Goal: Task Accomplishment & Management: Manage account settings

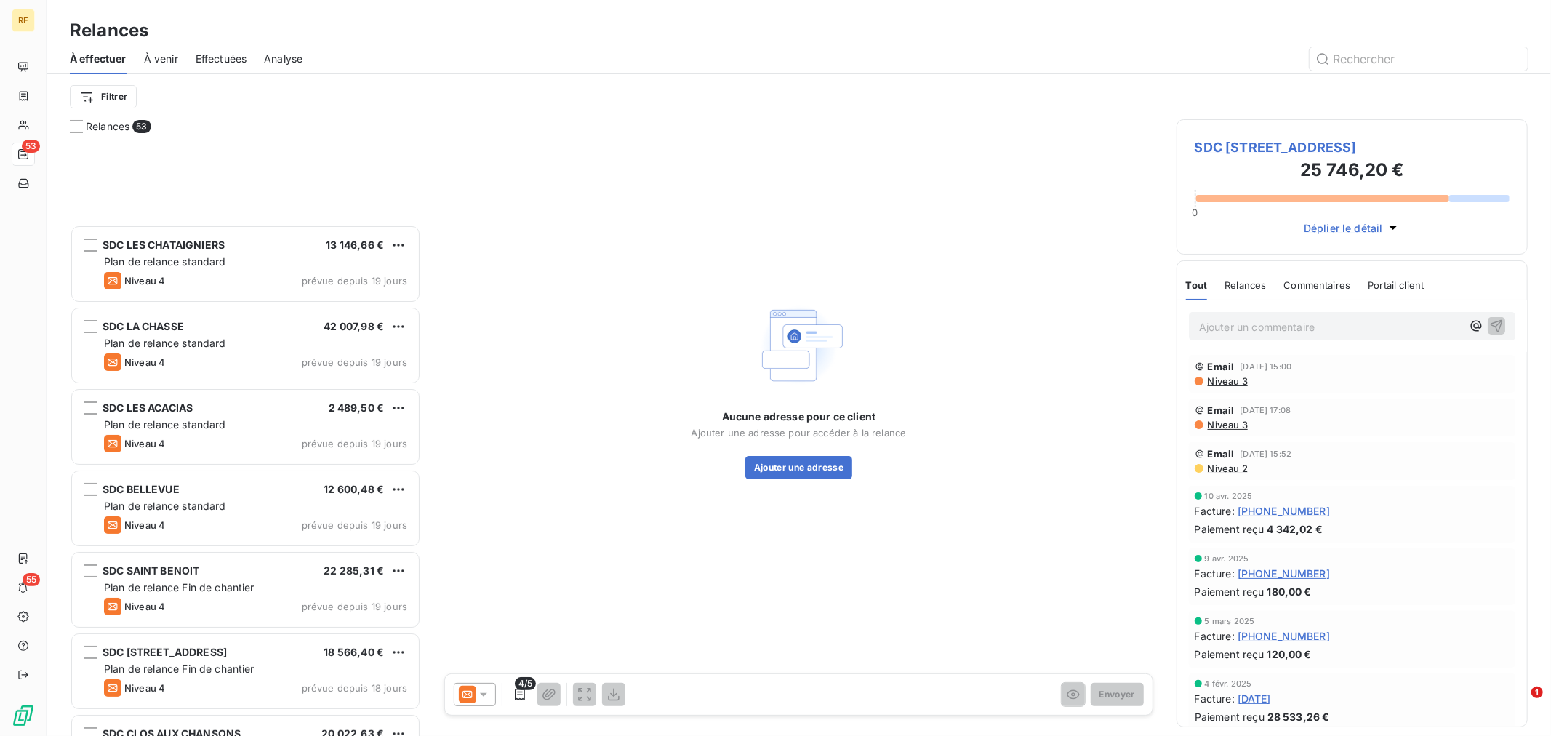
scroll to position [580, 339]
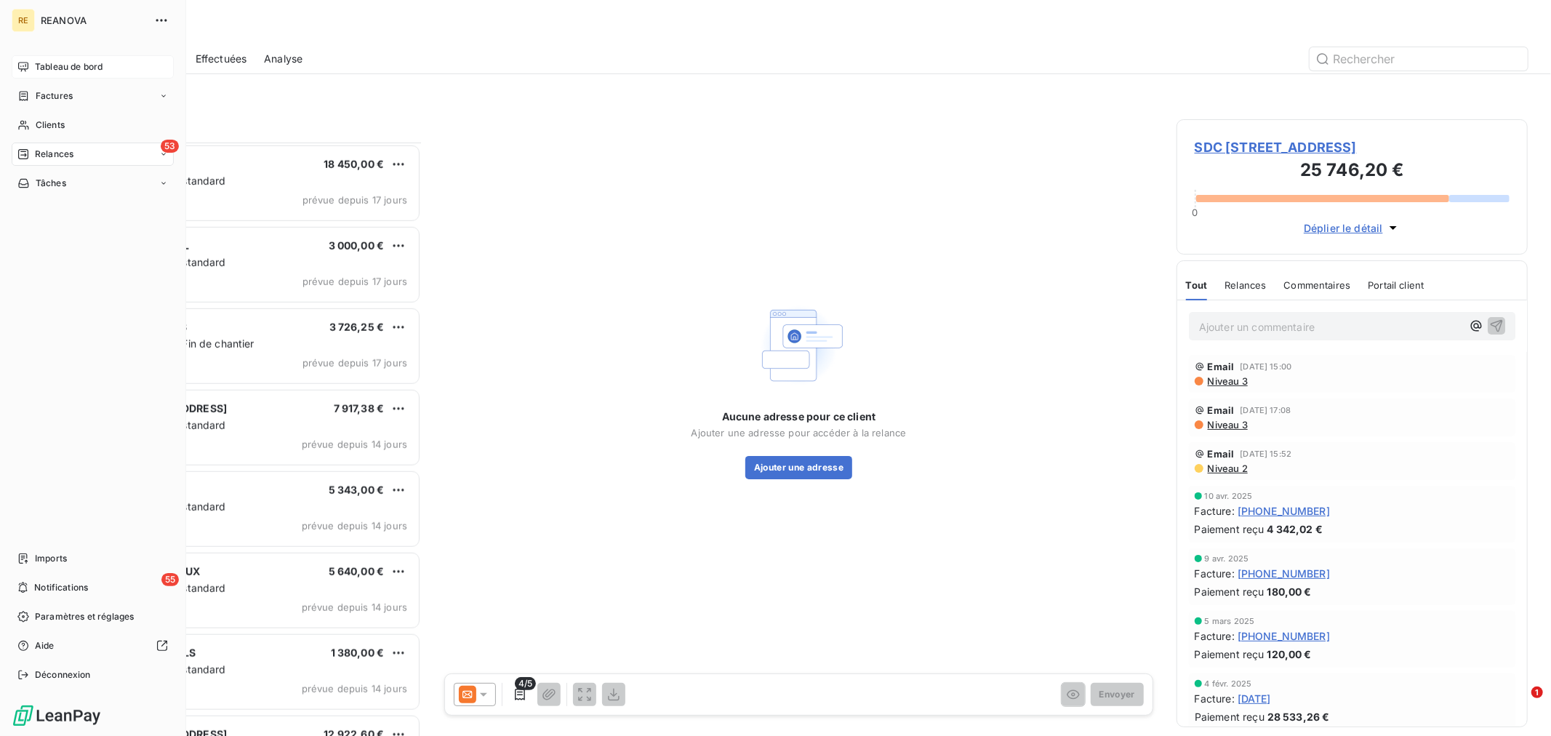
click at [33, 55] on div "Tableau de bord" at bounding box center [93, 66] width 162 height 23
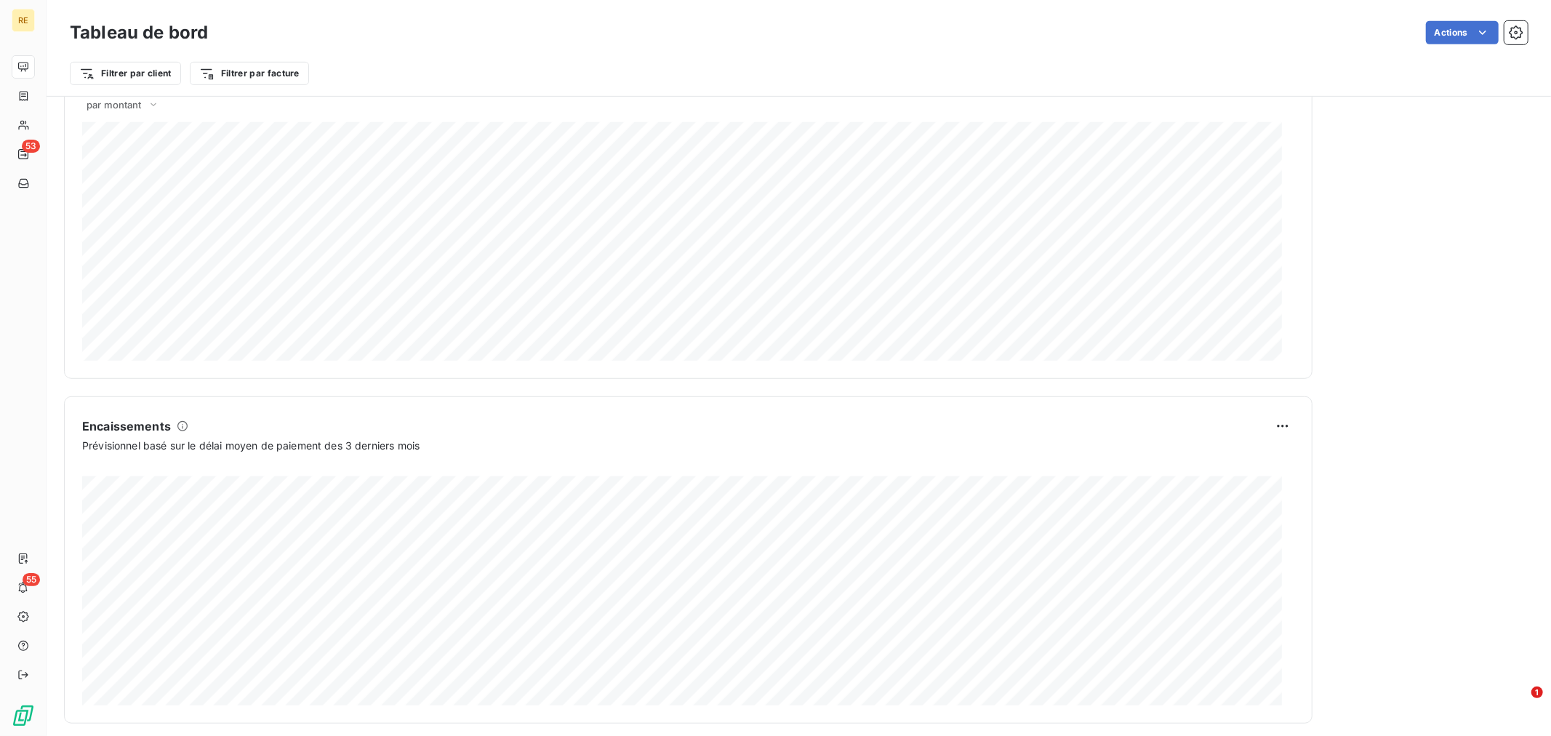
scroll to position [681, 0]
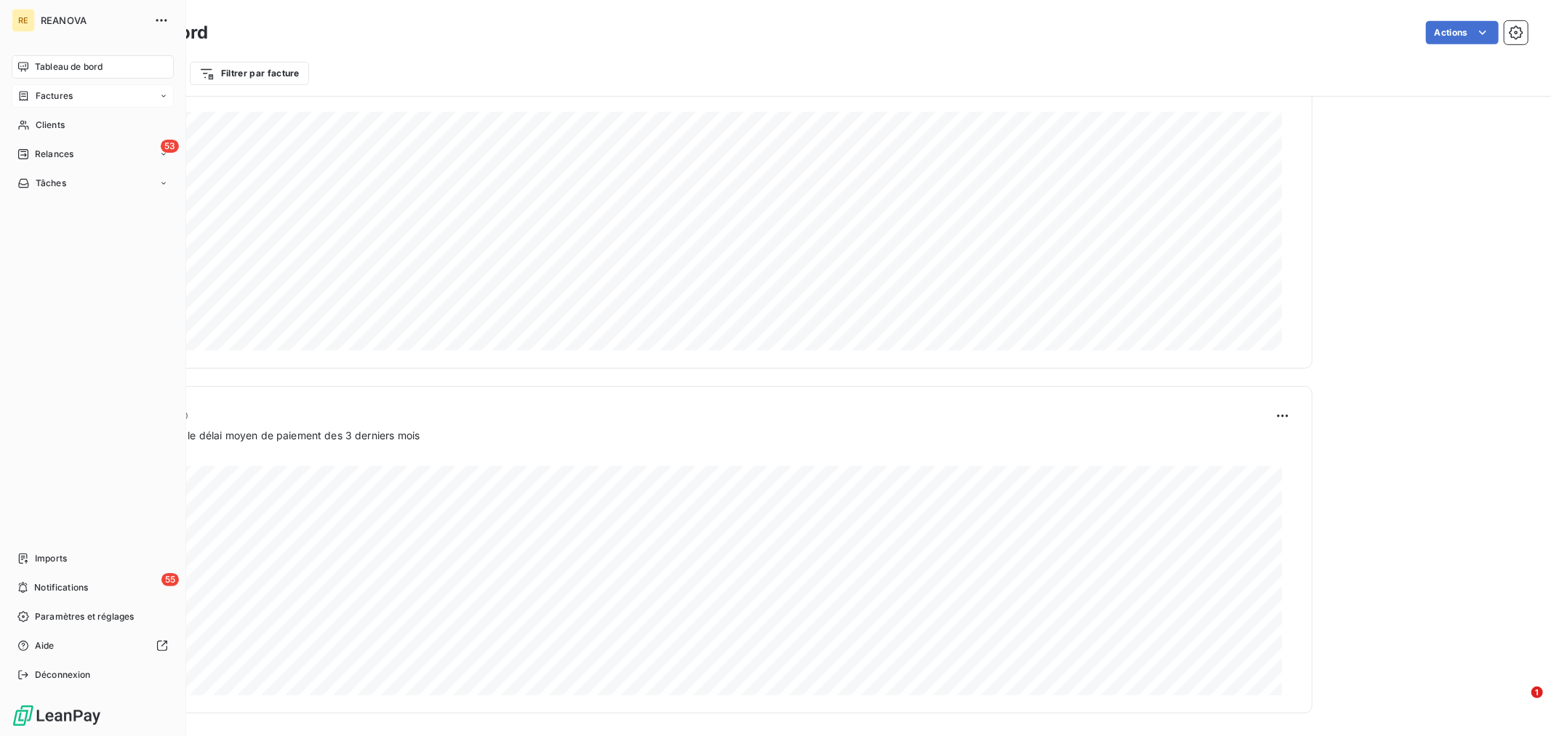
click at [85, 96] on div "Factures" at bounding box center [93, 95] width 162 height 23
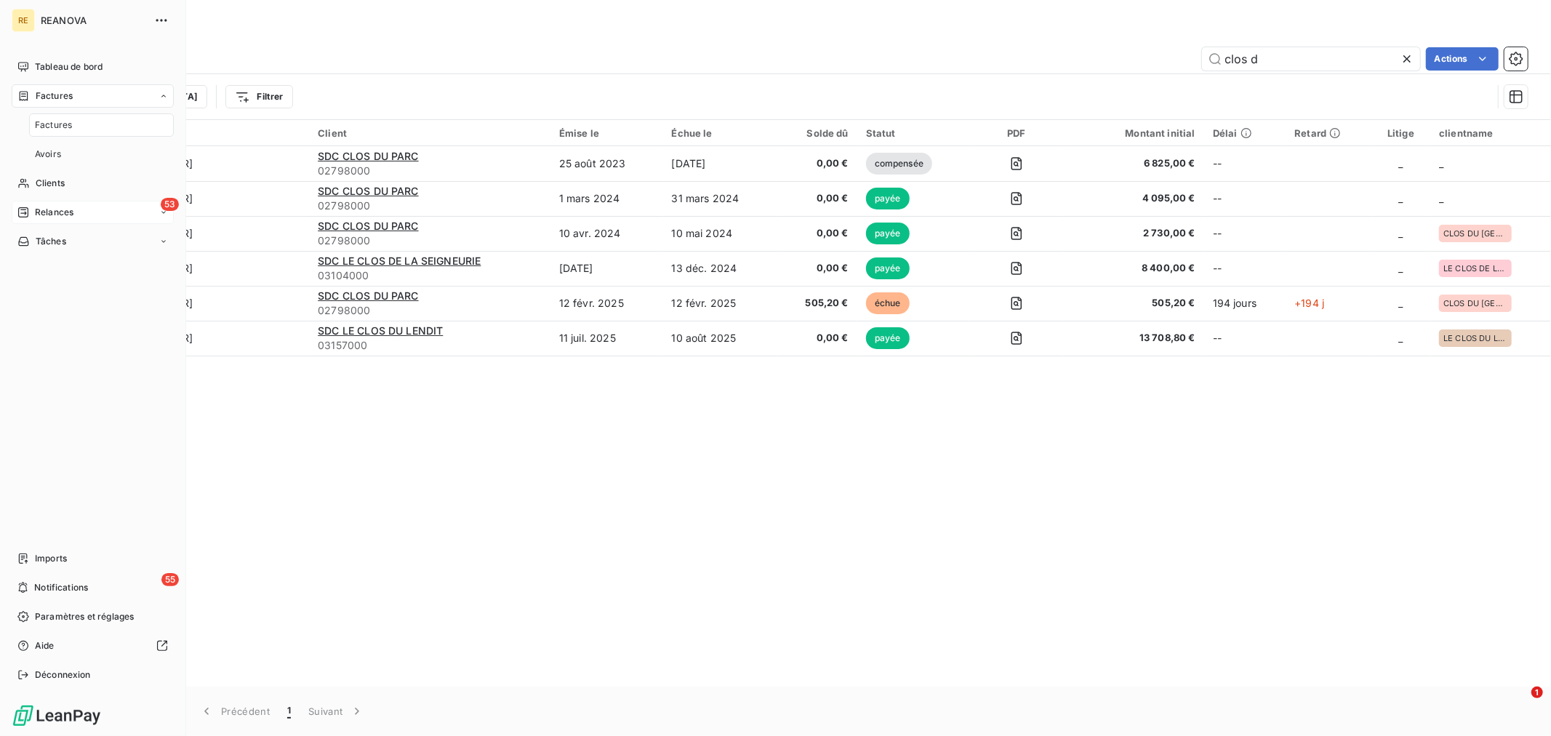
click at [105, 207] on div "53 Relances" at bounding box center [93, 212] width 162 height 23
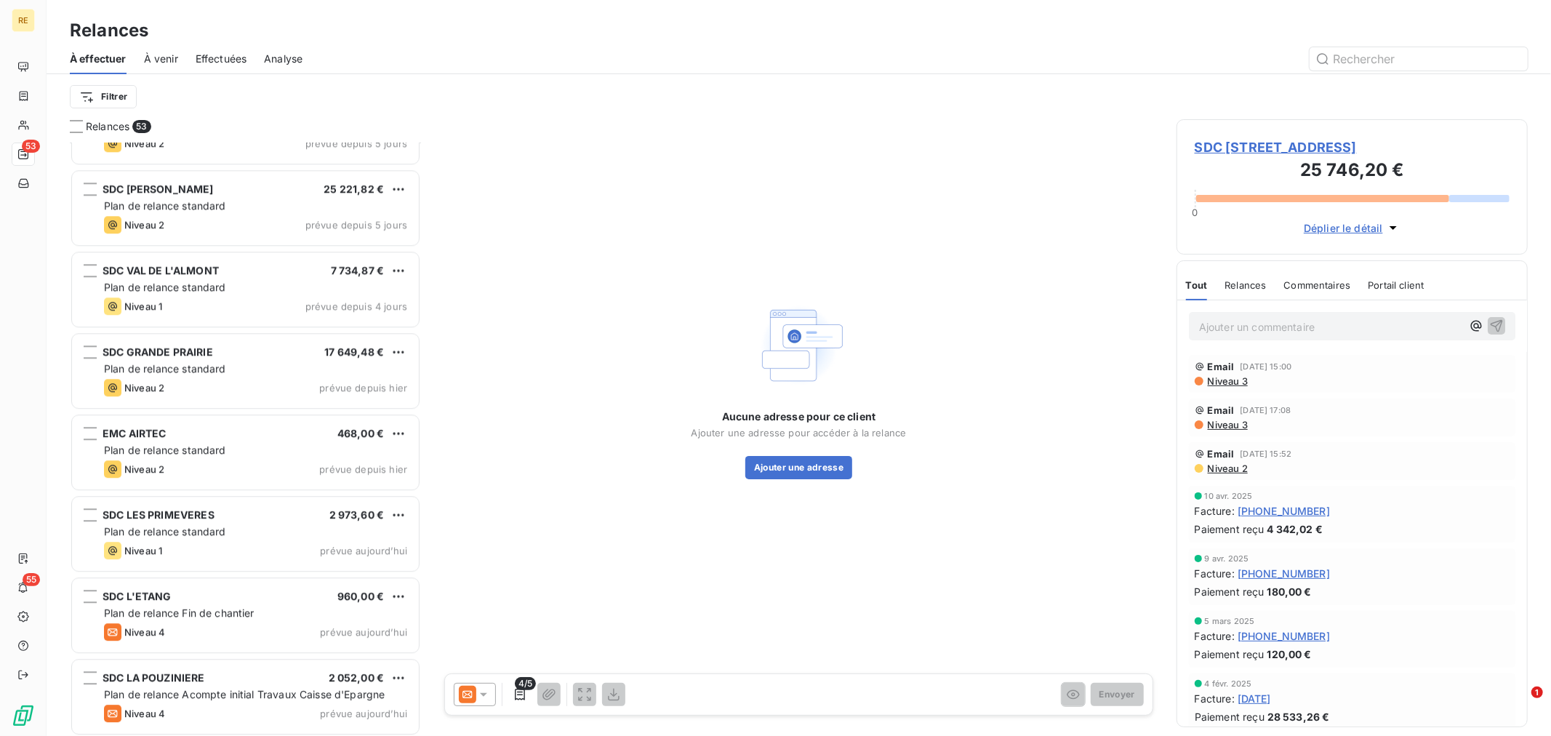
scroll to position [3724, 0]
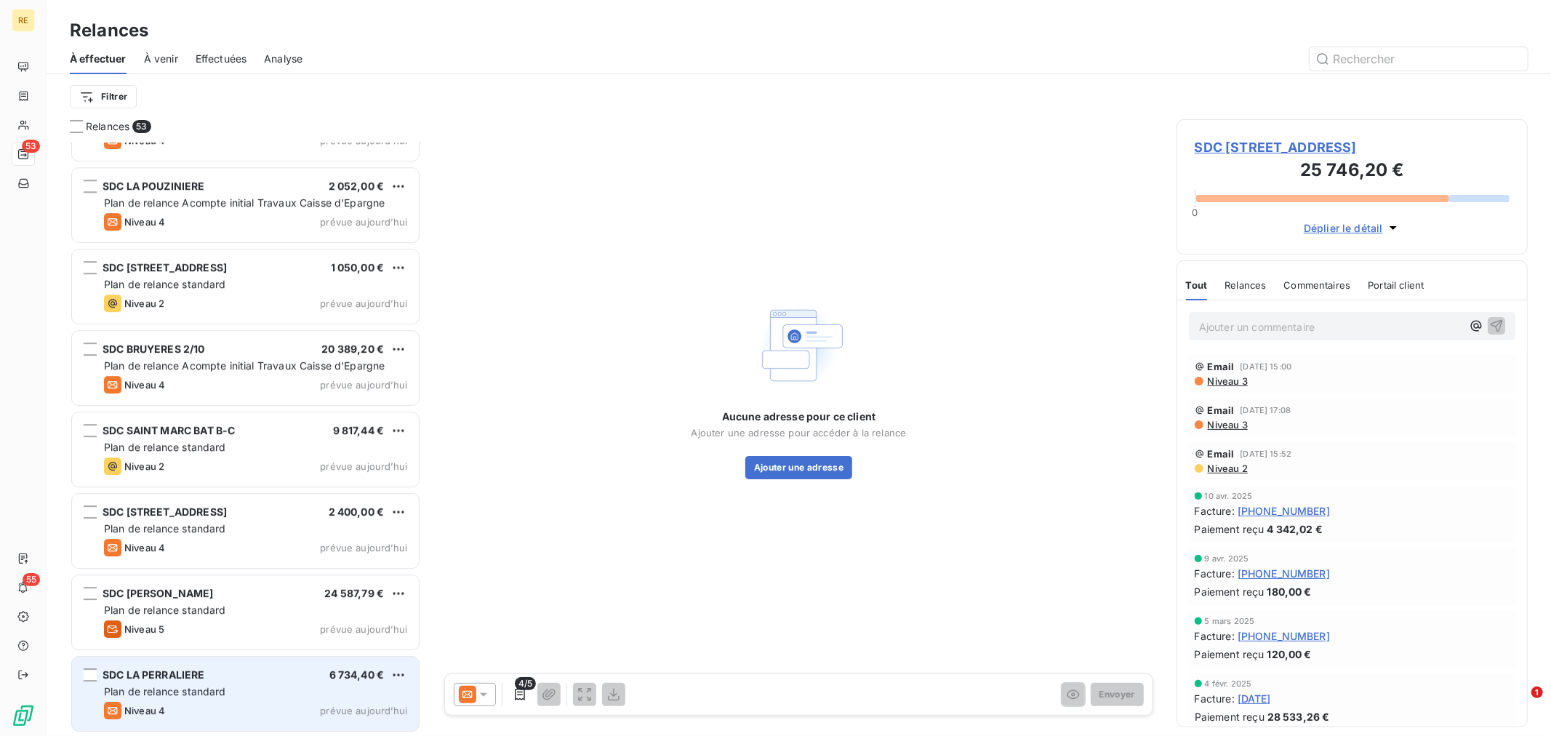
click at [212, 685] on span "Plan de relance standard" at bounding box center [165, 691] width 122 height 12
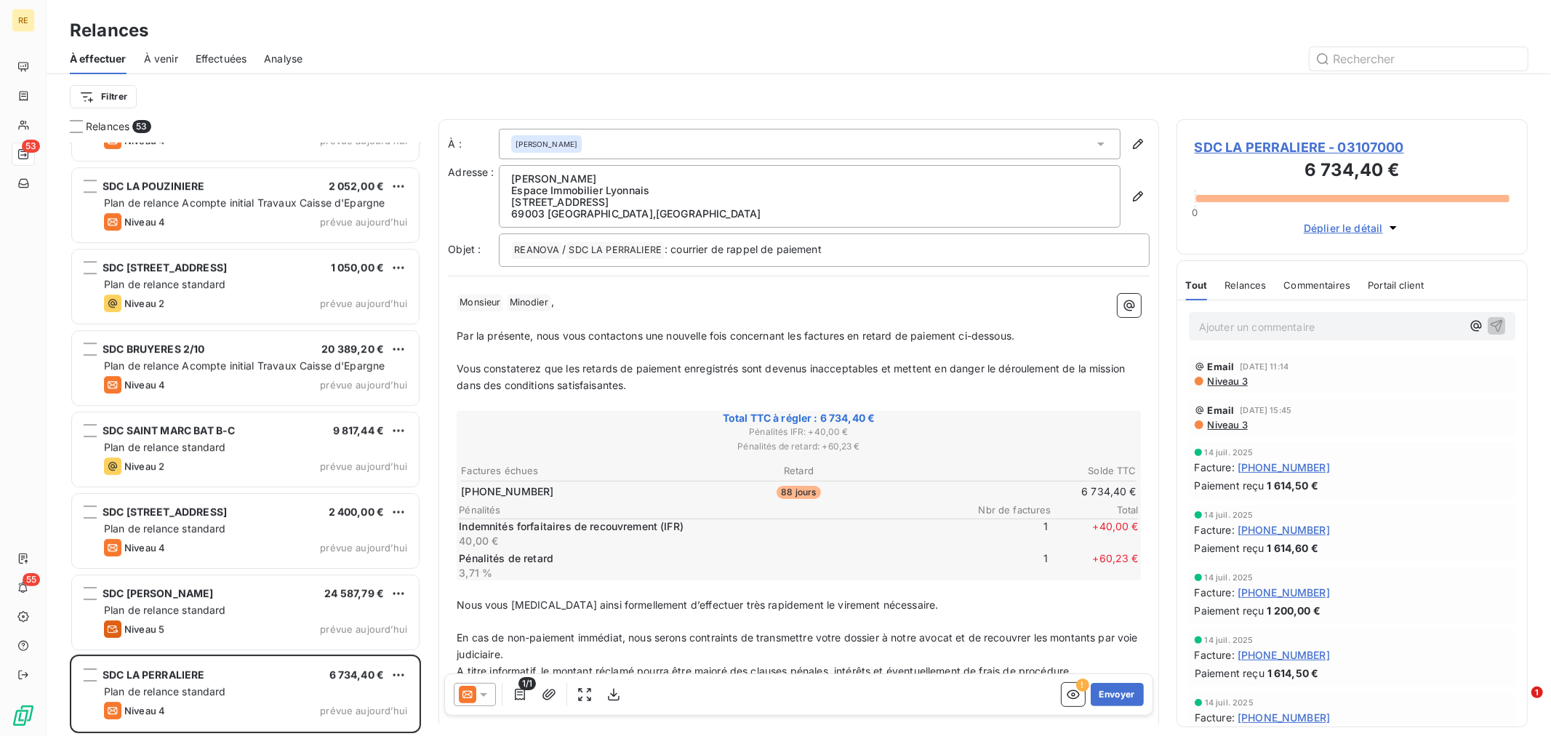
click at [1281, 149] on span "SDC LA PERRALIERE - 03107000" at bounding box center [1352, 147] width 315 height 20
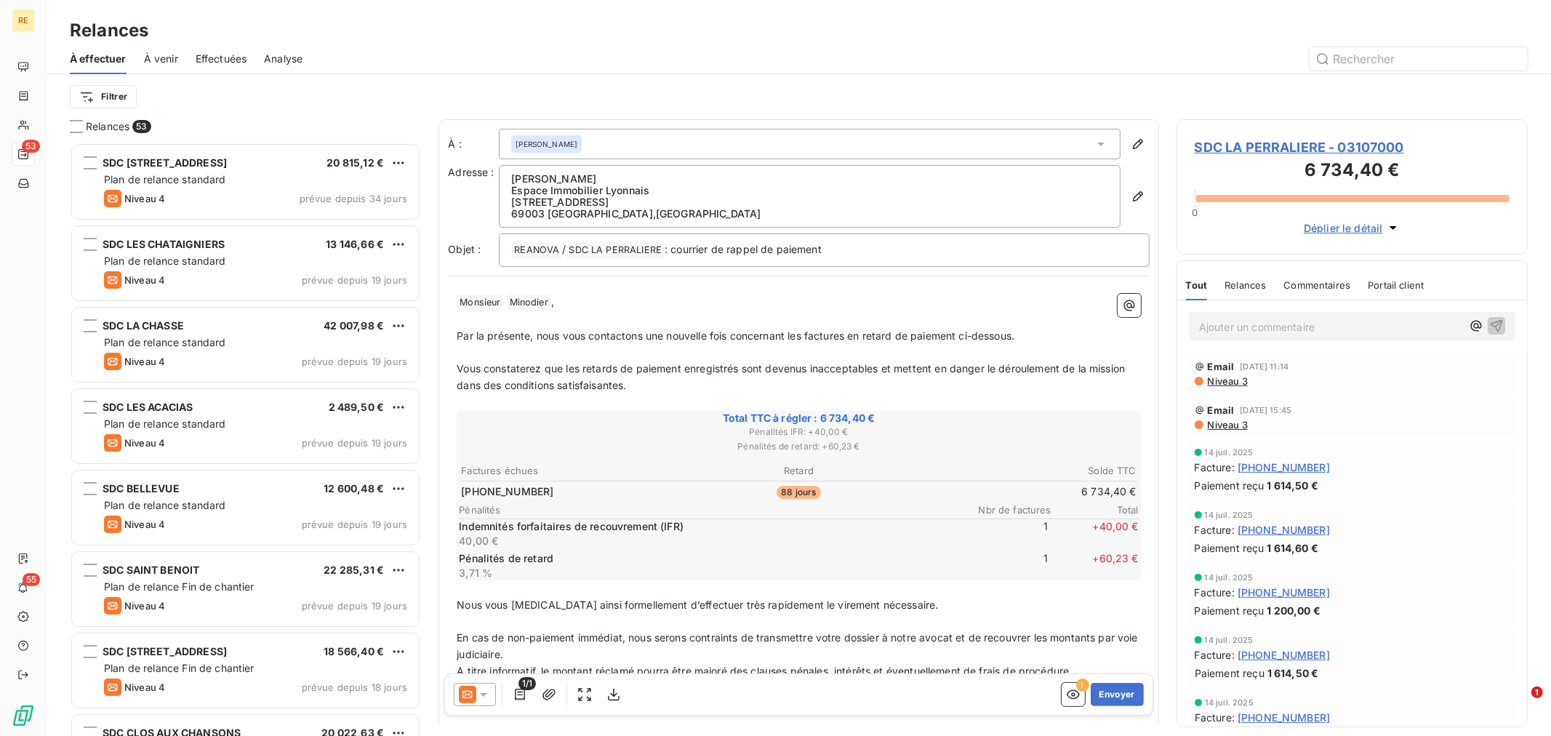
click at [476, 687] on icon at bounding box center [483, 694] width 15 height 15
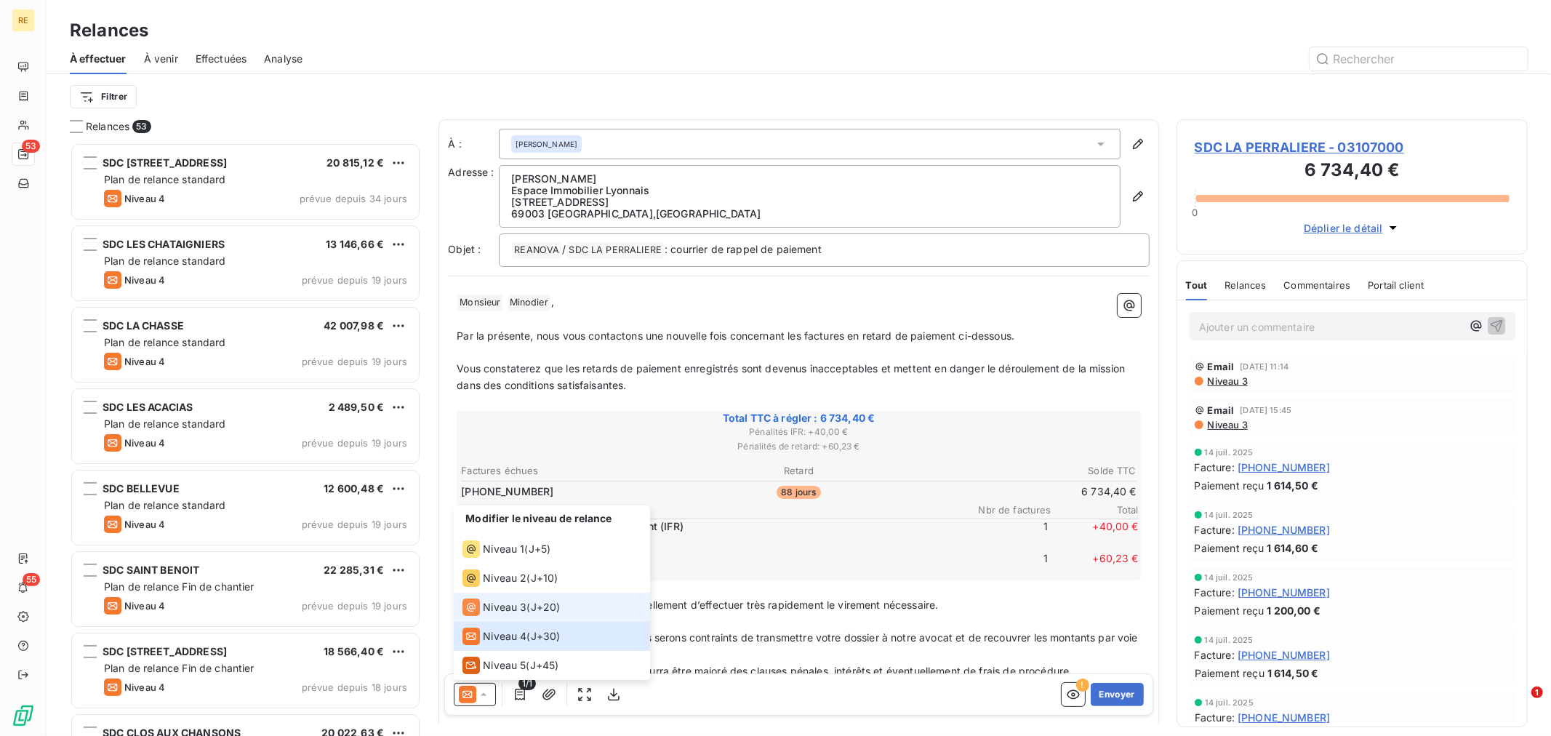
click at [508, 607] on span "Niveau 3" at bounding box center [505, 607] width 44 height 15
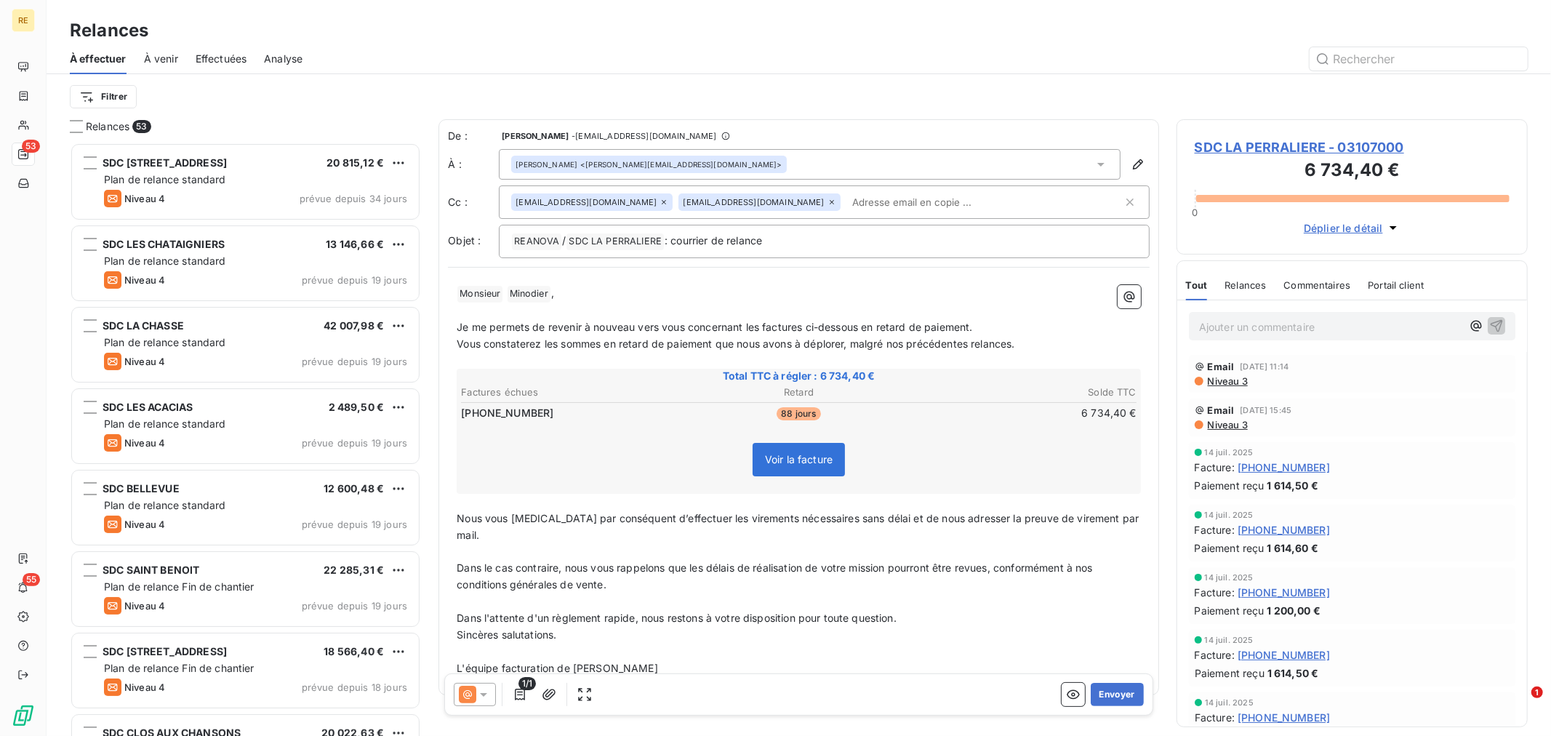
click at [808, 164] on div "[PERSON_NAME] <[PERSON_NAME][EMAIL_ADDRESS][DOMAIN_NAME]>" at bounding box center [810, 164] width 622 height 31
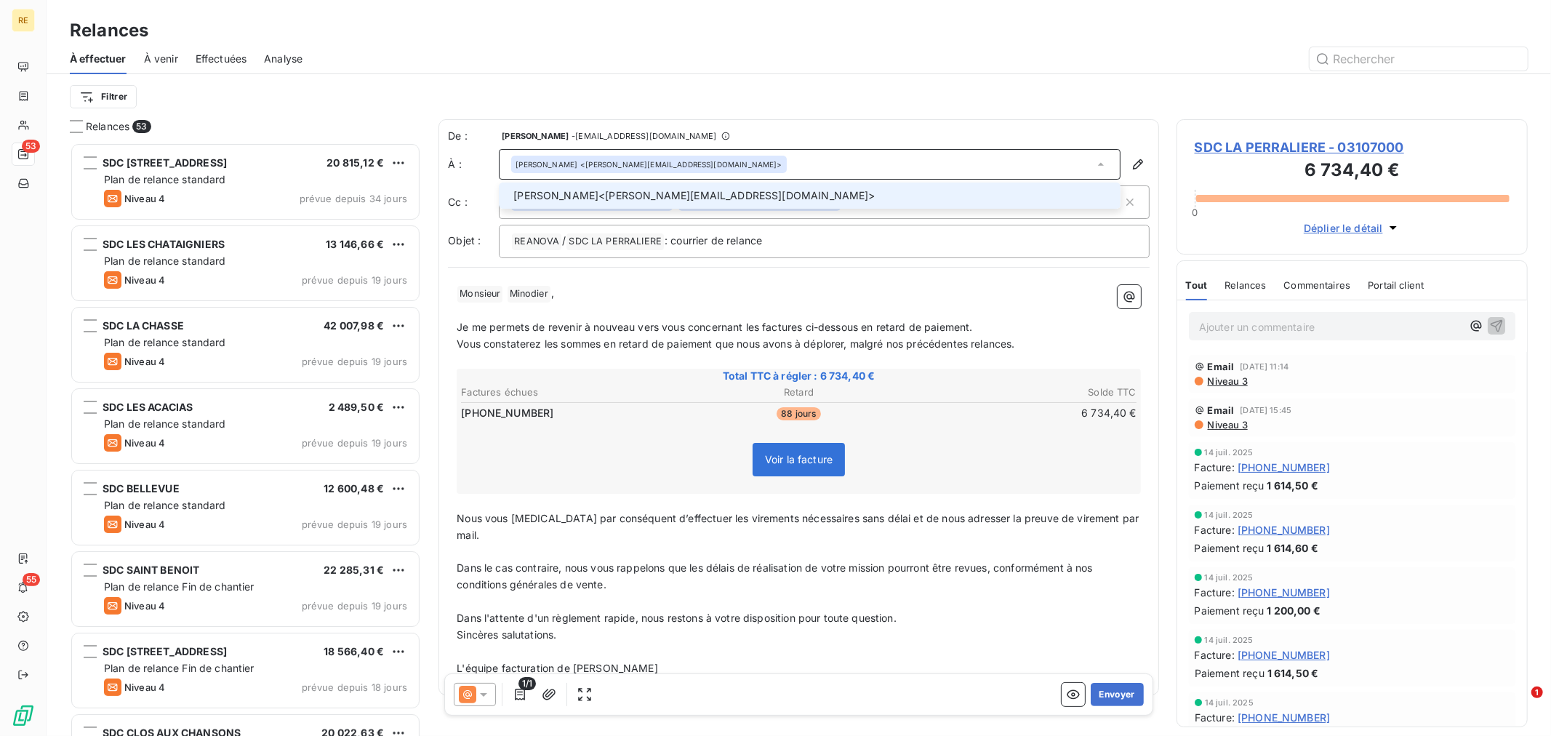
click at [808, 164] on div "[PERSON_NAME] <[PERSON_NAME][EMAIL_ADDRESS][DOMAIN_NAME]>" at bounding box center [810, 164] width 622 height 31
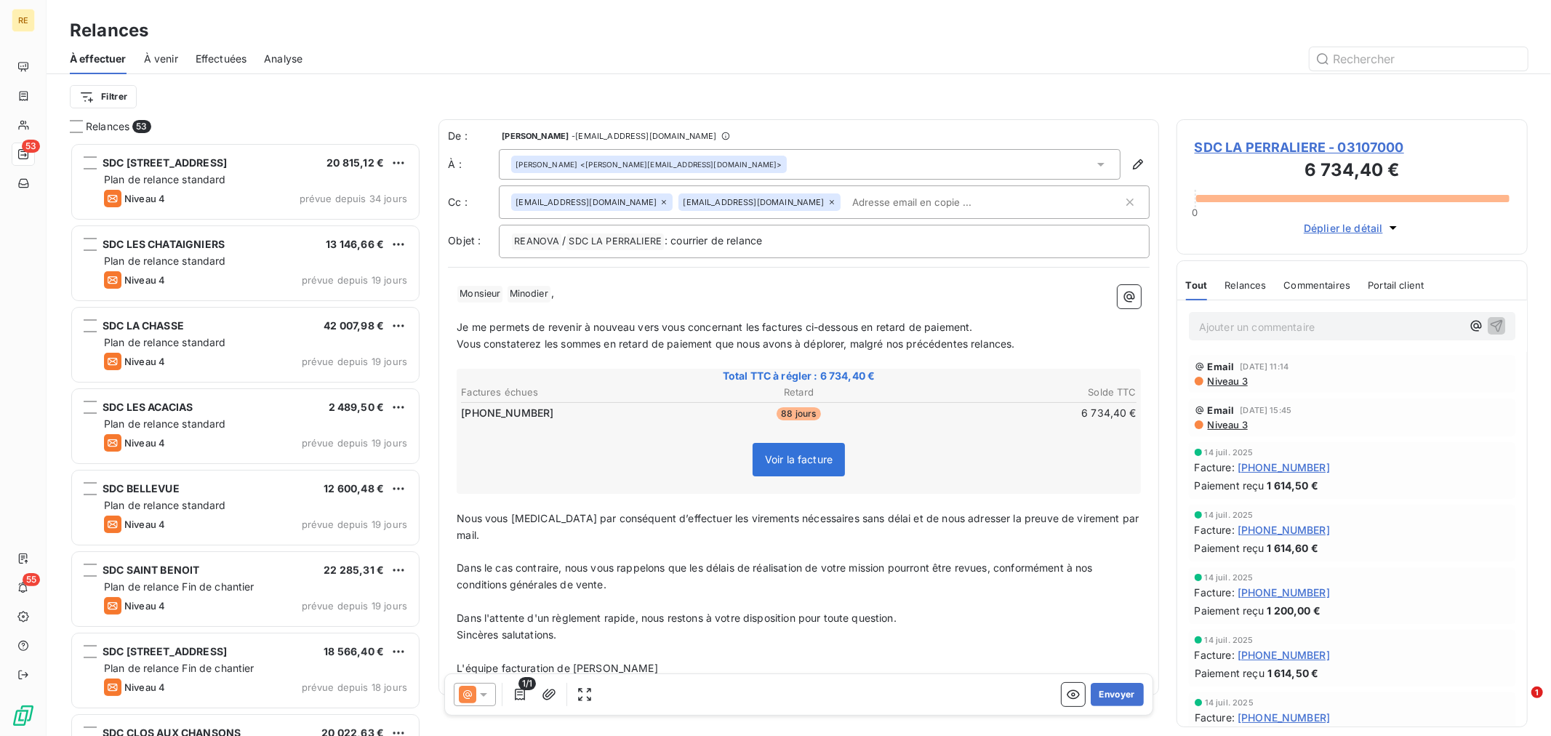
click at [846, 200] on input "text" at bounding box center [930, 202] width 168 height 22
click at [846, 199] on input "text" at bounding box center [984, 202] width 276 height 22
click at [617, 314] on p "﻿" at bounding box center [799, 311] width 684 height 17
click at [1118, 685] on button "Envoyer" at bounding box center [1117, 694] width 53 height 23
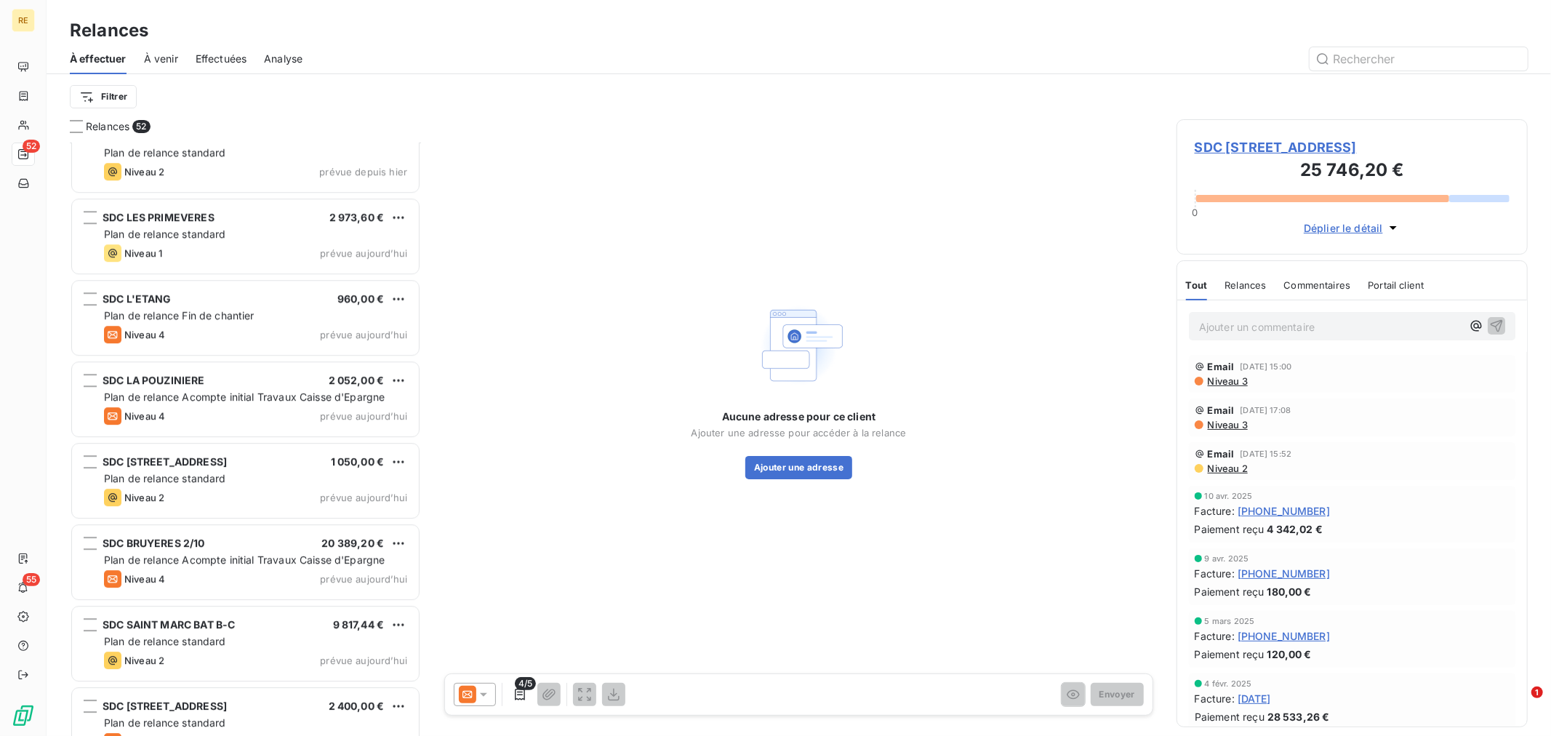
scroll to position [3643, 0]
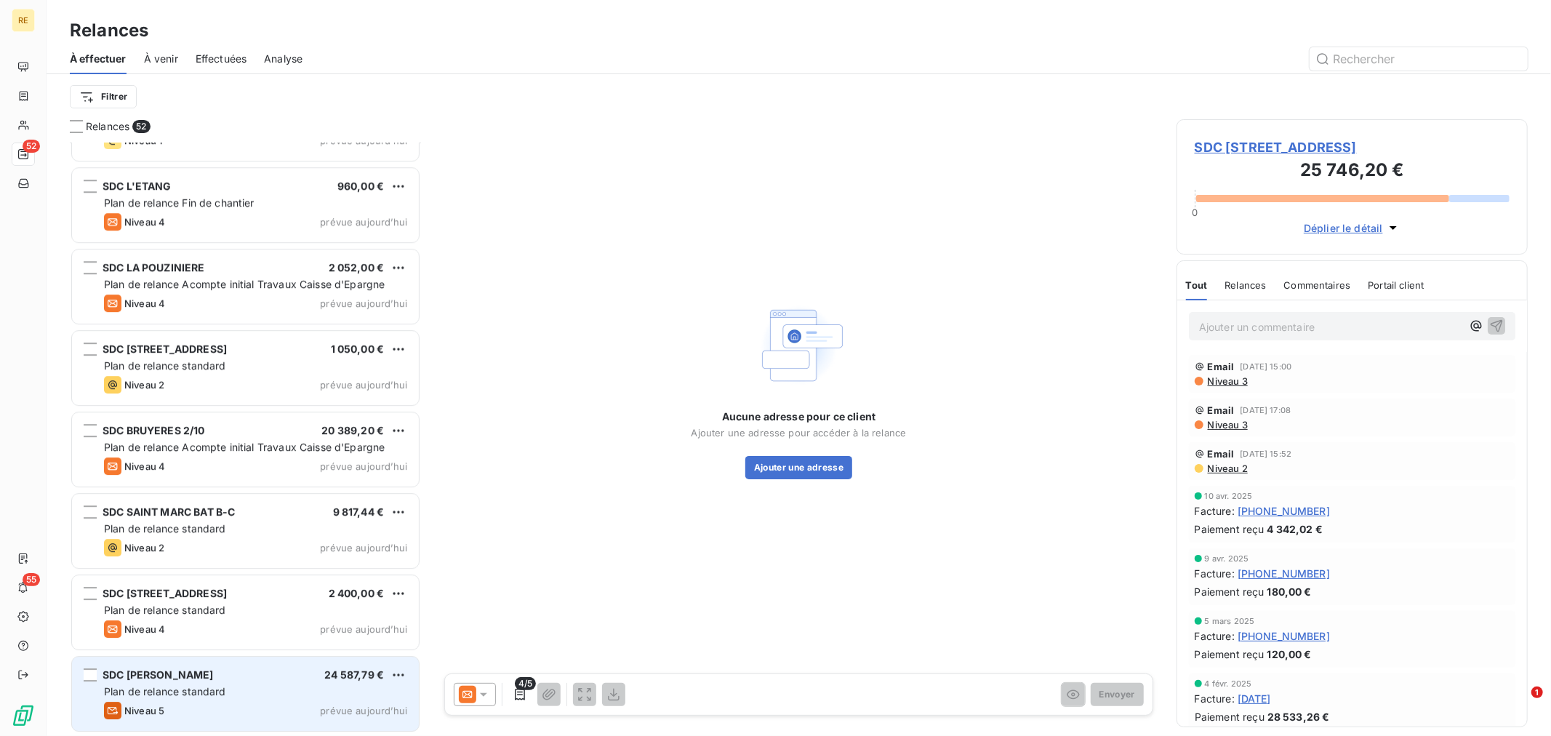
click at [234, 674] on div "SDC [PERSON_NAME] D'ARC 24 587,79 €" at bounding box center [255, 674] width 303 height 13
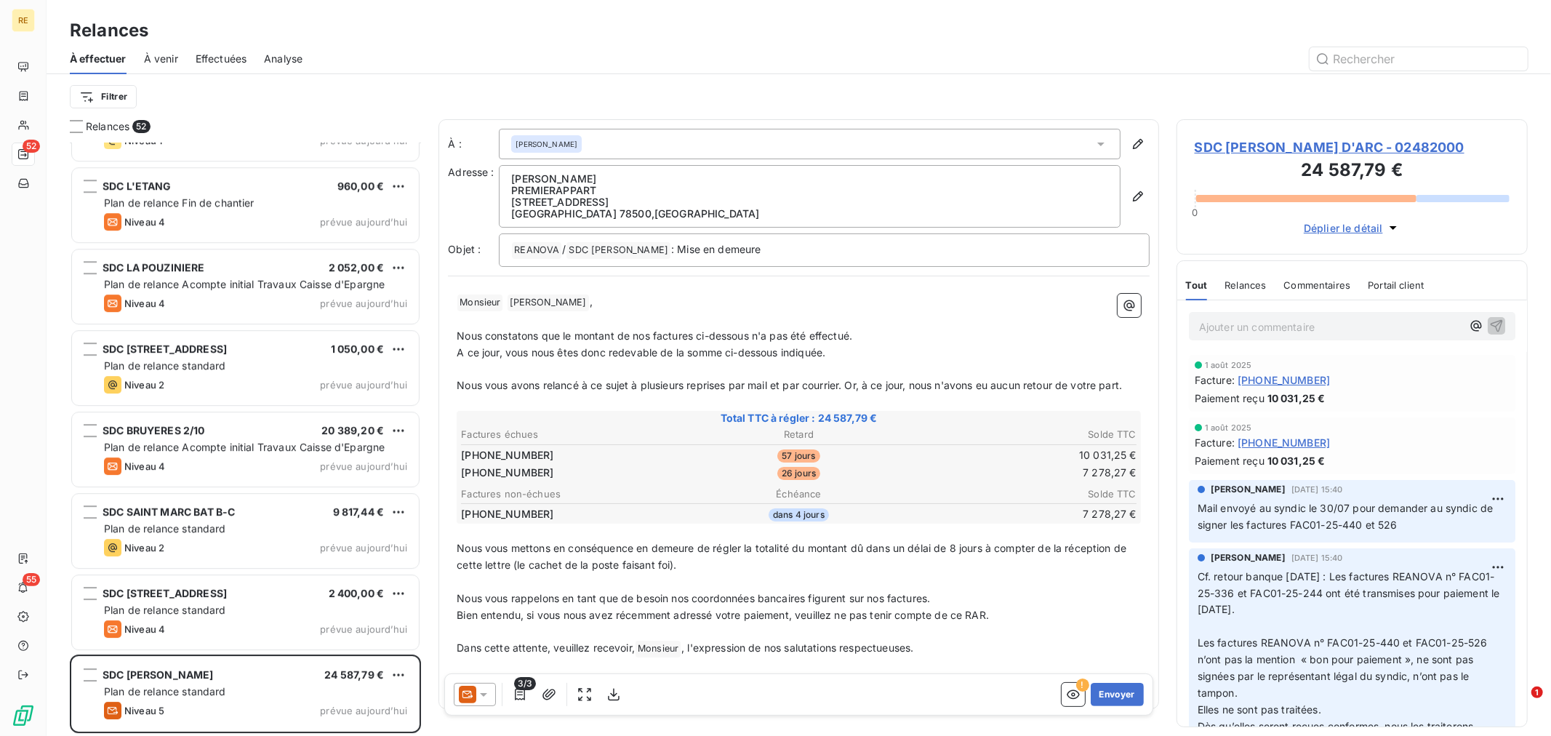
click at [473, 691] on icon at bounding box center [467, 694] width 17 height 17
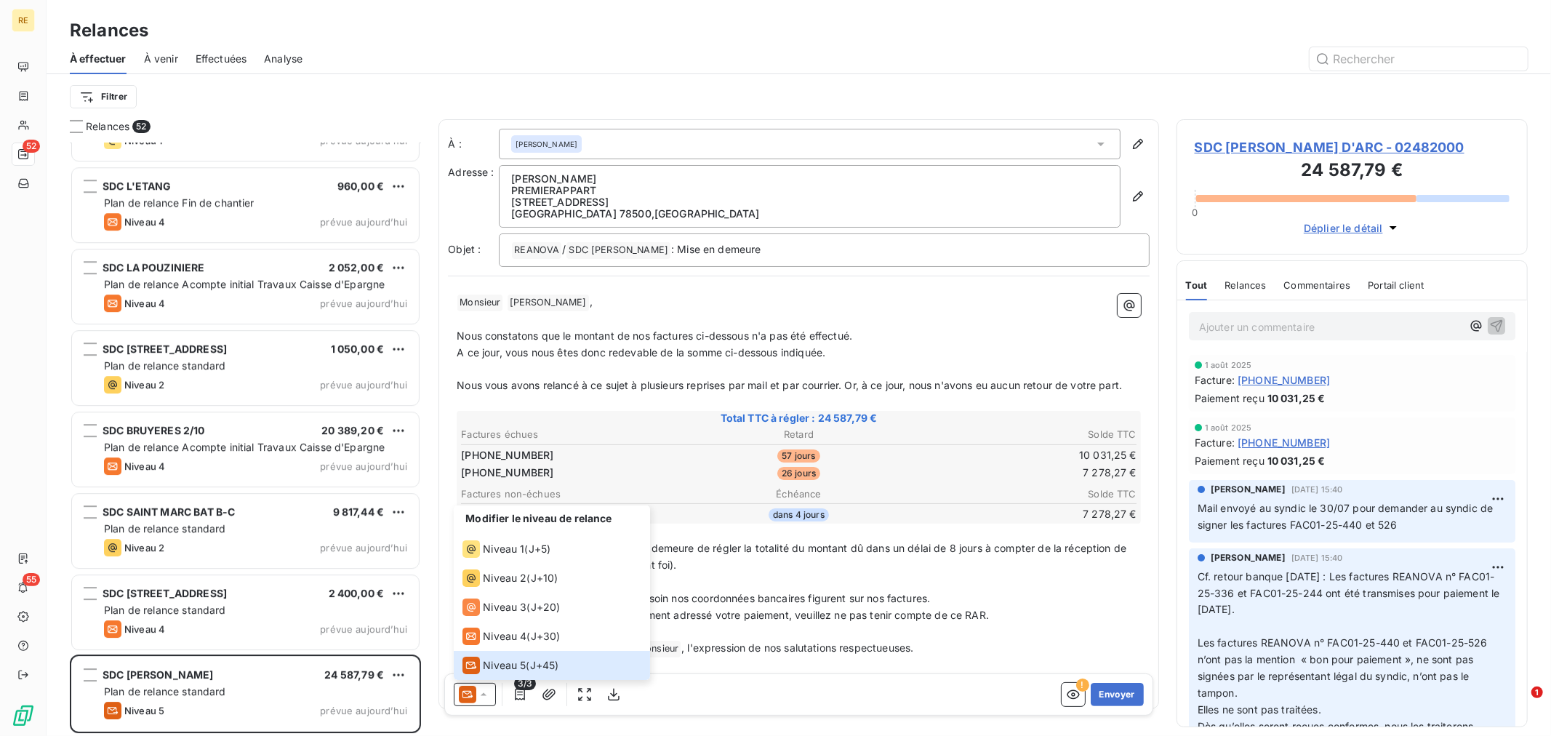
drag, startPoint x: 788, startPoint y: 636, endPoint x: 694, endPoint y: 634, distance: 93.8
click at [788, 636] on p "﻿" at bounding box center [799, 631] width 684 height 17
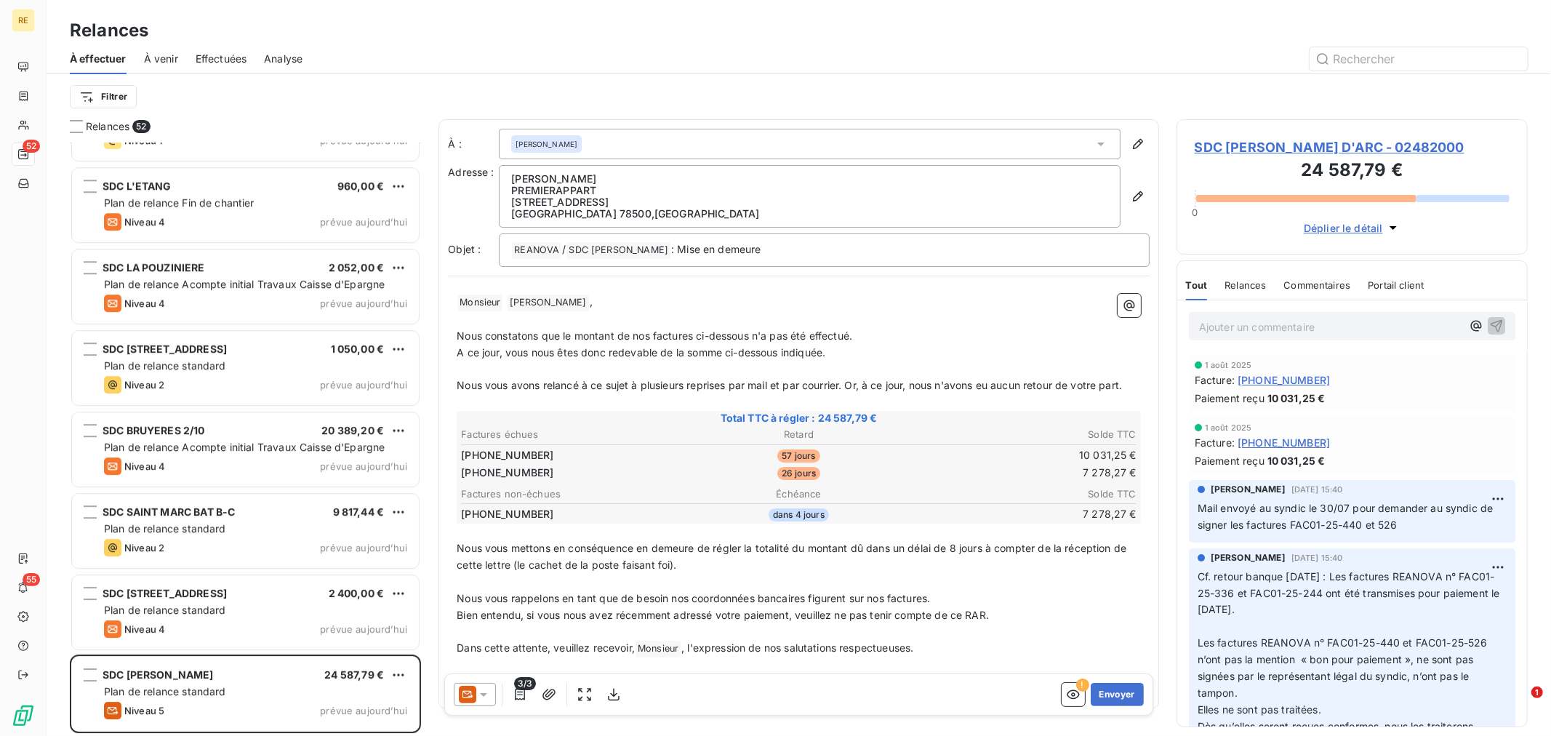
click at [479, 693] on icon at bounding box center [483, 694] width 15 height 15
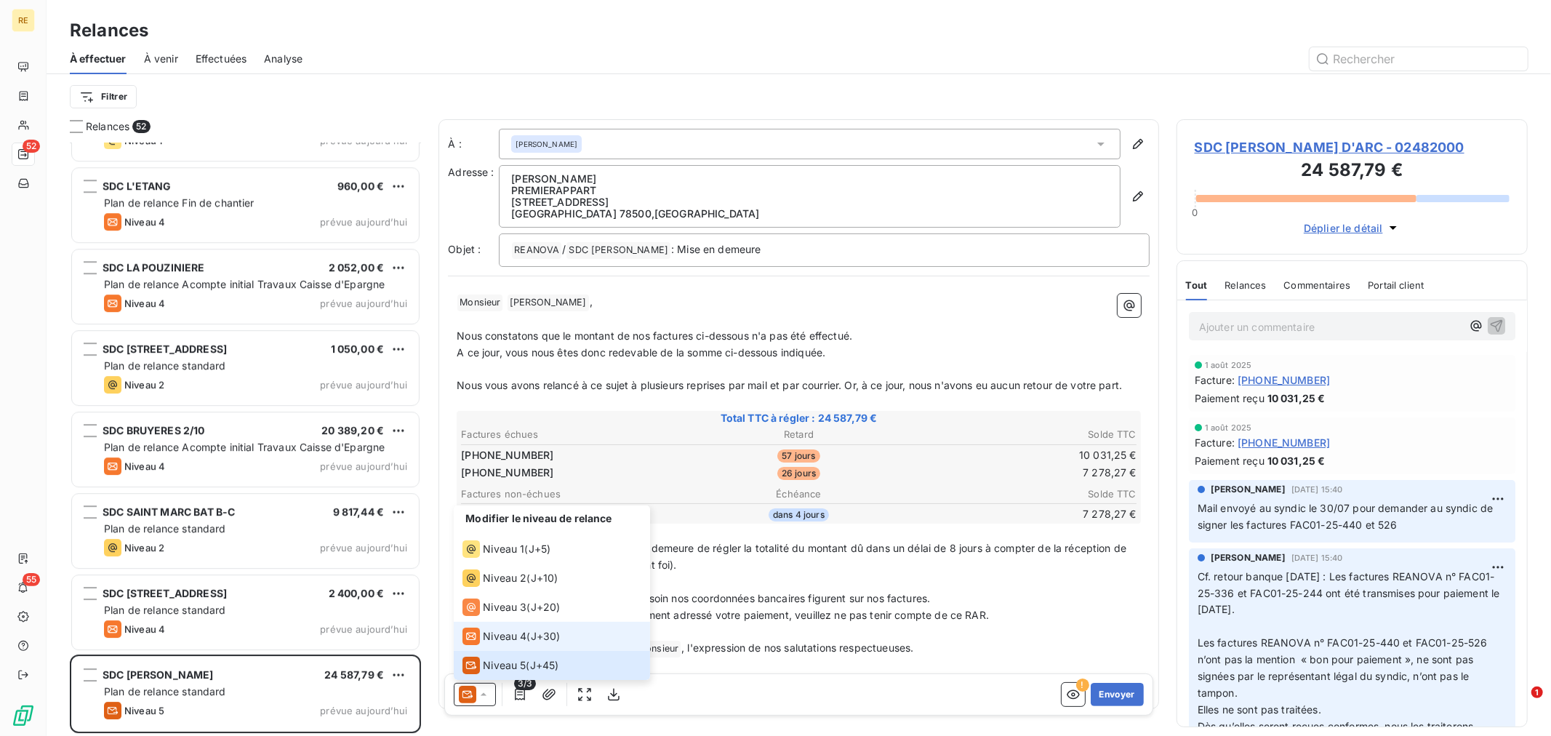
click at [520, 640] on span "Niveau 4" at bounding box center [505, 636] width 44 height 15
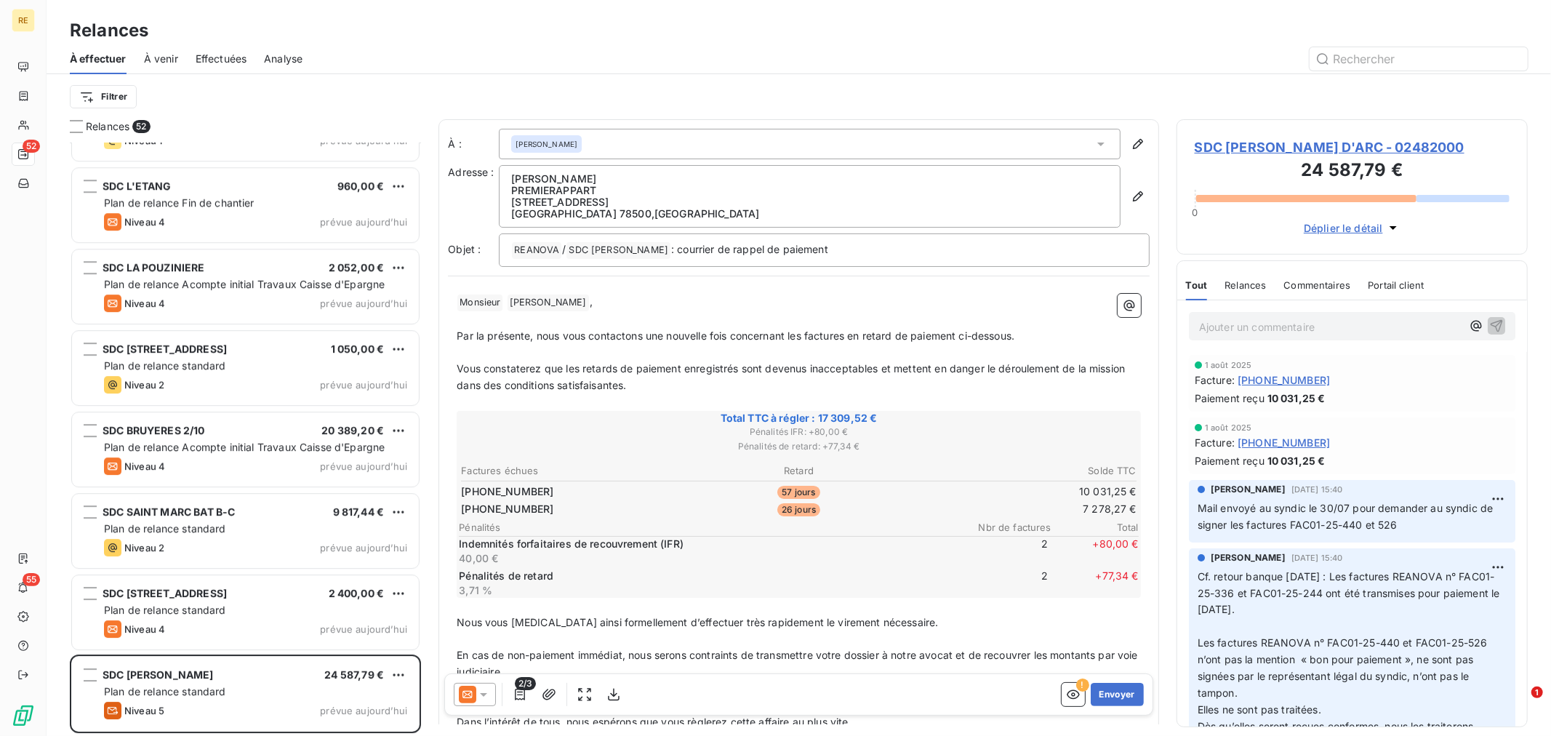
click at [485, 695] on icon at bounding box center [483, 694] width 15 height 15
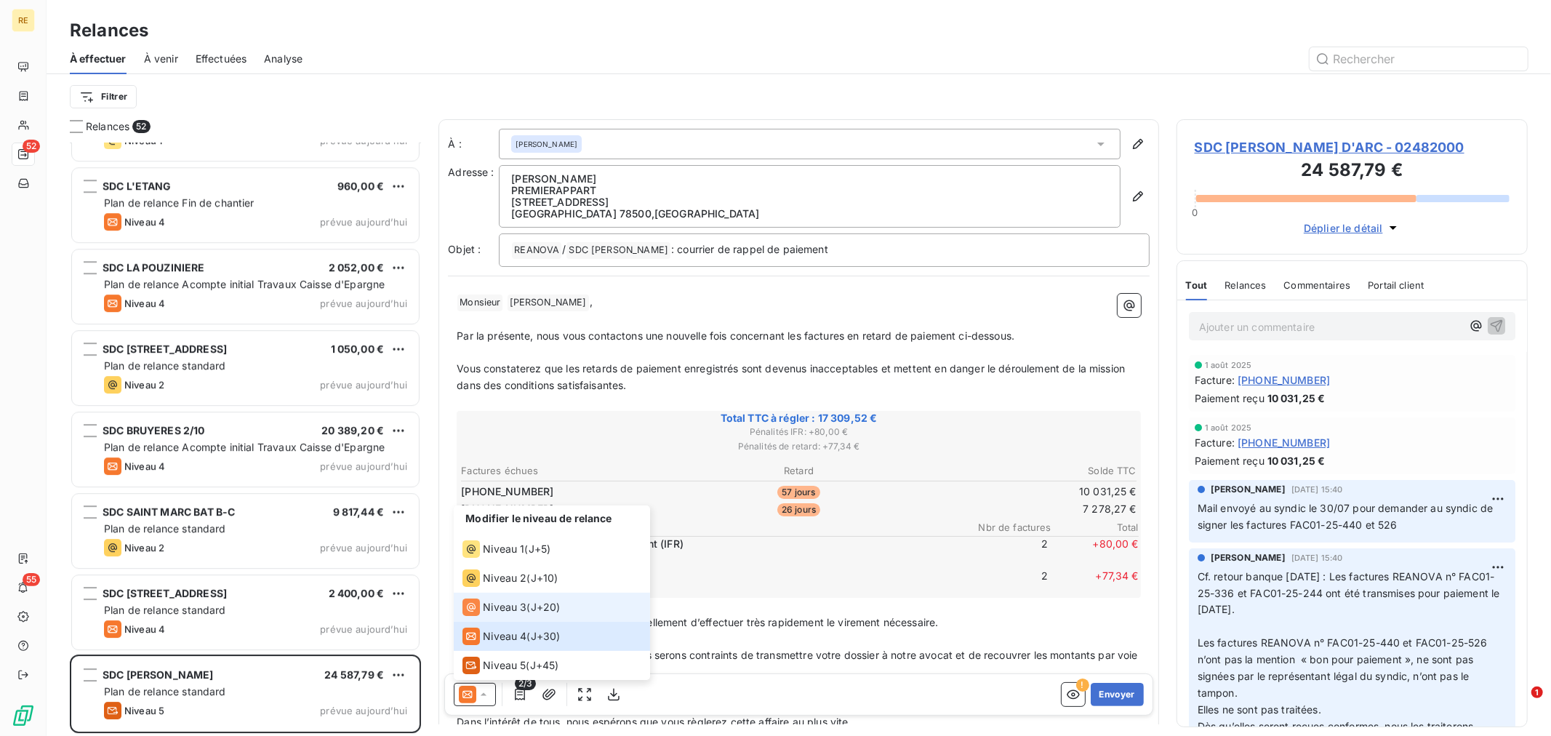
click at [524, 602] on span "Niveau 3" at bounding box center [505, 607] width 44 height 15
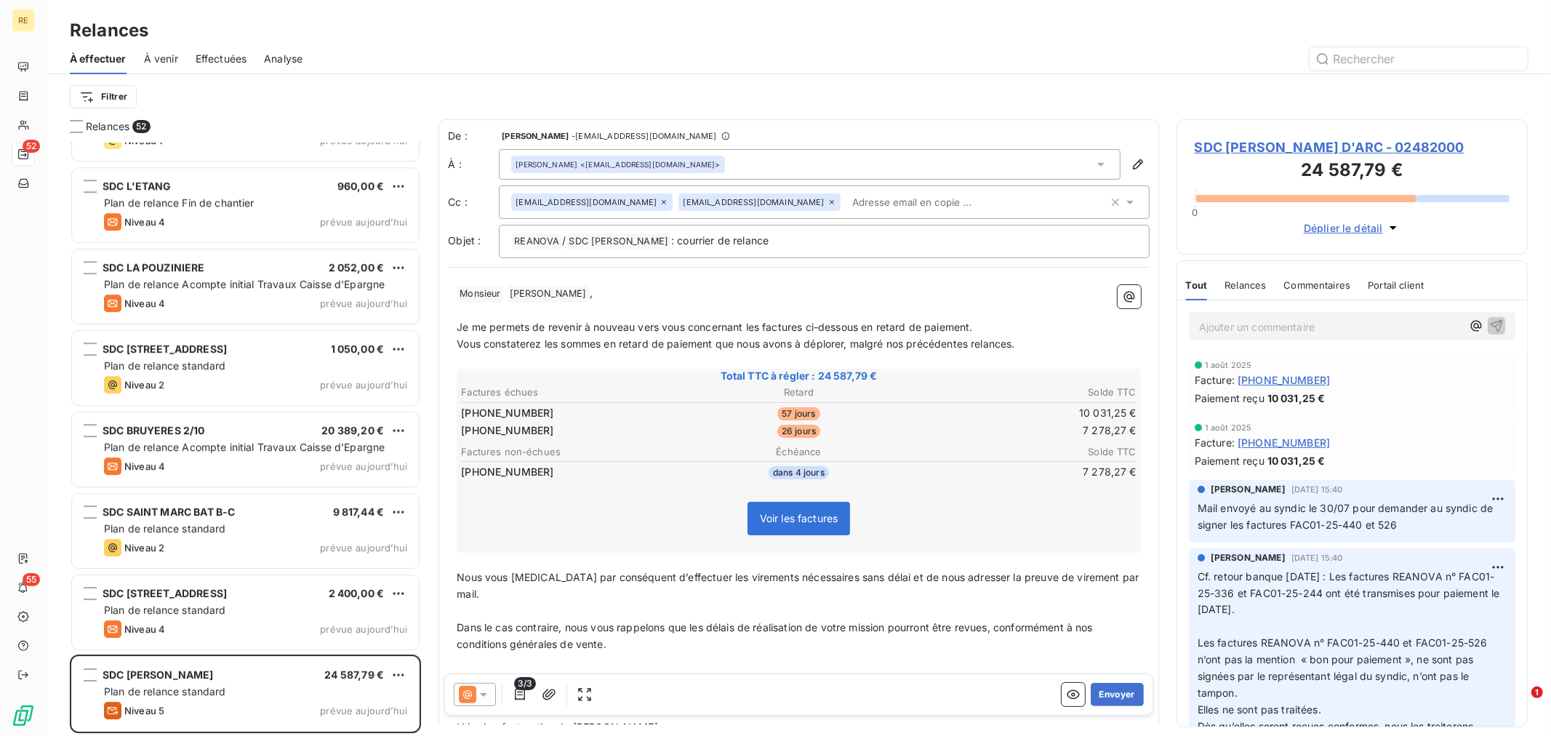
click at [604, 313] on p "﻿" at bounding box center [799, 311] width 684 height 17
click at [846, 198] on input "text" at bounding box center [930, 202] width 168 height 22
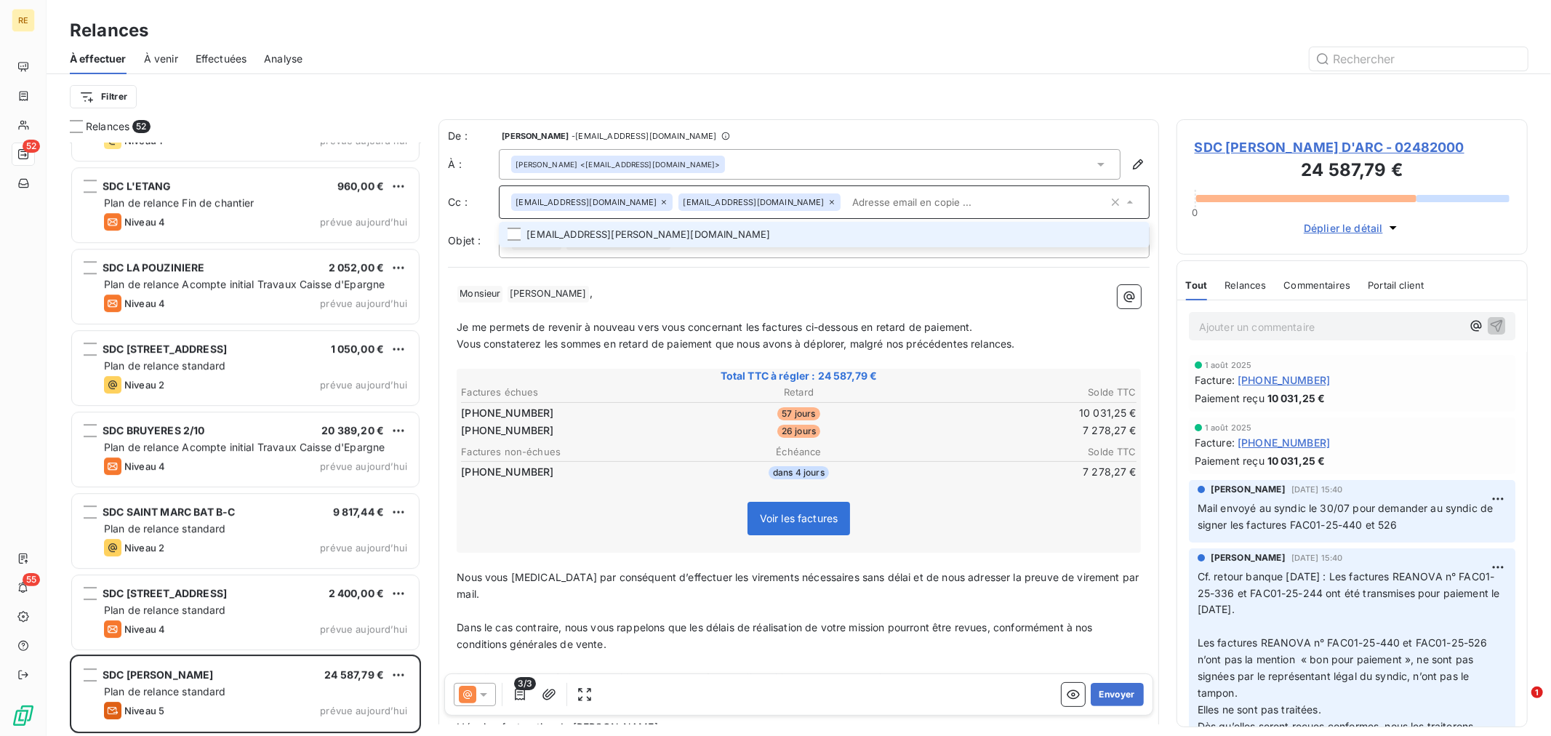
drag, startPoint x: 744, startPoint y: 230, endPoint x: 752, endPoint y: 265, distance: 35.8
click at [743, 230] on li "[EMAIL_ADDRESS][PERSON_NAME][DOMAIN_NAME]" at bounding box center [824, 234] width 651 height 25
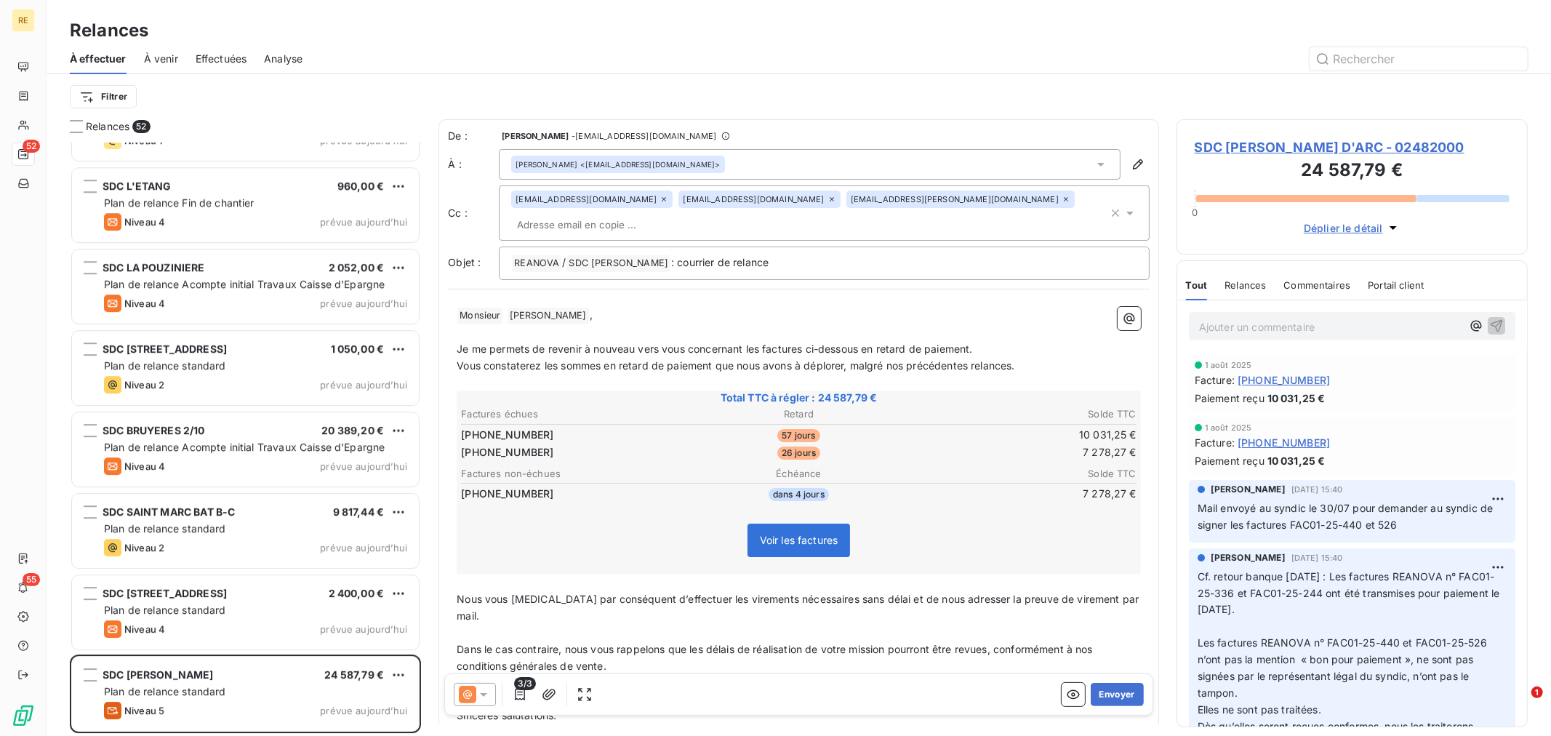
click at [727, 324] on p "﻿" at bounding box center [799, 332] width 684 height 17
click at [459, 343] on span "Je me permets de revenir à nouveau vers vous concernant les factures ci-dessous…" at bounding box center [715, 349] width 516 height 12
click at [1029, 358] on p "Vous constaterez les sommes en retard de paiement que nous avons à déplorer, ma…" at bounding box center [799, 366] width 684 height 17
click at [1014, 341] on p "Je me permets de revenir à nouveau vers vous concernant les factures ci-dessous…" at bounding box center [799, 349] width 684 height 17
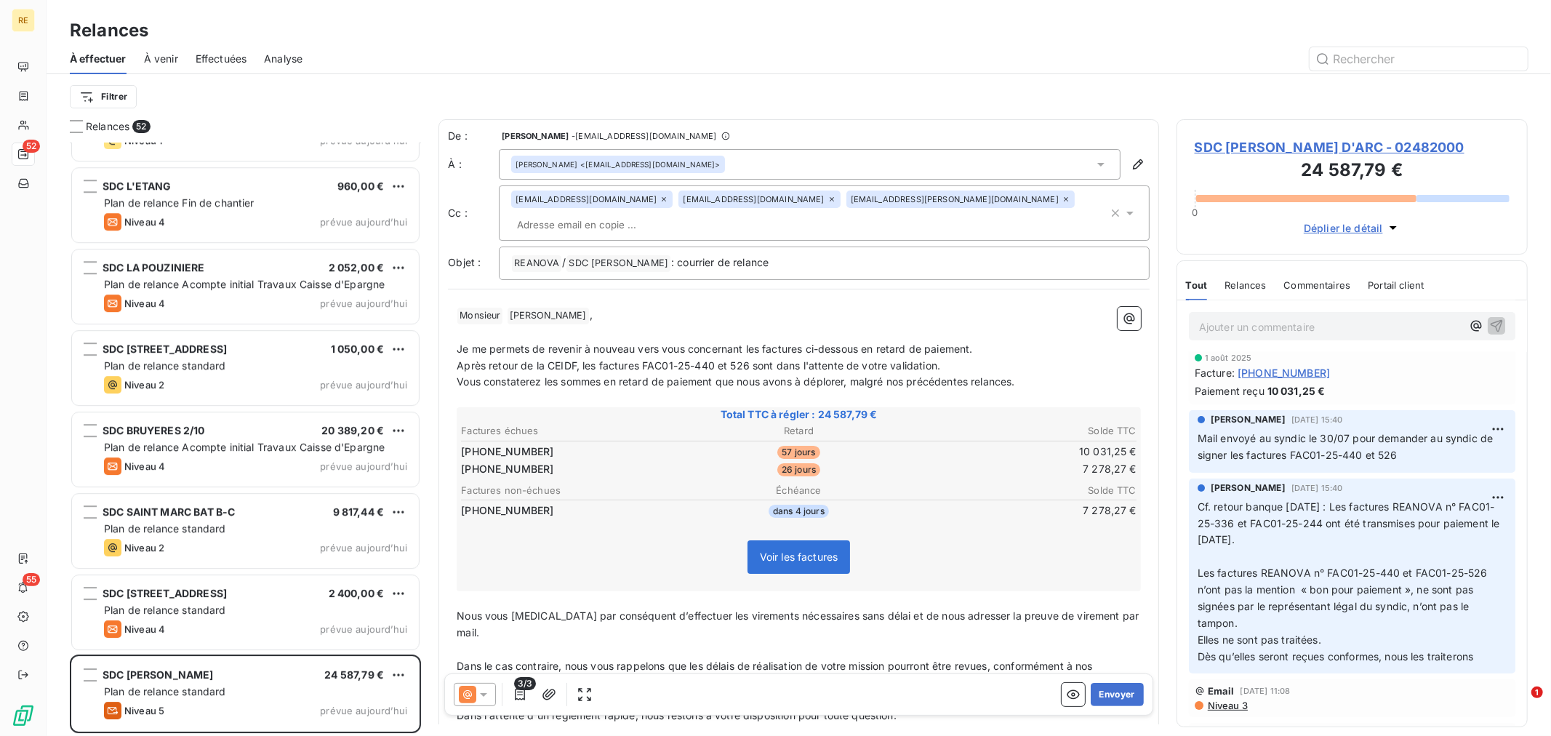
scroll to position [161, 0]
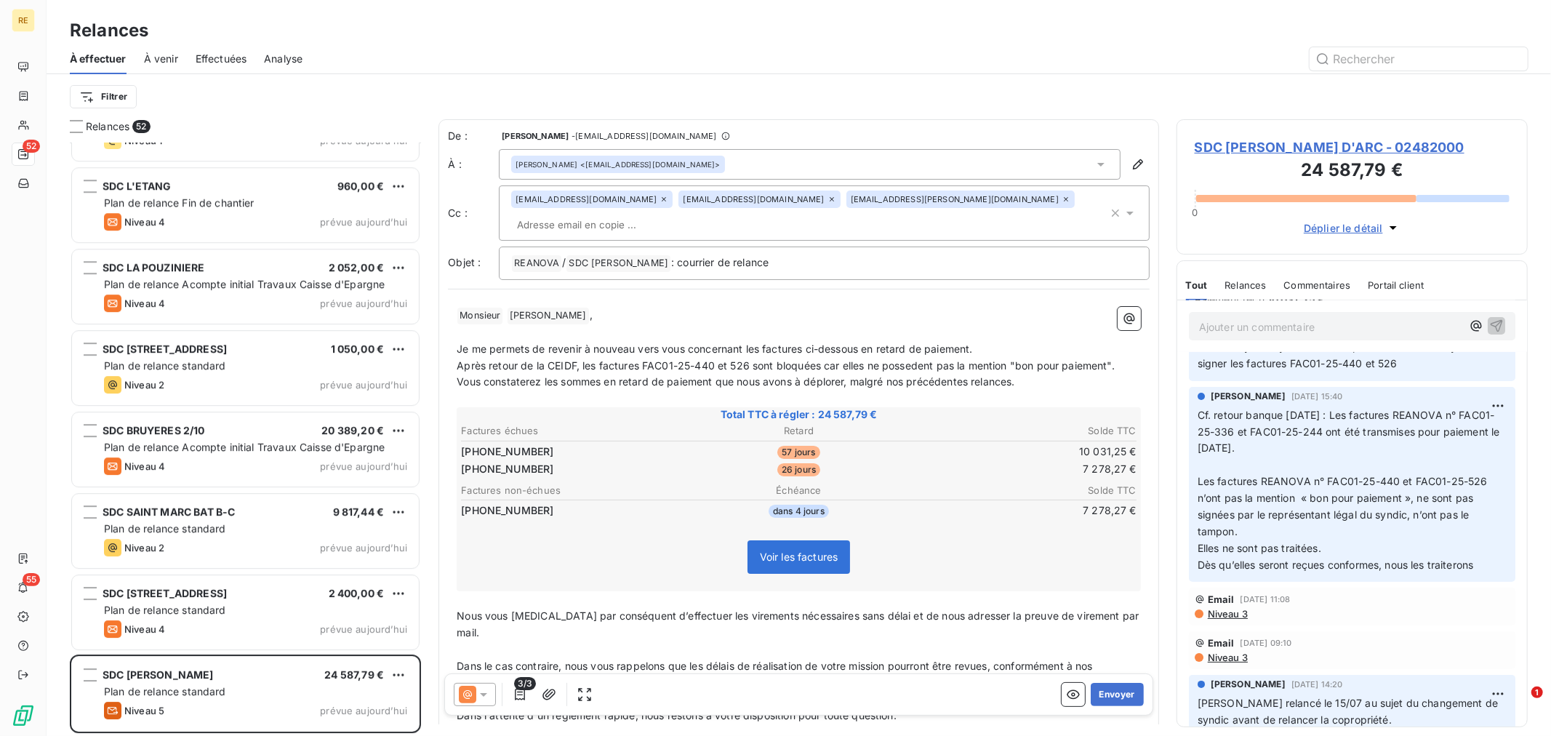
click at [863, 374] on p "Vous constaterez les sommes en retard de paiement que nous avons à déplorer, ma…" at bounding box center [799, 382] width 684 height 17
click at [1105, 358] on p "Après retour de la CEIDF, les factures FAC01-25-440 et 526 sont bloquées car el…" at bounding box center [799, 366] width 684 height 17
click at [1115, 359] on span "Après retour de la CEIDF, les factures FAC01-25-440 et 526 sont bloquées car el…" at bounding box center [786, 365] width 658 height 12
drag, startPoint x: 1125, startPoint y: 339, endPoint x: 1137, endPoint y: 338, distance: 11.7
click at [1126, 358] on p "Après retour de la CEIDF, les factures FAC01-25-440 et 526 sont bloquées car el…" at bounding box center [799, 366] width 684 height 17
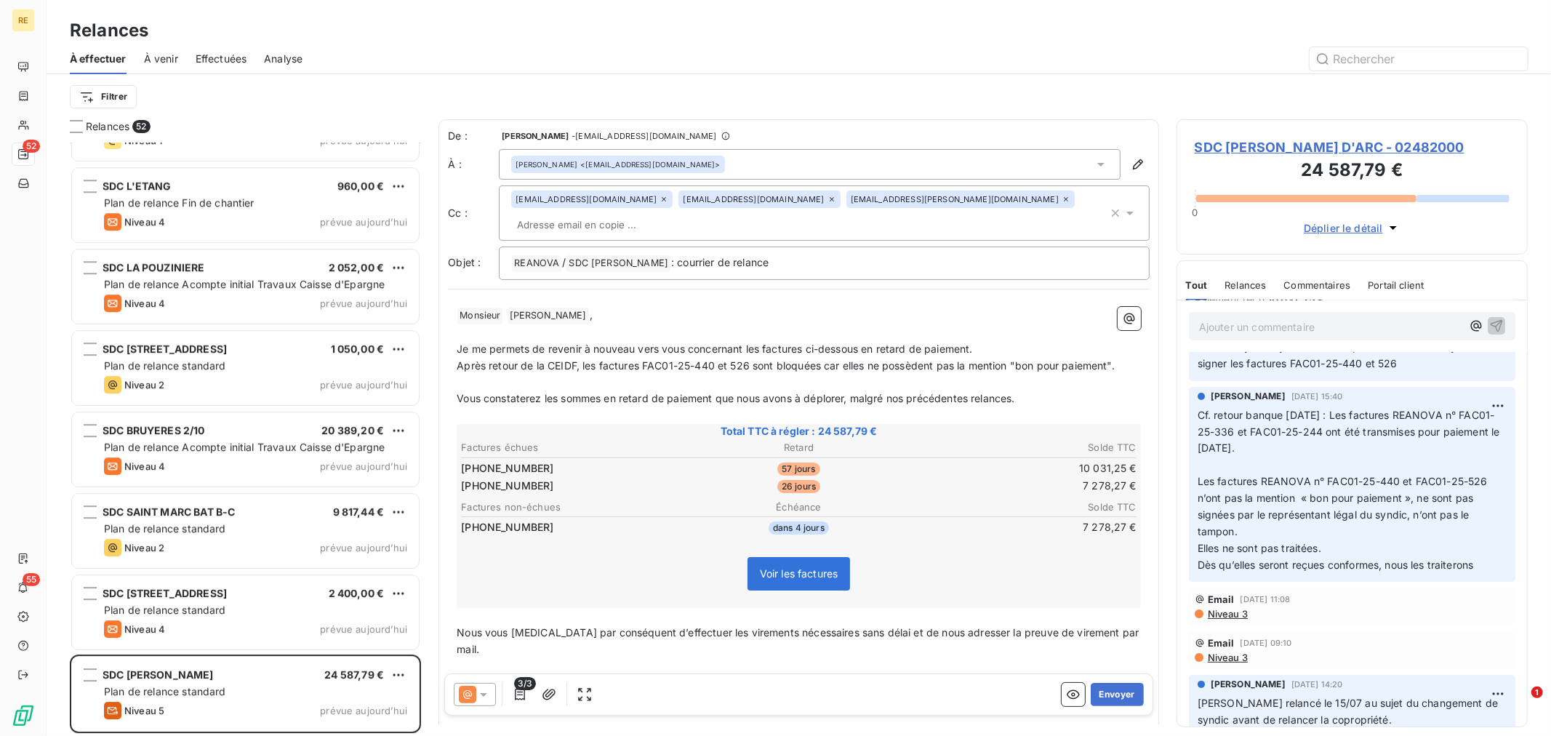
click at [892, 392] on span "Vous constaterez les sommes en retard de paiement que nous avons à déplorer, ma…" at bounding box center [736, 398] width 558 height 12
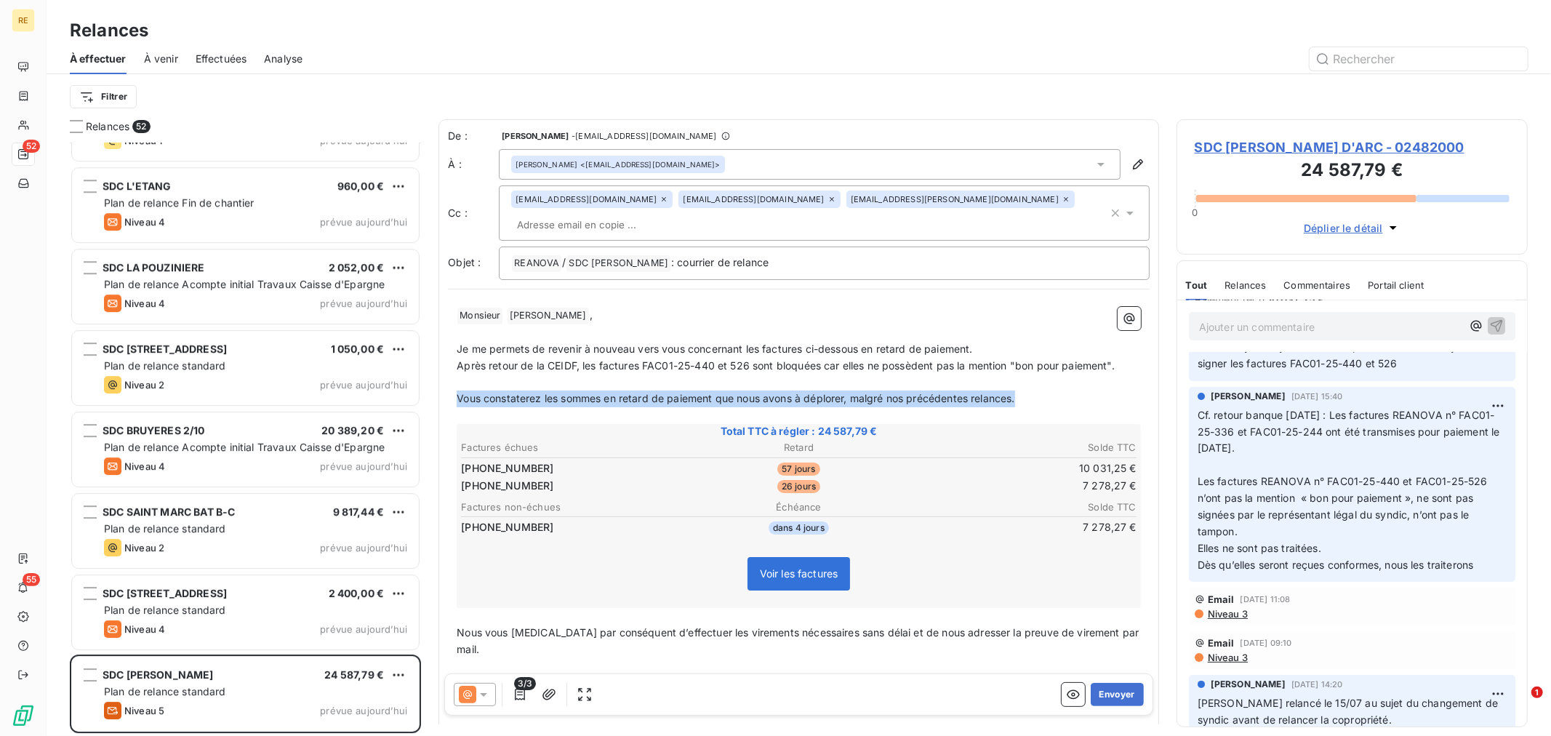
click at [892, 392] on span "Vous constaterez les sommes en retard de paiement que nous avons à déplorer, ma…" at bounding box center [736, 398] width 558 height 12
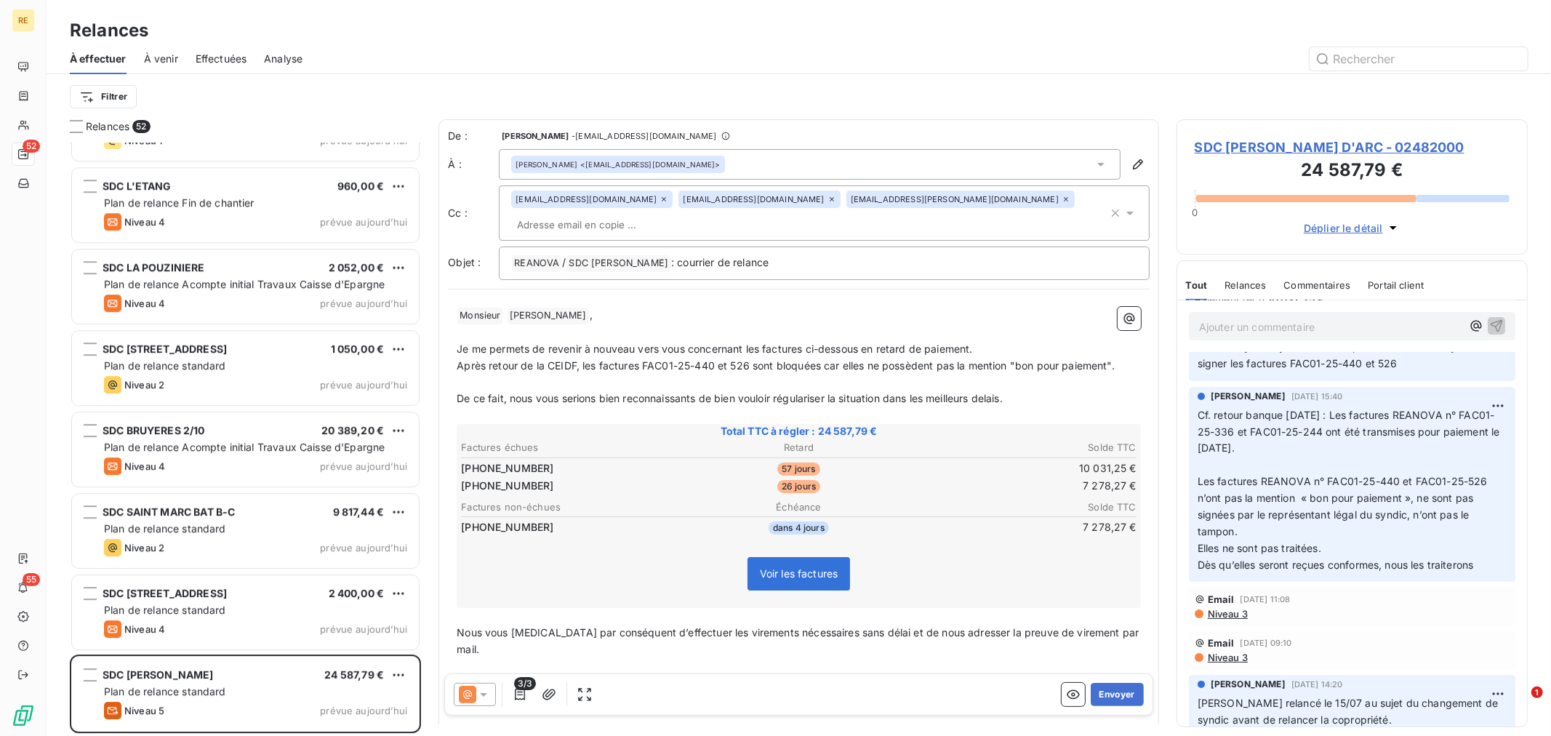
click at [1026, 424] on span "Total TTC à régler : 24 587,79 €" at bounding box center [799, 431] width 680 height 15
click at [971, 392] on span "De ce fait, nous vous serions bien reconnaissants de bien vouloir régulariser l…" at bounding box center [730, 398] width 546 height 12
click at [1044, 407] on p "﻿" at bounding box center [799, 415] width 684 height 17
click at [1038, 391] on p "De ce fait, nous vous serions bien reconnaissants de bien vouloir régulariser l…" at bounding box center [799, 399] width 684 height 17
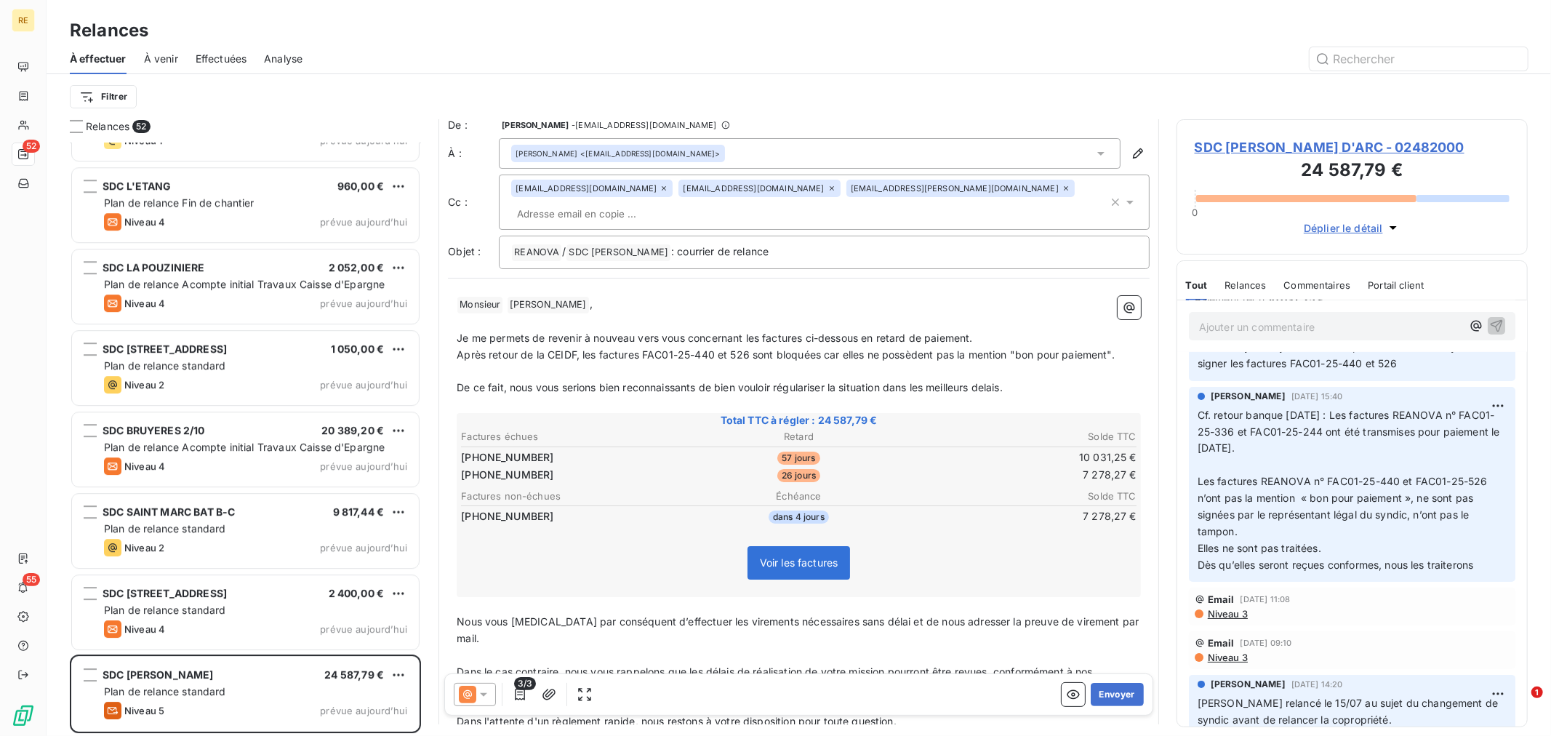
scroll to position [82, 0]
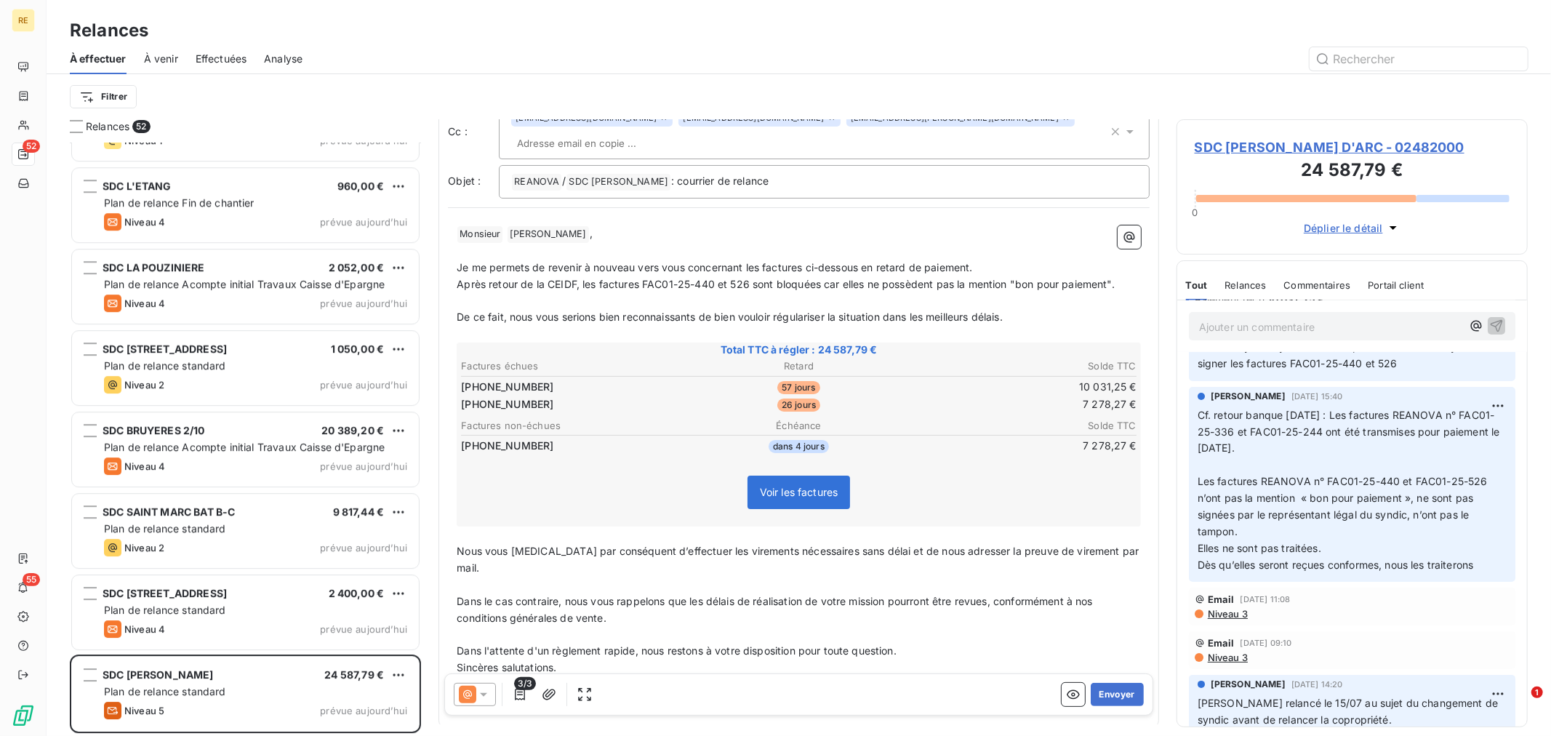
click at [679, 543] on p "Nous vous [MEDICAL_DATA] par conséquent d’effectuer les virements nécessaires s…" at bounding box center [799, 559] width 684 height 33
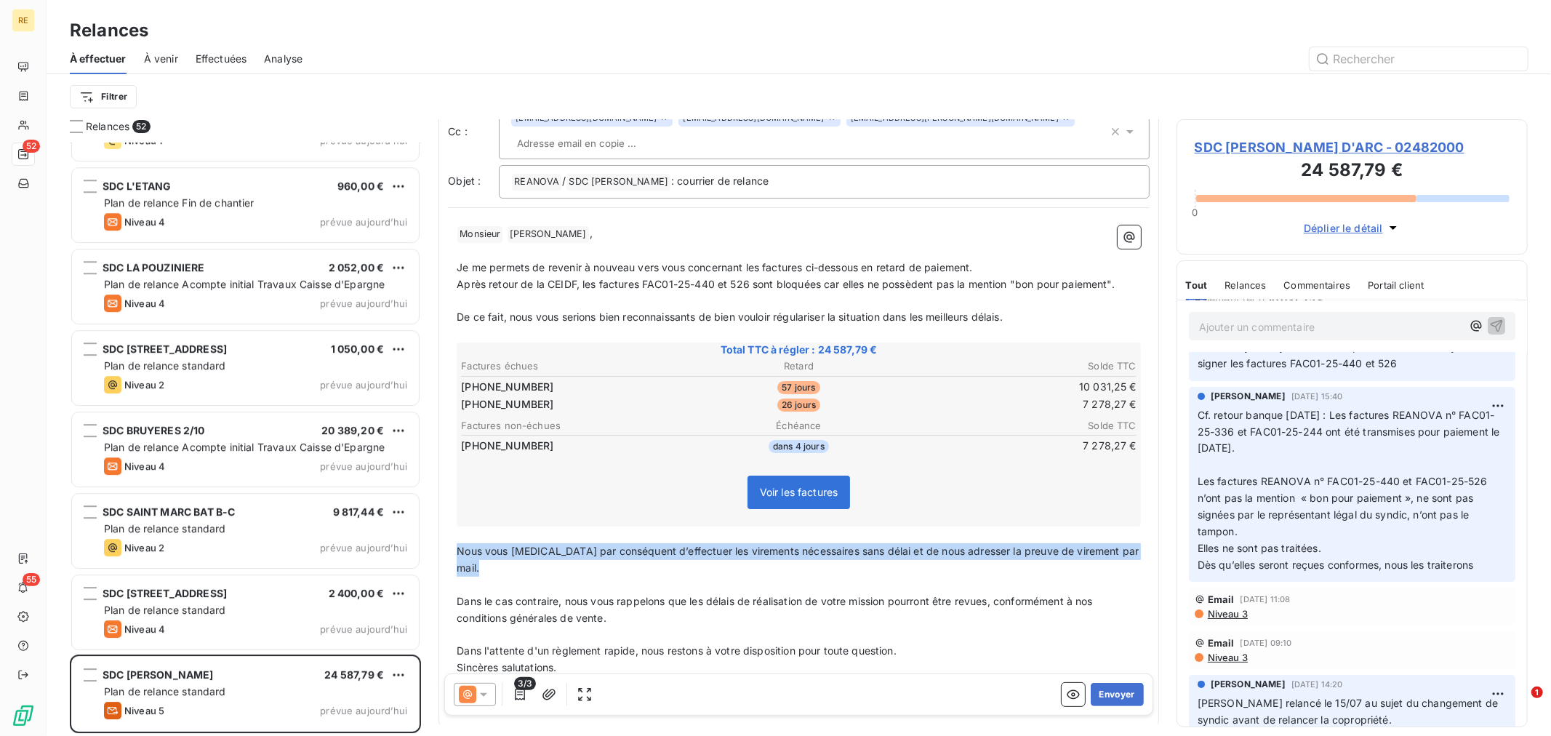
click at [679, 543] on p "Nous vous [MEDICAL_DATA] par conséquent d’effectuer les virements nécessaires s…" at bounding box center [799, 559] width 684 height 33
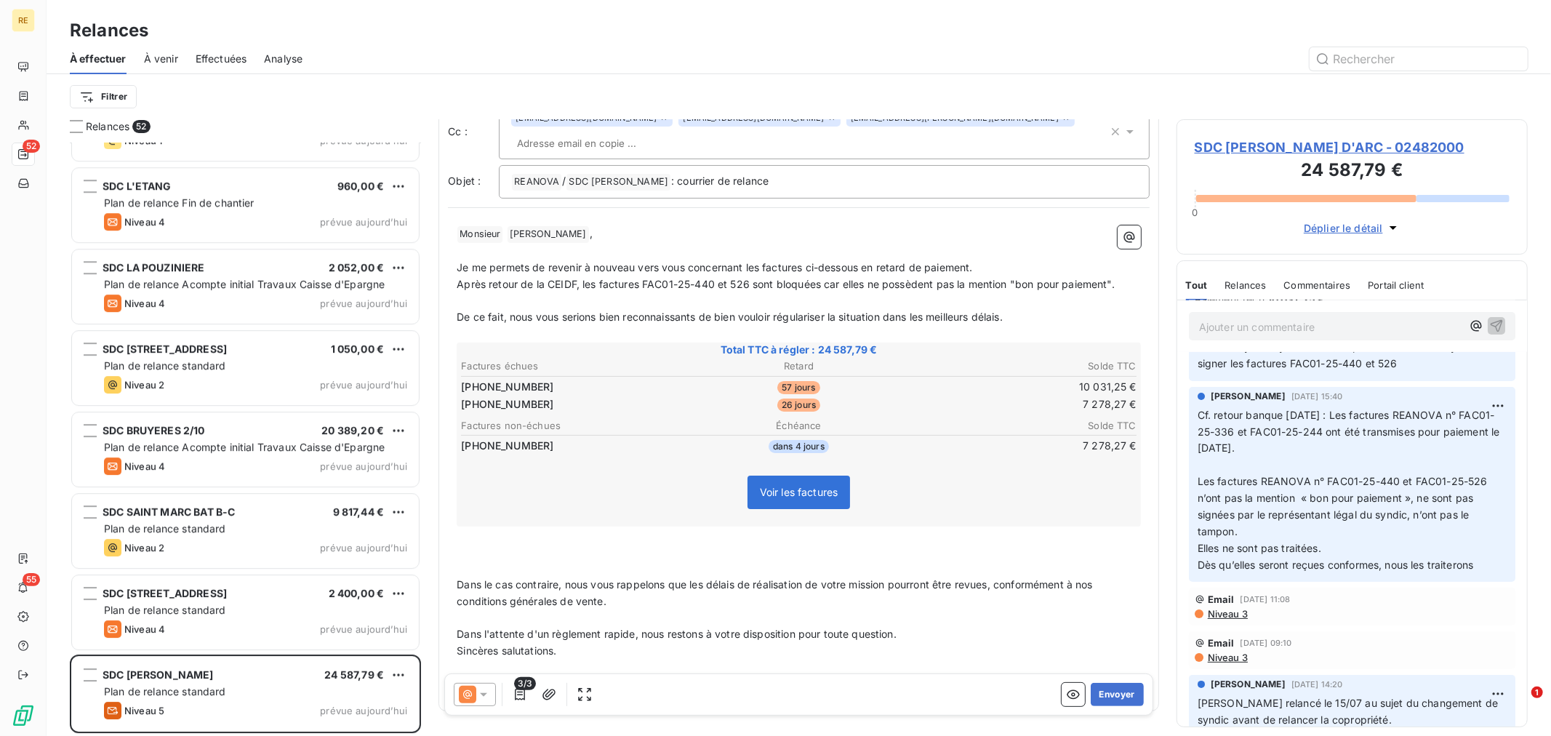
click at [457, 578] on span "Dans le cas contraire, nous vous rappelons que les délais de réalisation de vot…" at bounding box center [776, 592] width 639 height 29
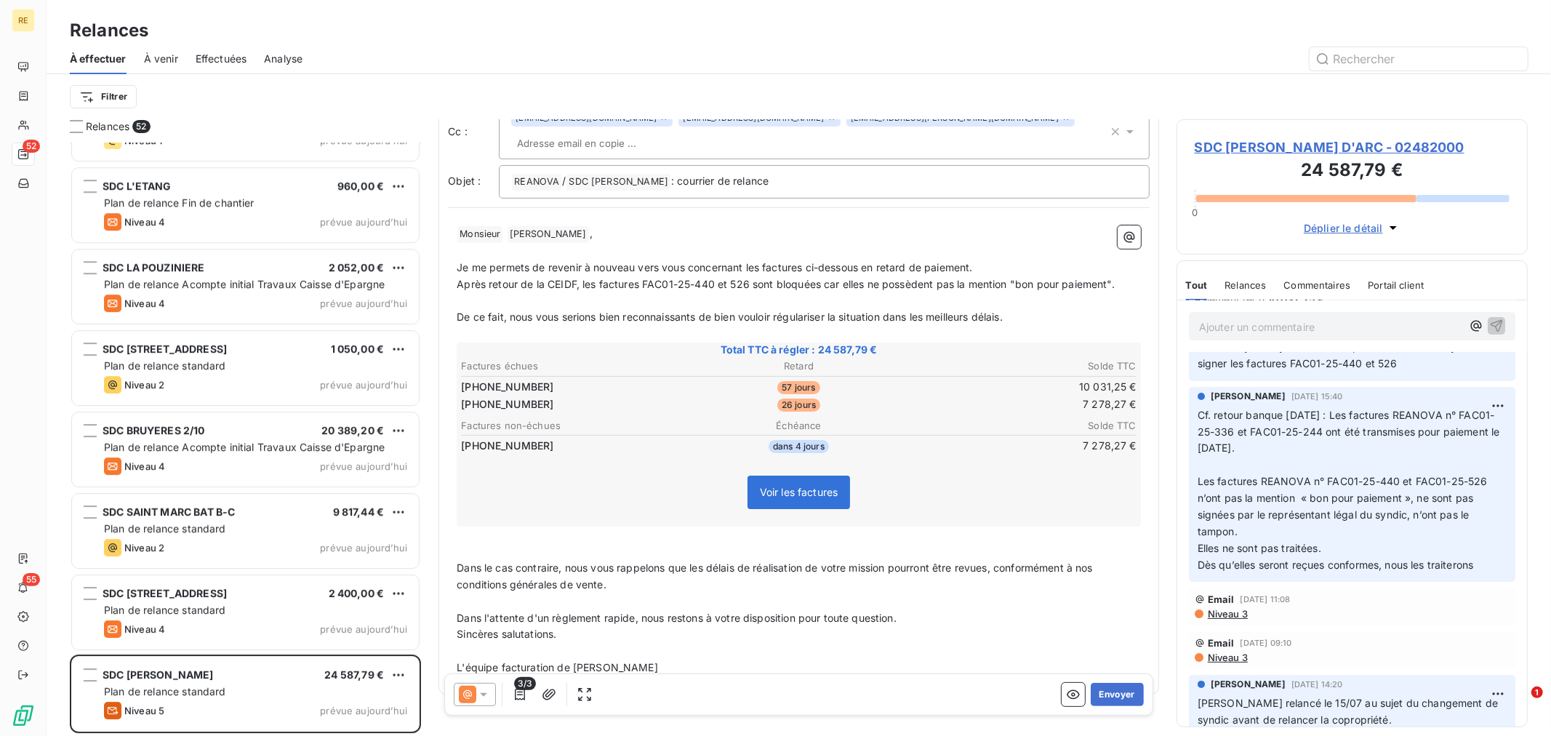
scroll to position [67, 0]
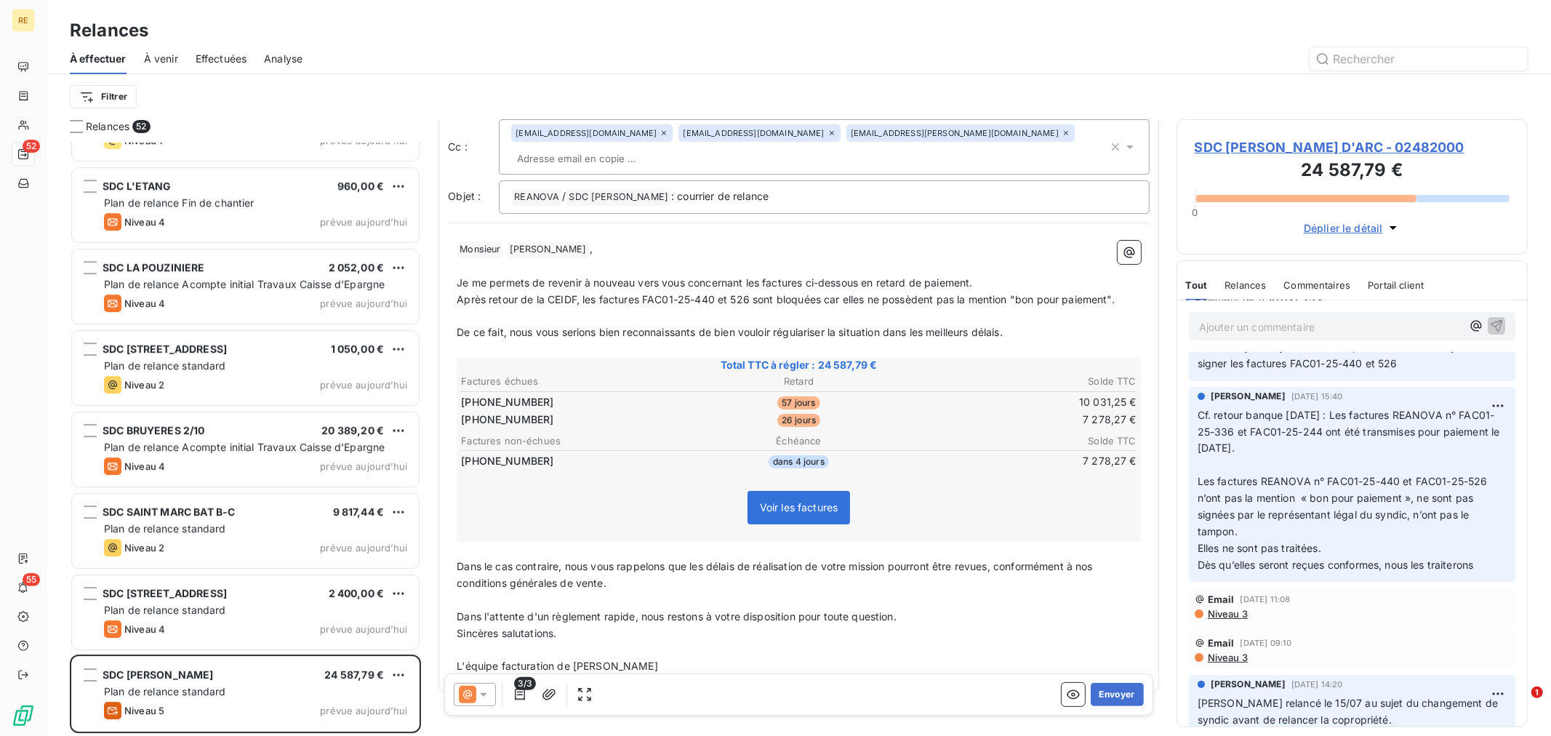
click at [681, 592] on p "﻿" at bounding box center [799, 600] width 684 height 17
click at [457, 627] on span "Sincères salutations." at bounding box center [507, 633] width 100 height 12
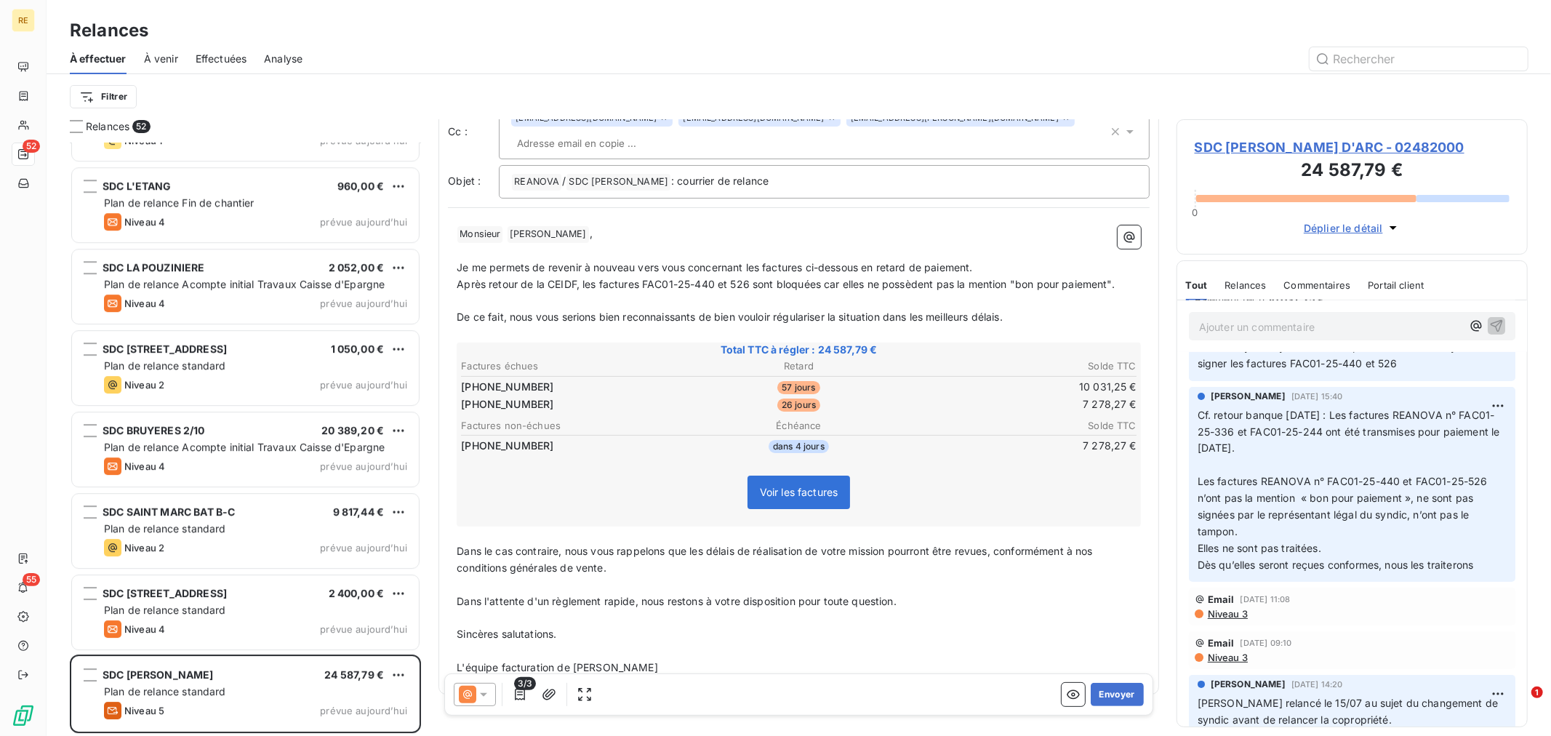
click at [689, 626] on p "Sincères salutations." at bounding box center [799, 634] width 684 height 17
click at [980, 626] on p "Sincères salutations." at bounding box center [799, 634] width 684 height 17
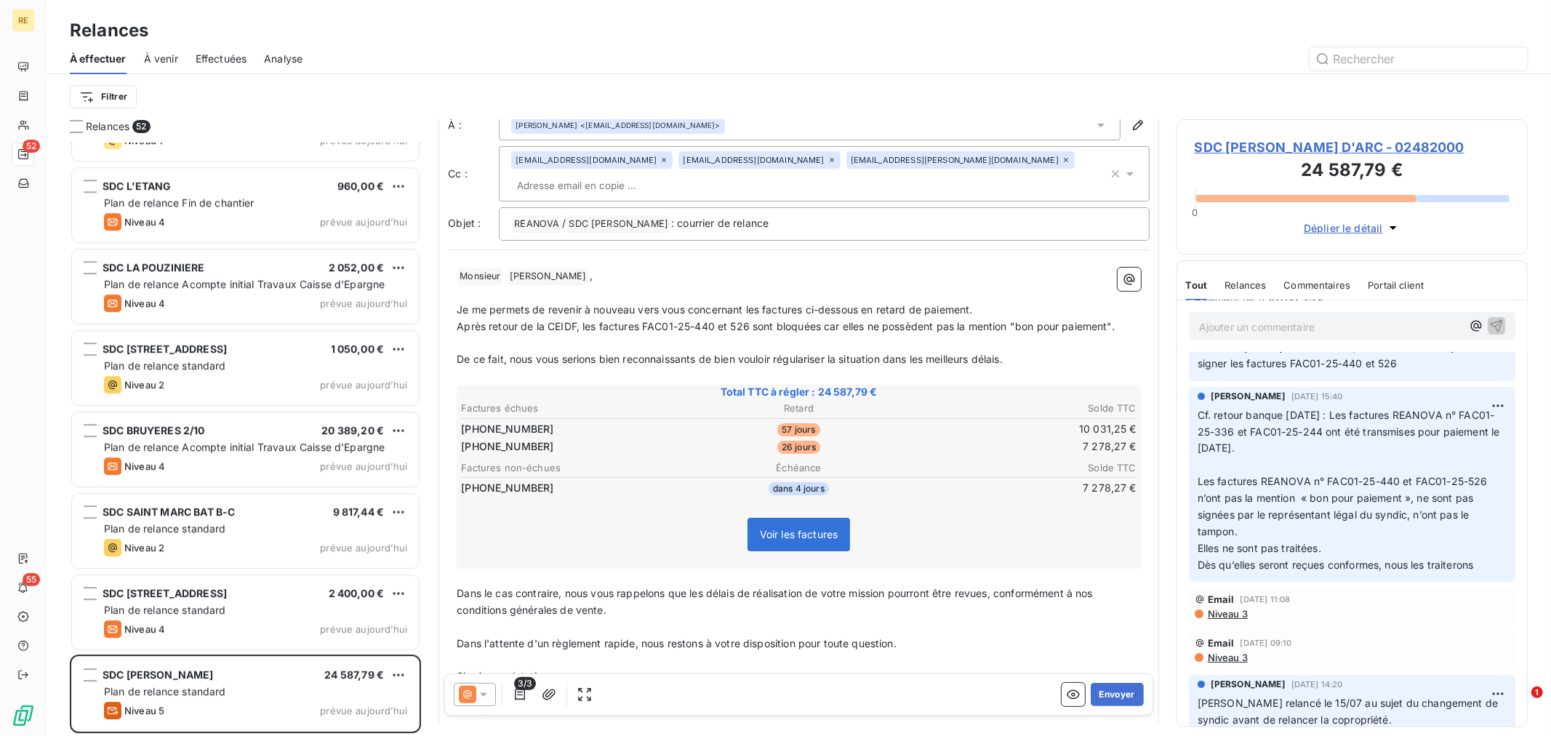
scroll to position [0, 0]
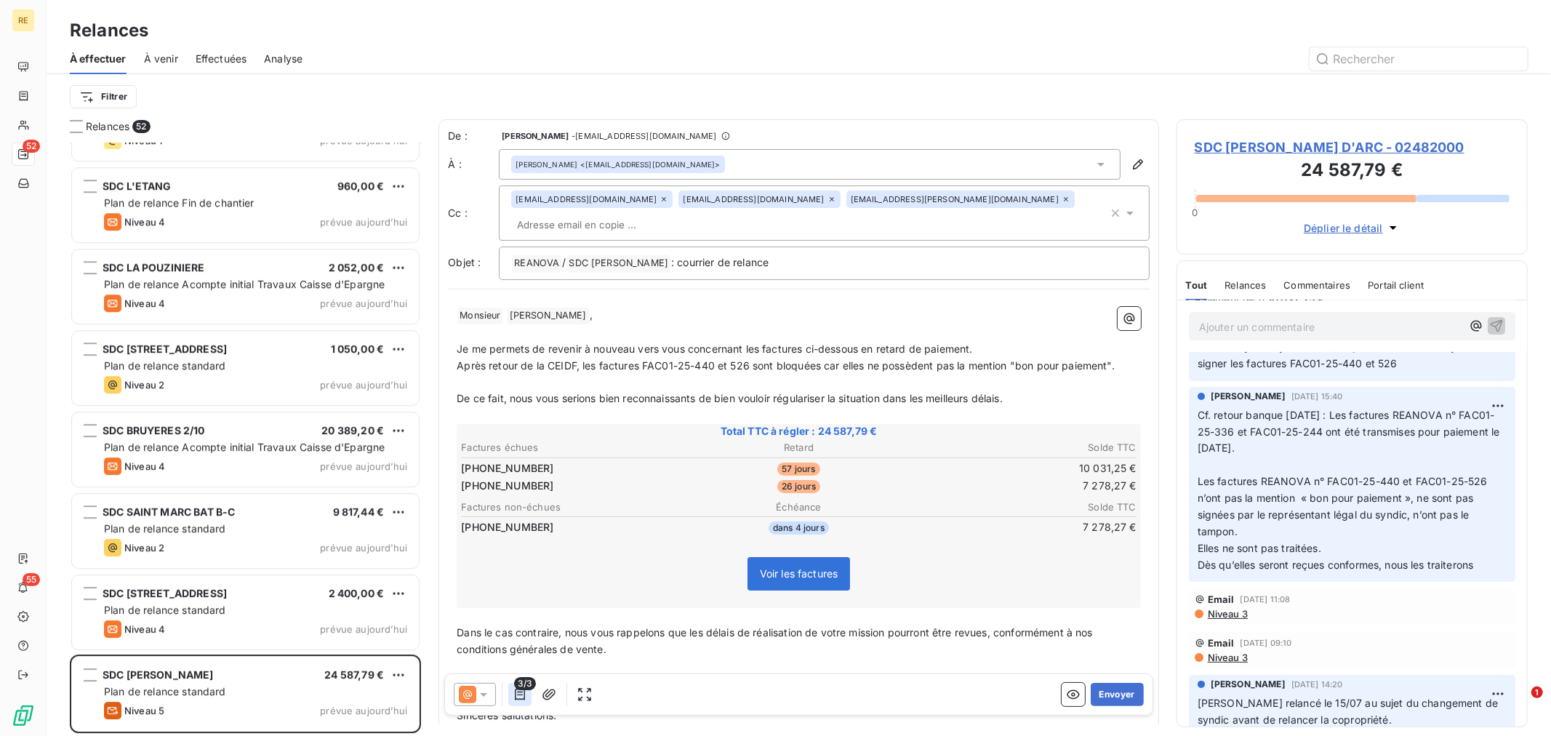
click at [527, 694] on icon "button" at bounding box center [520, 694] width 15 height 15
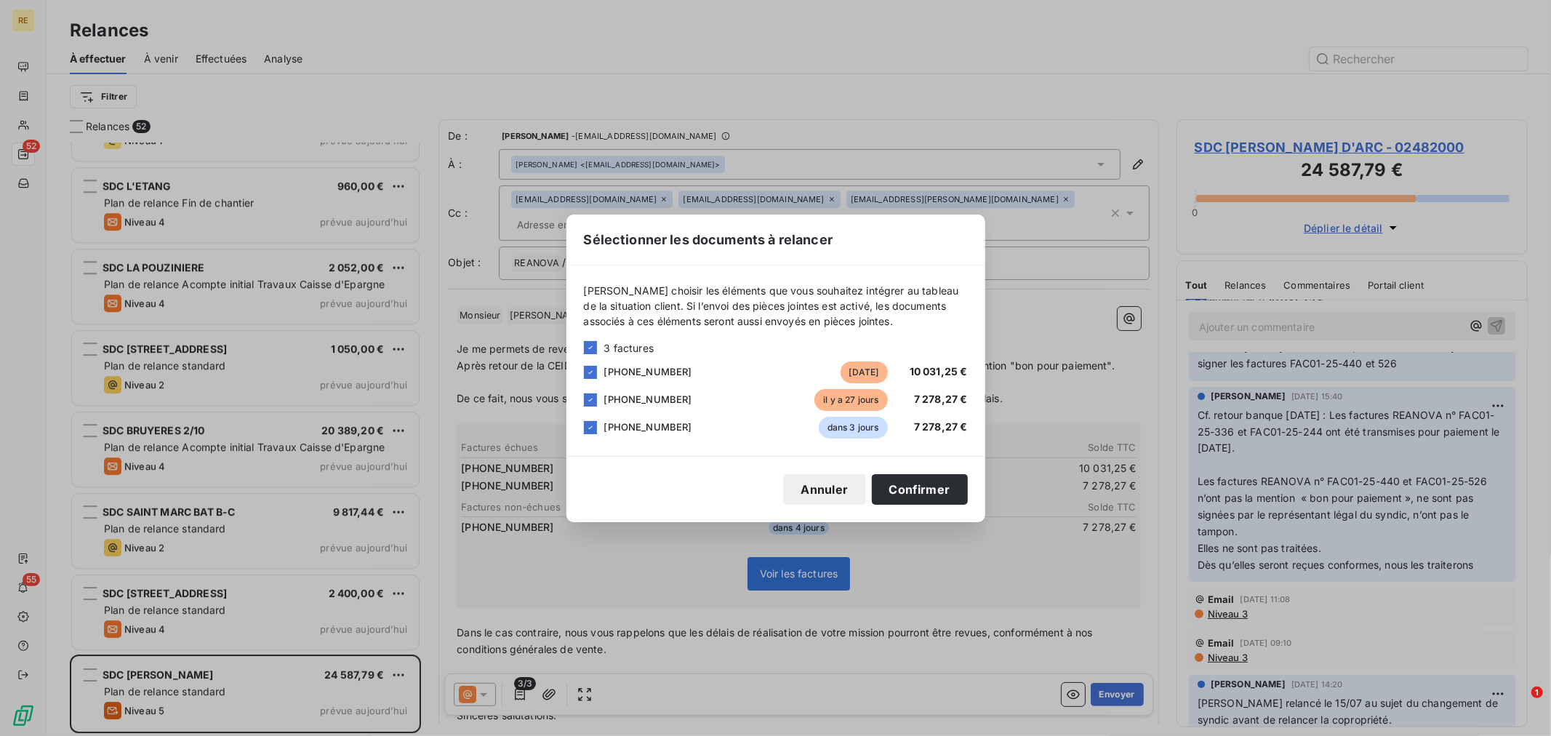
click at [806, 495] on button "Annuler" at bounding box center [824, 489] width 82 height 31
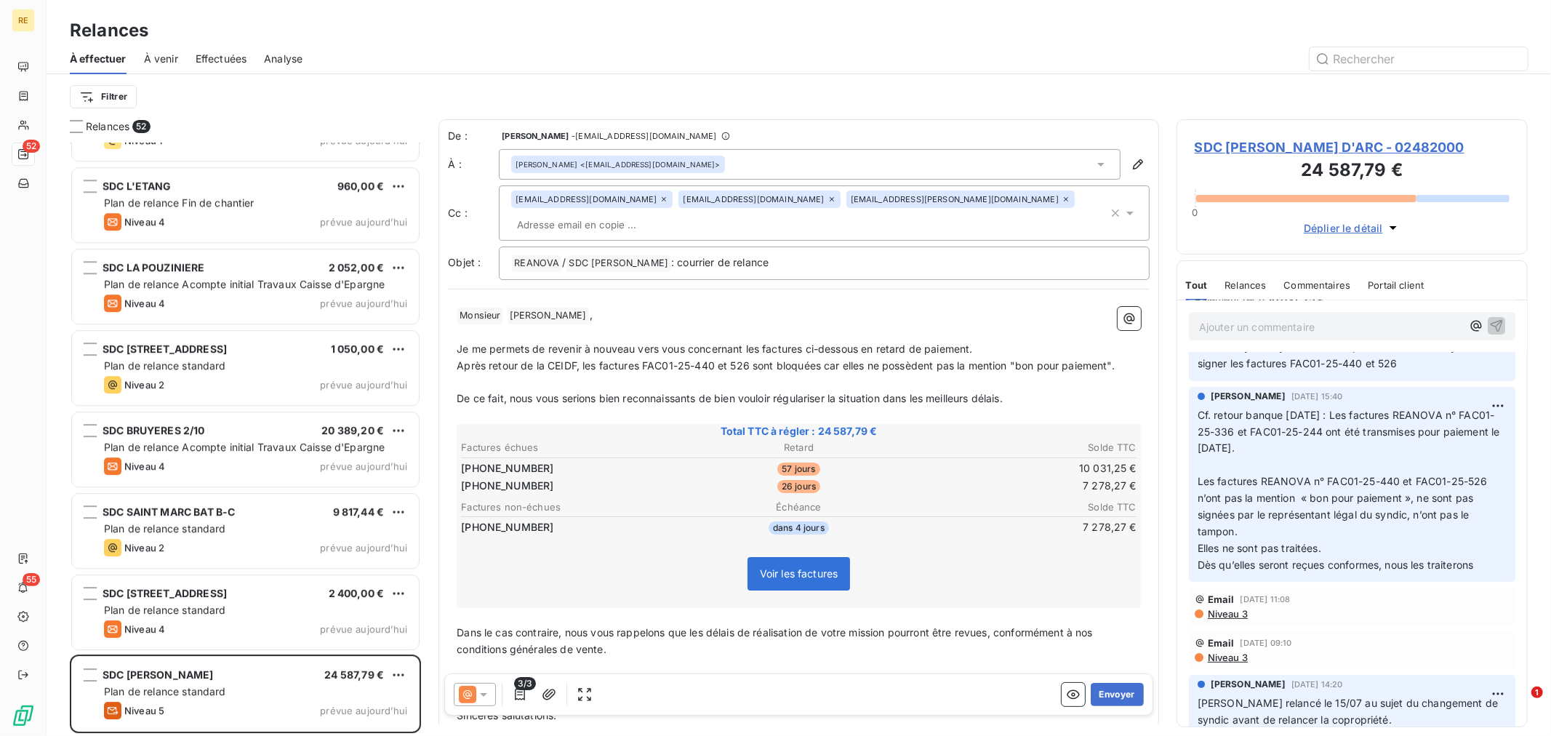
click at [934, 626] on span "Dans le cas contraire, nous vous rappelons que les délais de réalisation de vot…" at bounding box center [776, 640] width 639 height 29
click at [1098, 694] on button "Envoyer" at bounding box center [1117, 694] width 53 height 23
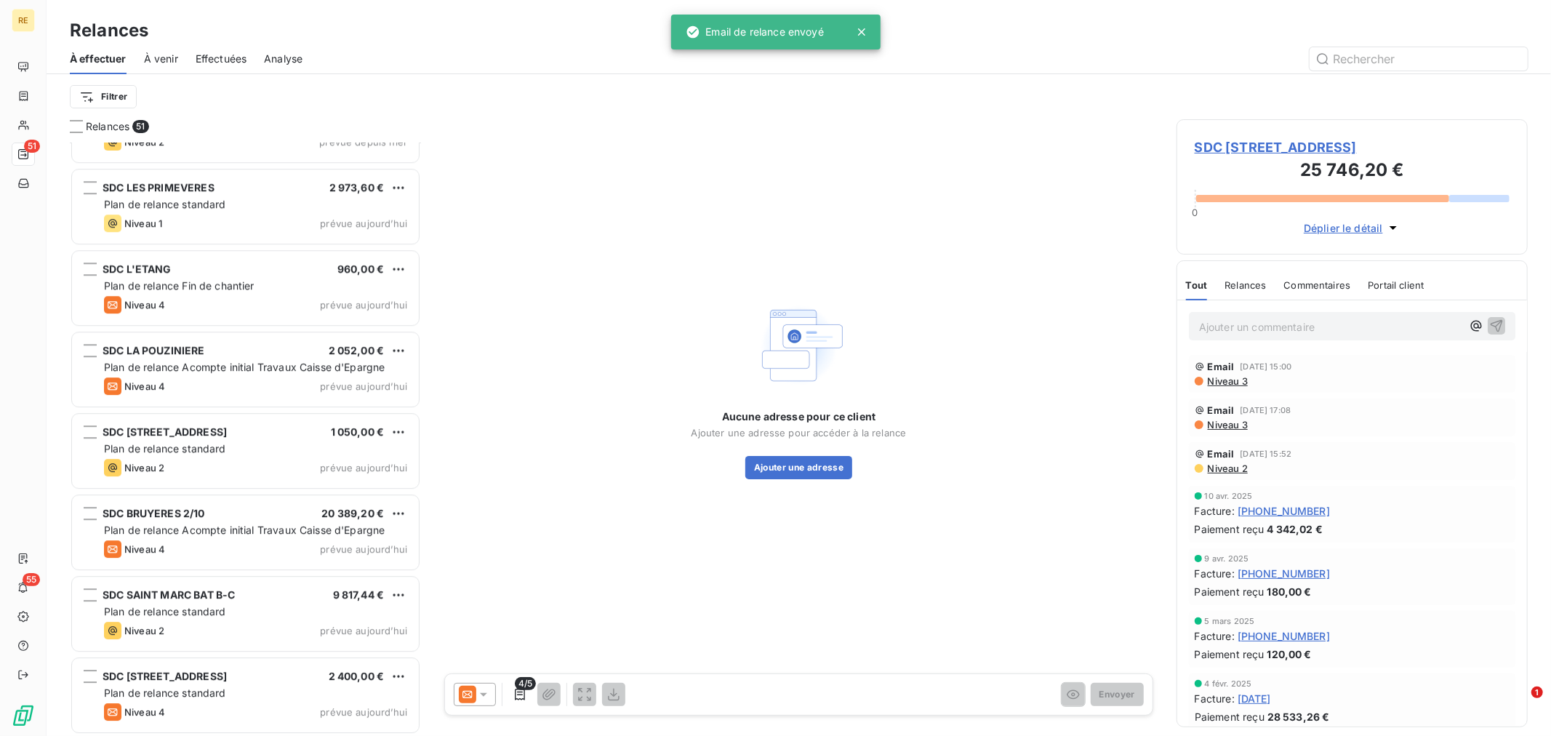
scroll to position [3561, 0]
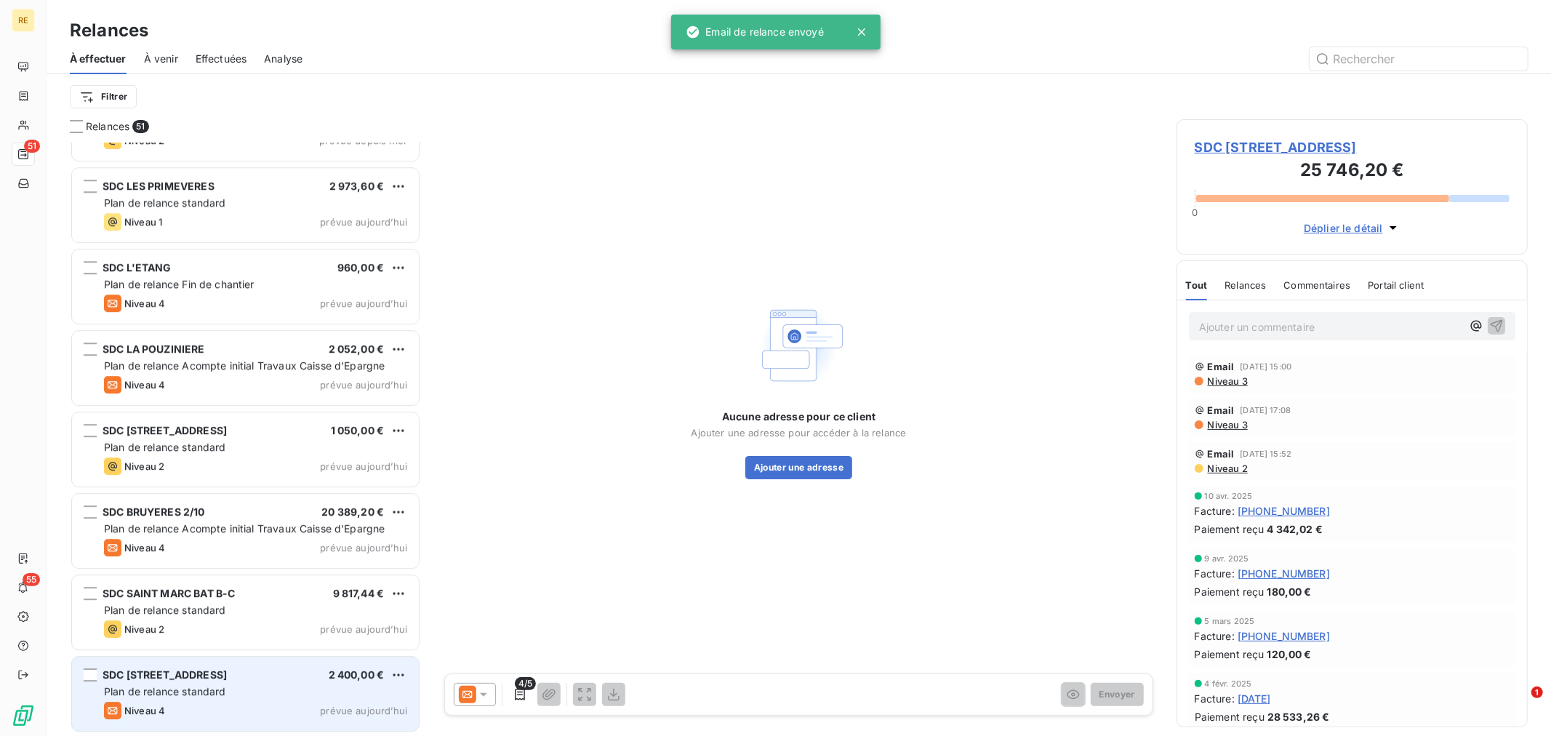
click at [201, 697] on div "Plan de relance standard" at bounding box center [255, 691] width 303 height 15
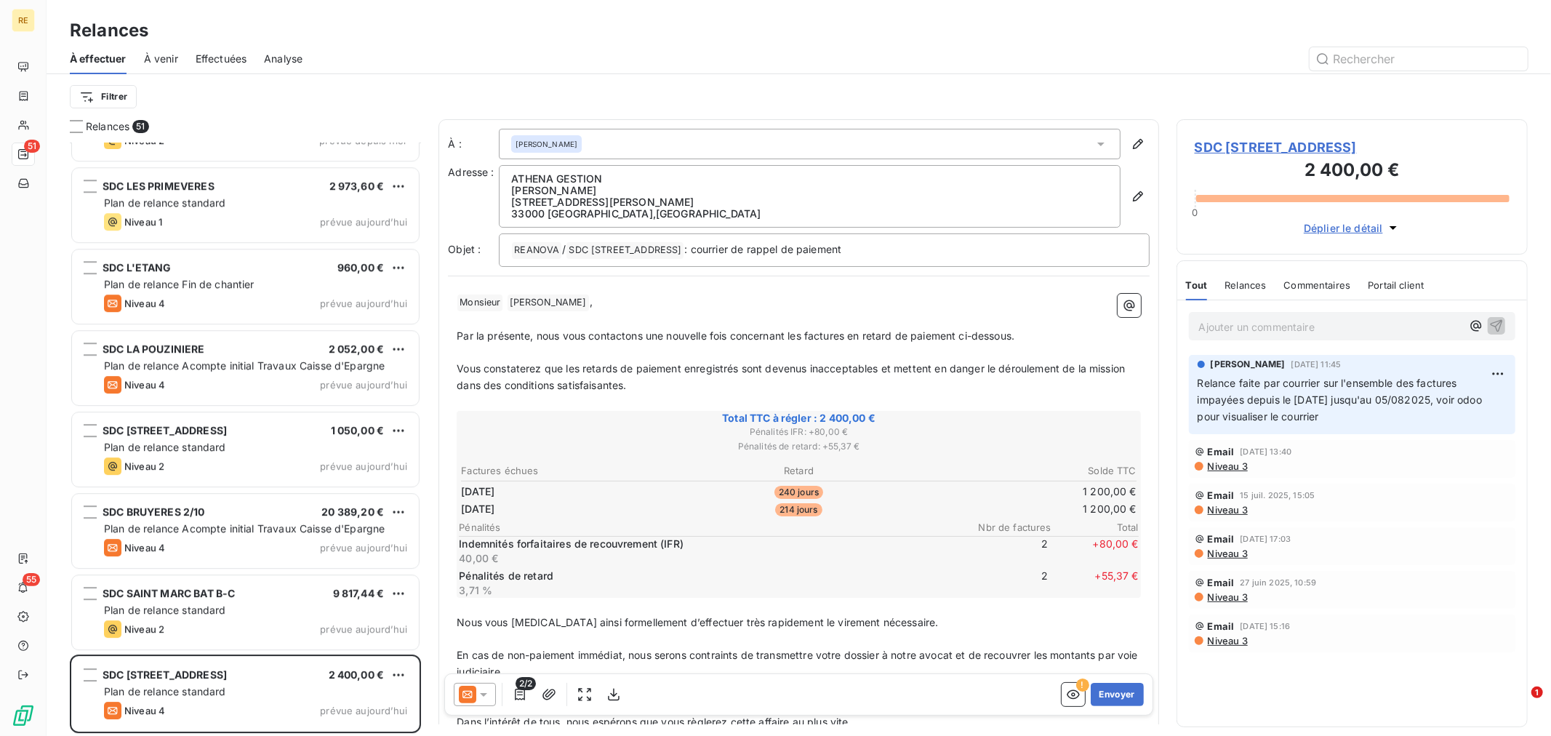
click at [478, 689] on icon at bounding box center [483, 694] width 15 height 15
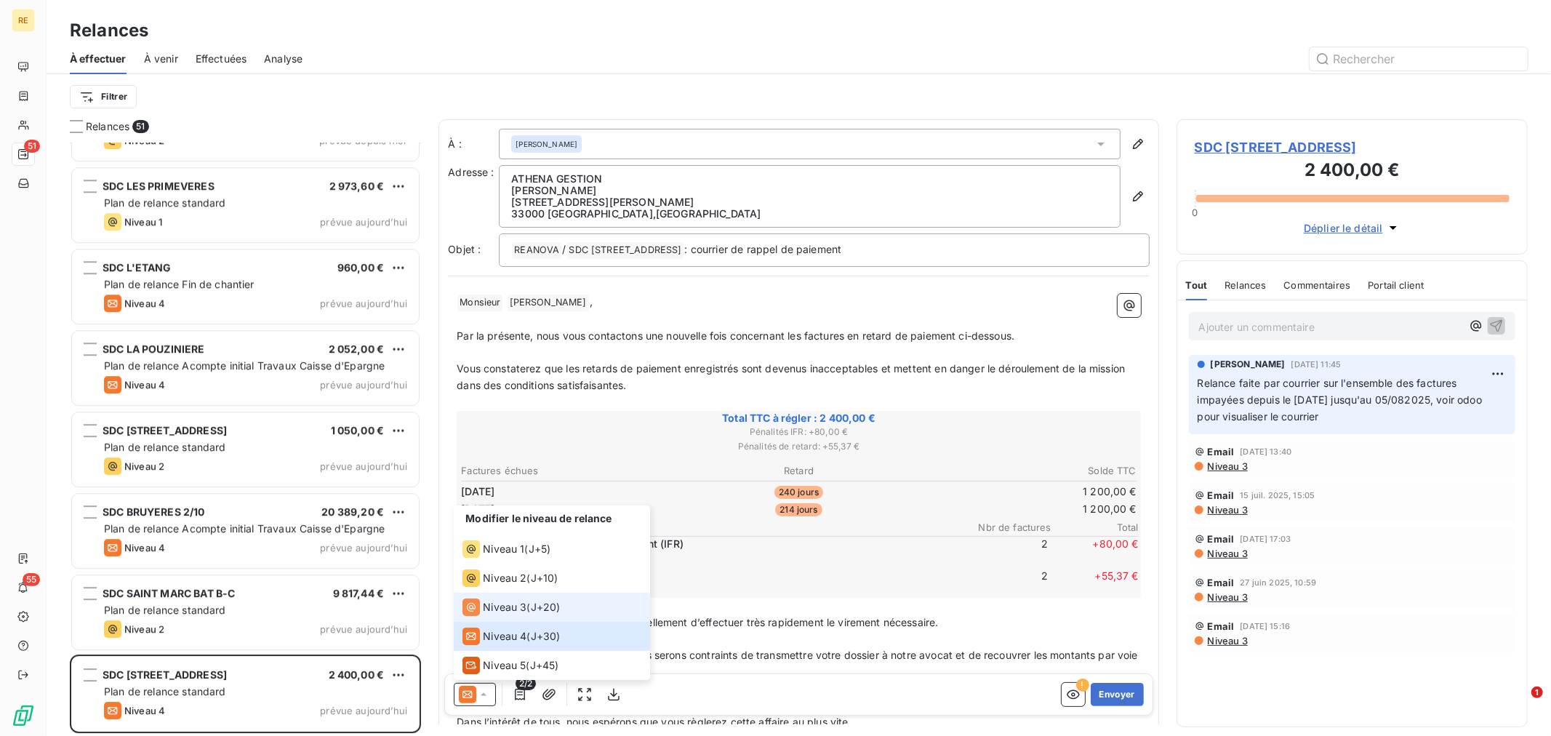
click at [566, 616] on li "Niveau 3 ( J+20 )" at bounding box center [552, 607] width 196 height 29
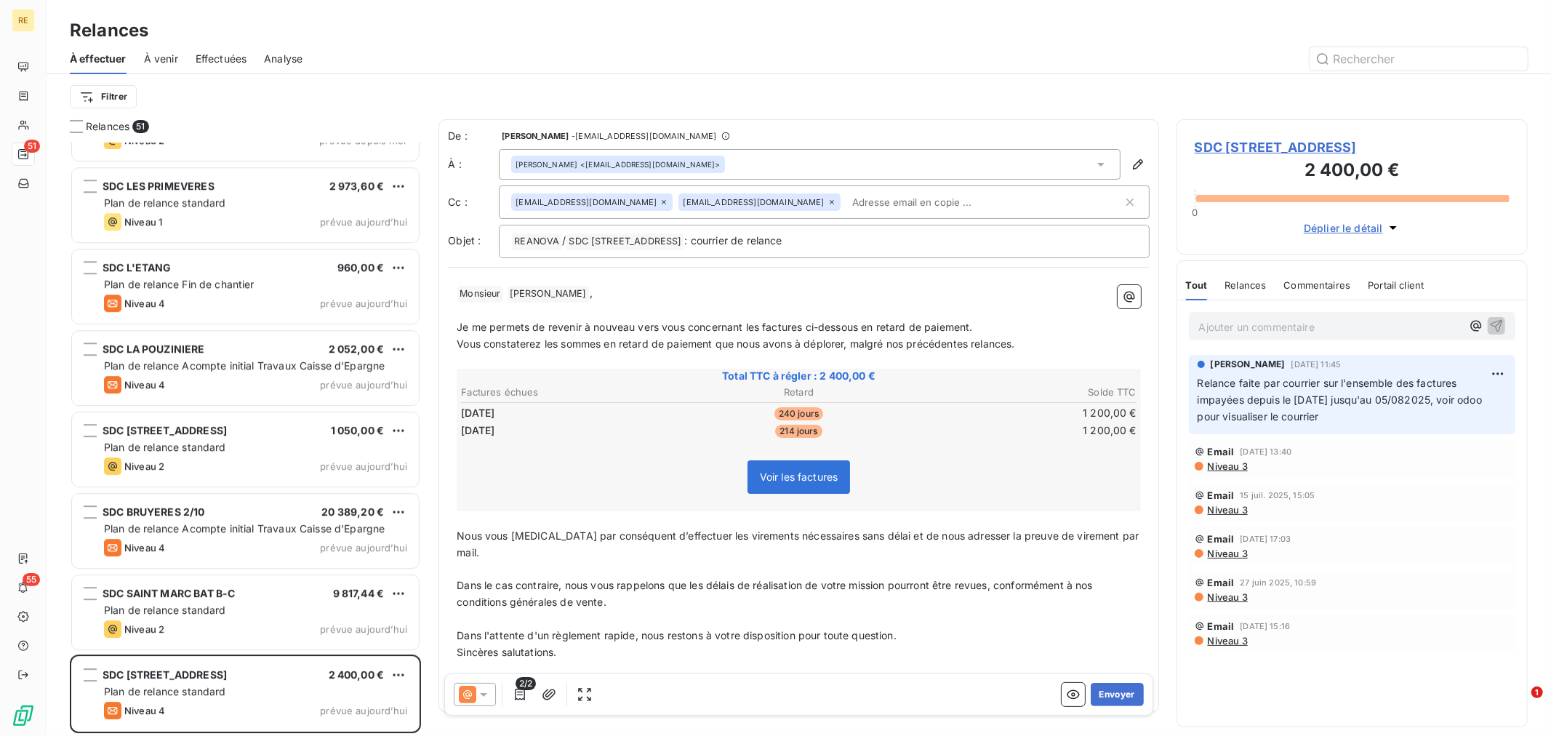
click at [846, 204] on input "text" at bounding box center [930, 202] width 168 height 22
click at [846, 204] on input "text" at bounding box center [984, 202] width 276 height 22
click at [665, 339] on span "Vous constaterez les sommes en retard de paiement que nous avons à déplorer, ma…" at bounding box center [736, 343] width 558 height 12
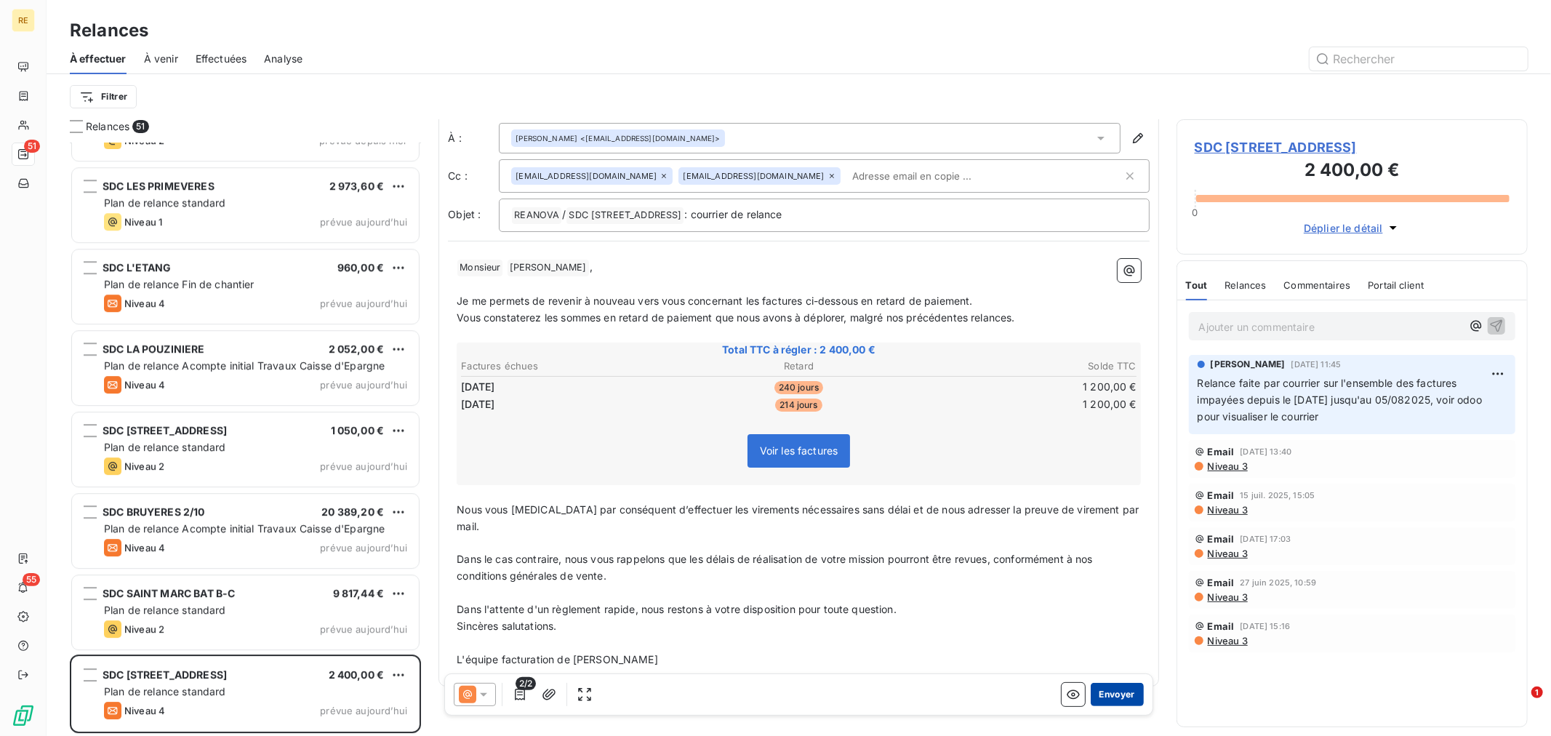
click at [1114, 688] on button "Envoyer" at bounding box center [1117, 694] width 53 height 23
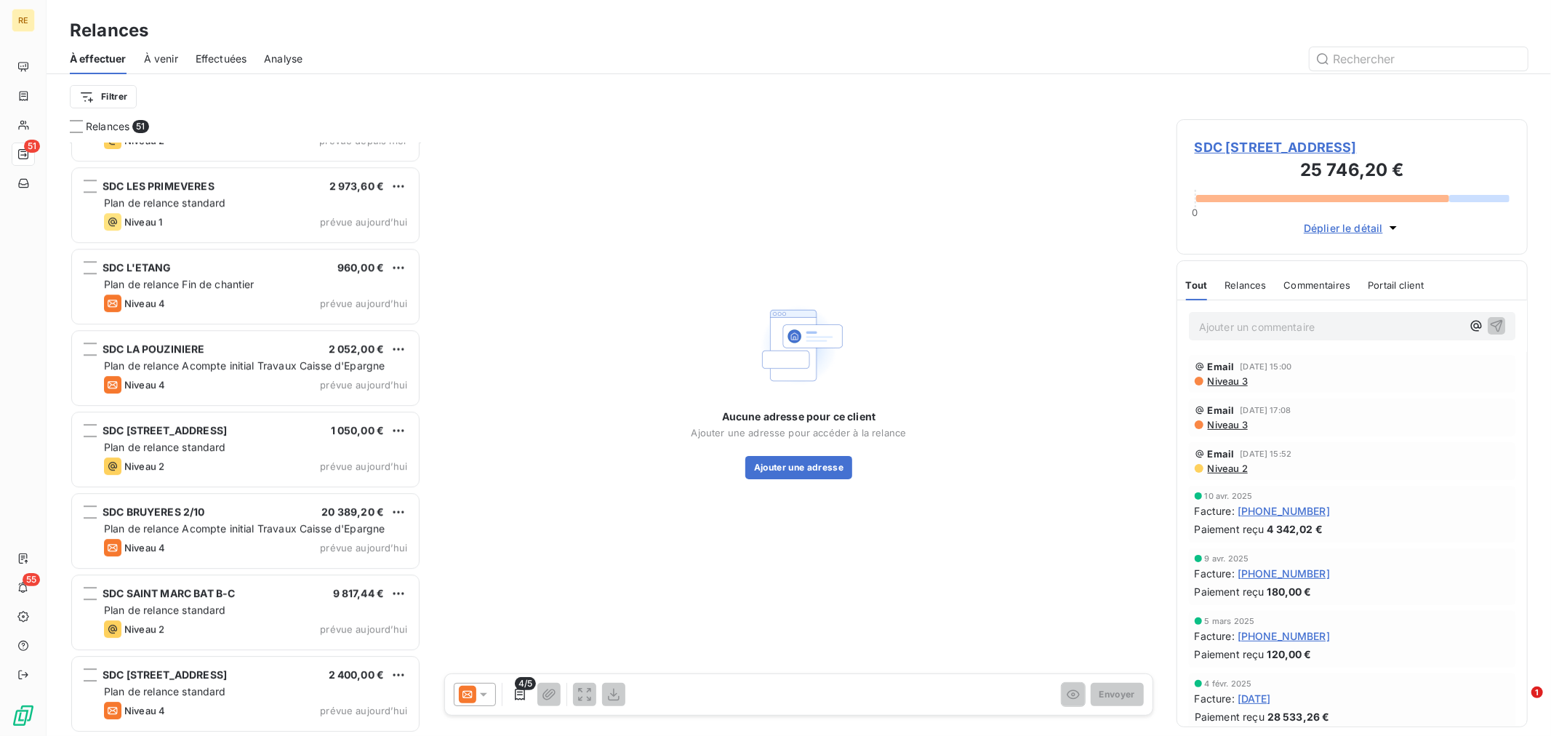
scroll to position [3479, 0]
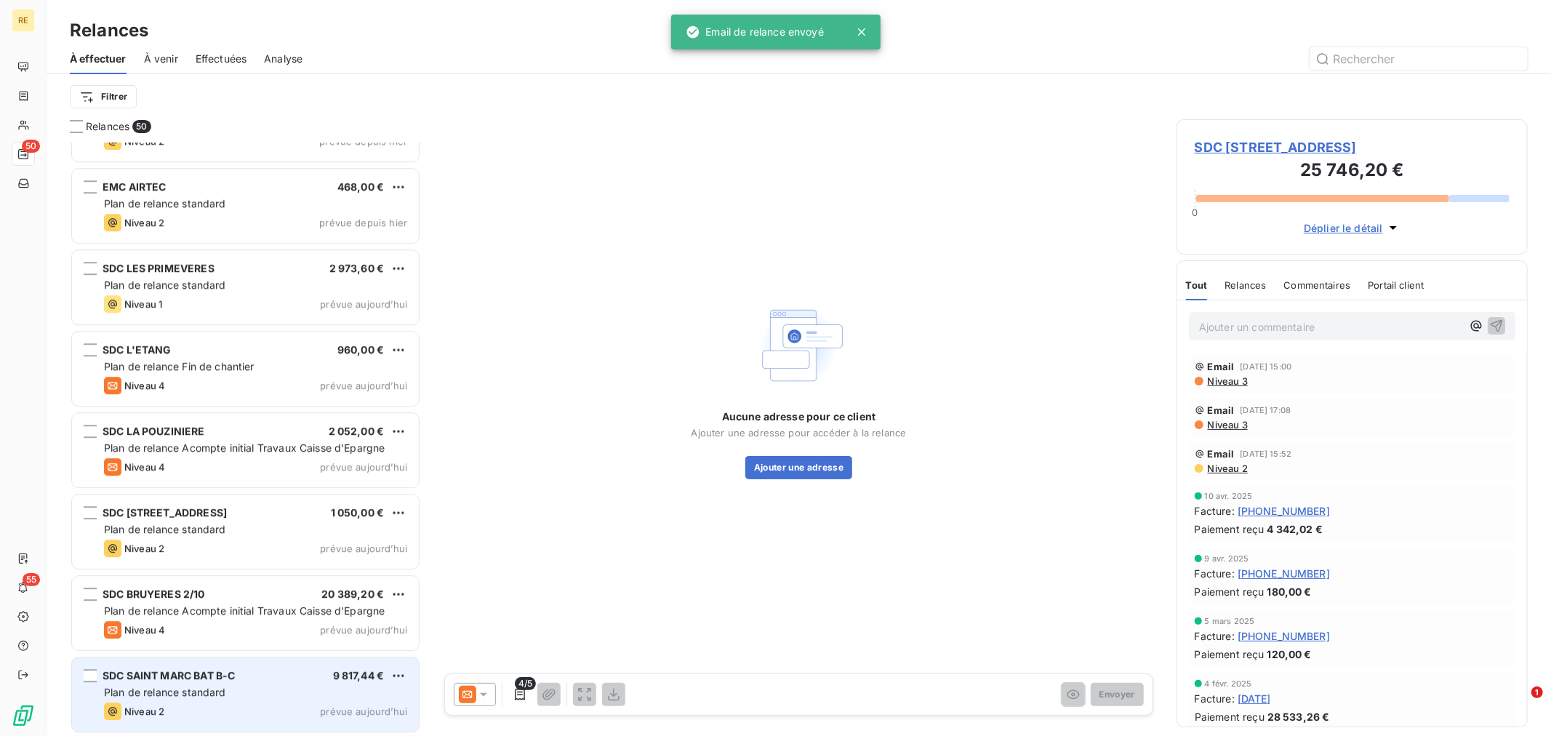
click at [225, 694] on span "Plan de relance standard" at bounding box center [165, 692] width 122 height 12
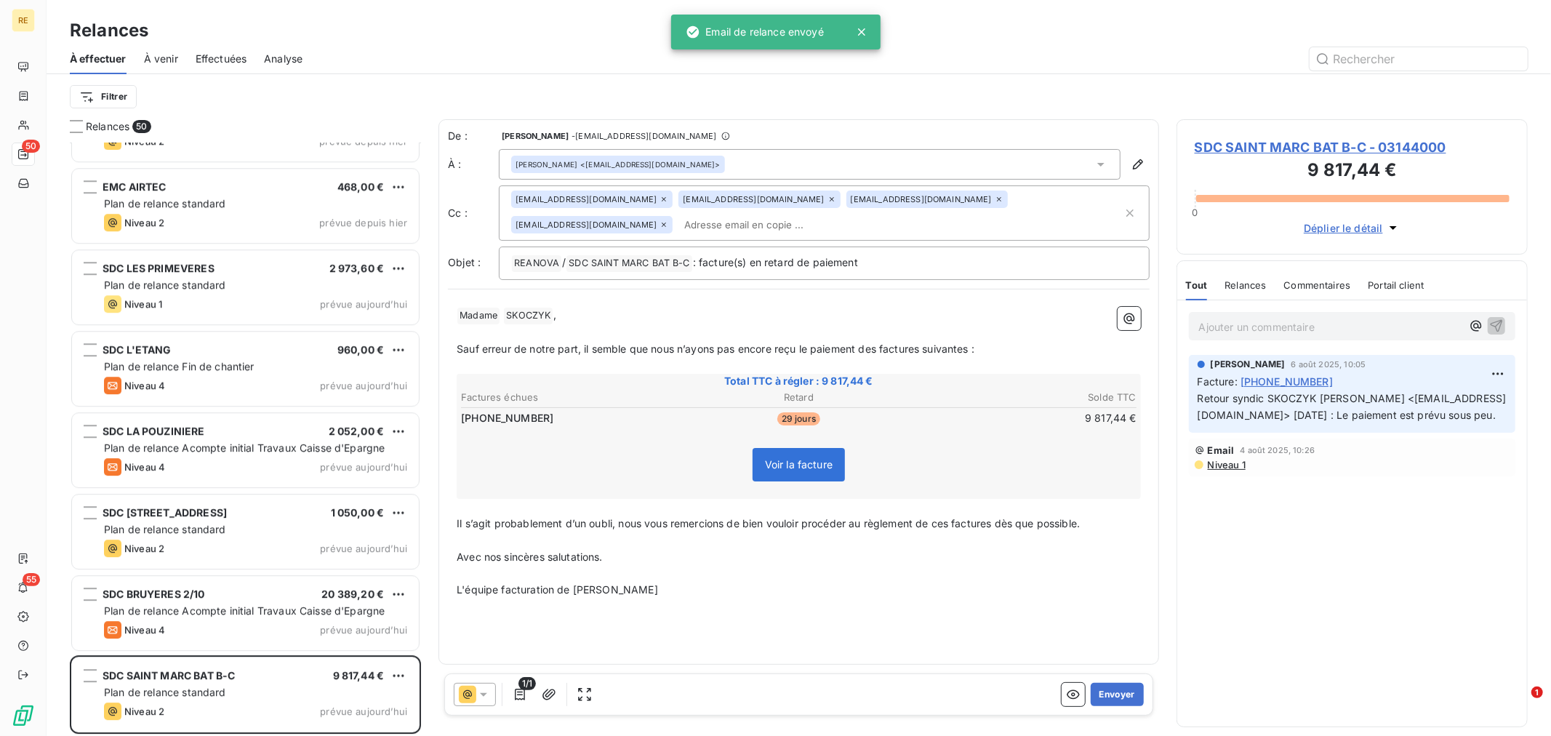
click at [890, 226] on div "[EMAIL_ADDRESS][DOMAIN_NAME] [PERSON_NAME][EMAIL_ADDRESS][DOMAIN_NAME] [EMAIL_A…" at bounding box center [817, 213] width 612 height 45
click at [995, 200] on icon at bounding box center [999, 199] width 9 height 9
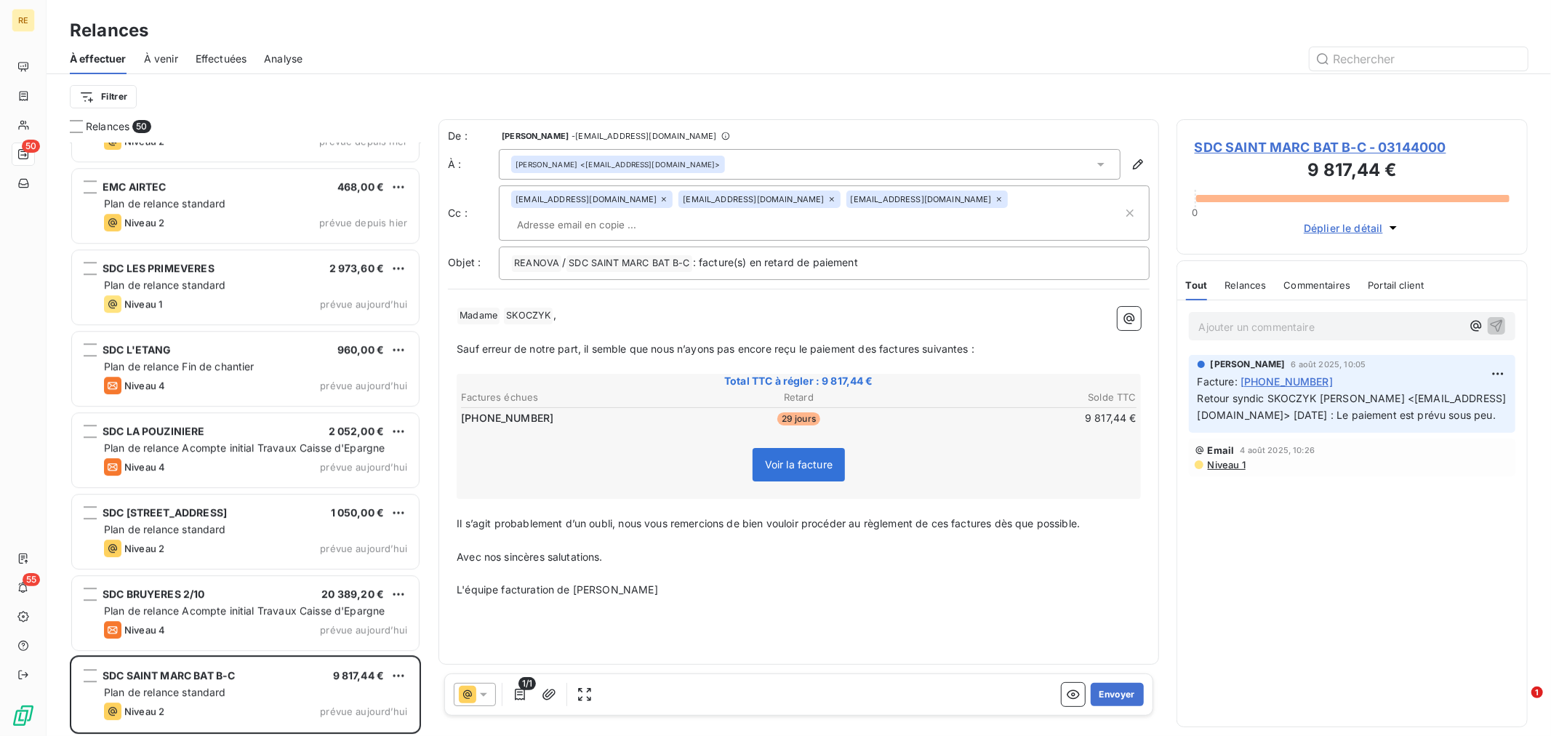
click at [731, 207] on div "[EMAIL_ADDRESS][DOMAIN_NAME]" at bounding box center [758, 199] width 161 height 17
click at [828, 204] on icon at bounding box center [832, 199] width 9 height 9
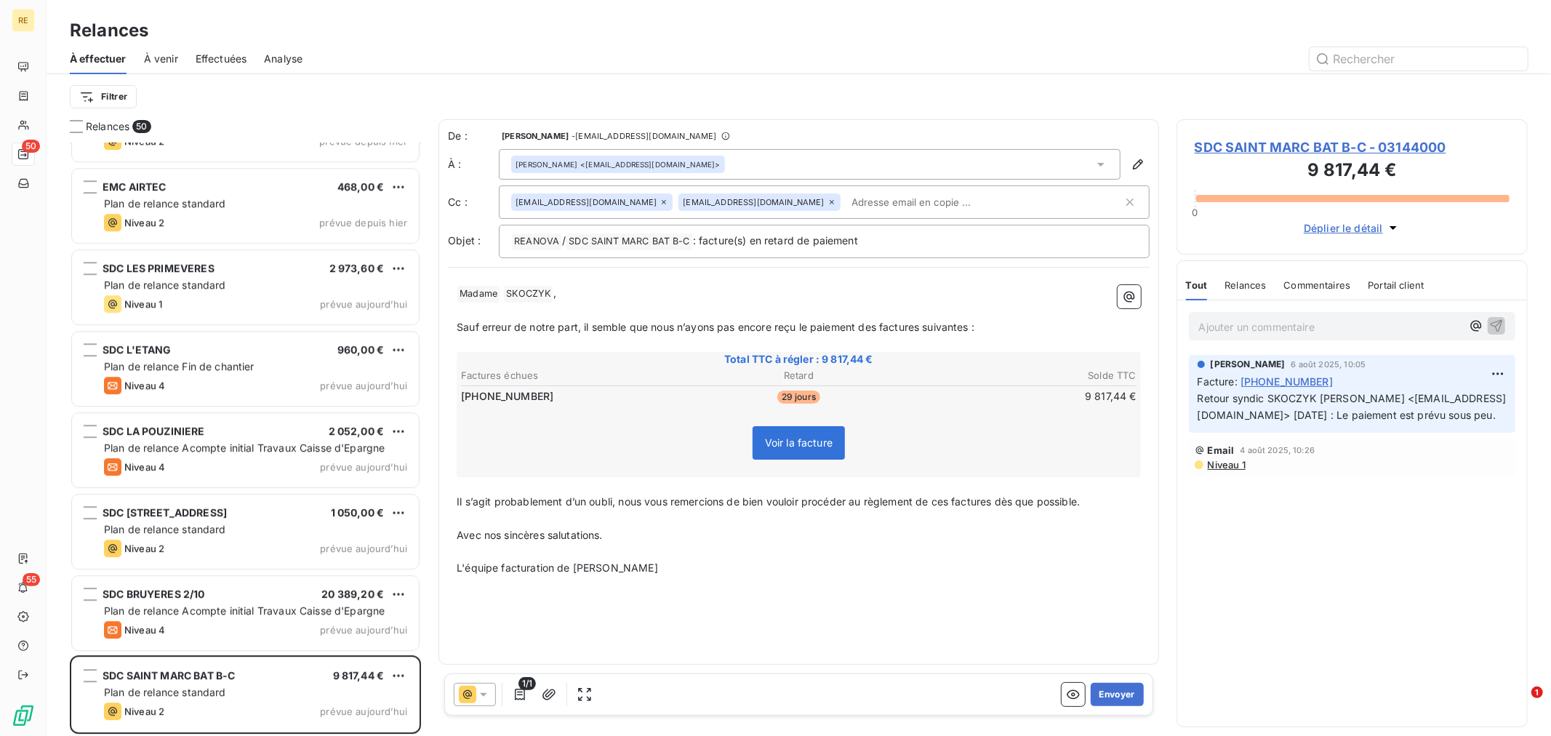
click at [740, 316] on p "﻿" at bounding box center [799, 311] width 684 height 17
click at [808, 564] on p "L'équipe facturation de [PERSON_NAME]" at bounding box center [799, 568] width 684 height 17
click at [503, 500] on span "Il s’agit probablement d’un oubli, nous vous remercions de bien vouloir procéde…" at bounding box center [768, 501] width 623 height 12
drag, startPoint x: 455, startPoint y: 497, endPoint x: 609, endPoint y: 493, distance: 154.2
click at [609, 493] on div "﻿ Madame ﻿ SKOCZYK ﻿ , ﻿ Sauf erreur de notre part, il semble que nous n’ayons …" at bounding box center [799, 430] width 702 height 309
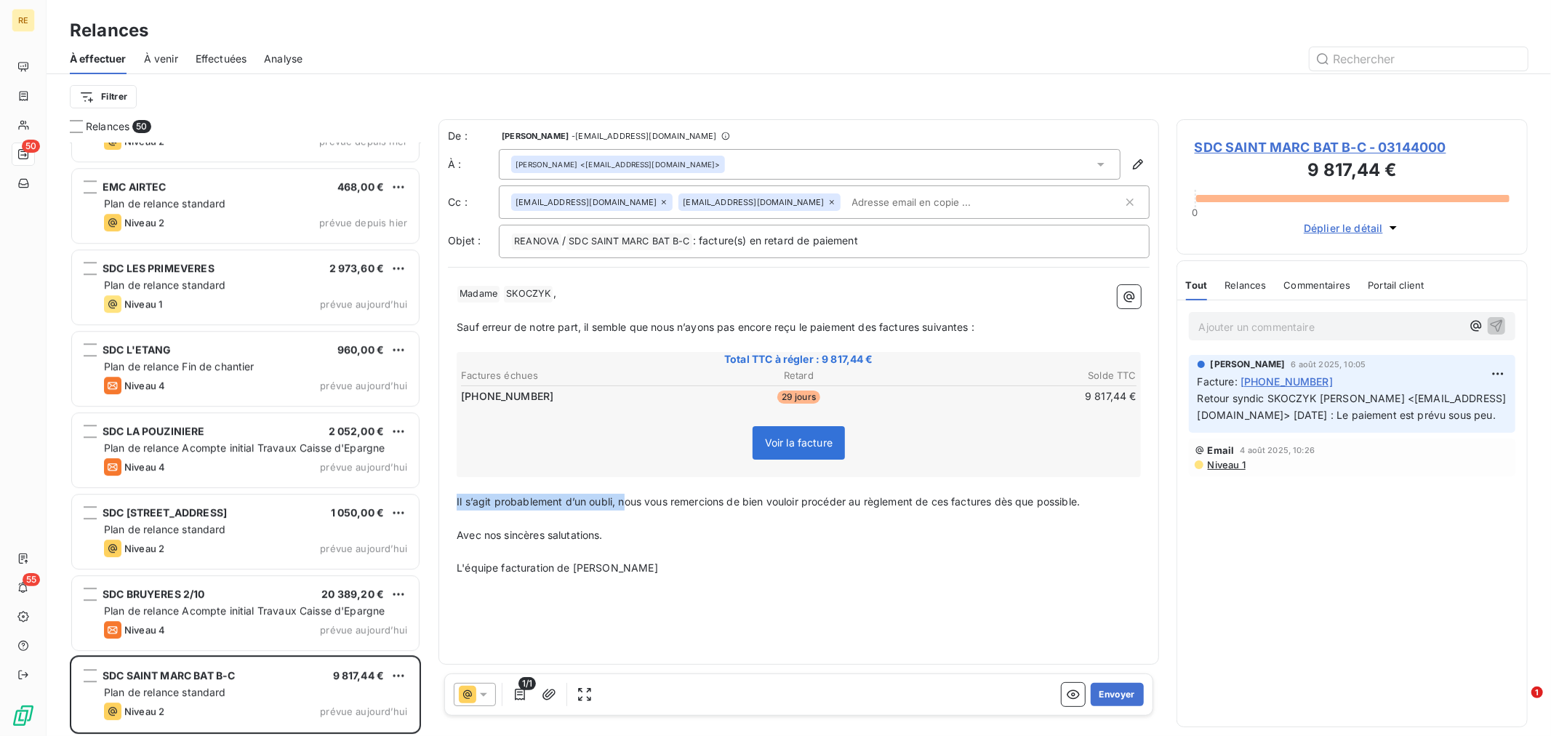
drag, startPoint x: 622, startPoint y: 497, endPoint x: 431, endPoint y: 492, distance: 192.1
click at [423, 504] on div "Relances 50 SDC VAL DE L'ALMONT 7 734,87 € Plan de relance standard Niveau 1 pr…" at bounding box center [799, 427] width 1505 height 617
click at [1118, 684] on button "Envoyer" at bounding box center [1117, 694] width 53 height 23
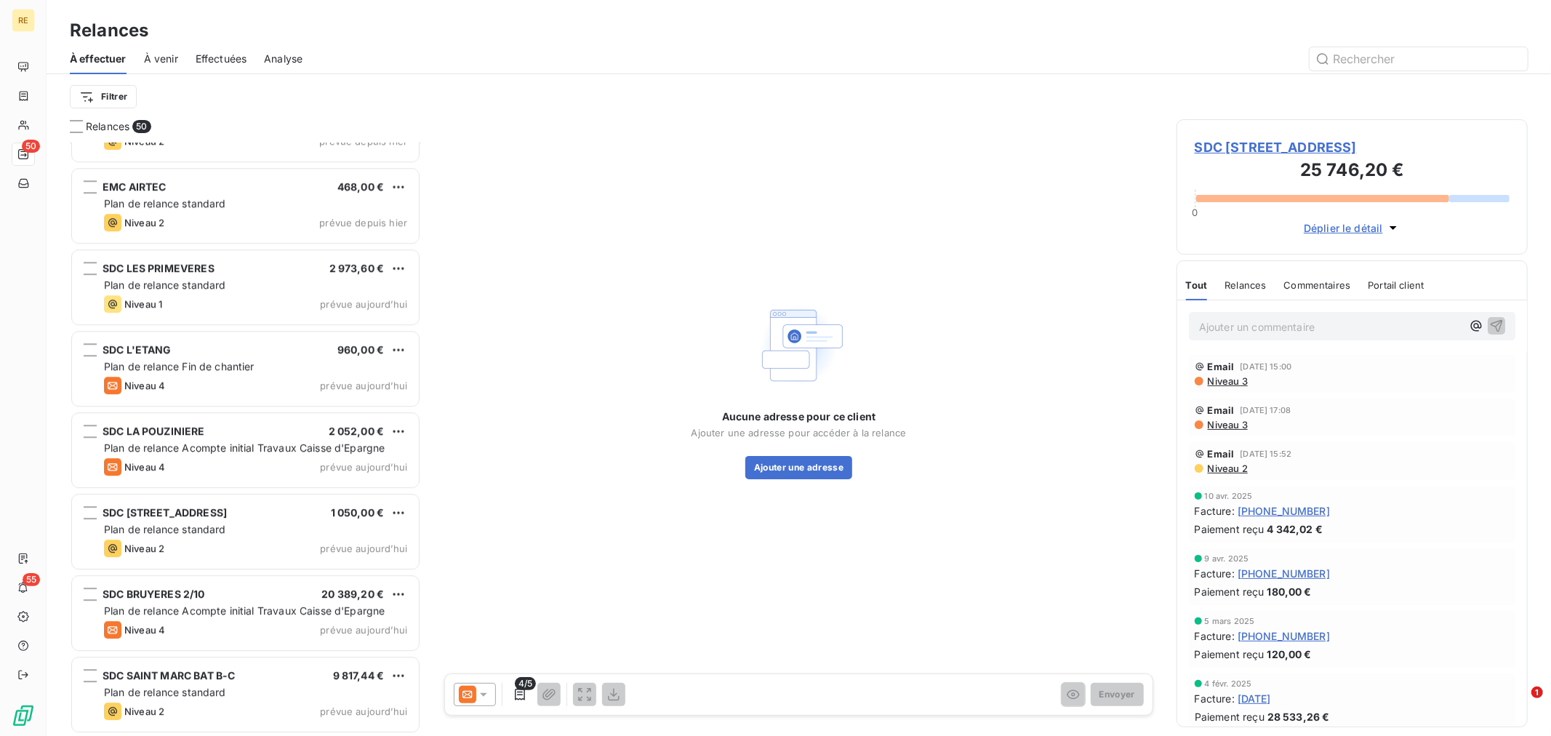
scroll to position [3398, 0]
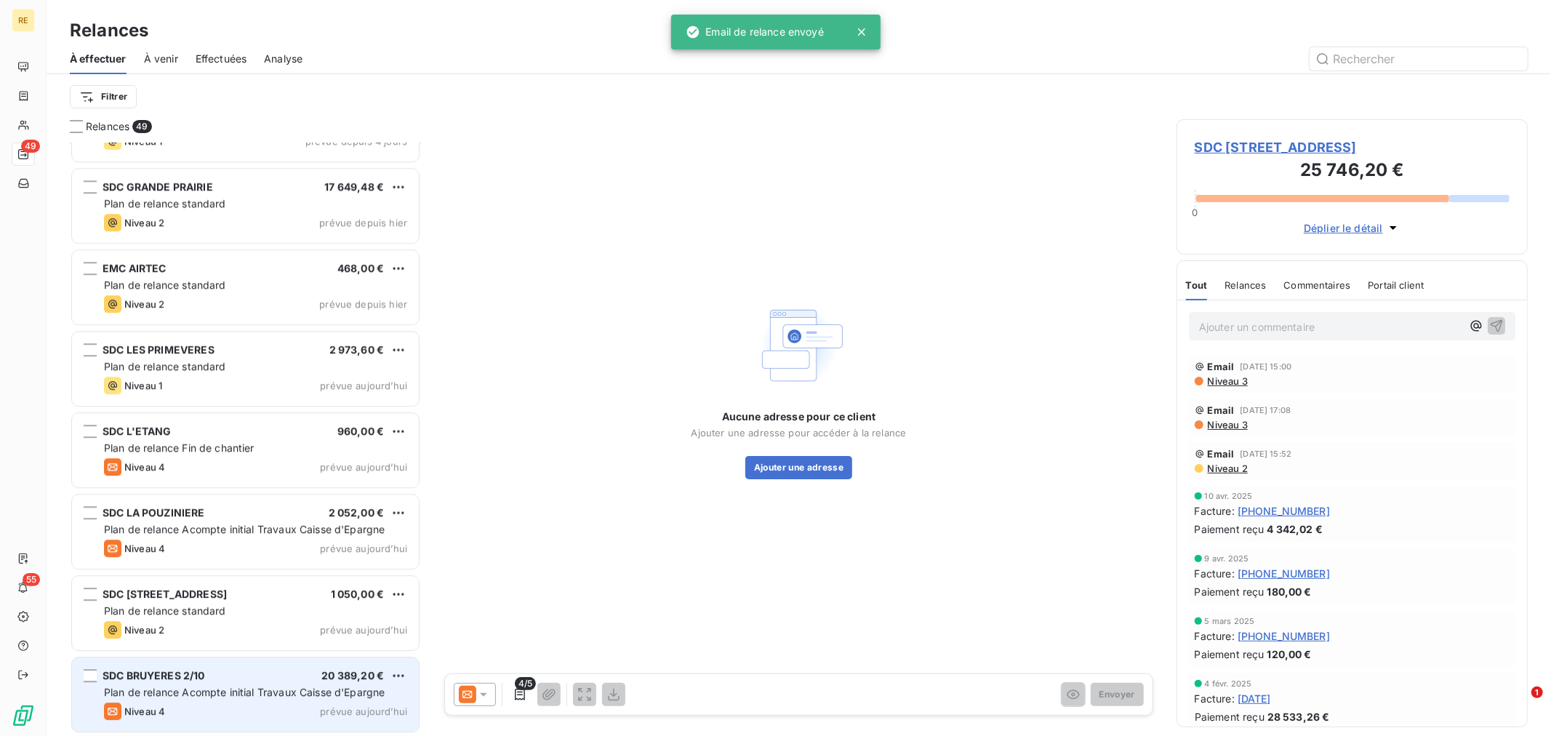
click at [239, 682] on div "SDC BRUYERES 2/10 20 389,20 € Plan de relance Acompte initial Travaux Caisse d'…" at bounding box center [245, 694] width 347 height 74
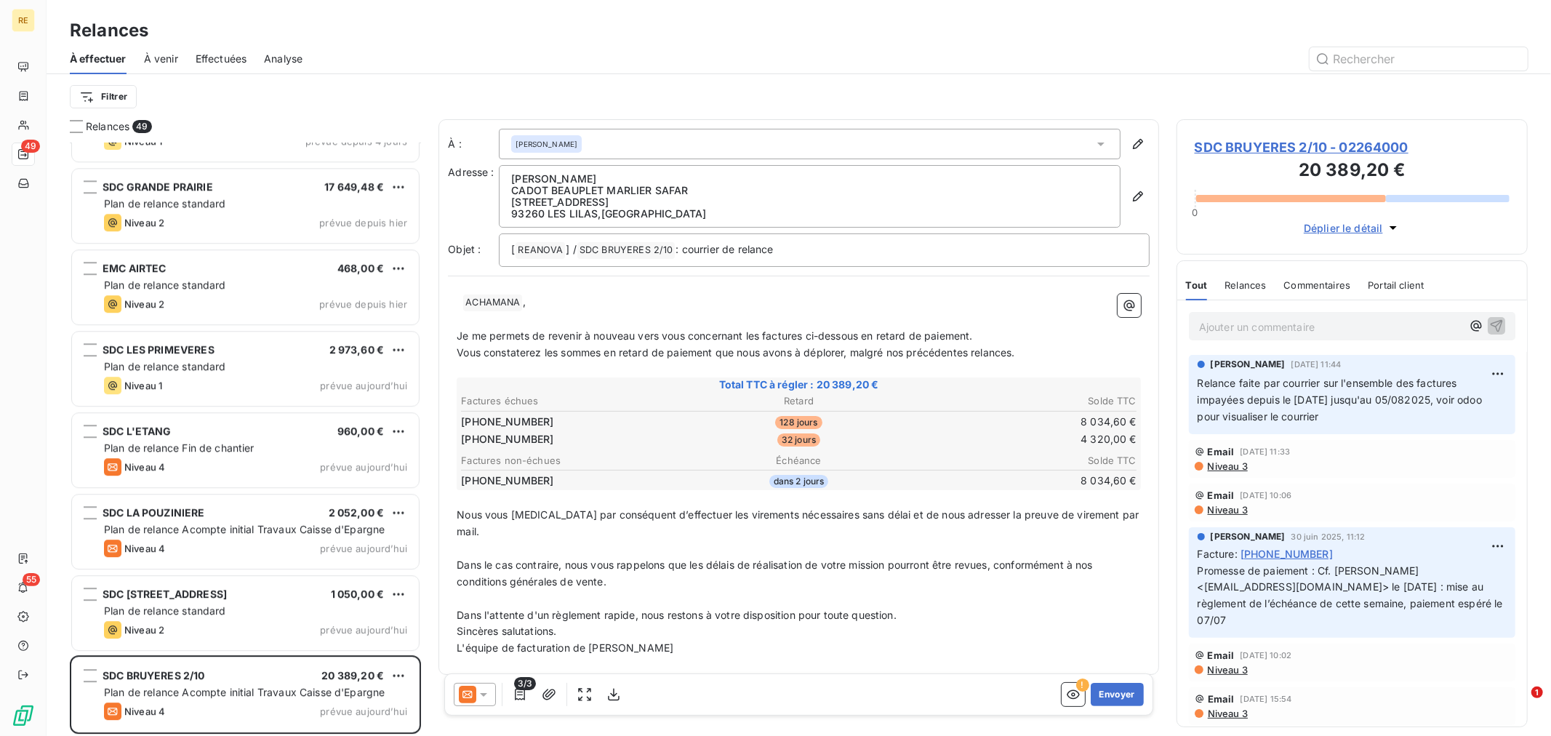
click at [465, 702] on icon at bounding box center [467, 694] width 17 height 17
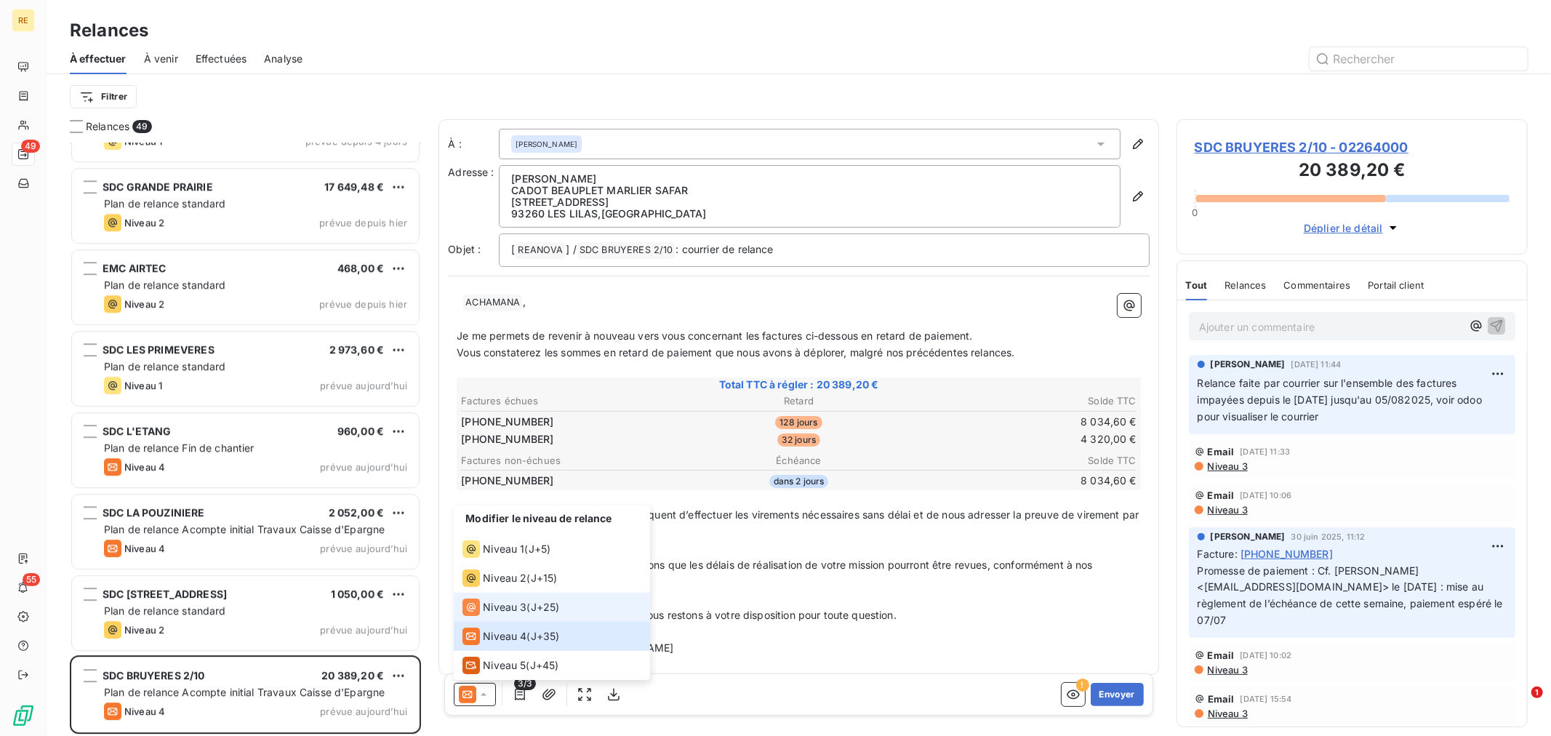
click at [537, 604] on span "J+25 )" at bounding box center [545, 607] width 29 height 15
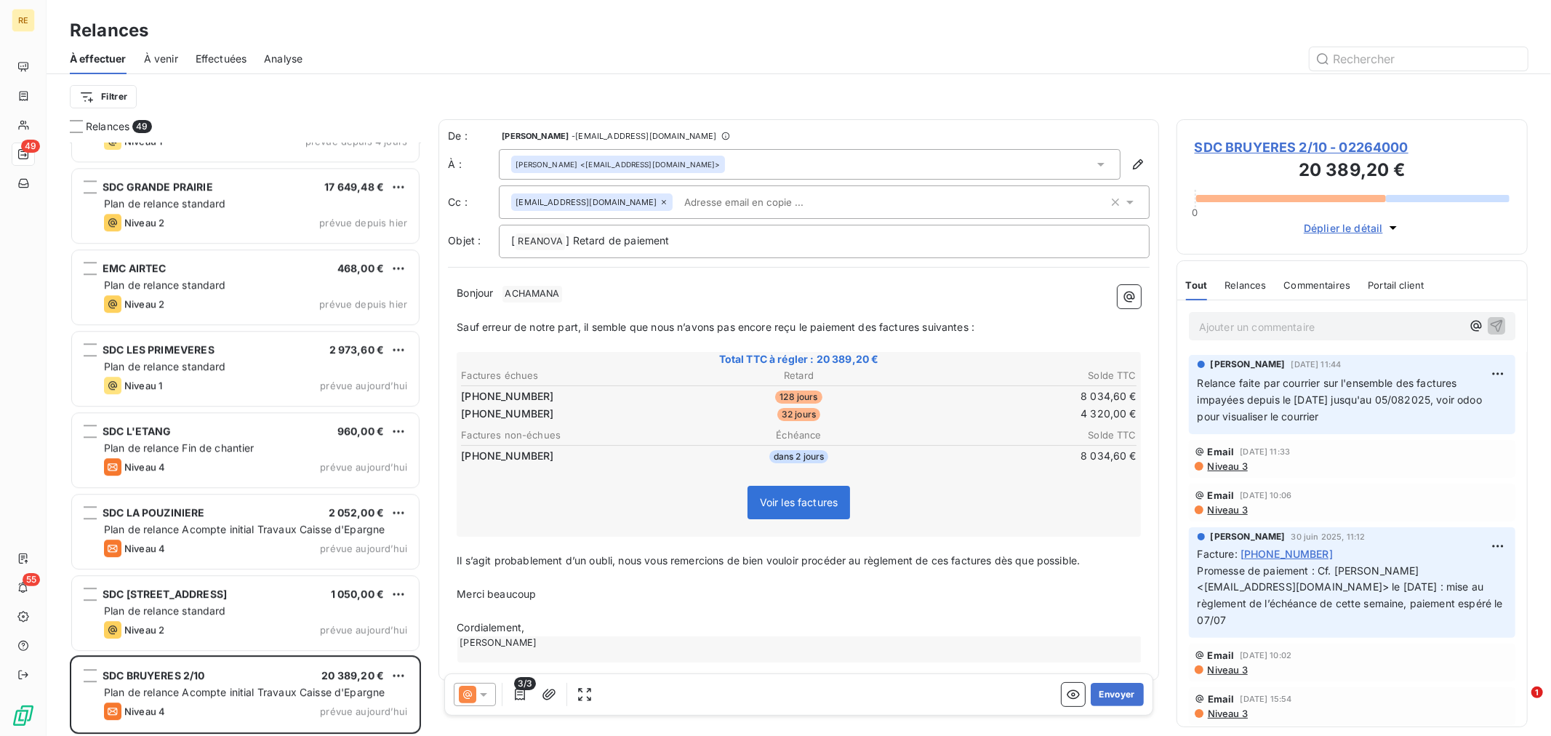
click at [692, 204] on input "text" at bounding box center [762, 202] width 168 height 22
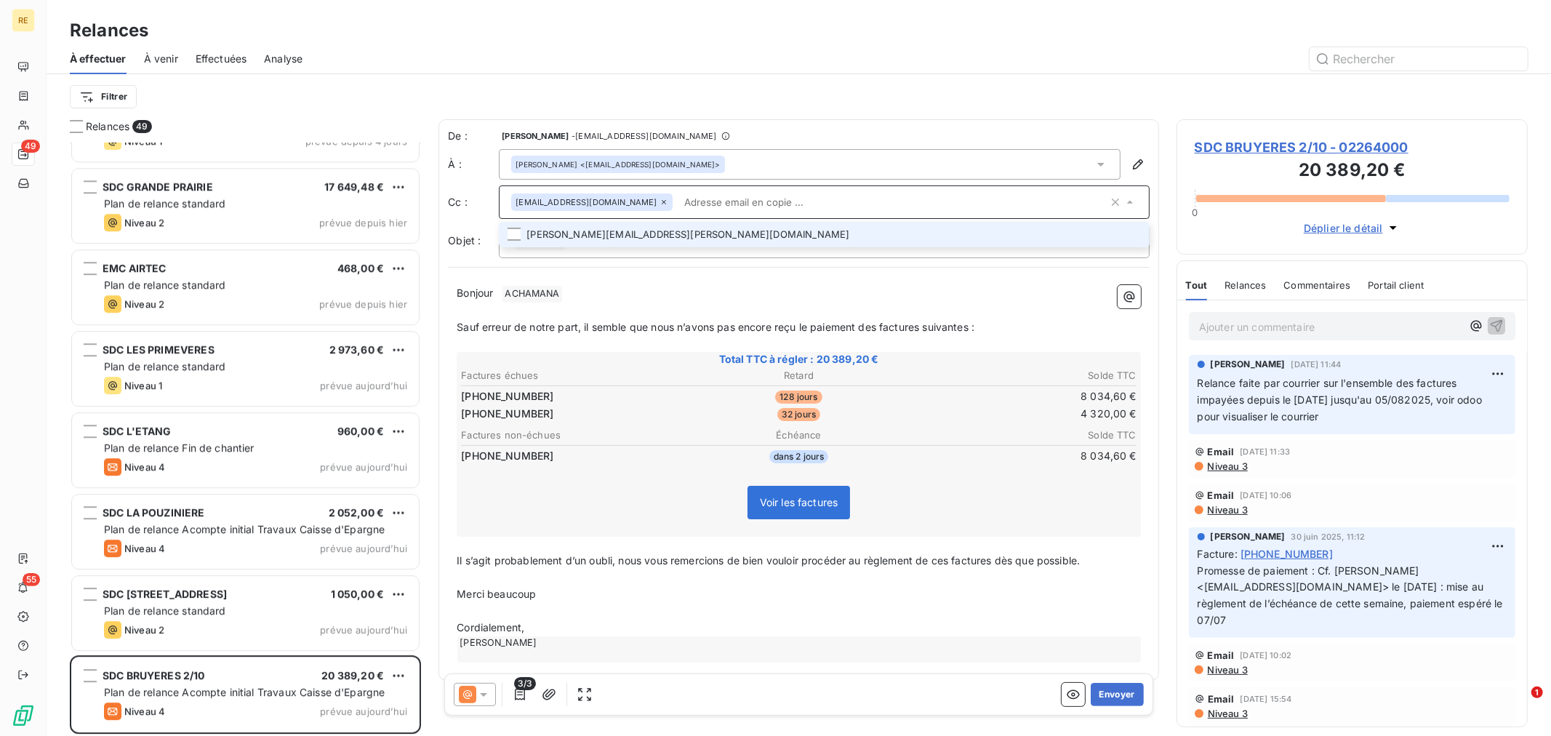
click at [657, 233] on li "[PERSON_NAME][EMAIL_ADDRESS][PERSON_NAME][DOMAIN_NAME]" at bounding box center [824, 234] width 651 height 25
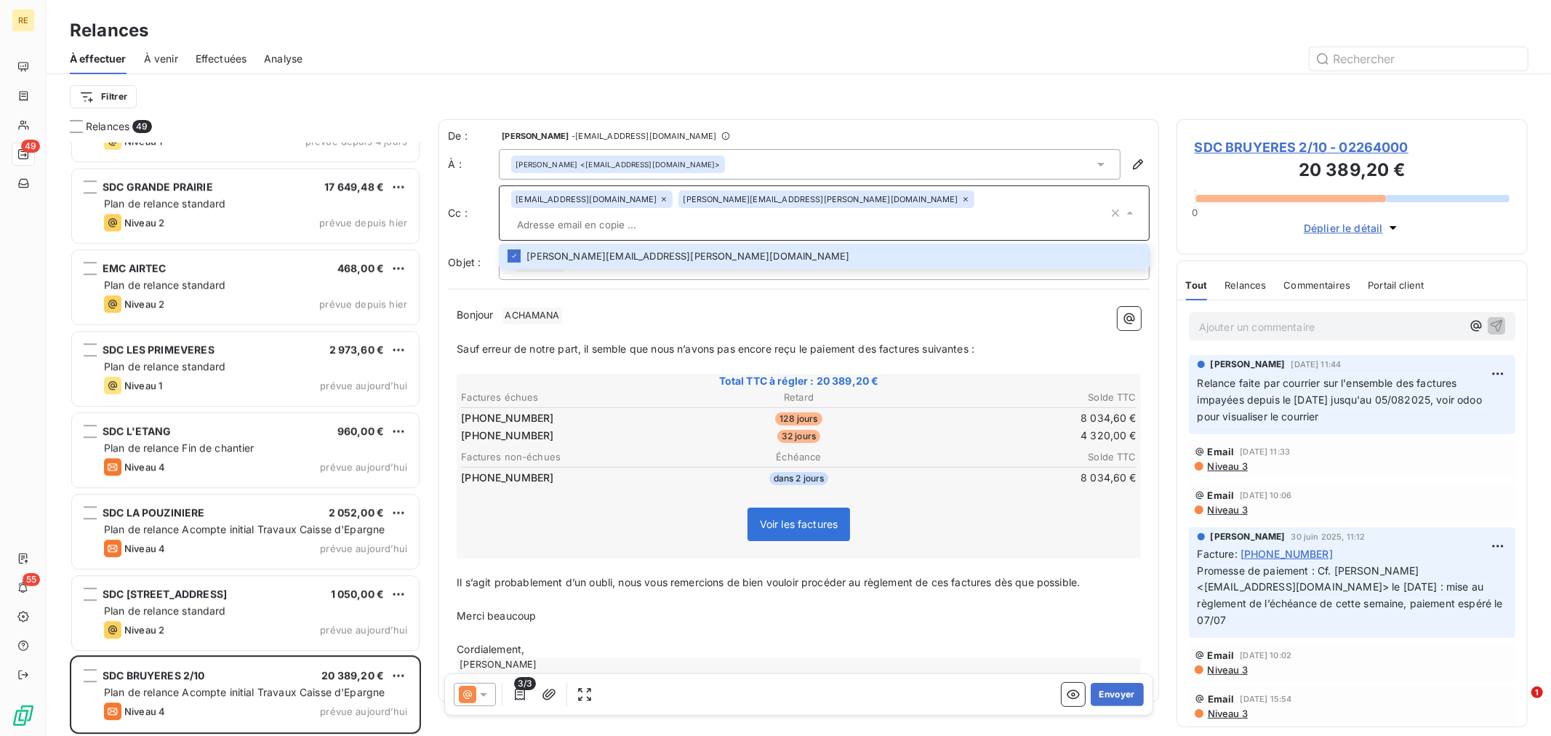
click at [680, 324] on p "﻿" at bounding box center [799, 332] width 684 height 17
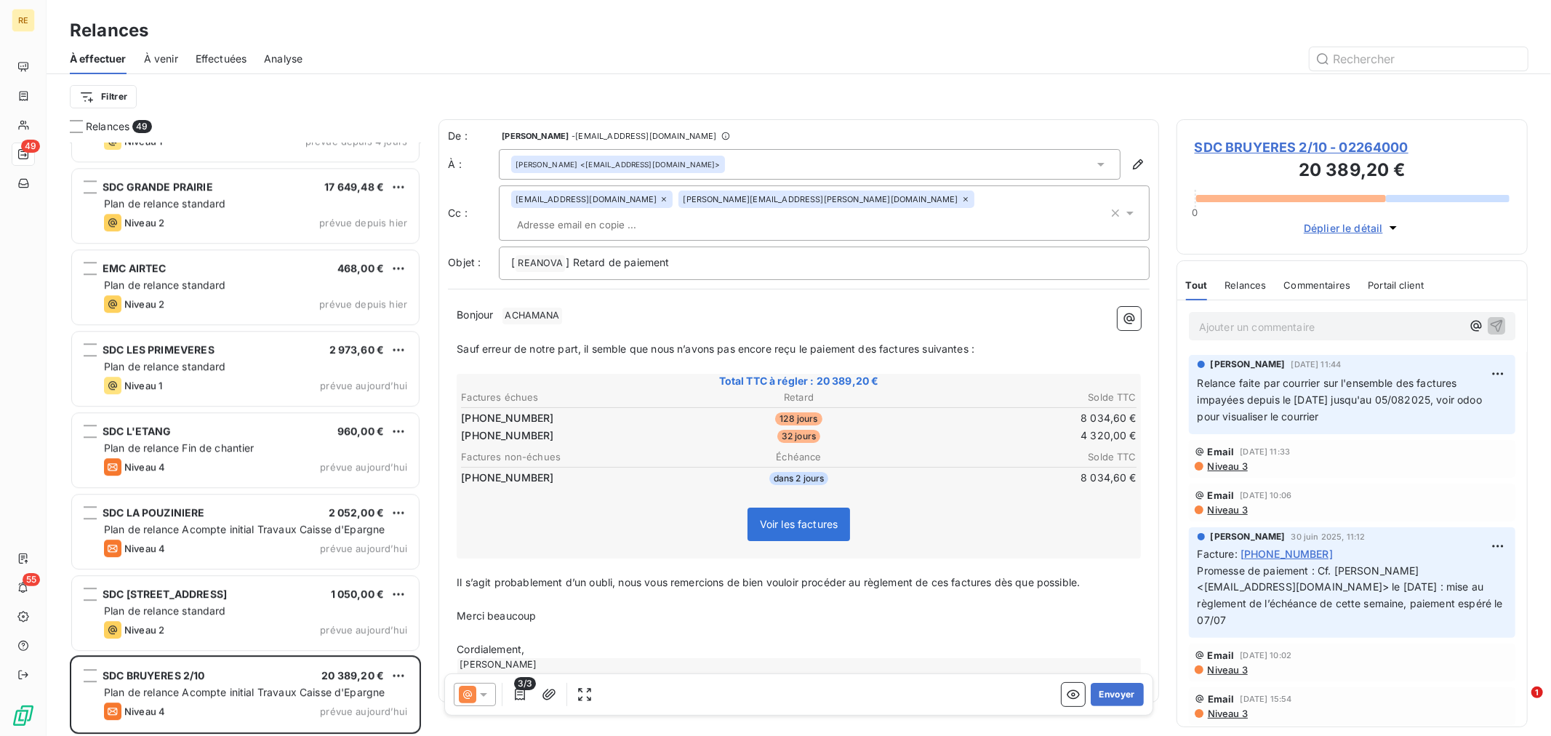
click at [506, 308] on span "ACHAMANA ﻿" at bounding box center [532, 316] width 59 height 17
click at [502, 307] on p "Bonjour ﻿ ACHAMANA ﻿ ﻿" at bounding box center [799, 315] width 684 height 17
drag, startPoint x: 577, startPoint y: 297, endPoint x: 522, endPoint y: 292, distance: 54.8
click at [522, 307] on p "Bonjour ﻿ ACHAMANA ﻿ ﻿" at bounding box center [799, 315] width 684 height 17
drag, startPoint x: 653, startPoint y: 327, endPoint x: 658, endPoint y: 337, distance: 10.7
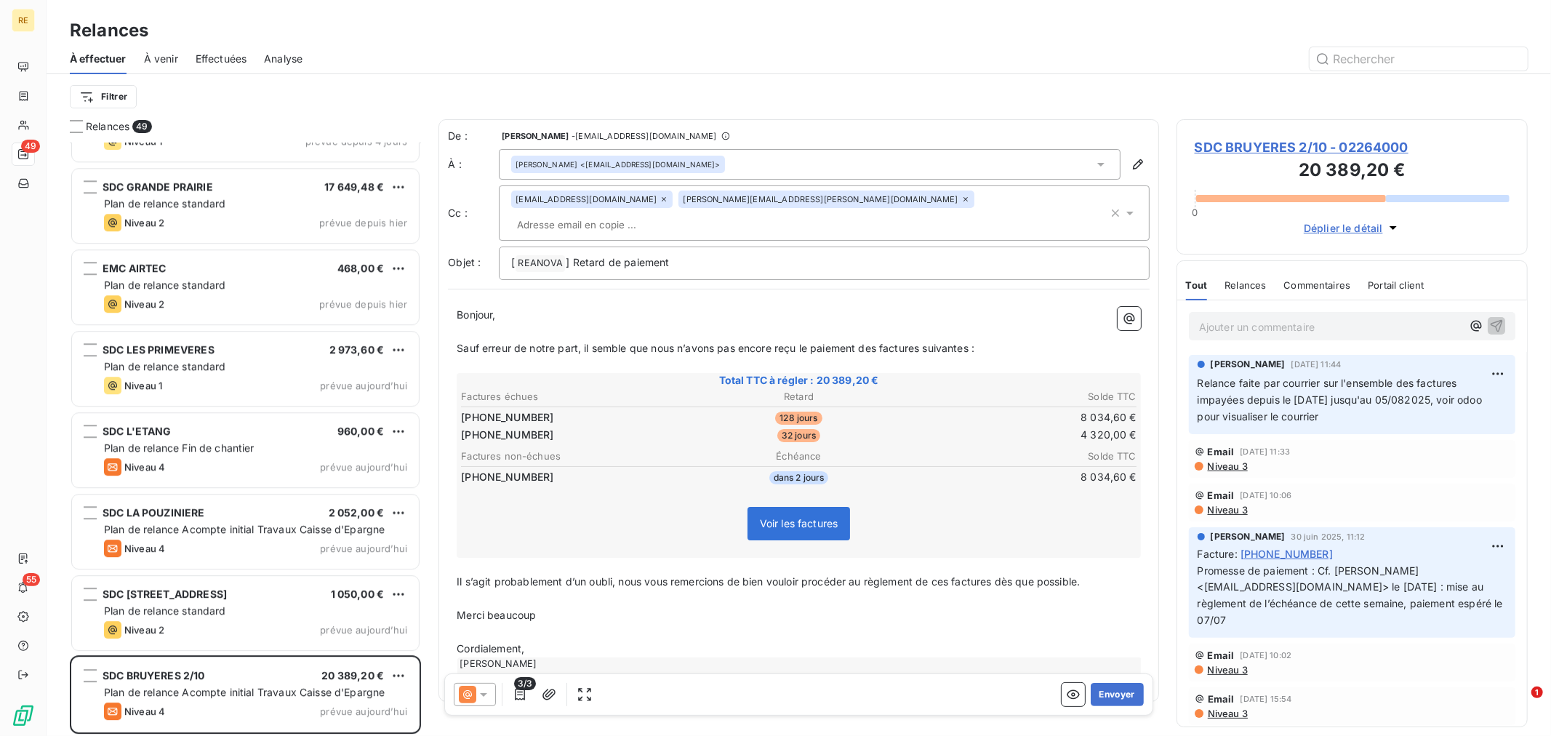
click at [654, 342] on span "Sauf erreur de notre part, il semble que nous n’avons pas encore reçu le paieme…" at bounding box center [716, 348] width 518 height 12
click at [473, 699] on icon at bounding box center [467, 694] width 17 height 17
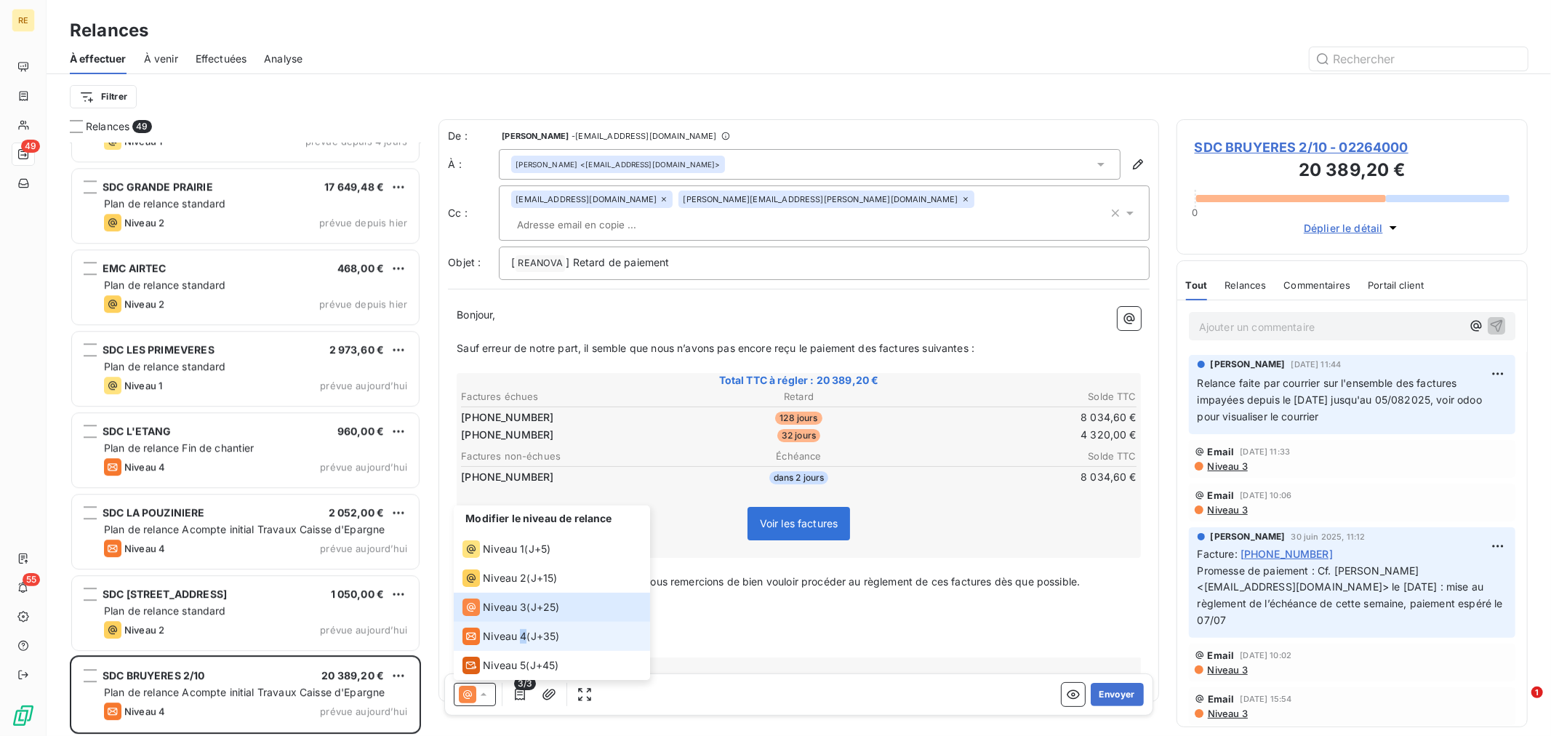
click at [525, 638] on span "Niveau 4" at bounding box center [505, 636] width 44 height 15
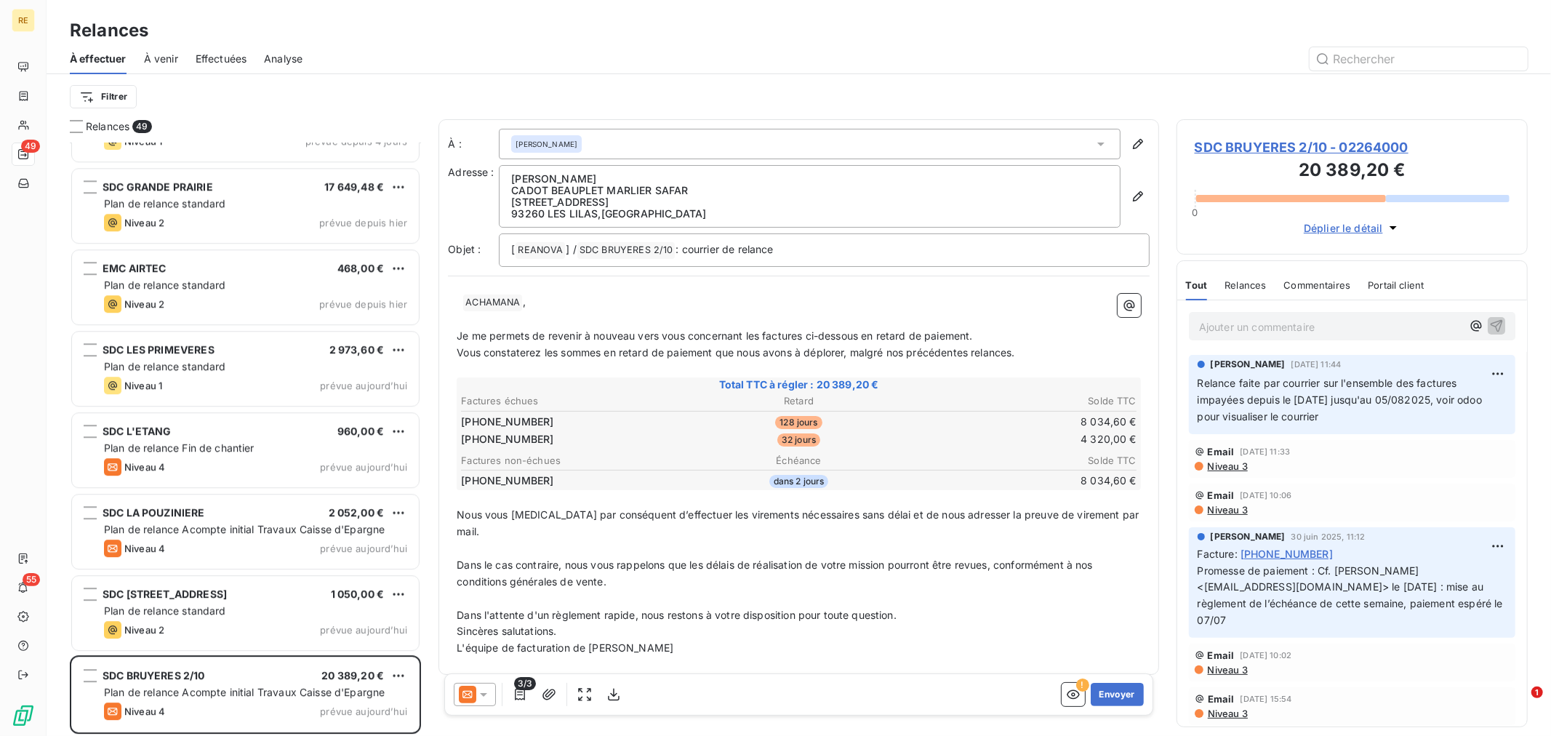
click at [649, 591] on p "﻿" at bounding box center [799, 599] width 684 height 17
click at [697, 609] on span "Dans l'attente d'un règlement rapide, nous restons à votre disposition pour tou…" at bounding box center [677, 615] width 440 height 12
drag, startPoint x: 560, startPoint y: 296, endPoint x: 463, endPoint y: 301, distance: 97.6
click at [463, 301] on p "﻿ ﻿ ﻿ ACHAMANA ﻿ ," at bounding box center [799, 302] width 684 height 17
click at [718, 590] on p "﻿" at bounding box center [799, 598] width 684 height 17
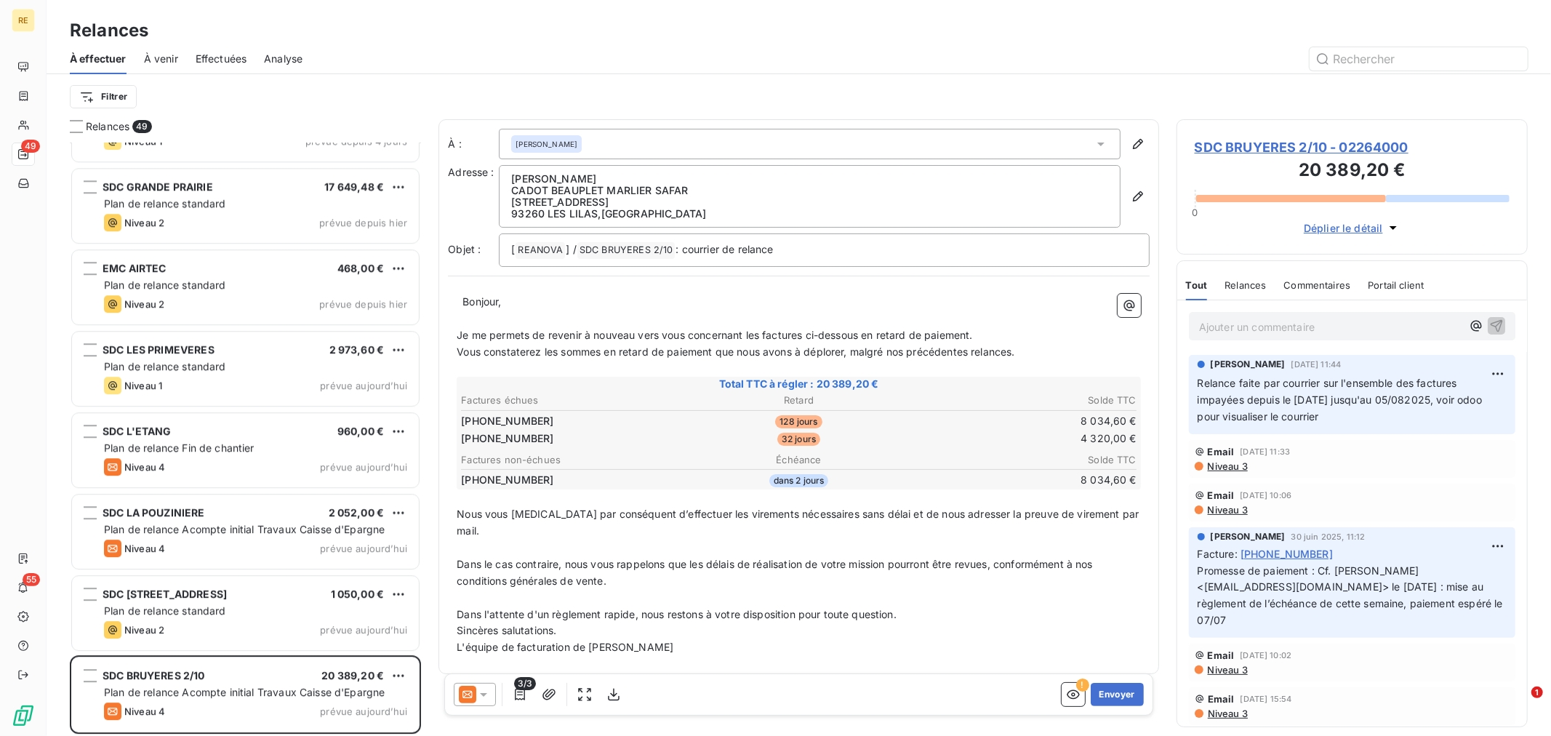
click at [653, 639] on p "L'équipe de facturation de [PERSON_NAME]" at bounding box center [799, 647] width 684 height 17
drag, startPoint x: 652, startPoint y: 636, endPoint x: 568, endPoint y: 481, distance: 176.0
click at [484, 352] on div "﻿ ﻿ Bonjour, ﻿ Je me permets de revenir à nouveau vers vous concernant les fact…" at bounding box center [799, 475] width 702 height 380
drag, startPoint x: 640, startPoint y: 622, endPoint x: 688, endPoint y: 659, distance: 60.2
click at [463, 316] on div "﻿ ﻿ Bonjour, ﻿ Je me permets de revenir à nouveau vers vous concernant les fact…" at bounding box center [799, 475] width 684 height 362
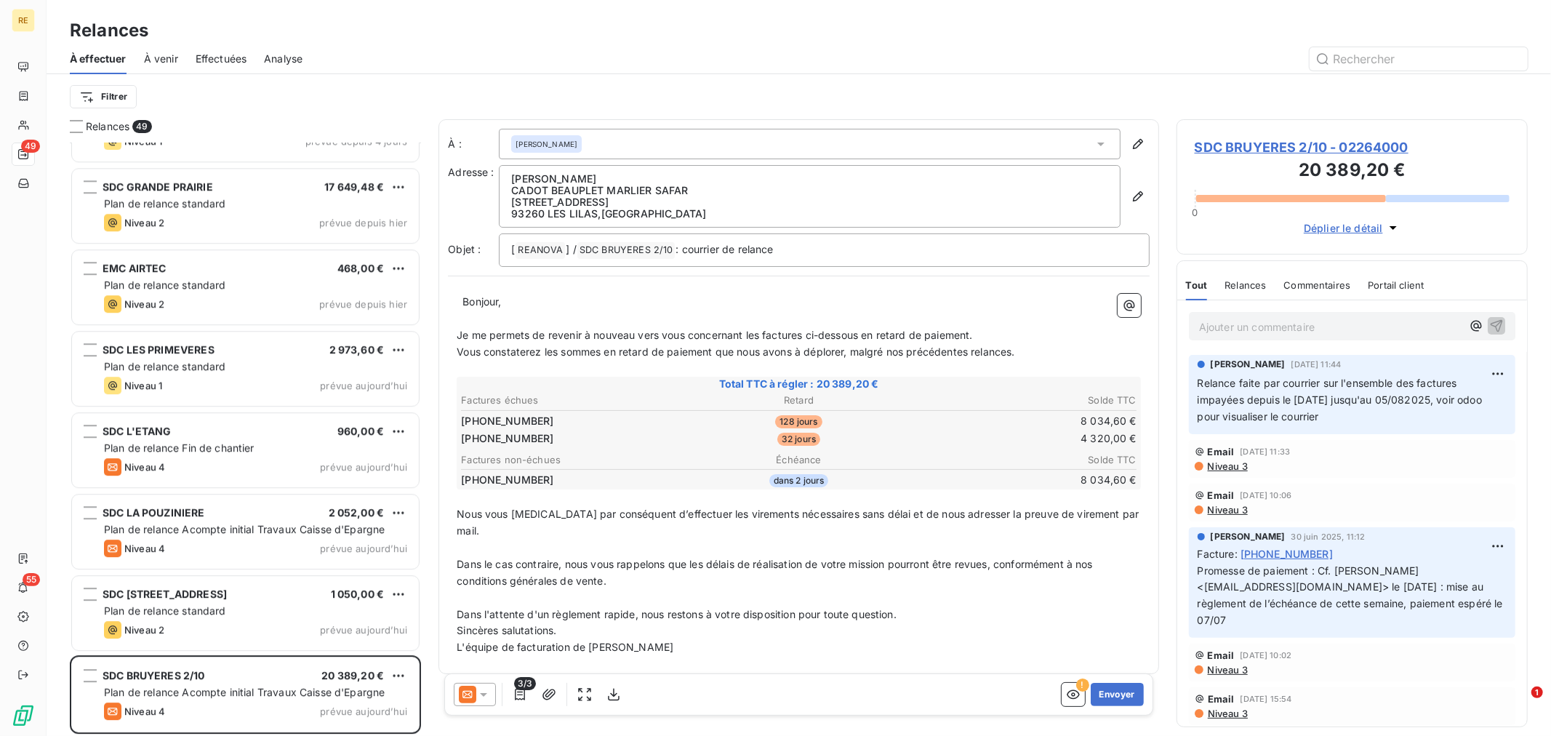
click at [697, 668] on div "À : [PERSON_NAME] Adresse : [PERSON_NAME] CADOT BEAUPLET MARLIER SAFAR [STREET_…" at bounding box center [799, 399] width 721 height 561
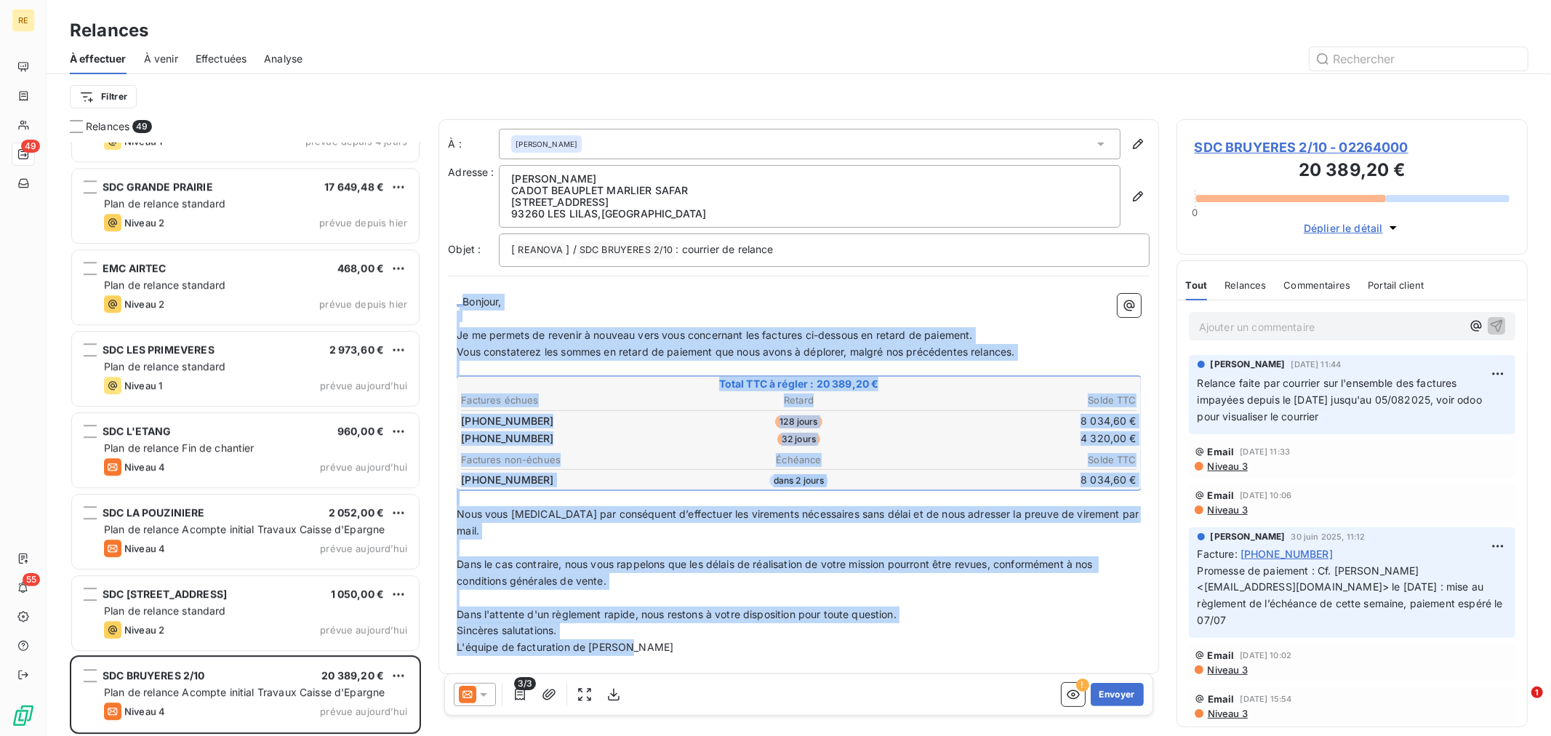
drag, startPoint x: 643, startPoint y: 622, endPoint x: 446, endPoint y: 292, distance: 384.5
click at [446, 292] on div "À : [PERSON_NAME] Adresse : [PERSON_NAME] CADOT BEAUPLET MARLIER SAFAR [STREET_…" at bounding box center [799, 396] width 721 height 555
copy div "﻿ ﻿ Bonjour, ﻿ Je me permets de revenir à nouveau vers vous concernant les fact…"
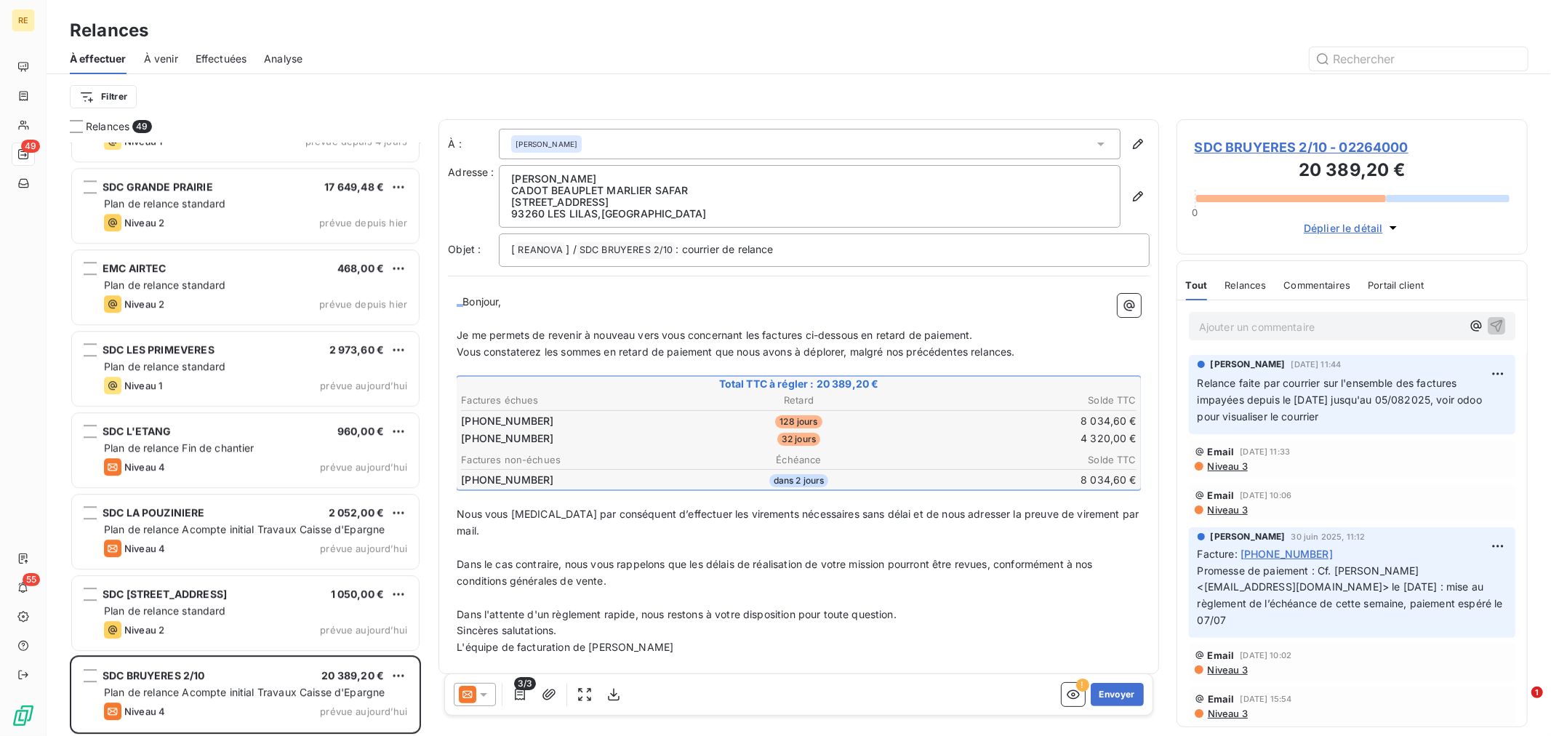
click at [465, 697] on icon at bounding box center [467, 694] width 17 height 17
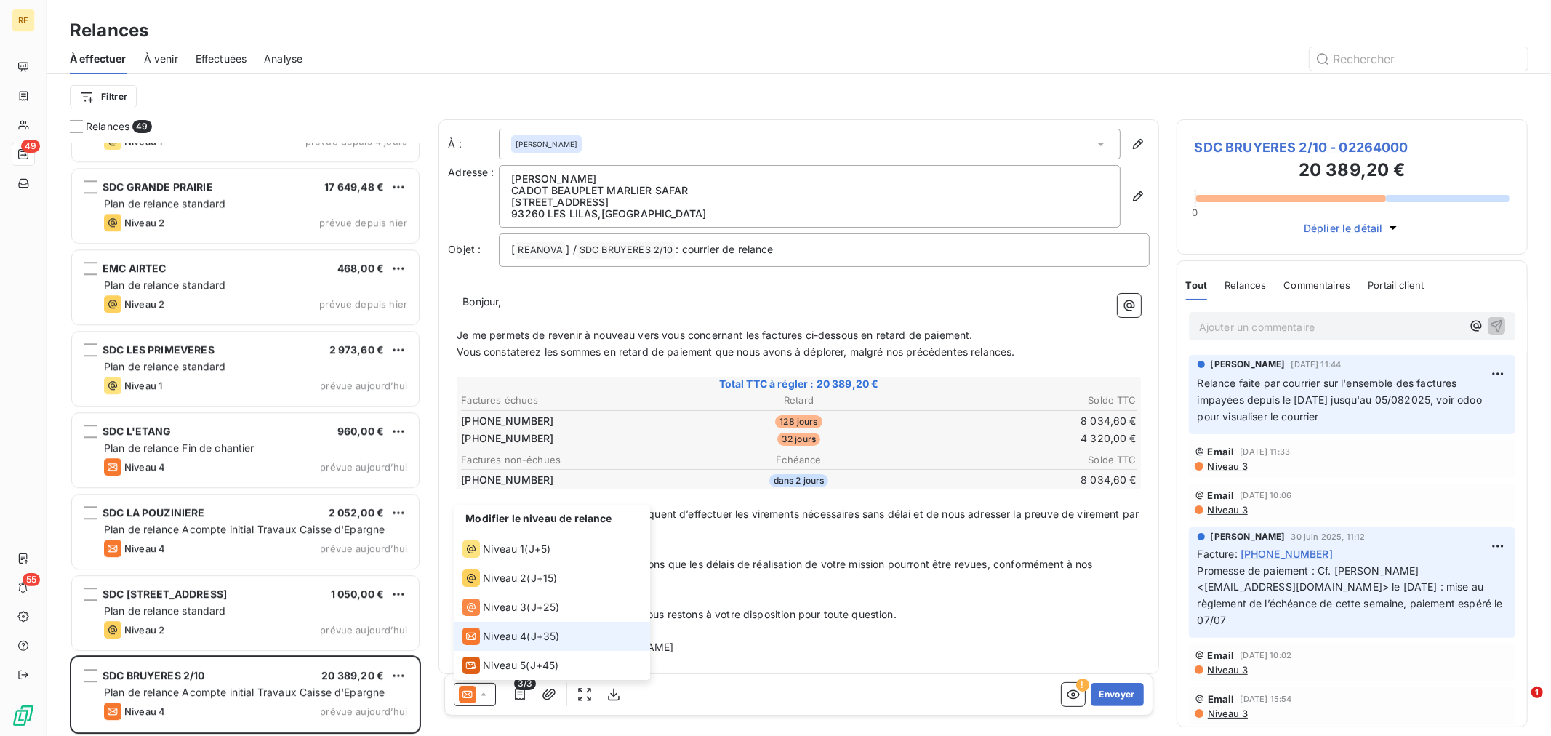
click at [519, 641] on span "Niveau 4" at bounding box center [505, 636] width 44 height 15
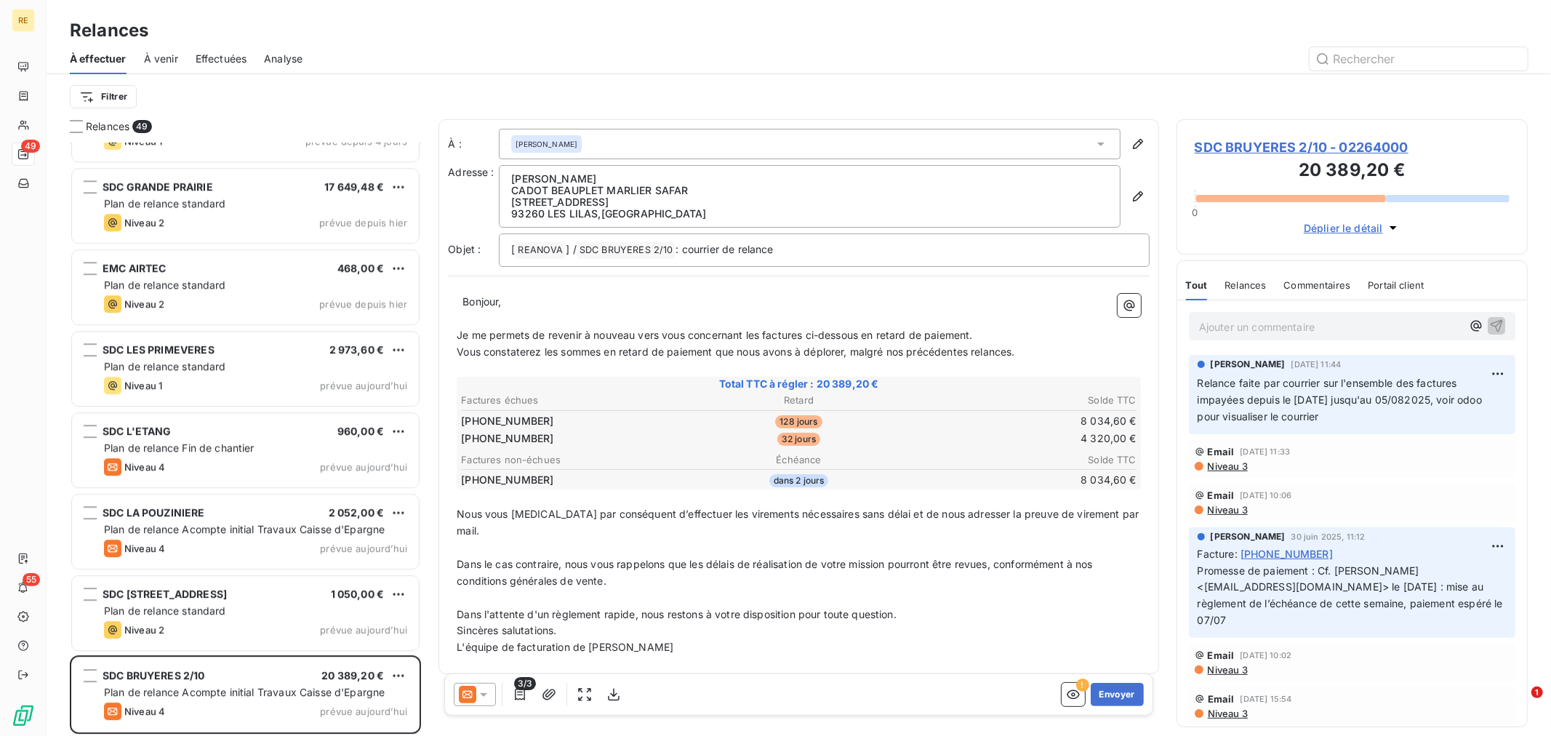
click at [478, 693] on icon at bounding box center [483, 694] width 15 height 15
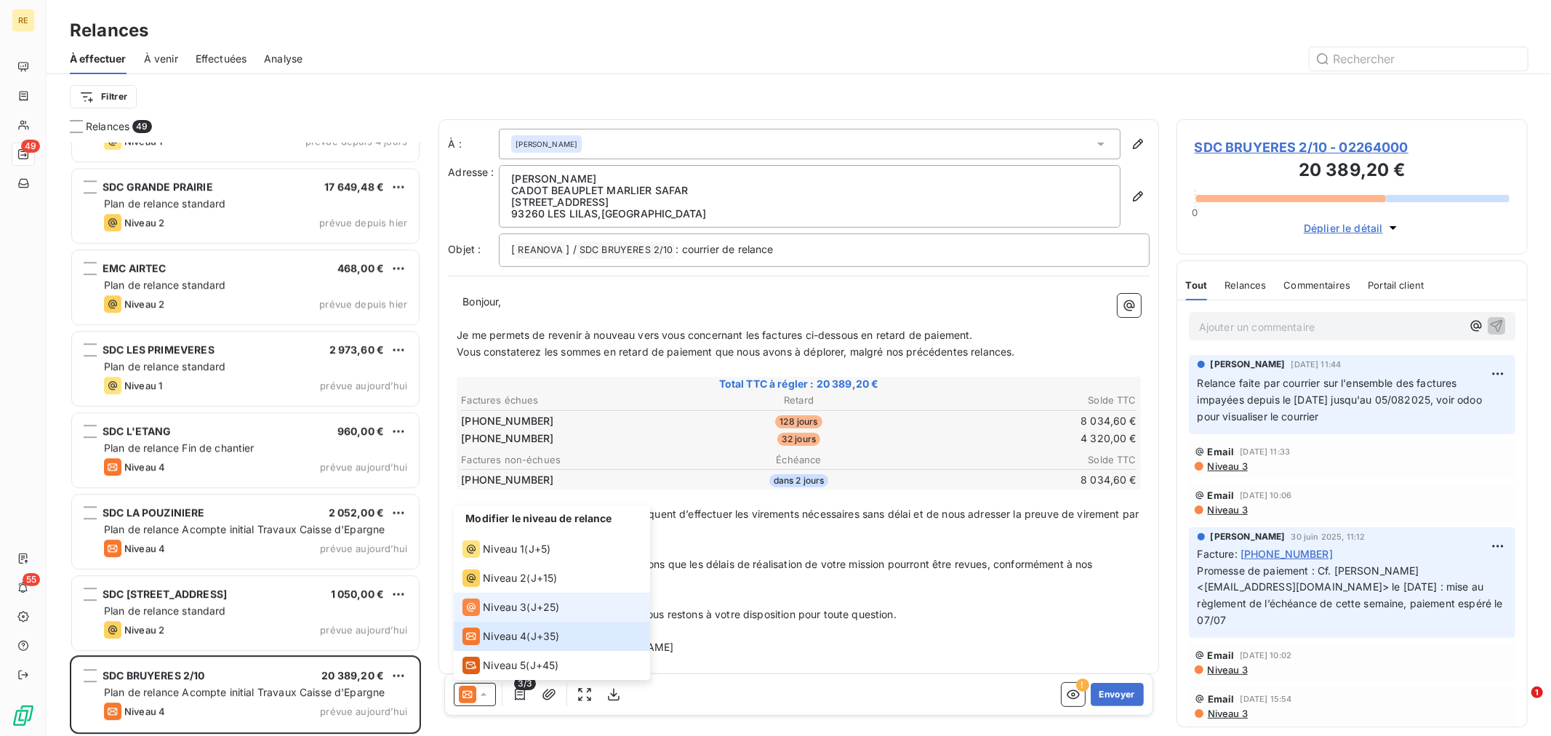
click at [519, 606] on span "Niveau 3" at bounding box center [505, 607] width 44 height 15
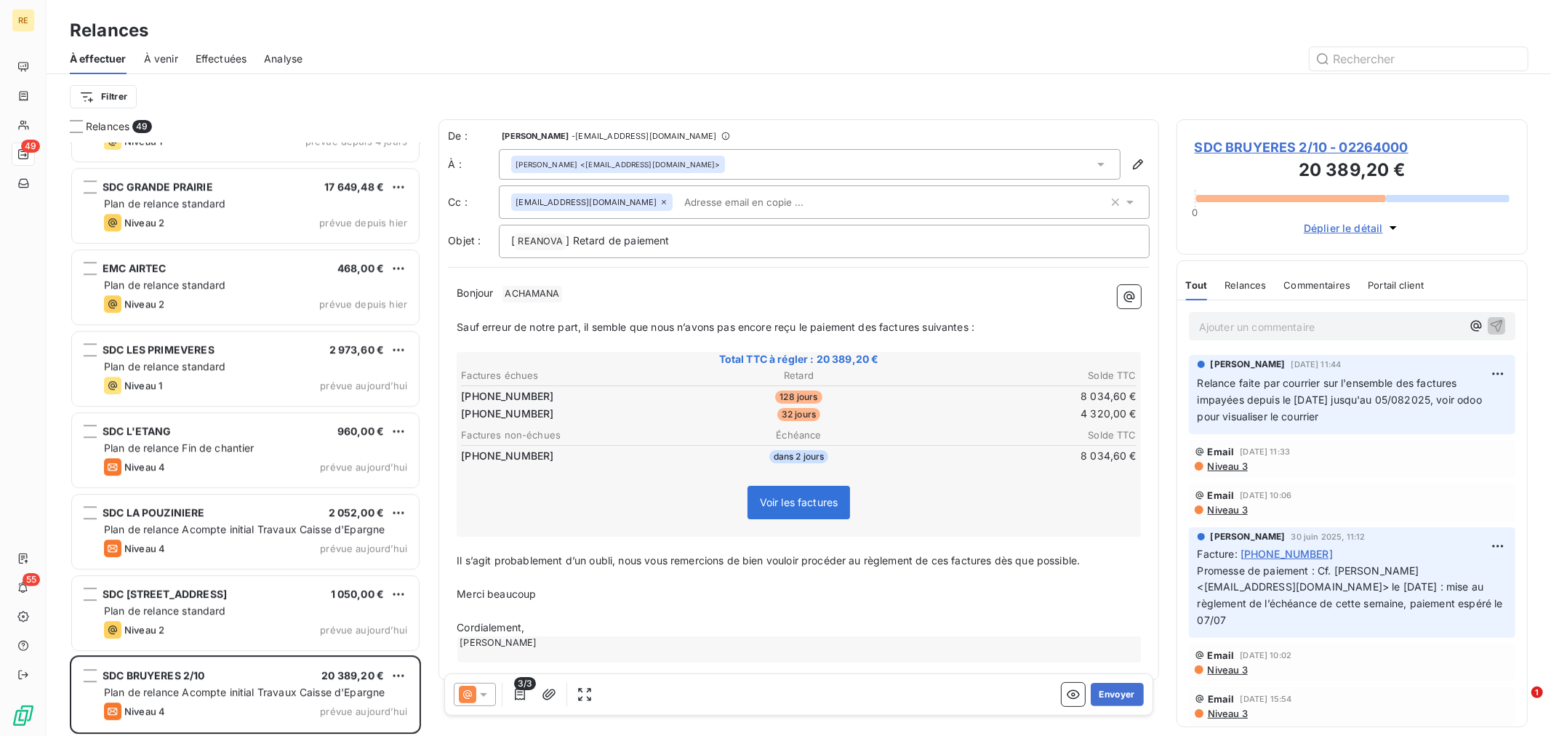
click at [555, 611] on p "﻿" at bounding box center [799, 611] width 684 height 17
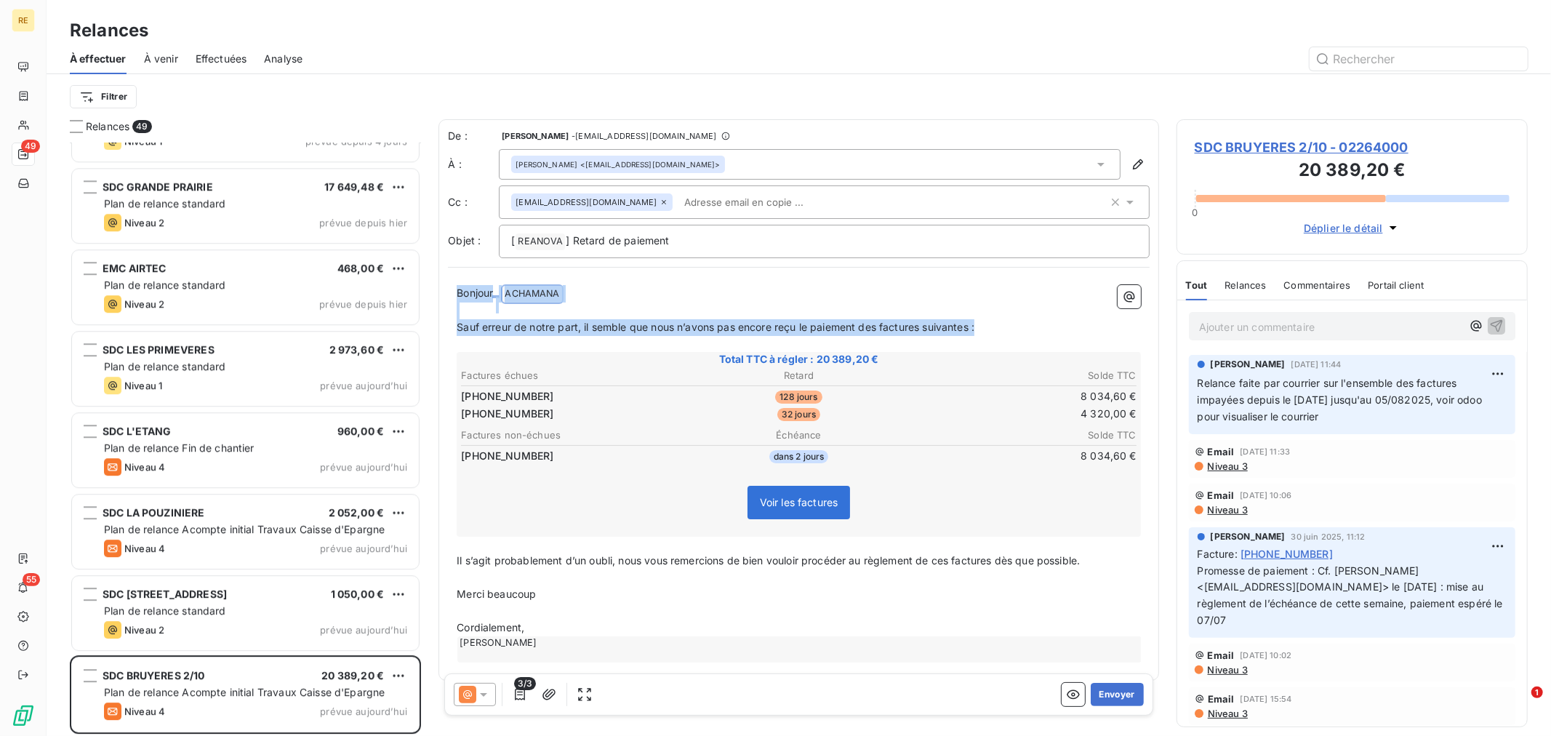
drag, startPoint x: 459, startPoint y: 289, endPoint x: 1005, endPoint y: 326, distance: 547.4
click at [1005, 326] on div "Bonjour ﻿ ACHAMANA ﻿ ﻿ ﻿ Sauf erreur de notre part, il semble que nous n’avons …" at bounding box center [799, 473] width 684 height 377
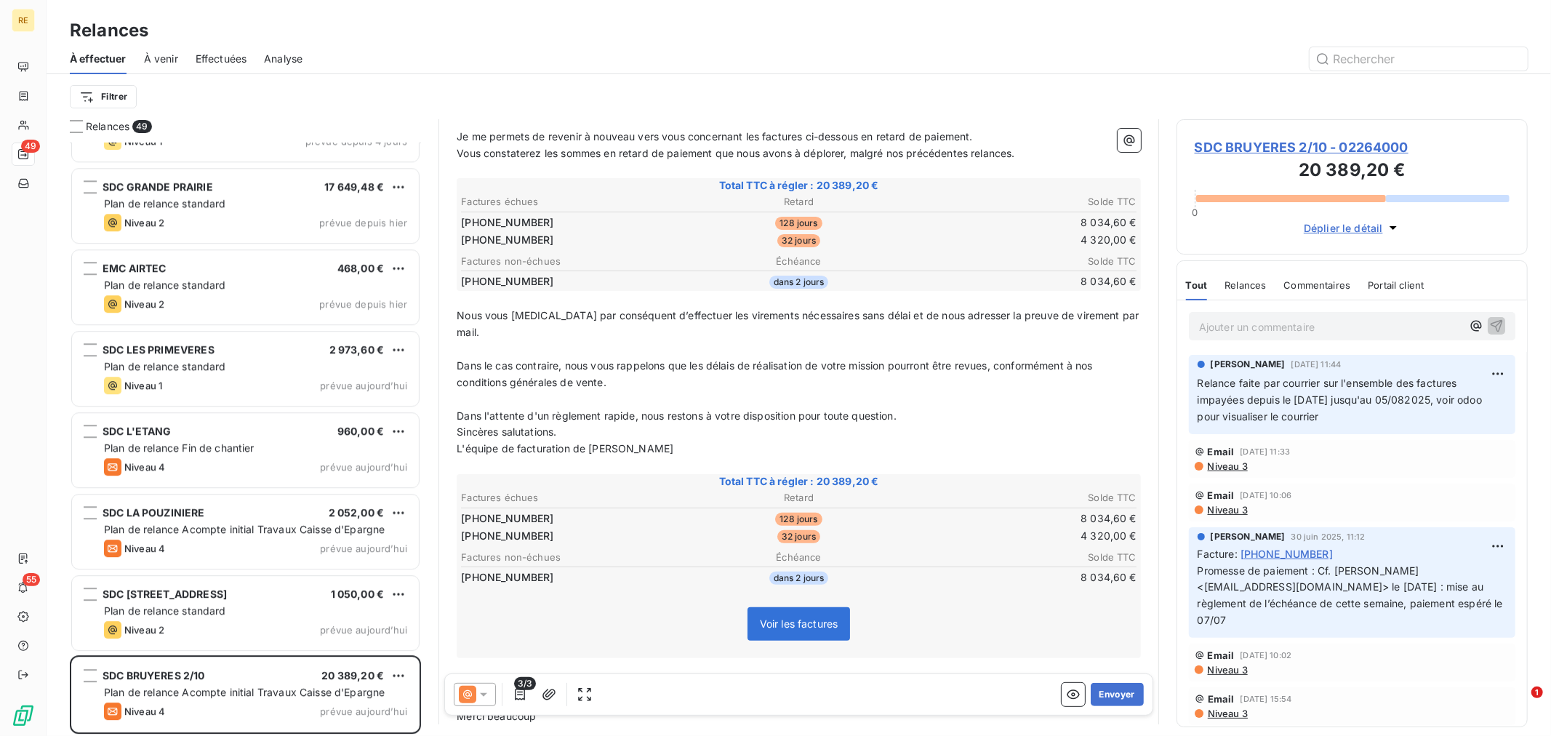
scroll to position [162, 0]
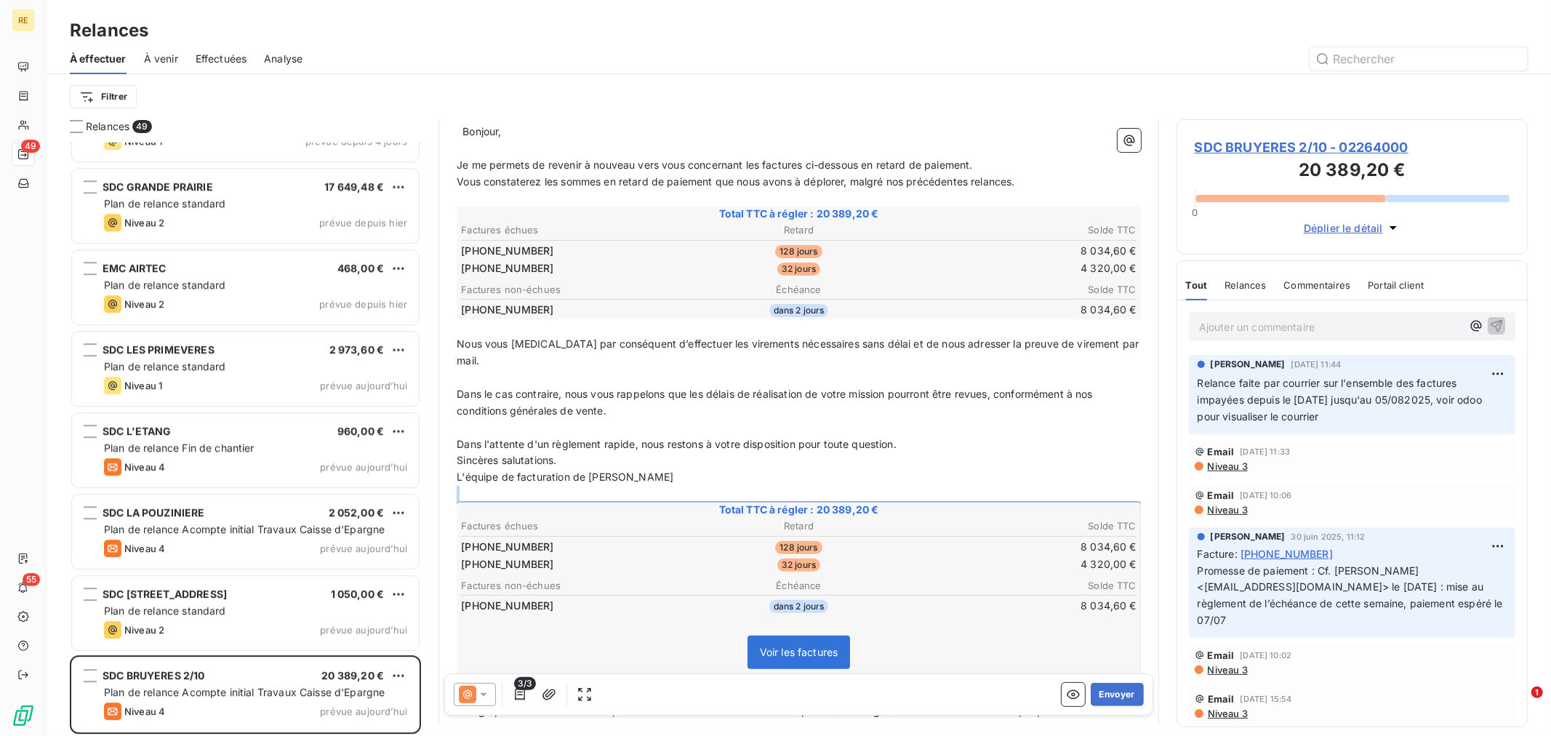
drag, startPoint x: 490, startPoint y: 471, endPoint x: 1002, endPoint y: 624, distance: 534.3
click at [1002, 624] on div "﻿ ﻿ Bonjour, ﻿ Je me permets de revenir à nouveau vers vous concernant les fact…" at bounding box center [799, 468] width 684 height 689
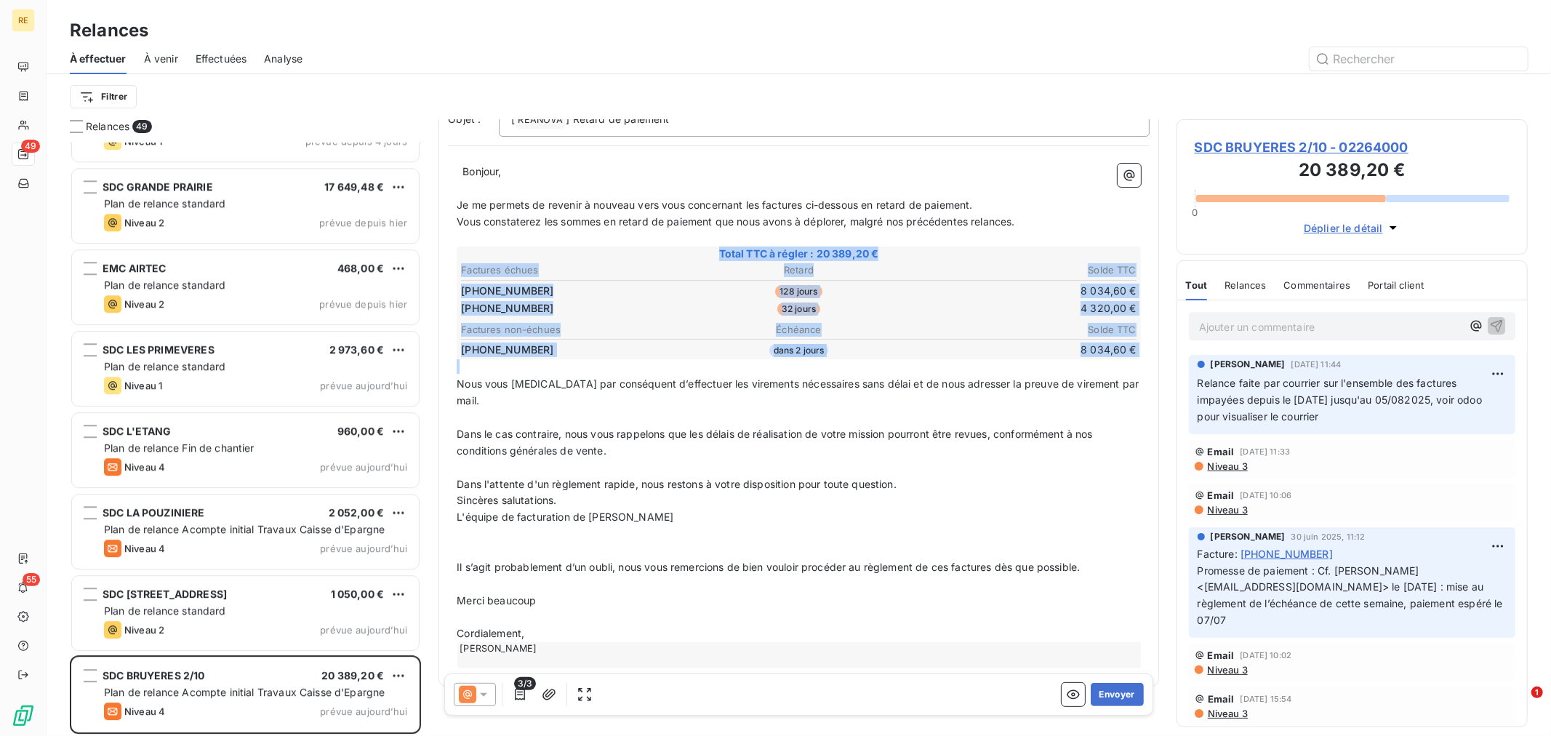
drag, startPoint x: 801, startPoint y: 362, endPoint x: 529, endPoint y: 292, distance: 281.0
click at [531, 279] on div "﻿ ﻿ Bonjour, ﻿ Je me permets de revenir à nouveau vers vous concernant les fact…" at bounding box center [799, 416] width 684 height 505
drag, startPoint x: 497, startPoint y: 233, endPoint x: 1043, endPoint y: 357, distance: 560.1
click at [1043, 357] on div "﻿ ﻿ Bonjour, ﻿ Je me permets de revenir à nouveau vers vous concernant les fact…" at bounding box center [799, 416] width 684 height 505
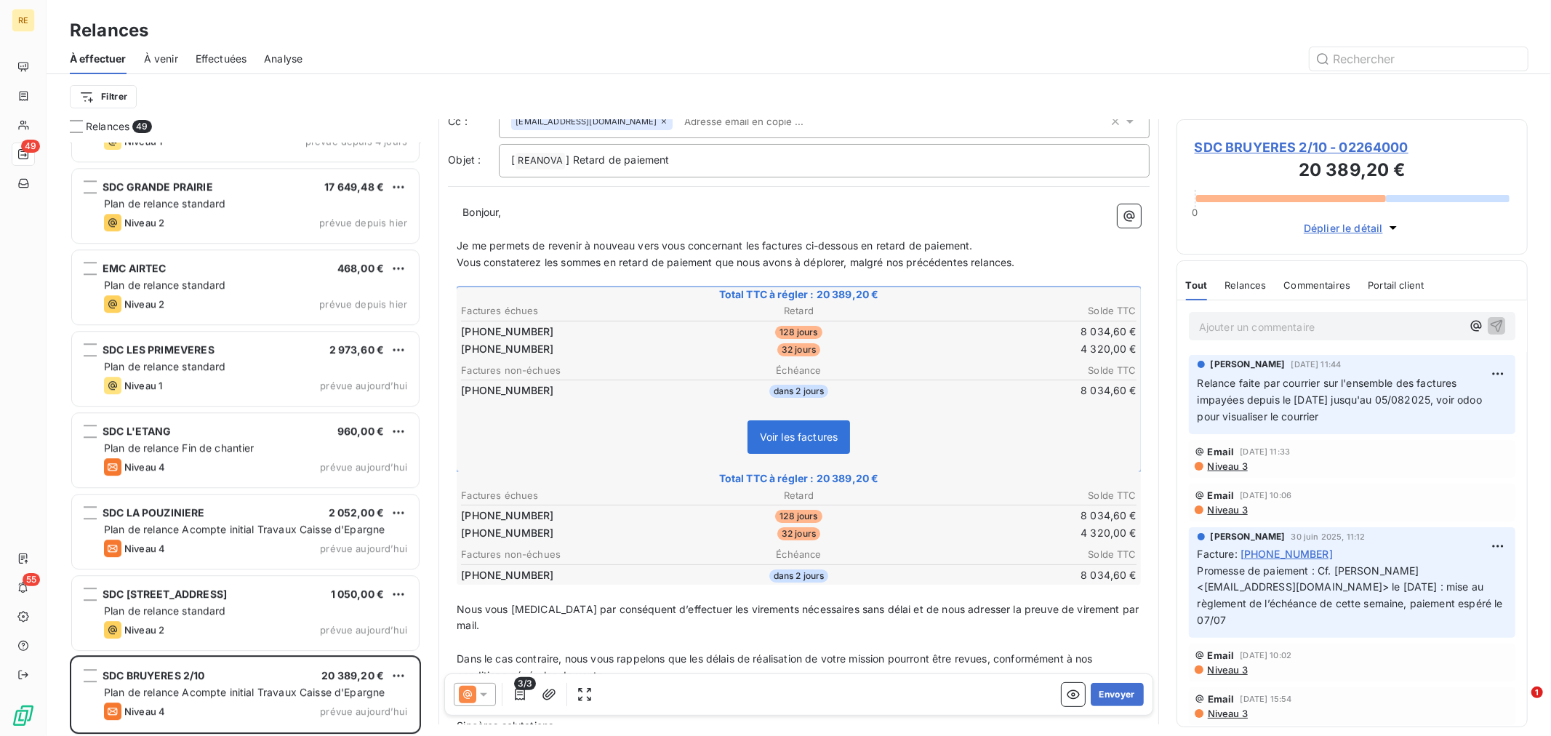
scroll to position [82, 0]
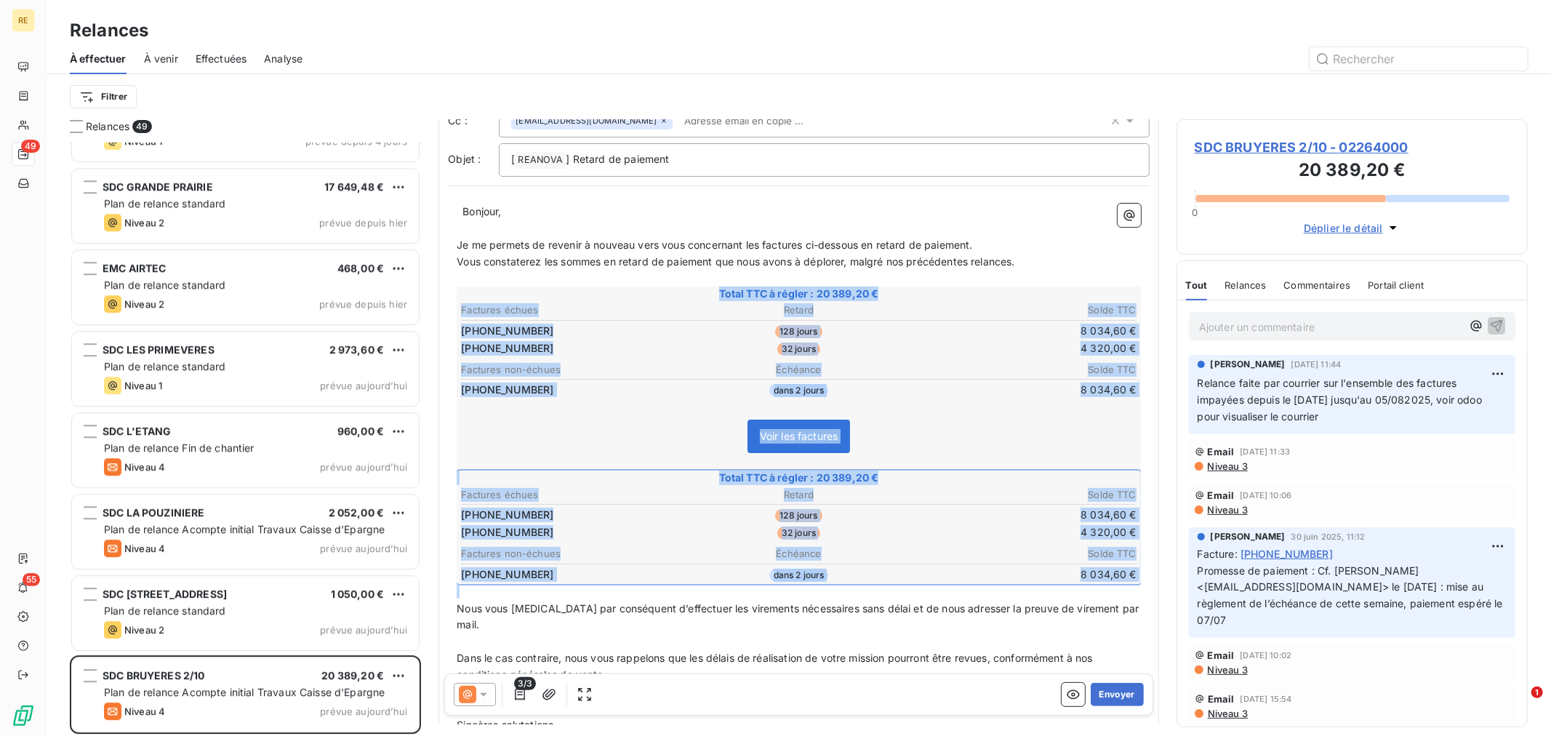
drag, startPoint x: 482, startPoint y: 585, endPoint x: 500, endPoint y: 453, distance: 132.8
click at [500, 453] on div "﻿ ﻿ Bonjour, ﻿ Je me permets de revenir à nouveau vers vous concernant les fact…" at bounding box center [799, 548] width 684 height 689
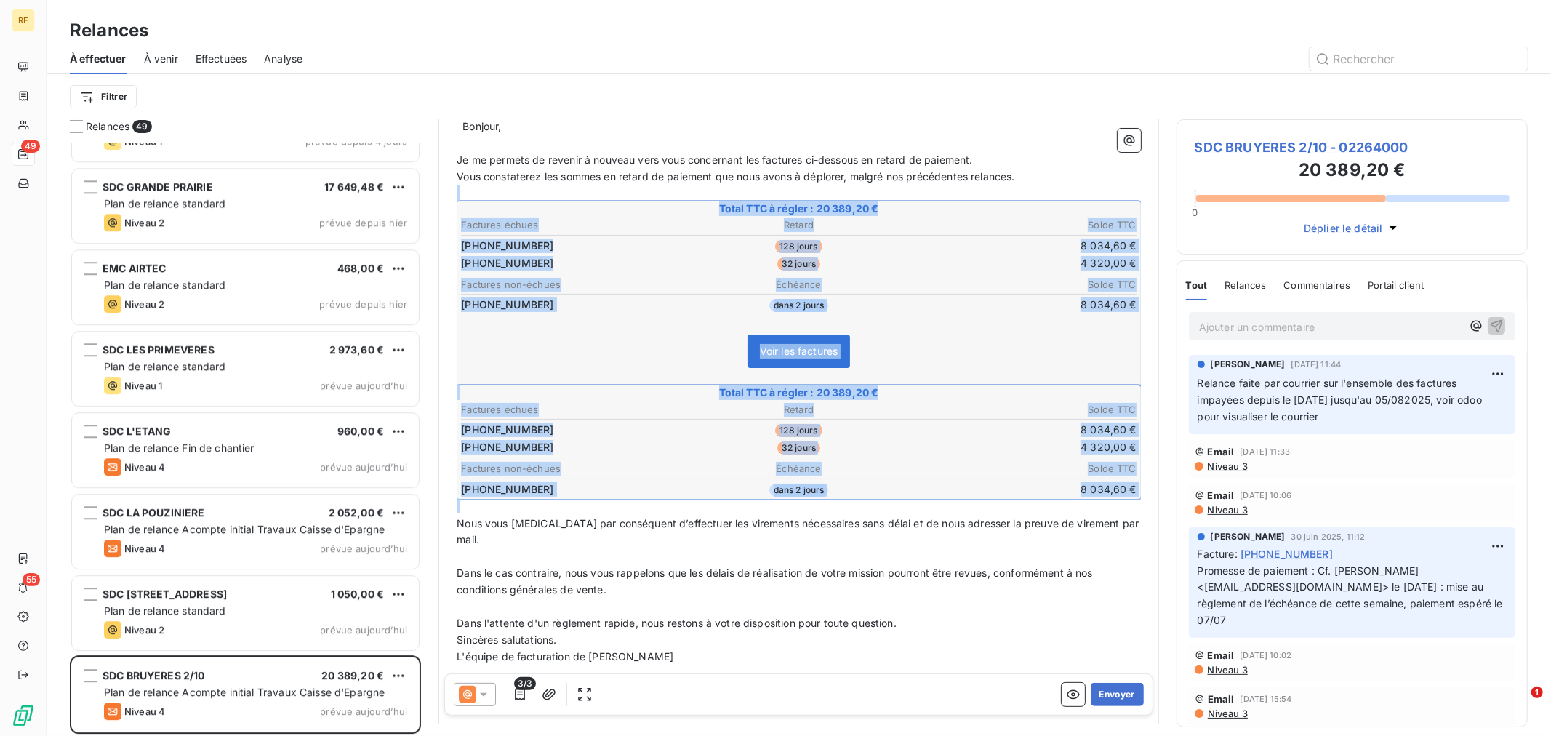
scroll to position [300, 0]
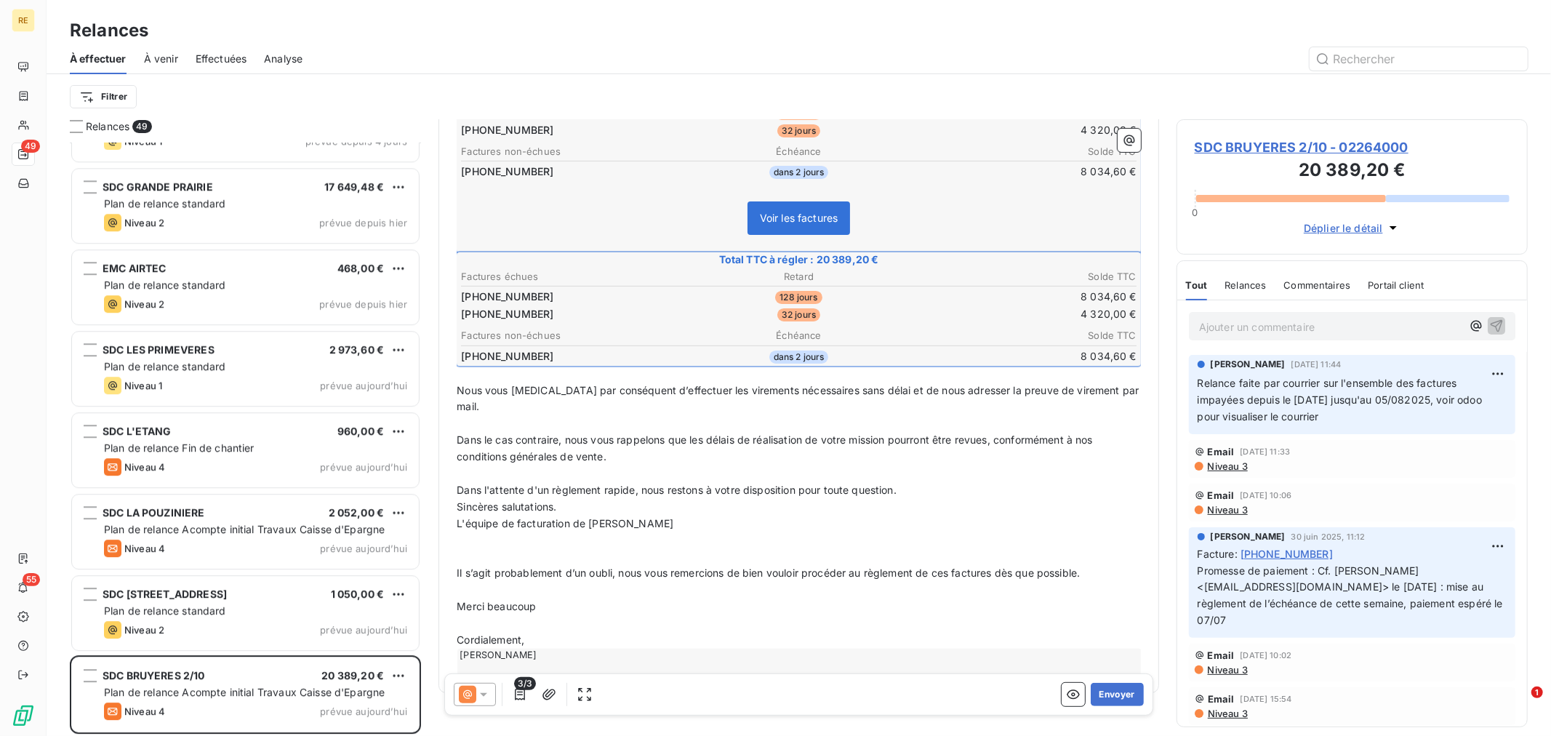
click at [940, 384] on span "Nous vous [MEDICAL_DATA] par conséquent d’effectuer les virements nécessaires s…" at bounding box center [799, 398] width 685 height 29
drag, startPoint x: 1134, startPoint y: 348, endPoint x: 1042, endPoint y: 305, distance: 101.5
click at [1043, 305] on div "﻿ ﻿ Bonjour, ﻿ Je me permets de revenir à nouveau vers vous concernant les fact…" at bounding box center [799, 330] width 702 height 707
click at [865, 314] on table "Factures échues Retard Solde TTC [PHONE_NUMBER] 128 jours 8 034,60 € [PHONE_NUM…" at bounding box center [799, 296] width 680 height 57
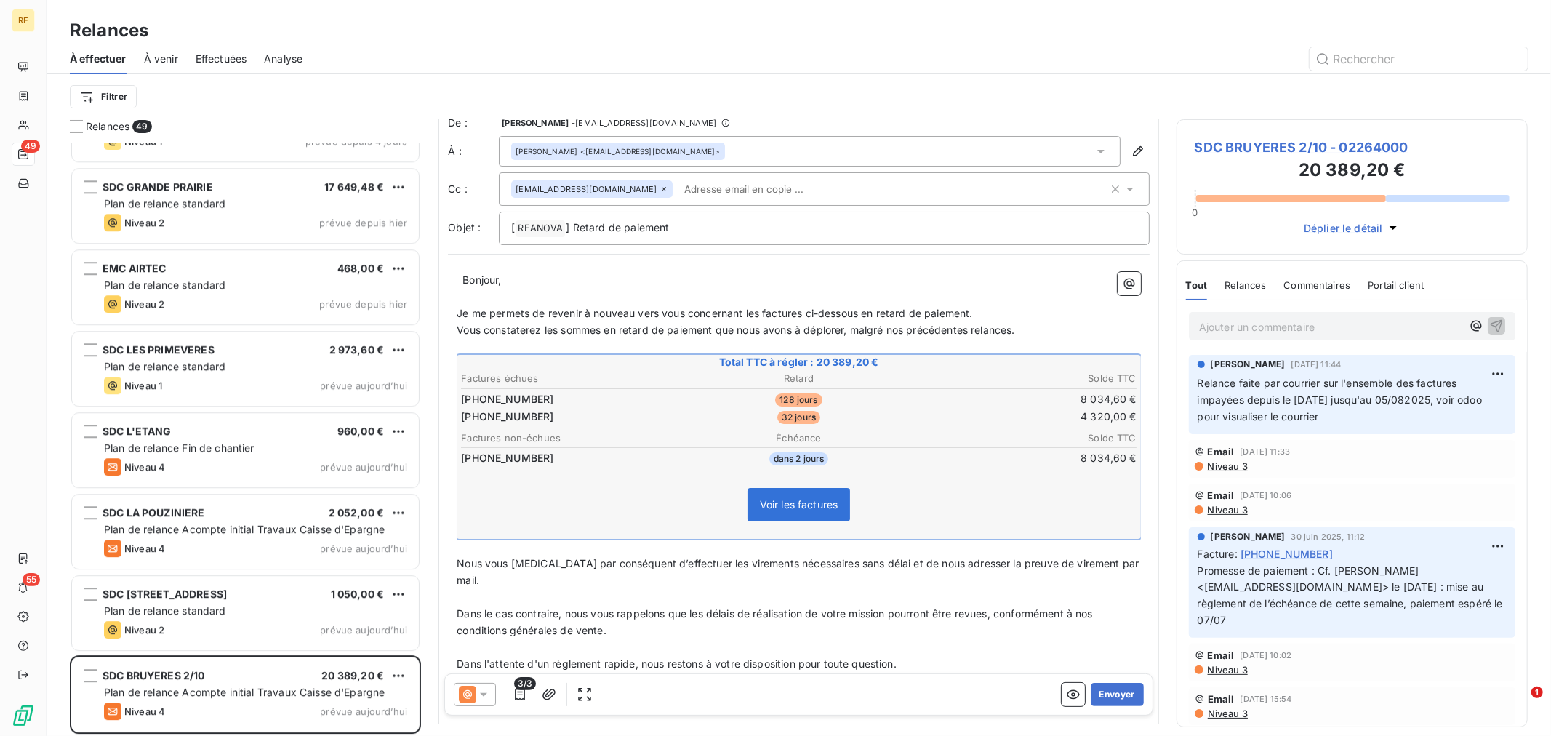
scroll to position [0, 0]
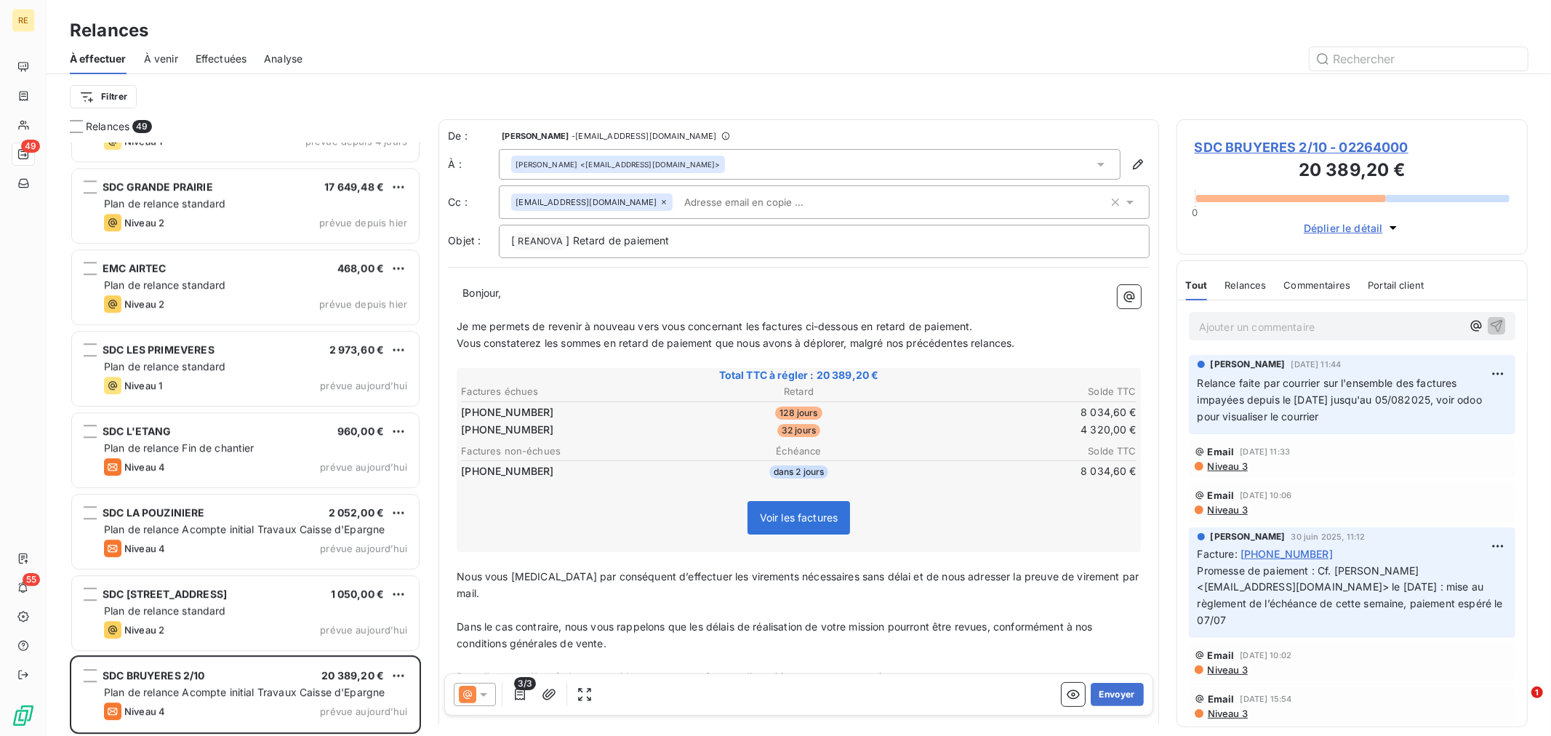
drag, startPoint x: 997, startPoint y: 324, endPoint x: 994, endPoint y: 381, distance: 56.8
click at [998, 325] on p "Je me permets de revenir à nouveau vers vous concernant les factures ci-dessous…" at bounding box center [799, 327] width 684 height 17
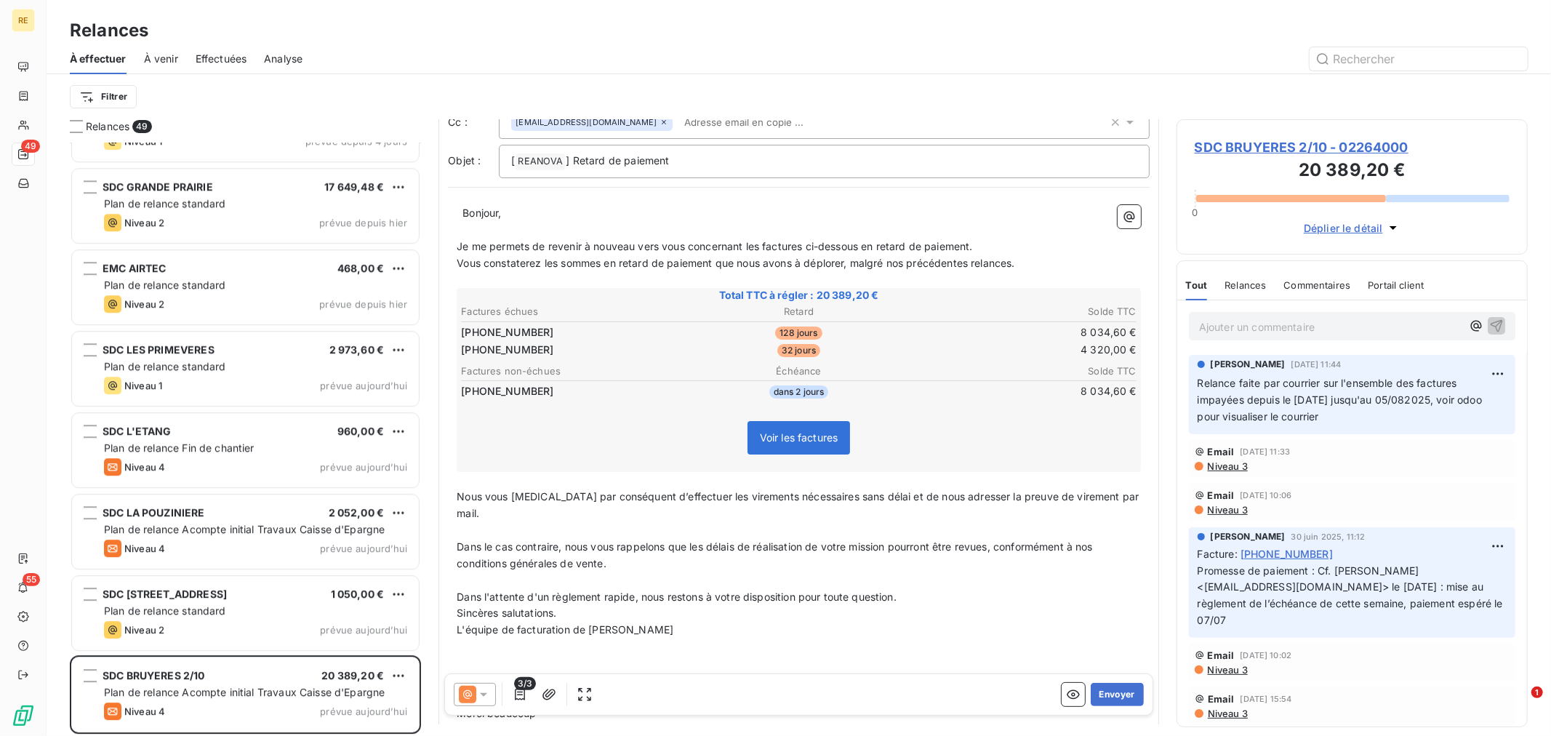
scroll to position [81, 0]
click at [839, 540] on span "Dans le cas contraire, nous vous rappelons que les délais de réalisation de vot…" at bounding box center [776, 554] width 639 height 29
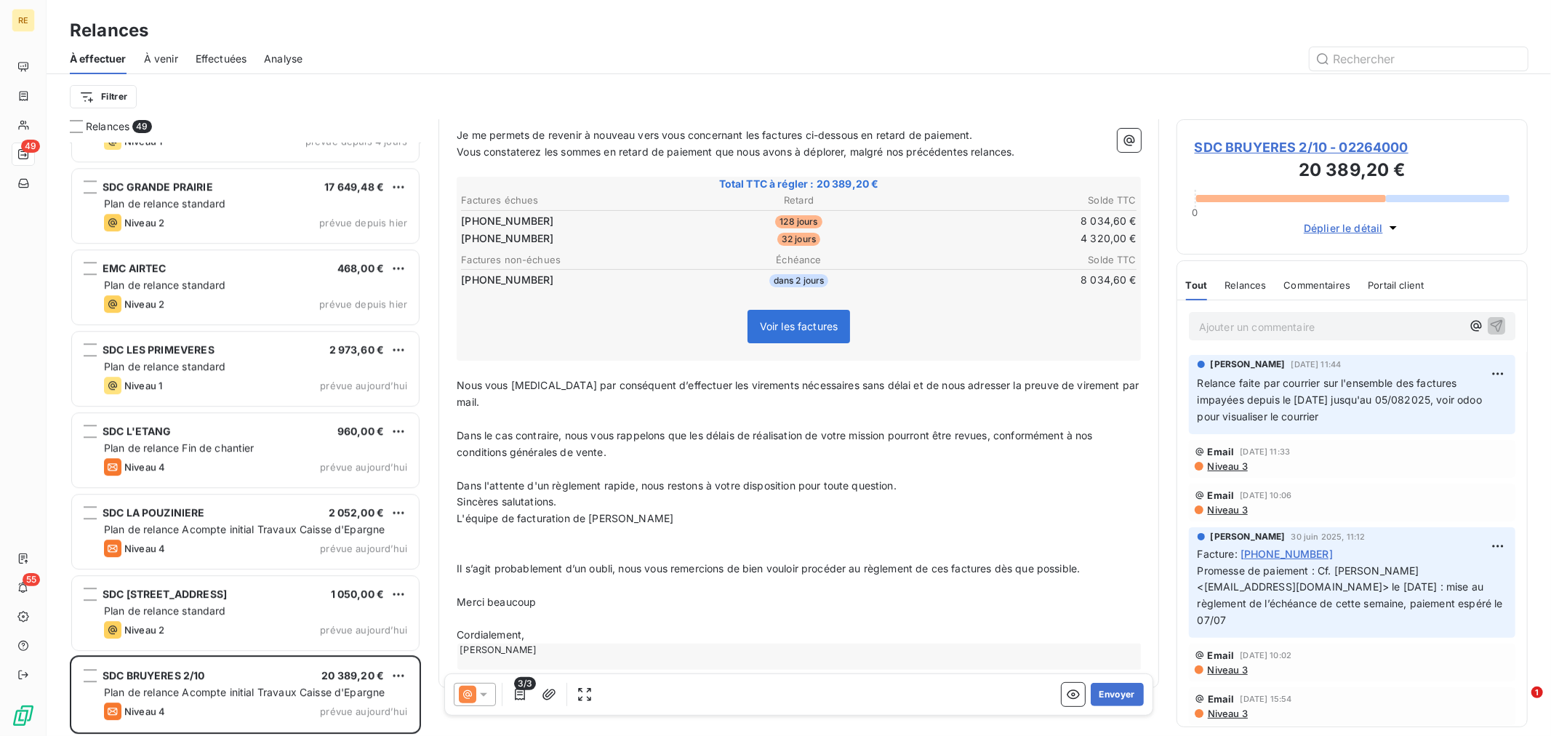
scroll to position [193, 0]
click at [461, 495] on span "Sincères salutations." at bounding box center [507, 501] width 100 height 12
click at [457, 495] on span "Sincères salutations." at bounding box center [507, 501] width 100 height 12
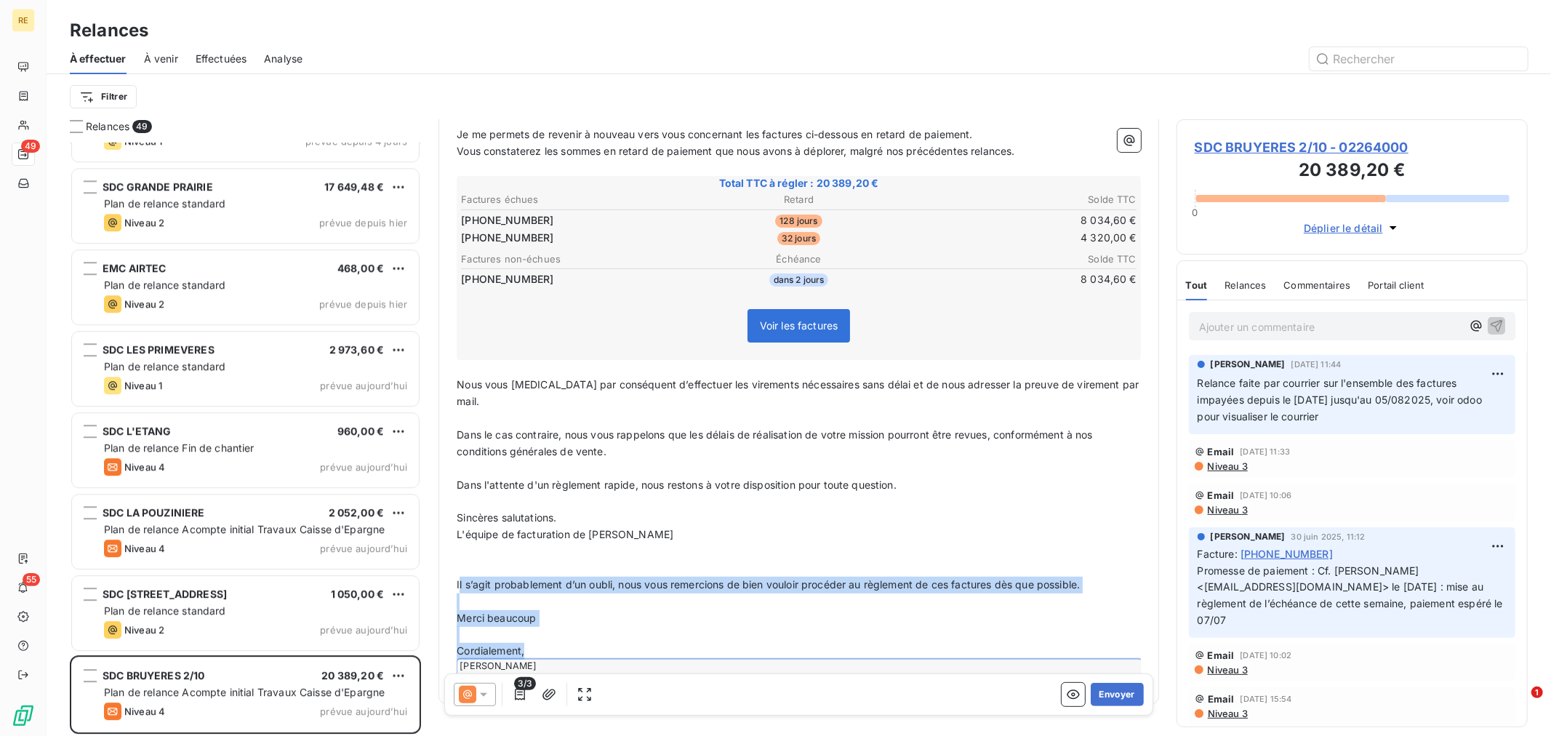
drag, startPoint x: 459, startPoint y: 556, endPoint x: 561, endPoint y: 646, distance: 136.5
click at [561, 646] on div "﻿ ﻿ Bonjour, ﻿ Je me permets de revenir à nouveau vers vous concernant les fact…" at bounding box center [799, 389] width 684 height 593
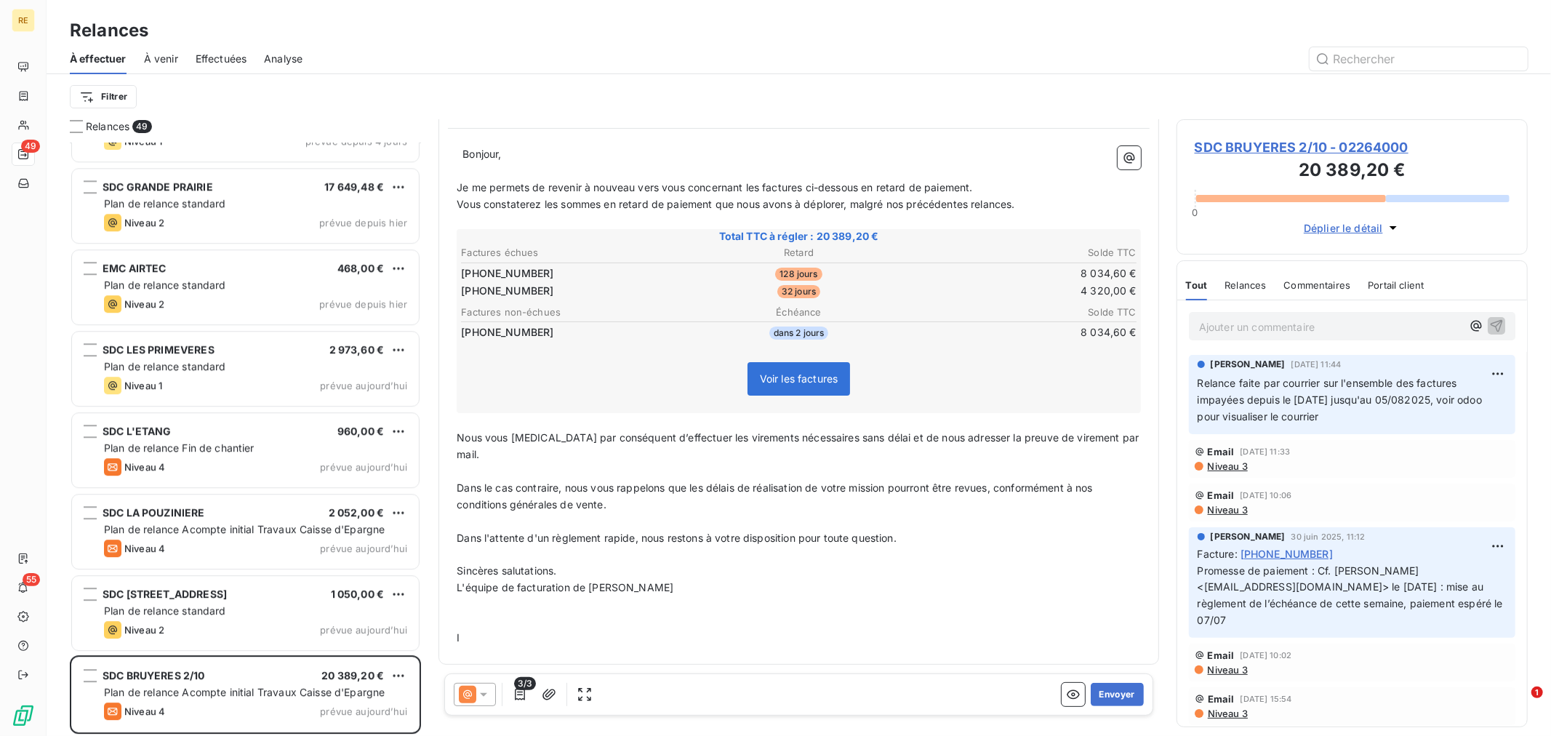
scroll to position [117, 0]
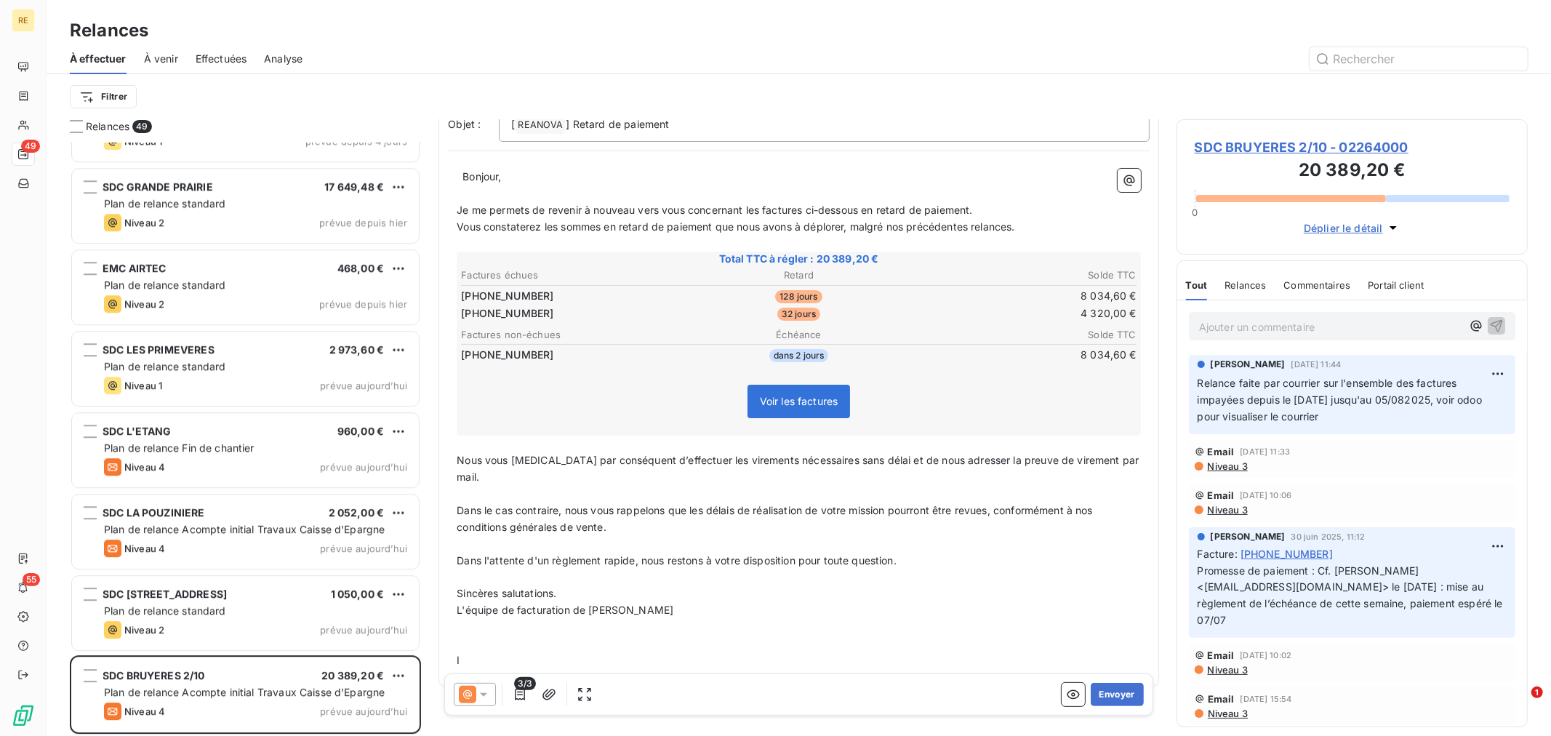
click at [455, 590] on div "﻿ ﻿ Bonjour, ﻿ Je me permets de revenir à nouveau vers vous concernant les fact…" at bounding box center [799, 419] width 702 height 518
click at [457, 604] on span "L'équipe de facturation de [PERSON_NAME]" at bounding box center [565, 610] width 217 height 12
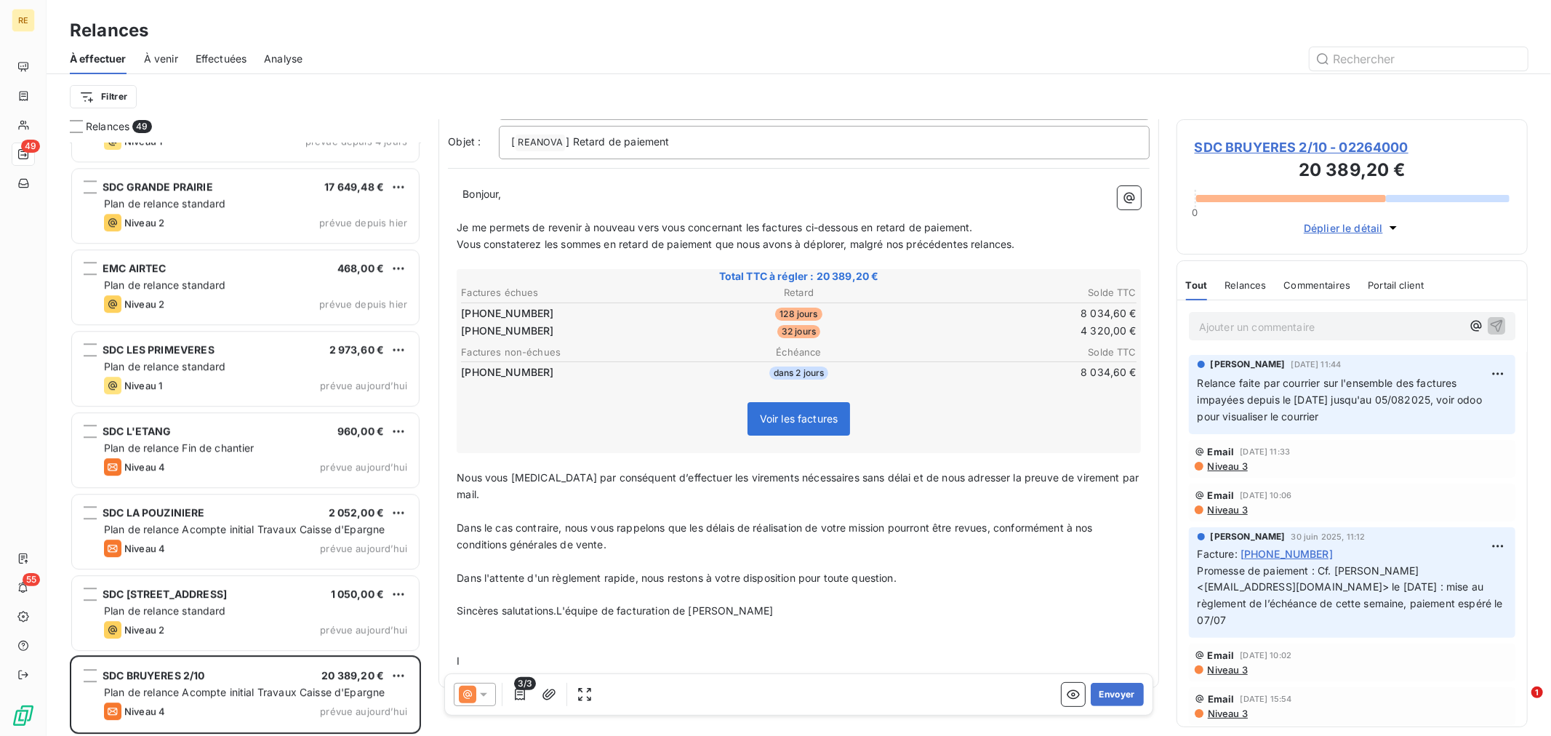
click at [469, 653] on p "I" at bounding box center [799, 661] width 684 height 17
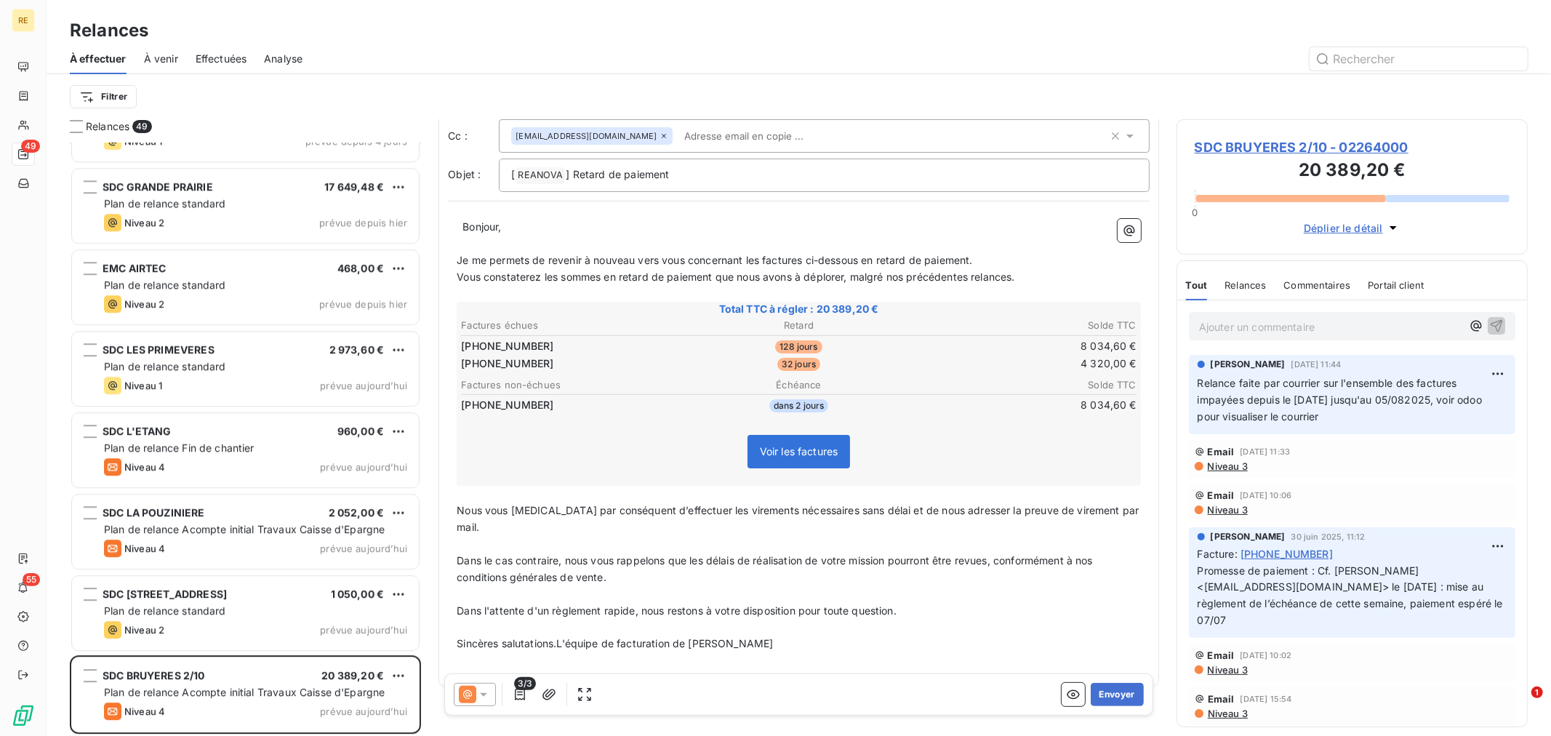
scroll to position [51, 0]
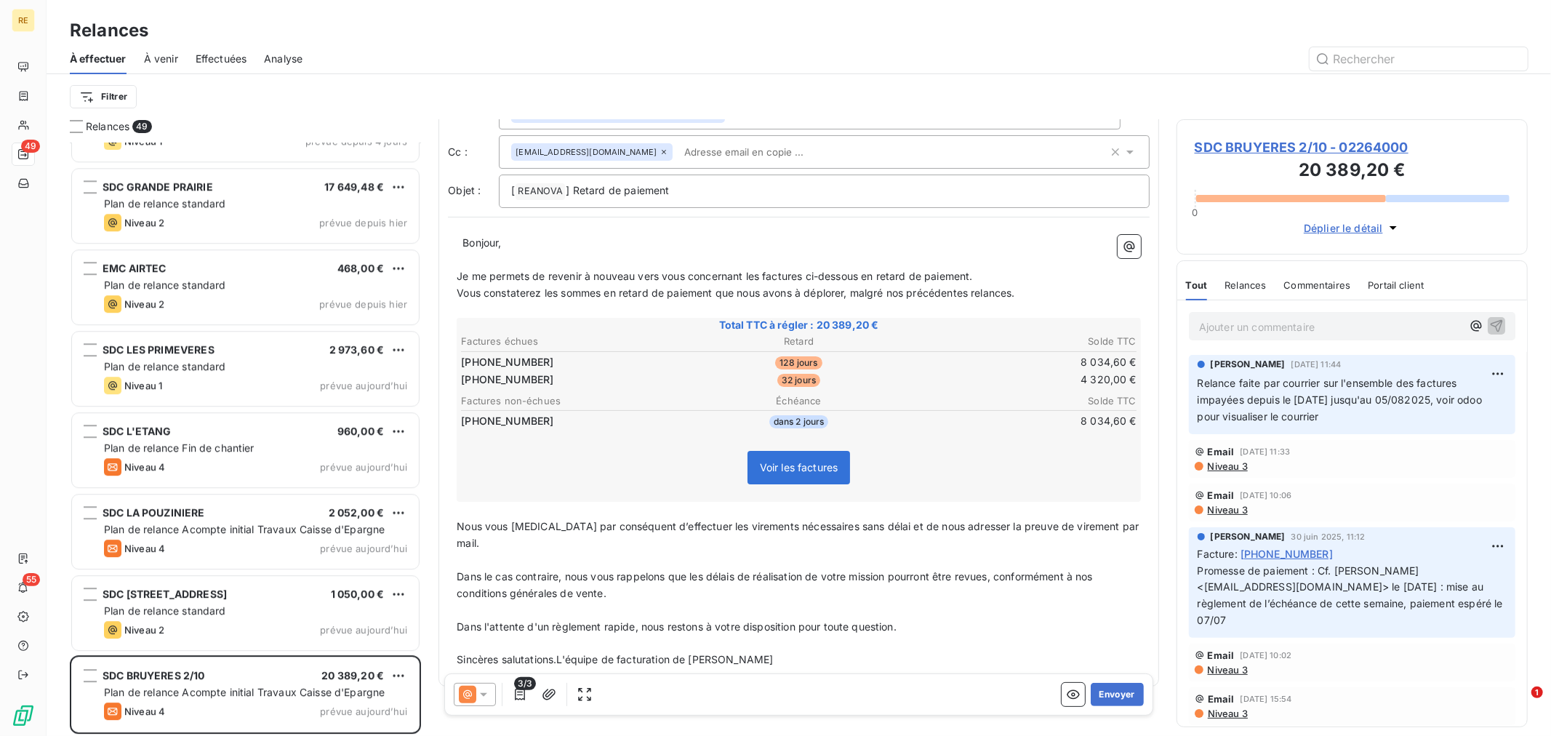
click at [562, 653] on span "Sincères salutations.L'équipe de facturation de [PERSON_NAME]" at bounding box center [615, 659] width 316 height 12
click at [558, 653] on span "Sincères salutations.L'équipe de facturation de [PERSON_NAME]" at bounding box center [615, 659] width 316 height 12
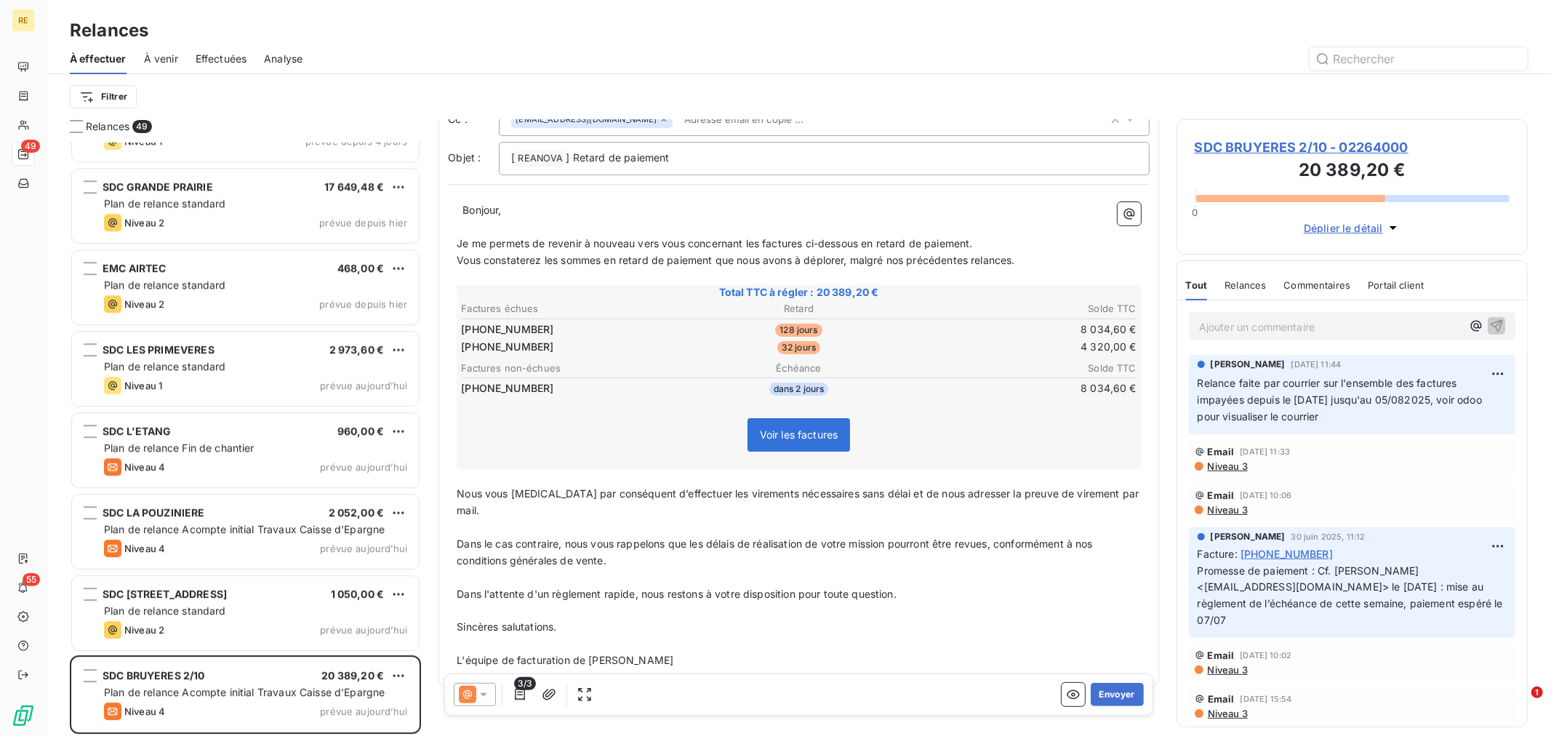
click at [720, 652] on p "L'équipe de facturation de [PERSON_NAME]" at bounding box center [799, 660] width 684 height 17
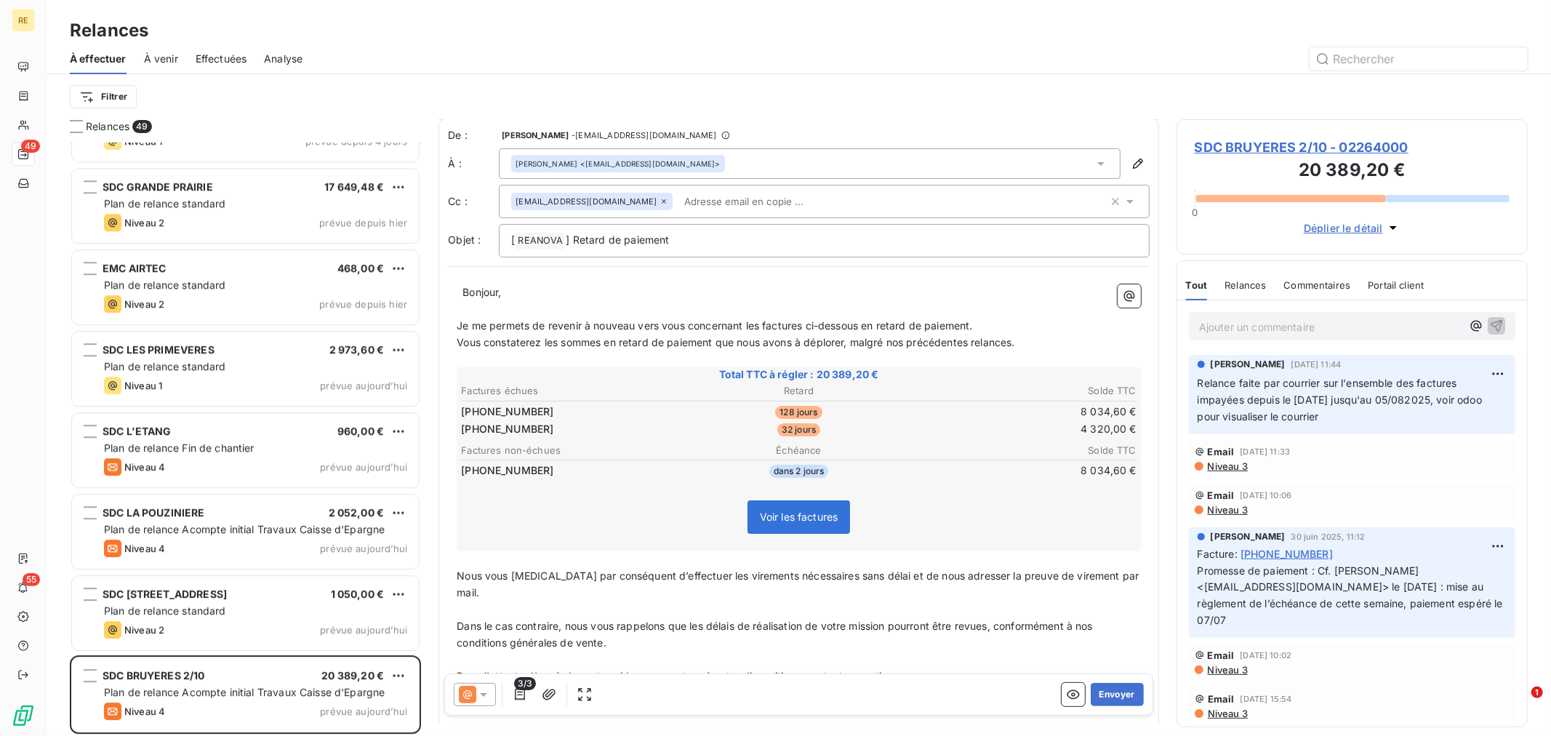
scroll to position [0, 0]
click at [694, 211] on input "text" at bounding box center [762, 202] width 168 height 22
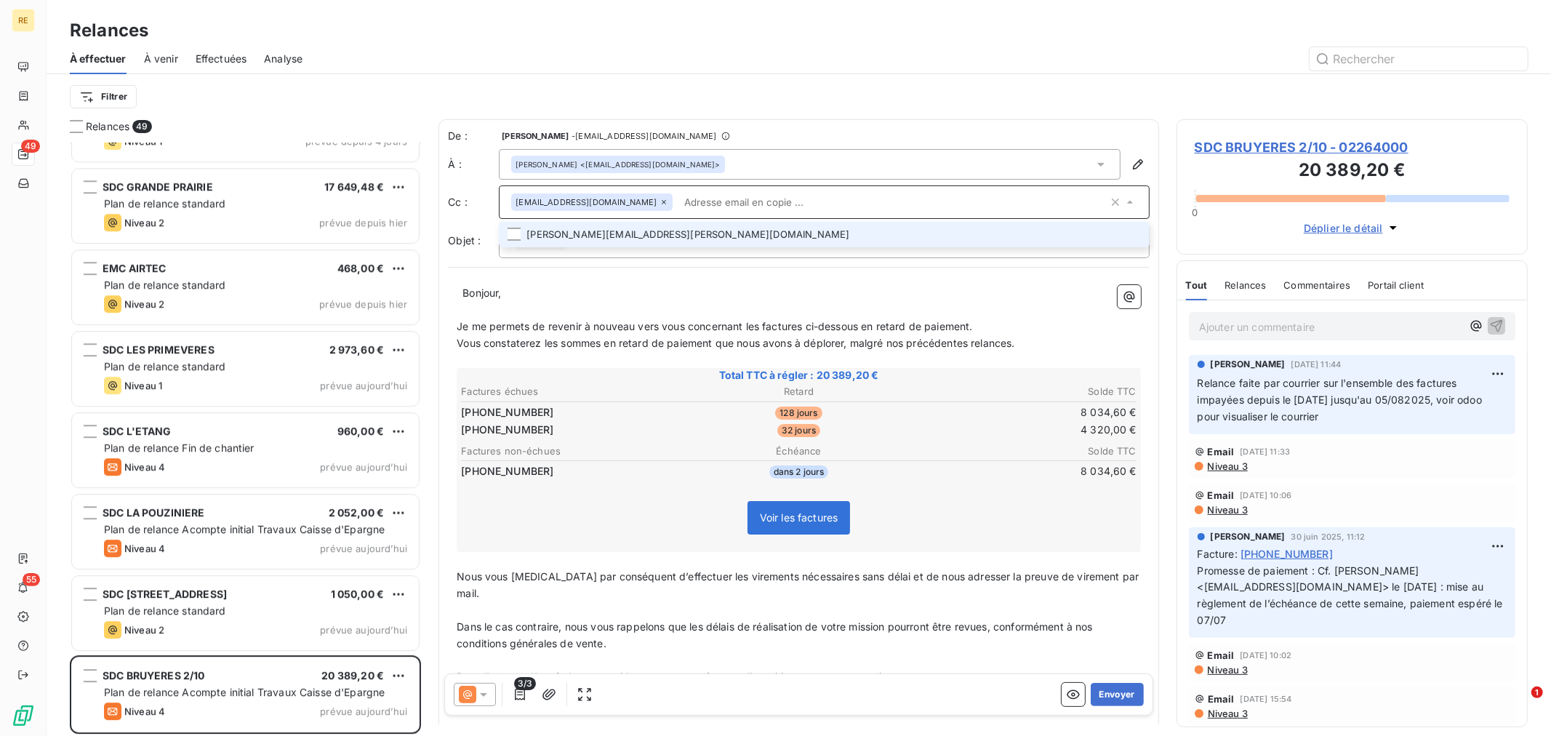
drag, startPoint x: 671, startPoint y: 233, endPoint x: 713, endPoint y: 266, distance: 52.8
click at [670, 236] on li "[PERSON_NAME][EMAIL_ADDRESS][PERSON_NAME][DOMAIN_NAME]" at bounding box center [824, 234] width 651 height 25
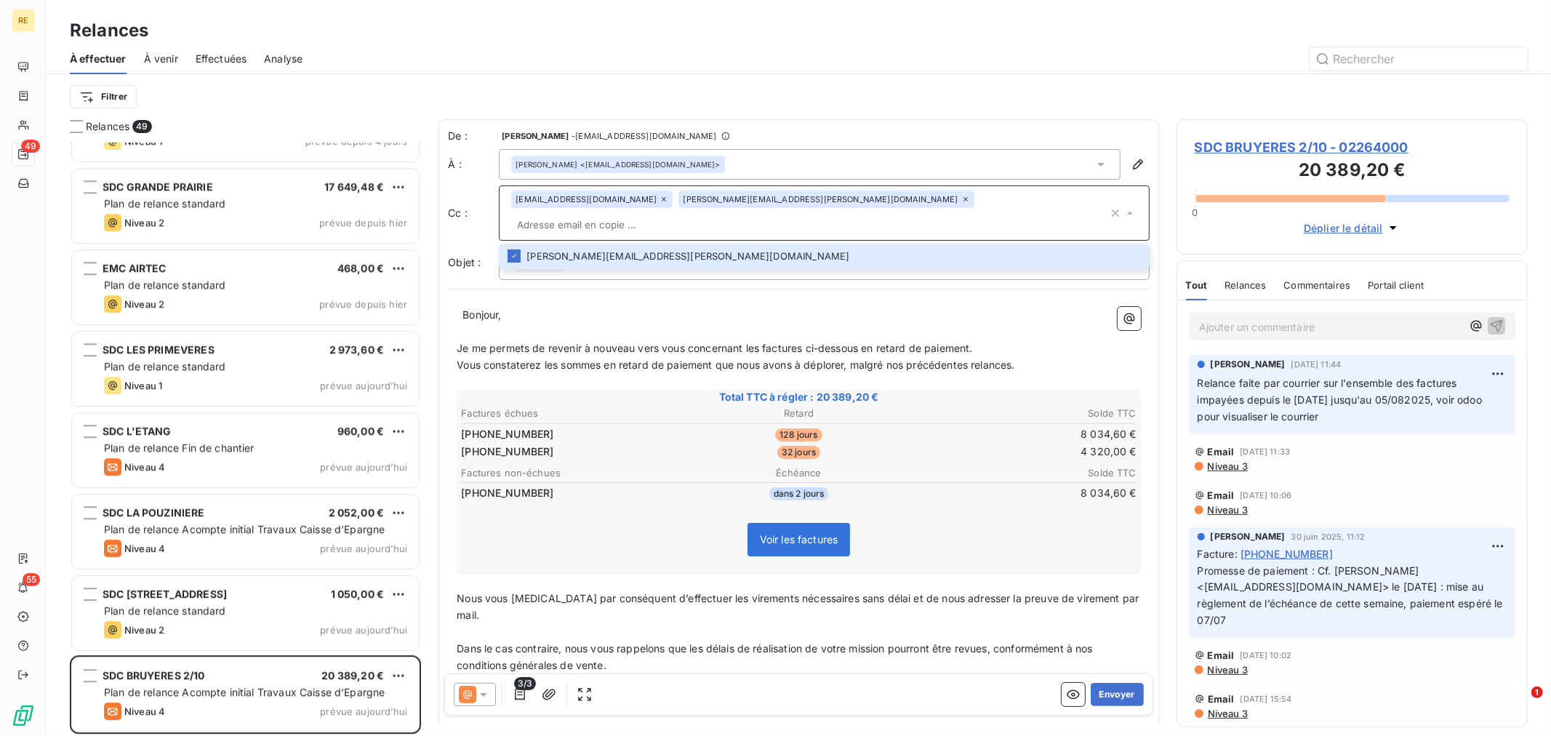
click at [786, 359] on span "Vous constaterez les sommes en retard de paiement que nous avons à déplorer, ma…" at bounding box center [736, 365] width 558 height 12
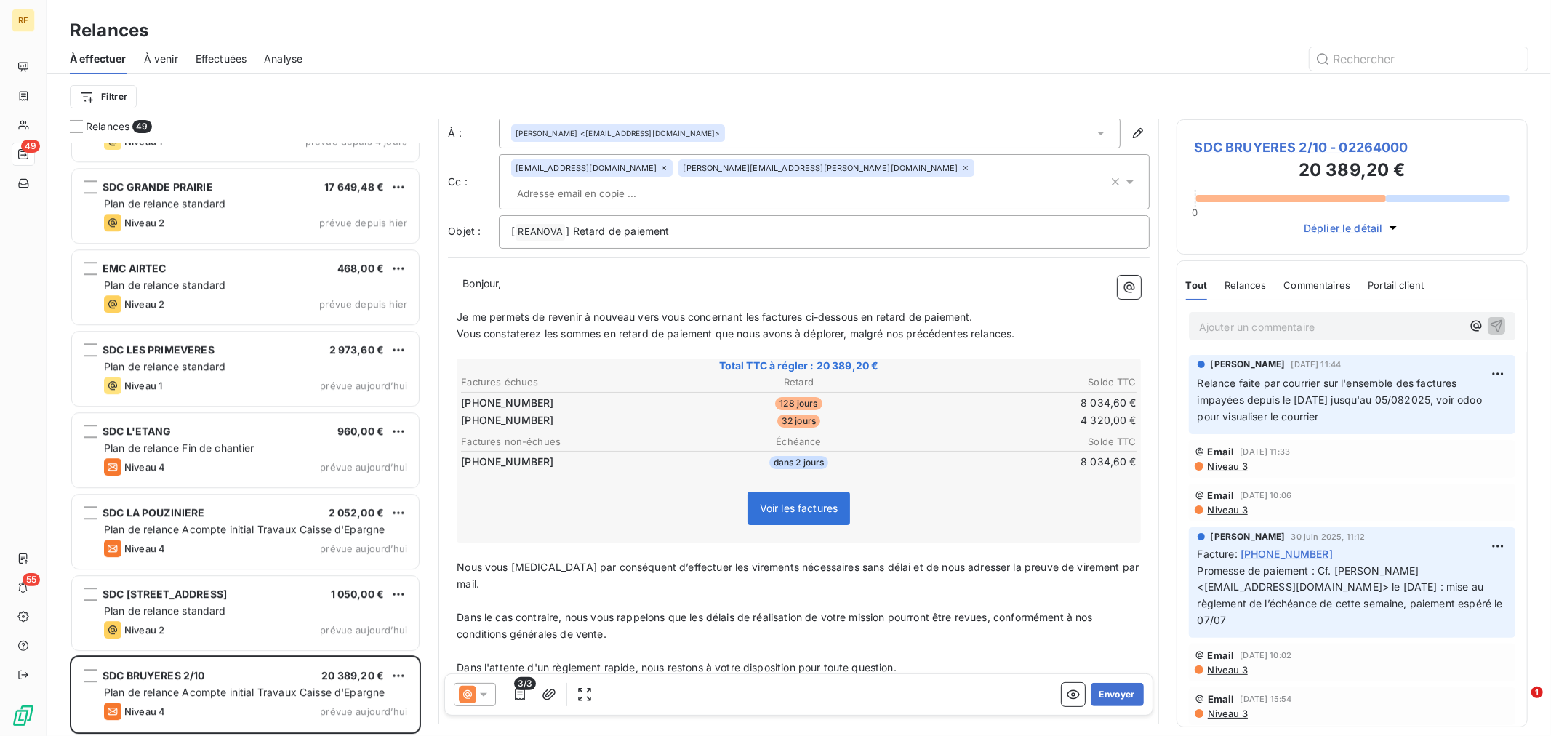
scroll to position [83, 0]
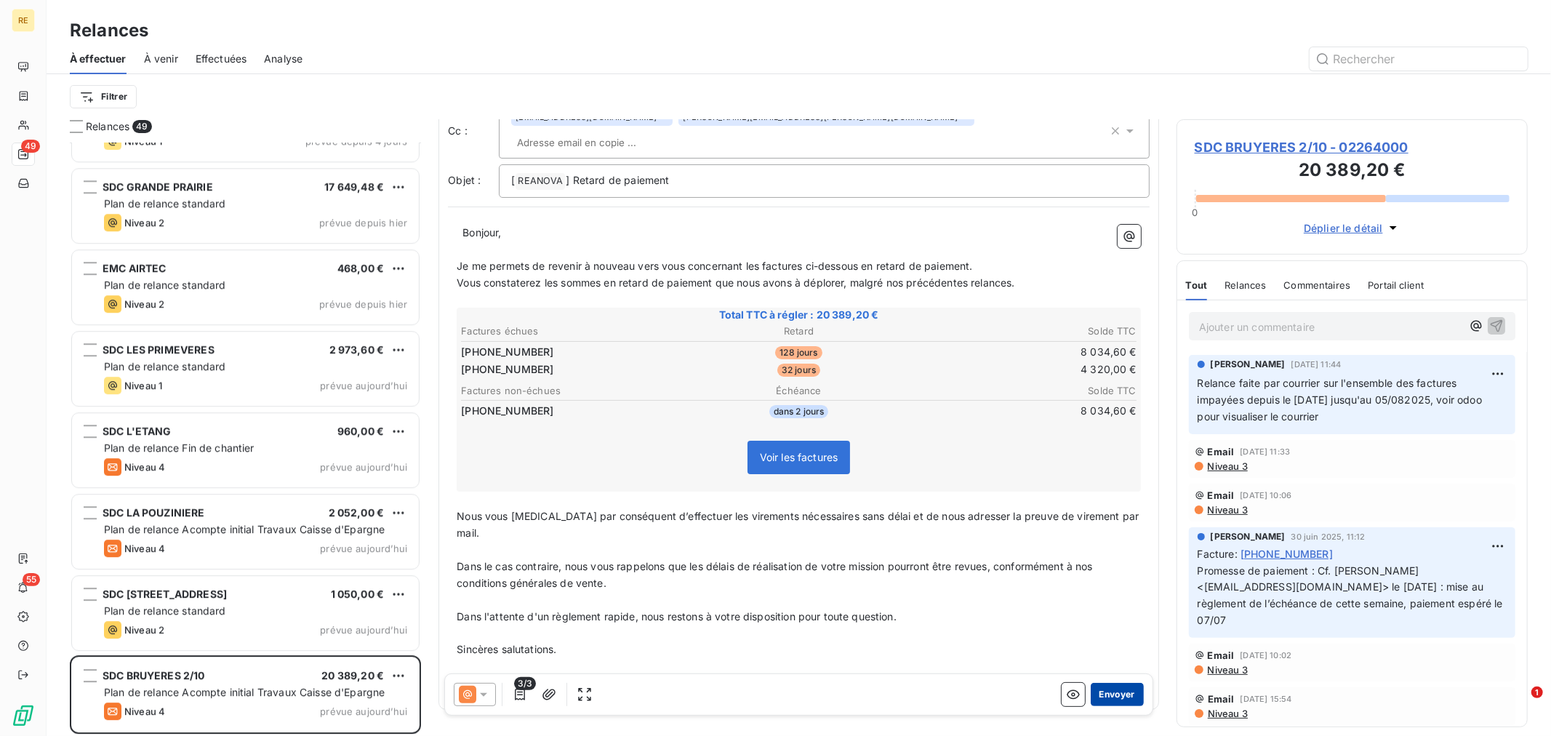
click at [1094, 694] on button "Envoyer" at bounding box center [1117, 694] width 53 height 23
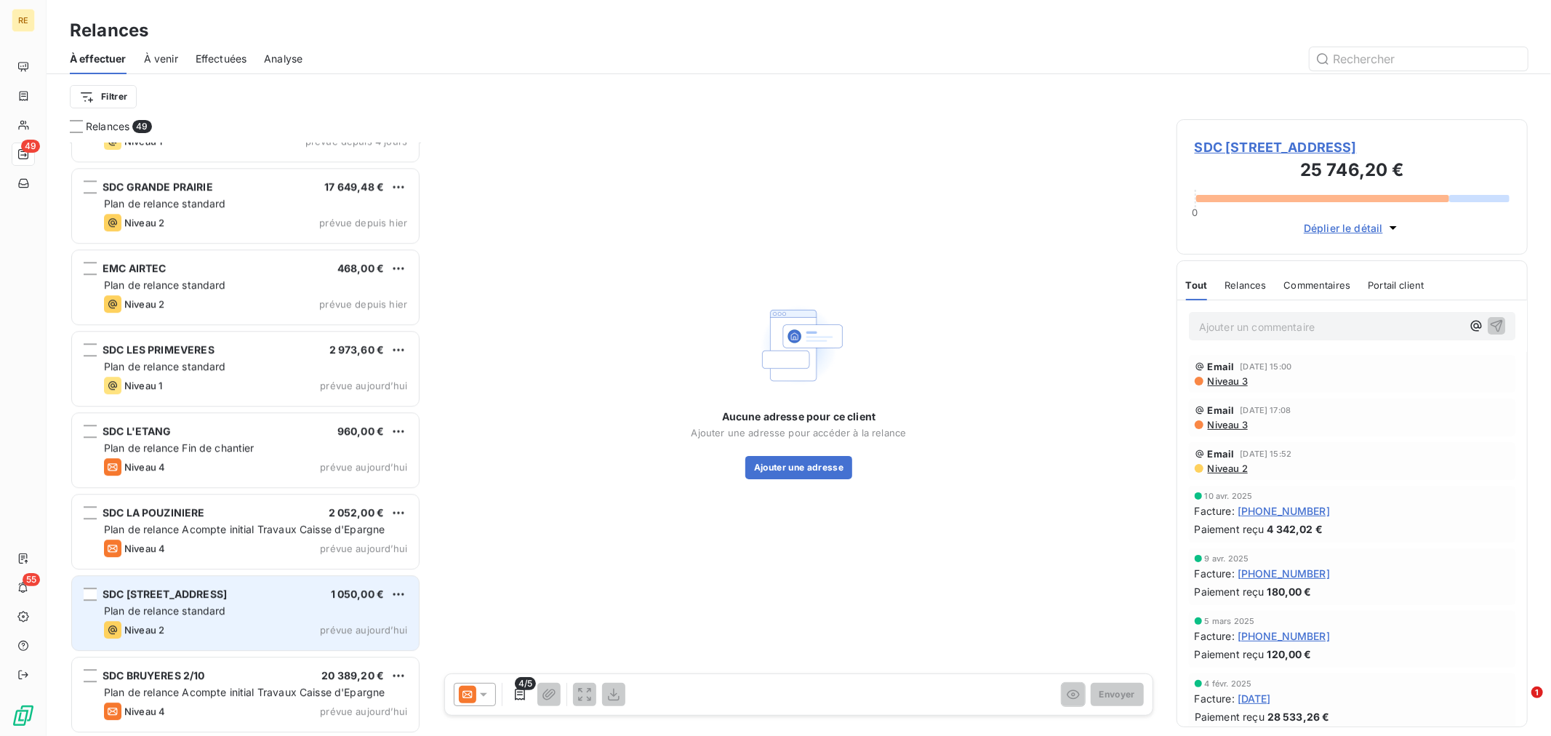
scroll to position [3316, 0]
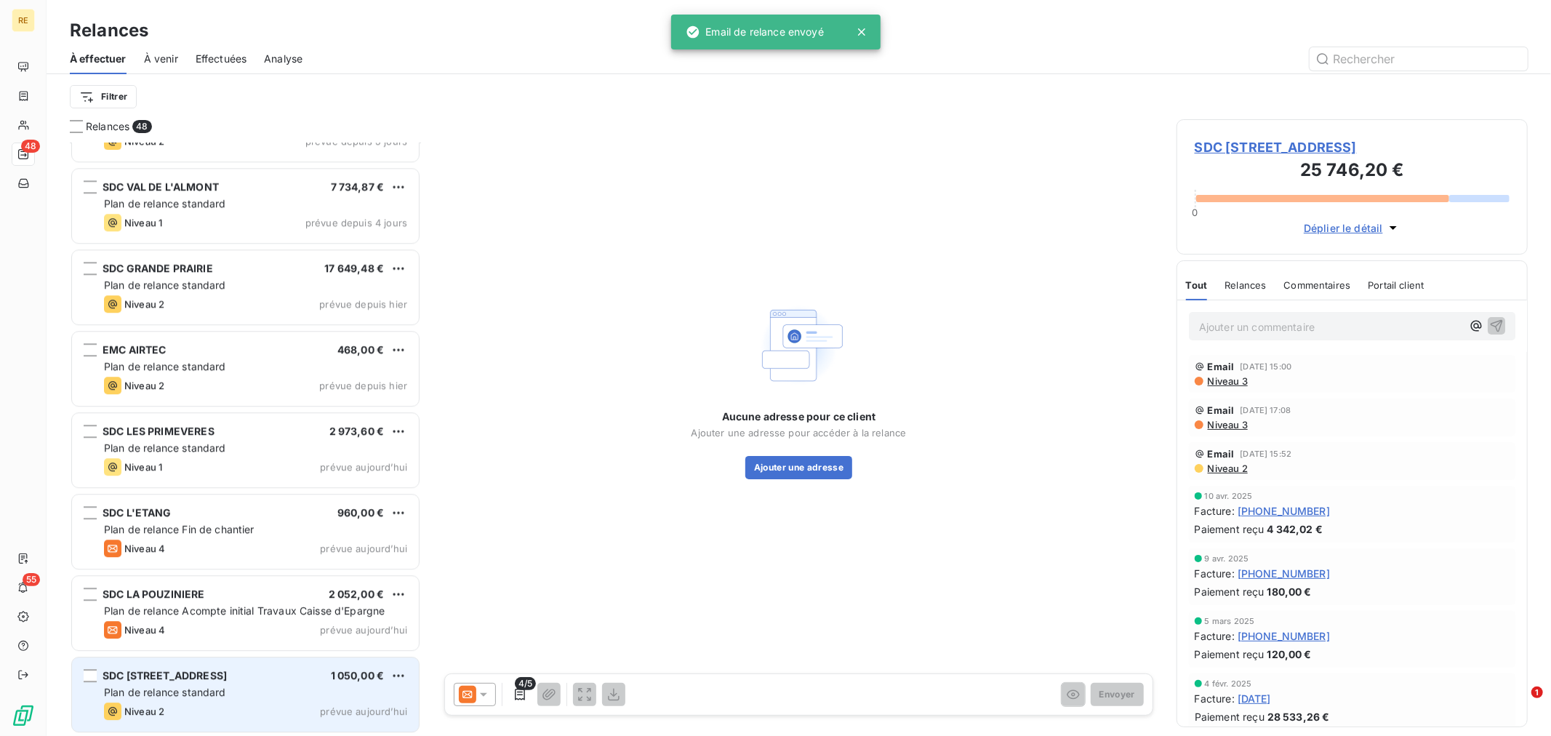
click at [214, 673] on div "SDC [STREET_ADDRESS] €" at bounding box center [255, 675] width 303 height 13
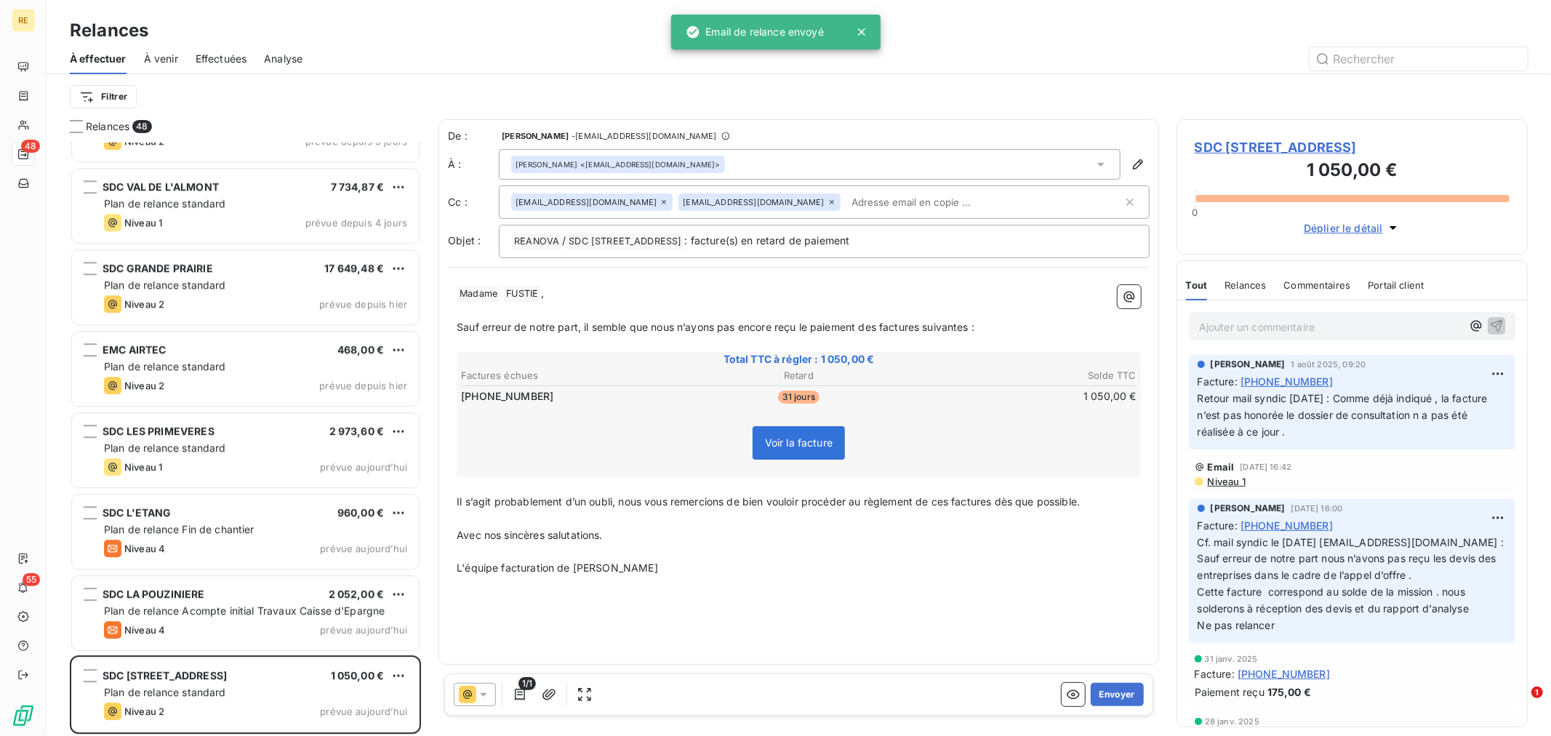
click at [846, 208] on input "text" at bounding box center [930, 202] width 168 height 22
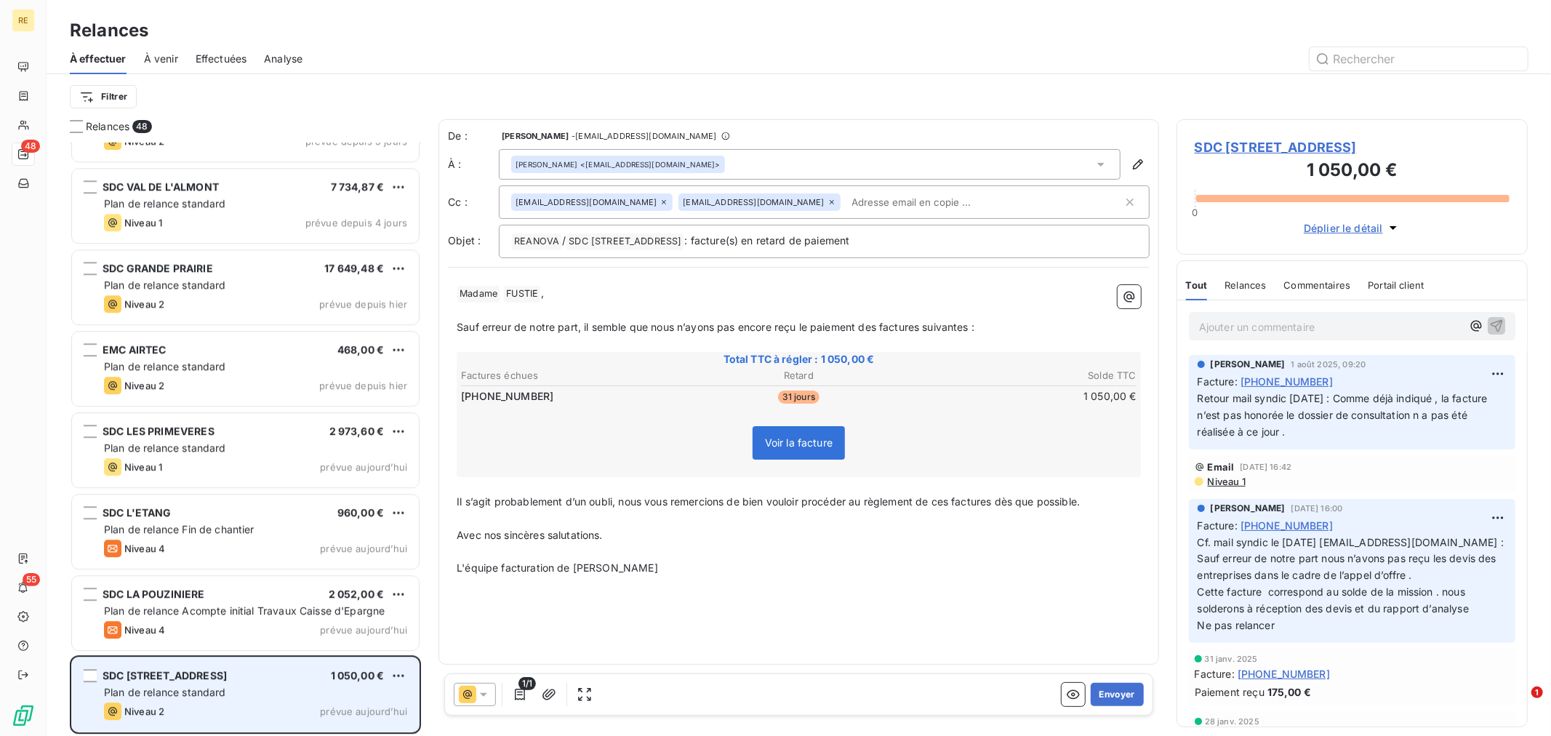
click at [253, 686] on div "Plan de relance standard" at bounding box center [255, 692] width 303 height 15
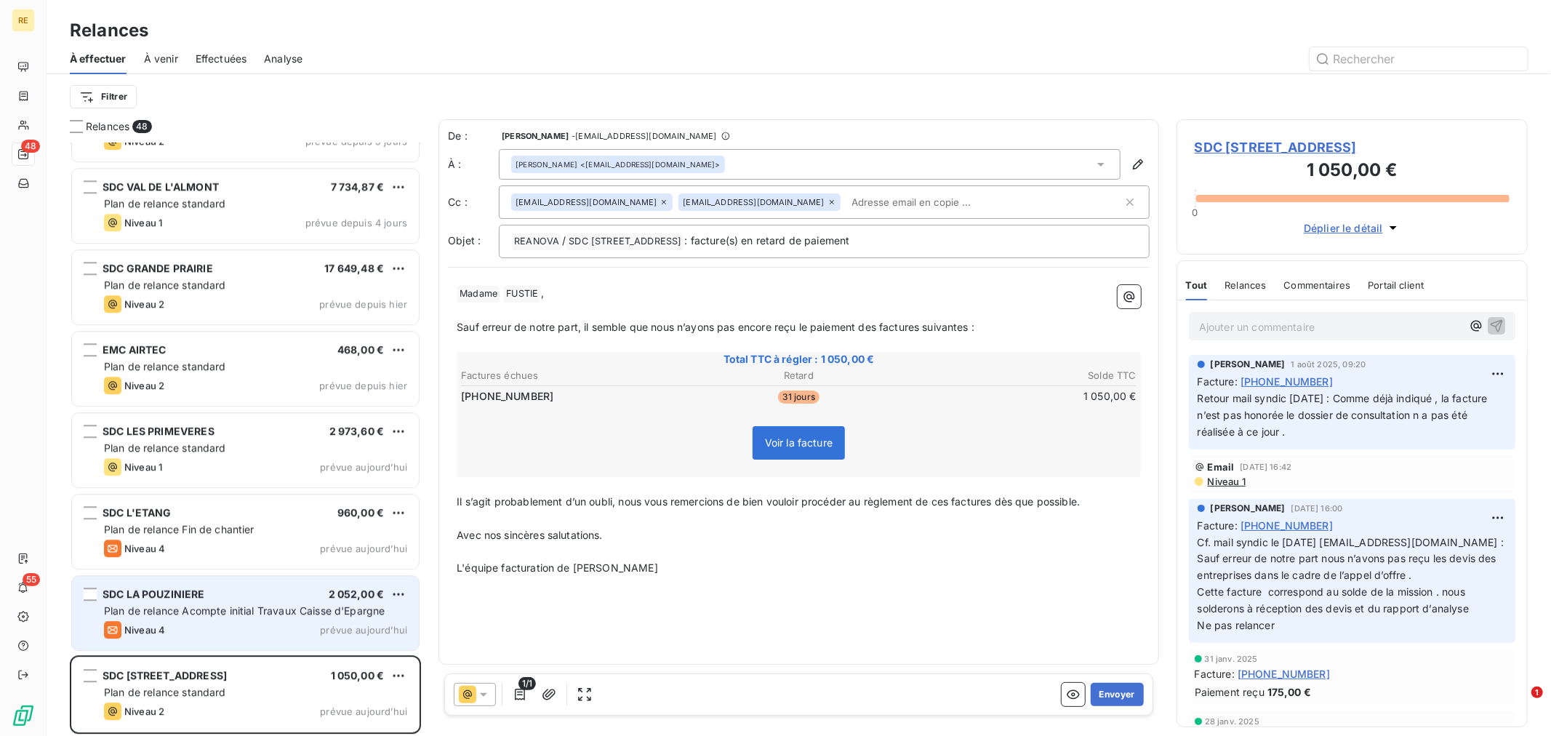
drag, startPoint x: 259, startPoint y: 593, endPoint x: 255, endPoint y: 605, distance: 13.1
click at [258, 593] on div "SDC LA POUZINIERE 2 052,00 €" at bounding box center [255, 594] width 303 height 13
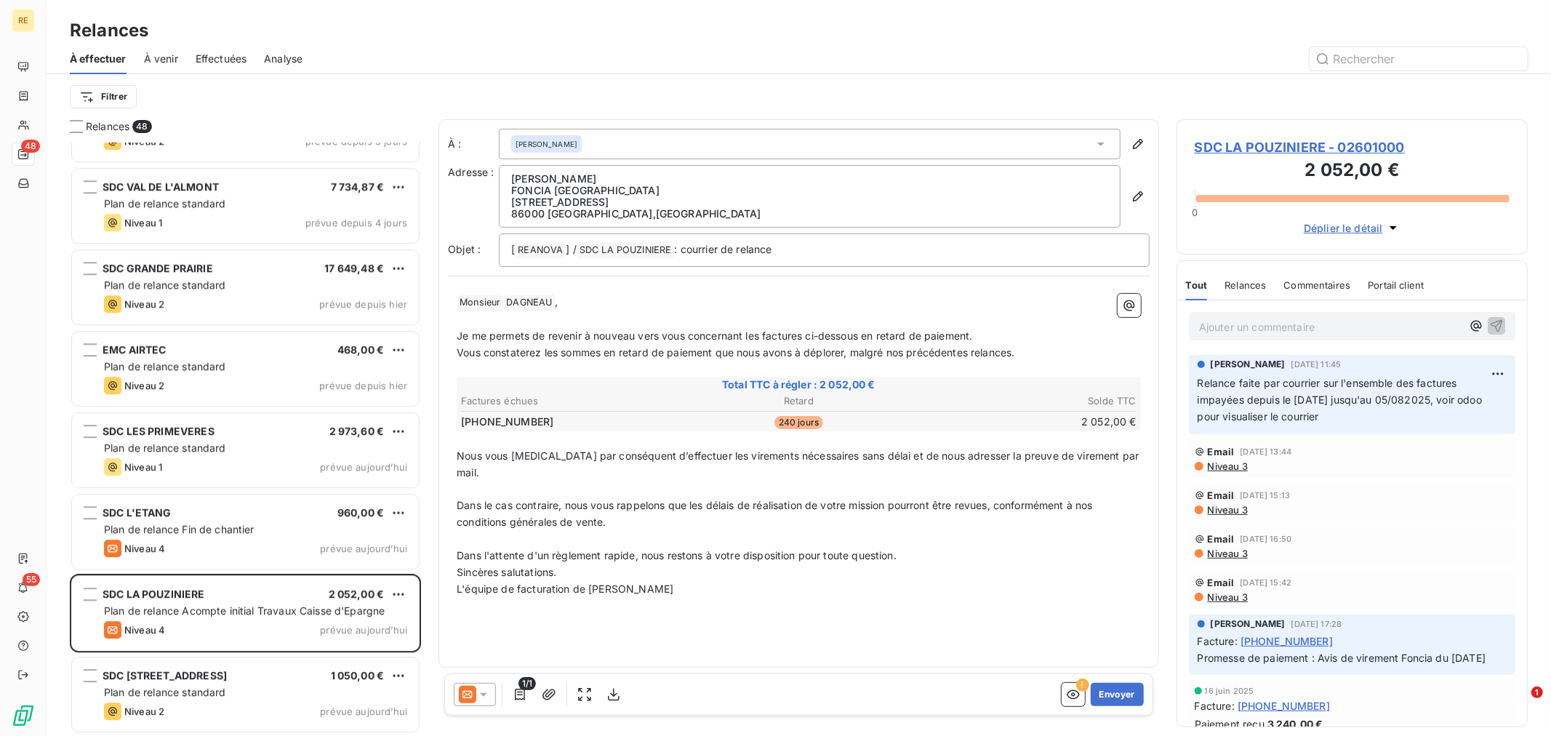
click at [465, 694] on icon at bounding box center [467, 694] width 17 height 17
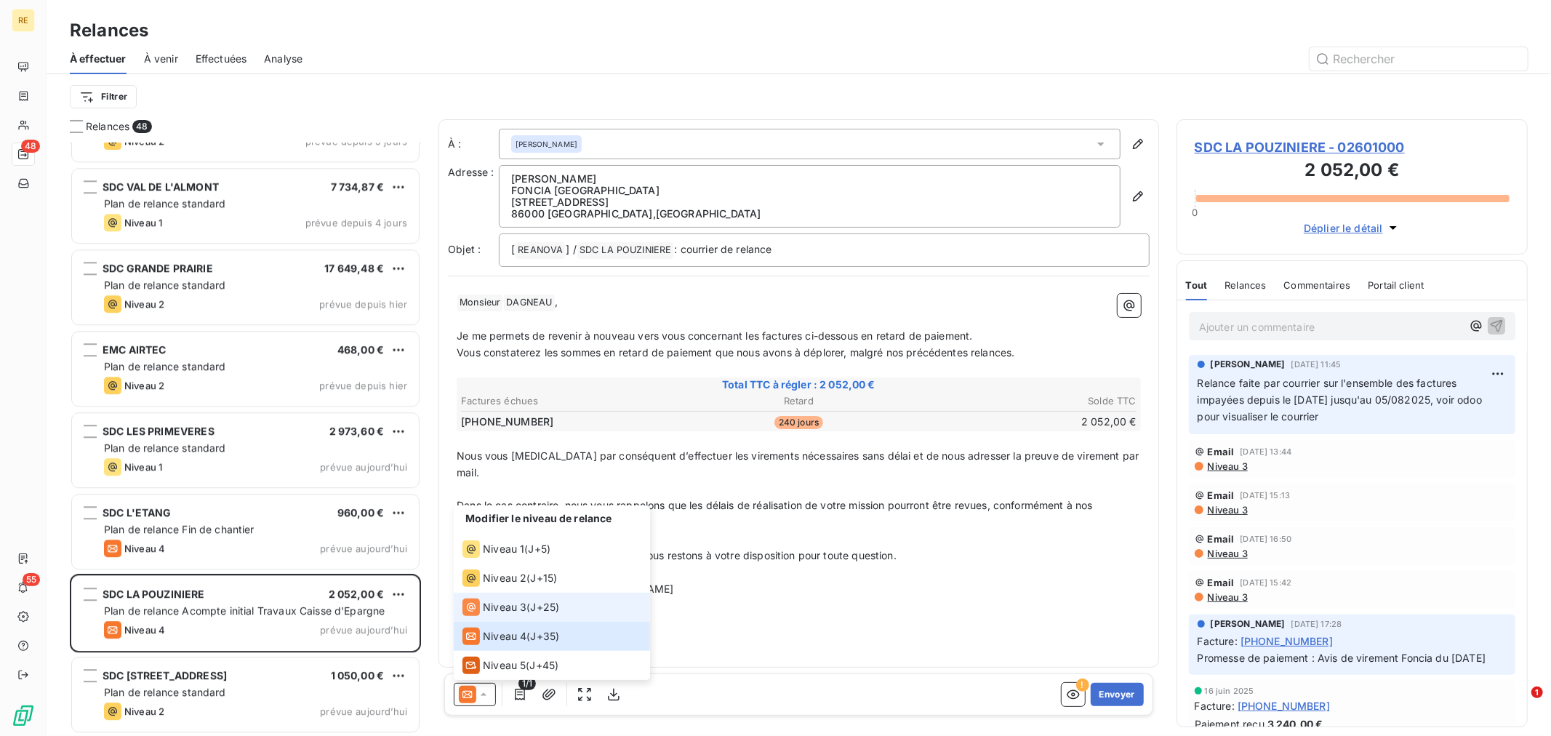
click at [526, 599] on div "Niveau 3" at bounding box center [495, 607] width 64 height 17
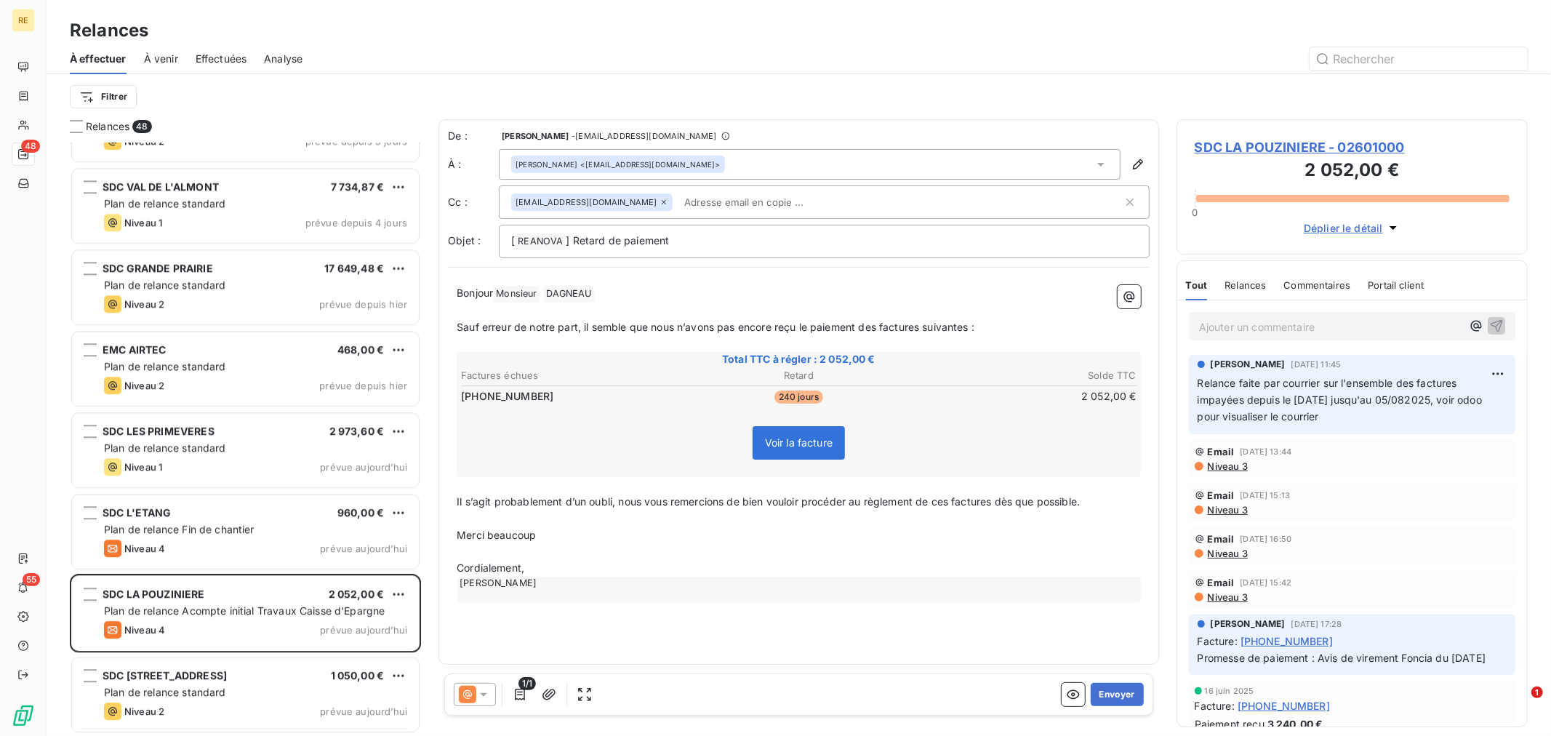
click at [691, 195] on input "text" at bounding box center [762, 202] width 168 height 22
click at [694, 205] on input "text" at bounding box center [900, 202] width 444 height 22
click at [585, 537] on p "Merci beaucoup" at bounding box center [799, 535] width 684 height 17
click at [637, 551] on p "﻿" at bounding box center [799, 552] width 684 height 17
click at [476, 693] on icon at bounding box center [483, 694] width 15 height 15
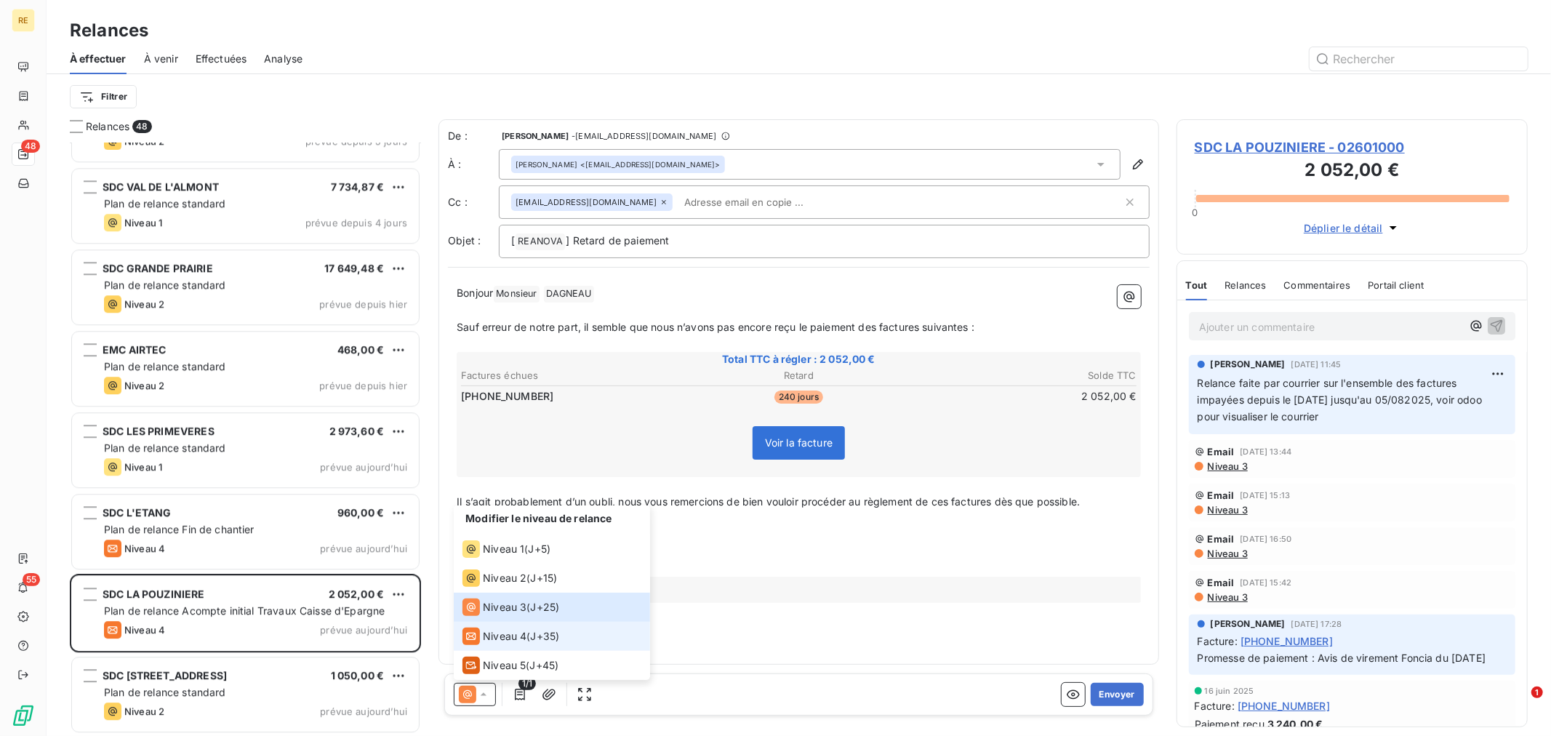
click at [547, 640] on span "J+35 )" at bounding box center [545, 636] width 29 height 15
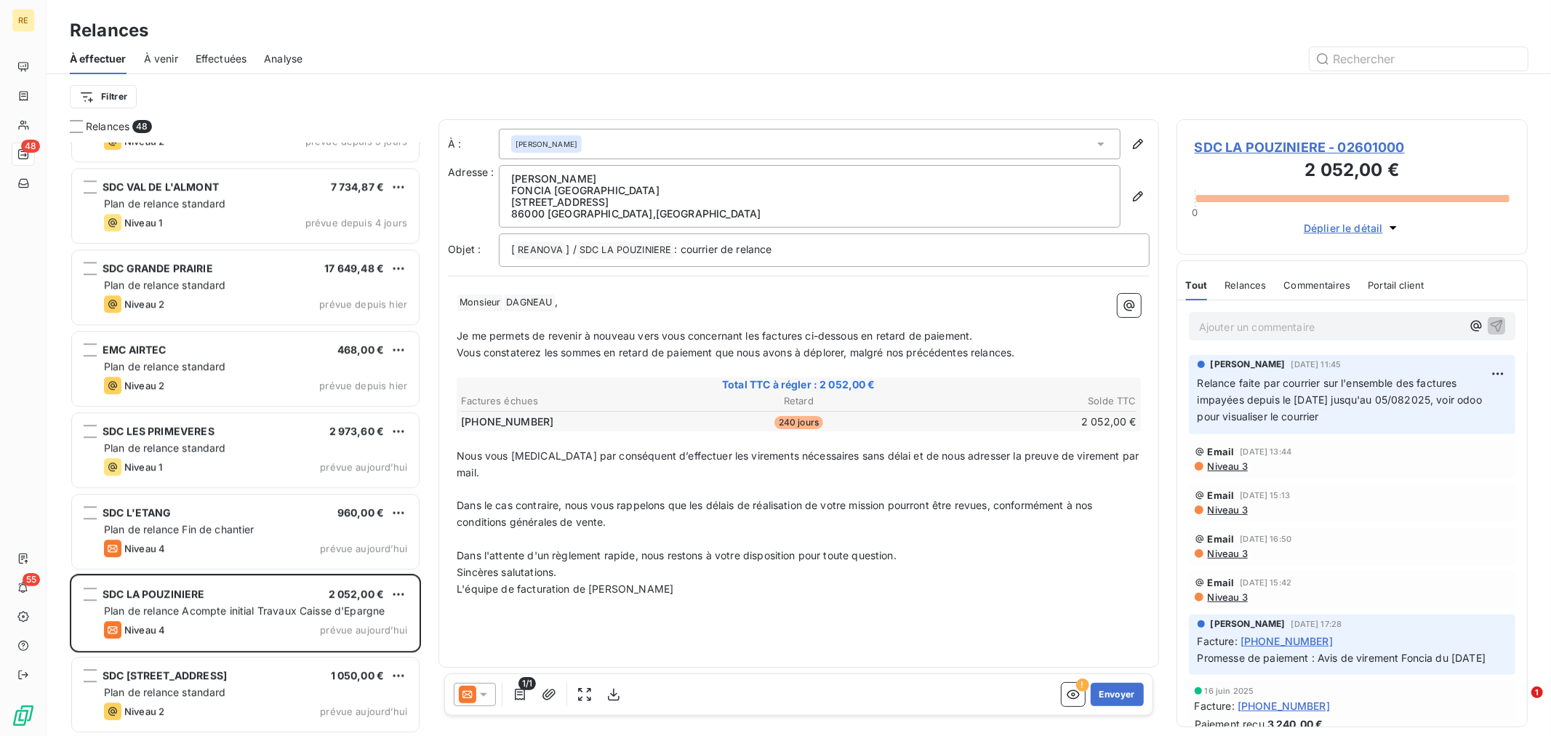
click at [692, 598] on div "À : [PERSON_NAME] Adresse : [PERSON_NAME][GEOGRAPHIC_DATA] [STREET_ADDRESS] Obj…" at bounding box center [799, 393] width 721 height 548
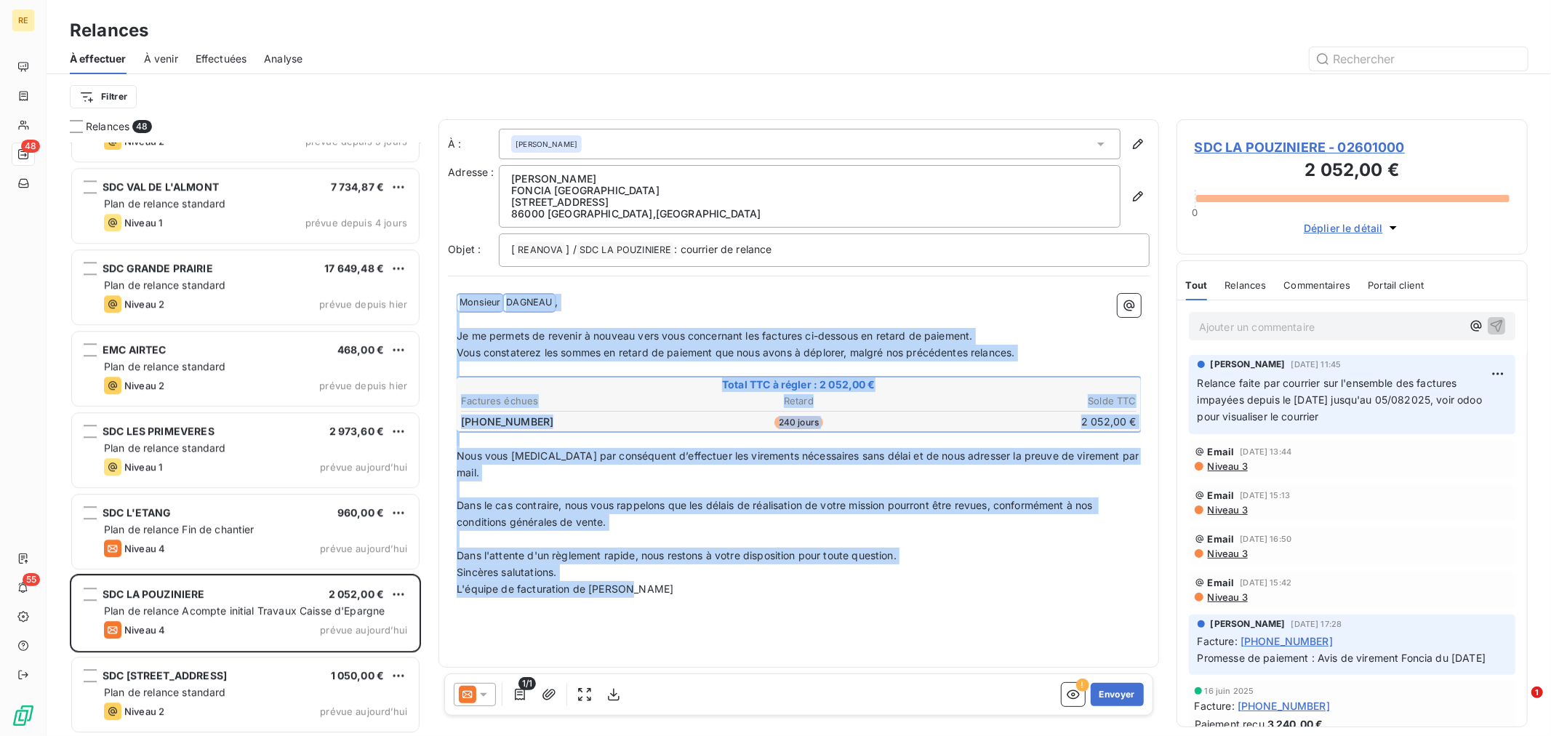
drag, startPoint x: 643, startPoint y: 575, endPoint x: 445, endPoint y: 294, distance: 343.4
click at [445, 294] on div "À : [PERSON_NAME] Adresse : [PERSON_NAME][GEOGRAPHIC_DATA] [STREET_ADDRESS] Obj…" at bounding box center [799, 393] width 721 height 548
copy div "﻿ Monsieur ﻿ ﻿ DAGNEAU ﻿ , ﻿ Je me permets de revenir à nouveau vers vous conce…"
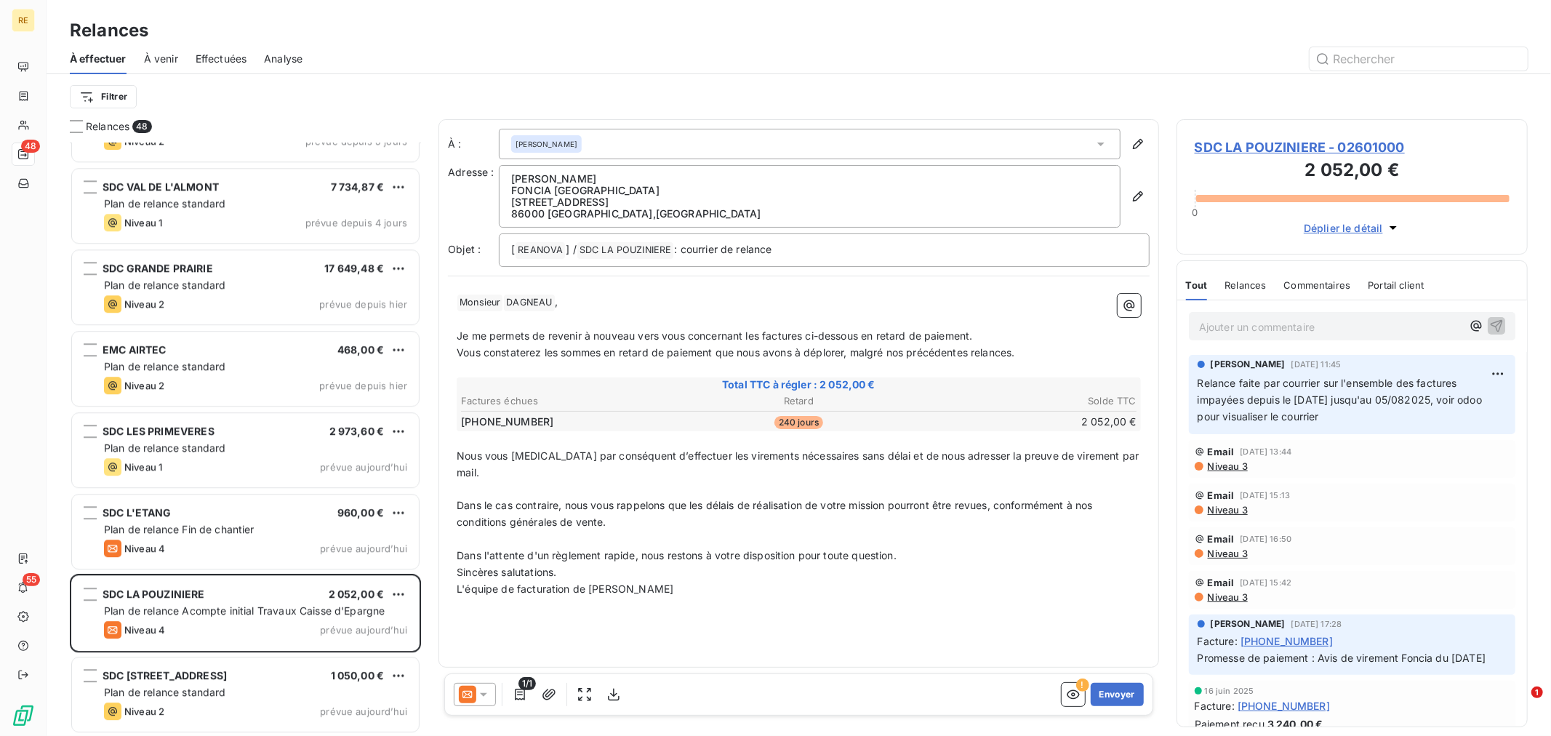
click at [474, 698] on icon at bounding box center [467, 694] width 17 height 17
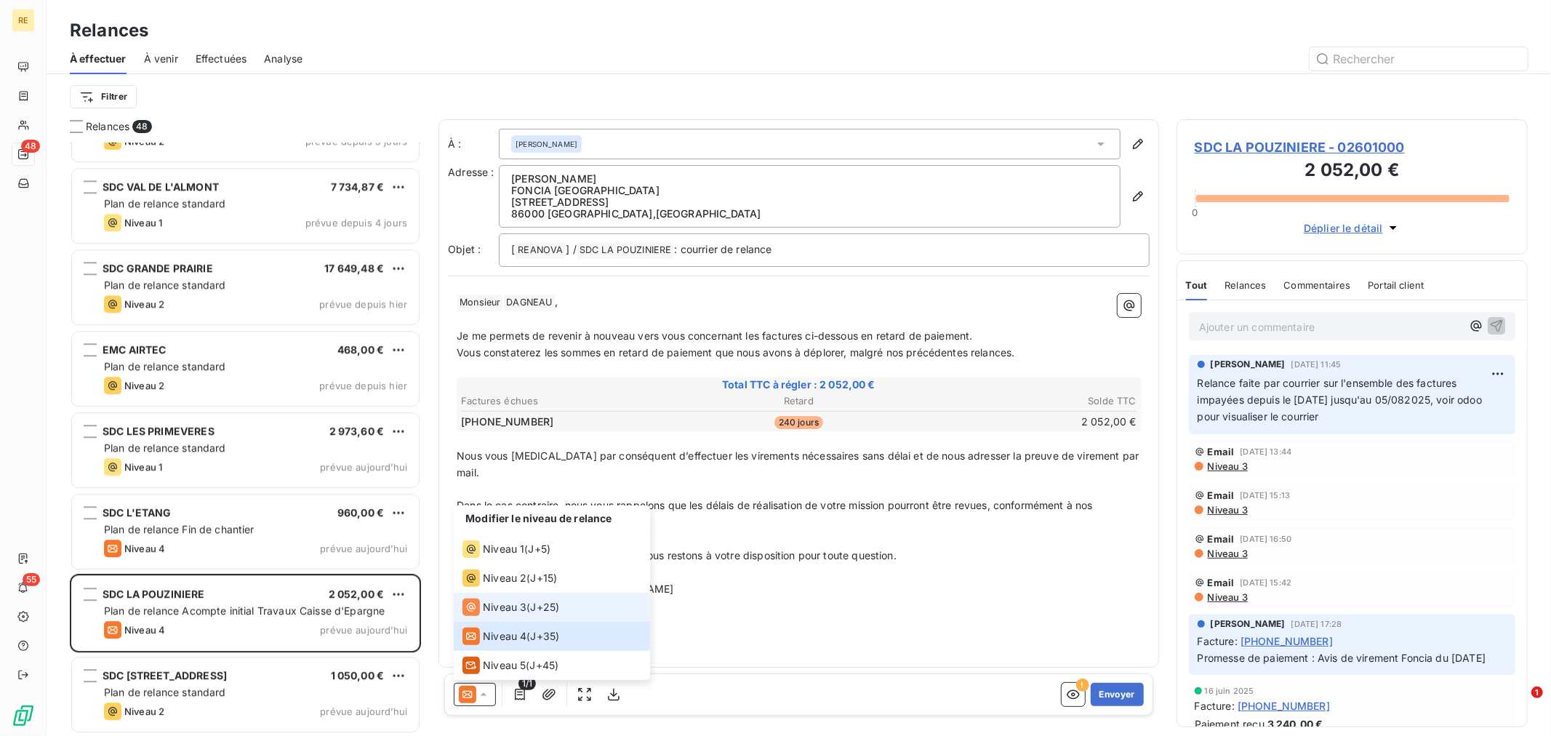
click at [546, 602] on span "J+25 )" at bounding box center [545, 607] width 29 height 15
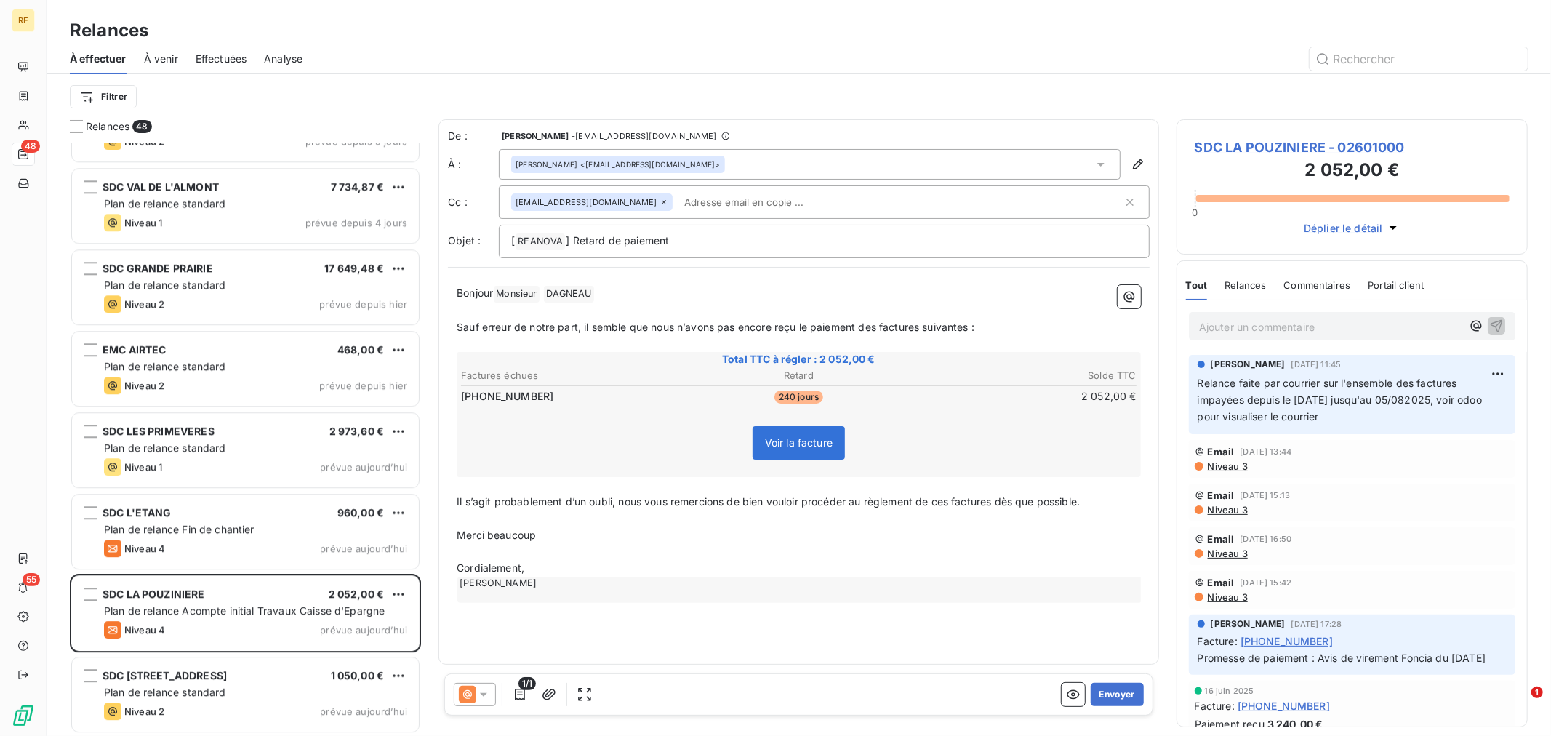
click at [539, 583] on div "[PERSON_NAME]" at bounding box center [799, 590] width 684 height 26
drag, startPoint x: 556, startPoint y: 623, endPoint x: 623, endPoint y: 612, distance: 67.9
click at [556, 622] on div "De : [PERSON_NAME] - [EMAIL_ADDRESS][DOMAIN_NAME] À : [PERSON_NAME] <[EMAIL_ADD…" at bounding box center [799, 391] width 721 height 545
drag, startPoint x: 607, startPoint y: 620, endPoint x: 466, endPoint y: 281, distance: 367.1
click at [464, 281] on div "De : [PERSON_NAME] - [EMAIL_ADDRESS][DOMAIN_NAME] À : [PERSON_NAME] <[EMAIL_ADD…" at bounding box center [799, 391] width 721 height 545
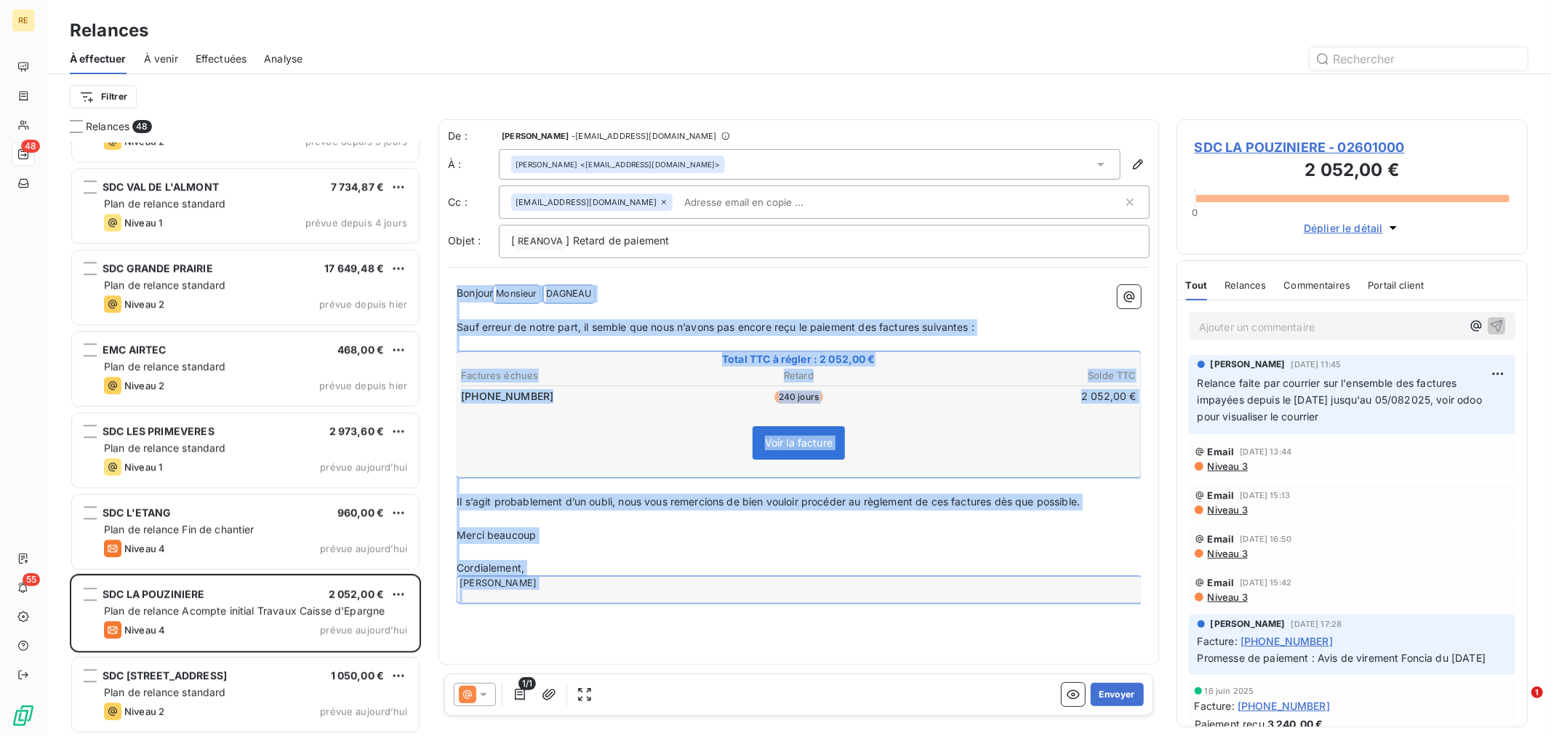
drag, startPoint x: 456, startPoint y: 288, endPoint x: 1060, endPoint y: 614, distance: 686.9
click at [1060, 614] on div "De : [PERSON_NAME] - [EMAIL_ADDRESS][DOMAIN_NAME] À : [PERSON_NAME] <[EMAIL_ADD…" at bounding box center [799, 391] width 721 height 545
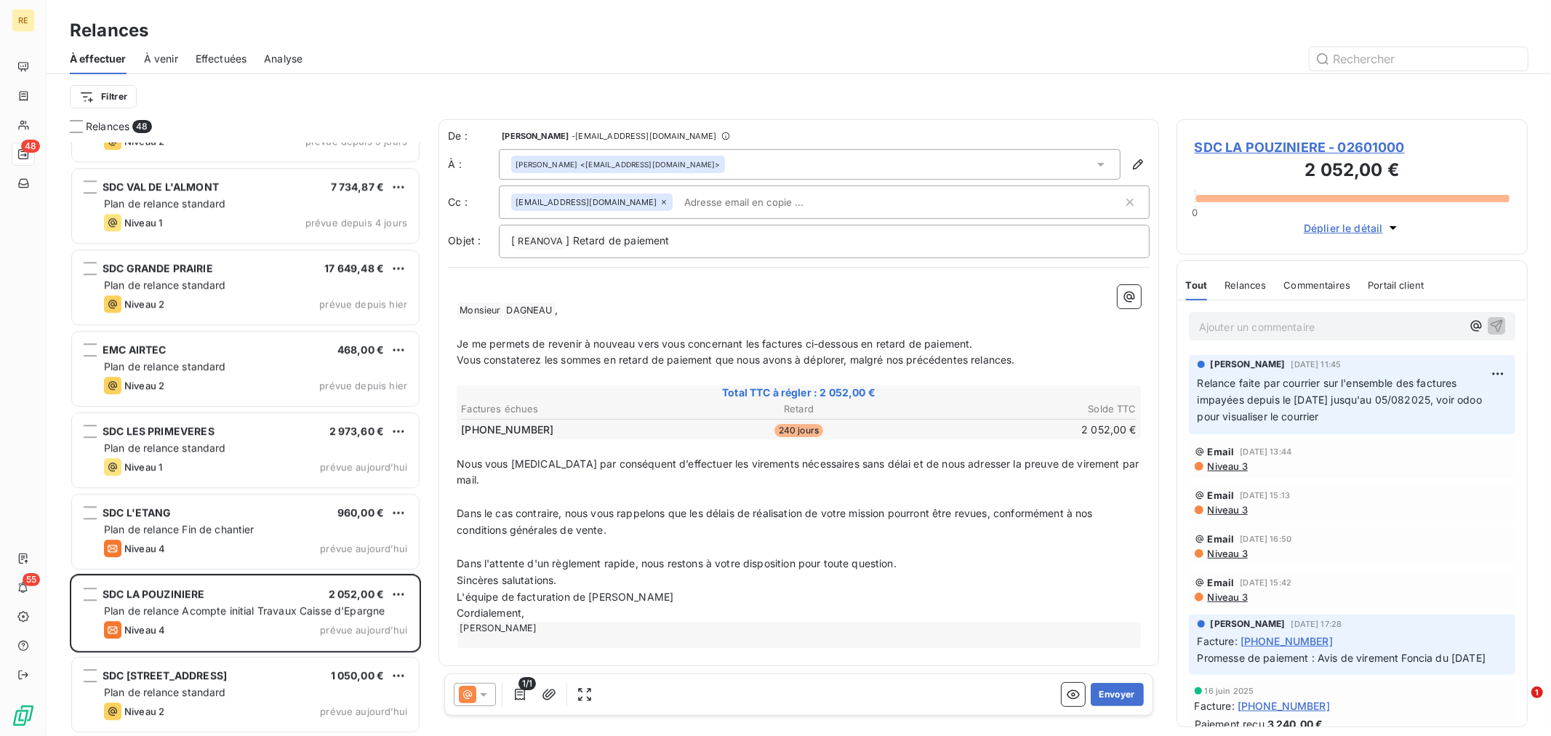
click at [461, 309] on span "Monsieur ﻿" at bounding box center [479, 311] width 45 height 17
click at [525, 292] on p "﻿" at bounding box center [799, 293] width 684 height 17
click at [457, 316] on p "﻿ Monsieur ﻿ ﻿ DAGNEAU ﻿ ," at bounding box center [799, 310] width 684 height 17
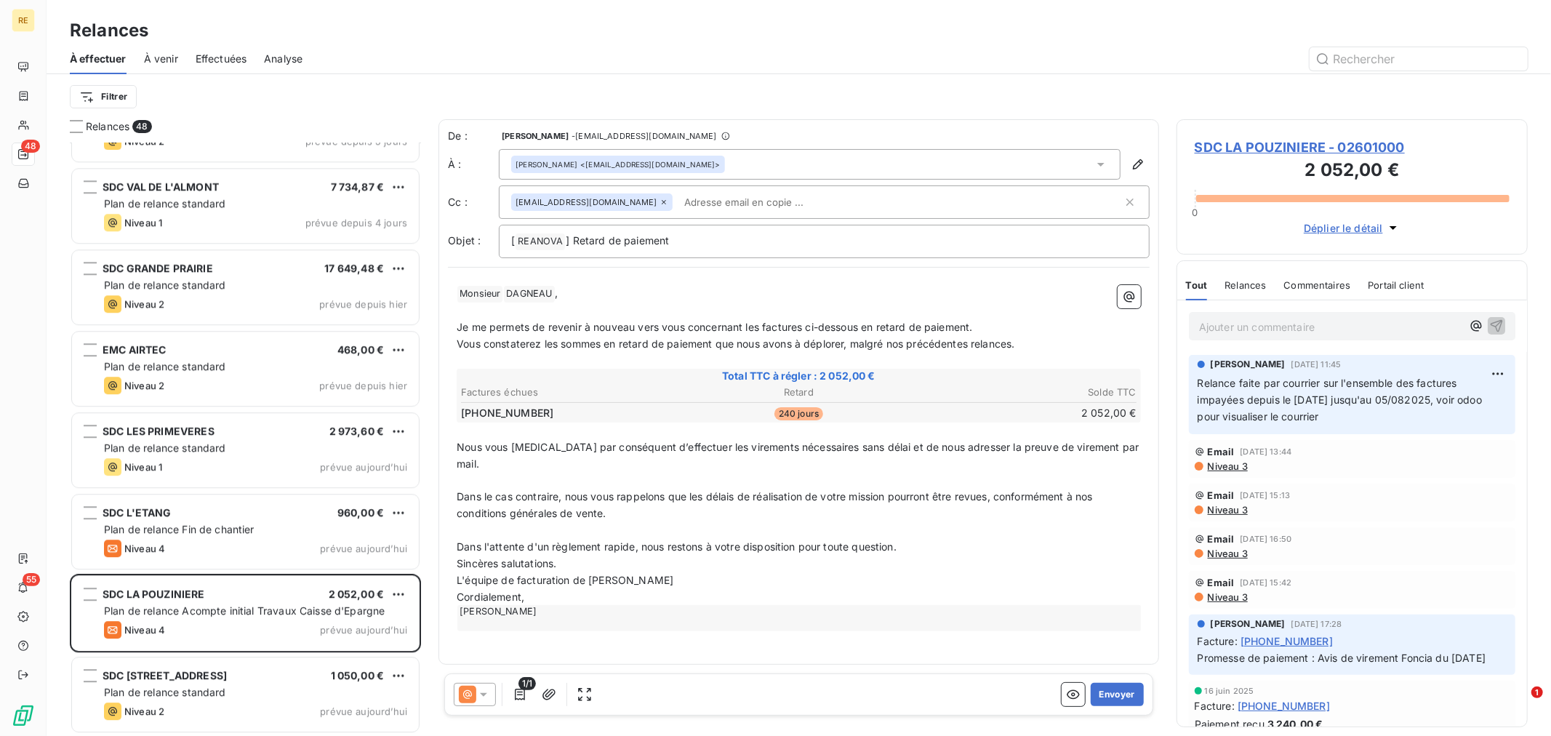
click at [492, 540] on span "Dans l'attente d'un règlement rapide, nous restons à votre disposition pour tou…" at bounding box center [677, 546] width 440 height 12
click at [454, 544] on div "﻿ Monsieur ﻿ ﻿ DAGNEAU ﻿ , ﻿ Je me permets de revenir à nouveau vers vous conce…" at bounding box center [799, 458] width 702 height 364
click at [457, 557] on span "Sincères salutations." at bounding box center [507, 563] width 100 height 12
click at [455, 595] on div "﻿ Monsieur ﻿ ﻿ DAGNEAU ﻿ , ﻿ Je me permets de revenir à nouveau vers vous conce…" at bounding box center [799, 466] width 702 height 381
click at [459, 607] on span "Cordialement," at bounding box center [491, 613] width 68 height 12
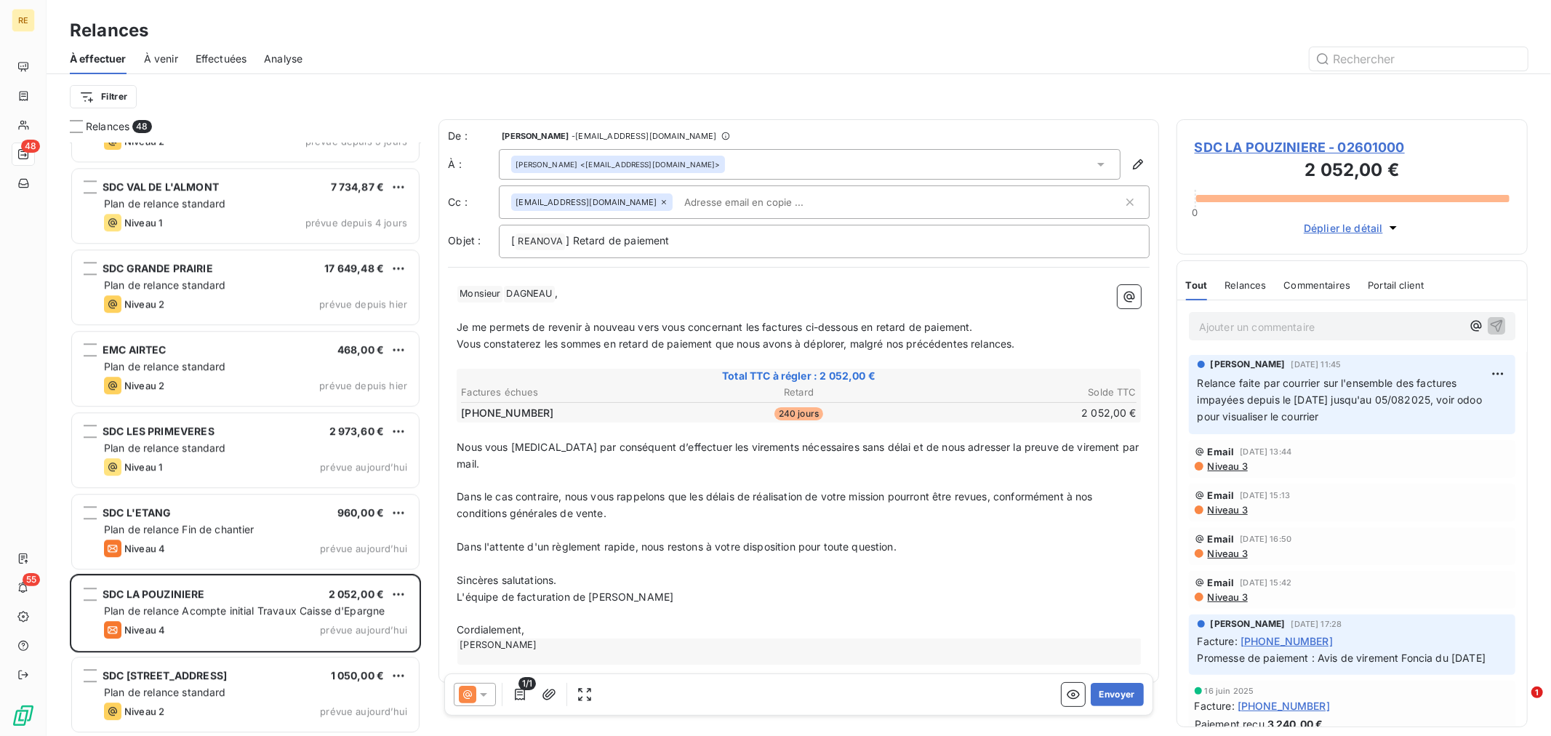
click at [458, 591] on span "L'équipe de facturation de [PERSON_NAME]" at bounding box center [565, 597] width 217 height 12
click at [457, 591] on span "L'équipe de facturation de [PERSON_NAME]" at bounding box center [565, 597] width 217 height 12
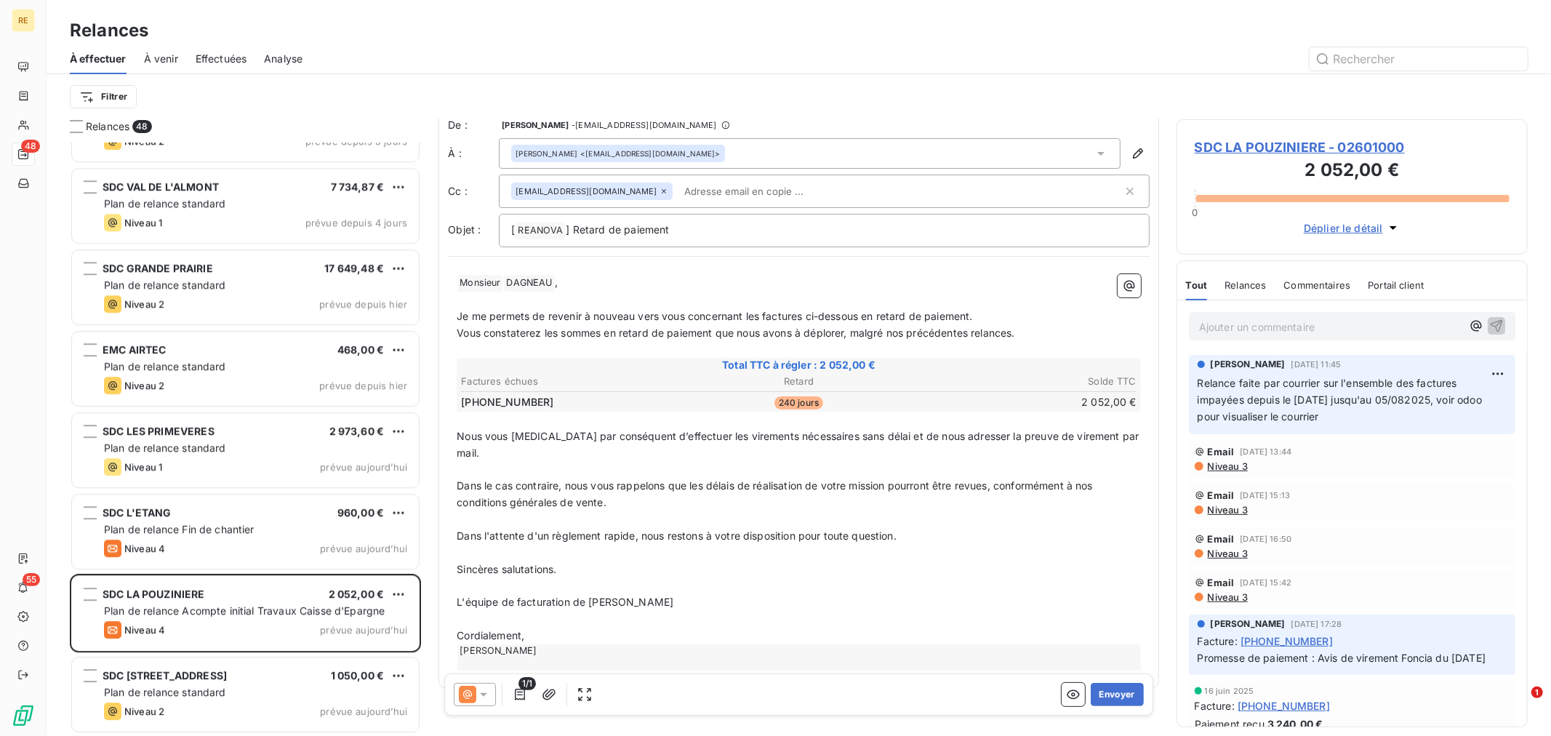
scroll to position [16, 0]
click at [576, 652] on div "﻿ Monsieur ﻿ ﻿ DAGNEAU ﻿ , ﻿ Je me permets de revenir à nouveau vers vous conce…" at bounding box center [799, 468] width 702 height 414
drag, startPoint x: 570, startPoint y: 607, endPoint x: 551, endPoint y: 612, distance: 19.8
click at [570, 623] on p "Cordialement," at bounding box center [799, 631] width 684 height 17
drag, startPoint x: 550, startPoint y: 612, endPoint x: 592, endPoint y: 649, distance: 56.2
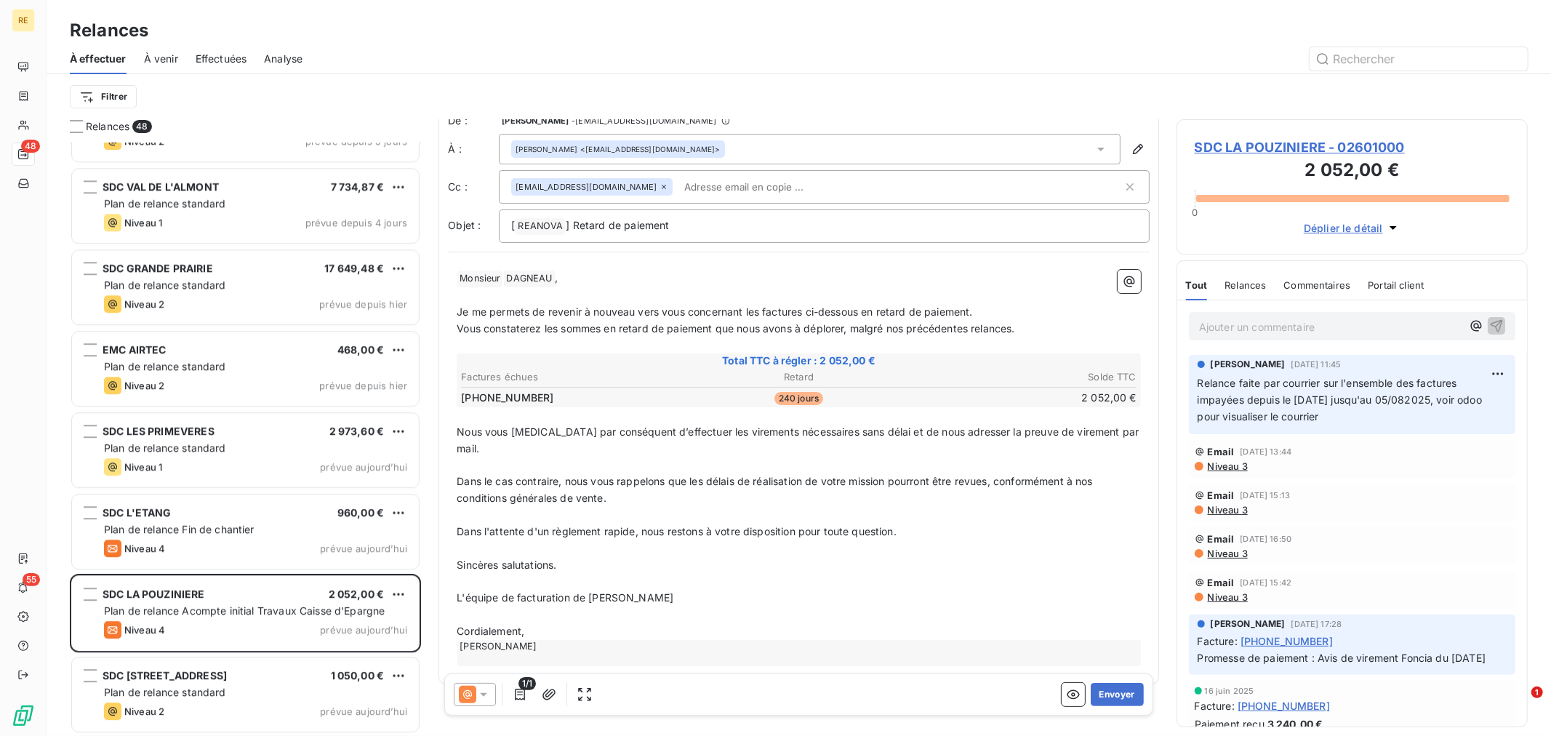
click at [592, 651] on div "﻿ Monsieur ﻿ ﻿ DAGNEAU ﻿ , ﻿ Je me permets de revenir à nouveau vers vous conce…" at bounding box center [799, 468] width 702 height 414
click at [729, 557] on p "Sincères salutations." at bounding box center [799, 565] width 684 height 17
drag, startPoint x: 565, startPoint y: 613, endPoint x: 605, endPoint y: 649, distance: 53.6
click at [605, 655] on div "﻿ Monsieur ﻿ ﻿ DAGNEAU ﻿ , ﻿ Je me permets de revenir à nouveau vers vous conce…" at bounding box center [799, 468] width 702 height 414
click at [585, 623] on p "Cordialement," at bounding box center [799, 631] width 684 height 17
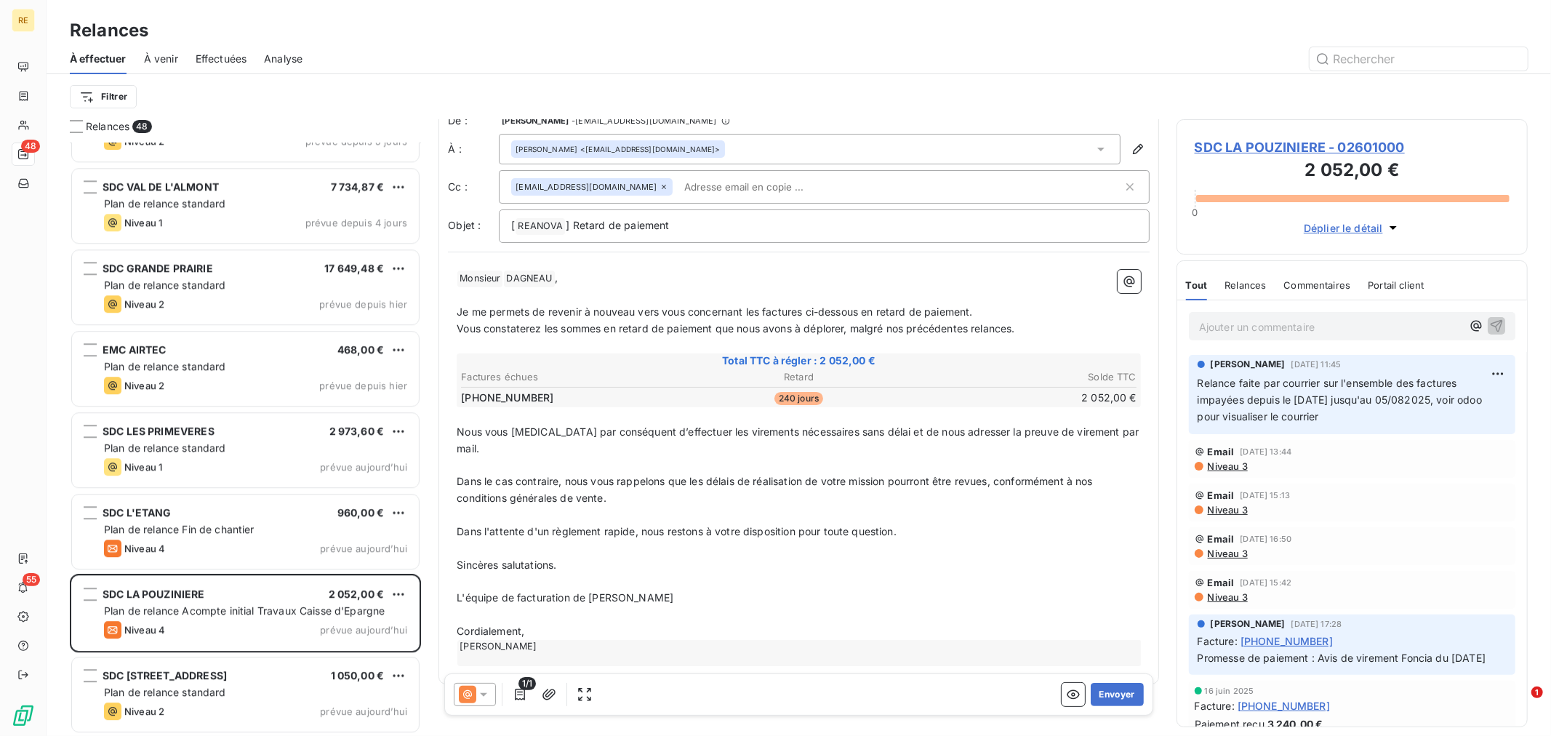
scroll to position [0, 0]
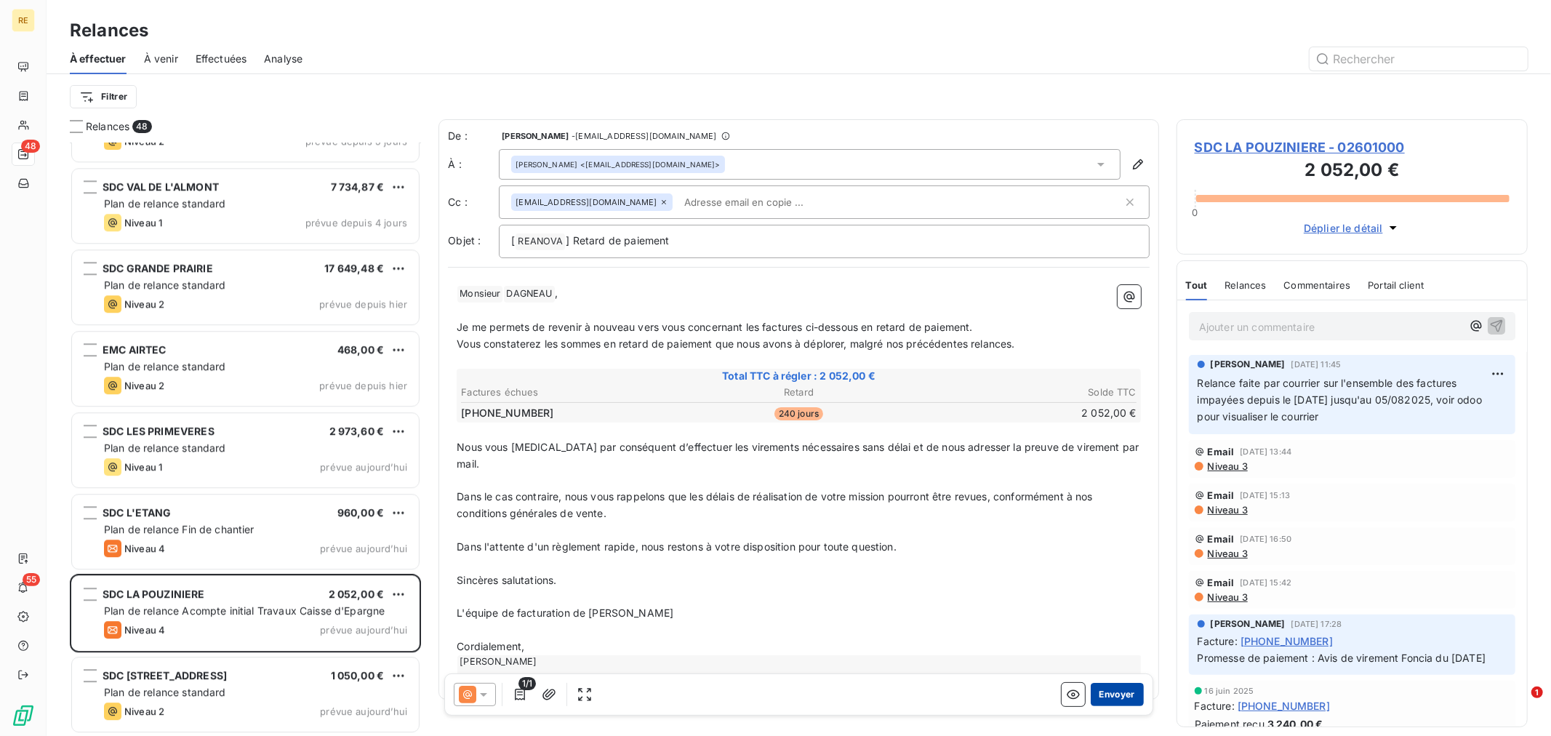
click at [1100, 691] on button "Envoyer" at bounding box center [1117, 694] width 53 height 23
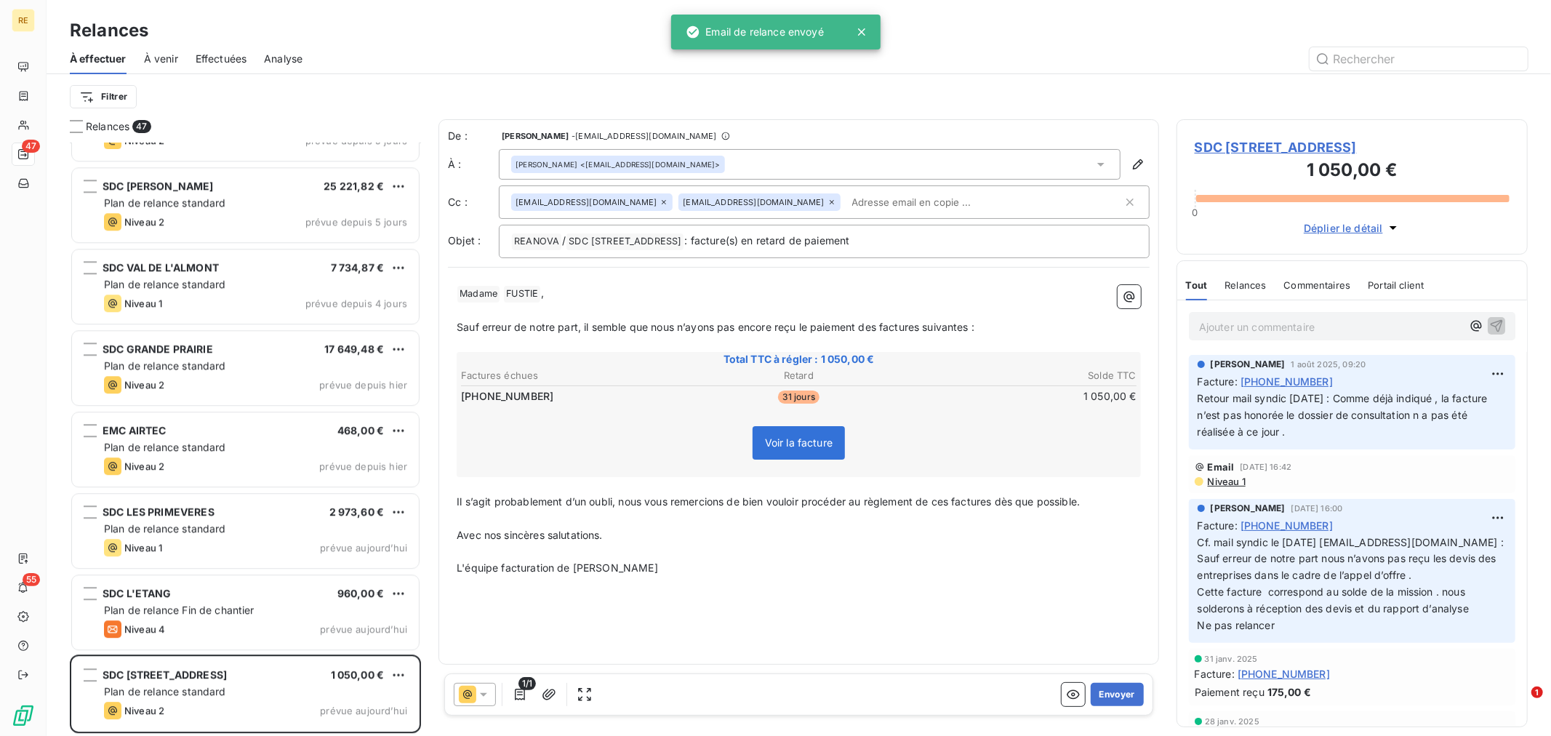
scroll to position [3234, 0]
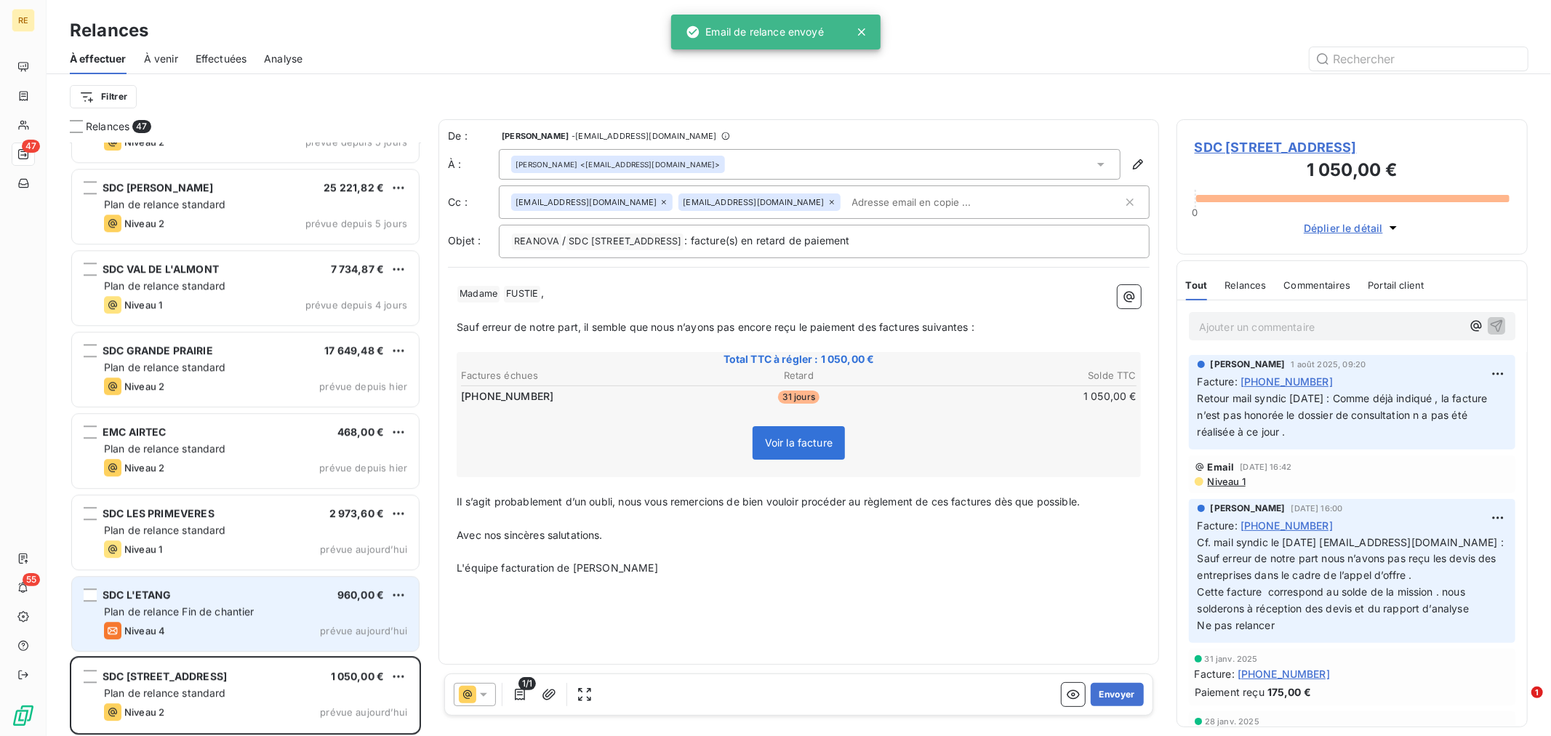
drag, startPoint x: 233, startPoint y: 624, endPoint x: 265, endPoint y: 641, distance: 36.8
click at [231, 624] on div "Niveau 4 prévue [DATE]" at bounding box center [255, 630] width 303 height 17
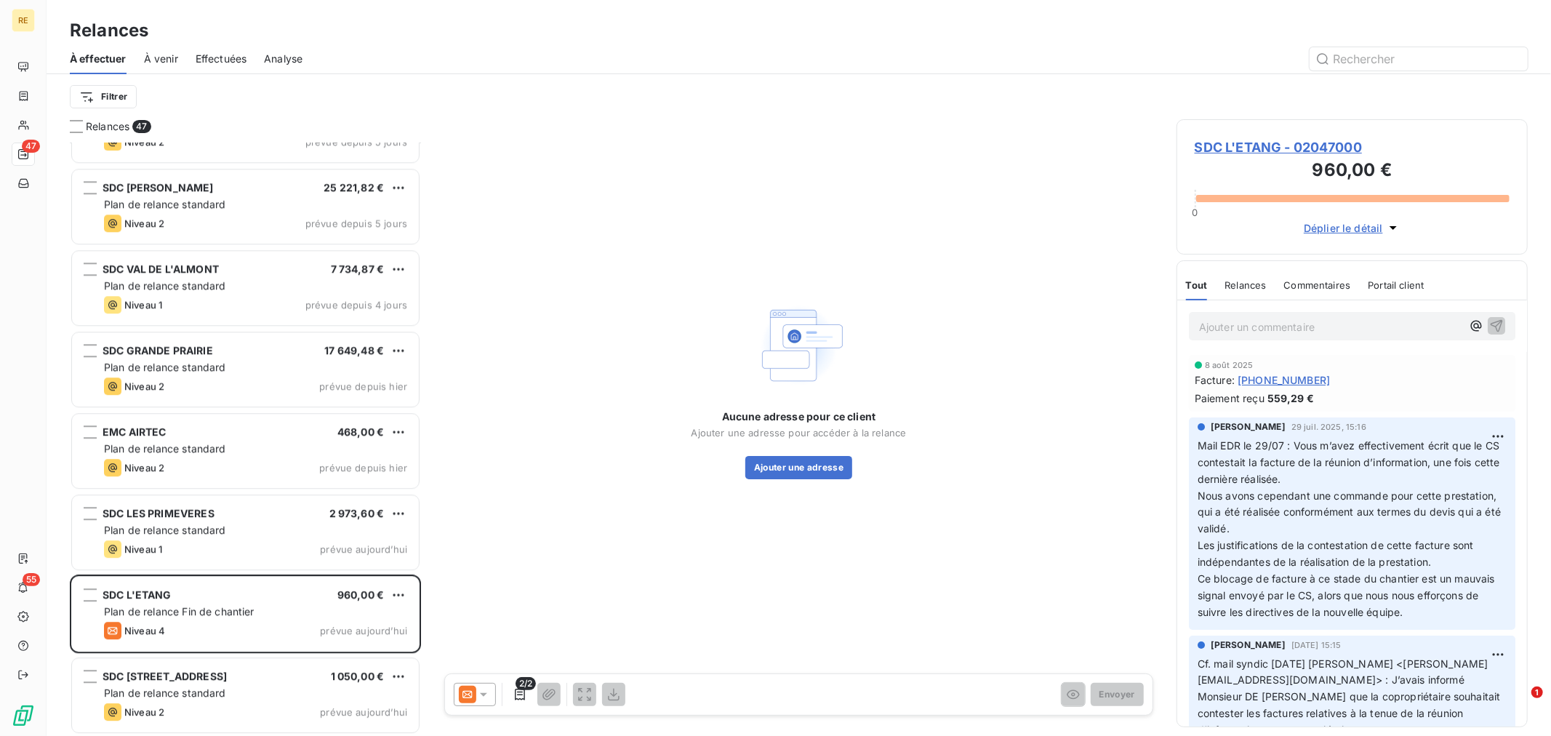
click at [485, 692] on icon at bounding box center [483, 694] width 15 height 15
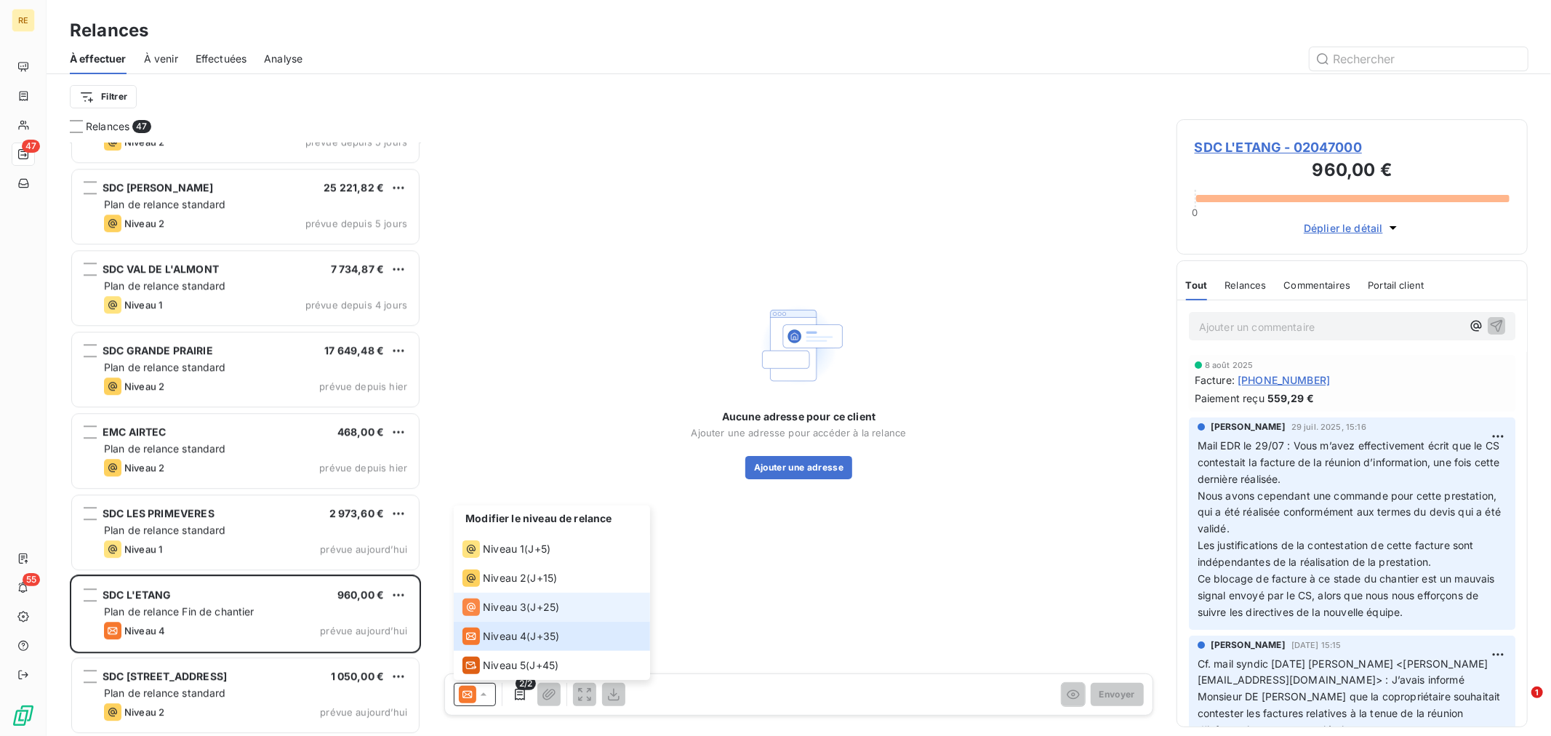
click at [535, 609] on span "J+25 )" at bounding box center [545, 607] width 29 height 15
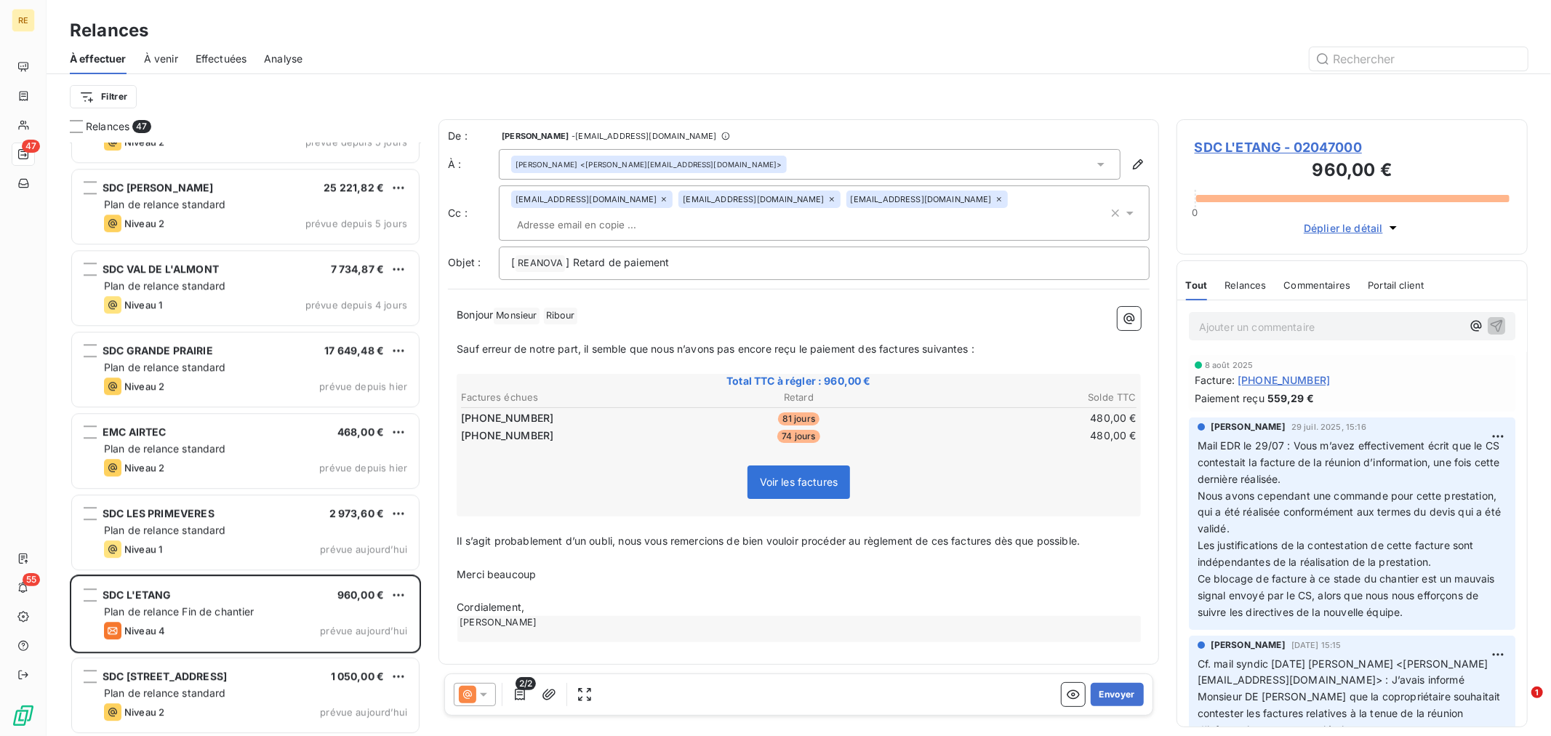
click at [464, 704] on div at bounding box center [475, 694] width 42 height 23
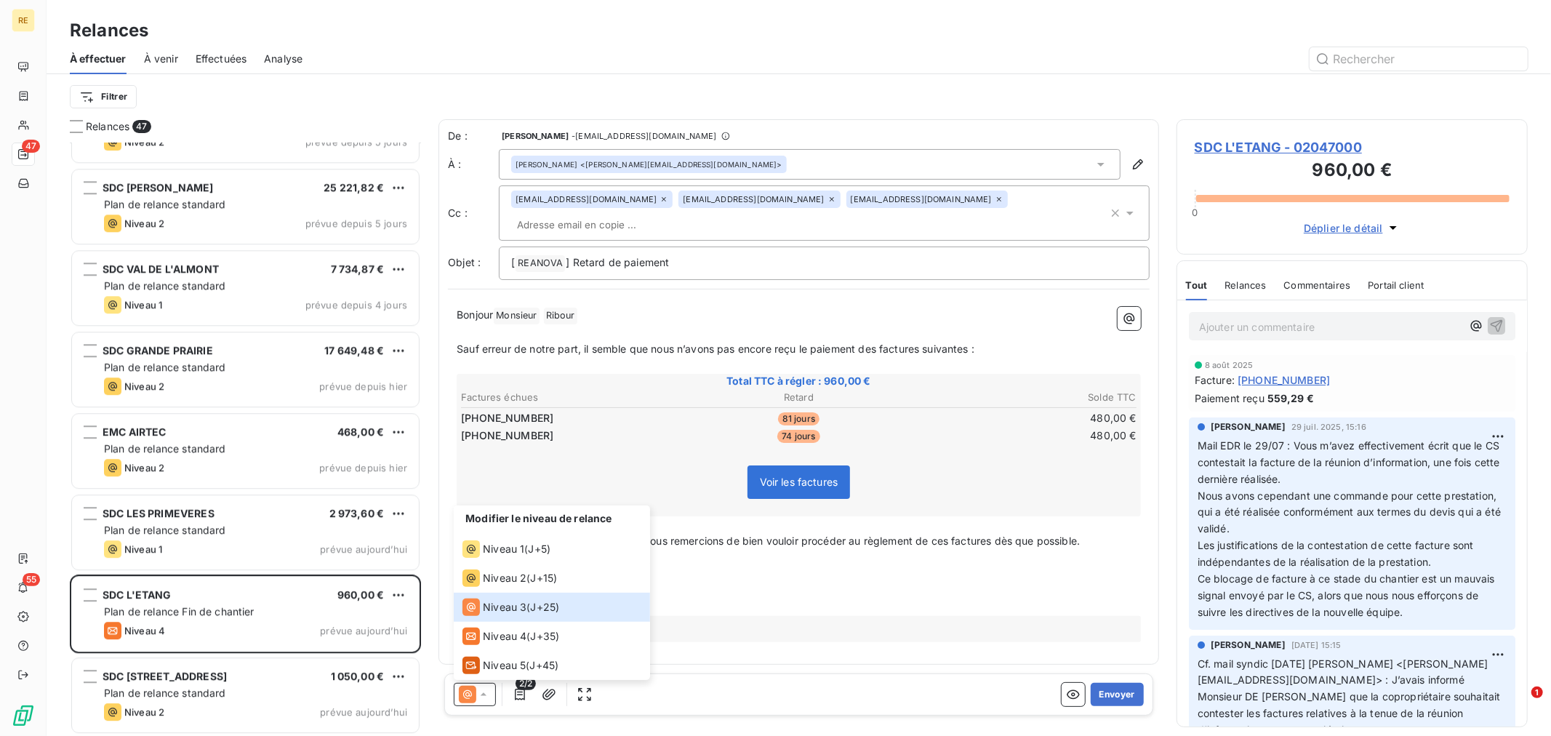
click at [783, 622] on div "Bonjour Monsieur ﻿ [PERSON_NAME] ﻿ ﻿ ﻿ Sauf erreur de notre part, il semble que…" at bounding box center [799, 474] width 702 height 353
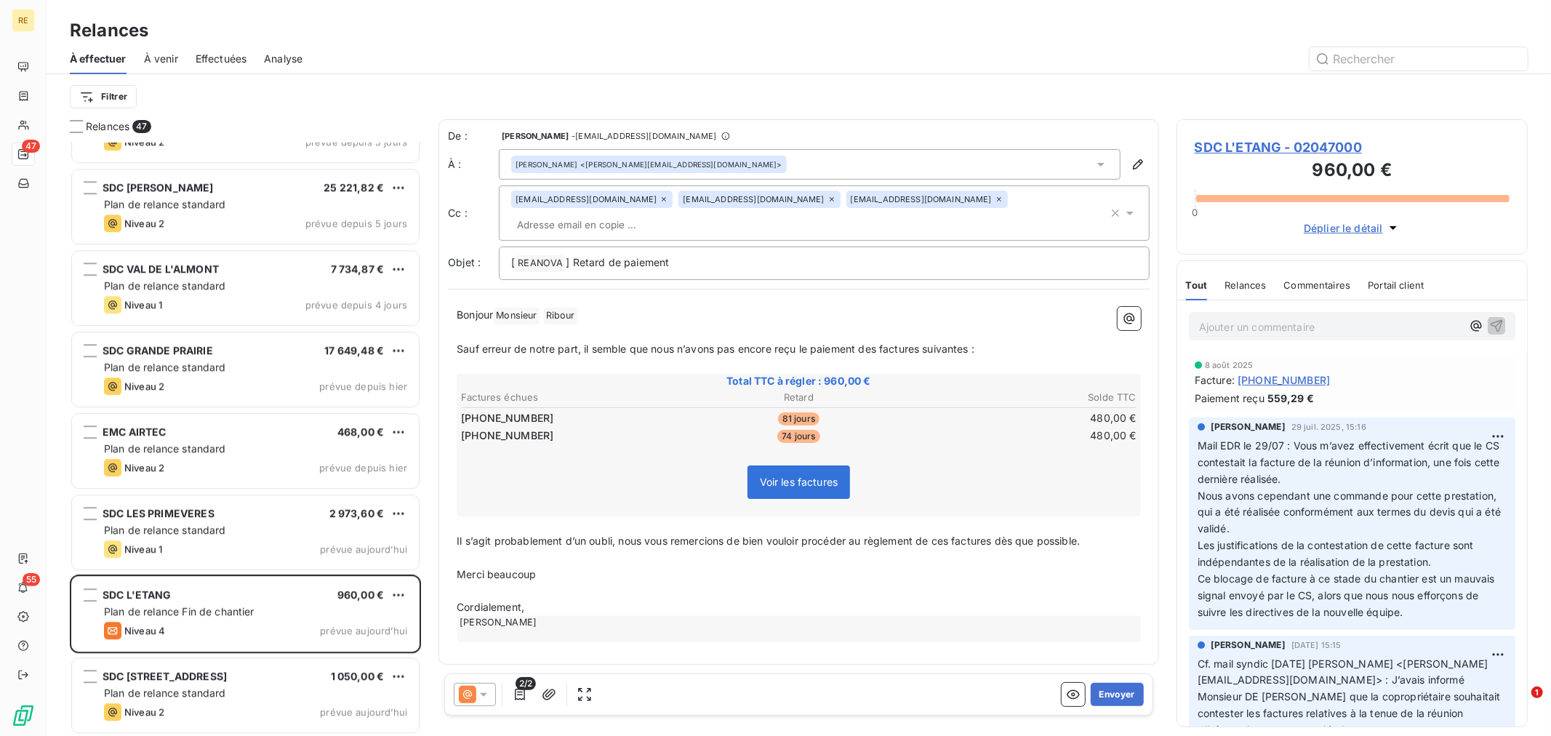
click at [660, 200] on icon at bounding box center [664, 199] width 9 height 9
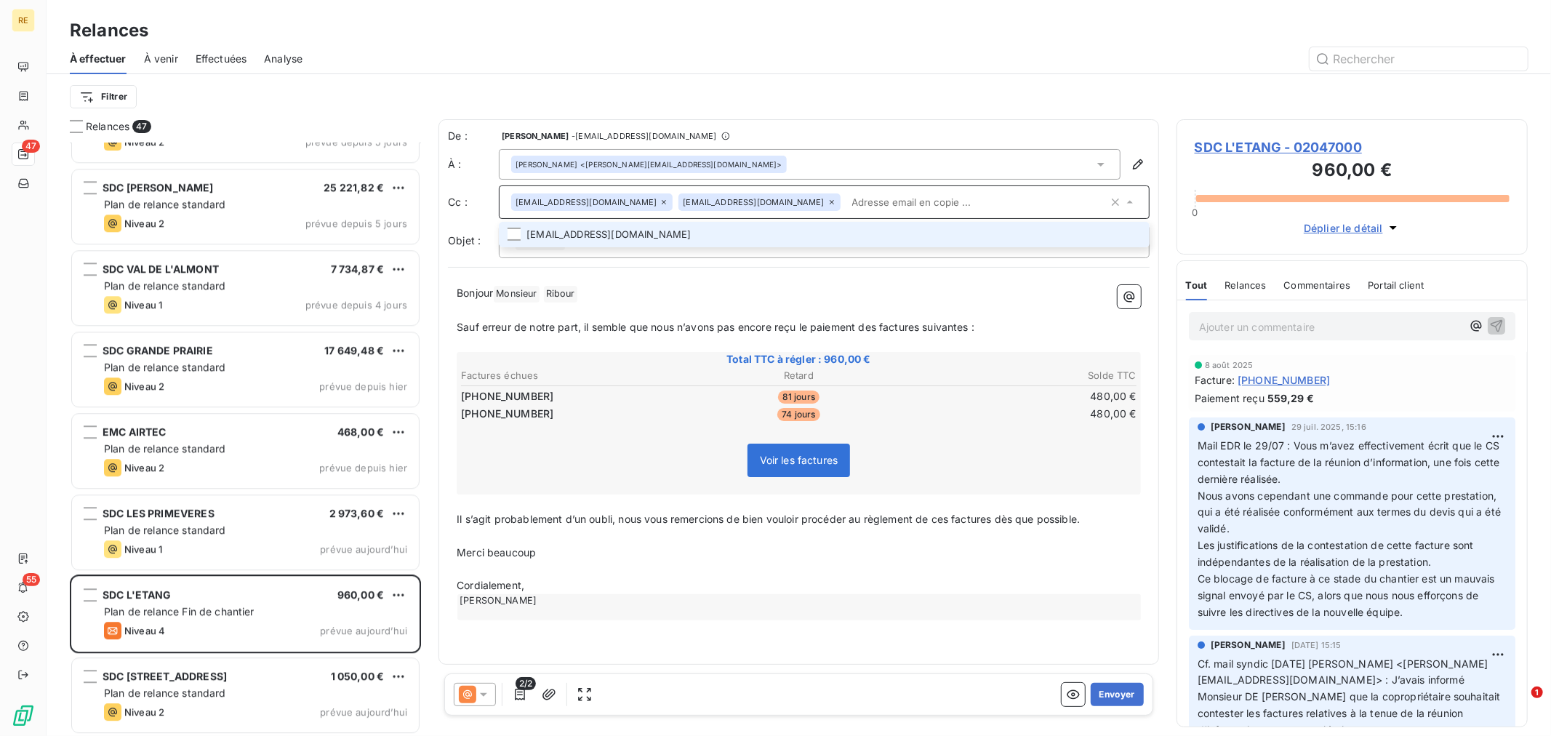
click at [644, 223] on li "[EMAIL_ADDRESS][DOMAIN_NAME]" at bounding box center [824, 234] width 651 height 25
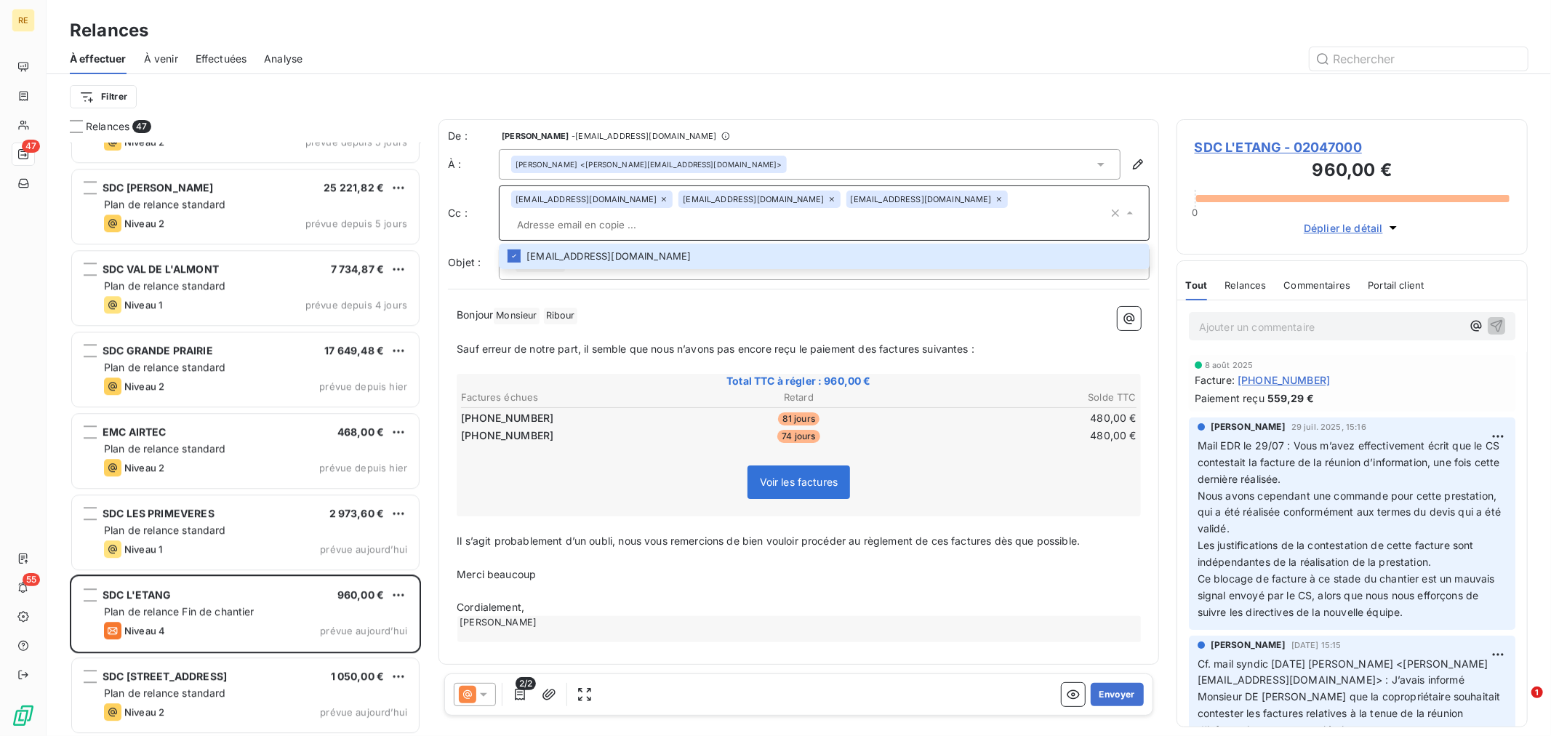
click at [716, 550] on p "﻿" at bounding box center [799, 558] width 684 height 17
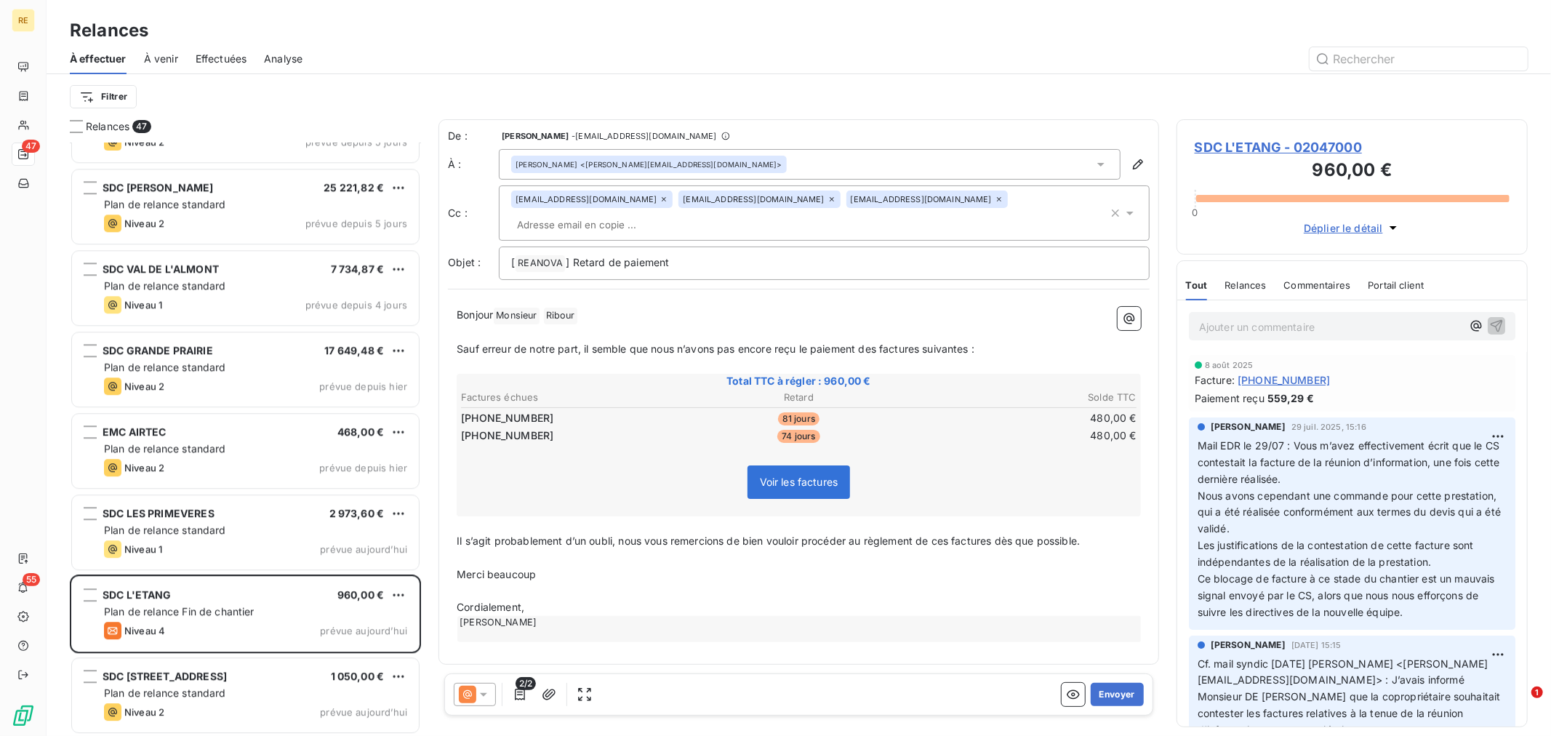
click at [601, 307] on p "Bonjour Monsieur ﻿ [PERSON_NAME] ﻿ ﻿" at bounding box center [799, 315] width 684 height 17
click at [716, 599] on p "Cordialement," at bounding box center [799, 607] width 684 height 17
click at [644, 324] on p "﻿" at bounding box center [799, 332] width 684 height 17
click at [513, 599] on p "Cordialement," at bounding box center [799, 607] width 684 height 17
drag, startPoint x: 616, startPoint y: 544, endPoint x: 584, endPoint y: 524, distance: 37.5
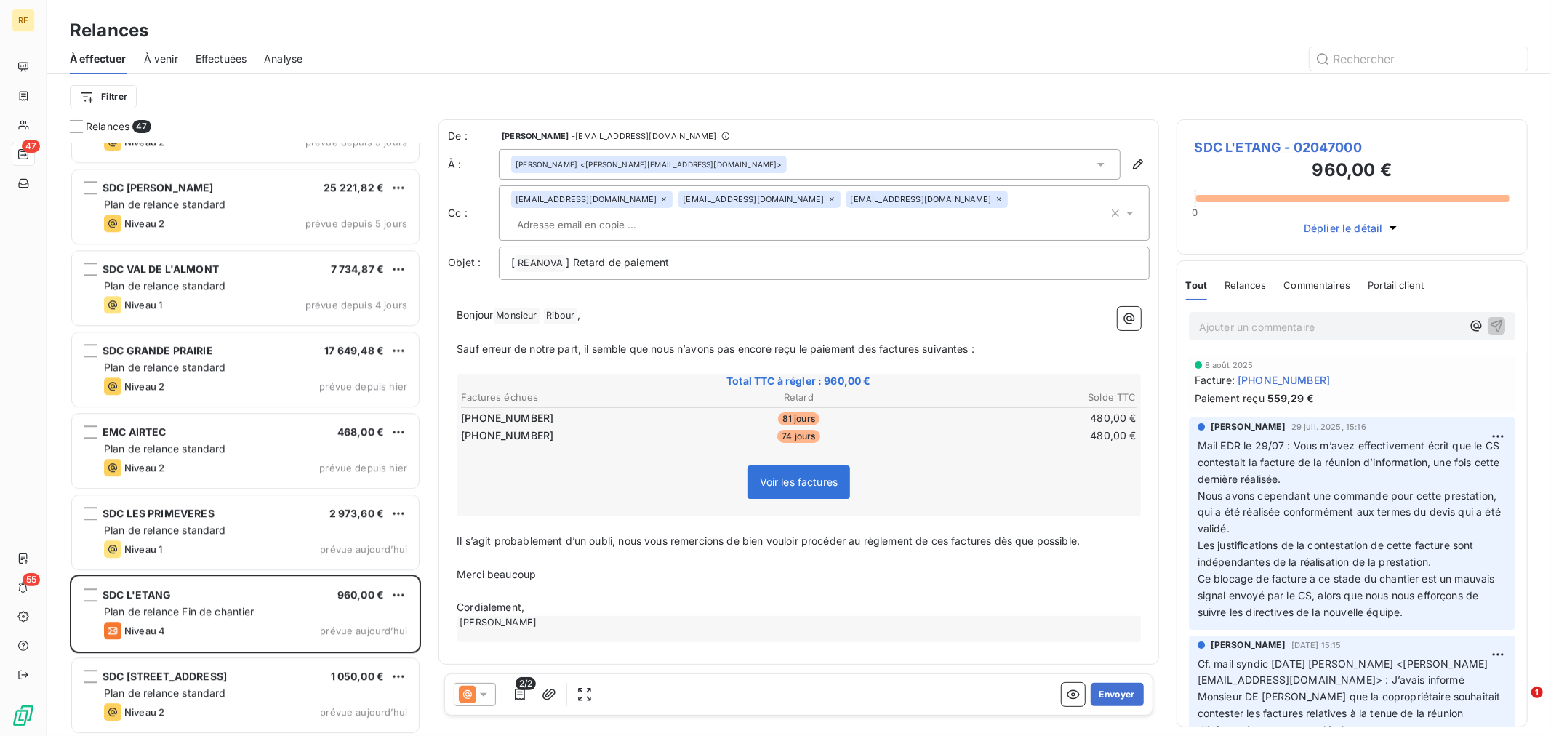
click at [616, 567] on p "Merci beaucoup" at bounding box center [799, 575] width 684 height 17
click at [542, 533] on p "Il s’agit probablement d’un oubli, nous vous remercions de bien vouloir procéde…" at bounding box center [799, 541] width 684 height 17
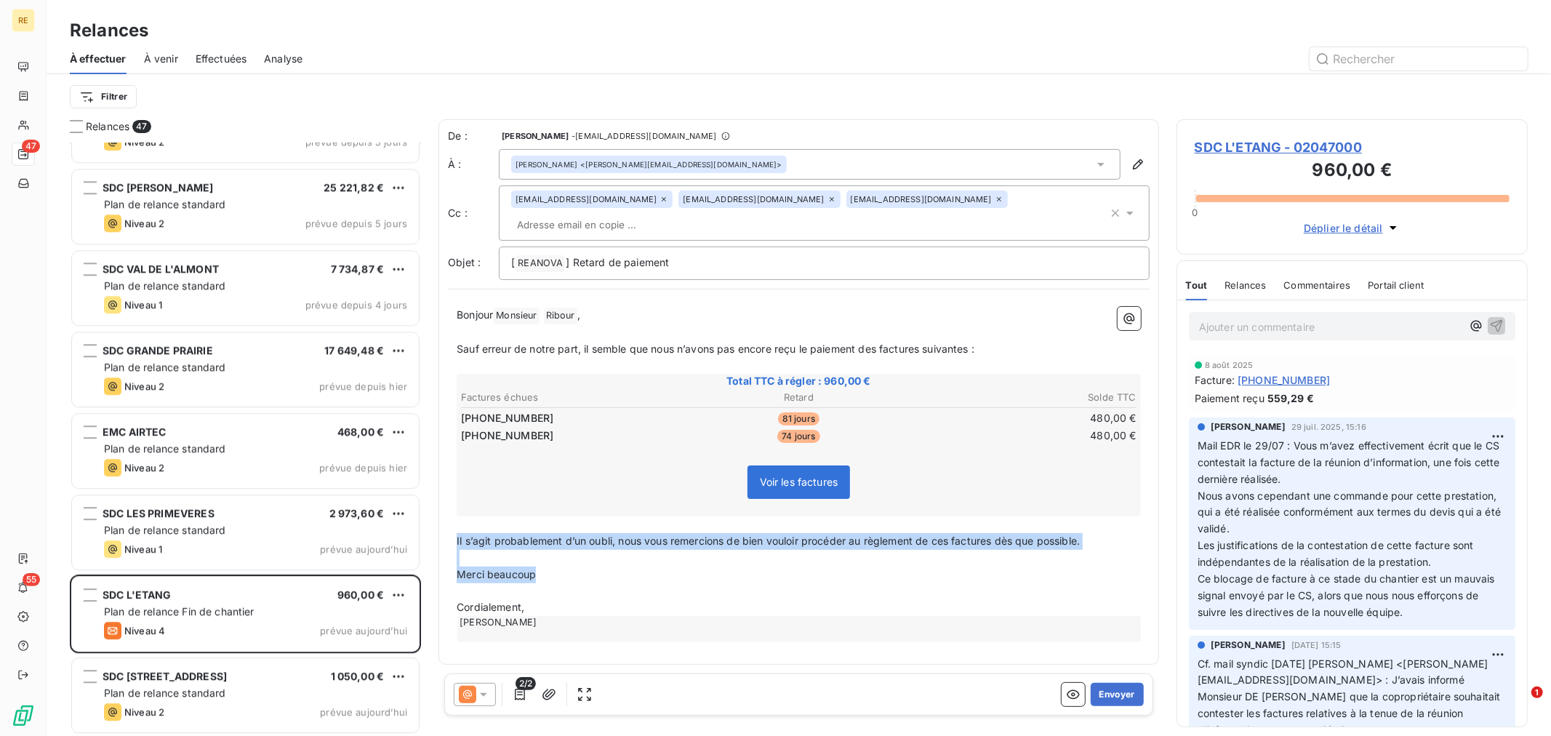
drag, startPoint x: 543, startPoint y: 553, endPoint x: 438, endPoint y: 513, distance: 111.8
click at [439, 513] on div "De : [PERSON_NAME] - [EMAIL_ADDRESS][DOMAIN_NAME] À : [PERSON_NAME] <[PERSON_NA…" at bounding box center [799, 391] width 721 height 545
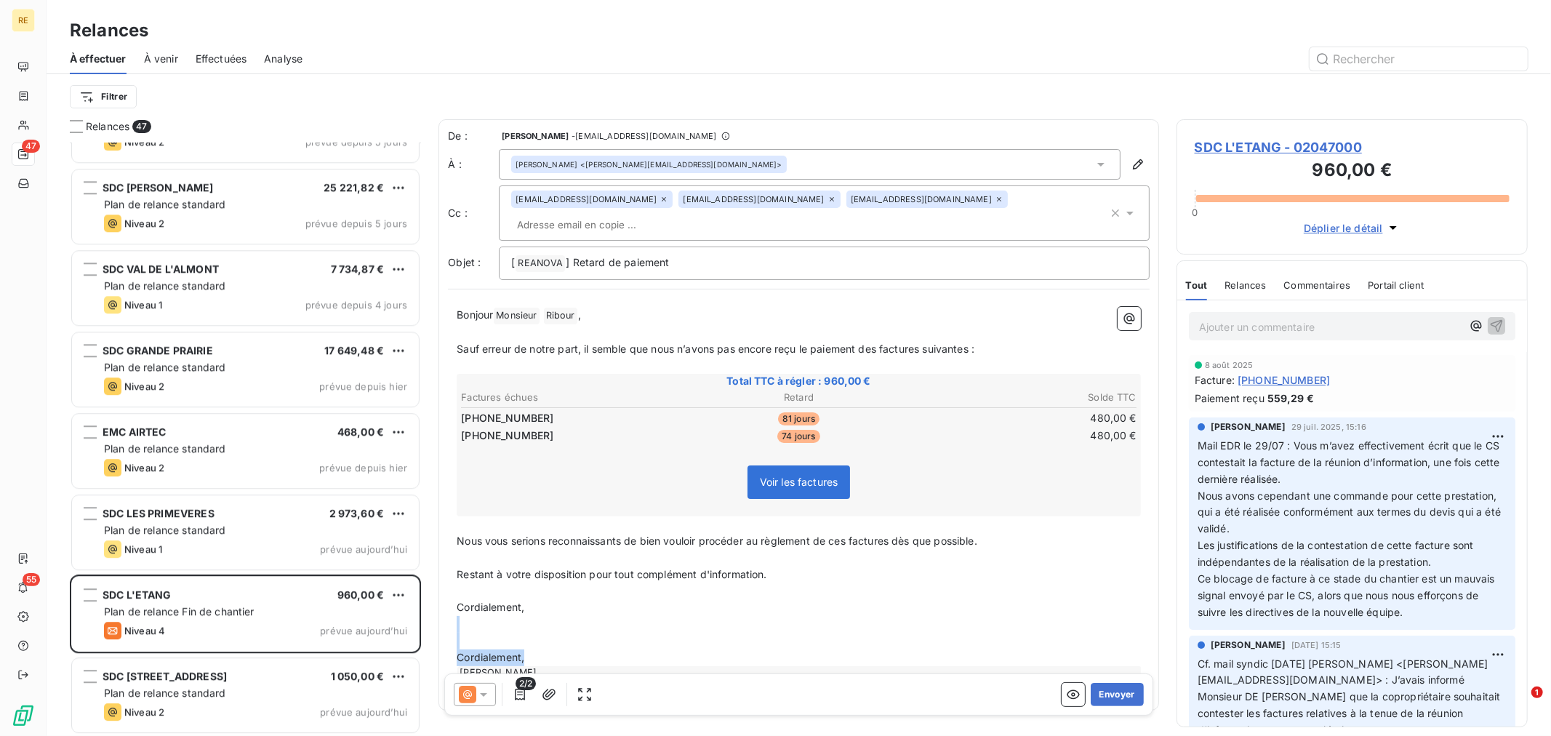
drag, startPoint x: 500, startPoint y: 621, endPoint x: 462, endPoint y: 604, distance: 41.3
click at [462, 604] on div "Bonjour Monsieur ﻿ [PERSON_NAME] ﻿ , ﻿ Sauf erreur de notre part, il semble que…" at bounding box center [799, 499] width 684 height 385
click at [565, 616] on p "﻿" at bounding box center [799, 624] width 684 height 17
click at [1124, 695] on button "Envoyer" at bounding box center [1117, 694] width 53 height 23
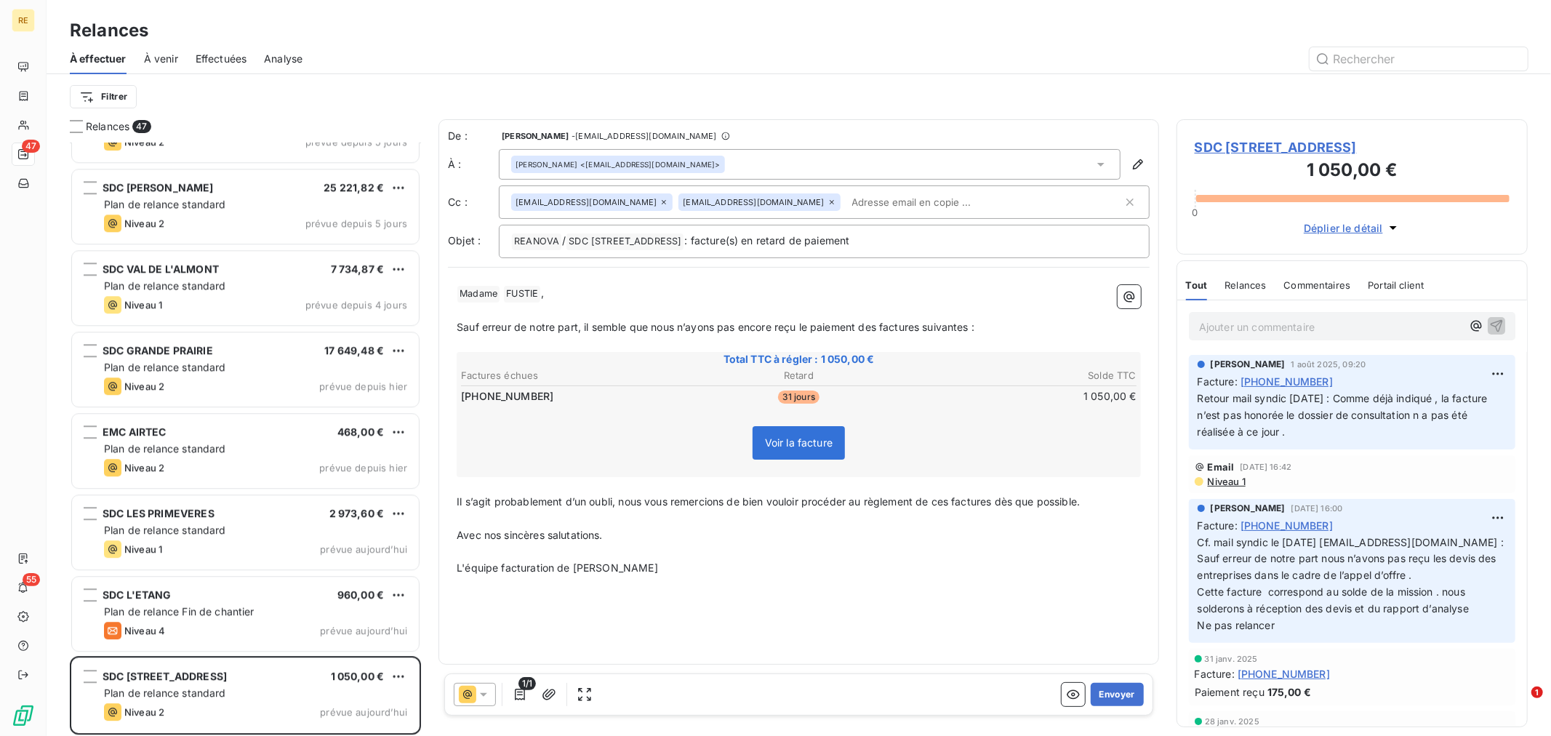
scroll to position [3152, 0]
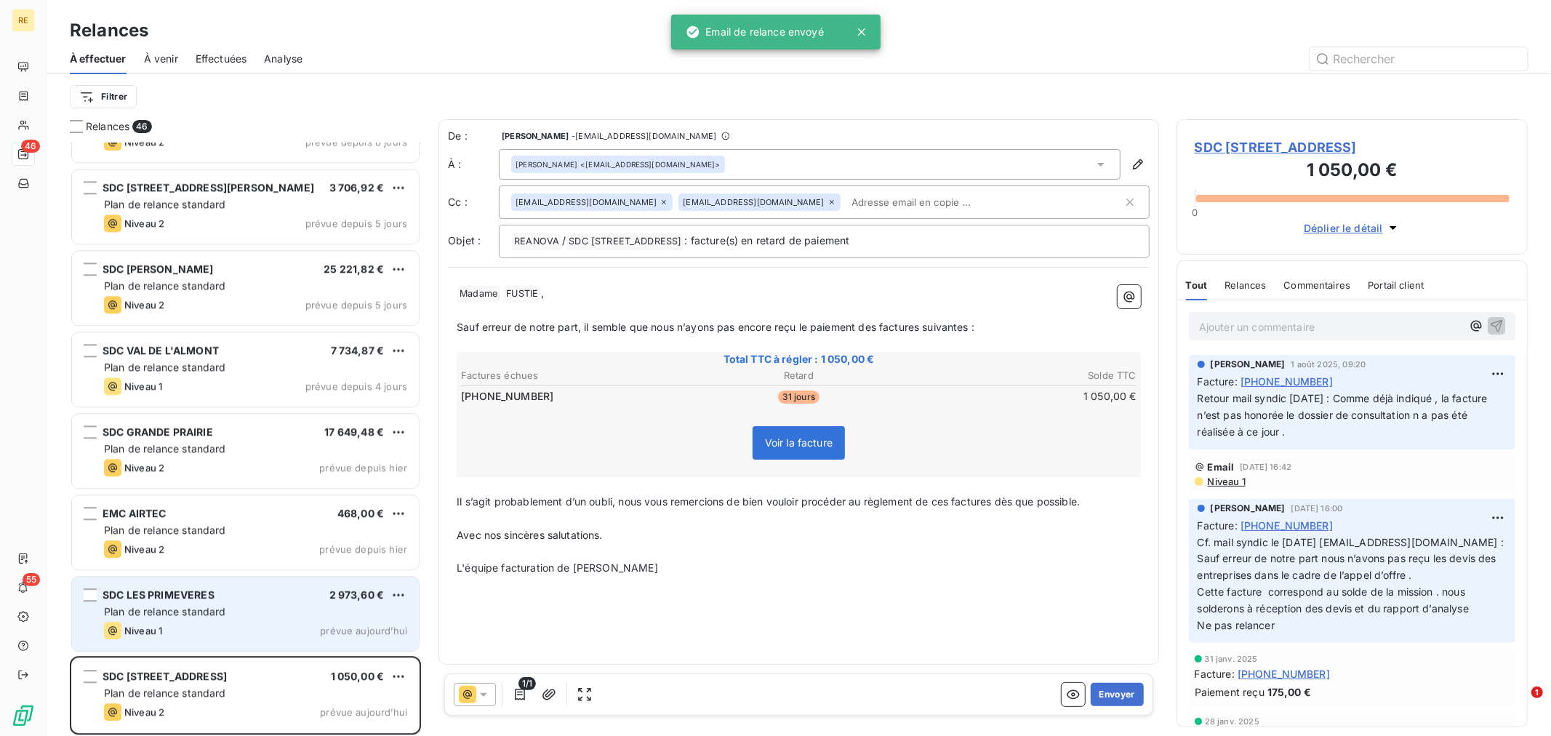
click at [198, 599] on span "SDC LES PRIMEVERES" at bounding box center [159, 594] width 112 height 12
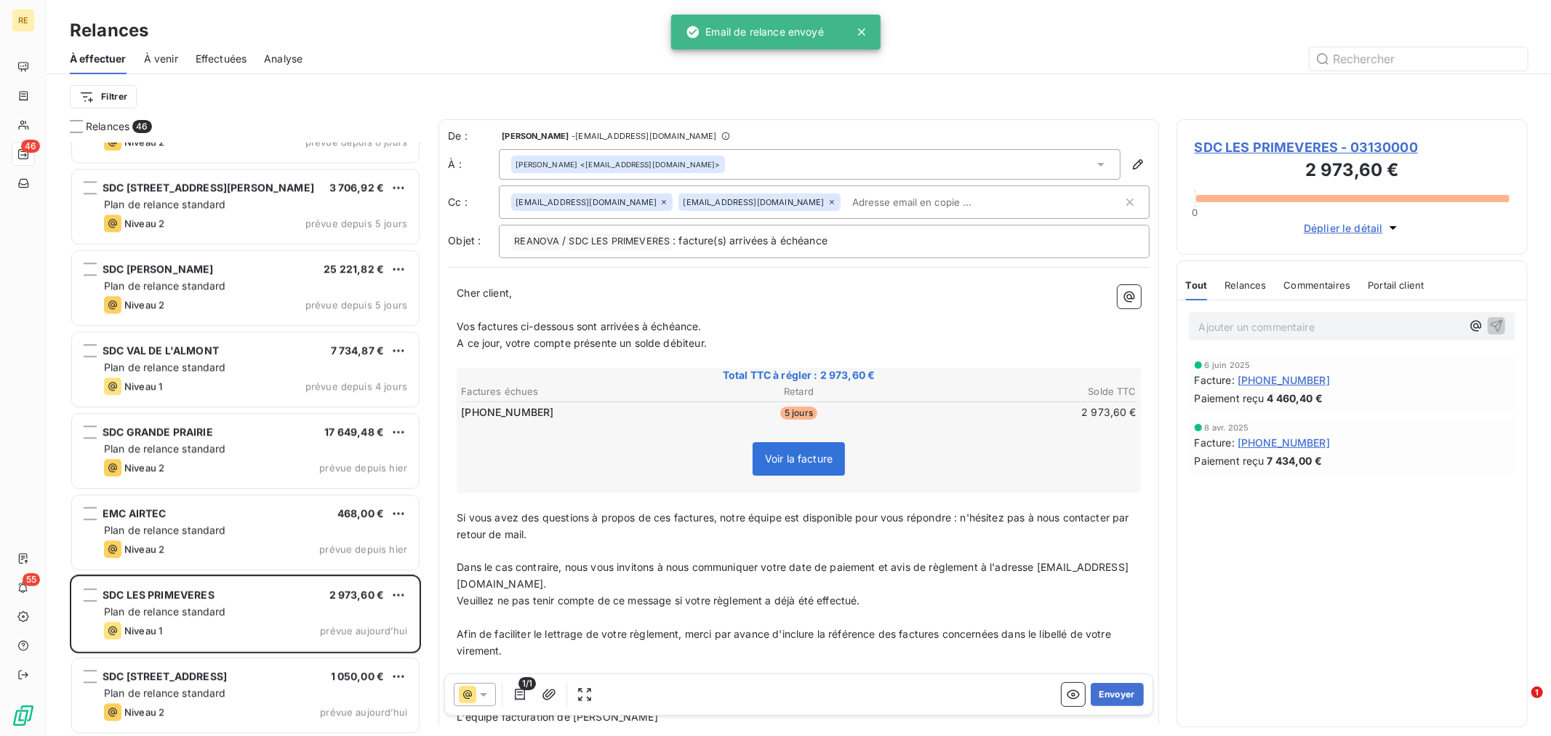
click at [846, 200] on input "text" at bounding box center [930, 202] width 168 height 22
click at [694, 300] on p "Cher client," at bounding box center [799, 293] width 684 height 17
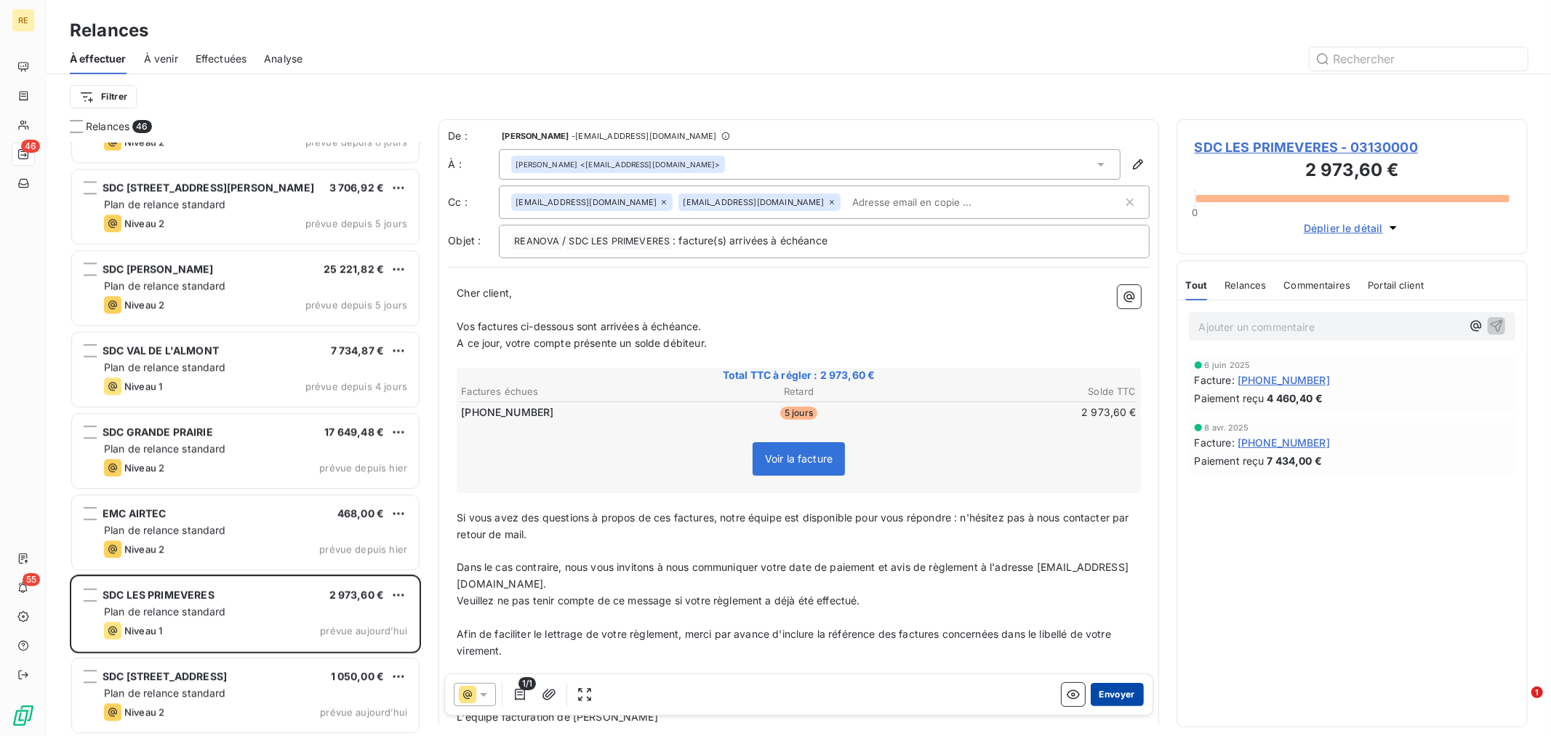
click at [1115, 695] on button "Envoyer" at bounding box center [1117, 694] width 53 height 23
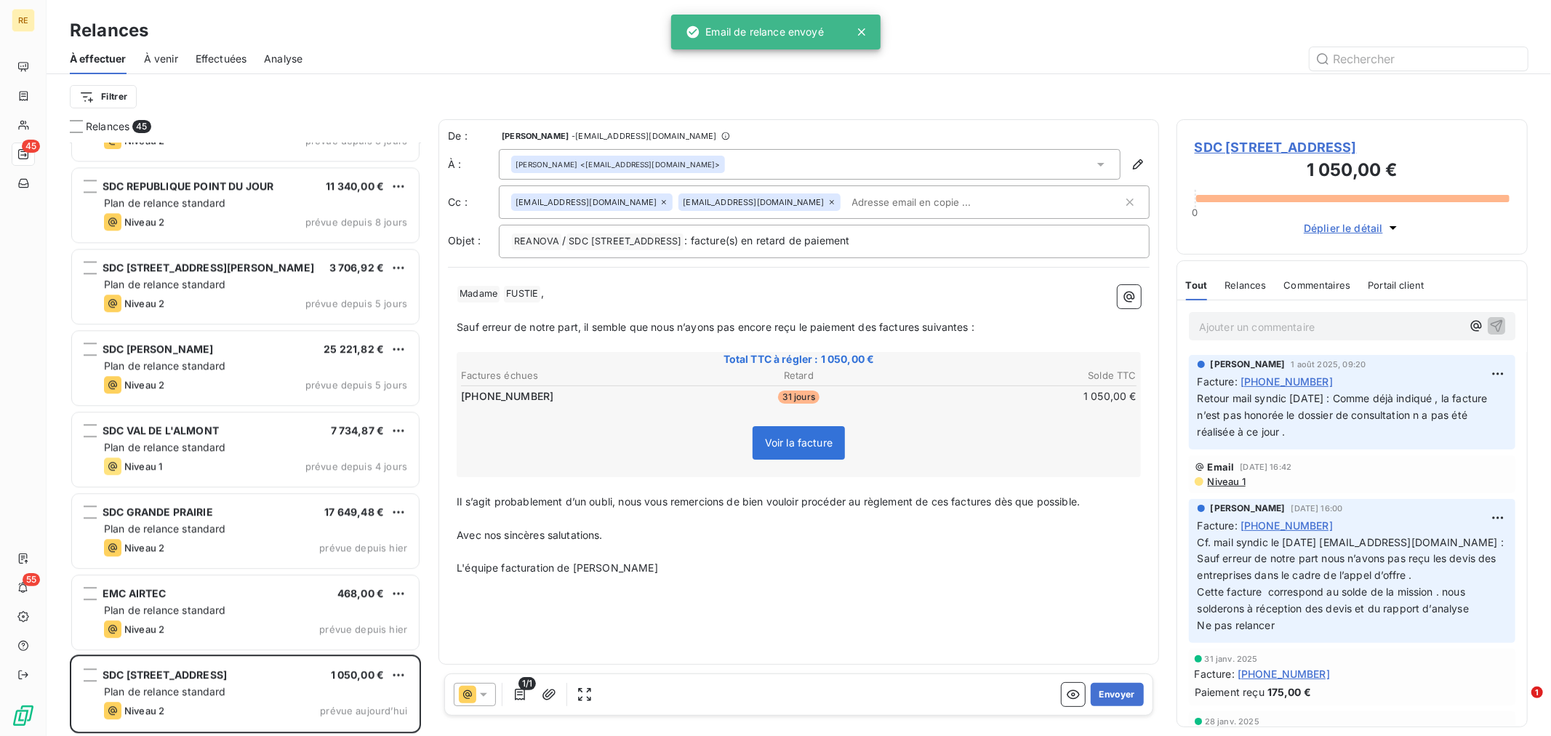
scroll to position [3072, 0]
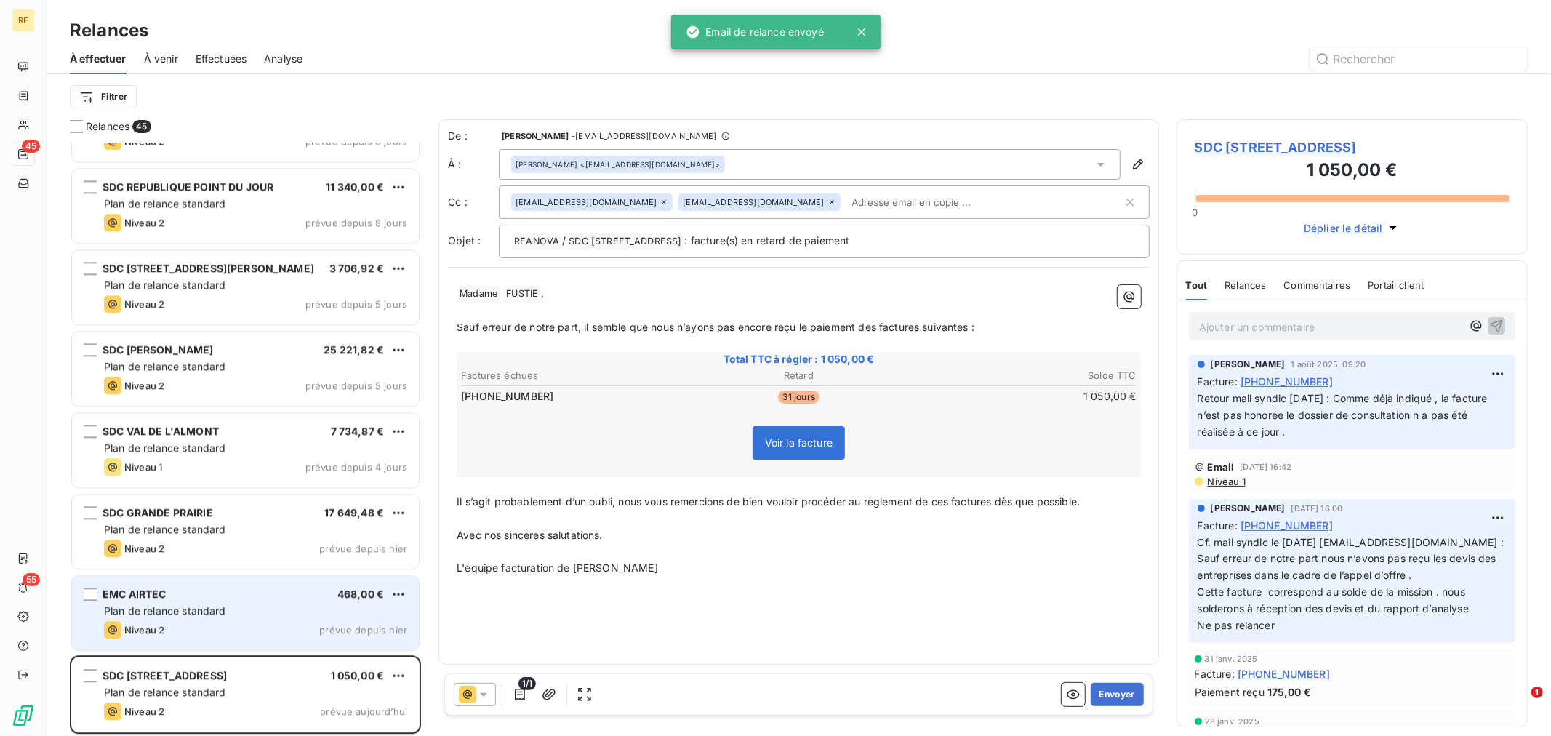
click at [186, 607] on span "Plan de relance standard" at bounding box center [165, 610] width 122 height 12
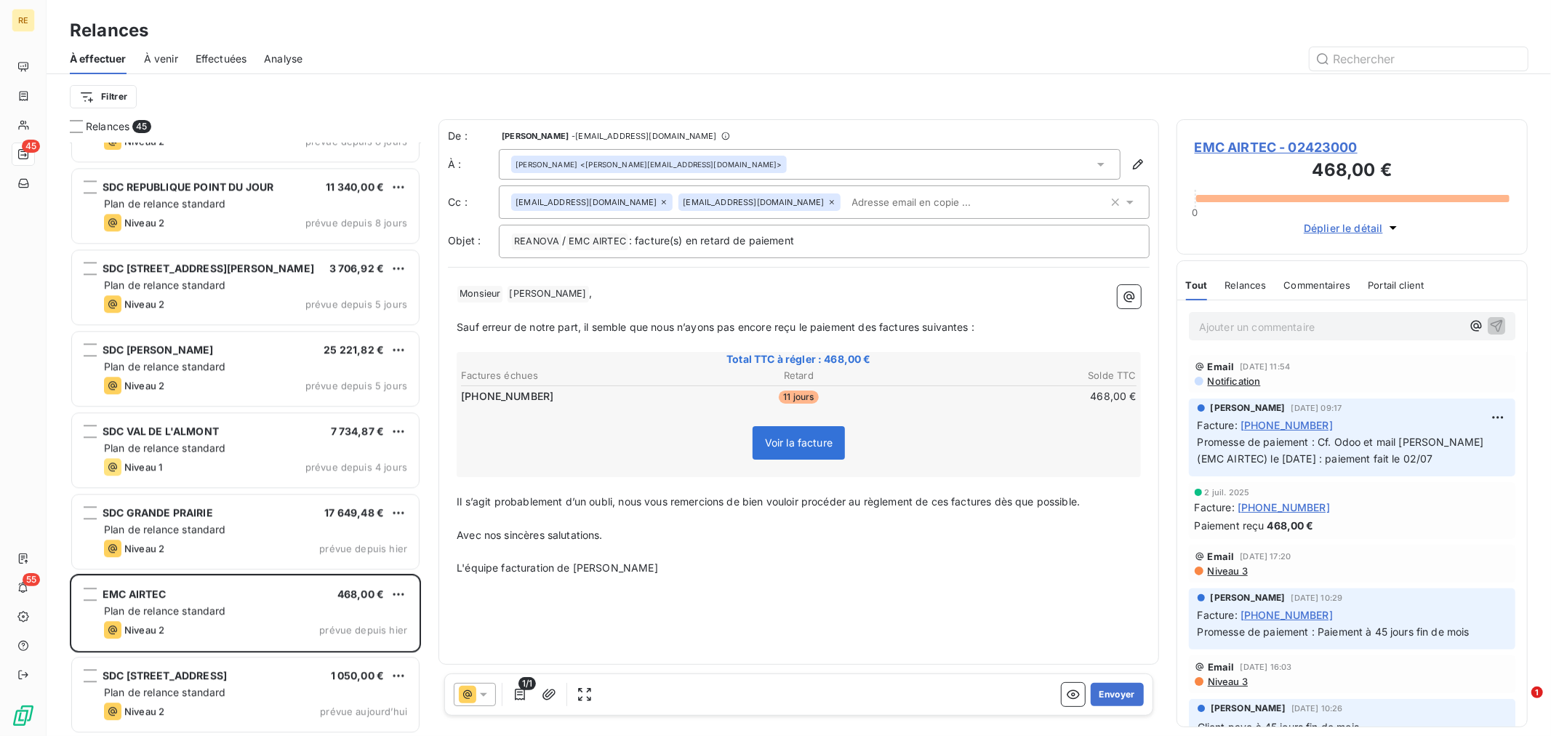
click at [846, 202] on input "text" at bounding box center [930, 202] width 168 height 22
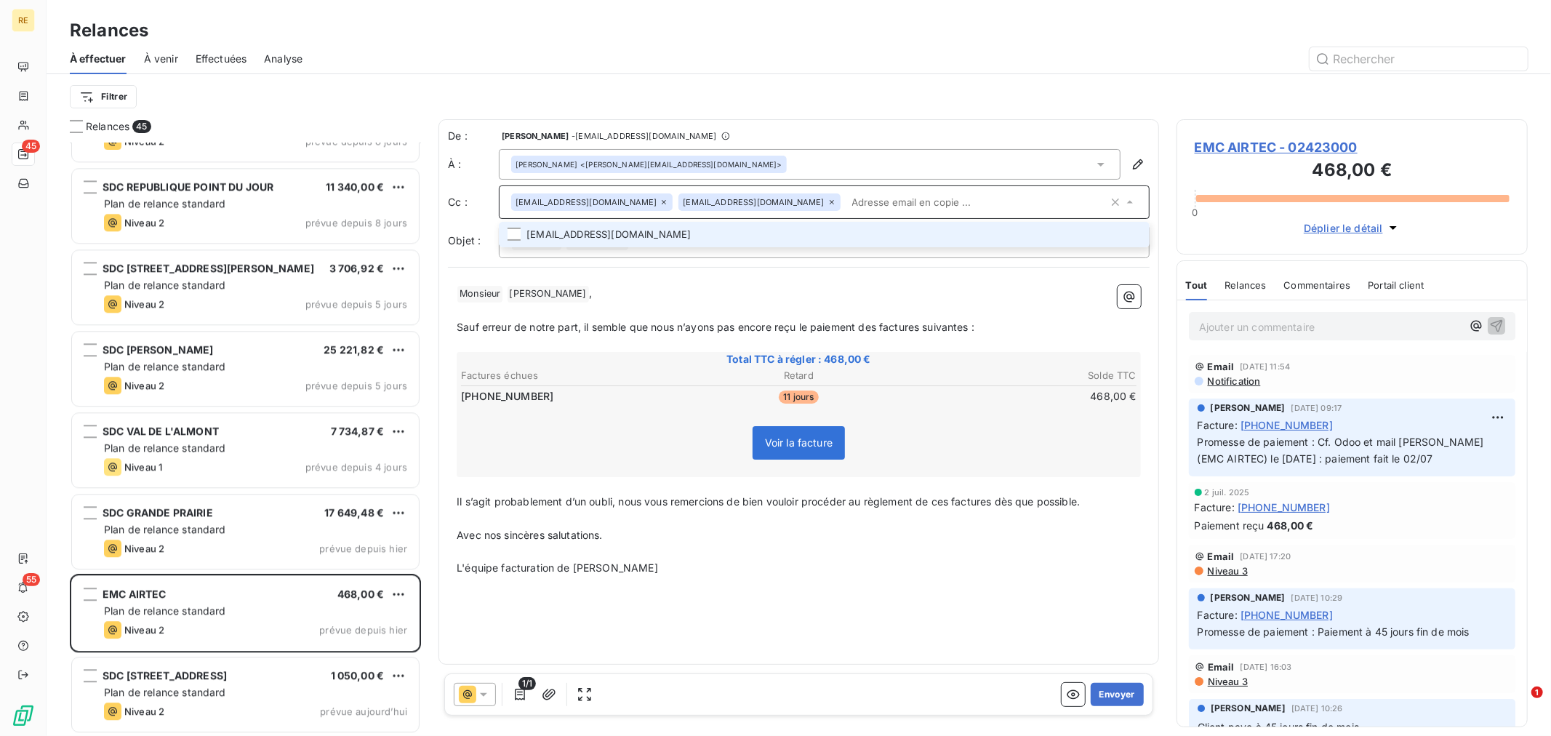
click at [727, 227] on li "[EMAIL_ADDRESS][DOMAIN_NAME]" at bounding box center [824, 234] width 651 height 25
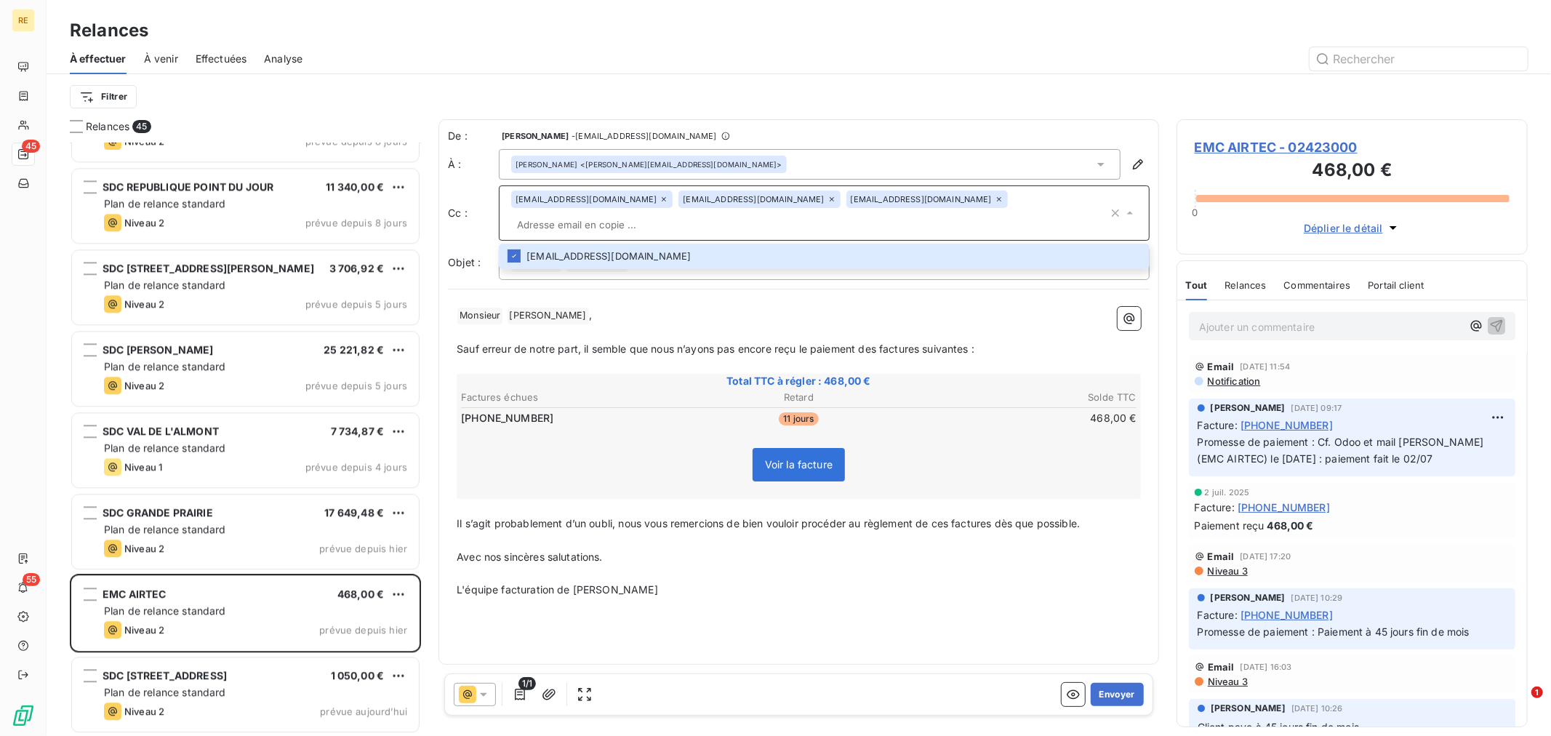
click at [781, 324] on p "﻿" at bounding box center [799, 332] width 684 height 17
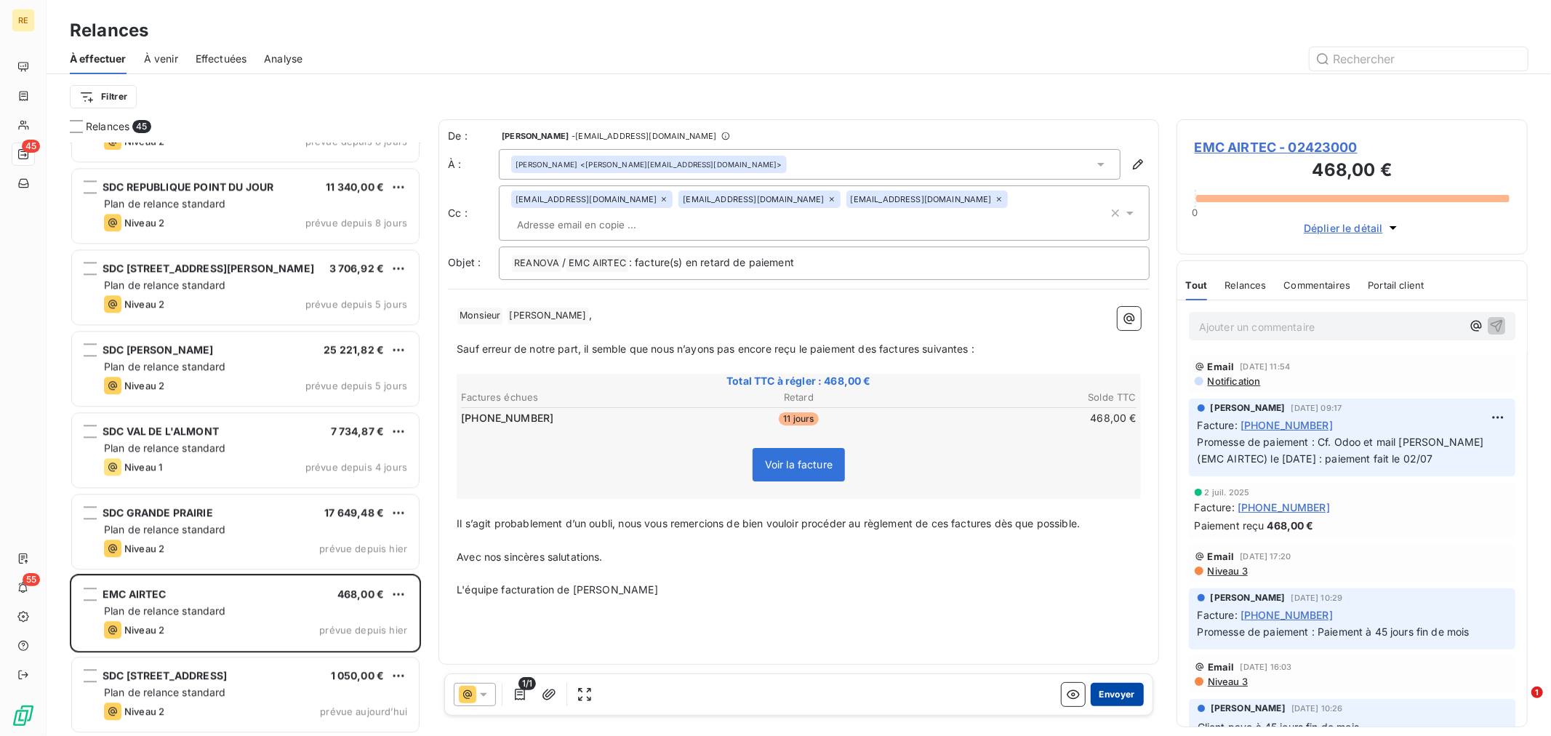
click at [1113, 687] on button "Envoyer" at bounding box center [1117, 694] width 53 height 23
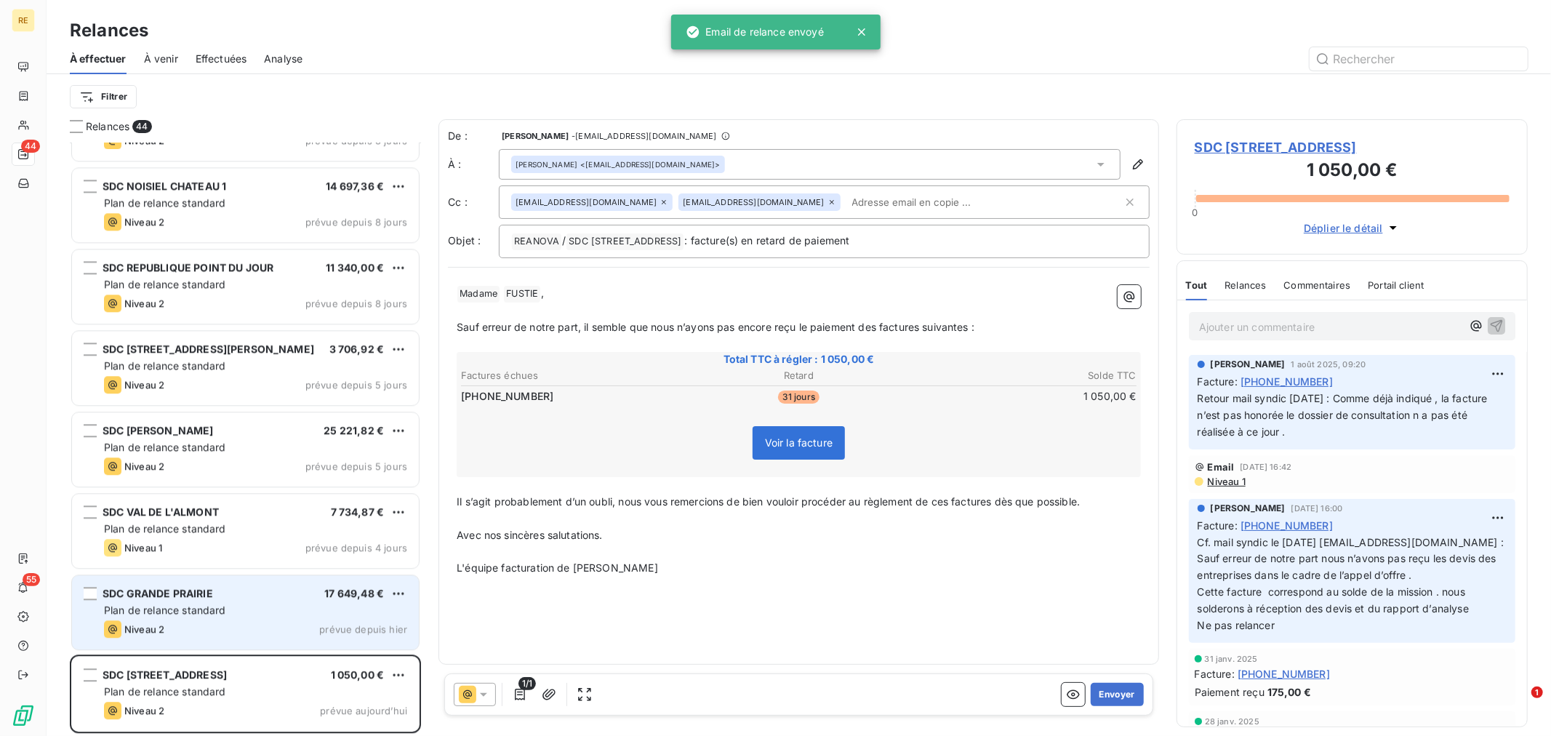
scroll to position [2990, 0]
click at [201, 601] on div "SDC GRANDE PRAIRIE 17 649,48 € Plan de relance standard Niveau 2 prévue depuis …" at bounding box center [245, 613] width 347 height 74
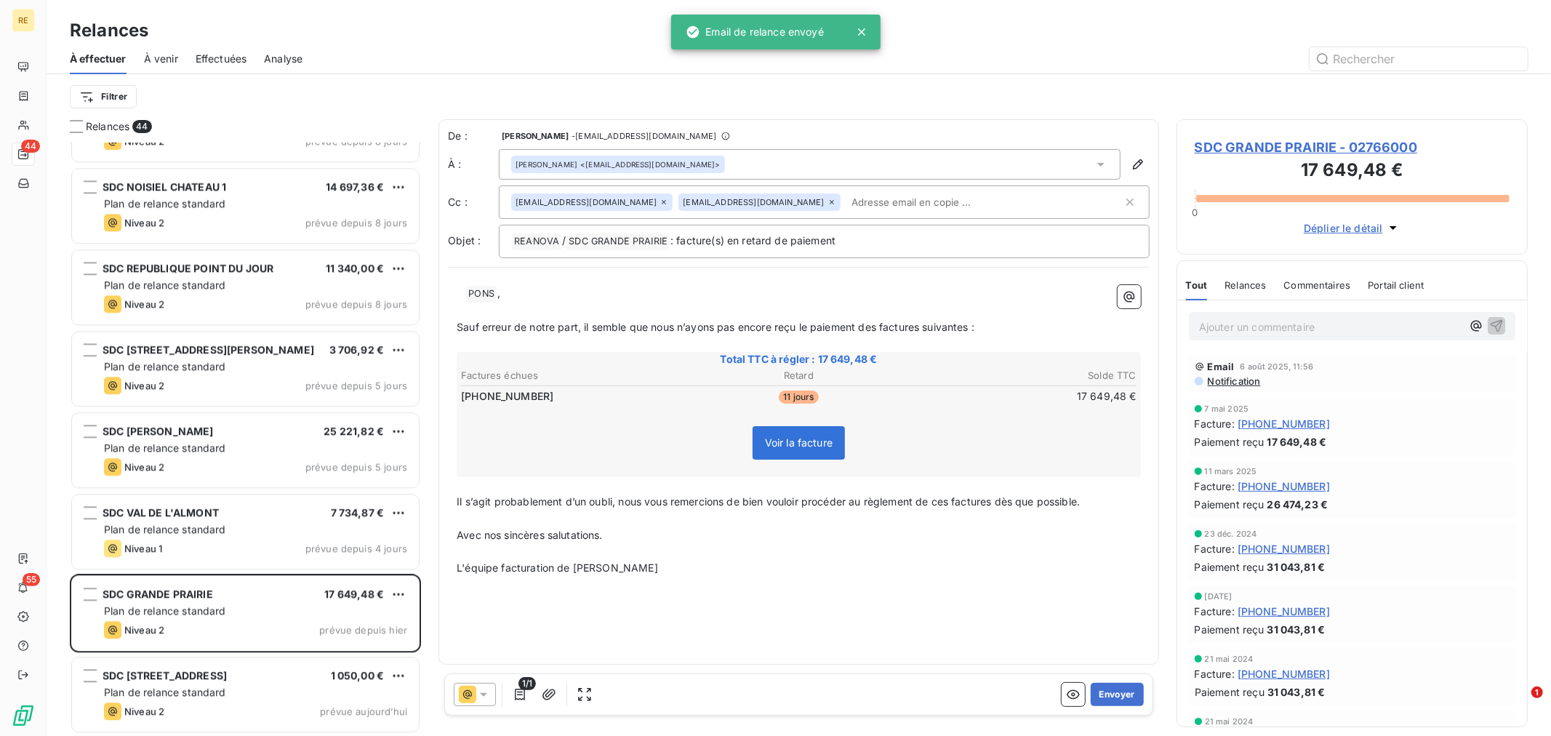
click at [846, 204] on input "text" at bounding box center [930, 202] width 168 height 22
click at [622, 300] on p "﻿ ﻿ PONS ﻿ ," at bounding box center [799, 293] width 684 height 17
click at [458, 298] on p "﻿ ﻿ PONS ﻿ ," at bounding box center [799, 293] width 684 height 17
click at [1260, 145] on span "SDC GRANDE PRAIRIE - 02766000" at bounding box center [1352, 147] width 315 height 20
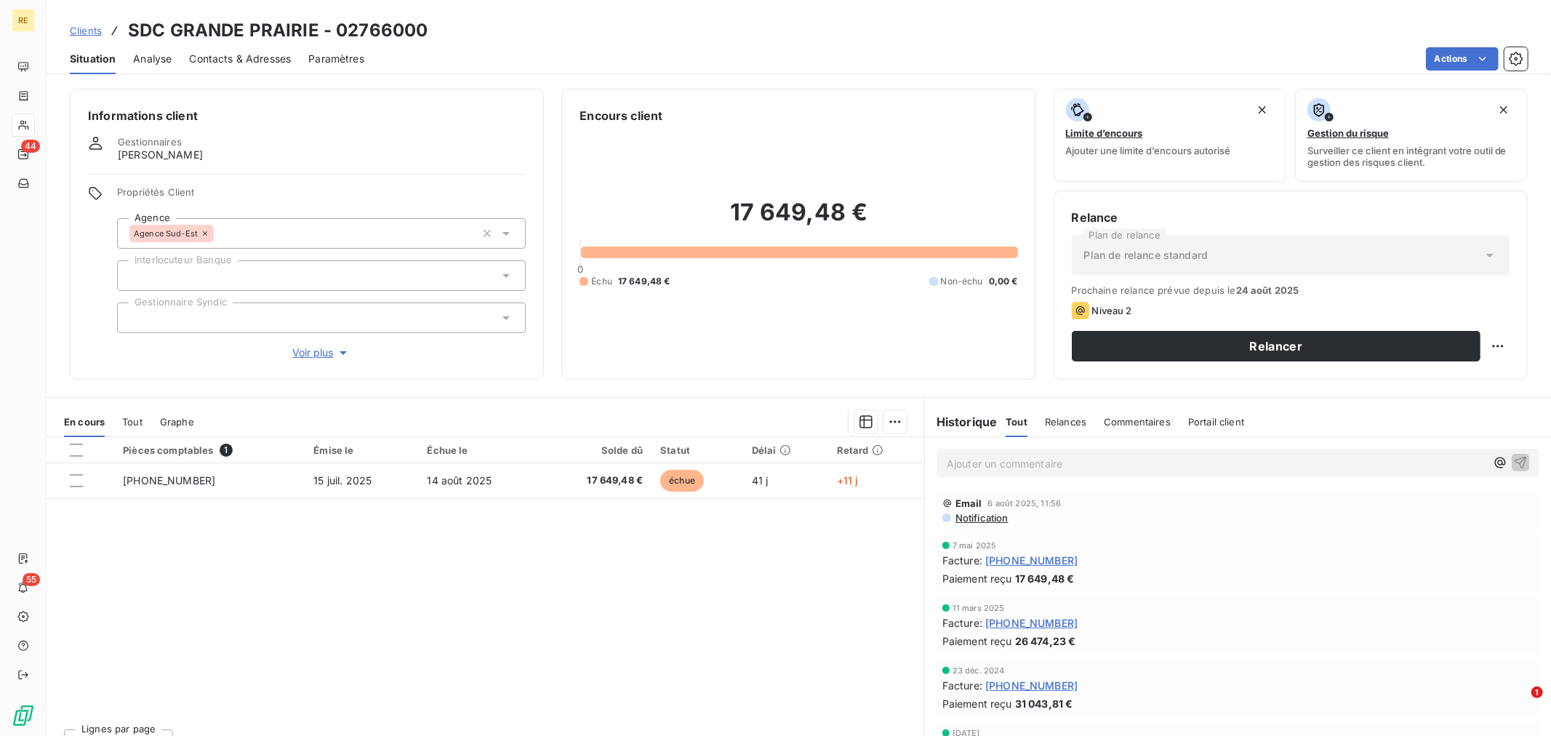
click at [217, 55] on span "Contacts & Adresses" at bounding box center [240, 59] width 102 height 15
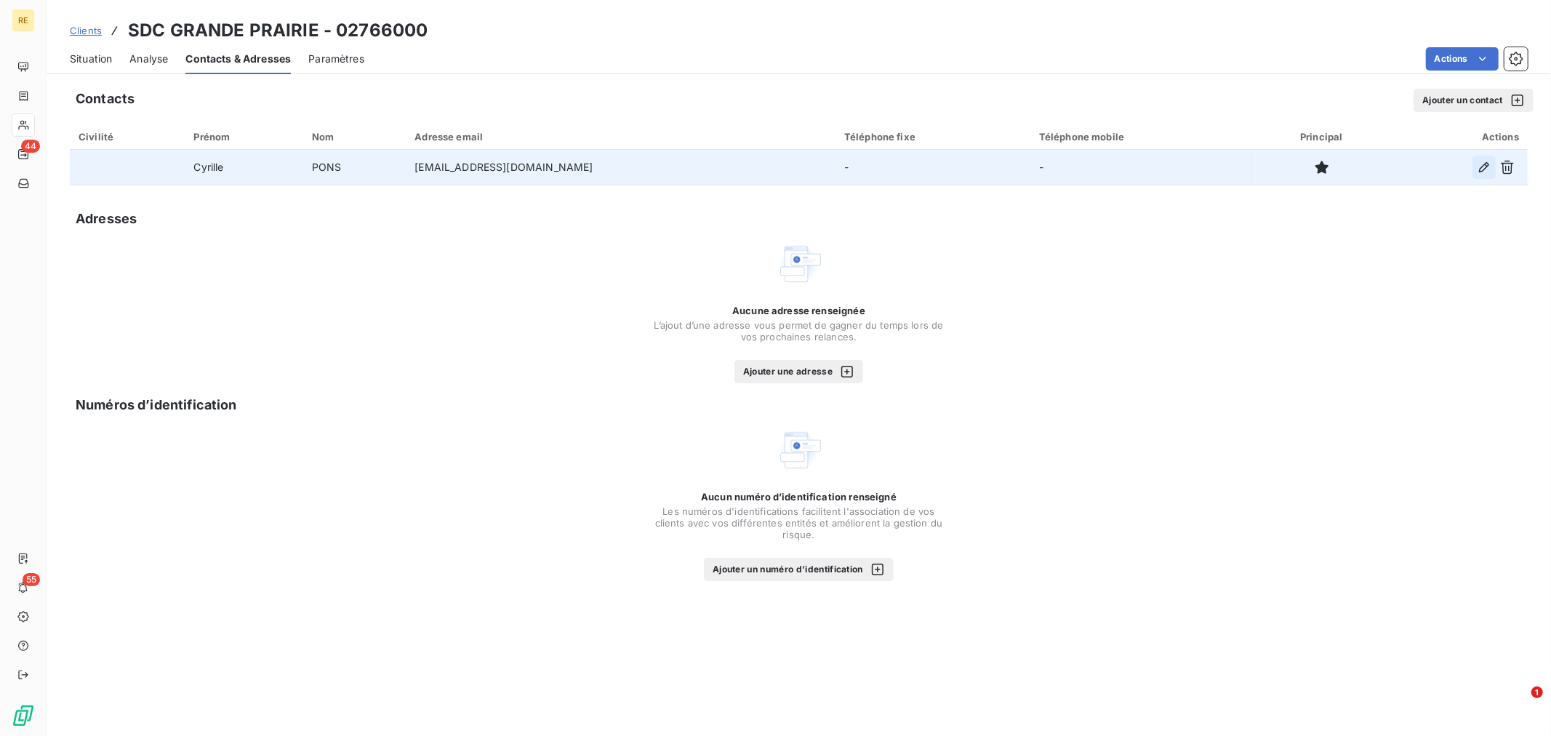
click at [1479, 172] on icon "button" at bounding box center [1484, 167] width 15 height 15
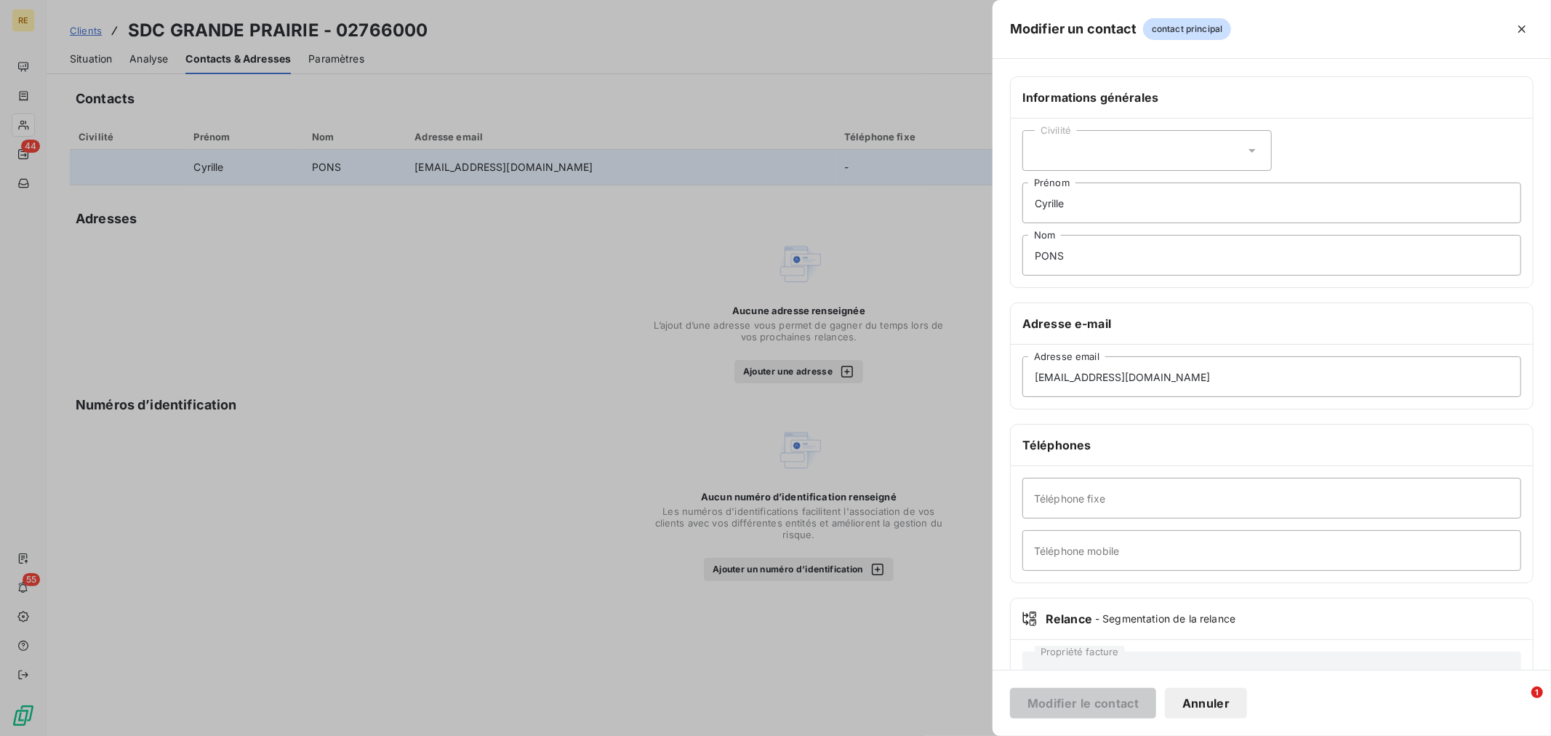
click at [1158, 154] on div "Civilité" at bounding box center [1146, 150] width 249 height 41
click at [1131, 191] on li "Madame" at bounding box center [1146, 186] width 249 height 25
click at [1064, 704] on button "Modifier le contact" at bounding box center [1083, 703] width 146 height 31
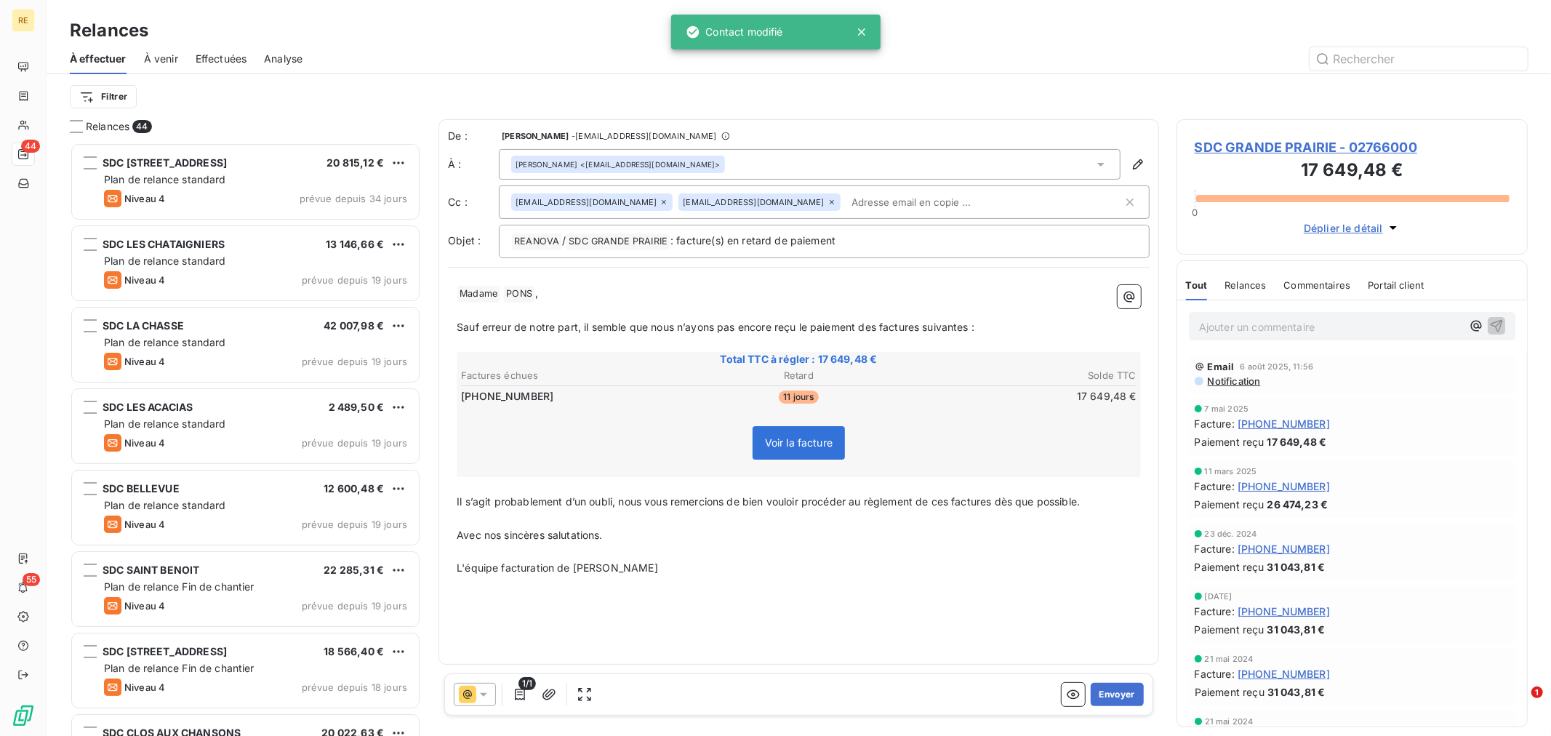
scroll to position [580, 339]
click at [579, 529] on span "Avec nos sincères salutations." at bounding box center [530, 535] width 146 height 12
click at [619, 527] on p "Avec nos sincères salutations." at bounding box center [799, 535] width 684 height 17
drag, startPoint x: 455, startPoint y: 497, endPoint x: 638, endPoint y: 491, distance: 182.6
click at [636, 491] on div "﻿ Madame ﻿ [PERSON_NAME] ﻿ , ﻿ Sauf erreur de notre part, il semble que nous n’…" at bounding box center [799, 430] width 702 height 309
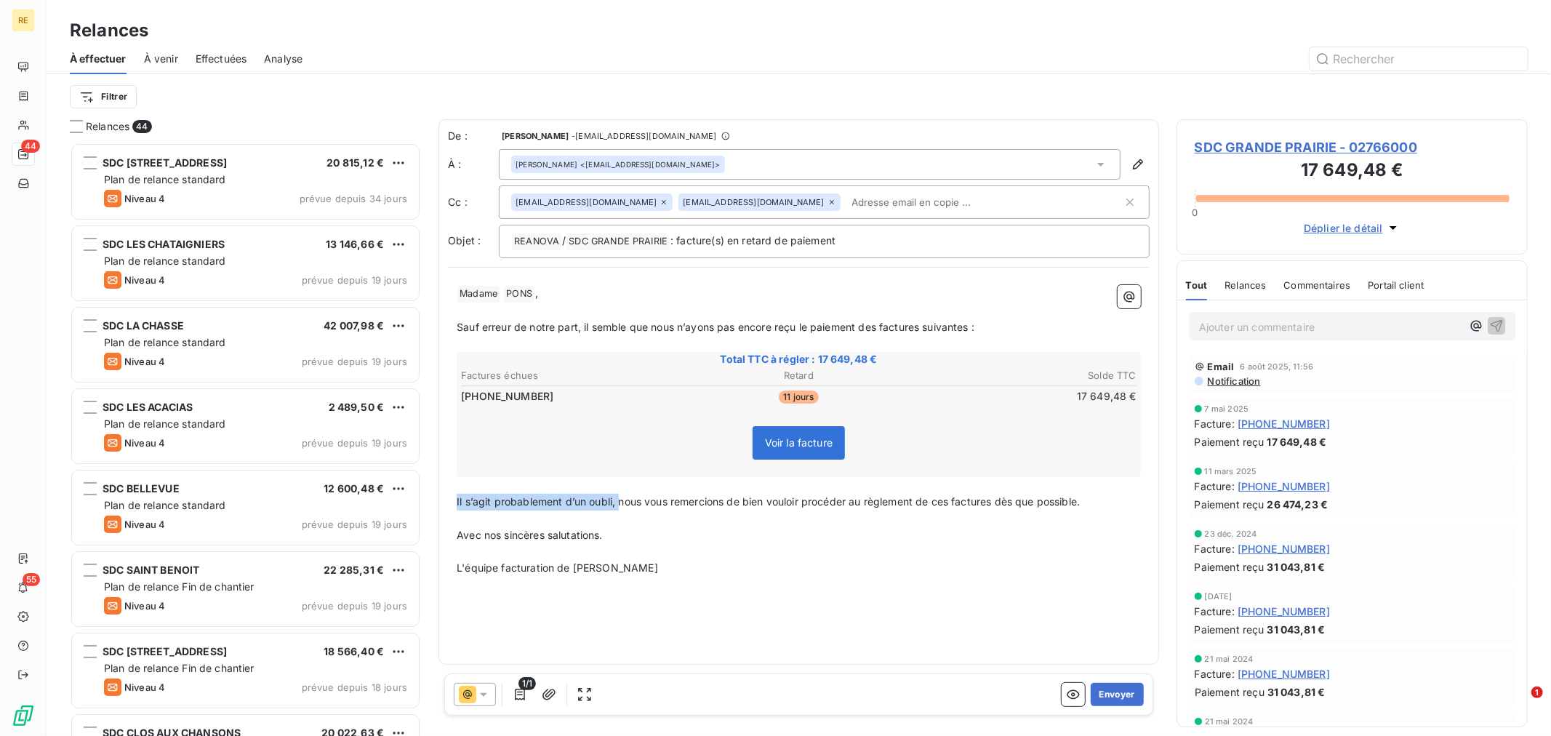
drag, startPoint x: 620, startPoint y: 495, endPoint x: 439, endPoint y: 496, distance: 181.1
click at [439, 496] on div "De : [PERSON_NAME] - [EMAIL_ADDRESS][DOMAIN_NAME] À : [PERSON_NAME] <[EMAIL_ADD…" at bounding box center [799, 391] width 721 height 545
click at [916, 583] on div "De : [PERSON_NAME] - [EMAIL_ADDRESS][DOMAIN_NAME] À : [PERSON_NAME] <[EMAIL_ADD…" at bounding box center [799, 391] width 721 height 545
click at [1022, 551] on p "﻿" at bounding box center [799, 552] width 684 height 17
click at [977, 589] on div "De : [PERSON_NAME] - [EMAIL_ADDRESS][DOMAIN_NAME] À : [PERSON_NAME] <[EMAIL_ADD…" at bounding box center [799, 391] width 721 height 545
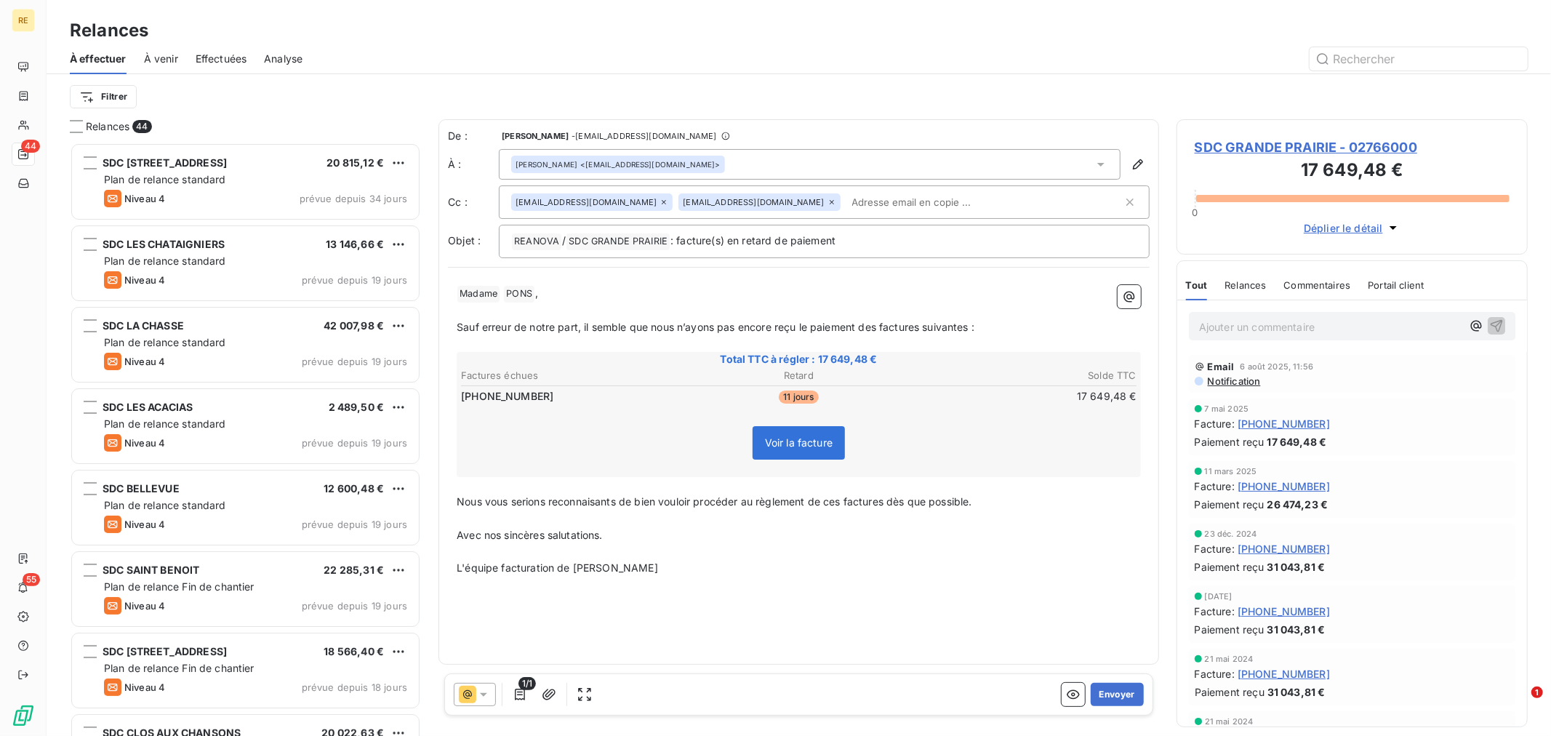
drag, startPoint x: 571, startPoint y: 511, endPoint x: 561, endPoint y: 493, distance: 19.8
click at [531, 497] on span "Nous vous serions reconnaisants de bien vouloir procéder au règlement de ces fa…" at bounding box center [714, 501] width 515 height 12
click at [924, 637] on div "De : [PERSON_NAME] - [EMAIL_ADDRESS][DOMAIN_NAME] À : [PERSON_NAME] <[EMAIL_ADD…" at bounding box center [799, 391] width 721 height 545
click at [1122, 694] on button "Envoyer" at bounding box center [1117, 694] width 53 height 23
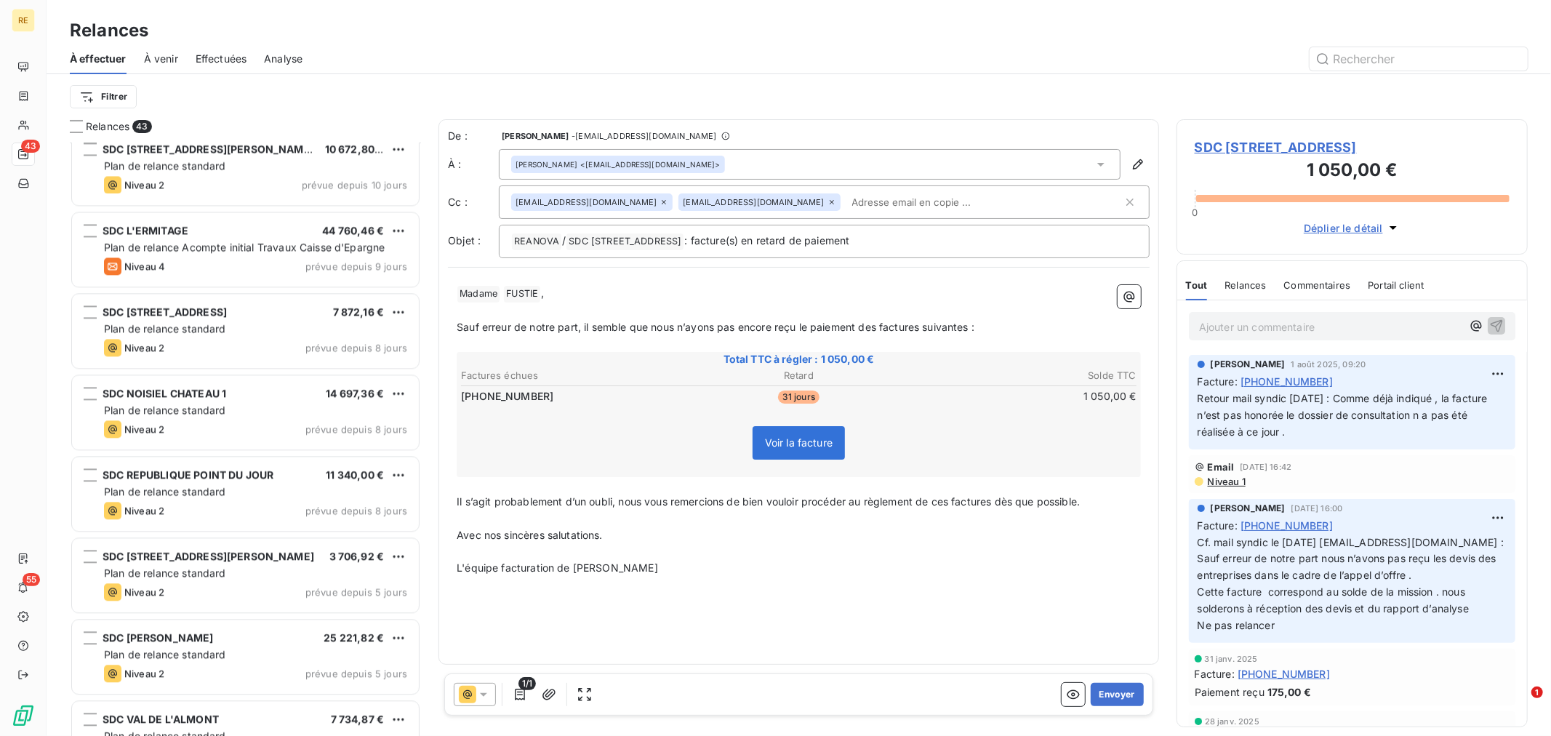
scroll to position [2910, 0]
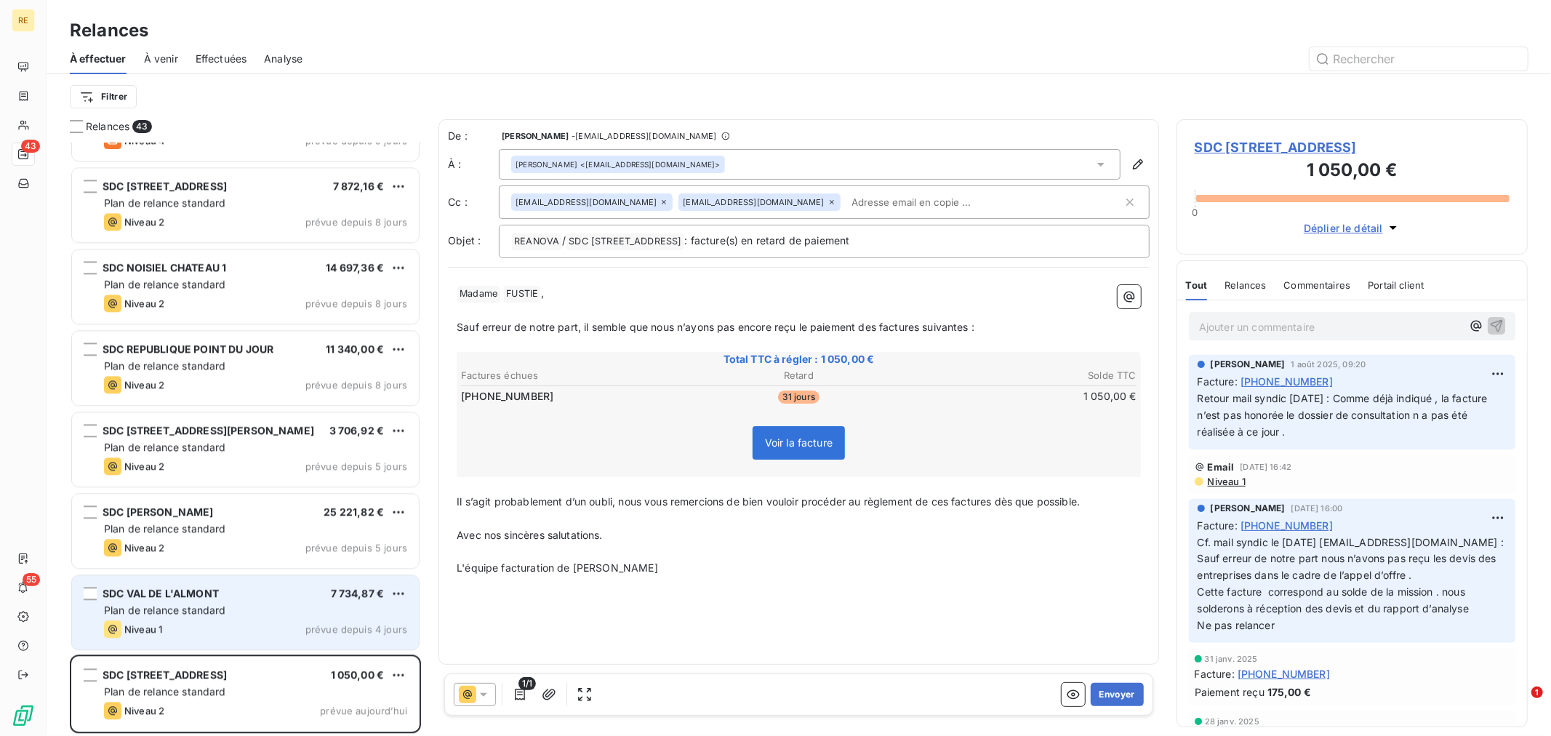
click at [242, 616] on div "Plan de relance standard" at bounding box center [255, 610] width 303 height 15
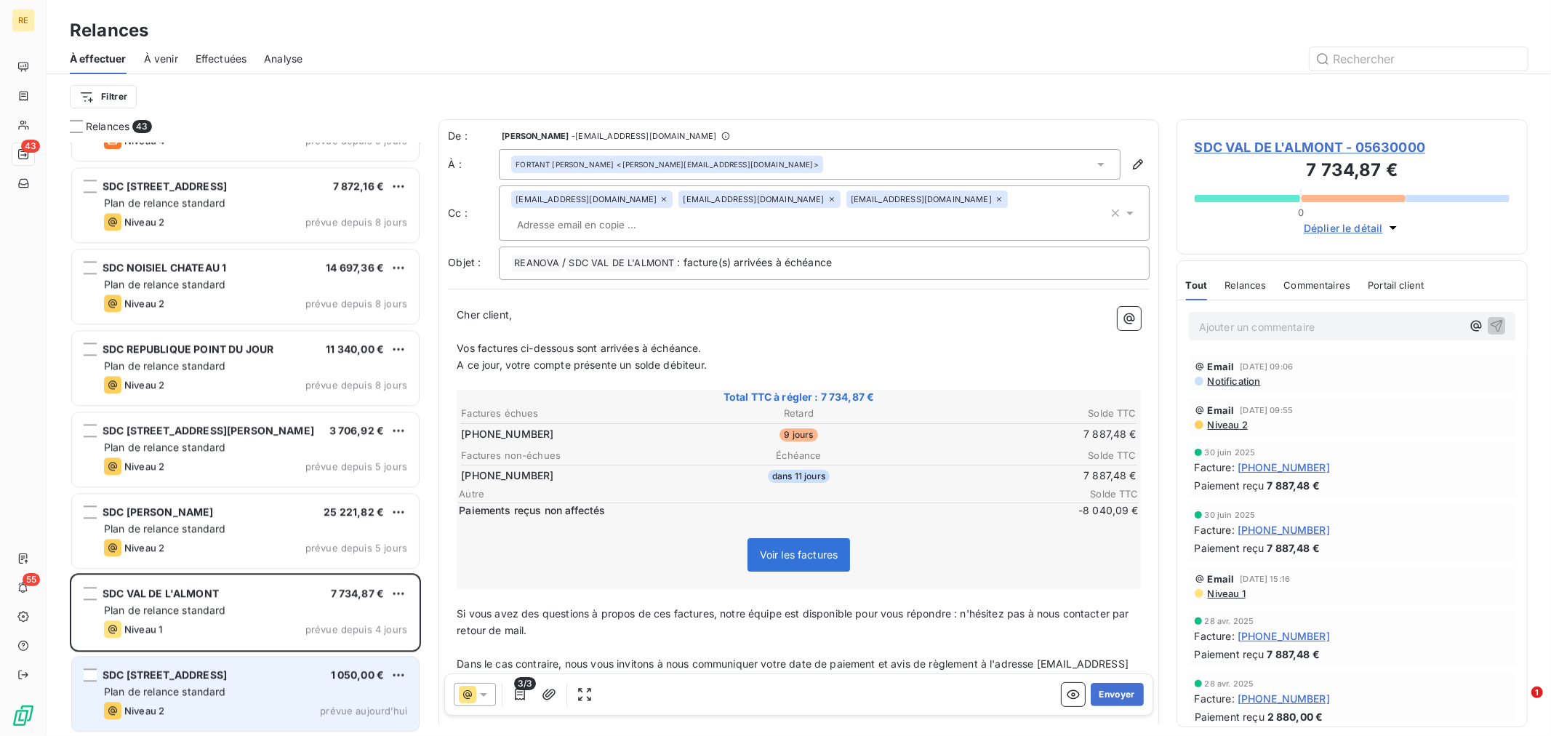
click at [253, 673] on div "SDC [STREET_ADDRESS] €" at bounding box center [255, 674] width 303 height 13
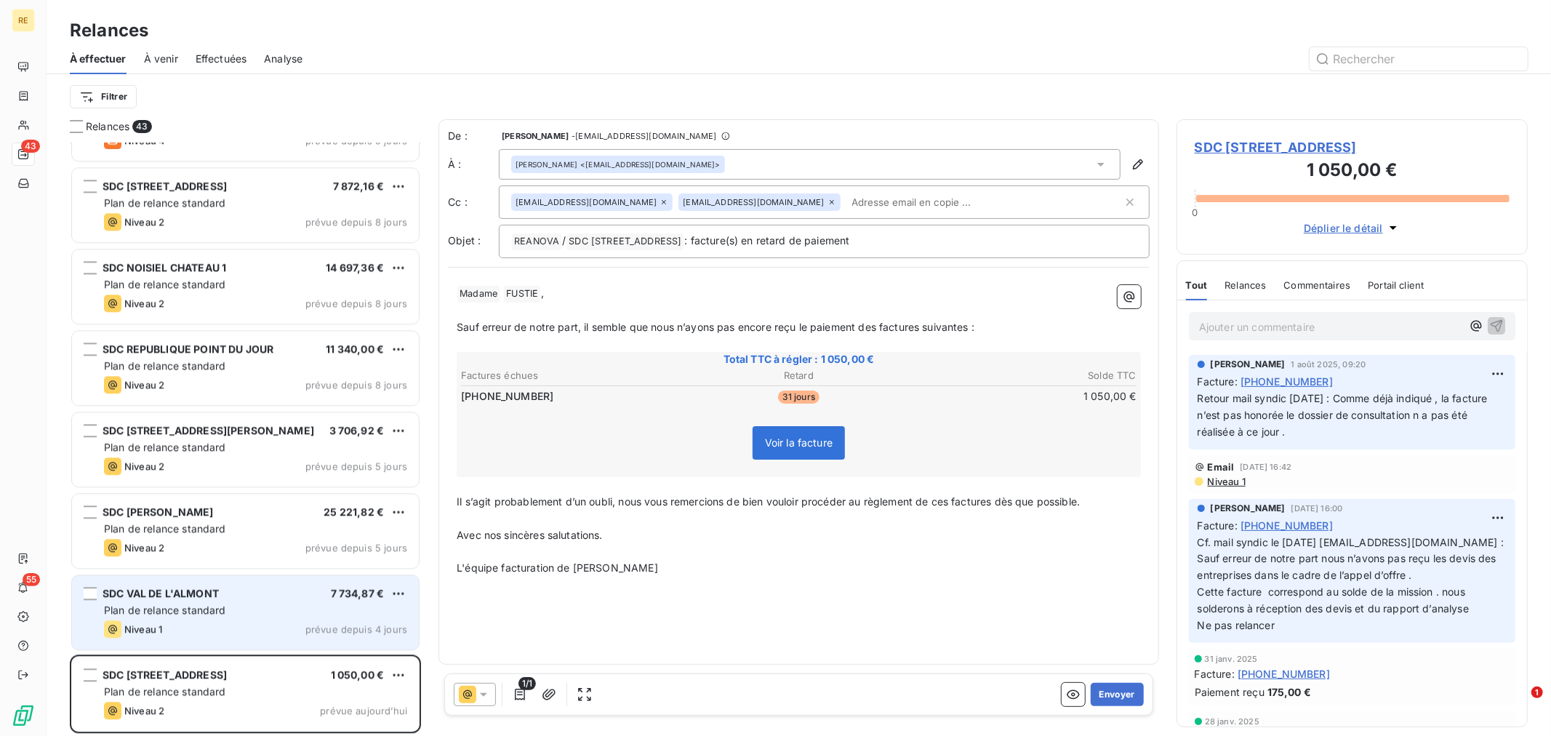
click at [271, 625] on div "Niveau 1 prévue depuis 4 jours" at bounding box center [255, 628] width 303 height 17
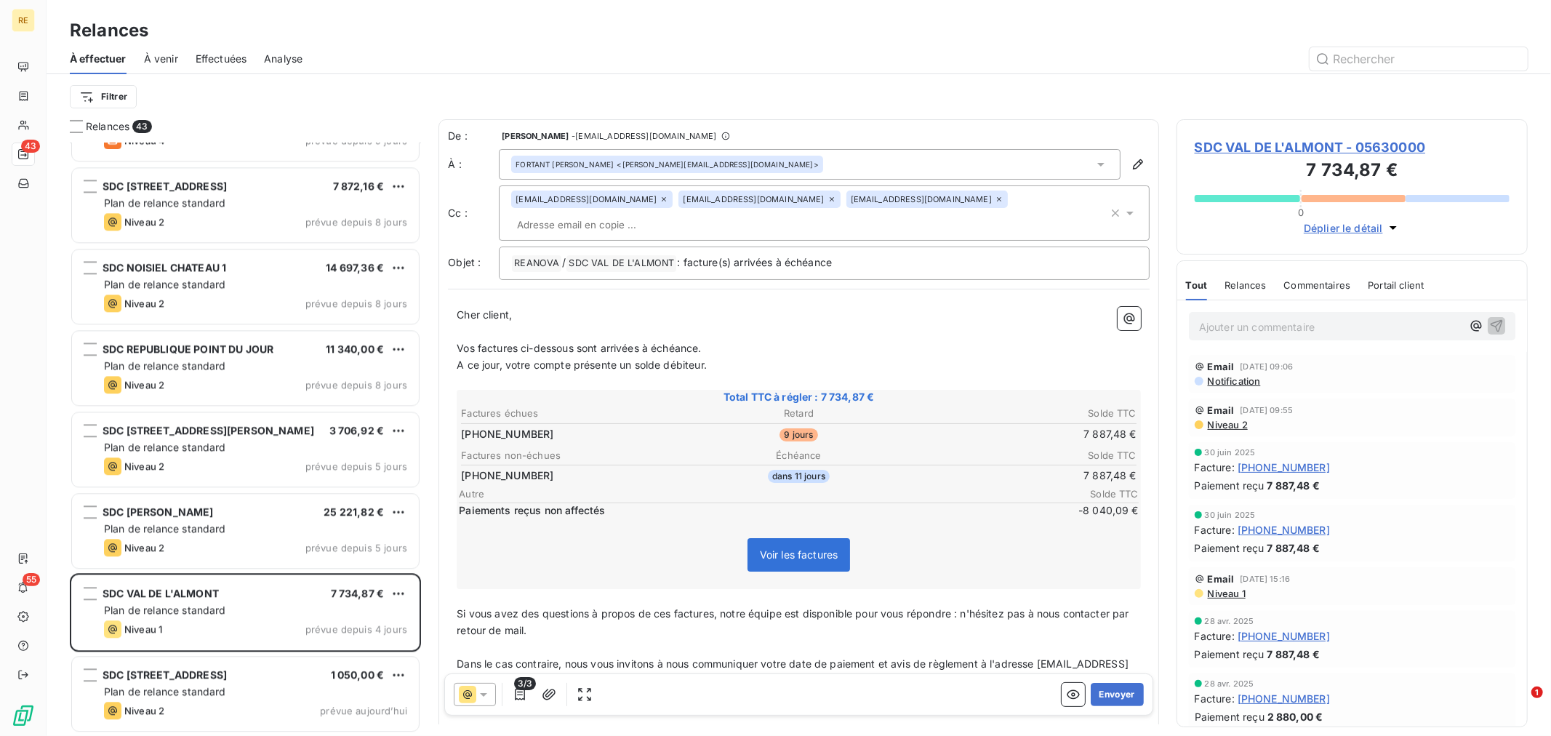
click at [895, 220] on div "De : [PERSON_NAME] - [EMAIL_ADDRESS][DOMAIN_NAME] À : [PERSON_NAME] <[PERSON_NA…" at bounding box center [799, 204] width 702 height 151
click at [679, 214] on input "text" at bounding box center [595, 225] width 168 height 22
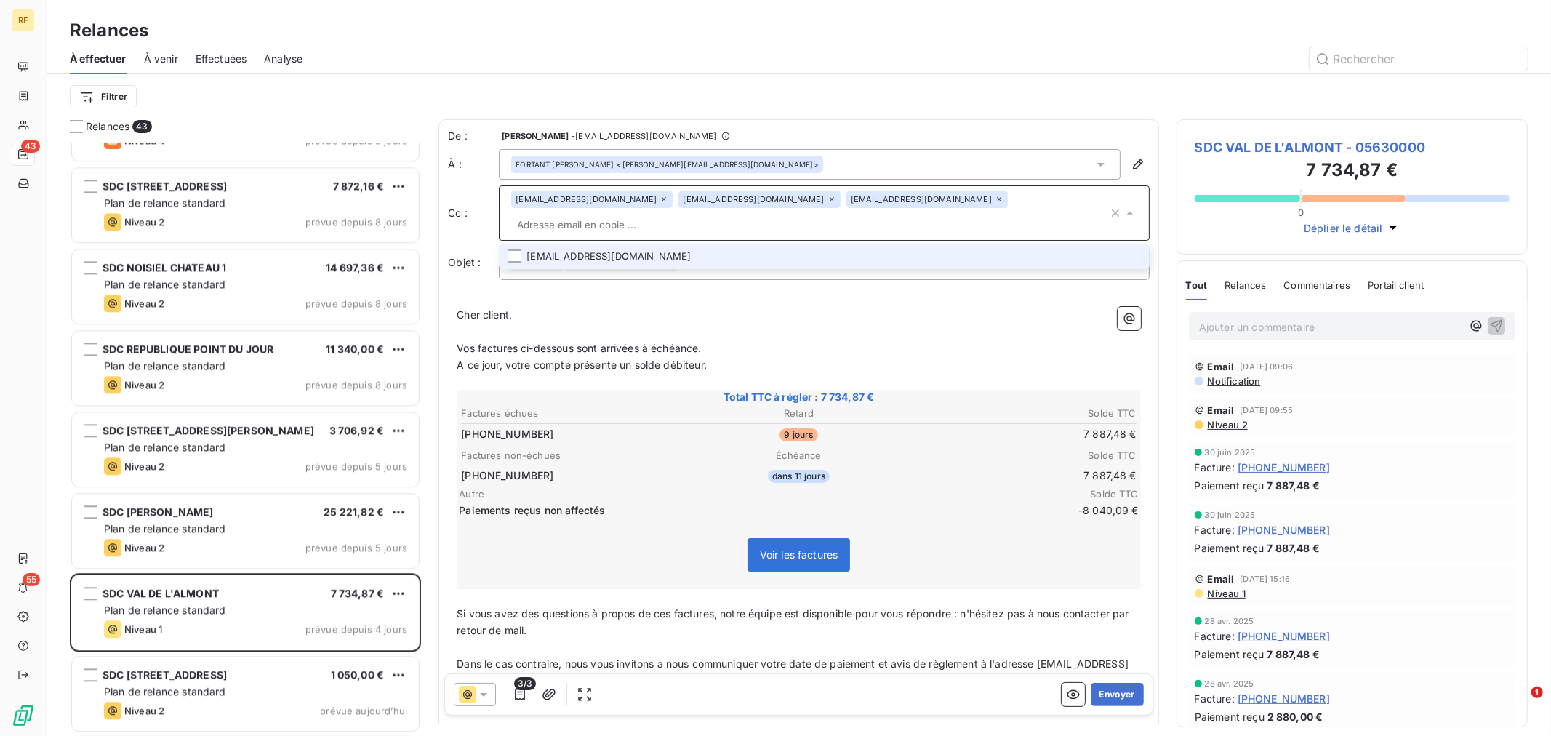
click at [861, 244] on li "[EMAIL_ADDRESS][DOMAIN_NAME]" at bounding box center [824, 256] width 651 height 25
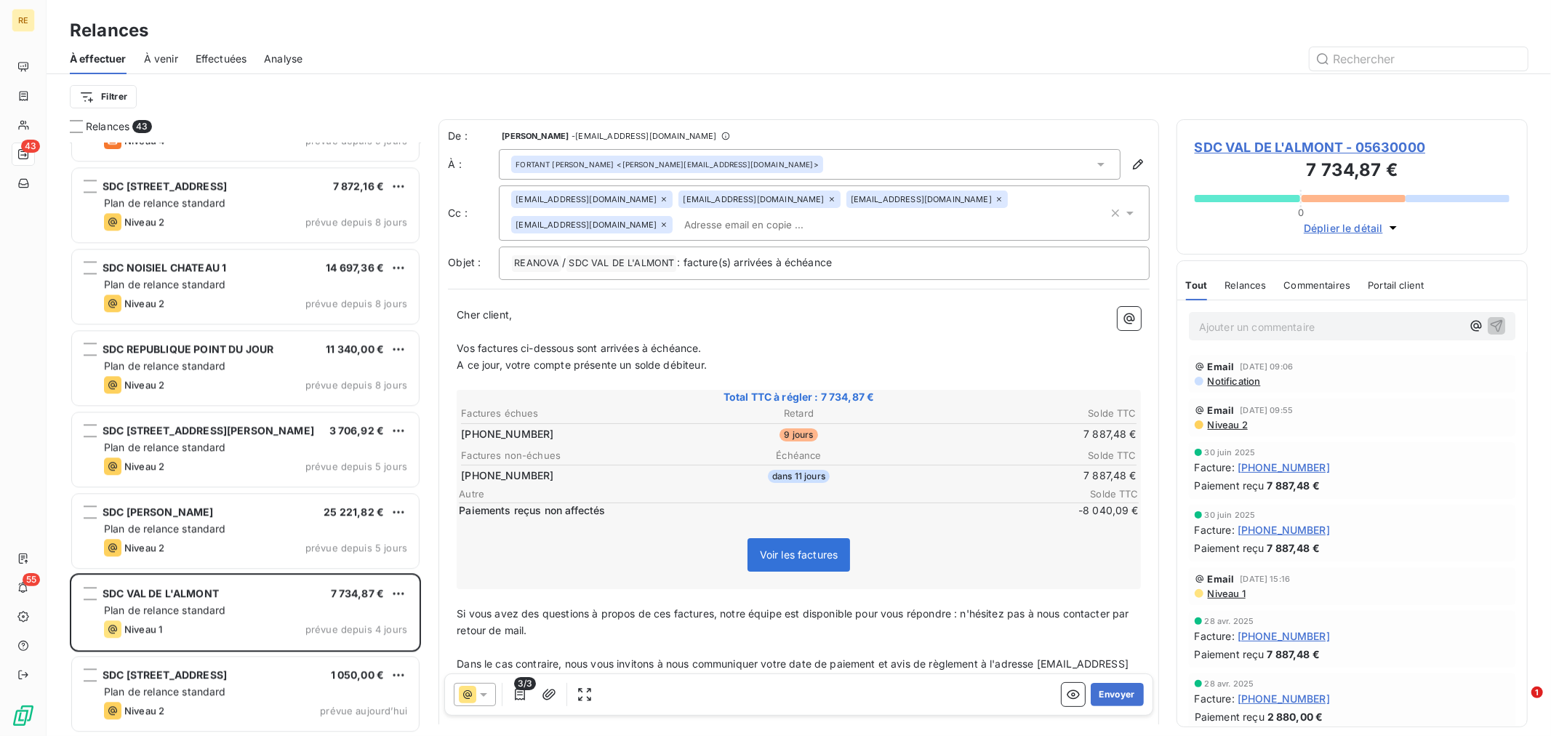
click at [723, 315] on p "Cher client," at bounding box center [799, 315] width 684 height 17
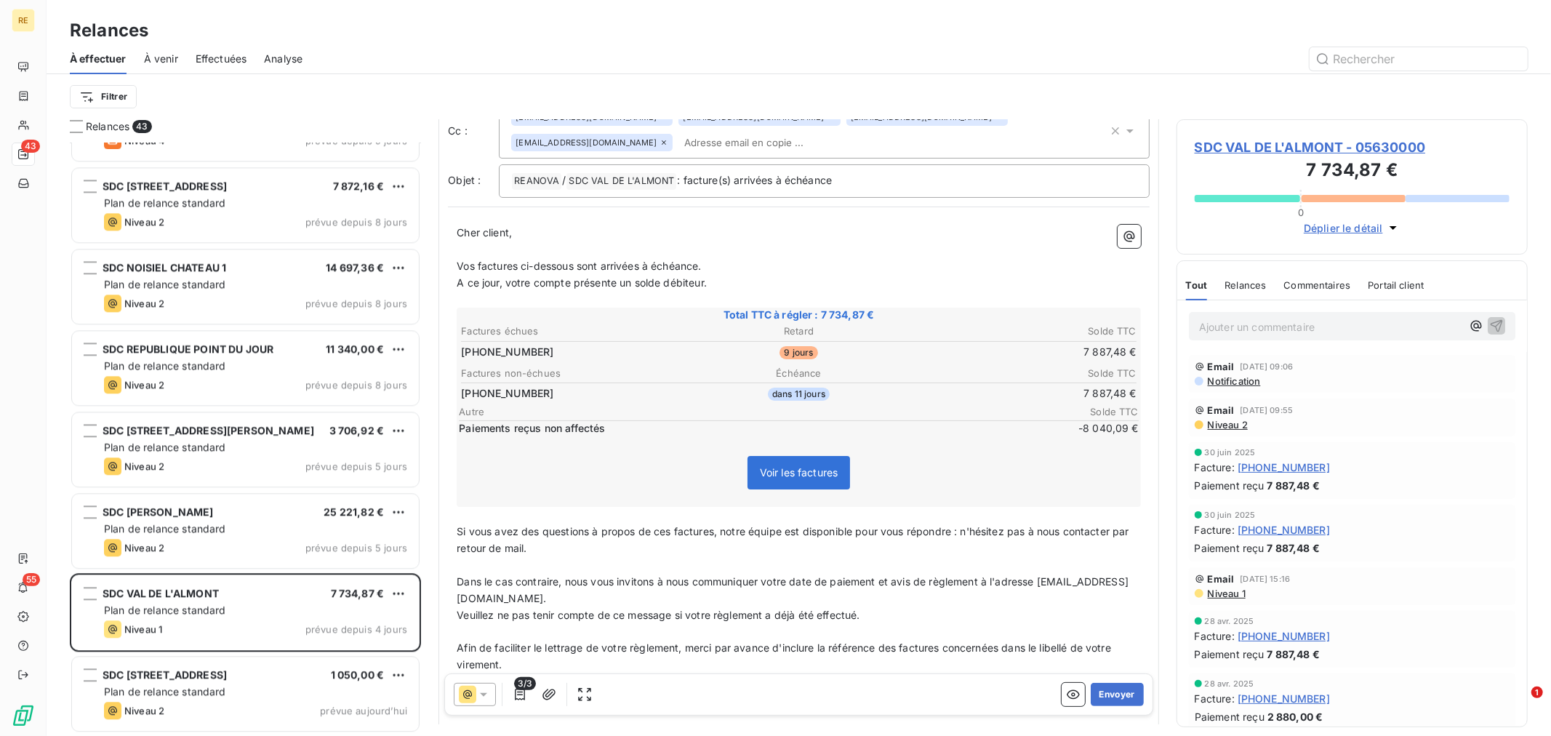
click at [673, 564] on p "﻿" at bounding box center [799, 565] width 684 height 17
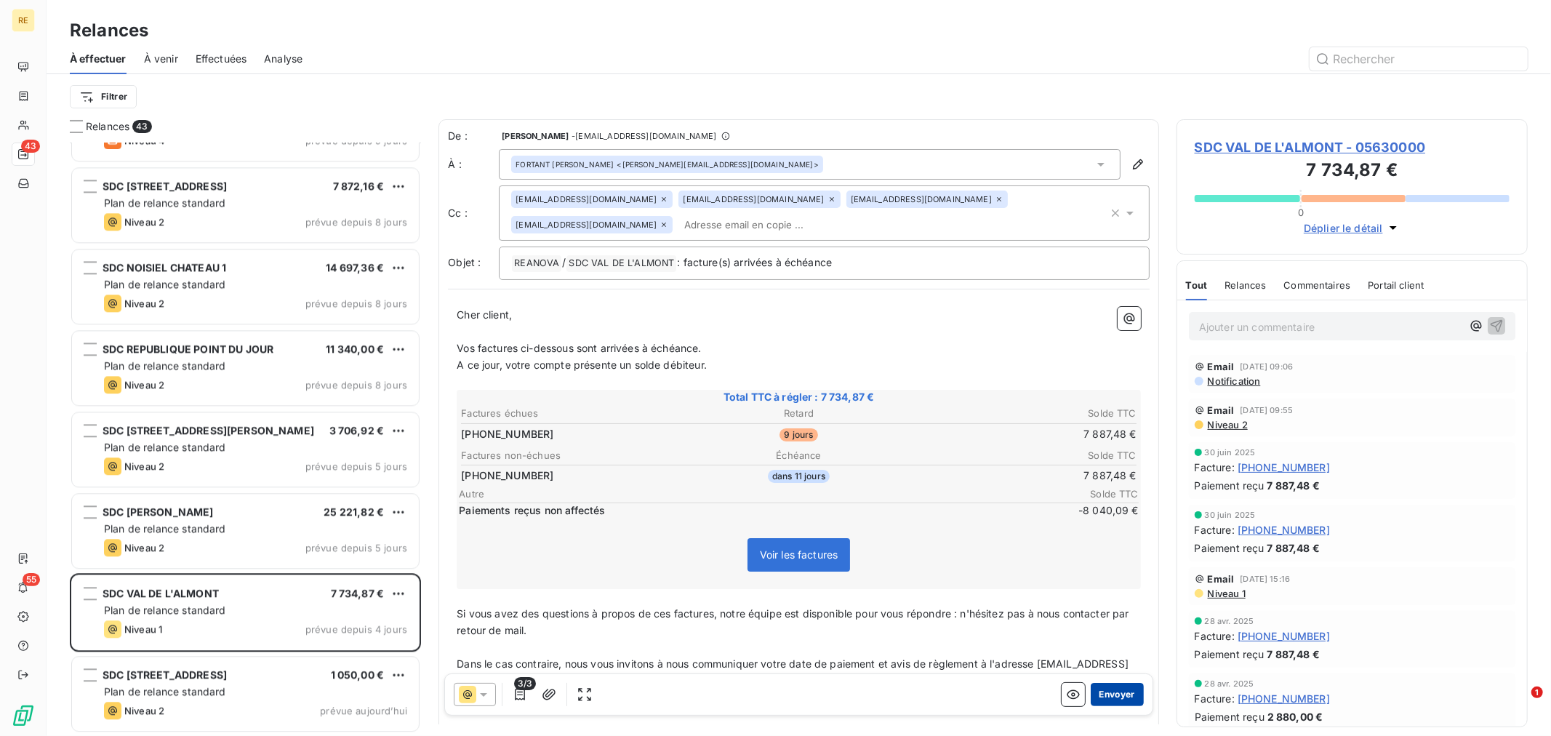
click at [1098, 697] on button "Envoyer" at bounding box center [1117, 694] width 53 height 23
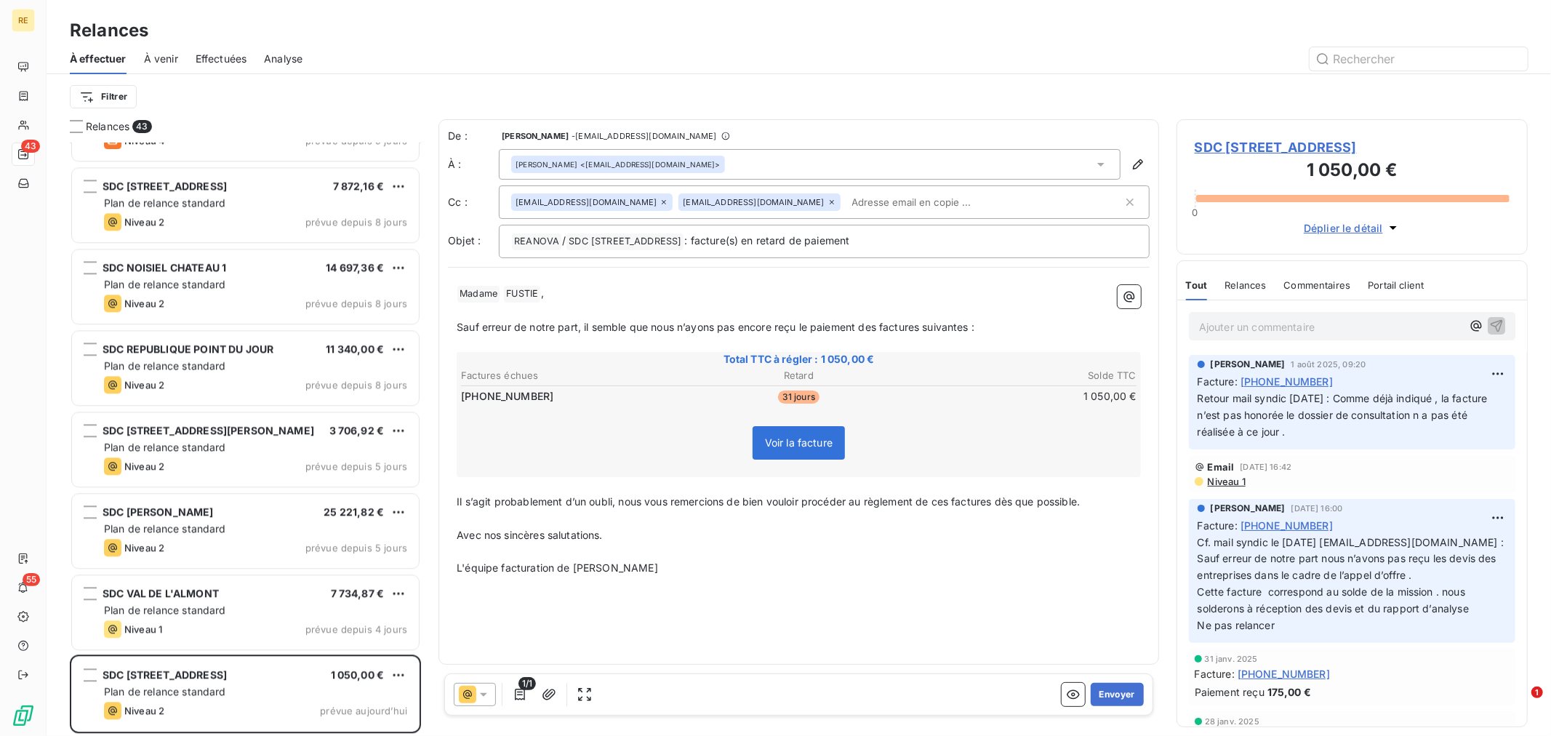
scroll to position [2827, 0]
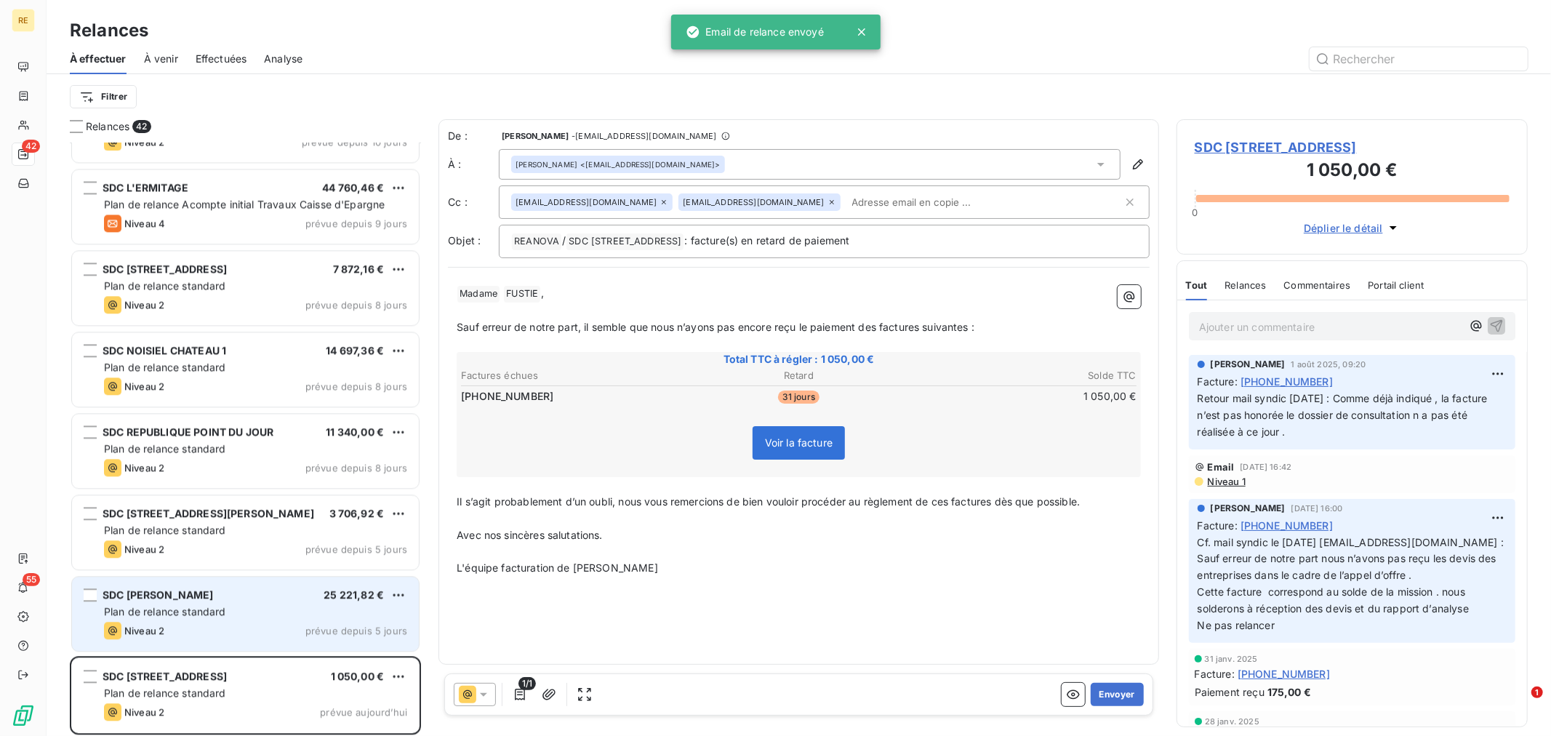
click at [214, 588] on div "SDC [PERSON_NAME] 25 221,82 €" at bounding box center [255, 594] width 303 height 13
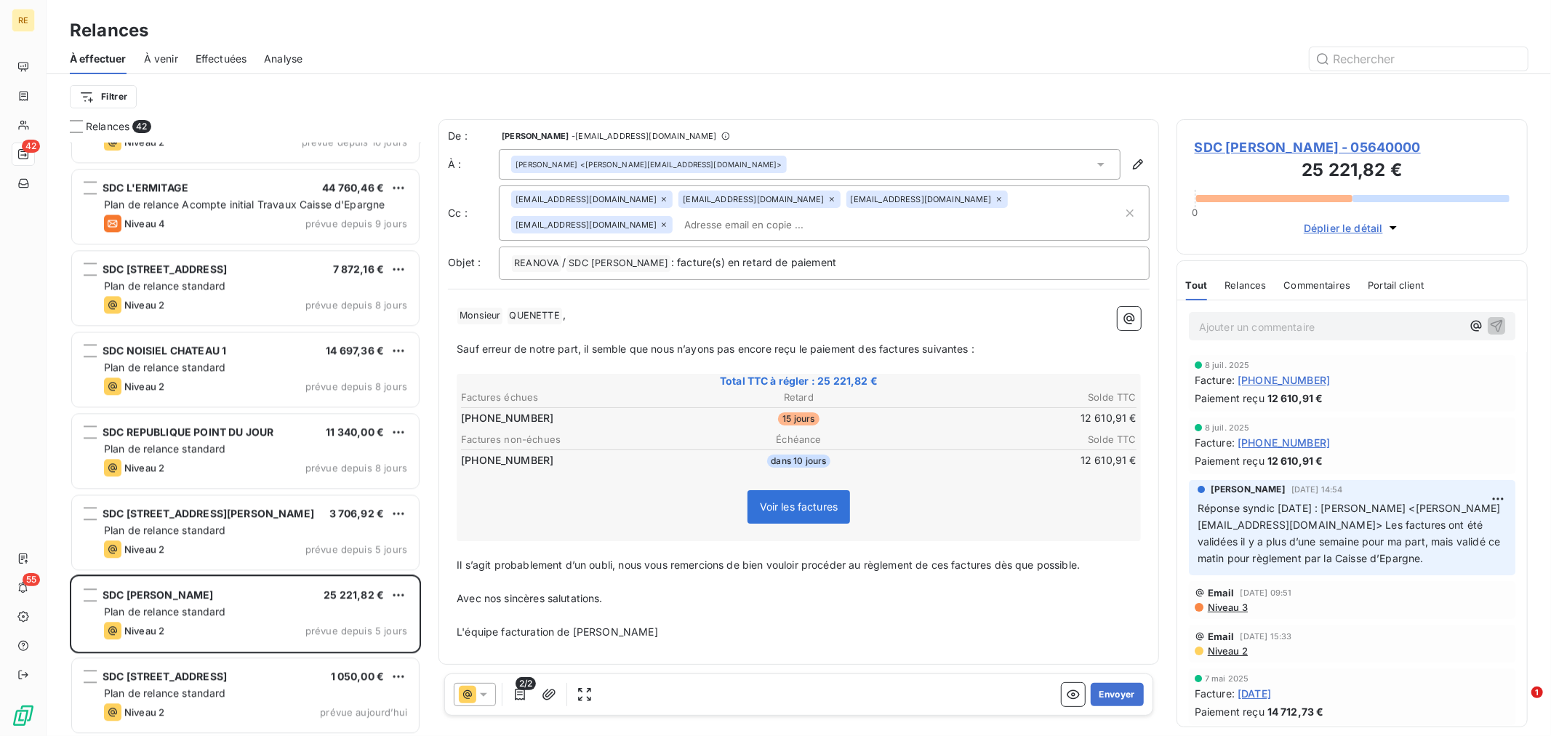
click at [697, 242] on div "De : [PERSON_NAME] - [EMAIL_ADDRESS][DOMAIN_NAME] À : [PERSON_NAME] <[PERSON_NA…" at bounding box center [799, 204] width 702 height 151
click at [713, 235] on div "[EMAIL_ADDRESS][DOMAIN_NAME] [EMAIL_ADDRESS][DOMAIN_NAME] [EMAIL_ADDRESS][DOMAI…" at bounding box center [817, 213] width 612 height 45
click at [718, 231] on input "text" at bounding box center [900, 225] width 444 height 22
click at [997, 200] on icon at bounding box center [999, 199] width 4 height 4
click at [828, 201] on icon at bounding box center [832, 199] width 9 height 9
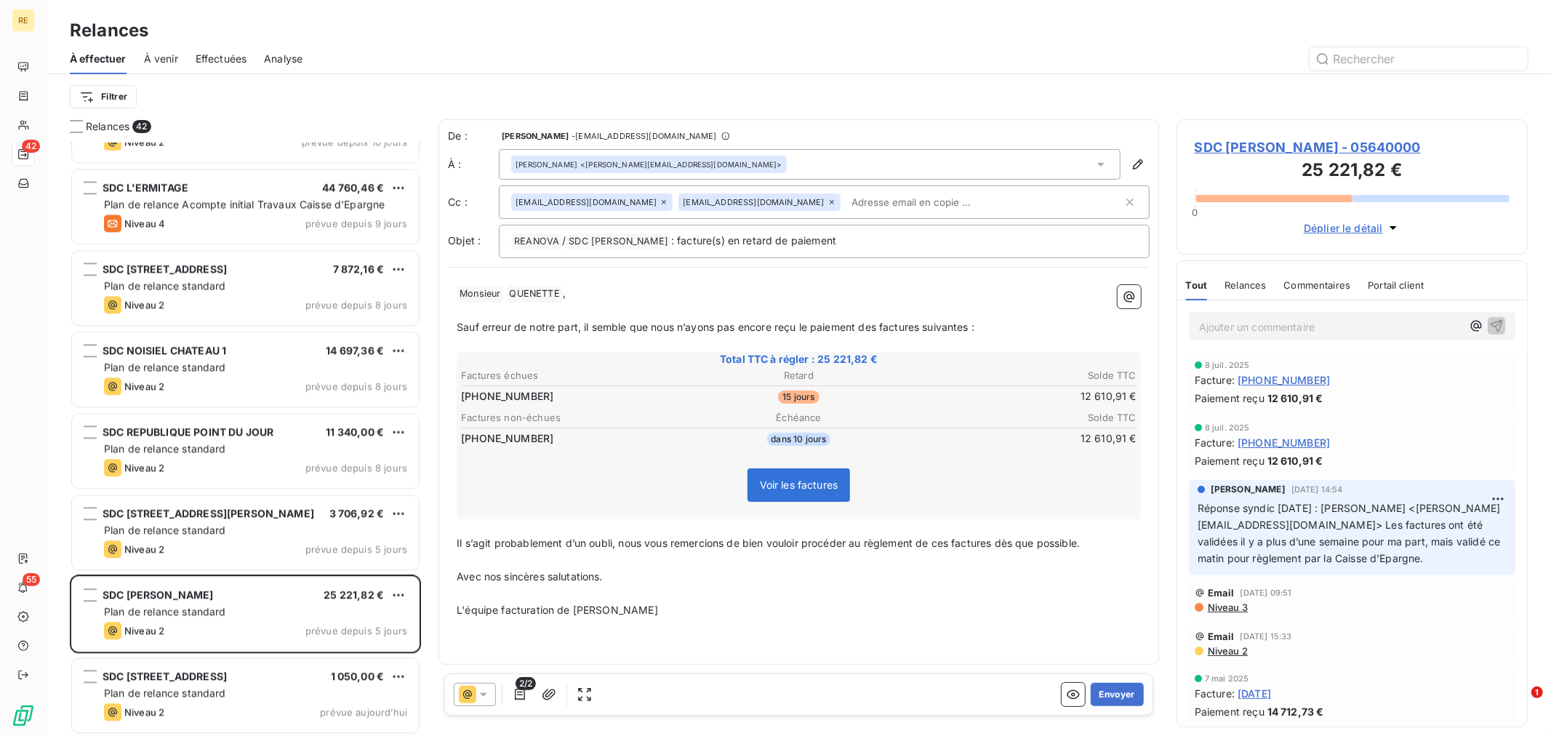
click at [713, 304] on p "﻿" at bounding box center [799, 311] width 684 height 17
click at [524, 540] on span "Il s’agit probablement d’un oubli, nous vous remercions de bien vouloir procéde…" at bounding box center [768, 543] width 623 height 12
drag, startPoint x: 622, startPoint y: 535, endPoint x: 470, endPoint y: 532, distance: 152.0
click at [465, 522] on div "﻿ Monsieur ﻿ QUENETTE ﻿ , ﻿ Sauf erreur de notre part, il semble que nous n’ayo…" at bounding box center [799, 452] width 684 height 334
click at [735, 552] on p "﻿" at bounding box center [799, 560] width 684 height 17
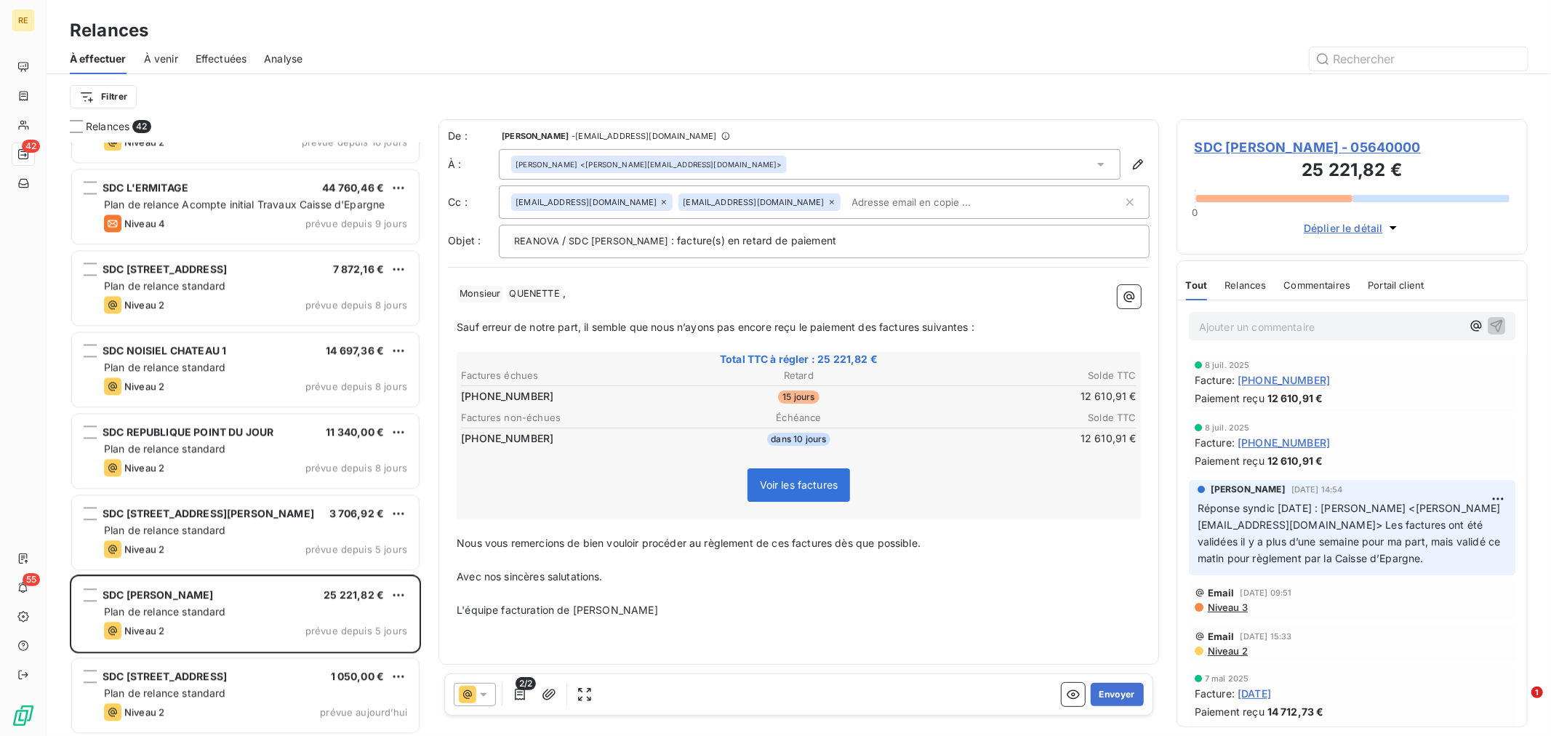
click at [1052, 608] on p "L'équipe facturation de [PERSON_NAME]" at bounding box center [799, 610] width 684 height 17
click at [1116, 699] on button "Envoyer" at bounding box center [1117, 694] width 53 height 23
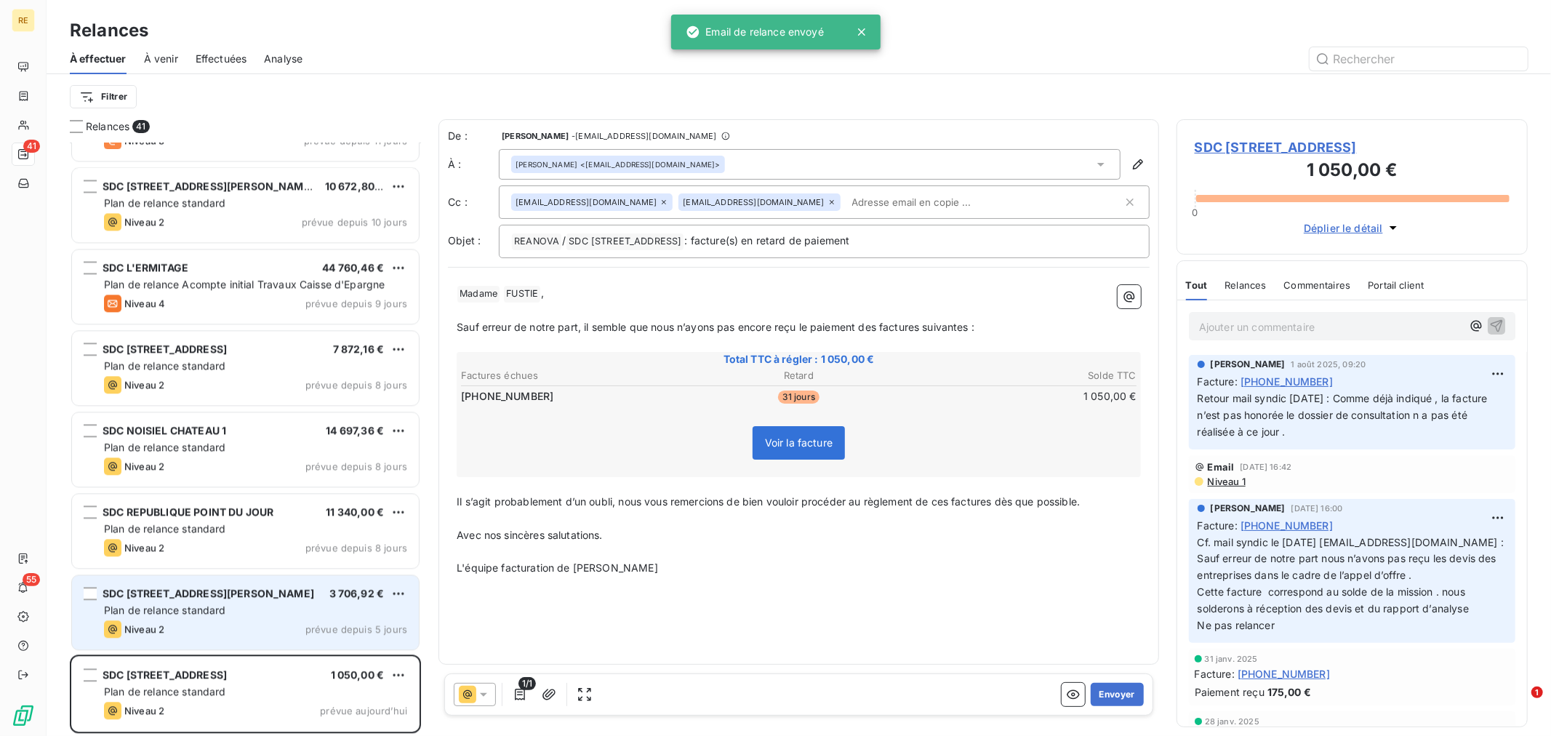
scroll to position [2745, 0]
click at [226, 611] on div "Plan de relance standard" at bounding box center [255, 611] width 303 height 15
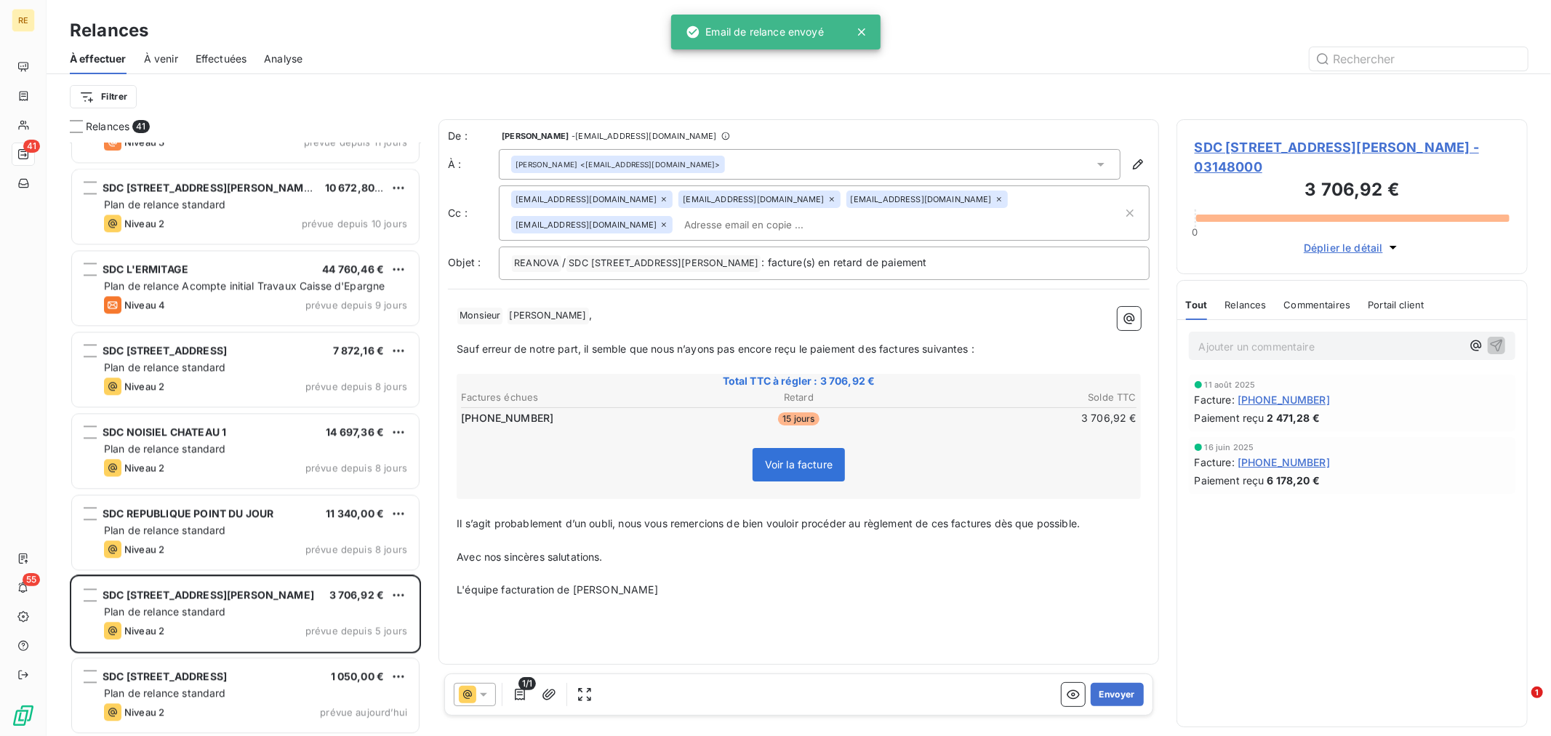
click at [876, 220] on div "[EMAIL_ADDRESS][DOMAIN_NAME] [EMAIL_ADDRESS][DOMAIN_NAME] [EMAIL_ADDRESS][DOMAI…" at bounding box center [817, 213] width 612 height 45
click at [867, 222] on input "text" at bounding box center [900, 225] width 444 height 22
click at [659, 537] on p "﻿" at bounding box center [799, 540] width 684 height 17
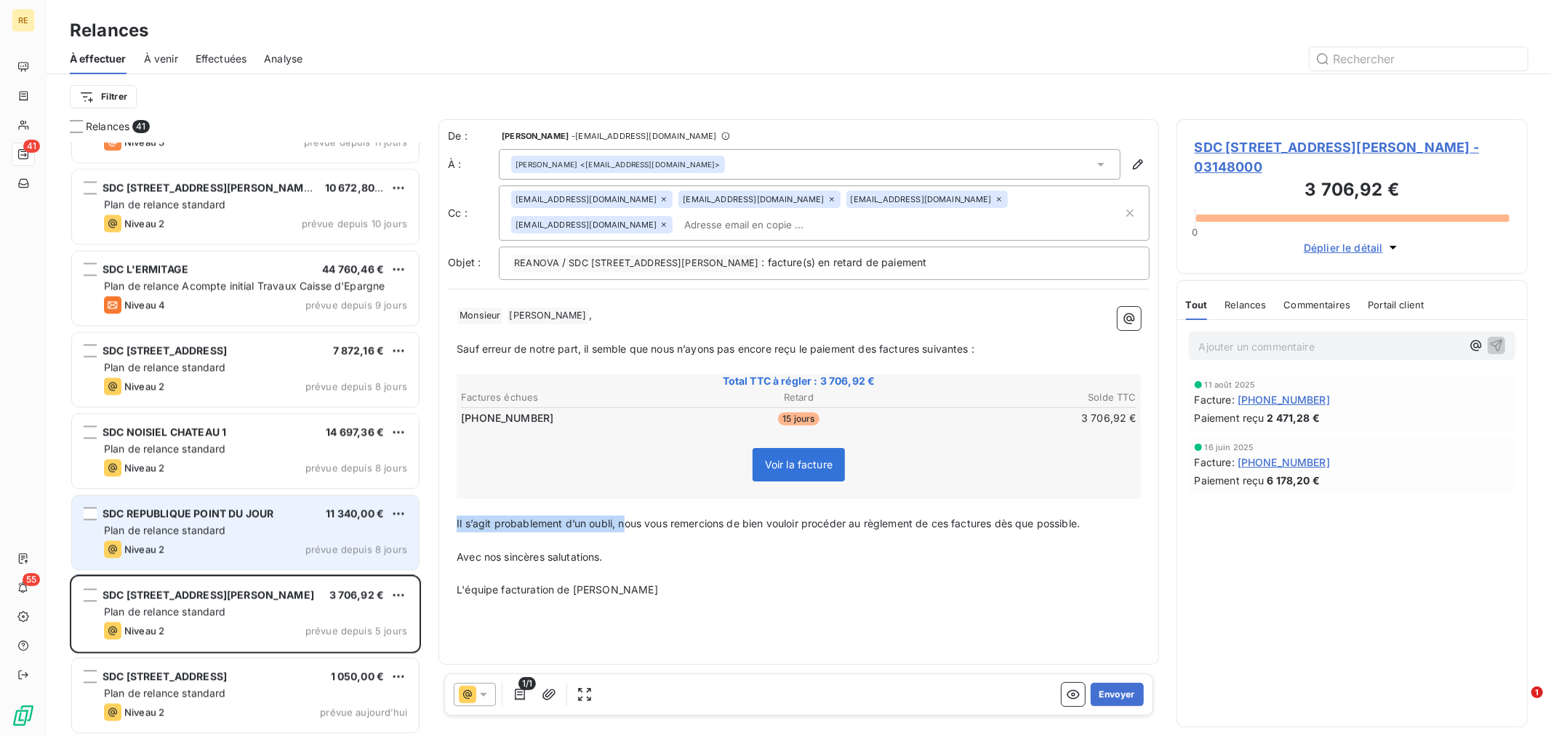
drag, startPoint x: 623, startPoint y: 518, endPoint x: 400, endPoint y: 525, distance: 223.4
click at [400, 525] on div "Relances 41 LORILLARD 3 564,00 € Plan de relance standard Niveau 2 prévue depui…" at bounding box center [799, 427] width 1505 height 617
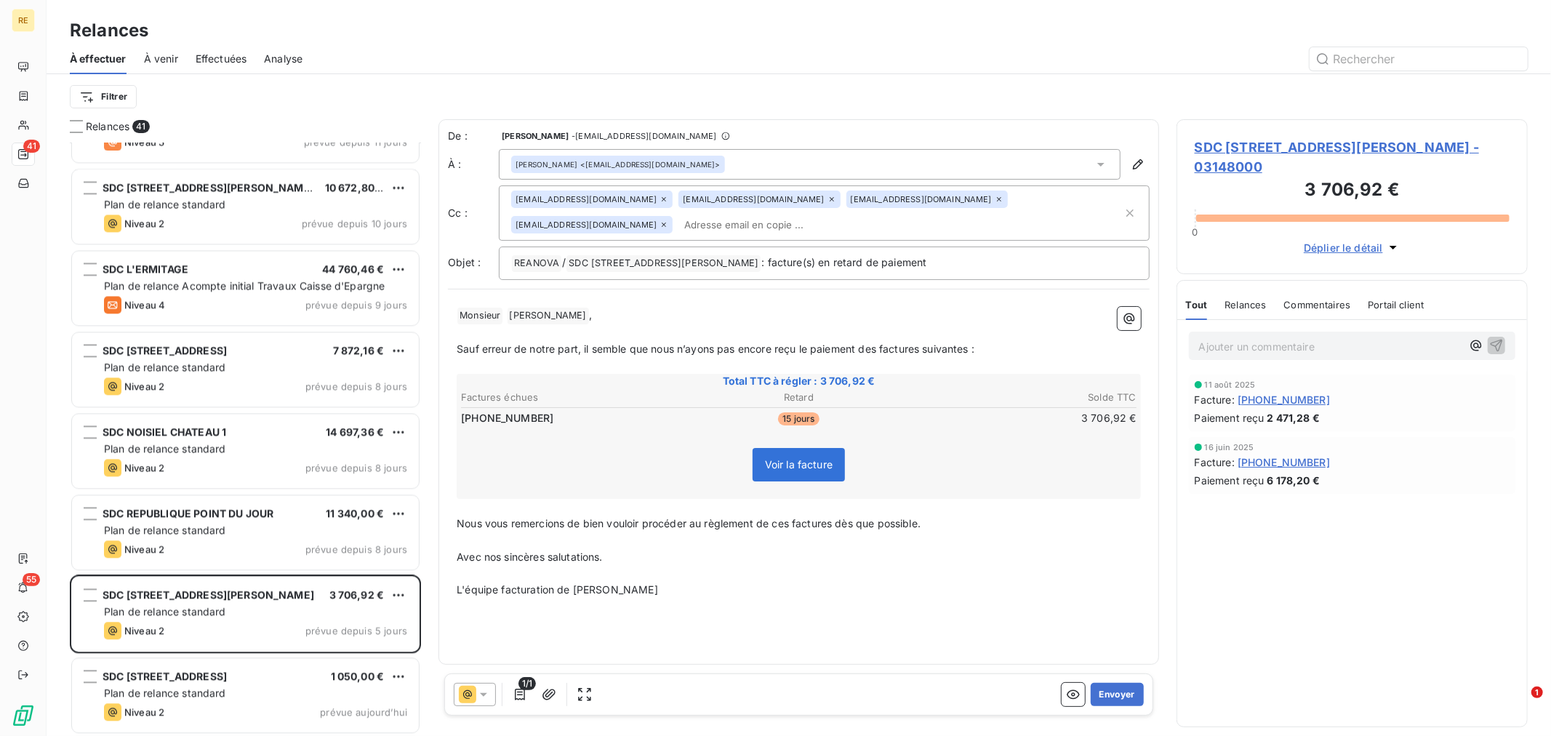
click at [1069, 582] on p "L'équipe facturation de [PERSON_NAME]" at bounding box center [799, 590] width 684 height 17
click at [995, 197] on icon at bounding box center [999, 199] width 9 height 9
click at [757, 343] on span "Sauf erreur de notre part, il semble que nous n’ayons pas encore reçu le paieme…" at bounding box center [716, 349] width 518 height 12
click at [995, 200] on icon at bounding box center [999, 199] width 9 height 9
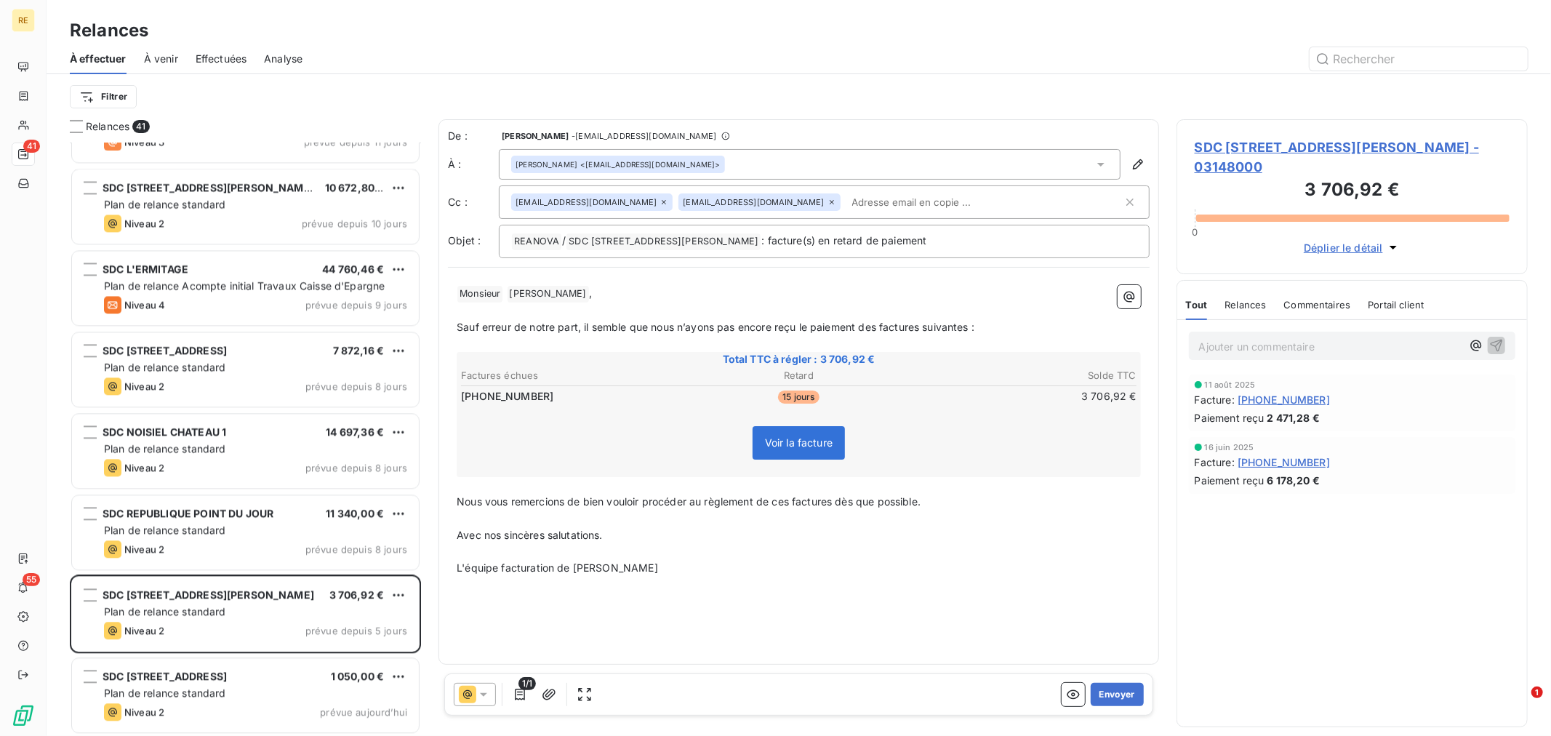
drag, startPoint x: 816, startPoint y: 313, endPoint x: 735, endPoint y: 367, distance: 97.0
click at [815, 313] on p "﻿" at bounding box center [799, 311] width 684 height 17
click at [1111, 696] on button "Envoyer" at bounding box center [1117, 694] width 53 height 23
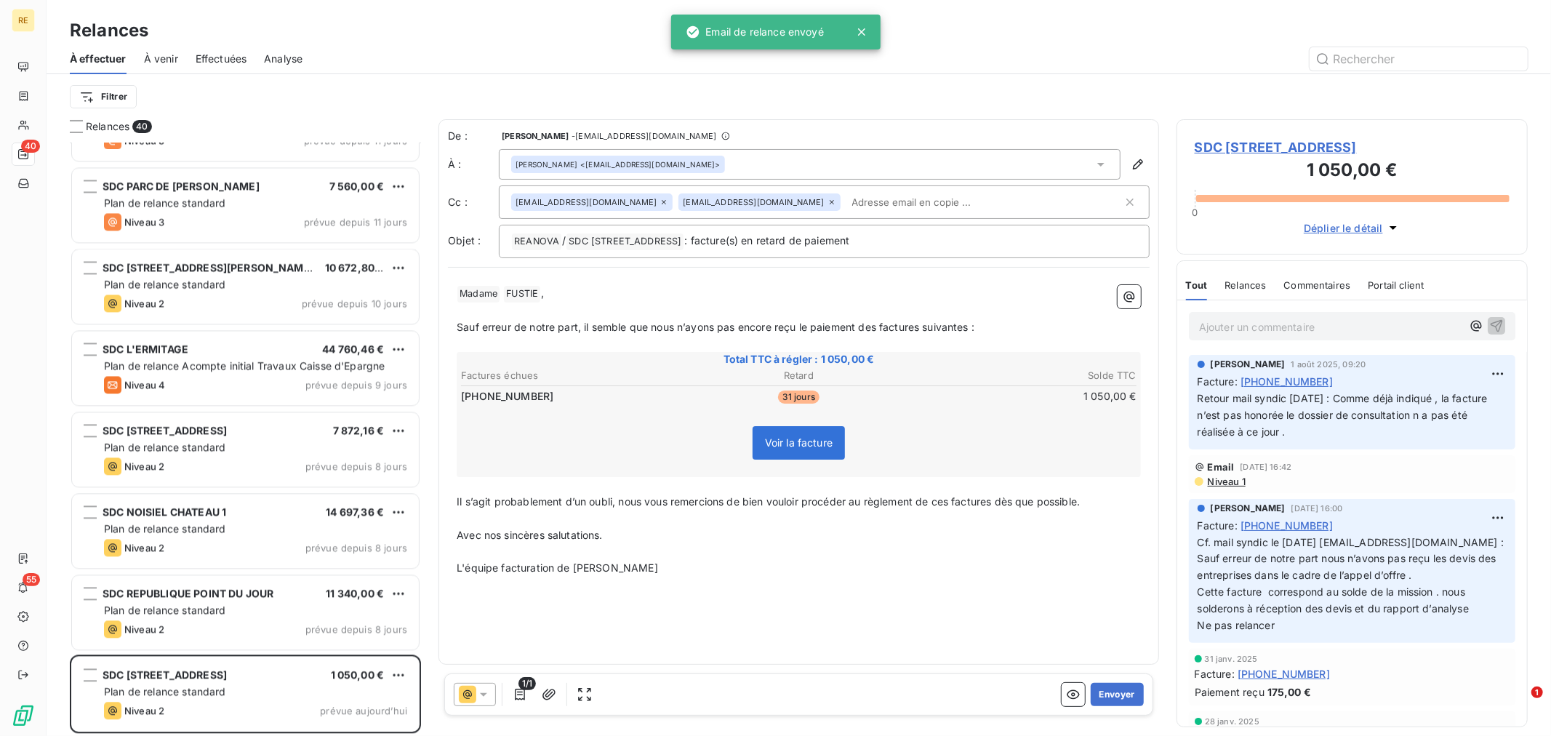
scroll to position [2665, 0]
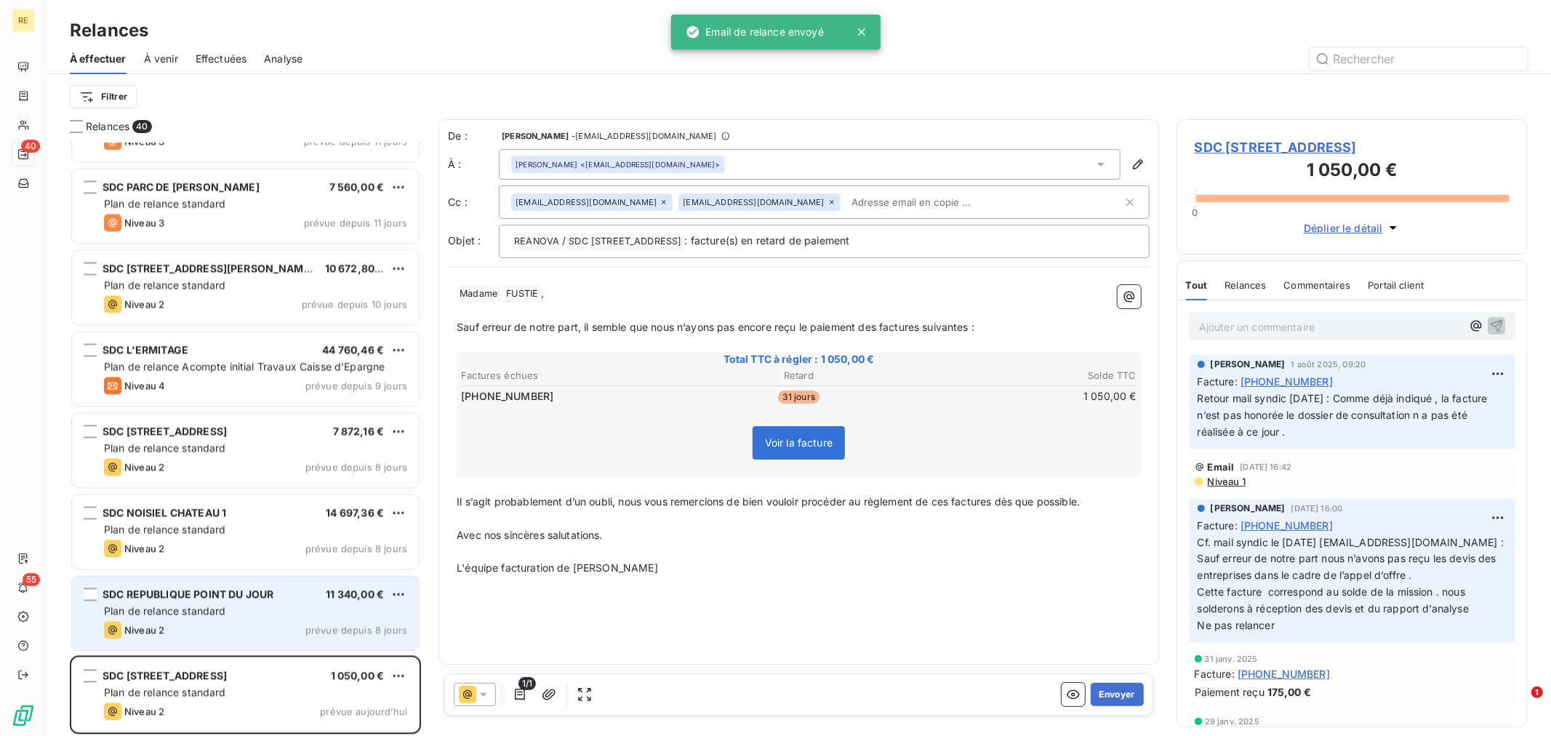
click at [175, 591] on span "SDC REPUBLIQUE POINT DU JOUR" at bounding box center [188, 594] width 171 height 12
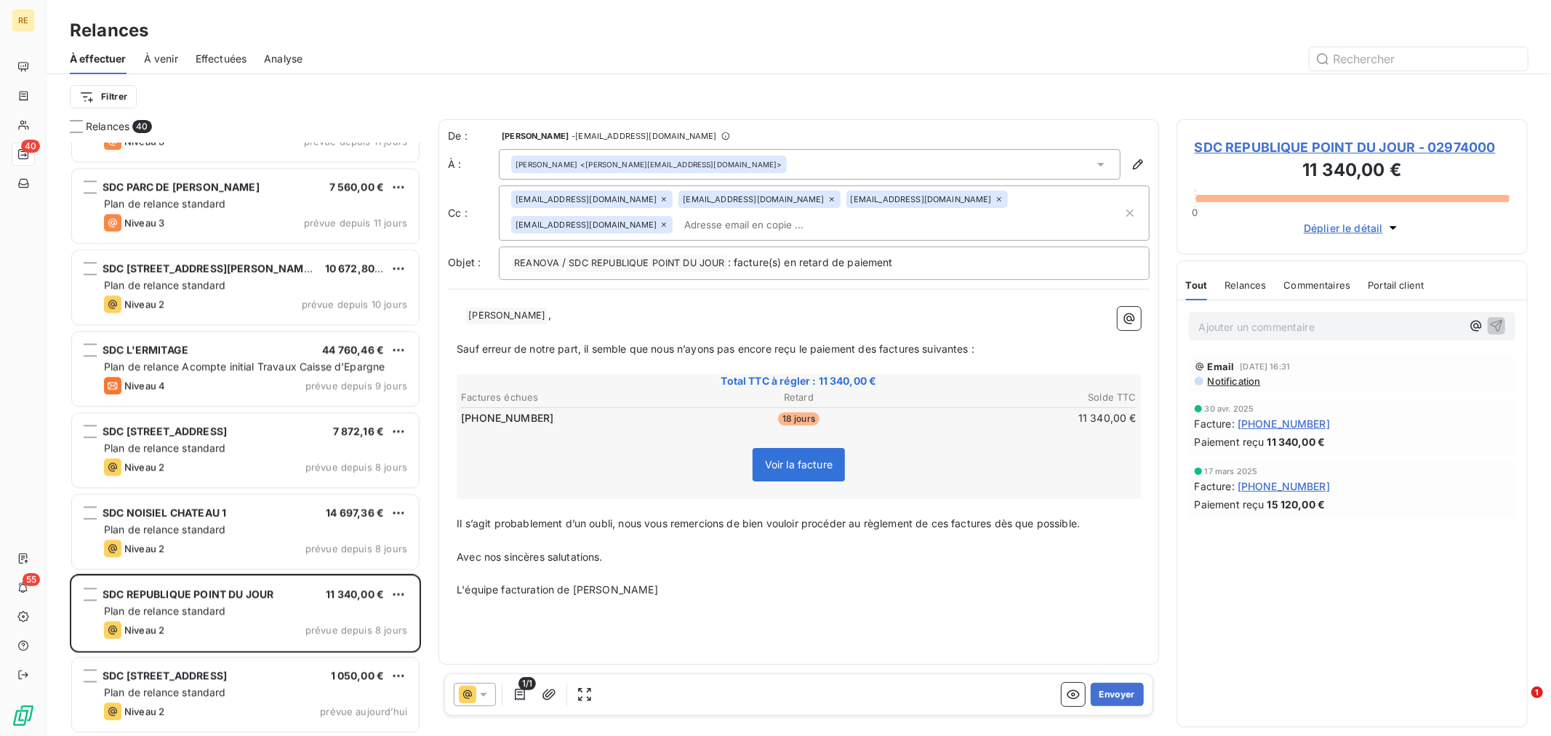
click at [1287, 139] on span "SDC REPUBLIQUE POINT DU JOUR - 02974000" at bounding box center [1352, 147] width 315 height 20
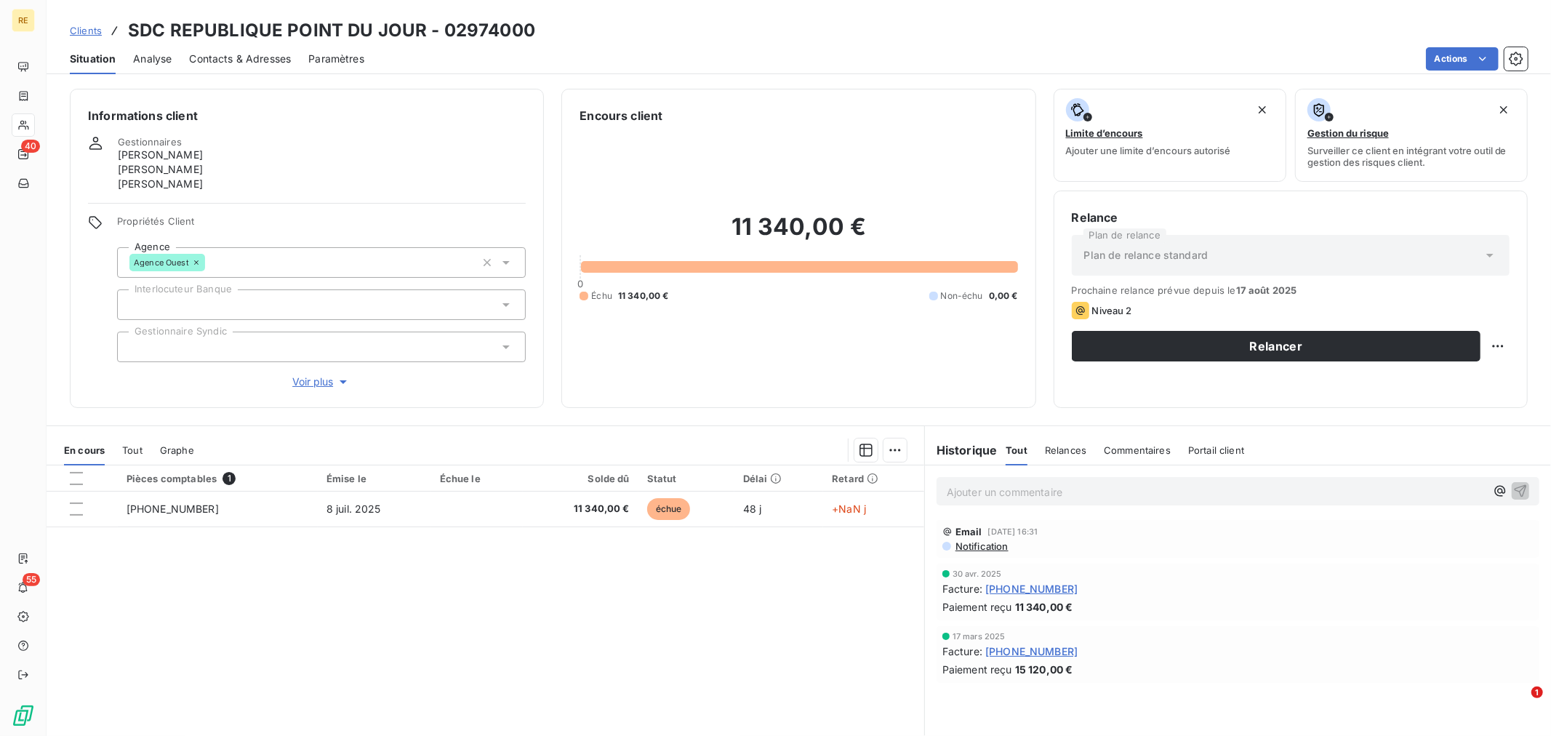
click at [268, 58] on span "Contacts & Adresses" at bounding box center [240, 59] width 102 height 15
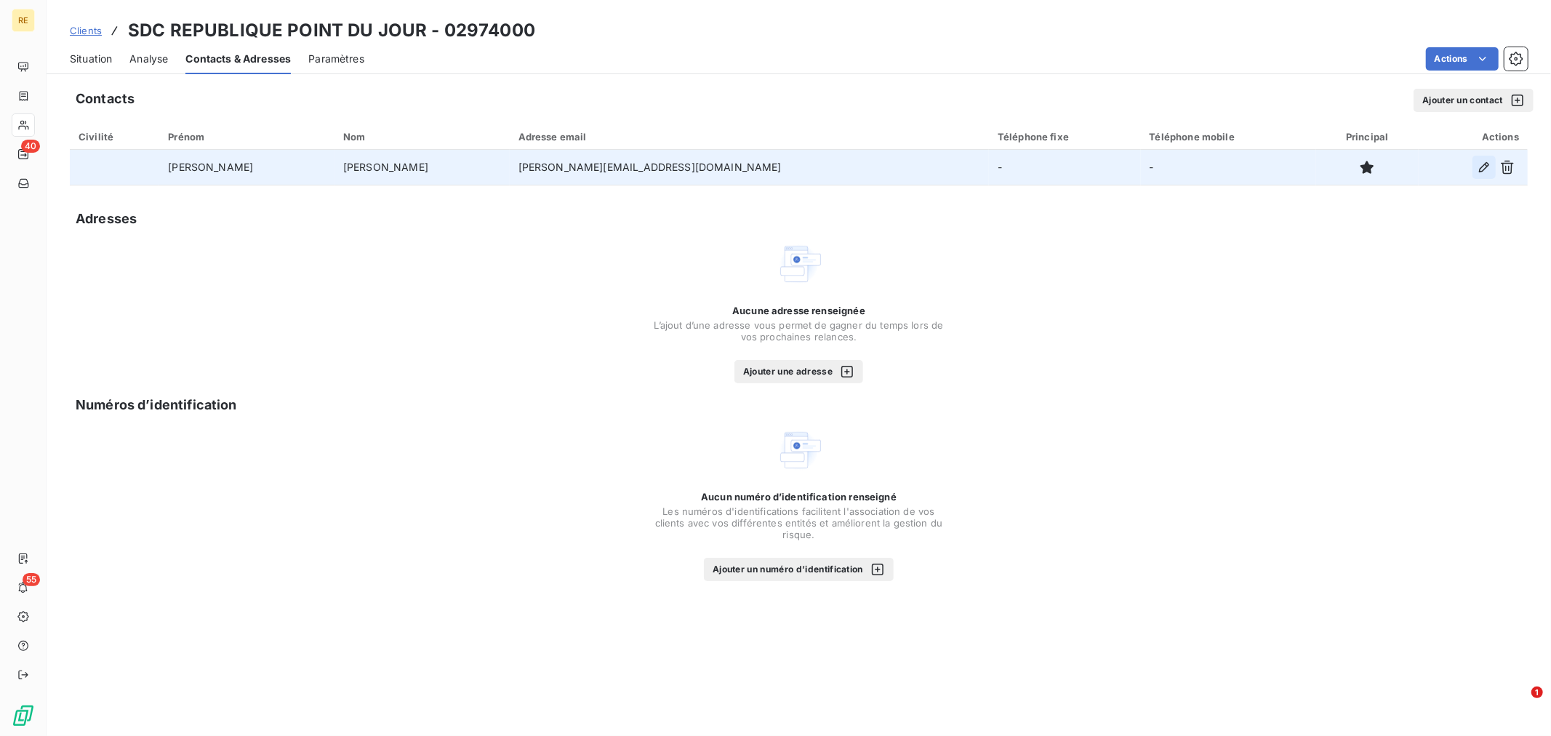
click at [1484, 164] on icon "button" at bounding box center [1484, 167] width 15 height 15
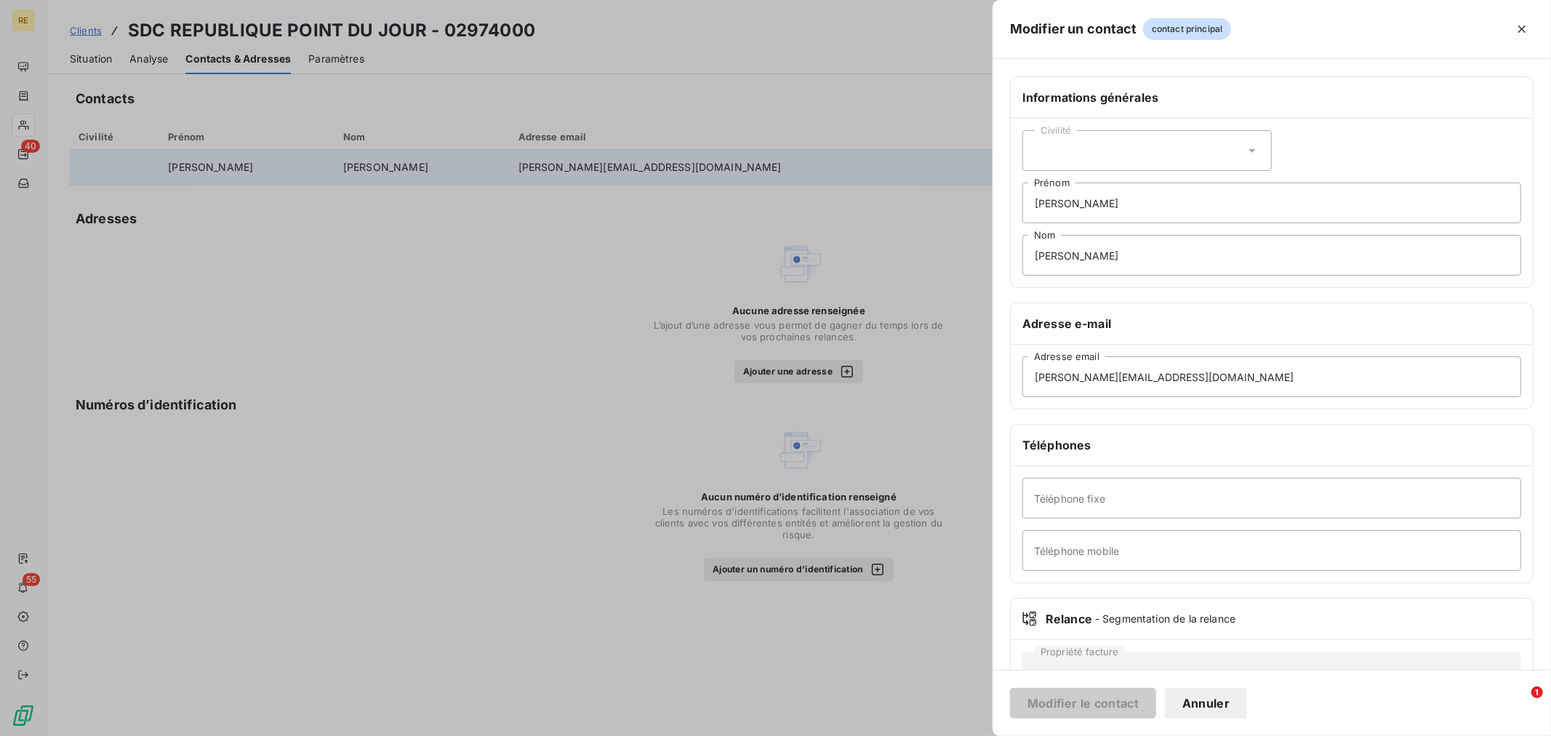
drag, startPoint x: 1137, startPoint y: 137, endPoint x: 1133, endPoint y: 148, distance: 12.4
click at [1137, 137] on div "Civilité" at bounding box center [1146, 150] width 249 height 41
click at [1108, 184] on li "Madame" at bounding box center [1146, 186] width 249 height 25
click at [1049, 703] on button "Modifier le contact" at bounding box center [1083, 703] width 146 height 31
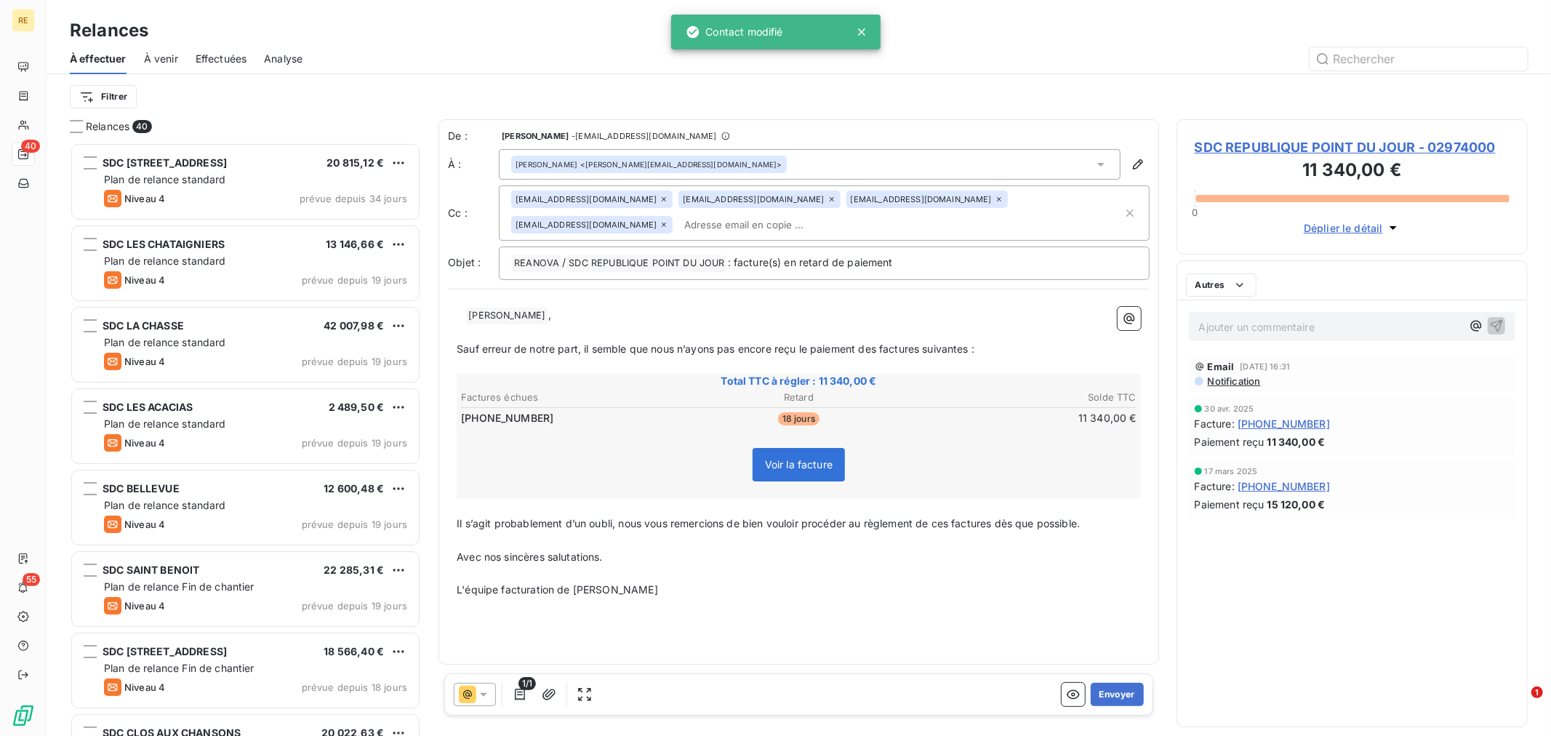
scroll to position [580, 339]
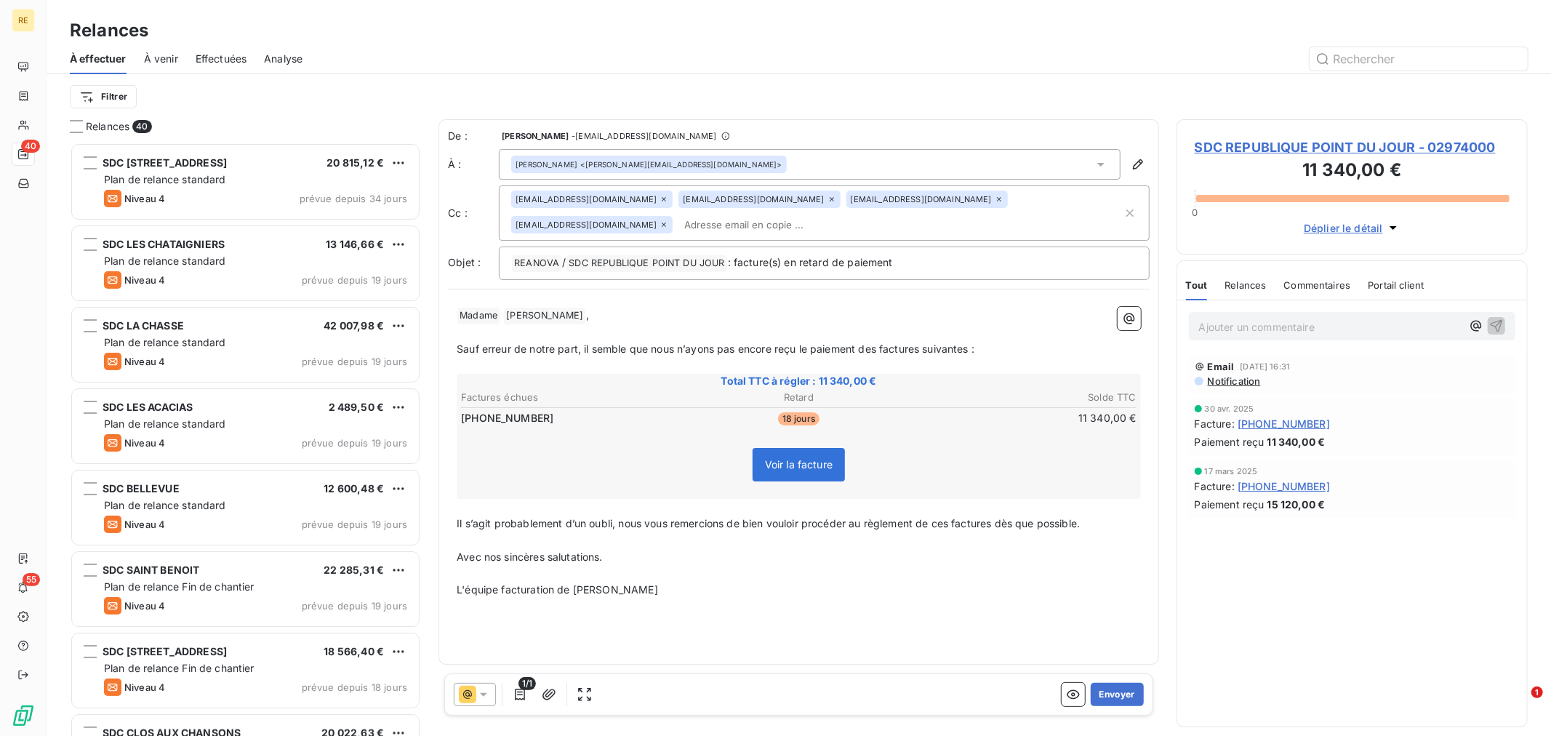
click at [995, 198] on icon at bounding box center [999, 199] width 9 height 9
click at [995, 202] on icon at bounding box center [999, 199] width 9 height 9
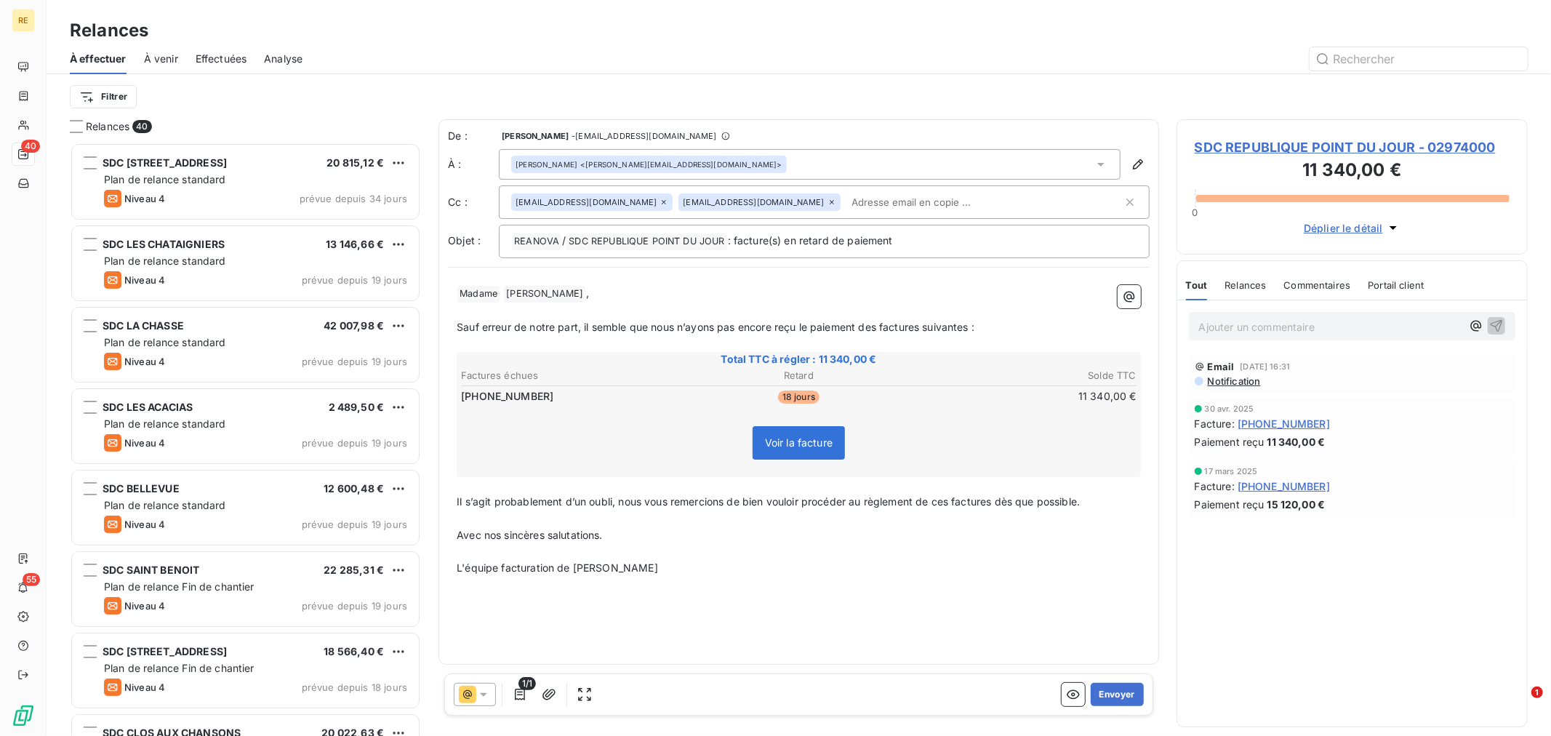
click at [873, 311] on p "﻿" at bounding box center [799, 311] width 684 height 17
click at [609, 532] on p "Avec nos sincères salutations." at bounding box center [799, 535] width 684 height 17
drag, startPoint x: 625, startPoint y: 499, endPoint x: 452, endPoint y: 495, distance: 173.1
click at [452, 495] on div "﻿ Madame ﻿ [PERSON_NAME] ﻿ , ﻿ Sauf erreur de notre part, il semble que nous n’…" at bounding box center [799, 430] width 702 height 309
click at [858, 528] on p "Avec nos sincères salutations." at bounding box center [799, 535] width 684 height 17
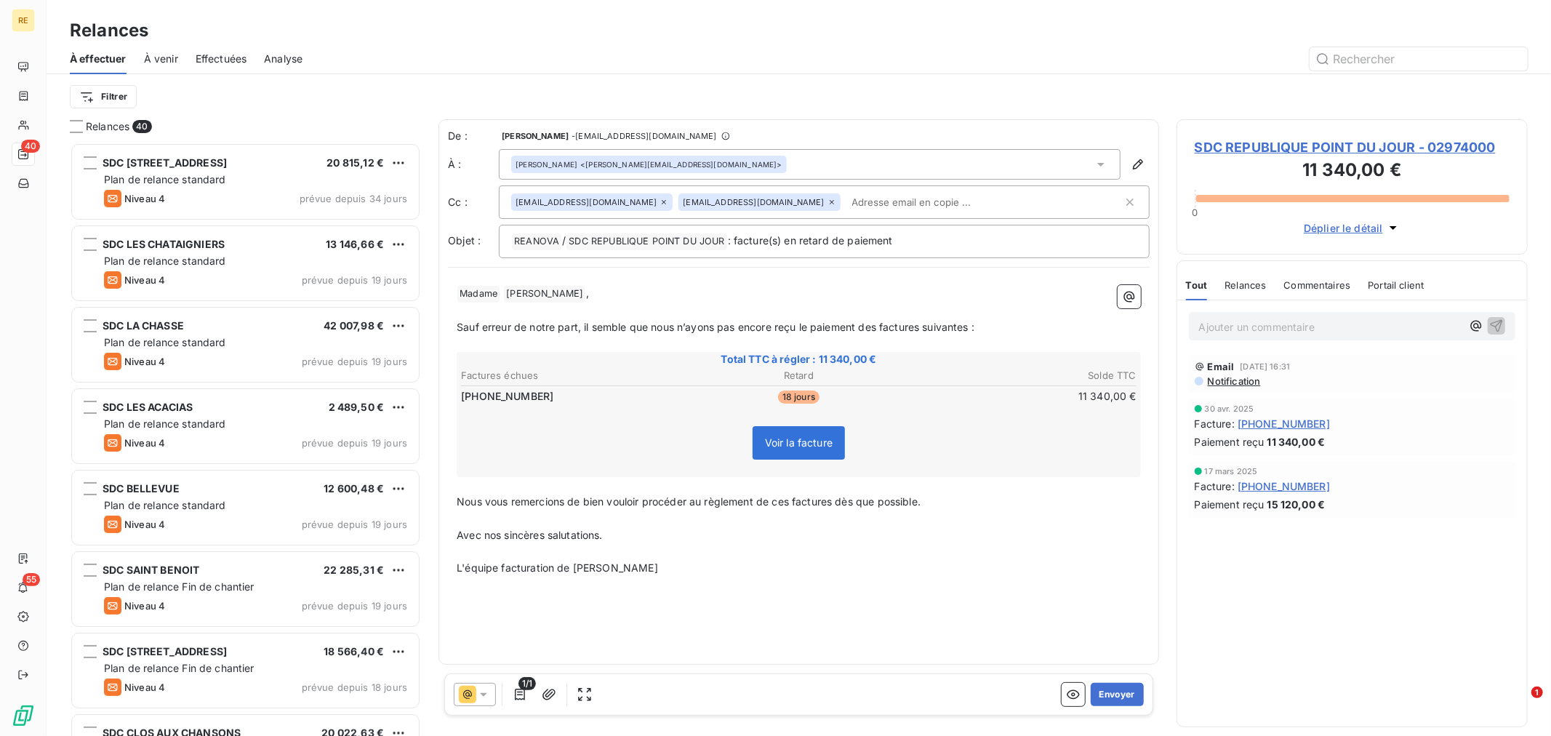
click at [1002, 577] on div "﻿ Madame ﻿ [PERSON_NAME] ﻿ , ﻿ Sauf erreur de notre part, il semble que nous n’…" at bounding box center [799, 430] width 702 height 309
click at [1127, 692] on button "Envoyer" at bounding box center [1117, 694] width 53 height 23
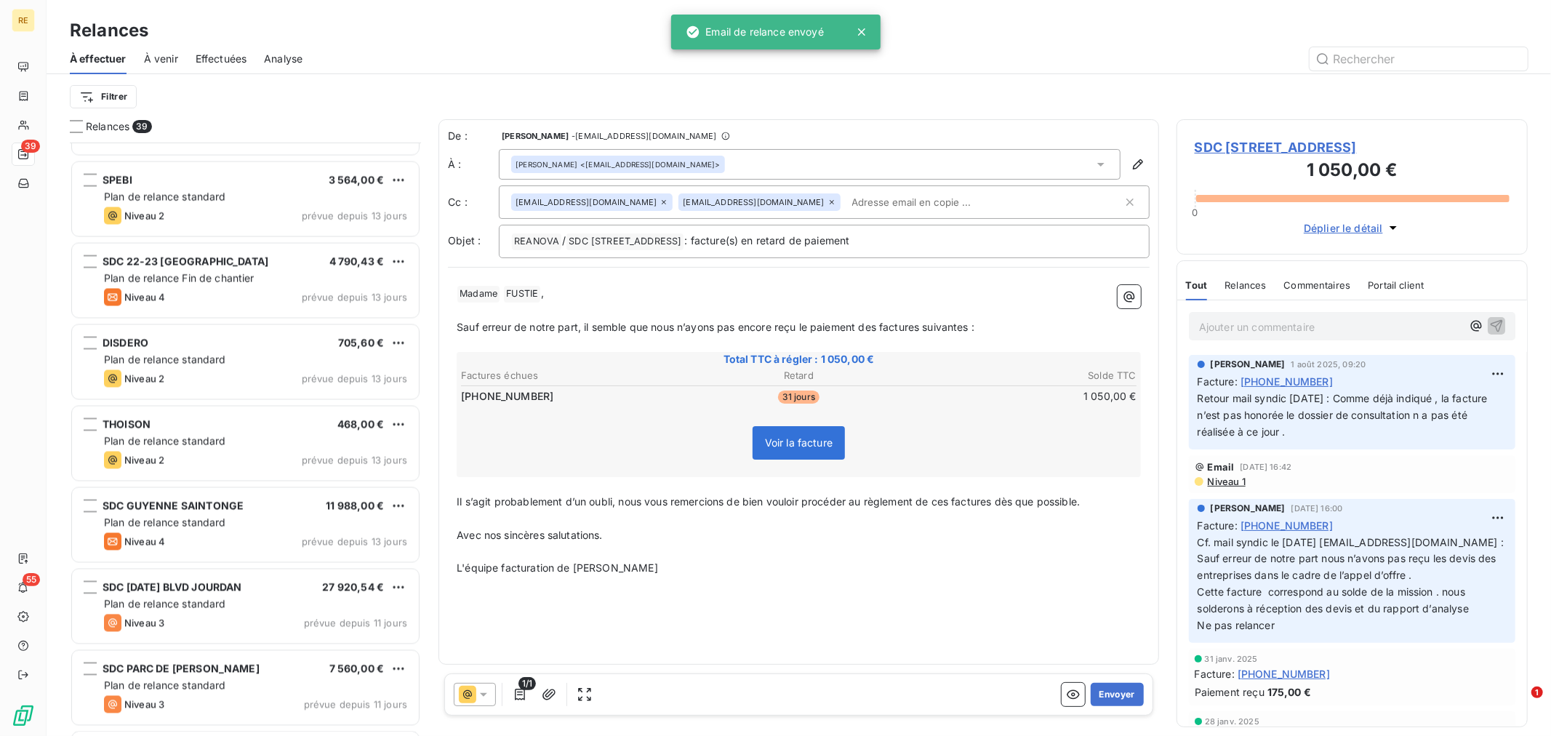
scroll to position [2584, 0]
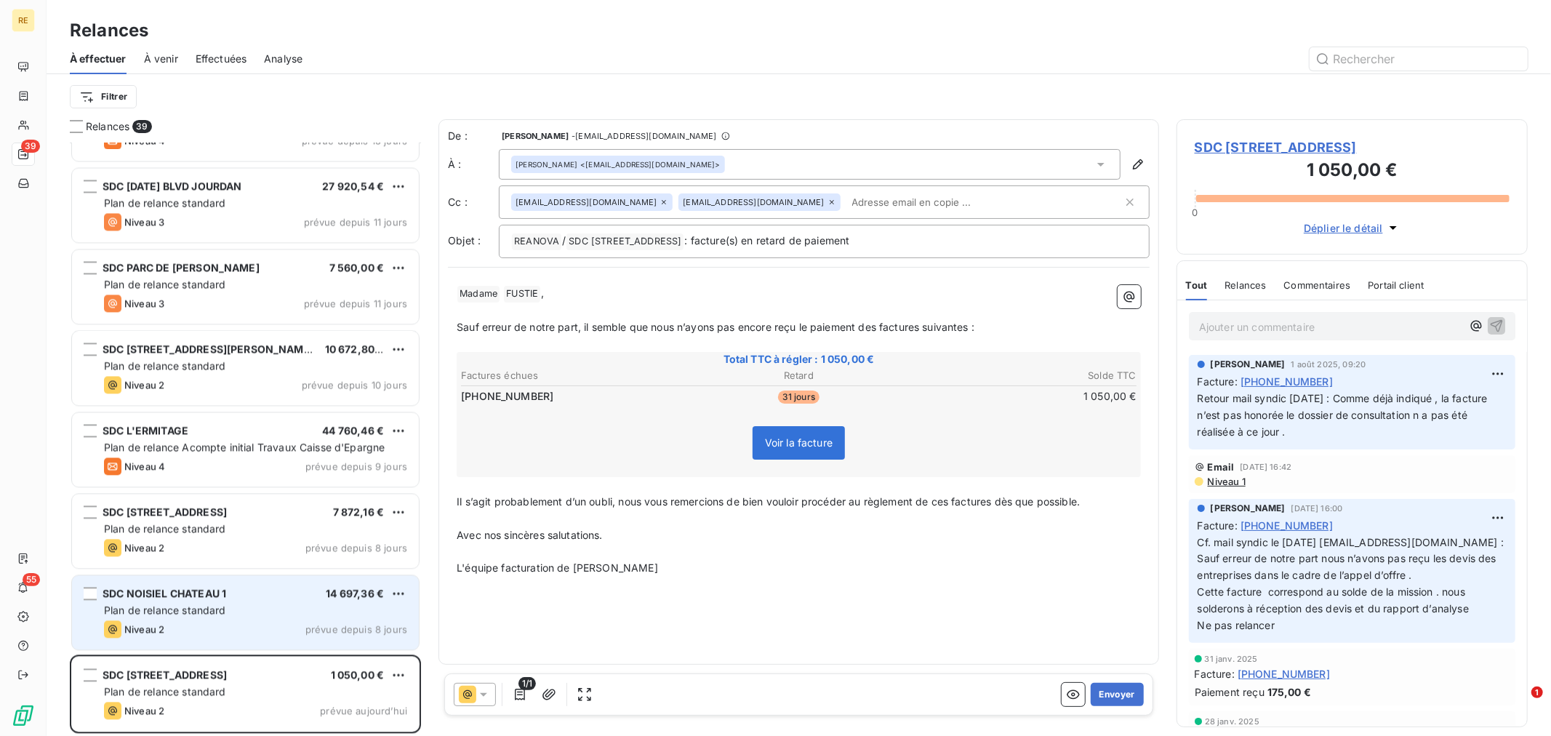
click at [306, 612] on div "Plan de relance standard" at bounding box center [255, 610] width 303 height 15
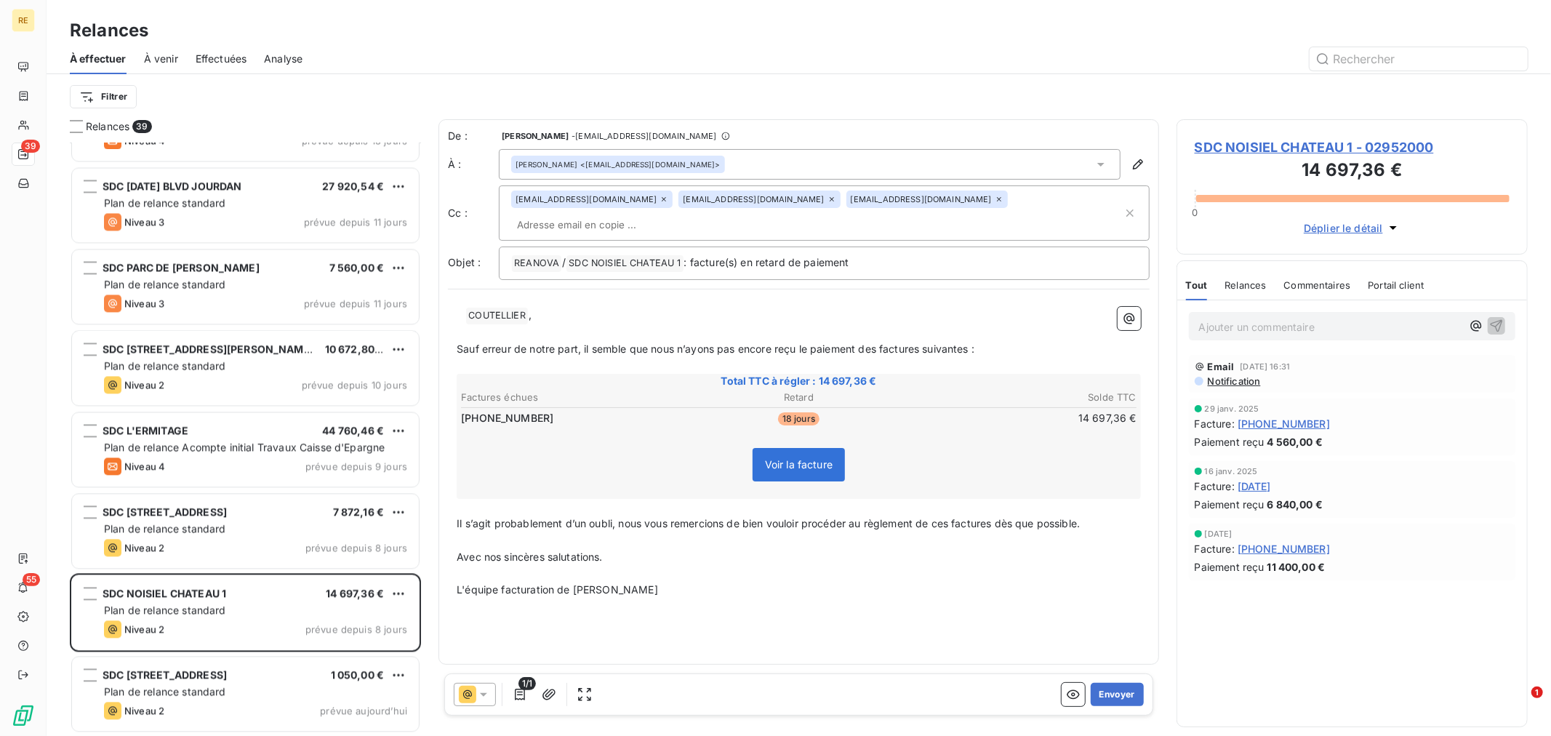
click at [1302, 147] on span "SDC NOISIEL CHATEAU 1 - 02952000" at bounding box center [1352, 147] width 315 height 20
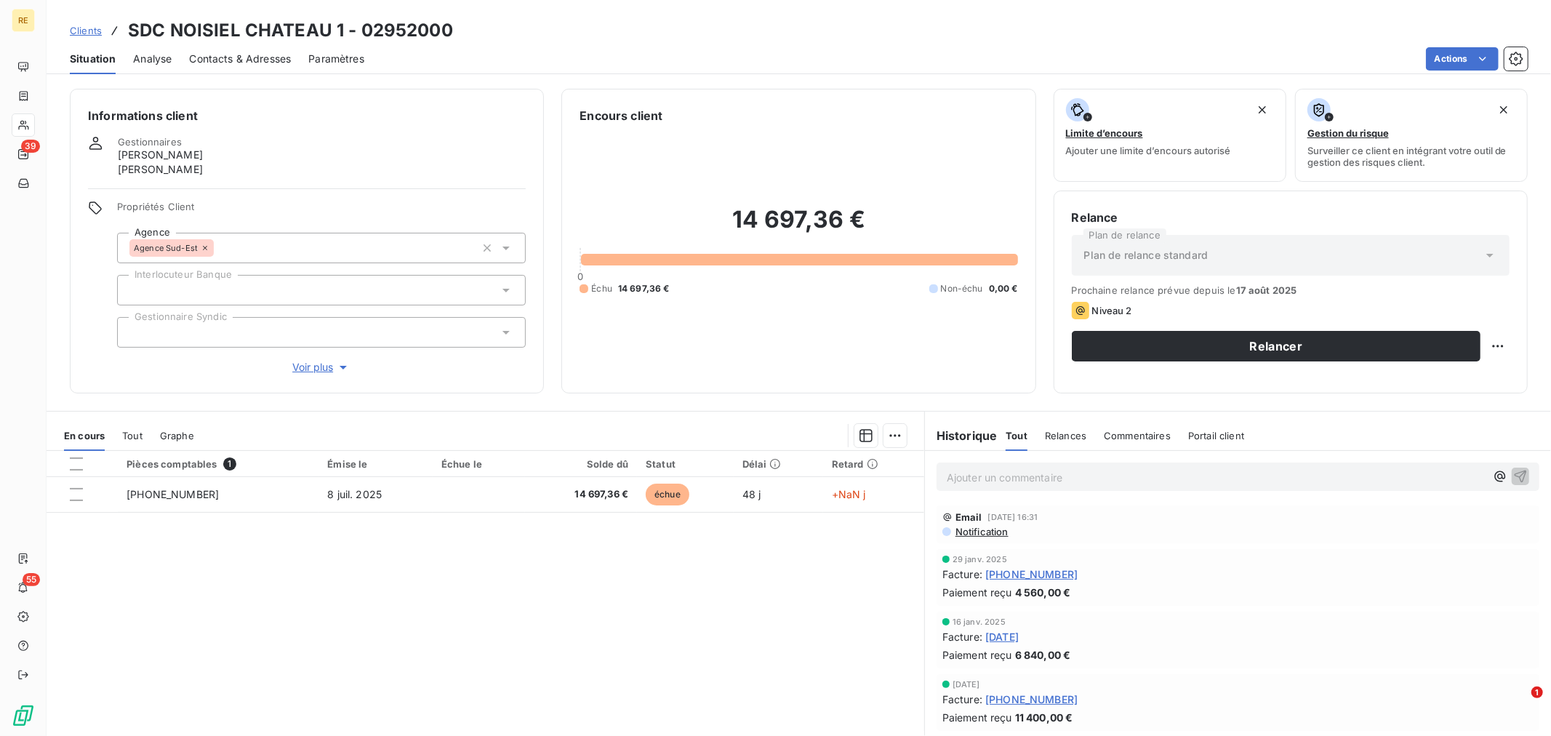
click at [252, 57] on span "Contacts & Adresses" at bounding box center [240, 59] width 102 height 15
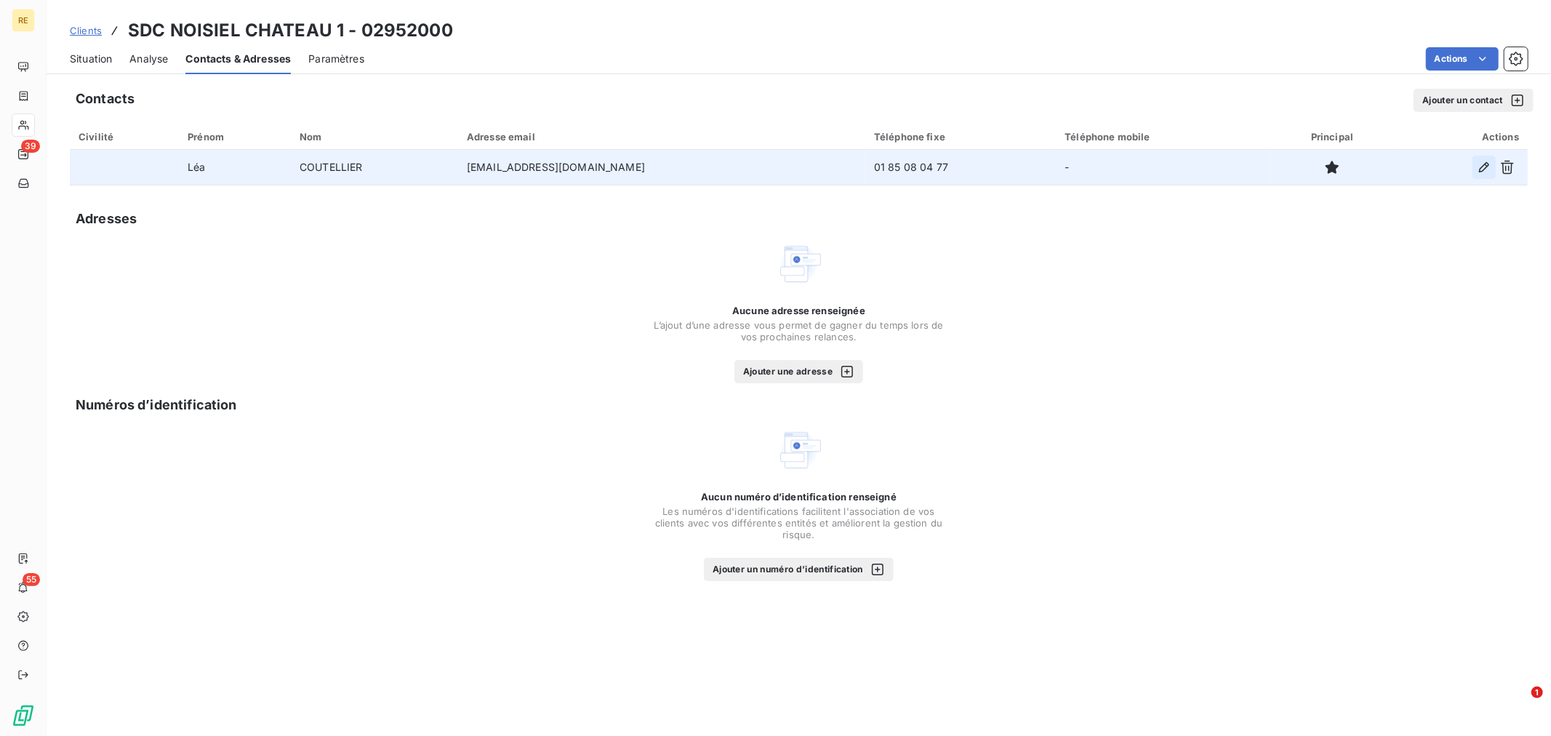
click at [1479, 164] on icon "button" at bounding box center [1484, 167] width 15 height 15
type input "Léa"
type input "COUTELLIER"
type input "[EMAIL_ADDRESS][DOMAIN_NAME]"
type input "01 85 08 04 77"
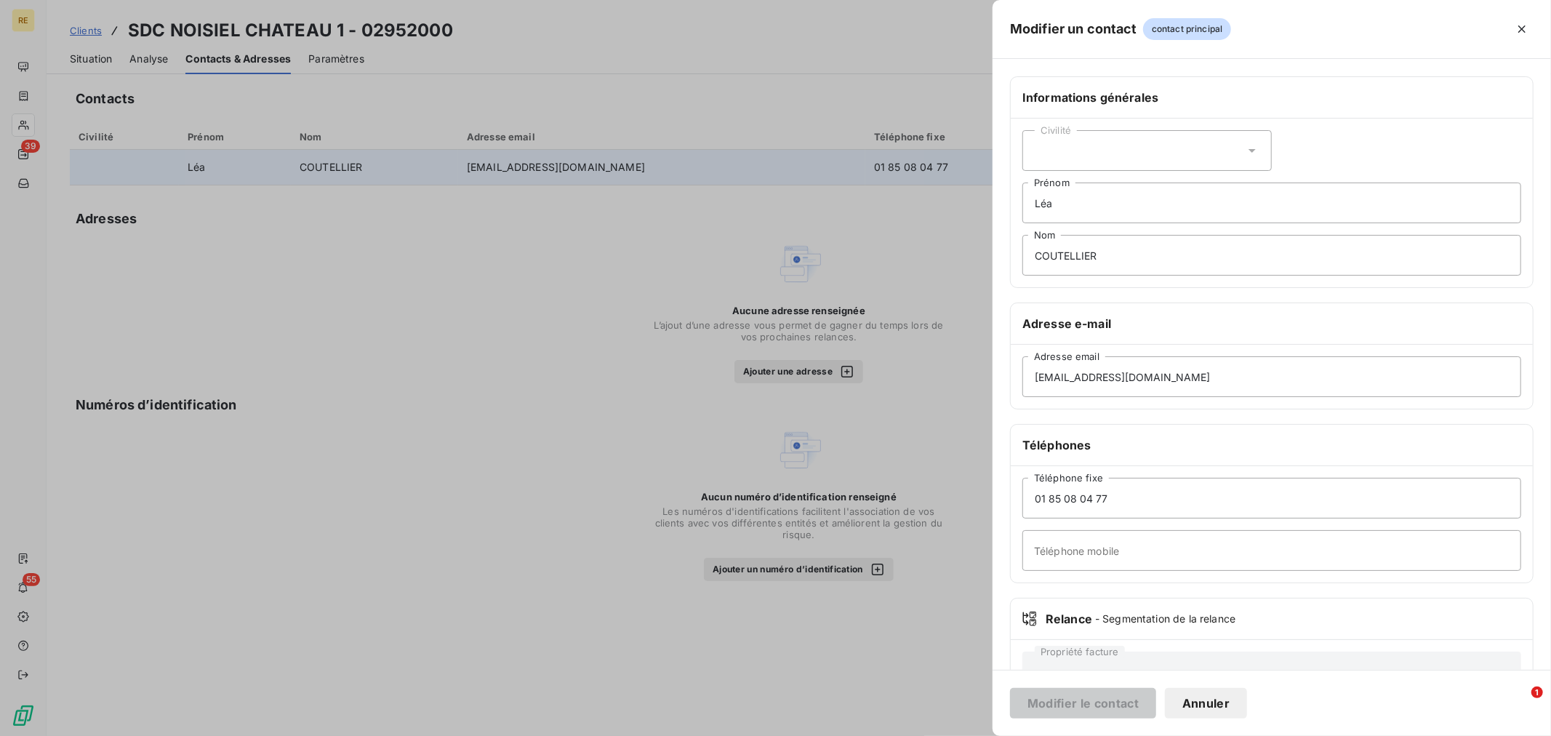
click at [1135, 139] on div "Civilité" at bounding box center [1146, 150] width 249 height 41
click at [1092, 193] on li "Madame" at bounding box center [1146, 186] width 249 height 25
click at [1058, 708] on button "Modifier le contact" at bounding box center [1083, 703] width 146 height 31
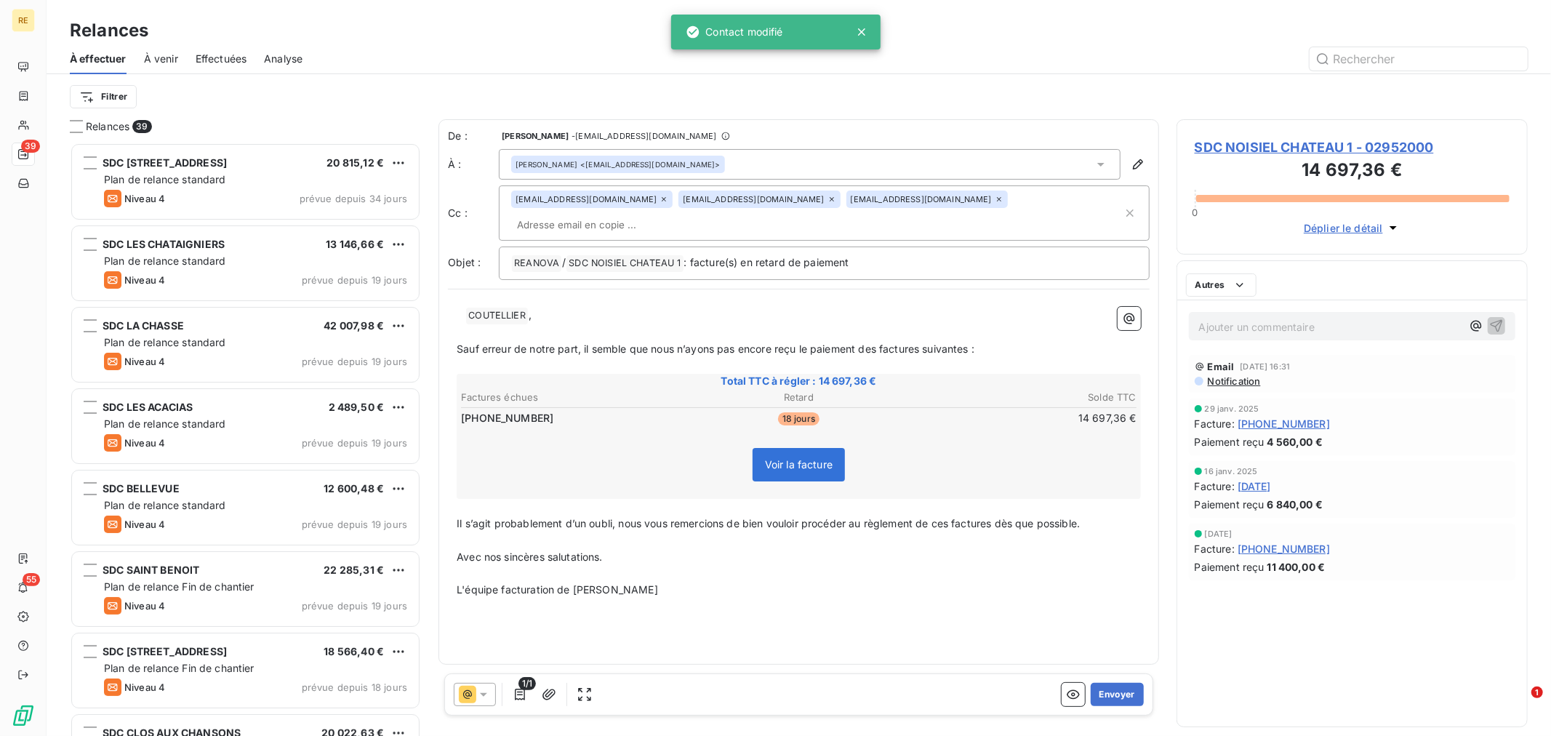
scroll to position [580, 339]
drag, startPoint x: 830, startPoint y: 571, endPoint x: -776, endPoint y: 338, distance: 1623.2
click at [0, 338] on html "RE 39 55 Relances À effectuer À venir Effectuées Analyse Filtrer Relances 39 SD…" at bounding box center [775, 368] width 1551 height 736
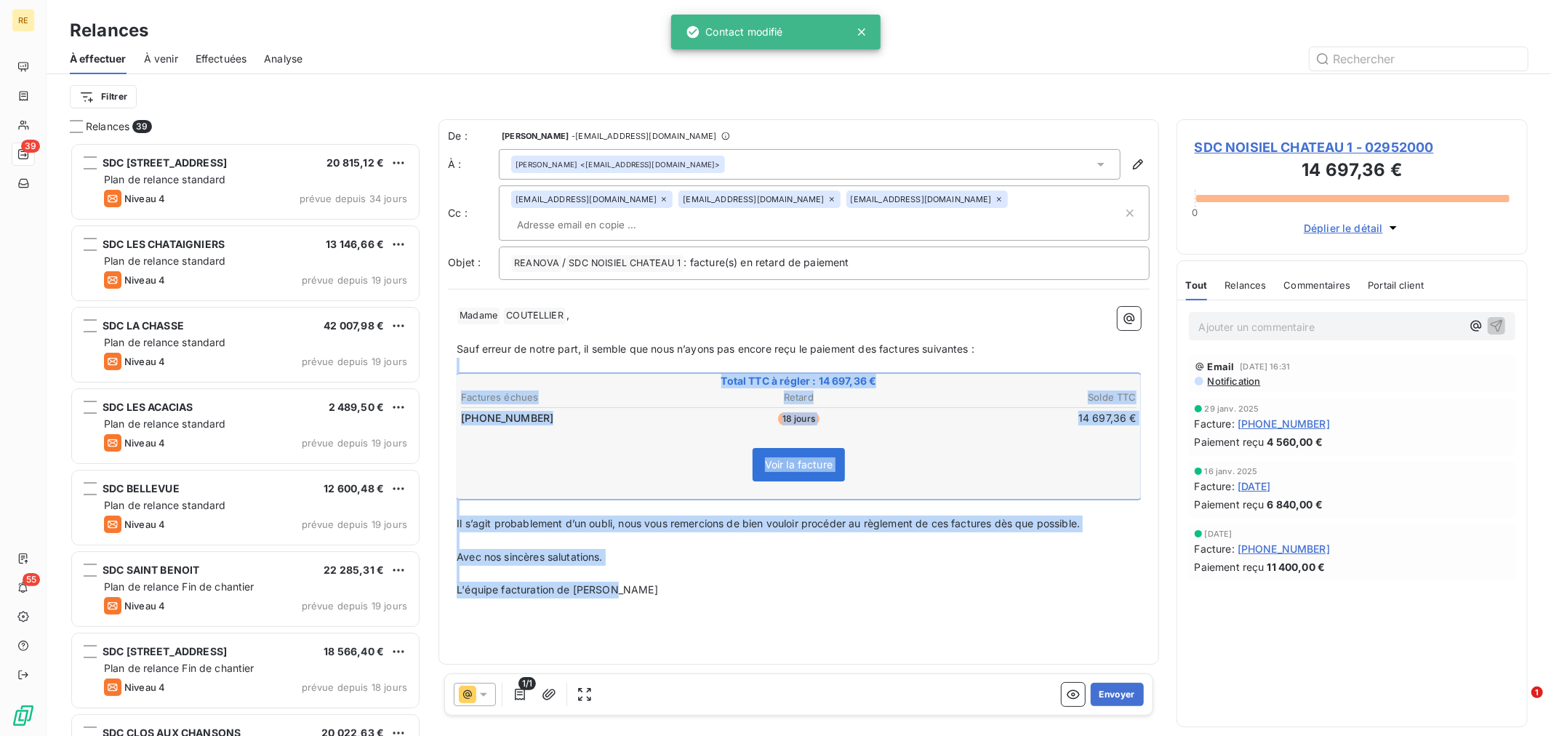
click at [623, 517] on span "Il s’agit probablement d’un oubli, nous vous remercions de bien vouloir procéde…" at bounding box center [768, 523] width 623 height 12
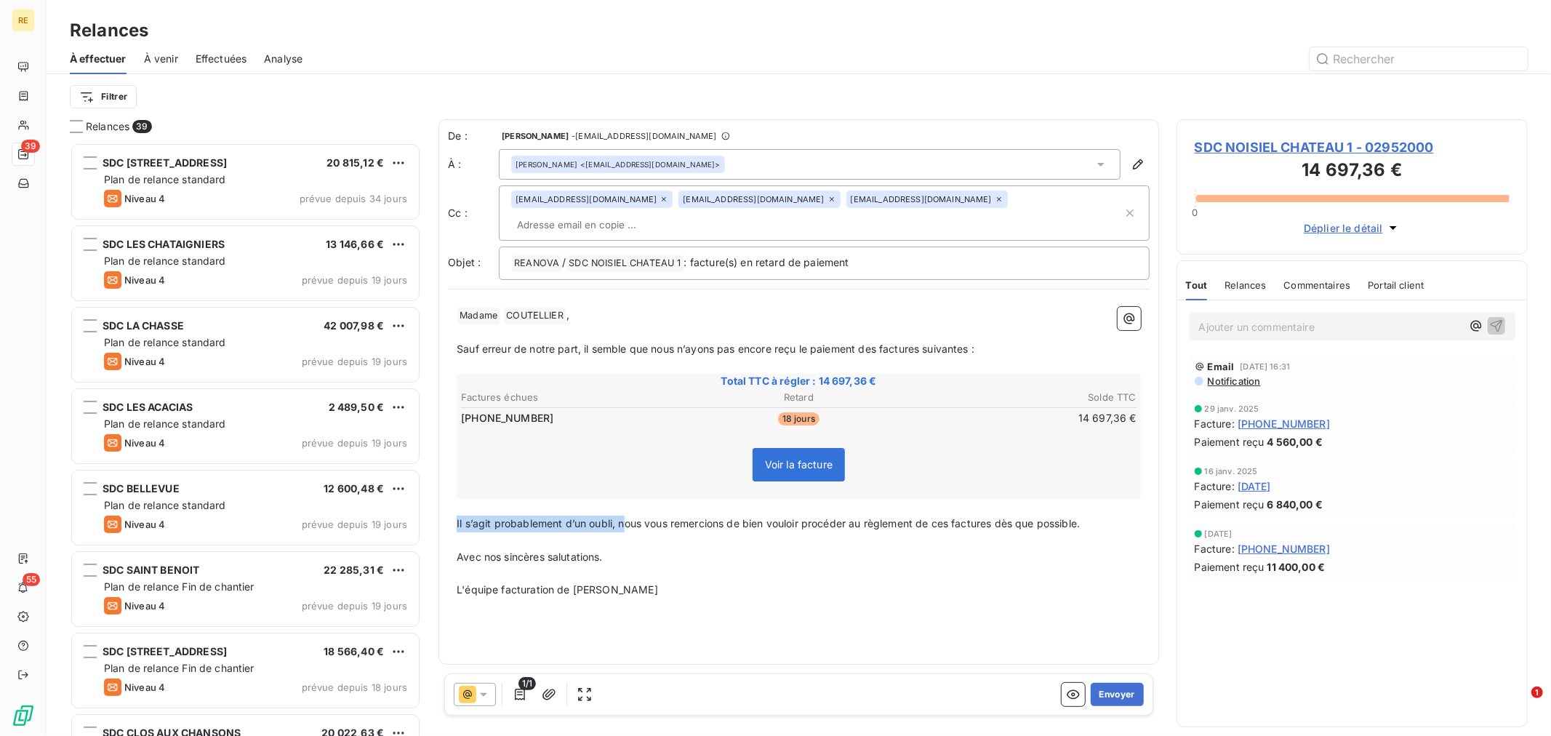
drag, startPoint x: 622, startPoint y: 499, endPoint x: 441, endPoint y: 499, distance: 181.8
click at [441, 499] on div "De : [PERSON_NAME] - [EMAIL_ADDRESS][DOMAIN_NAME] À : [PERSON_NAME] <[EMAIL_ADD…" at bounding box center [799, 391] width 721 height 545
drag, startPoint x: 1004, startPoint y: 516, endPoint x: 964, endPoint y: 542, distance: 46.8
click at [1004, 532] on p "﻿" at bounding box center [799, 540] width 684 height 17
click at [1135, 694] on button "Envoyer" at bounding box center [1117, 694] width 53 height 23
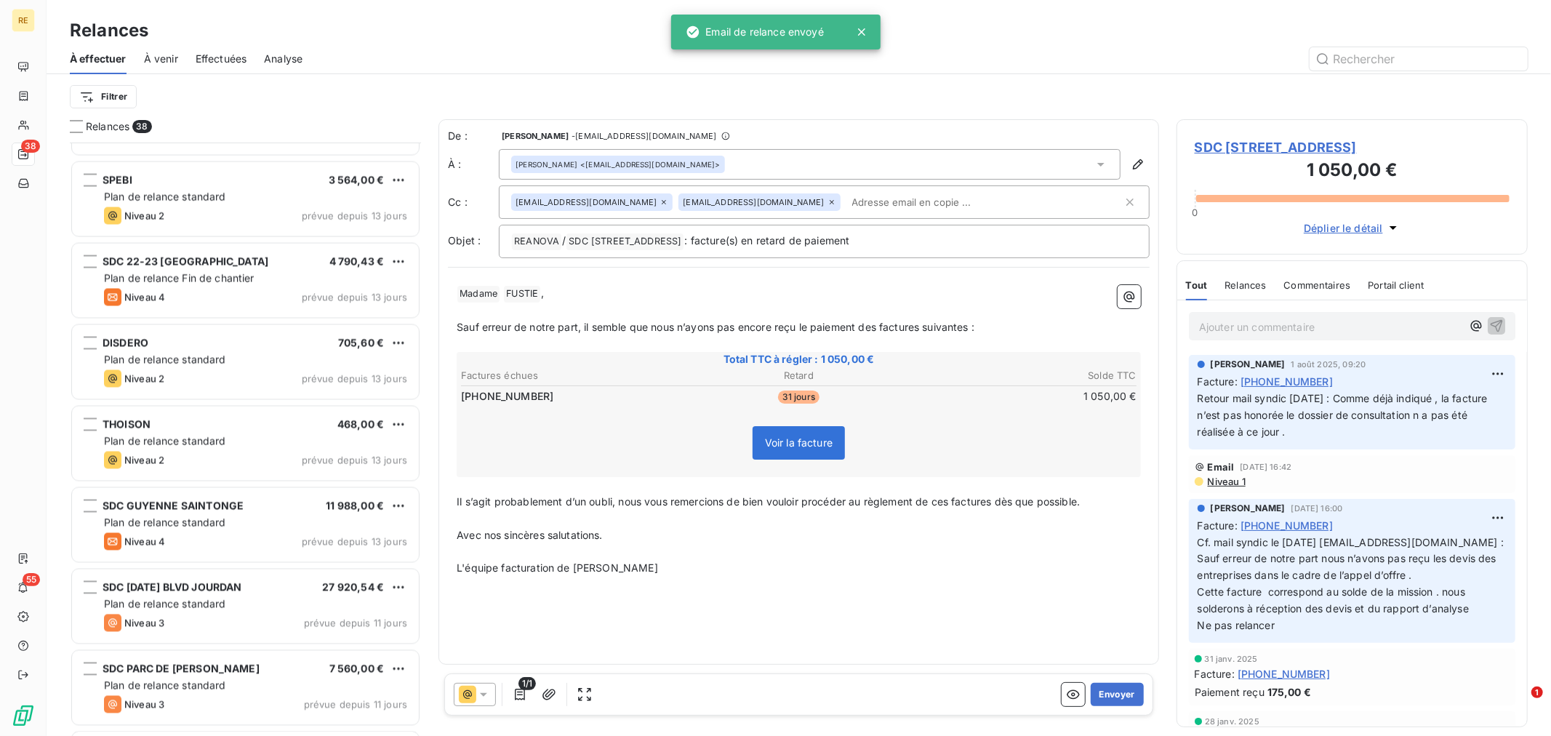
scroll to position [2502, 0]
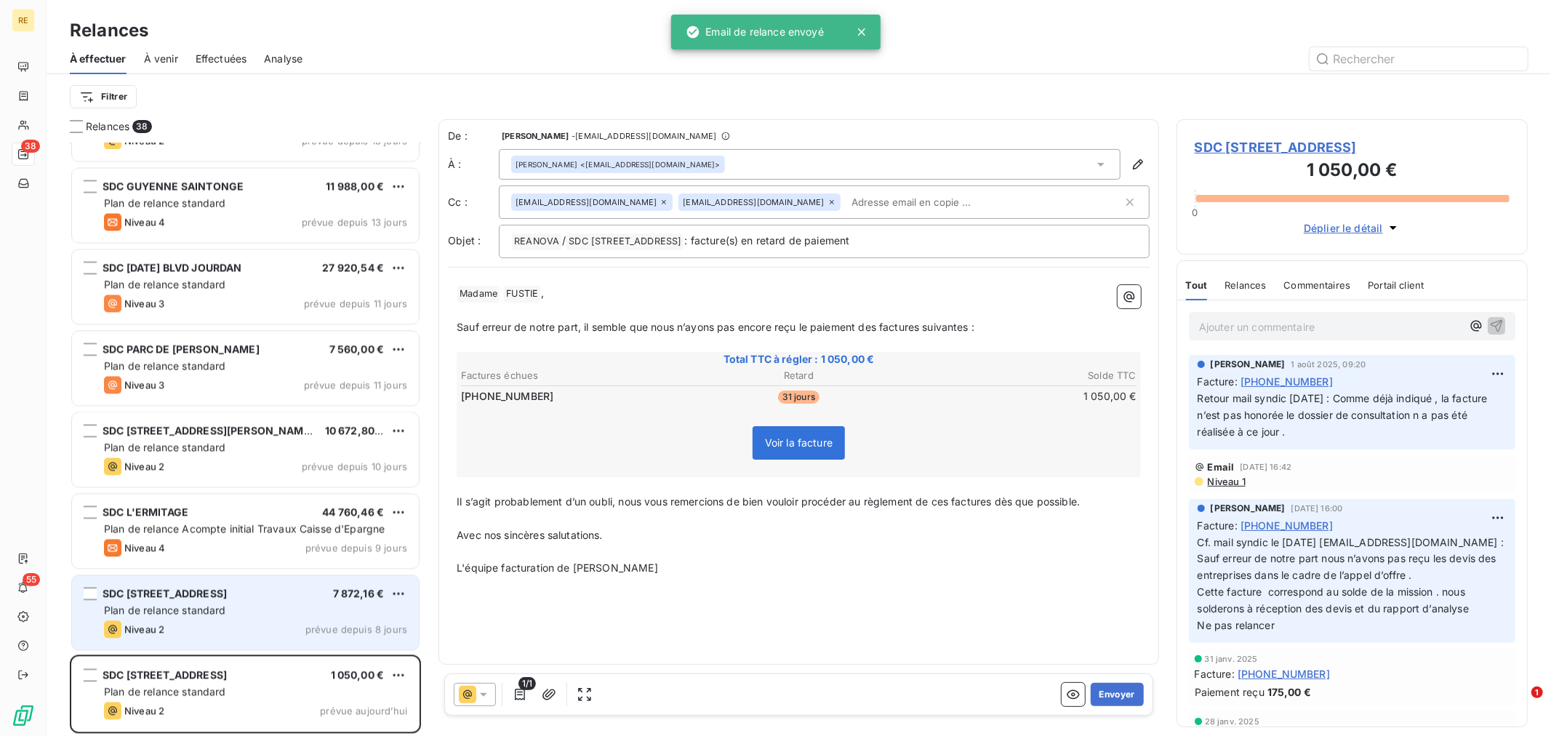
click at [278, 603] on div "Plan de relance standard" at bounding box center [255, 610] width 303 height 15
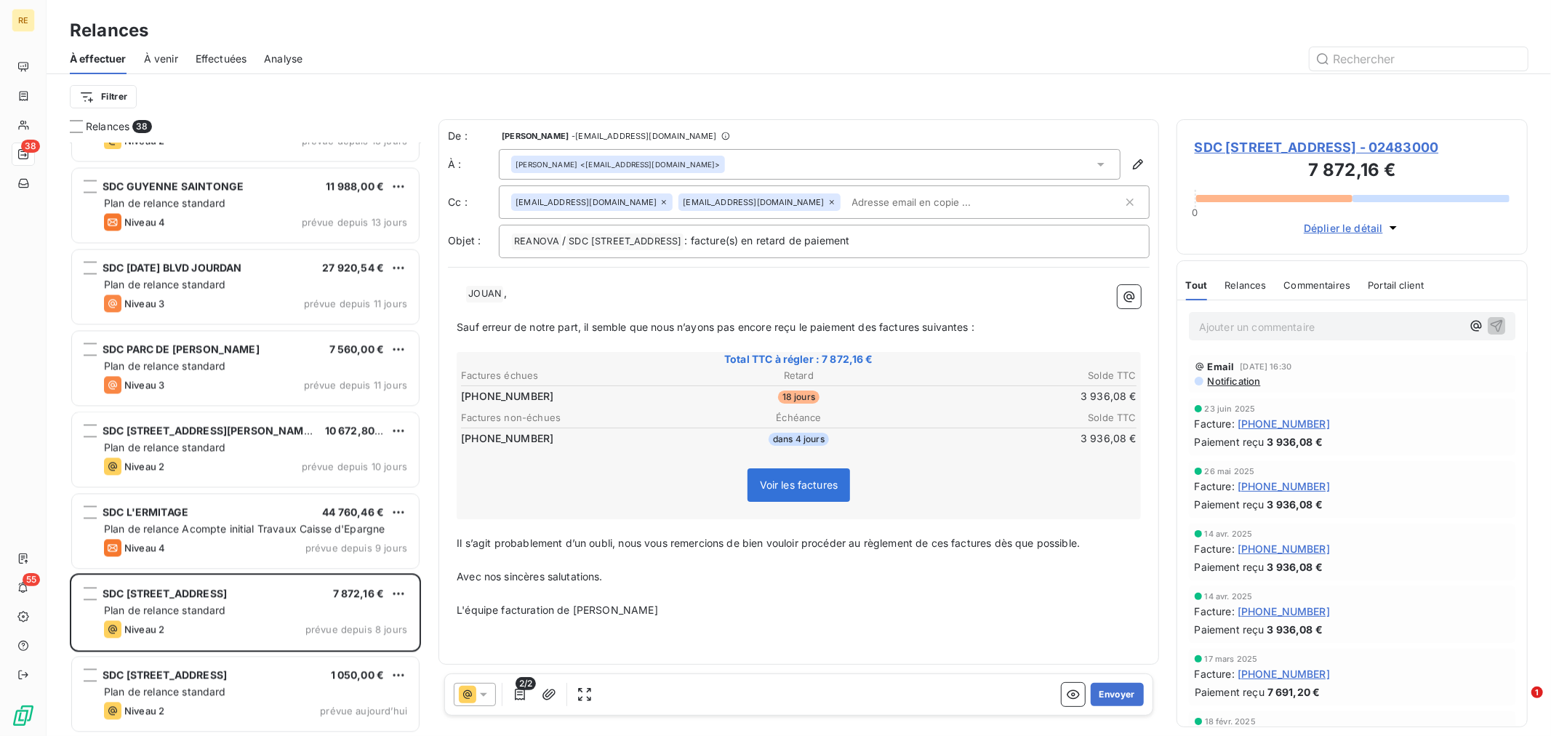
click at [846, 196] on input "text" at bounding box center [930, 202] width 168 height 22
click at [846, 209] on input "text" at bounding box center [984, 202] width 276 height 22
drag, startPoint x: 636, startPoint y: 301, endPoint x: 557, endPoint y: 295, distance: 78.8
click at [634, 303] on p "﻿" at bounding box center [799, 311] width 684 height 17
click at [1339, 136] on div "SDC [STREET_ADDRESS] - 02483000 7 872,16 € 0 Déplier le détail" at bounding box center [1352, 186] width 351 height 135
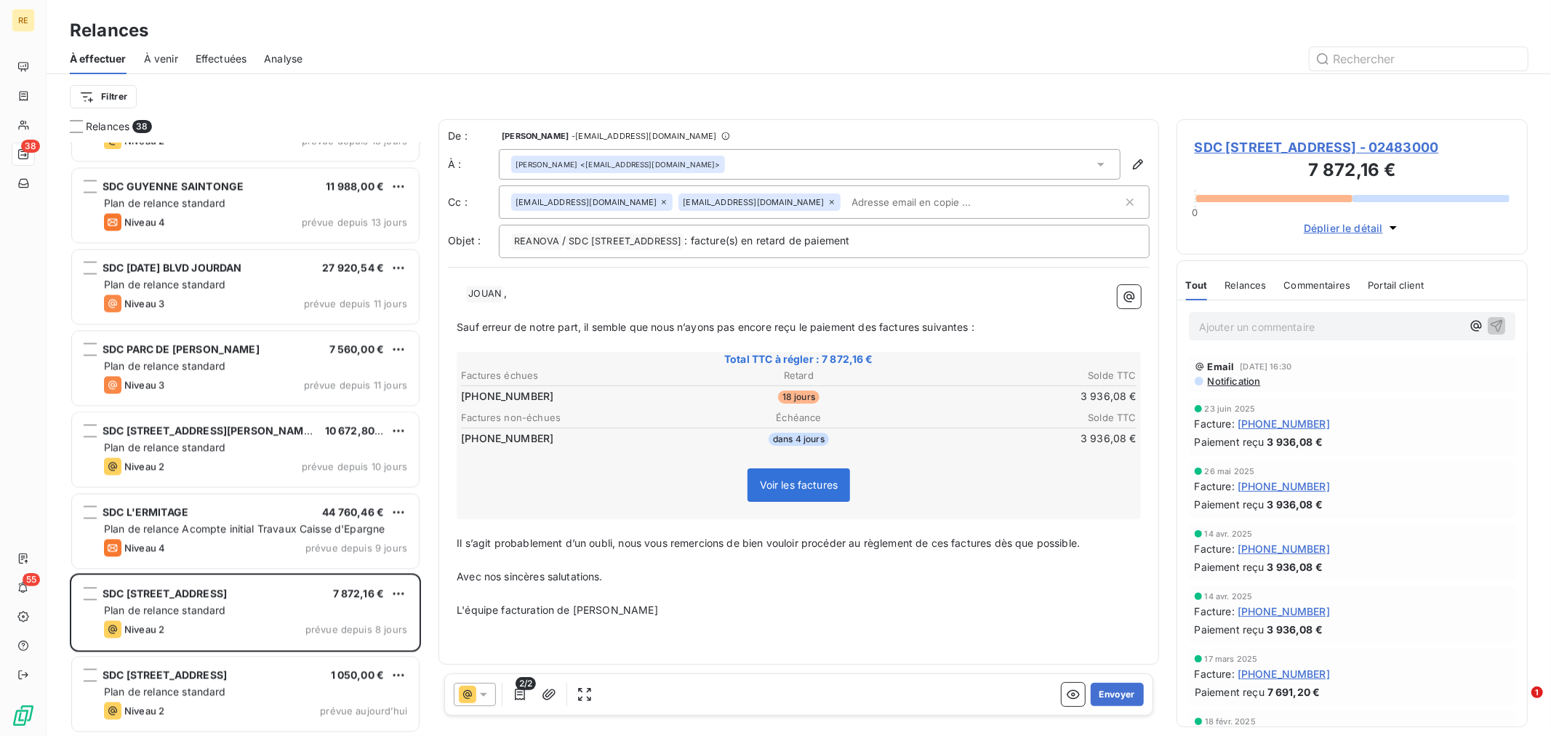
click at [1313, 145] on span "SDC [STREET_ADDRESS] - 02483000" at bounding box center [1352, 147] width 315 height 20
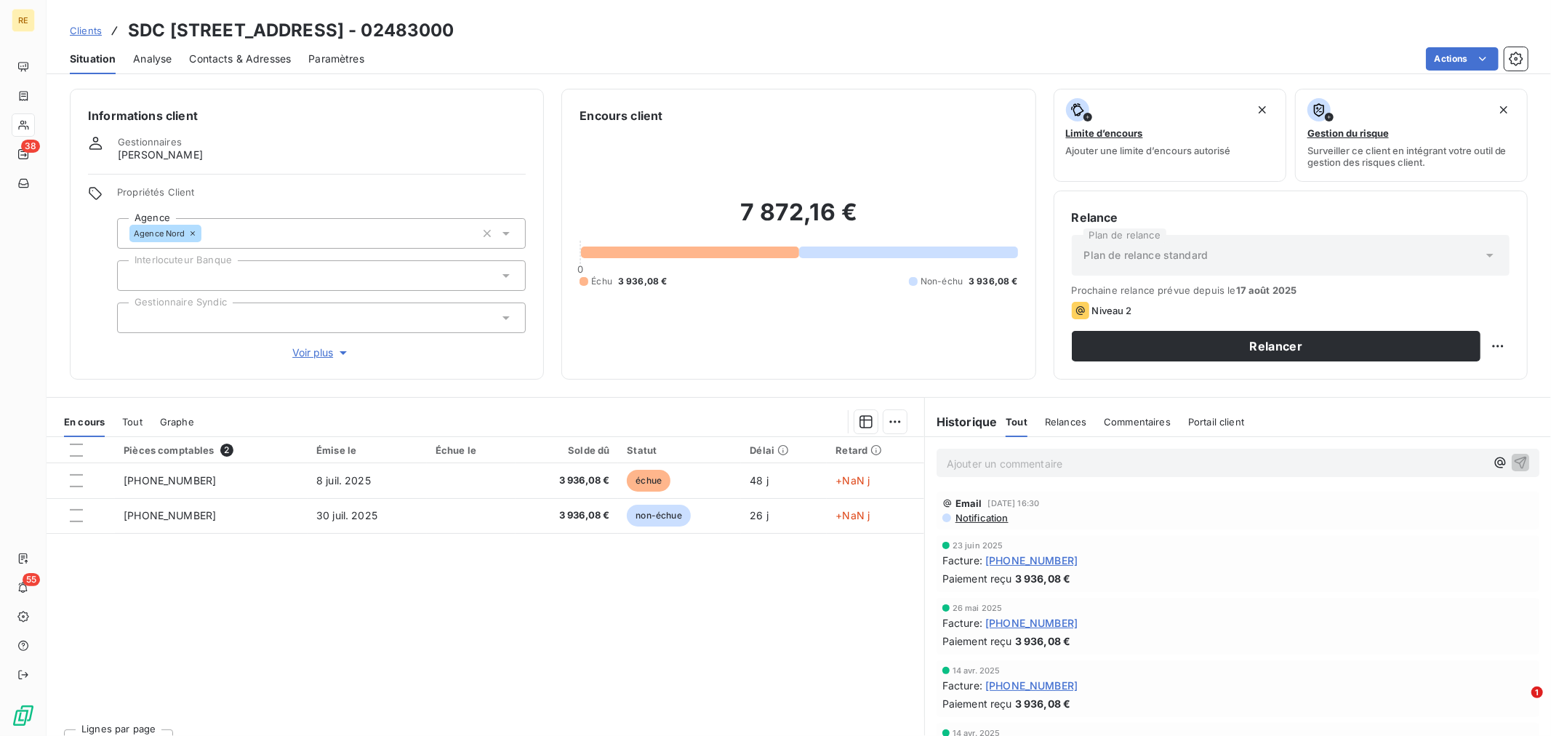
drag, startPoint x: 268, startPoint y: 60, endPoint x: 266, endPoint y: 67, distance: 7.4
click at [266, 60] on span "Contacts & Adresses" at bounding box center [240, 59] width 102 height 15
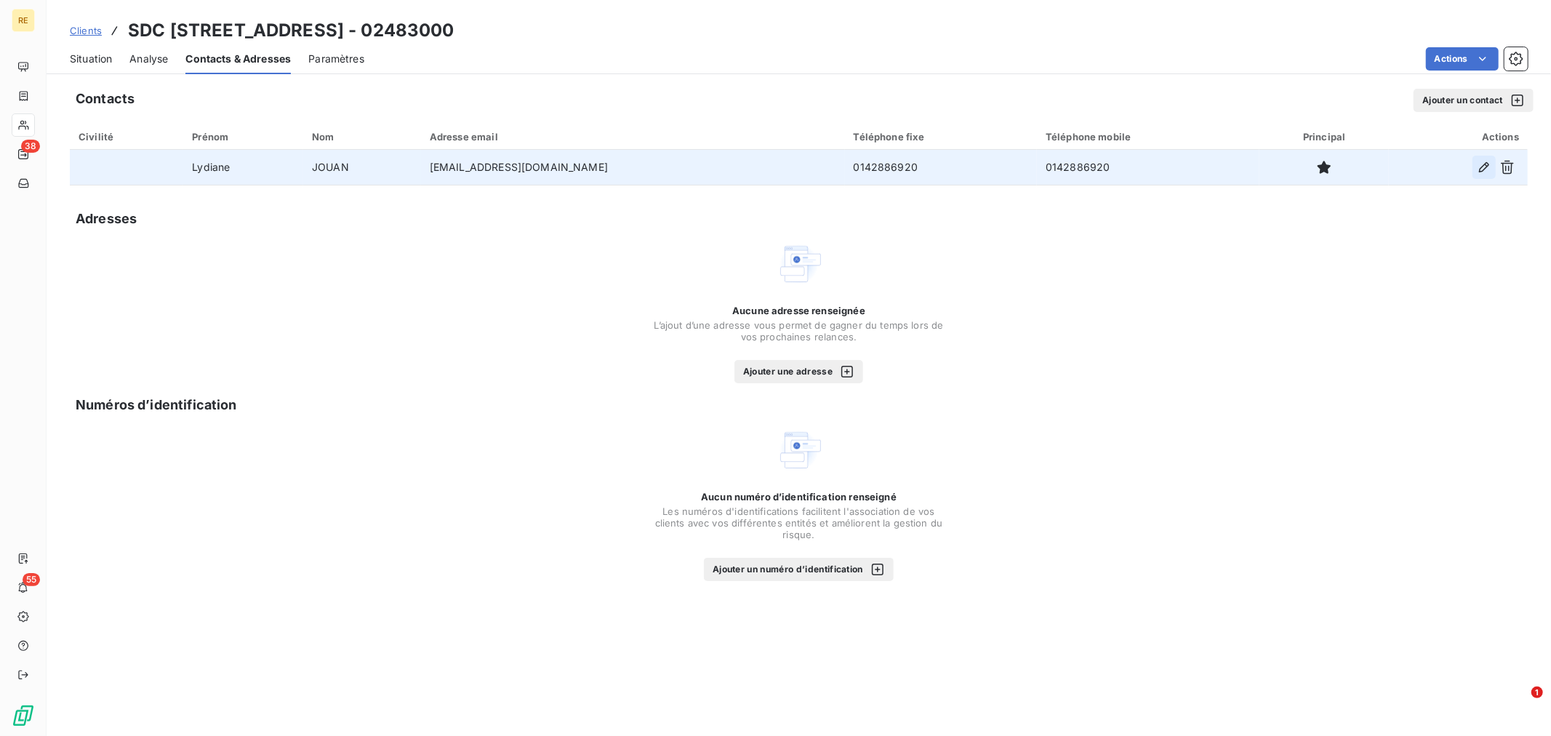
click at [1484, 169] on icon "button" at bounding box center [1484, 167] width 10 height 10
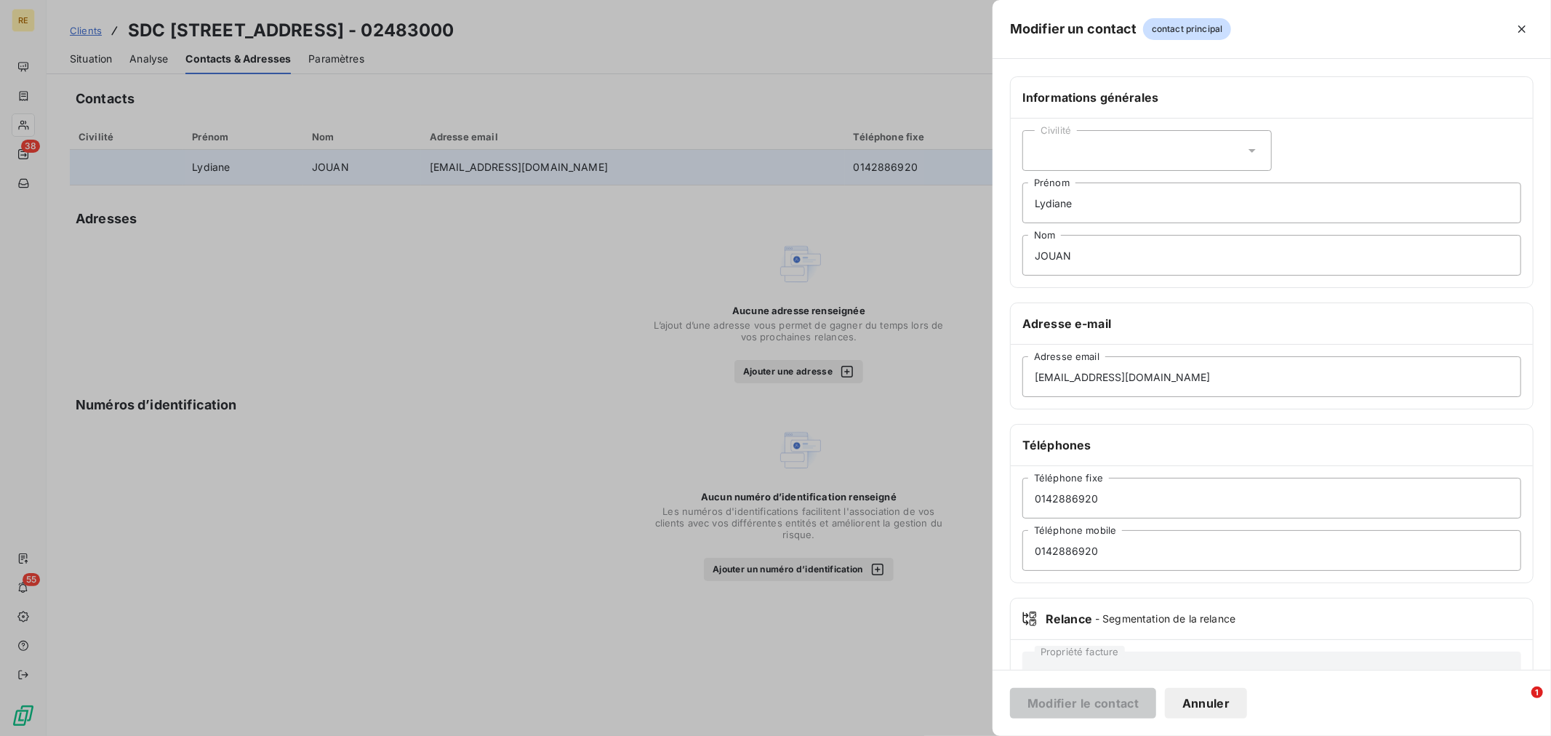
click at [1137, 164] on div "Civilité" at bounding box center [1146, 150] width 249 height 41
click at [1110, 191] on li "Madame" at bounding box center [1146, 186] width 249 height 25
click at [1067, 699] on button "Modifier le contact" at bounding box center [1083, 703] width 146 height 31
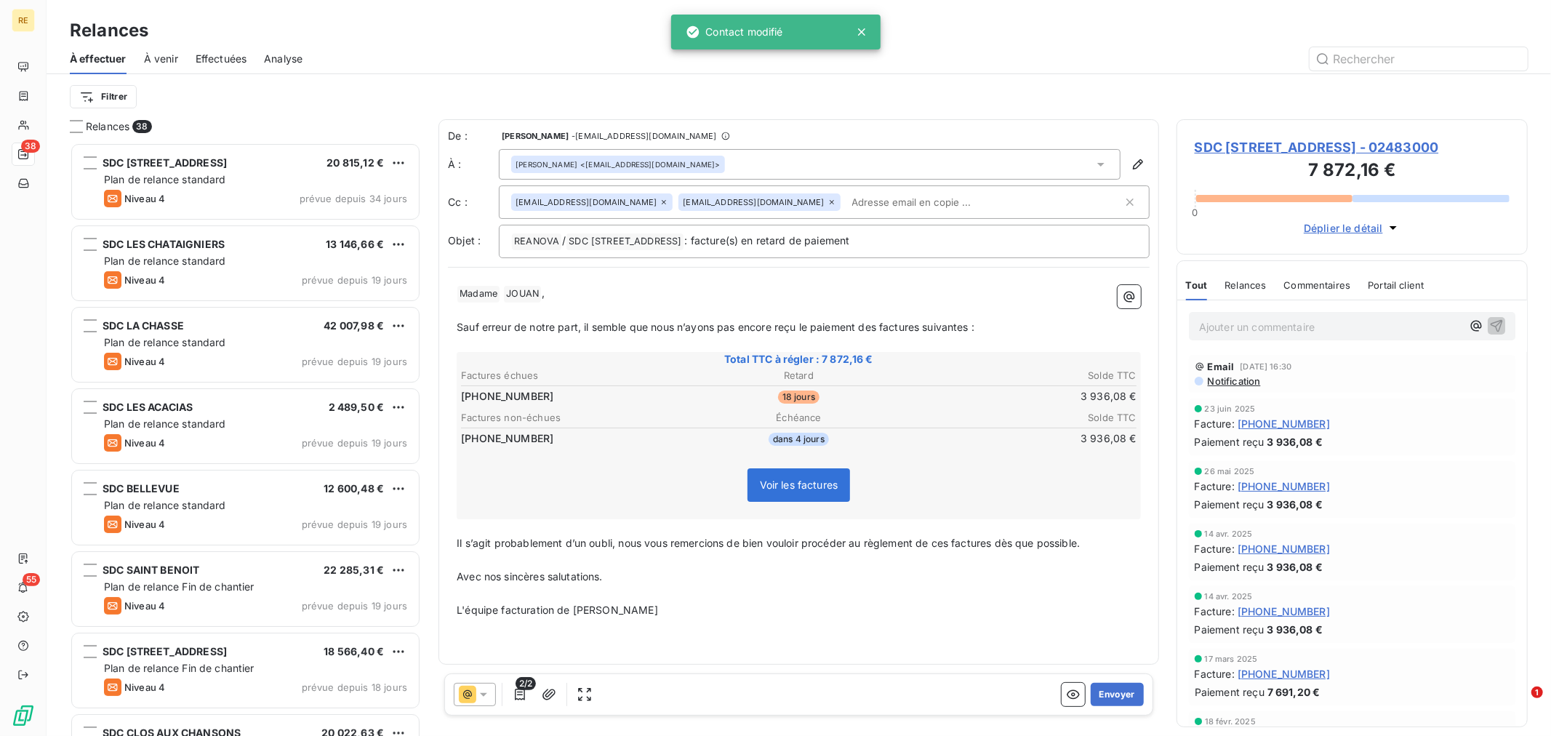
scroll to position [580, 339]
click at [648, 569] on p "Avec nos sincères salutations." at bounding box center [799, 577] width 684 height 17
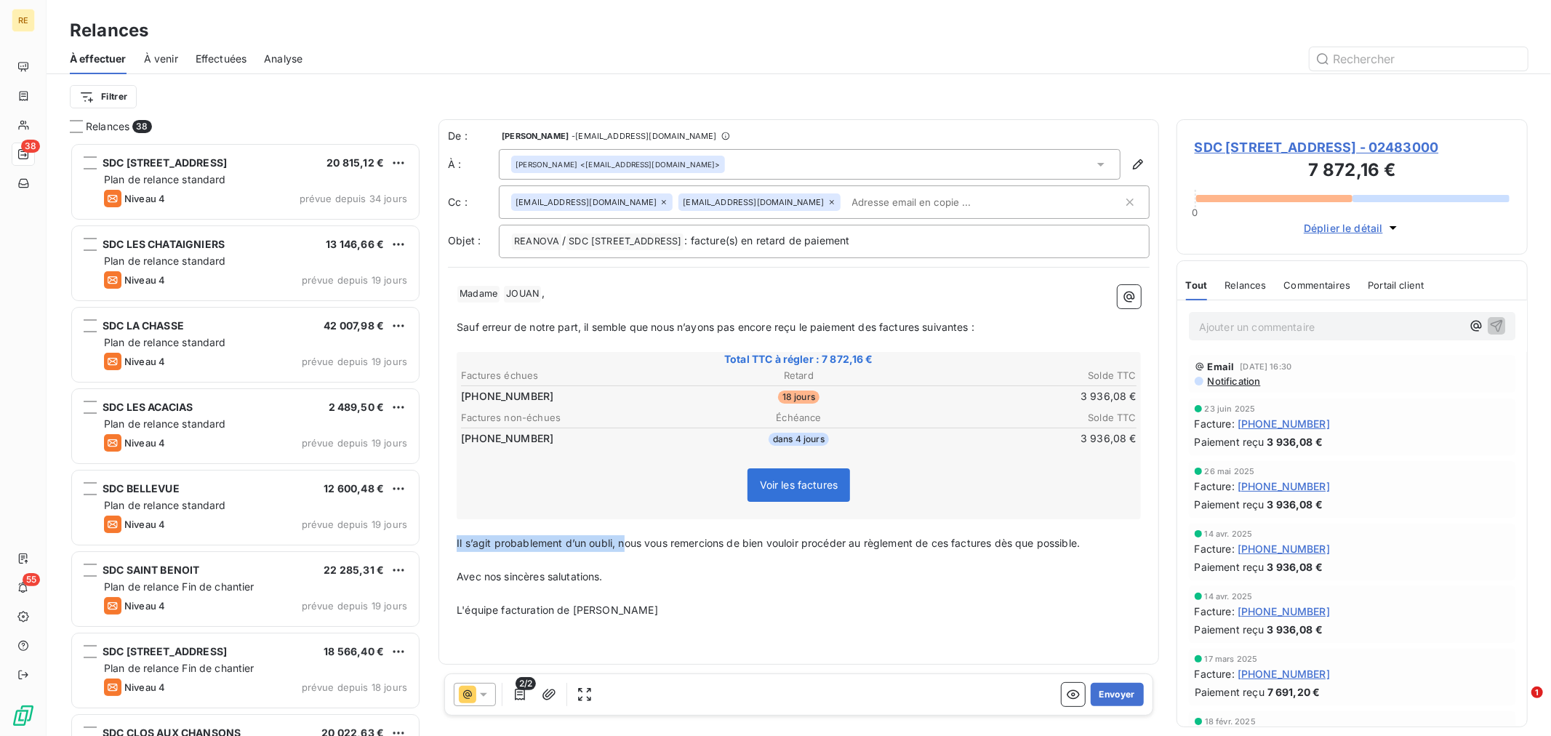
drag, startPoint x: 628, startPoint y: 532, endPoint x: 455, endPoint y: 511, distance: 174.4
click at [446, 533] on div "De : [PERSON_NAME] - [EMAIL_ADDRESS][DOMAIN_NAME] À : [PERSON_NAME] <[EMAIL_ADD…" at bounding box center [799, 391] width 721 height 545
click at [895, 622] on div "De : [PERSON_NAME] - [EMAIL_ADDRESS][DOMAIN_NAME] À : [PERSON_NAME] <[EMAIL_ADD…" at bounding box center [799, 391] width 721 height 545
click at [1121, 695] on button "Envoyer" at bounding box center [1117, 694] width 53 height 23
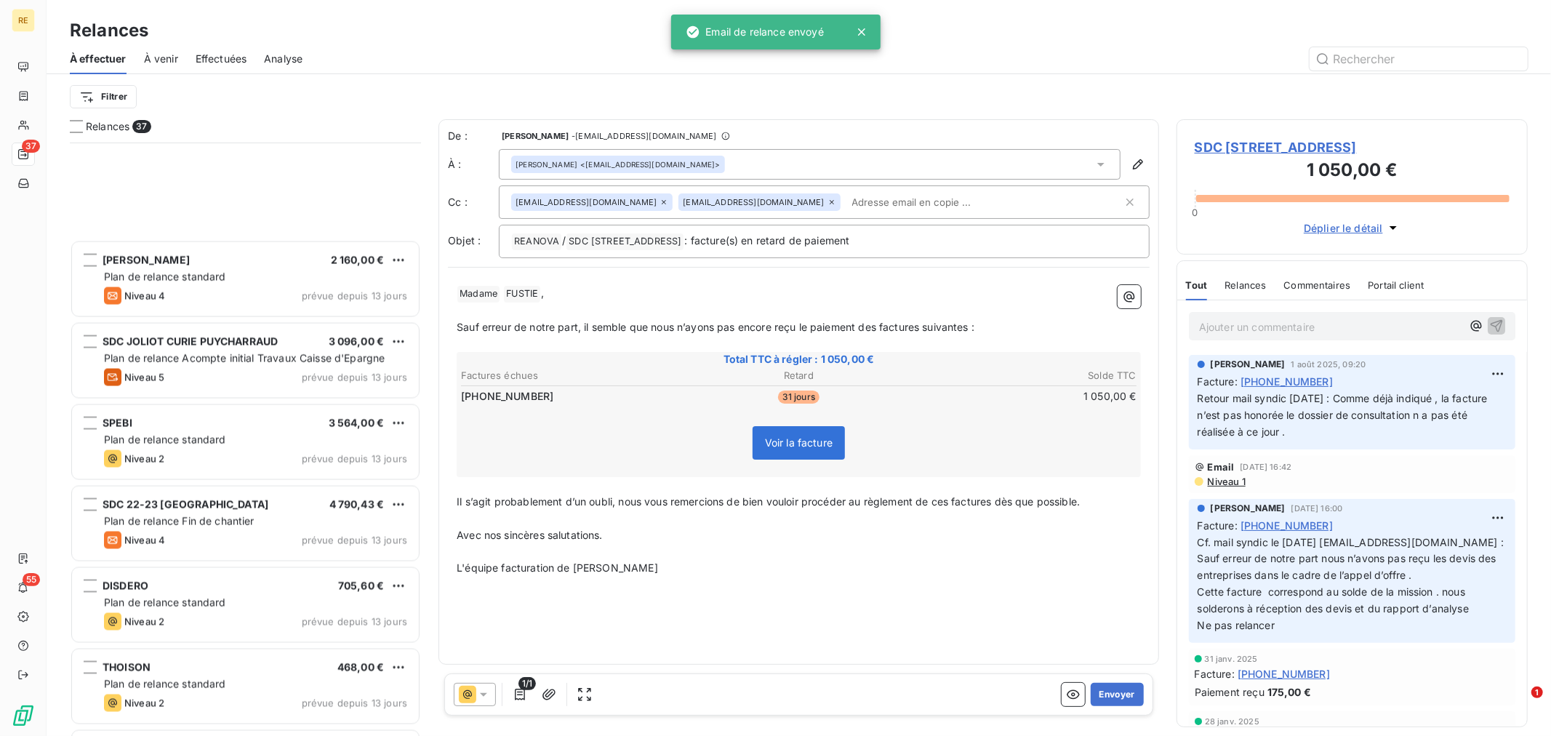
scroll to position [2422, 0]
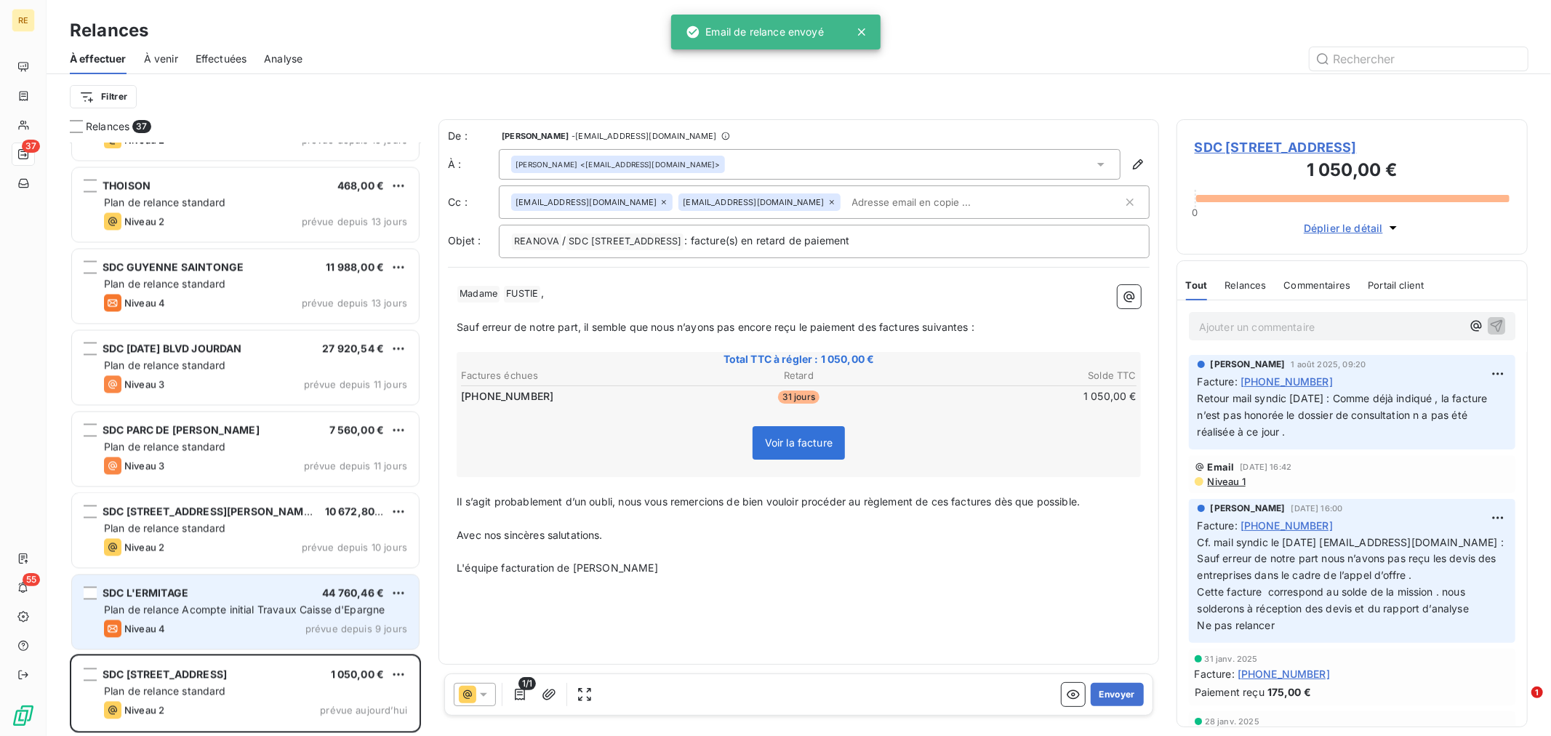
click at [233, 611] on span "Plan de relance Acompte initial Travaux Caisse d'Epargne" at bounding box center [244, 610] width 281 height 12
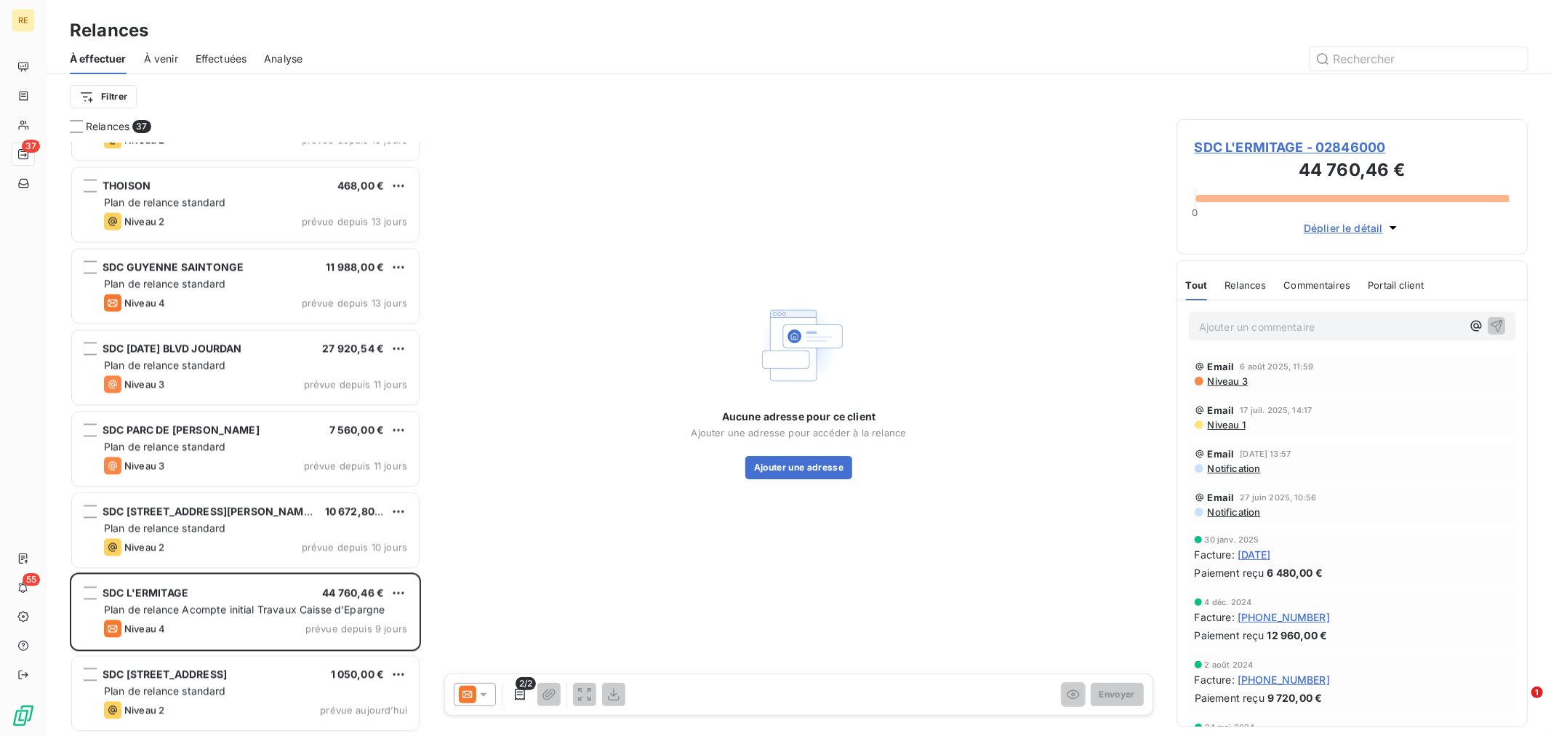
click at [481, 696] on icon at bounding box center [483, 694] width 15 height 15
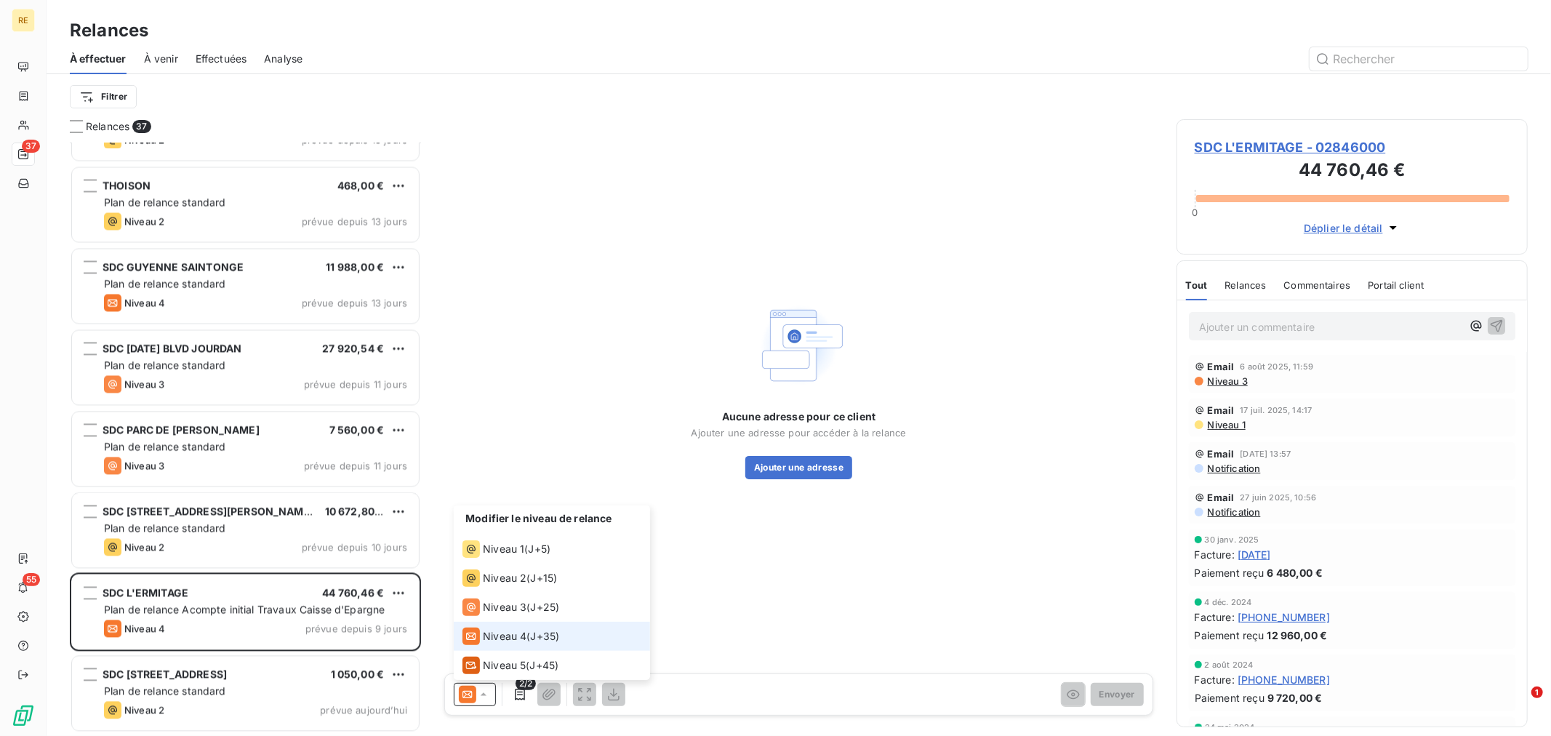
click at [484, 692] on icon at bounding box center [483, 694] width 15 height 15
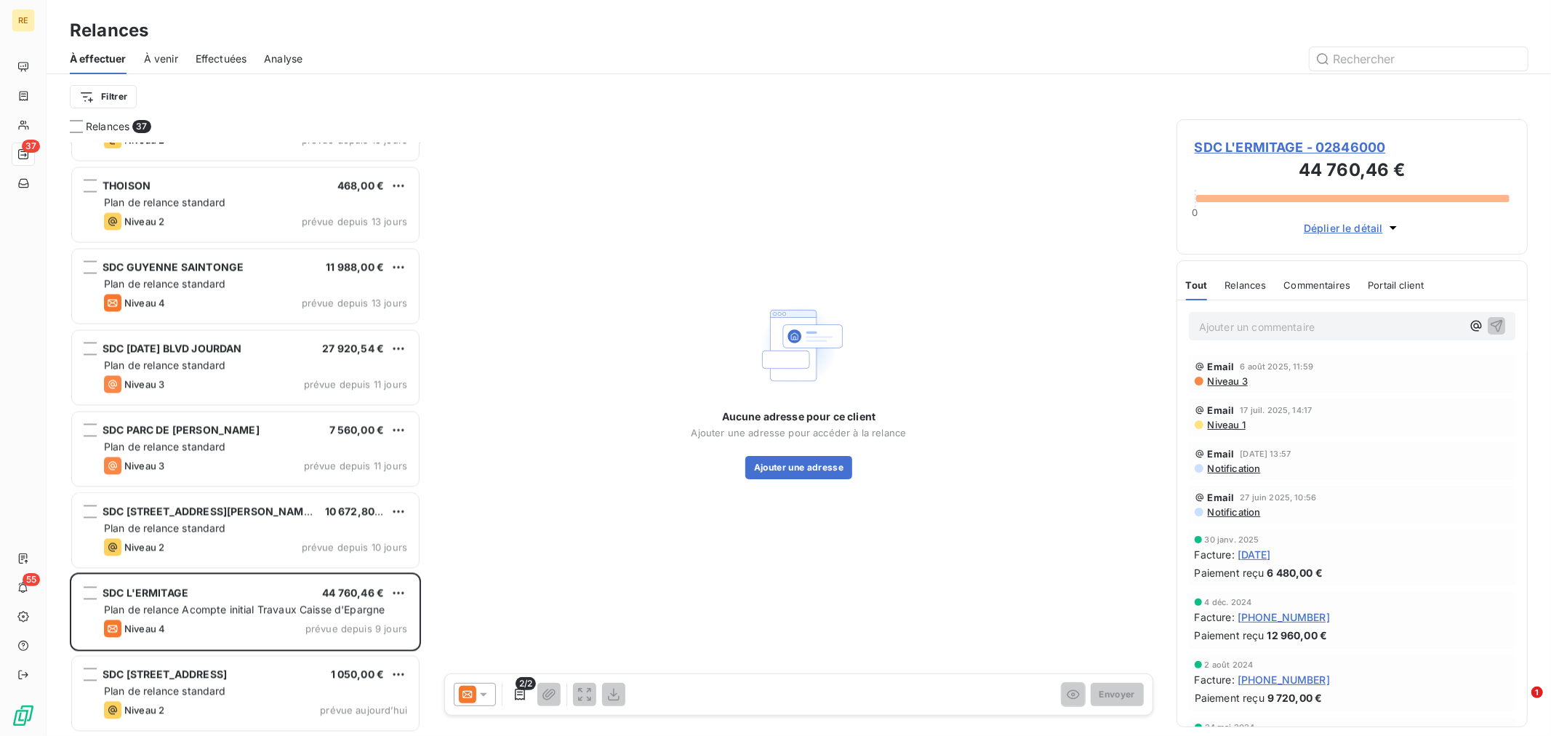
click at [1244, 140] on span "SDC L'ERMITAGE - 02846000" at bounding box center [1352, 147] width 315 height 20
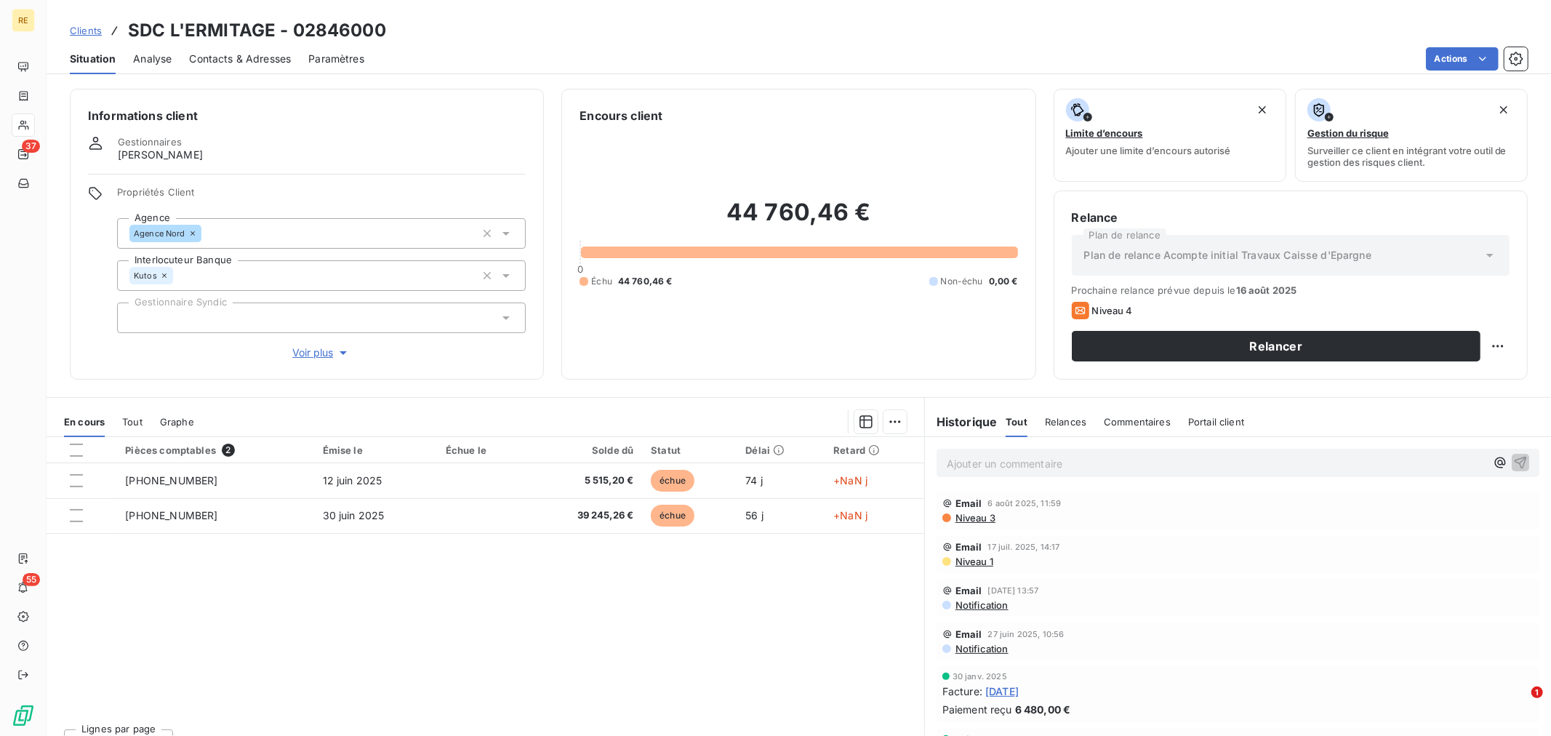
drag, startPoint x: 663, startPoint y: 584, endPoint x: 622, endPoint y: 598, distance: 43.7
click at [663, 585] on div "Pièces comptables 2 Émise le Échue le Solde dû Statut Délai Retard [PHONE_NUMBE…" at bounding box center [486, 577] width 878 height 280
drag, startPoint x: 511, startPoint y: 583, endPoint x: 470, endPoint y: 560, distance: 47.5
click at [513, 583] on div "Pièces comptables 2 Émise le Échue le Solde dû Statut Délai Retard [PHONE_NUMBE…" at bounding box center [486, 577] width 878 height 280
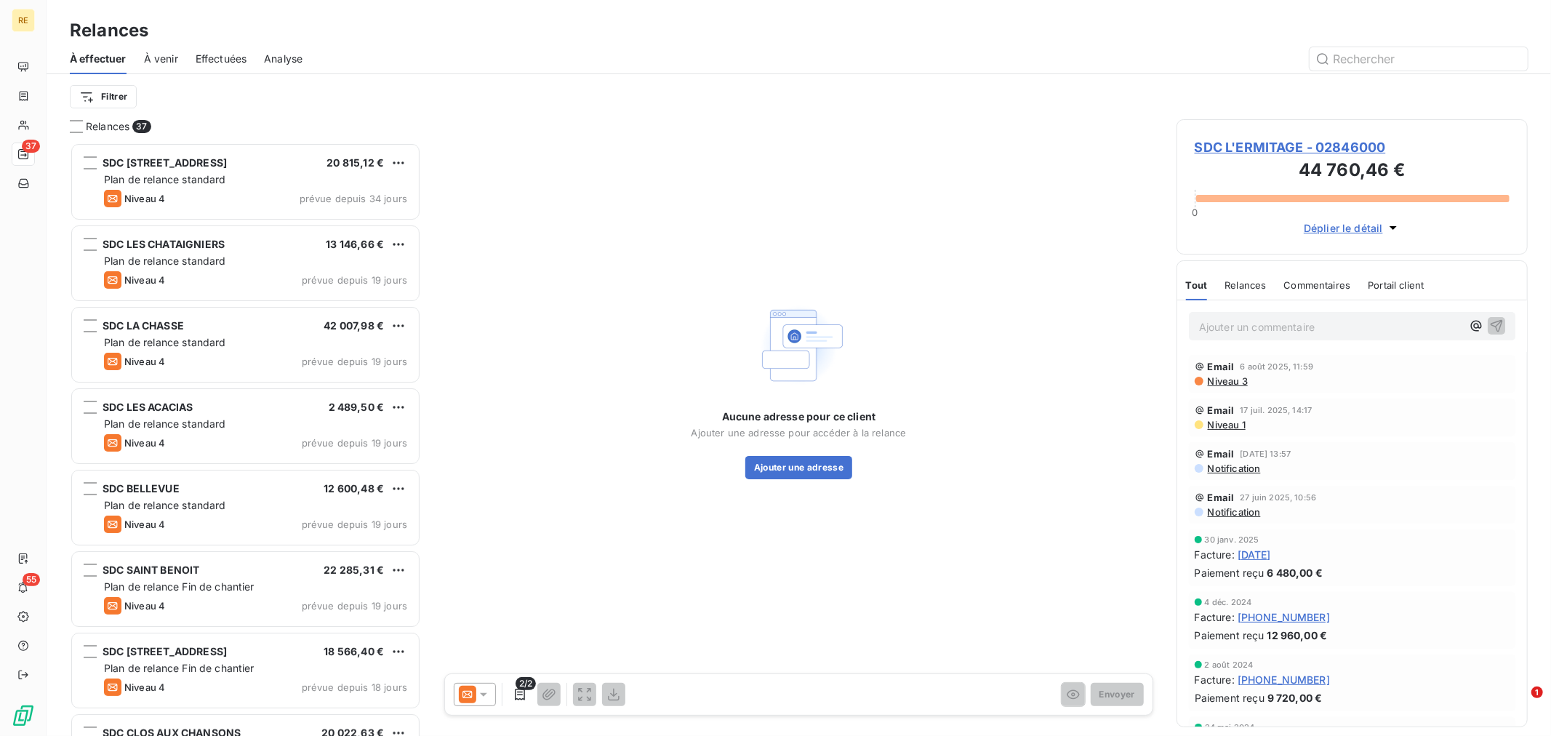
scroll to position [580, 339]
click at [482, 692] on icon at bounding box center [483, 694] width 15 height 15
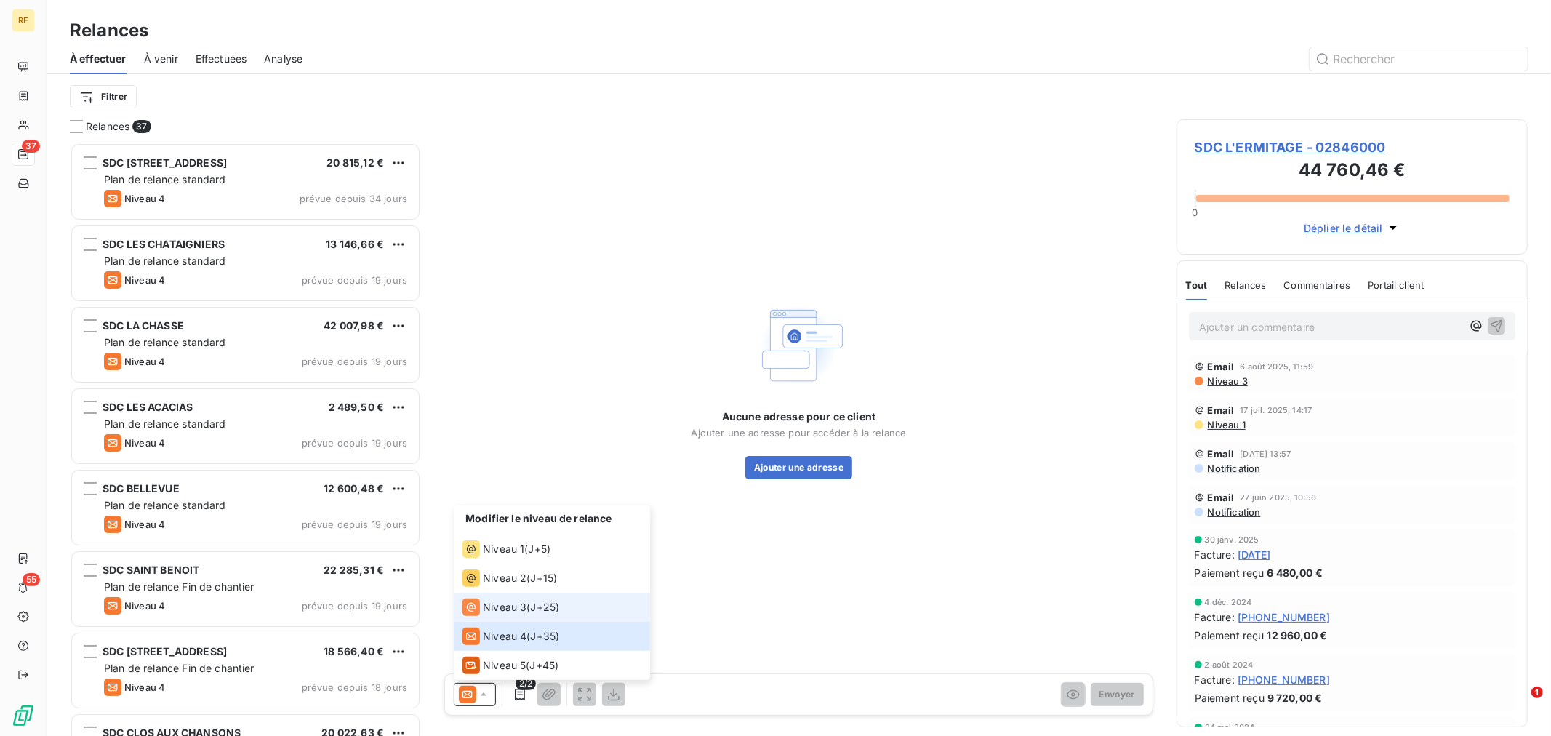
click at [563, 612] on li "Niveau 3 ( J+25 )" at bounding box center [552, 607] width 196 height 29
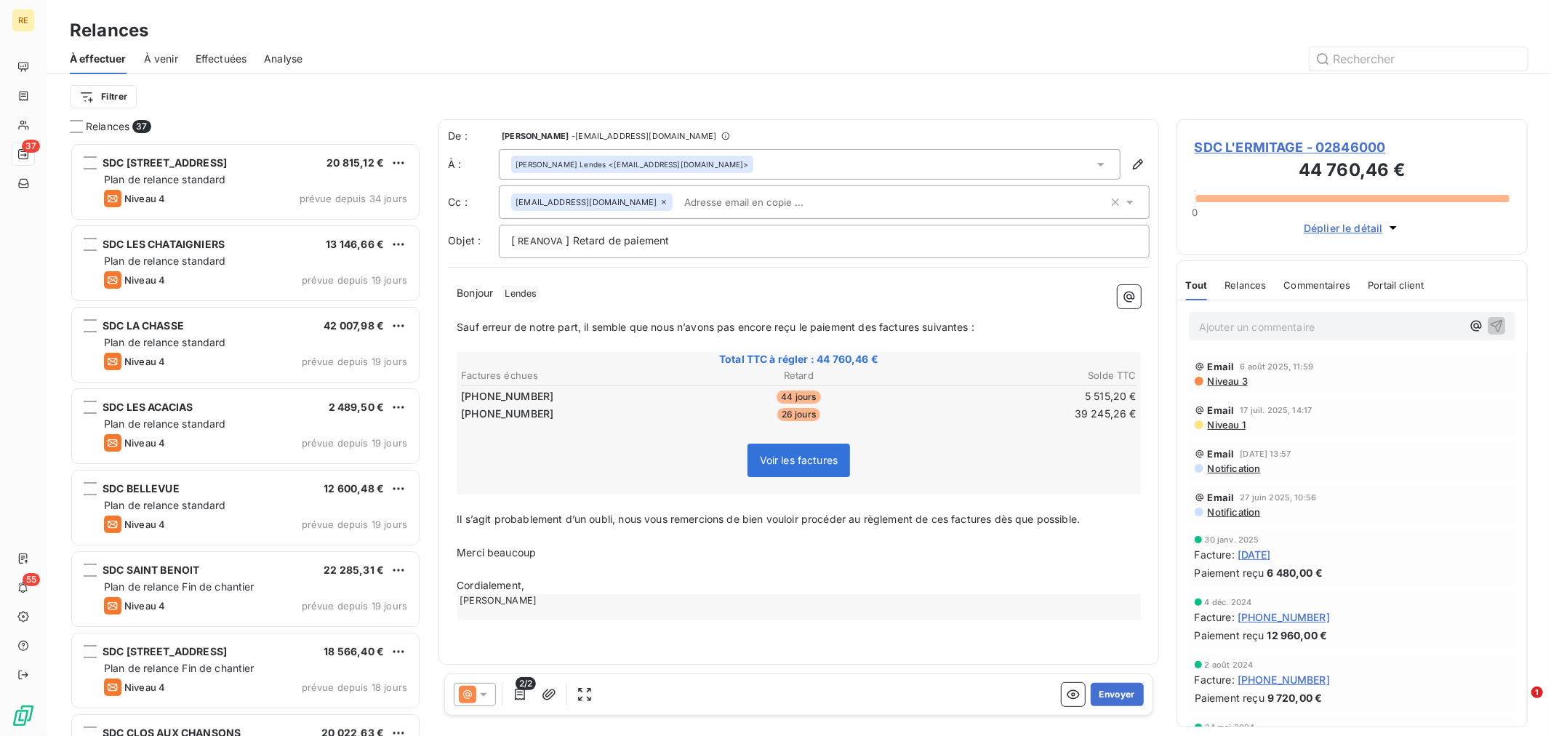
click at [750, 570] on p "﻿" at bounding box center [799, 569] width 684 height 17
click at [692, 195] on input "text" at bounding box center [762, 202] width 168 height 22
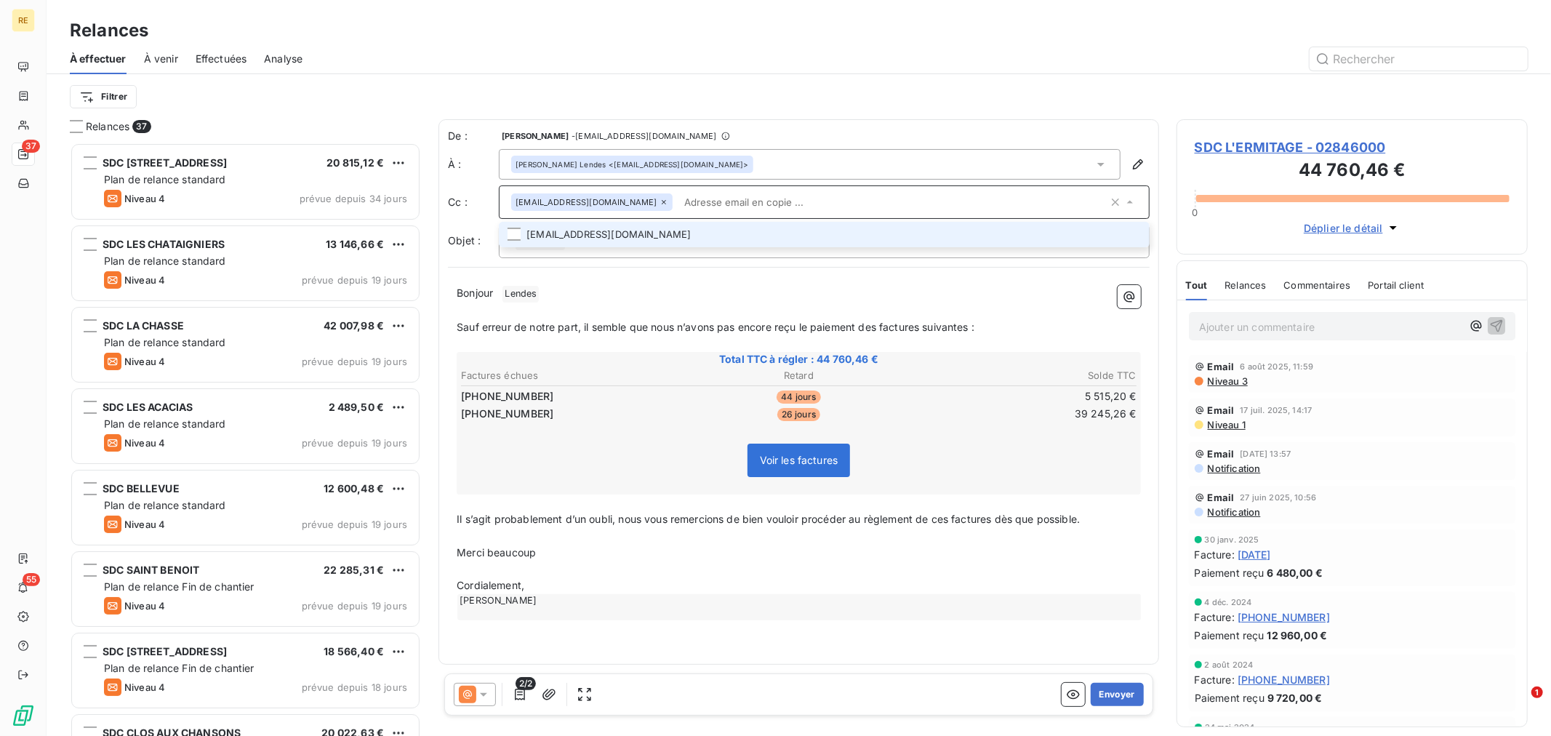
click at [670, 228] on li "[EMAIL_ADDRESS][DOMAIN_NAME]" at bounding box center [824, 234] width 651 height 25
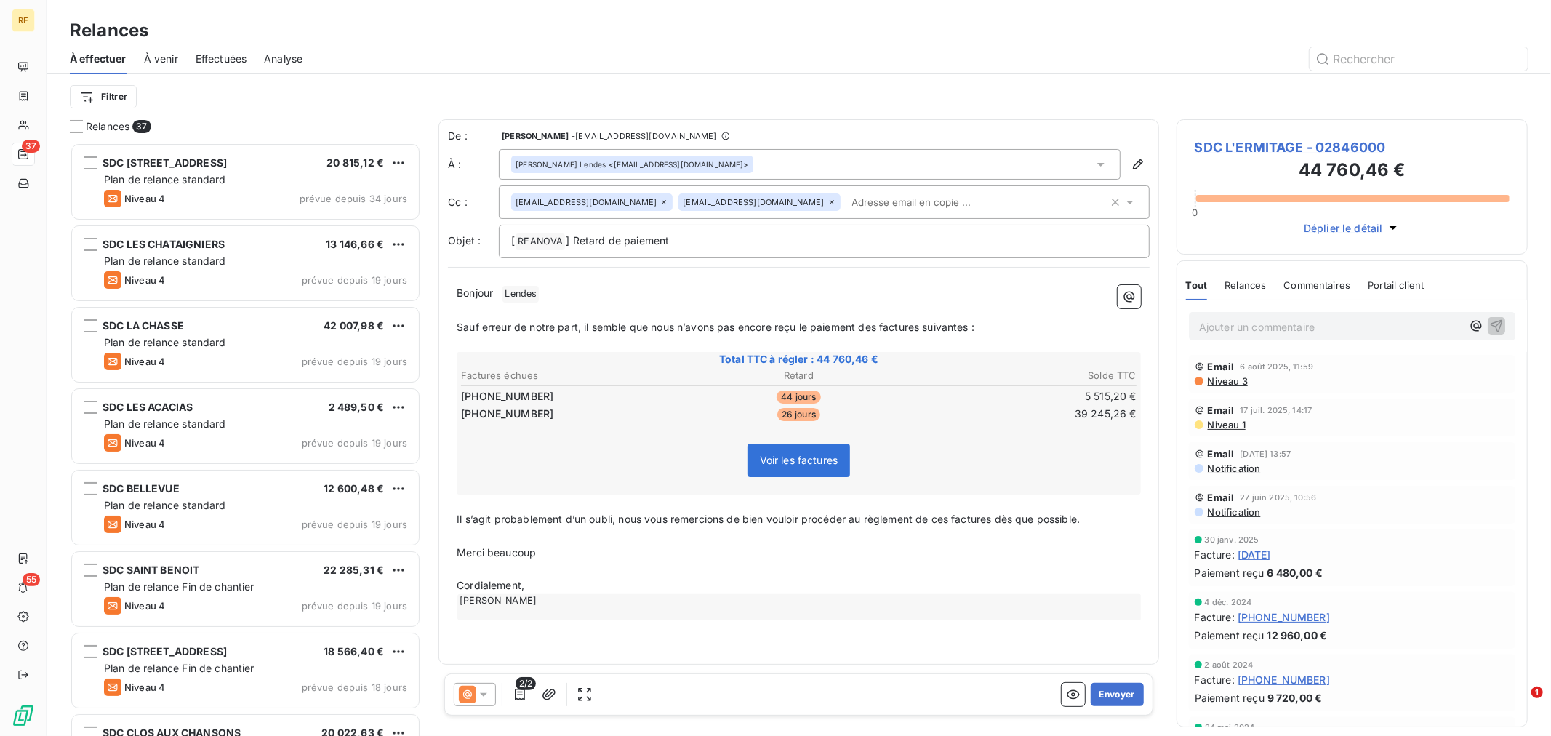
click at [682, 313] on p "﻿" at bounding box center [799, 311] width 684 height 17
click at [573, 292] on p "Bonjour ﻿ Lendes ﻿ ﻿" at bounding box center [799, 293] width 684 height 17
click at [638, 561] on p "﻿" at bounding box center [799, 569] width 684 height 17
drag, startPoint x: 622, startPoint y: 511, endPoint x: 478, endPoint y: 504, distance: 144.2
click at [478, 504] on div "Bonjour ﻿ Lendes ﻿ , ﻿ Sauf erreur de notre part, il semble que nous n’avons pa…" at bounding box center [799, 452] width 684 height 335
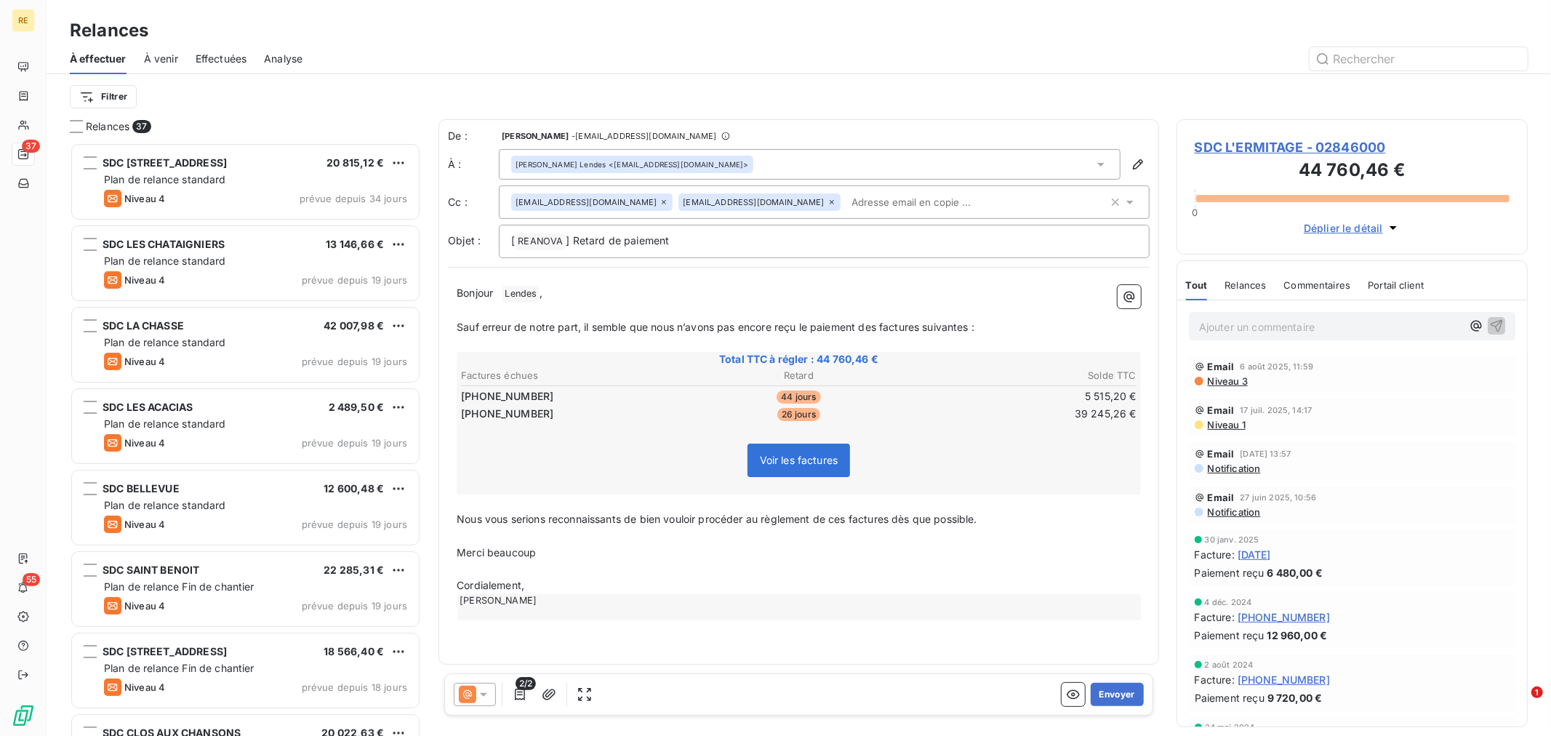
drag, startPoint x: 640, startPoint y: 525, endPoint x: 634, endPoint y: 546, distance: 21.9
click at [642, 528] on p "﻿" at bounding box center [799, 536] width 684 height 17
click at [566, 586] on p "Cordialement," at bounding box center [799, 585] width 684 height 17
click at [517, 546] on span "Merci beaucoup" at bounding box center [496, 552] width 79 height 12
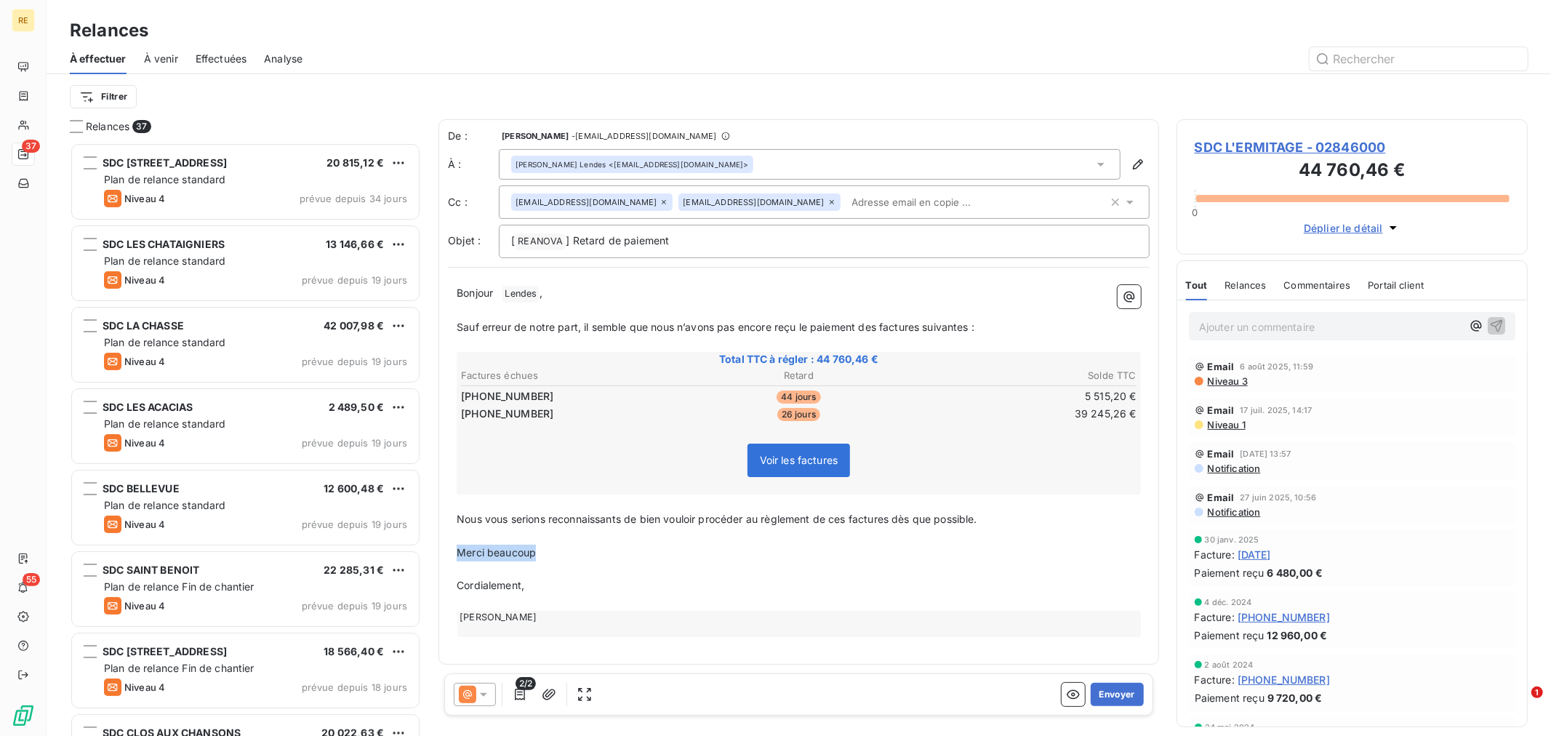
click at [517, 546] on span "Merci beaucoup" at bounding box center [496, 552] width 79 height 12
drag, startPoint x: 707, startPoint y: 238, endPoint x: 735, endPoint y: 238, distance: 28.4
click at [707, 238] on p "[ REANOVA ﻿ ] Retard de paiement" at bounding box center [824, 241] width 626 height 17
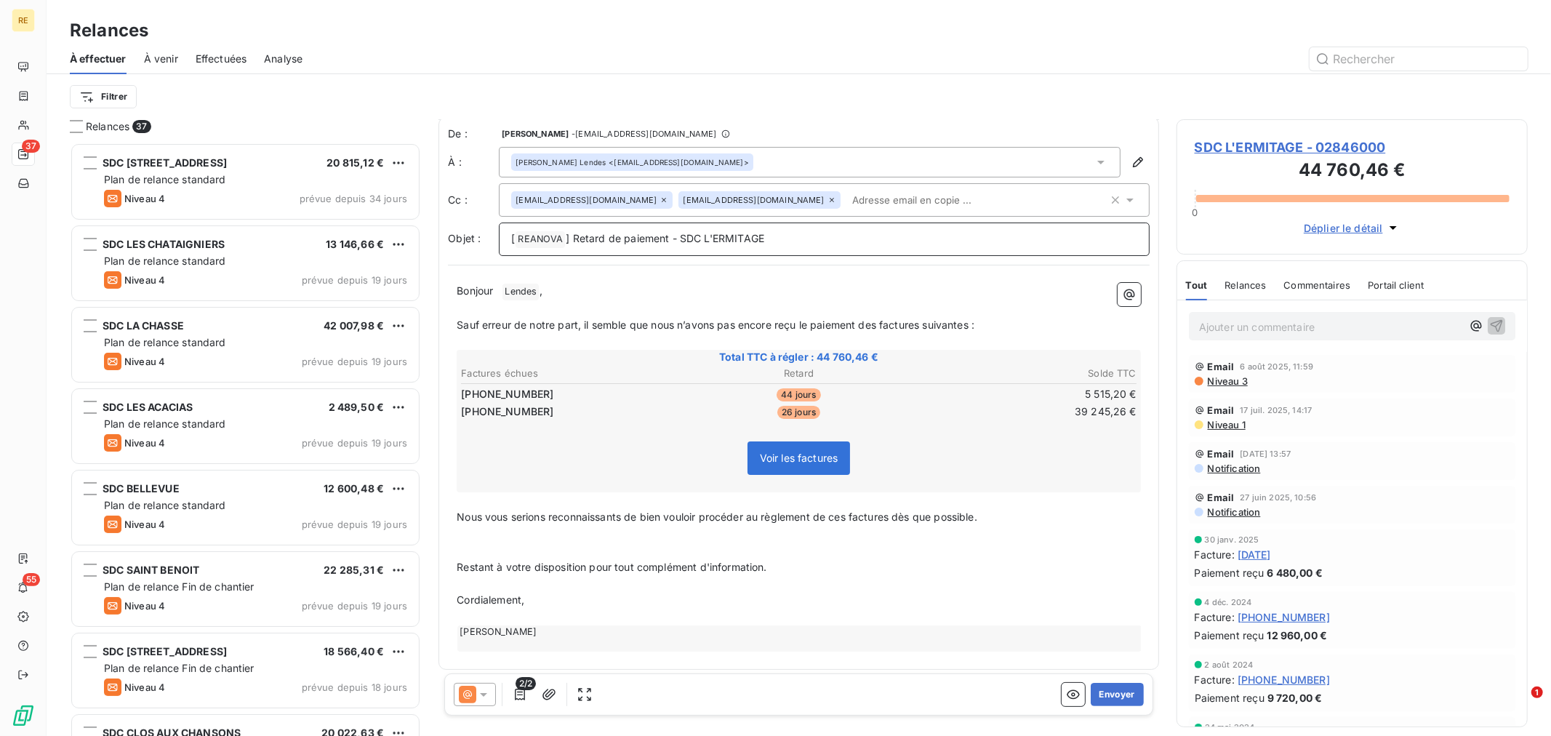
scroll to position [4, 0]
click at [1105, 692] on button "Envoyer" at bounding box center [1117, 694] width 53 height 23
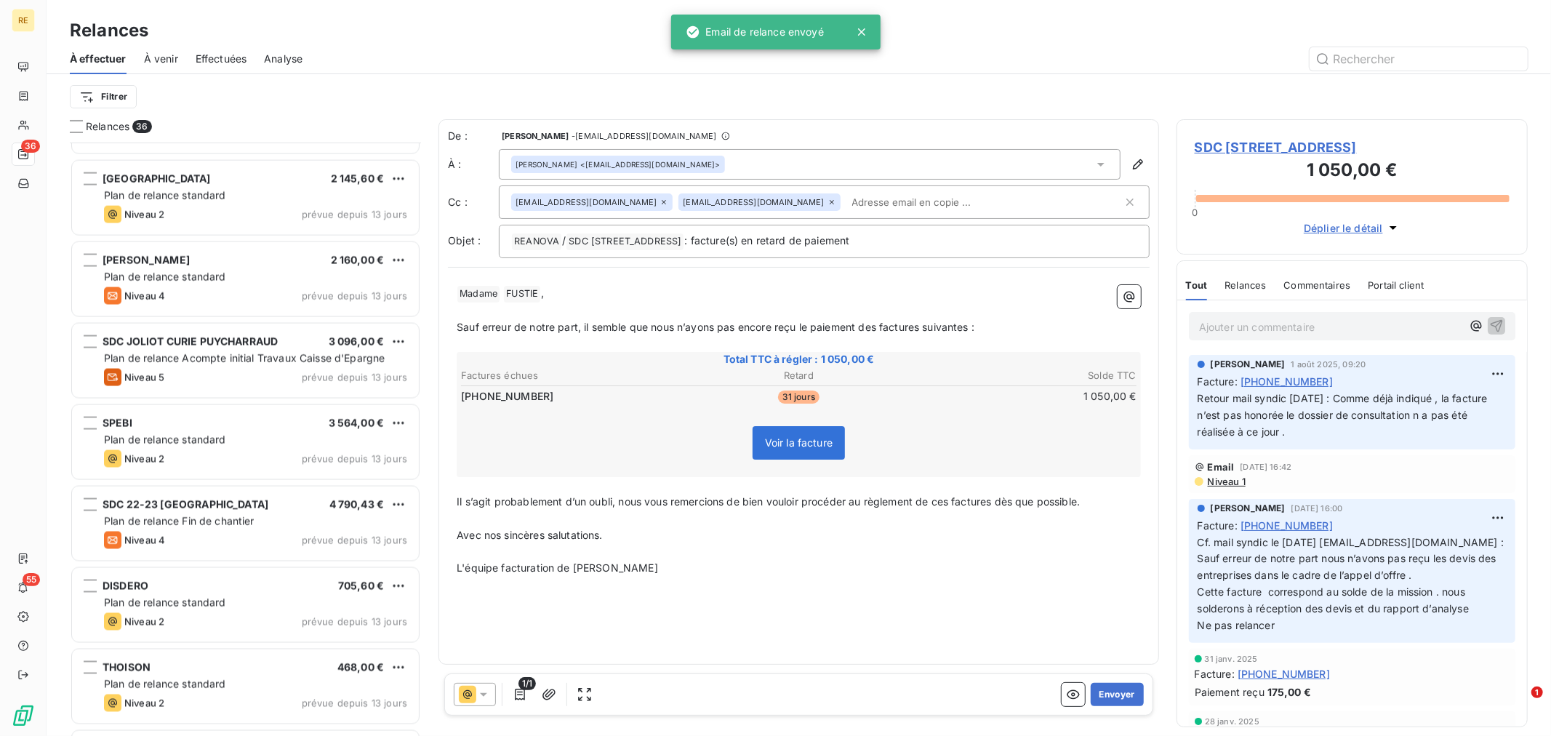
scroll to position [2339, 0]
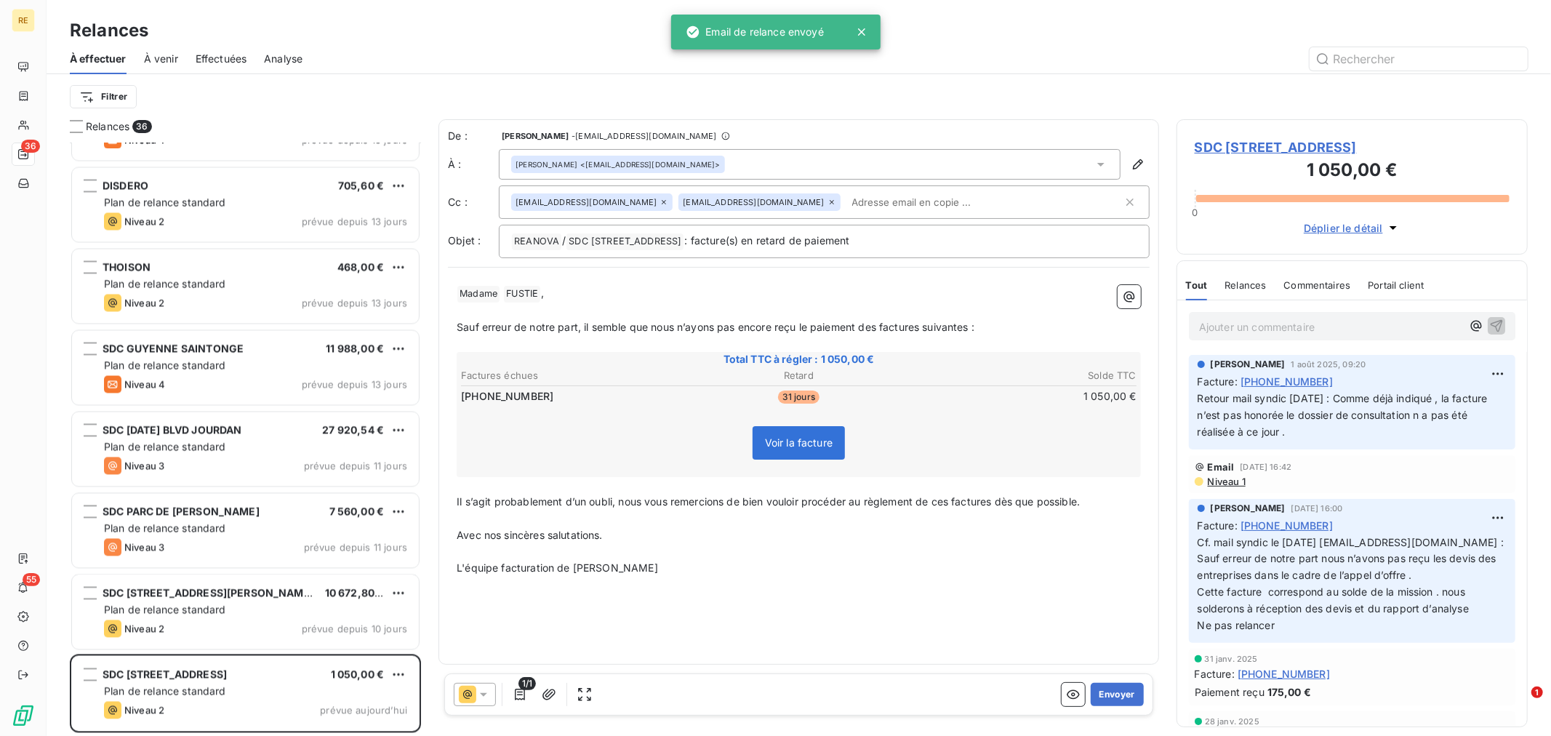
drag, startPoint x: 260, startPoint y: 609, endPoint x: 257, endPoint y: 651, distance: 42.3
click at [260, 609] on div "Plan de relance standard" at bounding box center [255, 610] width 303 height 15
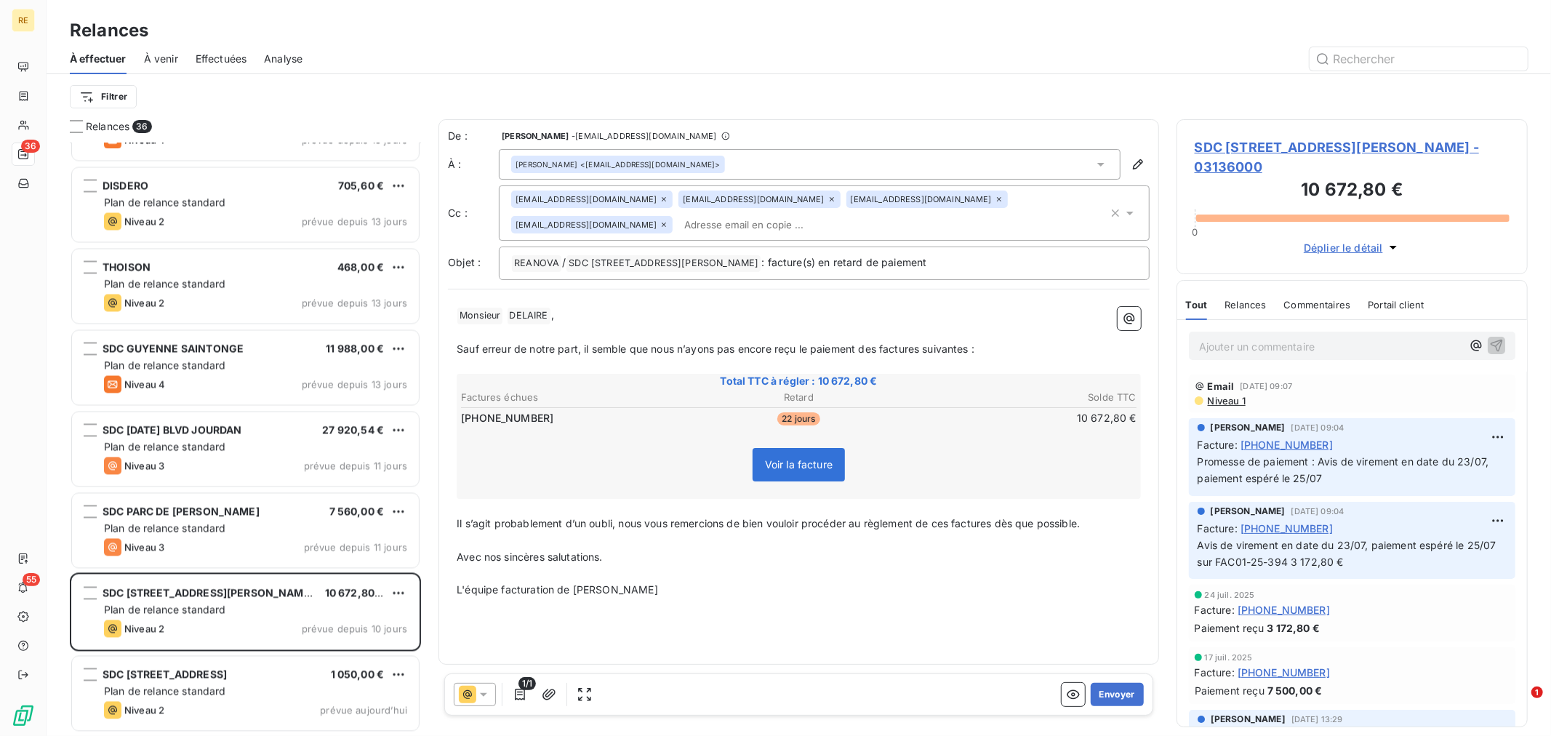
click at [724, 226] on div "[EMAIL_ADDRESS][DOMAIN_NAME] [EMAIL_ADDRESS][DOMAIN_NAME] [EMAIL_ADDRESS][DOMAI…" at bounding box center [809, 213] width 597 height 45
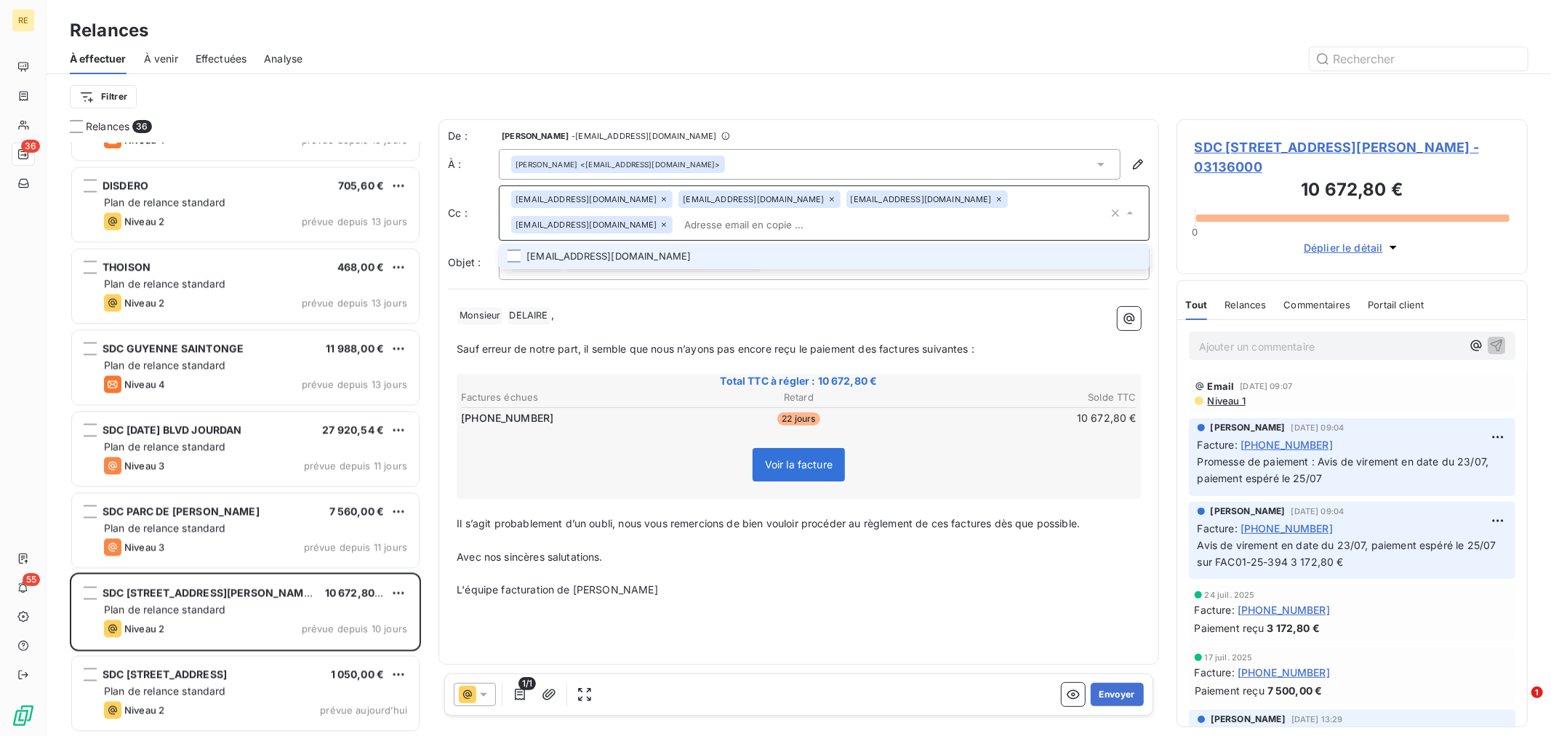
click at [657, 253] on li "[EMAIL_ADDRESS][DOMAIN_NAME]" at bounding box center [824, 256] width 651 height 25
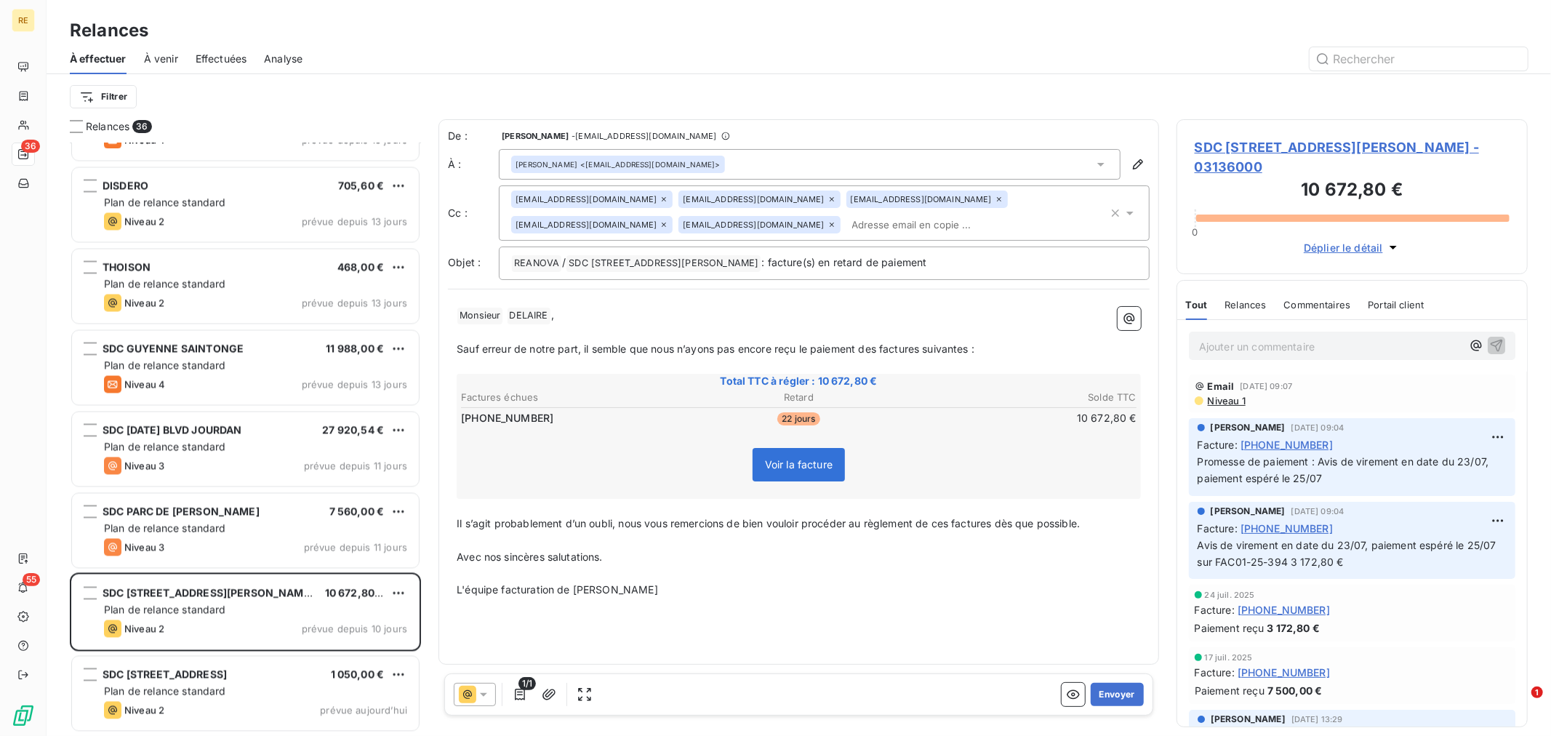
click at [768, 361] on p "﻿" at bounding box center [799, 366] width 684 height 17
click at [995, 200] on icon at bounding box center [999, 199] width 9 height 9
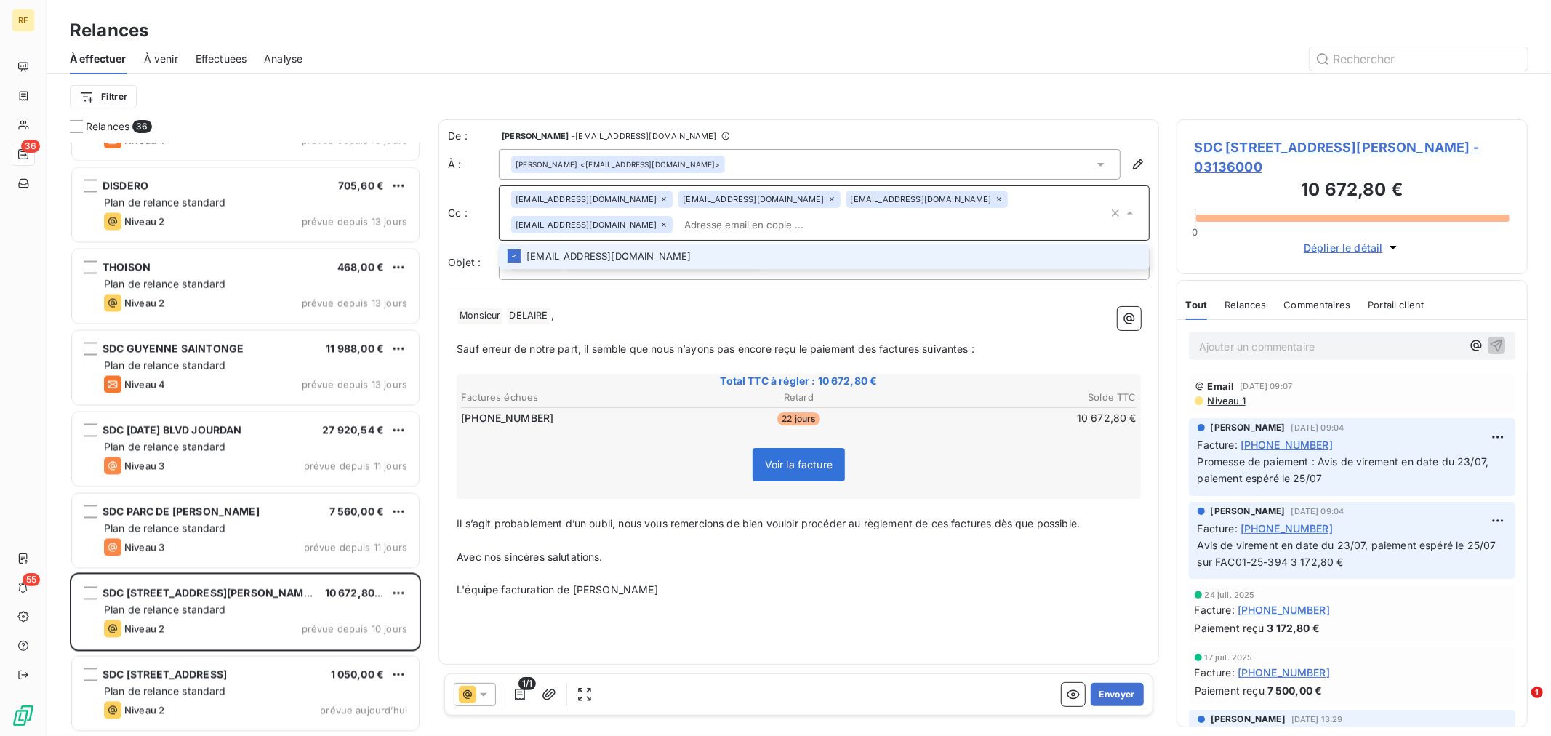
click at [995, 200] on icon at bounding box center [999, 199] width 9 height 9
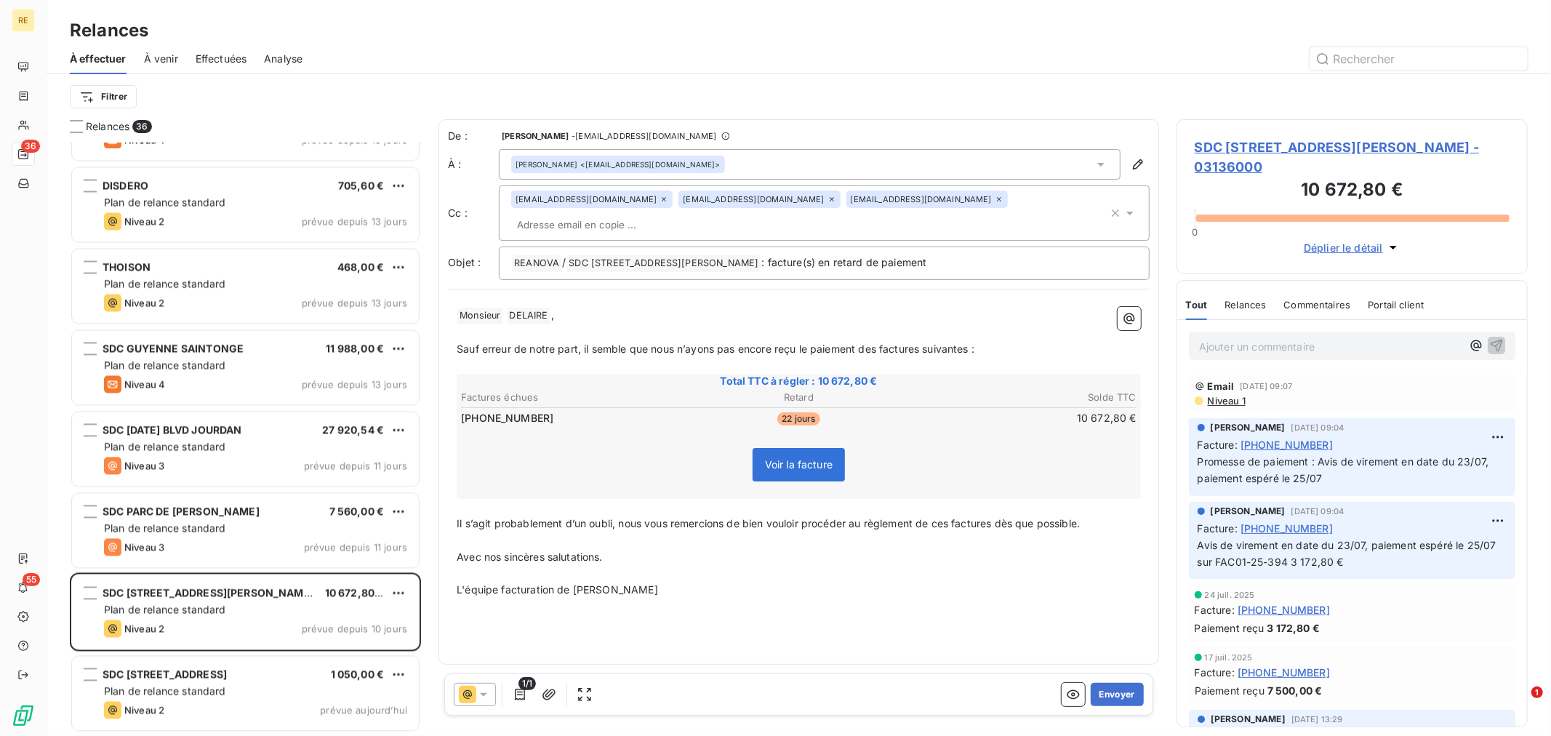
click at [737, 343] on span "Sauf erreur de notre part, il semble que nous n’ayons pas encore reçu le paieme…" at bounding box center [716, 349] width 518 height 12
click at [699, 517] on span "Il s’agit probablement d’un oubli, nous vous remercions de bien vouloir procéde…" at bounding box center [768, 523] width 623 height 12
drag, startPoint x: 556, startPoint y: 492, endPoint x: 442, endPoint y: 489, distance: 114.2
click at [442, 489] on div "De : [PERSON_NAME] - [EMAIL_ADDRESS][DOMAIN_NAME] À : [PERSON_NAME] <[EMAIL_ADD…" at bounding box center [799, 391] width 721 height 545
click at [864, 582] on p "L'équipe facturation de [PERSON_NAME]" at bounding box center [799, 590] width 684 height 17
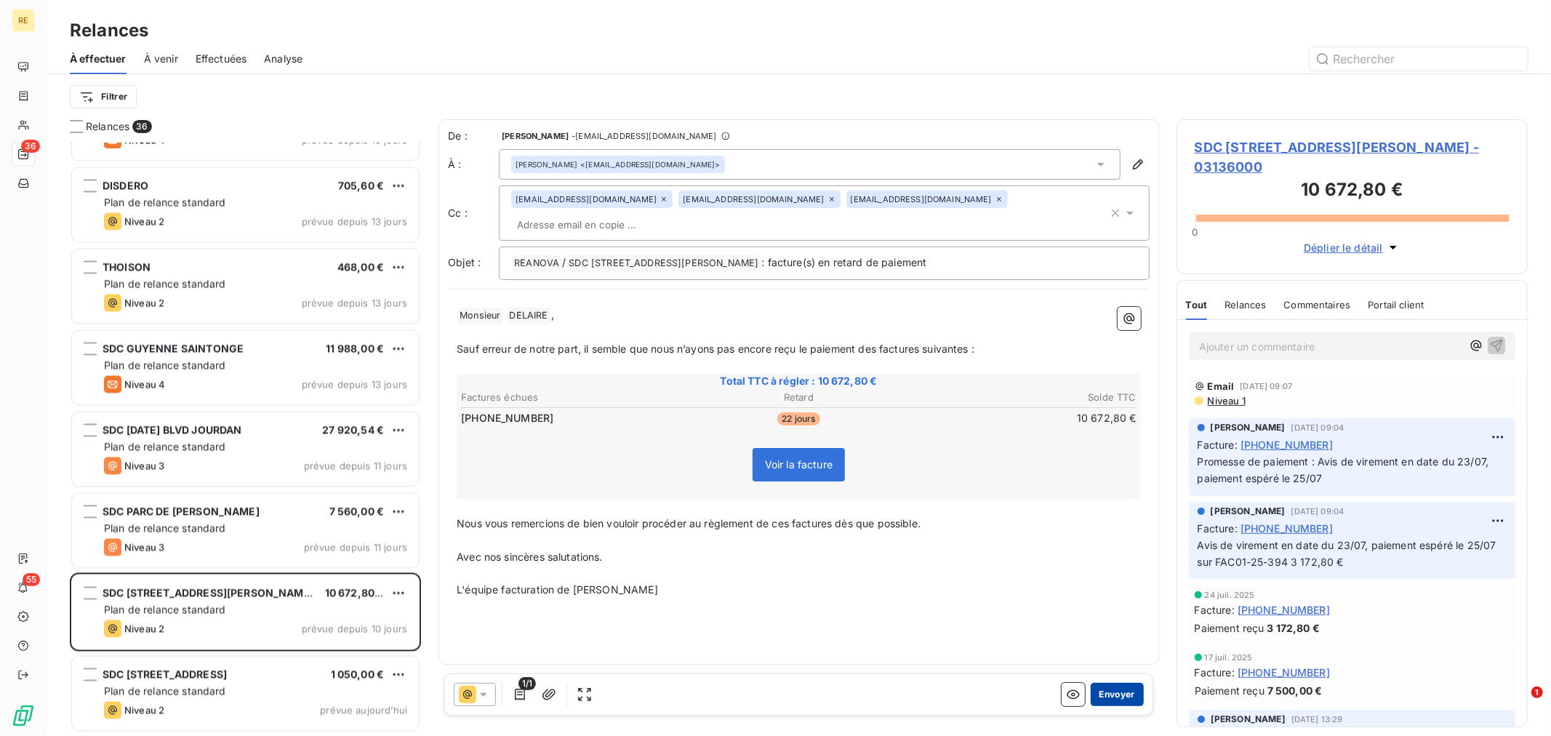
click at [1111, 693] on button "Envoyer" at bounding box center [1117, 694] width 53 height 23
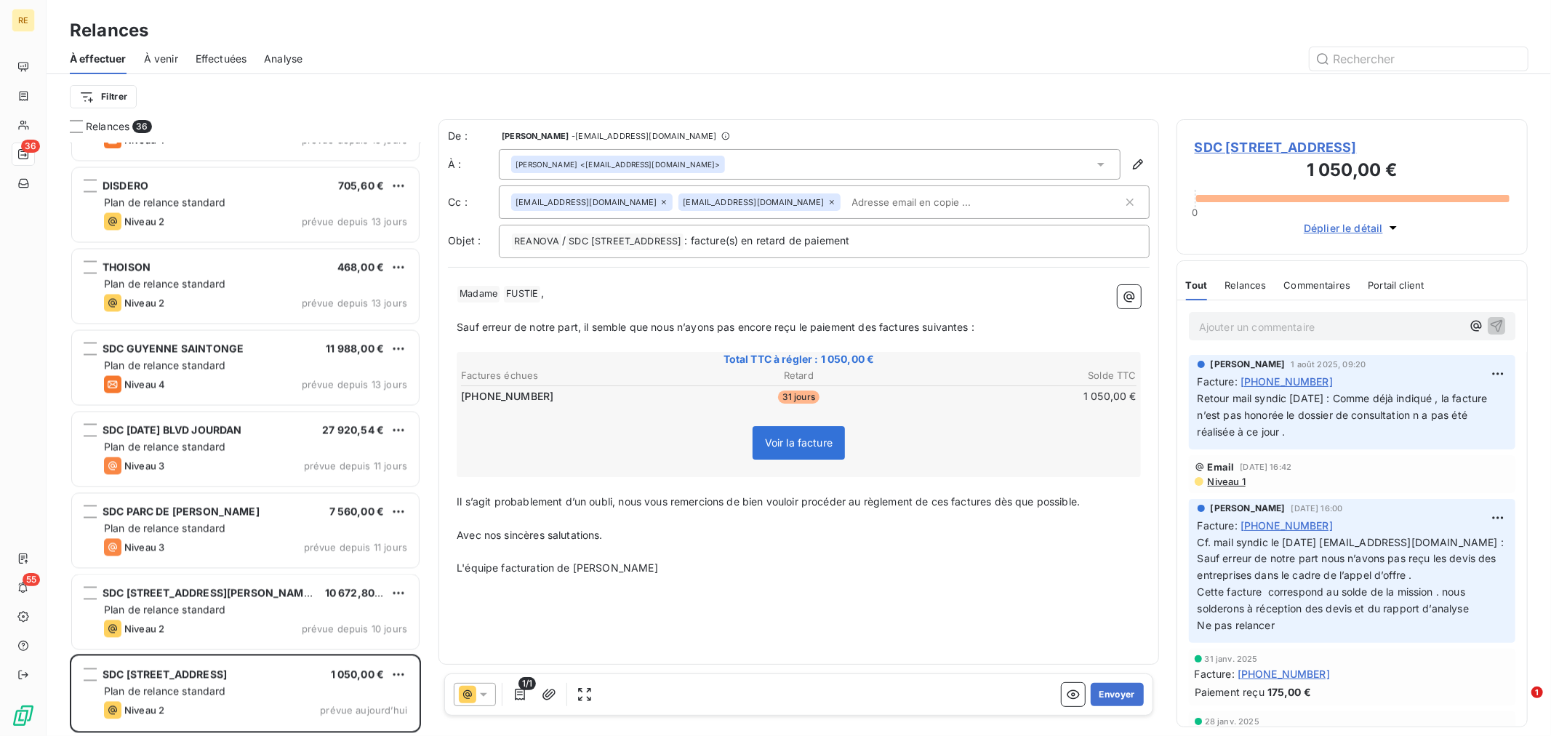
scroll to position [2257, 0]
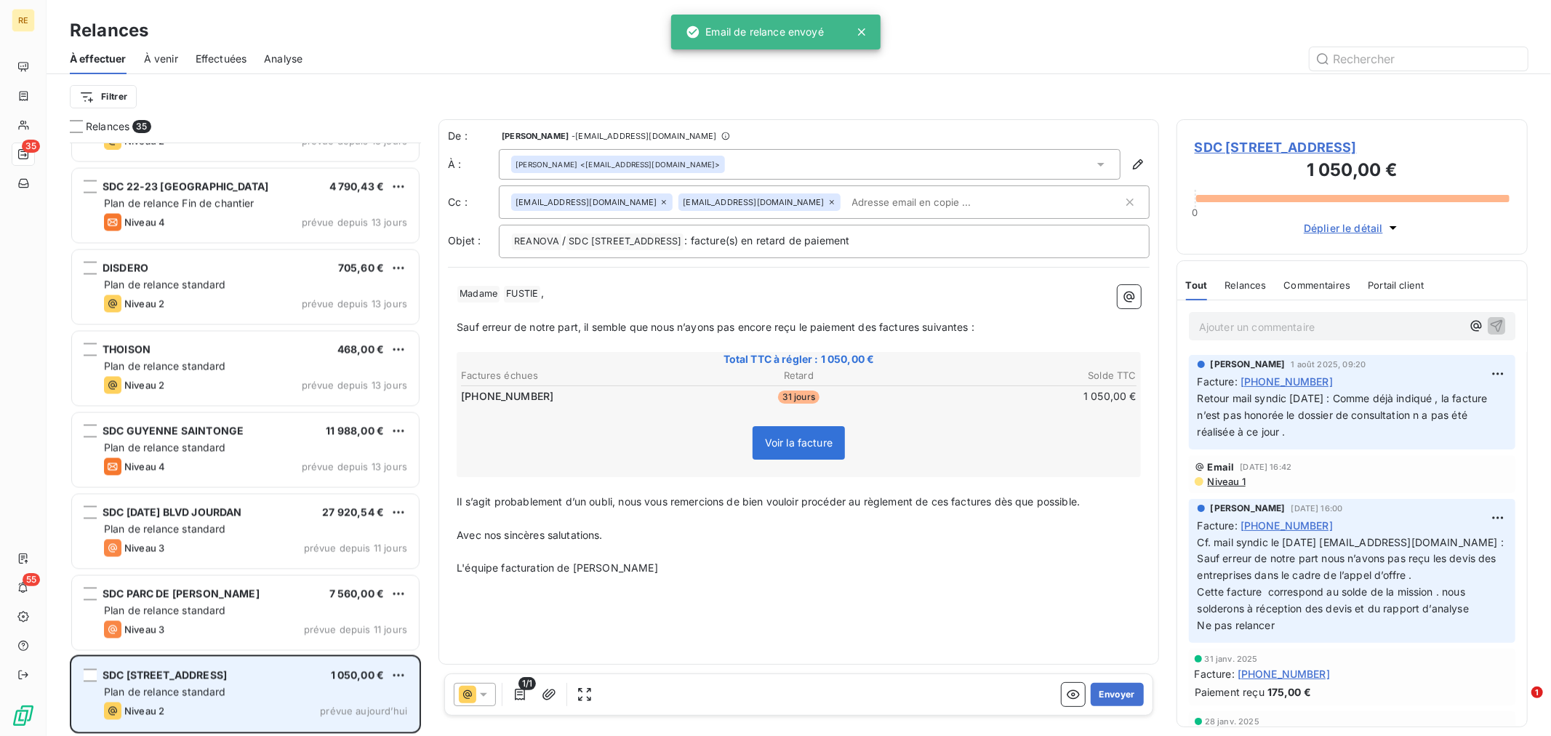
drag, startPoint x: 253, startPoint y: 625, endPoint x: 255, endPoint y: 672, distance: 46.6
click at [255, 625] on div "Niveau 3 prévue depuis 11 jours" at bounding box center [255, 629] width 303 height 17
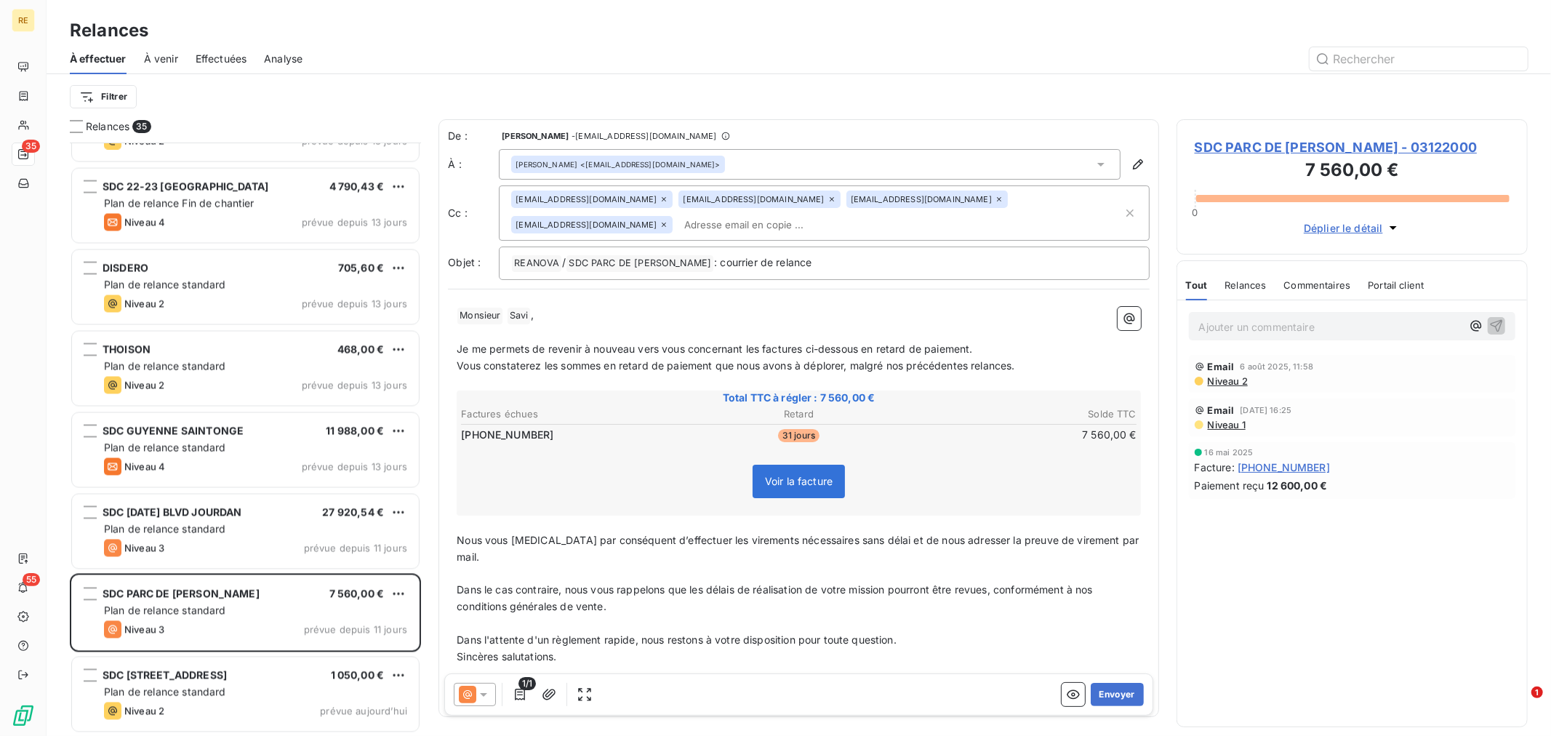
click at [828, 199] on icon at bounding box center [832, 199] width 9 height 9
click at [849, 201] on div "[EMAIL_ADDRESS][DOMAIN_NAME]" at bounding box center [926, 199] width 161 height 17
click at [995, 201] on icon at bounding box center [999, 199] width 9 height 9
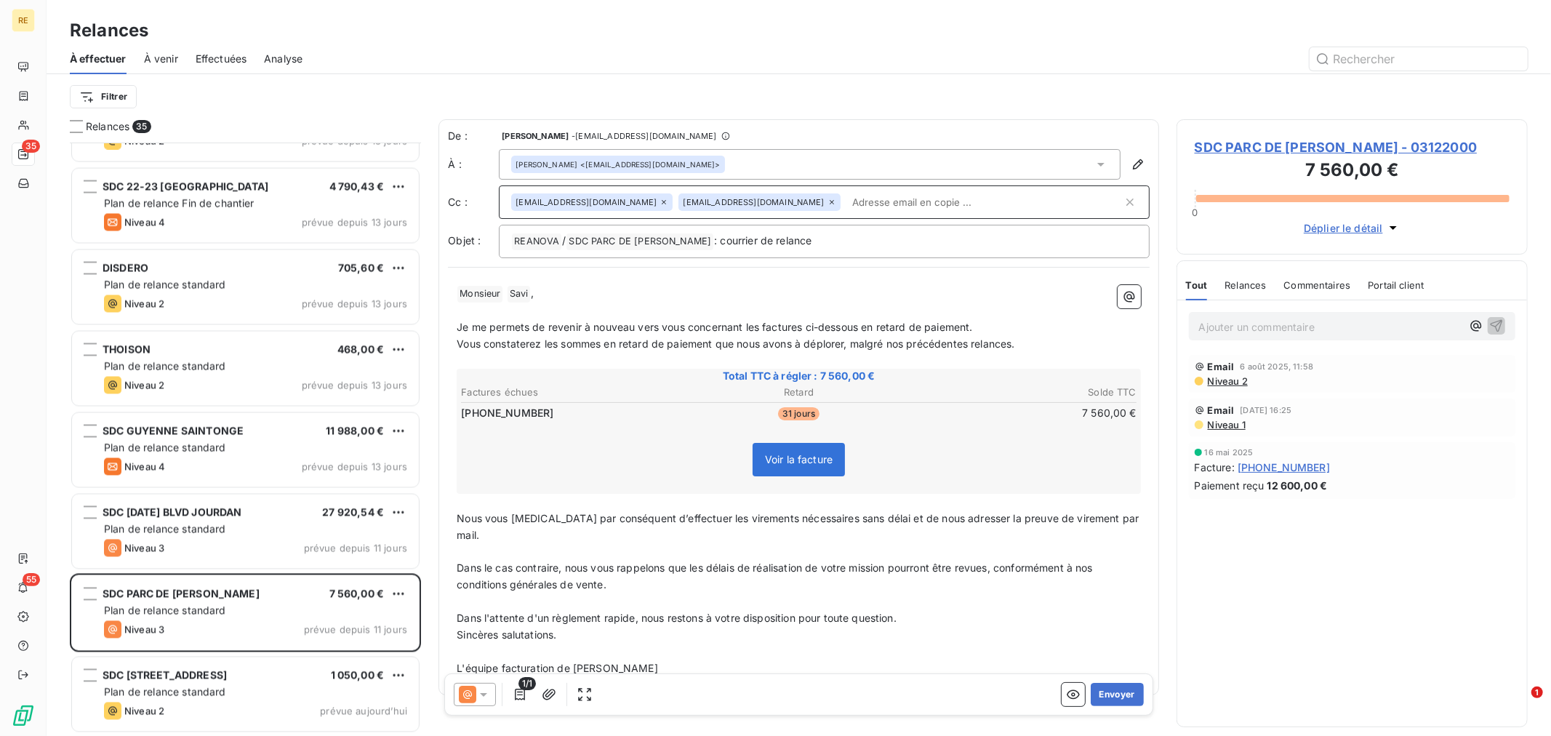
click at [755, 308] on p "﻿" at bounding box center [799, 311] width 684 height 17
drag, startPoint x: 776, startPoint y: 564, endPoint x: 740, endPoint y: 569, distance: 36.8
click at [774, 561] on p "Dans le cas contraire, nous vous rappelons que les délais de réalisation de vot…" at bounding box center [799, 576] width 684 height 33
click at [764, 561] on span "Dans le cas contraire, nous vous rappelons que les délais de réalisation de vot…" at bounding box center [776, 575] width 639 height 29
click at [673, 561] on span "Dans le cas contraire, nous vous rappelons que les délais de réalisation de vot…" at bounding box center [776, 575] width 639 height 29
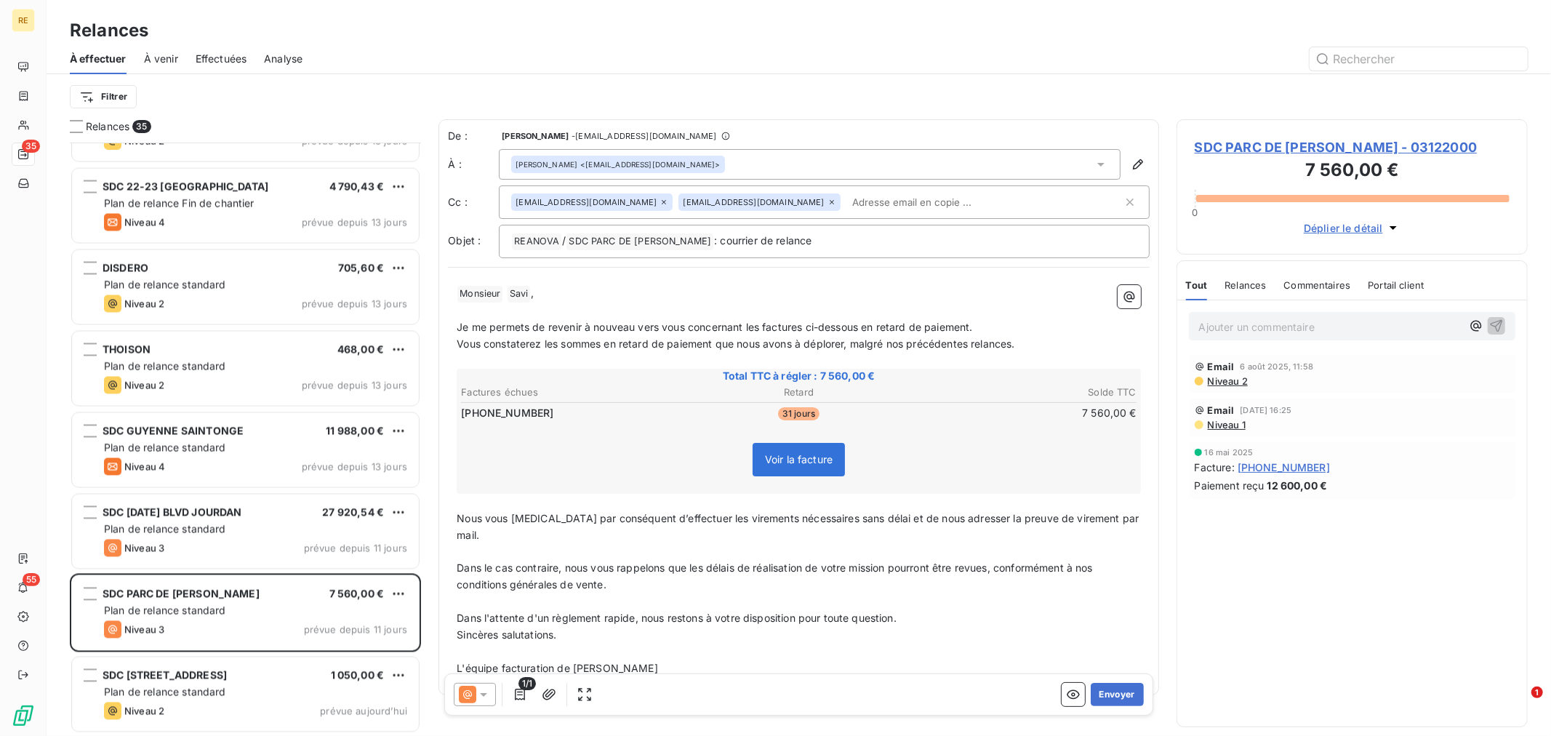
click at [593, 544] on p "﻿" at bounding box center [799, 552] width 684 height 17
click at [809, 521] on p "Nous vous [MEDICAL_DATA] par conséquent d’effectuer les virements nécessaires s…" at bounding box center [799, 527] width 684 height 33
drag, startPoint x: 819, startPoint y: 514, endPoint x: 865, endPoint y: 517, distance: 46.6
click at [865, 517] on span "Nous vous [MEDICAL_DATA] par conséquent d’effectuer les virements nécessaires s…" at bounding box center [799, 526] width 685 height 29
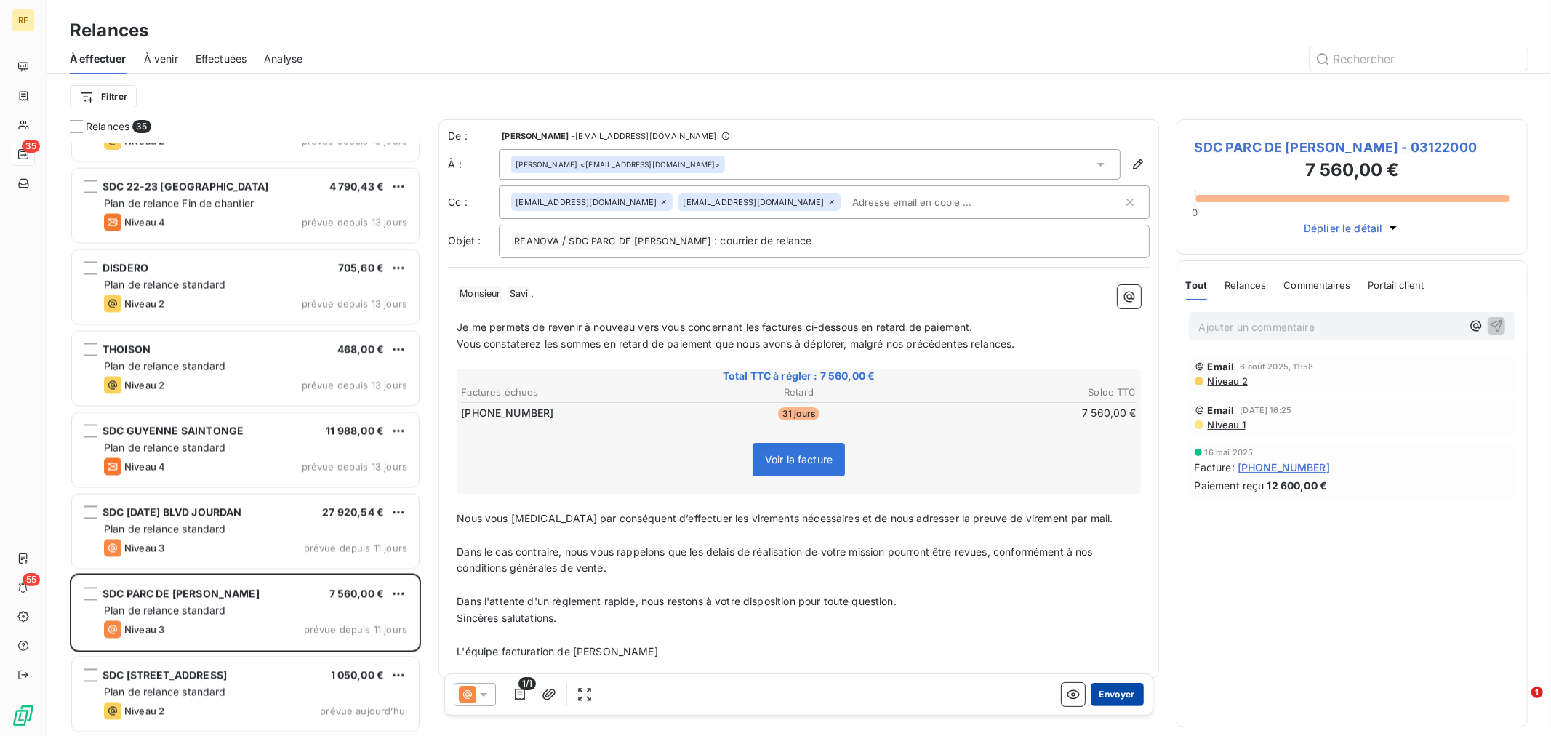
click at [1100, 694] on button "Envoyer" at bounding box center [1117, 694] width 53 height 23
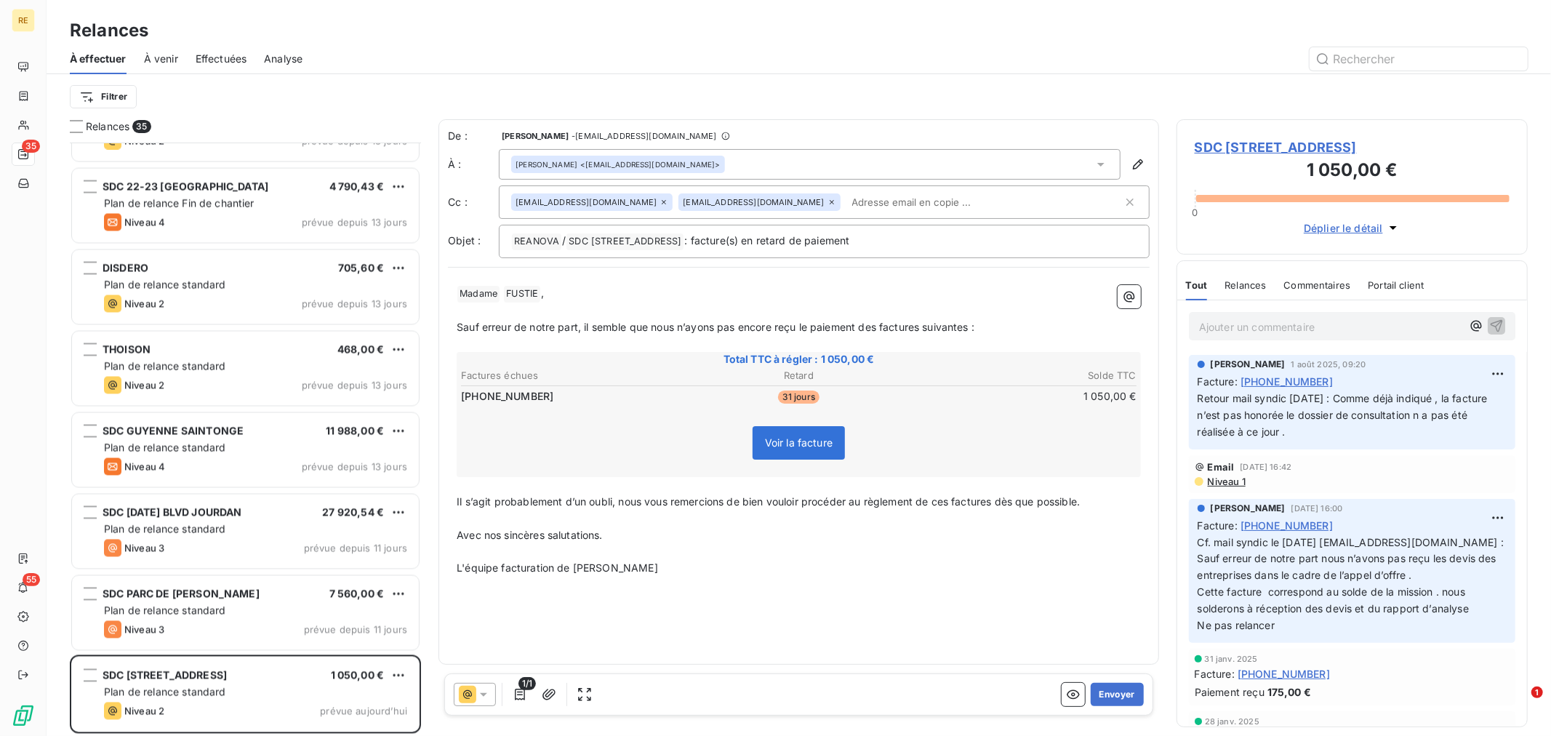
scroll to position [2176, 0]
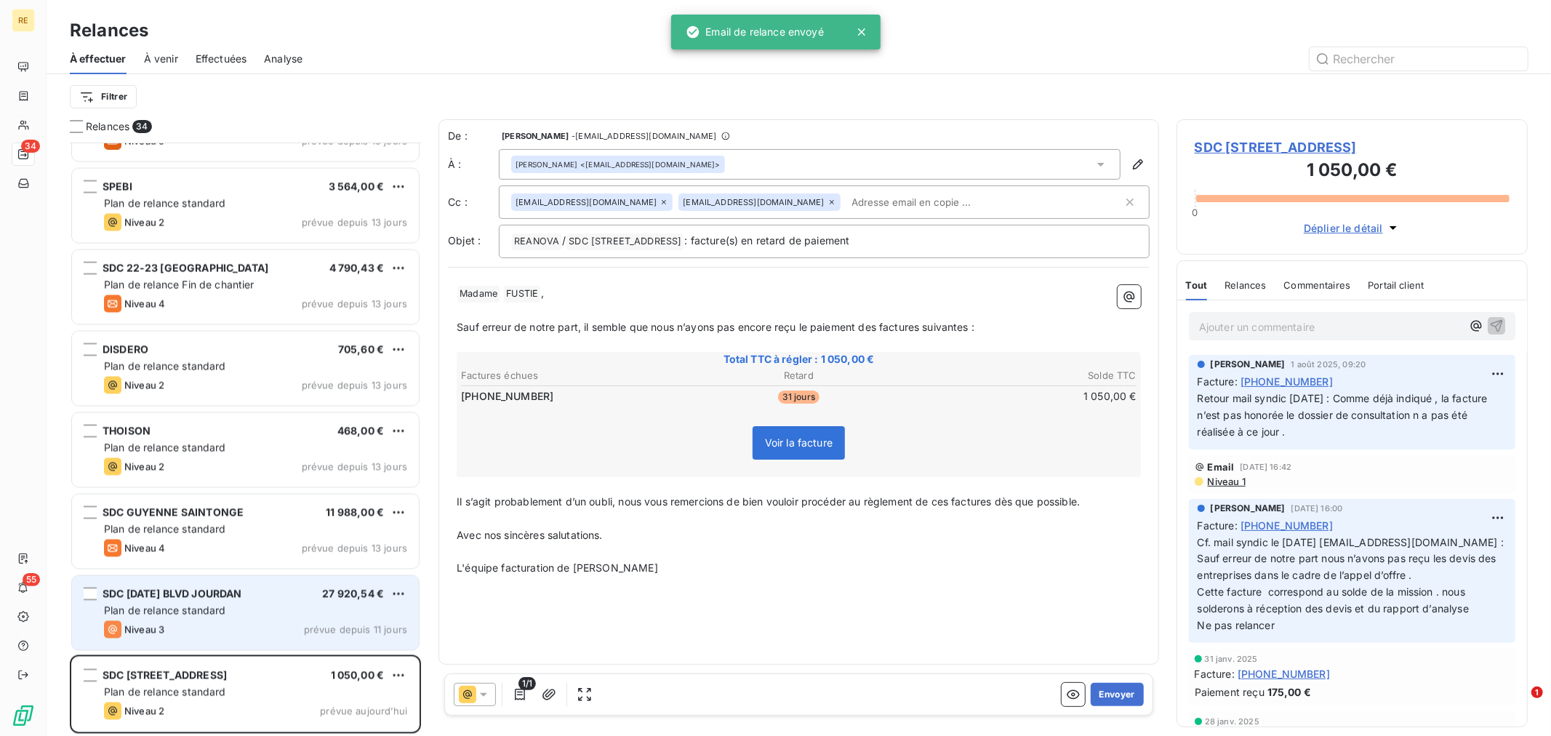
click at [282, 606] on div "Plan de relance standard" at bounding box center [255, 611] width 303 height 15
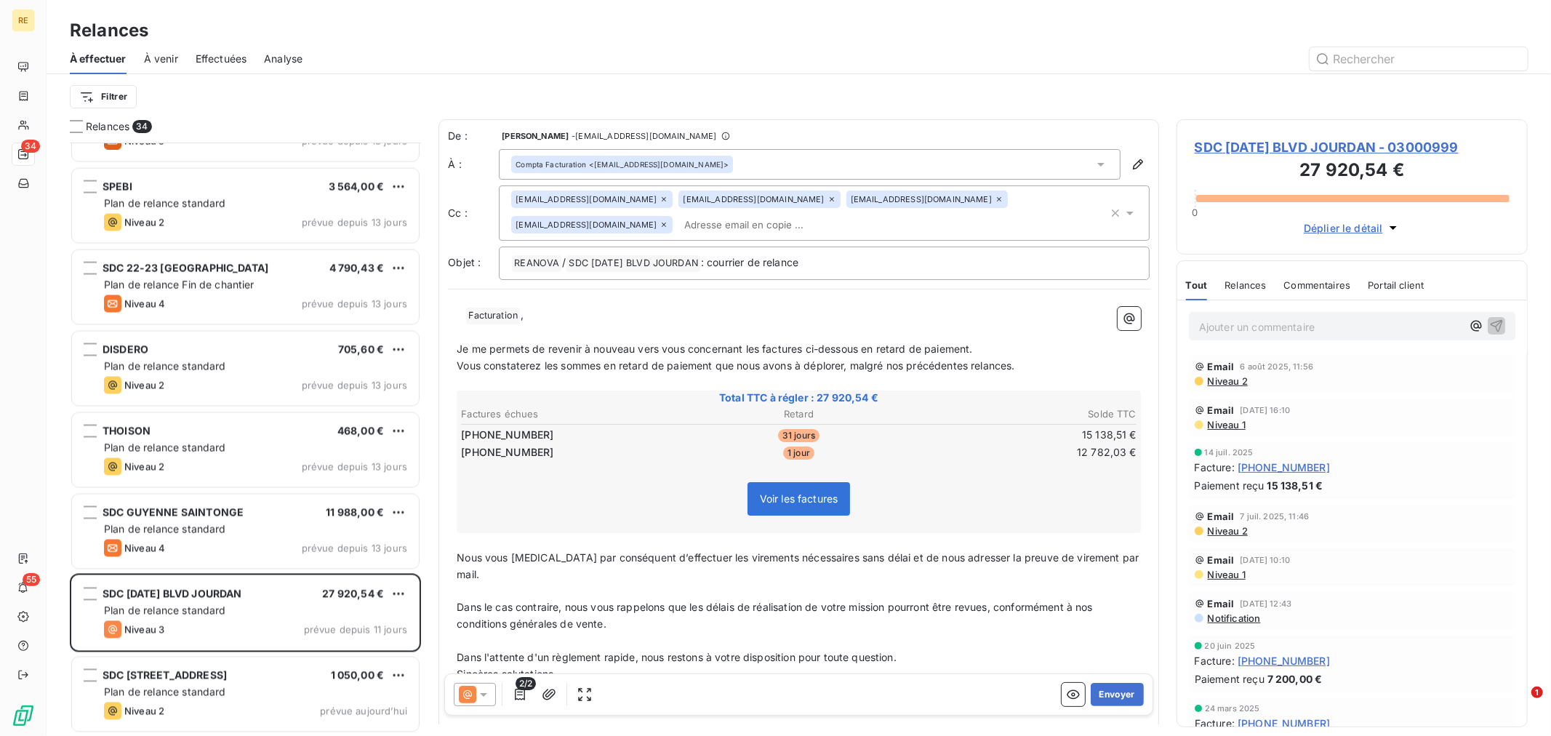
click at [676, 234] on div "[EMAIL_ADDRESS][DOMAIN_NAME] [EMAIL_ADDRESS][DOMAIN_NAME] [EMAIL_ADDRESS][DOMAI…" at bounding box center [809, 213] width 597 height 45
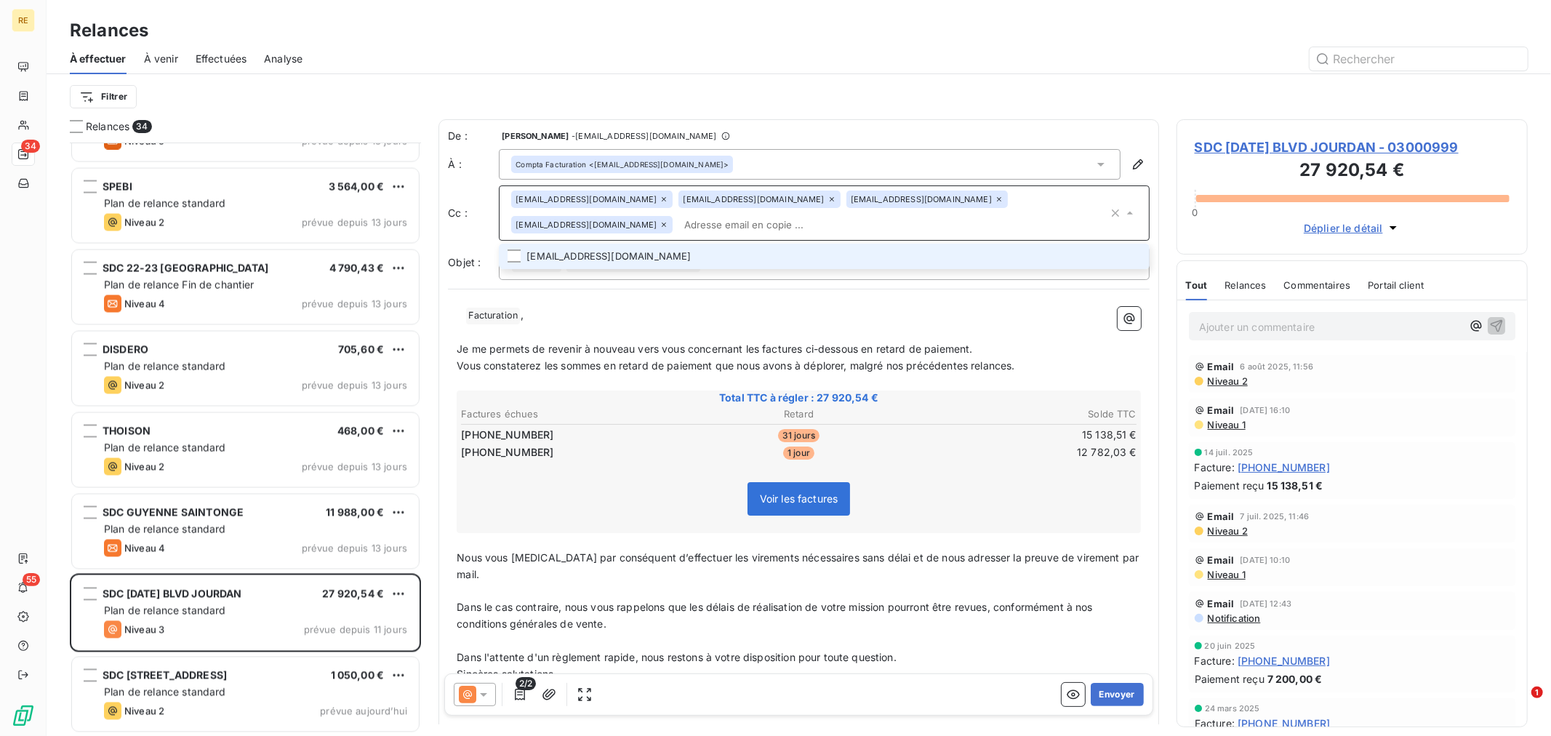
click at [644, 252] on li "[EMAIL_ADDRESS][DOMAIN_NAME]" at bounding box center [824, 256] width 651 height 25
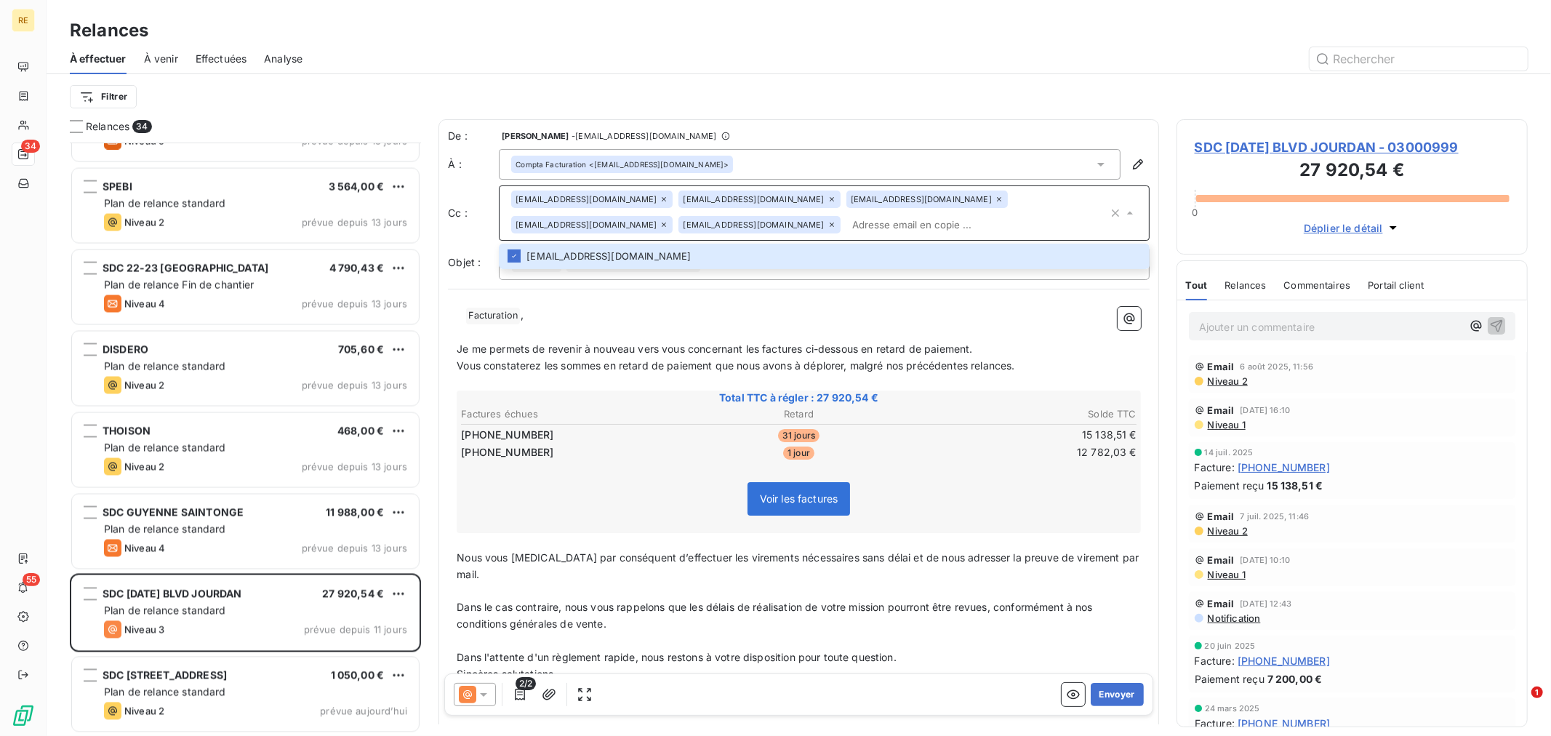
drag, startPoint x: 695, startPoint y: 359, endPoint x: 583, endPoint y: 383, distance: 114.5
click at [694, 359] on span "Vous constaterez les sommes en retard de paiement que nous avons à déplorer, ma…" at bounding box center [736, 365] width 558 height 12
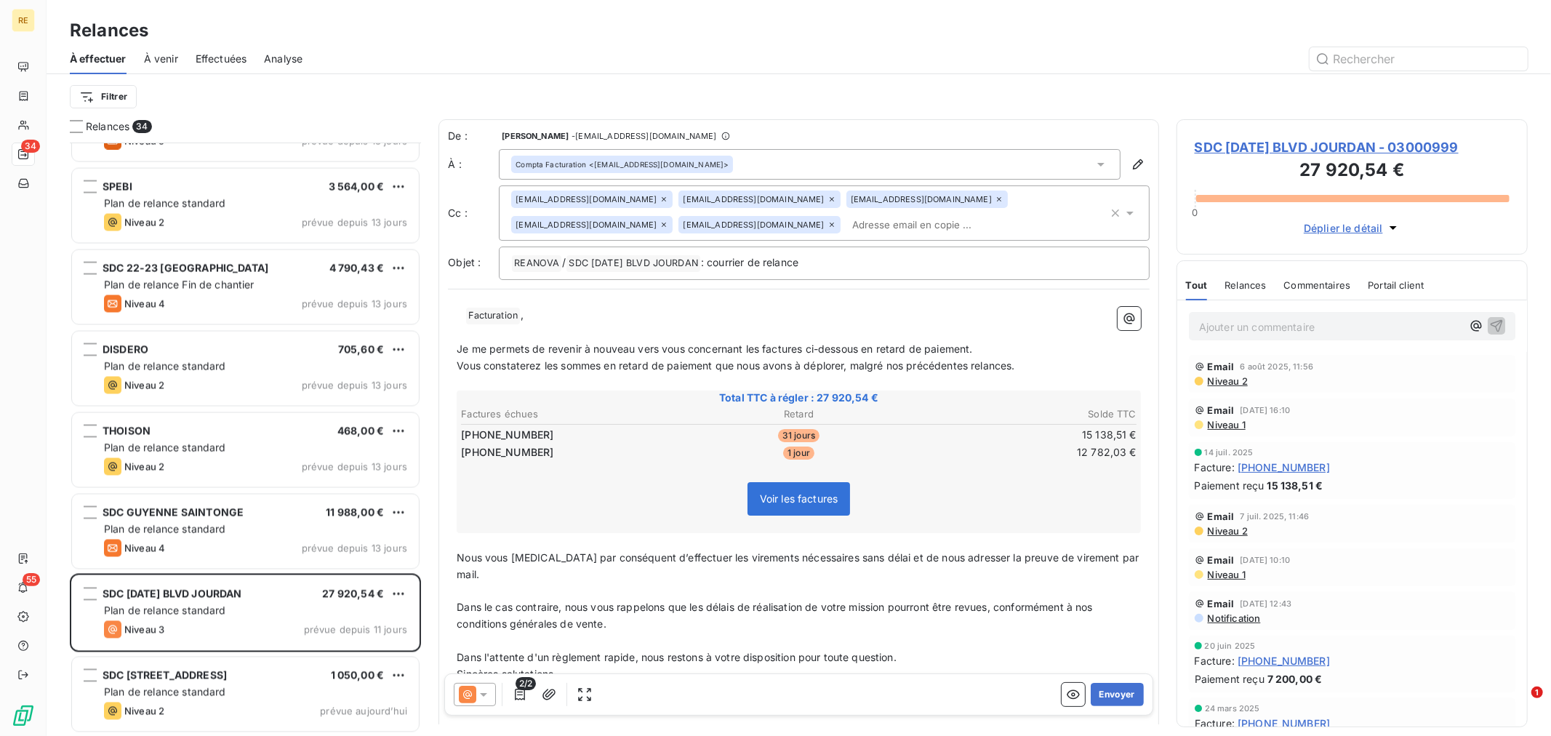
click at [828, 199] on icon at bounding box center [832, 199] width 9 height 9
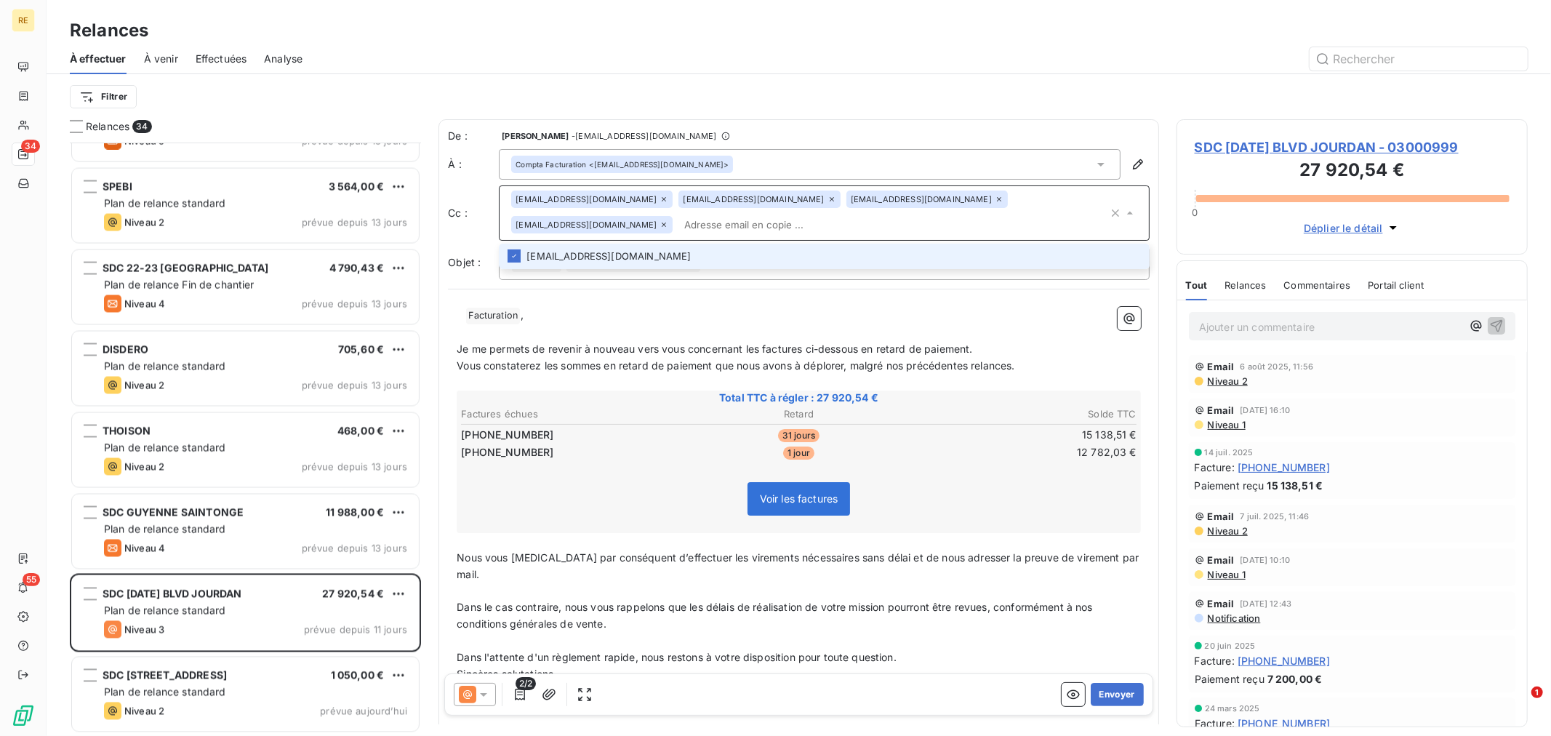
click at [668, 220] on icon at bounding box center [664, 224] width 9 height 9
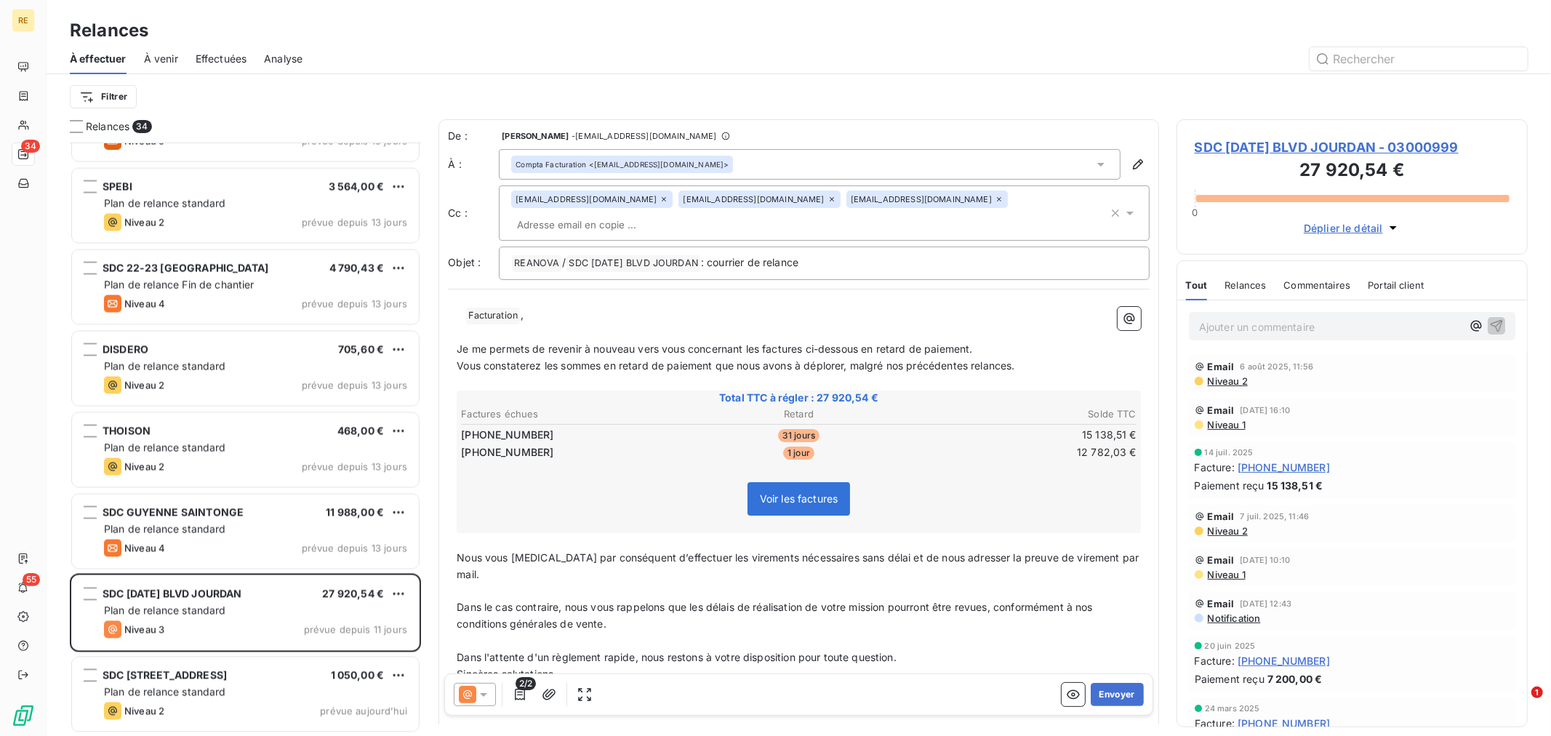
click at [997, 201] on icon at bounding box center [999, 199] width 4 height 4
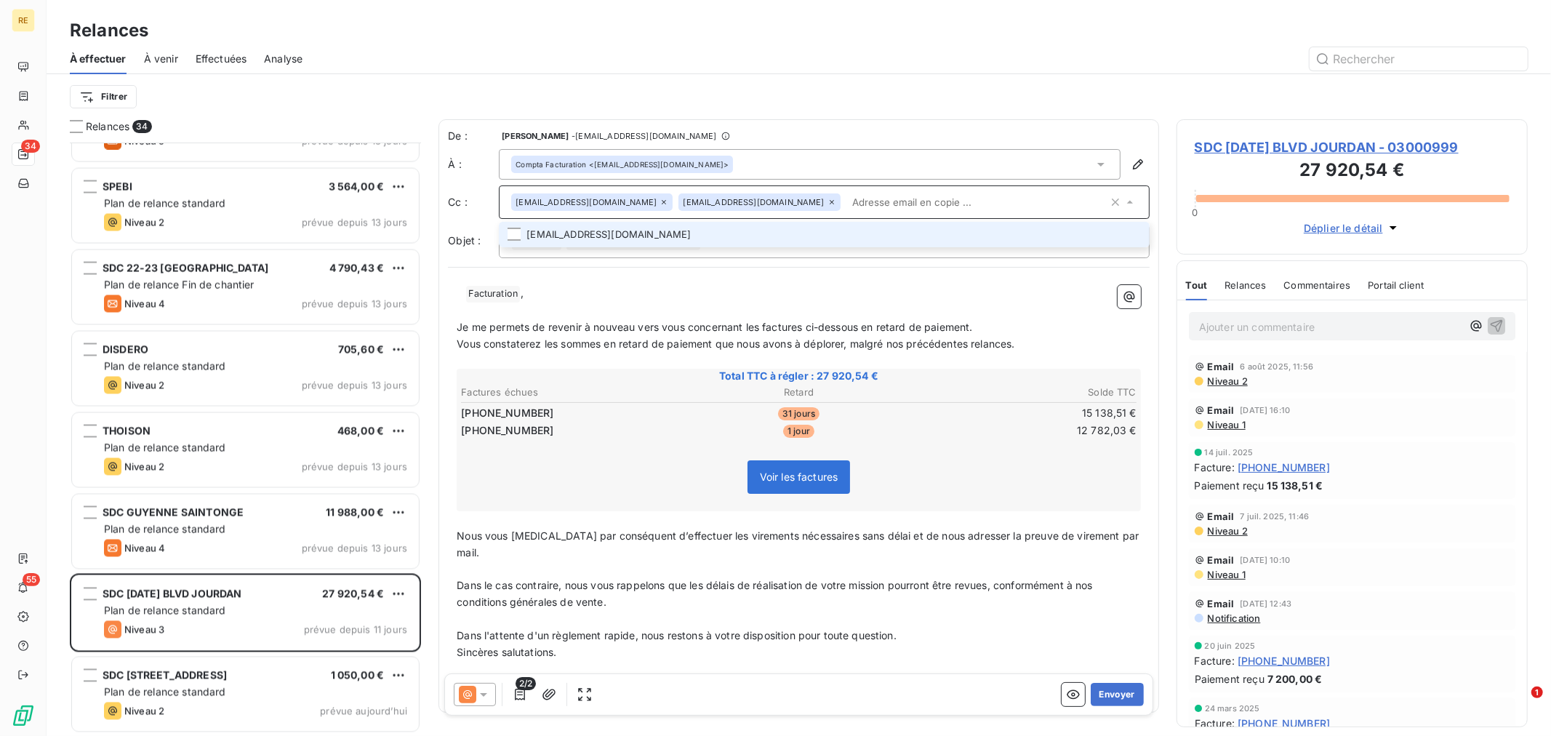
click at [723, 279] on div "﻿ ﻿ Facturation ﻿ , ﻿ Je me permets de revenir à nouveau vers vous concernant l…" at bounding box center [799, 489] width 702 height 427
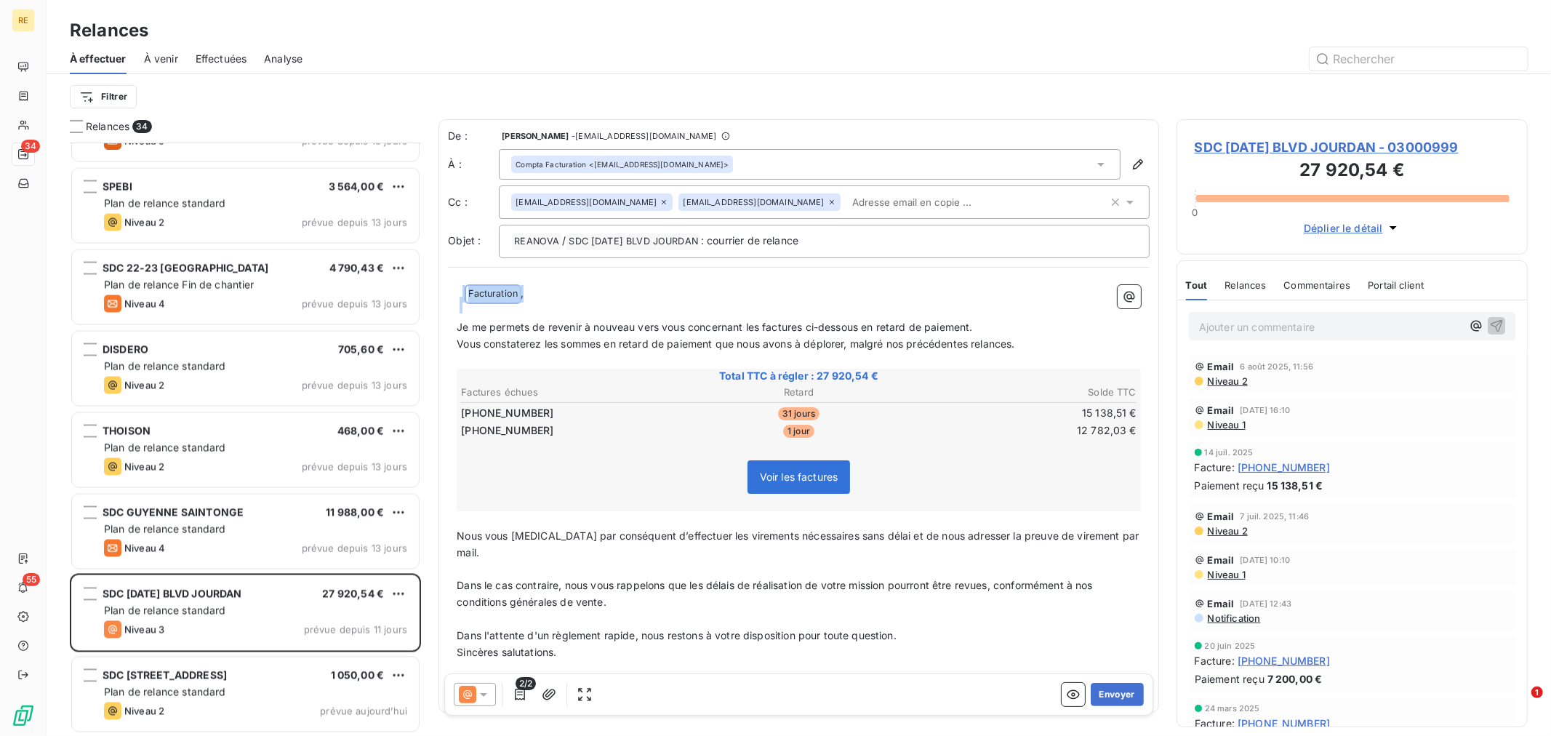
drag, startPoint x: 540, startPoint y: 295, endPoint x: 440, endPoint y: 281, distance: 101.4
click at [440, 281] on div "De : [PERSON_NAME] - [EMAIL_ADDRESS][DOMAIN_NAME] À : Compta Facturation <[EMAI…" at bounding box center [799, 415] width 721 height 593
click at [657, 610] on p "﻿" at bounding box center [799, 618] width 684 height 17
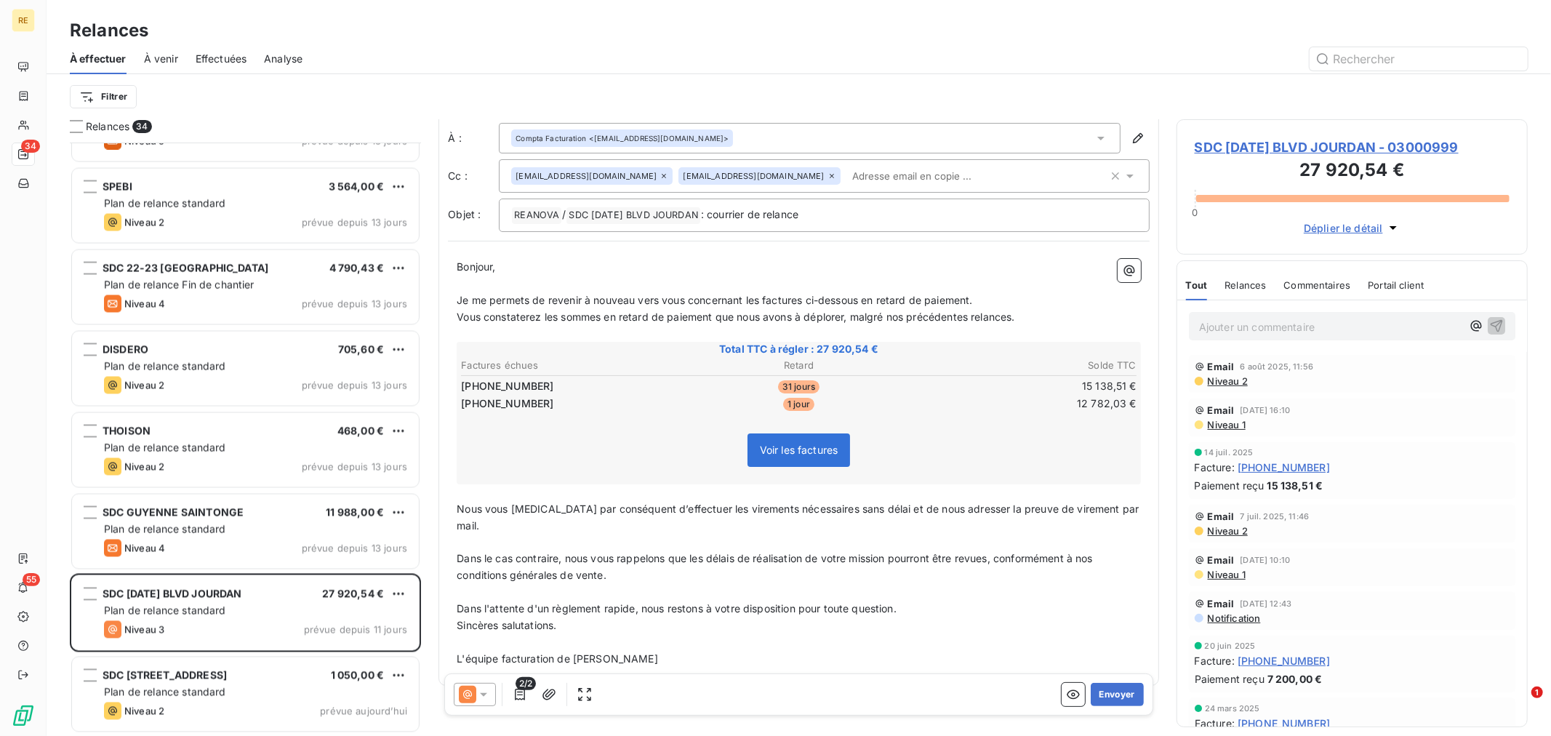
click at [703, 634] on p "﻿" at bounding box center [799, 642] width 684 height 17
click at [1108, 687] on button "Envoyer" at bounding box center [1117, 694] width 53 height 23
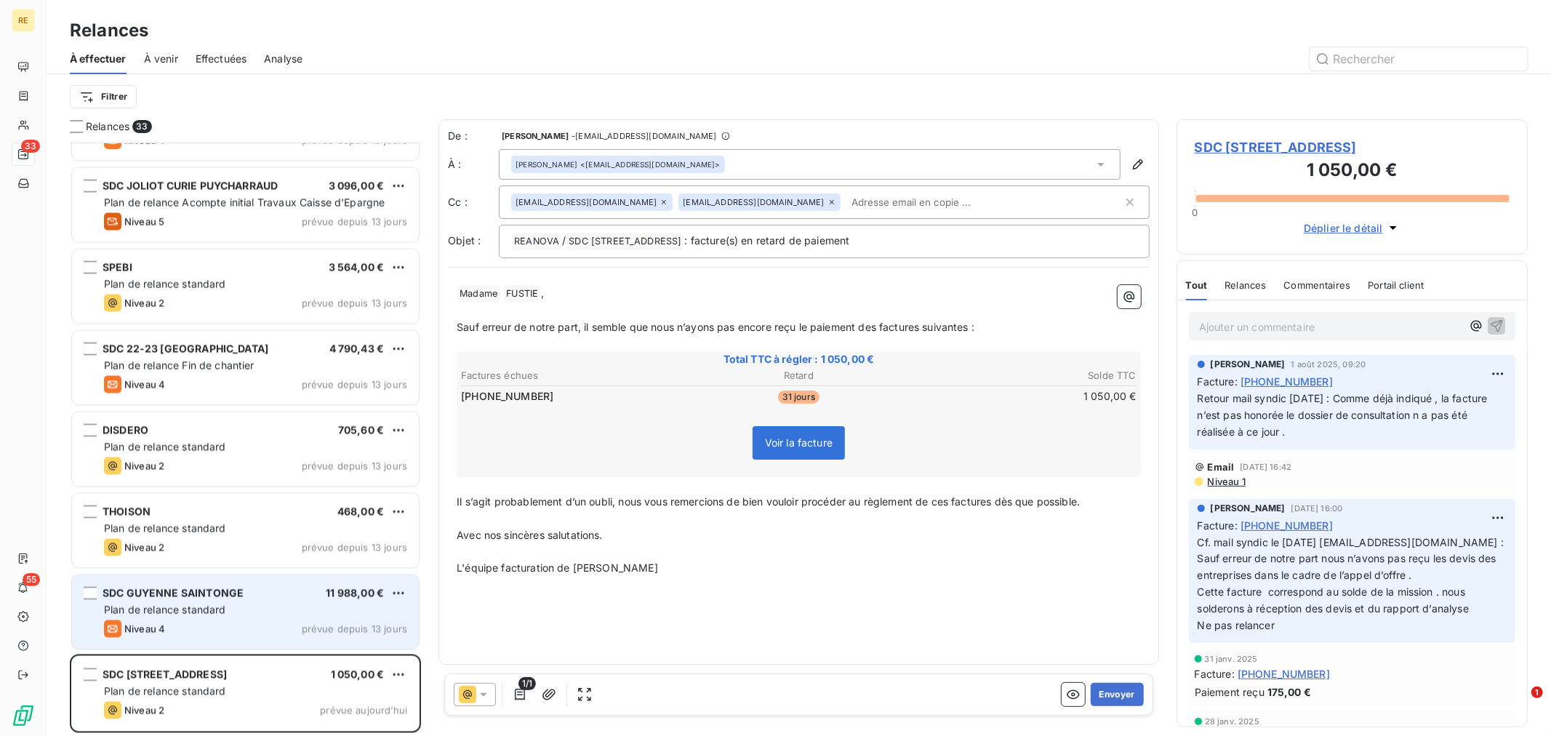
scroll to position [2094, 0]
click at [209, 590] on span "SDC GUYENNE SAINTONGE" at bounding box center [173, 594] width 141 height 12
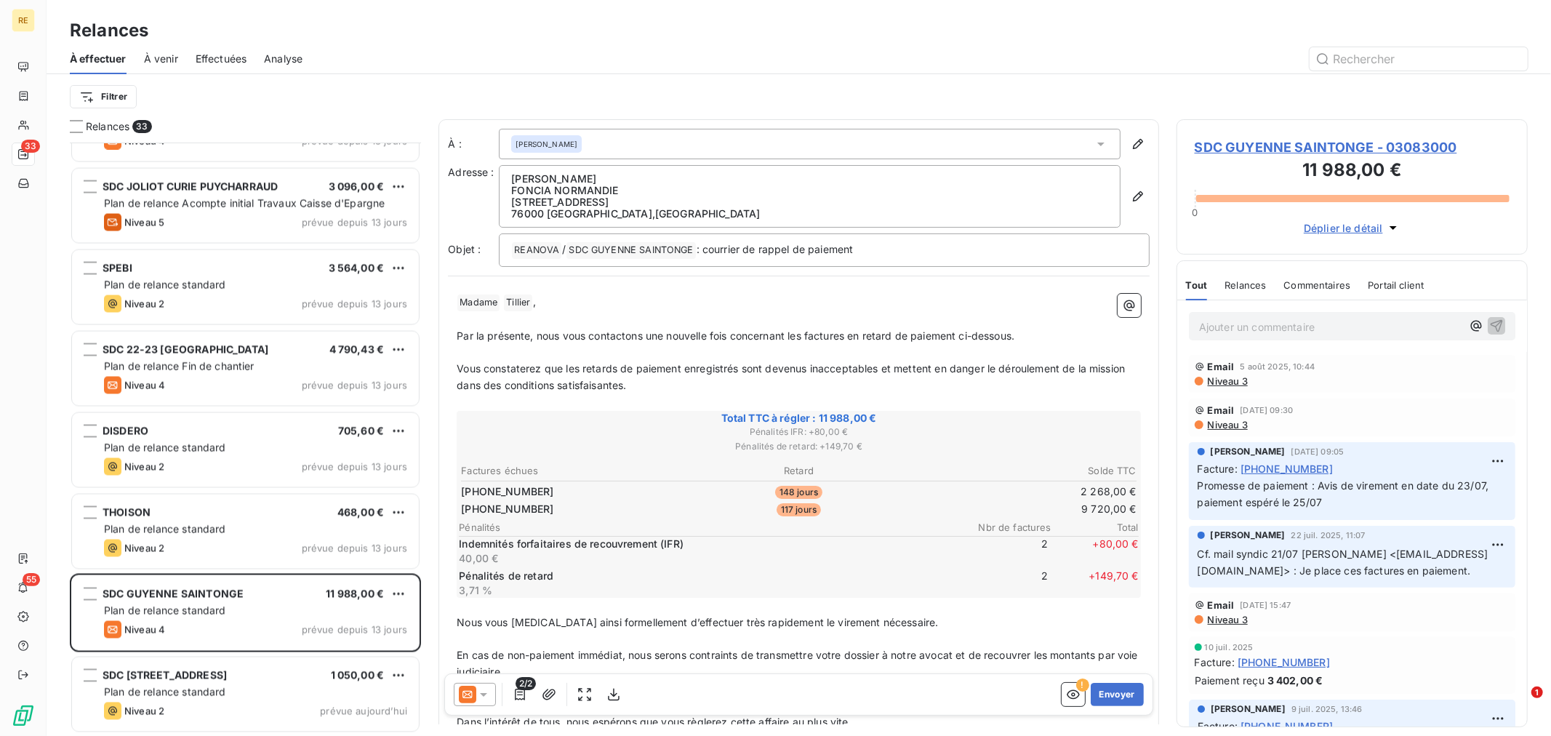
click at [457, 697] on div at bounding box center [475, 694] width 42 height 23
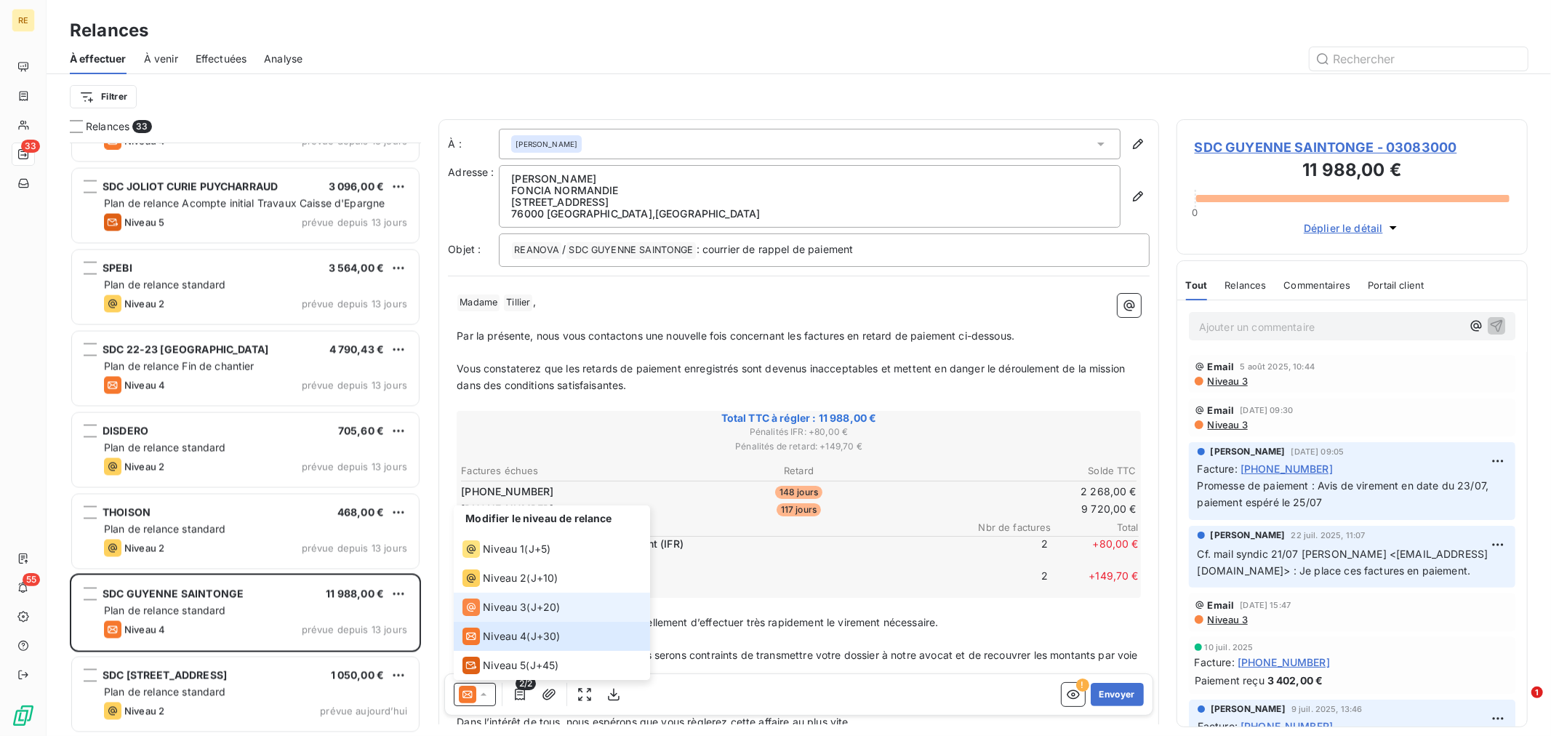
click at [528, 609] on div "Niveau 3 ( J+20 )" at bounding box center [511, 607] width 97 height 17
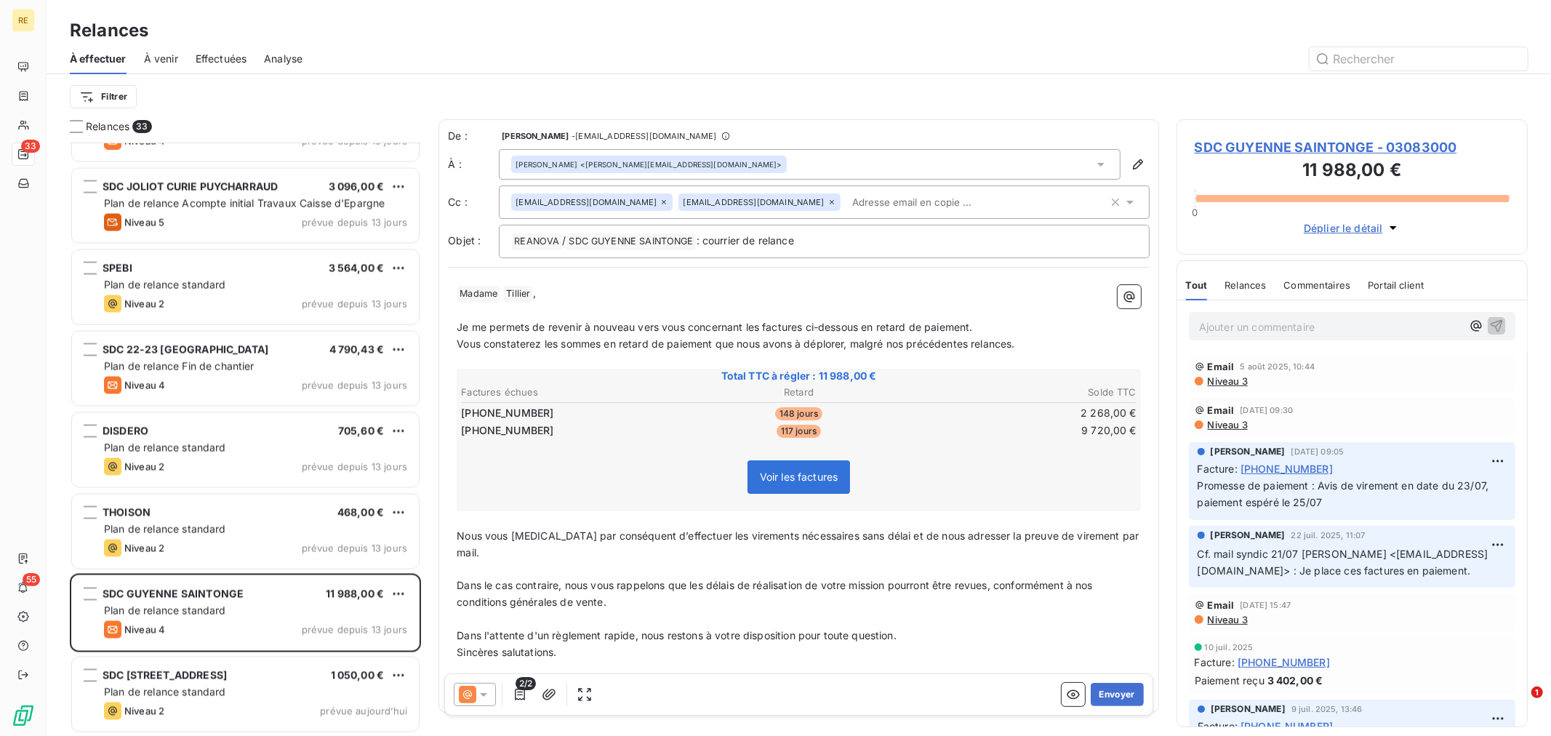
click at [846, 200] on input "text" at bounding box center [930, 202] width 168 height 22
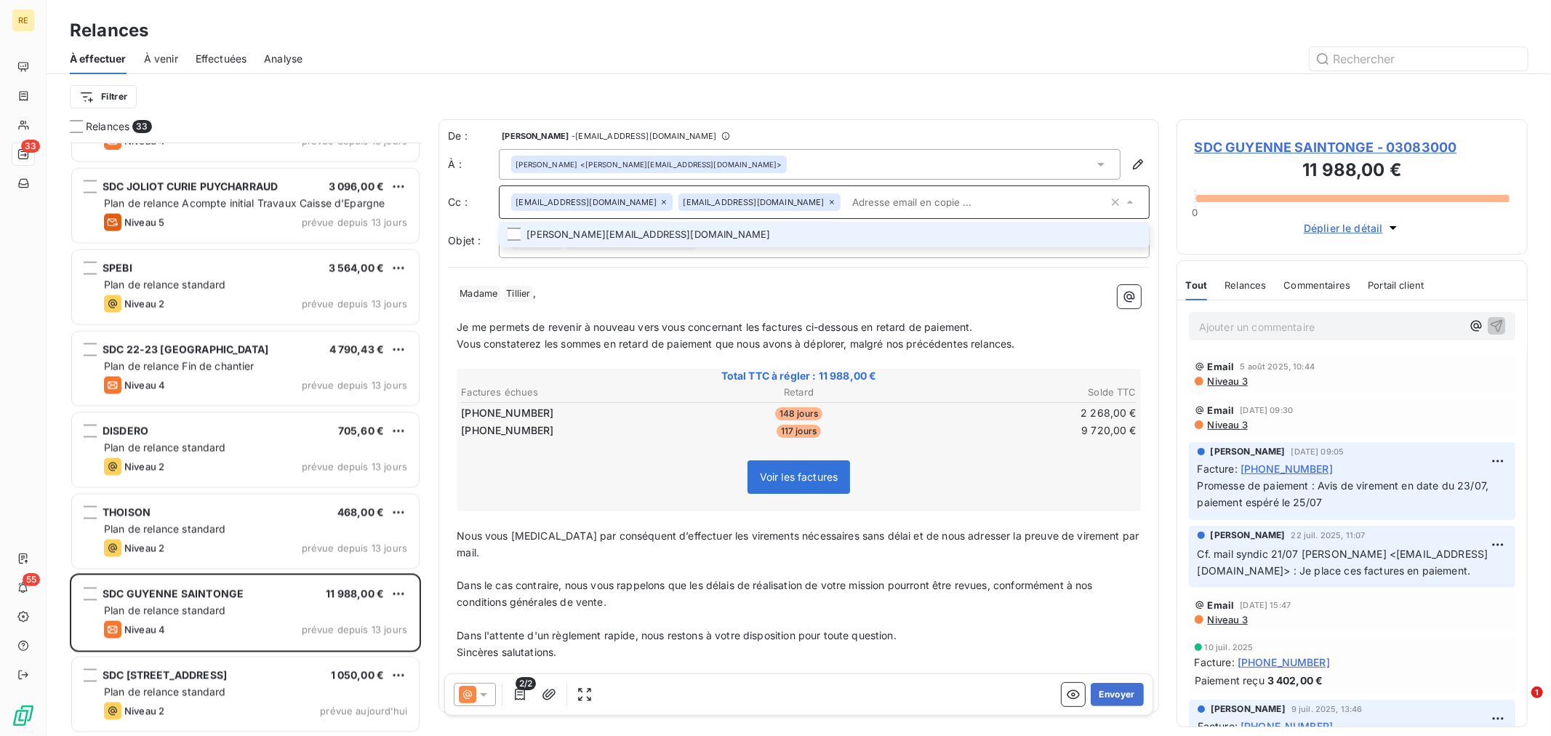
click at [746, 228] on li "[PERSON_NAME][EMAIL_ADDRESS][DOMAIN_NAME]" at bounding box center [824, 234] width 651 height 25
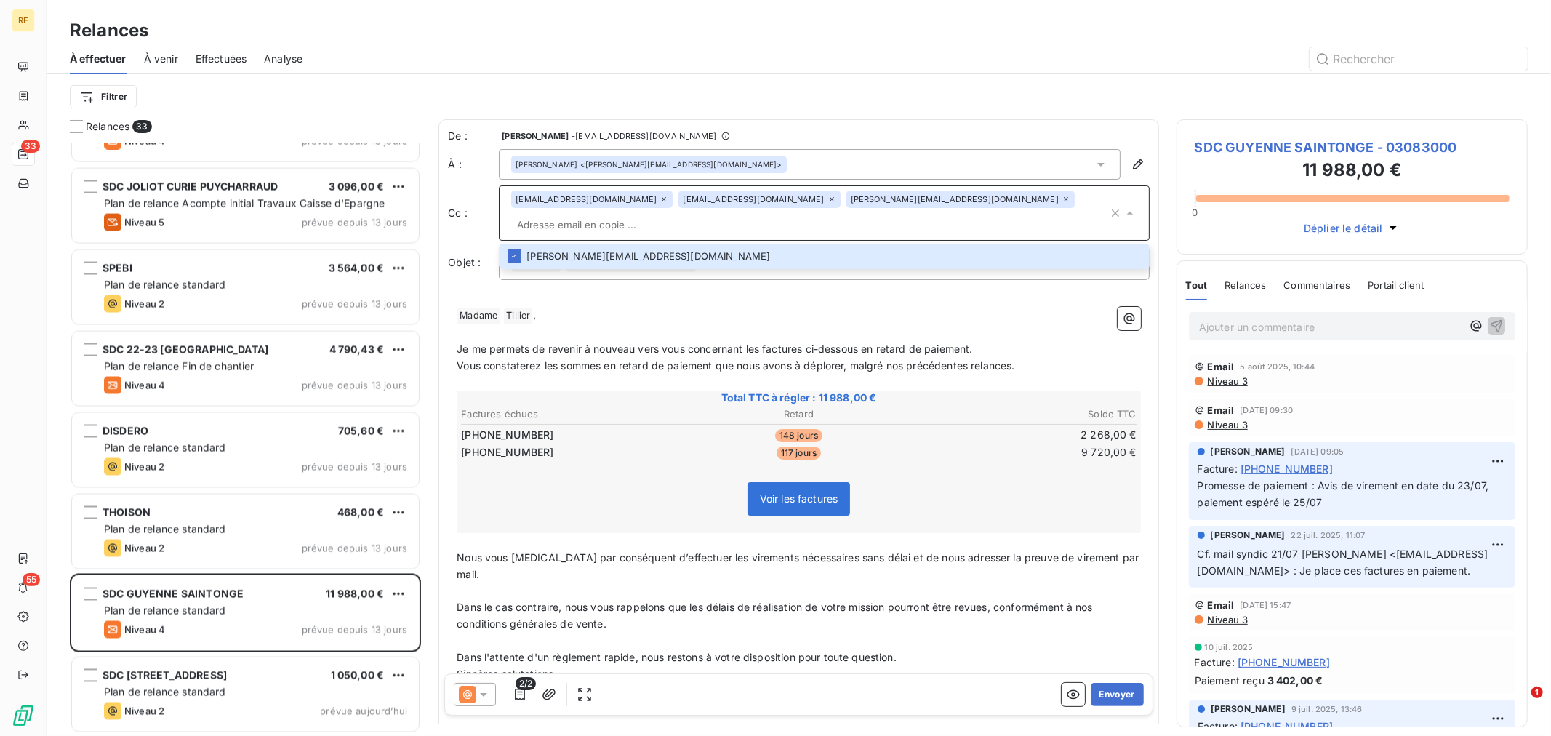
click at [654, 374] on p "﻿" at bounding box center [799, 382] width 684 height 17
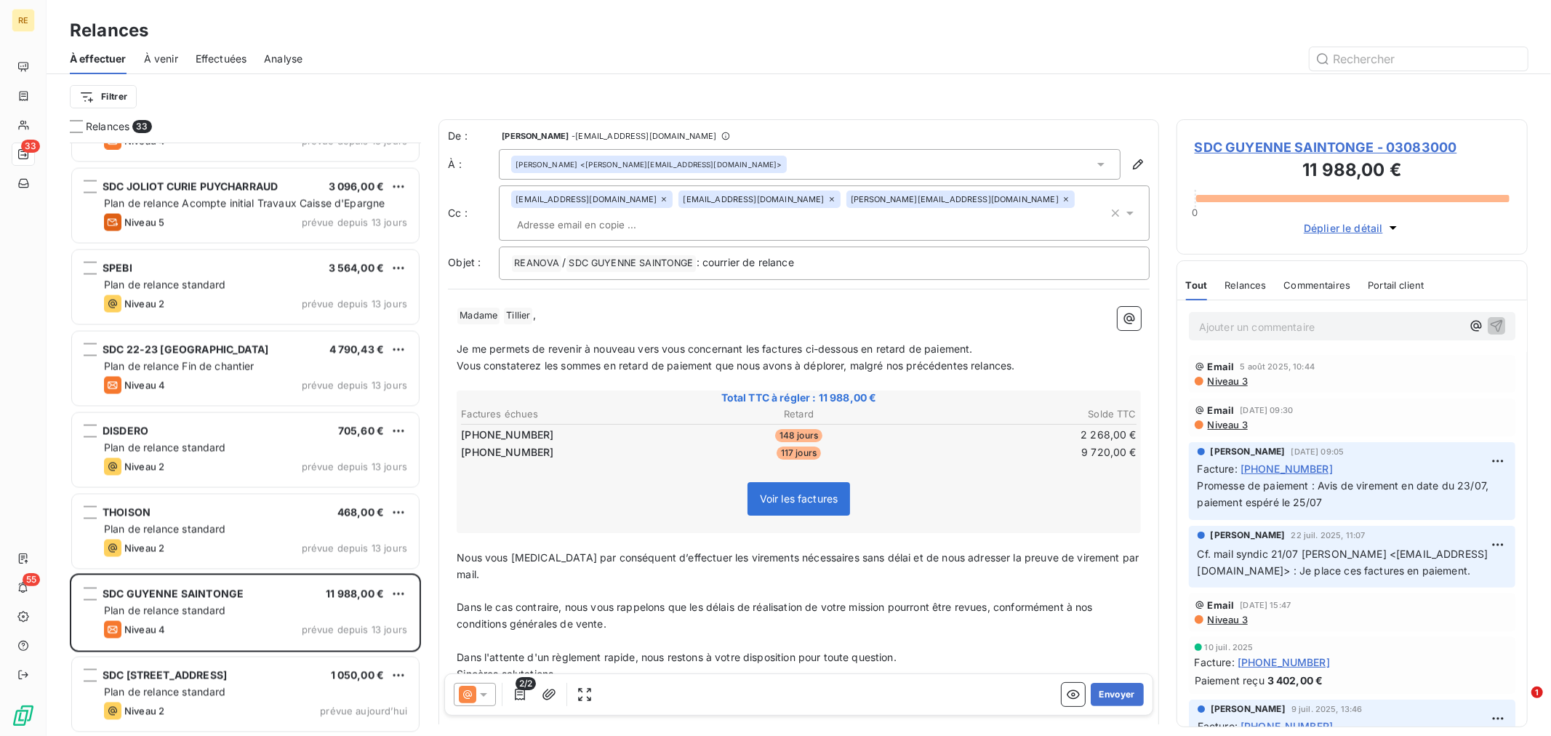
scroll to position [27, 0]
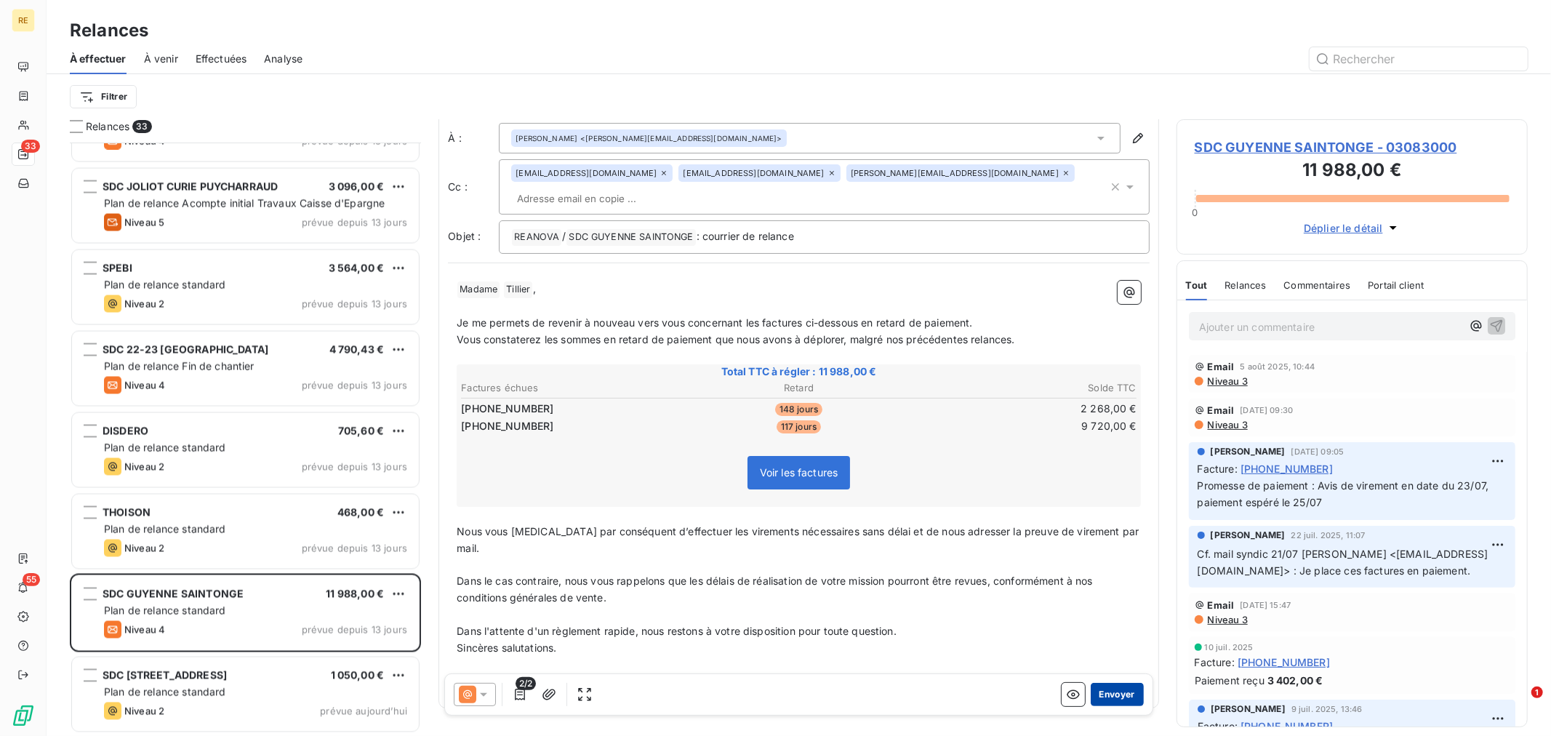
click at [1091, 689] on button "Envoyer" at bounding box center [1117, 694] width 53 height 23
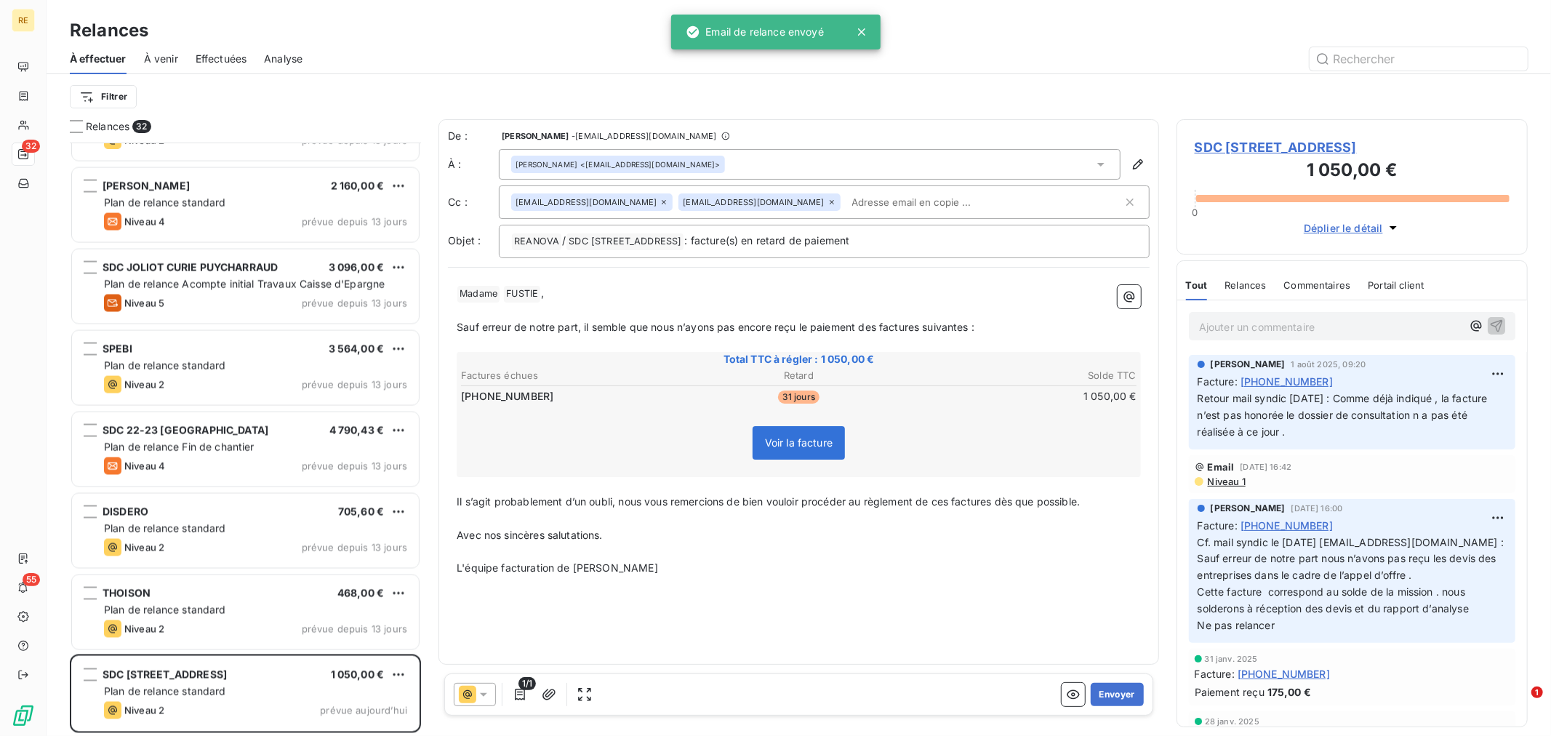
scroll to position [2012, 0]
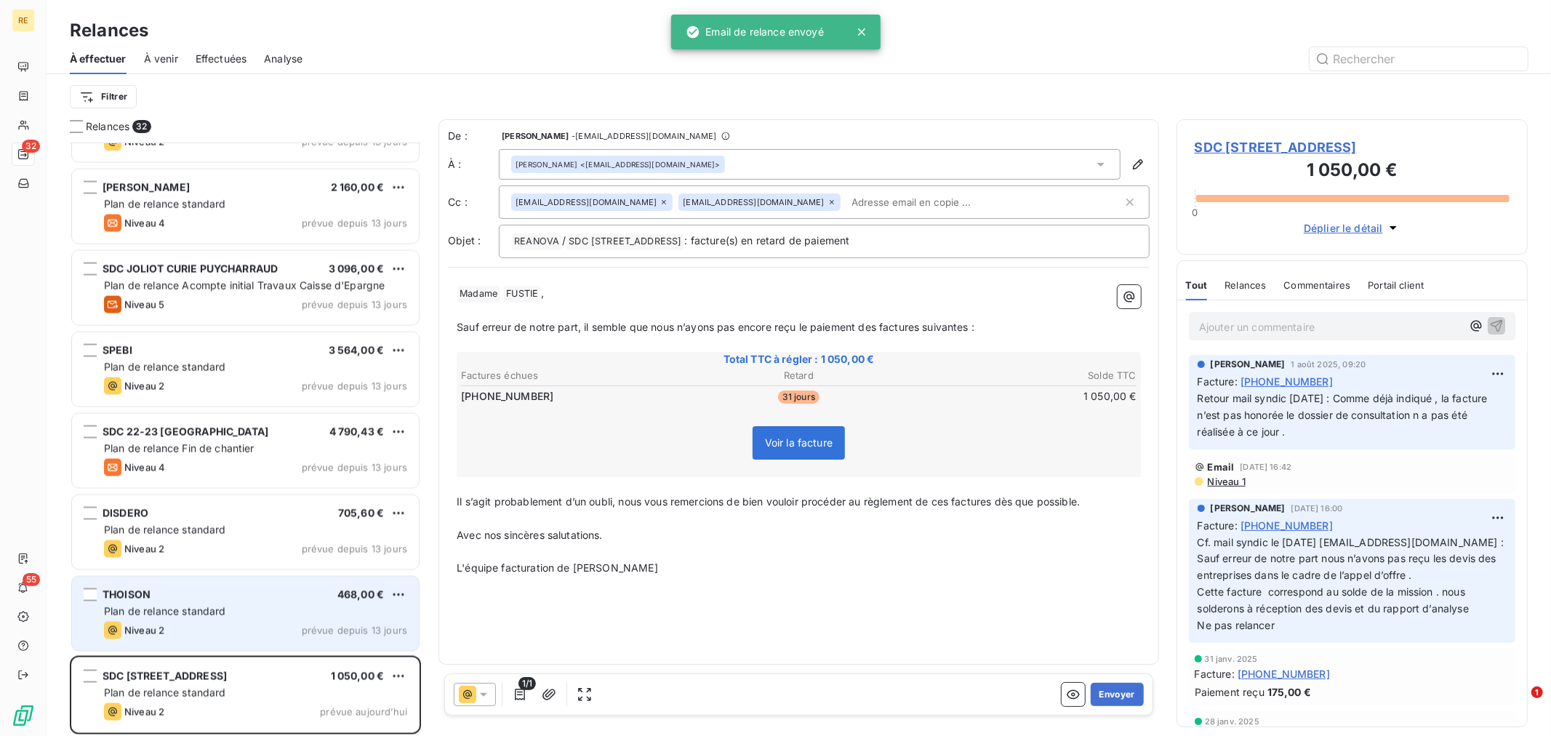
click at [209, 620] on div "THOISON 468,00 € Plan de relance standard Niveau 2 prévue depuis 13 jours" at bounding box center [245, 614] width 347 height 74
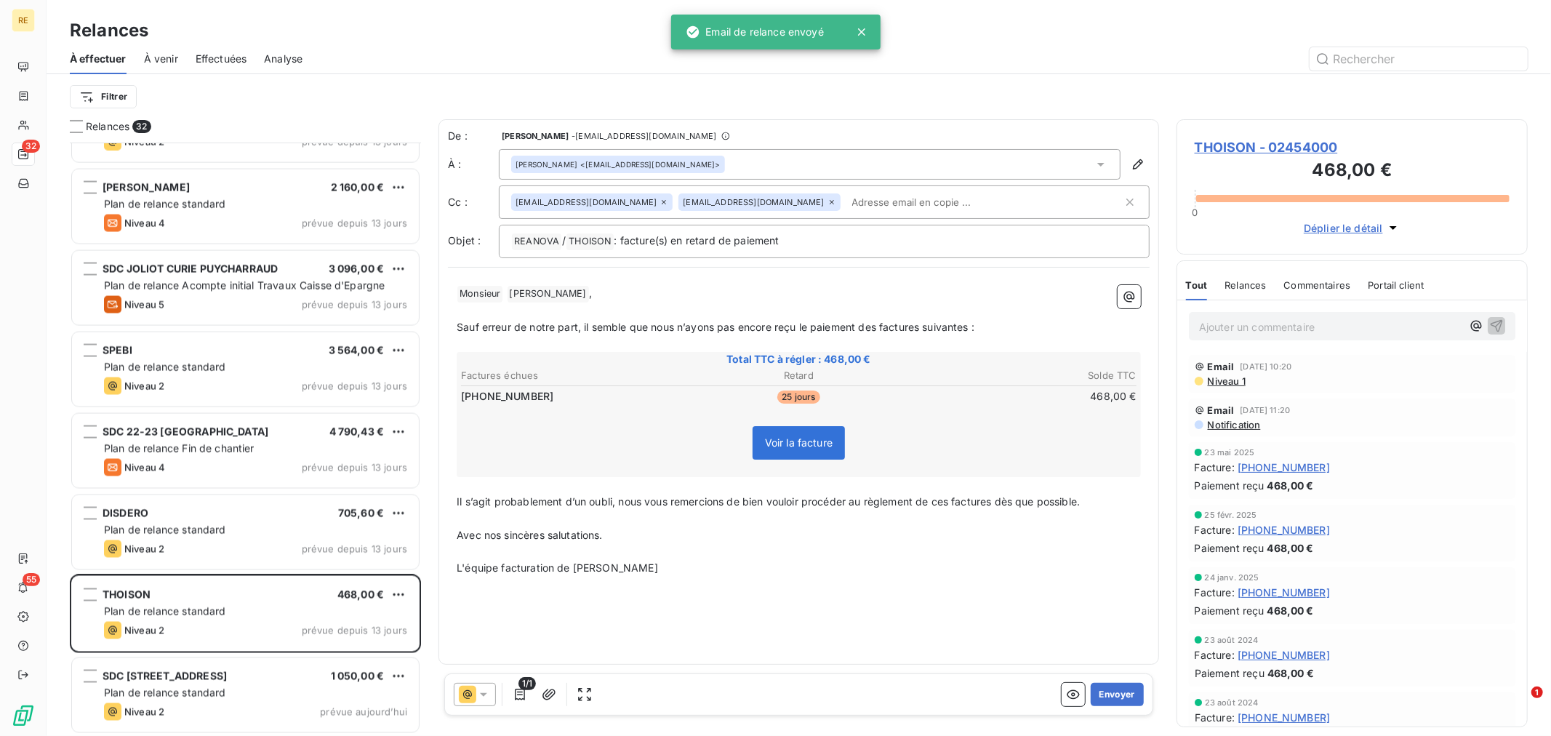
click at [846, 208] on input "text" at bounding box center [930, 202] width 168 height 22
click at [644, 592] on div "De : [PERSON_NAME] - [EMAIL_ADDRESS][DOMAIN_NAME] À : [PERSON_NAME] <[EMAIL_ADD…" at bounding box center [799, 391] width 721 height 545
drag, startPoint x: 729, startPoint y: 520, endPoint x: 666, endPoint y: 499, distance: 66.7
click at [730, 520] on p "﻿" at bounding box center [799, 519] width 684 height 17
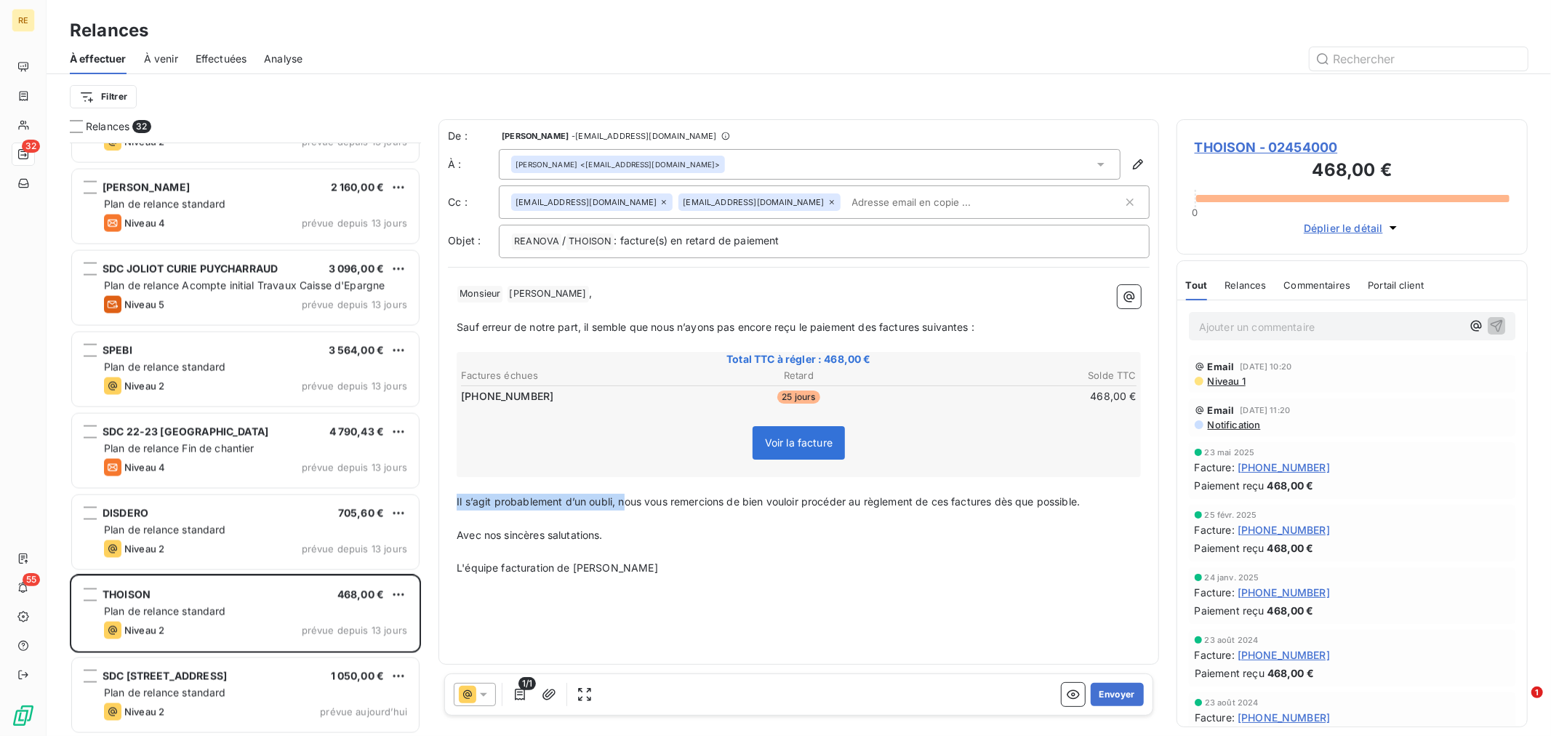
drag, startPoint x: 626, startPoint y: 493, endPoint x: 428, endPoint y: 490, distance: 198.6
click at [426, 492] on div "Relances 32 SDC LES FLEURS 3 726,25 € Plan de relance Fin de chantier Niveau 4 …" at bounding box center [799, 427] width 1505 height 617
click at [1021, 572] on p "L'équipe facturation de [PERSON_NAME]" at bounding box center [799, 568] width 684 height 17
click at [977, 591] on div "De : [PERSON_NAME] - [EMAIL_ADDRESS][DOMAIN_NAME] À : [PERSON_NAME] <[EMAIL_ADD…" at bounding box center [799, 391] width 721 height 545
click at [846, 202] on input "text" at bounding box center [930, 202] width 168 height 22
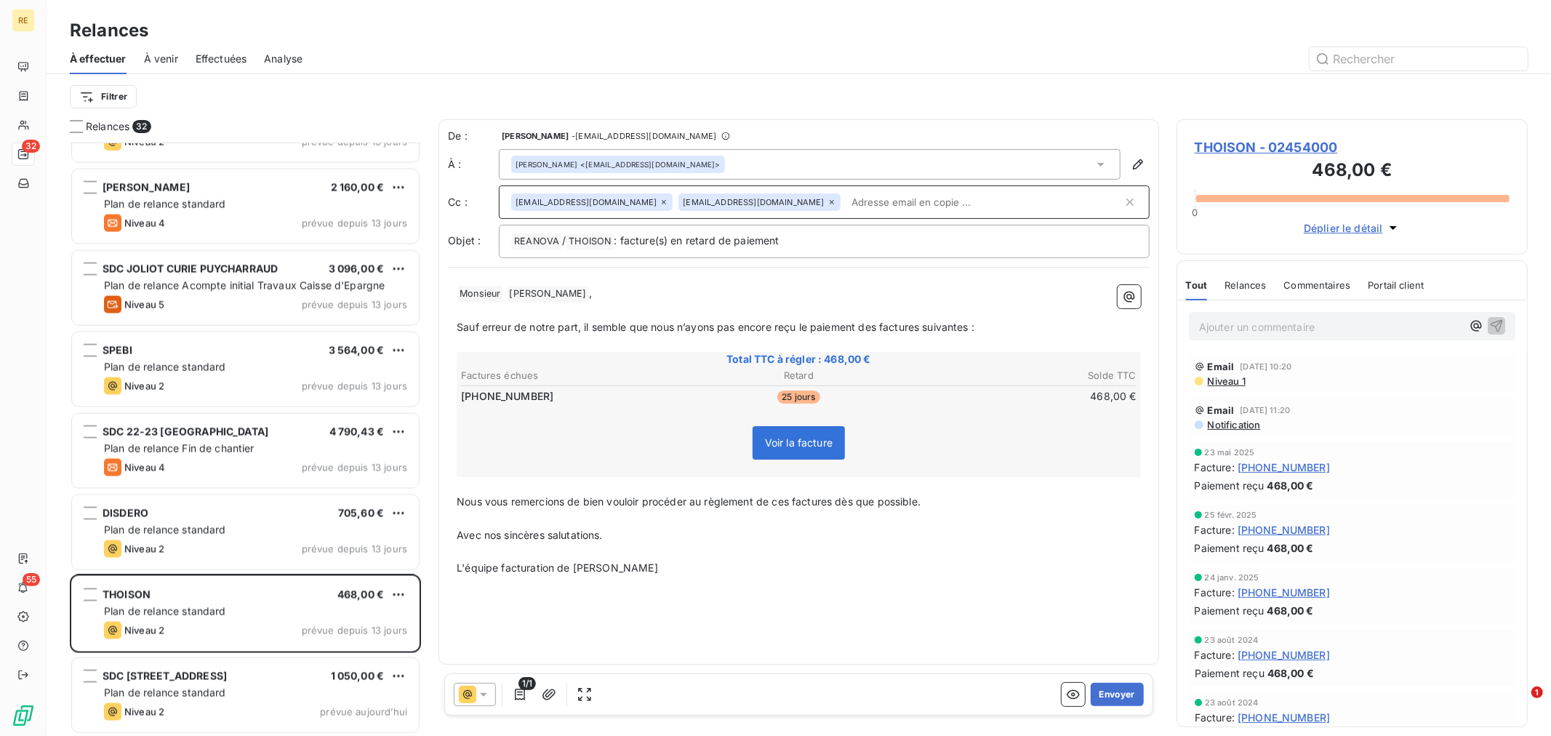
click at [846, 201] on input "text" at bounding box center [984, 202] width 276 height 22
click at [800, 161] on div "[PERSON_NAME] <[EMAIL_ADDRESS][DOMAIN_NAME]>" at bounding box center [810, 164] width 622 height 31
click at [1121, 689] on button "Envoyer" at bounding box center [1117, 694] width 53 height 23
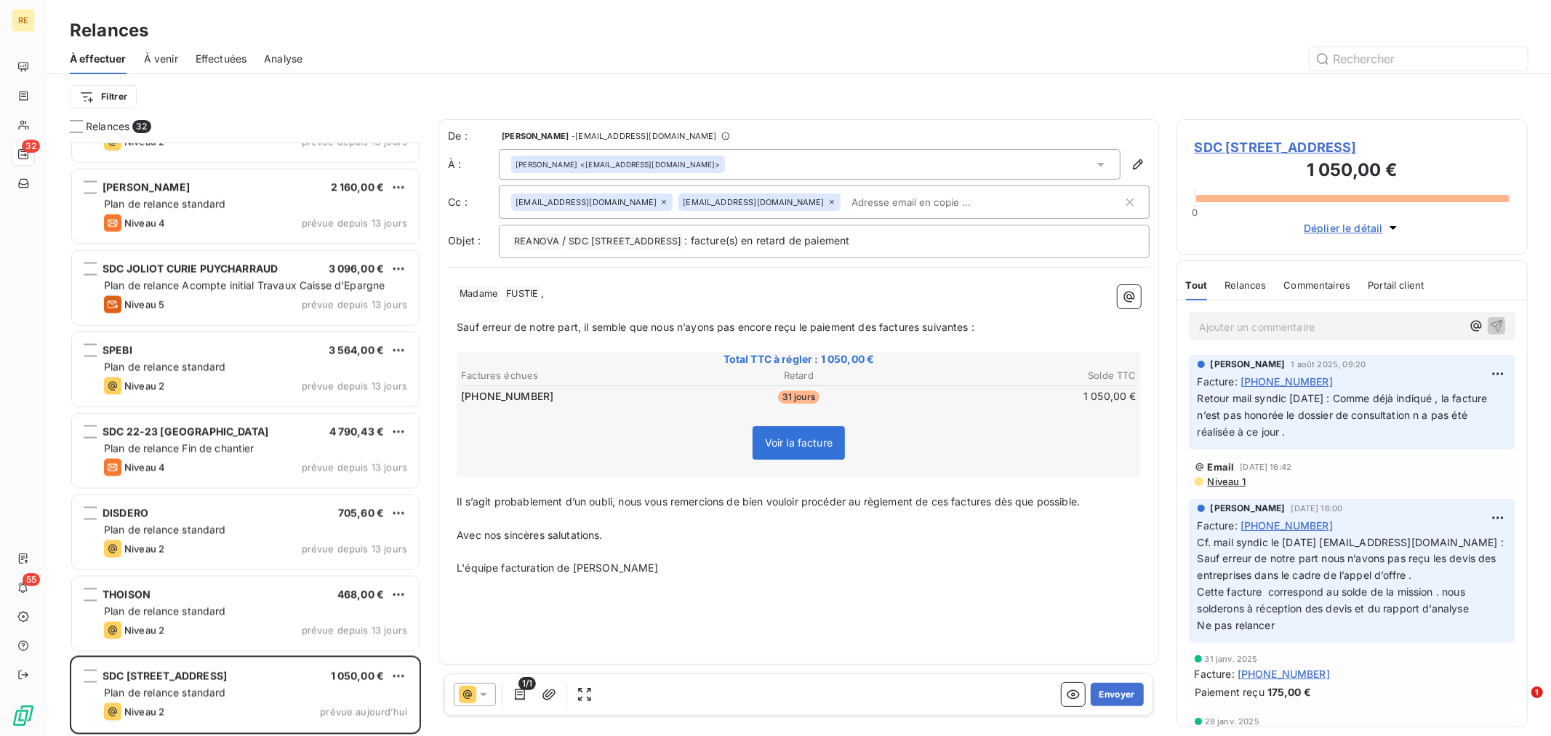
scroll to position [1931, 0]
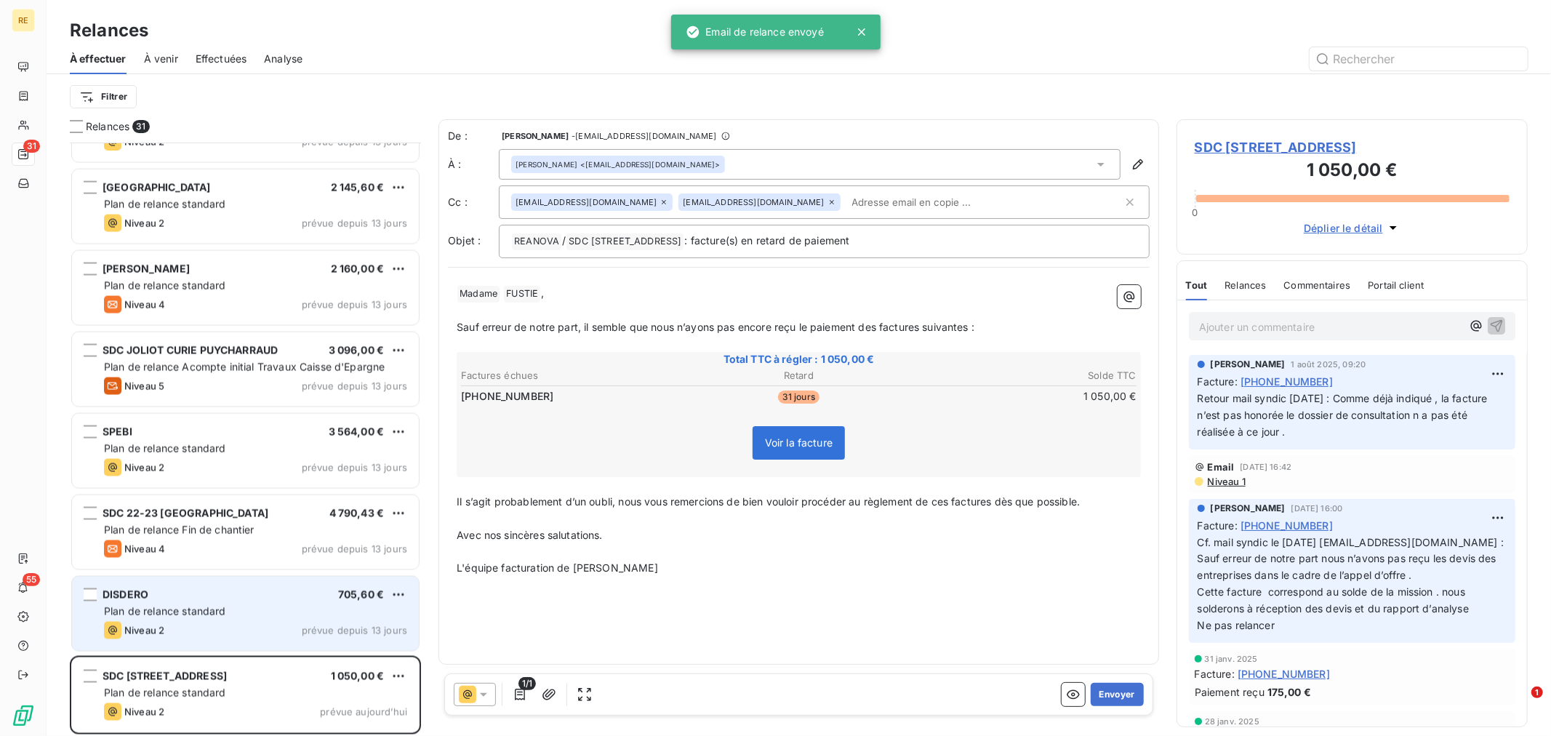
click at [246, 592] on div "DISDERO 705,60 €" at bounding box center [255, 594] width 303 height 13
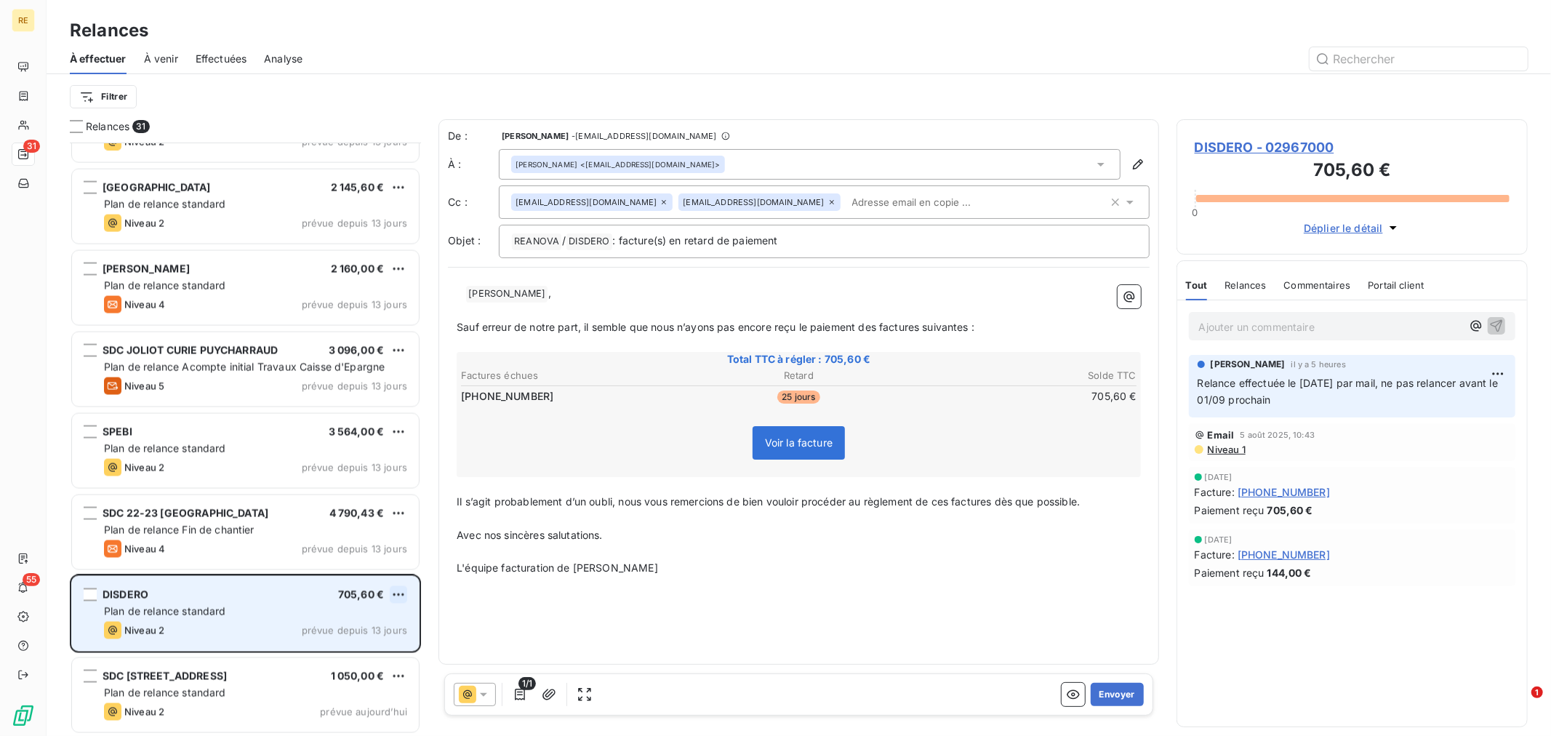
click at [398, 593] on html "RE 31 55 Relances À effectuer À venir Effectuées Analyse Filtrer Relances 31 SD…" at bounding box center [775, 368] width 1551 height 736
click at [373, 623] on div "Replanifier cette action" at bounding box center [336, 623] width 130 height 23
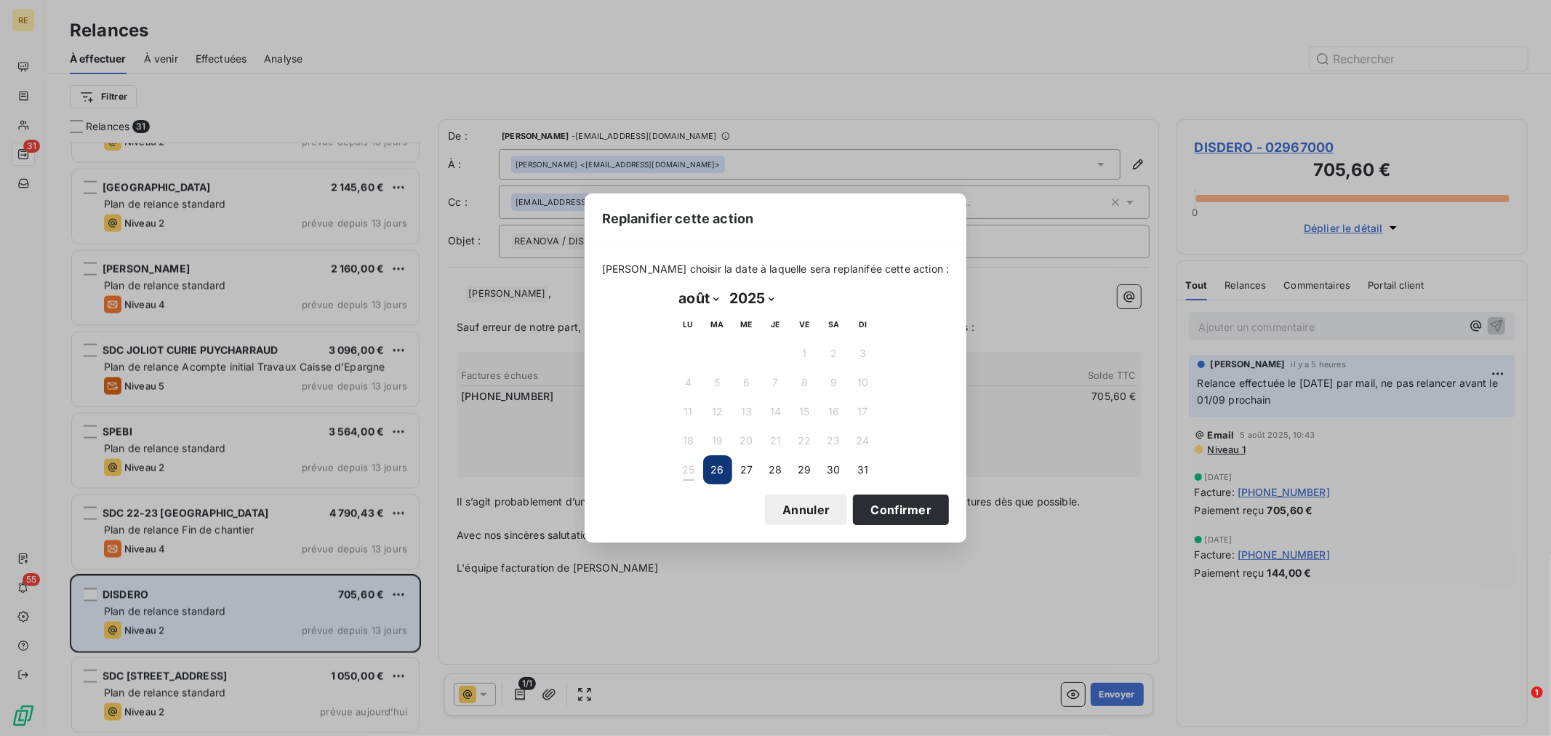
click at [708, 300] on select "janvier février mars avril mai juin juillet août septembre octobre novembre déc…" at bounding box center [699, 298] width 50 height 23
select select "8"
click at [674, 287] on select "janvier février mars avril mai juin juillet août septembre octobre novembre déc…" at bounding box center [699, 298] width 50 height 23
click at [684, 348] on button "1" at bounding box center [688, 353] width 29 height 29
click at [860, 520] on button "Confirmer" at bounding box center [901, 510] width 96 height 31
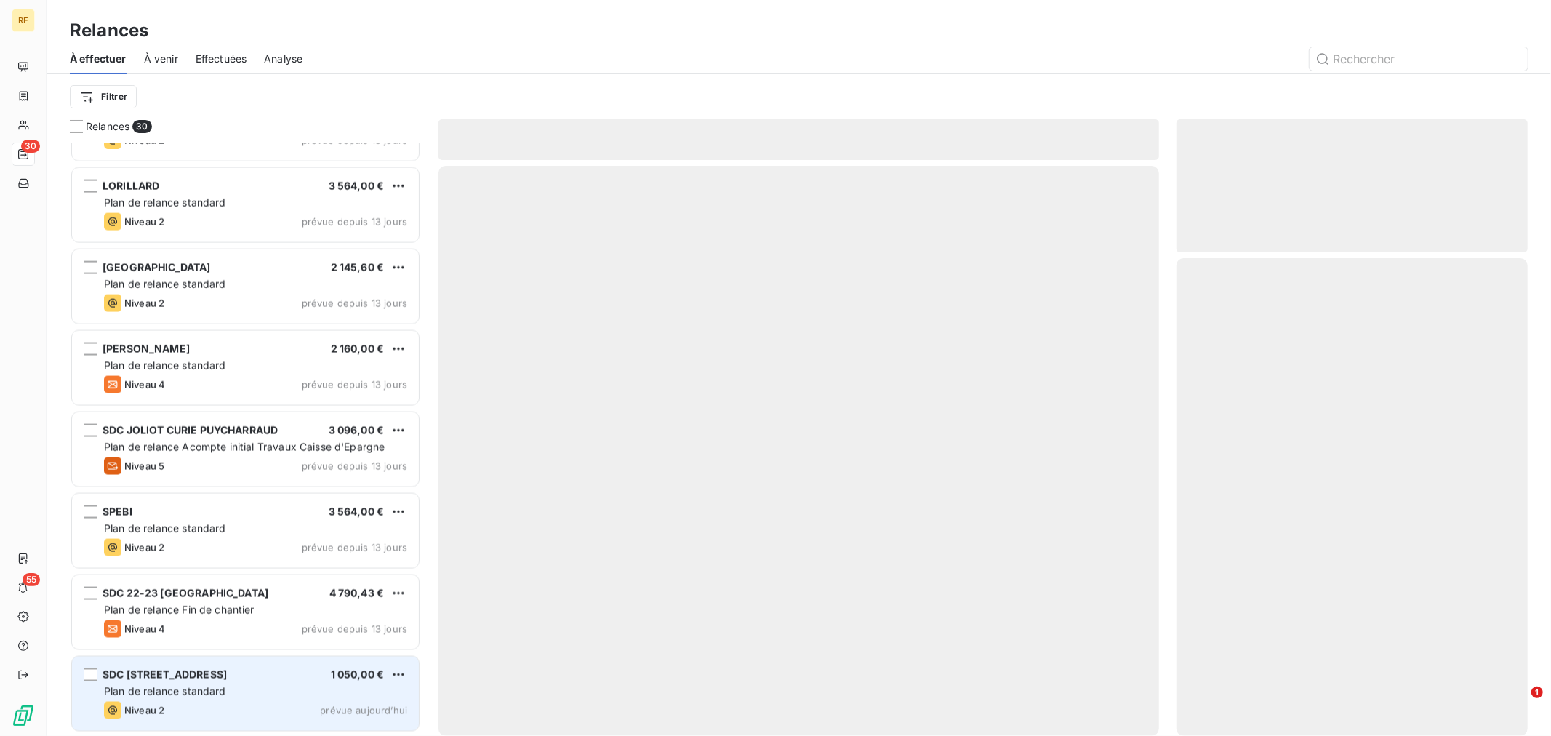
scroll to position [1850, 0]
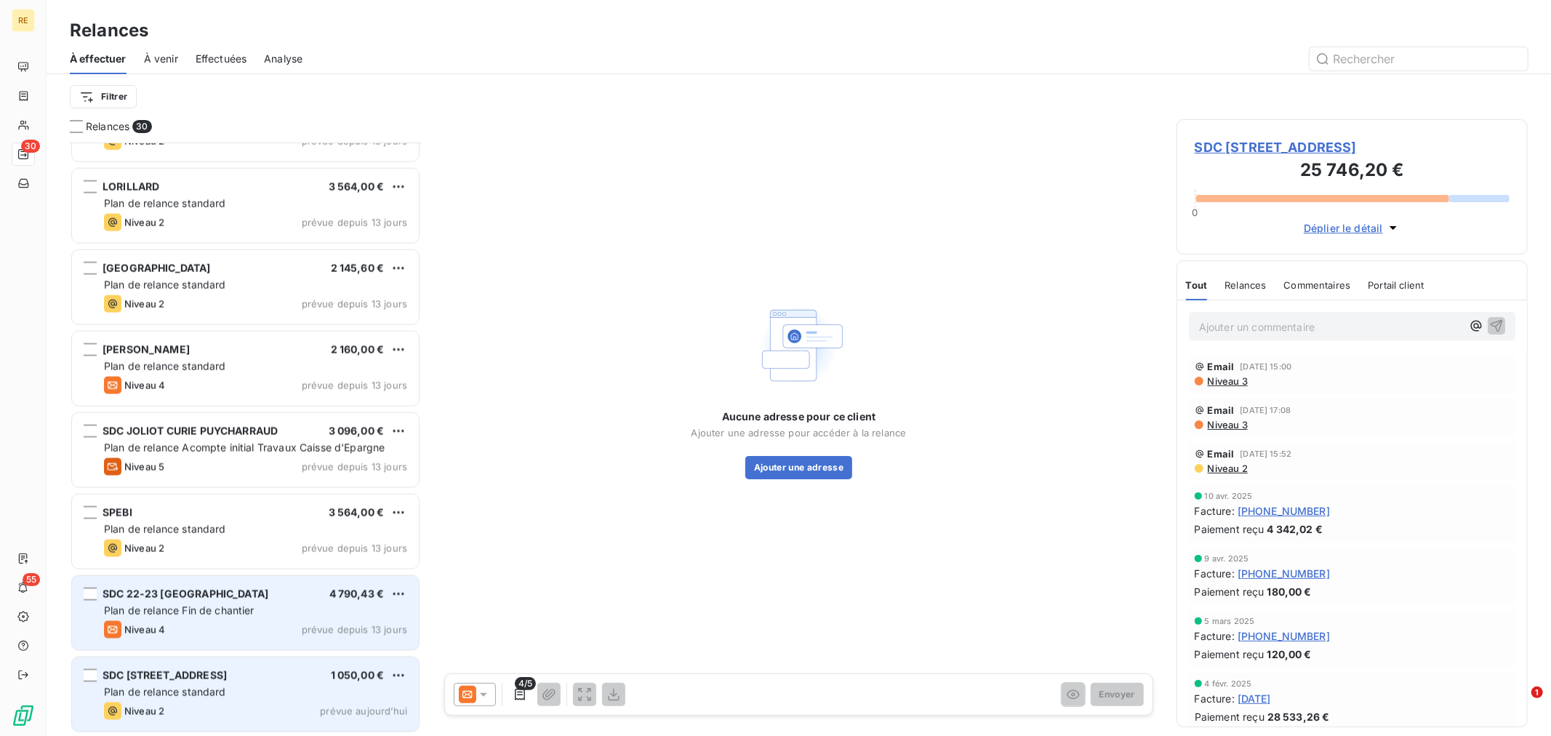
click at [225, 601] on div "SDC 22-23 DOMAINE DU CHATEAU 4 790,43 € Plan de relance Fin de chantier Niveau …" at bounding box center [245, 613] width 347 height 74
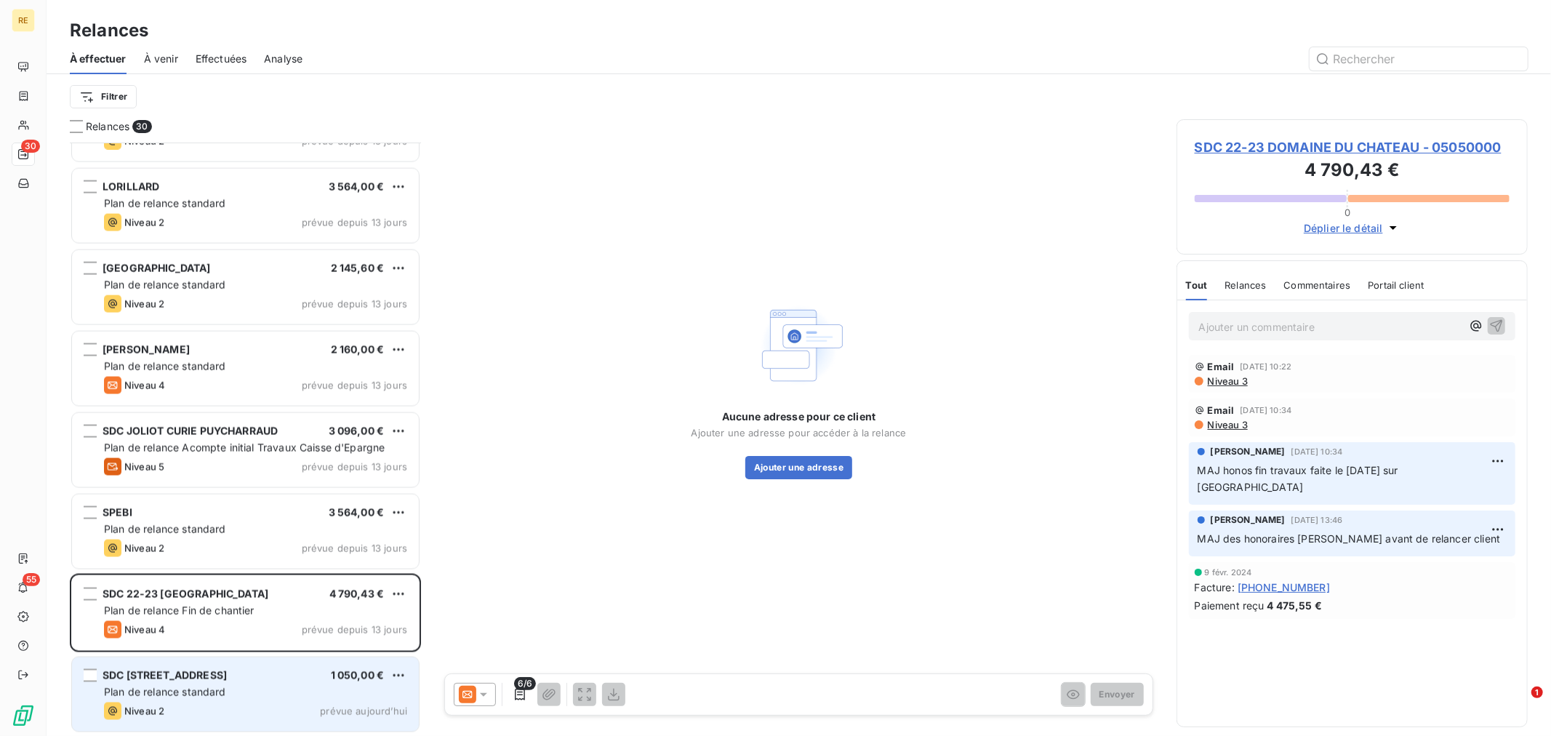
click at [473, 696] on icon at bounding box center [467, 694] width 17 height 17
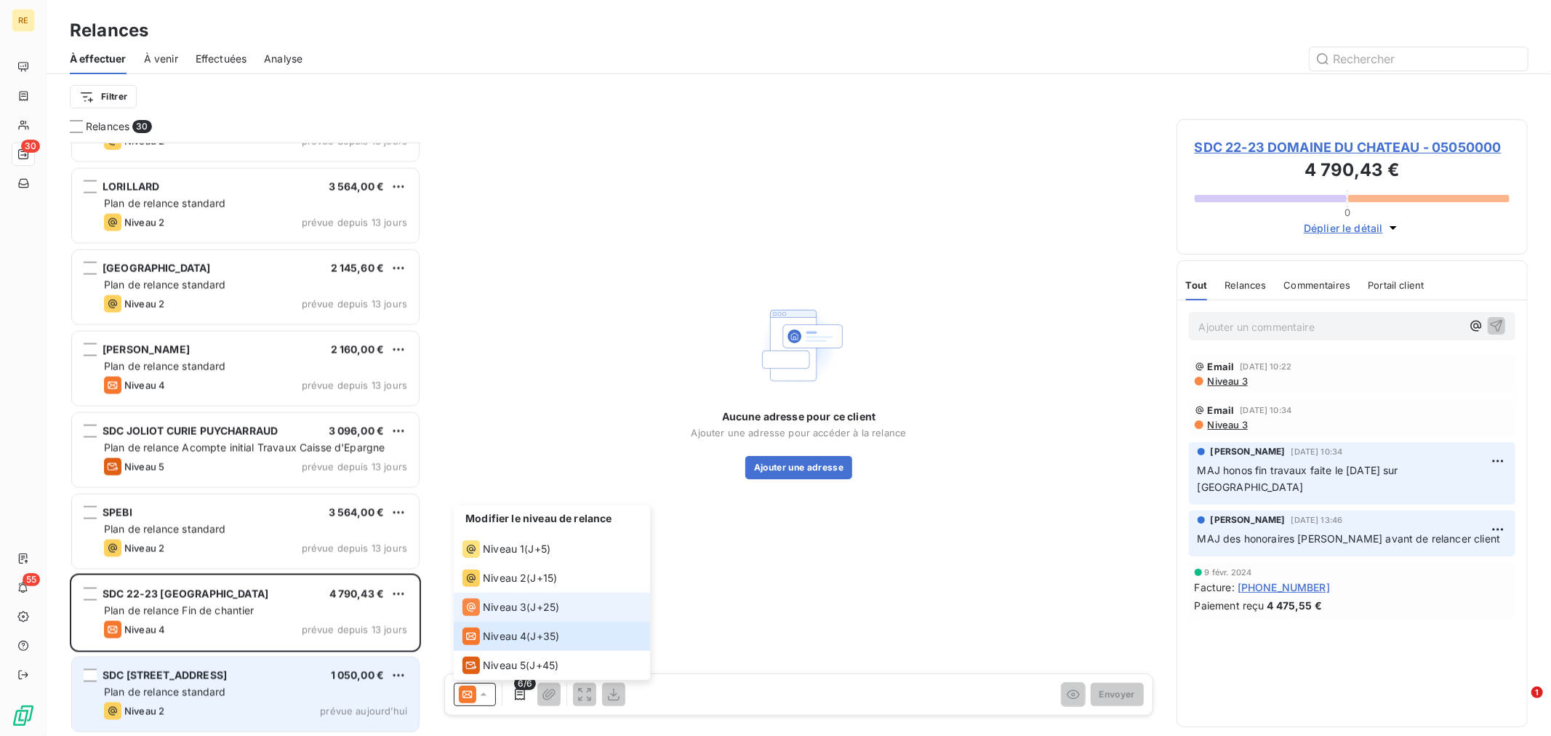
click at [532, 609] on span "J+25 )" at bounding box center [545, 607] width 29 height 15
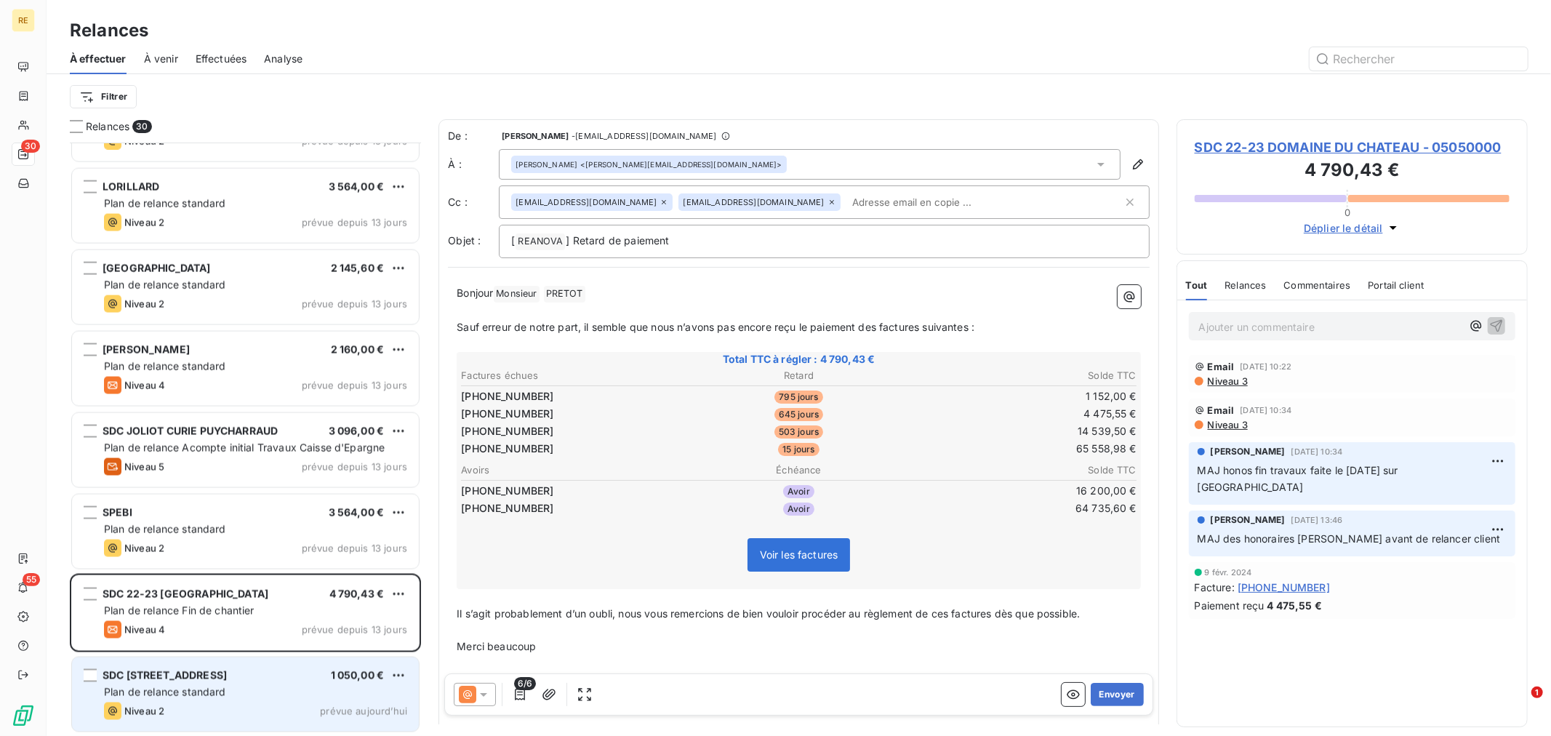
click at [846, 199] on input "text" at bounding box center [930, 202] width 168 height 22
click at [689, 329] on span "Sauf erreur de notre part, il semble que nous n’avons pas encore reçu le paieme…" at bounding box center [716, 327] width 518 height 12
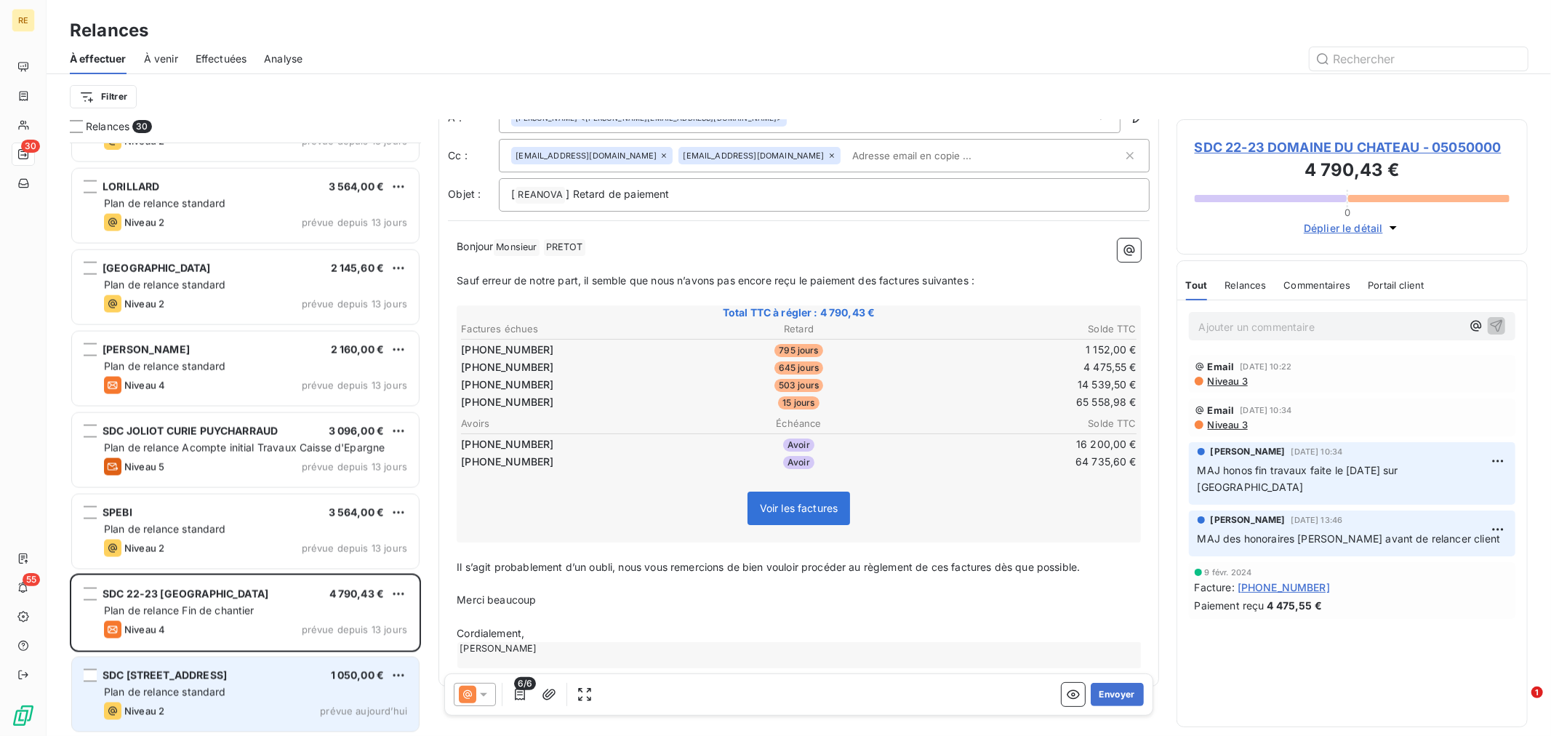
scroll to position [61, 0]
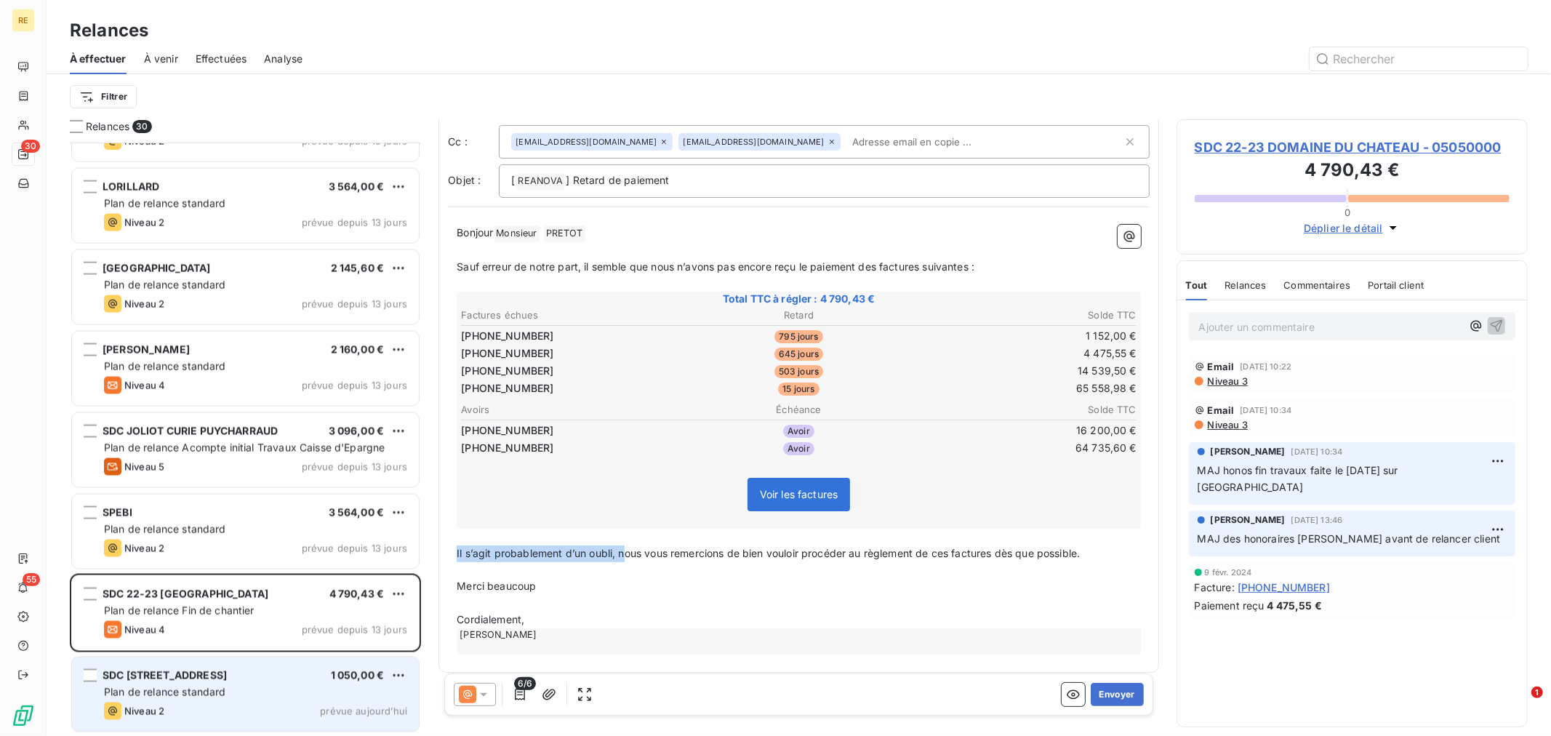
drag, startPoint x: 623, startPoint y: 543, endPoint x: 449, endPoint y: 549, distance: 174.7
click at [449, 549] on div "Bonjour Monsieur ﻿ PRETOT ﻿ ﻿ ﻿ Sauf erreur de notre part, il semble que nous n…" at bounding box center [799, 439] width 702 height 447
click at [514, 583] on span "Merci beaucoup" at bounding box center [496, 586] width 79 height 12
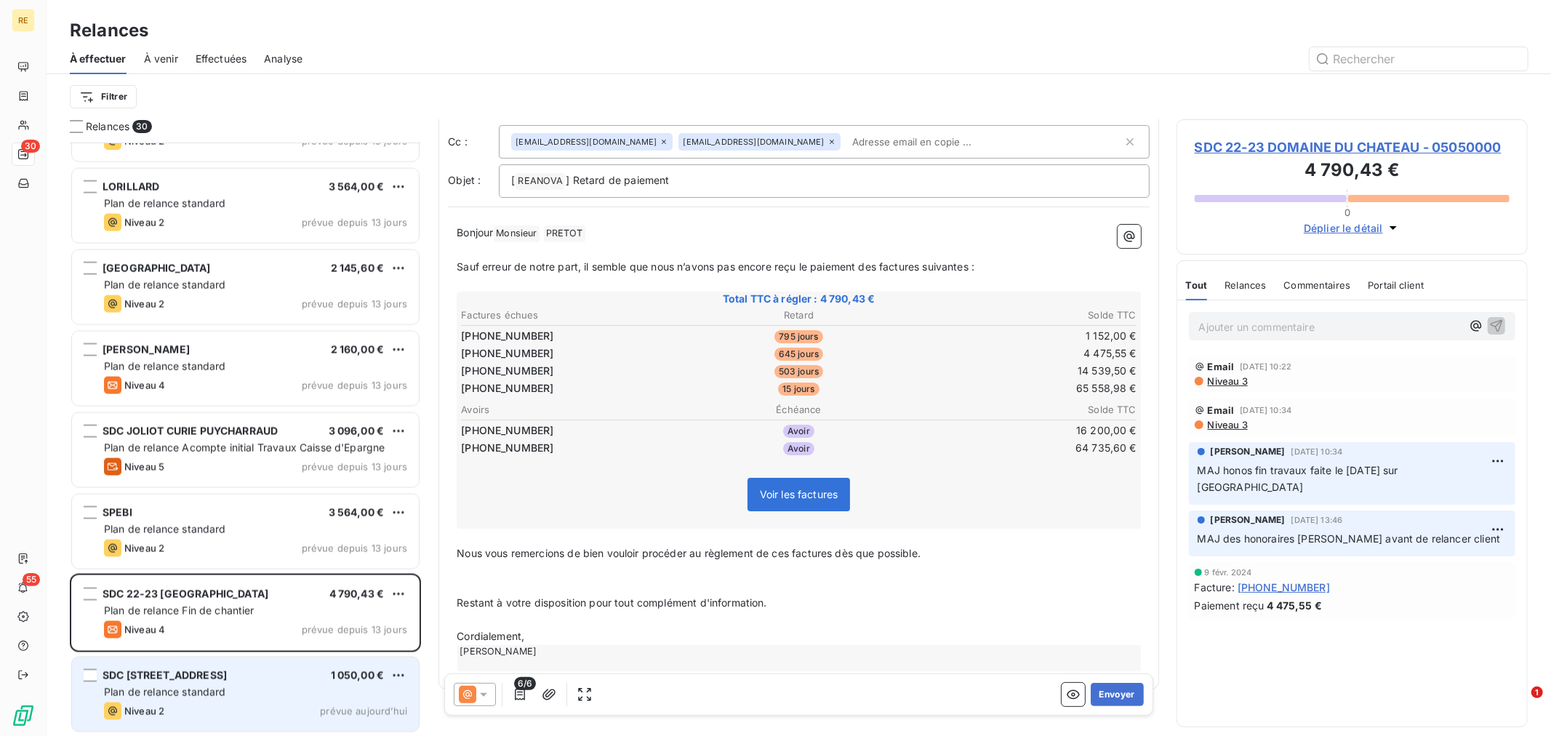
click at [555, 631] on p "Cordialement," at bounding box center [799, 636] width 684 height 17
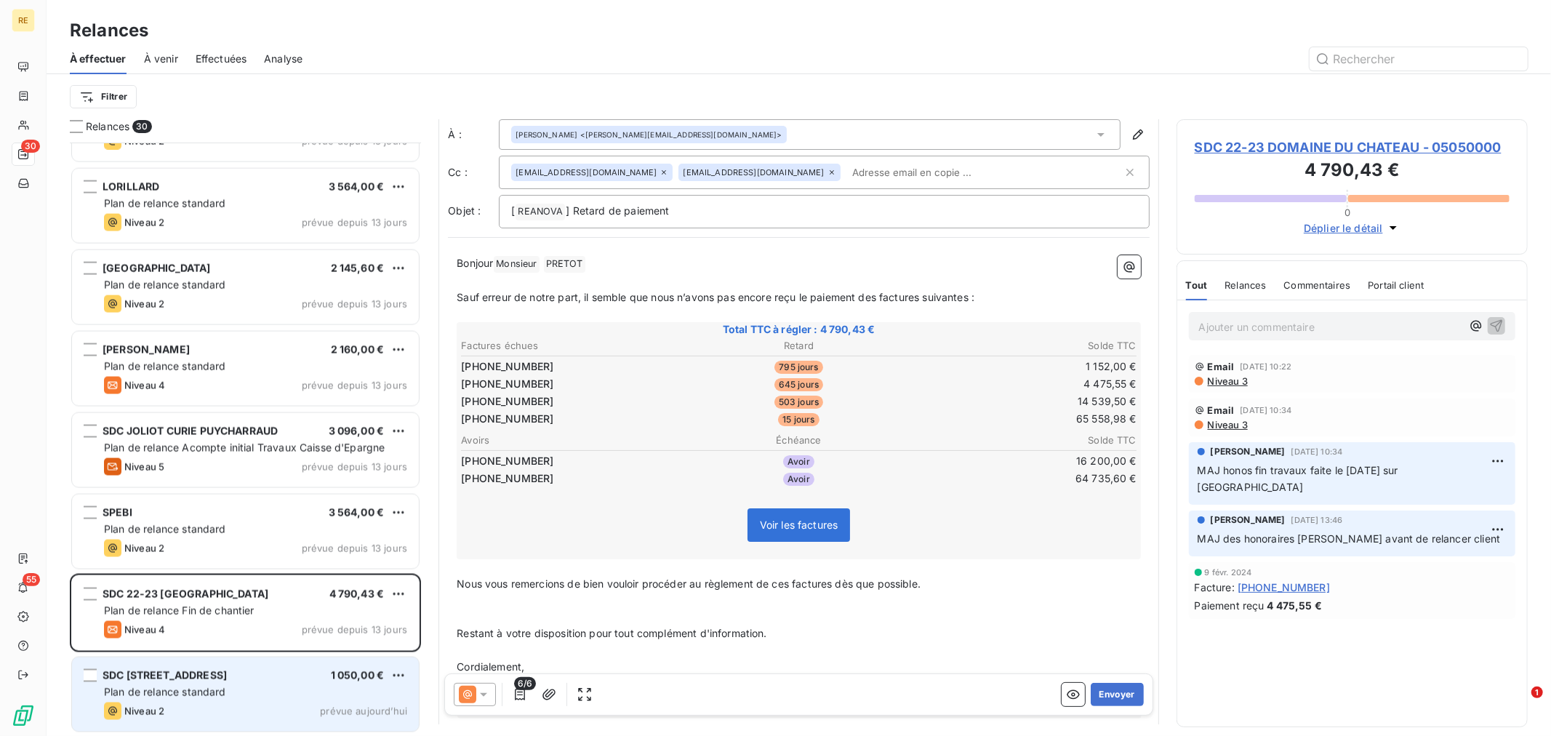
scroll to position [0, 0]
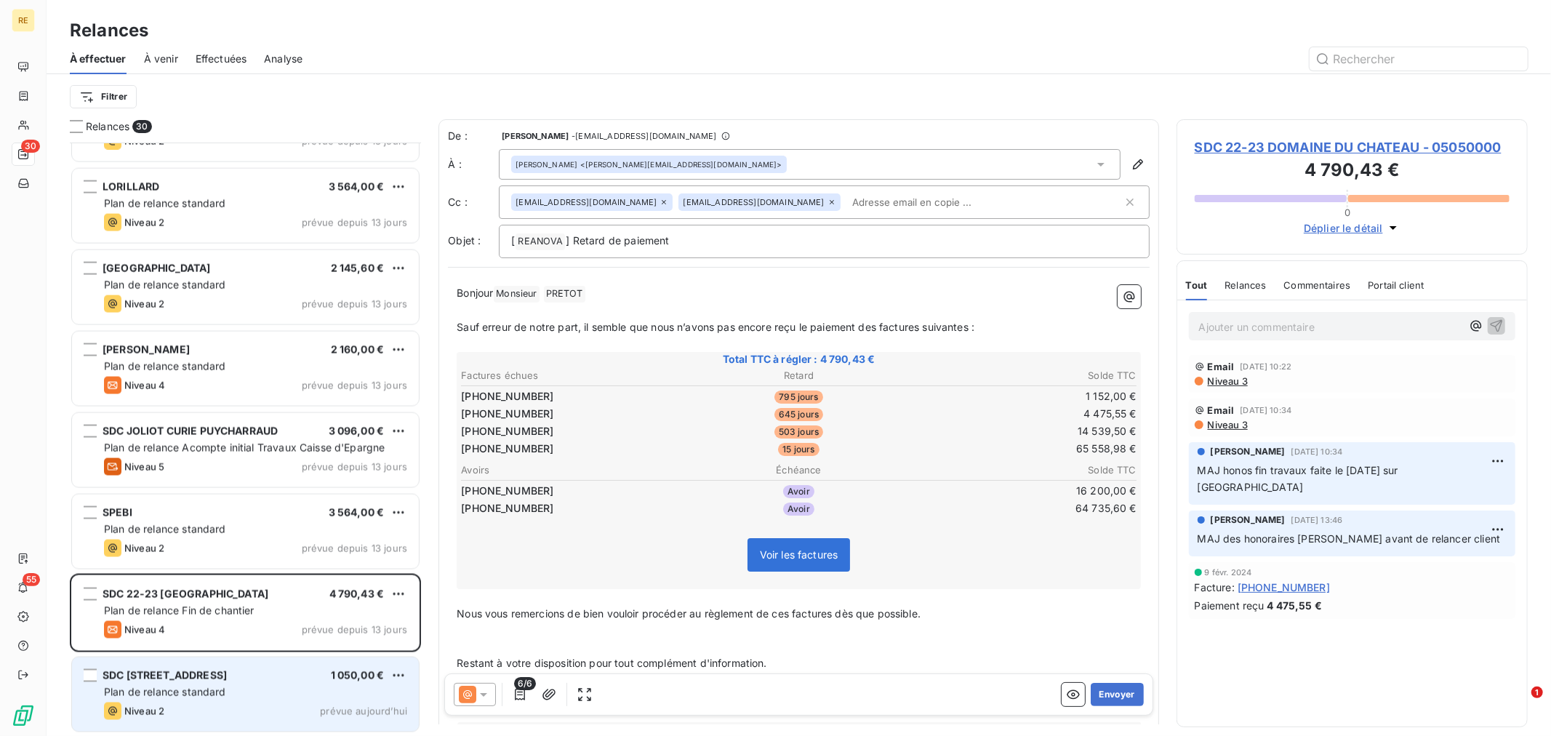
click at [846, 207] on input "text" at bounding box center [930, 202] width 168 height 22
click at [1117, 688] on button "Envoyer" at bounding box center [1117, 694] width 53 height 23
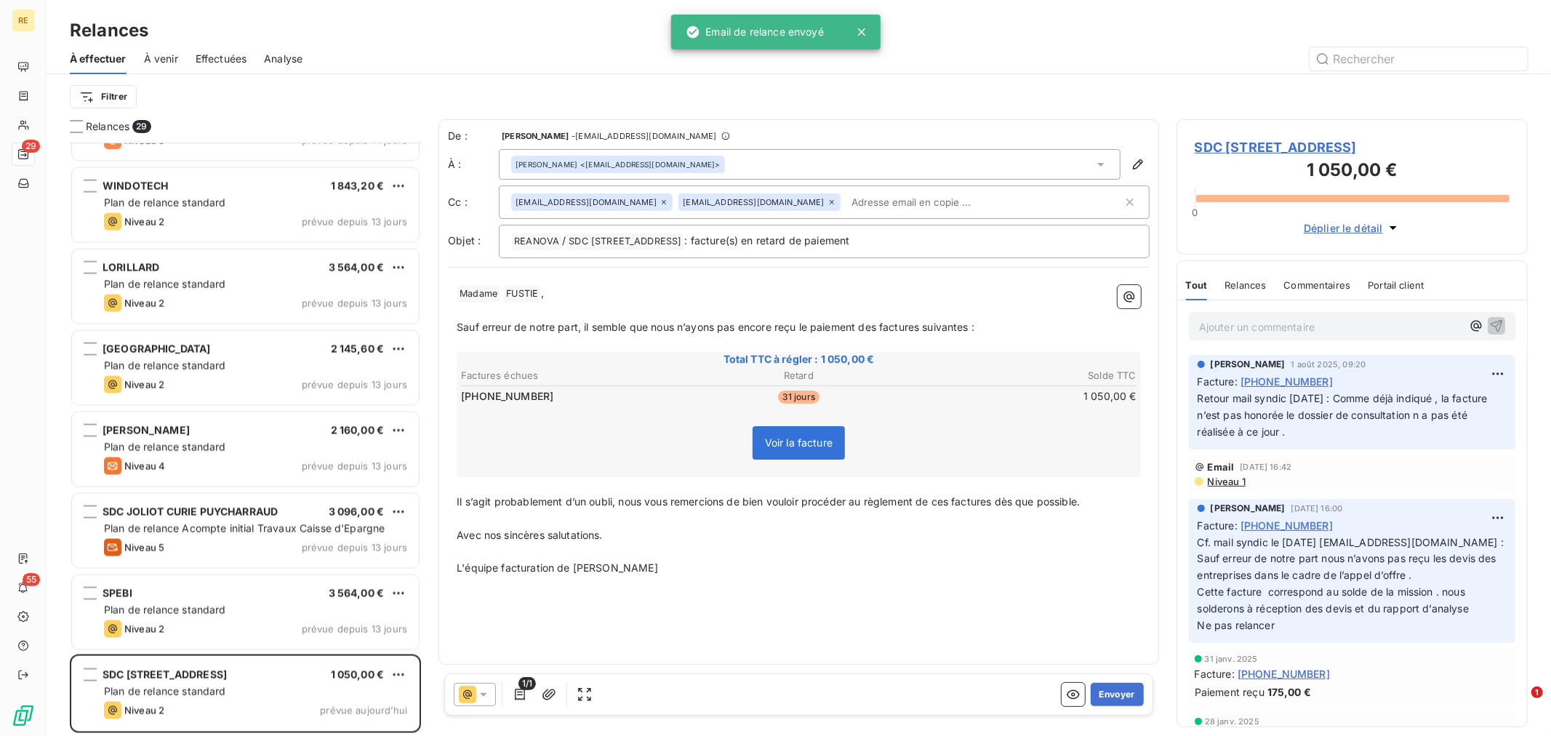
scroll to position [1769, 0]
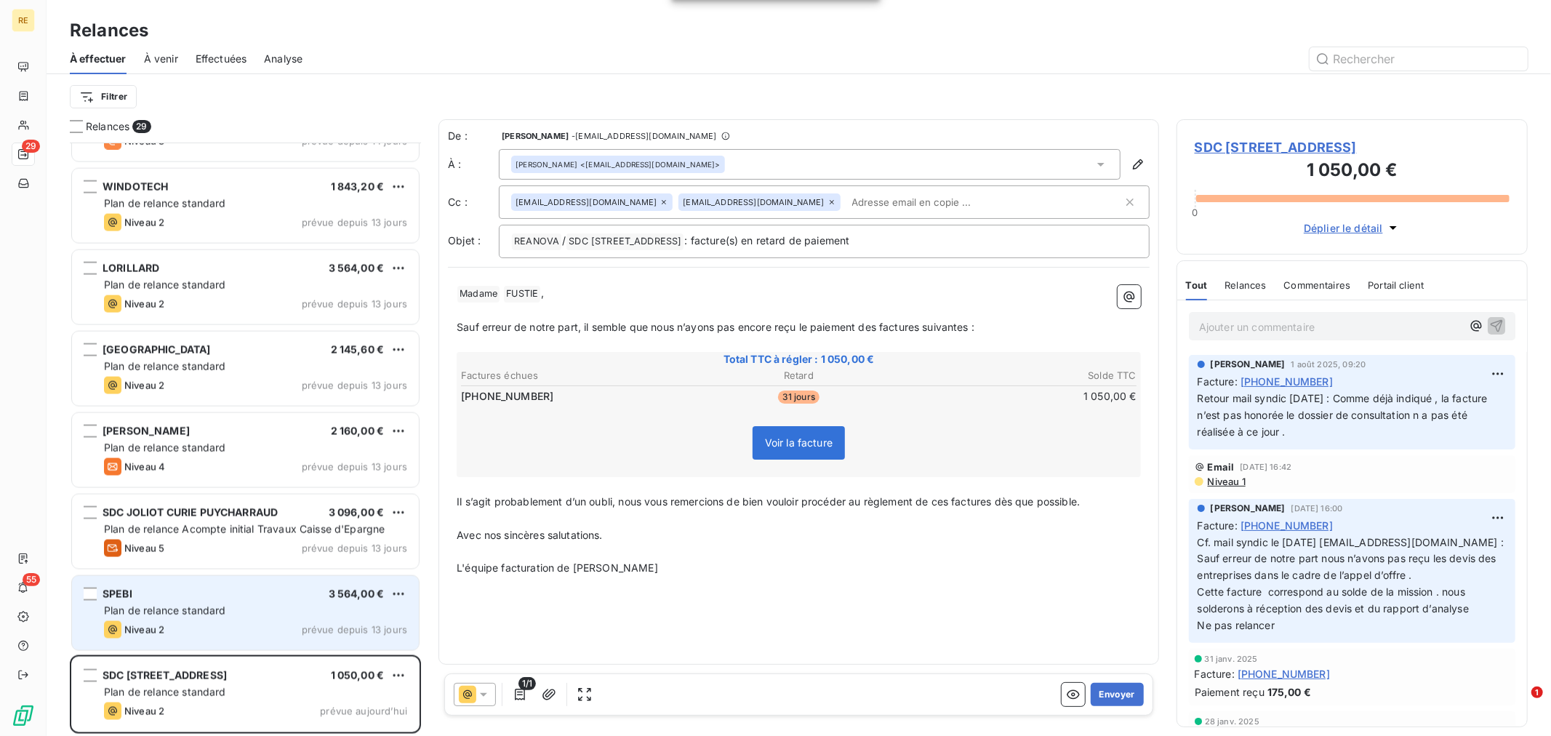
click at [250, 605] on div "Plan de relance standard" at bounding box center [255, 611] width 303 height 15
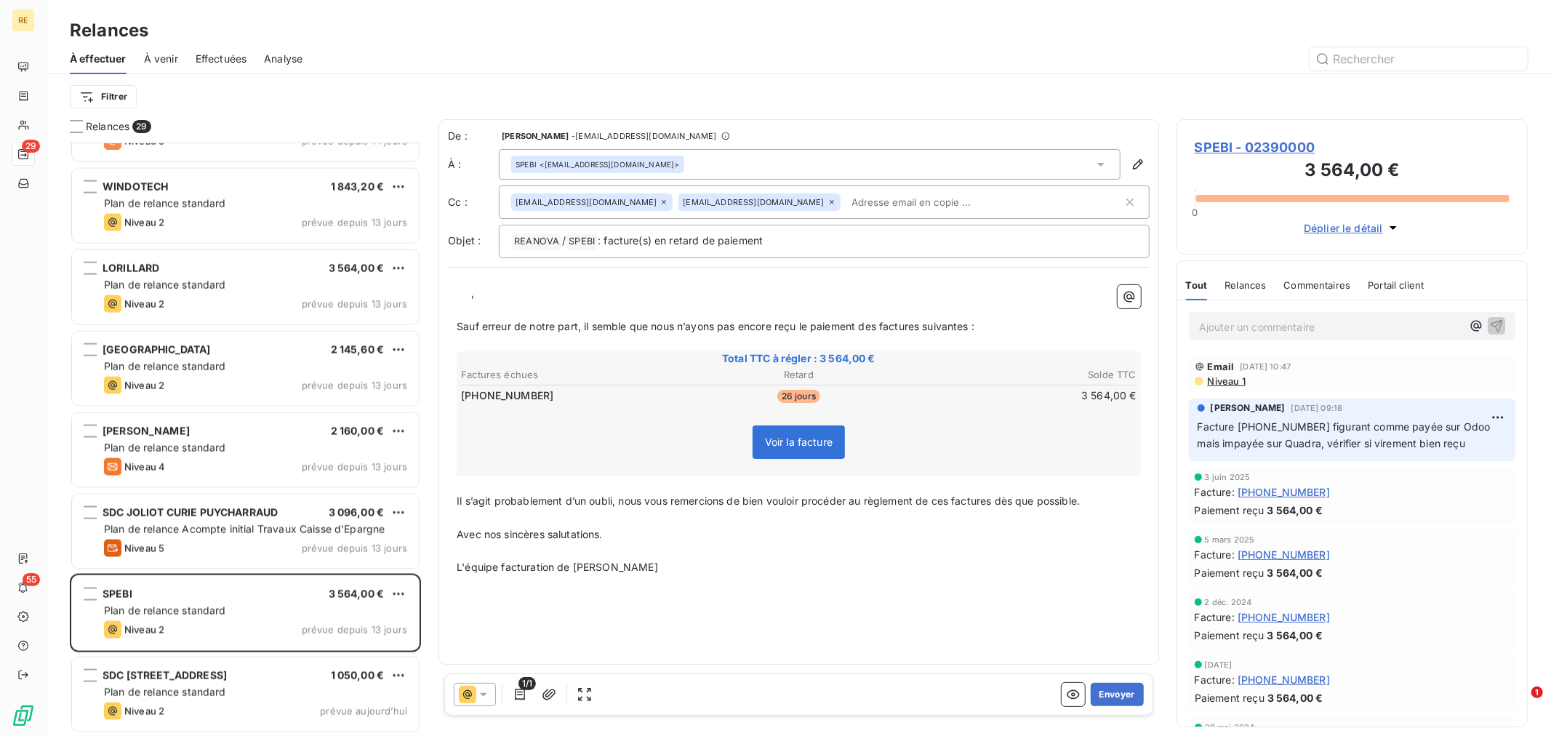
click at [846, 193] on input "text" at bounding box center [930, 202] width 168 height 22
click at [755, 566] on p "L'équipe facturation de [PERSON_NAME]" at bounding box center [799, 567] width 684 height 17
drag, startPoint x: 475, startPoint y: 292, endPoint x: 426, endPoint y: 295, distance: 48.8
click at [426, 295] on div "Relances 29 SDC CLOS DU PARC 505,20 € Plan de relance standard Niveau 5 prévue …" at bounding box center [799, 427] width 1505 height 617
drag, startPoint x: 689, startPoint y: 541, endPoint x: 675, endPoint y: 527, distance: 20.1
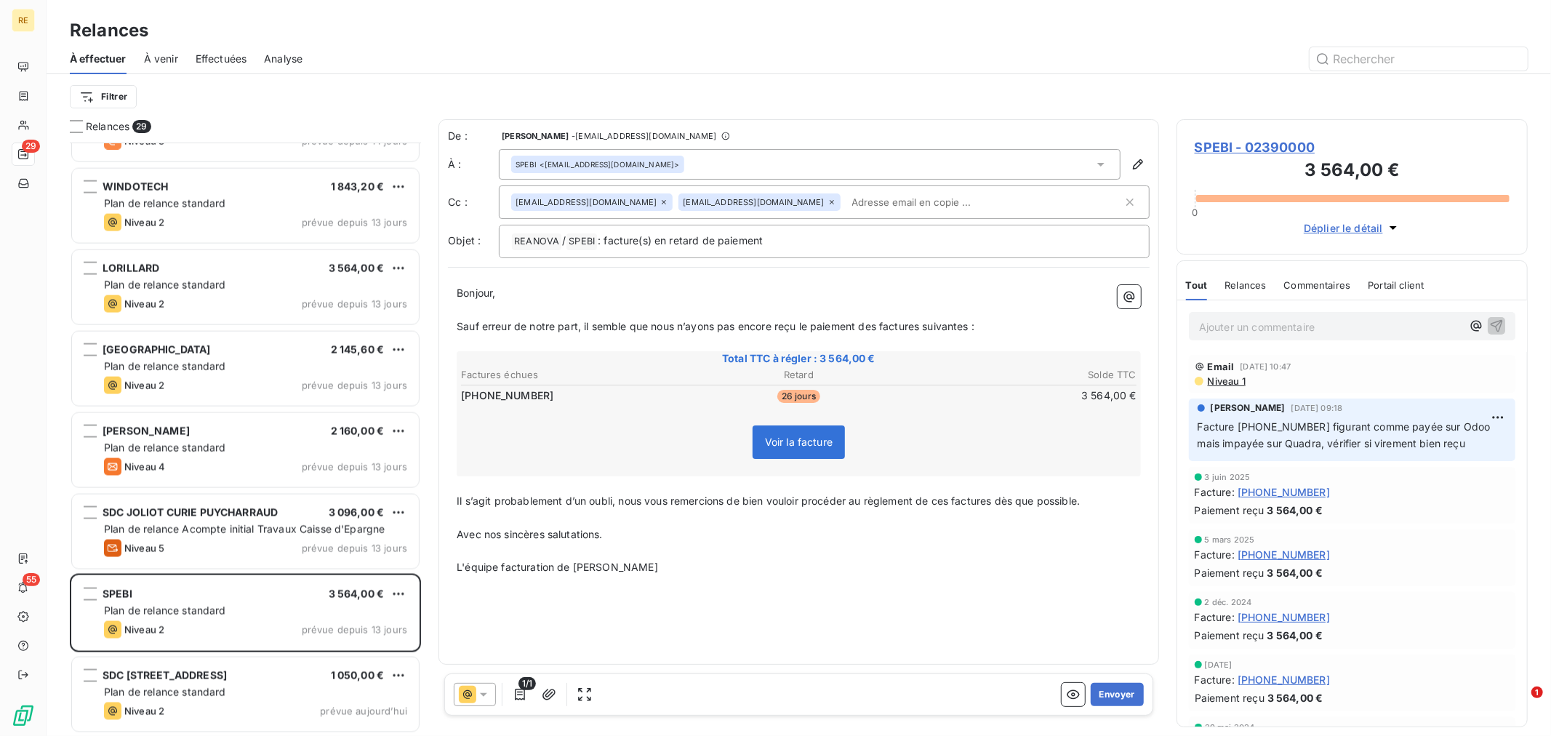
click at [680, 532] on div "Bonjour, ﻿ Sauf erreur de notre part, il semble que nous n’ayons pas [MEDICAL_D…" at bounding box center [799, 430] width 684 height 291
drag, startPoint x: 623, startPoint y: 499, endPoint x: 454, endPoint y: 499, distance: 169.4
click at [454, 499] on div "Bonjour, ﻿ Sauf erreur de notre part, il semble que nous n’ayons pas [MEDICAL_D…" at bounding box center [799, 430] width 702 height 308
click at [860, 585] on div "De : [PERSON_NAME] - [EMAIL_ADDRESS][DOMAIN_NAME] À : SPEBI <[EMAIL_ADDRESS][DO…" at bounding box center [799, 391] width 721 height 545
click at [812, 572] on p "L'équipe facturation de [PERSON_NAME]" at bounding box center [799, 567] width 684 height 17
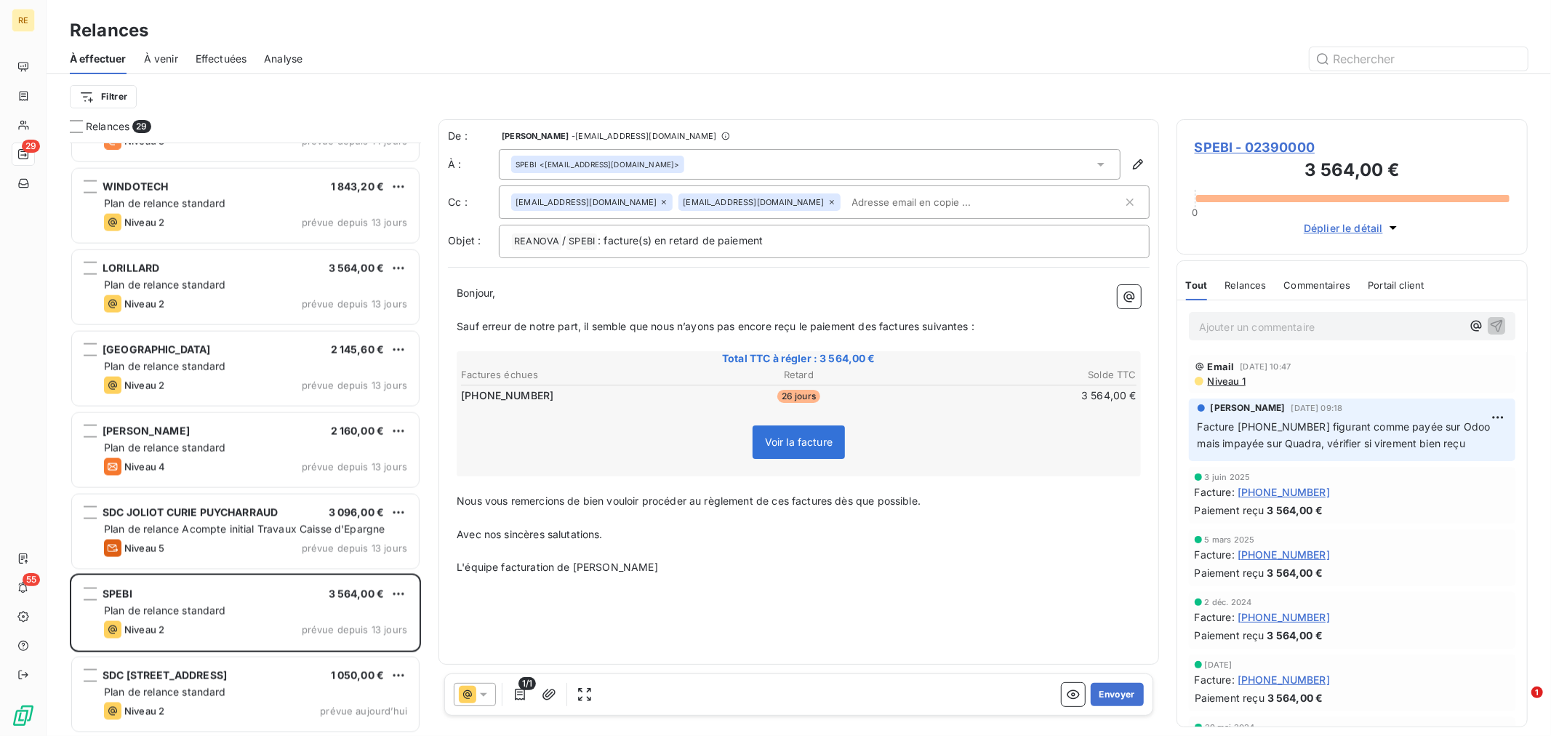
click at [1110, 691] on button "Envoyer" at bounding box center [1117, 694] width 53 height 23
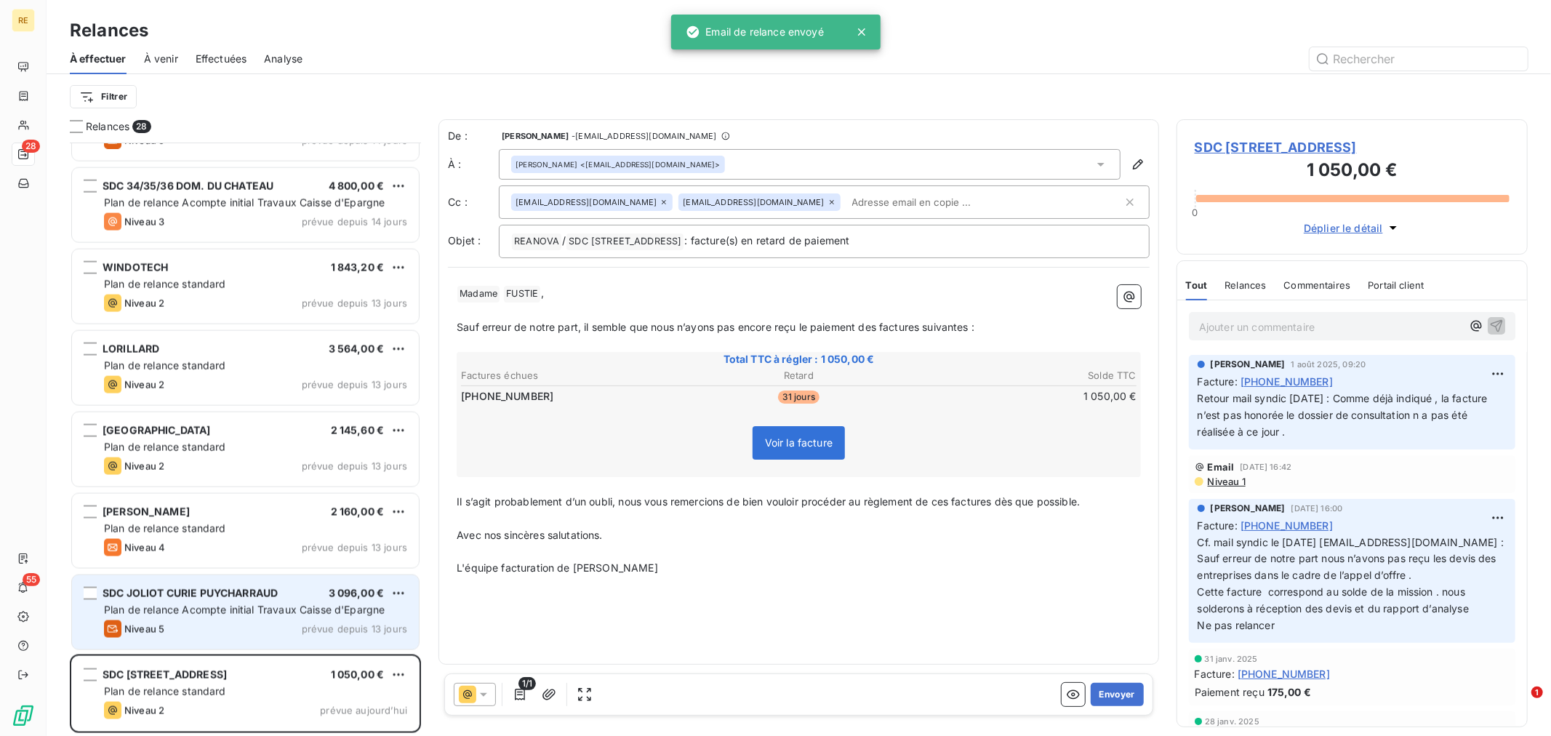
scroll to position [1687, 0]
click at [178, 611] on span "Plan de relance Acompte initial Travaux Caisse d'Epargne" at bounding box center [244, 610] width 281 height 12
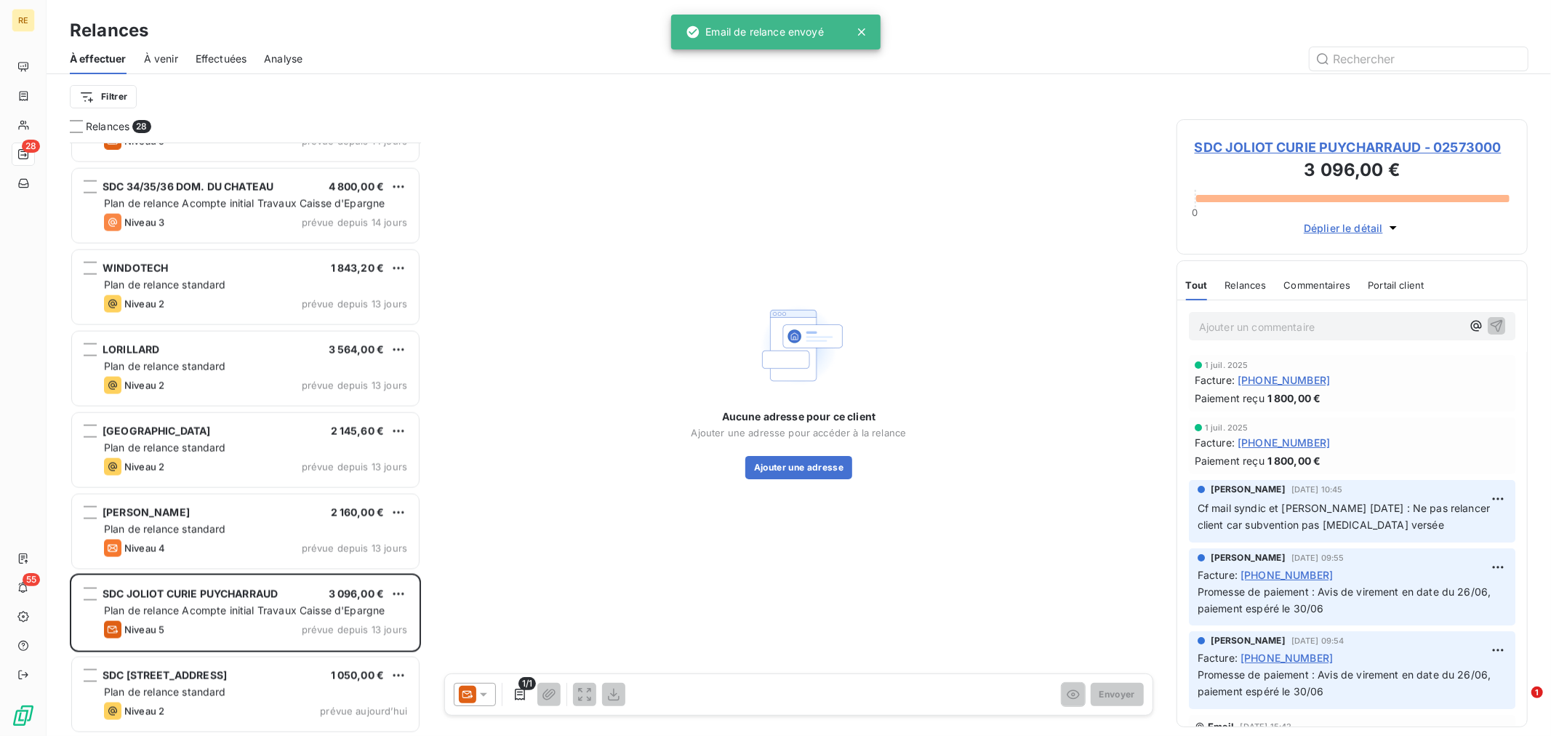
click at [464, 686] on icon at bounding box center [467, 694] width 17 height 17
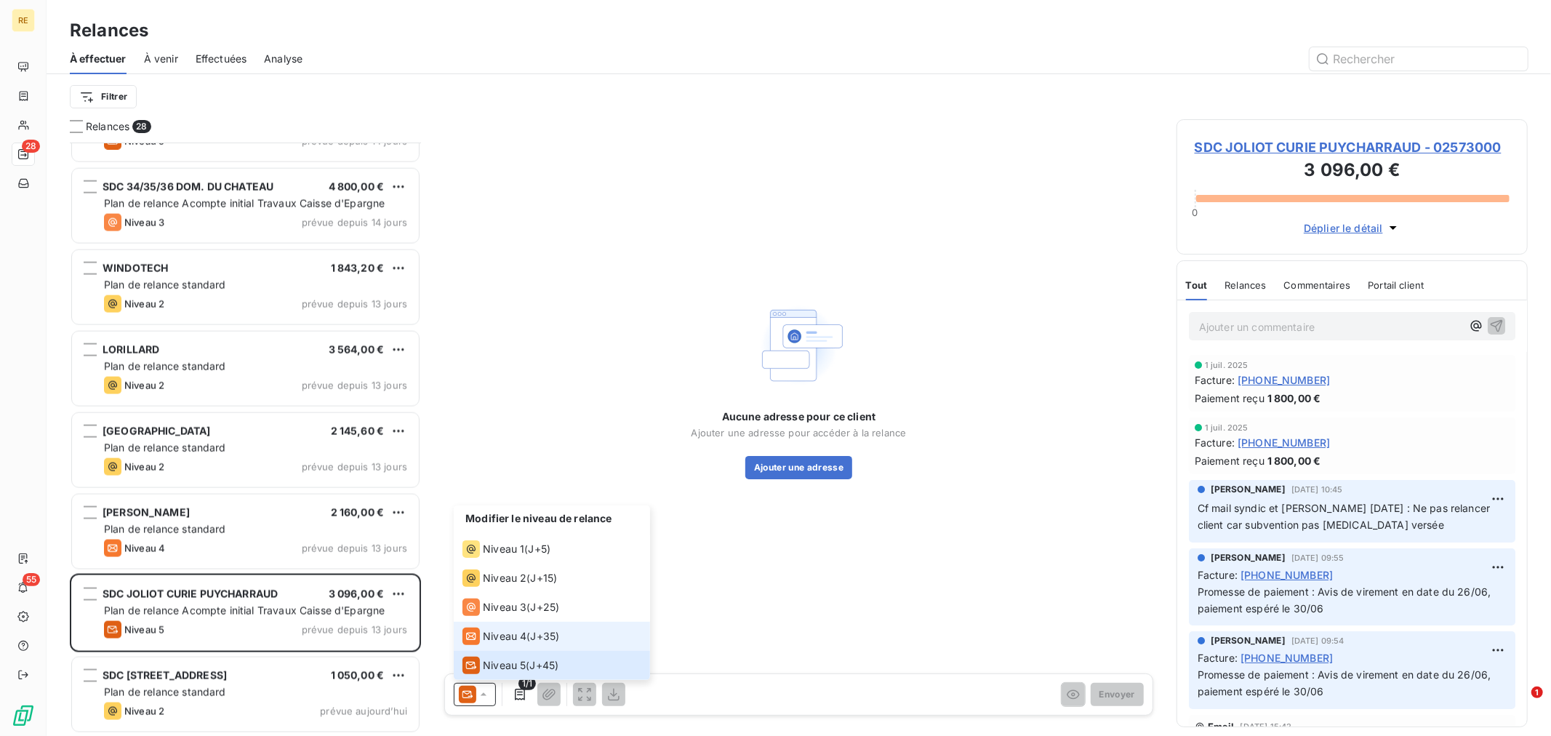
click at [527, 629] on div "Niveau 4 ( J+35 )" at bounding box center [511, 636] width 97 height 17
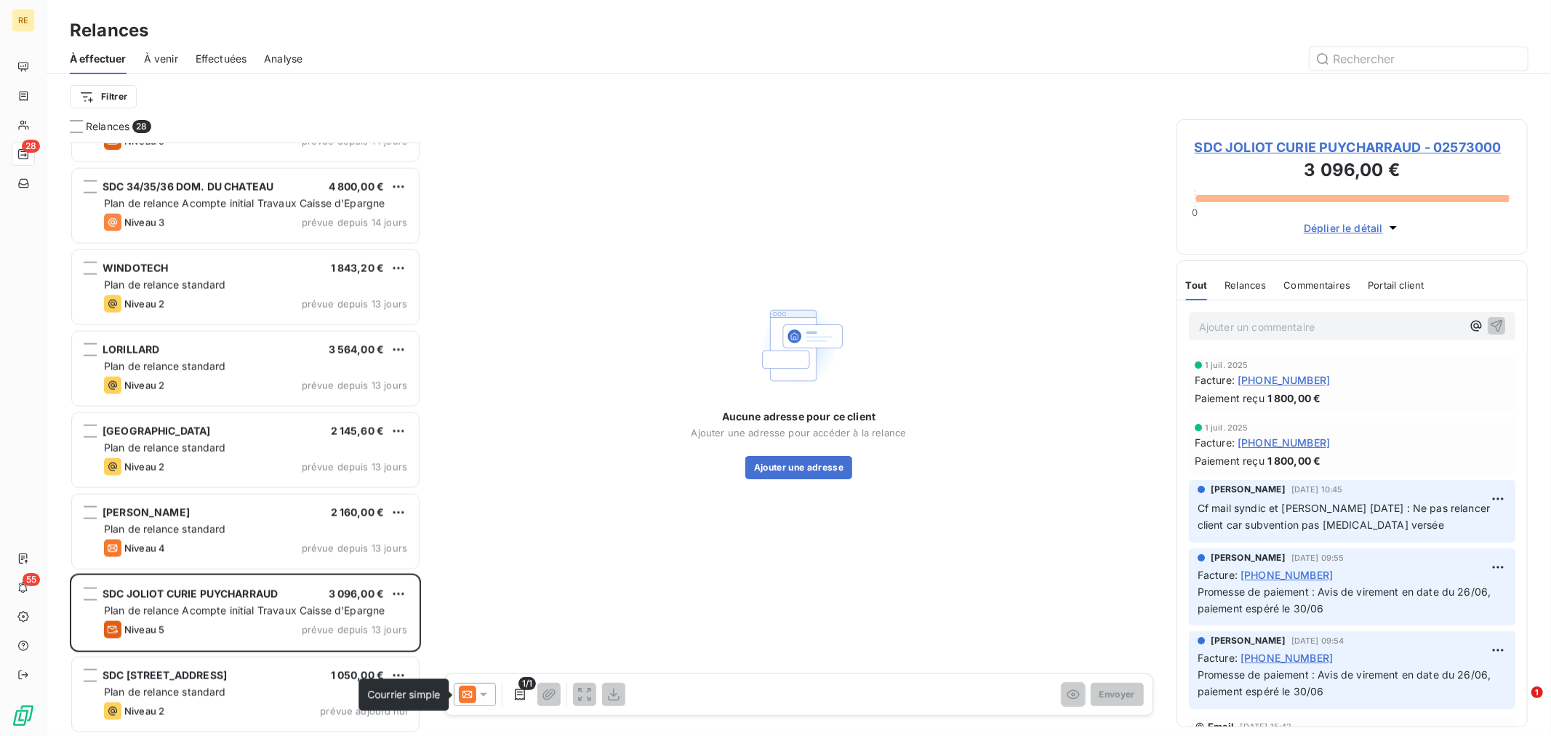
click at [470, 692] on icon at bounding box center [467, 694] width 17 height 17
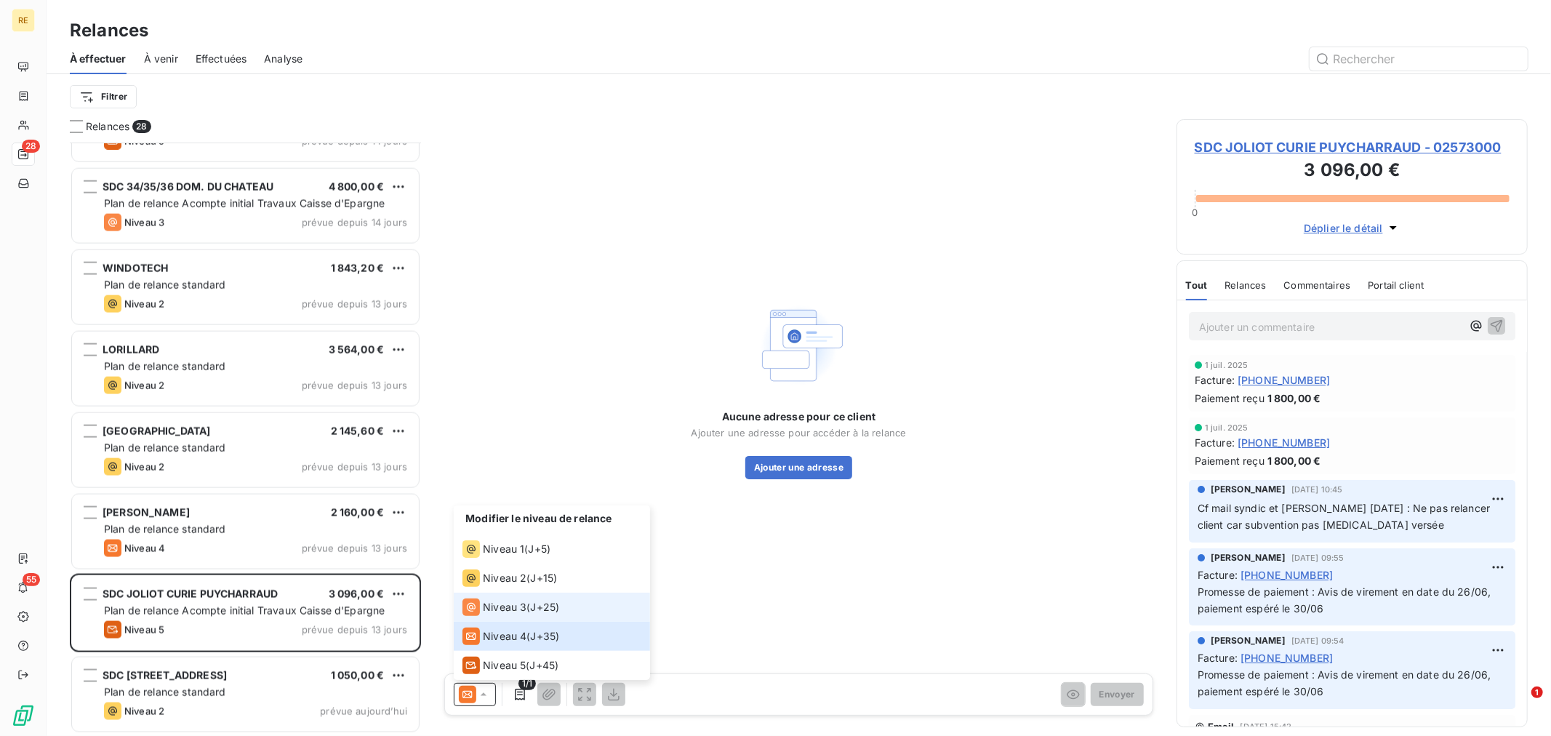
click at [527, 599] on div "Niveau 3 ( J+25 )" at bounding box center [511, 607] width 97 height 17
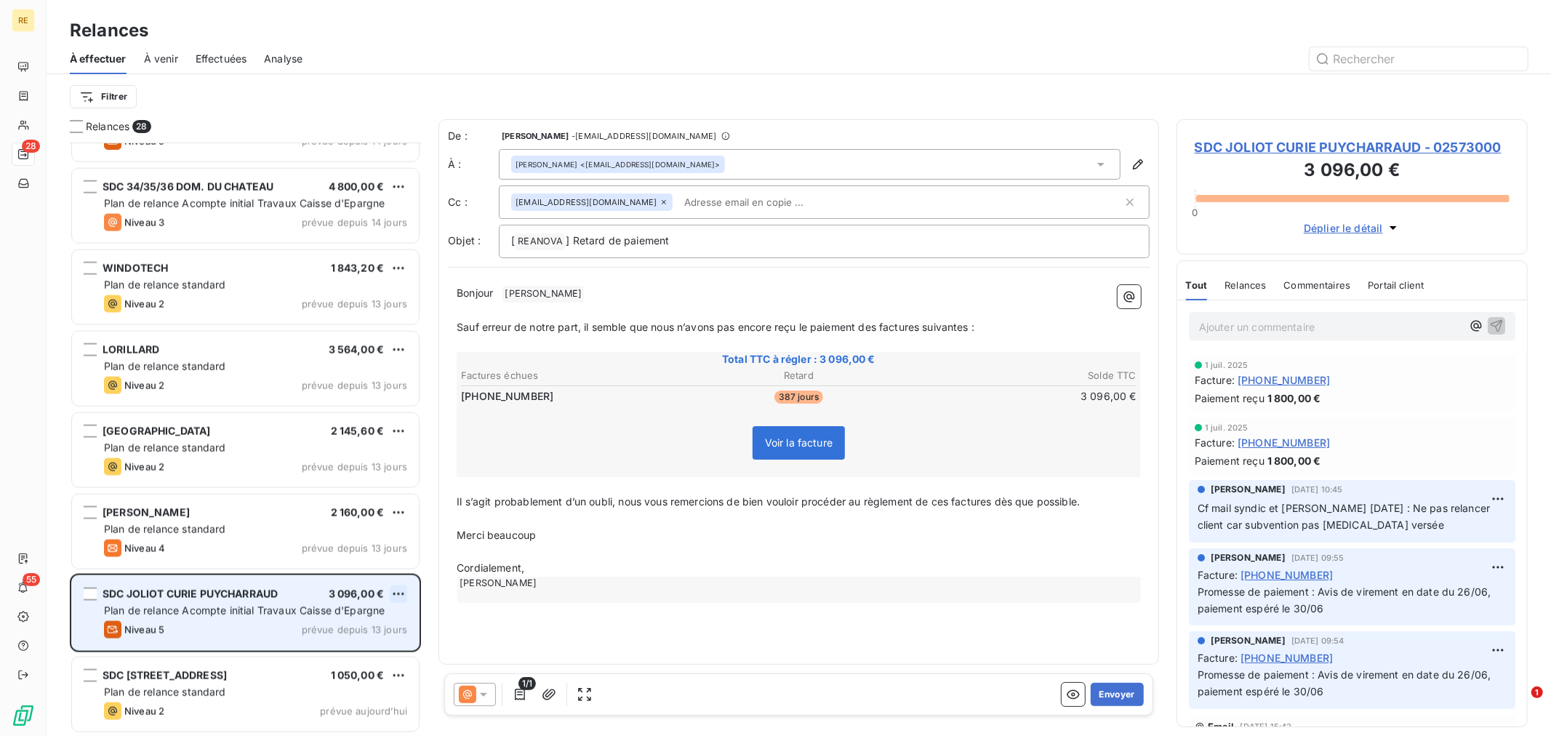
click at [404, 591] on html "RE 28 55 Relances À effectuer À venir Effectuées Analyse Filtrer Relances 28 SD…" at bounding box center [775, 368] width 1551 height 736
click at [351, 622] on div "Replanifier cette action" at bounding box center [336, 623] width 130 height 23
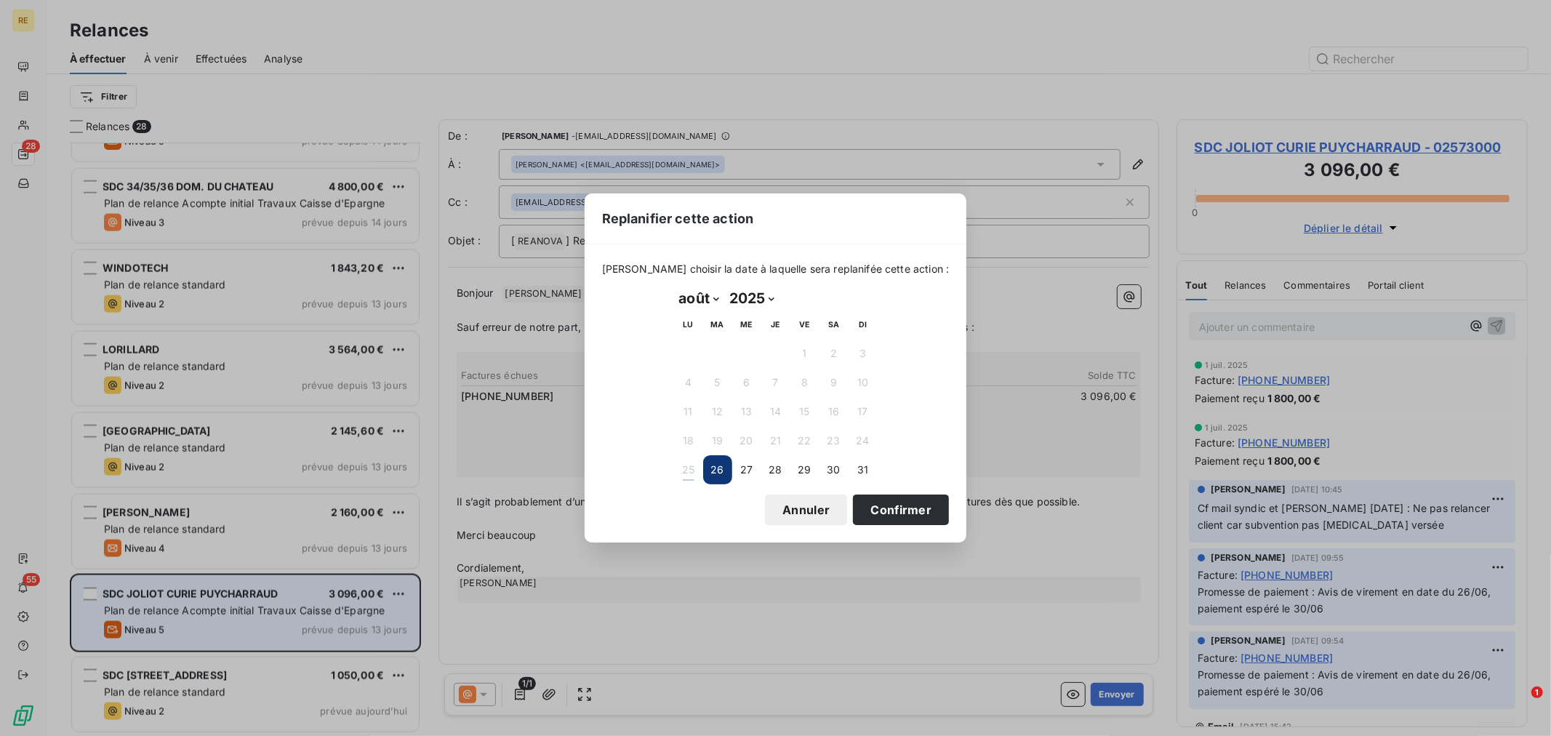
click at [694, 298] on select "janvier février mars avril mai juin juillet août septembre octobre novembre déc…" at bounding box center [699, 298] width 50 height 23
select select "8"
click at [674, 287] on select "janvier février mars avril mai juin juillet août septembre octobre novembre déc…" at bounding box center [699, 298] width 50 height 23
click at [689, 379] on button "8" at bounding box center [688, 382] width 29 height 29
drag, startPoint x: 876, startPoint y: 505, endPoint x: 516, endPoint y: 616, distance: 376.1
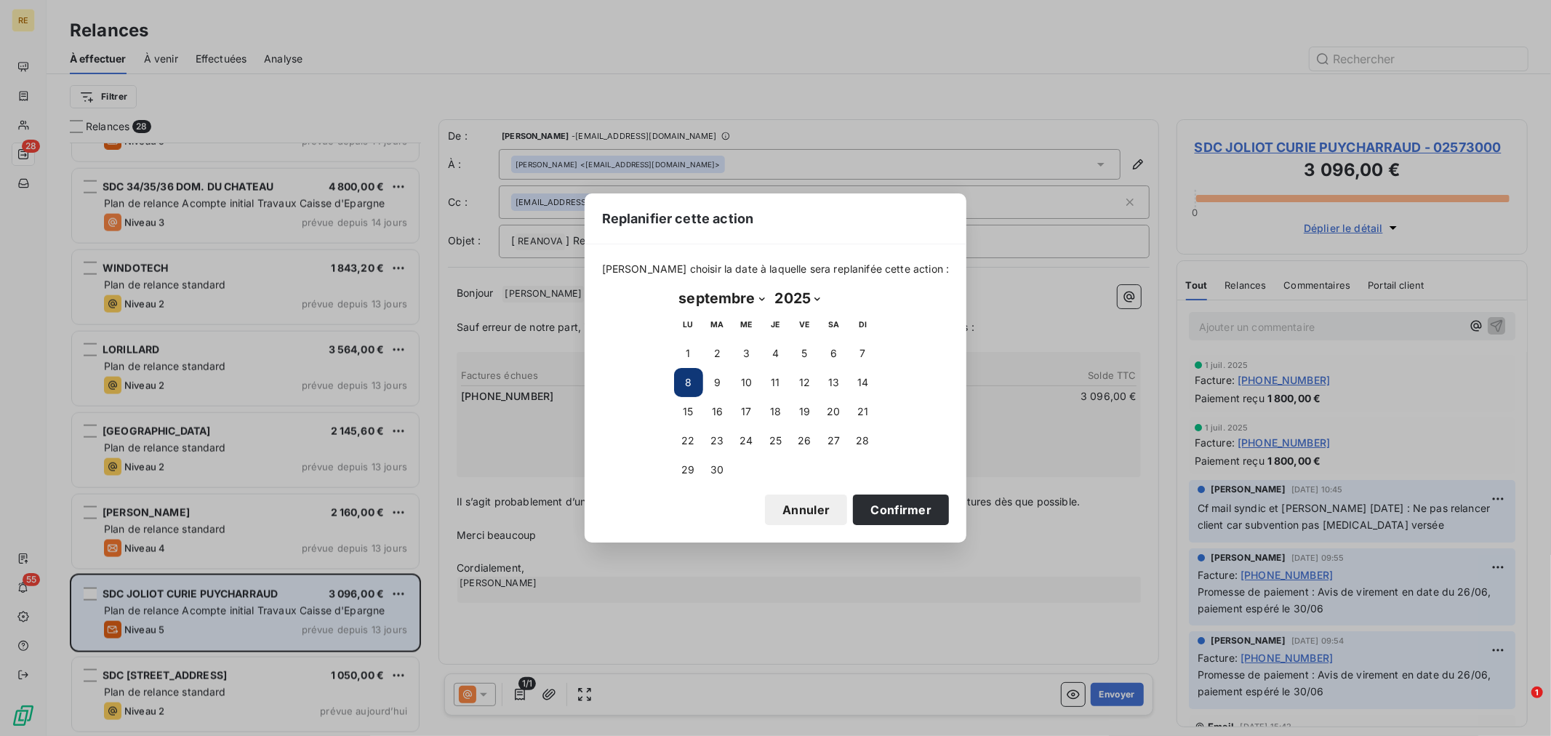
click at [876, 505] on button "Confirmer" at bounding box center [901, 510] width 96 height 31
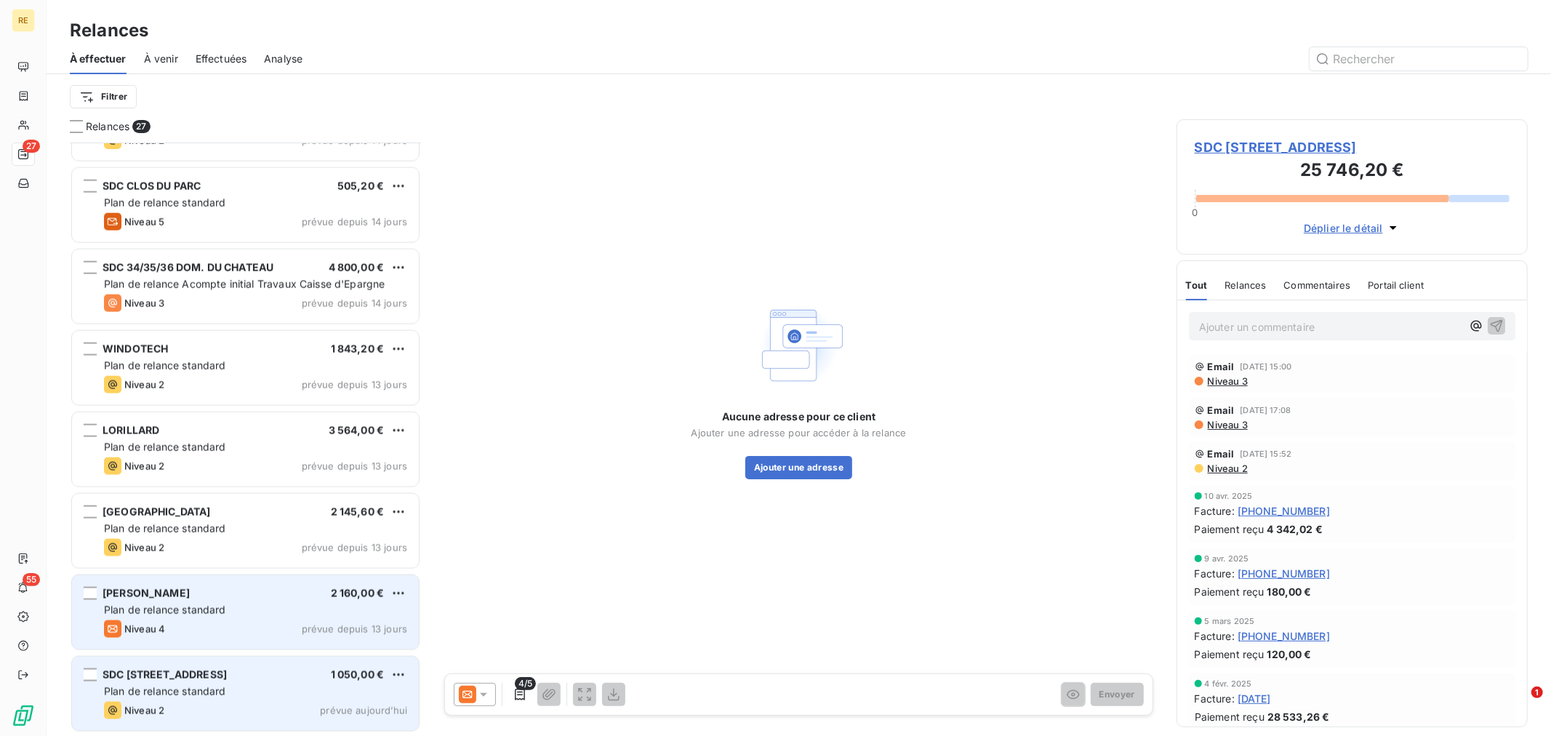
scroll to position [1605, 0]
click at [234, 615] on div "Plan de relance standard" at bounding box center [255, 611] width 303 height 15
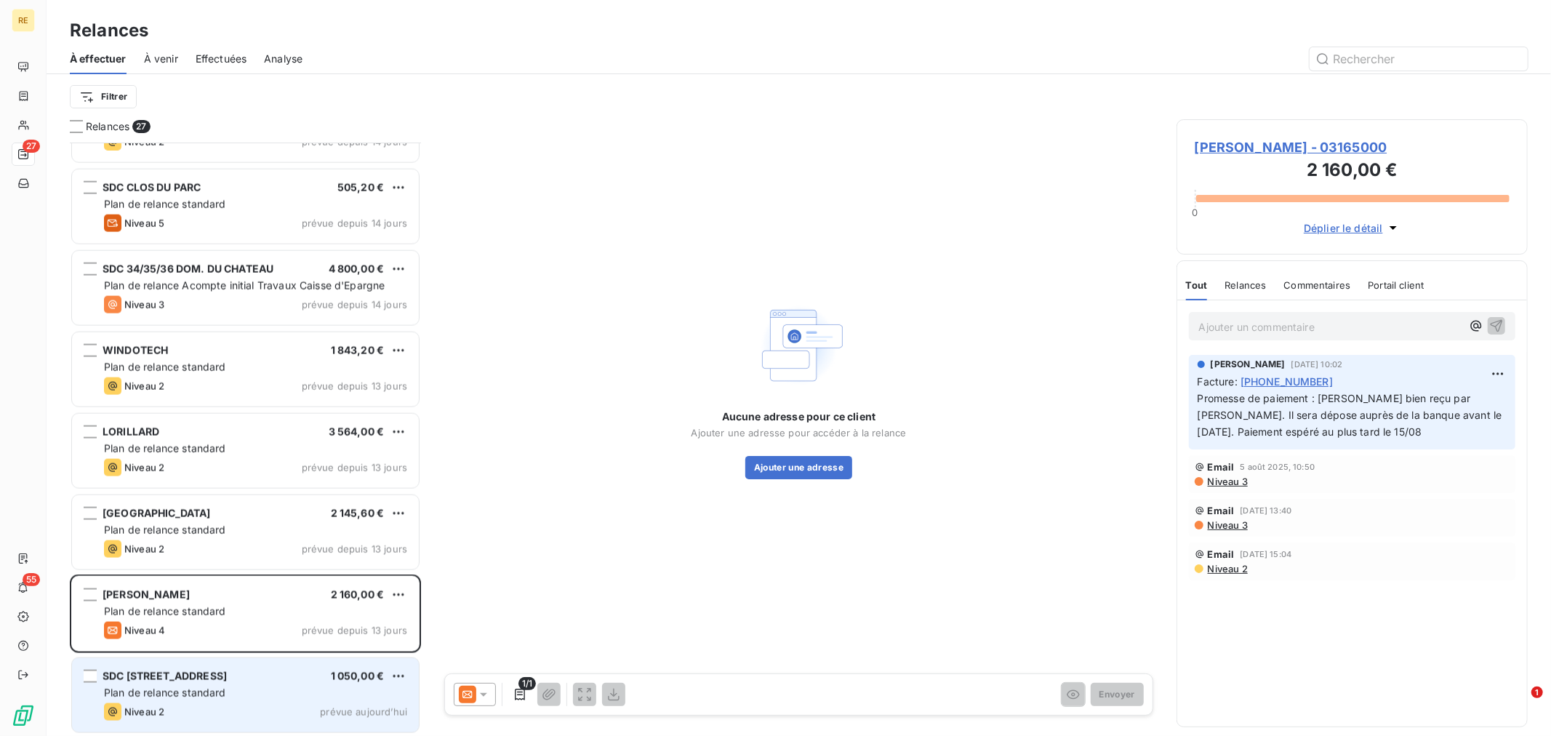
click at [1319, 146] on span "[PERSON_NAME] - 03165000" at bounding box center [1352, 147] width 315 height 20
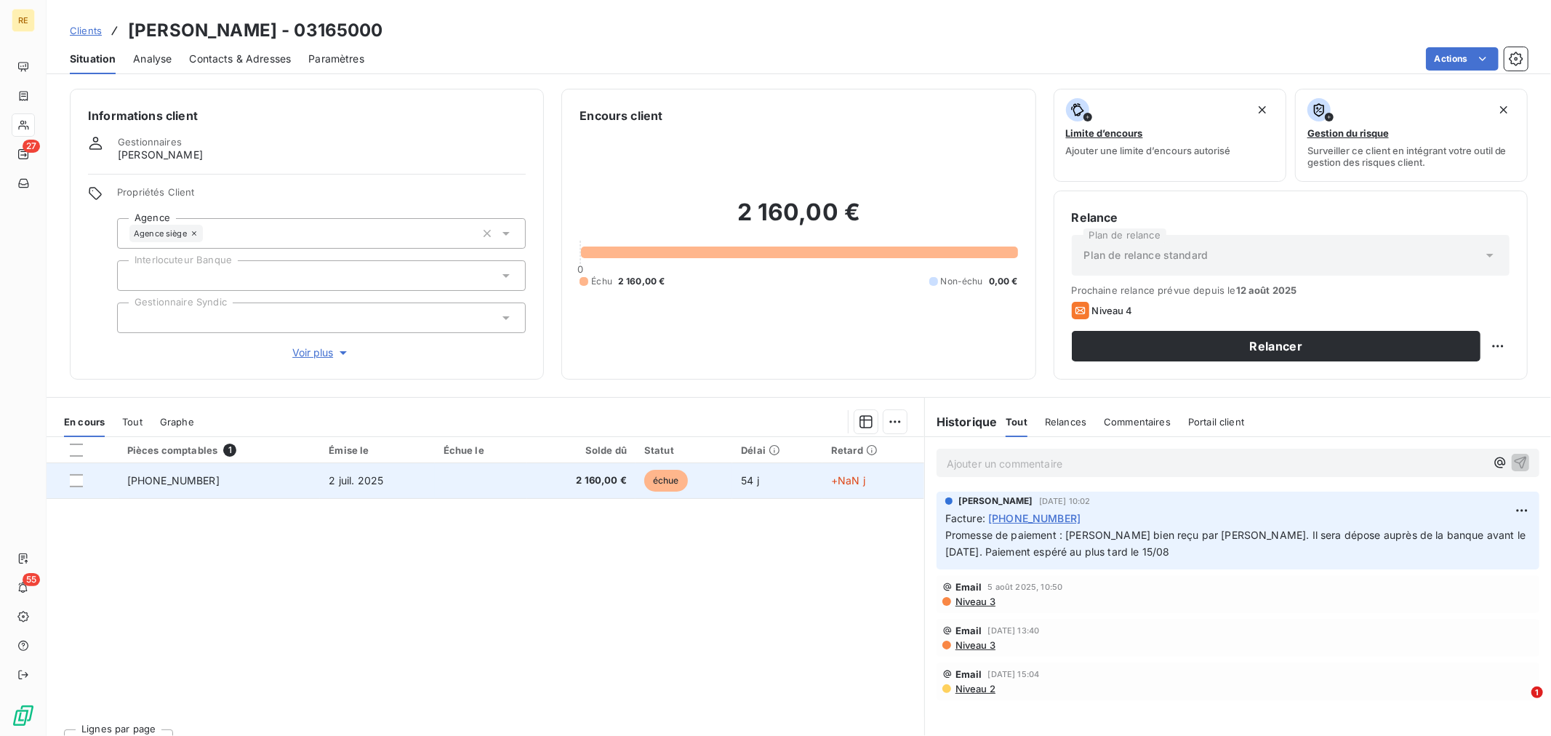
click at [825, 478] on td "+NaN j" at bounding box center [873, 480] width 102 height 35
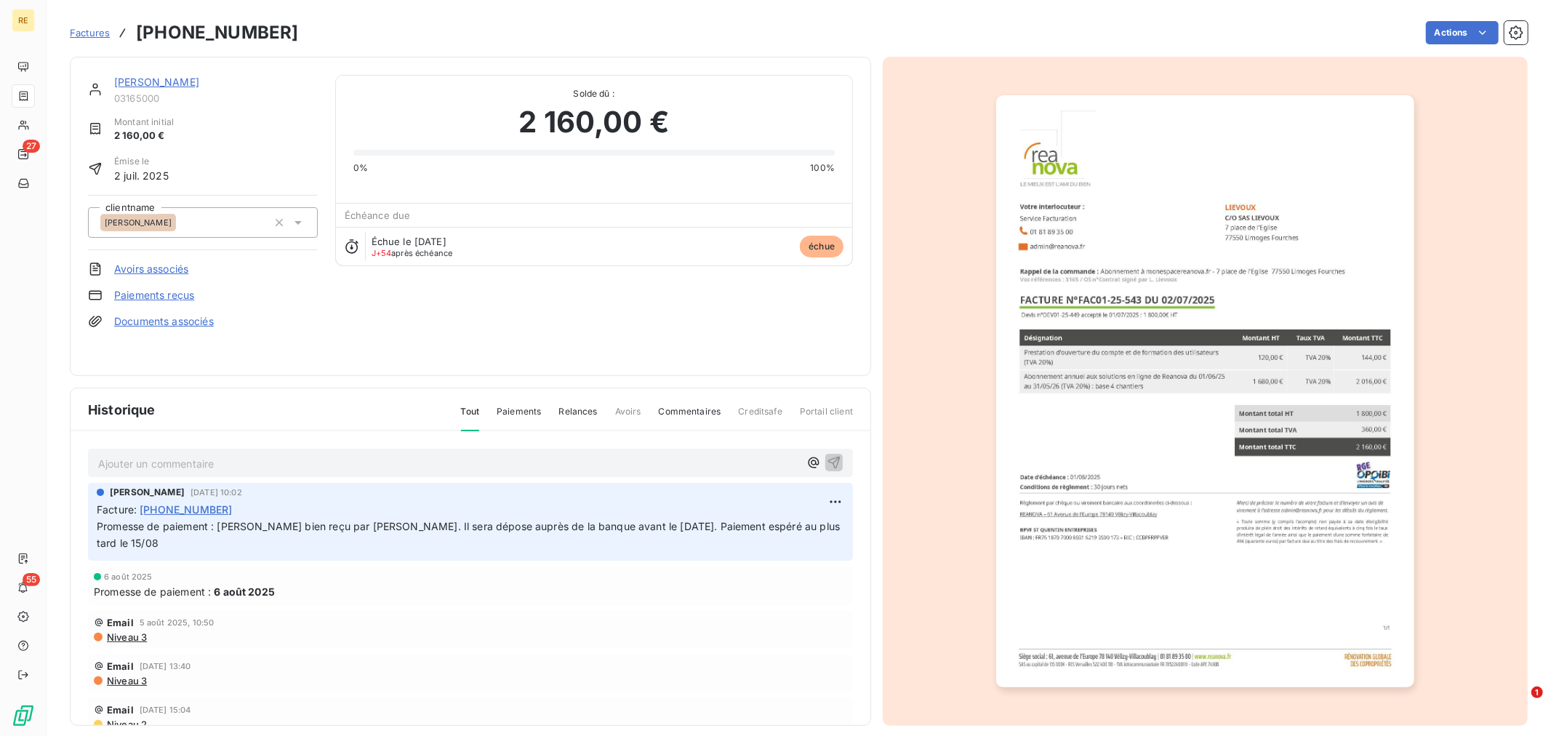
click at [1453, 33] on html "RE 27 55 Factures [PHONE_NUMBER] Actions [PERSON_NAME] 03165000 Montant initial…" at bounding box center [775, 368] width 1551 height 736
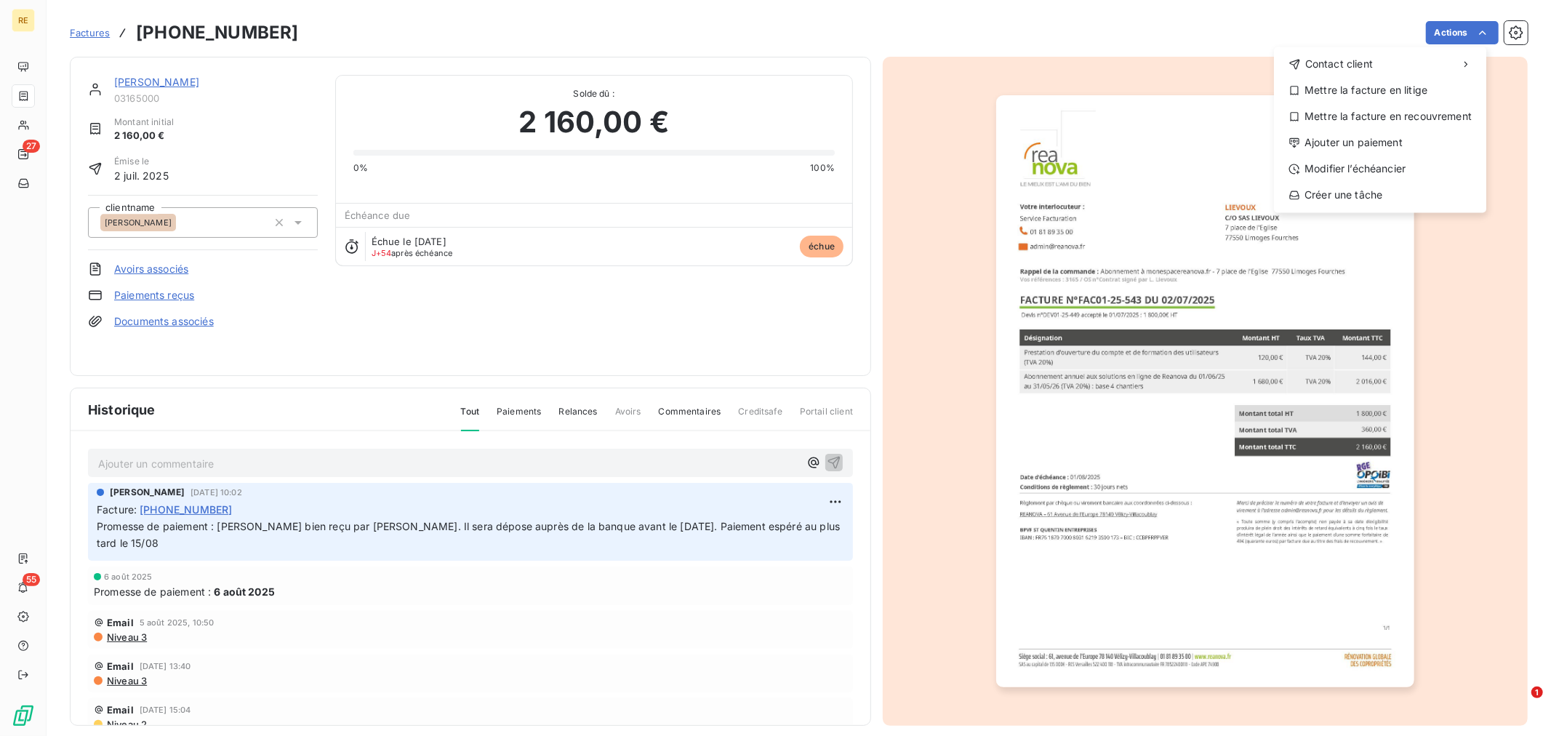
drag, startPoint x: 180, startPoint y: 555, endPoint x: 188, endPoint y: 553, distance: 7.6
click at [179, 556] on html "RE 27 55 Factures [PHONE_NUMBER] Actions Contact client Mettre la facture en li…" at bounding box center [775, 368] width 1551 height 736
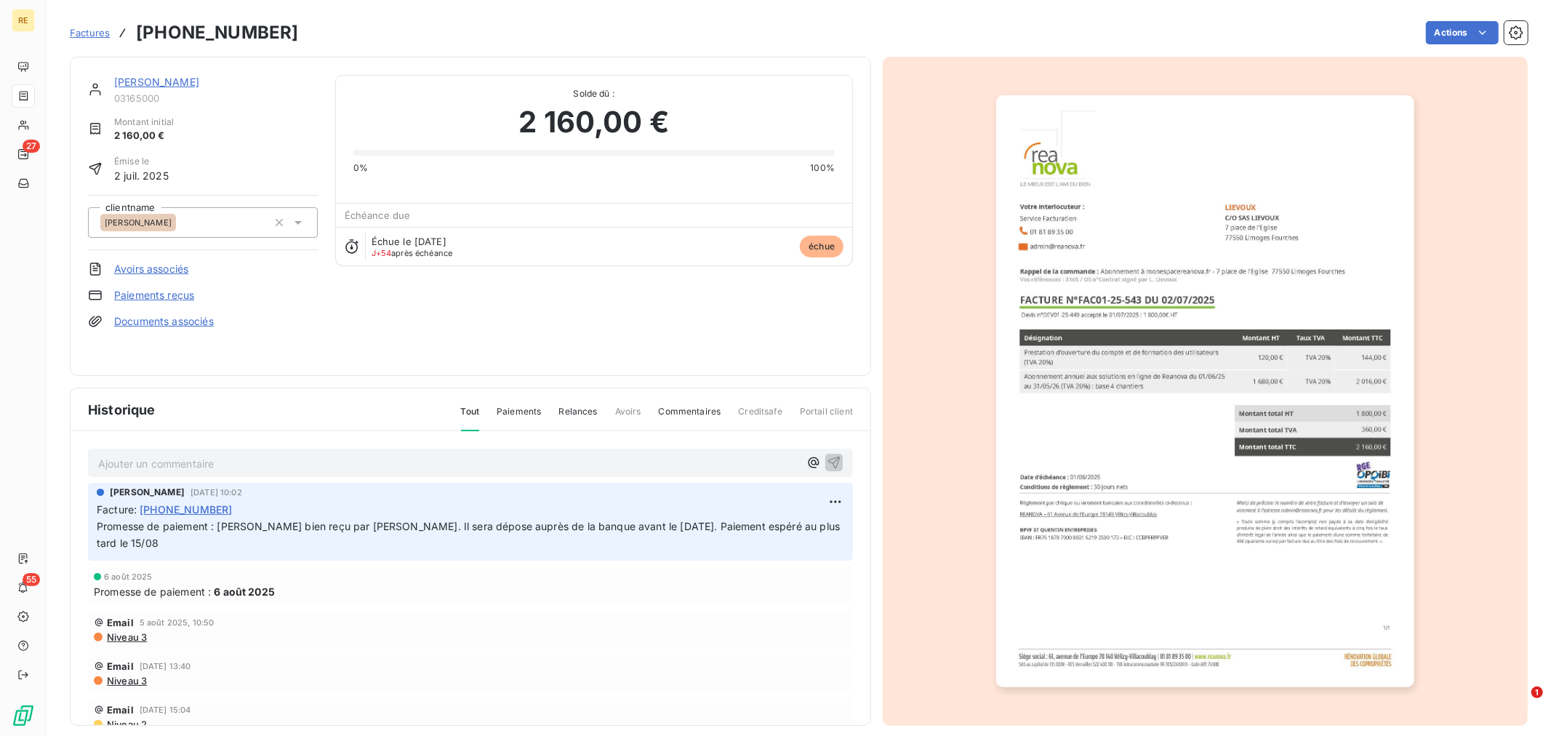
drag, startPoint x: 199, startPoint y: 546, endPoint x: 113, endPoint y: 535, distance: 86.6
click at [97, 531] on p "Promesse de paiement : [PERSON_NAME] bien reçu par [PERSON_NAME]. Il sera dépos…" at bounding box center [471, 535] width 748 height 33
copy span "Promesse de paiement : [PERSON_NAME] bien reçu par [PERSON_NAME]. Il sera dépos…"
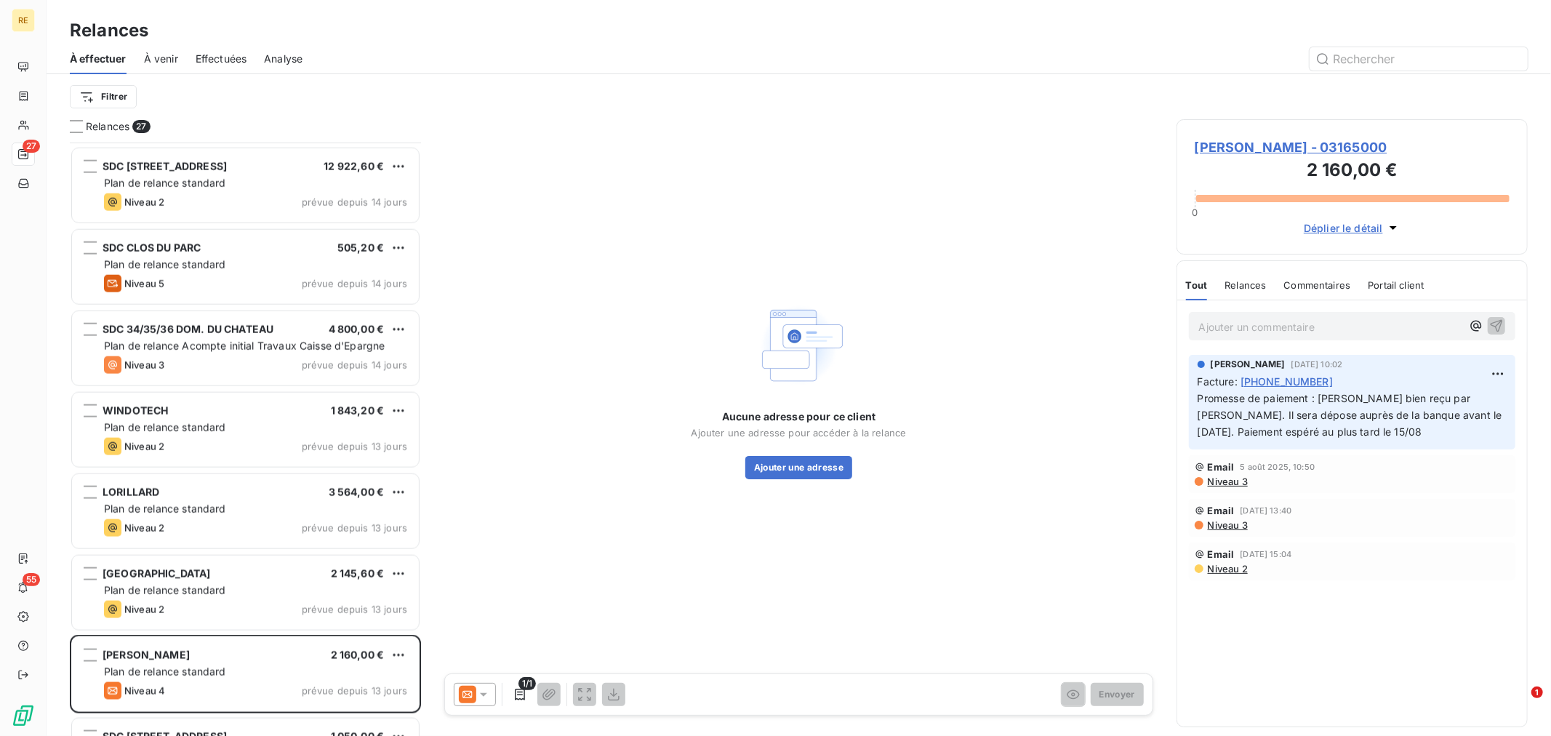
scroll to position [1607, 0]
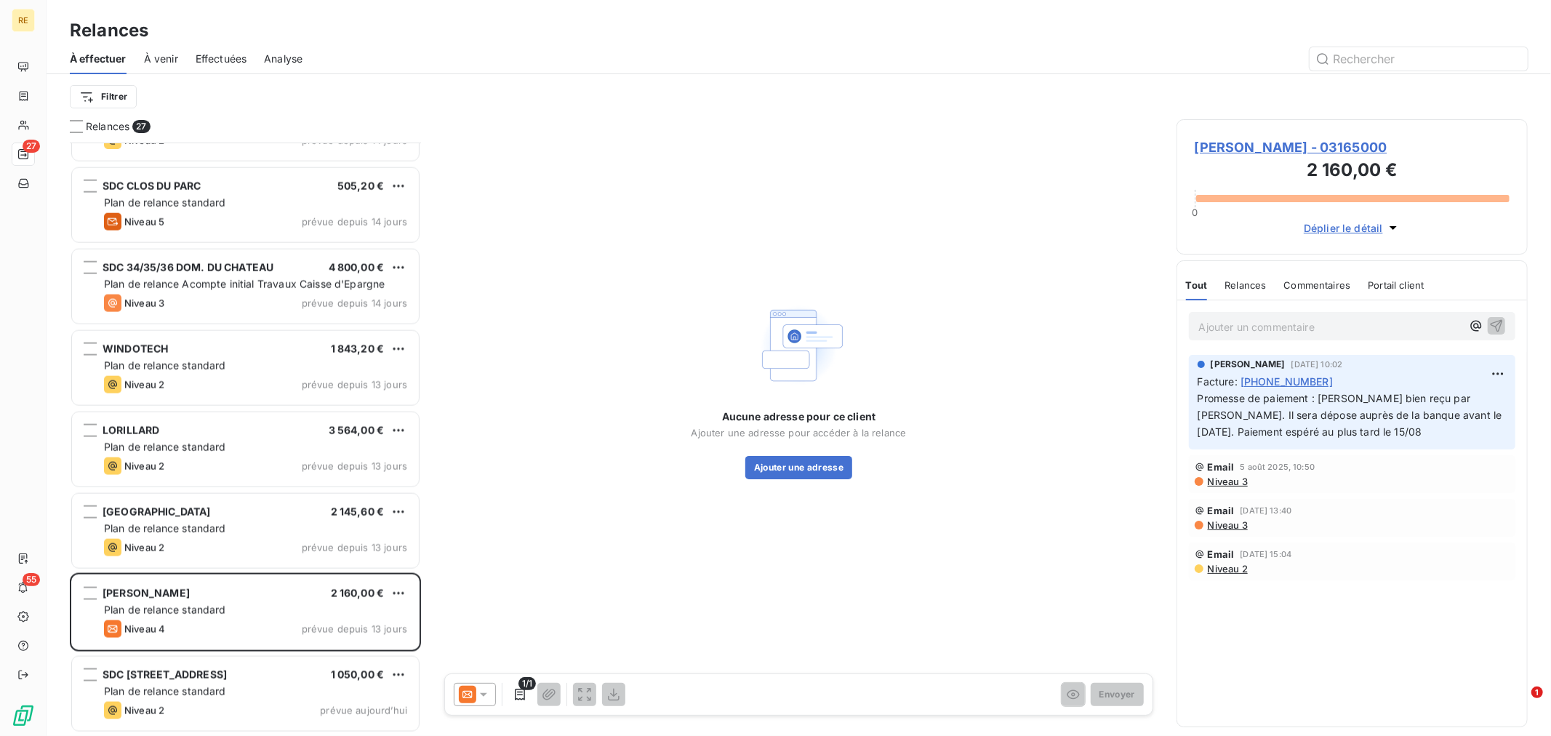
click at [400, 585] on html "RE 27 55 Relances À effectuer À venir Effectuées Analyse Filtrer Relances 27 SD…" at bounding box center [775, 368] width 1551 height 736
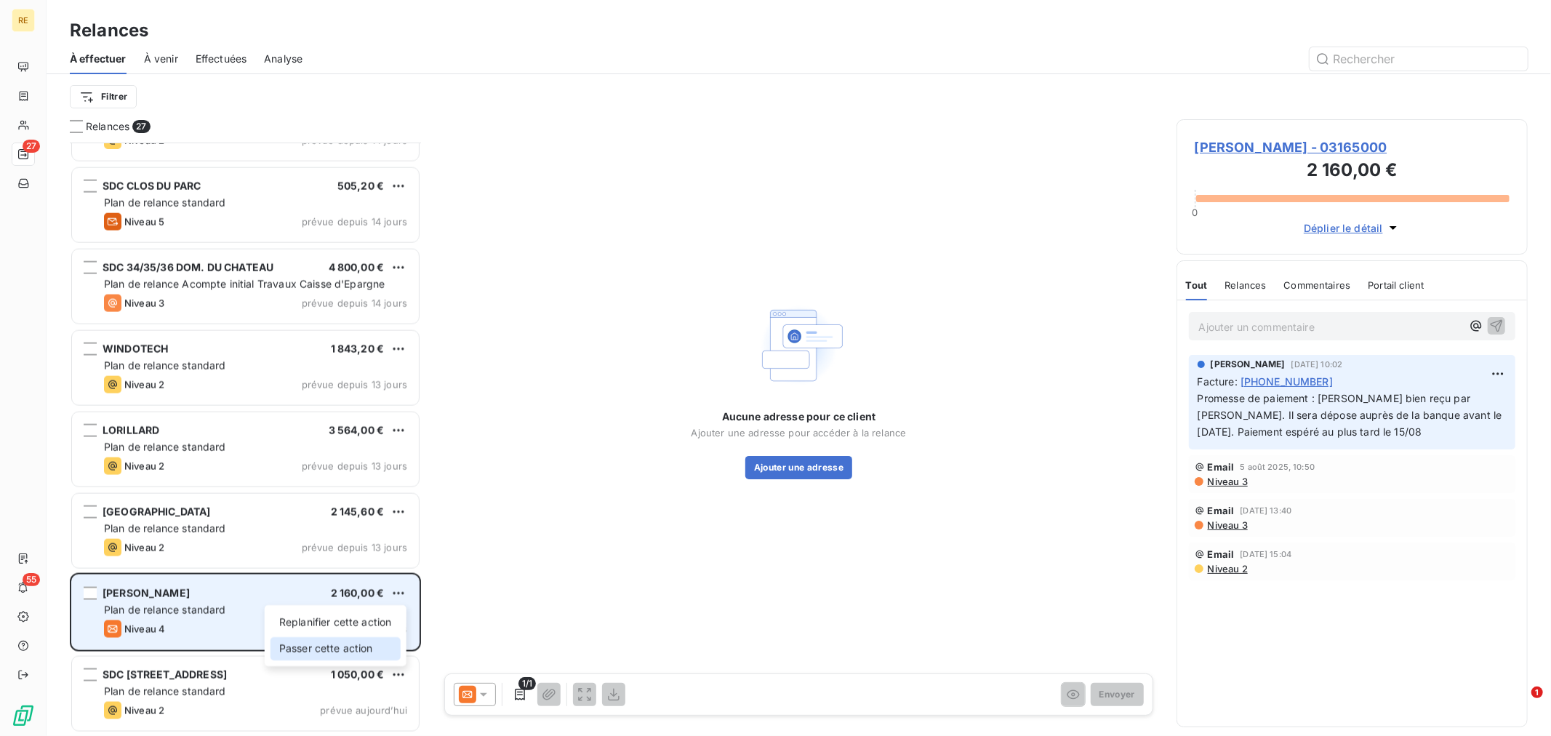
click at [352, 642] on div "Passer cette action" at bounding box center [336, 648] width 130 height 23
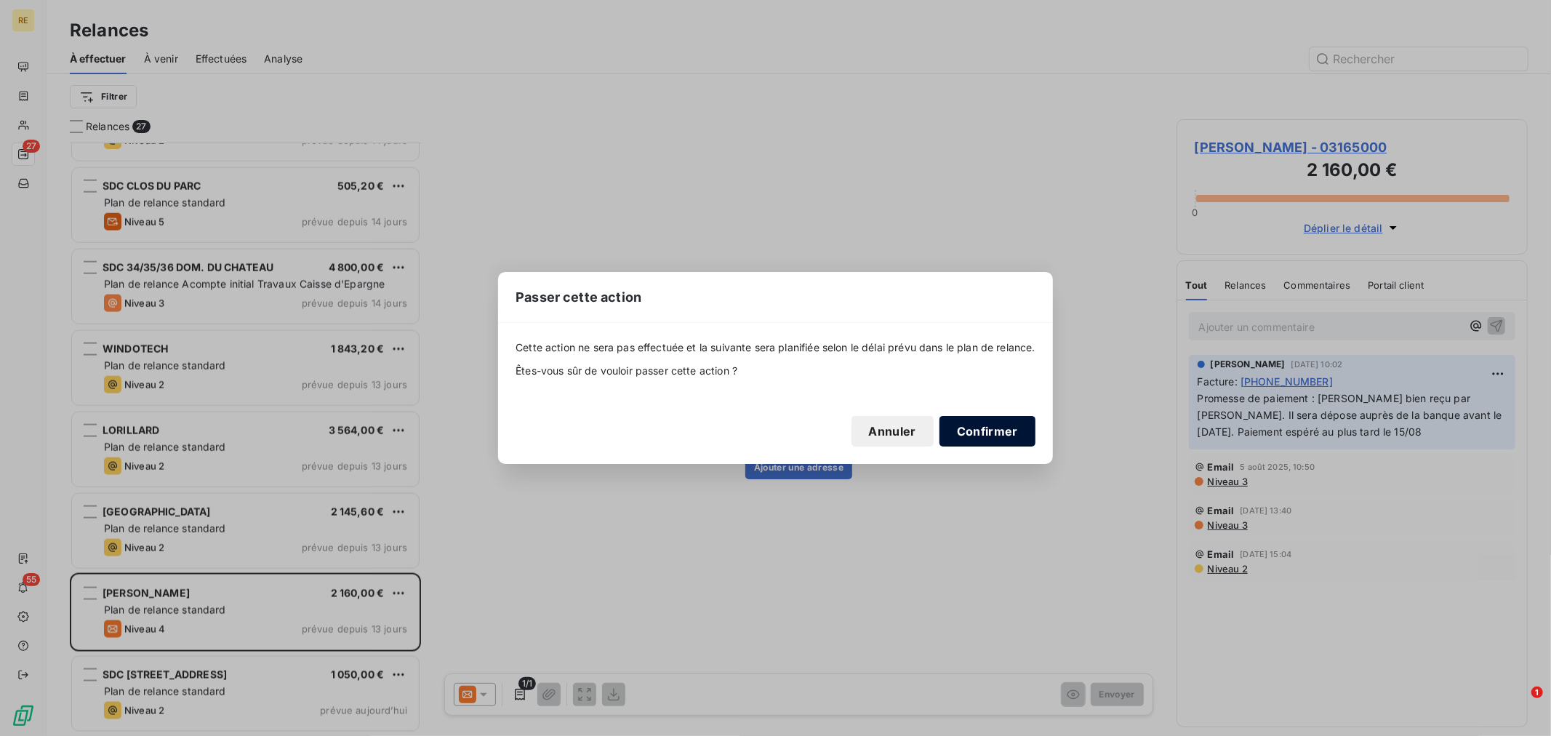
click at [987, 430] on button "Confirmer" at bounding box center [988, 431] width 96 height 31
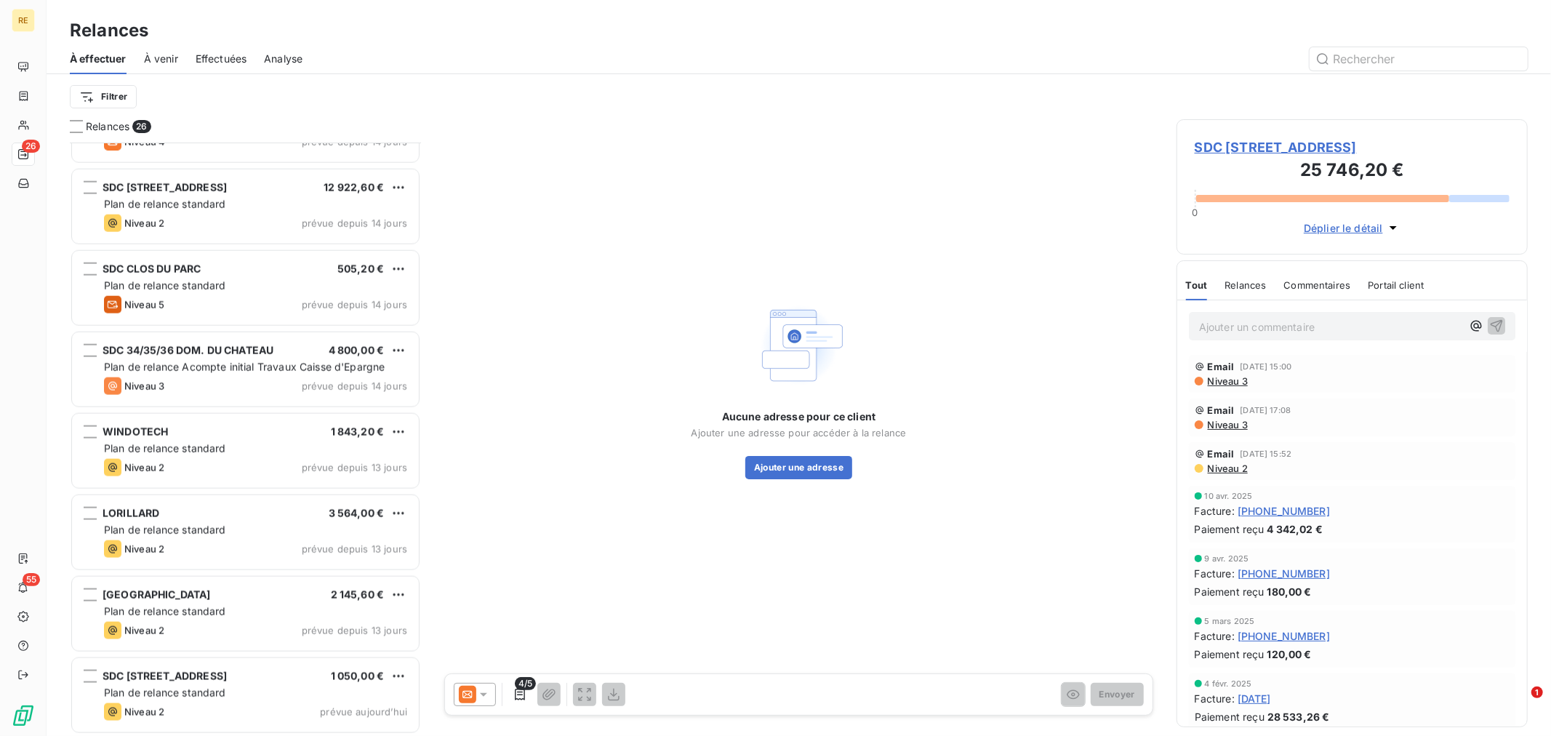
scroll to position [1525, 0]
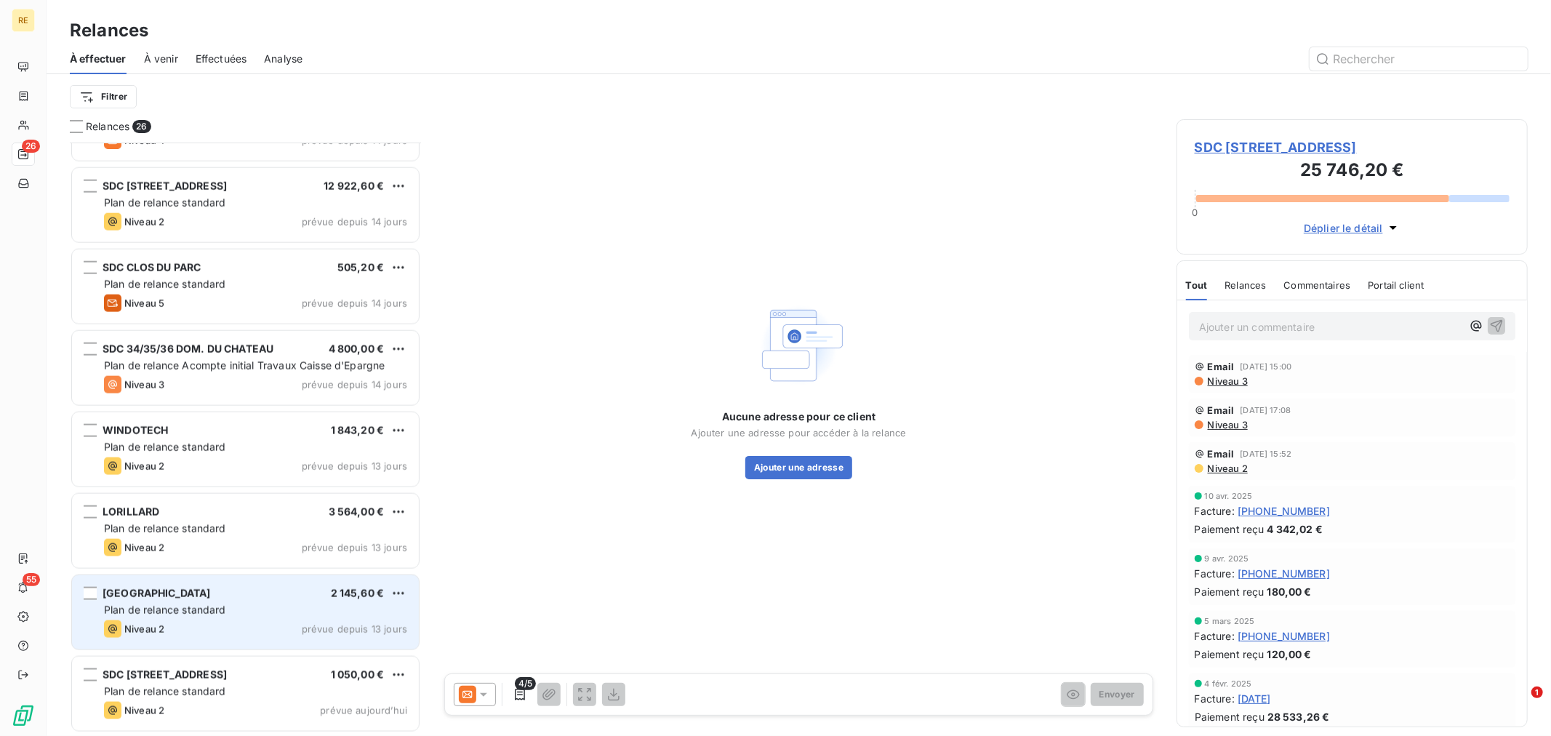
click at [223, 599] on div "AIRPUR 2 145,60 €" at bounding box center [255, 593] width 303 height 13
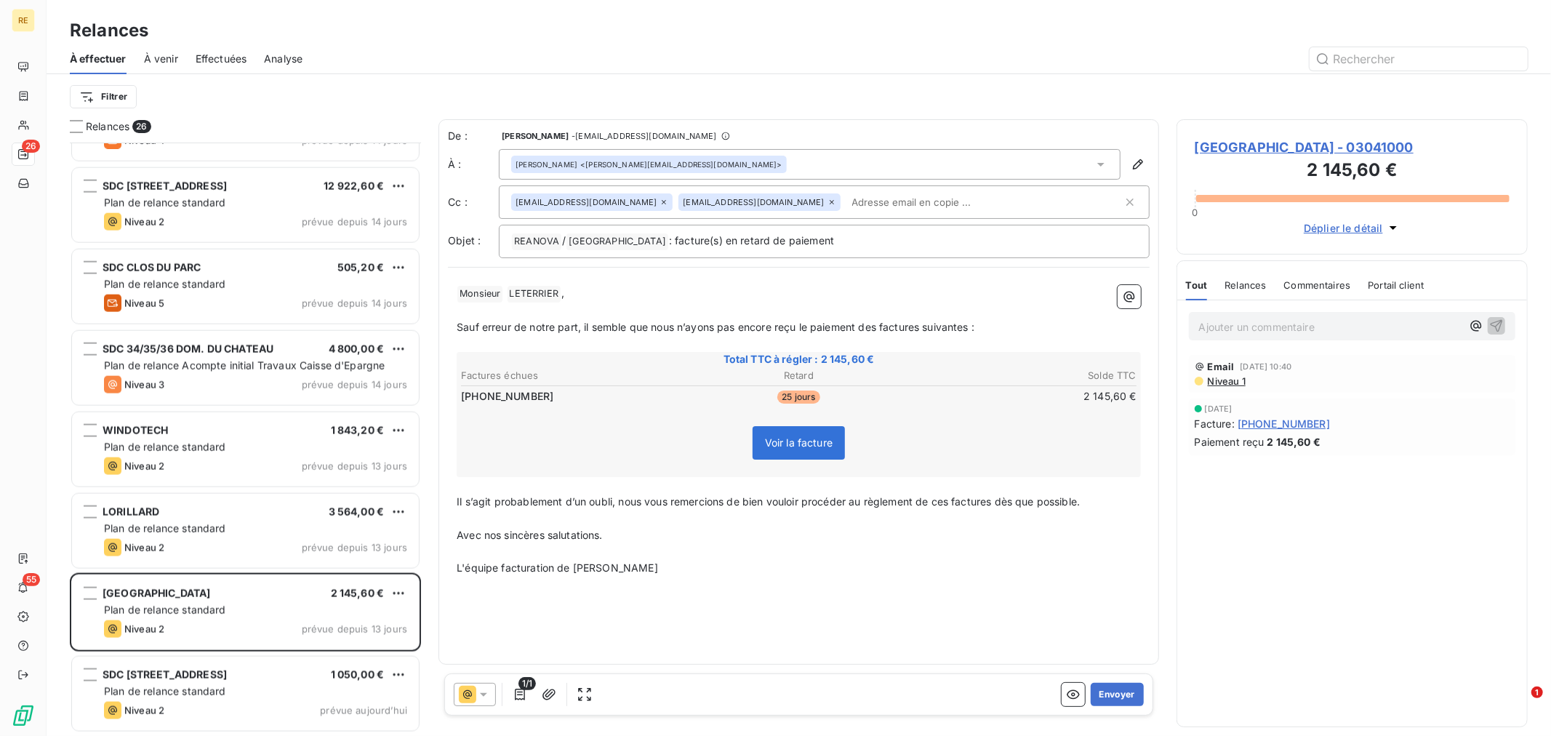
click at [846, 204] on input "text" at bounding box center [930, 202] width 168 height 22
drag, startPoint x: 588, startPoint y: 561, endPoint x: 602, endPoint y: 544, distance: 22.2
click at [591, 561] on span "L'équipe facturation de [PERSON_NAME]" at bounding box center [557, 567] width 201 height 12
drag, startPoint x: 624, startPoint y: 497, endPoint x: 437, endPoint y: 505, distance: 187.1
click at [437, 505] on div "Relances 26 SDC LES CHANAUX 5 640,00 € Plan de relance standard Niveau 2 prévue…" at bounding box center [799, 427] width 1505 height 617
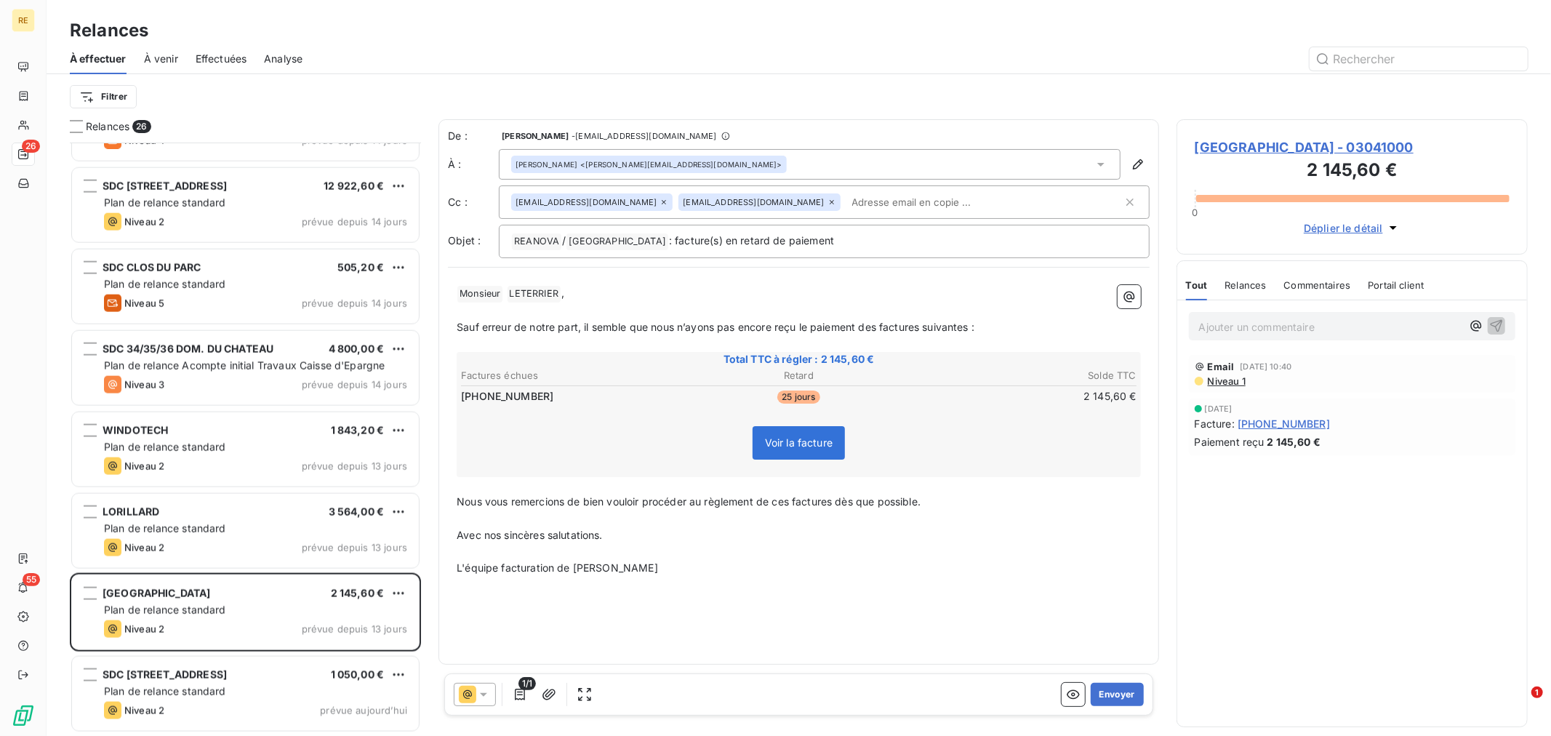
click at [896, 482] on p "﻿" at bounding box center [799, 485] width 684 height 17
click at [1113, 689] on button "Envoyer" at bounding box center [1117, 694] width 53 height 23
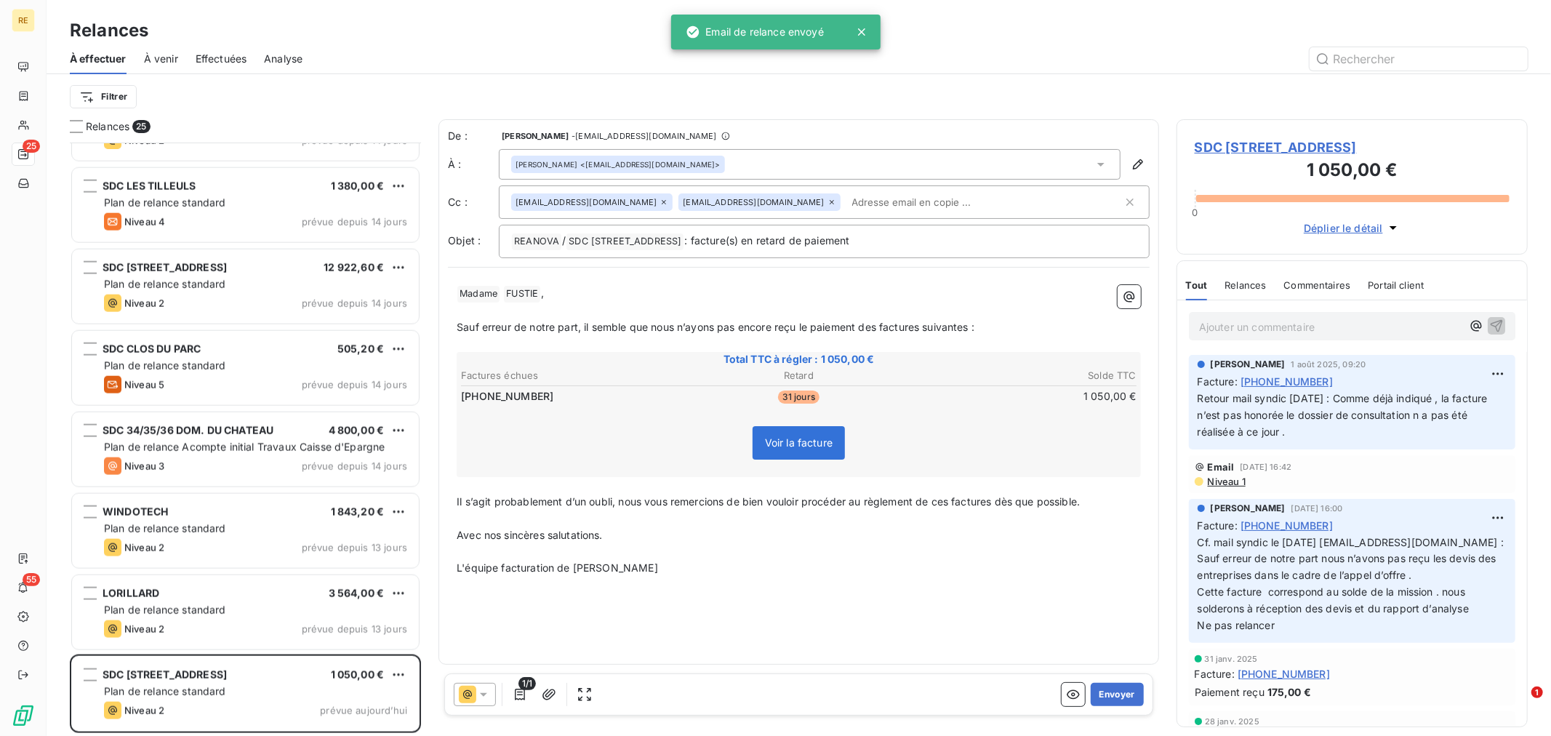
scroll to position [1443, 0]
click at [287, 607] on div "Plan de relance standard" at bounding box center [255, 611] width 303 height 15
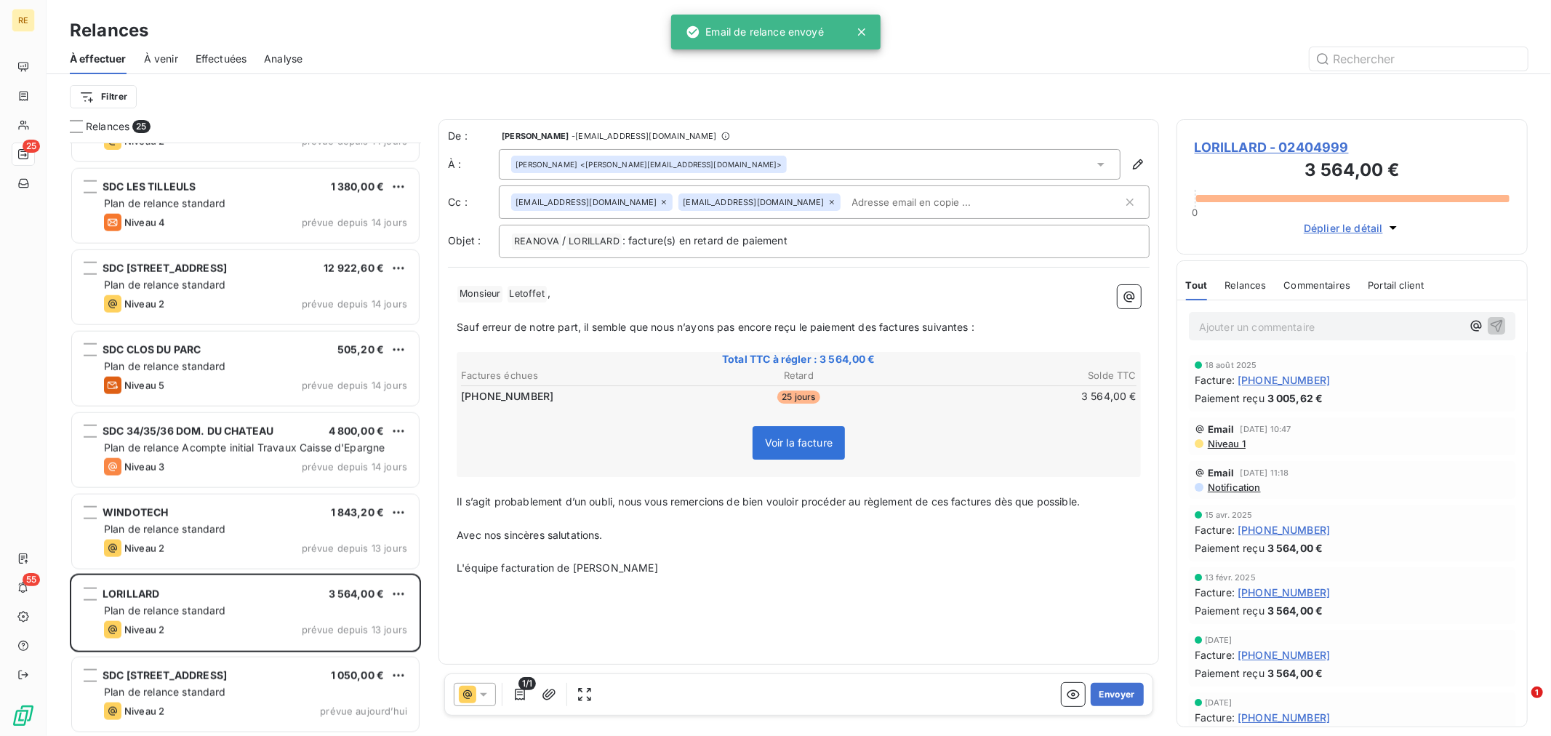
click at [846, 201] on input "text" at bounding box center [930, 202] width 168 height 22
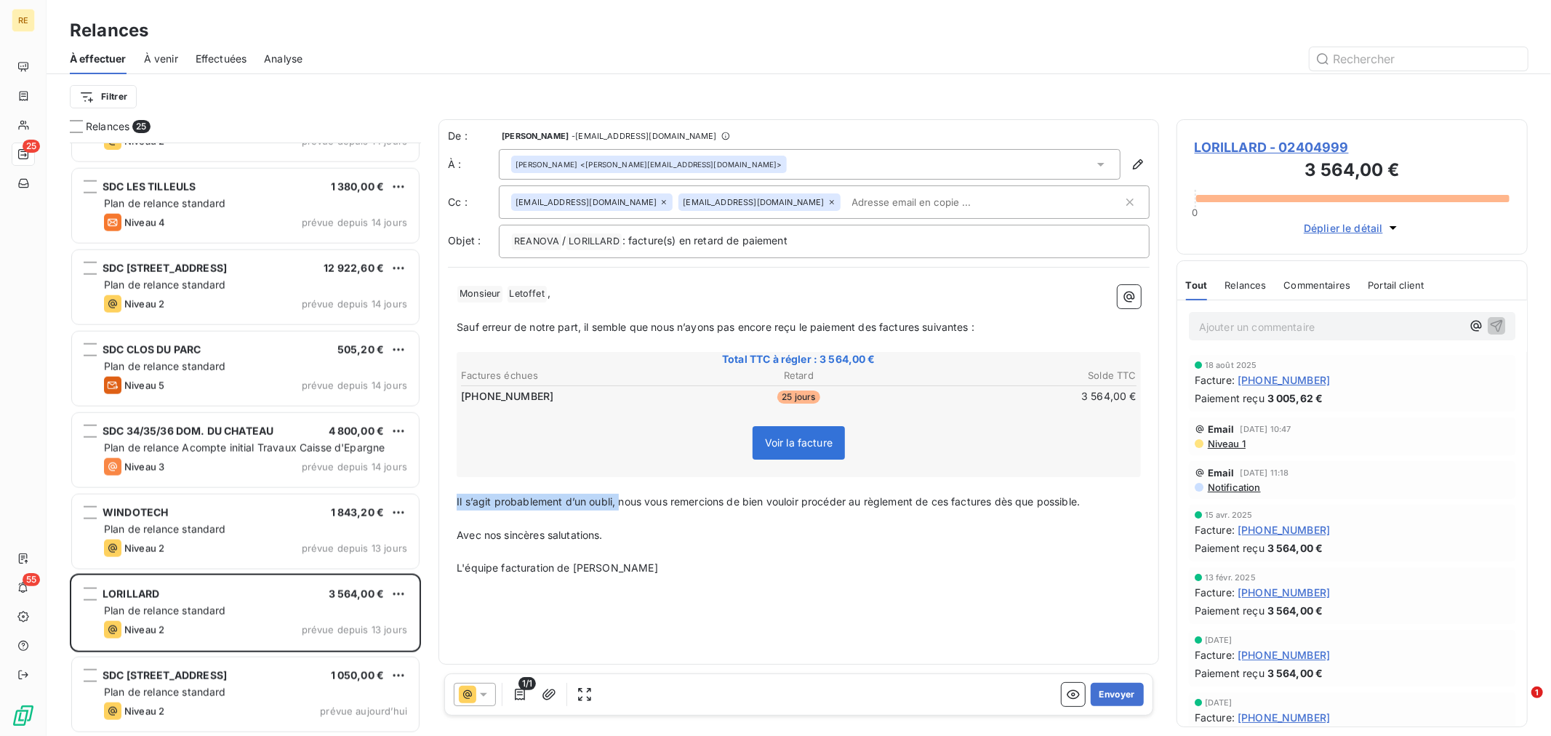
drag, startPoint x: 622, startPoint y: 497, endPoint x: 446, endPoint y: 497, distance: 176.0
click at [446, 497] on div "De : [PERSON_NAME] - [EMAIL_ADDRESS][DOMAIN_NAME] À : [PERSON_NAME] <[PERSON_NA…" at bounding box center [799, 391] width 721 height 545
click at [1109, 695] on button "Envoyer" at bounding box center [1117, 694] width 53 height 23
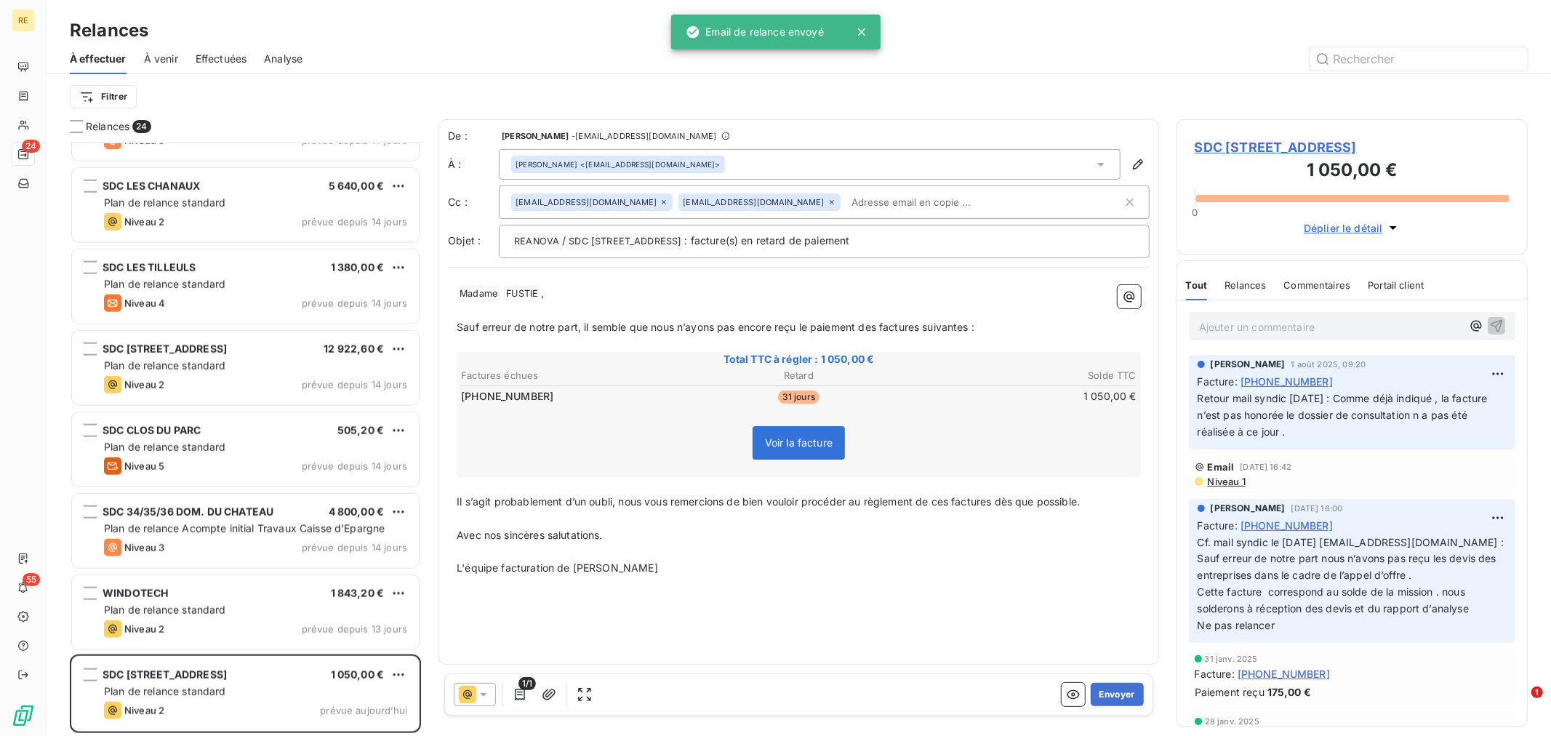
scroll to position [1361, 0]
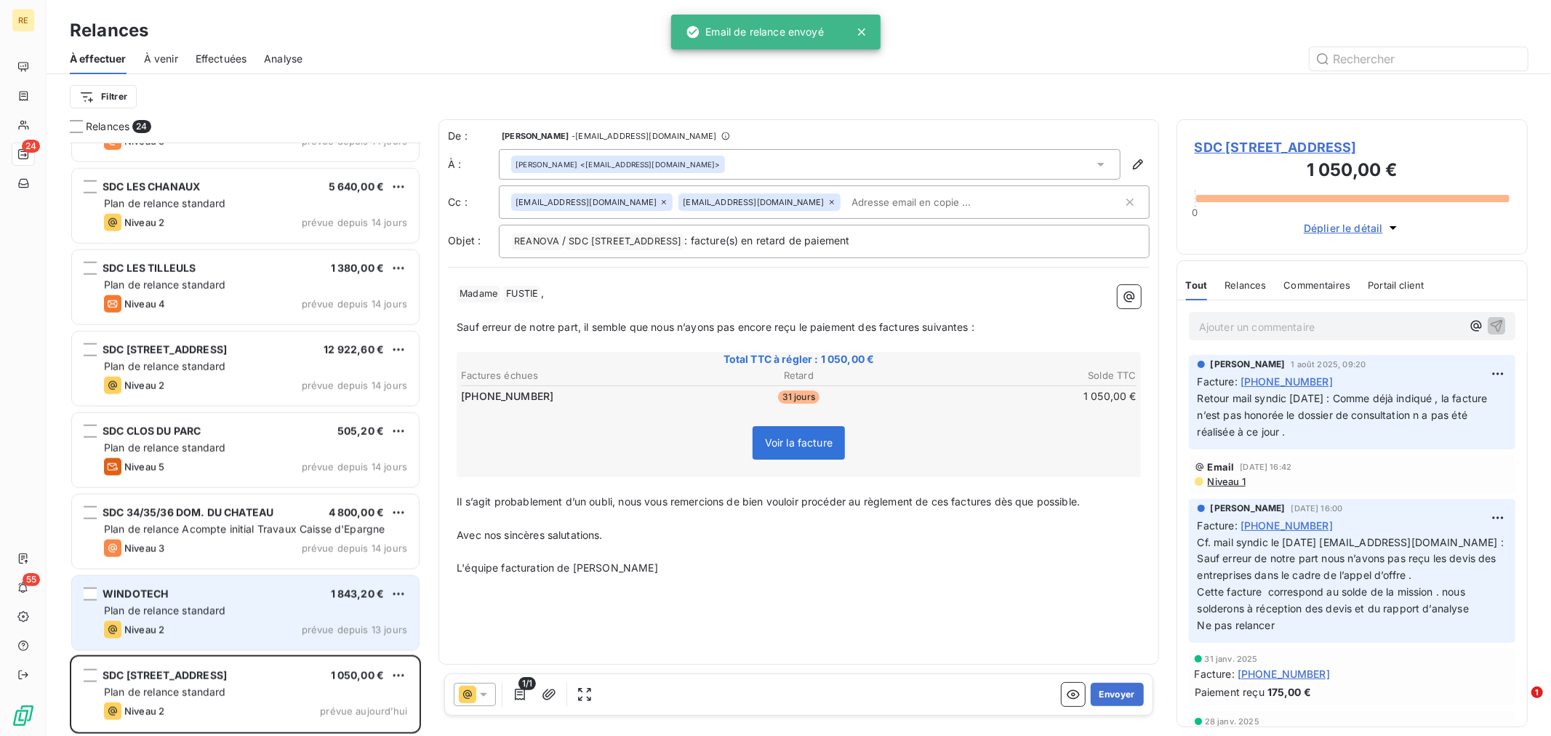
drag, startPoint x: 161, startPoint y: 611, endPoint x: 291, endPoint y: 629, distance: 130.7
click at [162, 609] on span "Plan de relance standard" at bounding box center [165, 610] width 122 height 12
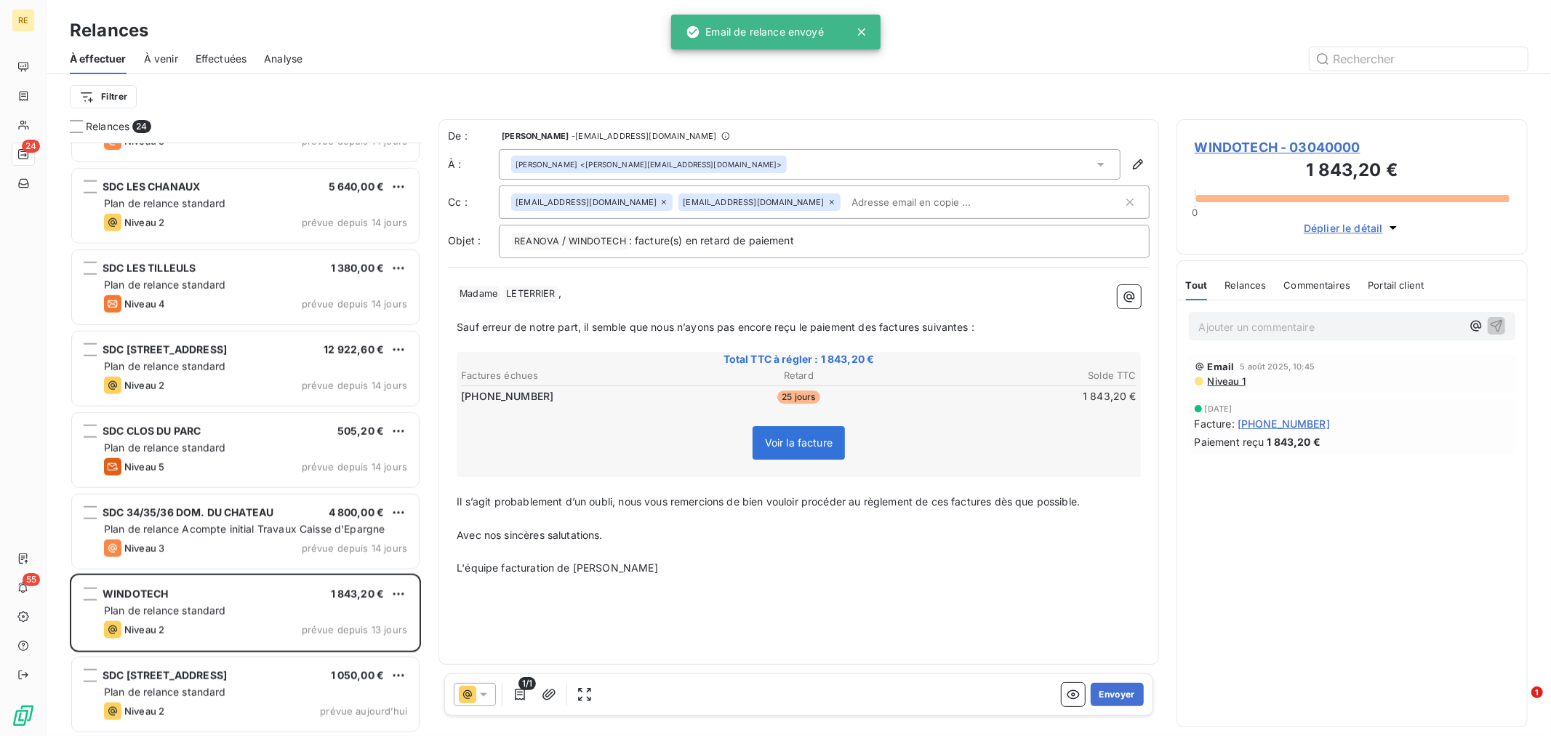
click at [846, 195] on input "text" at bounding box center [930, 202] width 168 height 22
click at [562, 278] on div "﻿ Madame ﻿ LETERRIER ﻿ , ﻿ Sauf erreur de notre part, il semble que nous n’ayon…" at bounding box center [799, 430] width 702 height 309
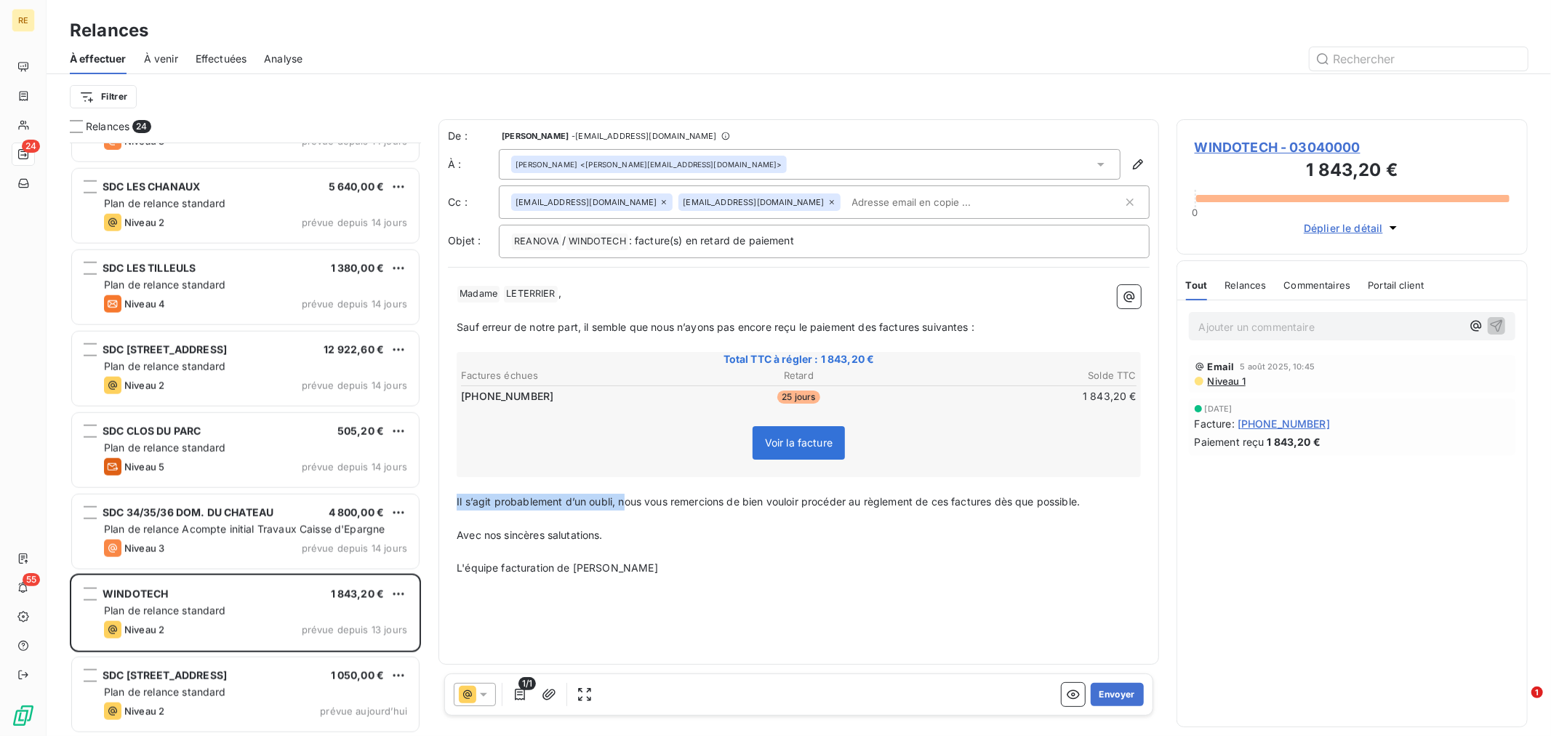
drag, startPoint x: 584, startPoint y: 493, endPoint x: 438, endPoint y: 495, distance: 146.2
click at [439, 495] on div "De : [PERSON_NAME] - [EMAIL_ADDRESS][DOMAIN_NAME] À : [PERSON_NAME] <[PERSON_NA…" at bounding box center [799, 391] width 721 height 545
click at [1109, 700] on button "Envoyer" at bounding box center [1117, 694] width 53 height 23
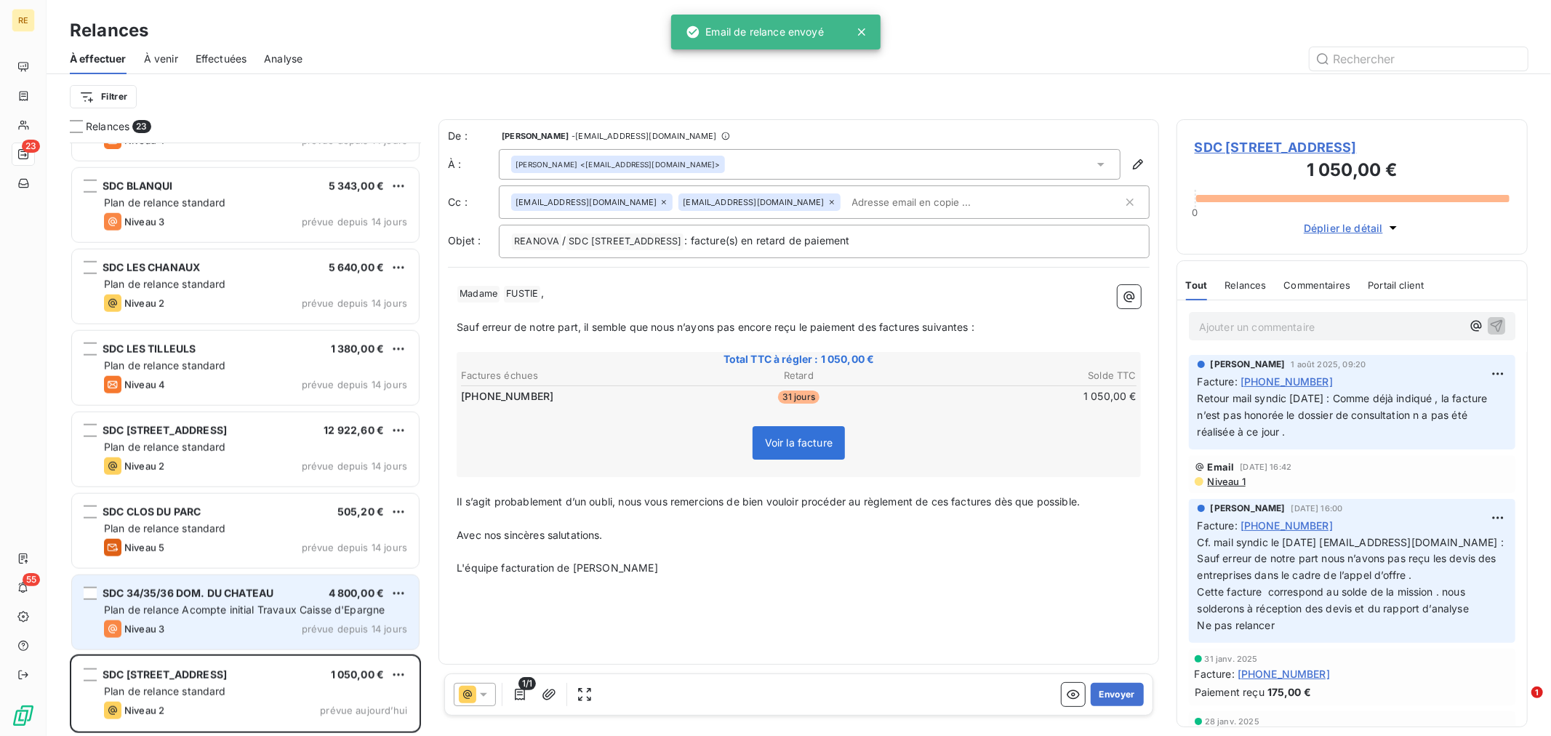
scroll to position [1280, 0]
click at [255, 594] on span "SDC 34/35/36 DOM. DU CHATEAU" at bounding box center [188, 594] width 171 height 12
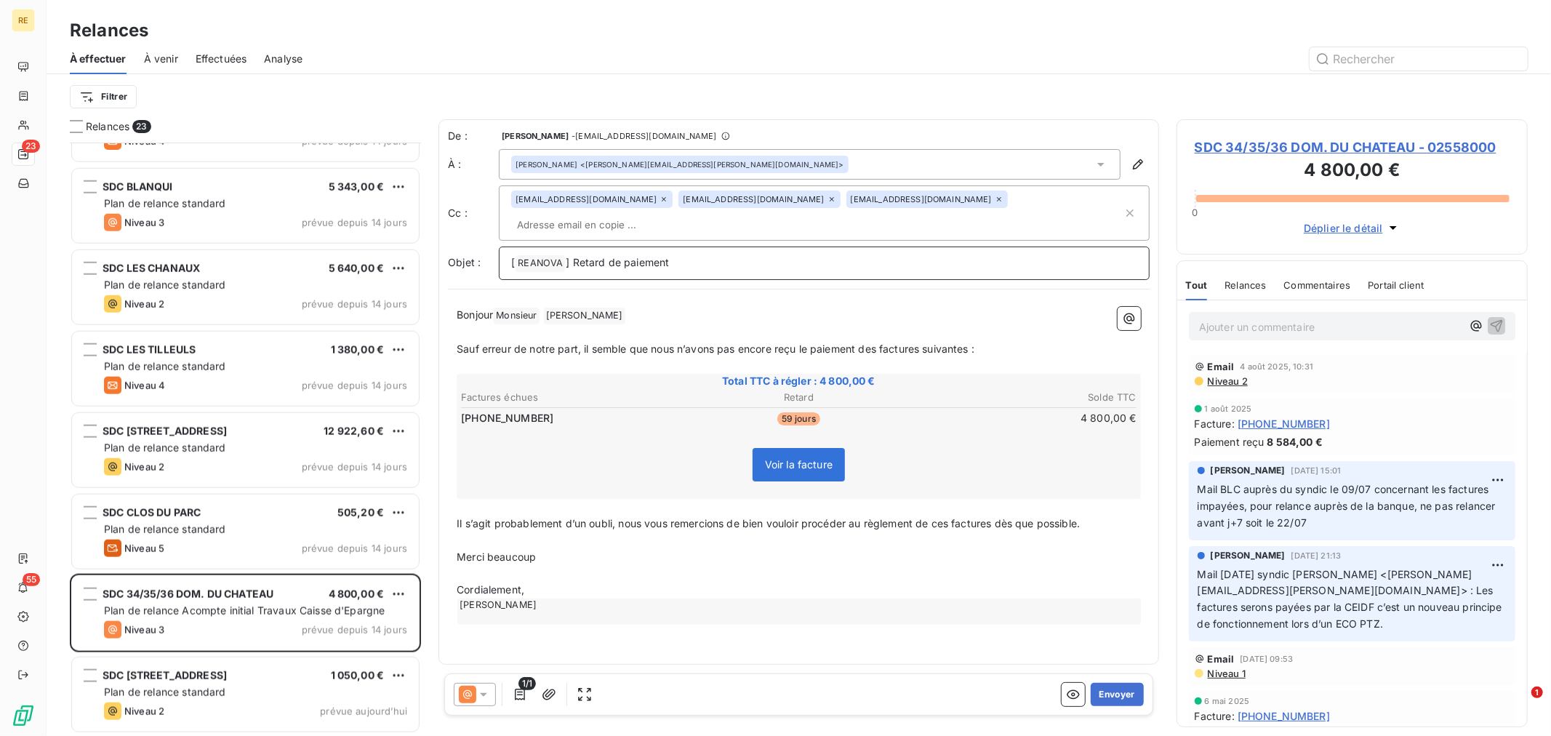
click at [732, 255] on p "[ REANOVA ﻿ ] Retard de paiement" at bounding box center [824, 263] width 626 height 17
click at [679, 214] on input "text" at bounding box center [595, 225] width 168 height 22
click at [989, 341] on p "Sauf erreur de notre part, il semble que nous n’avons pas encore reçu le paieme…" at bounding box center [799, 349] width 684 height 17
click at [692, 549] on p "Merci beaucoup" at bounding box center [799, 557] width 684 height 17
click at [659, 532] on p "﻿" at bounding box center [799, 540] width 684 height 17
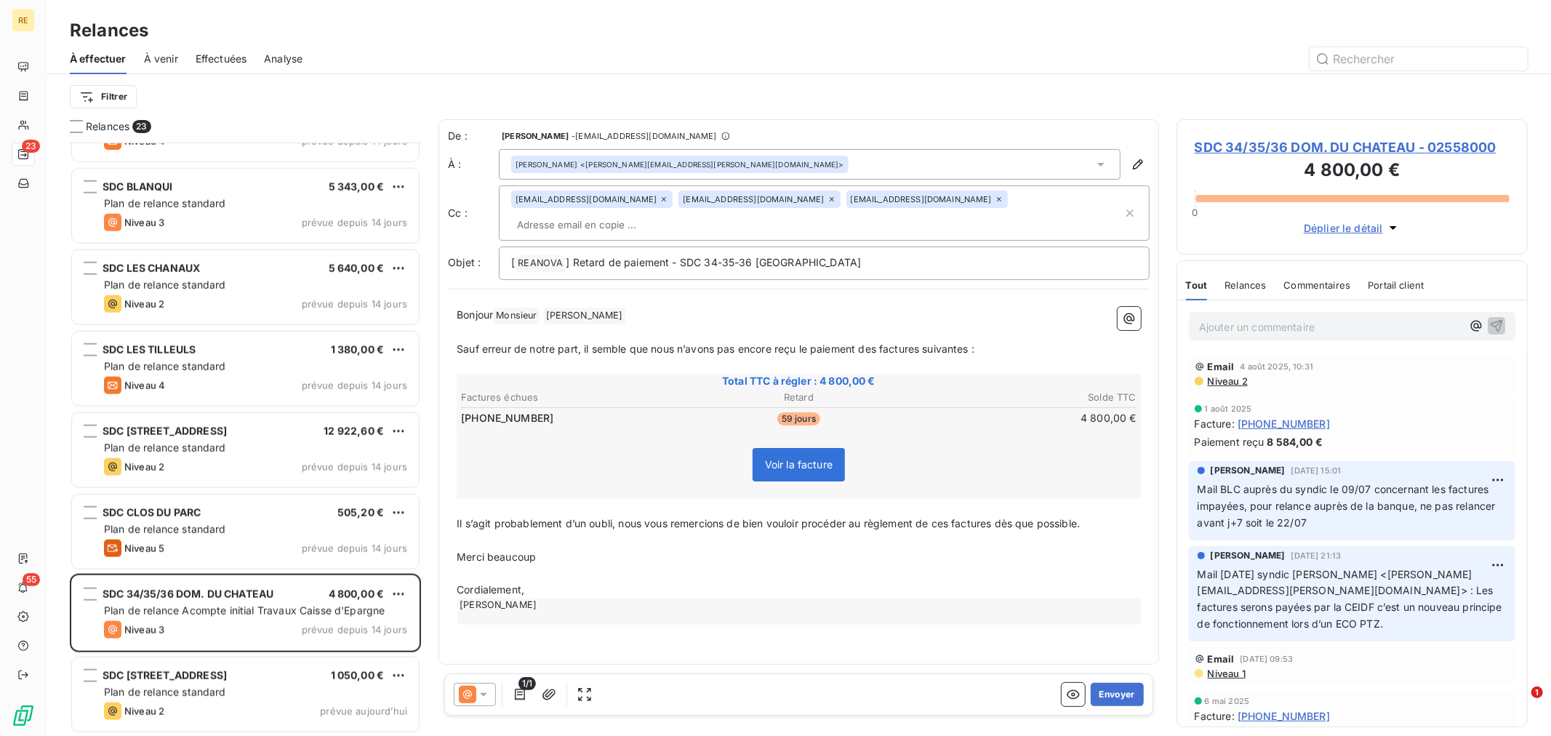
click at [685, 532] on p "﻿" at bounding box center [799, 540] width 684 height 17
click at [662, 549] on p "Merci beaucoup" at bounding box center [799, 557] width 684 height 17
click at [753, 532] on p "﻿" at bounding box center [799, 540] width 684 height 17
click at [715, 532] on p "﻿" at bounding box center [799, 540] width 684 height 17
drag, startPoint x: 626, startPoint y: 499, endPoint x: 449, endPoint y: 507, distance: 176.9
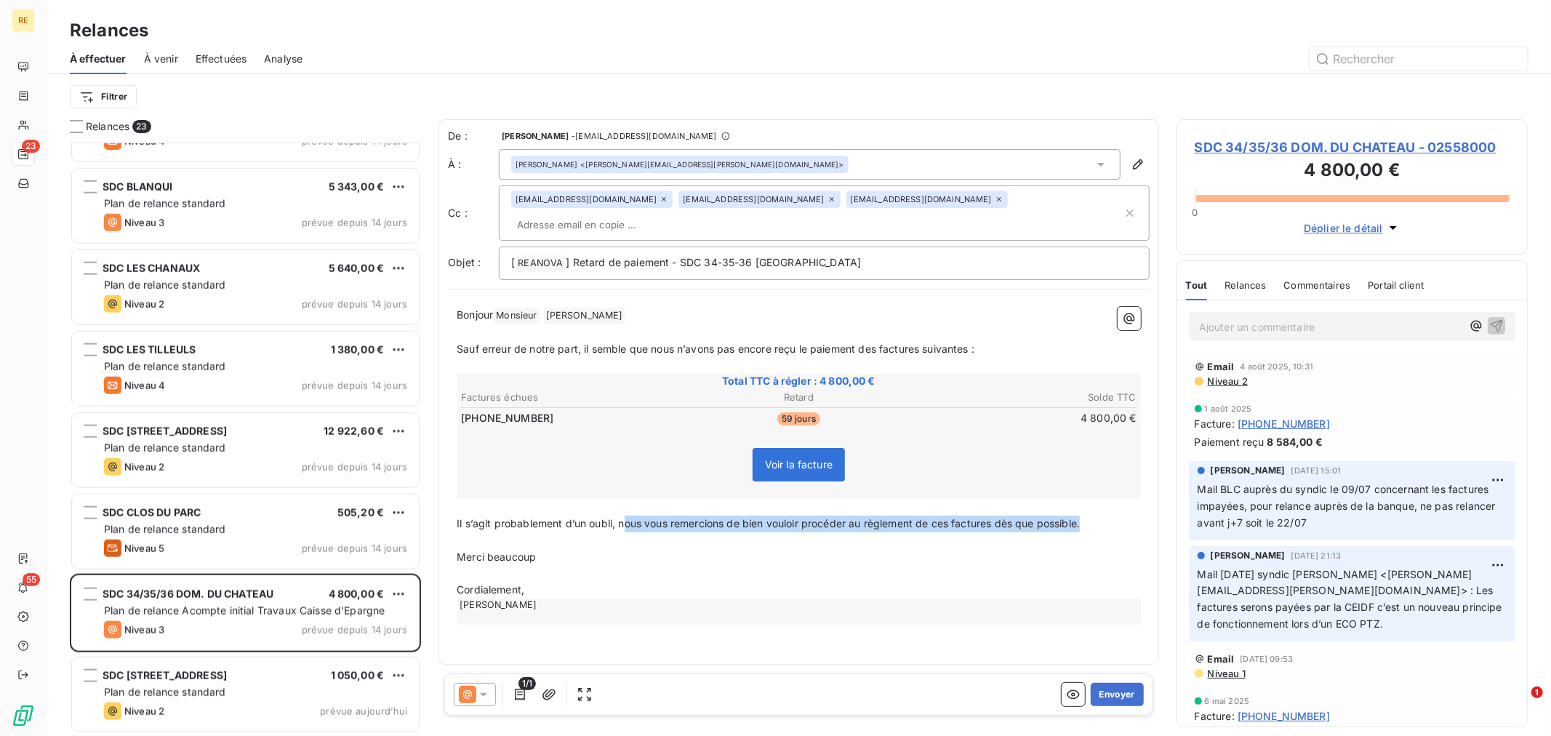
click at [449, 507] on div "Bonjour Monsieur ﻿ [PERSON_NAME] ﻿ ﻿ ﻿ Sauf erreur de notre part, il semble que…" at bounding box center [799, 465] width 702 height 335
click at [694, 532] on p "﻿" at bounding box center [799, 540] width 684 height 17
click at [718, 582] on p "Cordialement," at bounding box center [799, 590] width 684 height 17
click at [699, 532] on p "﻿" at bounding box center [799, 540] width 684 height 17
click at [620, 516] on p "Il s’agit probablement d’un oubli, nous vous remercions de bien vouloir procéde…" at bounding box center [799, 524] width 684 height 17
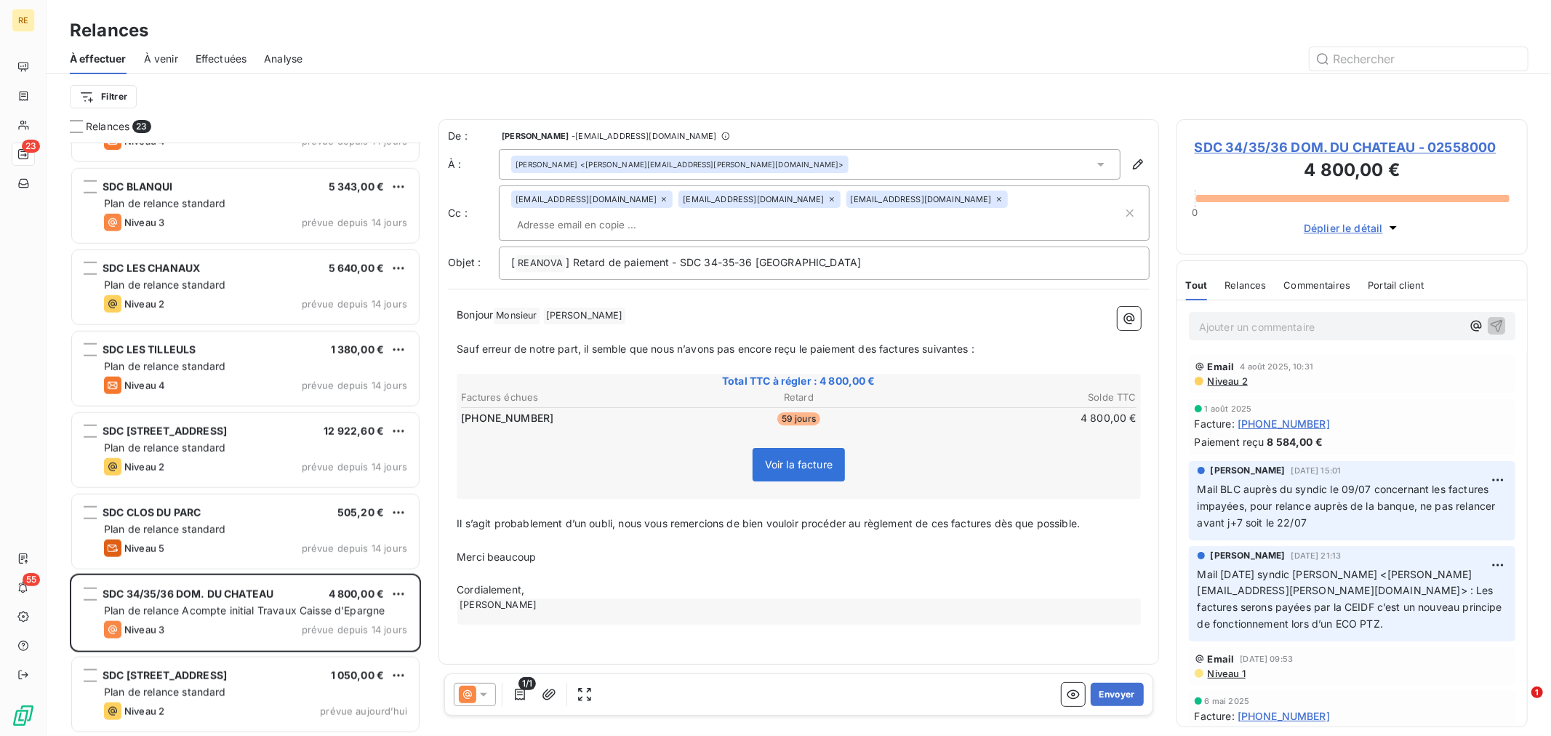
click at [605, 517] on span "Il s’agit probablement d’un oubli, nous vous remercions de bien vouloir procéde…" at bounding box center [768, 523] width 623 height 12
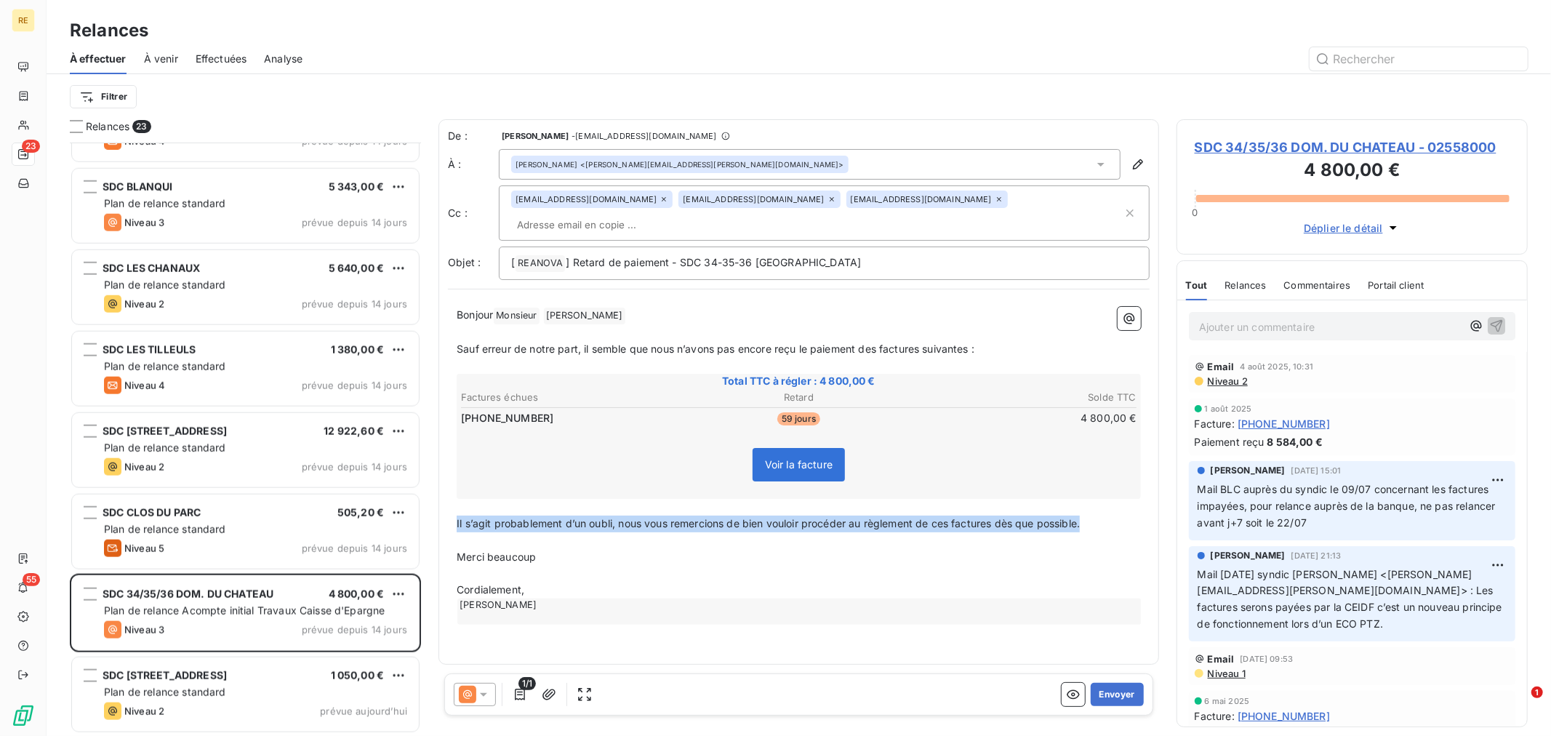
click at [605, 517] on span "Il s’agit probablement d’un oubli, nous vous remercions de bien vouloir procéde…" at bounding box center [768, 523] width 623 height 12
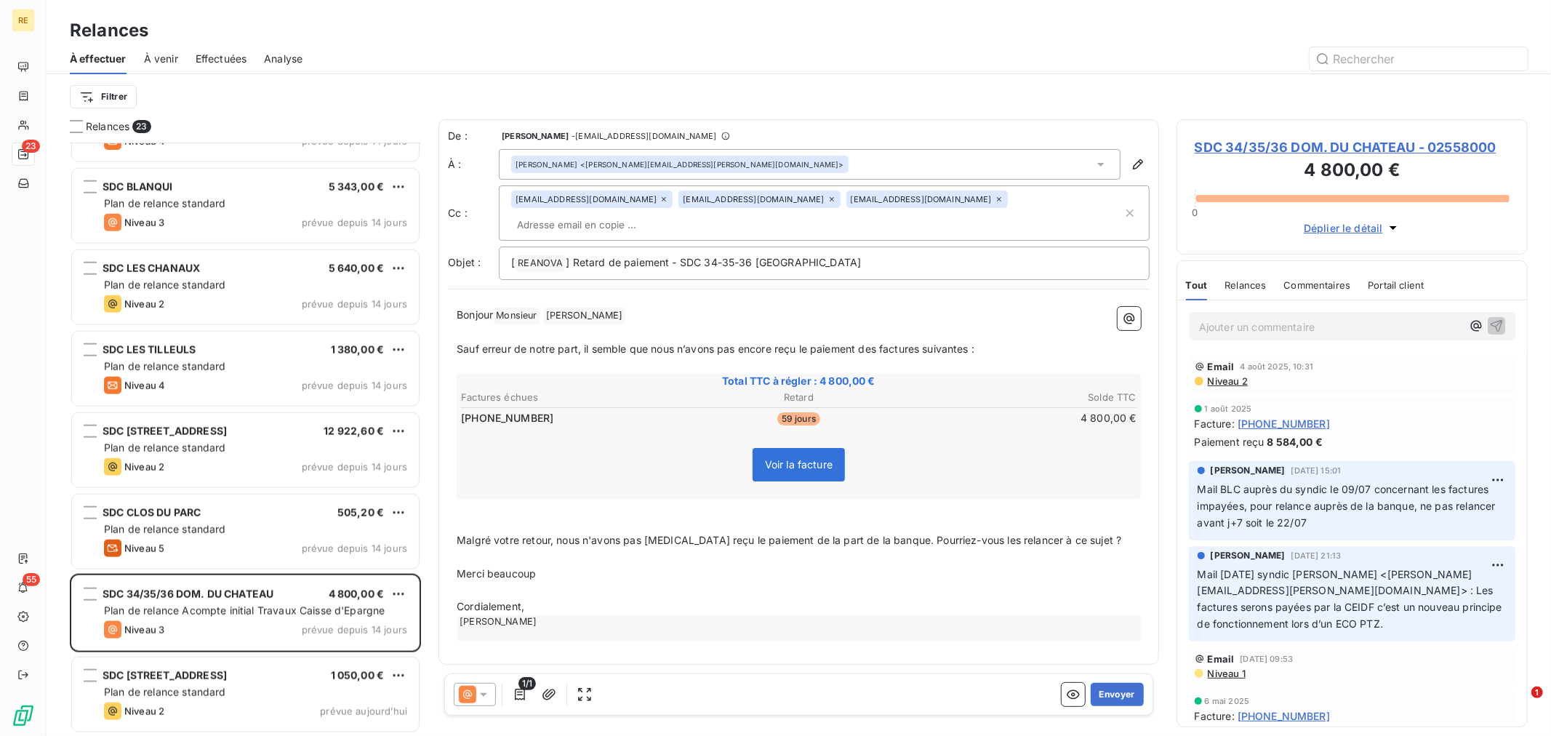
click at [492, 567] on span "Merci beaucoup" at bounding box center [496, 573] width 79 height 12
click at [491, 567] on span "Merci beaucoup" at bounding box center [496, 573] width 79 height 12
click at [532, 615] on p "Cordialement," at bounding box center [799, 623] width 684 height 17
click at [812, 549] on p "﻿" at bounding box center [799, 557] width 684 height 17
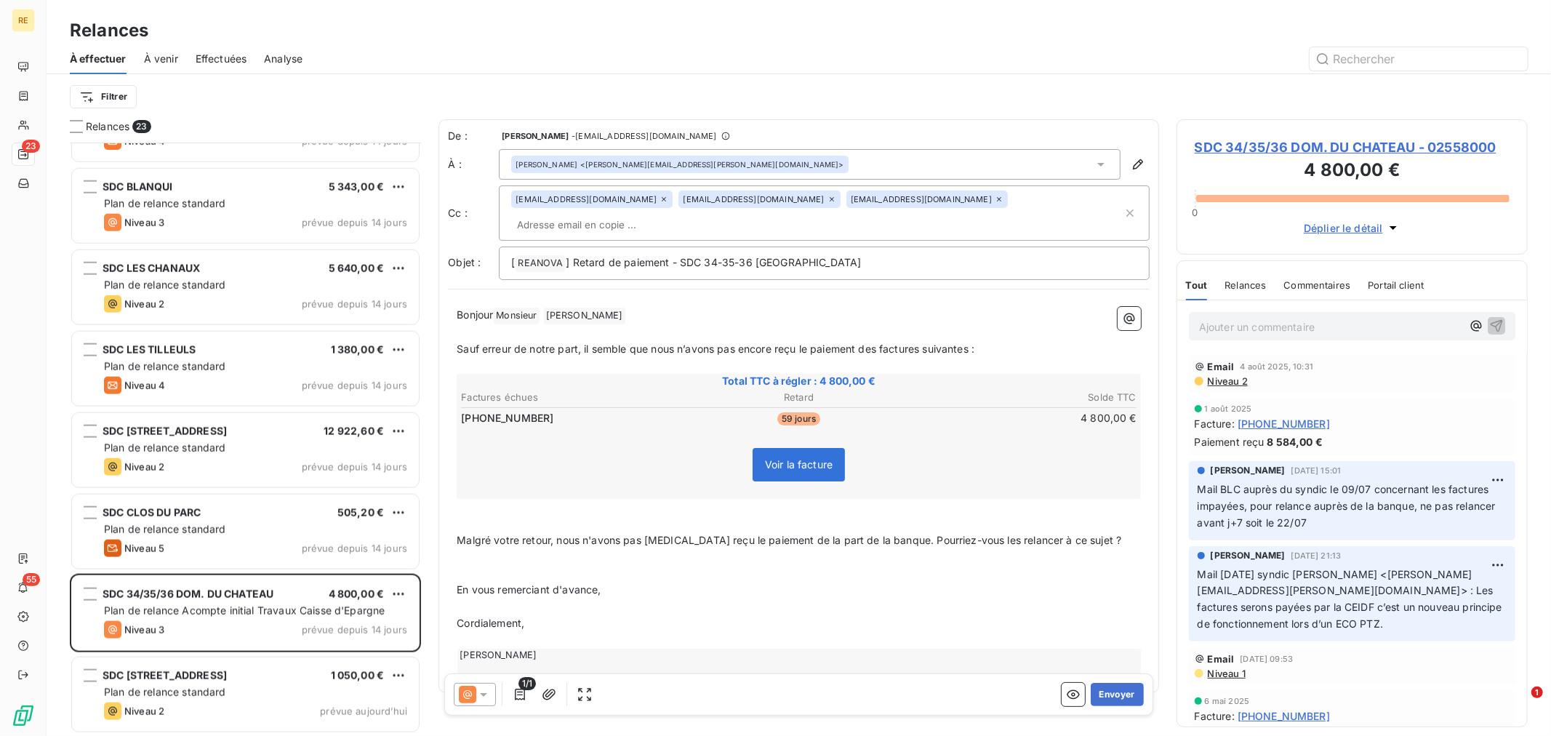
click at [537, 516] on p "﻿" at bounding box center [799, 524] width 684 height 17
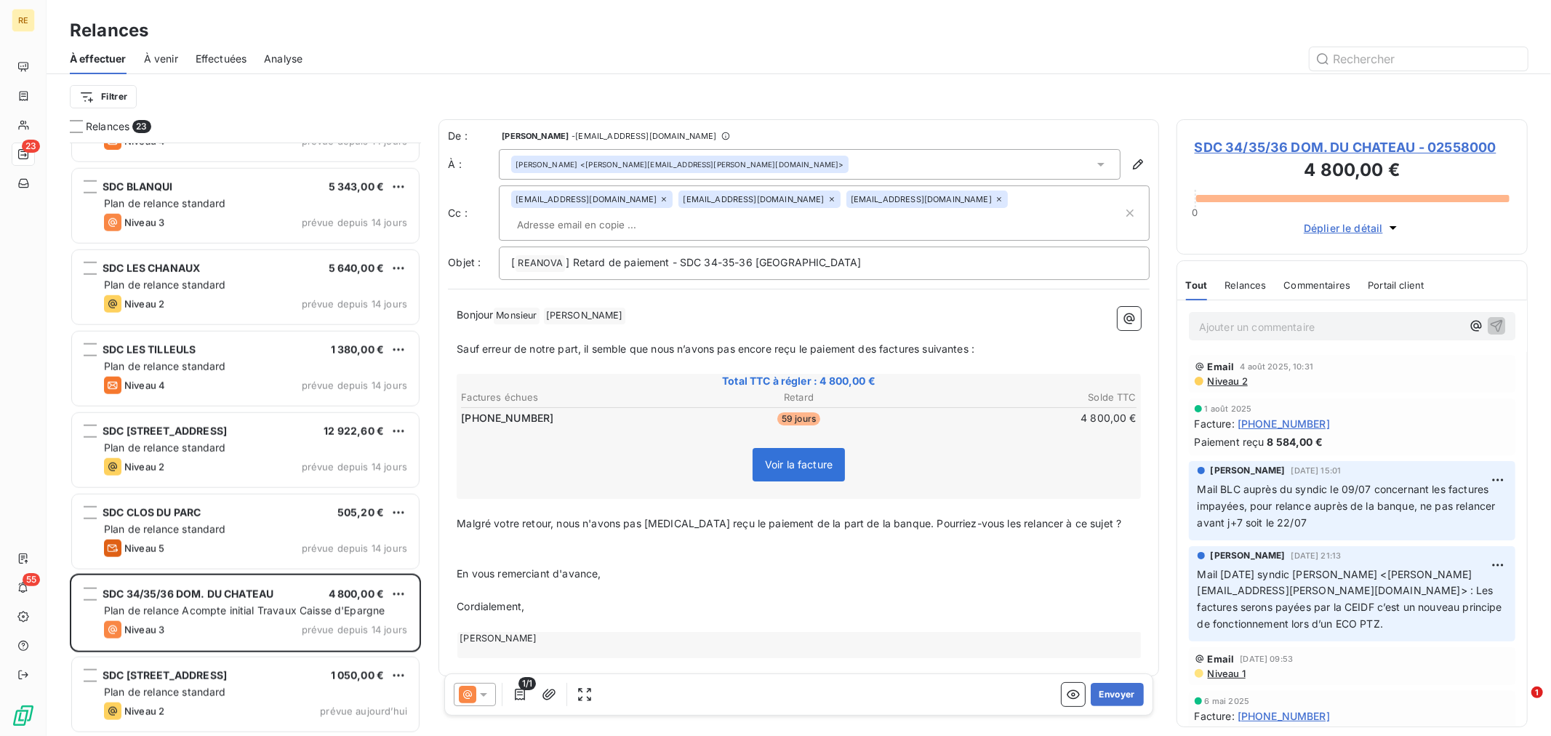
click at [893, 582] on p "﻿" at bounding box center [799, 590] width 684 height 17
click at [682, 599] on p "Cordialement," at bounding box center [799, 607] width 684 height 17
click at [723, 343] on span "Sauf erreur de notre part, il semble que nous n’avons pas encore reçu le paieme…" at bounding box center [716, 349] width 518 height 12
click at [798, 341] on p "Sauf erreur de notre part, il semble que nous n’avons pas encore reçu le paieme…" at bounding box center [799, 349] width 684 height 17
click at [992, 324] on p "﻿" at bounding box center [799, 332] width 684 height 17
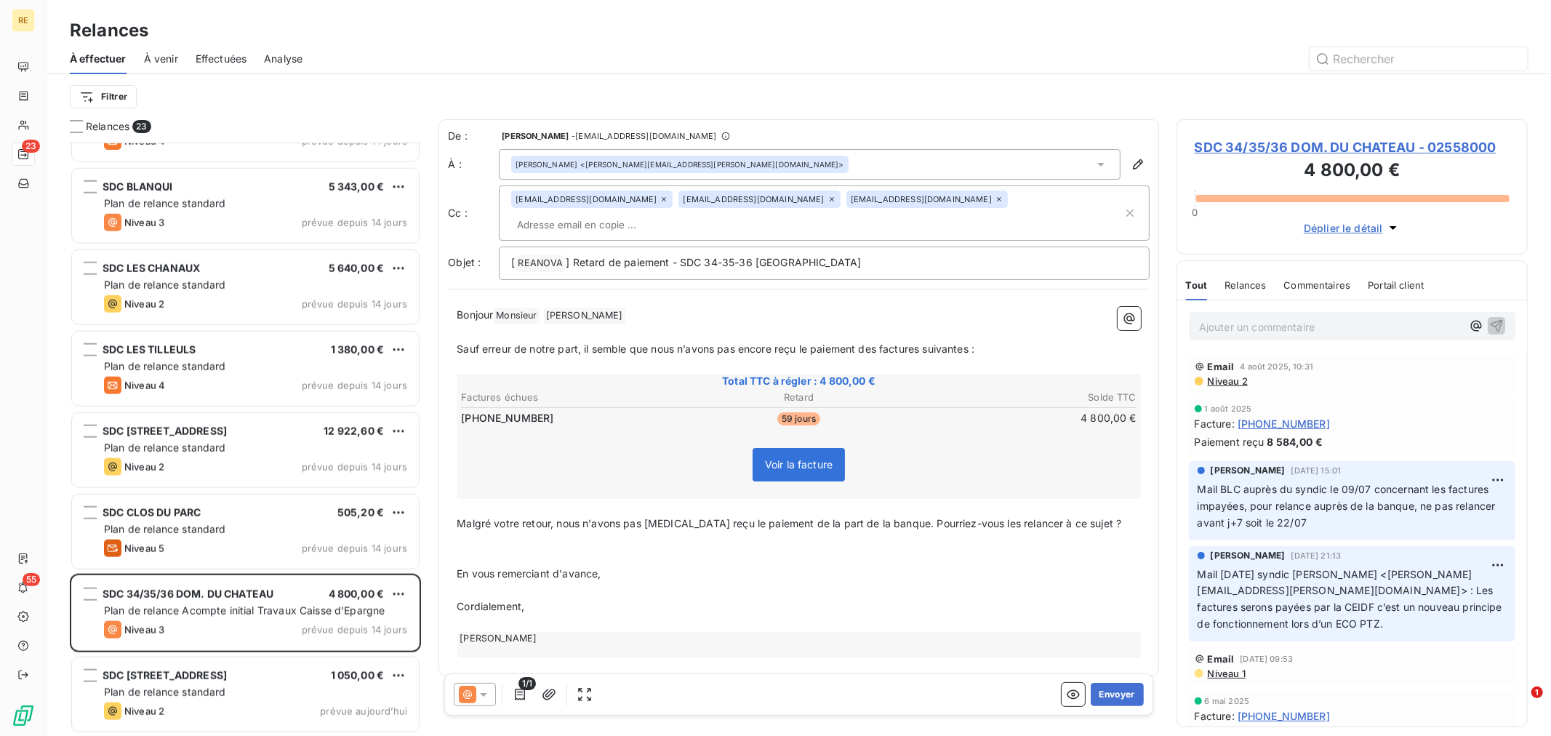
click at [571, 532] on p "﻿" at bounding box center [799, 540] width 684 height 17
click at [650, 532] on p "﻿" at bounding box center [799, 540] width 684 height 17
click at [571, 532] on p "﻿" at bounding box center [799, 540] width 684 height 17
click at [974, 343] on span "Sauf erreur de notre part, il semble que nous n’avons pas encore reçu le paieme…" at bounding box center [716, 349] width 518 height 12
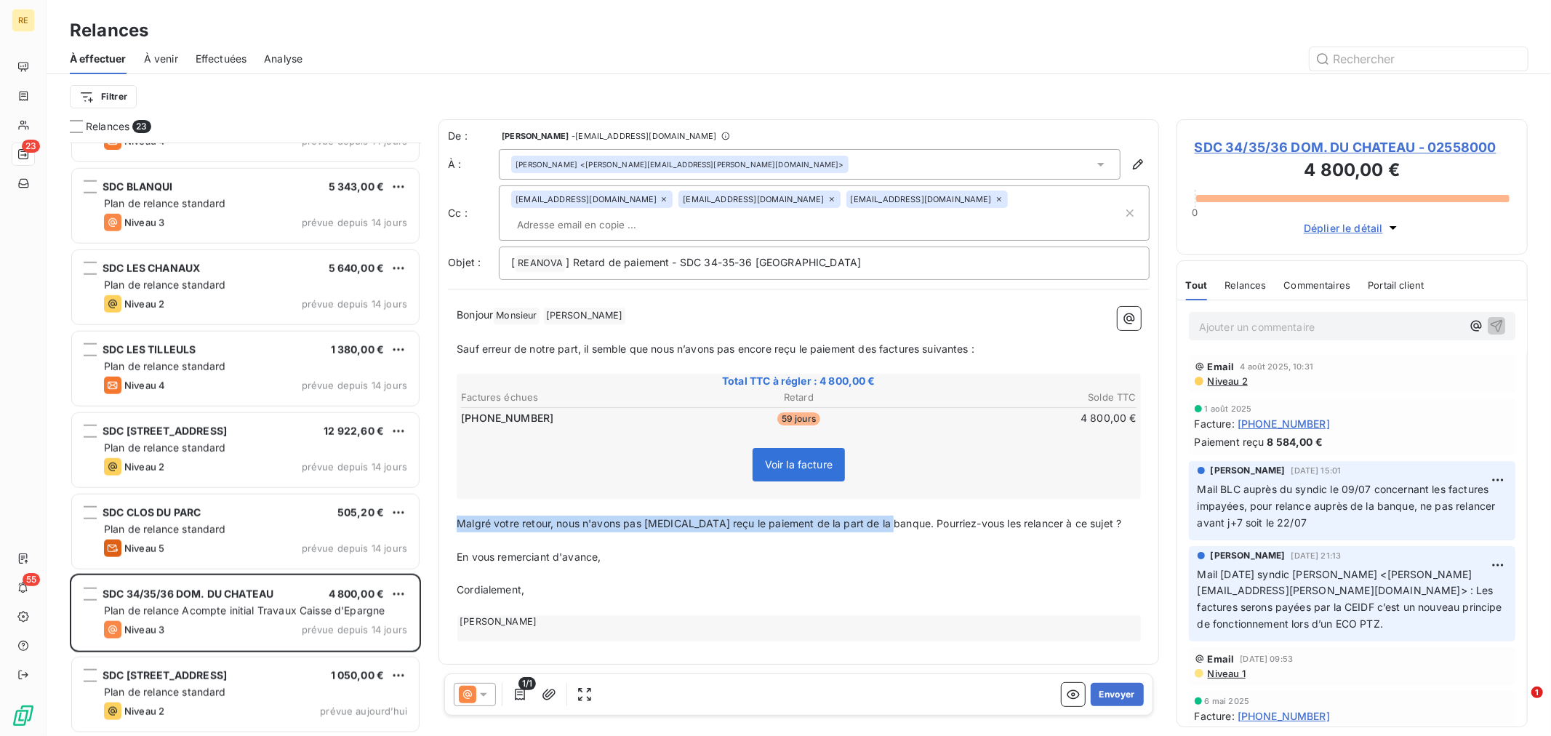
drag, startPoint x: 887, startPoint y: 499, endPoint x: 454, endPoint y: 495, distance: 433.4
click at [454, 495] on div "Bonjour Monsieur ﻿ [PERSON_NAME] ﻿ ﻿ ﻿ Sauf erreur de notre part, il semble que…" at bounding box center [799, 474] width 702 height 352
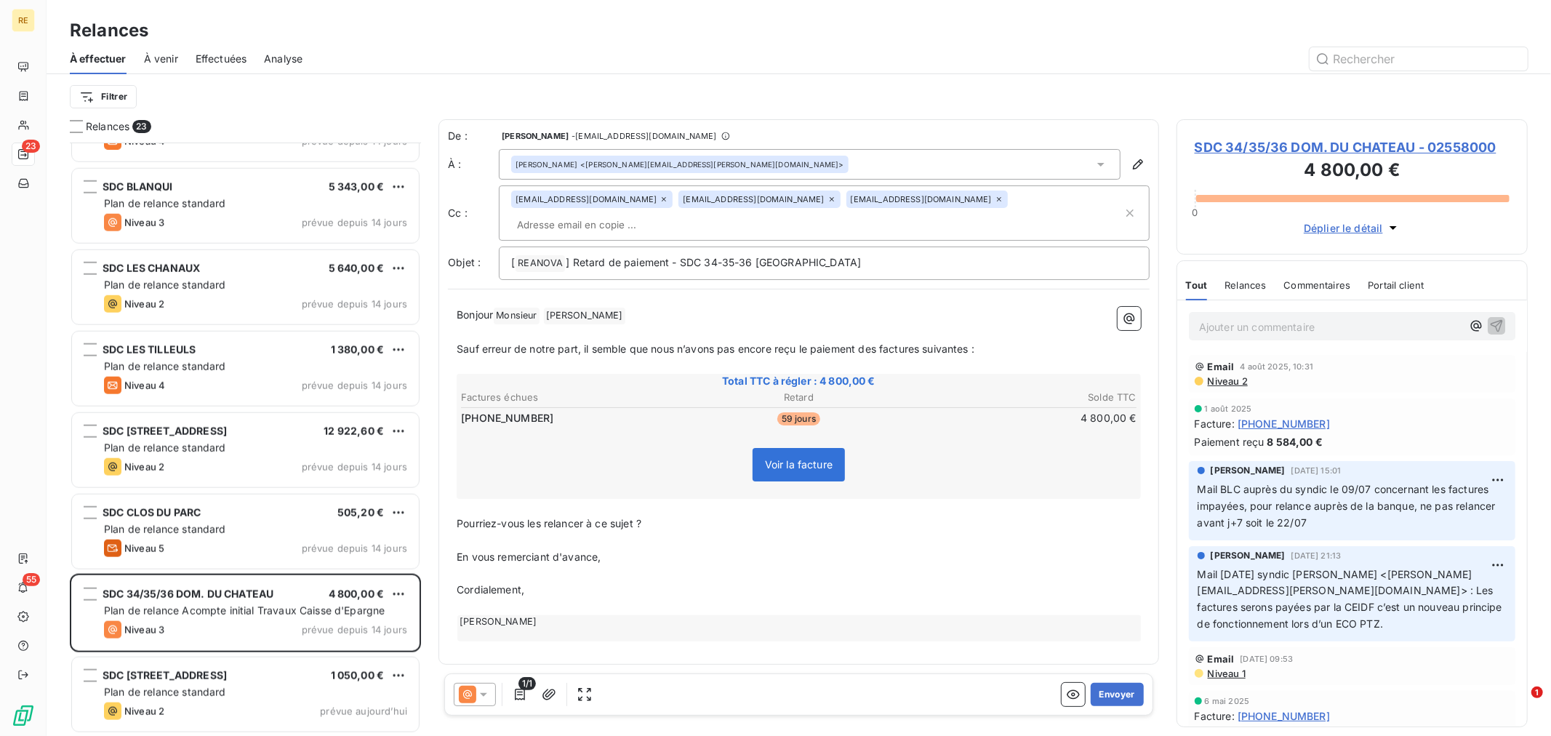
click at [548, 517] on span "Pourriez-vous les relancer à ce sujet ?" at bounding box center [549, 523] width 185 height 12
drag, startPoint x: 573, startPoint y: 497, endPoint x: 638, endPoint y: 497, distance: 65.5
click at [575, 517] on span "Pourriez-vous relancer à ce sujet ?" at bounding box center [541, 523] width 168 height 12
click at [774, 566] on p "﻿" at bounding box center [799, 574] width 684 height 17
click at [1110, 693] on button "Envoyer" at bounding box center [1117, 694] width 53 height 23
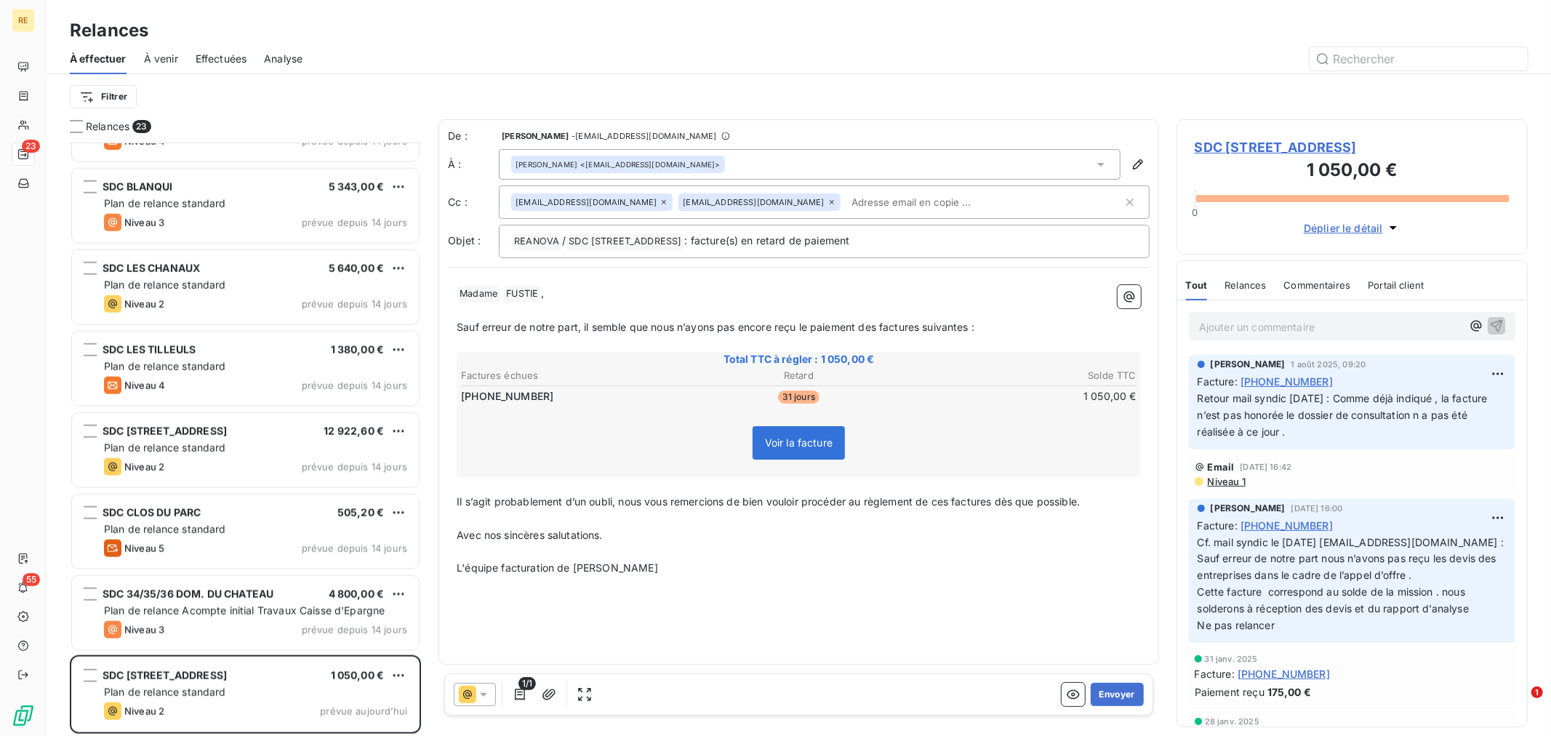
scroll to position [1198, 0]
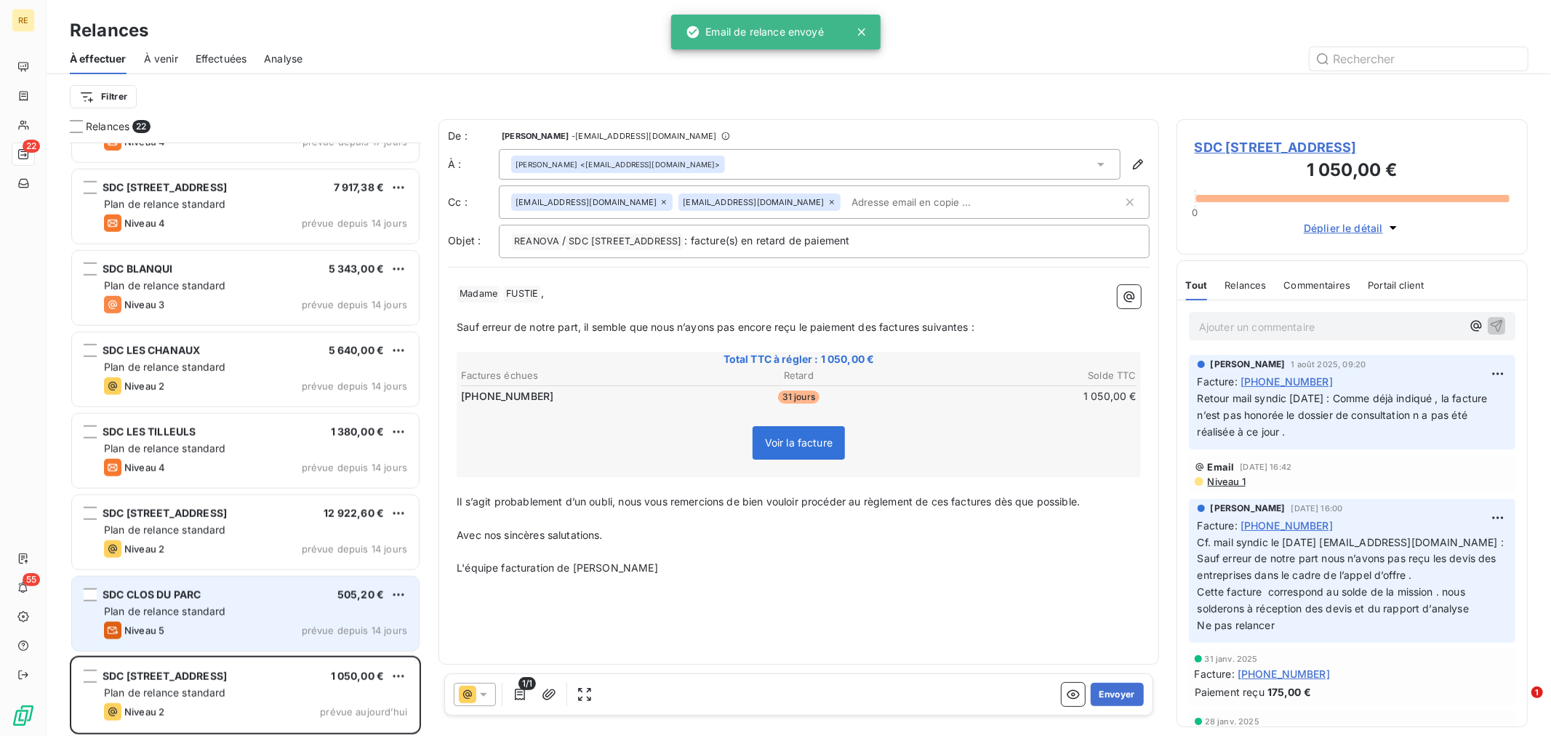
drag, startPoint x: 202, startPoint y: 608, endPoint x: 204, endPoint y: 641, distance: 32.8
click at [202, 611] on span "Plan de relance standard" at bounding box center [165, 611] width 122 height 12
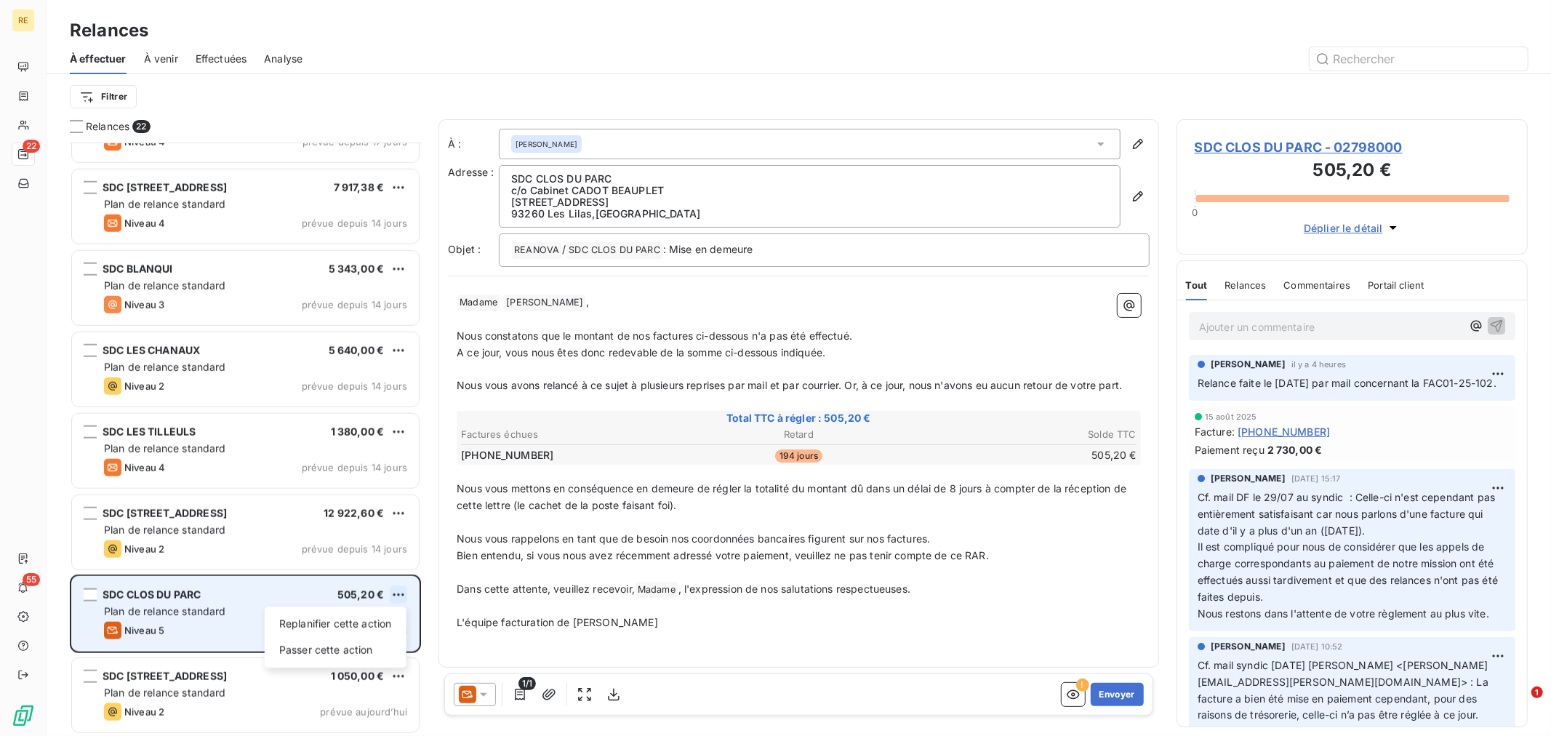
click at [401, 593] on html "RE 22 55 Relances À effectuer À venir Effectuées Analyse Filtrer Relances 22 SD…" at bounding box center [775, 368] width 1551 height 736
click at [367, 630] on div "Replanifier cette action" at bounding box center [336, 623] width 130 height 23
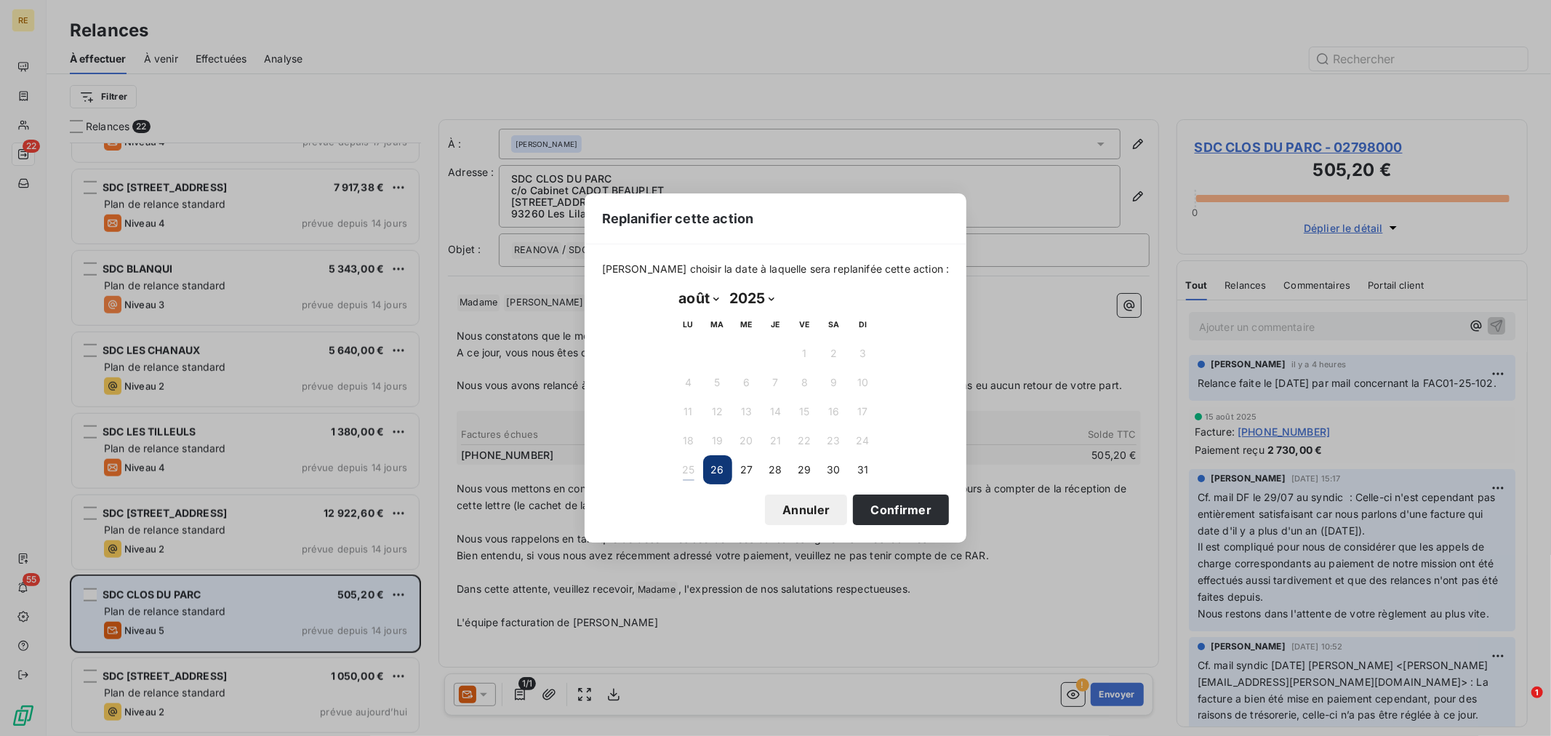
click at [700, 293] on select "janvier février mars avril mai juin juillet août septembre octobre novembre déc…" at bounding box center [699, 298] width 50 height 23
select select "8"
click at [674, 287] on select "janvier février mars avril mai juin juillet août septembre octobre novembre déc…" at bounding box center [699, 298] width 50 height 23
click at [693, 344] on button "1" at bounding box center [688, 353] width 29 height 29
click at [868, 513] on button "Confirmer" at bounding box center [901, 510] width 96 height 31
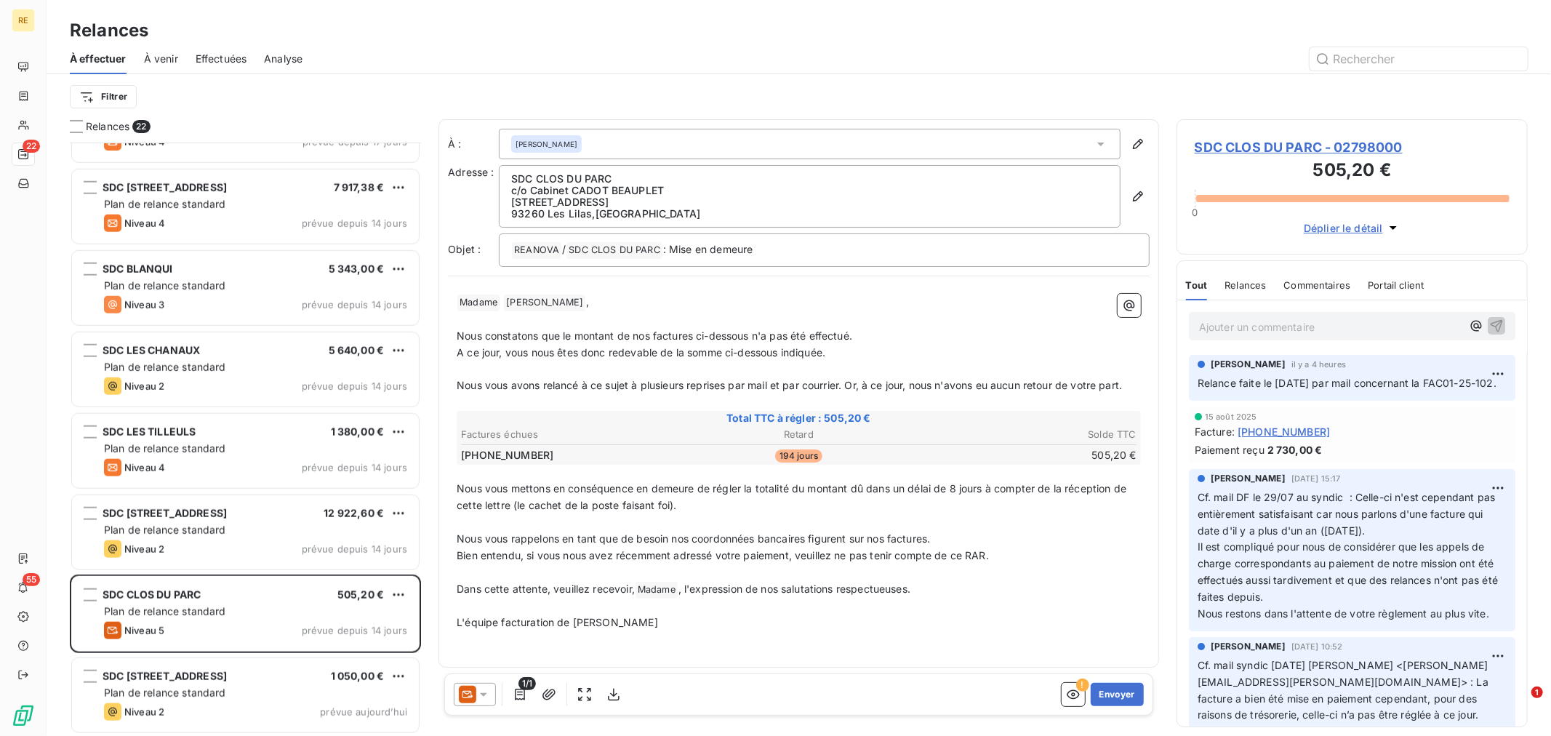
scroll to position [1116, 0]
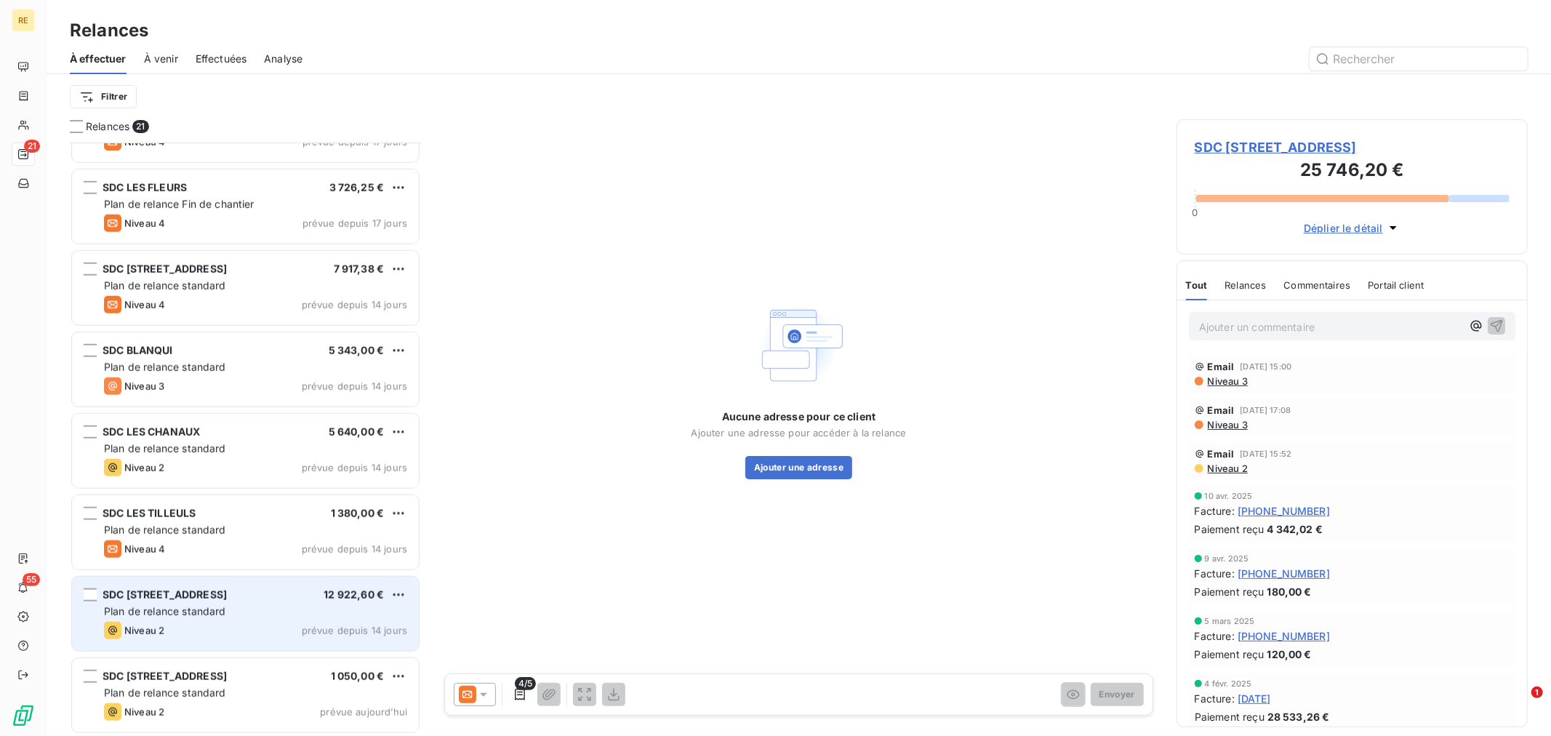
click at [183, 592] on span "SDC [STREET_ADDRESS]" at bounding box center [165, 594] width 124 height 12
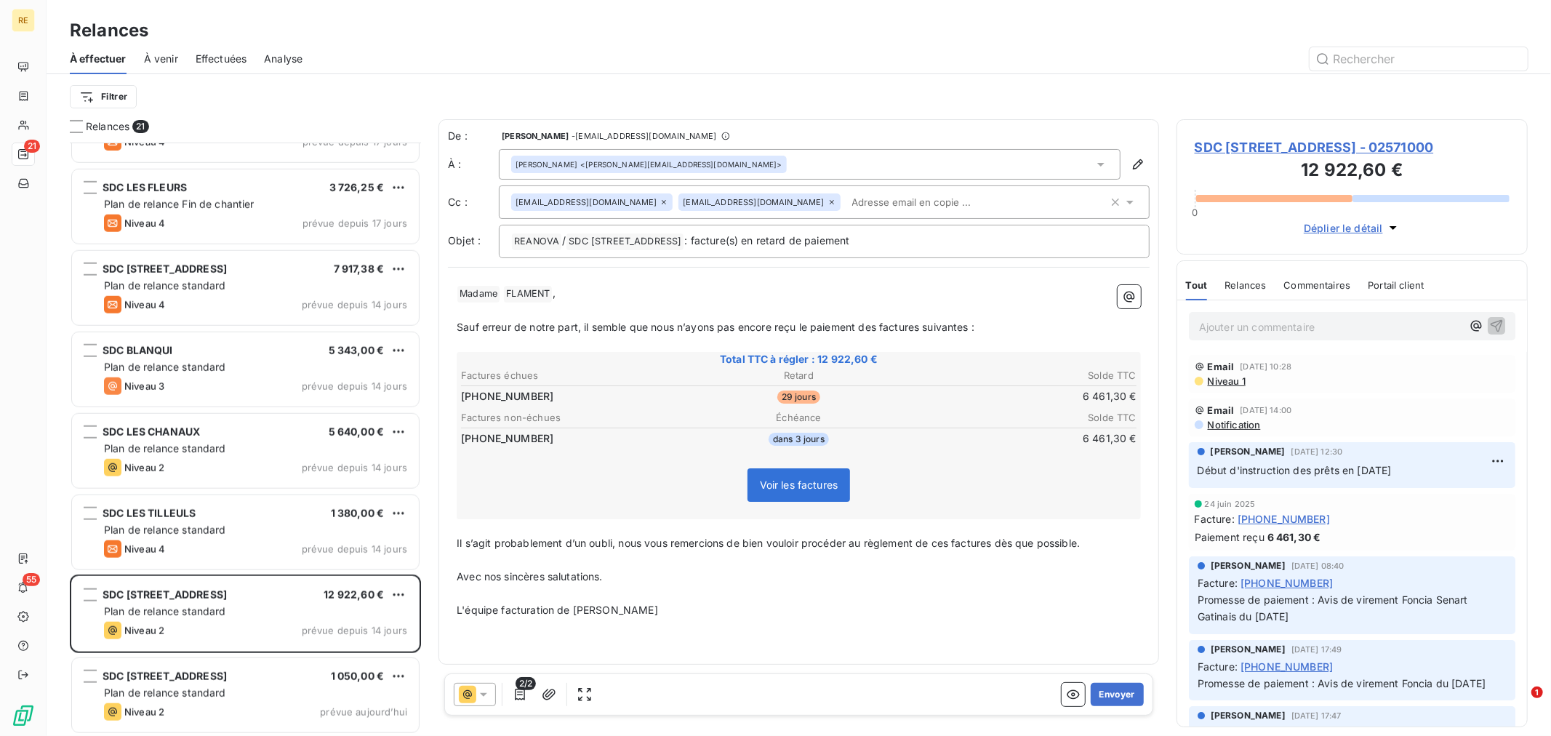
click at [788, 189] on div "[EMAIL_ADDRESS][DOMAIN_NAME] [PERSON_NAME][EMAIL_ADDRESS][DOMAIN_NAME]" at bounding box center [824, 201] width 651 height 33
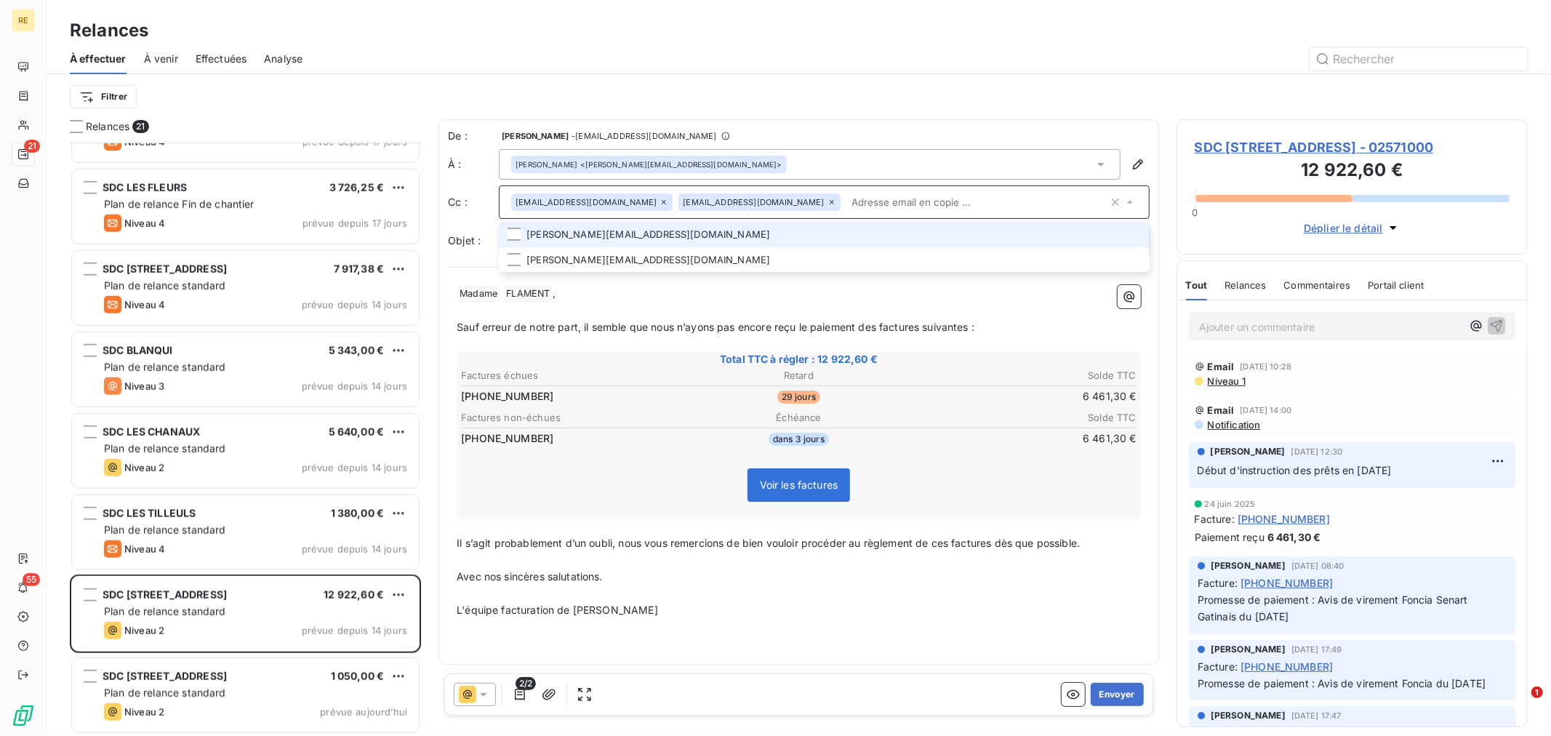
click at [670, 241] on li "[PERSON_NAME][EMAIL_ADDRESS][DOMAIN_NAME]" at bounding box center [824, 234] width 651 height 25
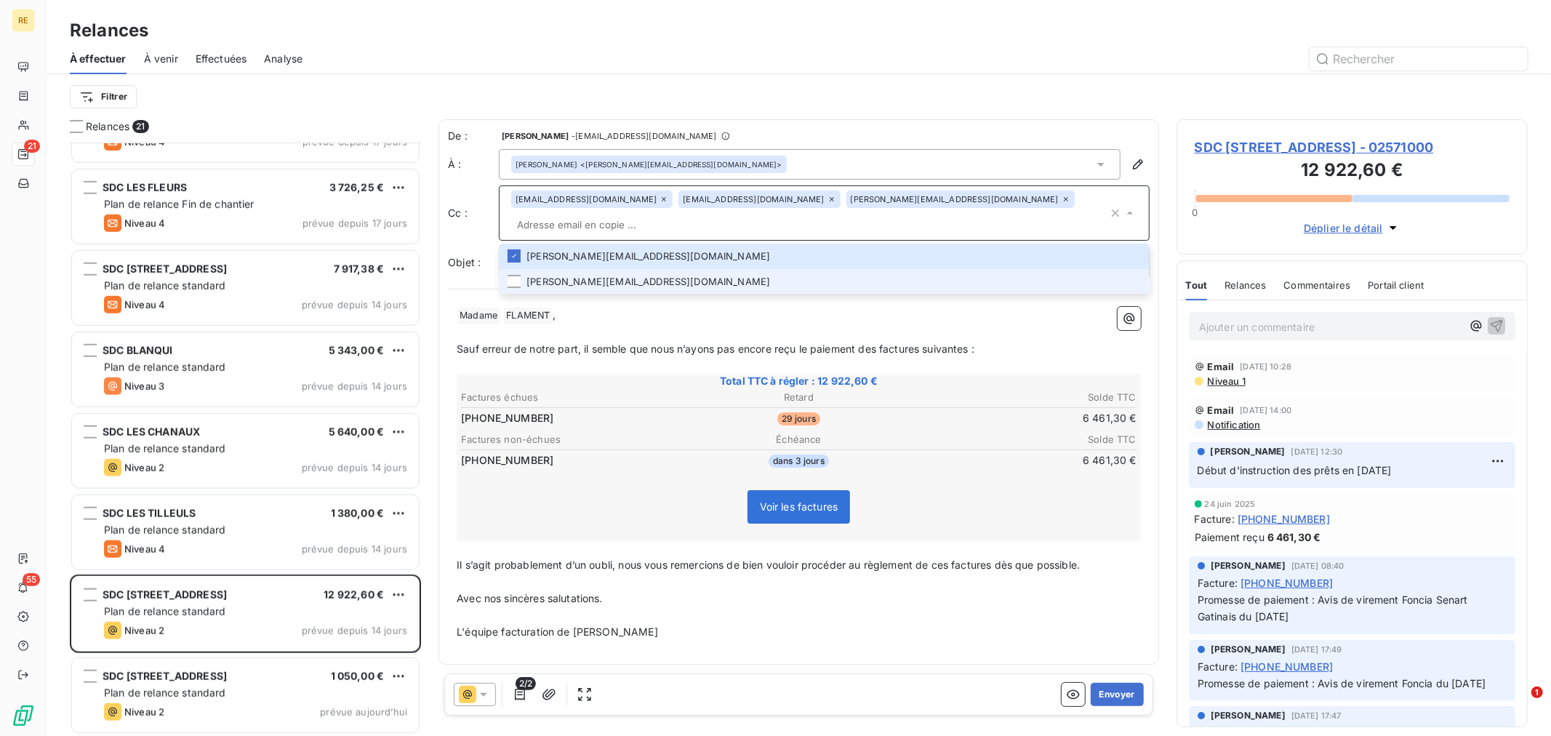
click at [641, 269] on li "[PERSON_NAME][EMAIL_ADDRESS][DOMAIN_NAME]" at bounding box center [824, 281] width 651 height 25
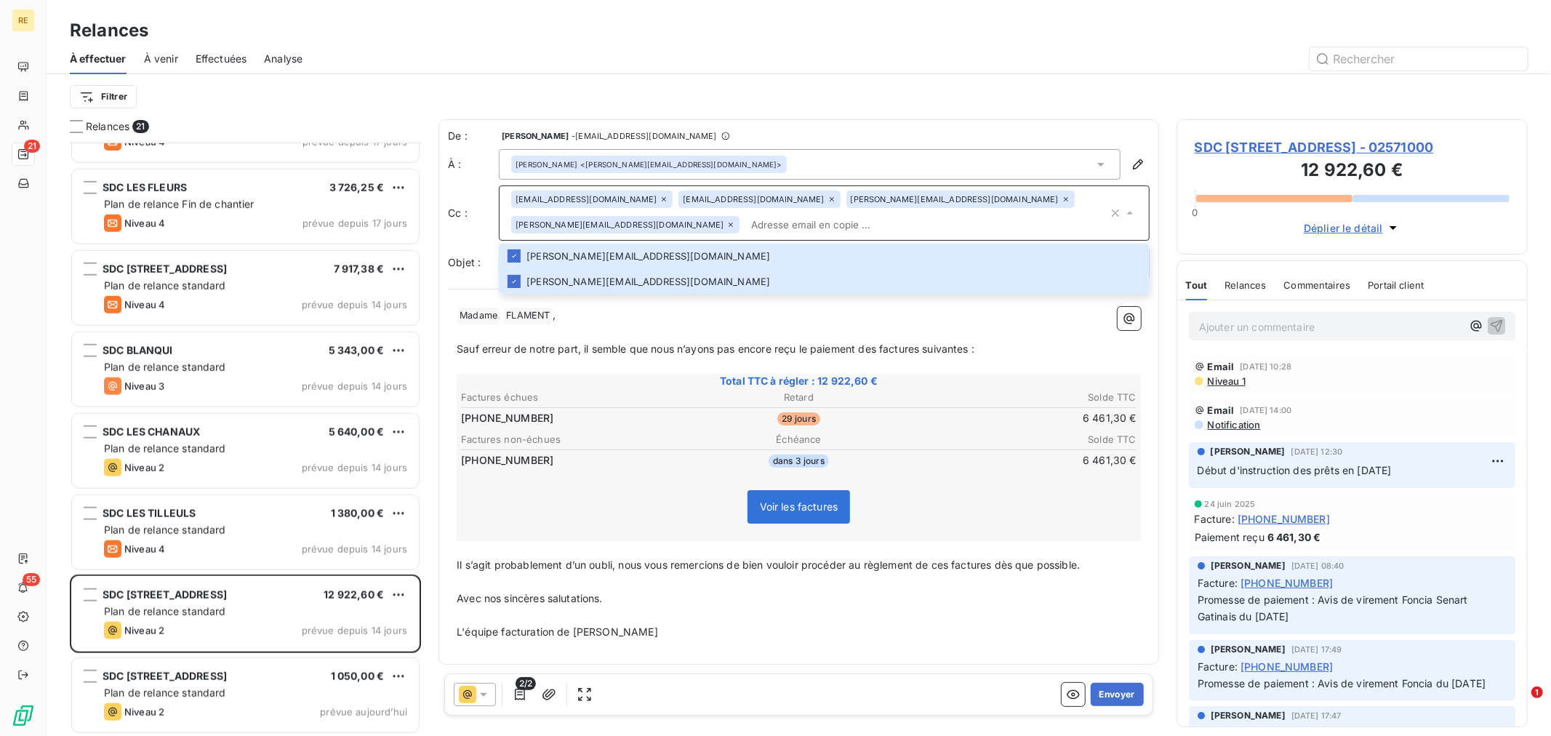
click at [660, 358] on p "﻿" at bounding box center [799, 366] width 684 height 17
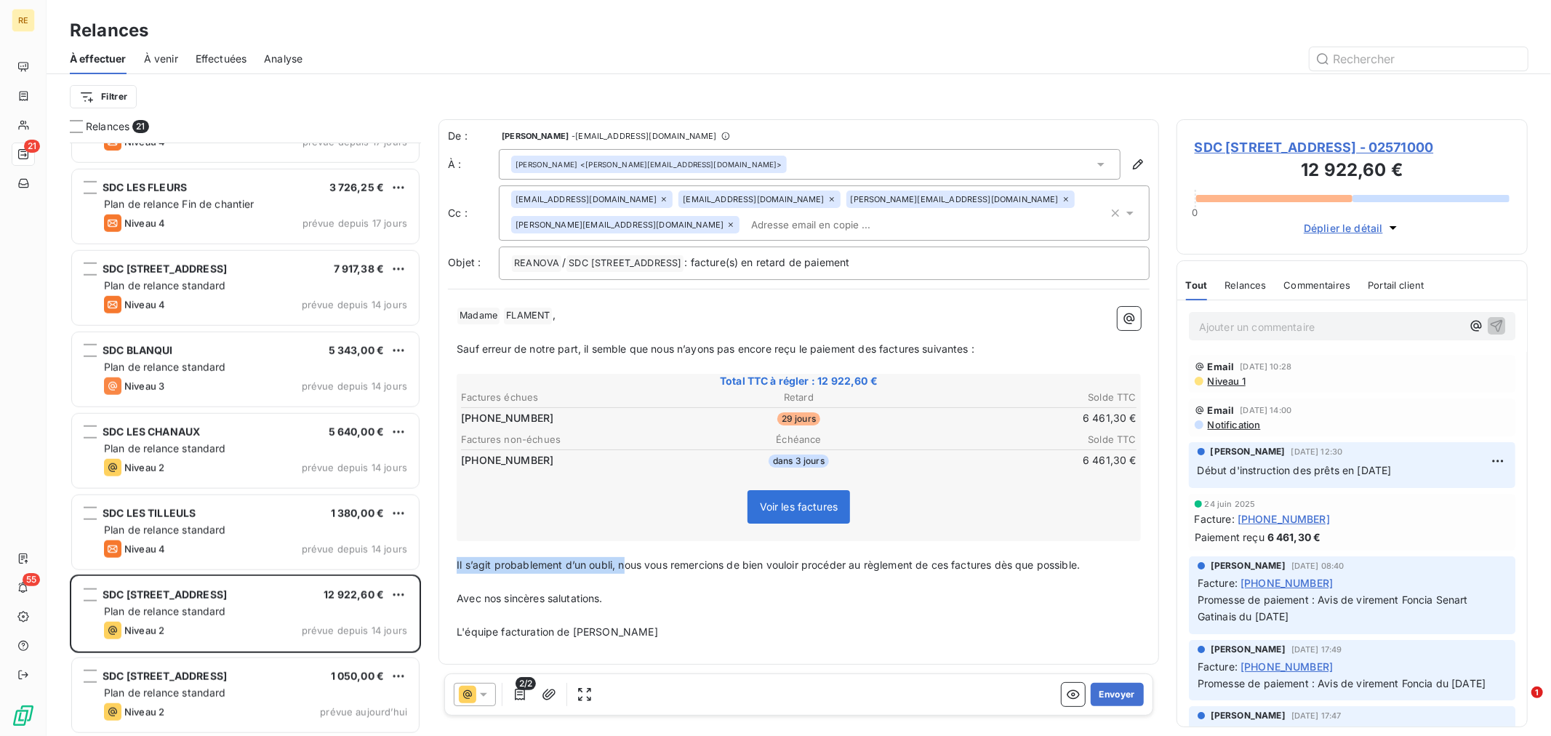
drag, startPoint x: 624, startPoint y: 556, endPoint x: 446, endPoint y: 561, distance: 178.2
click at [446, 561] on div "De : [PERSON_NAME] - [EMAIL_ADDRESS][DOMAIN_NAME] À : [PERSON_NAME] <[PERSON_NA…" at bounding box center [799, 391] width 721 height 545
drag, startPoint x: 957, startPoint y: 606, endPoint x: 958, endPoint y: 623, distance: 17.5
click at [957, 607] on p "﻿" at bounding box center [799, 615] width 684 height 17
click at [1116, 691] on button "Envoyer" at bounding box center [1117, 694] width 53 height 23
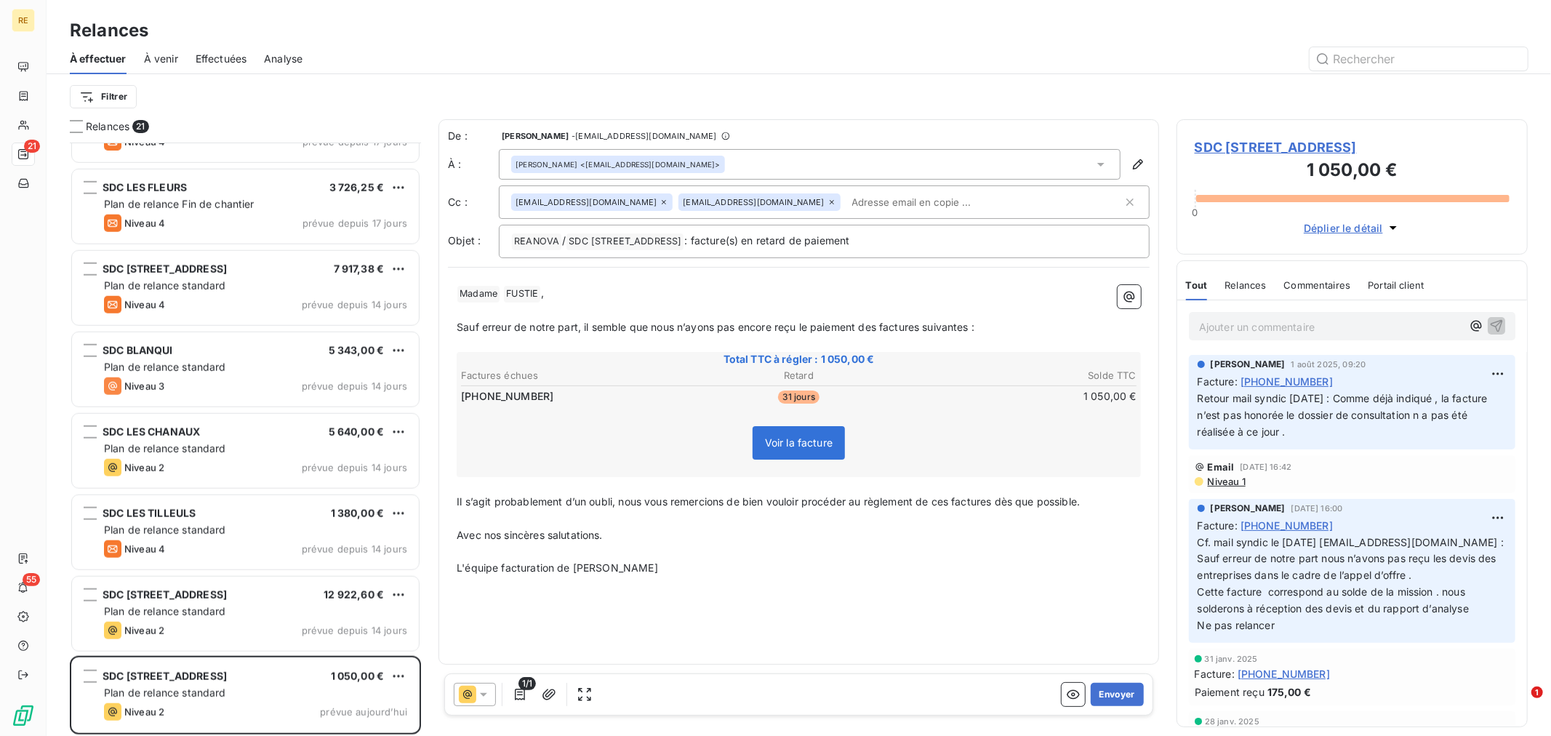
scroll to position [1036, 0]
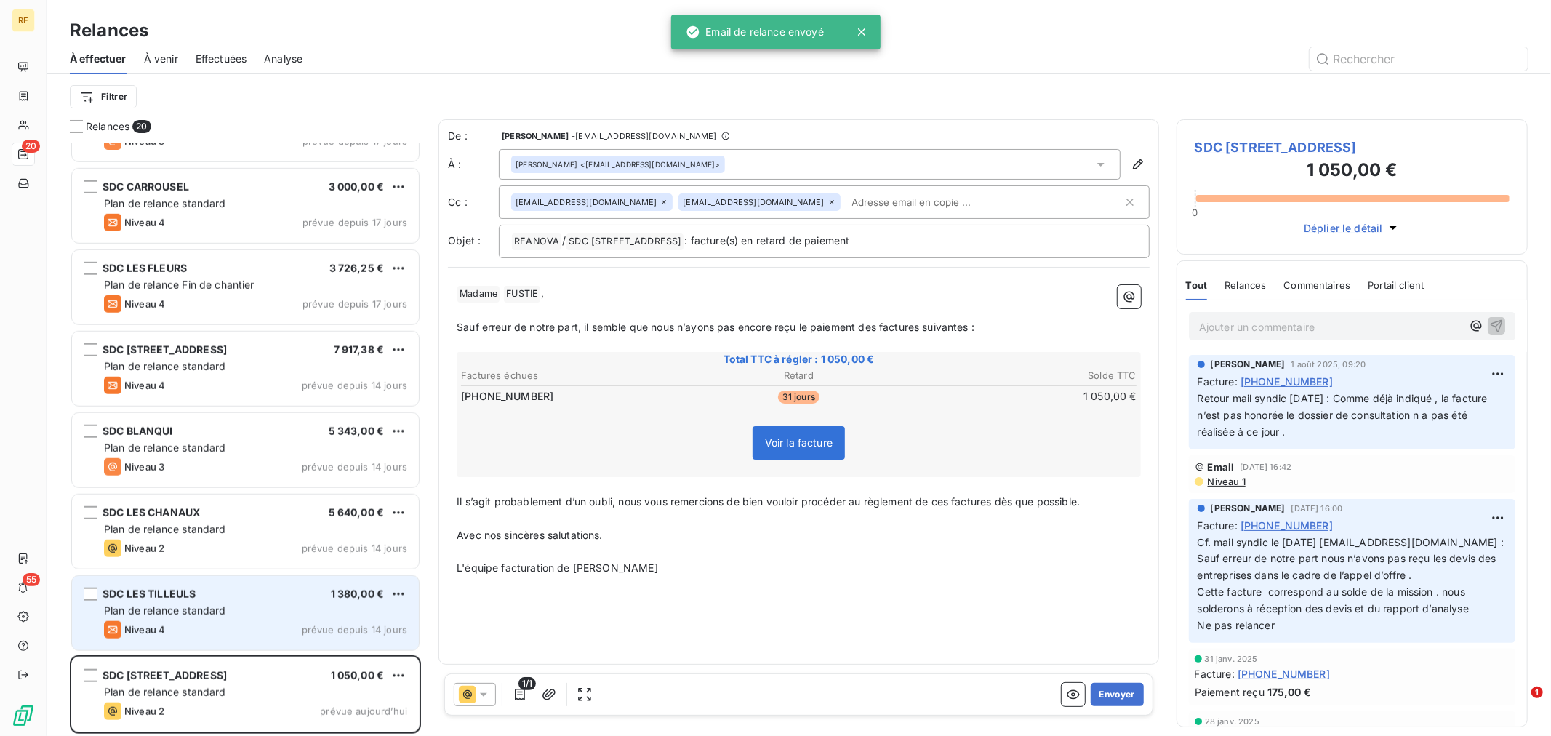
click at [223, 614] on span "Plan de relance standard" at bounding box center [165, 610] width 122 height 12
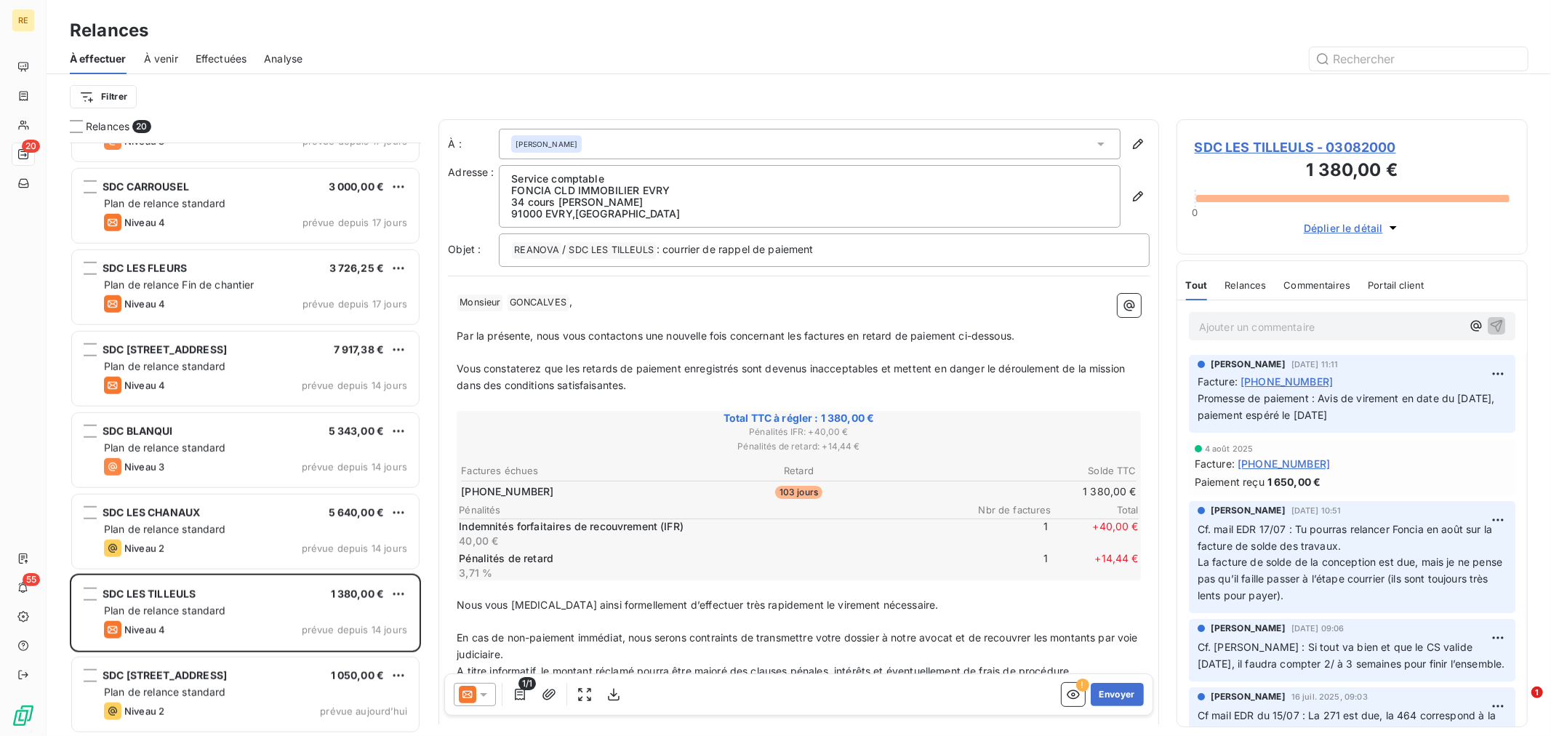
click at [471, 693] on icon at bounding box center [467, 694] width 17 height 17
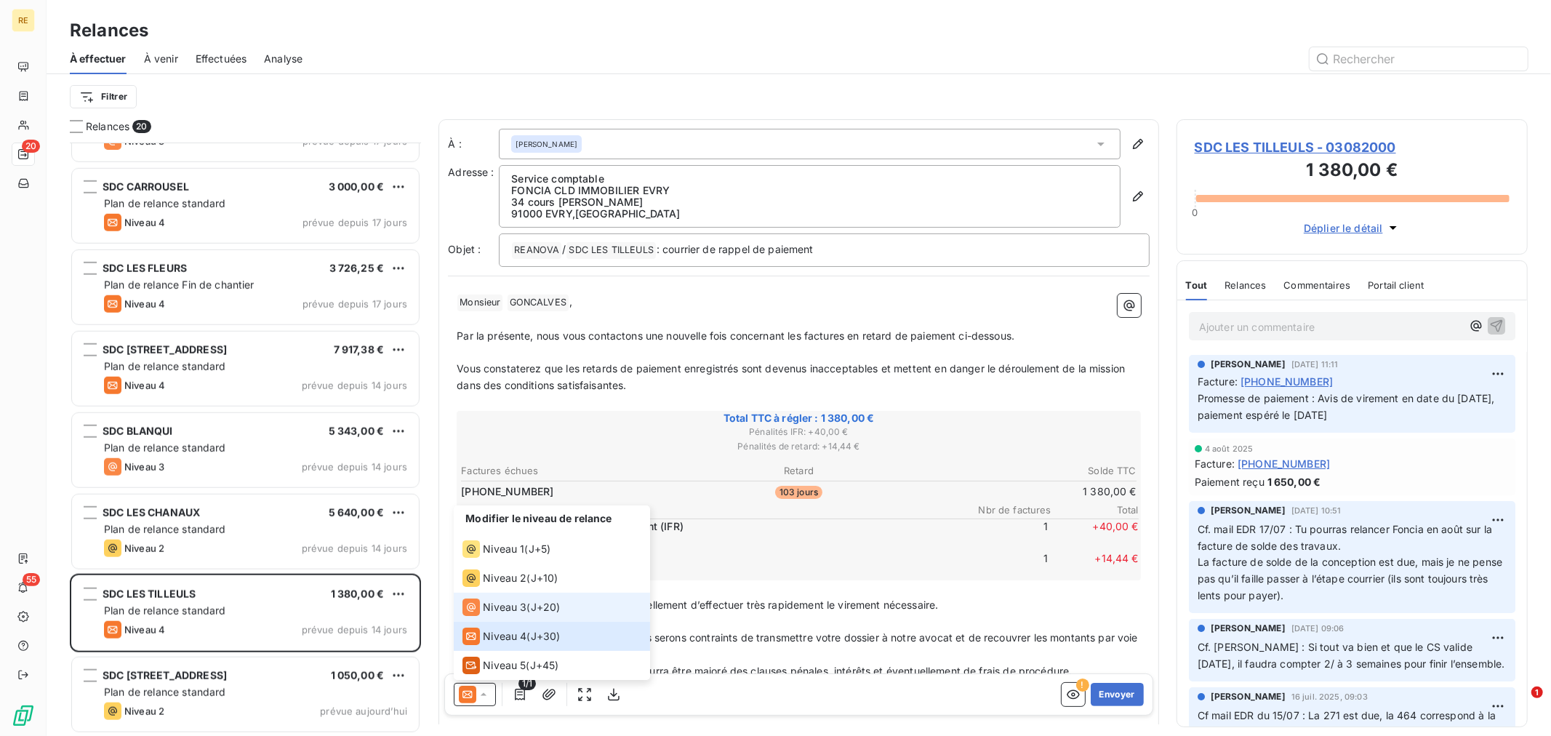
click at [547, 602] on span "J+20 )" at bounding box center [546, 607] width 30 height 15
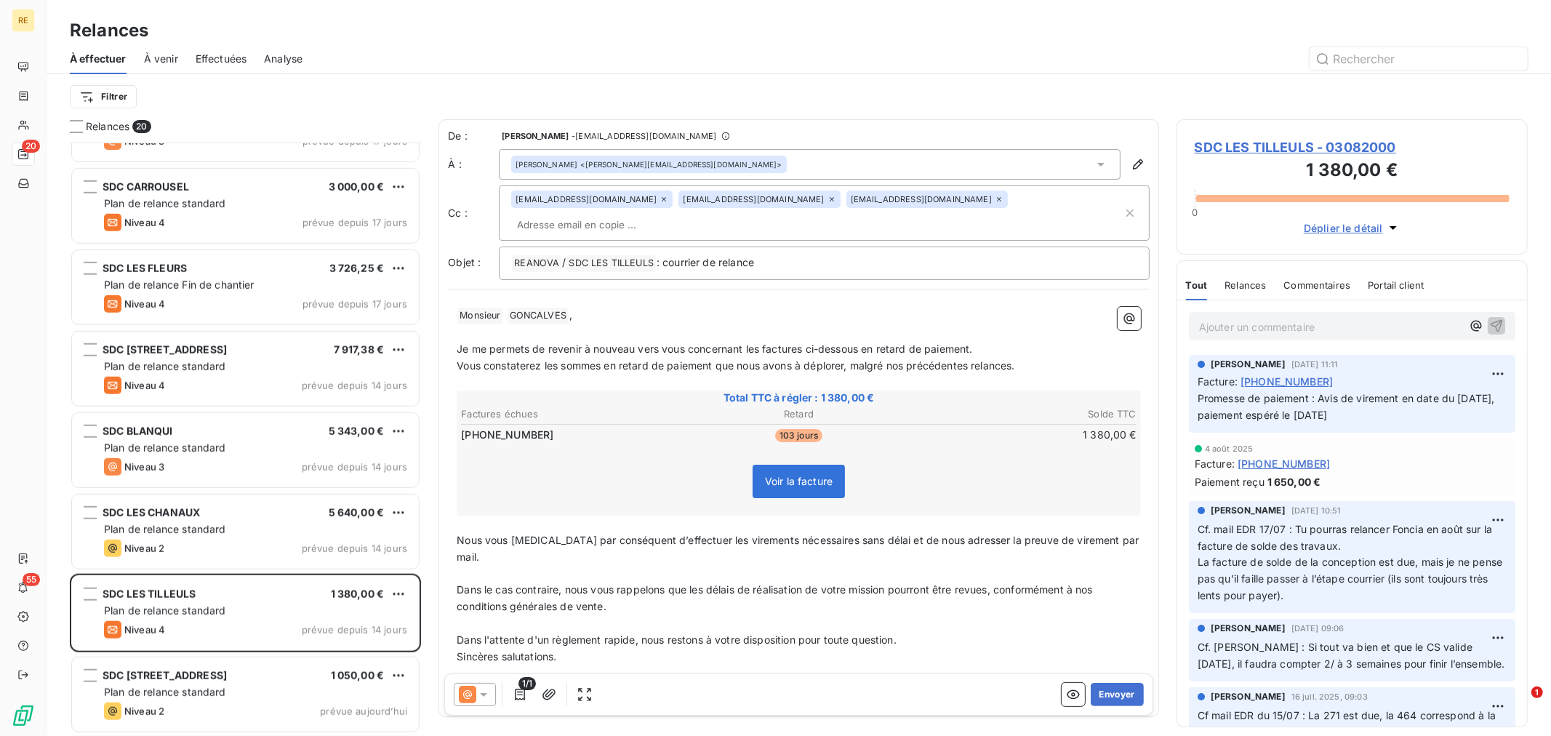
click at [679, 214] on input "text" at bounding box center [595, 225] width 168 height 22
click at [692, 324] on p "﻿" at bounding box center [799, 332] width 684 height 17
click at [854, 589] on div "﻿ Monsieur ﻿ [PERSON_NAME] ﻿ , ﻿ Je me permets de revenir à nouveau vers vous c…" at bounding box center [799, 503] width 684 height 392
click at [790, 566] on p "﻿" at bounding box center [799, 574] width 684 height 17
click at [1109, 693] on button "Envoyer" at bounding box center [1117, 694] width 53 height 23
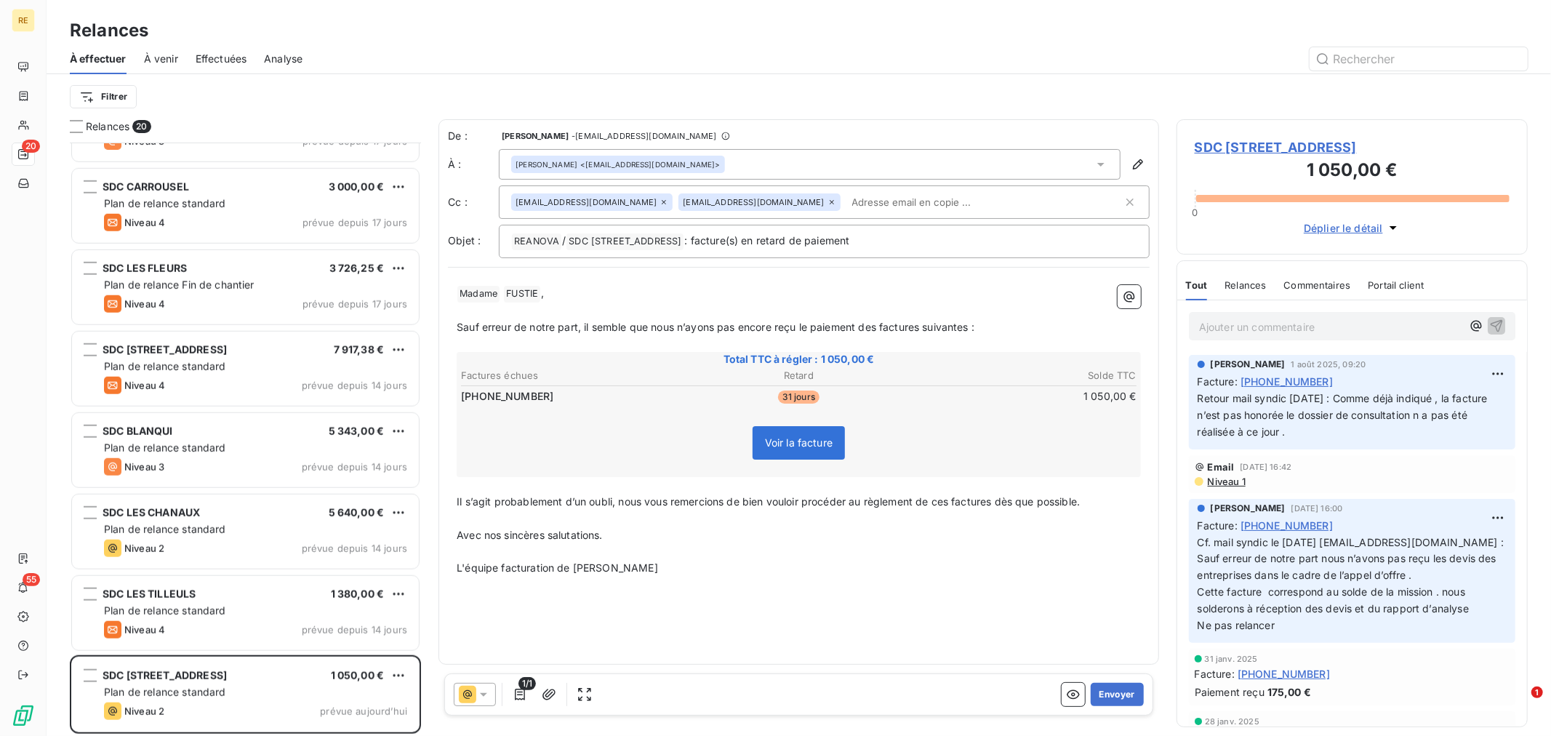
scroll to position [954, 0]
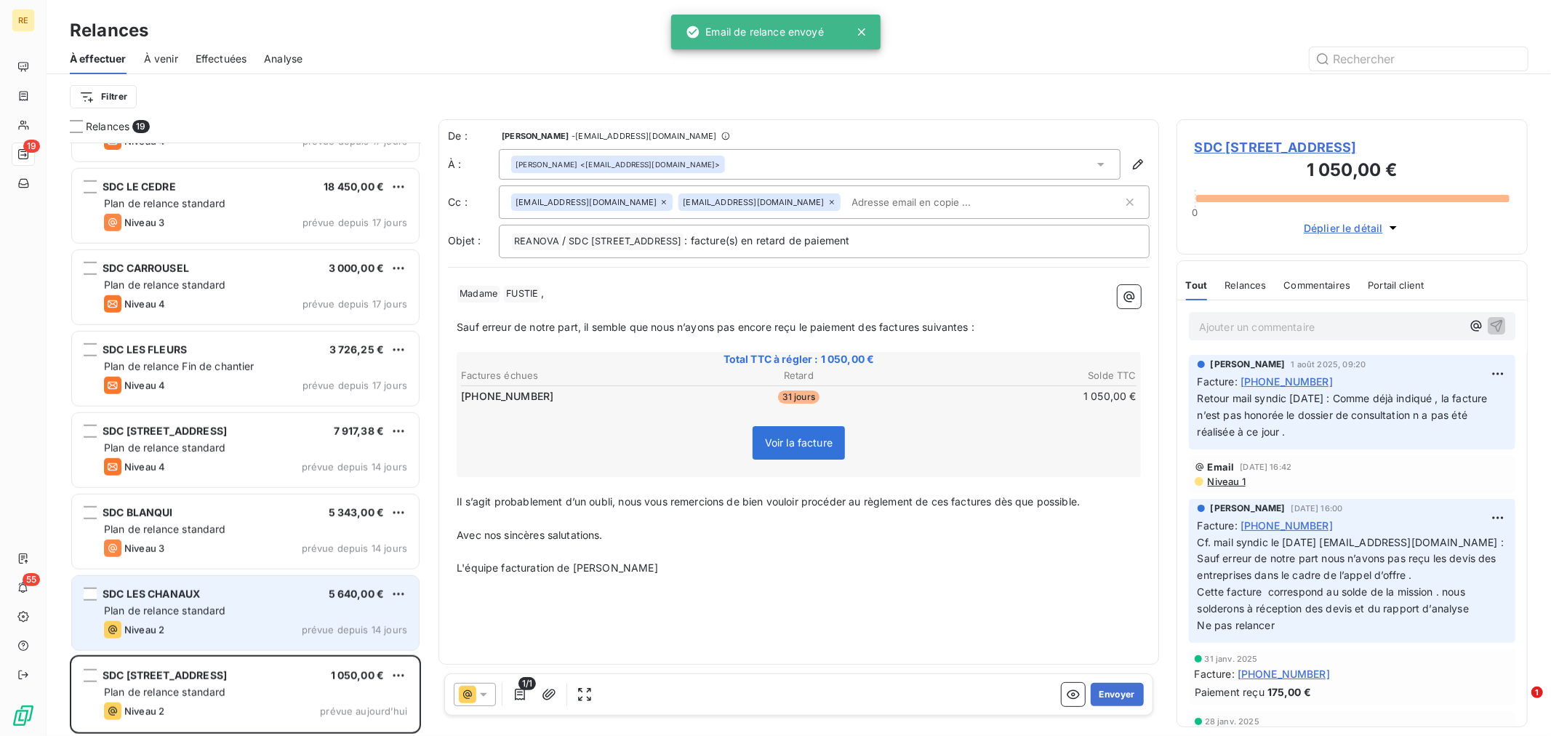
drag, startPoint x: 263, startPoint y: 594, endPoint x: 245, endPoint y: 630, distance: 40.7
click at [263, 596] on div "SDC LES CHANAUX 5 640,00 €" at bounding box center [255, 594] width 303 height 13
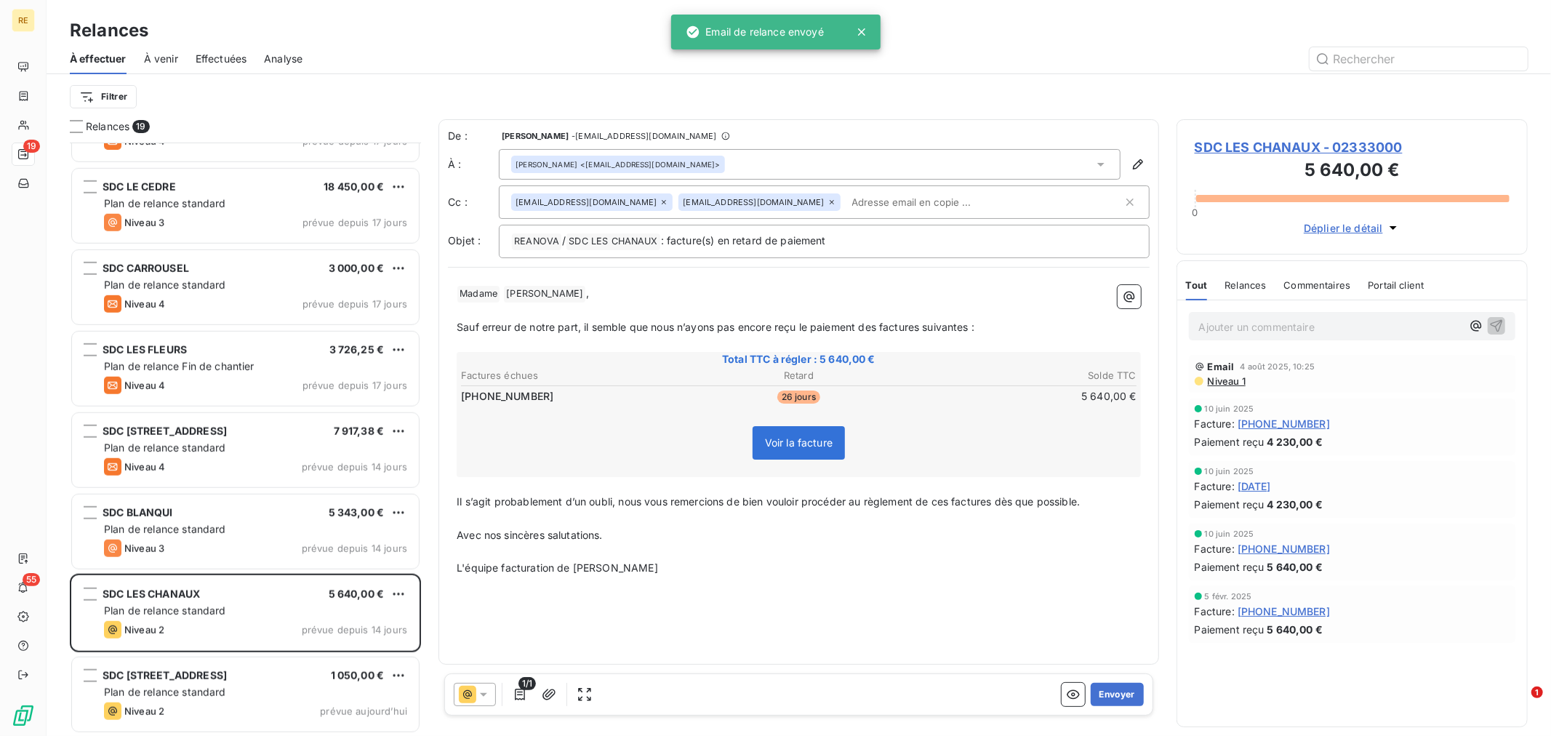
drag, startPoint x: 774, startPoint y: 168, endPoint x: 777, endPoint y: 180, distance: 12.7
click at [774, 169] on div "[PERSON_NAME] <[EMAIL_ADDRESS][DOMAIN_NAME]>" at bounding box center [810, 164] width 622 height 31
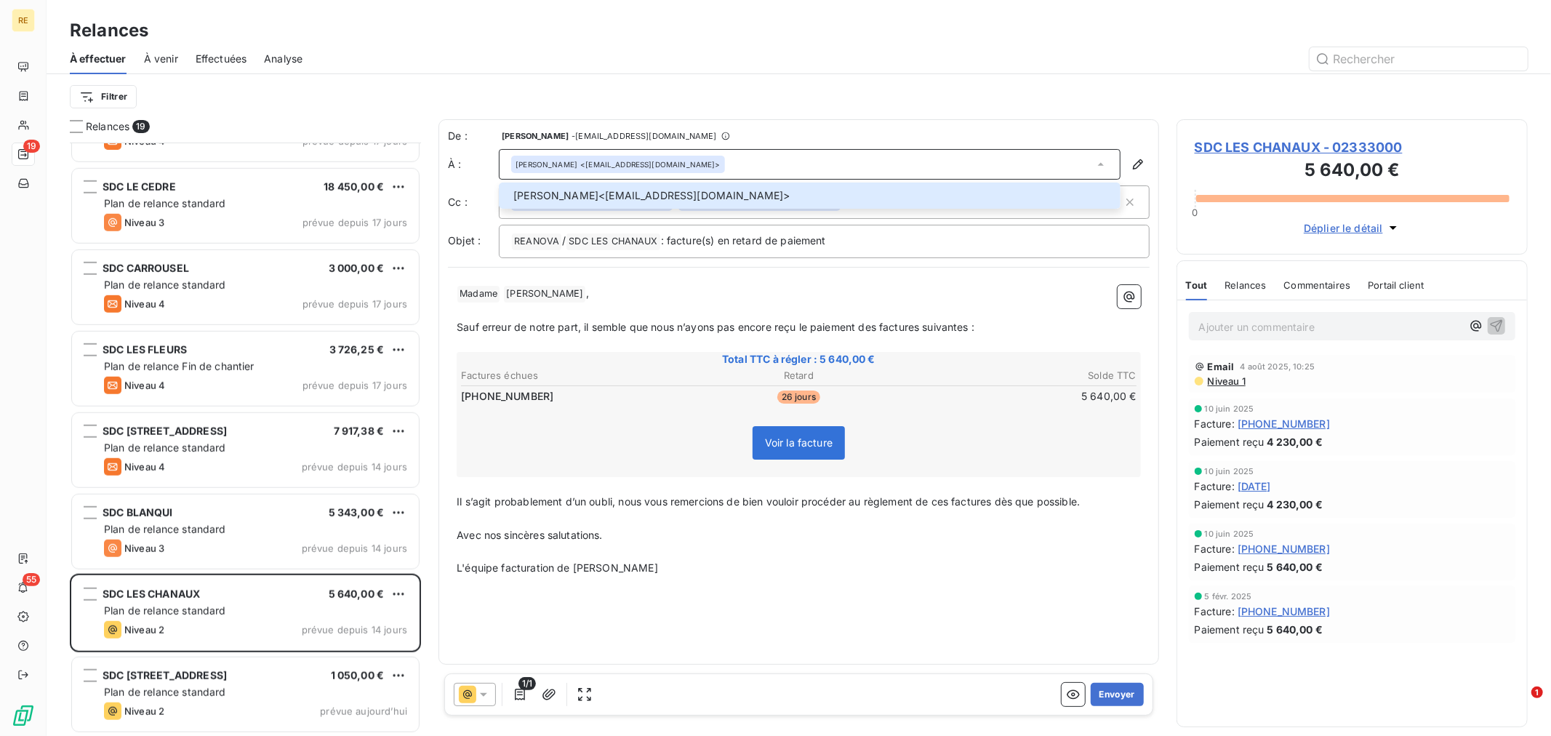
drag, startPoint x: 716, startPoint y: 269, endPoint x: 732, endPoint y: 244, distance: 30.1
click at [716, 267] on div "De : [PERSON_NAME] - [EMAIL_ADDRESS][DOMAIN_NAME] À : [PERSON_NAME] <[EMAIL_ADD…" at bounding box center [799, 391] width 721 height 545
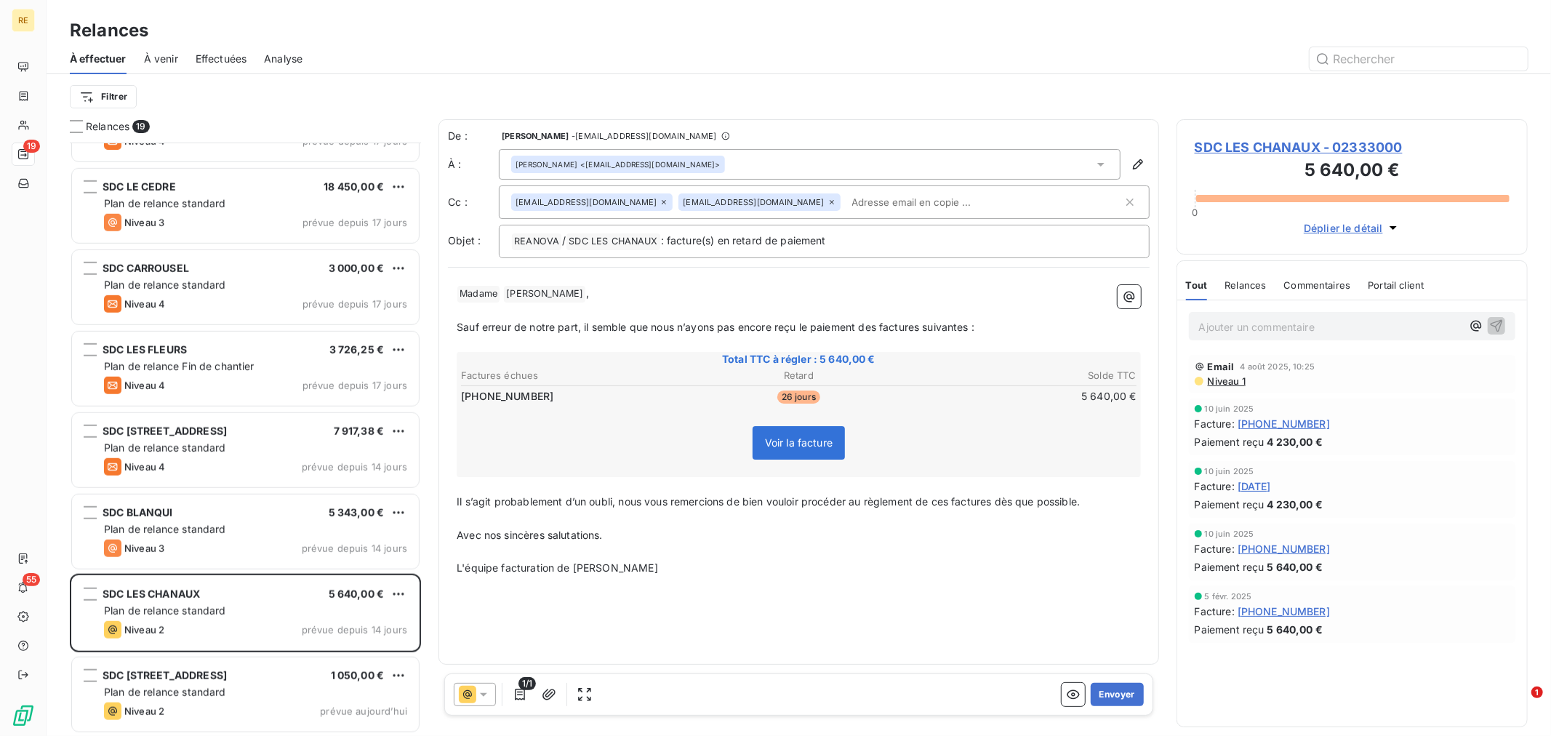
click at [846, 207] on input "text" at bounding box center [930, 202] width 168 height 22
click at [582, 348] on p "﻿" at bounding box center [799, 344] width 684 height 17
click at [595, 602] on div "De : [PERSON_NAME] - [EMAIL_ADDRESS][DOMAIN_NAME] À : [PERSON_NAME] <[EMAIL_ADD…" at bounding box center [799, 391] width 721 height 545
drag, startPoint x: 622, startPoint y: 495, endPoint x: 453, endPoint y: 500, distance: 168.8
click at [453, 500] on div "﻿ Madame ﻿ [PERSON_NAME] ﻿ , ﻿ Sauf erreur de notre part, il semble que nous n’…" at bounding box center [799, 430] width 702 height 309
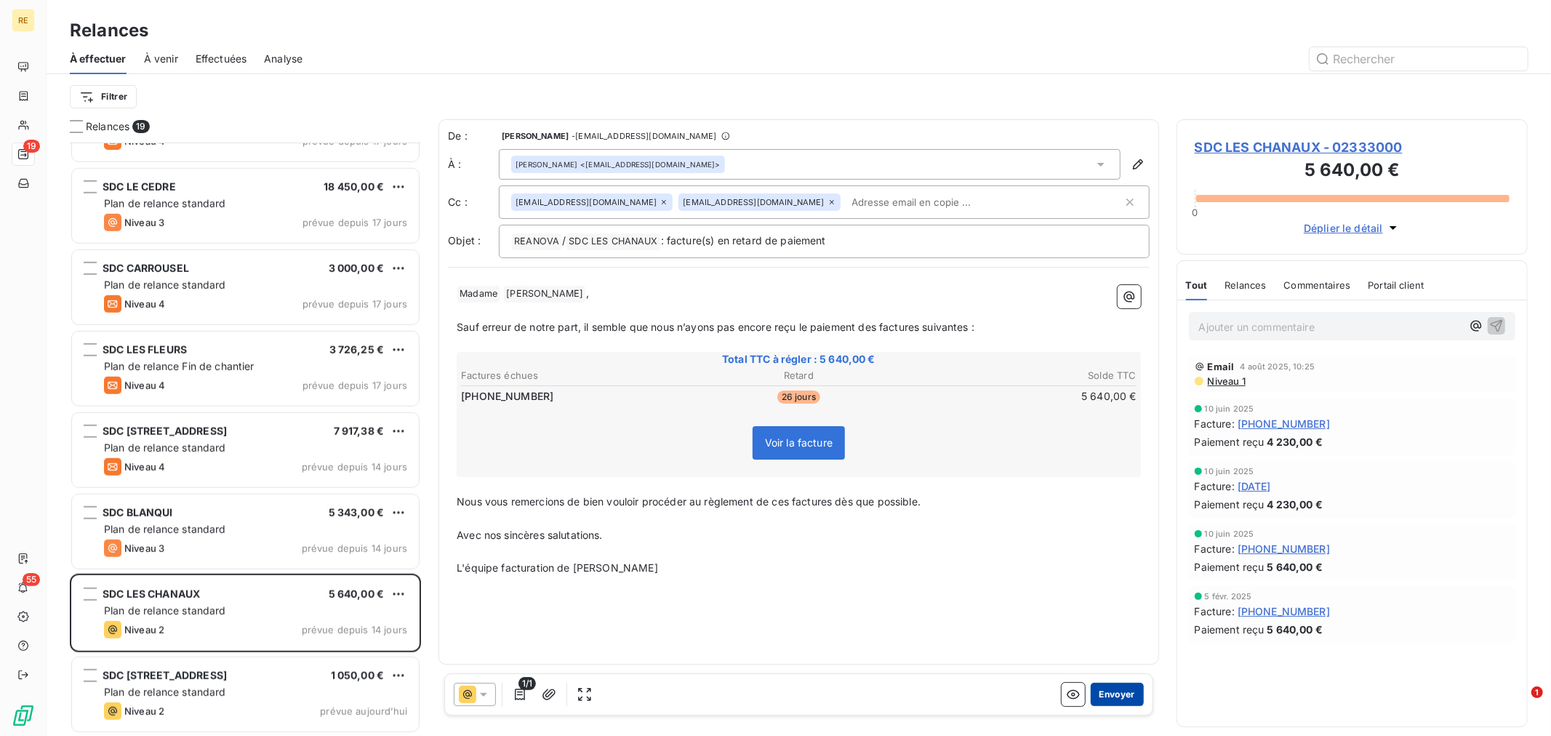
click at [1132, 696] on button "Envoyer" at bounding box center [1117, 694] width 53 height 23
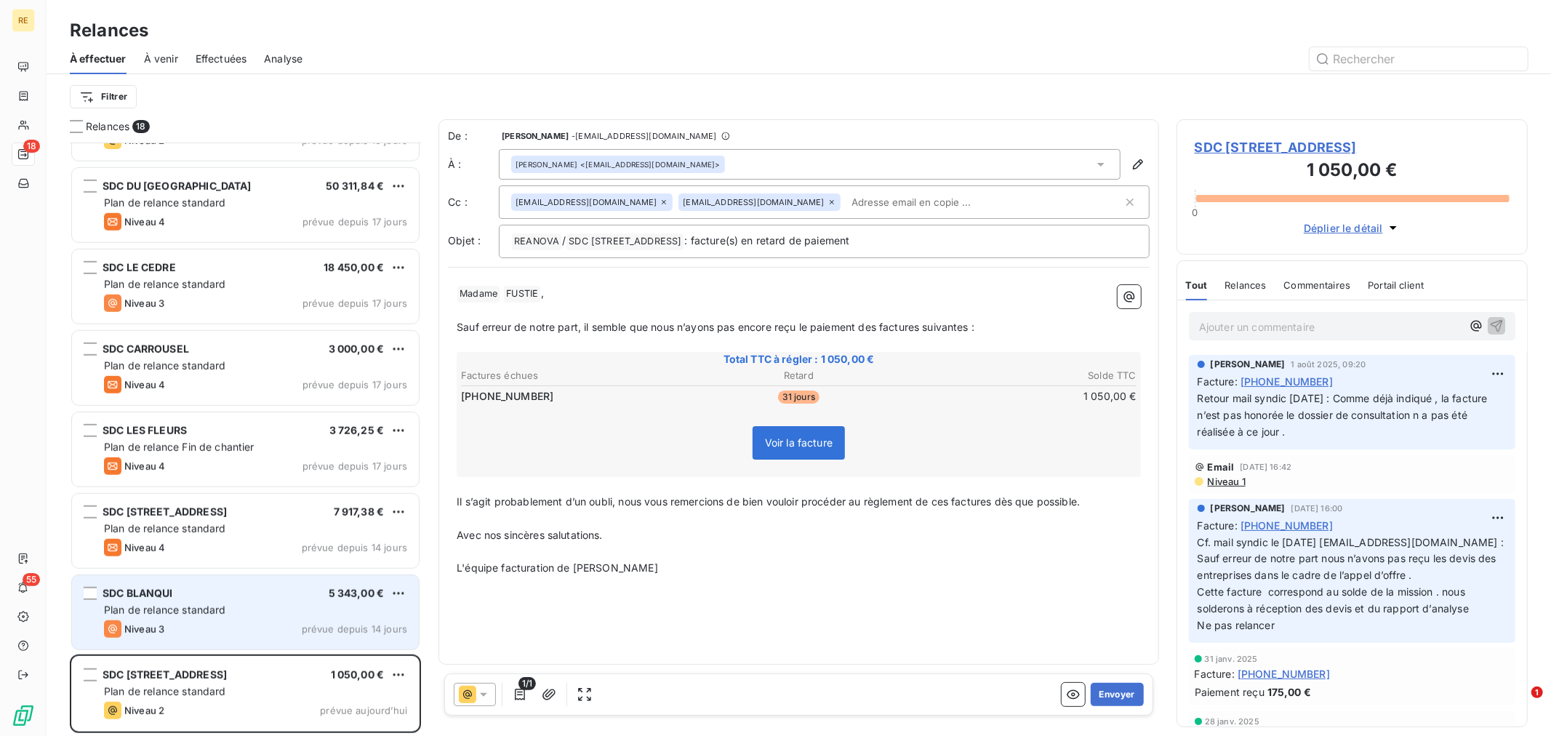
scroll to position [873, 0]
click at [238, 611] on div "Plan de relance standard" at bounding box center [255, 611] width 303 height 15
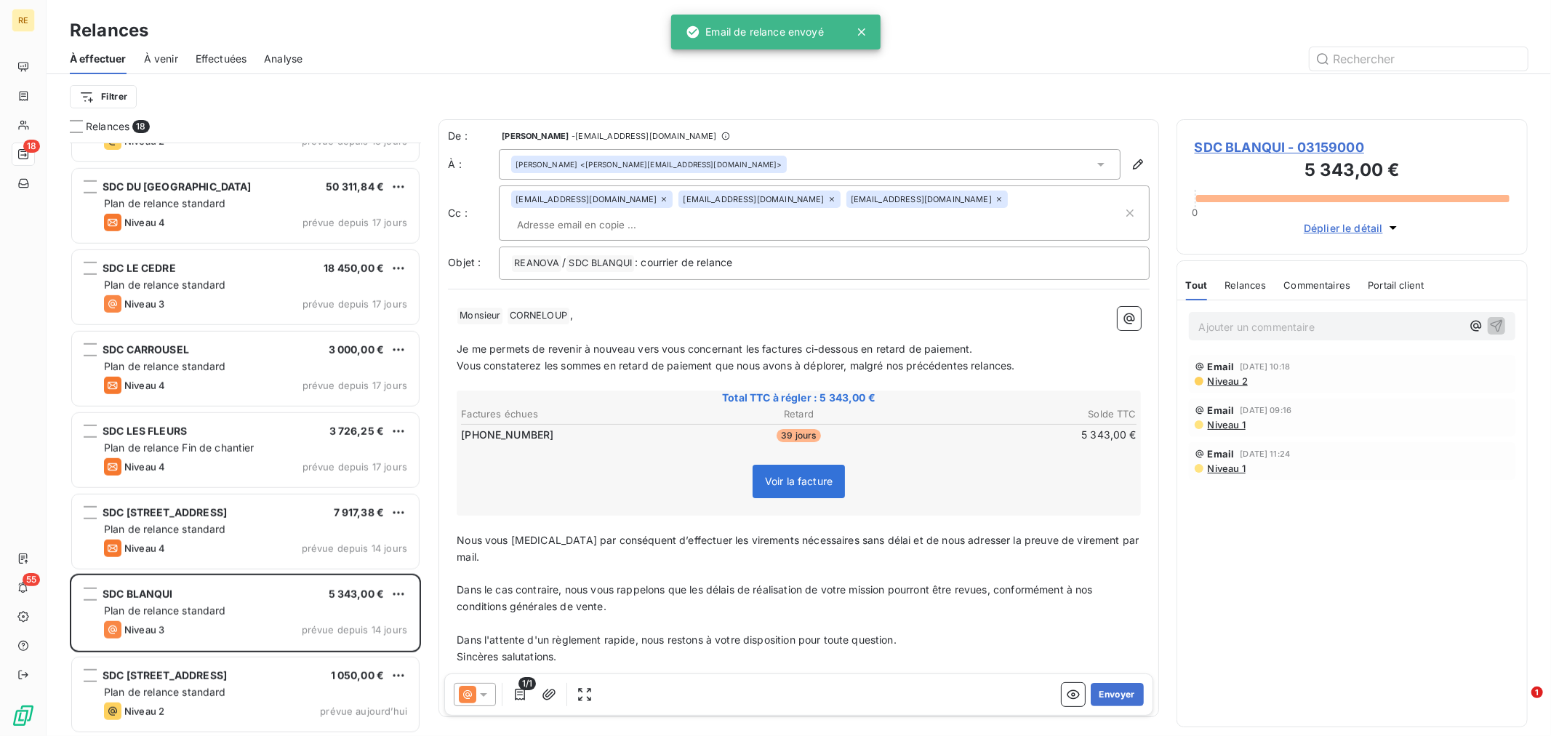
click at [679, 214] on input "text" at bounding box center [595, 225] width 168 height 22
click at [828, 204] on icon at bounding box center [832, 199] width 9 height 9
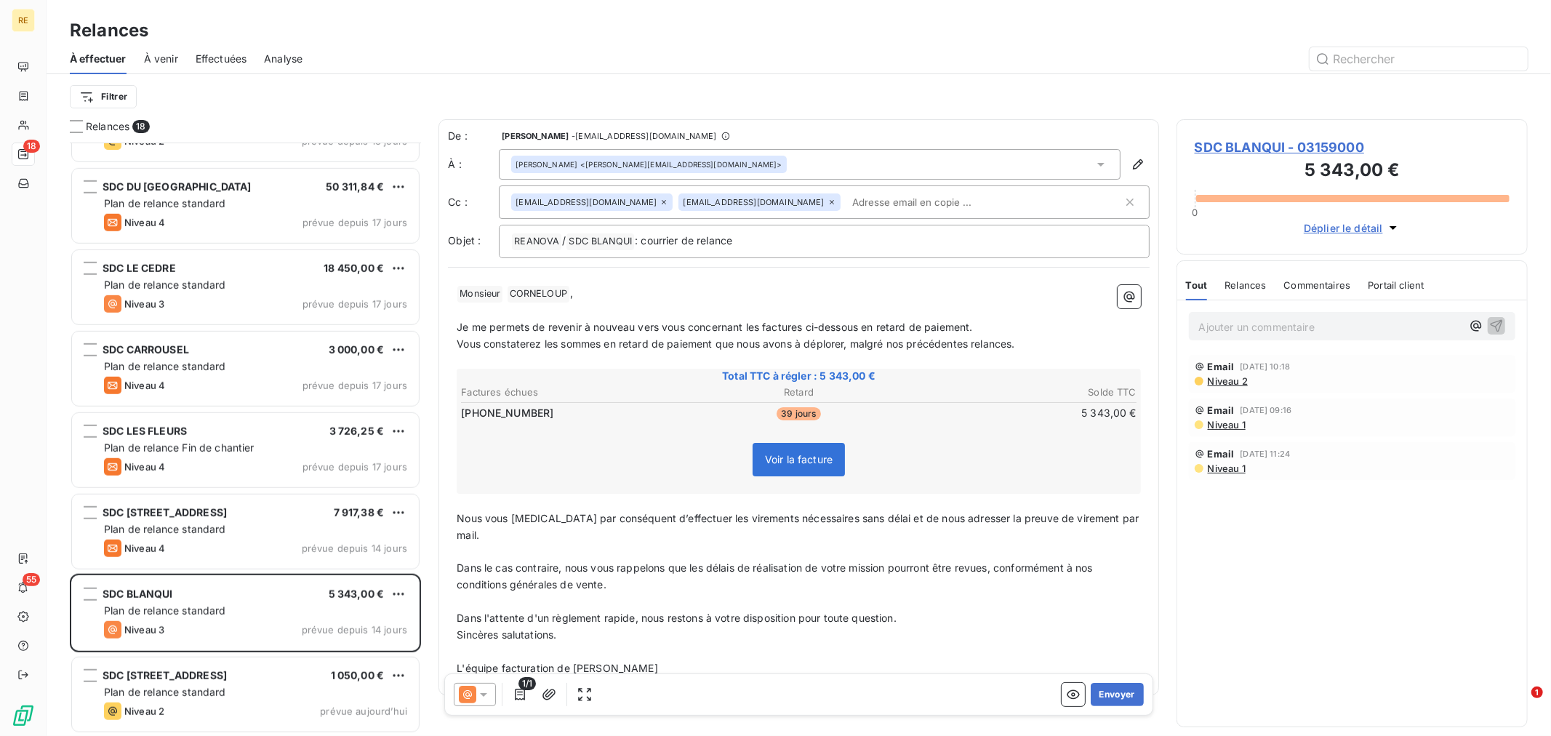
drag, startPoint x: 626, startPoint y: 336, endPoint x: 668, endPoint y: 327, distance: 42.4
click at [626, 330] on div "﻿ Monsieur ﻿ [PERSON_NAME] ﻿ , ﻿ Je me permets de revenir à nouveau vers vous c…" at bounding box center [799, 481] width 684 height 392
click at [893, 347] on span "Vous constaterez les sommes en retard de paiement que nous avons à déplorer, ma…" at bounding box center [736, 343] width 558 height 12
click at [621, 593] on p "﻿" at bounding box center [799, 601] width 684 height 17
click at [1110, 698] on button "Envoyer" at bounding box center [1117, 694] width 53 height 23
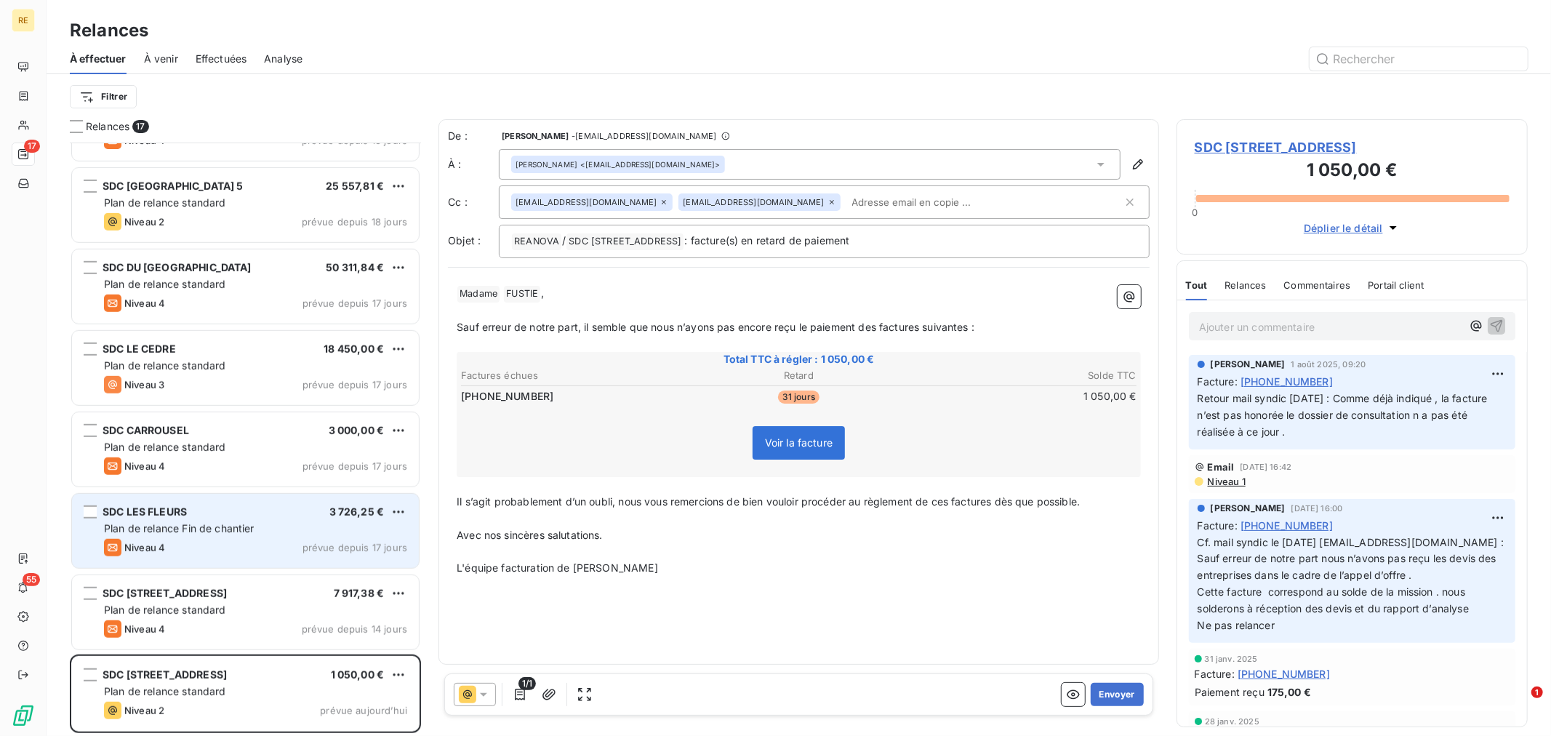
scroll to position [790, 0]
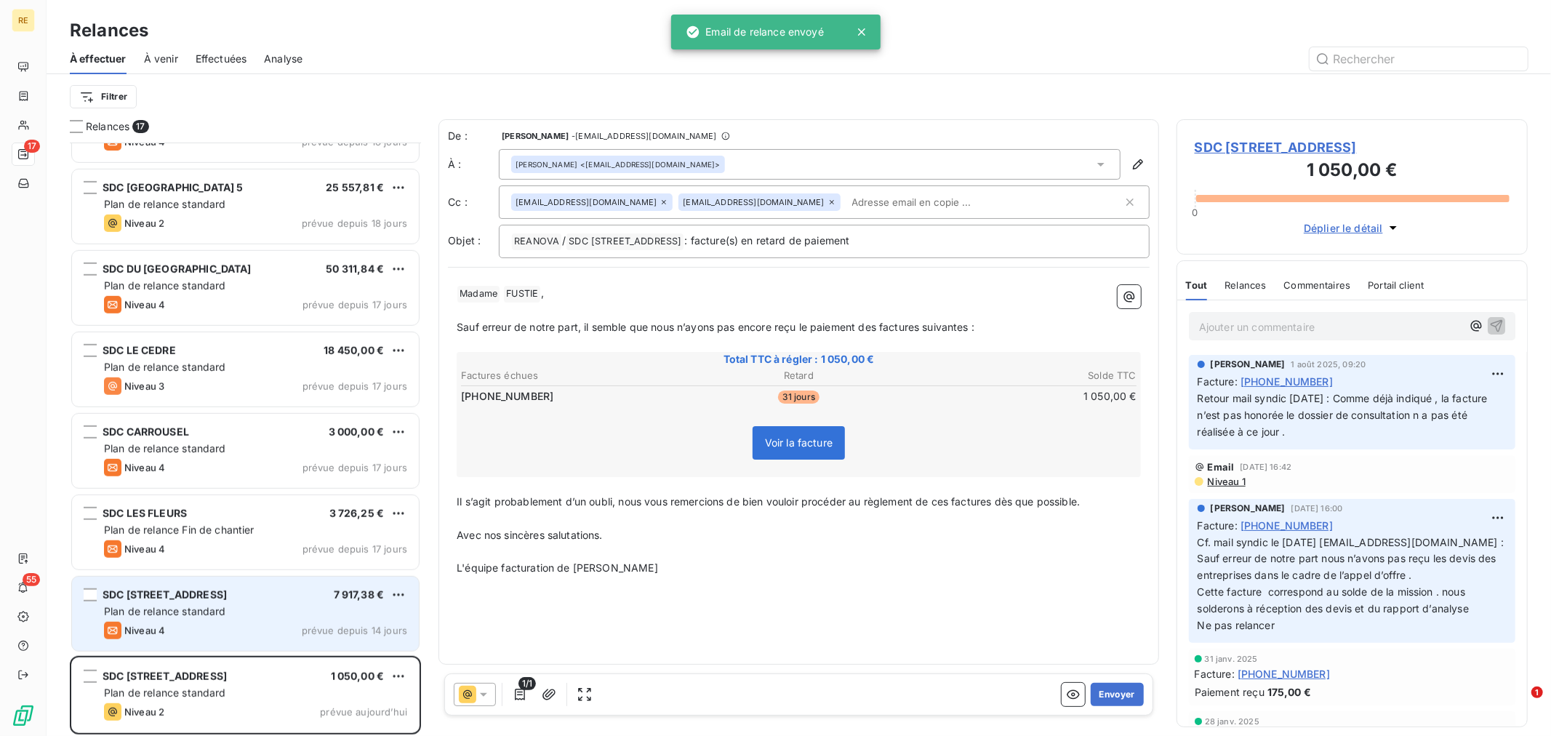
click at [216, 597] on span "SDC [STREET_ADDRESS]" at bounding box center [165, 594] width 124 height 12
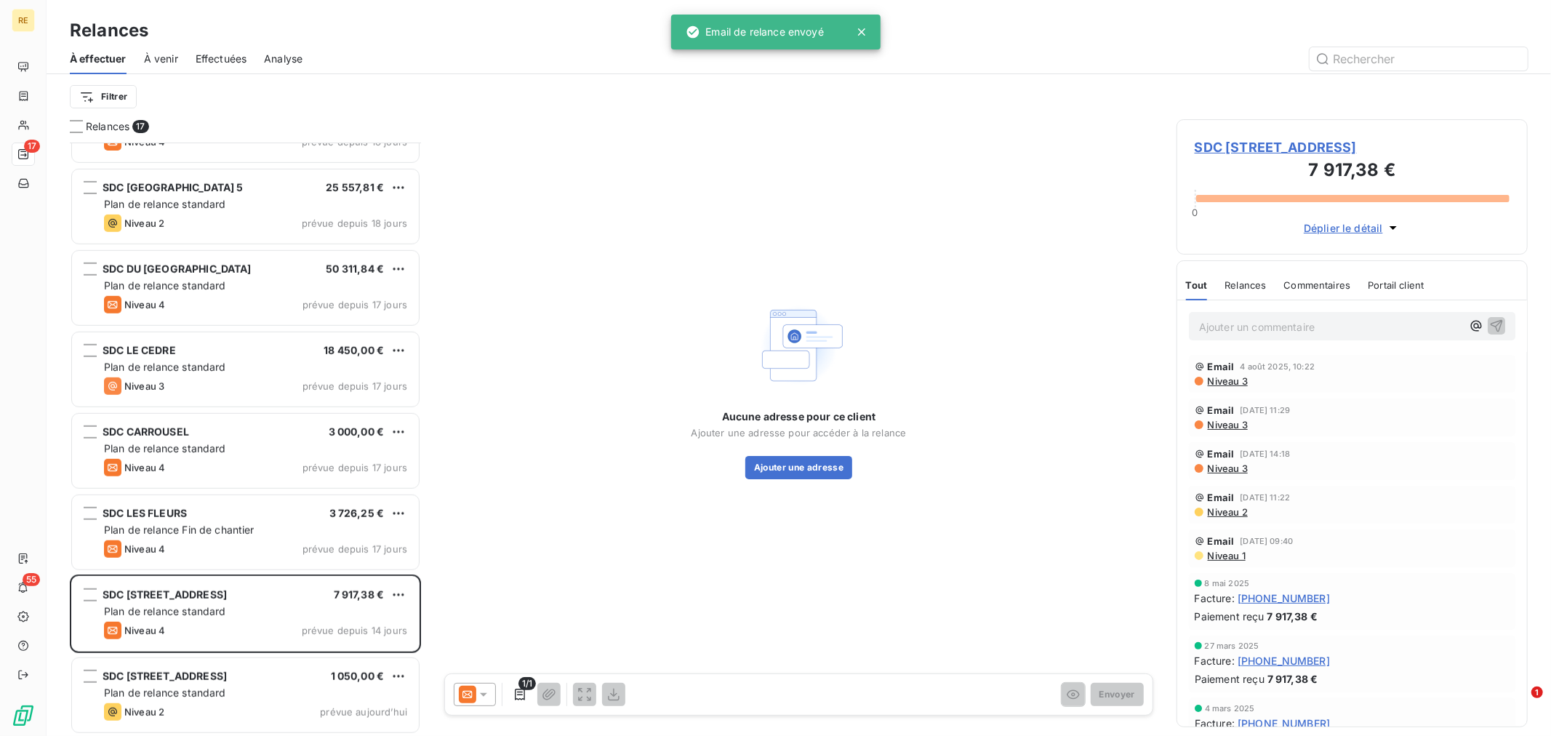
click at [465, 694] on icon at bounding box center [467, 694] width 17 height 17
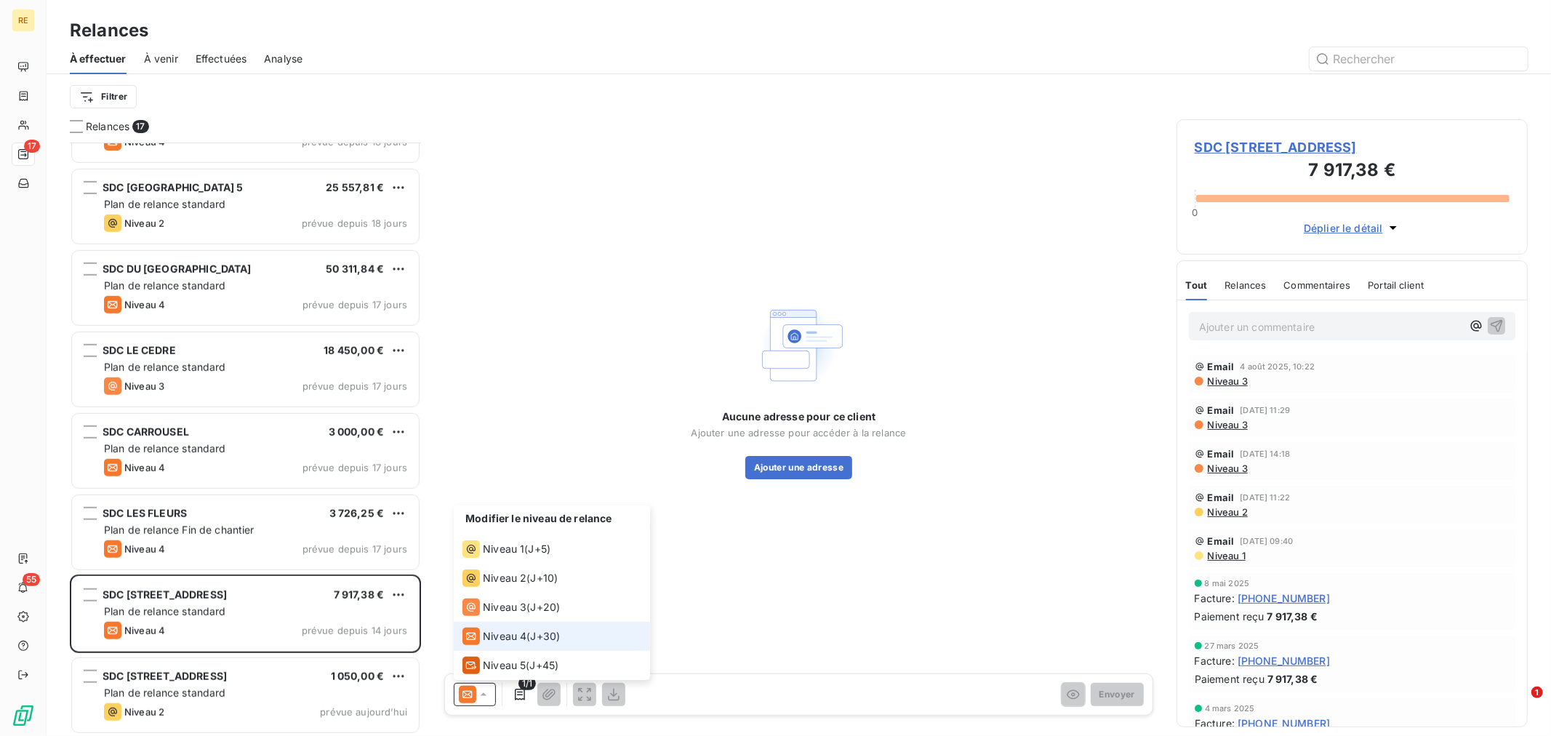
click at [465, 694] on icon at bounding box center [467, 694] width 17 height 17
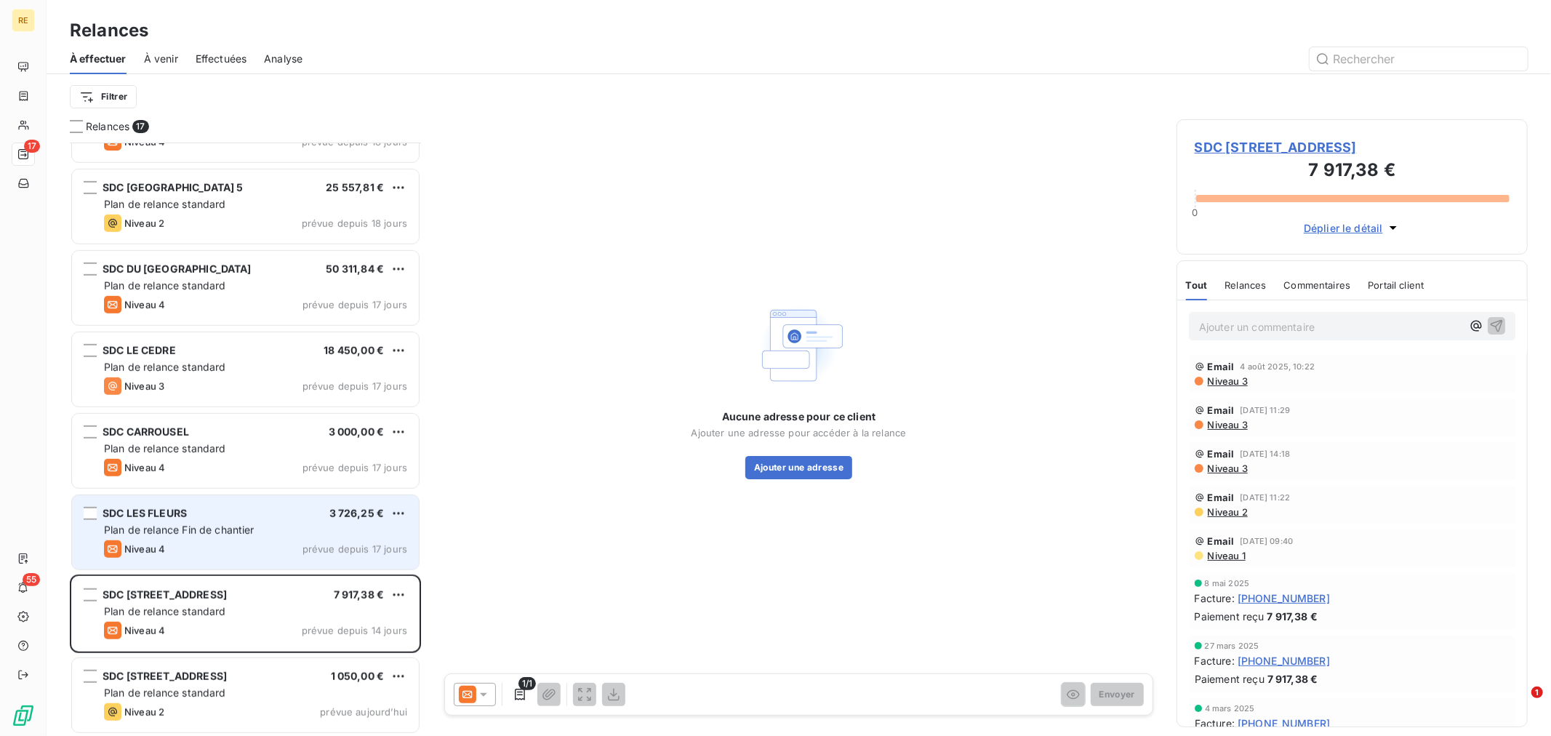
click at [262, 525] on div "Plan de relance Fin de chantier" at bounding box center [255, 530] width 303 height 15
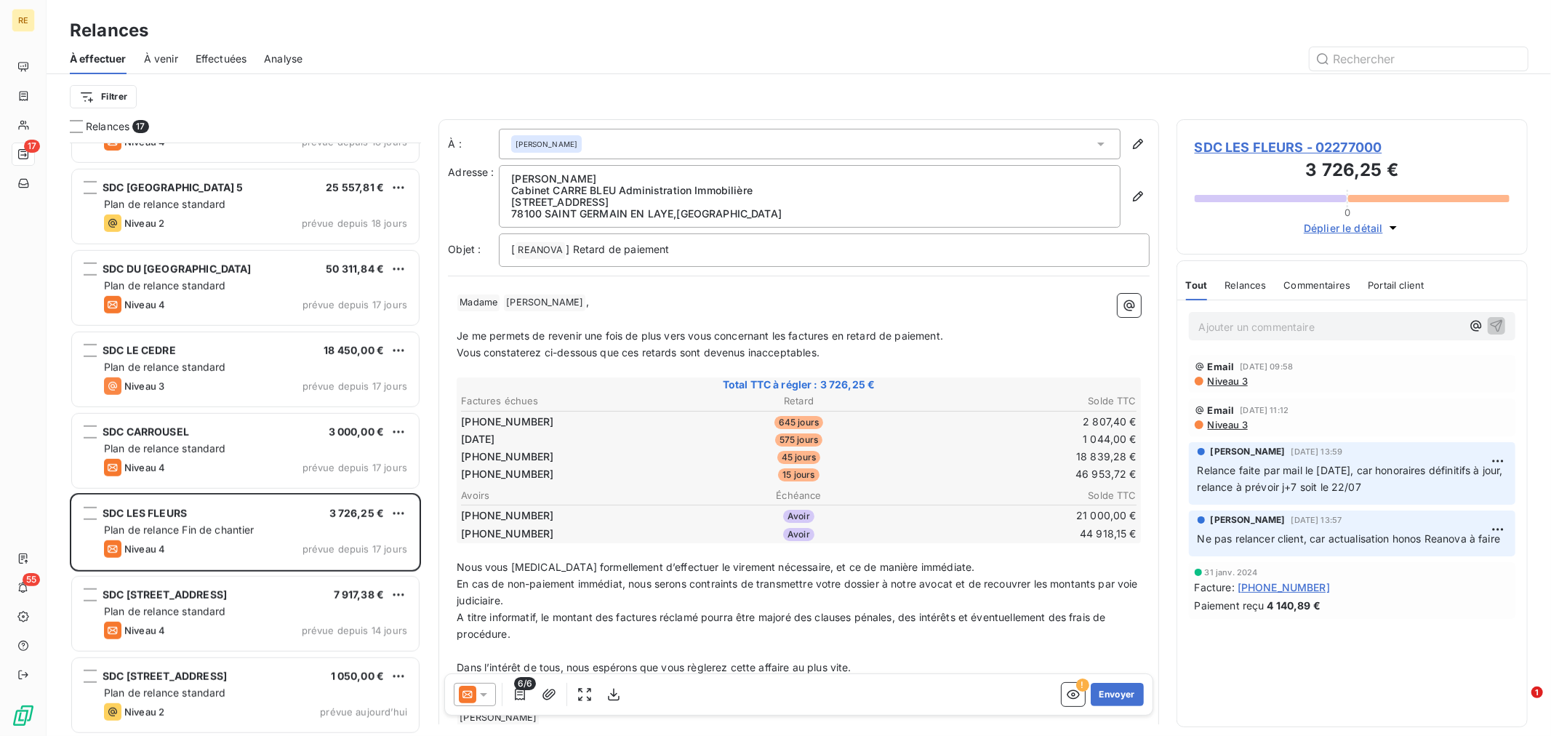
click at [477, 692] on icon at bounding box center [483, 694] width 15 height 15
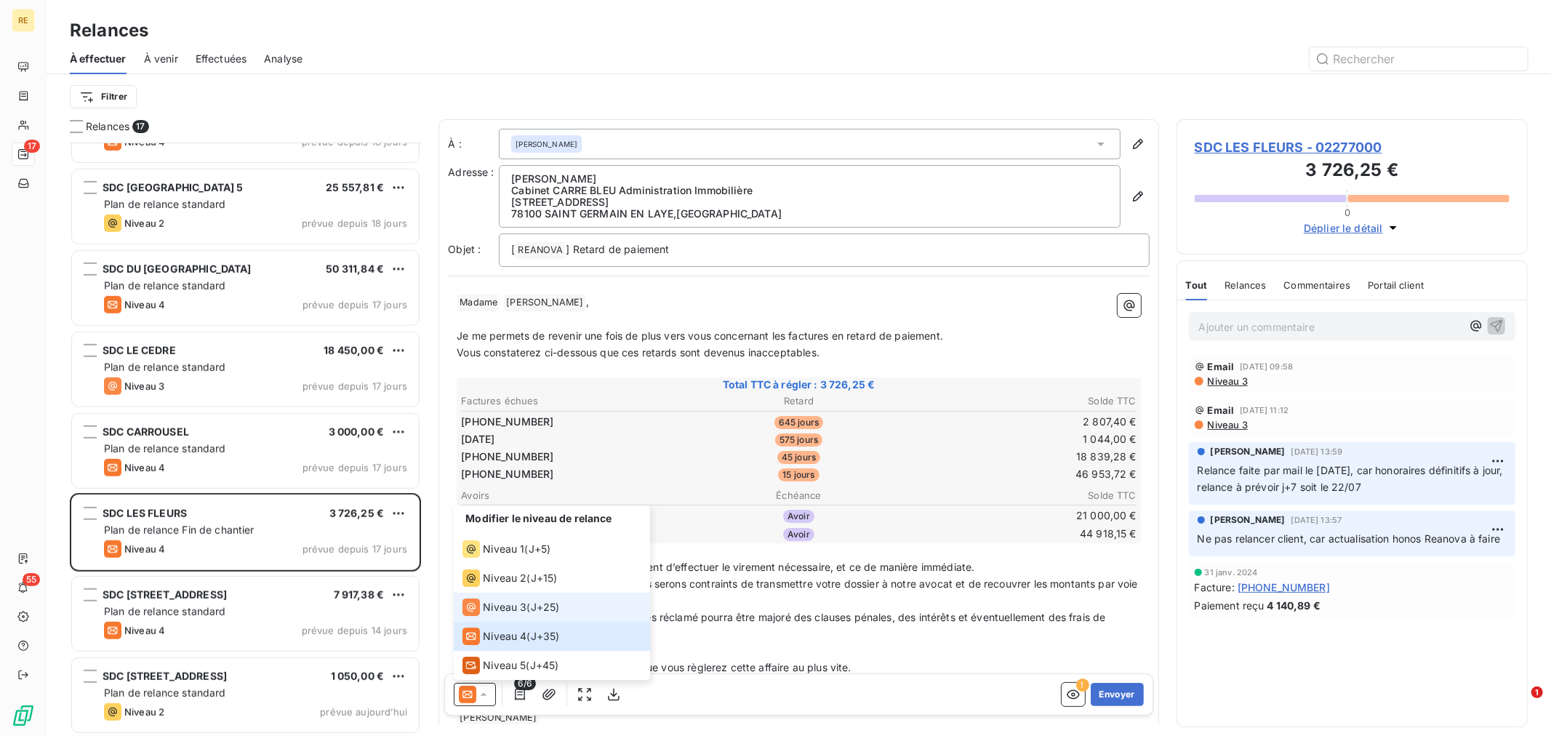
click at [560, 614] on span "J+25 )" at bounding box center [545, 607] width 29 height 15
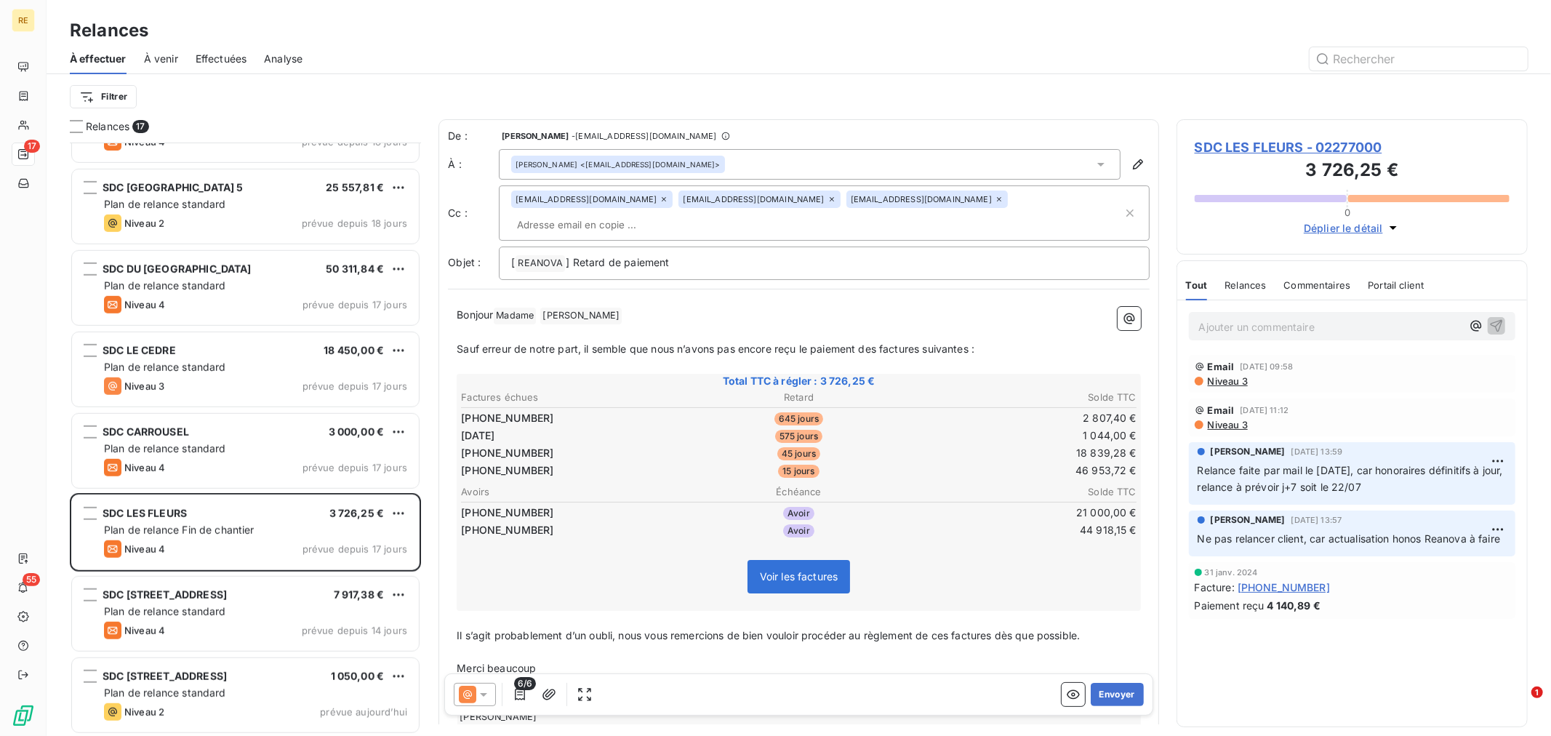
click at [679, 214] on input "text" at bounding box center [595, 225] width 168 height 22
click at [802, 343] on span "Sauf erreur de notre part, il semble que nous n’avons pas encore reçu le paieme…" at bounding box center [716, 349] width 518 height 12
drag, startPoint x: 689, startPoint y: 599, endPoint x: 628, endPoint y: 616, distance: 63.3
click at [688, 628] on span "Il s’agit probablement d’un oubli, nous vous remercions de bien vouloir procéde…" at bounding box center [768, 634] width 623 height 12
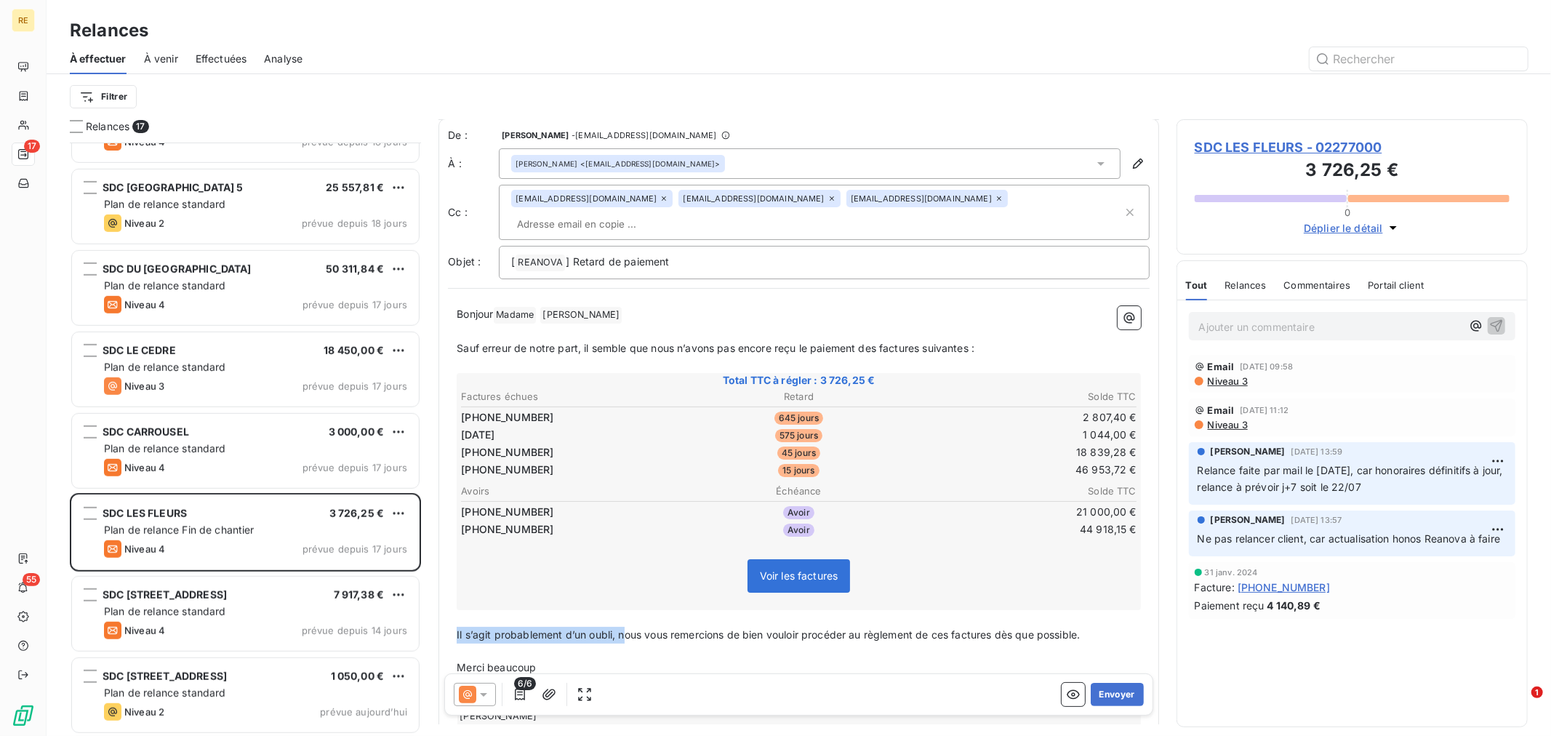
drag, startPoint x: 623, startPoint y: 606, endPoint x: 463, endPoint y: 589, distance: 160.9
click at [457, 627] on p "Il s’agit probablement d’un oubli, nous vous remercions de bien vouloir procéde…" at bounding box center [799, 635] width 684 height 17
drag, startPoint x: 721, startPoint y: 287, endPoint x: 706, endPoint y: 292, distance: 15.2
click at [721, 306] on p "Bonjour Madame ﻿ [PERSON_NAME] ﻿ ﻿" at bounding box center [799, 314] width 684 height 17
drag, startPoint x: 694, startPoint y: 313, endPoint x: 702, endPoint y: 311, distance: 9.2
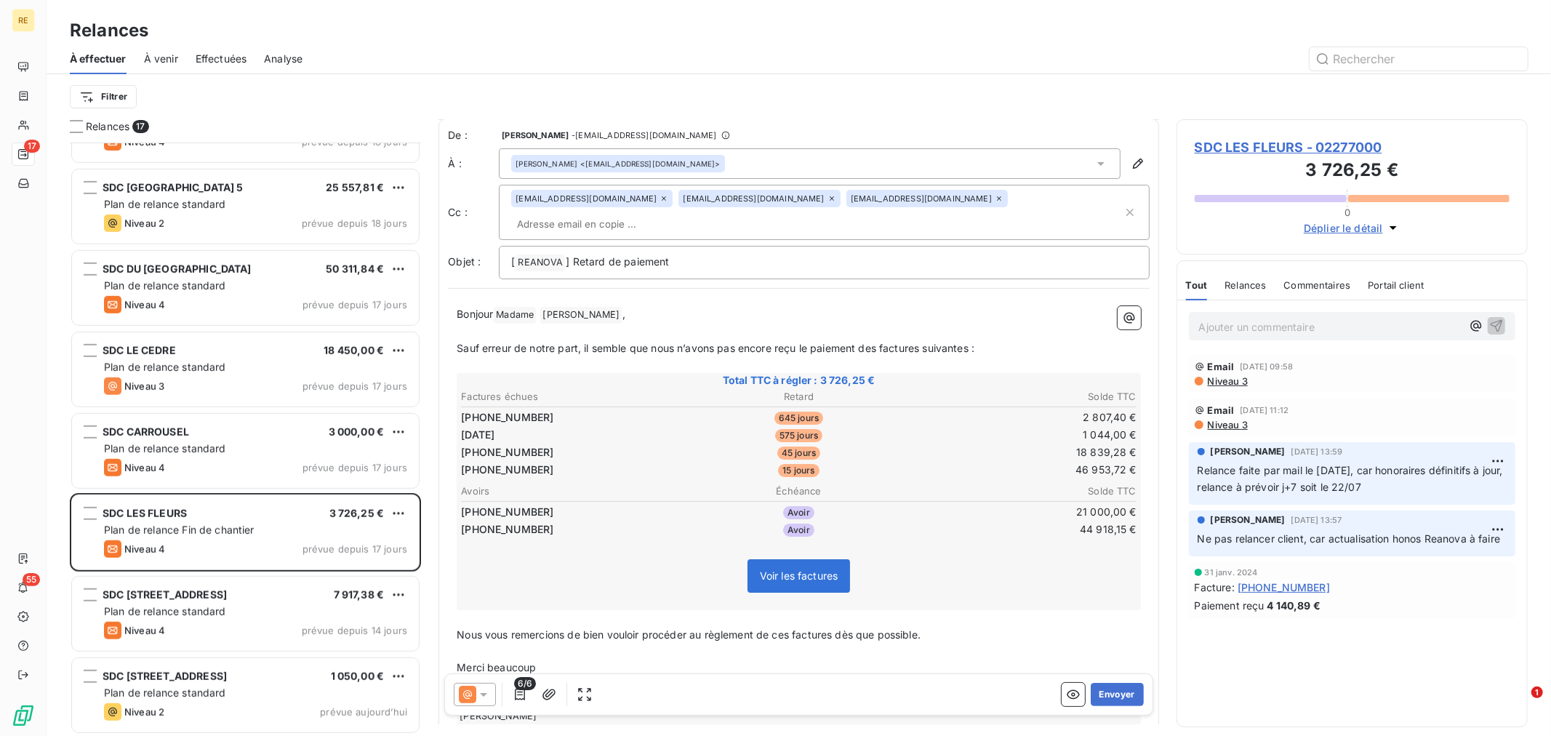
click at [700, 324] on p "﻿" at bounding box center [799, 332] width 684 height 17
click at [679, 213] on input "text" at bounding box center [595, 224] width 168 height 22
click at [669, 342] on span "Sauf erreur de notre part, il semble que nous n’avons pas encore reçu le paieme…" at bounding box center [716, 348] width 518 height 12
click at [456, 319] on div "Bonjour Madame ﻿ [PERSON_NAME] ﻿ , ﻿ Sauf erreur de notre part, il semble que n…" at bounding box center [799, 520] width 702 height 447
click at [455, 329] on div "Bonjour Madame ﻿ [PERSON_NAME] ﻿ , ﻿ Sauf erreur de notre part, il semble que n…" at bounding box center [799, 520] width 702 height 447
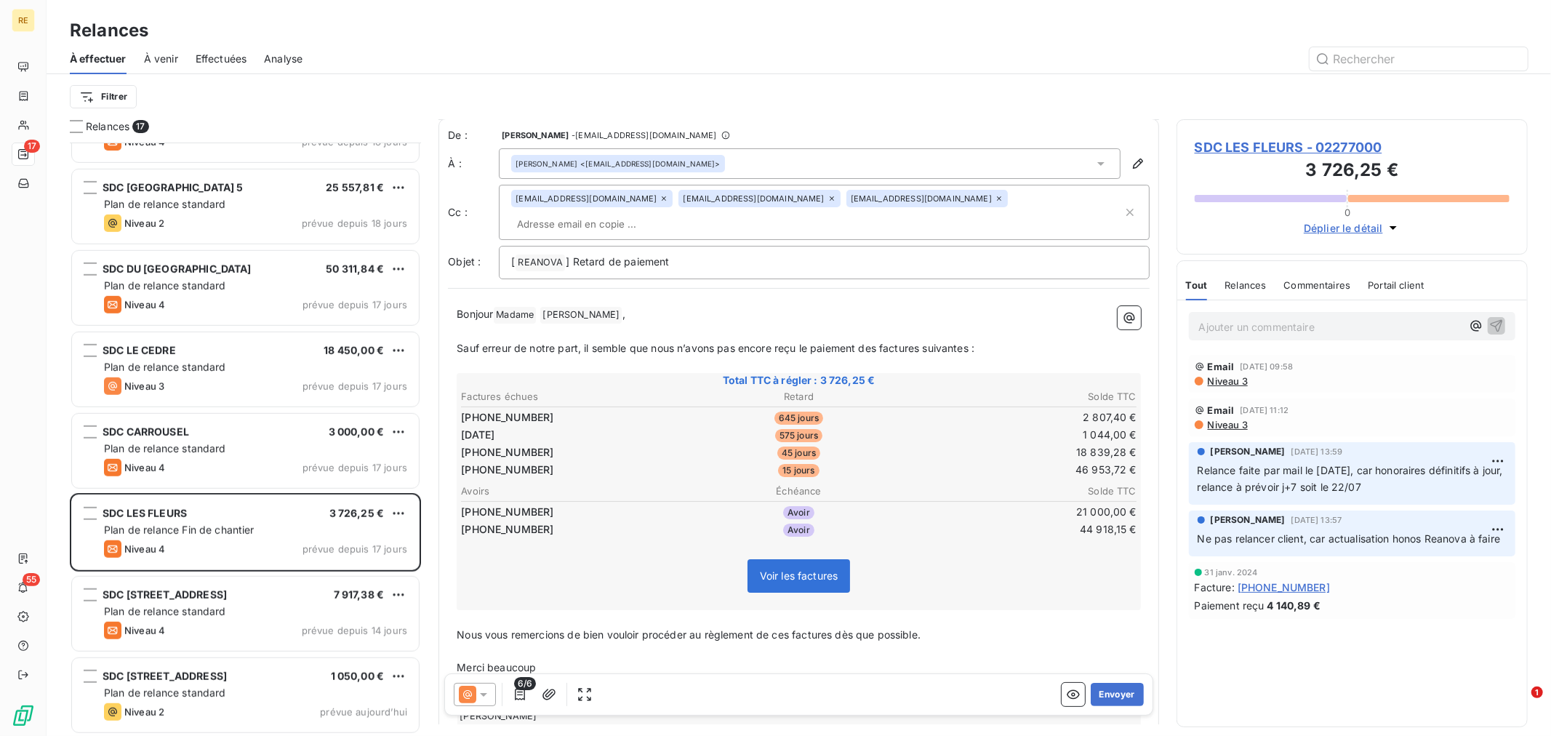
click at [455, 329] on div "Bonjour Madame ﻿ [PERSON_NAME] ﻿ , ﻿ Sauf erreur de notre part, il semble que n…" at bounding box center [799, 520] width 702 height 447
click at [460, 342] on span "Sauf erreur de notre part, il semble que nous n’avons pas encore reçu le paieme…" at bounding box center [716, 348] width 518 height 12
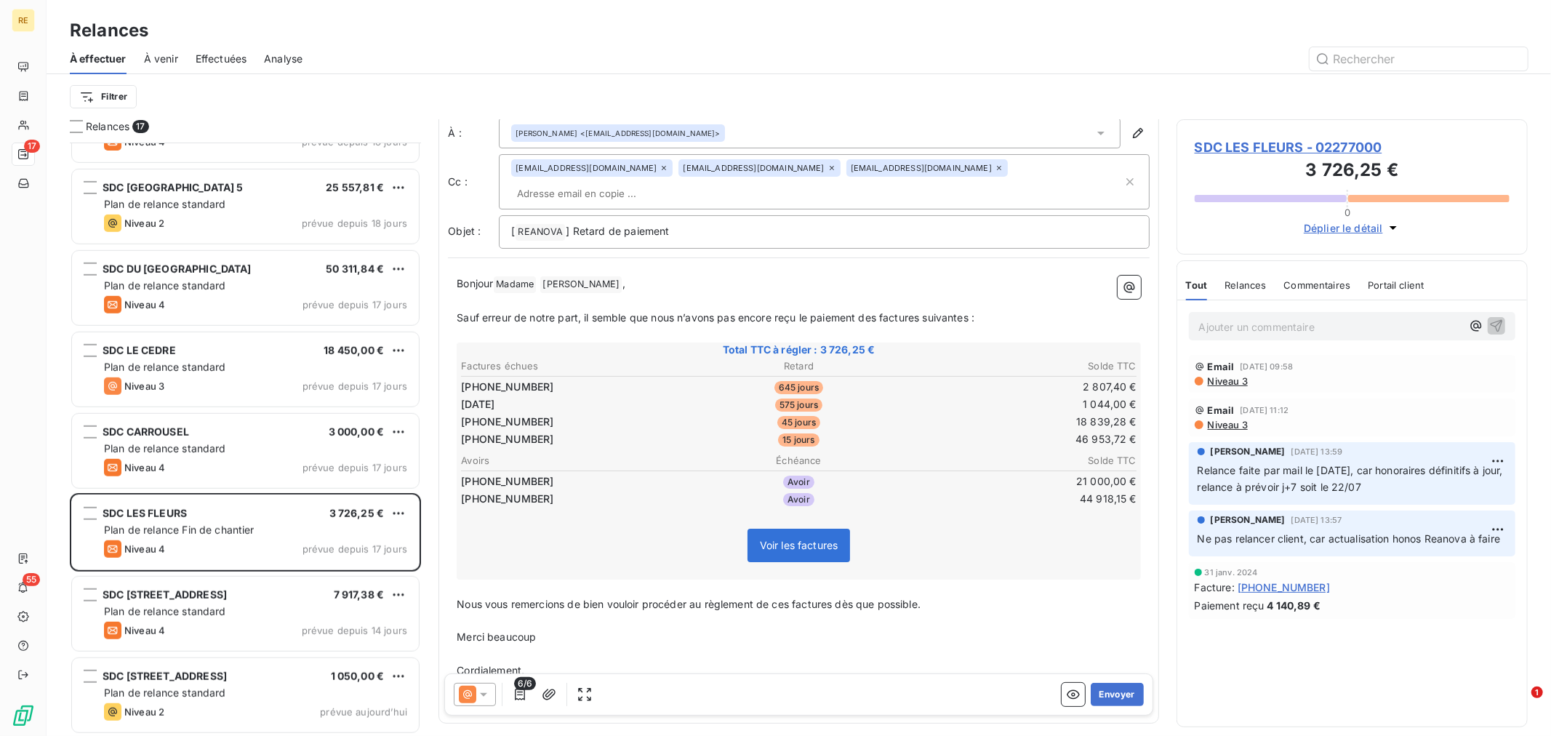
scroll to position [61, 0]
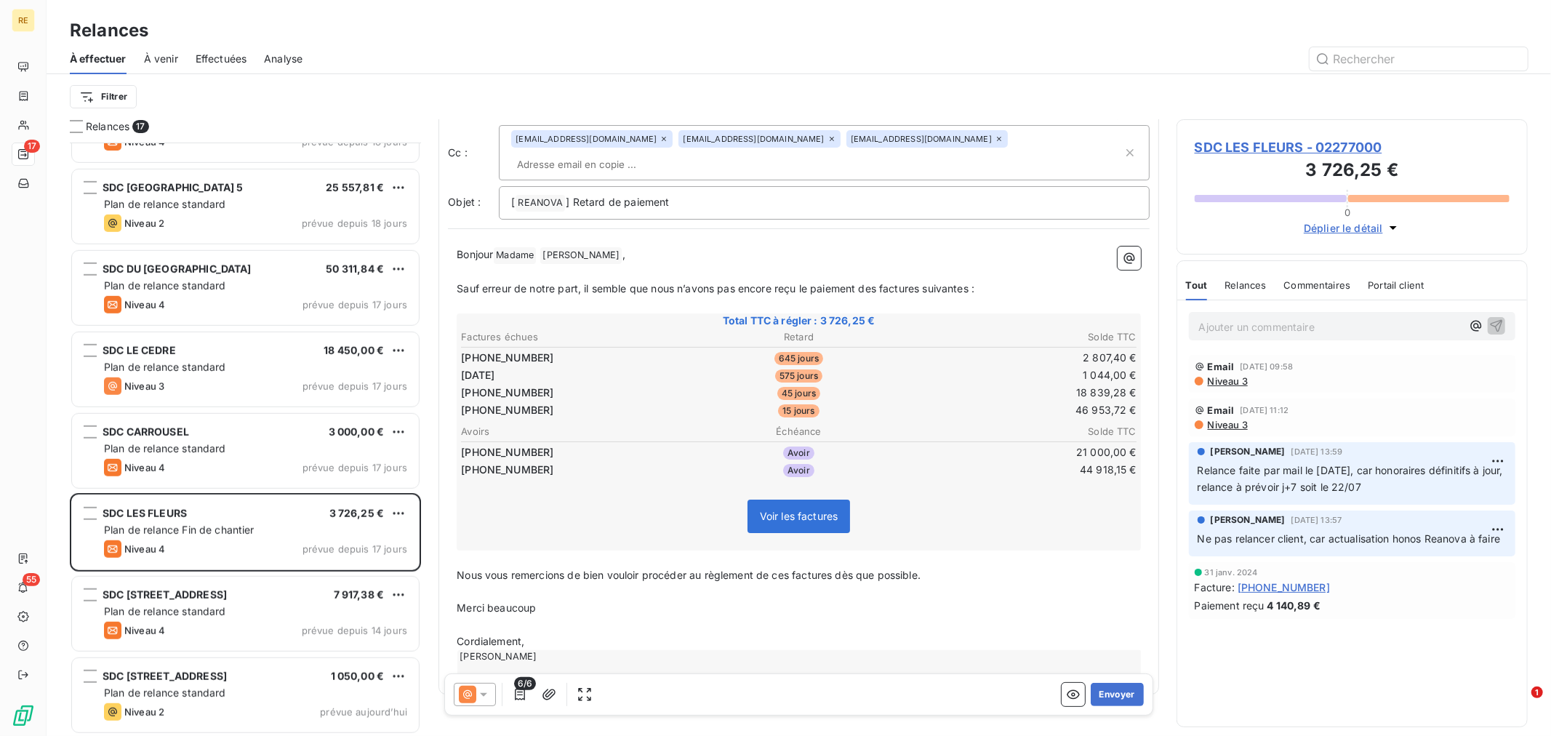
click at [484, 569] on span "Nous vous remercions de bien vouloir procéder au règlement de ces factures dès …" at bounding box center [689, 575] width 464 height 12
click at [516, 617] on p "Merci beaucoup" at bounding box center [799, 625] width 684 height 17
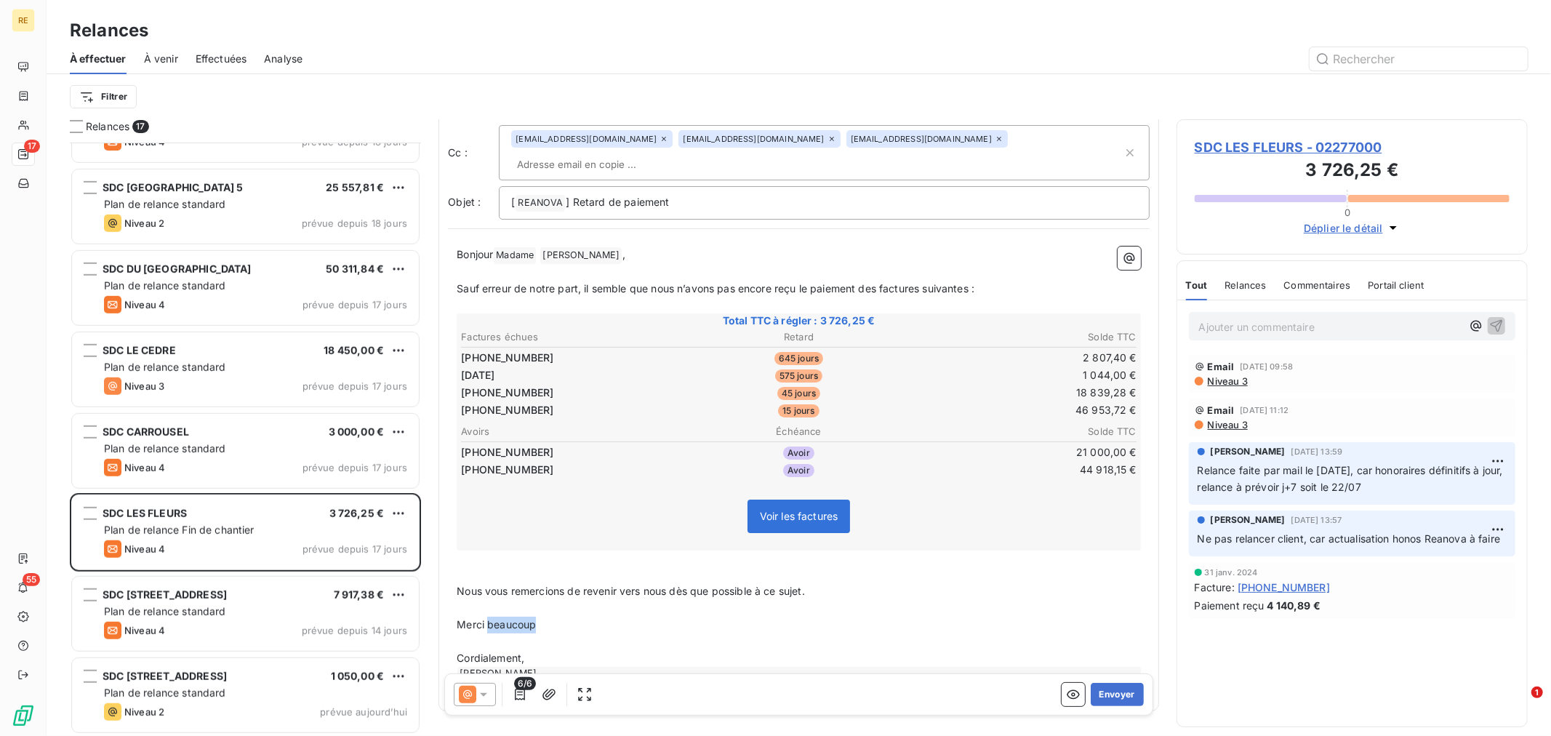
click at [516, 618] on span "Merci beaucoup" at bounding box center [496, 624] width 79 height 12
click at [567, 650] on p "Cordialement," at bounding box center [799, 658] width 684 height 17
click at [672, 633] on p "﻿" at bounding box center [799, 641] width 684 height 17
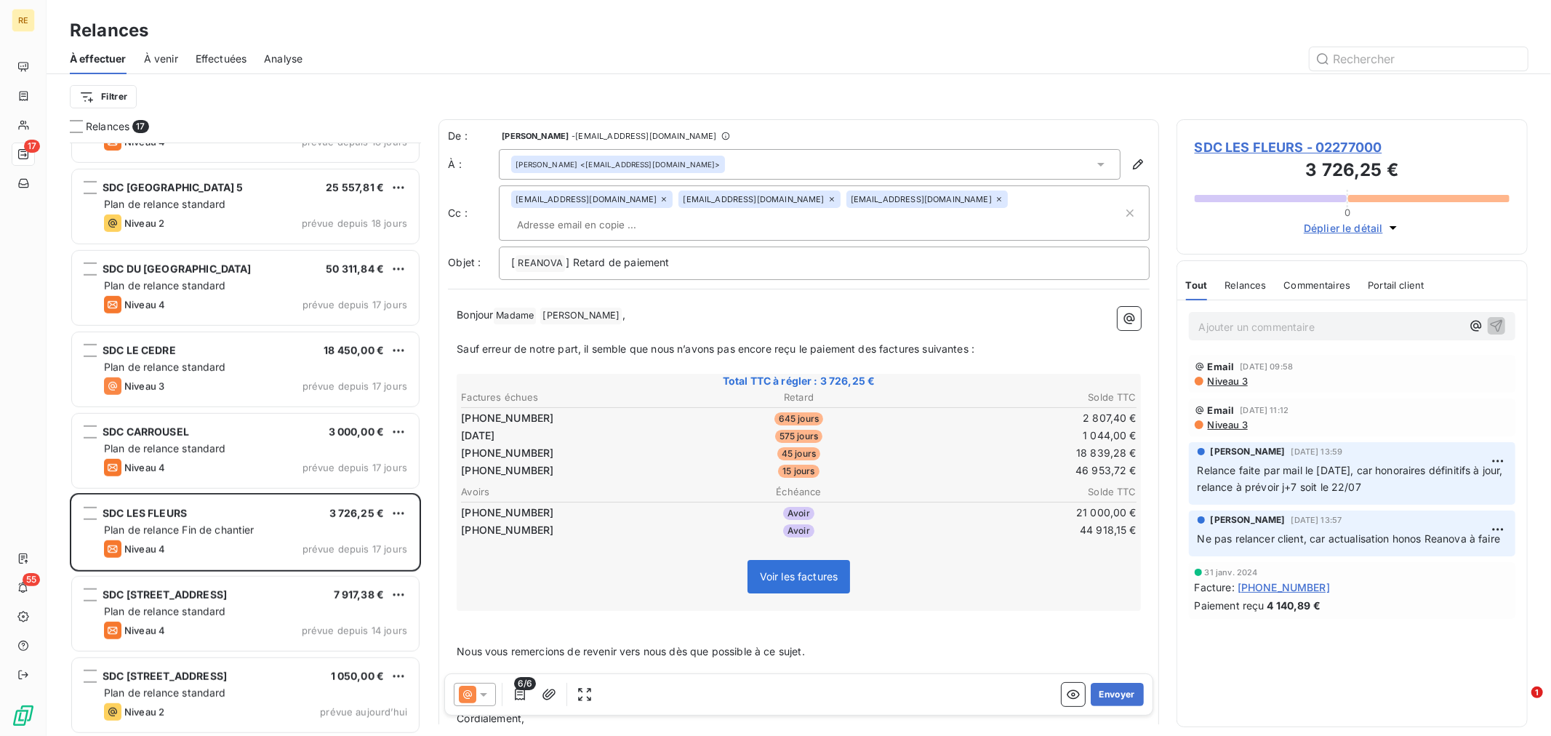
click at [519, 628] on p "﻿" at bounding box center [799, 636] width 684 height 17
click at [705, 660] on p "Restant à votre disposition," at bounding box center [799, 668] width 684 height 17
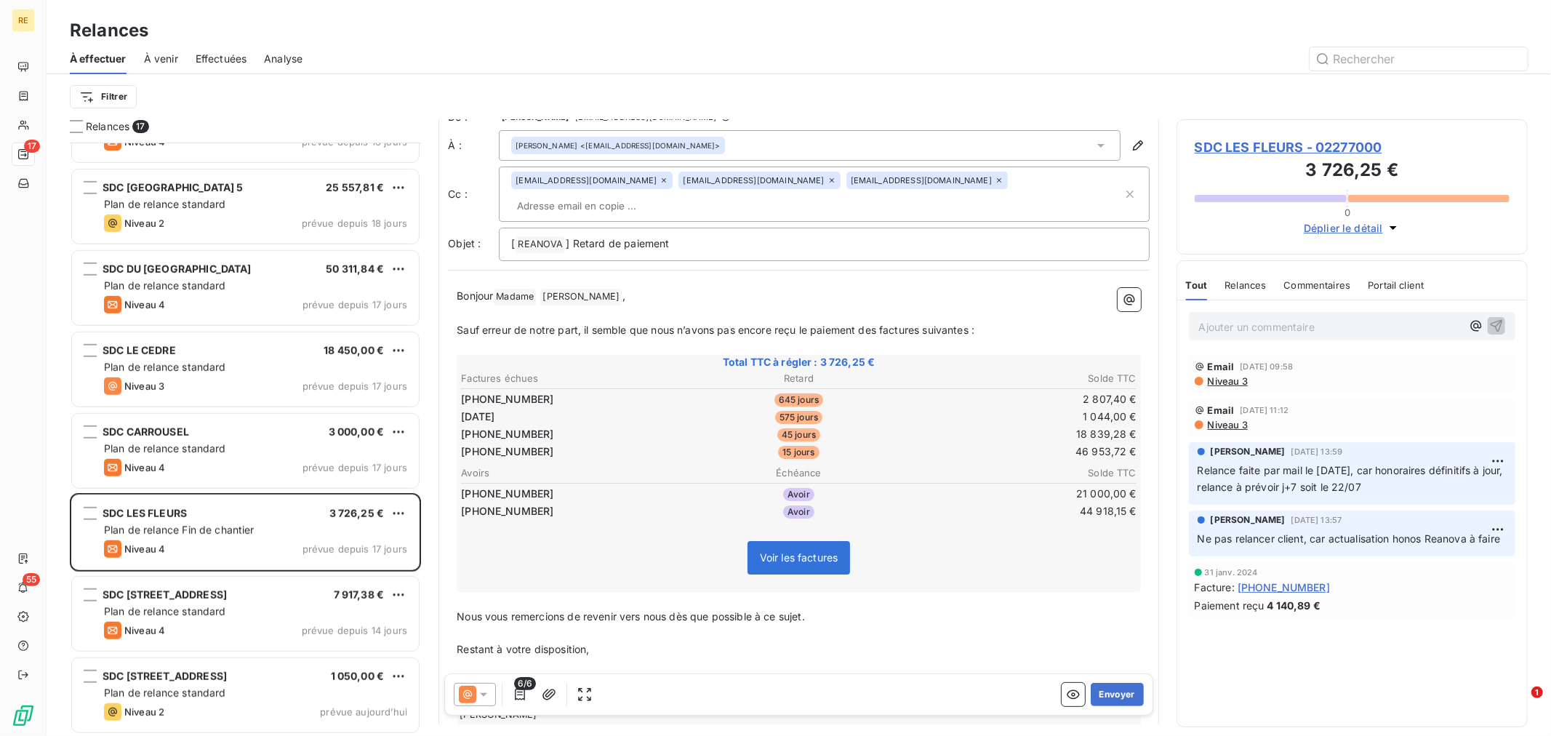
scroll to position [77, 0]
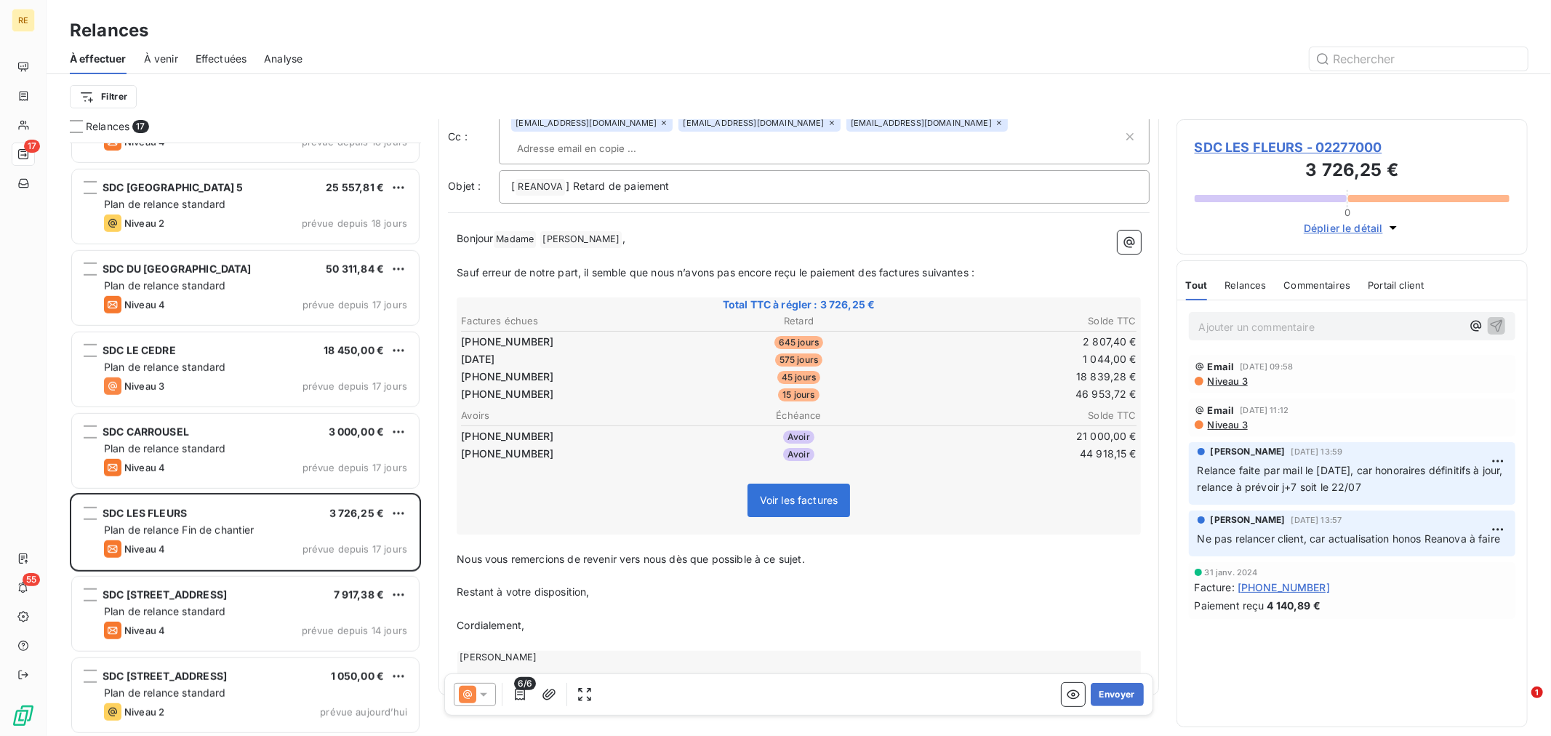
click at [830, 567] on p "﻿" at bounding box center [799, 575] width 684 height 17
click at [1108, 689] on button "Envoyer" at bounding box center [1117, 694] width 53 height 23
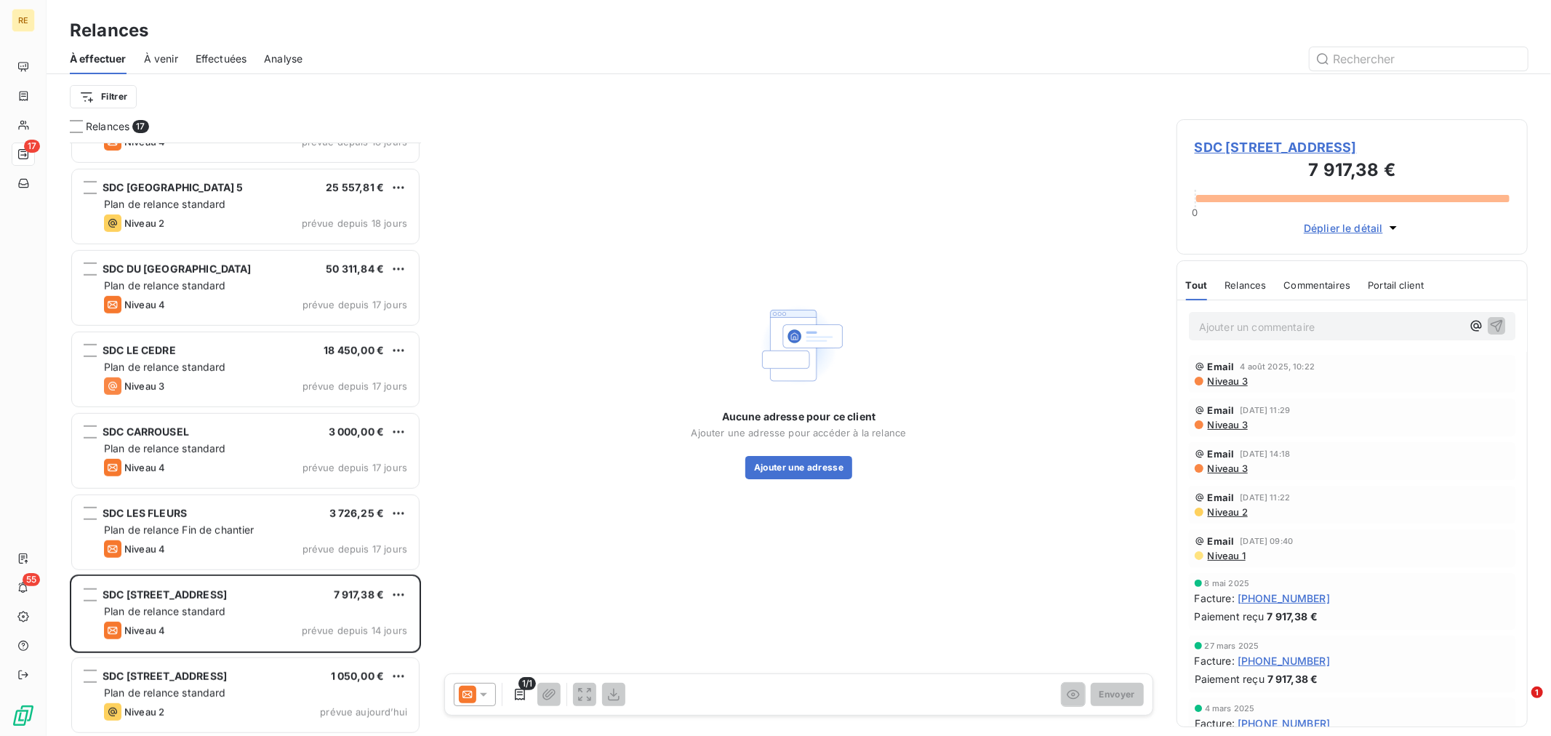
scroll to position [709, 0]
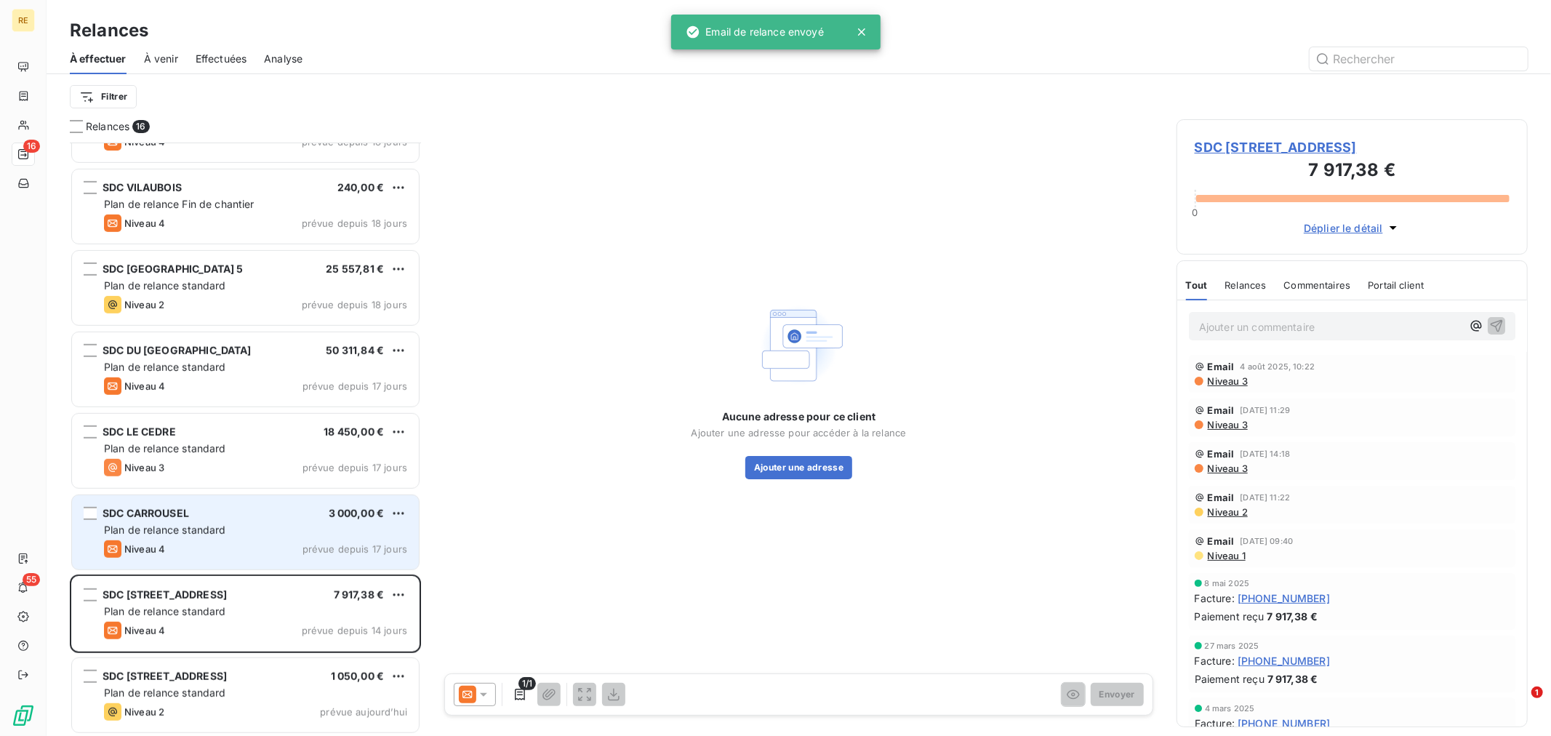
click at [238, 532] on div "Plan de relance standard" at bounding box center [255, 530] width 303 height 15
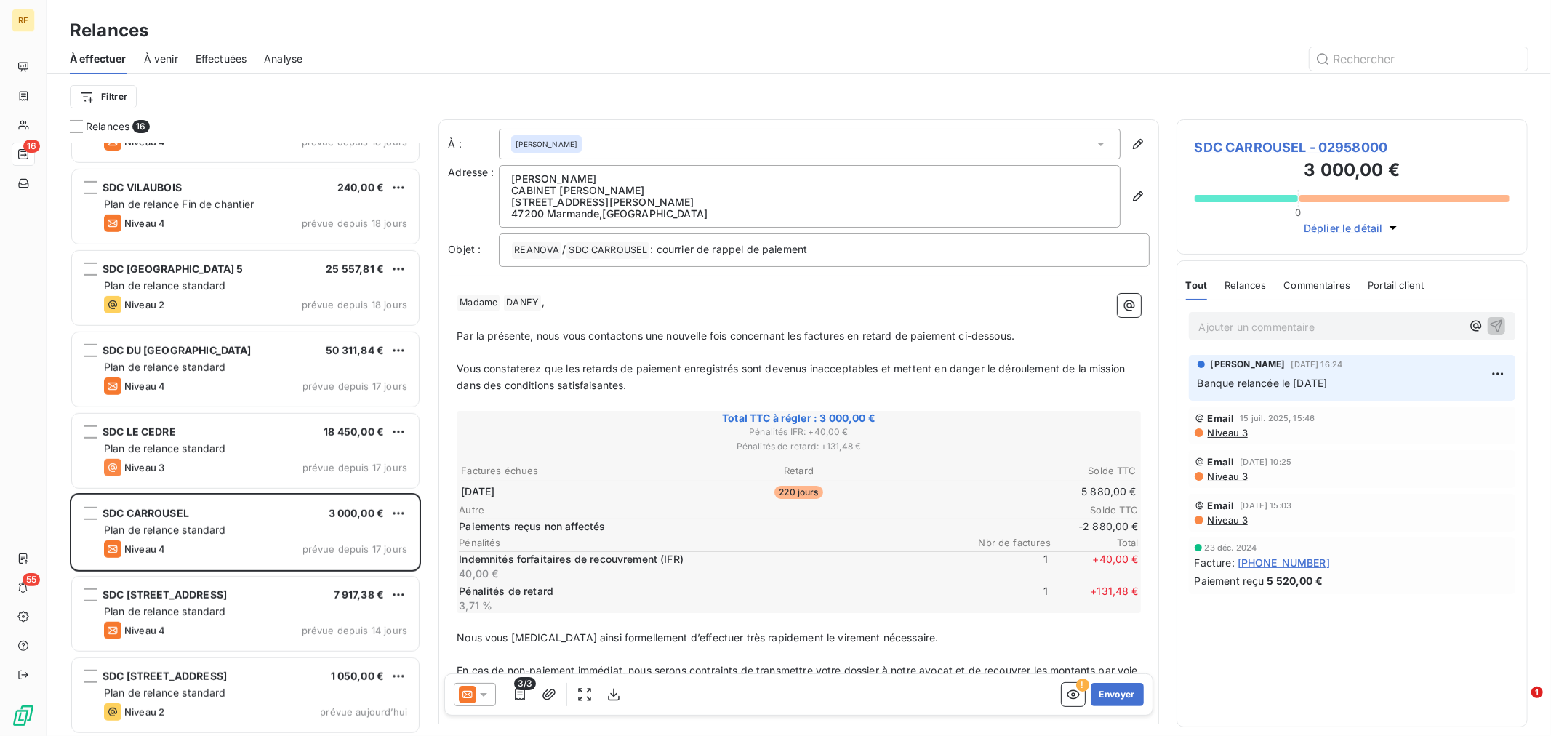
click at [473, 687] on icon at bounding box center [467, 694] width 17 height 17
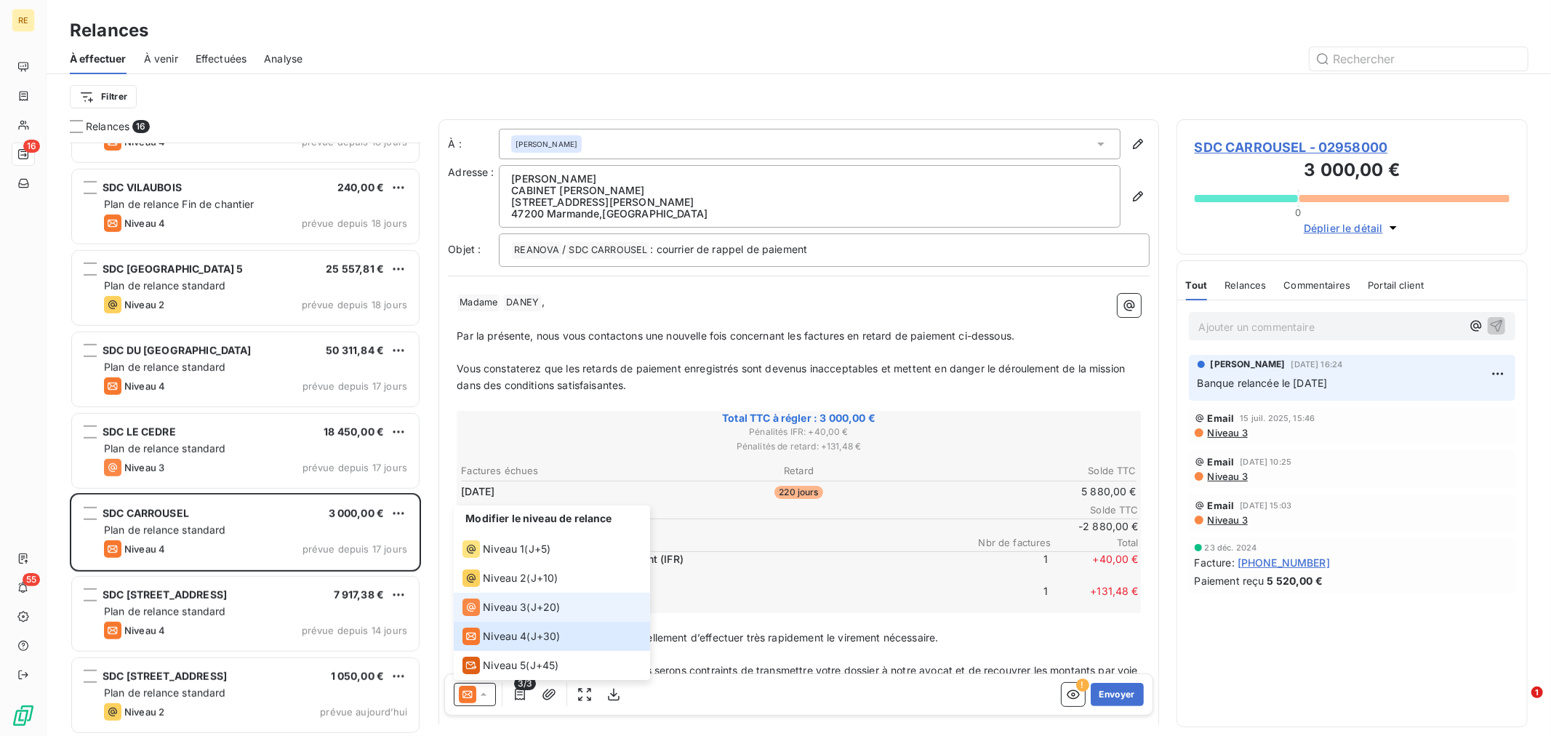
click at [554, 608] on span "J+20 )" at bounding box center [546, 607] width 30 height 15
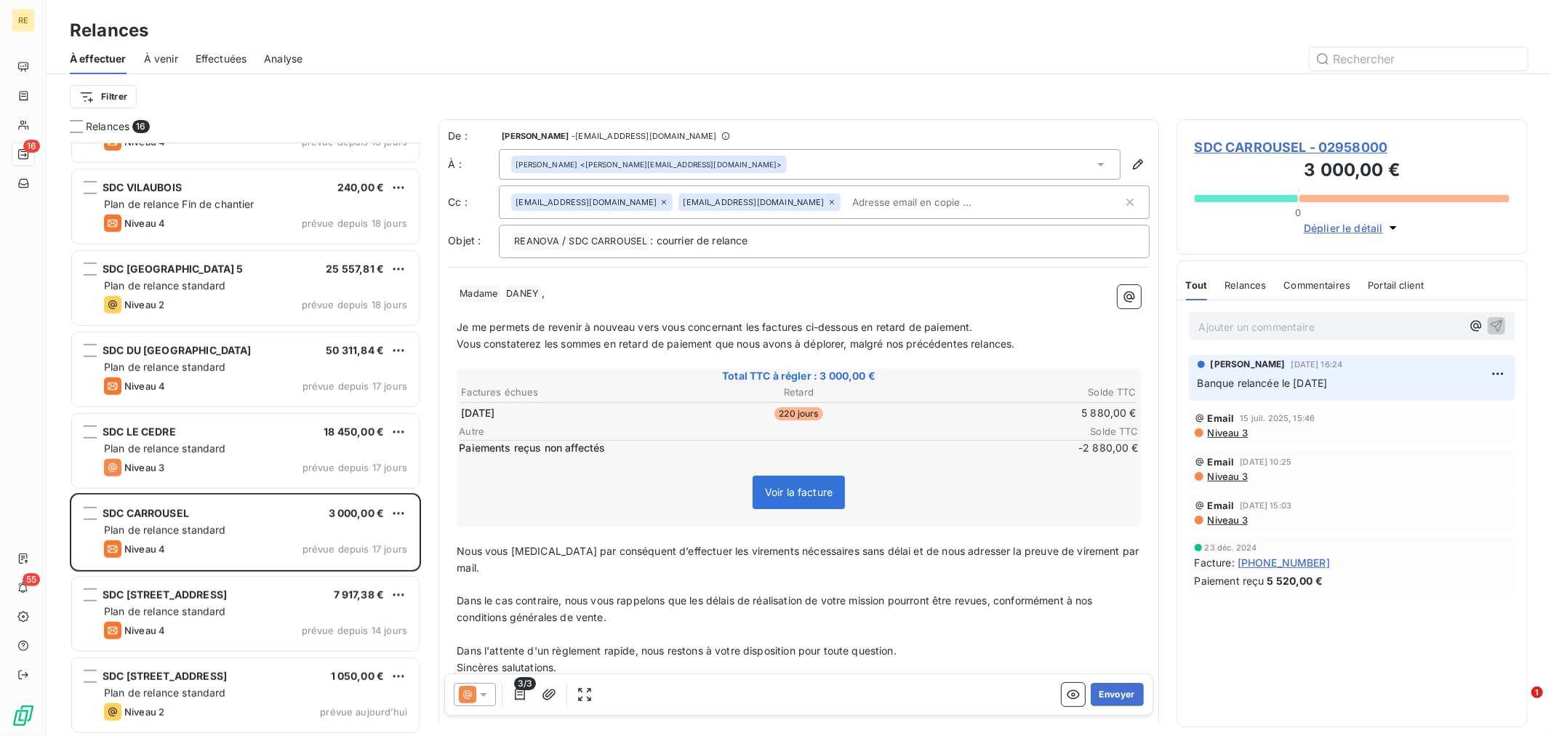
click at [846, 194] on input "text" at bounding box center [930, 202] width 168 height 22
click at [696, 338] on span "Vous constaterez les sommes en retard de paiement que nous avons à déplorer, ma…" at bounding box center [736, 343] width 558 height 12
click at [670, 594] on span "Dans le cas contraire, nous vous rappelons que les délais de réalisation de vot…" at bounding box center [776, 608] width 639 height 29
click at [1095, 685] on button "Envoyer" at bounding box center [1117, 694] width 53 height 23
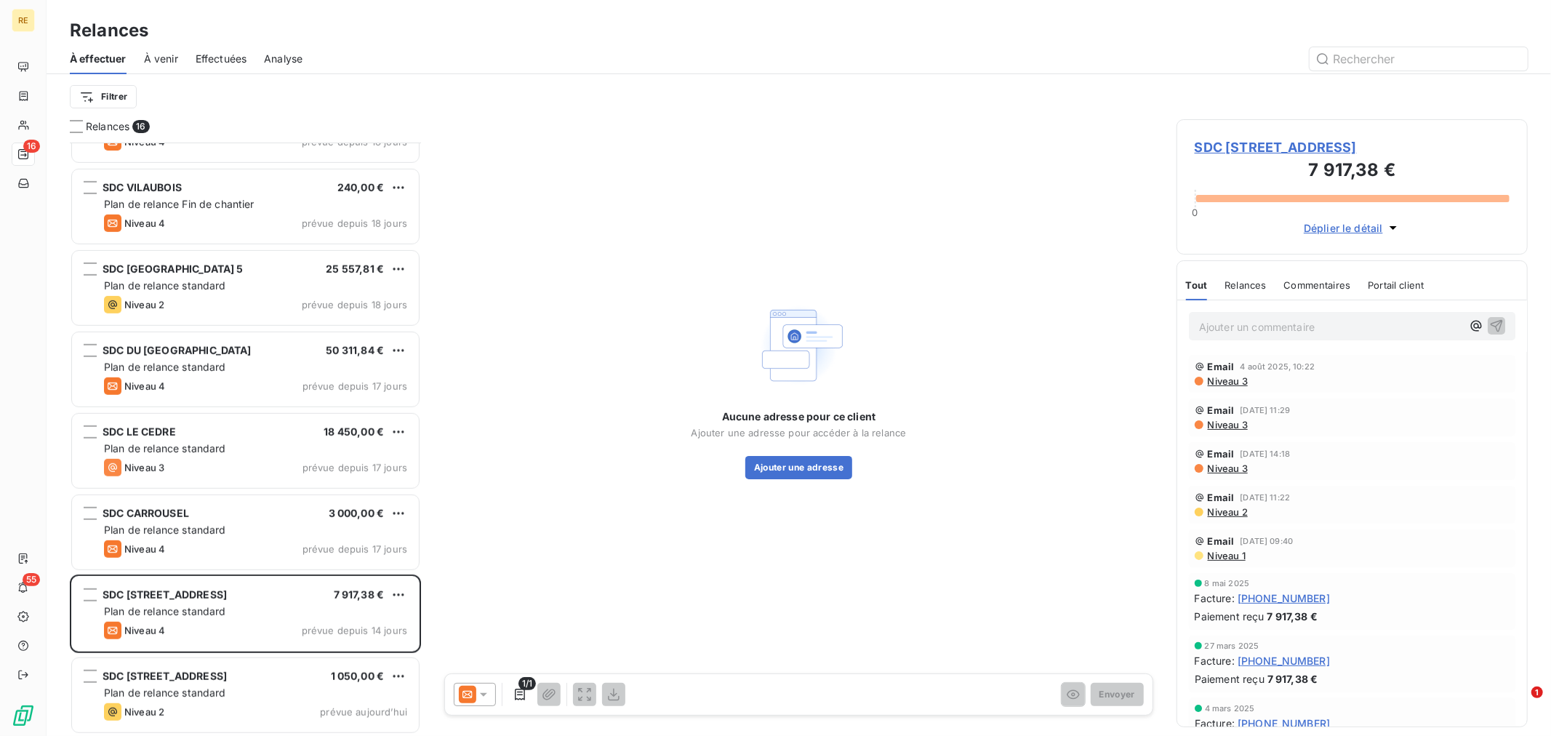
scroll to position [628, 0]
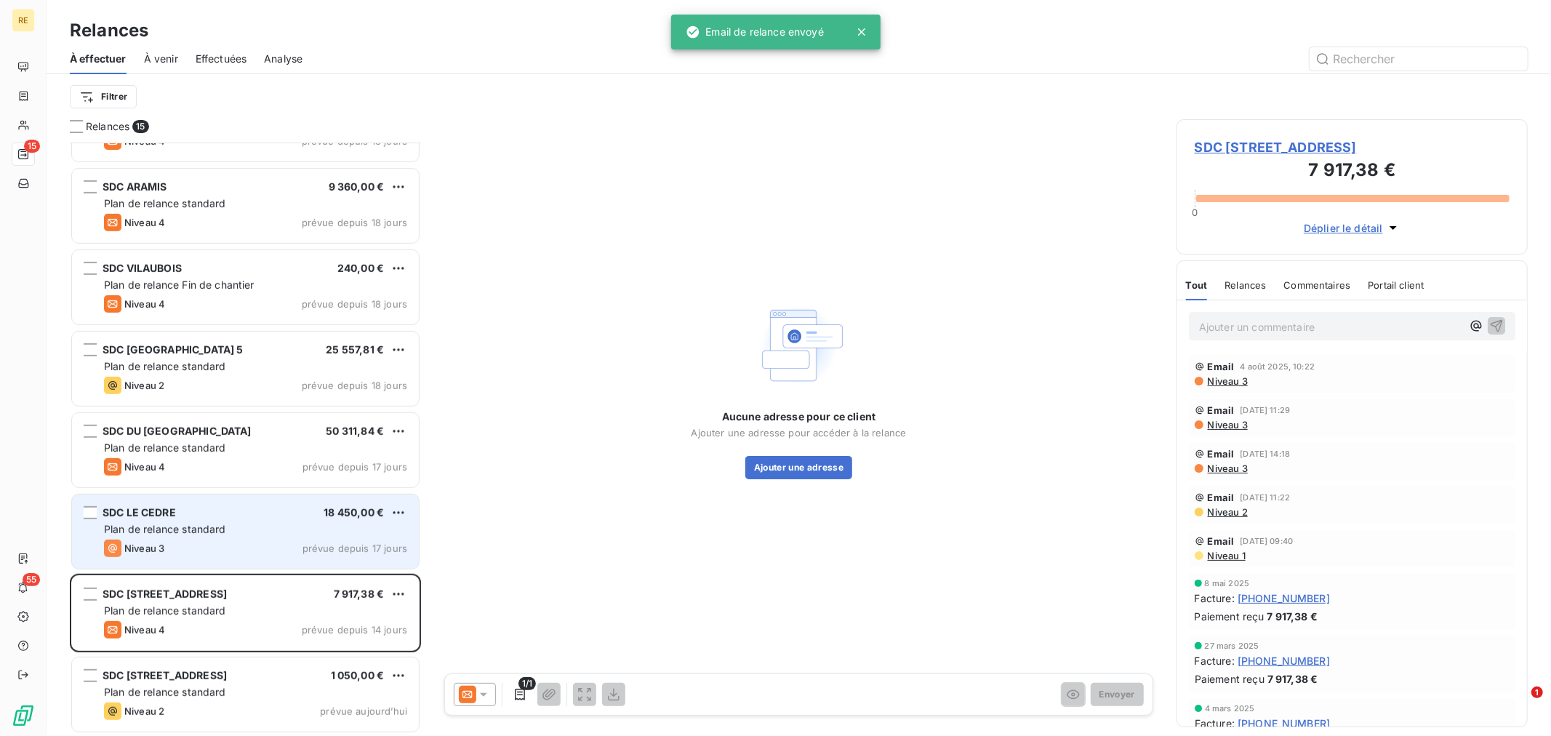
click at [236, 522] on div "Plan de relance standard" at bounding box center [255, 529] width 303 height 15
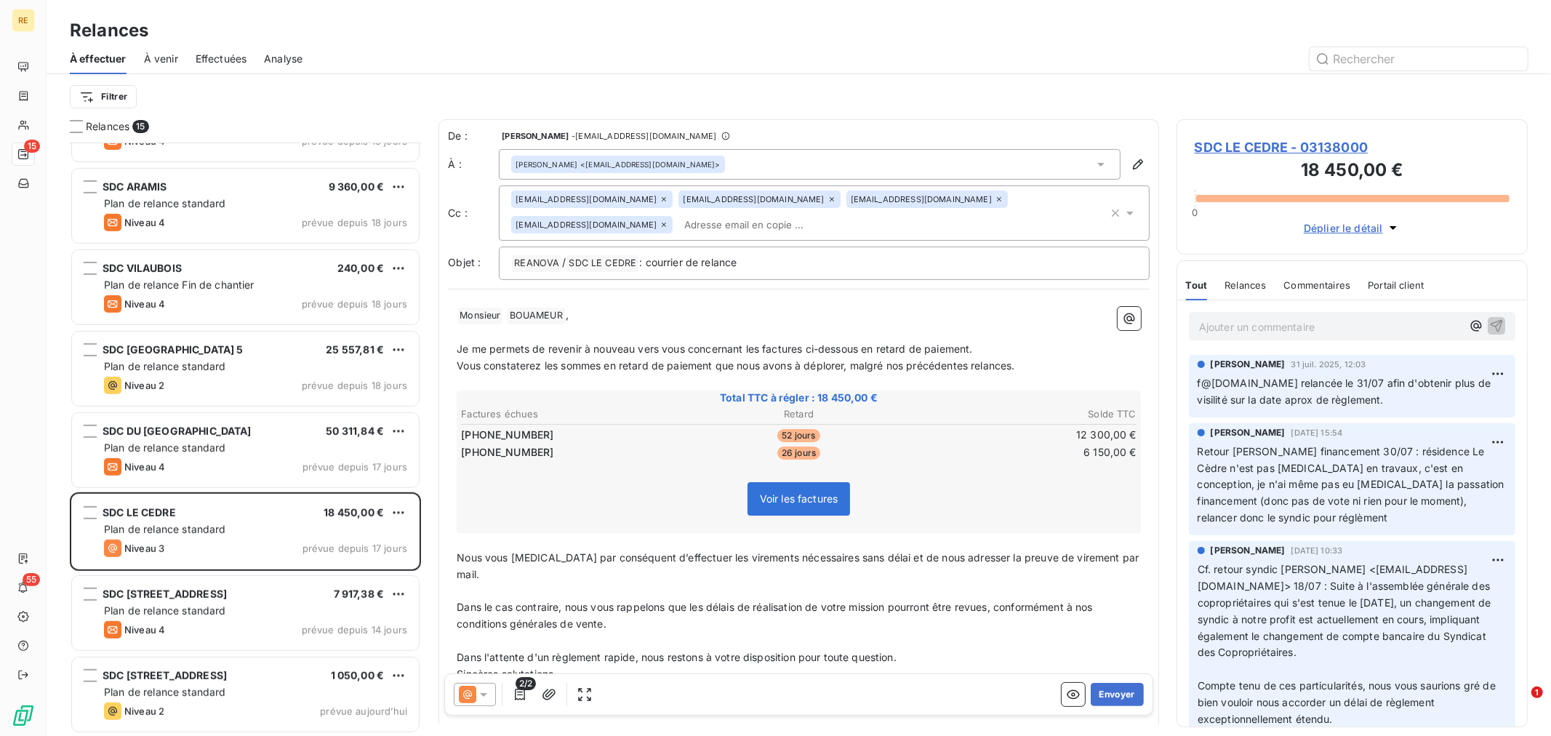
click at [613, 329] on p "﻿" at bounding box center [799, 332] width 684 height 17
click at [737, 193] on div "[EMAIL_ADDRESS][DOMAIN_NAME]" at bounding box center [758, 199] width 161 height 17
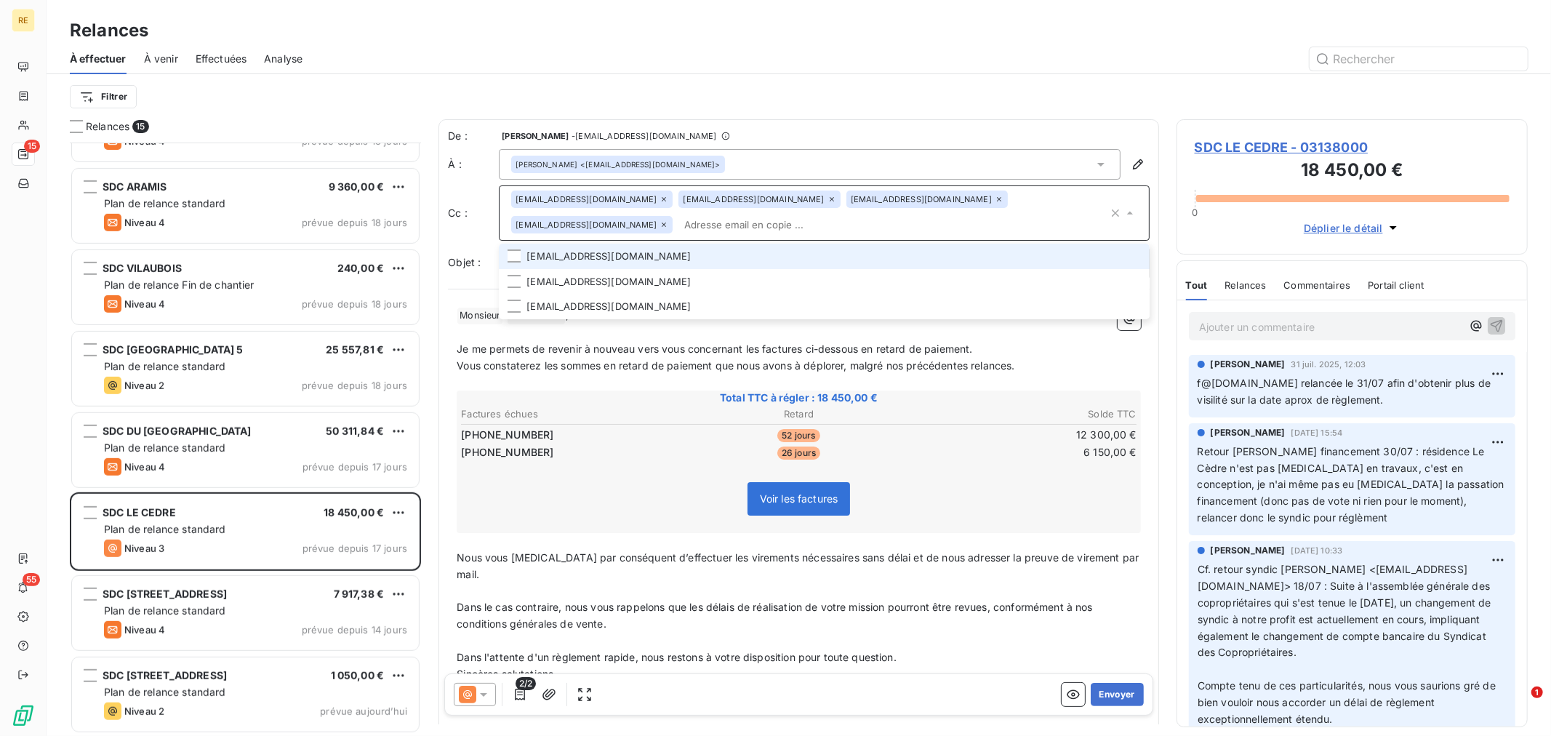
click at [830, 199] on icon at bounding box center [832, 199] width 4 height 4
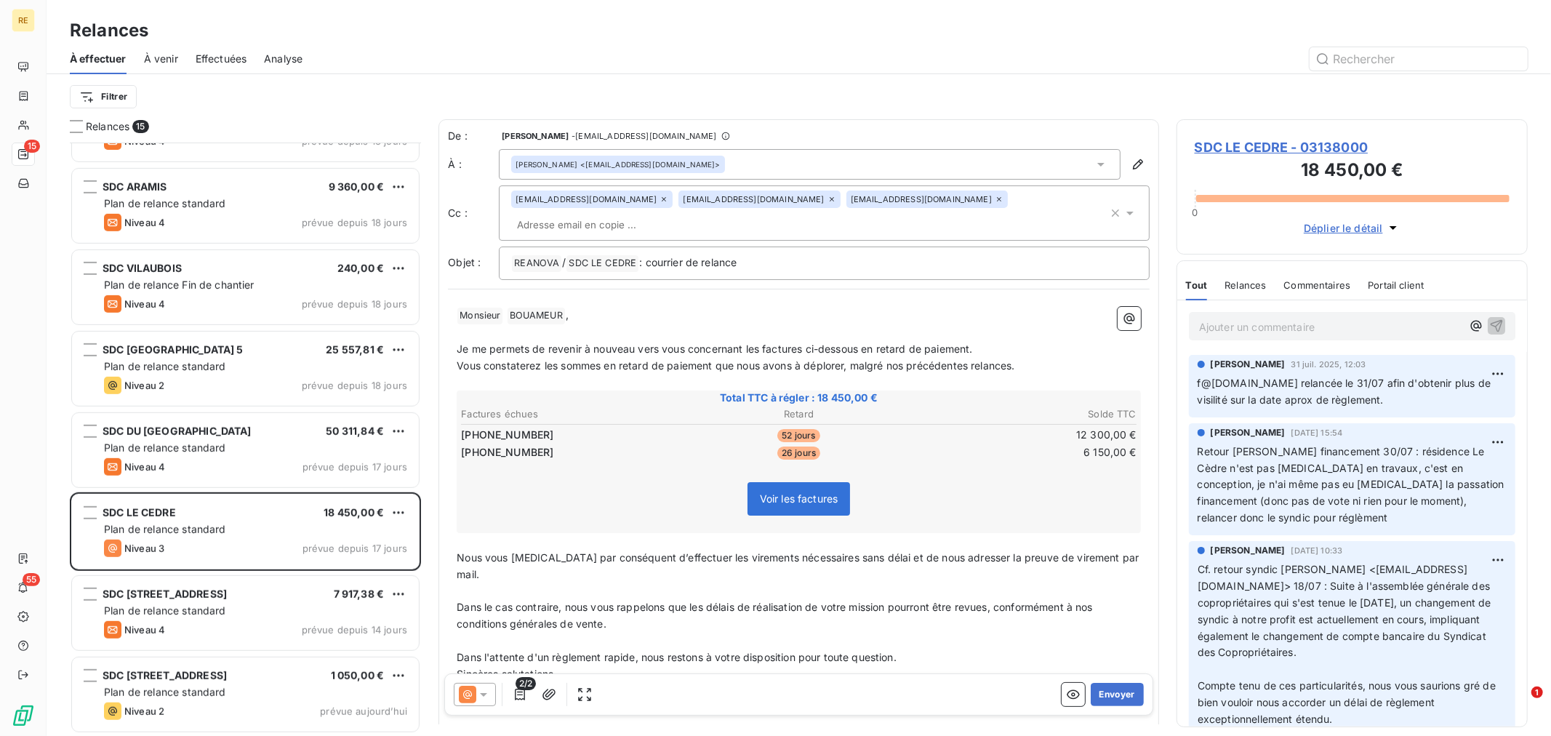
click at [721, 205] on div "[EMAIL_ADDRESS][DOMAIN_NAME]" at bounding box center [758, 199] width 161 height 17
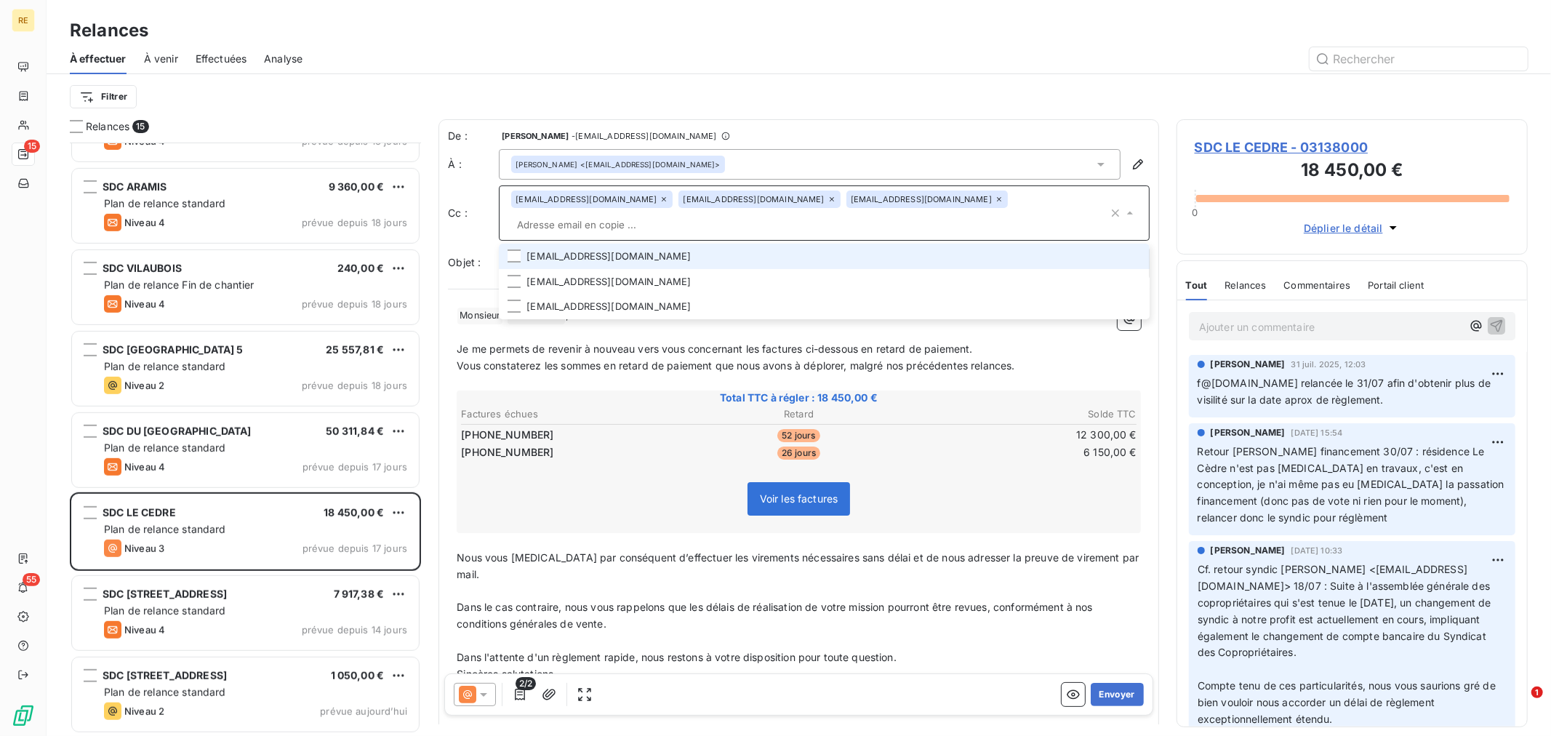
click at [828, 199] on icon at bounding box center [832, 199] width 9 height 9
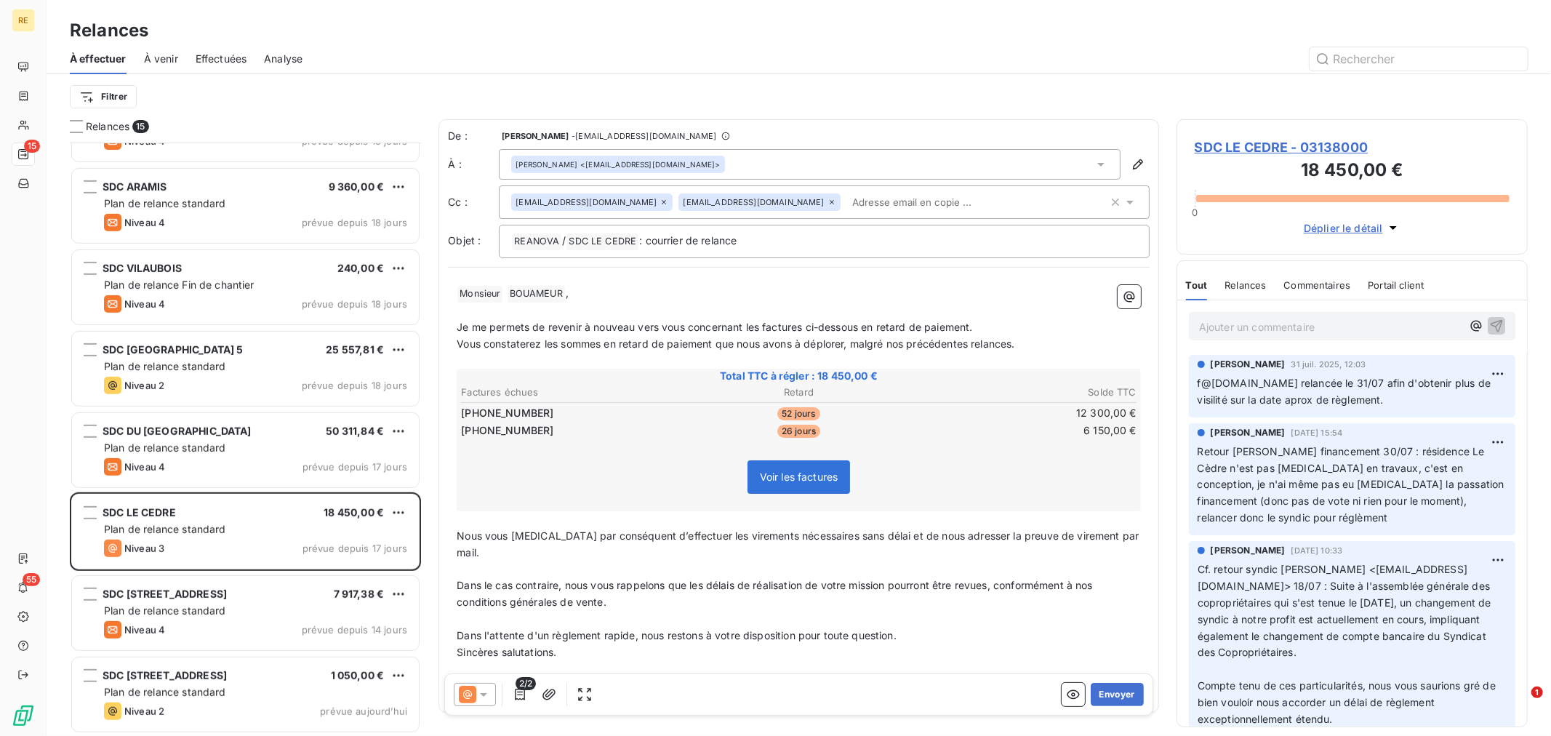
click at [846, 206] on input "text" at bounding box center [930, 202] width 168 height 22
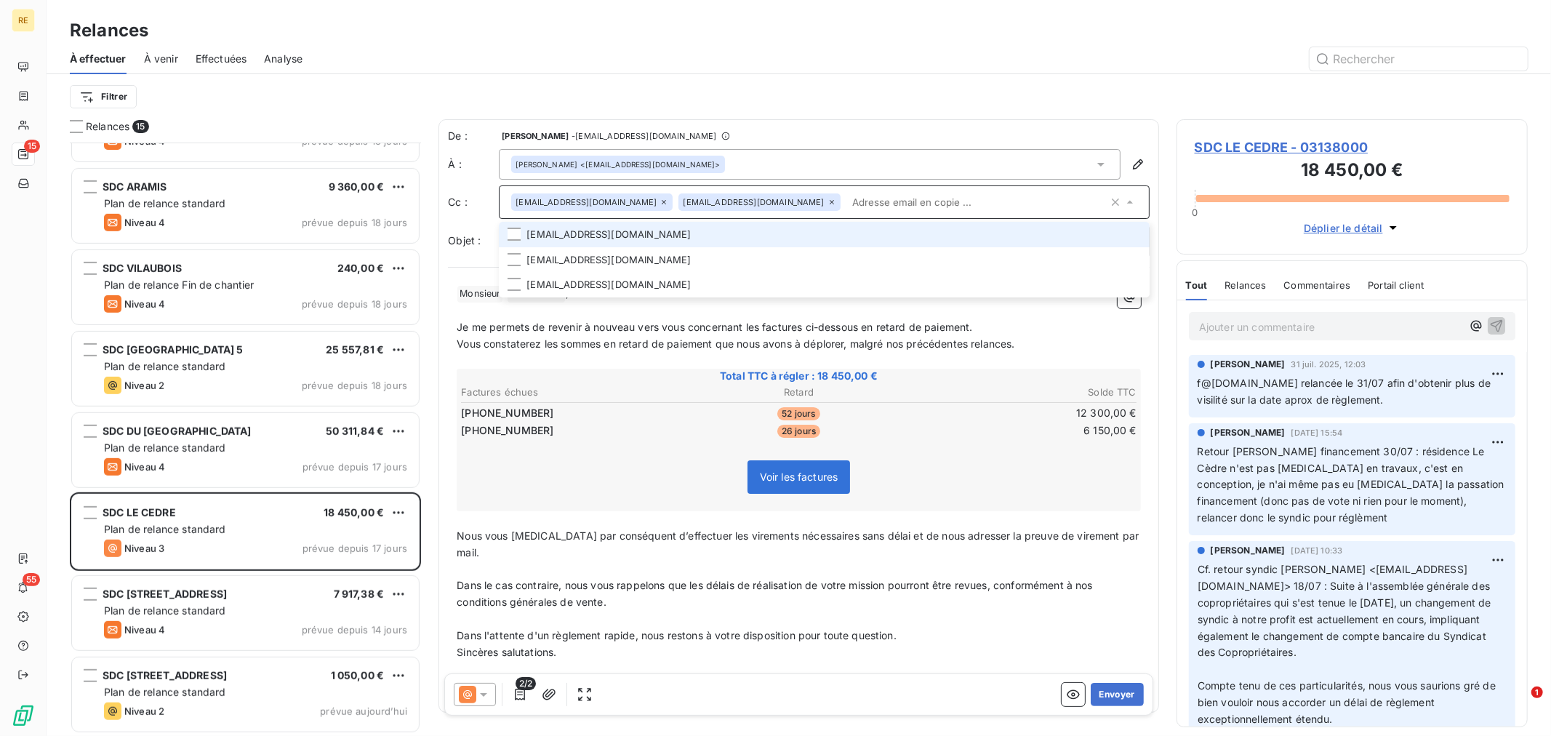
click at [692, 240] on li "[EMAIL_ADDRESS][DOMAIN_NAME]" at bounding box center [824, 234] width 651 height 25
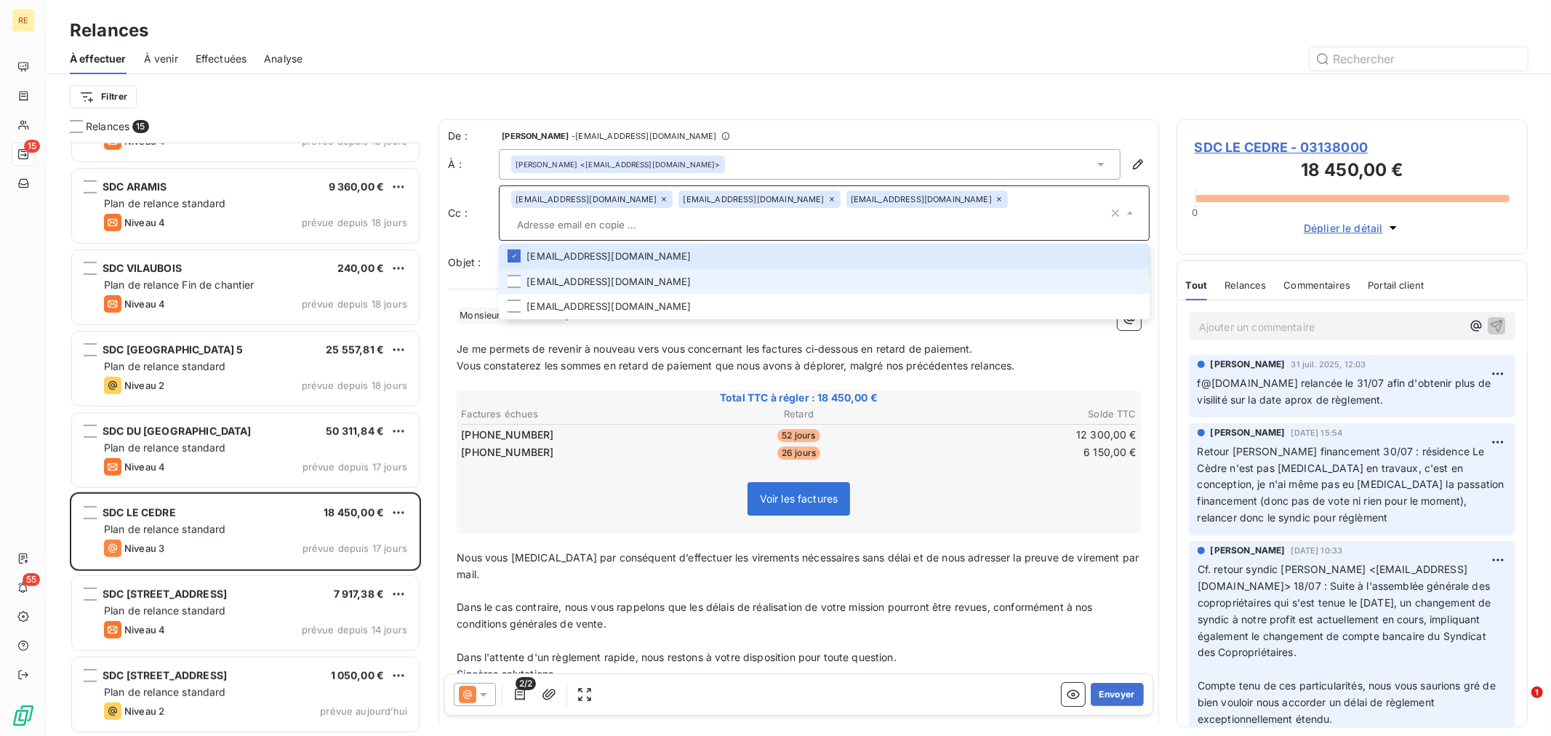
click at [666, 269] on li "[EMAIL_ADDRESS][DOMAIN_NAME]" at bounding box center [824, 281] width 651 height 25
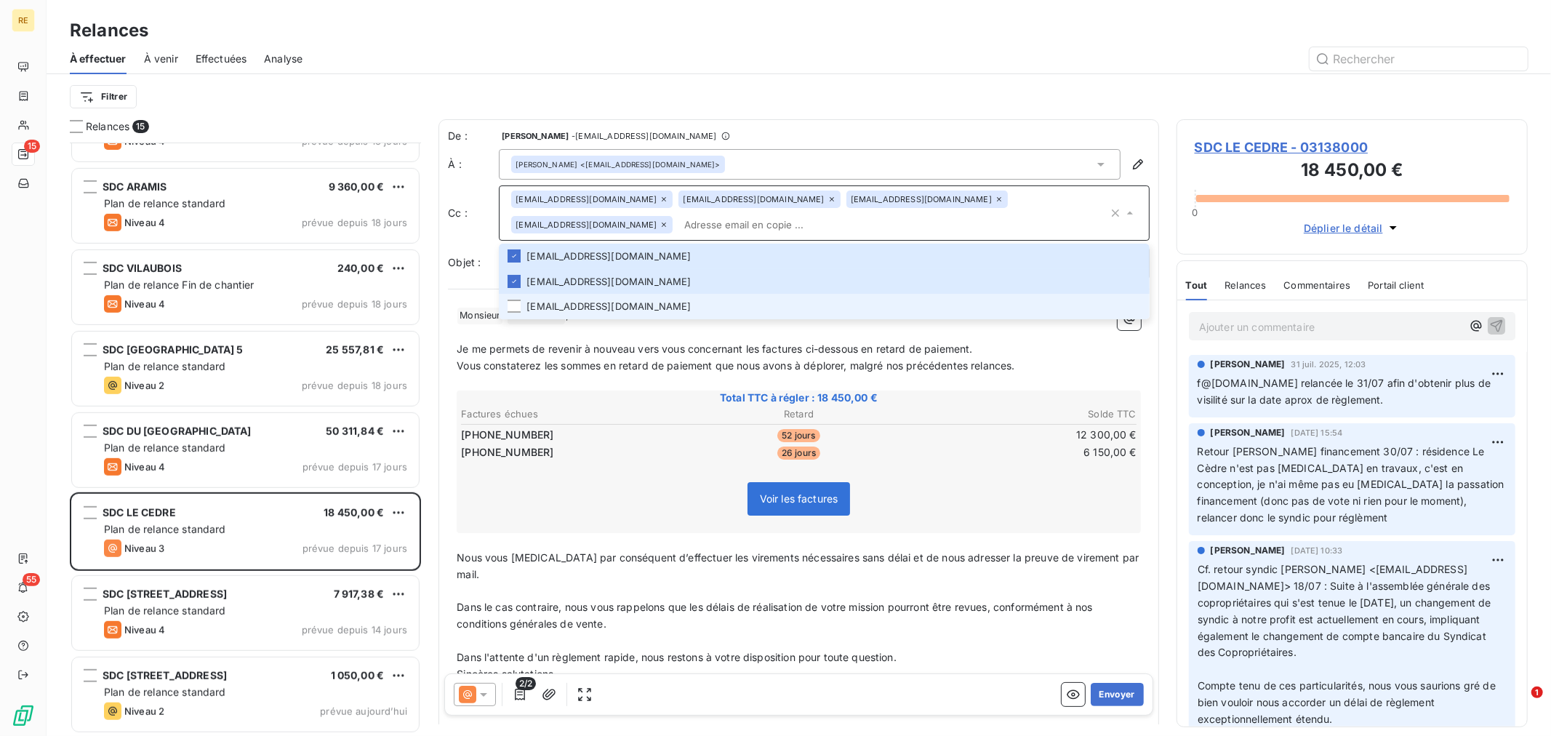
click at [633, 294] on li "[EMAIL_ADDRESS][DOMAIN_NAME]" at bounding box center [824, 306] width 651 height 25
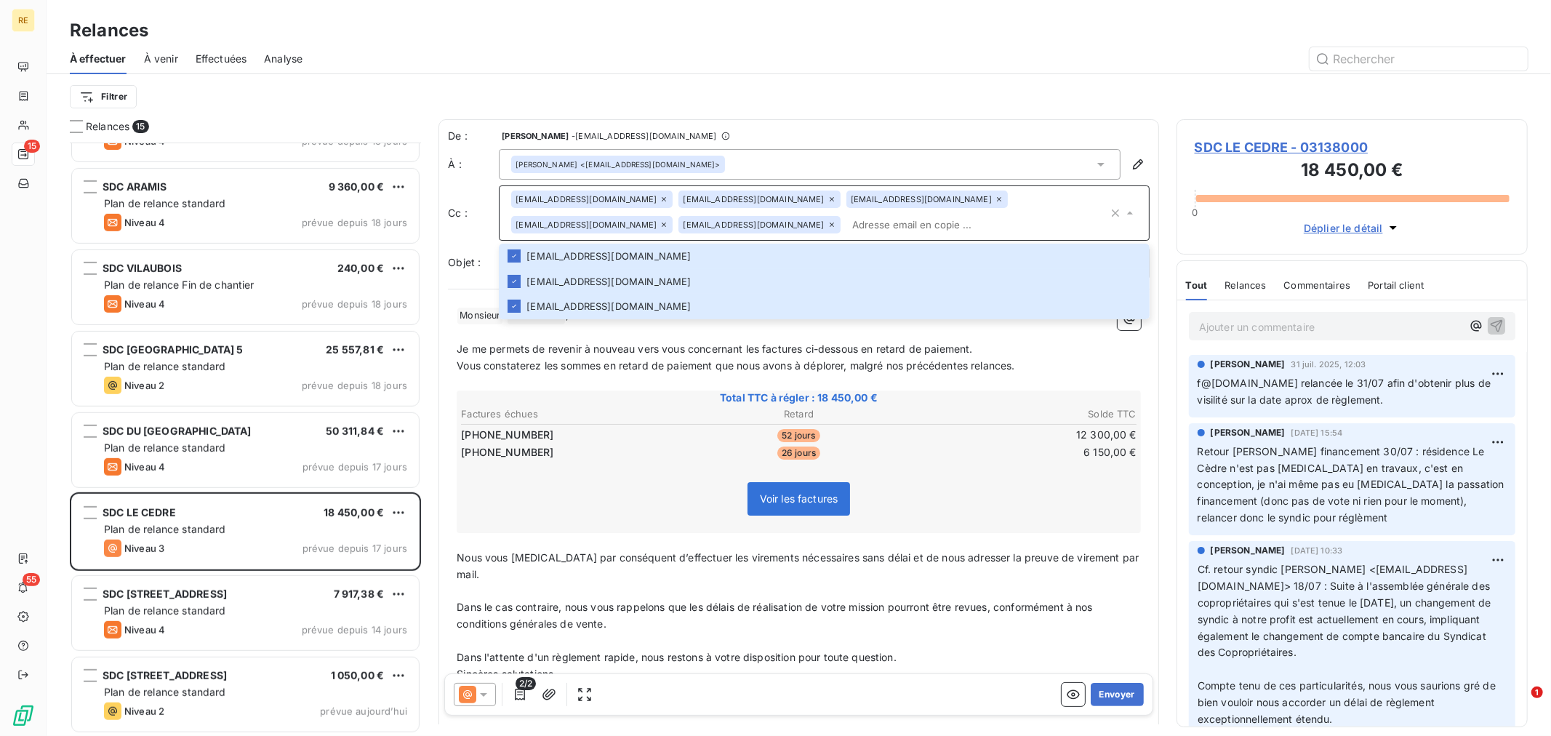
click at [590, 369] on span "Vous constaterez les sommes en retard de paiement que nous avons à déplorer, ma…" at bounding box center [736, 365] width 558 height 12
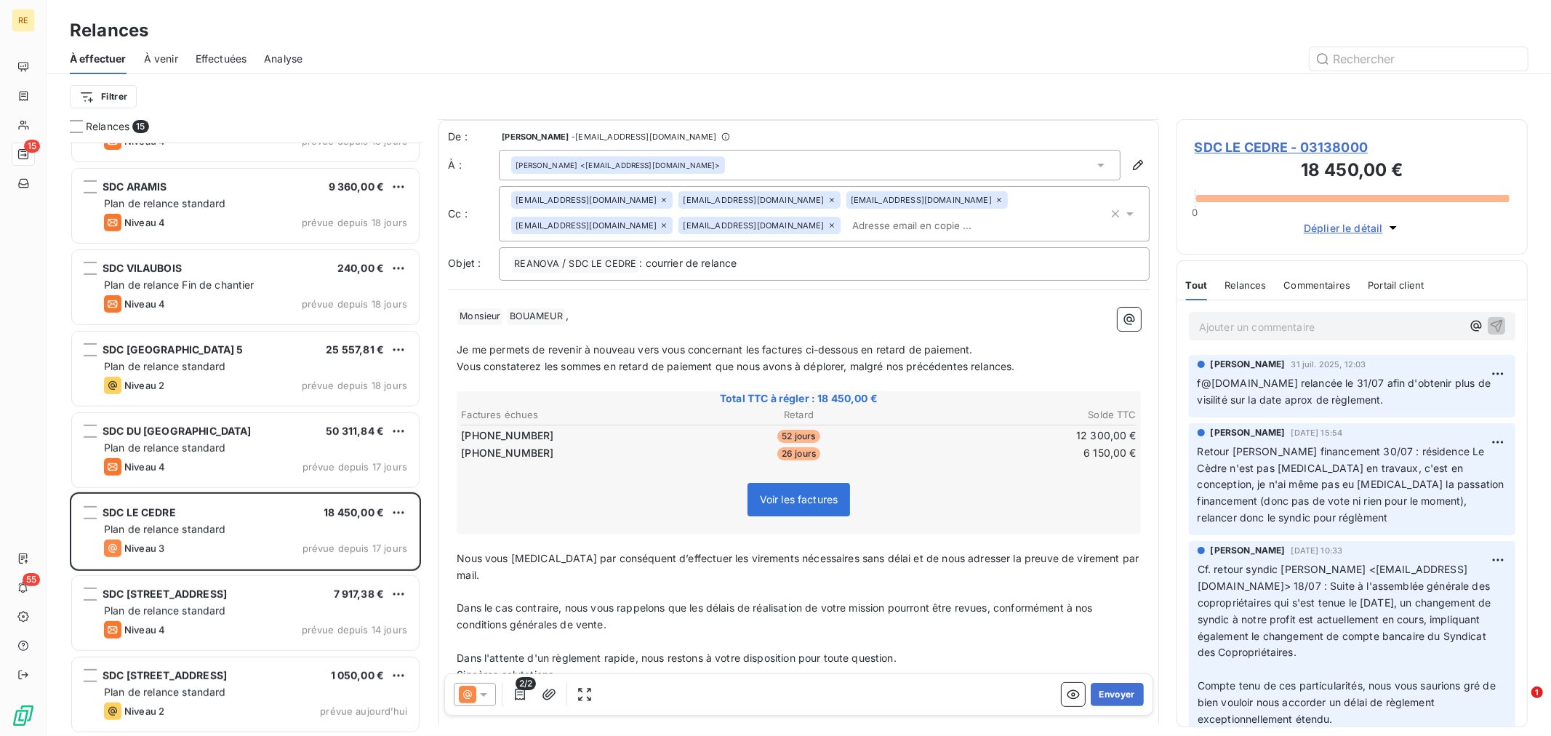
scroll to position [49, 0]
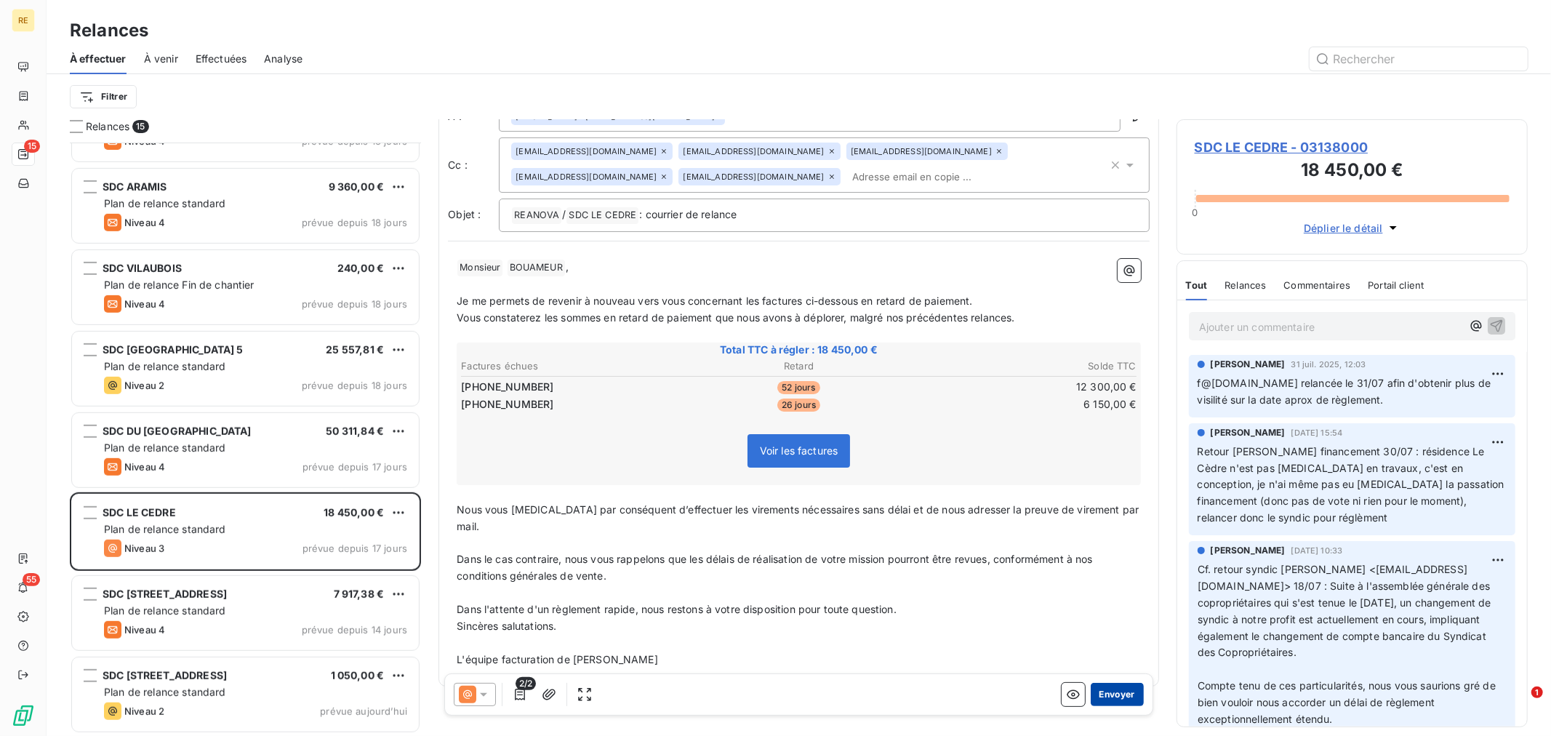
click at [1091, 692] on button "Envoyer" at bounding box center [1117, 694] width 53 height 23
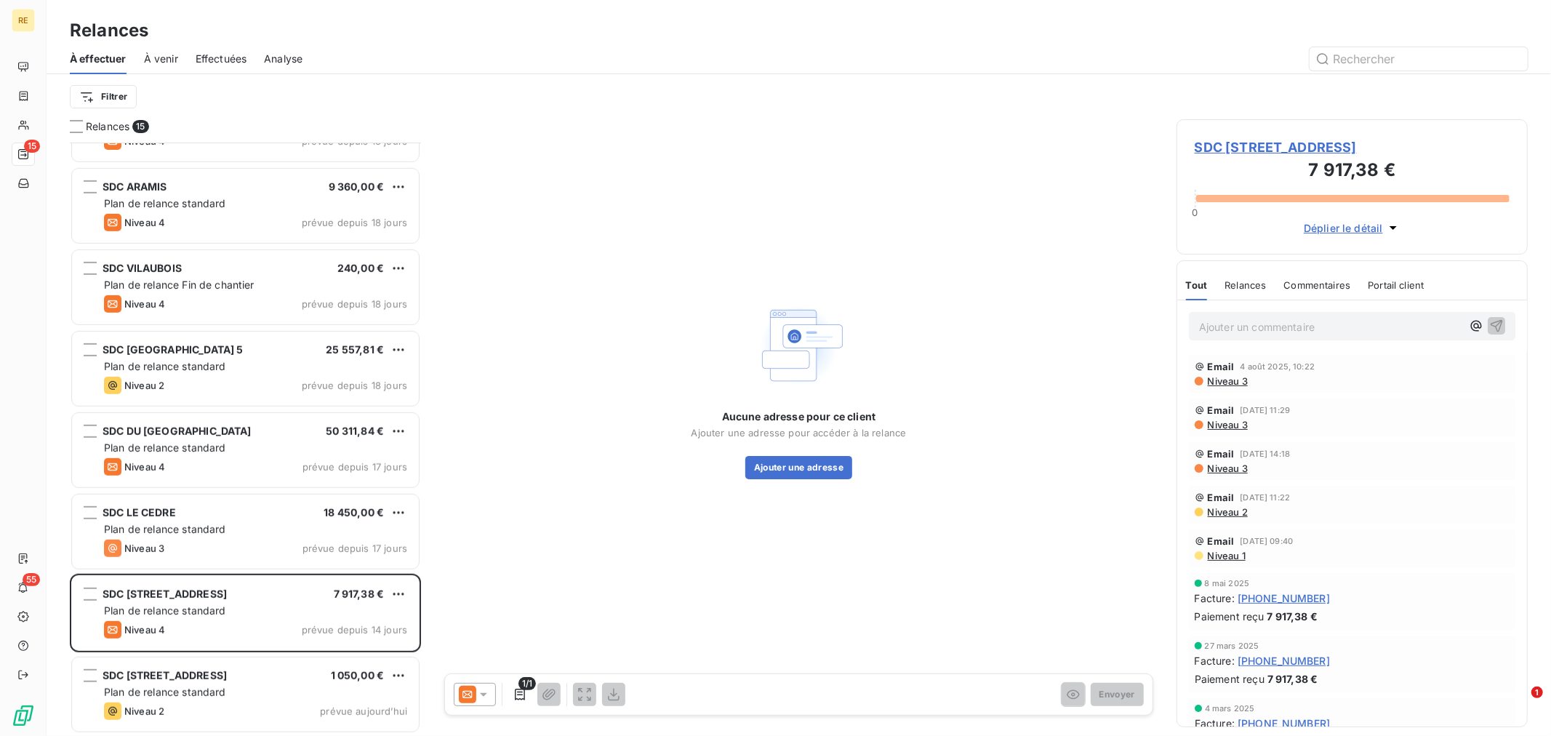
scroll to position [547, 0]
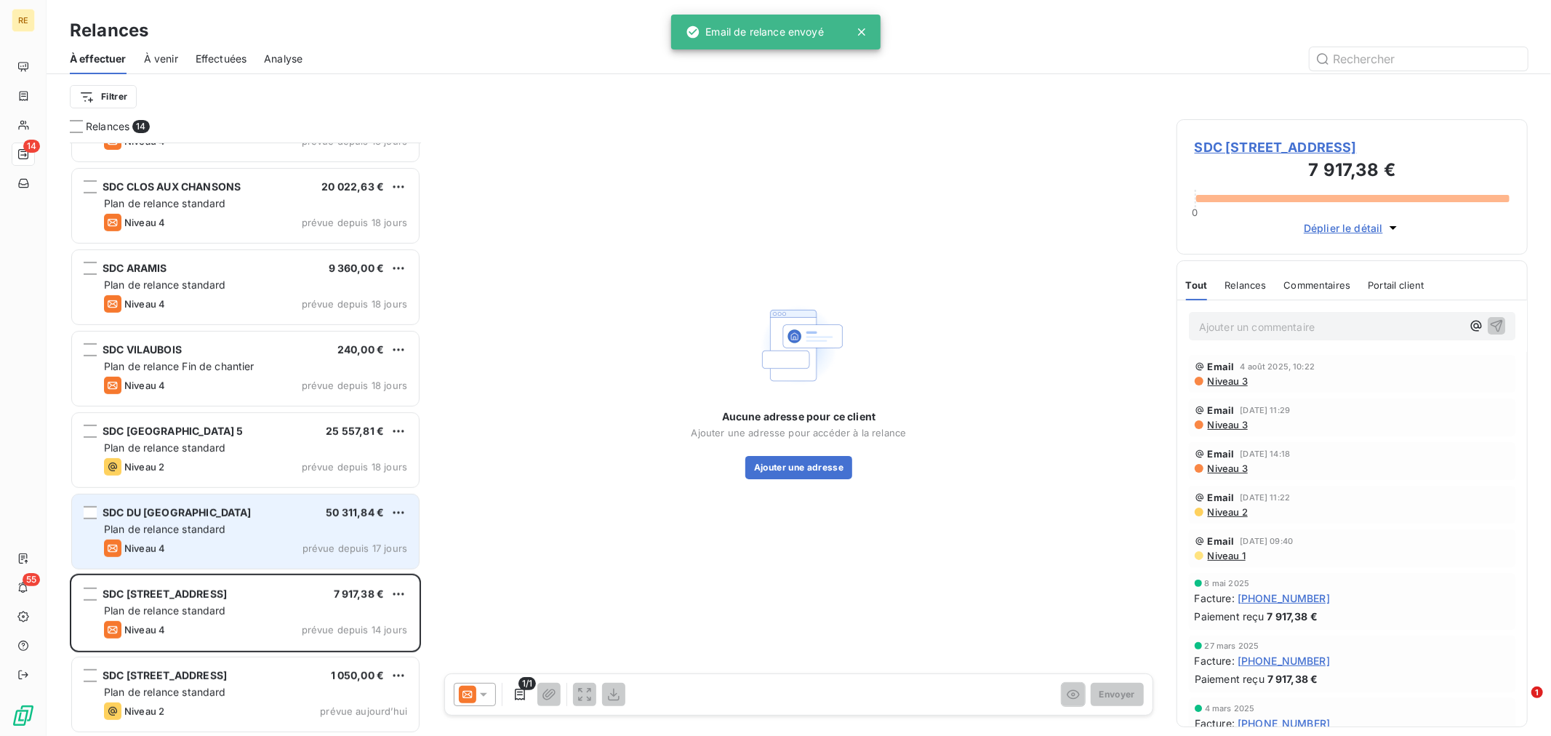
click at [244, 519] on div "SDC DU [GEOGRAPHIC_DATA] 50 311,84 € Plan de relance standard Niveau 4 prévue d…" at bounding box center [245, 532] width 347 height 74
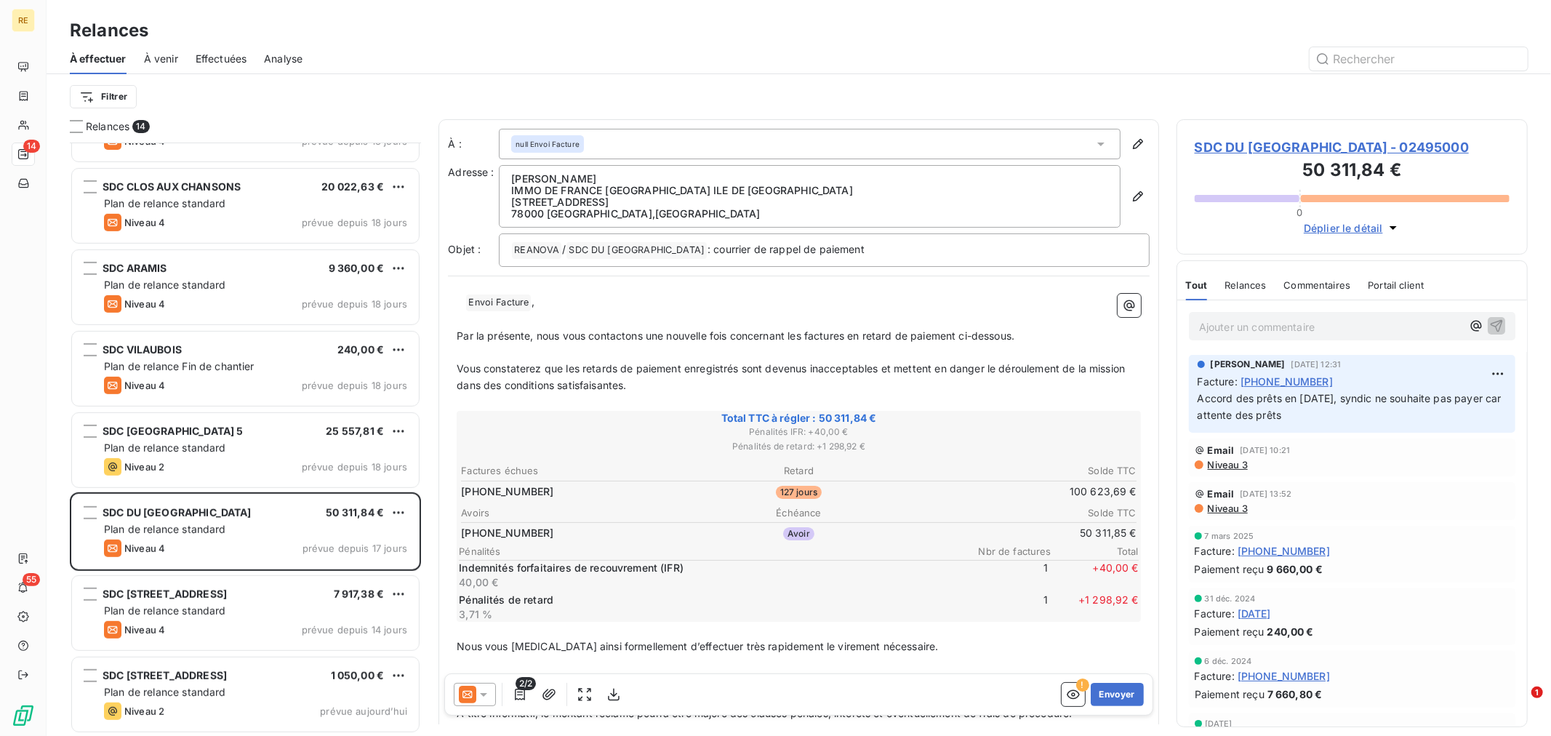
drag, startPoint x: 475, startPoint y: 688, endPoint x: 485, endPoint y: 686, distance: 10.4
click at [475, 689] on icon at bounding box center [467, 694] width 17 height 17
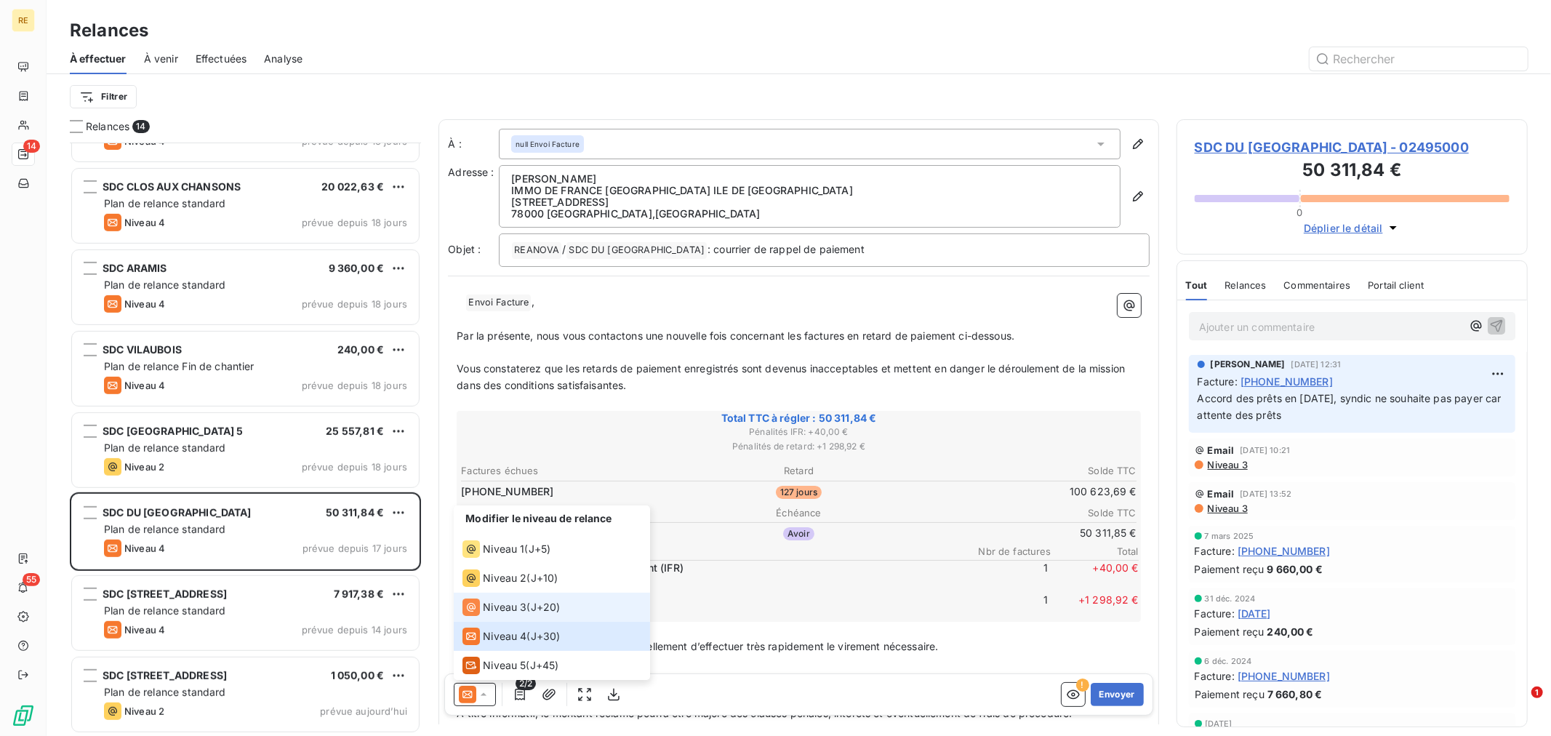
click at [533, 607] on span "J+20 )" at bounding box center [546, 607] width 30 height 15
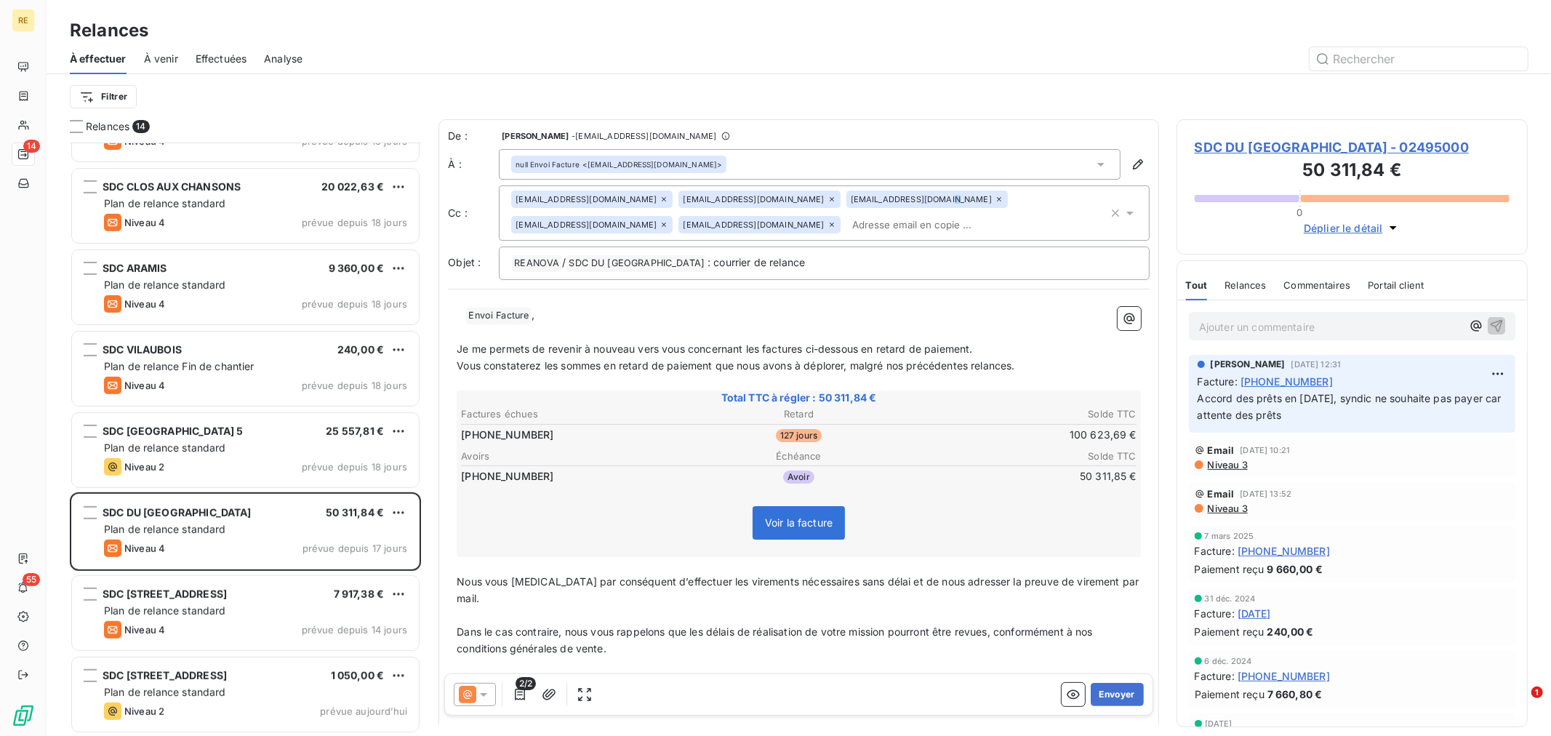
click at [829, 225] on div "[EMAIL_ADDRESS][DOMAIN_NAME] [EMAIL_ADDRESS][DOMAIN_NAME] [EMAIL_ADDRESS][DOMAI…" at bounding box center [809, 213] width 597 height 45
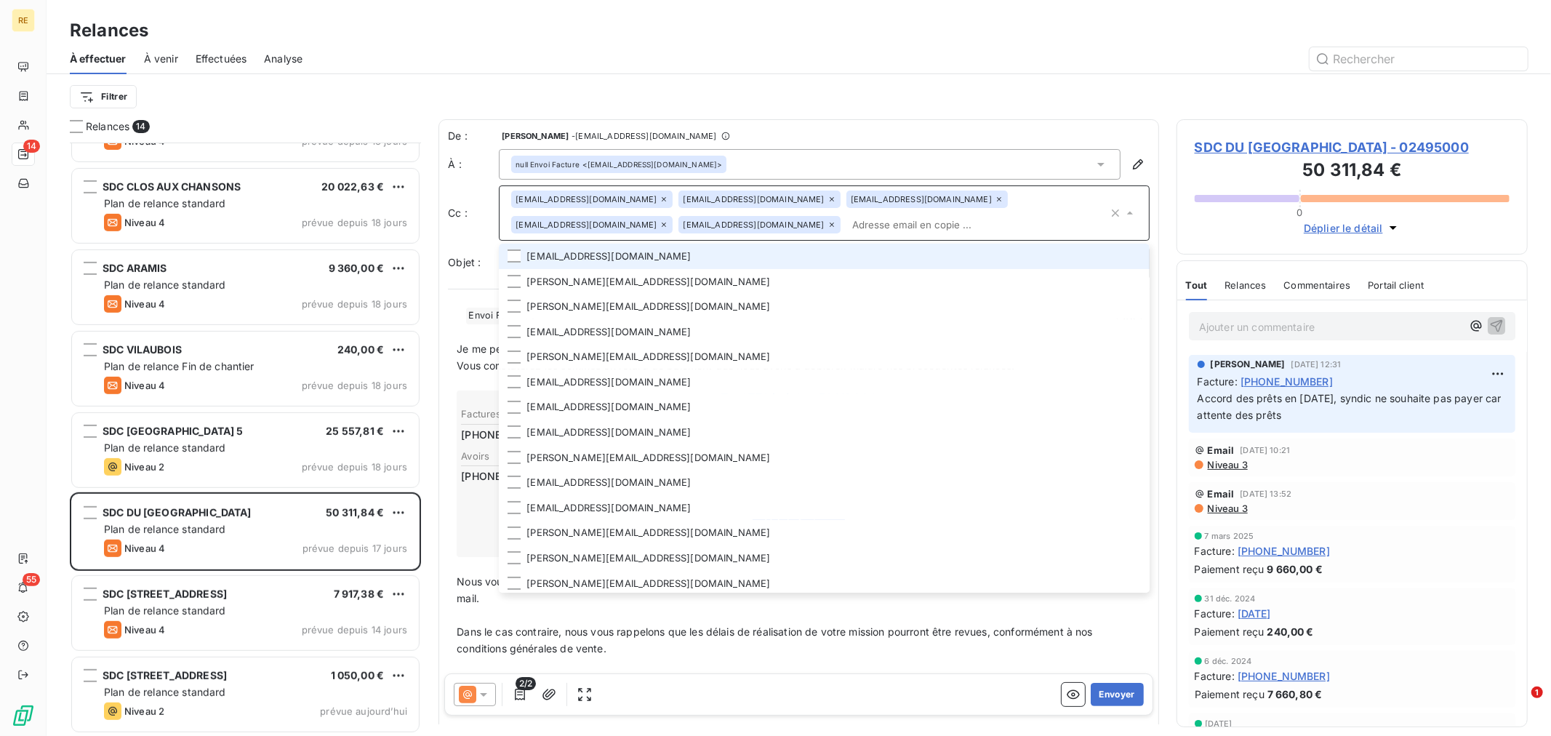
click at [846, 223] on input "text" at bounding box center [977, 225] width 262 height 22
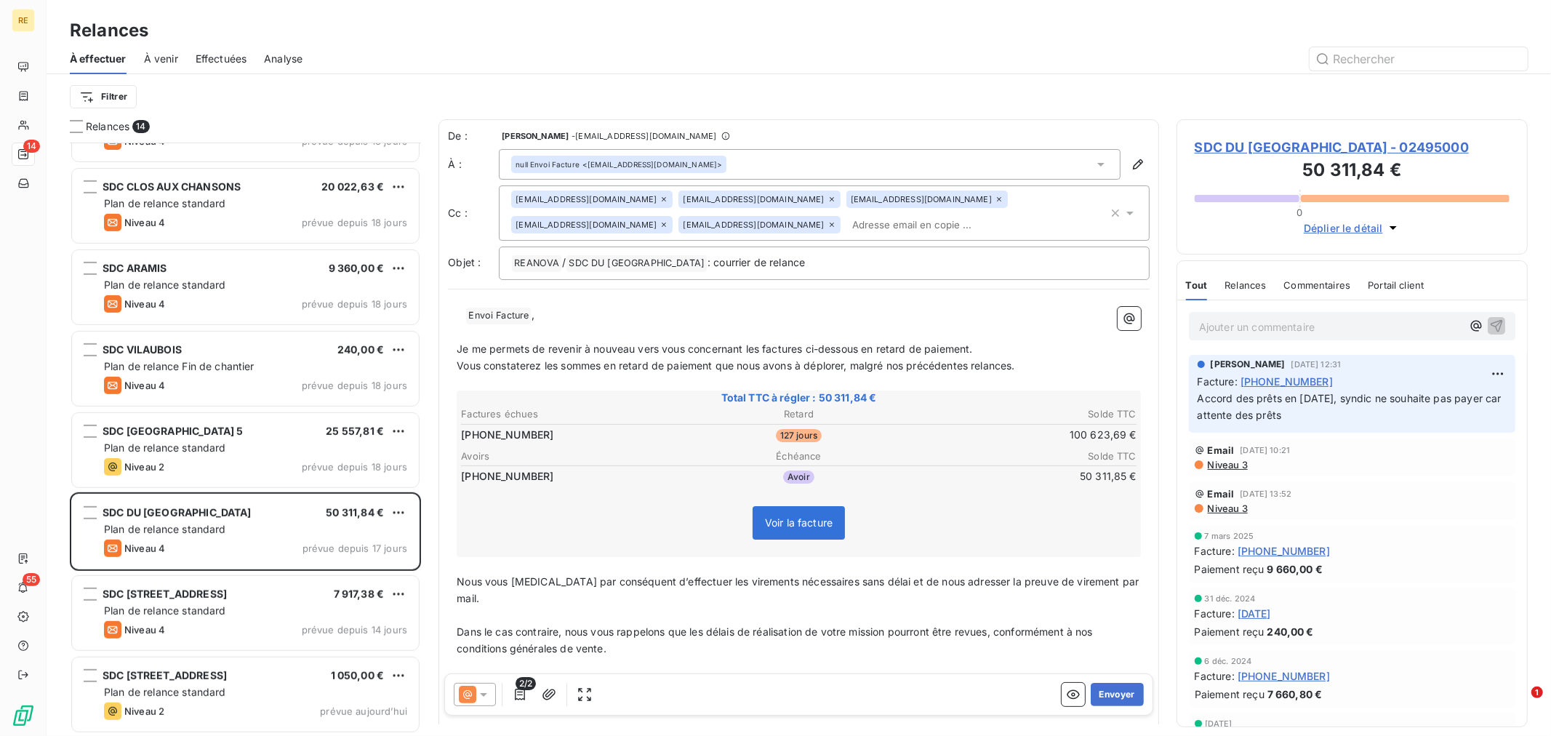
click at [828, 199] on icon at bounding box center [832, 199] width 9 height 9
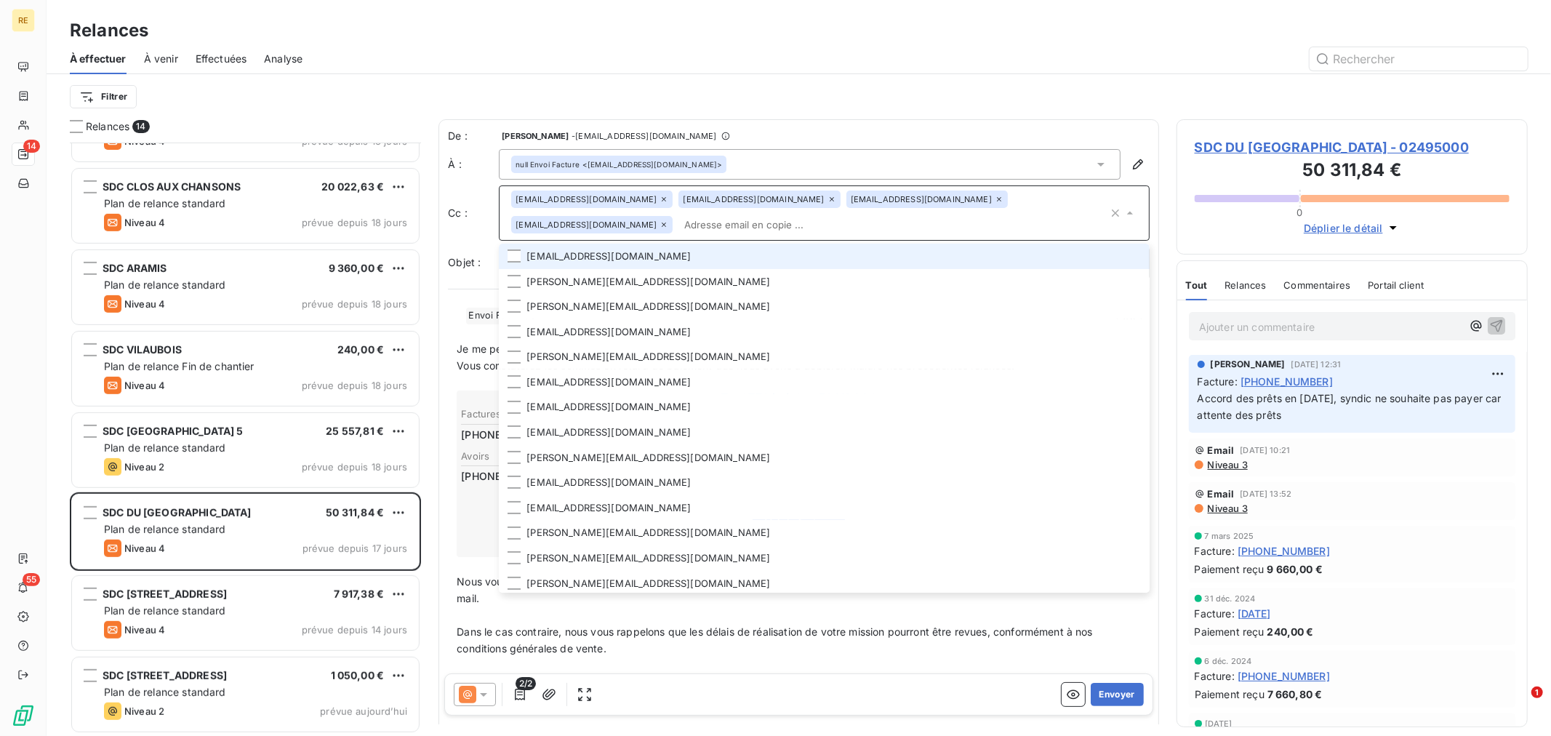
click at [828, 201] on icon at bounding box center [832, 199] width 9 height 9
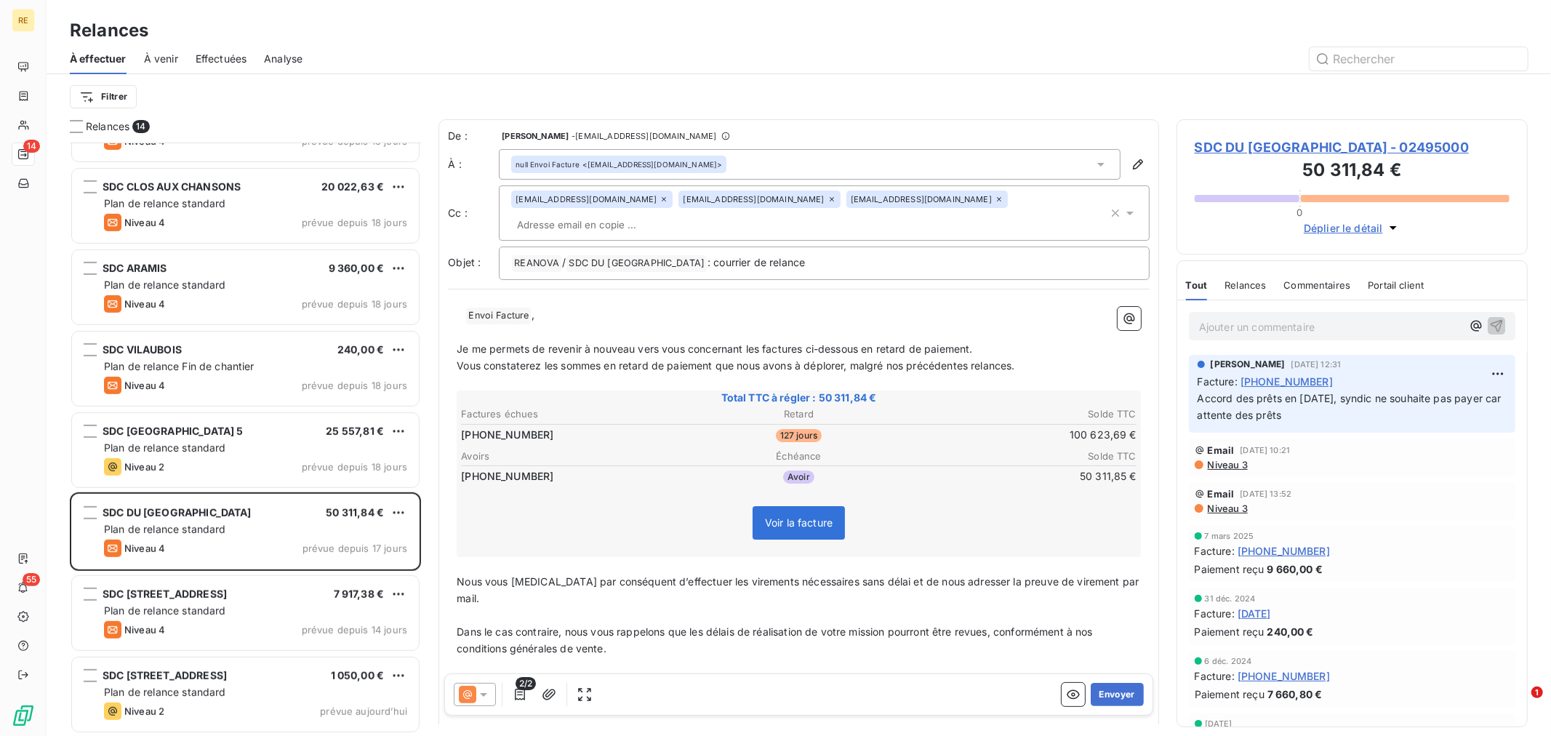
click at [828, 204] on icon at bounding box center [832, 199] width 9 height 9
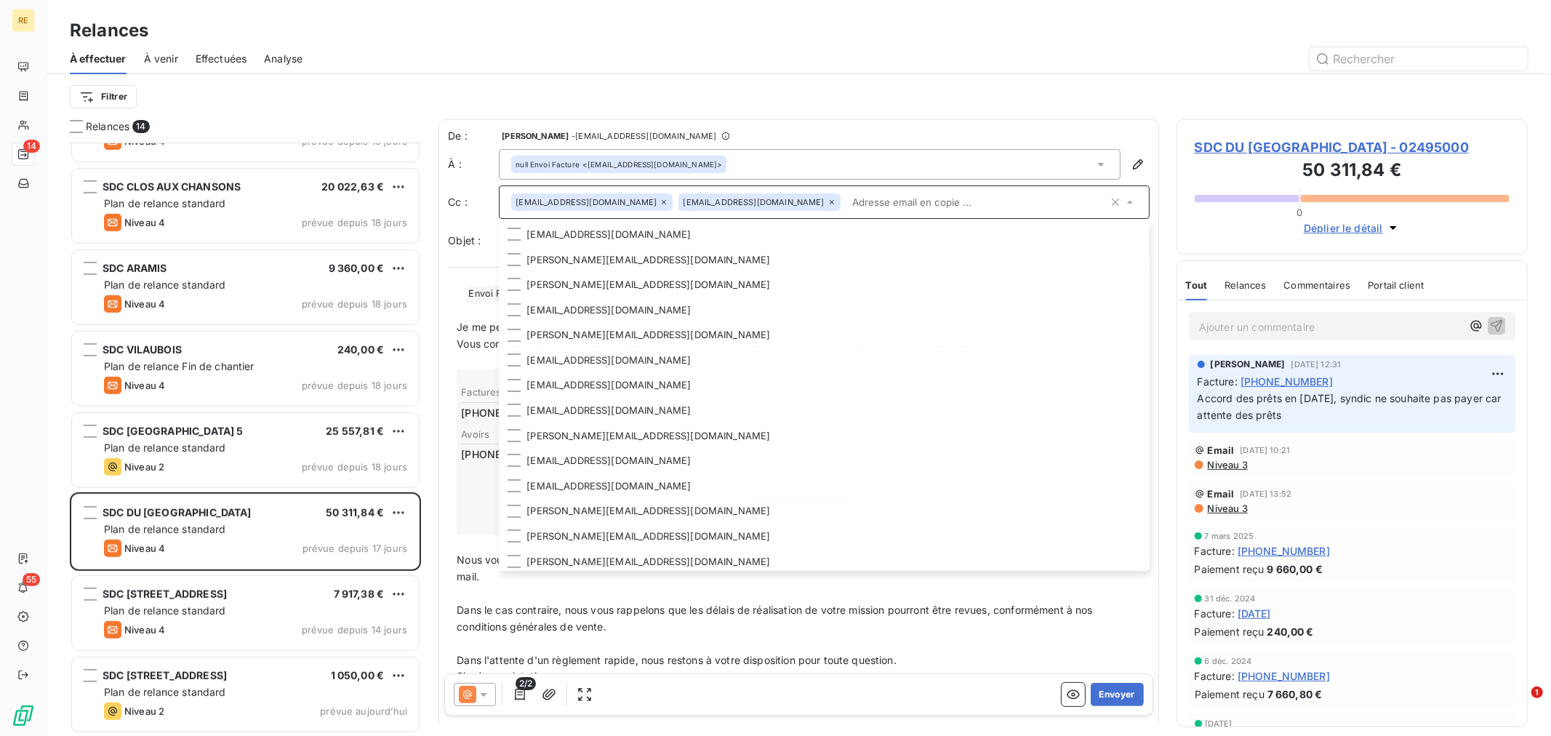
click at [489, 297] on span "Envoi Facture ﻿" at bounding box center [498, 294] width 65 height 17
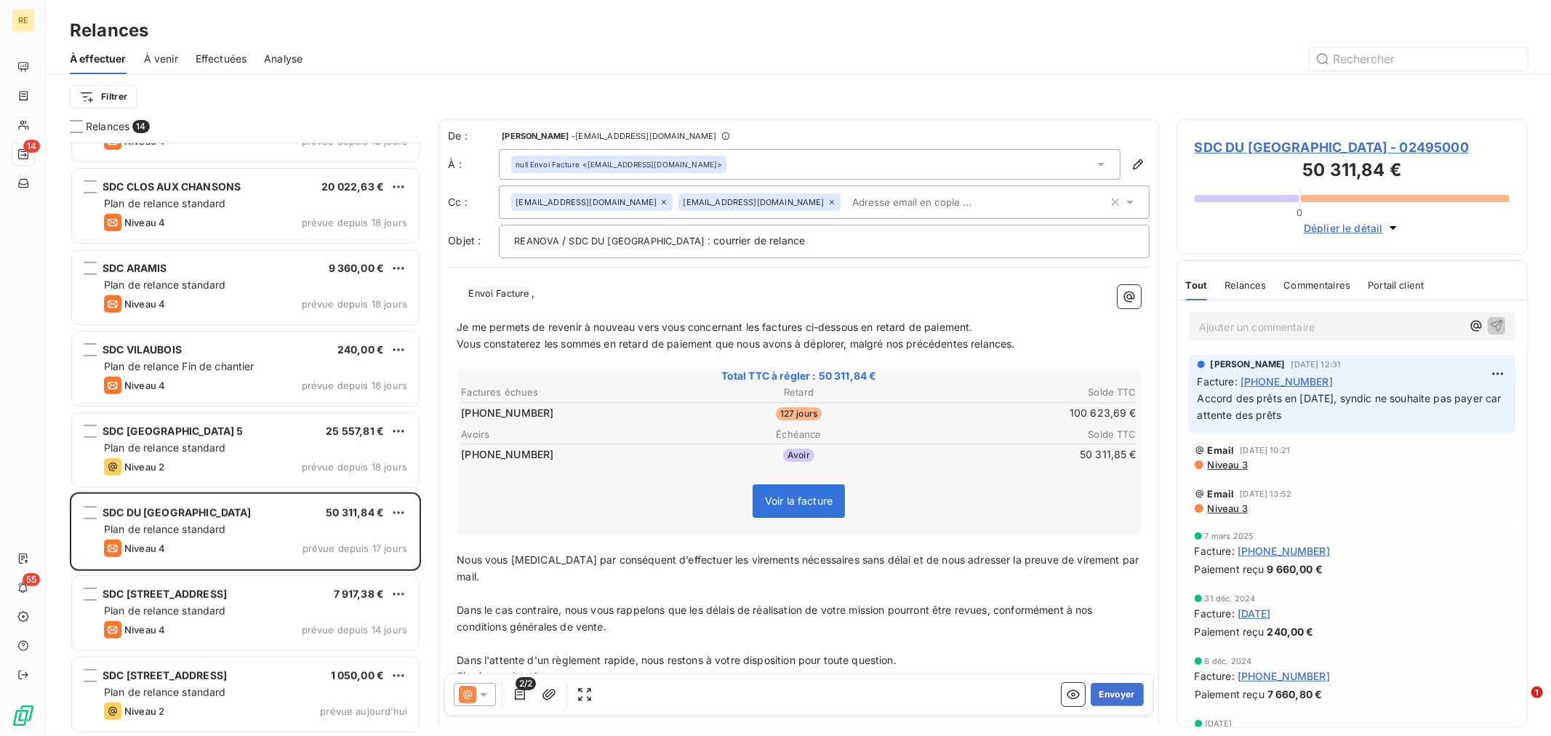
click at [628, 329] on span "Je me permets de revenir à nouveau vers vous concernant les factures ci-dessous…" at bounding box center [715, 327] width 516 height 12
click at [846, 194] on input "text" at bounding box center [930, 202] width 168 height 22
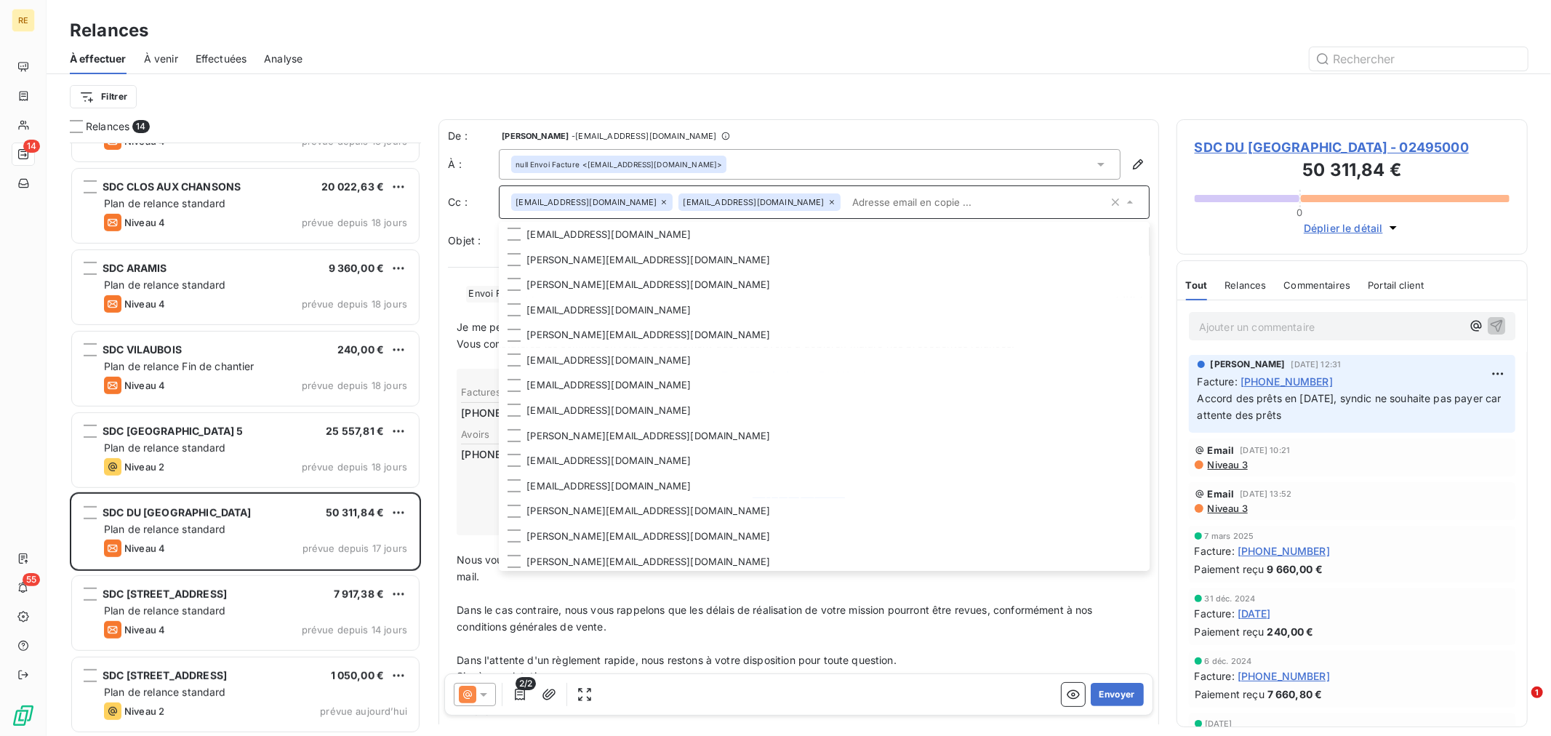
click at [790, 654] on span "Dans l'attente d'un règlement rapide, nous restons à votre disposition pour tou…" at bounding box center [677, 660] width 440 height 12
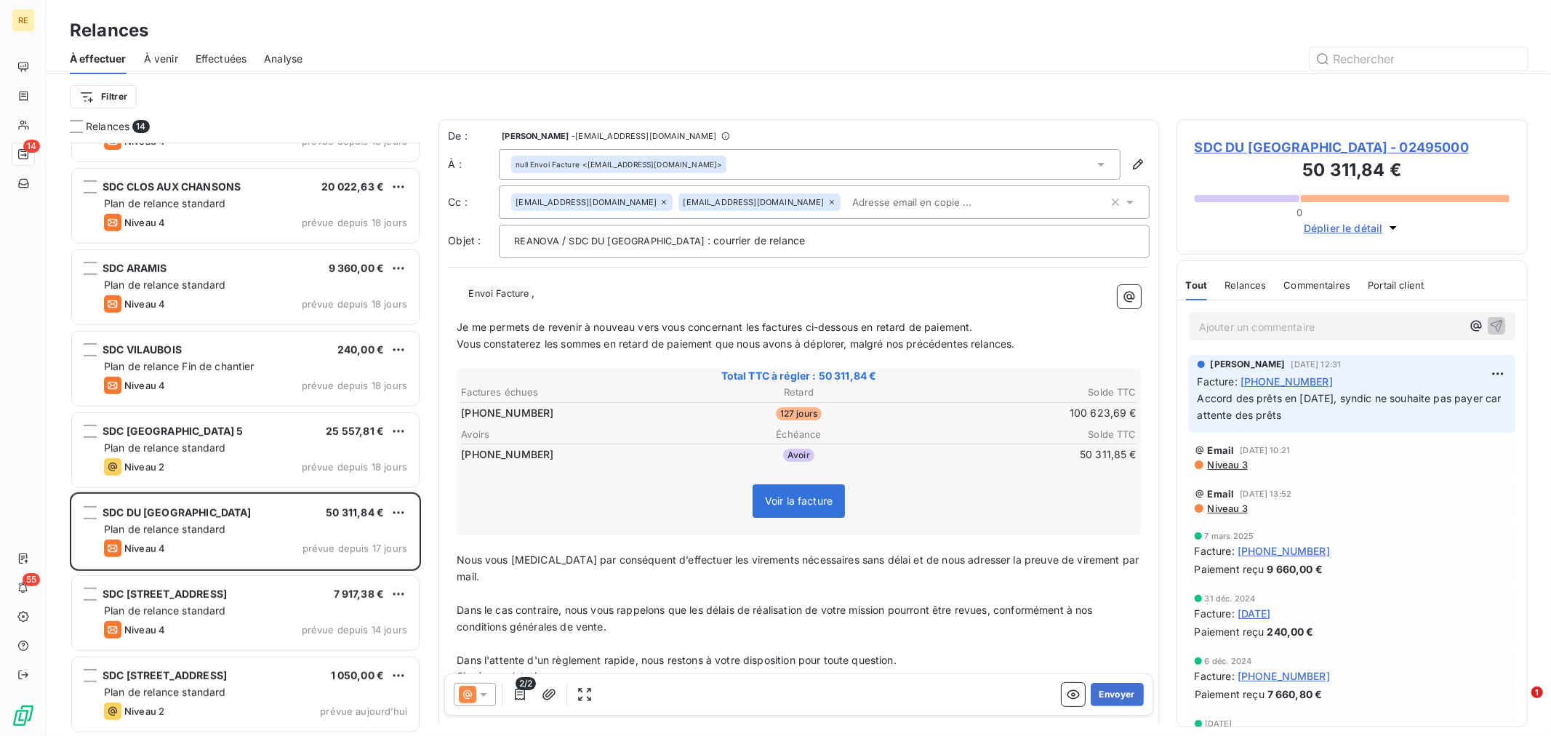
click at [1354, 142] on span "SDC DU [GEOGRAPHIC_DATA] - 02495000" at bounding box center [1352, 147] width 315 height 20
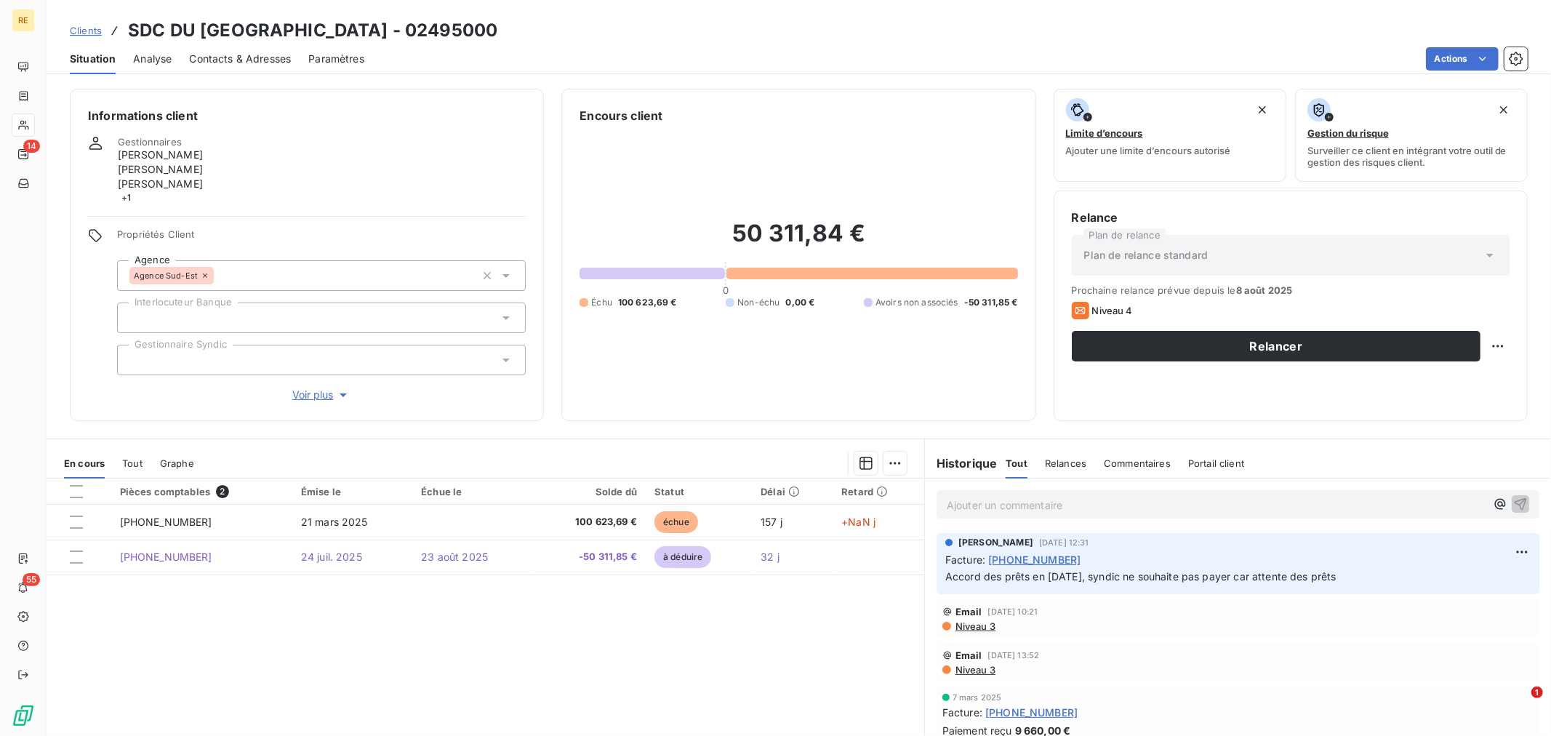
click at [238, 54] on span "Contacts & Adresses" at bounding box center [240, 59] width 102 height 15
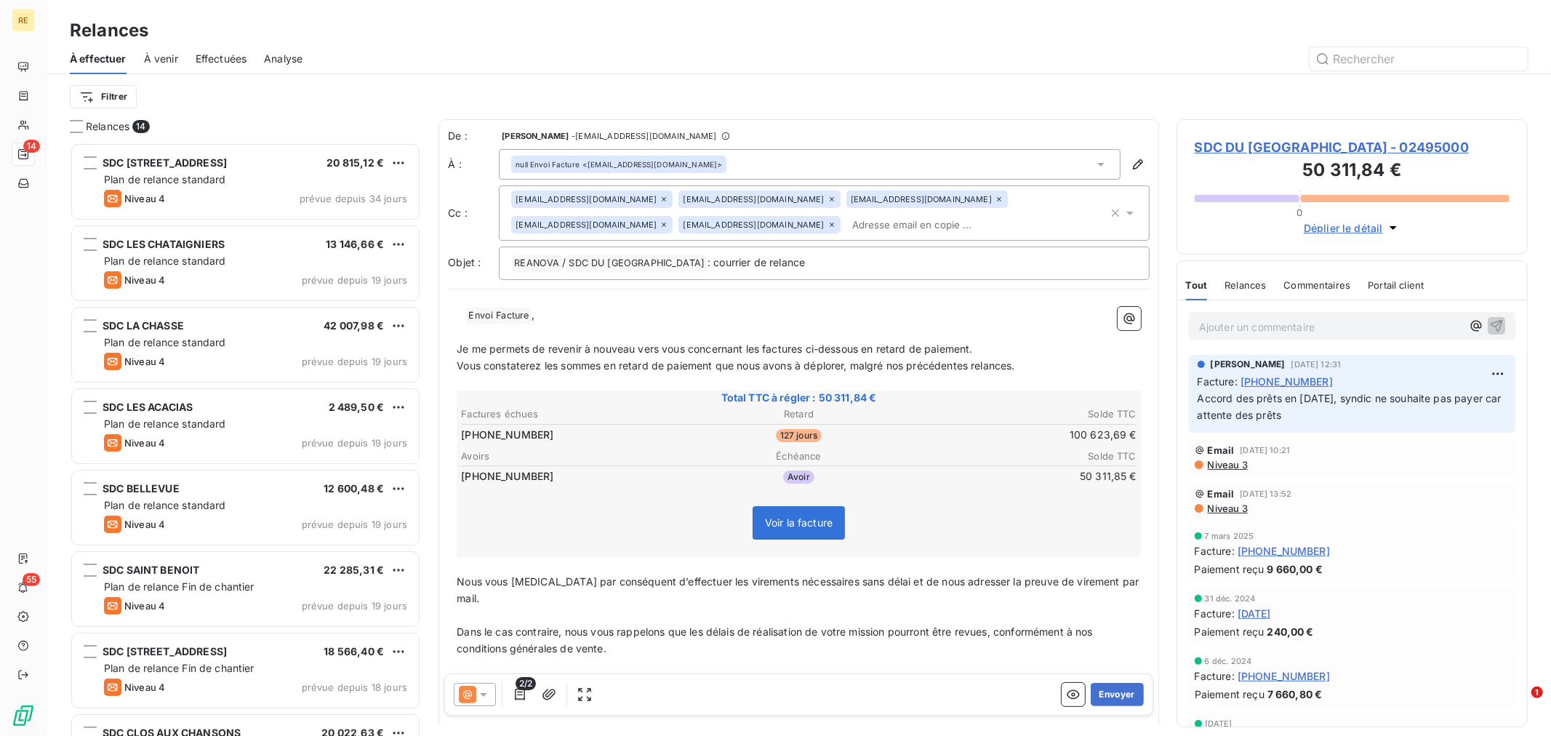
scroll to position [580, 339]
click at [846, 230] on input "text" at bounding box center [930, 225] width 168 height 22
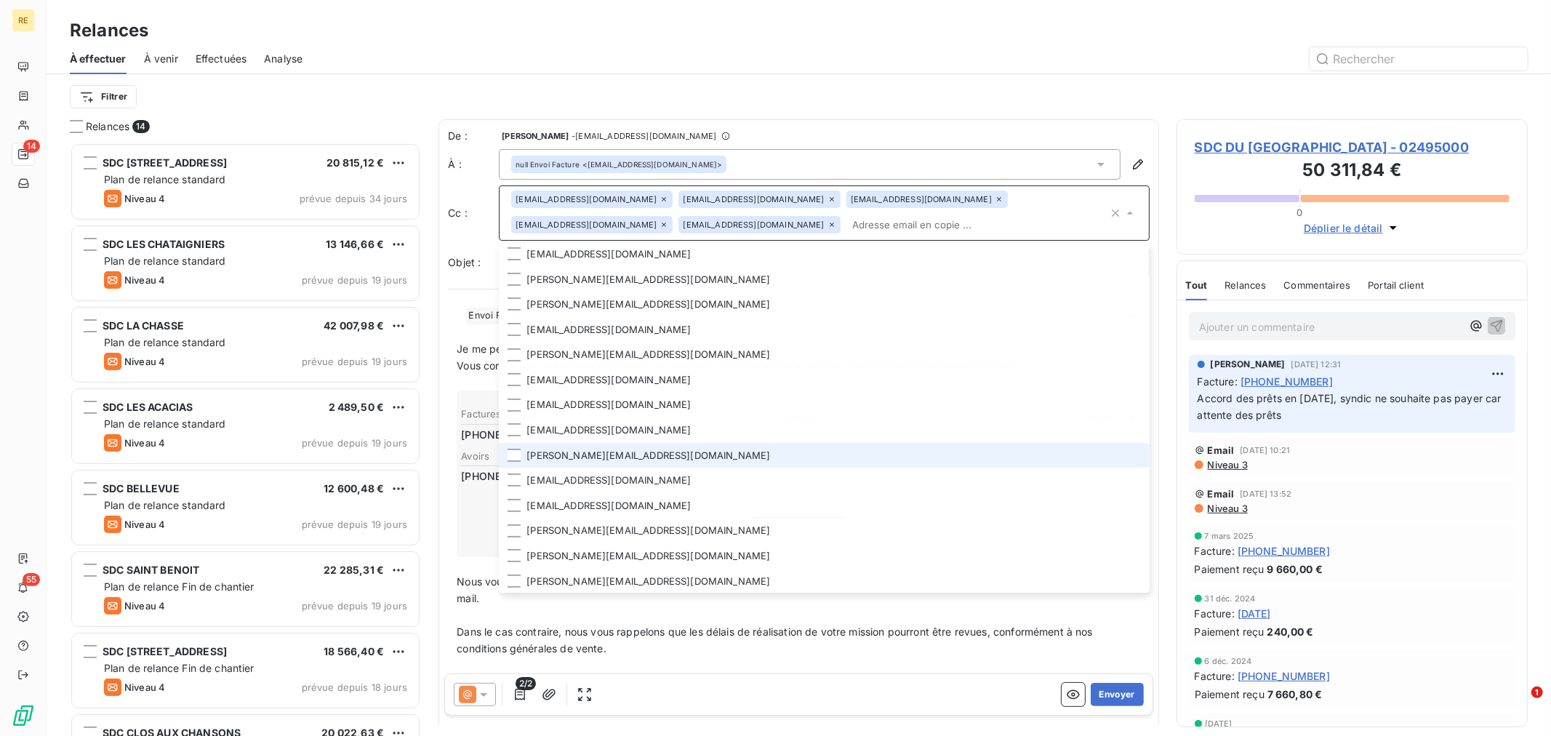
scroll to position [0, 0]
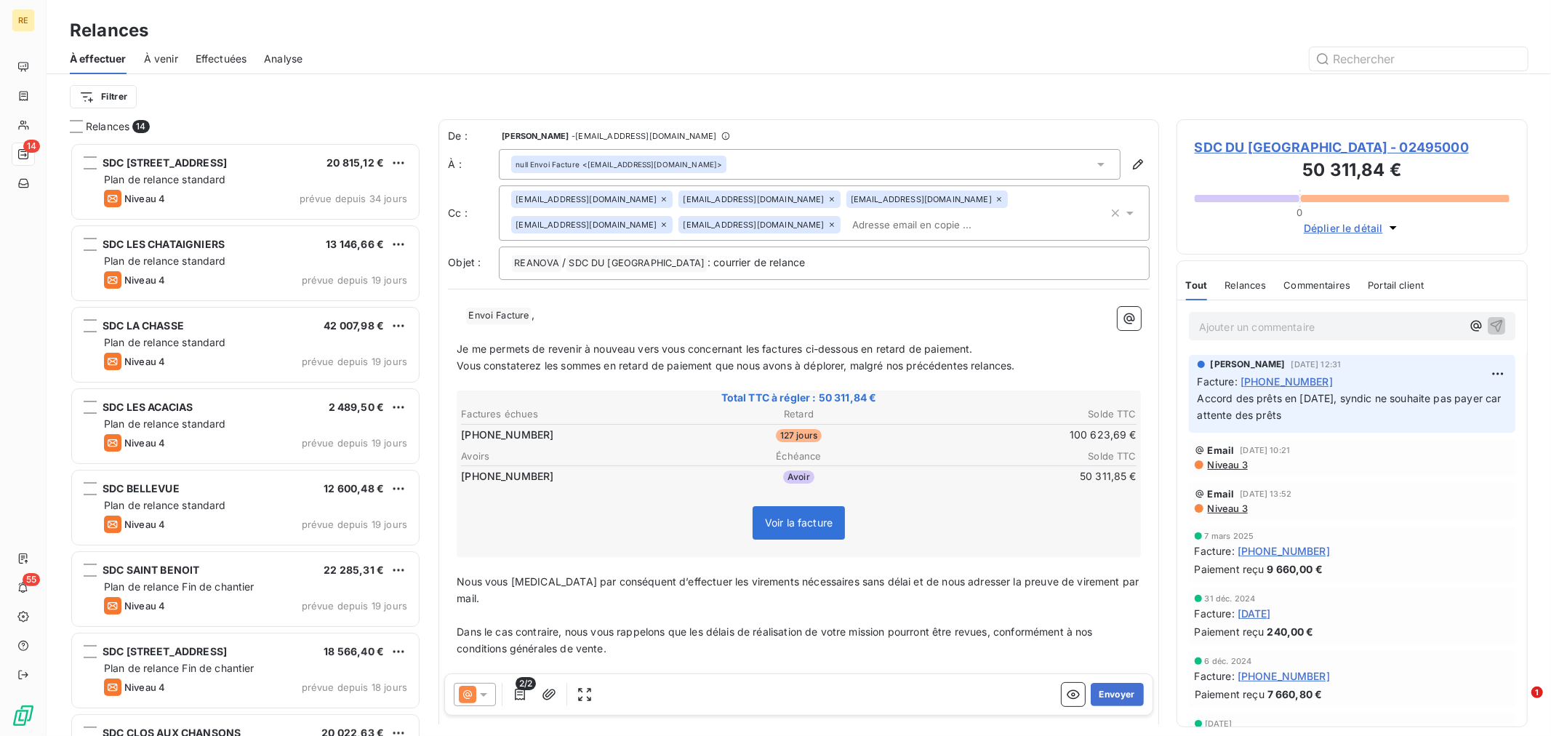
click at [846, 227] on input "text" at bounding box center [930, 225] width 168 height 22
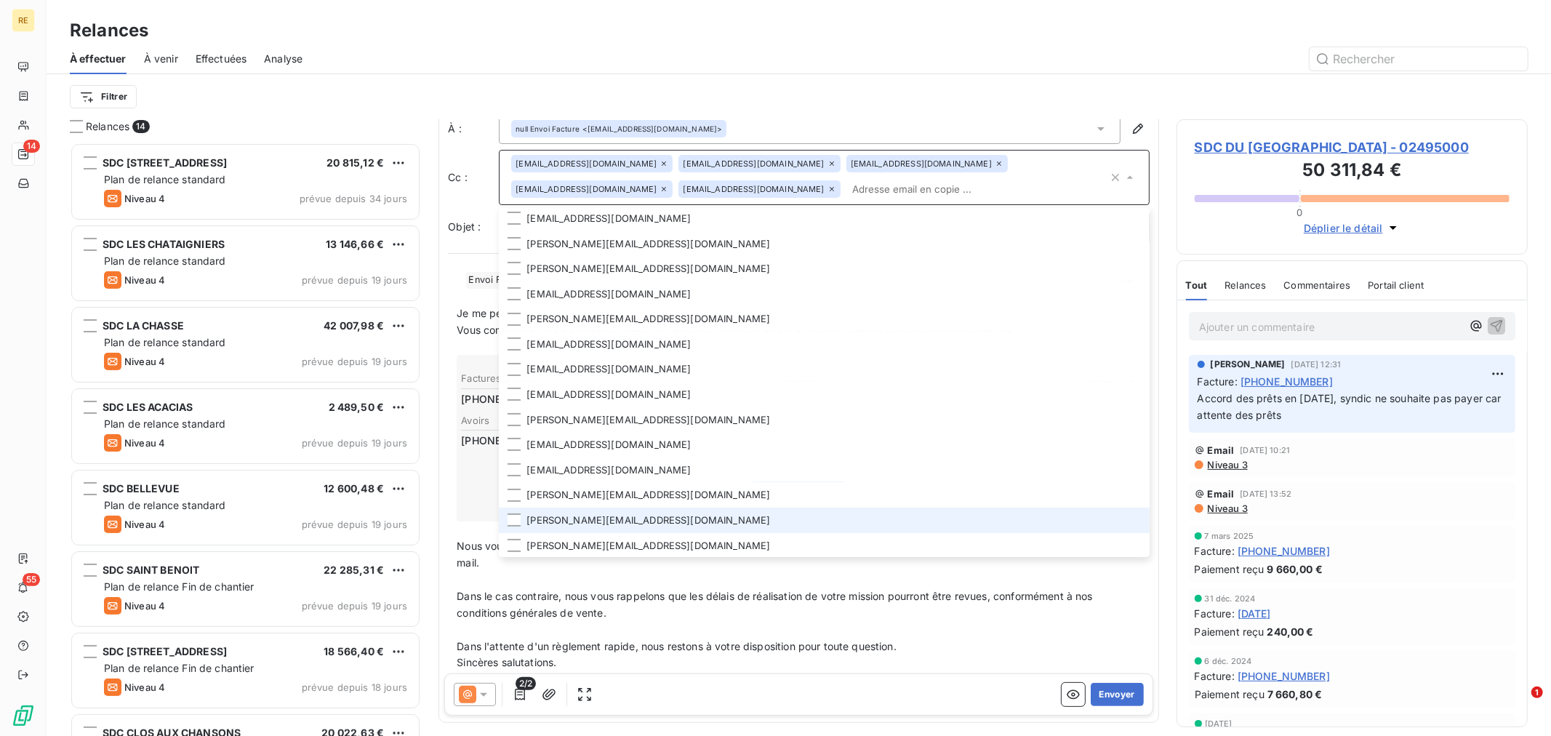
scroll to position [71, 0]
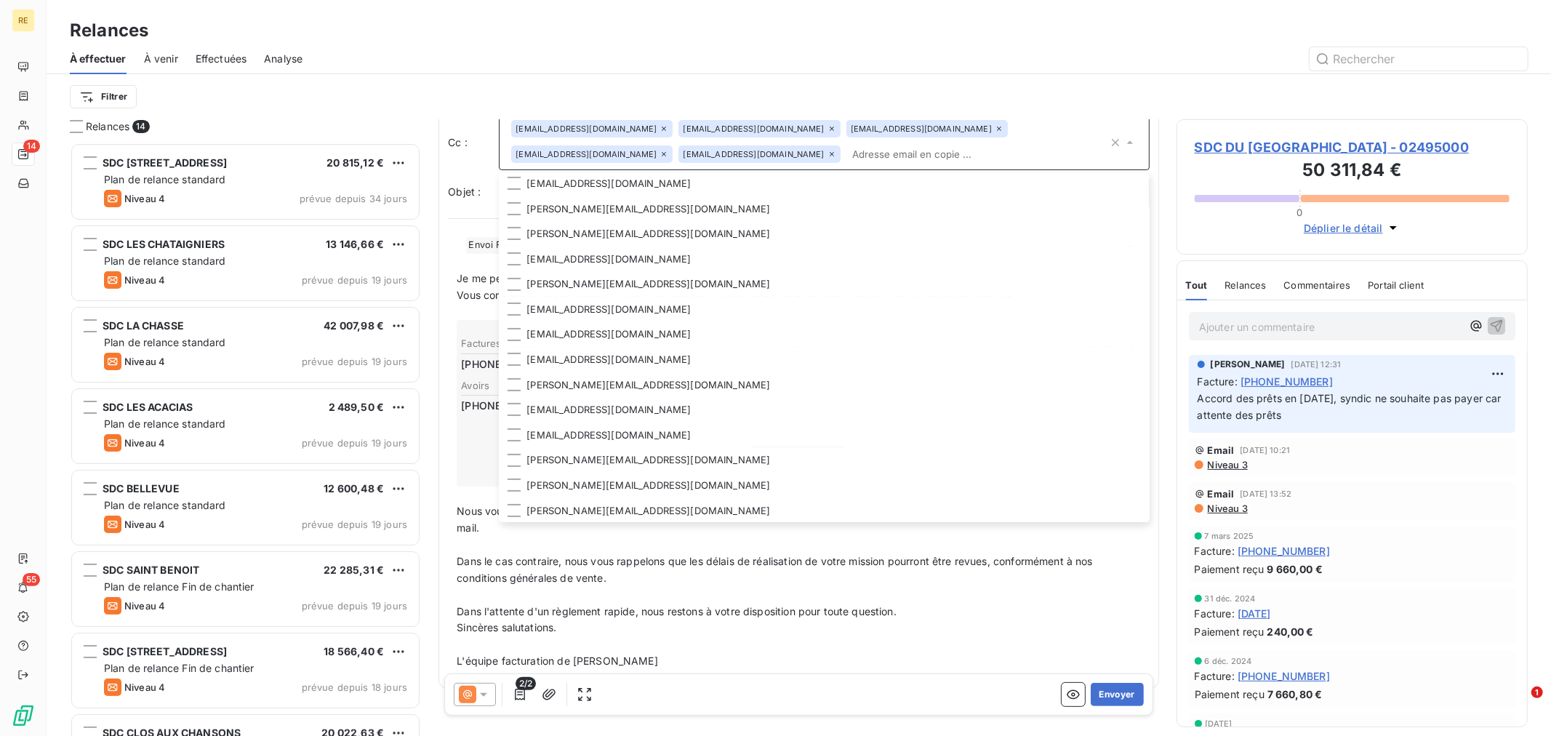
click at [807, 636] on p "﻿" at bounding box center [799, 644] width 684 height 17
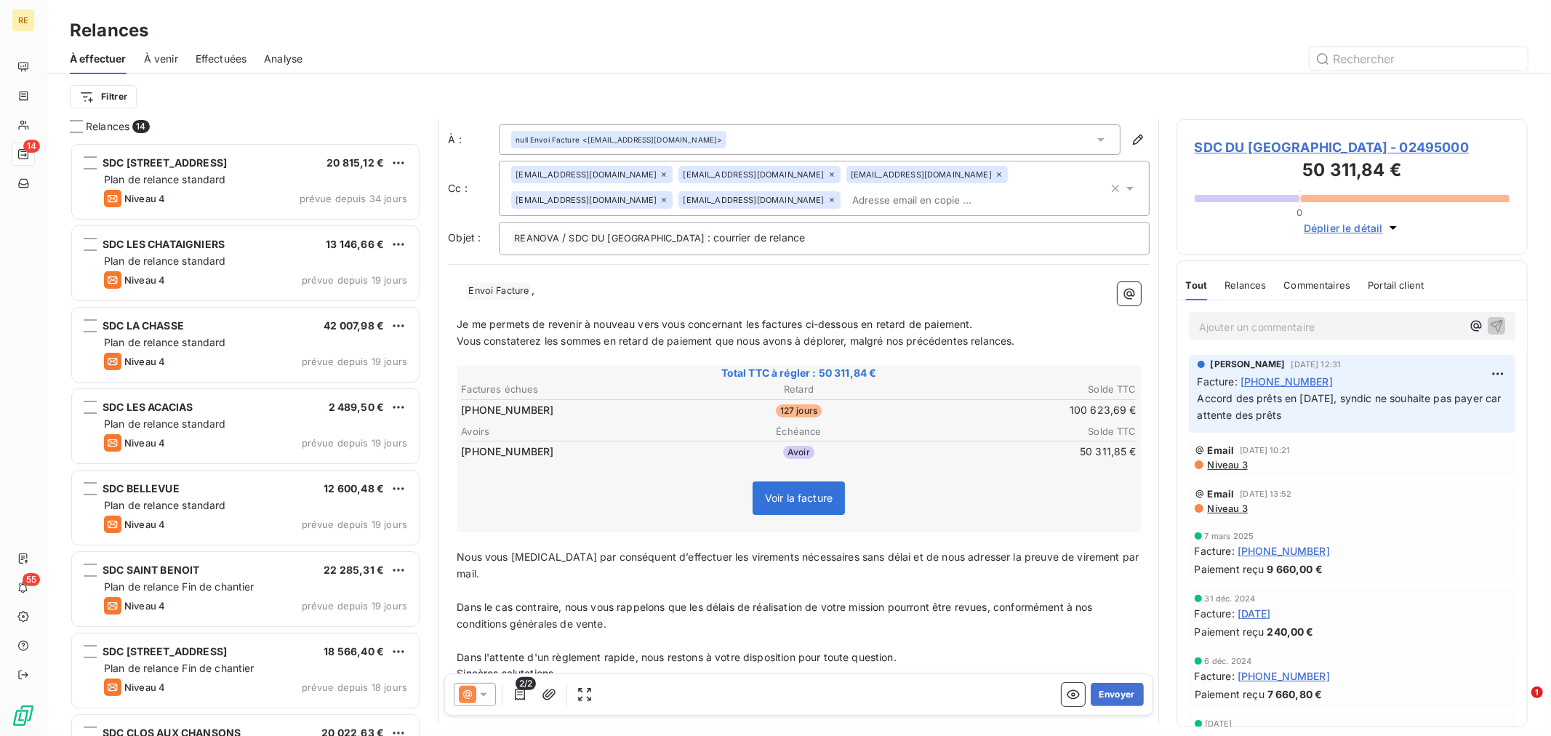
scroll to position [0, 0]
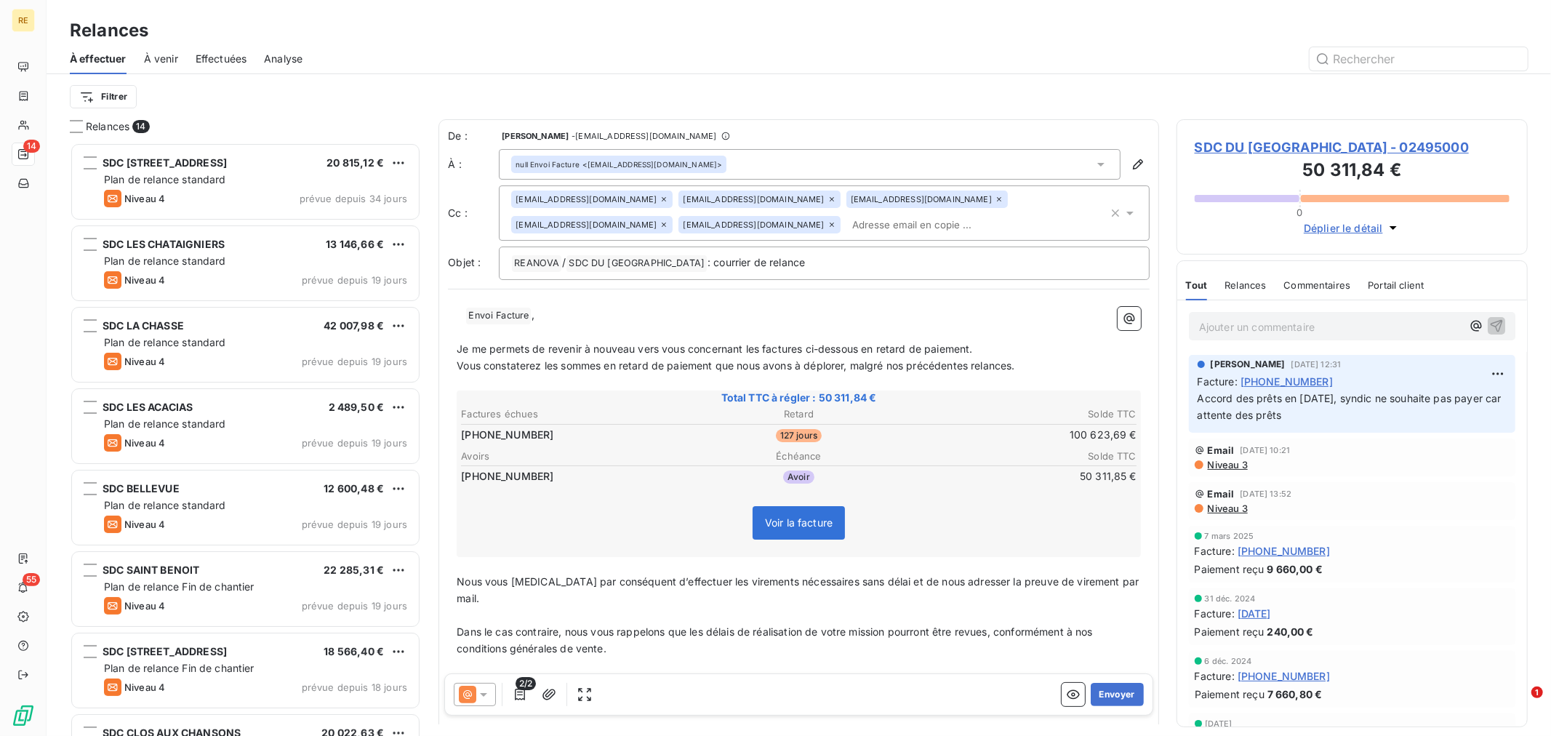
click at [1306, 154] on span "SDC DU [GEOGRAPHIC_DATA] - 02495000" at bounding box center [1352, 147] width 315 height 20
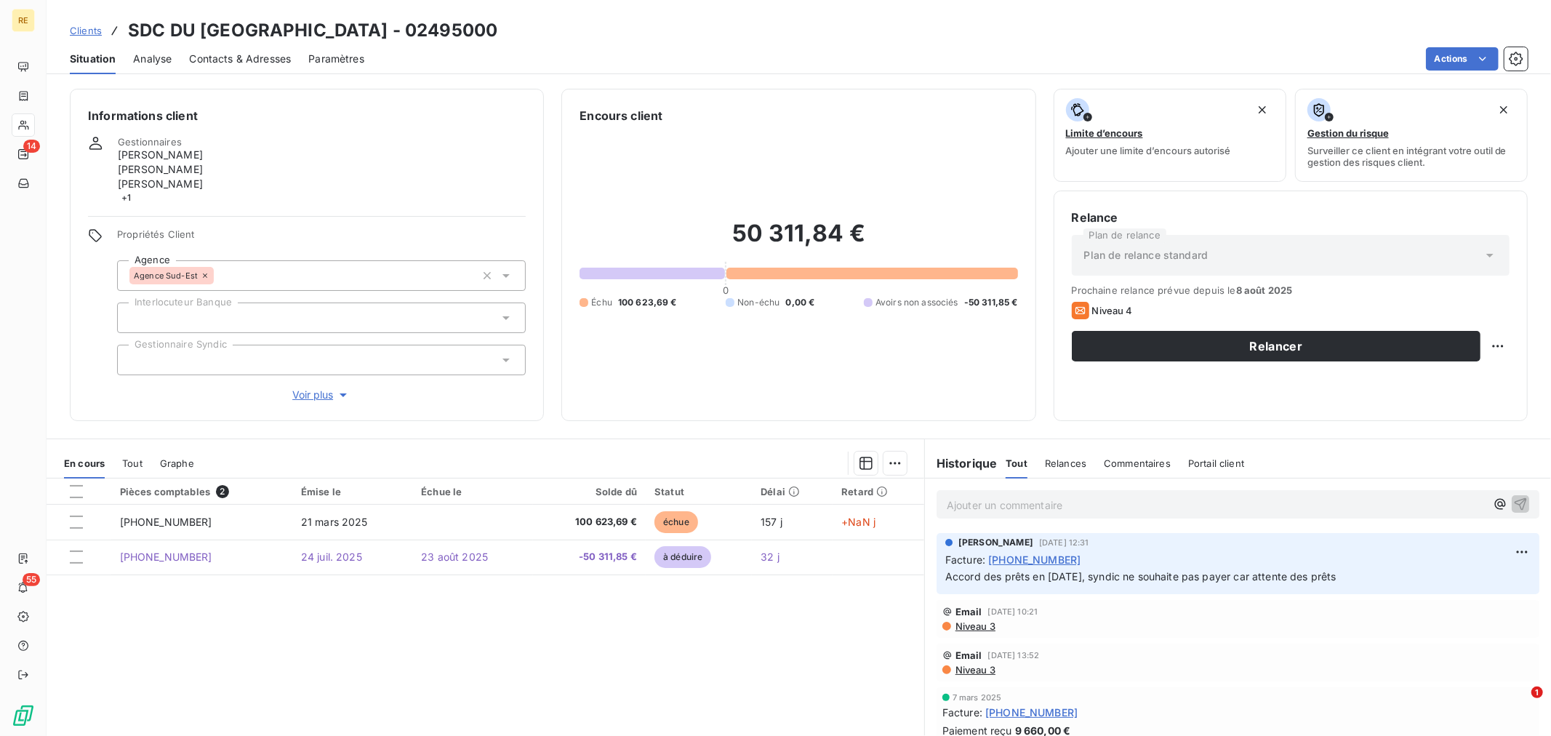
drag, startPoint x: 231, startPoint y: 48, endPoint x: 249, endPoint y: 59, distance: 21.2
click at [231, 49] on div "Contacts & Adresses" at bounding box center [240, 59] width 102 height 31
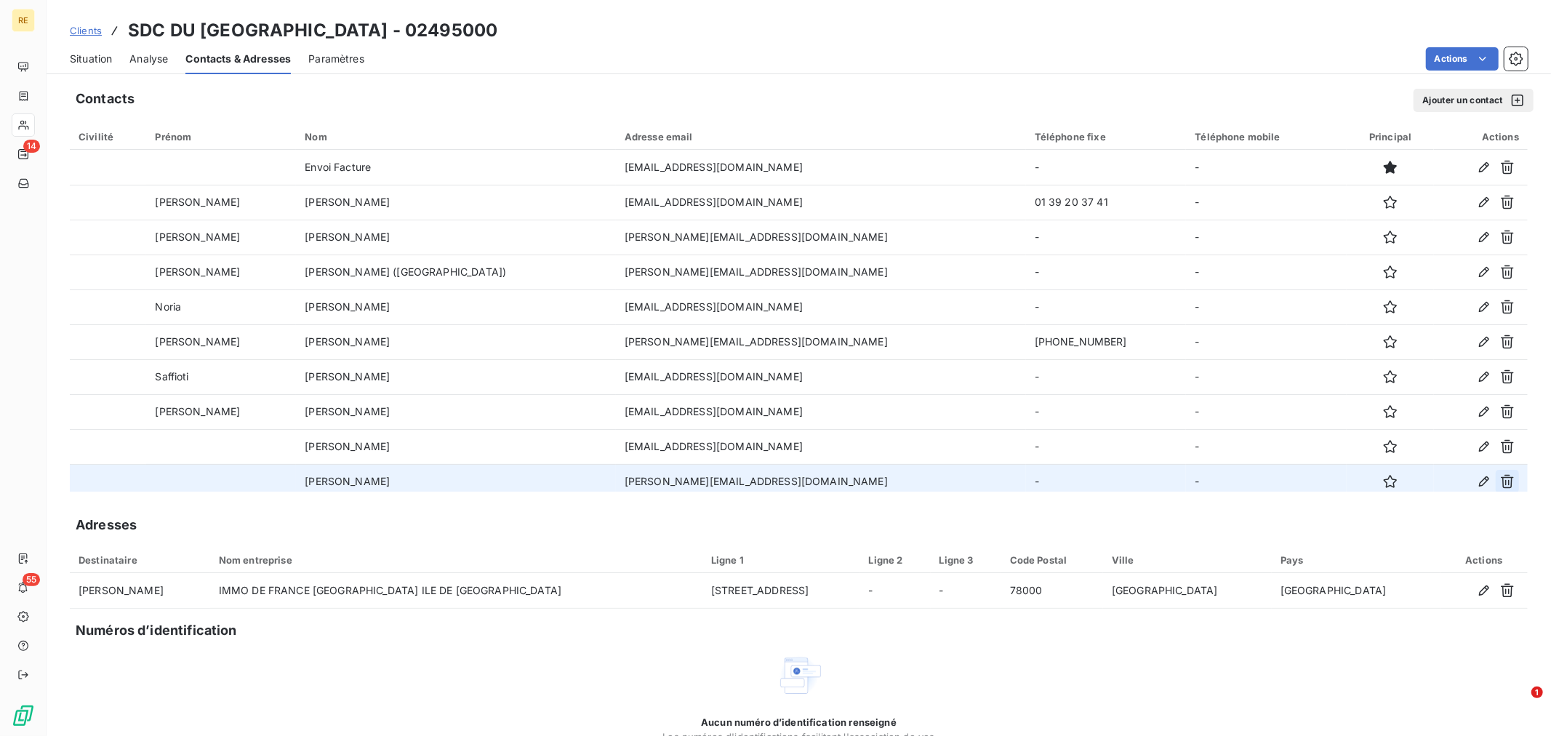
click at [1500, 476] on icon "button" at bounding box center [1507, 481] width 15 height 15
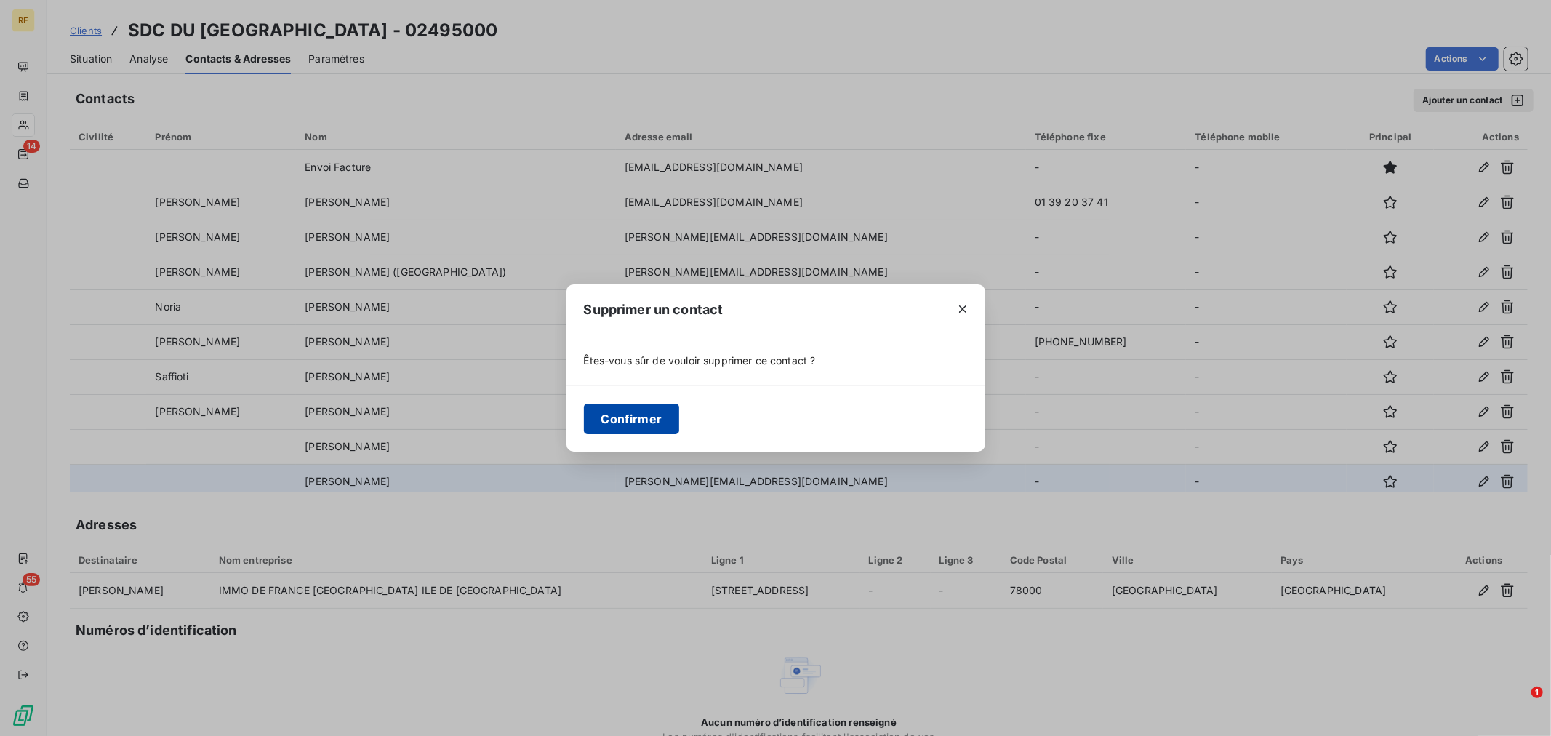
click at [642, 427] on button "Confirmer" at bounding box center [632, 419] width 96 height 31
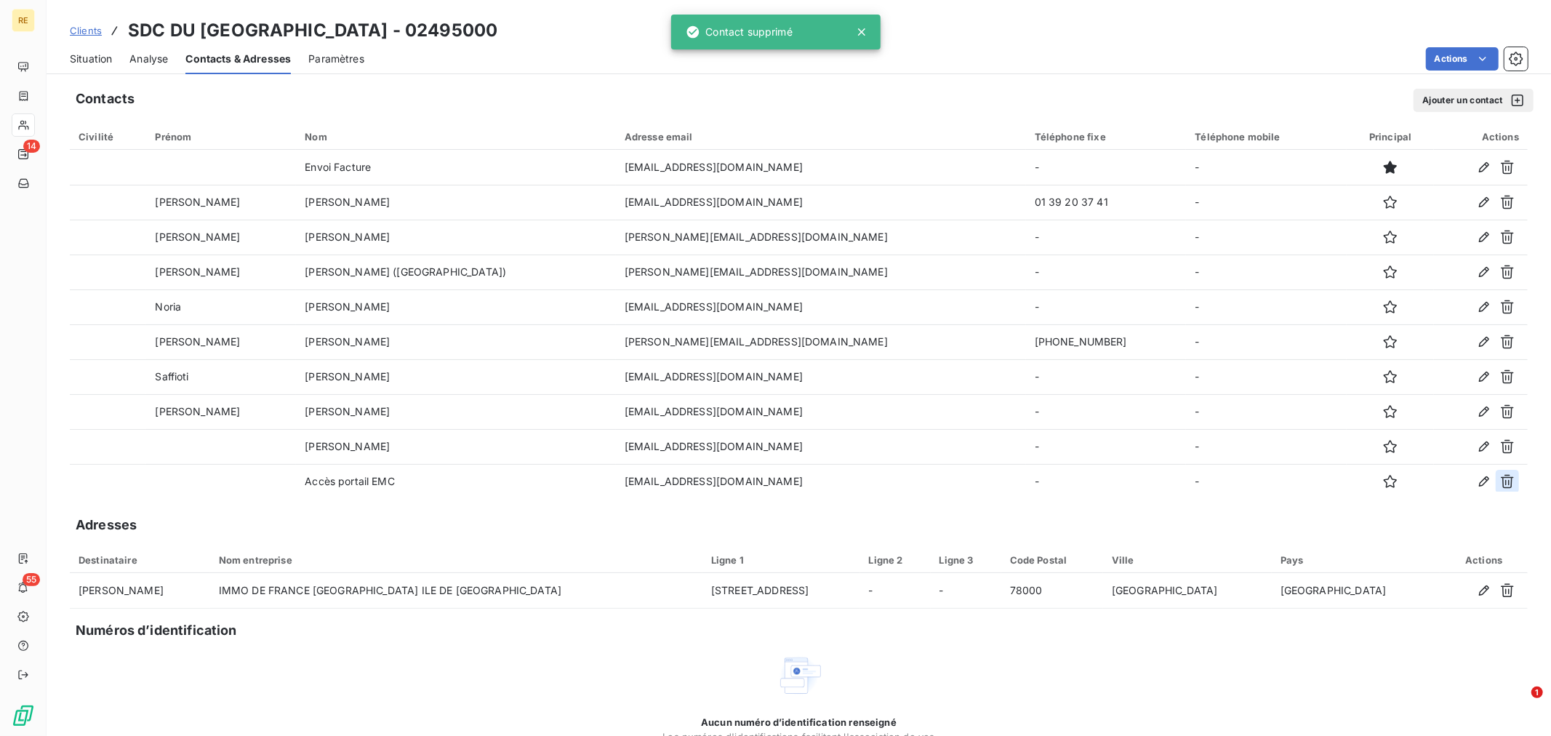
click at [1500, 480] on icon "button" at bounding box center [1507, 481] width 15 height 15
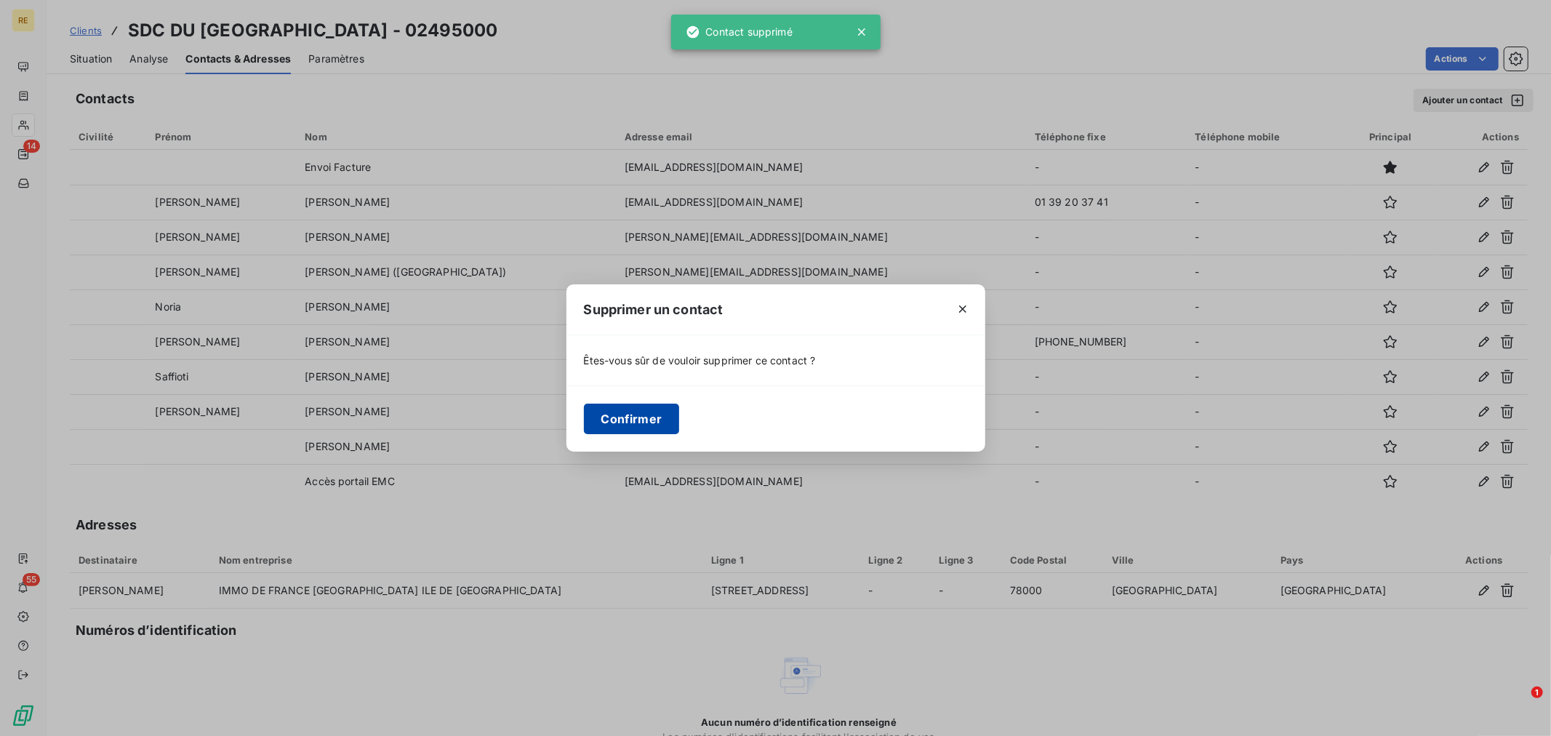
click at [658, 426] on button "Confirmer" at bounding box center [632, 419] width 96 height 31
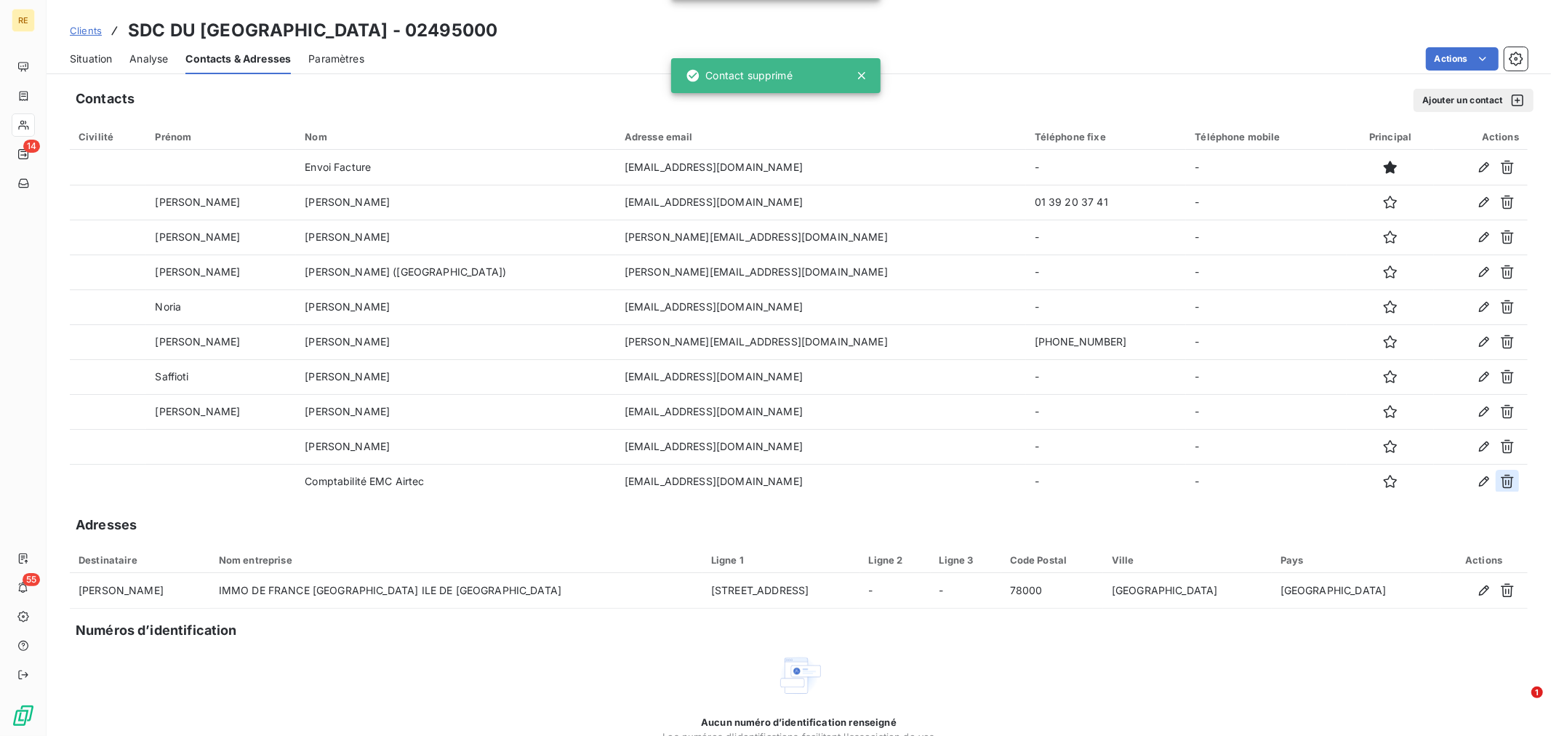
click at [1501, 482] on icon "button" at bounding box center [1507, 482] width 13 height 14
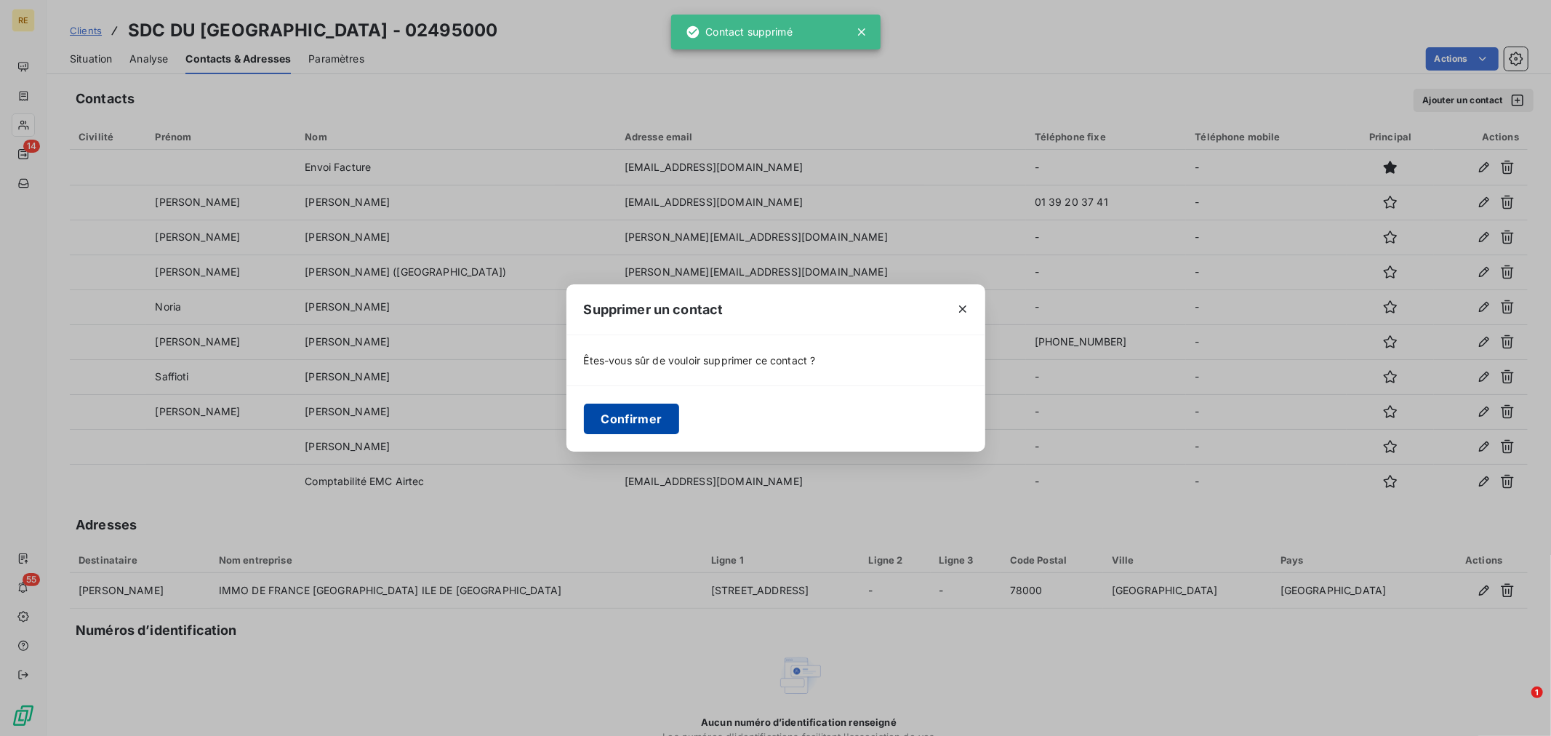
click at [620, 417] on button "Confirmer" at bounding box center [632, 419] width 96 height 31
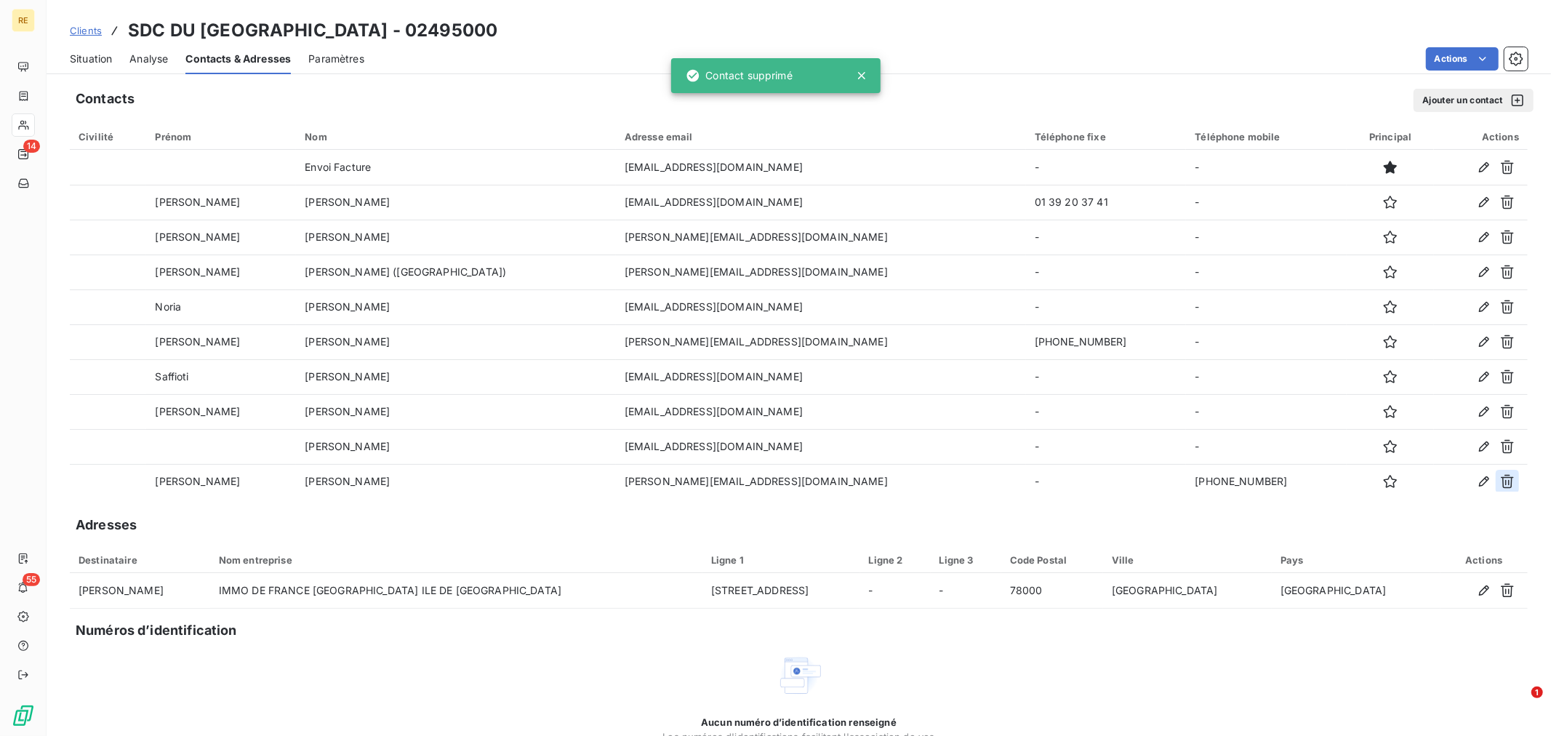
click at [1496, 489] on button "button" at bounding box center [1507, 481] width 23 height 23
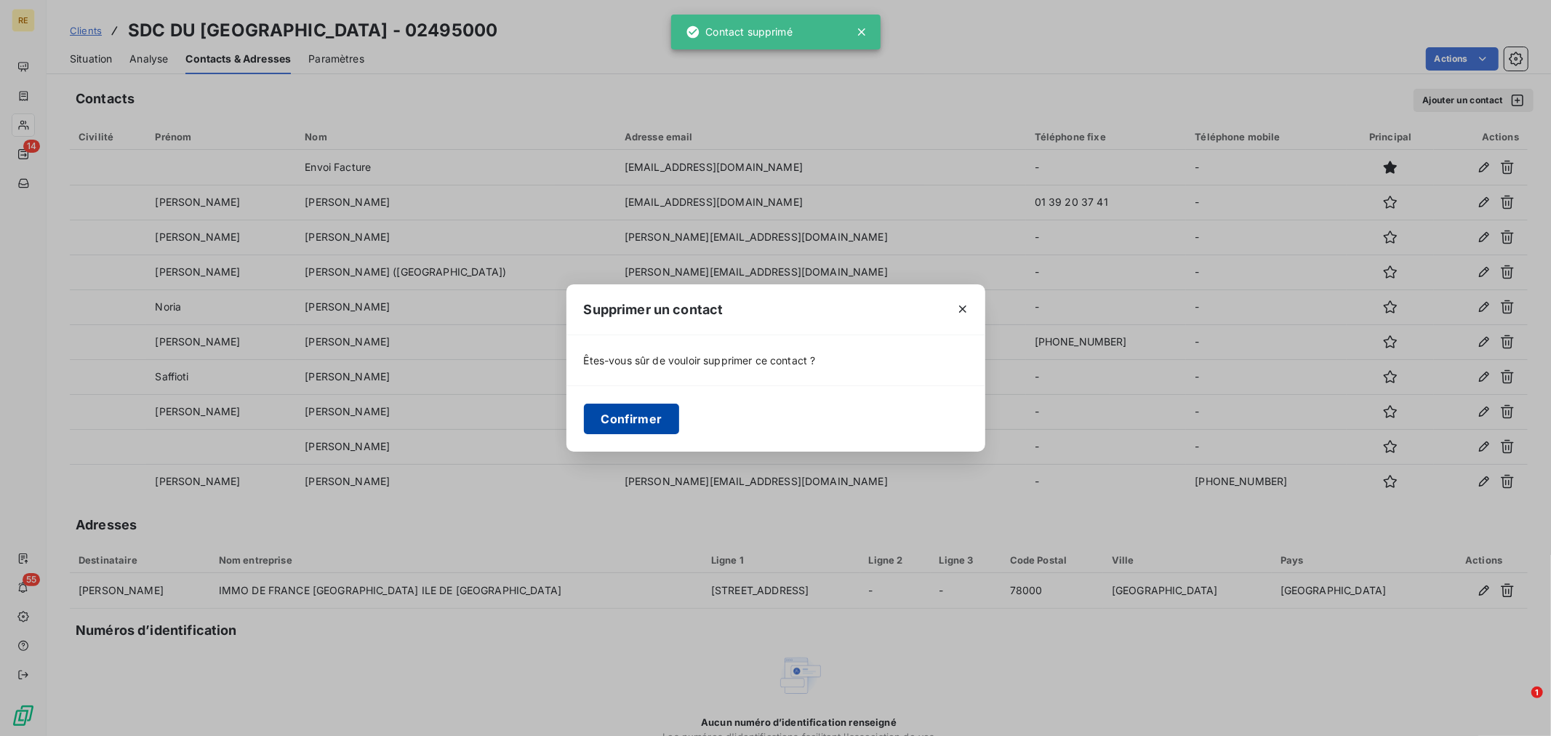
click at [619, 409] on button "Confirmer" at bounding box center [632, 419] width 96 height 31
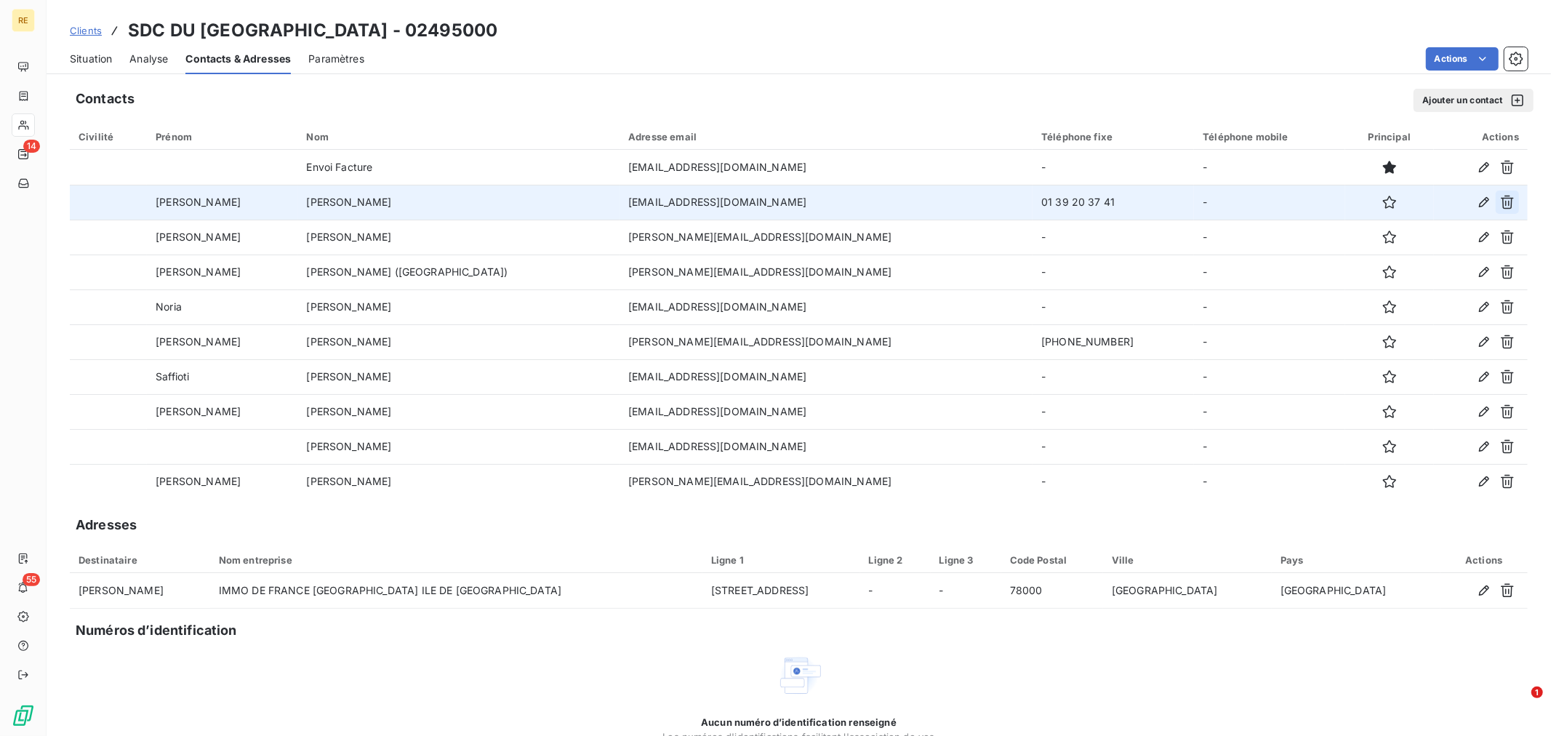
click at [1500, 209] on icon "button" at bounding box center [1507, 202] width 15 height 15
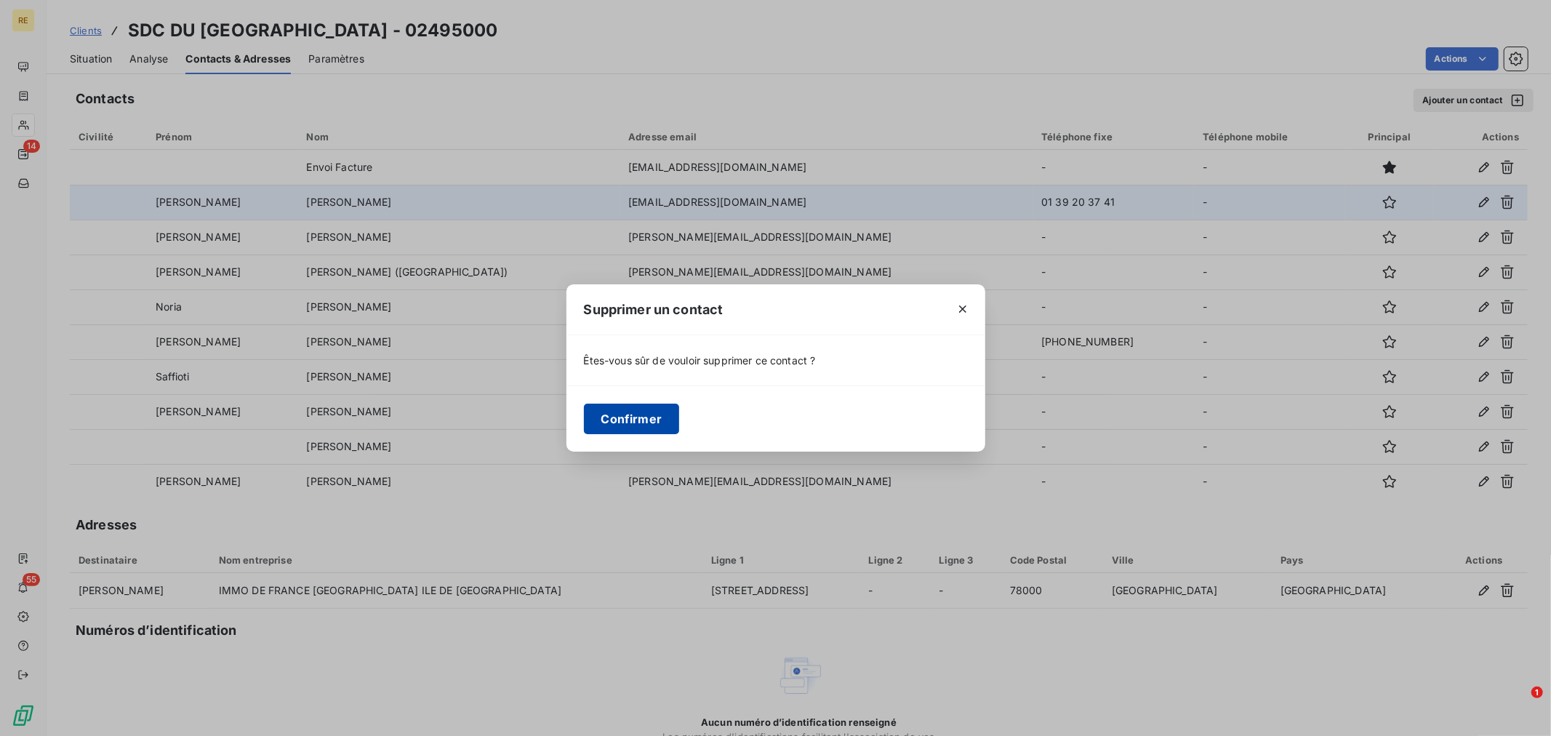
click at [630, 424] on button "Confirmer" at bounding box center [632, 419] width 96 height 31
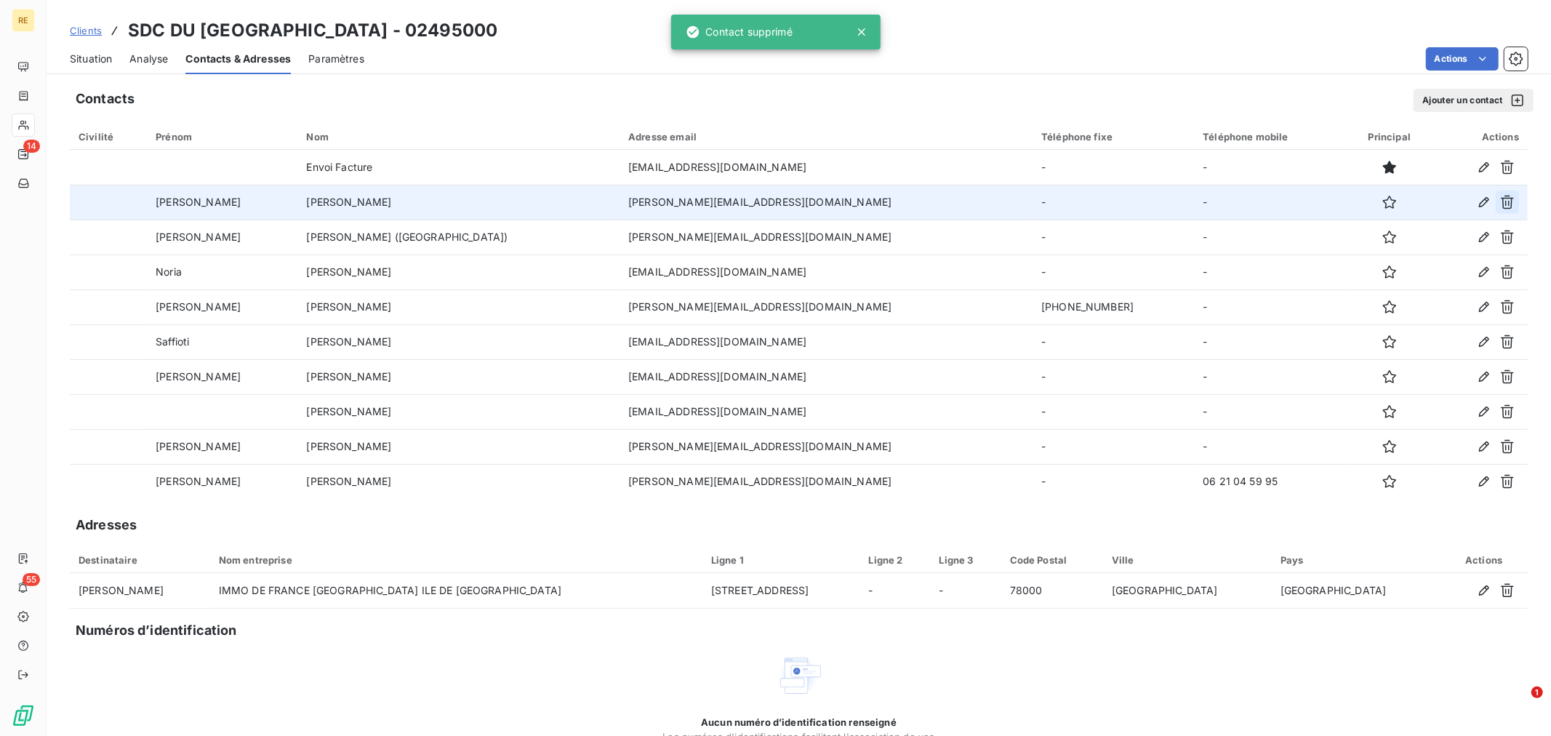
click at [1500, 199] on icon "button" at bounding box center [1507, 202] width 15 height 15
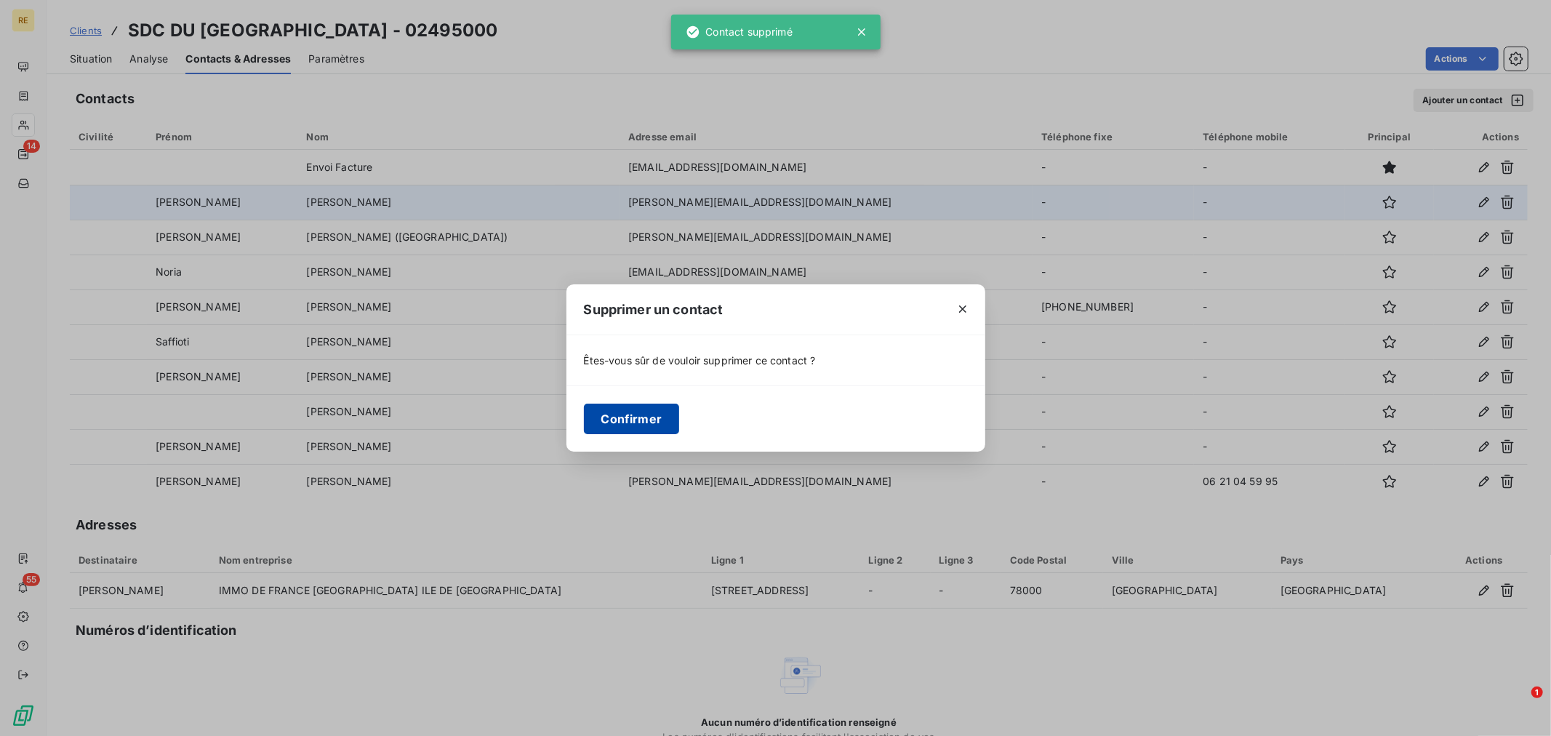
click at [637, 417] on button "Confirmer" at bounding box center [632, 419] width 96 height 31
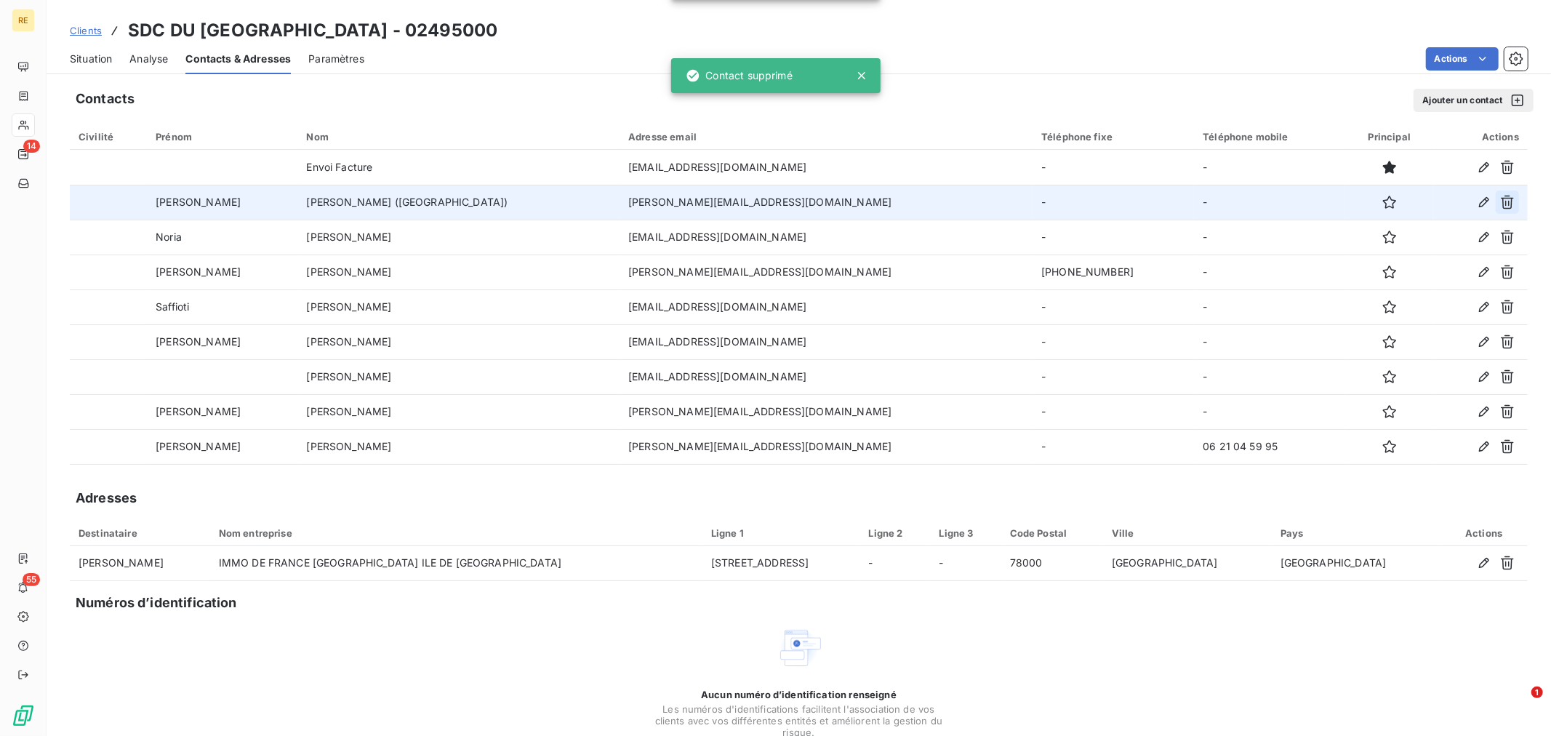
click at [1501, 202] on icon "button" at bounding box center [1507, 203] width 13 height 14
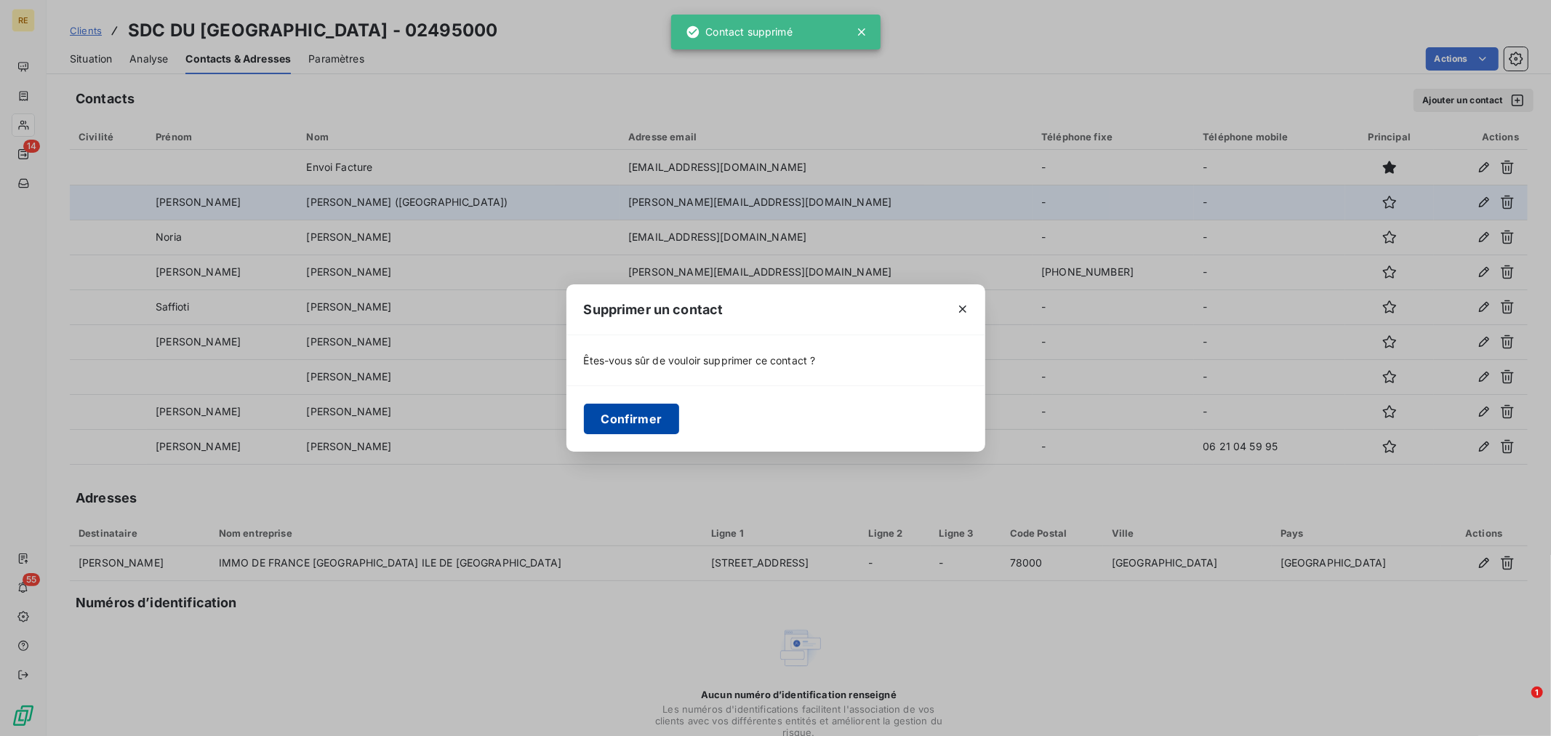
click at [620, 419] on button "Confirmer" at bounding box center [632, 419] width 96 height 31
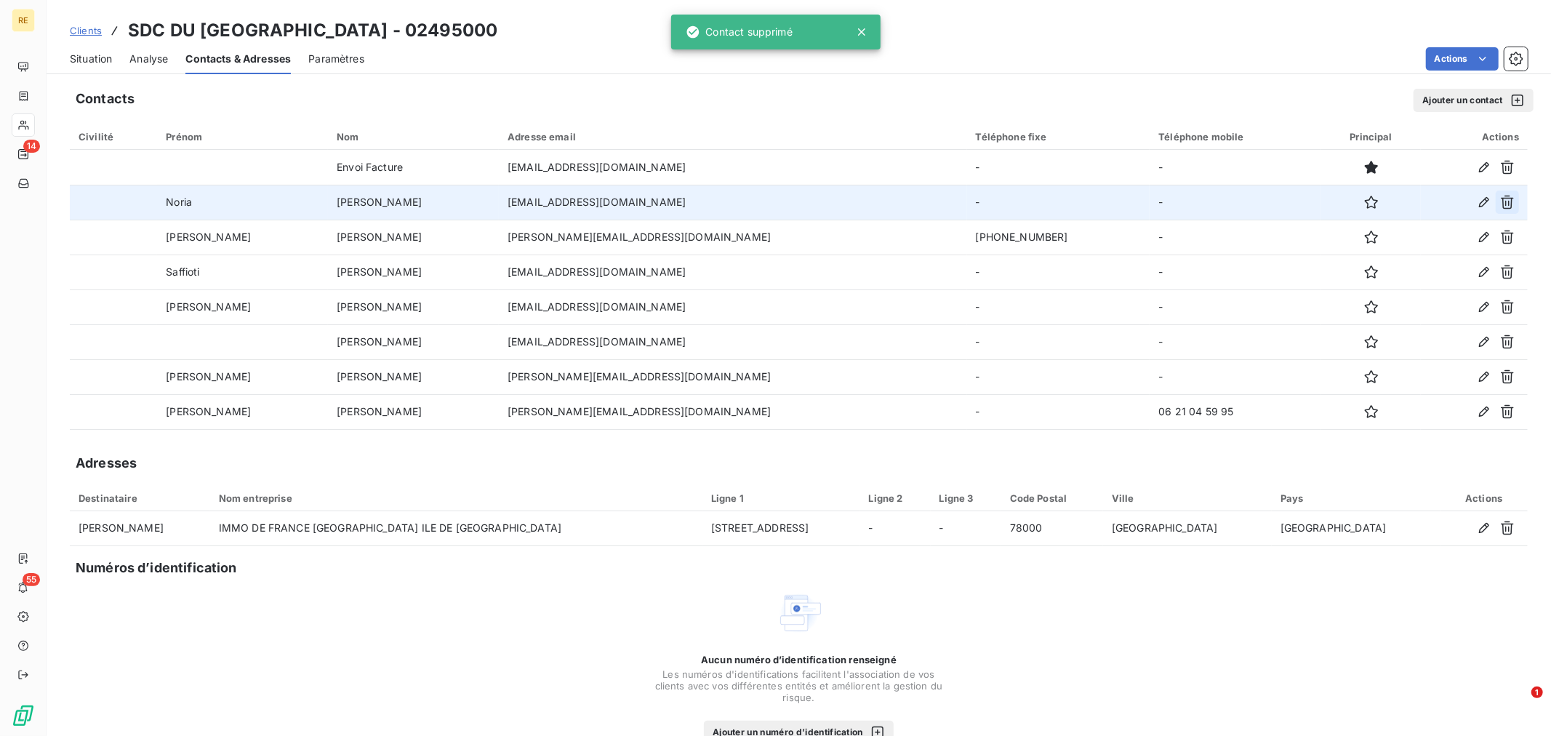
click at [1500, 199] on icon "button" at bounding box center [1507, 202] width 15 height 15
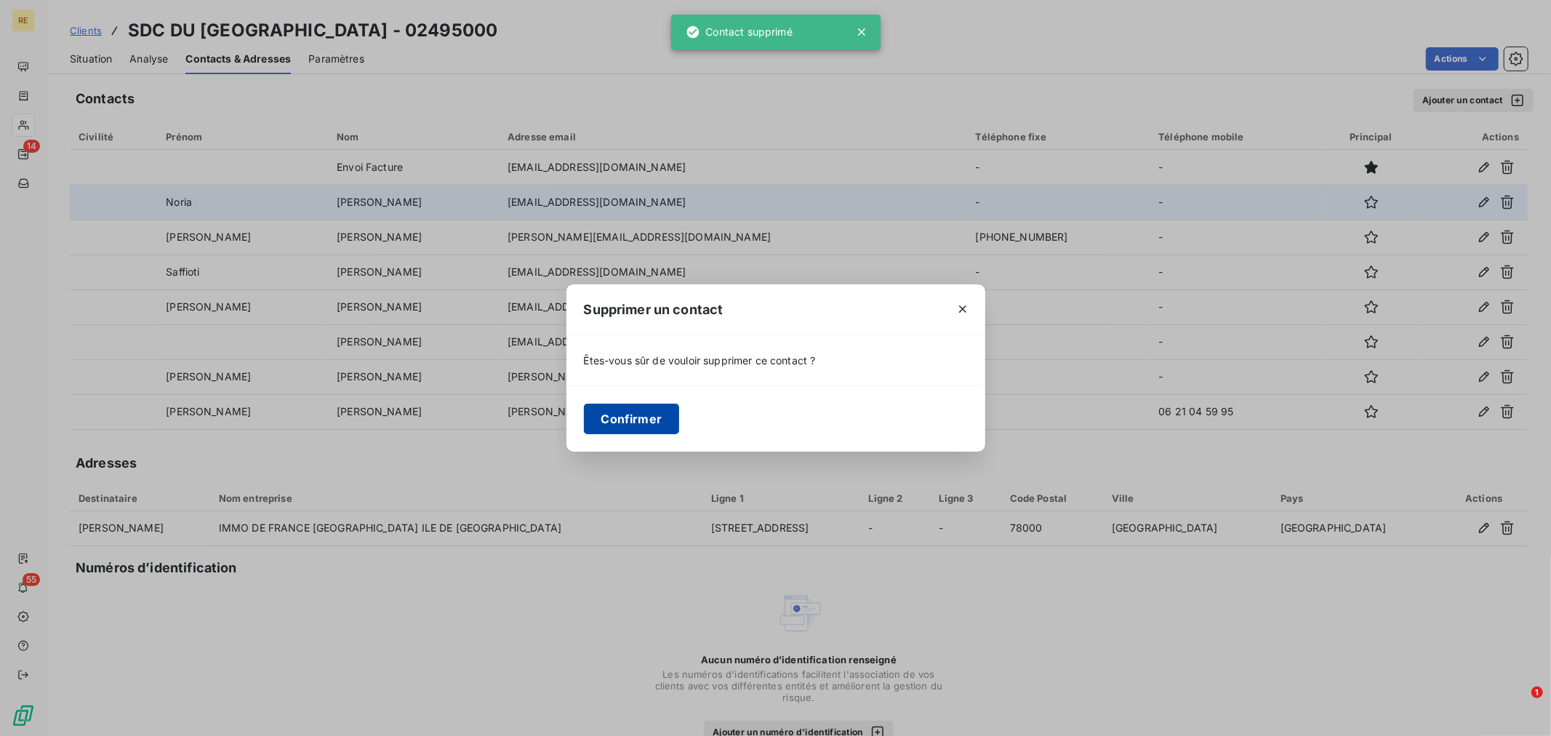
click at [628, 424] on button "Confirmer" at bounding box center [632, 419] width 96 height 31
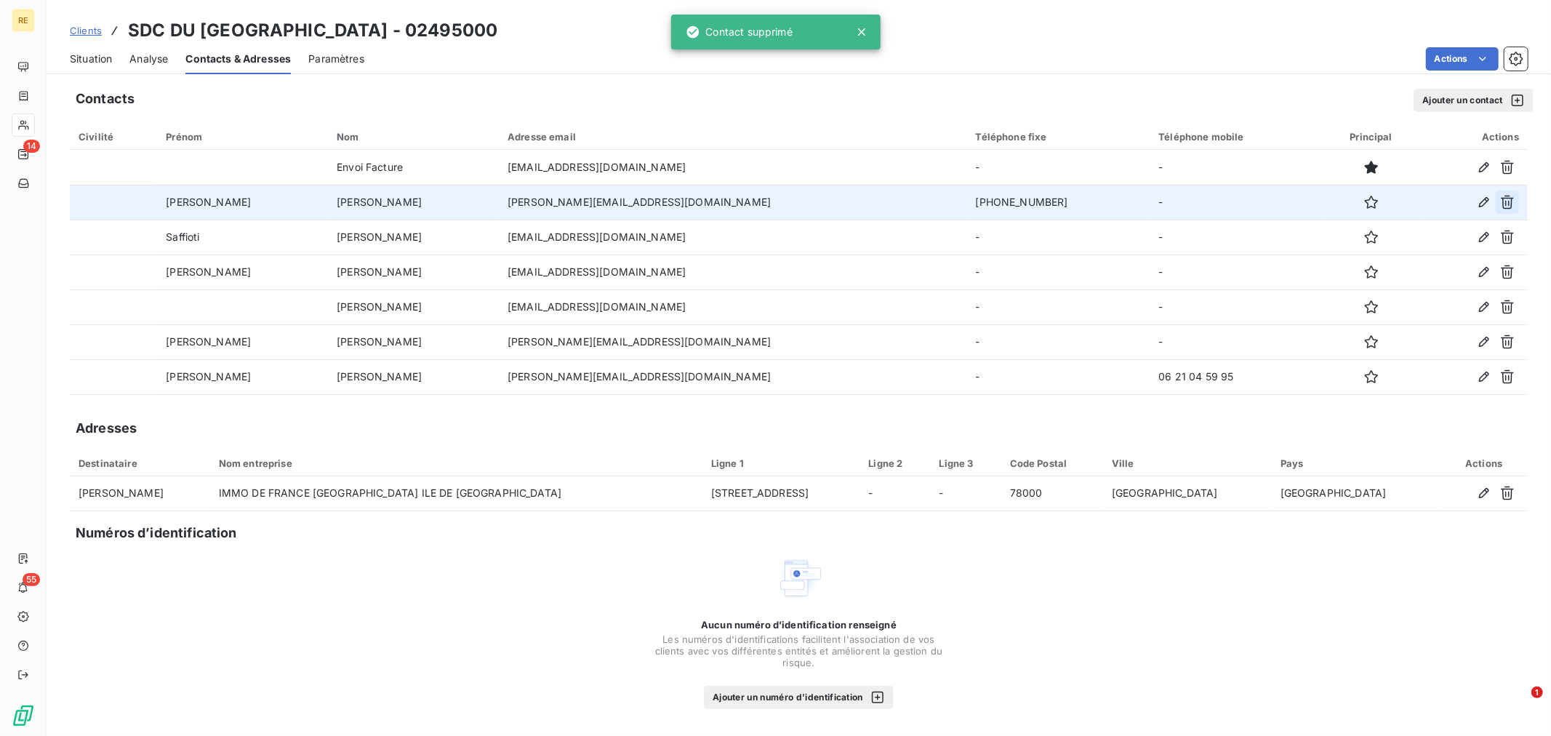
click at [1502, 200] on icon "button" at bounding box center [1507, 202] width 15 height 15
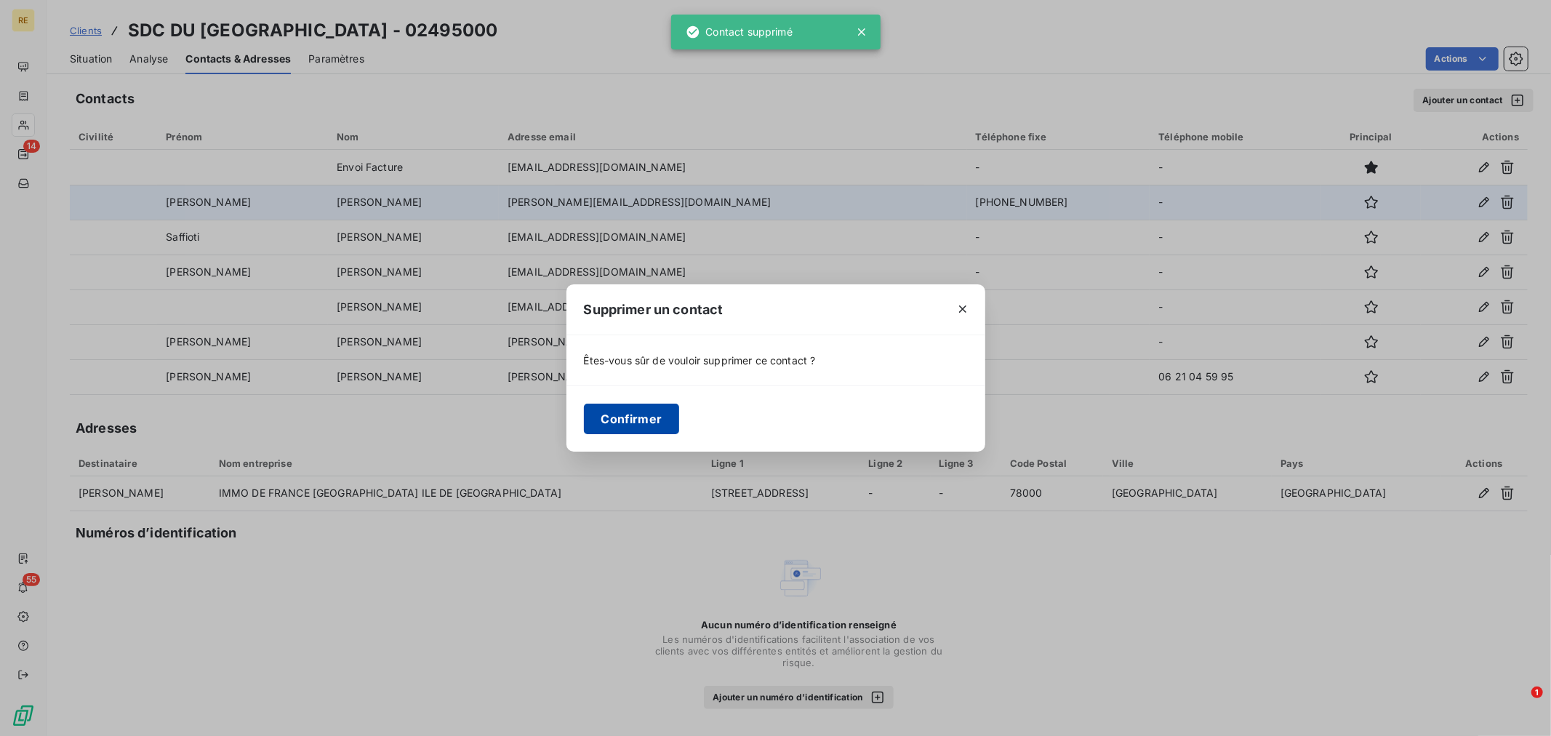
click at [657, 417] on button "Confirmer" at bounding box center [632, 419] width 96 height 31
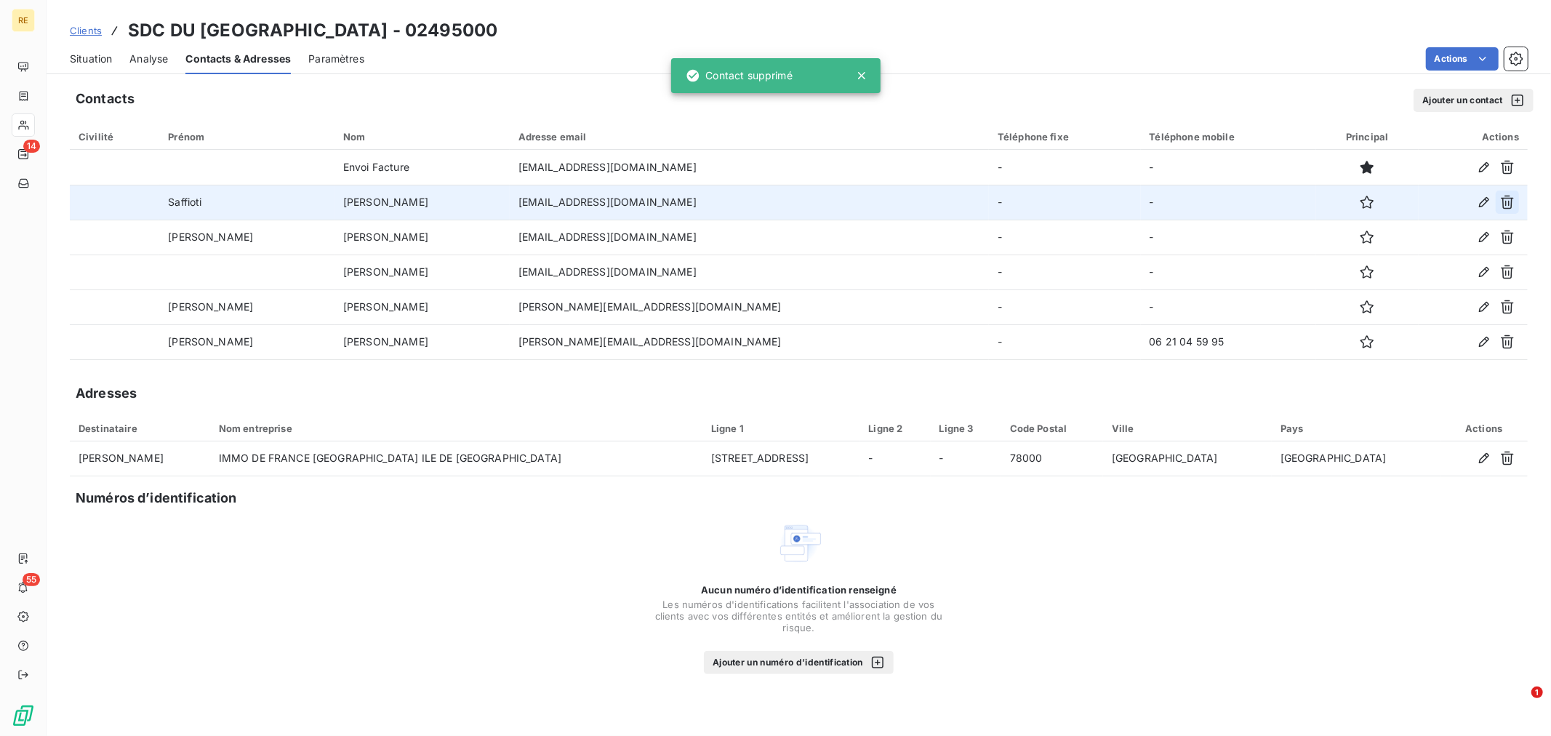
click at [1504, 204] on icon "button" at bounding box center [1507, 202] width 15 height 15
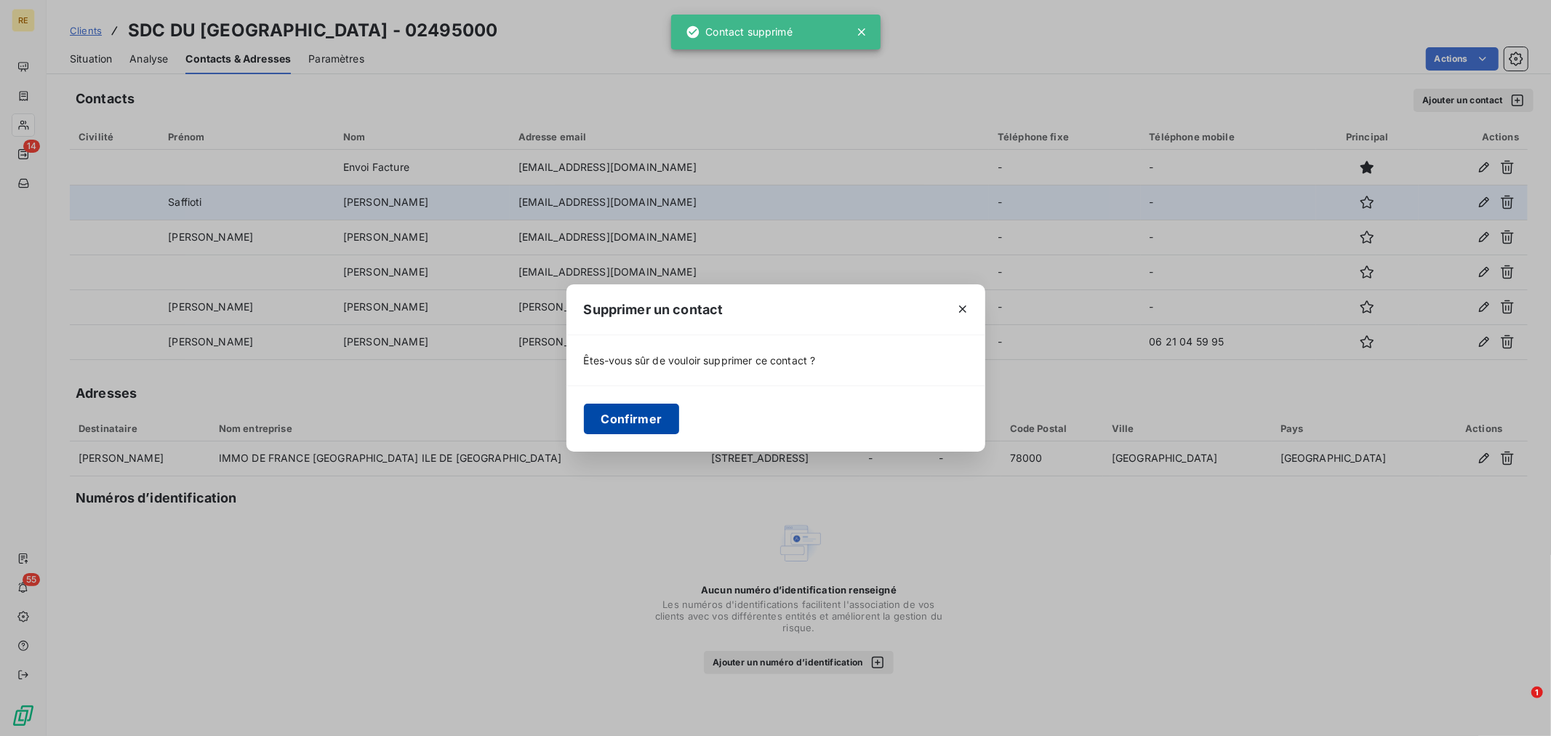
click at [678, 417] on button "Confirmer" at bounding box center [632, 419] width 96 height 31
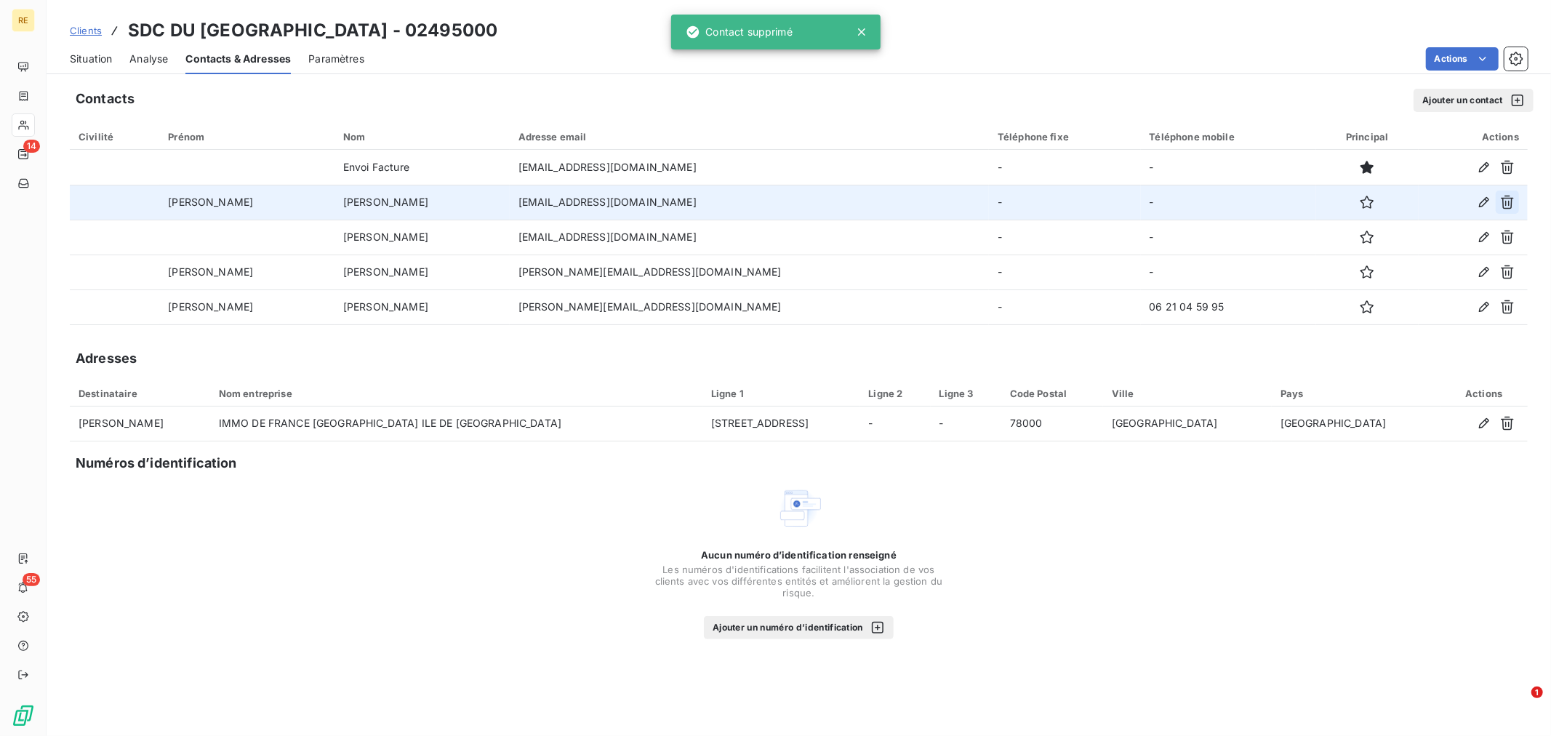
click at [1505, 201] on icon "button" at bounding box center [1507, 202] width 15 height 15
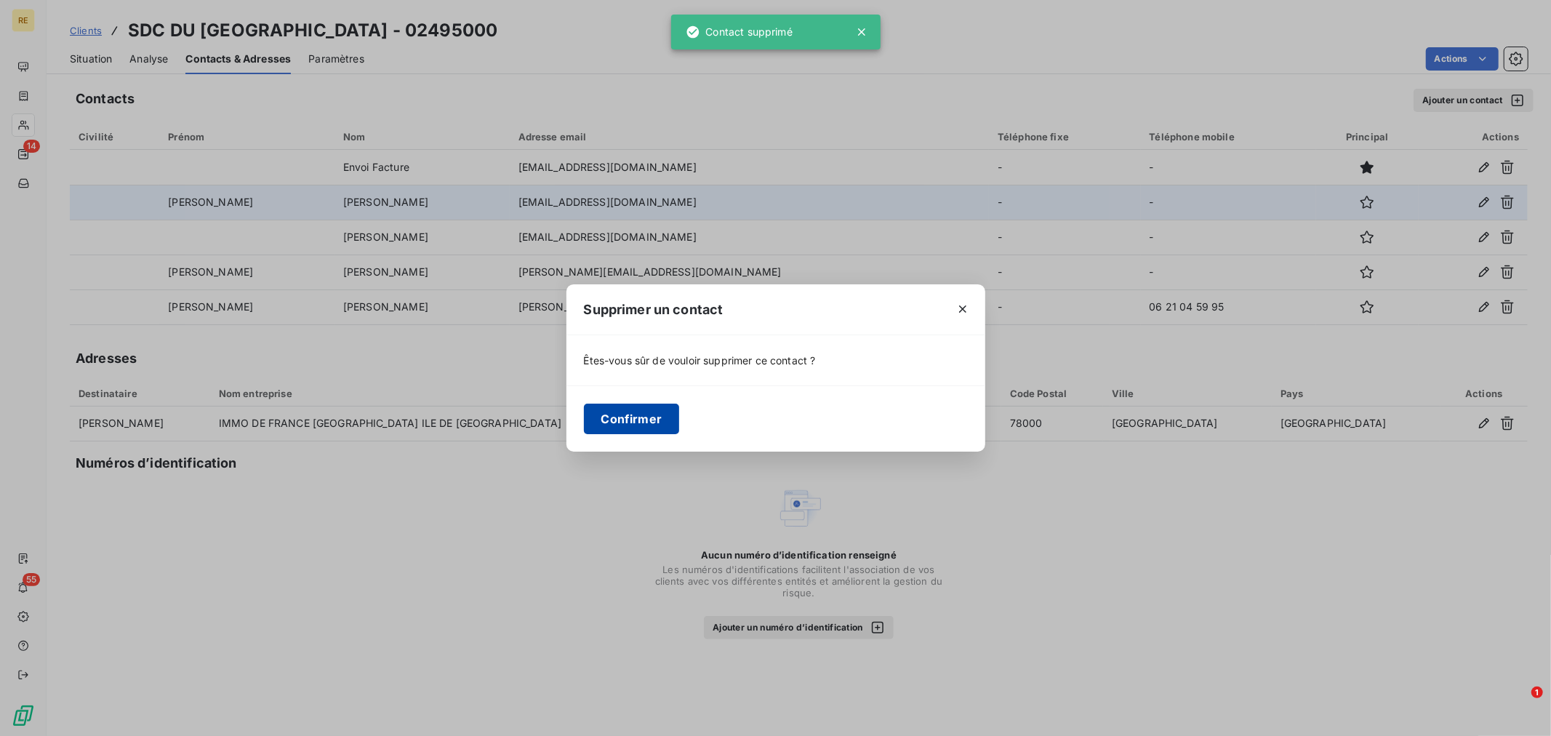
click at [653, 415] on button "Confirmer" at bounding box center [632, 419] width 96 height 31
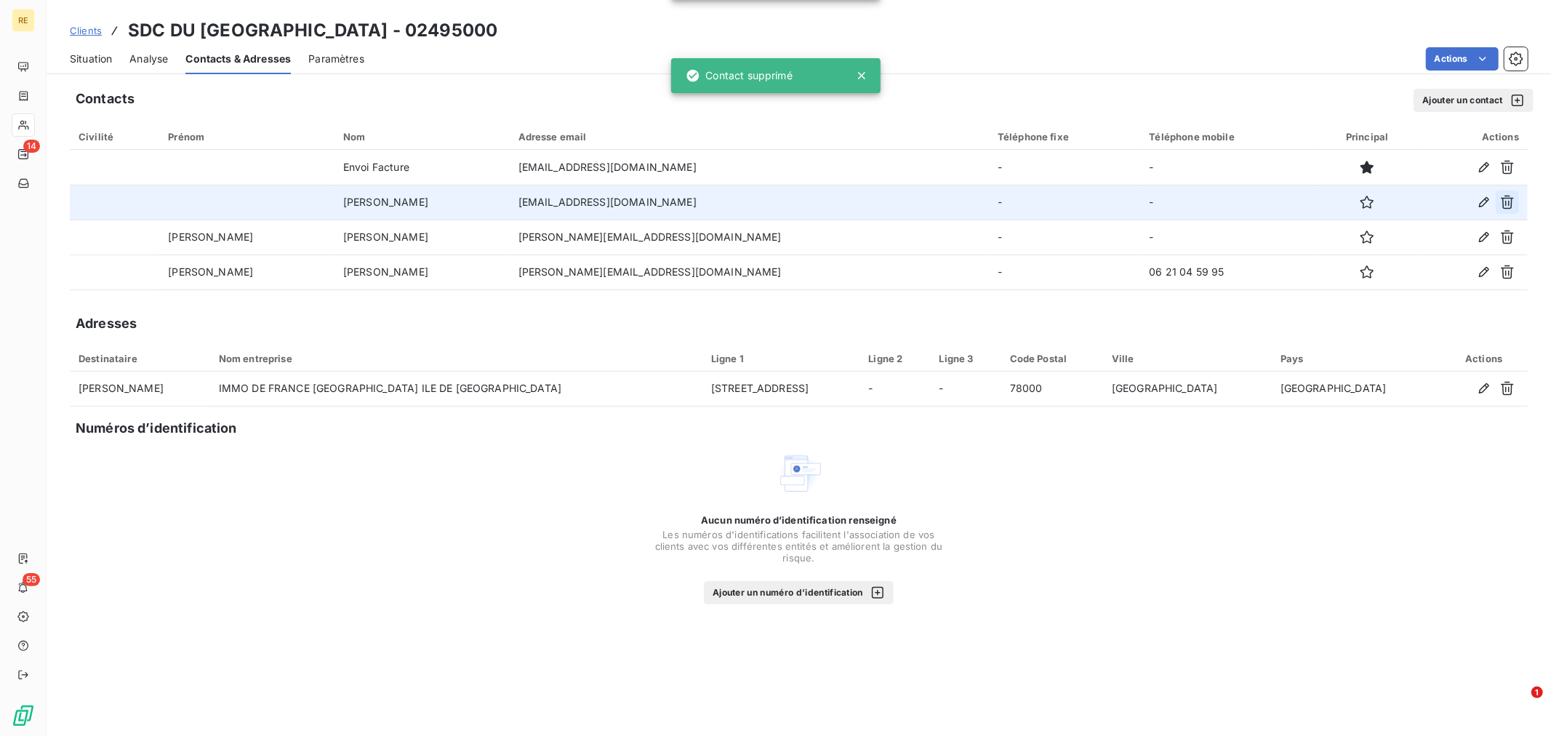
click at [1509, 199] on icon "button" at bounding box center [1507, 202] width 15 height 15
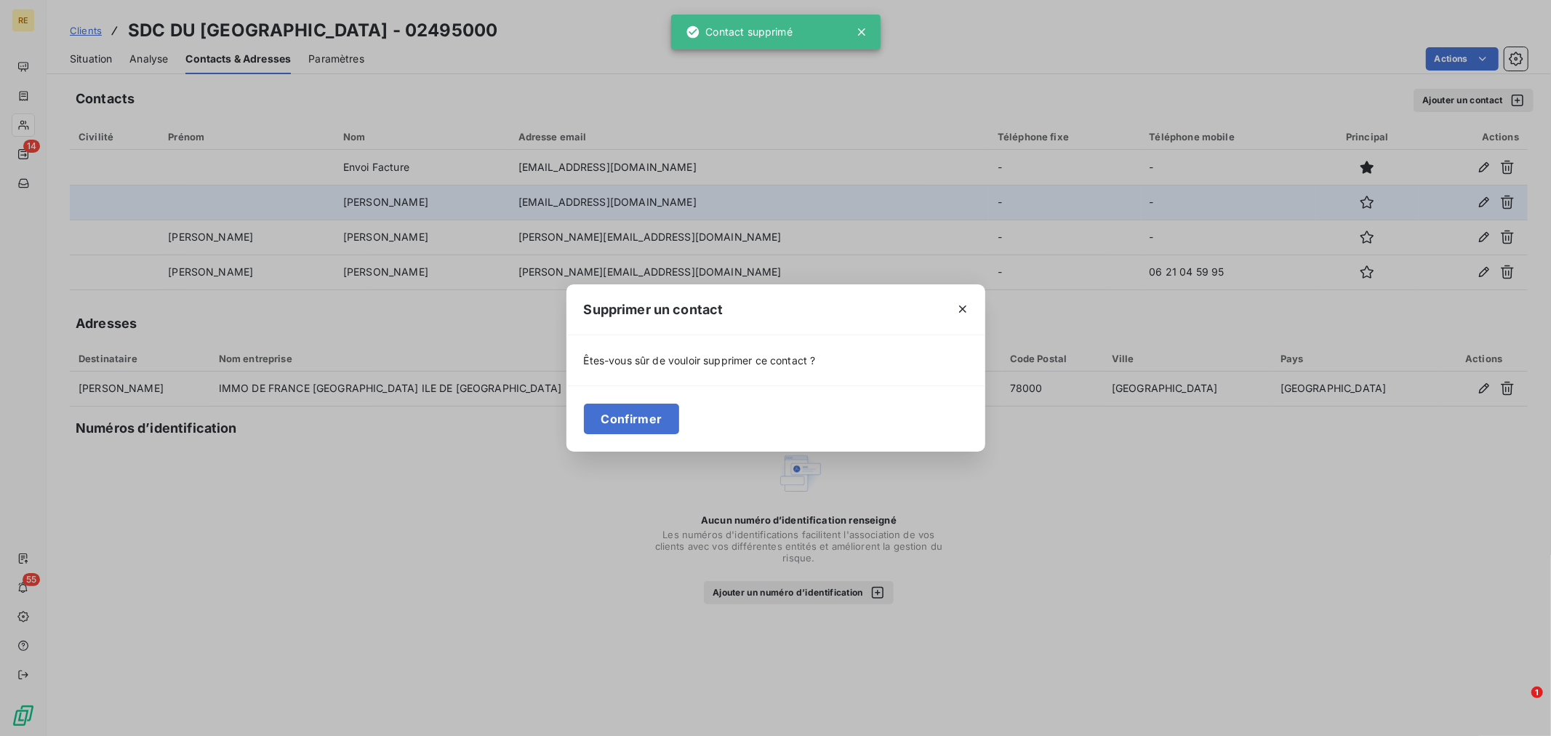
drag, startPoint x: 636, startPoint y: 422, endPoint x: 1159, endPoint y: 343, distance: 528.7
click at [638, 423] on button "Confirmer" at bounding box center [632, 419] width 96 height 31
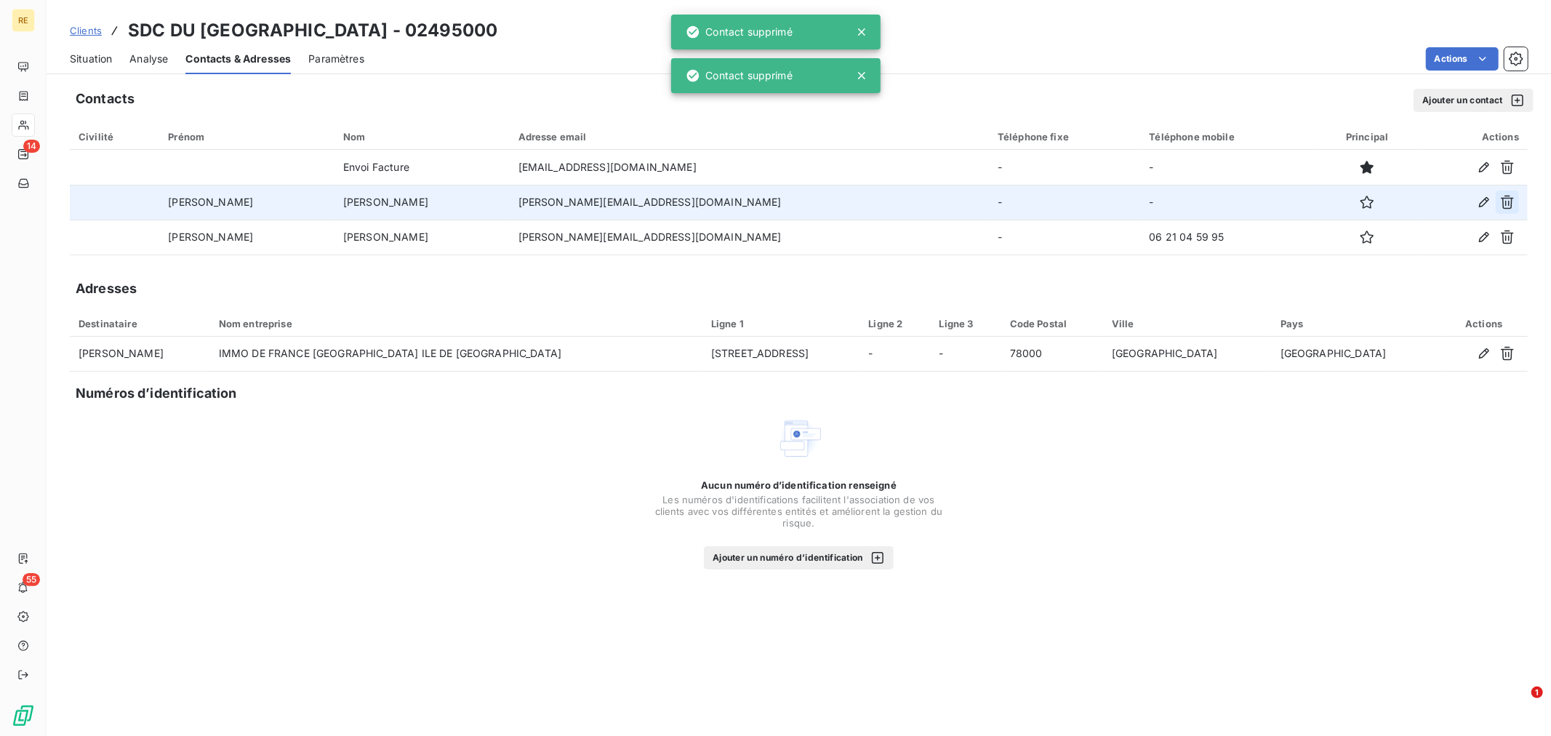
click at [1510, 200] on icon "button" at bounding box center [1507, 202] width 15 height 15
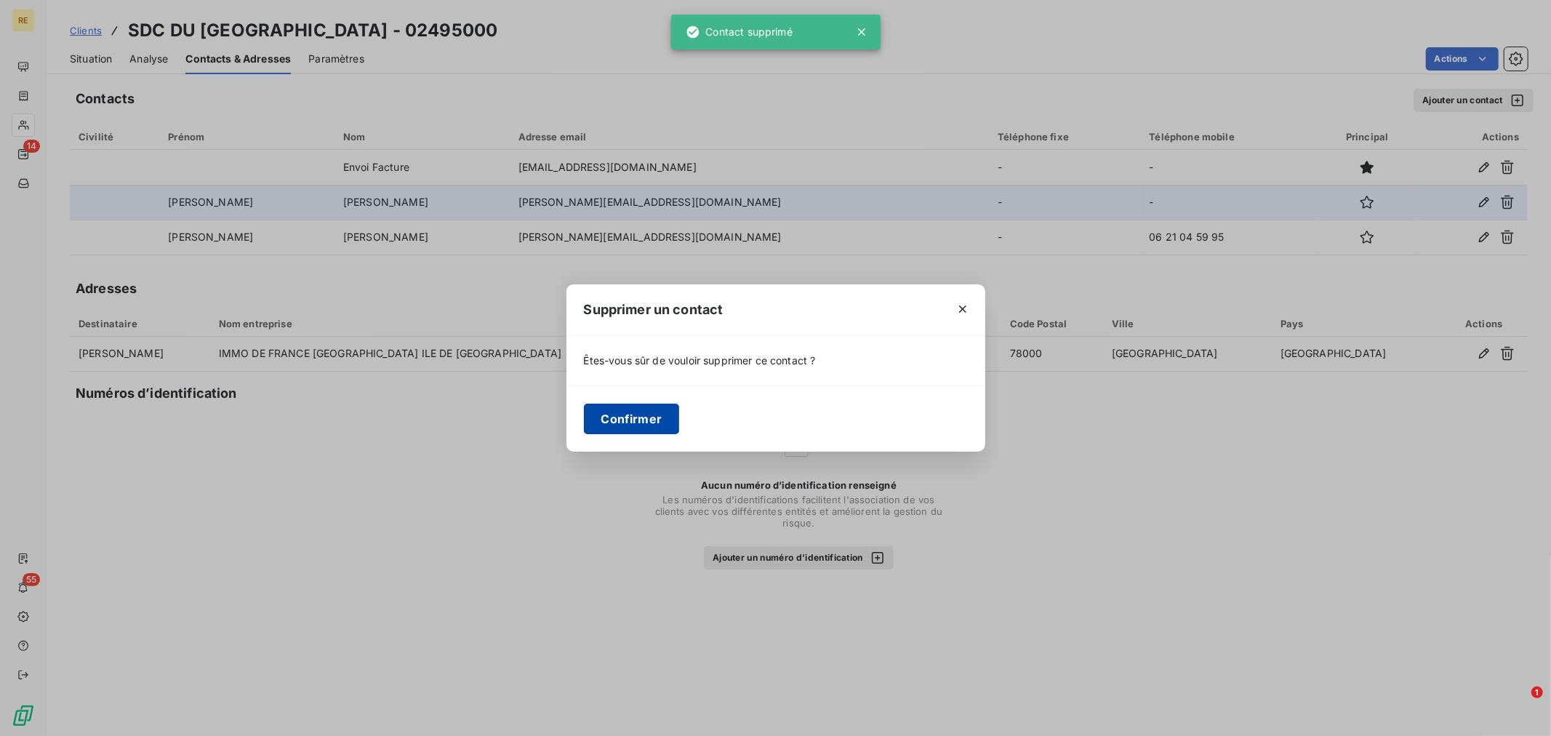
click at [609, 425] on button "Confirmer" at bounding box center [632, 419] width 96 height 31
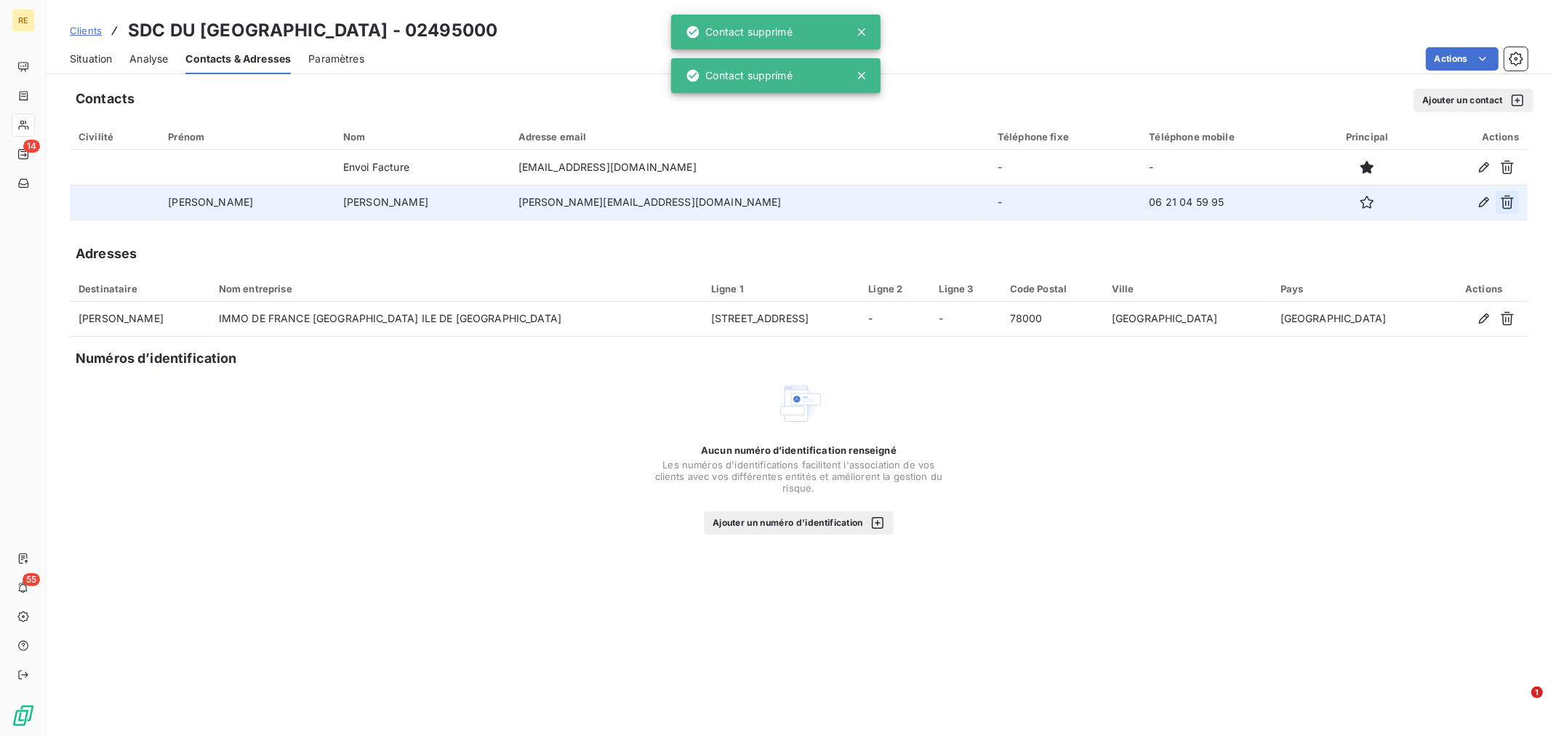
click at [1505, 205] on icon "button" at bounding box center [1507, 202] width 15 height 15
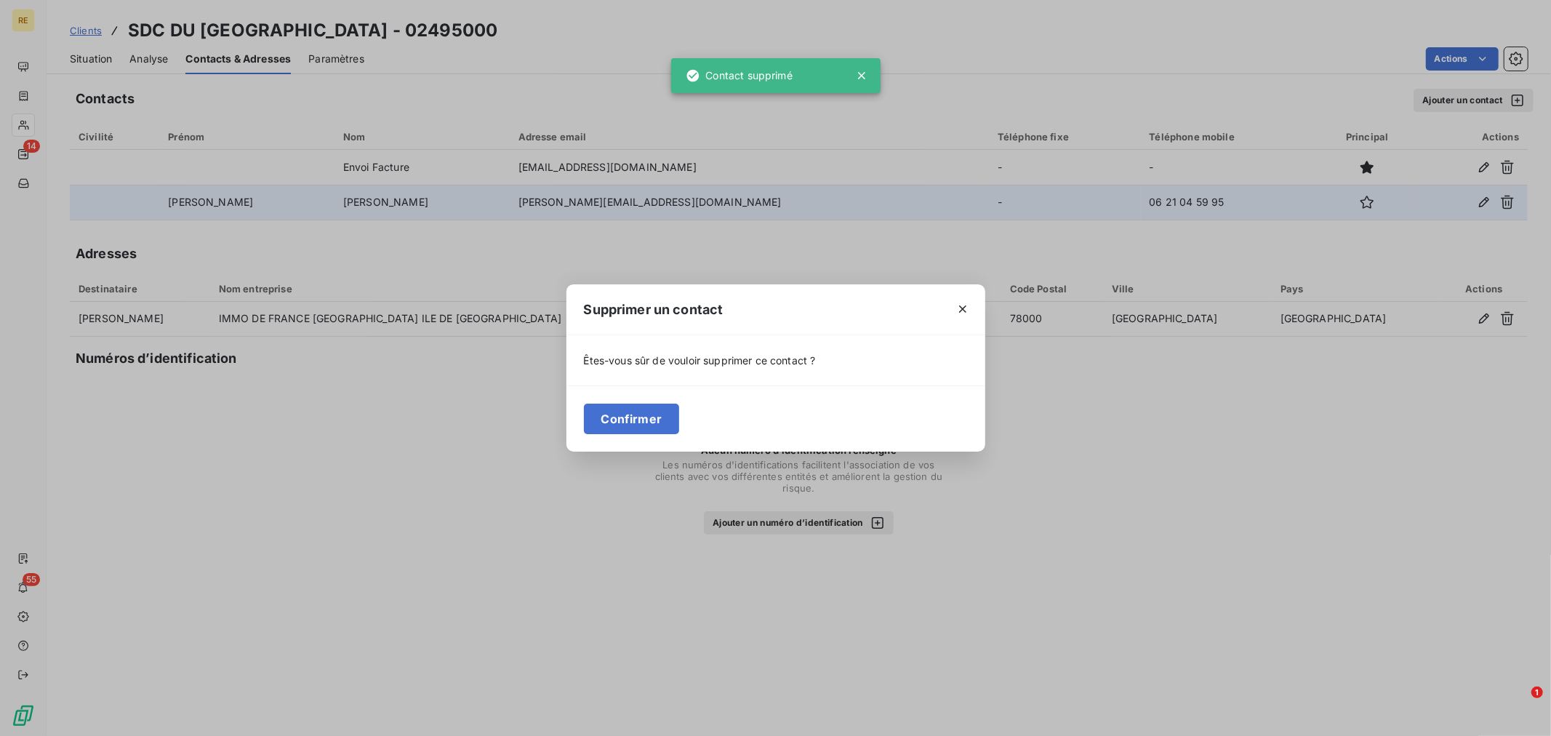
drag, startPoint x: 670, startPoint y: 420, endPoint x: 711, endPoint y: 436, distance: 44.4
click at [670, 420] on button "Confirmer" at bounding box center [632, 419] width 96 height 31
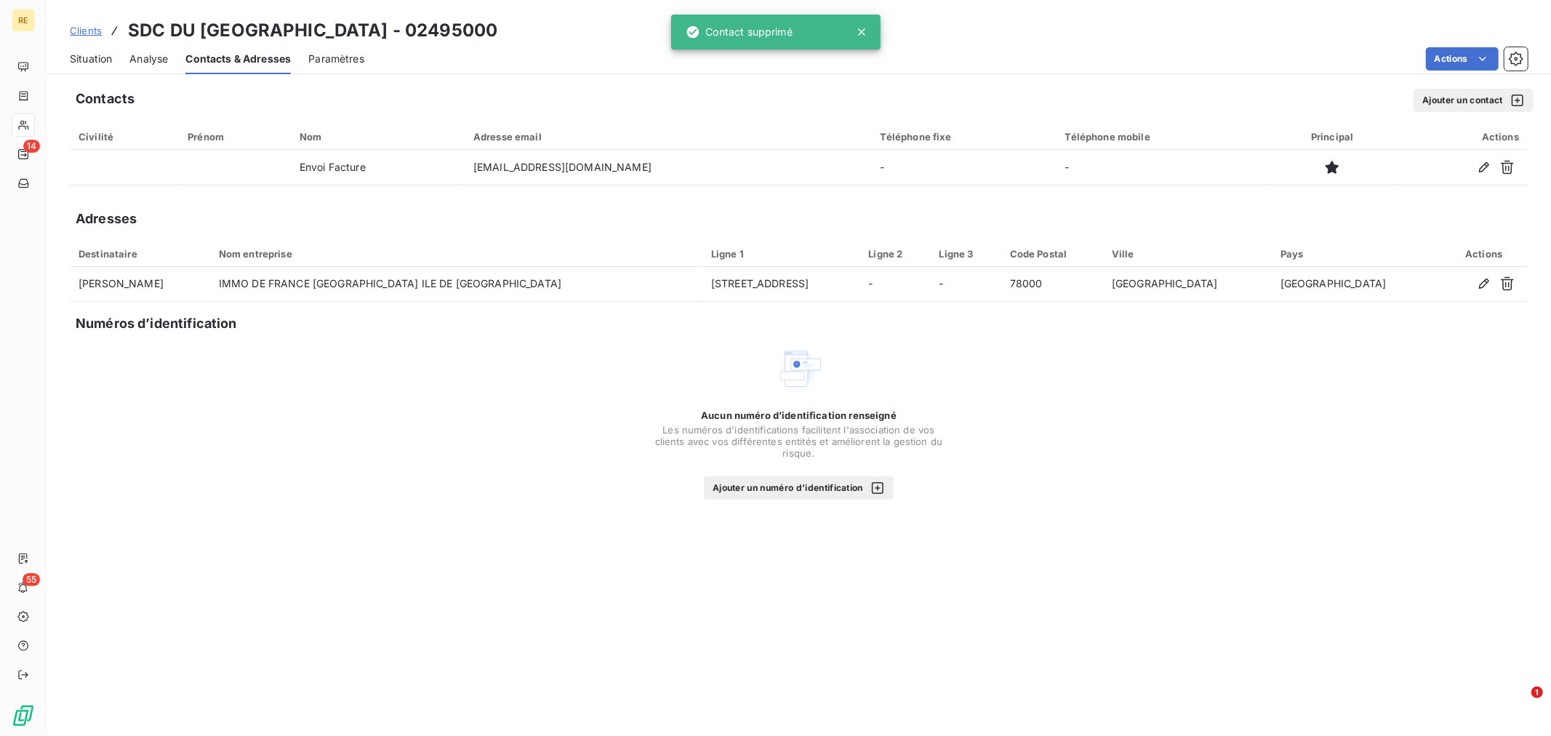
click at [1463, 97] on button "Ajouter un contact" at bounding box center [1474, 100] width 120 height 23
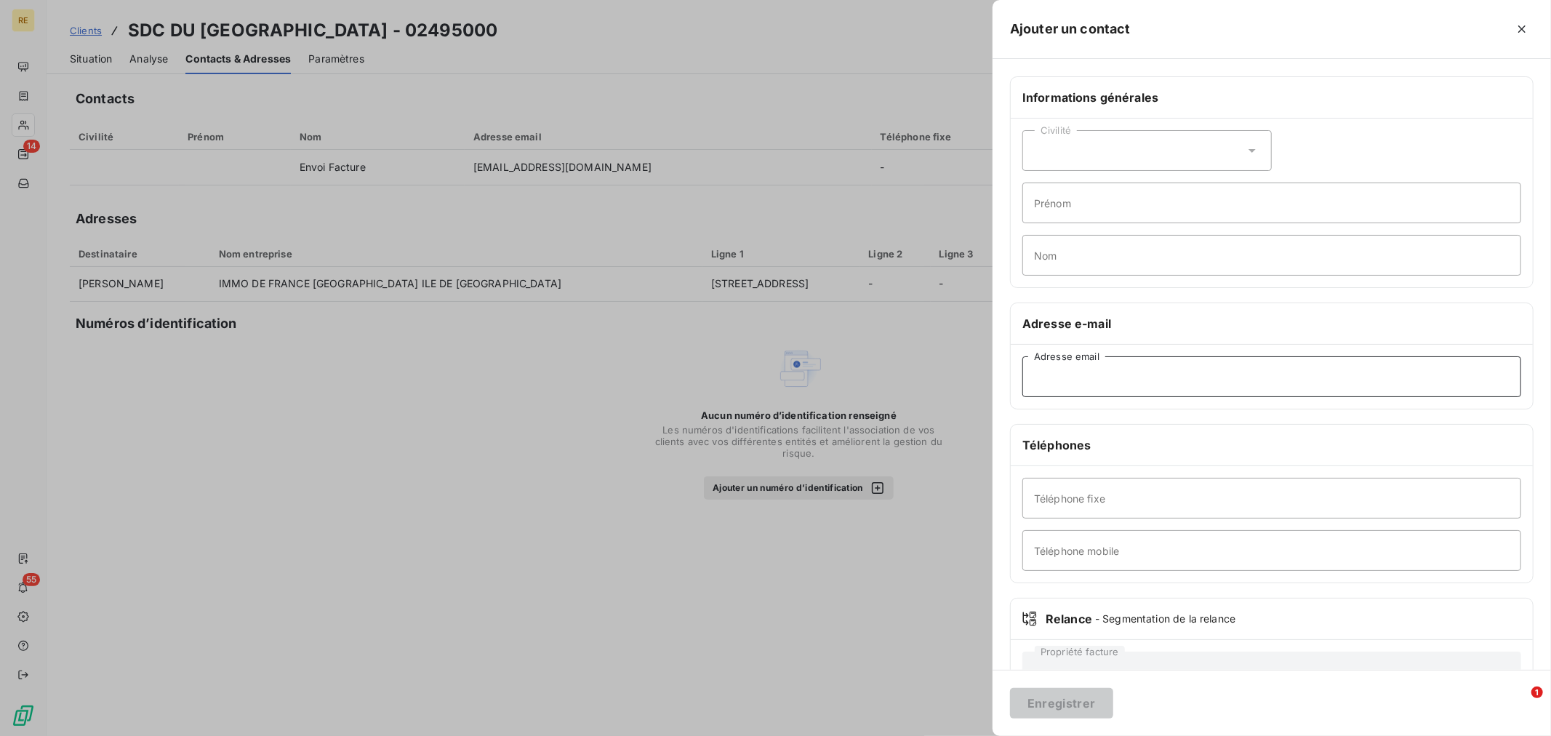
click at [1084, 380] on input "Adresse email" at bounding box center [1271, 376] width 499 height 41
paste input "[PERSON_NAME] <[PERSON_NAME][EMAIL_ADDRESS][DOMAIN_NAME]>"
drag, startPoint x: 1116, startPoint y: 376, endPoint x: 922, endPoint y: 374, distance: 193.5
click at [922, 735] on div "Ajouter un contact Informations générales Civilité Prénom Nom Adresse e-mail [P…" at bounding box center [775, 736] width 1551 height 0
type input "<[PERSON_NAME][EMAIL_ADDRESS][DOMAIN_NAME]>"
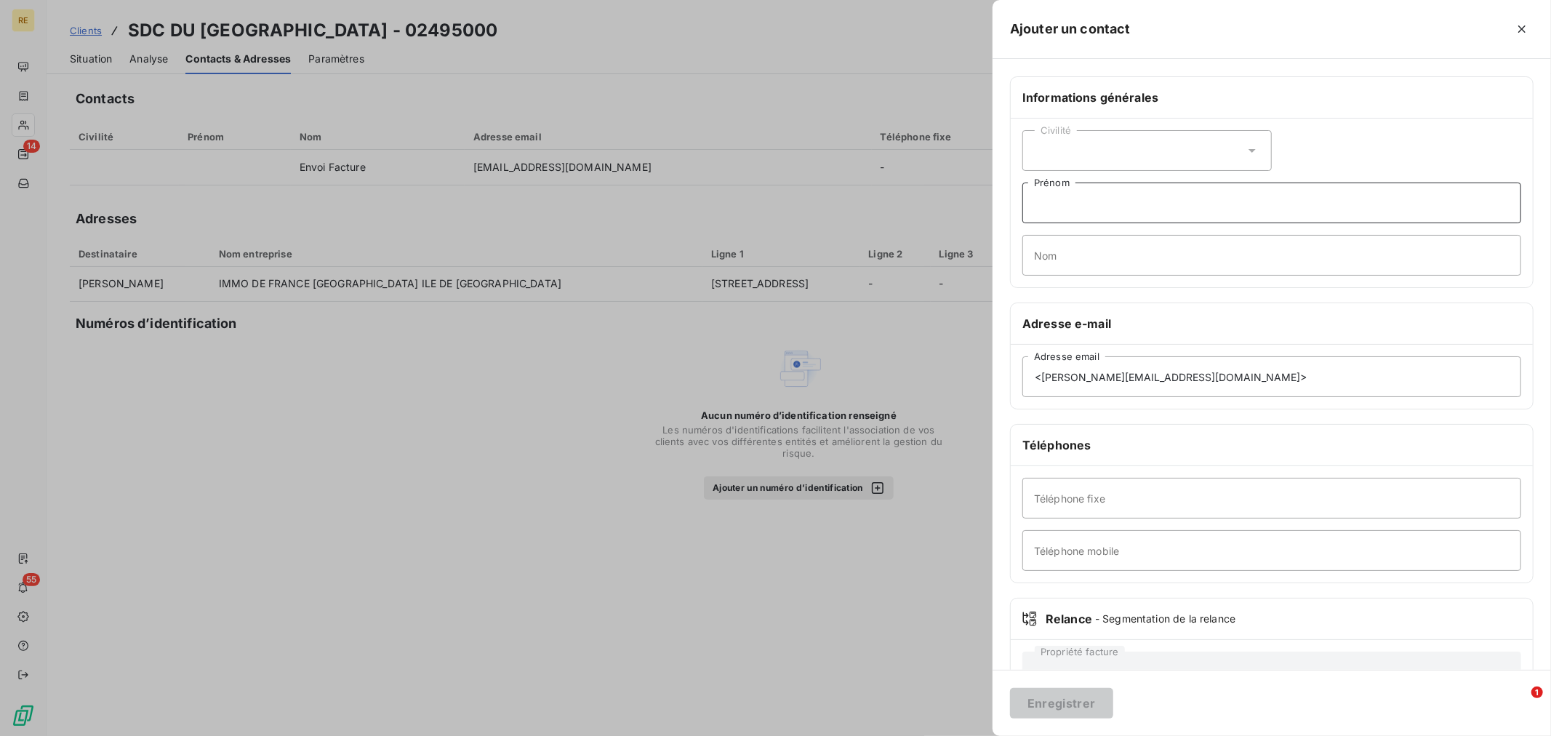
click at [1065, 202] on input "Prénom" at bounding box center [1271, 203] width 499 height 41
paste input "[PERSON_NAME]"
drag, startPoint x: 1084, startPoint y: 204, endPoint x: 949, endPoint y: 211, distance: 134.7
click at [949, 735] on div "Ajouter un contact Informations générales Civilité BENTOUT [PERSON_NAME] Nom Ad…" at bounding box center [775, 736] width 1551 height 0
type input "[PERSON_NAME]"
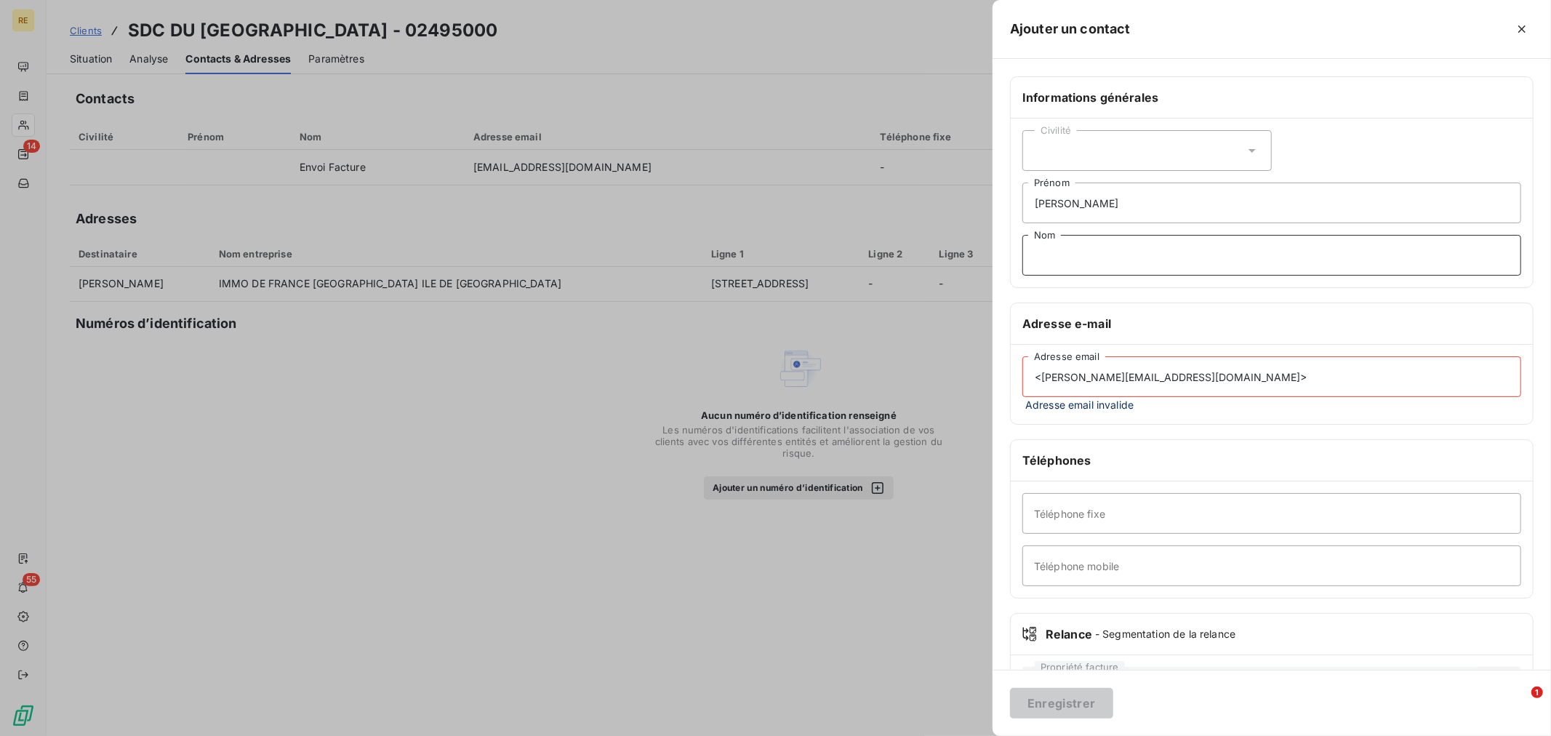
click at [1059, 271] on input "Nom" at bounding box center [1271, 255] width 499 height 41
paste input "BENTOUT"
type input "BENTOUT"
click at [1110, 132] on div "Civilité" at bounding box center [1146, 150] width 249 height 41
click at [1105, 212] on li "Monsieur" at bounding box center [1146, 211] width 249 height 25
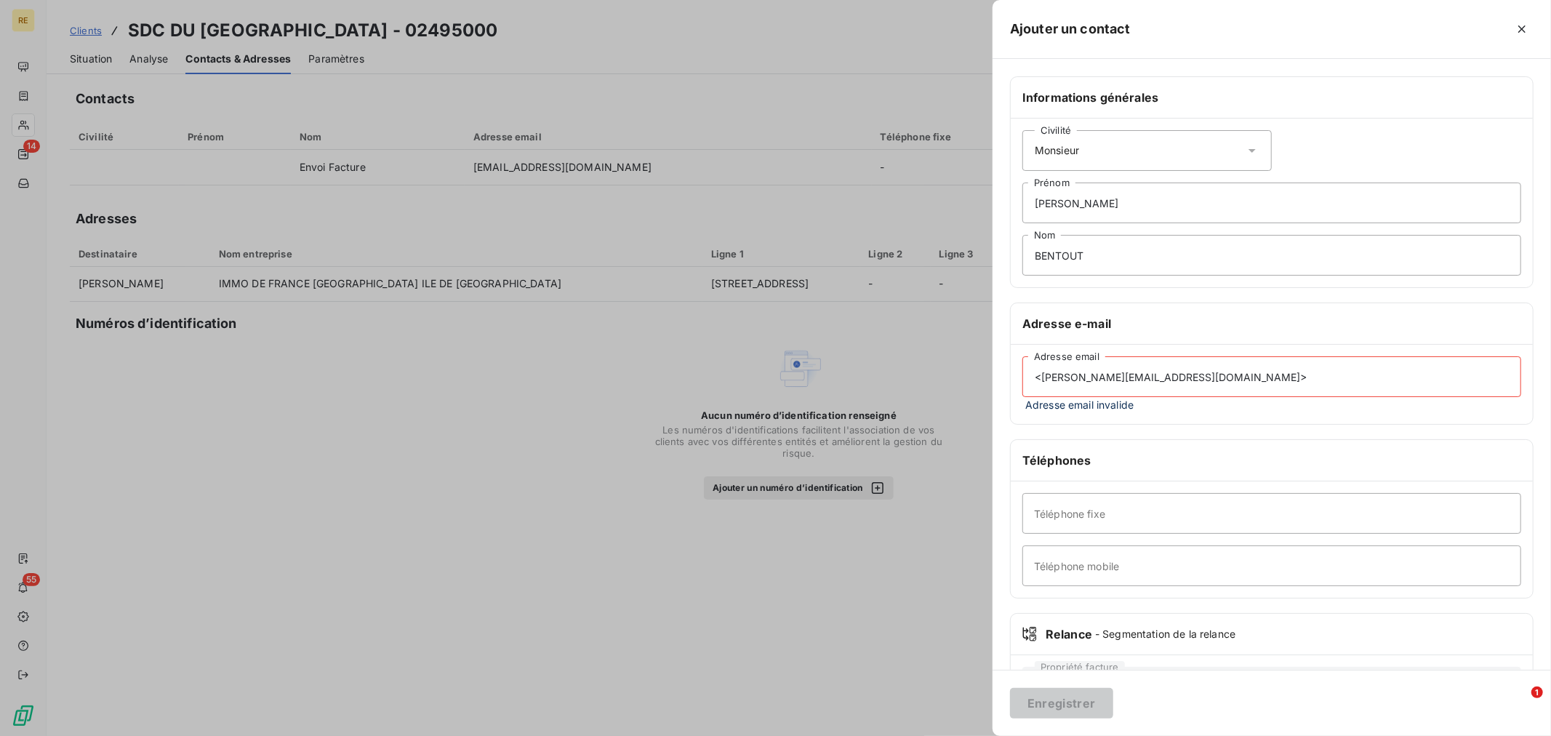
drag, startPoint x: 1046, startPoint y: 375, endPoint x: 985, endPoint y: 378, distance: 61.2
click at [985, 735] on div "Ajouter un contact Informations générales Civilité Monsieur [PERSON_NAME] BENTO…" at bounding box center [775, 736] width 1551 height 0
click at [1238, 390] on input "[PERSON_NAME][EMAIL_ADDRESS][DOMAIN_NAME]>" at bounding box center [1271, 376] width 499 height 41
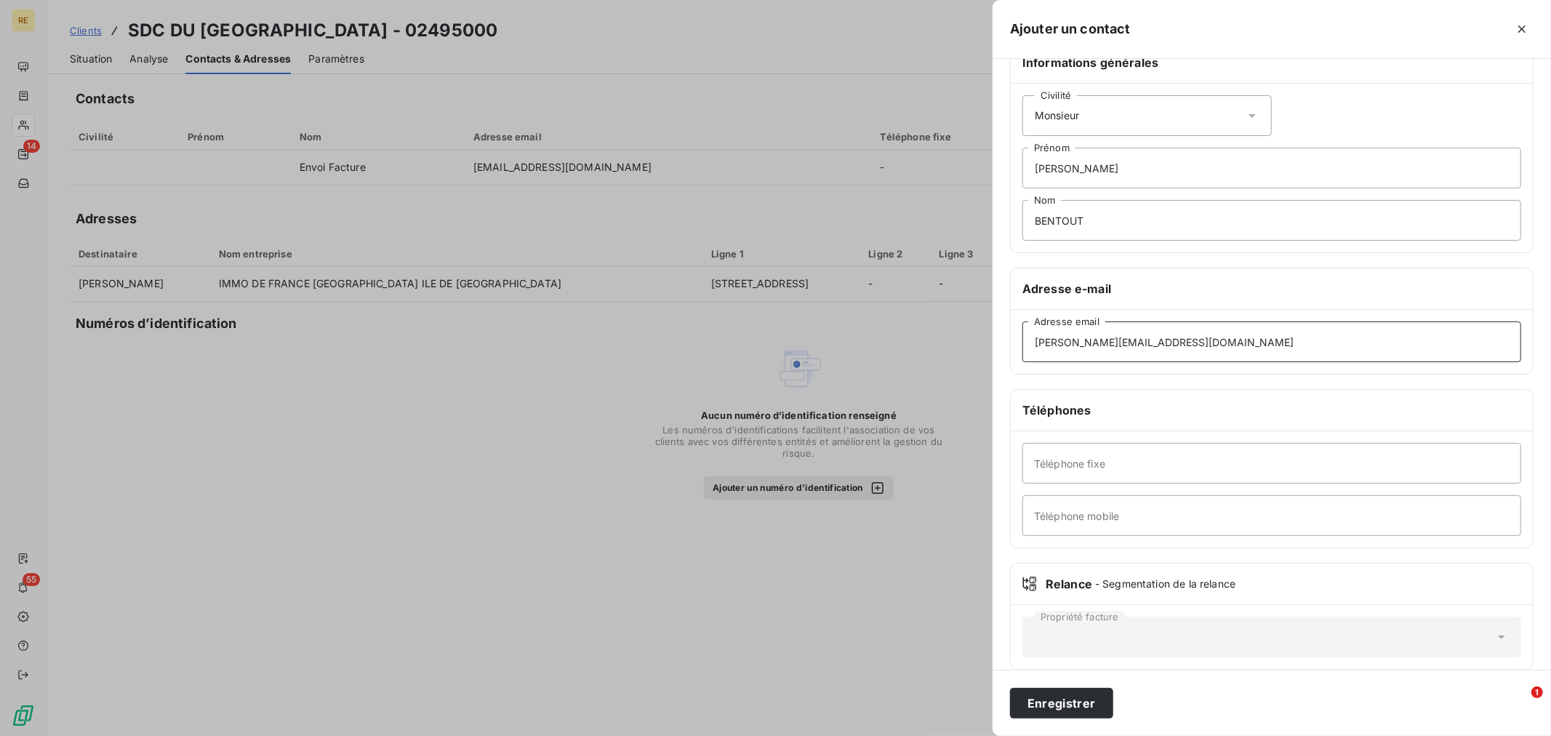
scroll to position [53, 0]
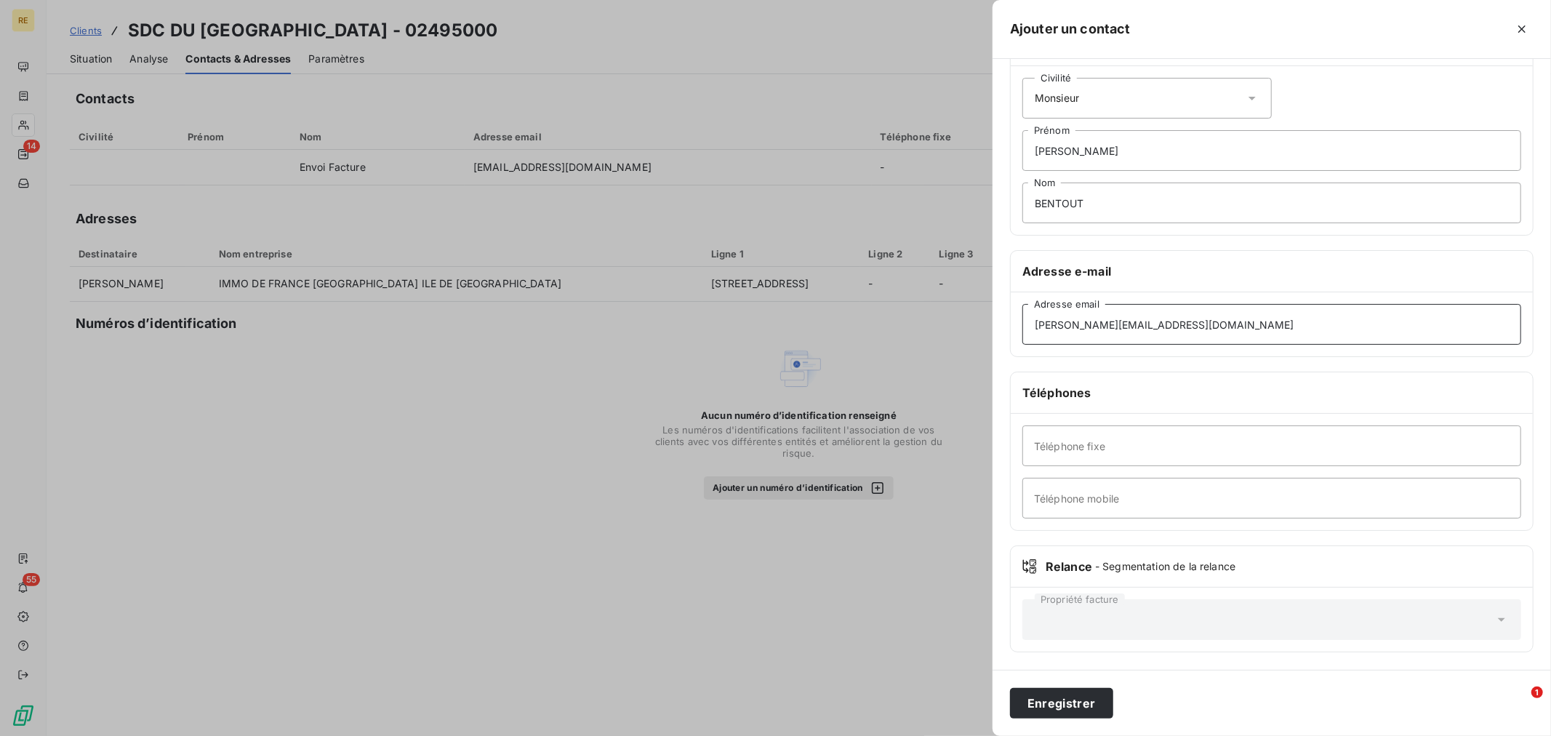
type input "[PERSON_NAME][EMAIL_ADDRESS][DOMAIN_NAME]"
click at [1044, 451] on input "Téléphone fixe" at bounding box center [1271, 445] width 499 height 41
click at [1044, 447] on input "Téléphone fixe" at bounding box center [1271, 445] width 499 height 41
paste input "01 30 24 99 01"
type input "01 30 24 99 01"
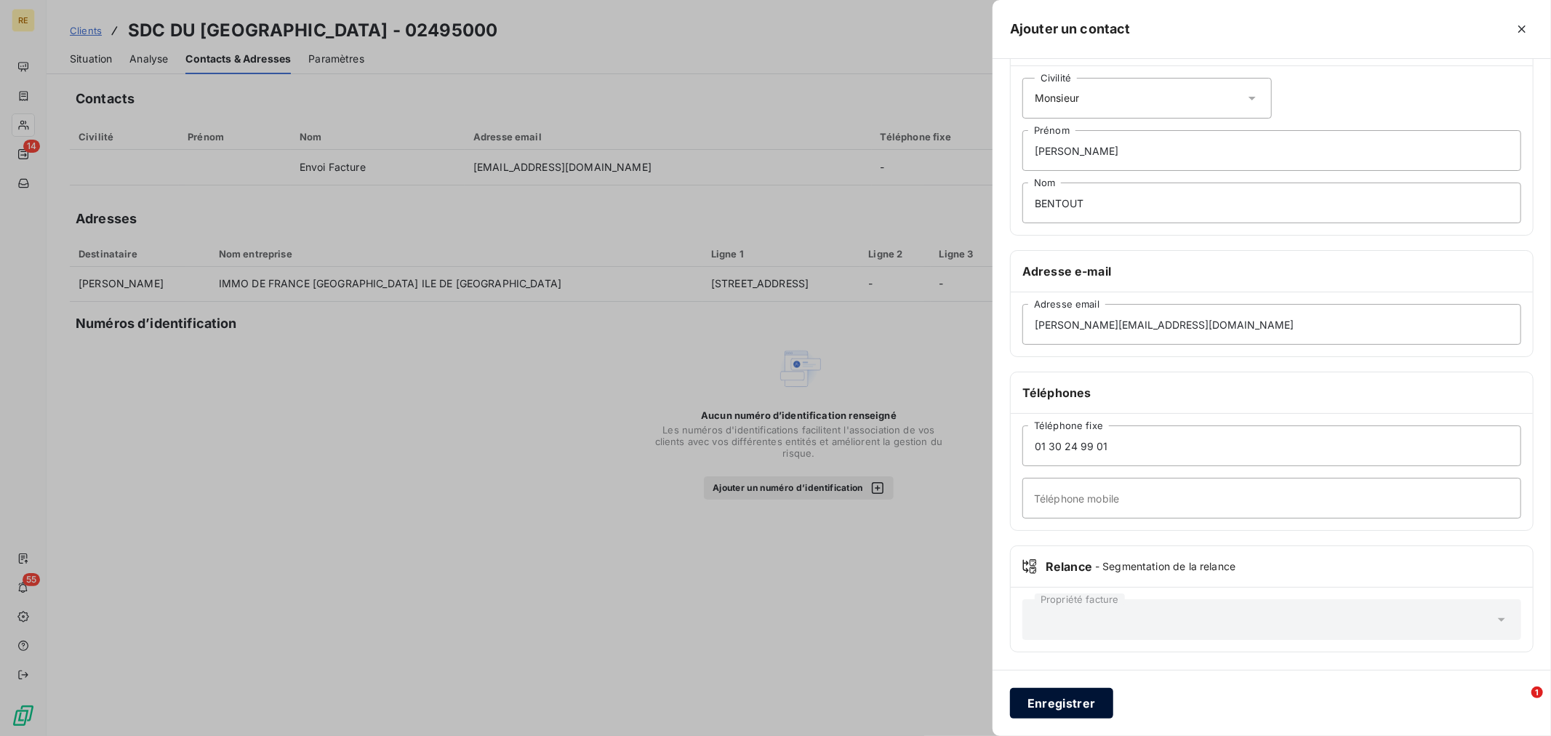
drag, startPoint x: 1052, startPoint y: 701, endPoint x: 1019, endPoint y: 703, distance: 33.5
click at [1052, 701] on button "Enregistrer" at bounding box center [1061, 703] width 103 height 31
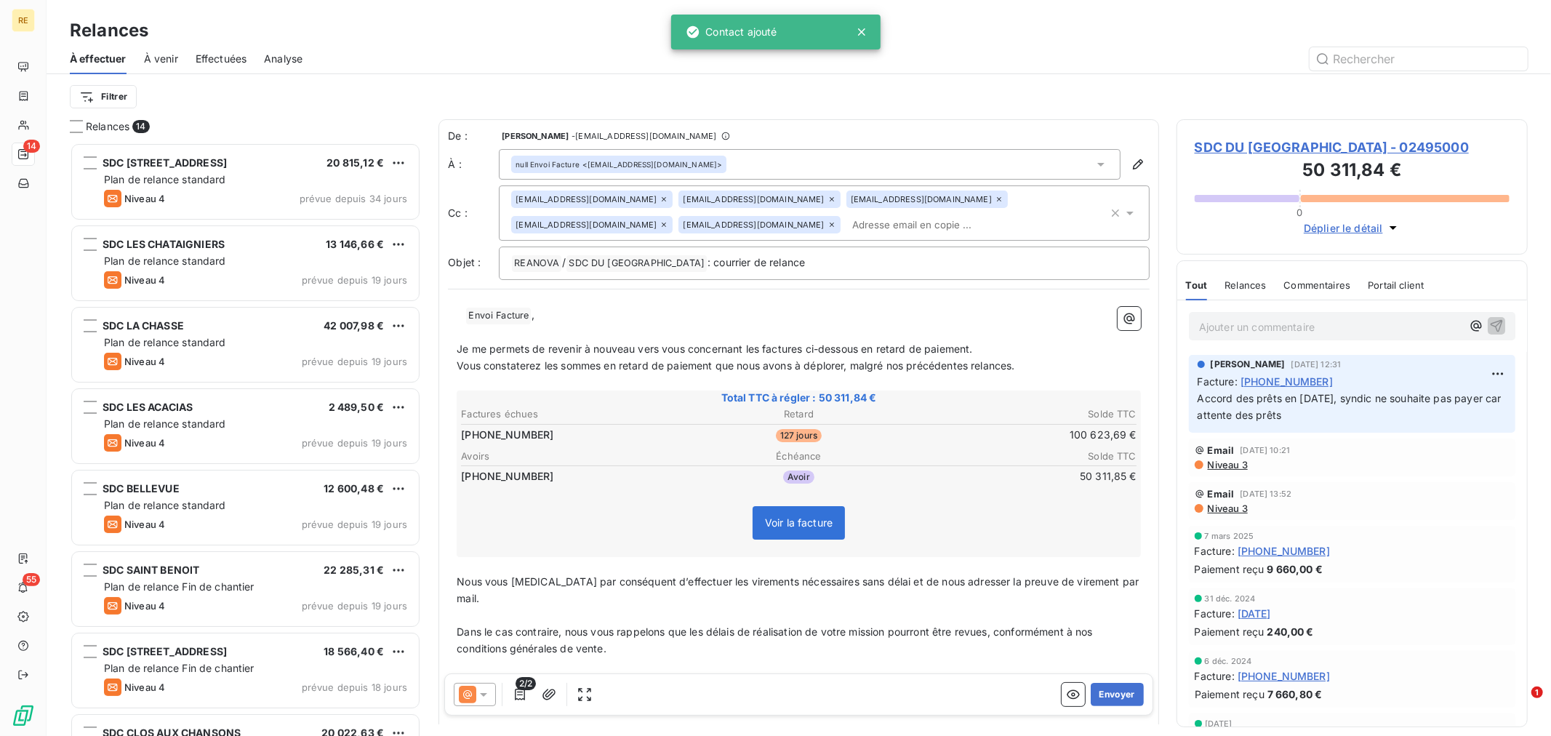
scroll to position [580, 339]
click at [817, 214] on div "[EMAIL_ADDRESS][DOMAIN_NAME] [EMAIL_ADDRESS][DOMAIN_NAME] [EMAIL_ADDRESS][DOMAI…" at bounding box center [809, 213] width 597 height 45
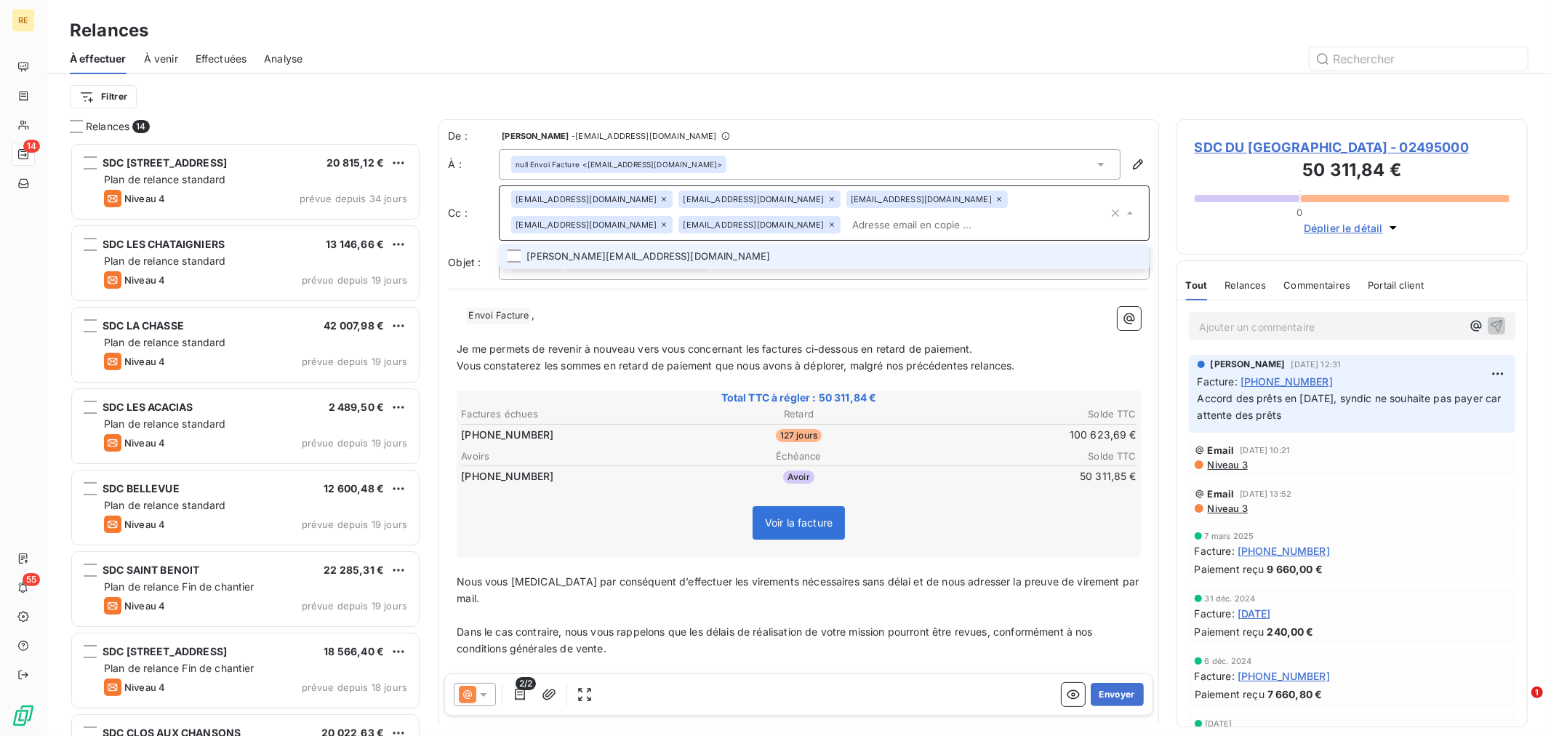
click at [673, 216] on div "[EMAIL_ADDRESS][DOMAIN_NAME]" at bounding box center [591, 224] width 161 height 17
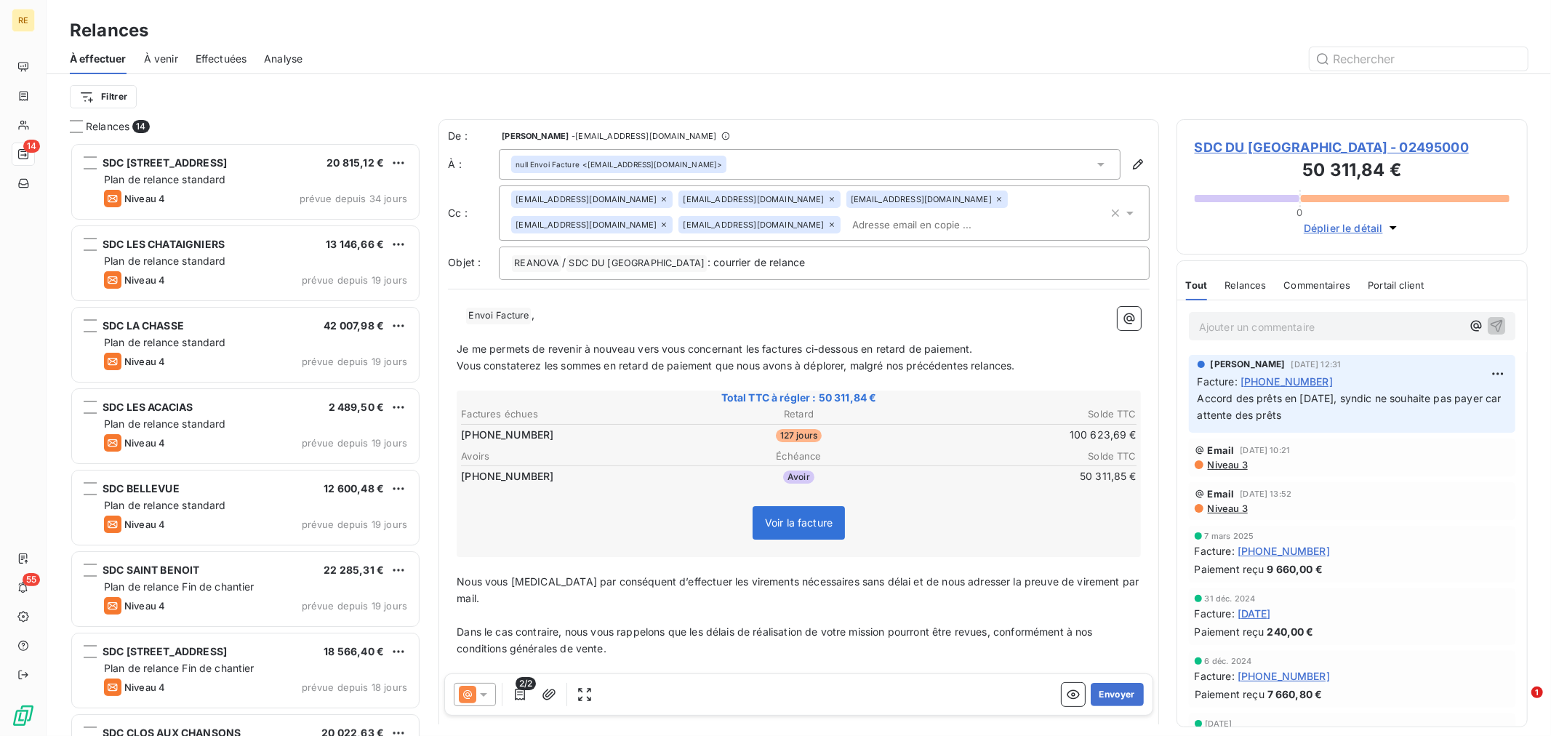
click at [668, 220] on icon at bounding box center [664, 224] width 9 height 9
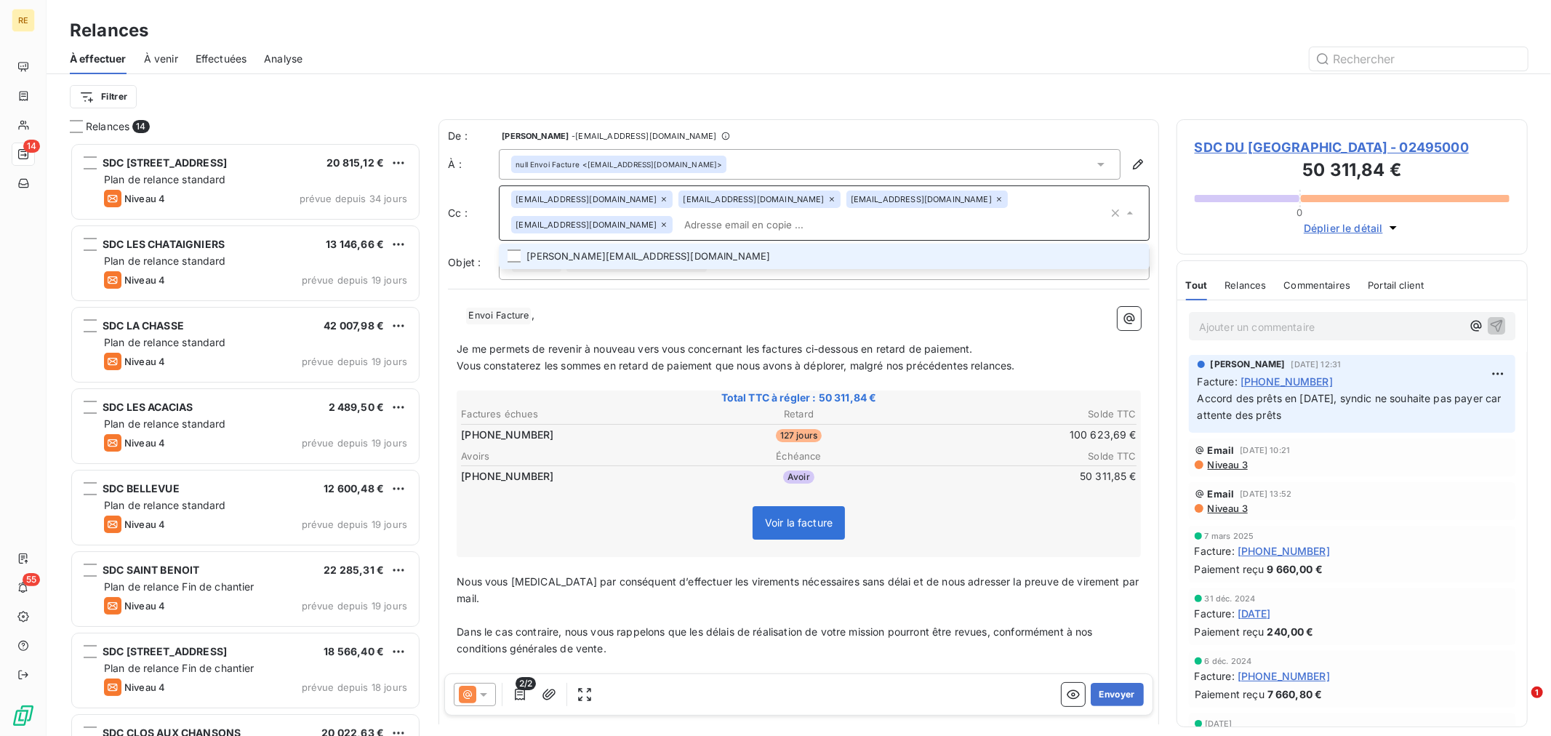
click at [995, 199] on icon at bounding box center [999, 199] width 9 height 9
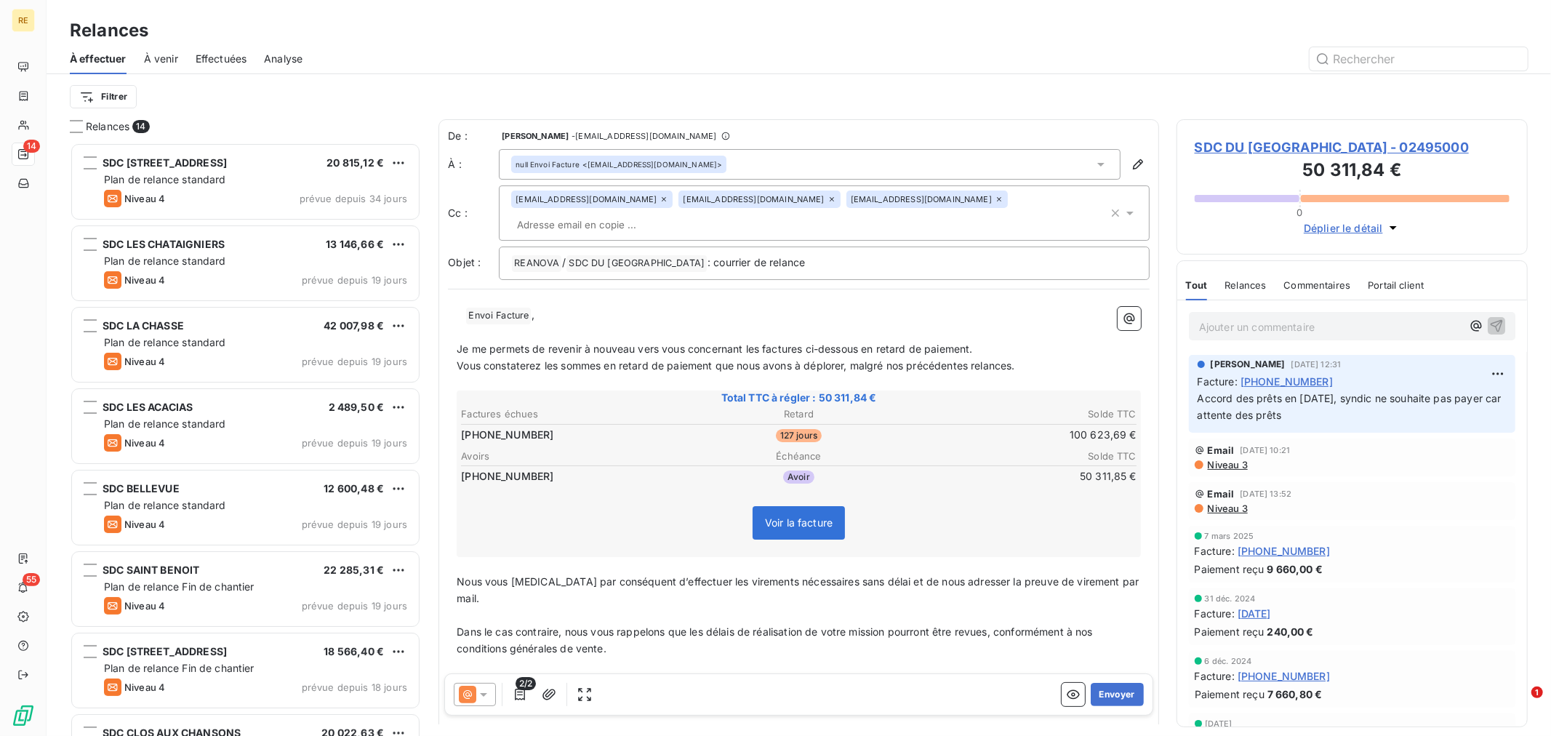
click at [716, 197] on div "[EMAIL_ADDRESS][DOMAIN_NAME]" at bounding box center [758, 199] width 161 height 17
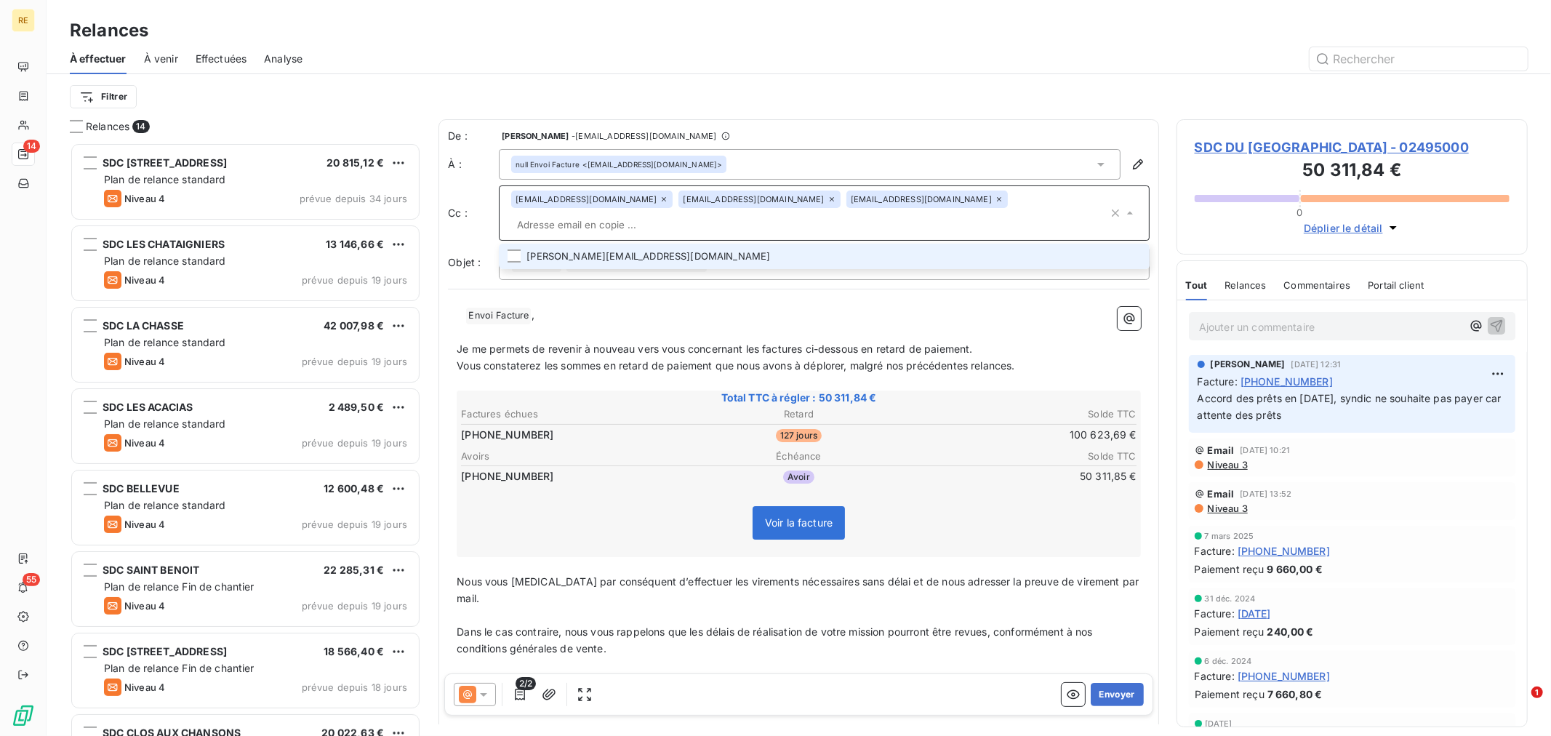
click at [830, 201] on icon at bounding box center [832, 199] width 4 height 4
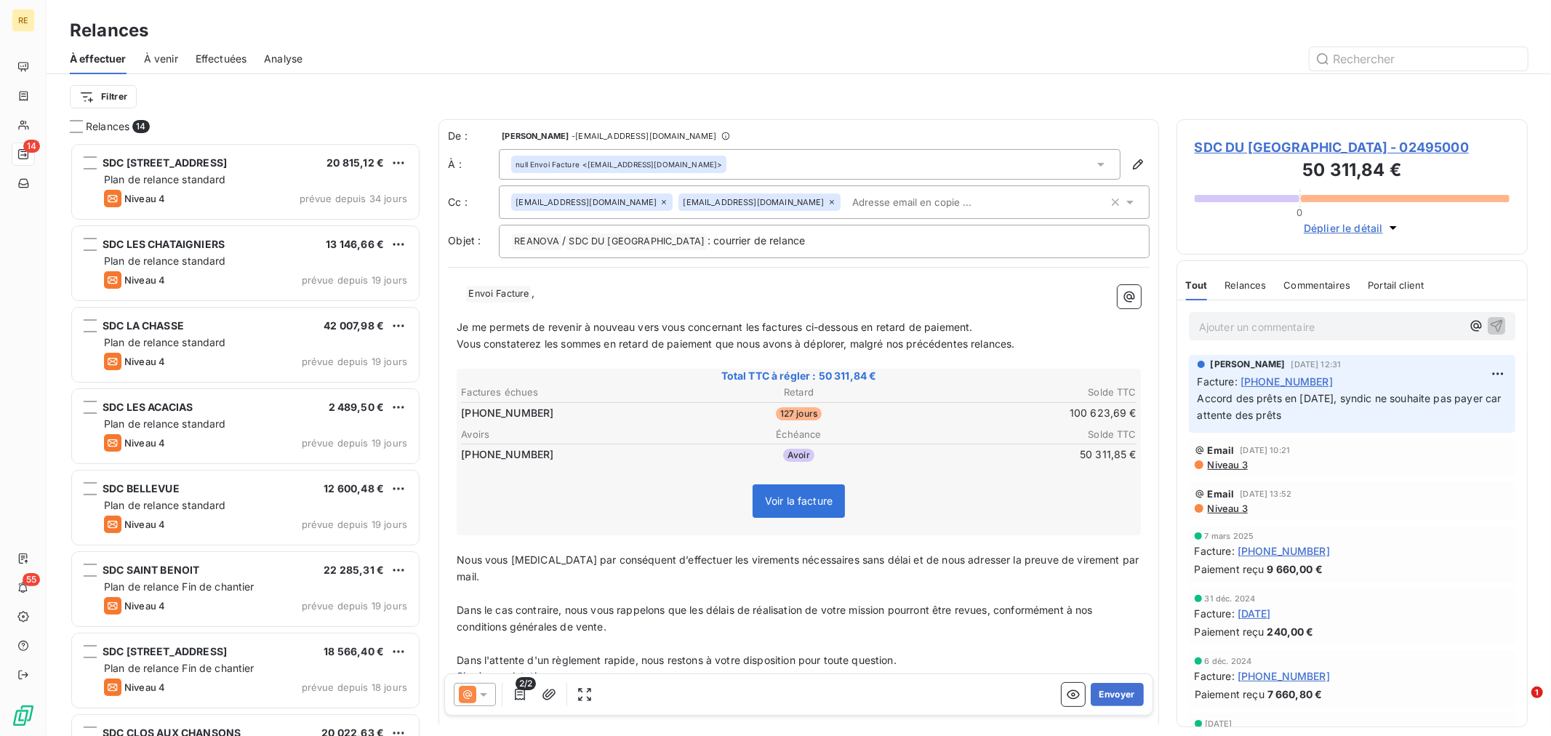
click at [846, 201] on input "text" at bounding box center [930, 202] width 168 height 22
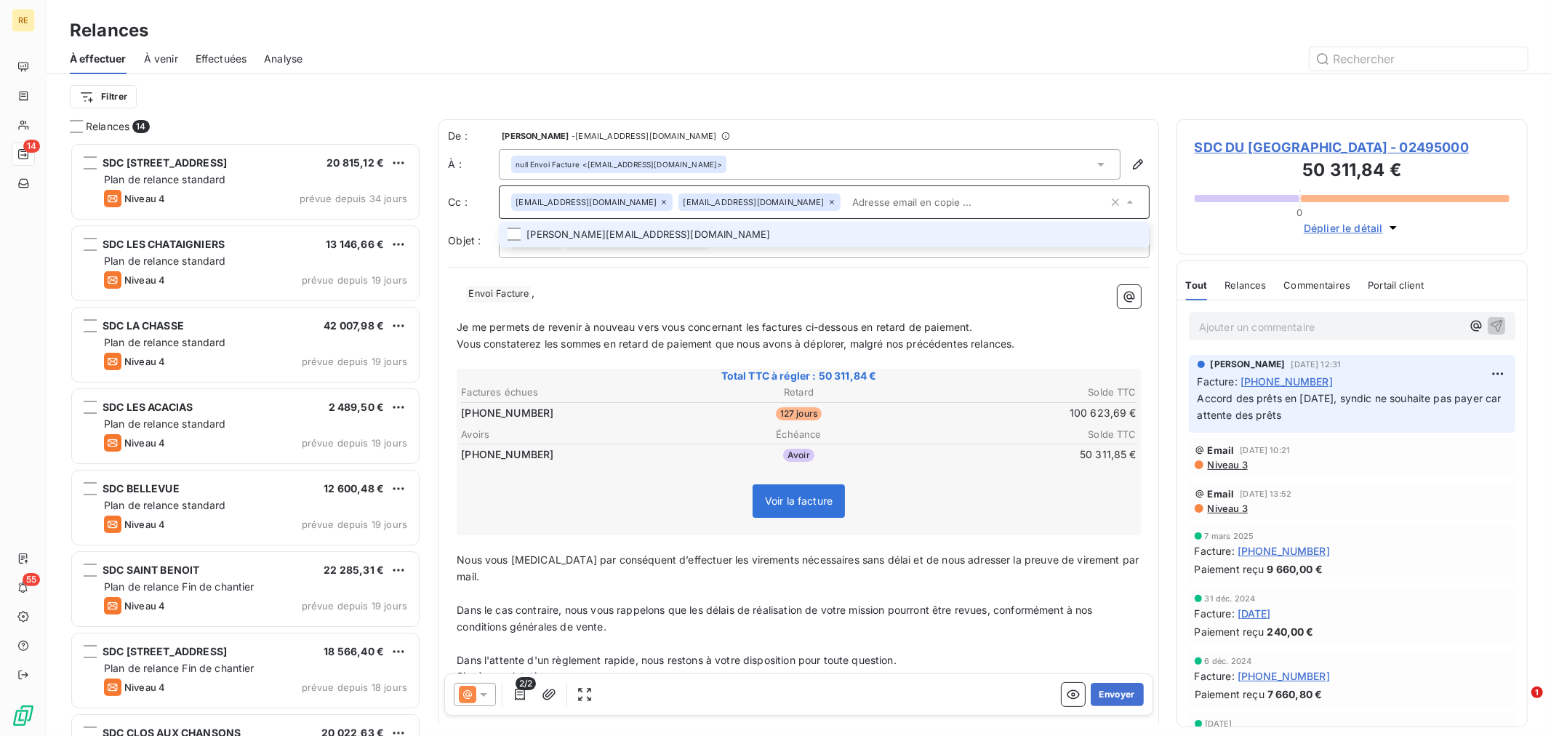
click at [710, 229] on li "[PERSON_NAME][EMAIL_ADDRESS][DOMAIN_NAME]" at bounding box center [824, 234] width 651 height 25
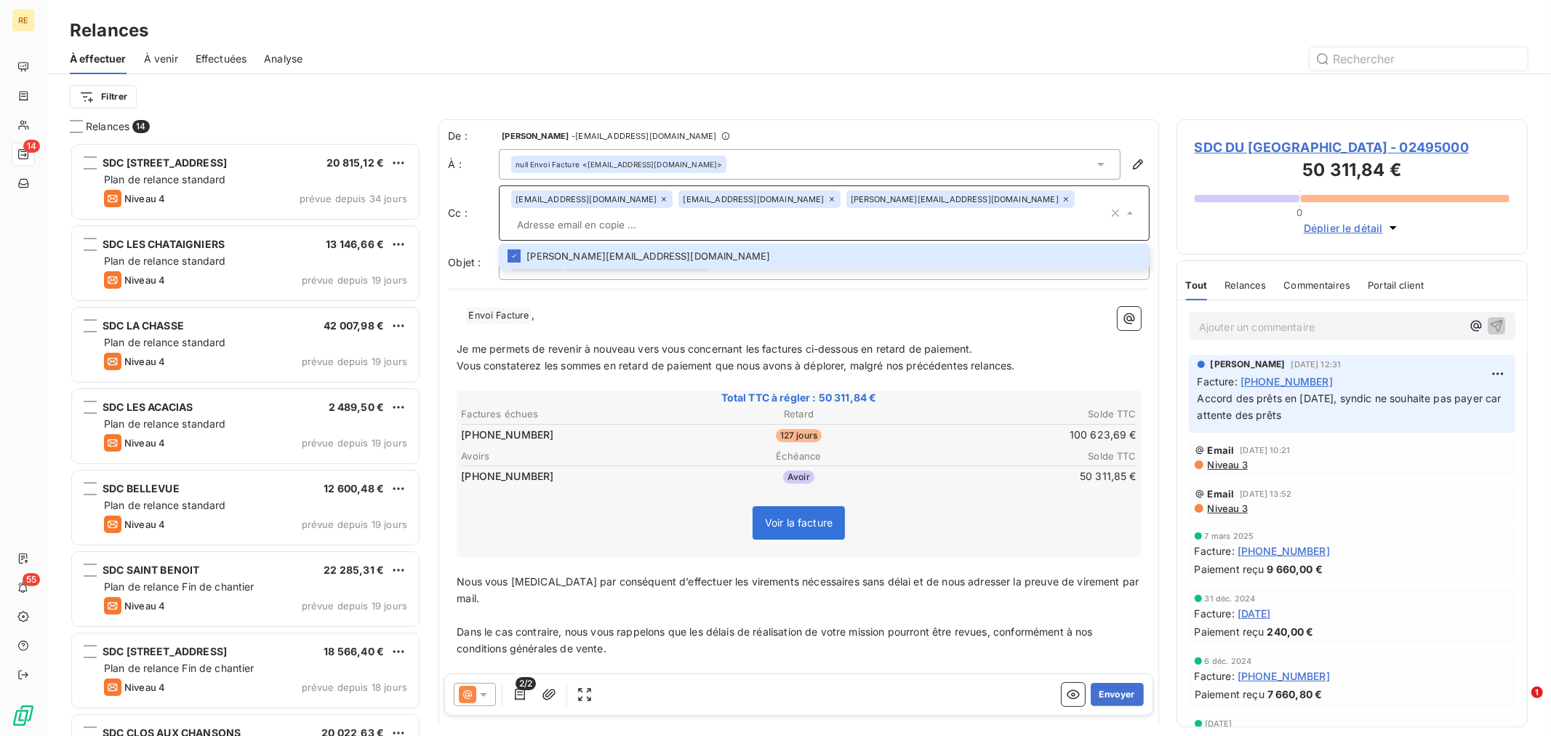
click at [702, 343] on span "Je me permets de revenir à nouveau vers vous concernant les factures ci-dessous…" at bounding box center [715, 349] width 516 height 12
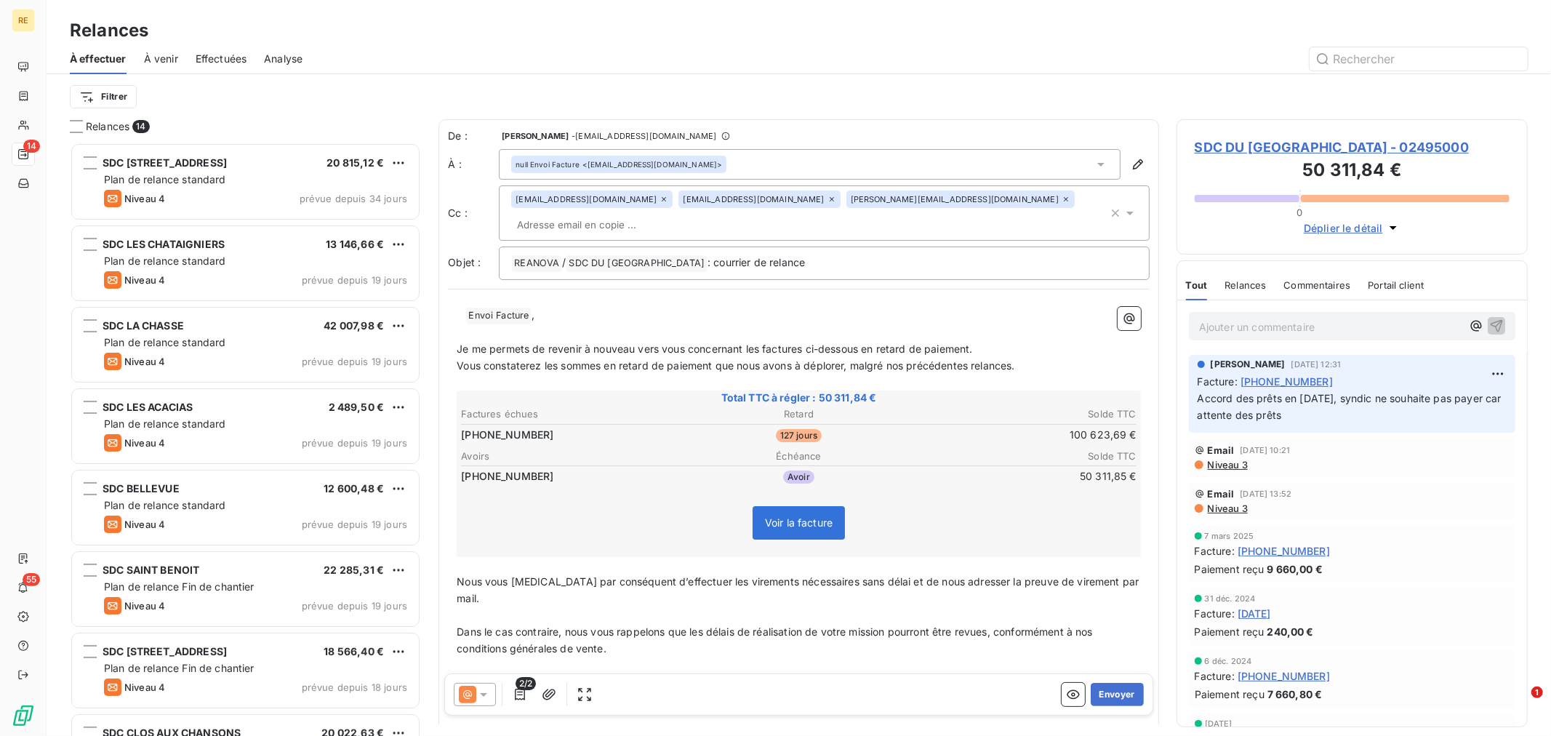
click at [585, 343] on span "Je me permets de revenir à nouveau vers vous concernant les factures ci-dessous…" at bounding box center [715, 349] width 516 height 12
drag, startPoint x: 540, startPoint y: 291, endPoint x: 464, endPoint y: 305, distance: 77.0
click at [464, 307] on div "﻿ ﻿ Envoi Facture ﻿ , ﻿ Je me permets de revenir à nouveau vers vous concernant…" at bounding box center [799, 523] width 684 height 433
click at [577, 307] on p "﻿ ﻿ Envoi Facture ﻿ ," at bounding box center [799, 315] width 684 height 17
drag, startPoint x: 561, startPoint y: 287, endPoint x: 477, endPoint y: 300, distance: 84.5
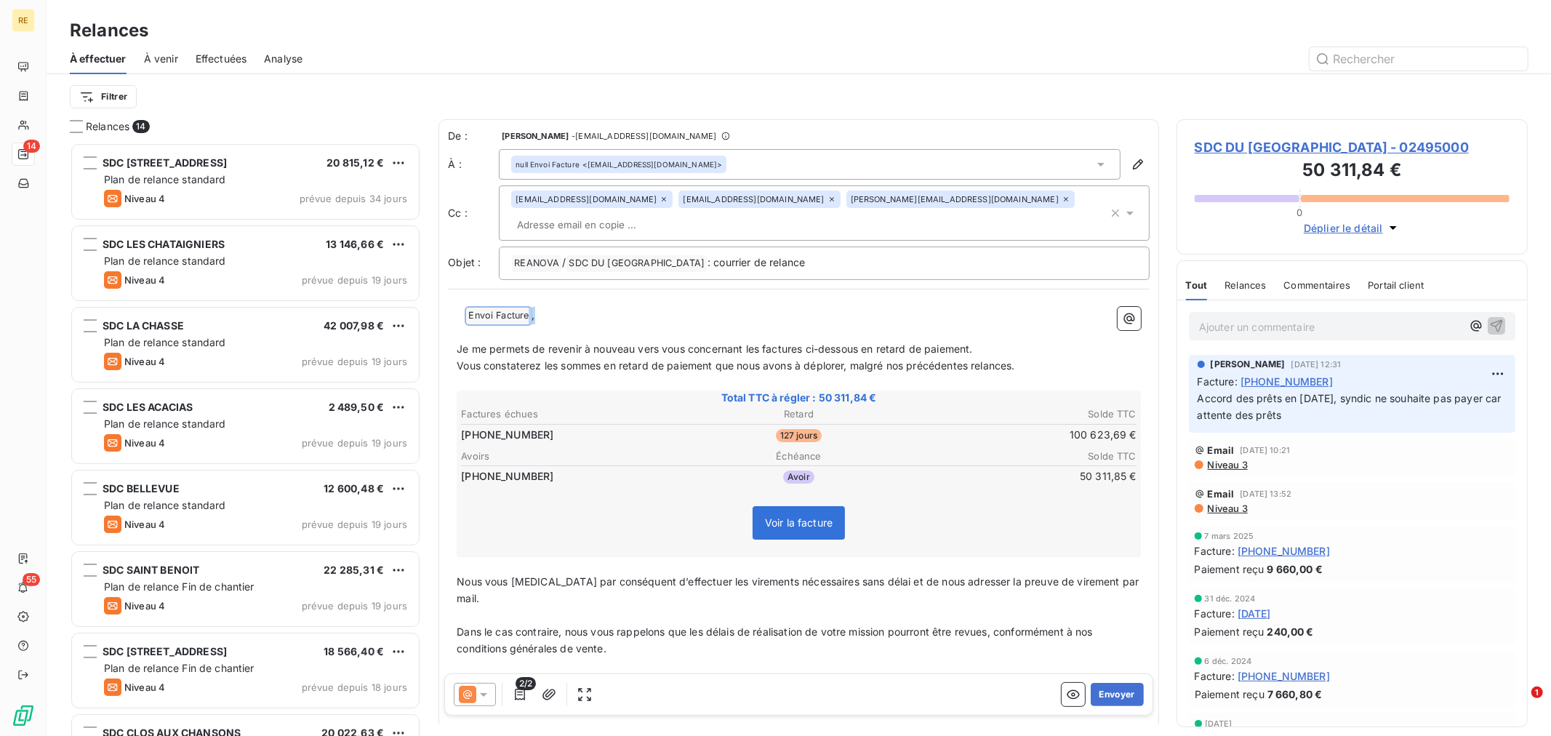
click at [477, 307] on p "﻿ ﻿ Envoi Facture ﻿ ," at bounding box center [799, 315] width 684 height 17
click at [638, 342] on span "Je me permets de revenir à nouveau vers vous concernant les factures ci-dessous…" at bounding box center [715, 348] width 516 height 12
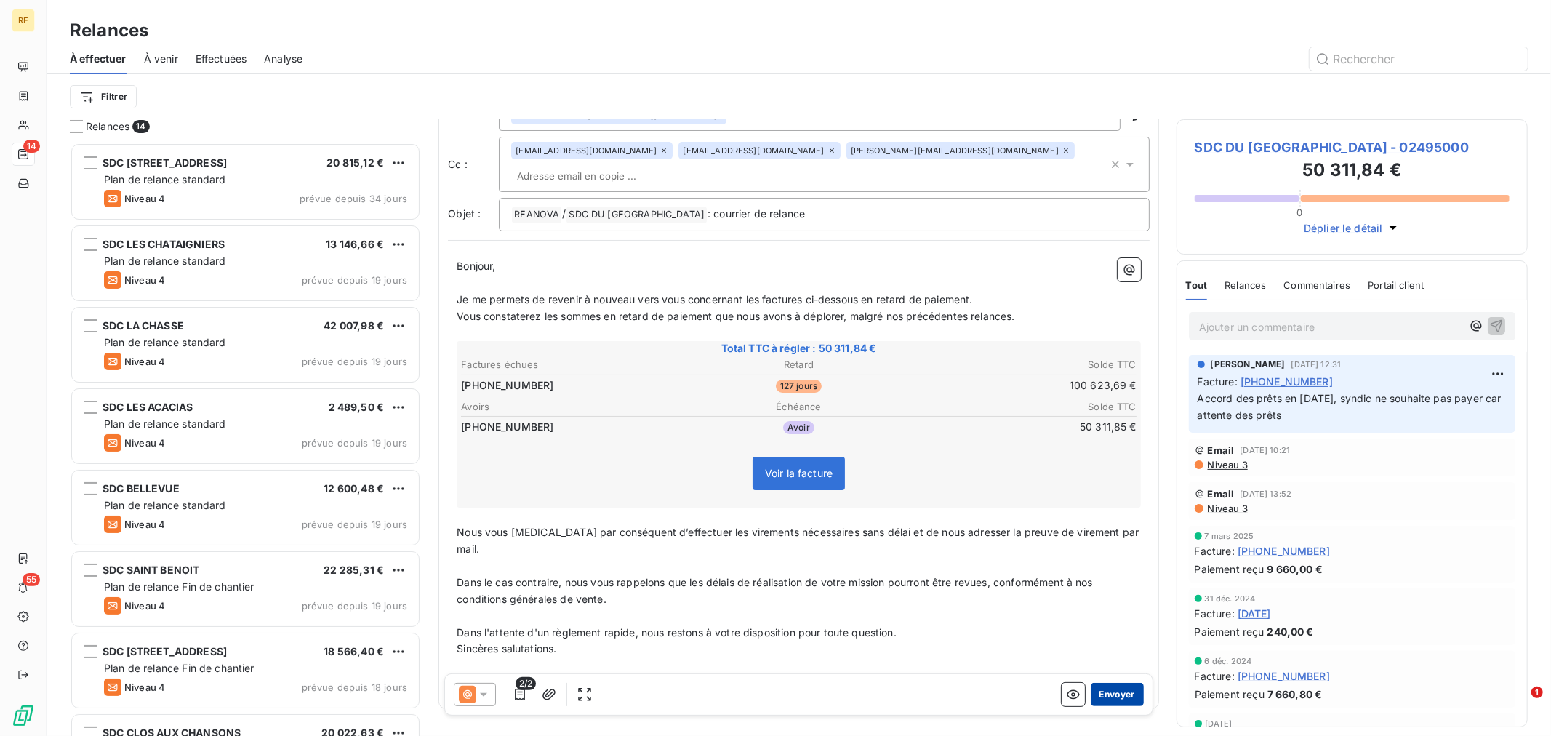
click at [1107, 691] on button "Envoyer" at bounding box center [1117, 694] width 53 height 23
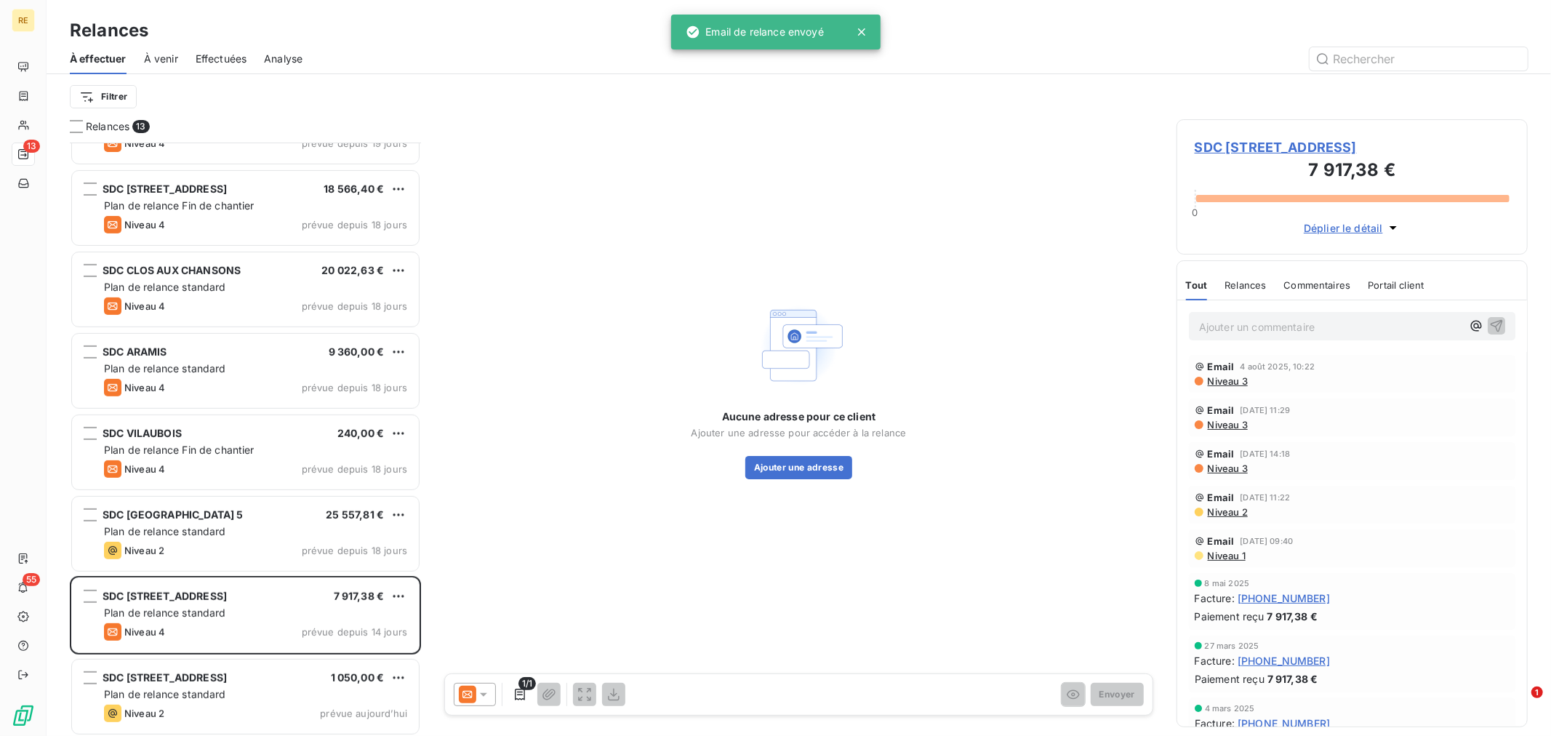
scroll to position [466, 0]
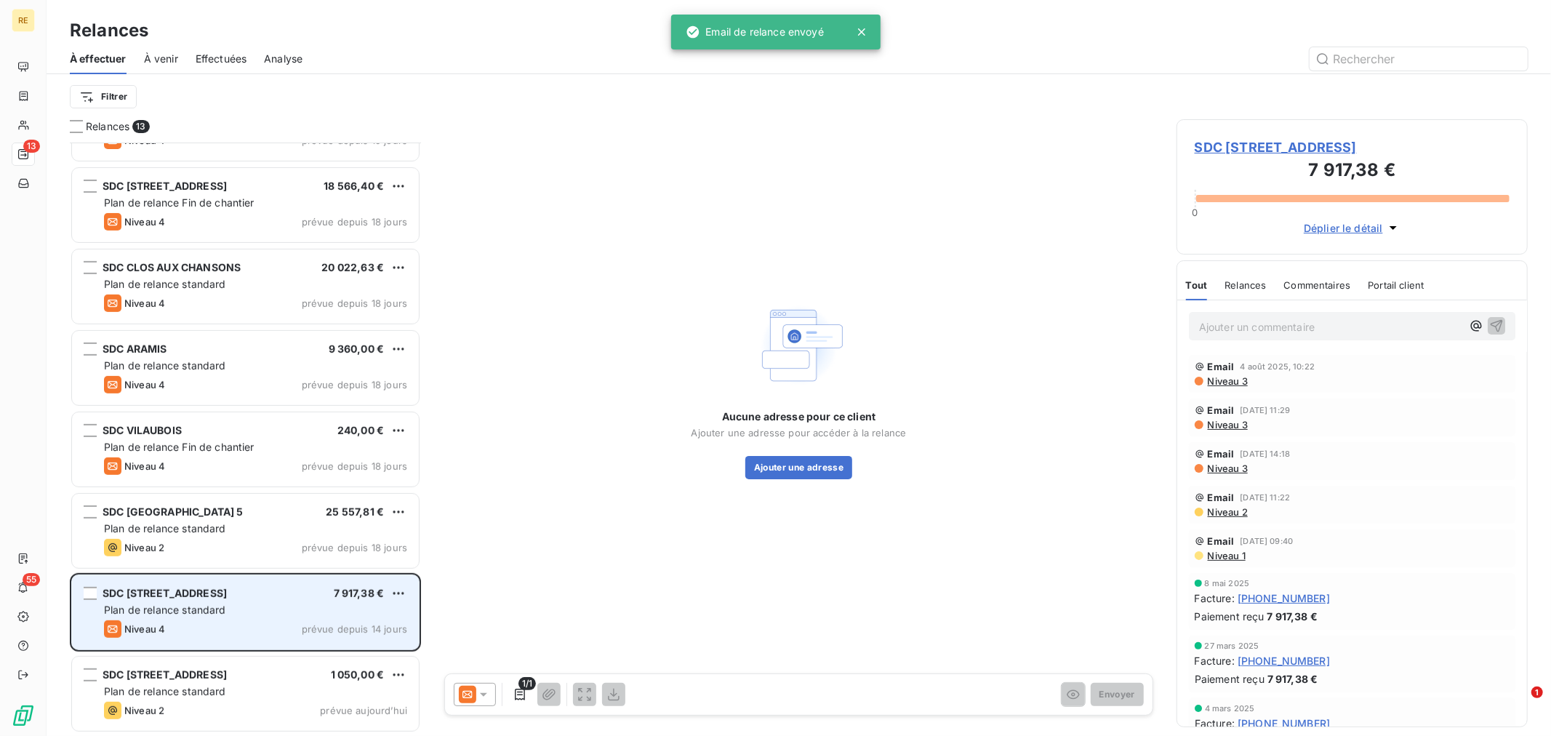
click at [227, 608] on div "Plan de relance standard" at bounding box center [255, 610] width 303 height 15
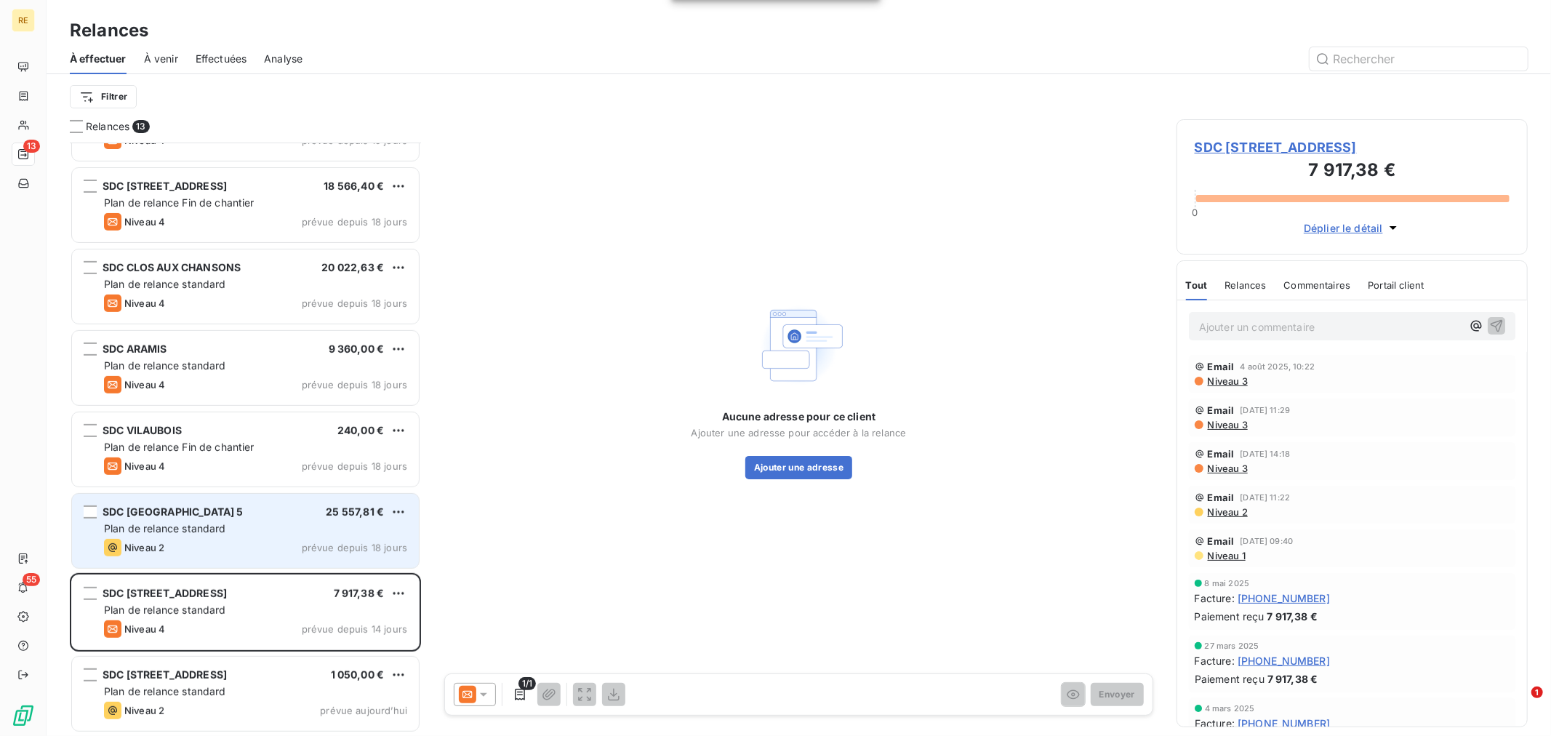
click at [207, 535] on div "SDC PARC DE L'AULNAY 5 25 557,81 € Plan de relance standard Niveau 2 prévue dep…" at bounding box center [245, 531] width 347 height 74
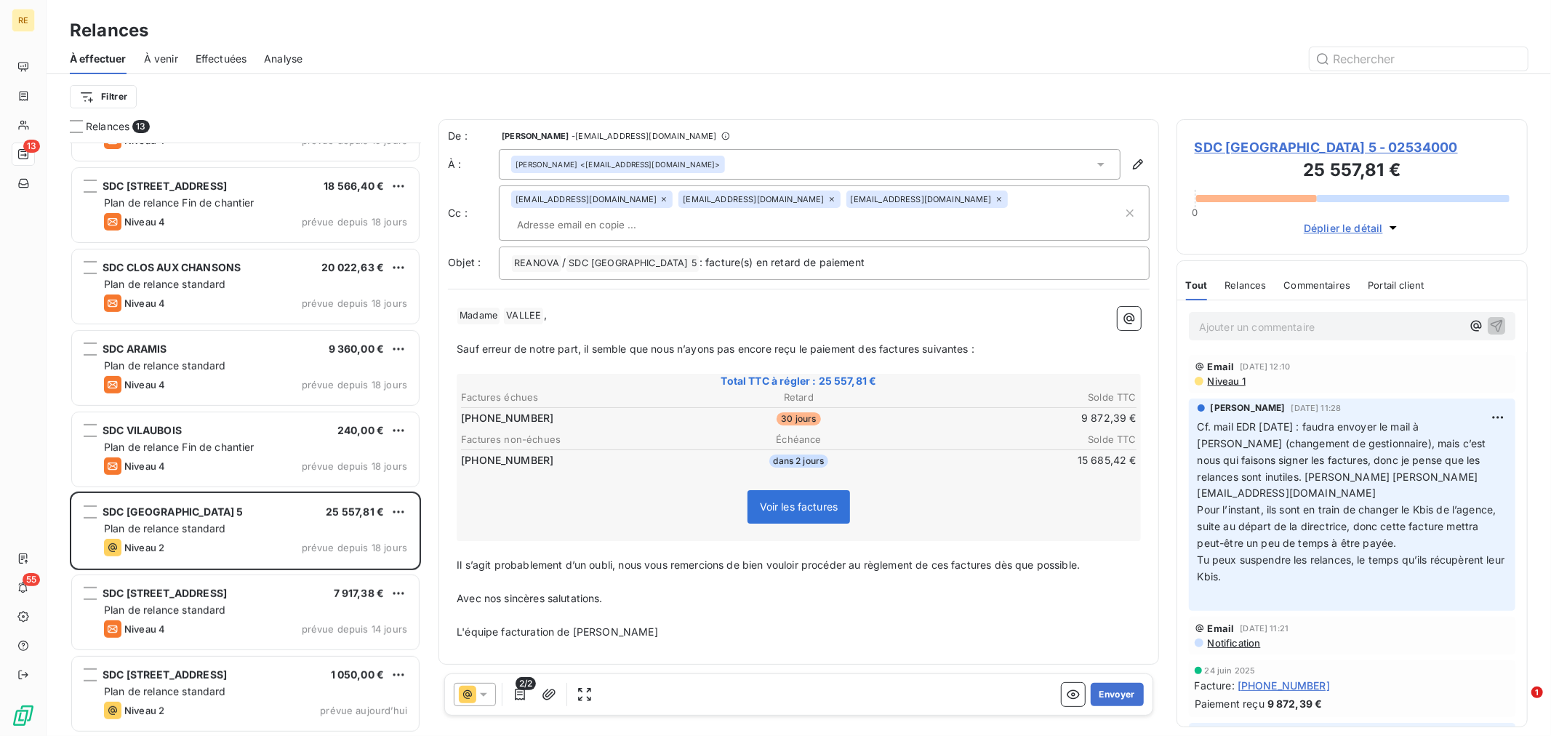
drag, startPoint x: 729, startPoint y: 199, endPoint x: 724, endPoint y: 228, distance: 28.7
click at [828, 199] on icon at bounding box center [832, 199] width 9 height 9
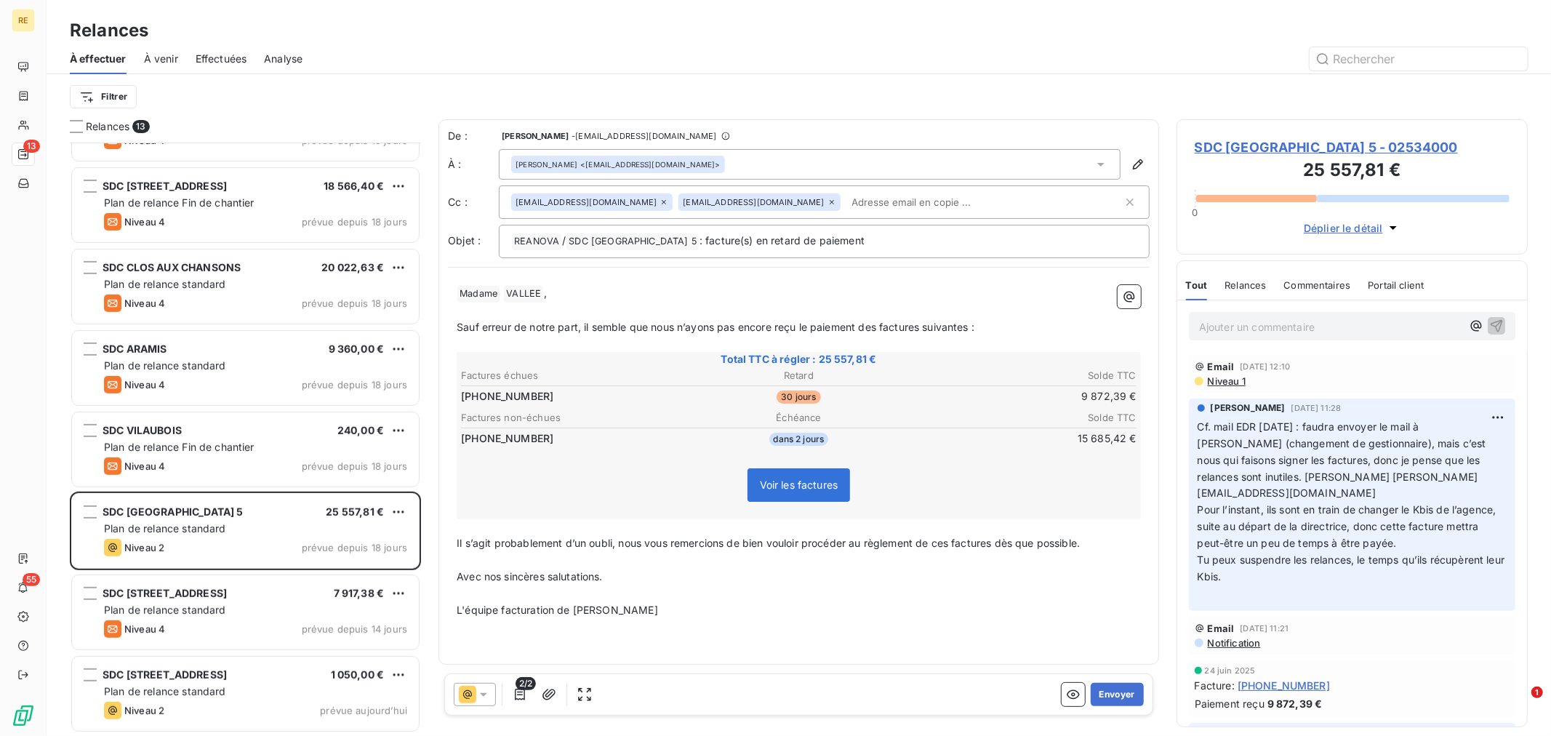
click at [693, 270] on div "De : [PERSON_NAME] - [EMAIL_ADDRESS][DOMAIN_NAME] À : [PERSON_NAME] <[EMAIL_ADD…" at bounding box center [799, 391] width 721 height 545
click at [806, 586] on p "﻿" at bounding box center [799, 593] width 684 height 17
drag, startPoint x: 625, startPoint y: 535, endPoint x: 449, endPoint y: 527, distance: 176.2
click at [449, 527] on div "﻿ Madame ﻿ VALLEE ﻿ , ﻿ Sauf erreur de notre part, il semble que nous n’ayons p…" at bounding box center [799, 451] width 702 height 351
click at [1116, 691] on button "Envoyer" at bounding box center [1117, 694] width 53 height 23
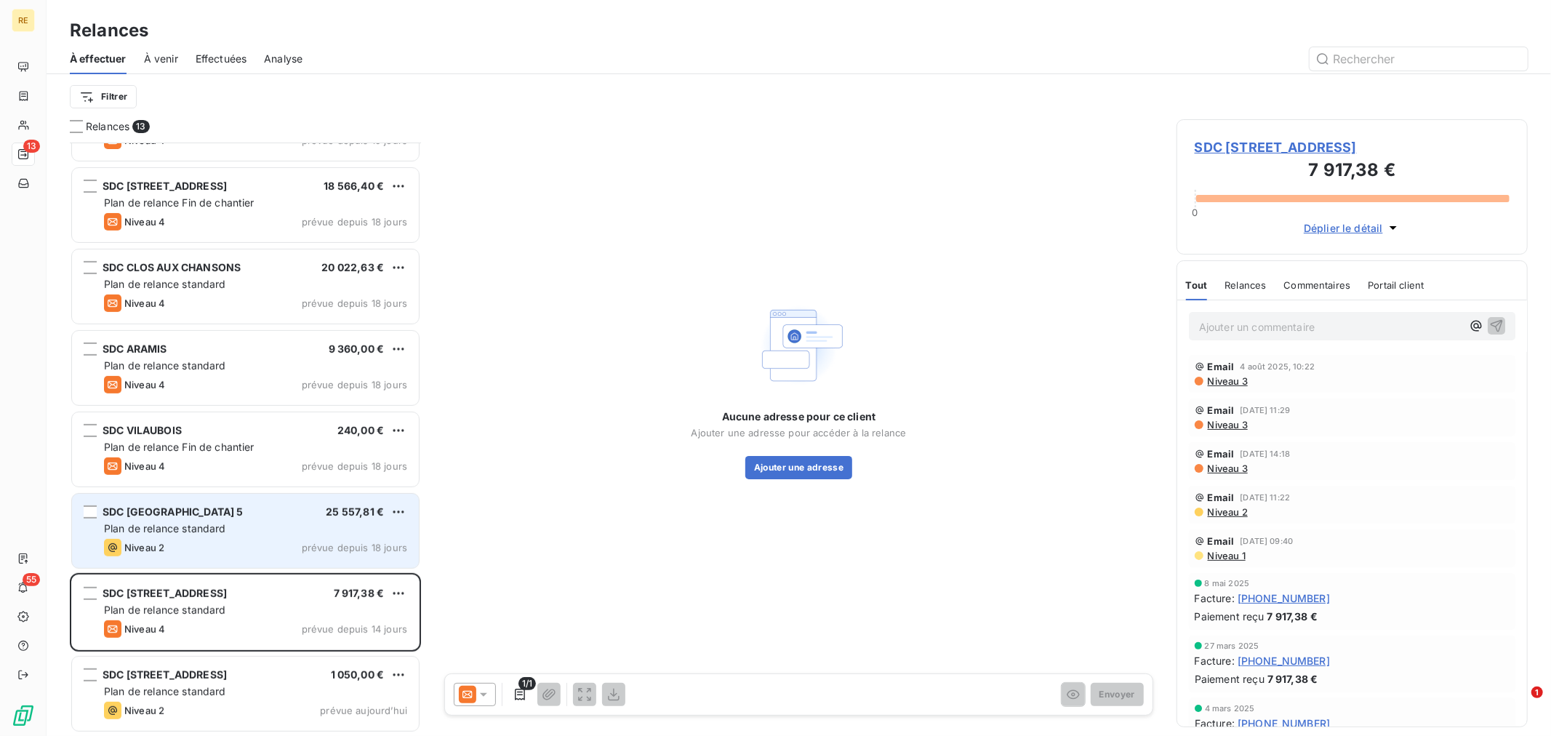
scroll to position [383, 0]
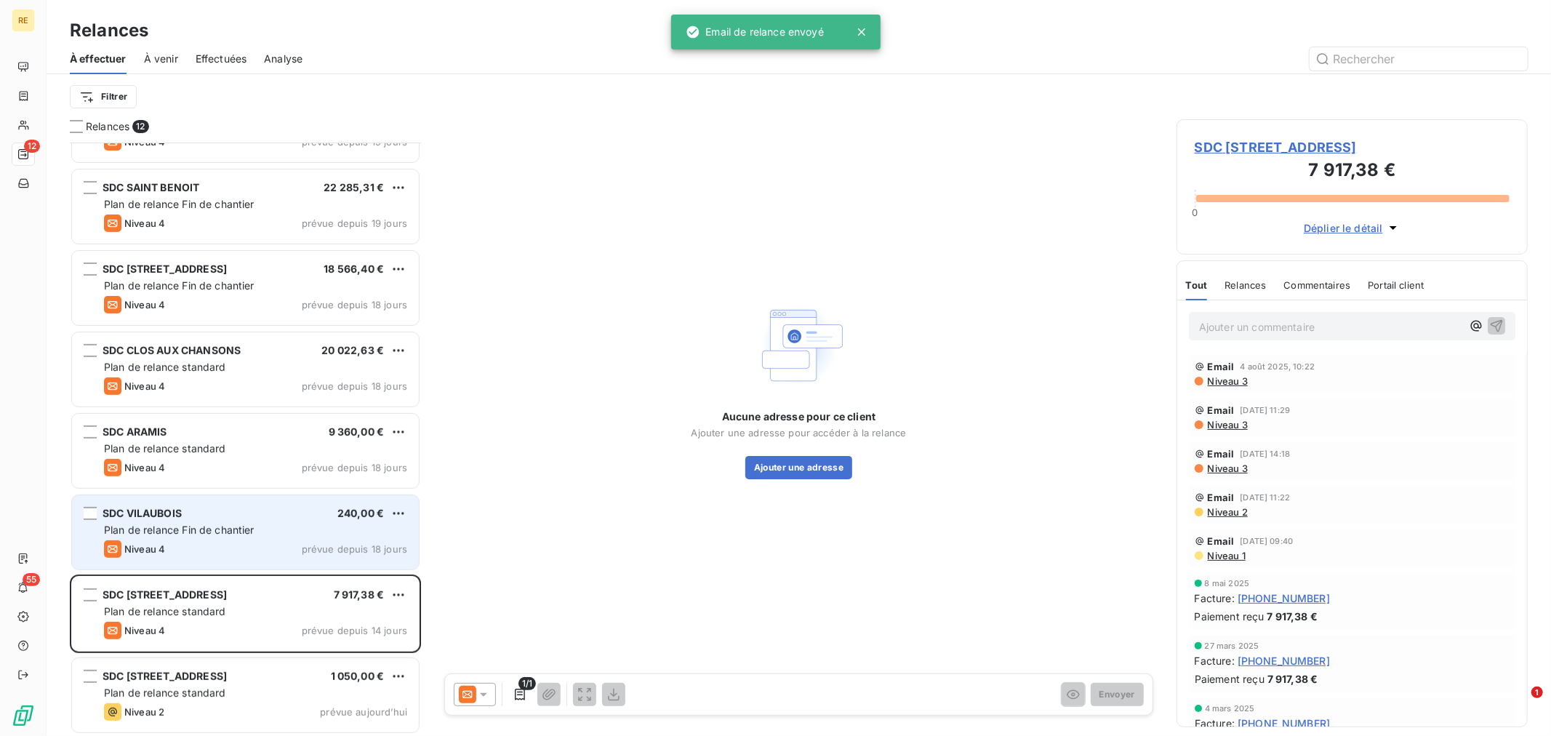
click at [180, 528] on span "Plan de relance Fin de chantier" at bounding box center [179, 530] width 151 height 12
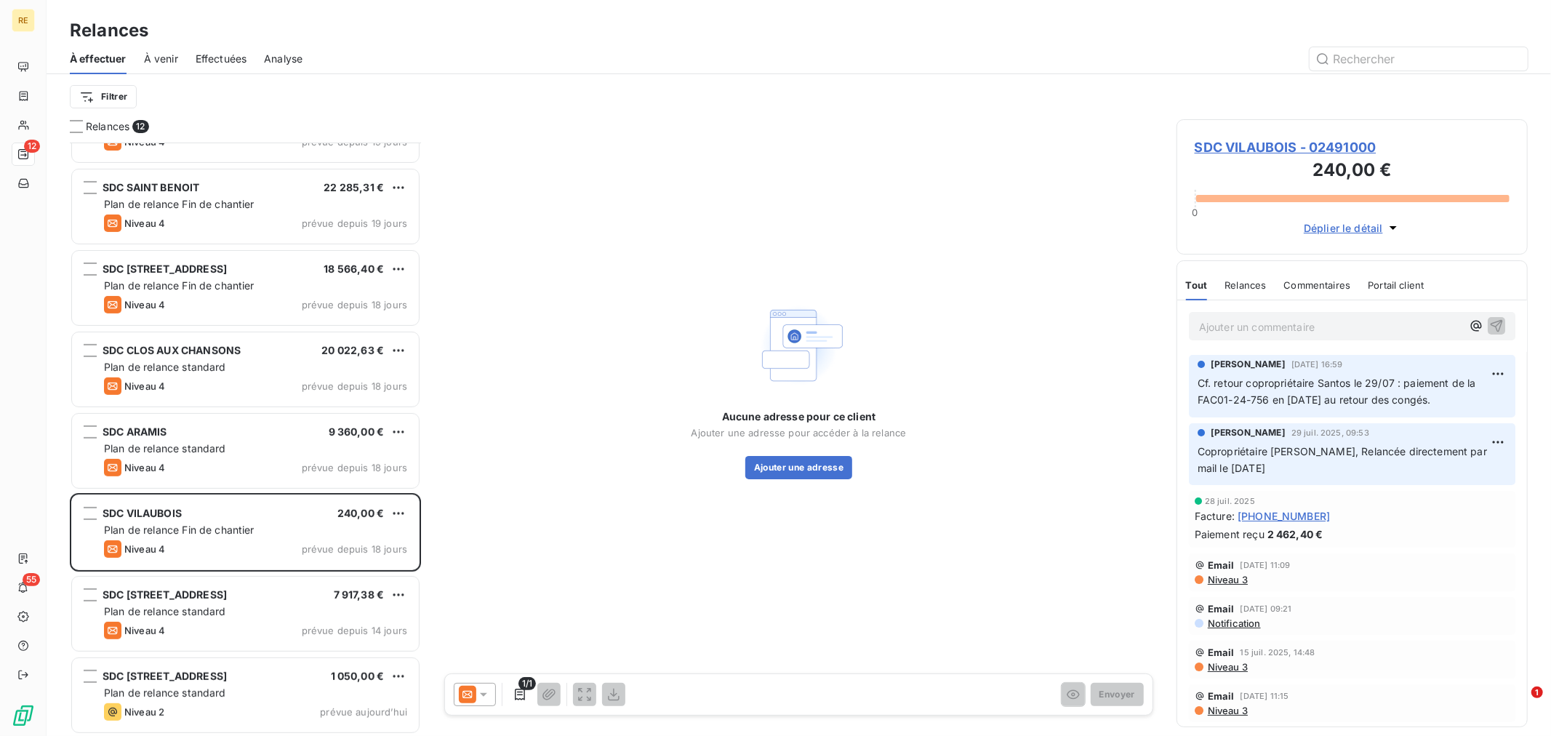
click at [475, 698] on icon at bounding box center [467, 694] width 17 height 17
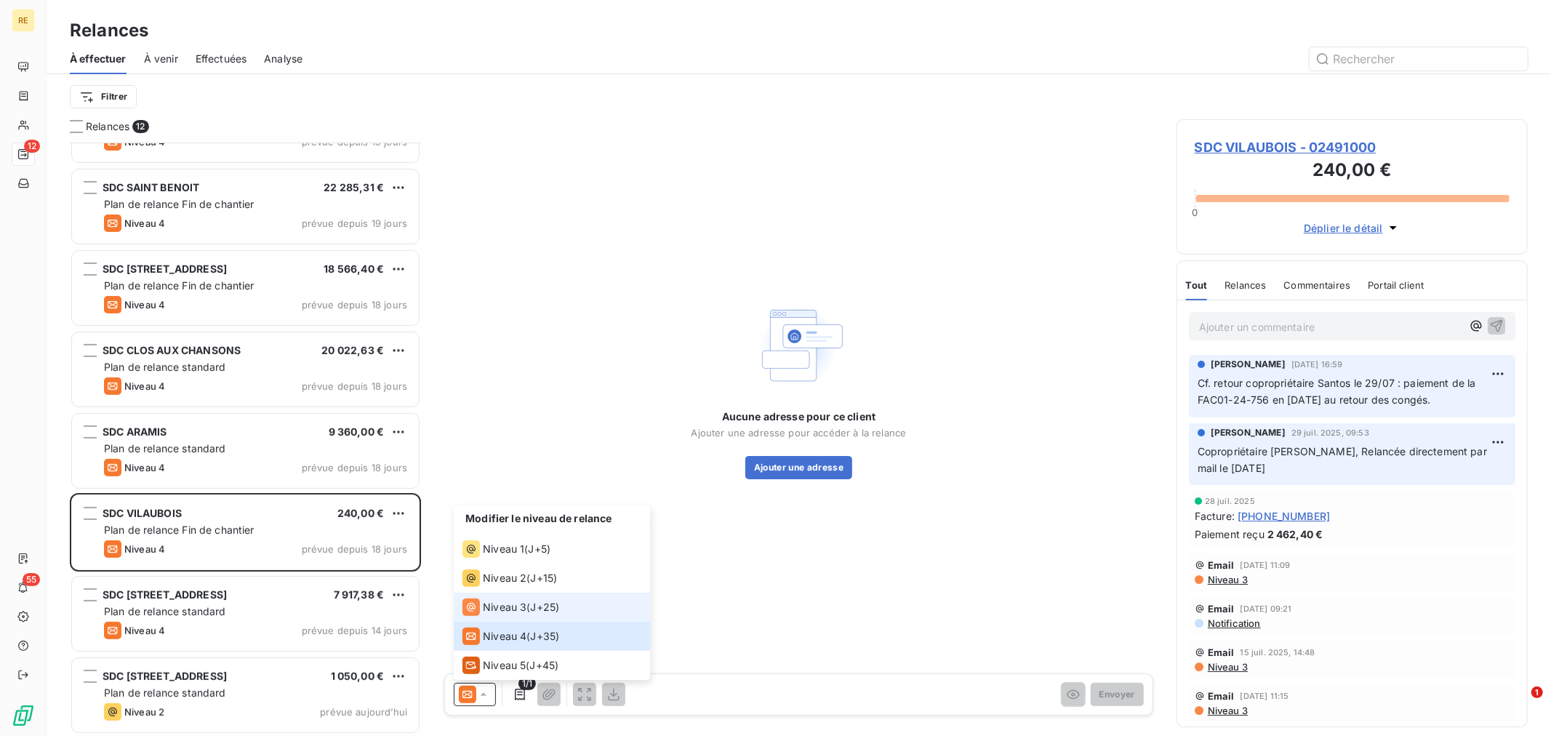
click at [539, 604] on span "J+25 )" at bounding box center [545, 607] width 29 height 15
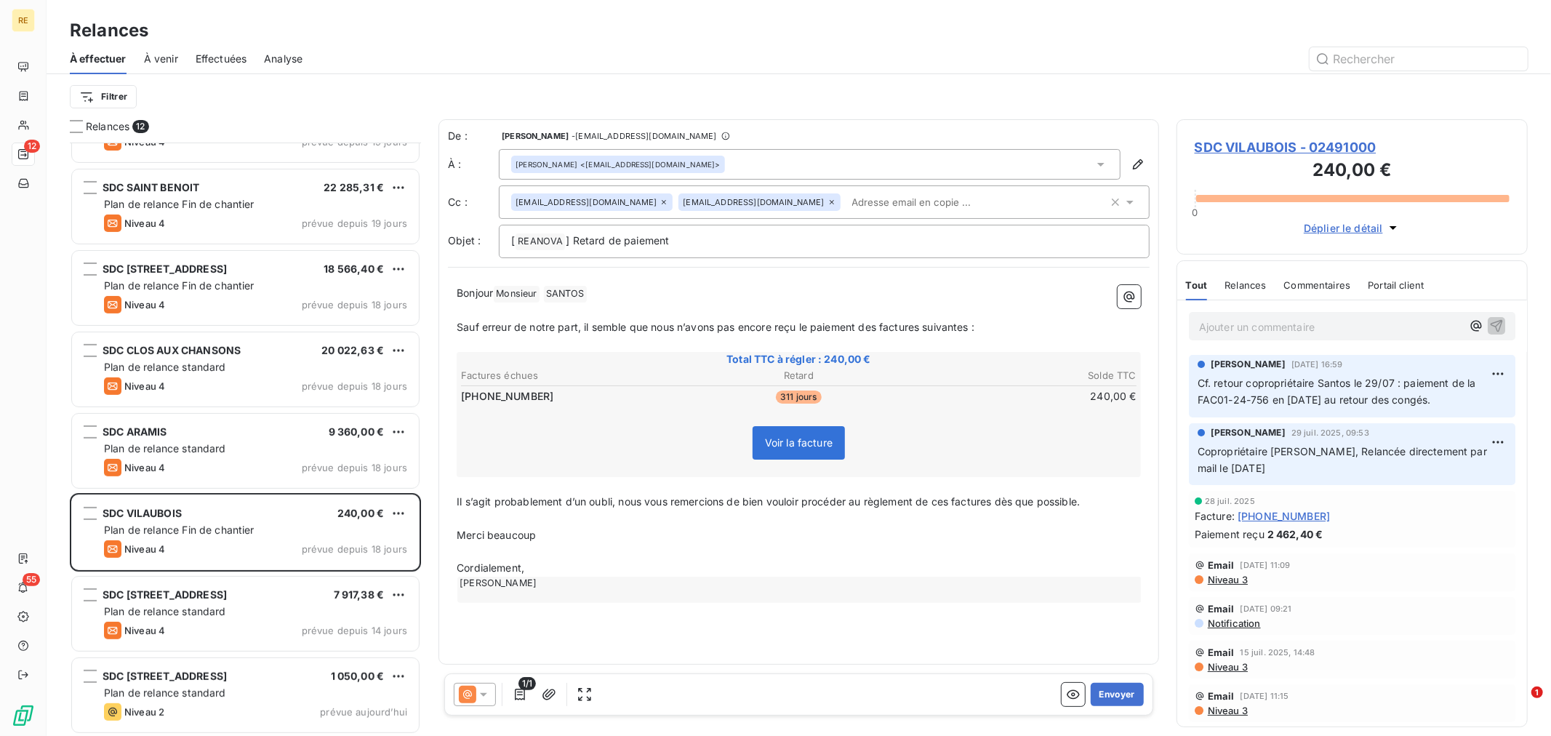
click at [471, 696] on icon at bounding box center [467, 694] width 9 height 9
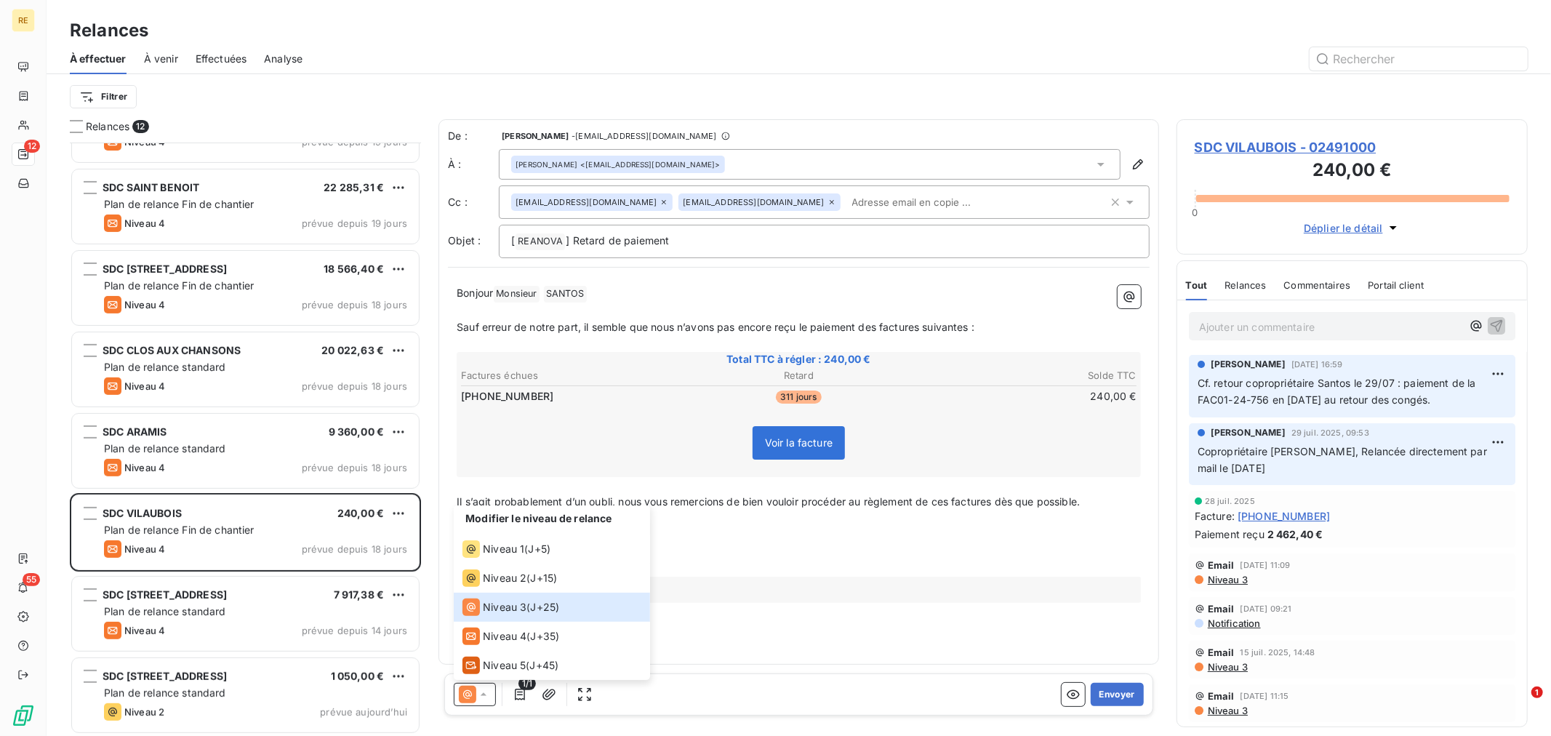
drag, startPoint x: 841, startPoint y: 545, endPoint x: 777, endPoint y: 520, distance: 69.5
click at [841, 544] on p "﻿" at bounding box center [799, 552] width 684 height 17
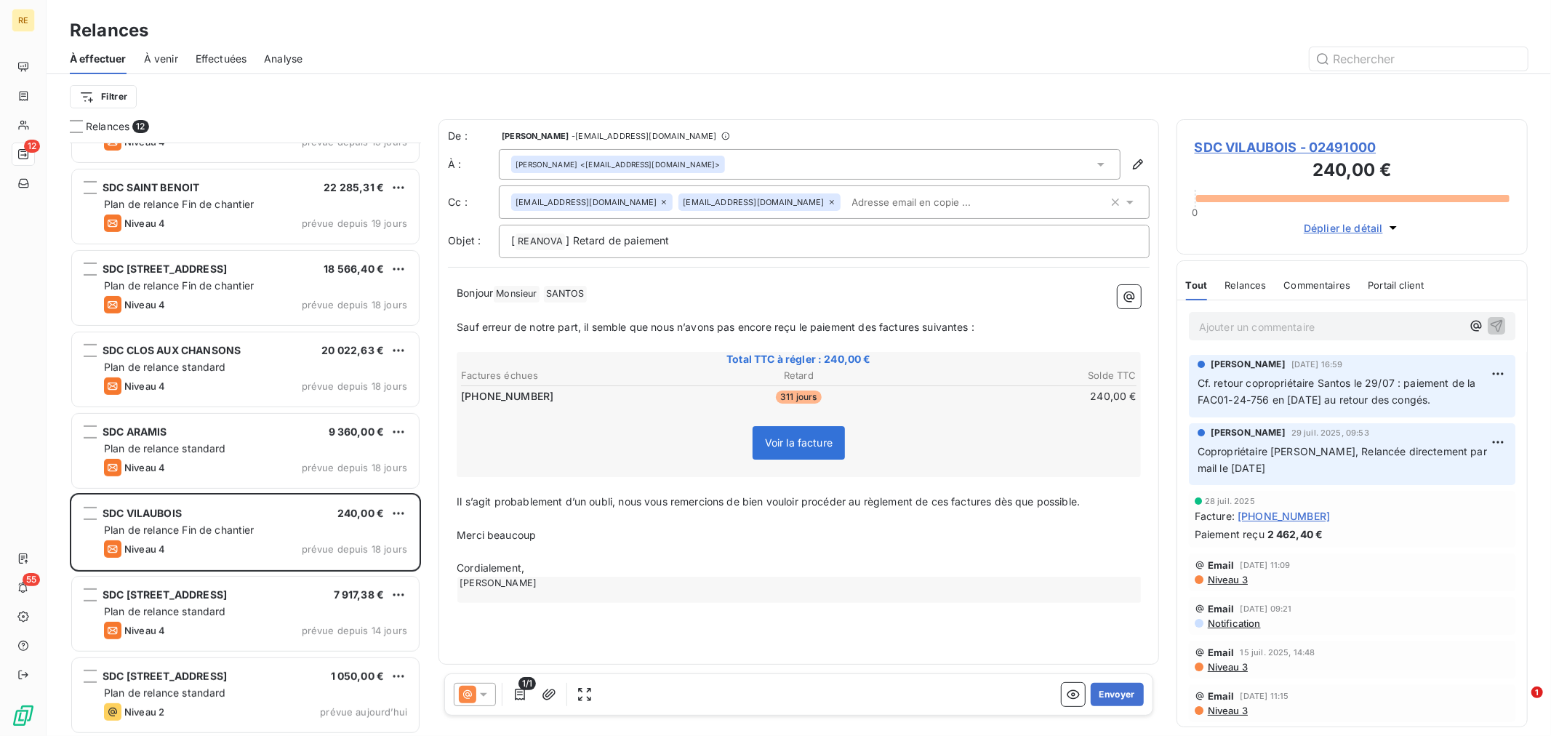
click at [622, 502] on span "Il s’agit probablement d’un oubli, nous vous remercions de bien vouloir procéde…" at bounding box center [768, 501] width 623 height 12
drag, startPoint x: 628, startPoint y: 496, endPoint x: 445, endPoint y: 503, distance: 182.7
click at [445, 503] on div "De : [PERSON_NAME] - [EMAIL_ADDRESS][DOMAIN_NAME] À : [PERSON_NAME] <[EMAIL_ADD…" at bounding box center [799, 391] width 721 height 545
drag, startPoint x: 564, startPoint y: 529, endPoint x: 452, endPoint y: 525, distance: 112.1
click at [452, 525] on div "Bonjour Monsieur [PERSON_NAME] ﻿ ﻿ ﻿ Sauf erreur de notre part, il semble que n…" at bounding box center [799, 443] width 702 height 335
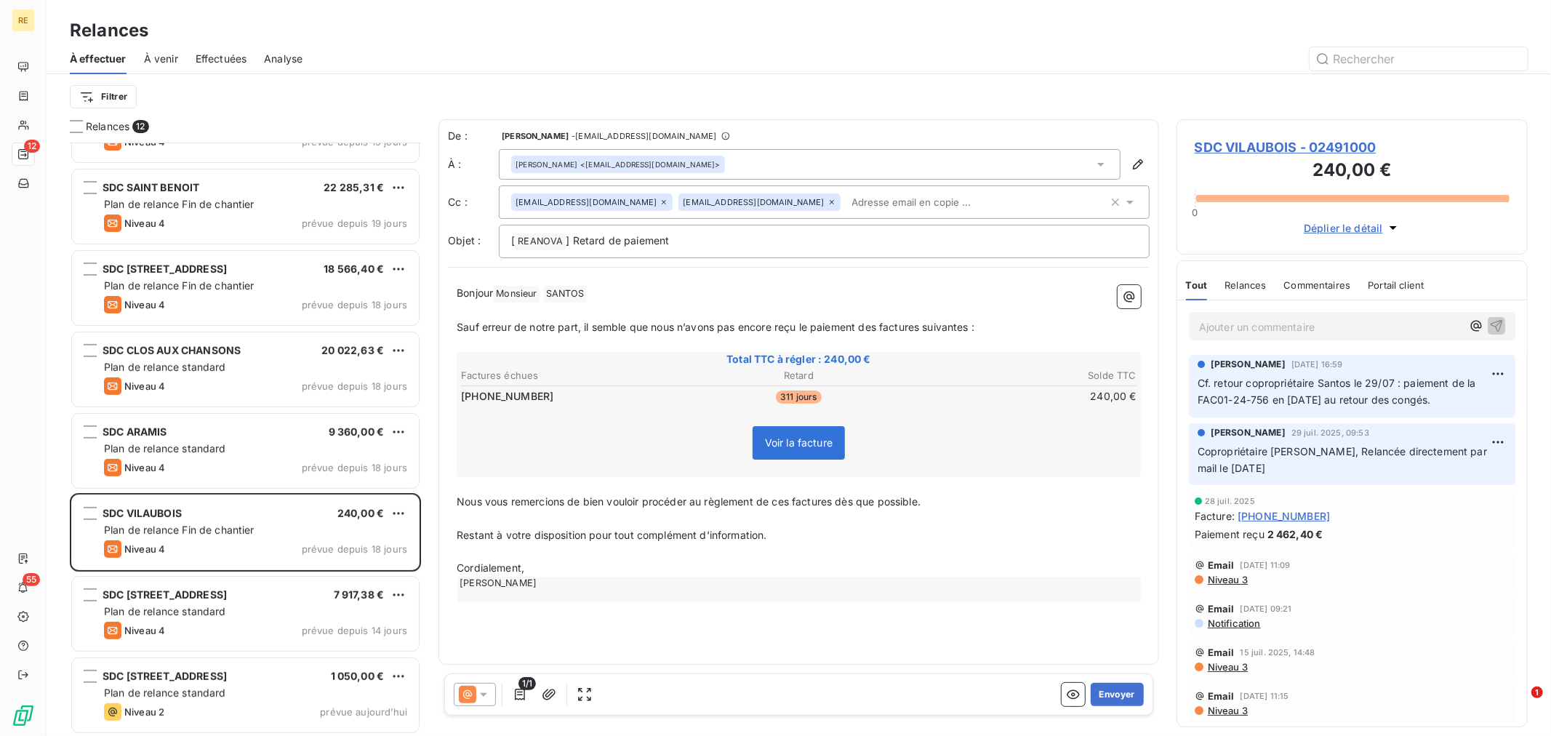
click at [604, 570] on p "Cordialement," at bounding box center [799, 568] width 684 height 17
click at [1104, 694] on button "Envoyer" at bounding box center [1117, 694] width 53 height 23
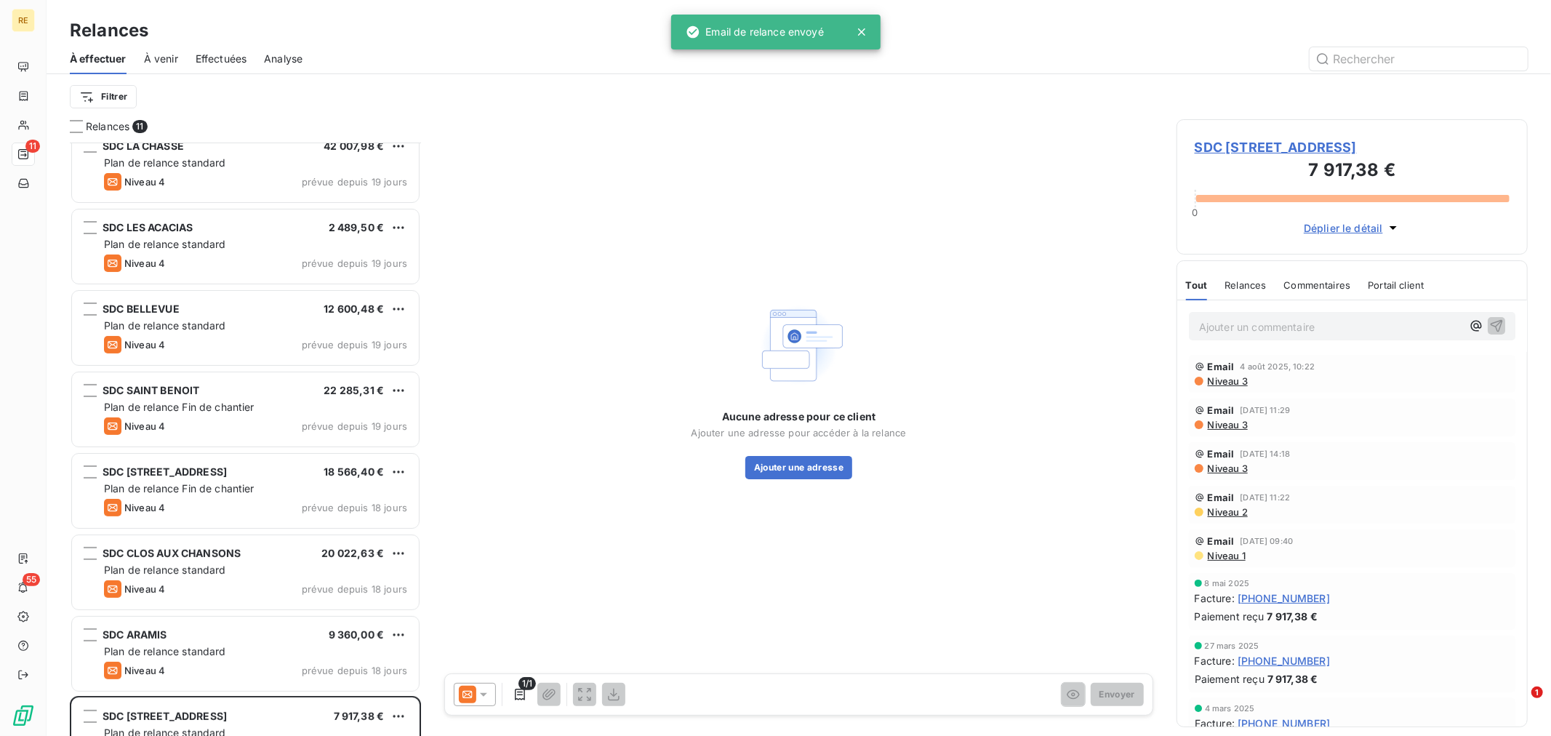
scroll to position [303, 0]
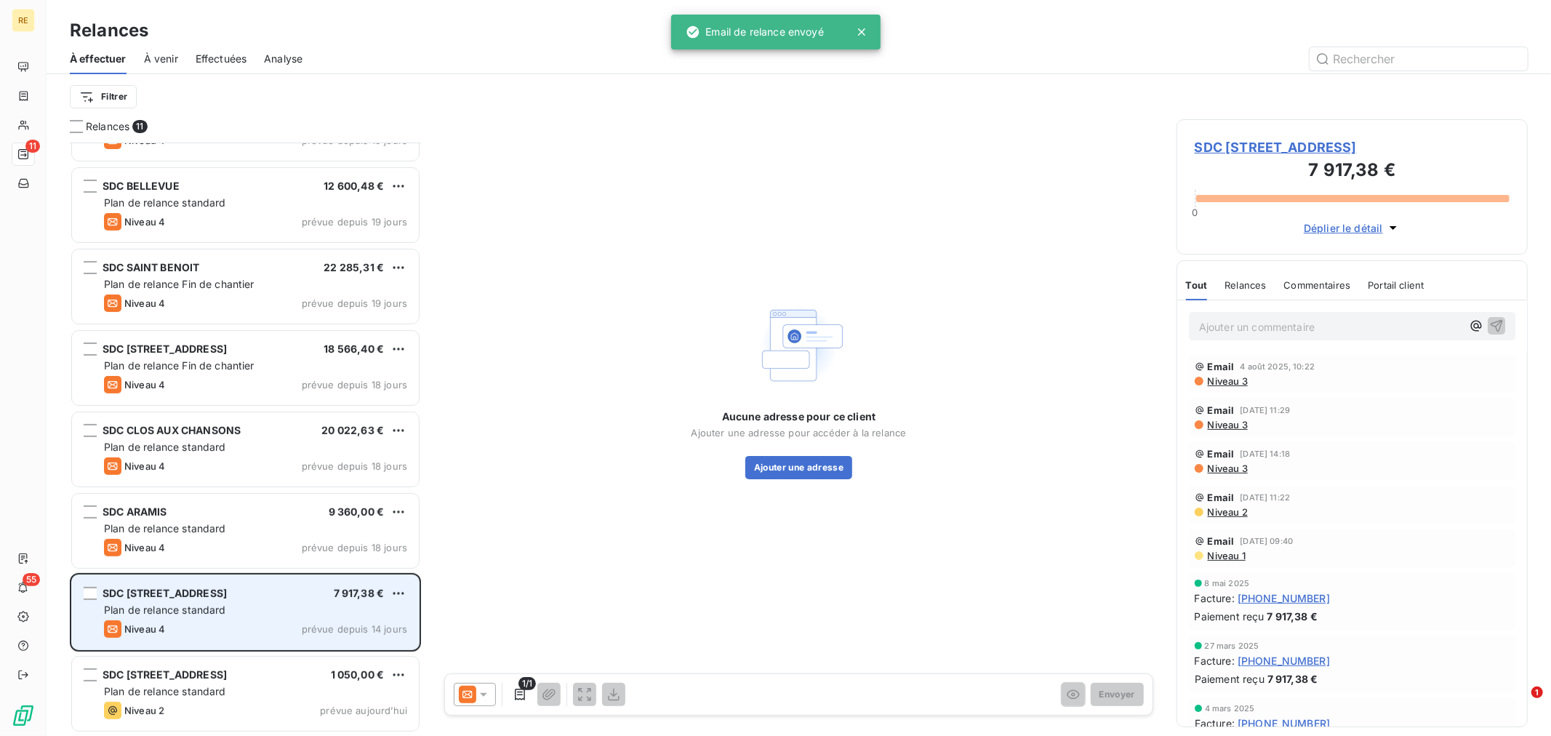
click at [236, 630] on div "Niveau 4 prévue depuis 14 jours" at bounding box center [255, 628] width 303 height 17
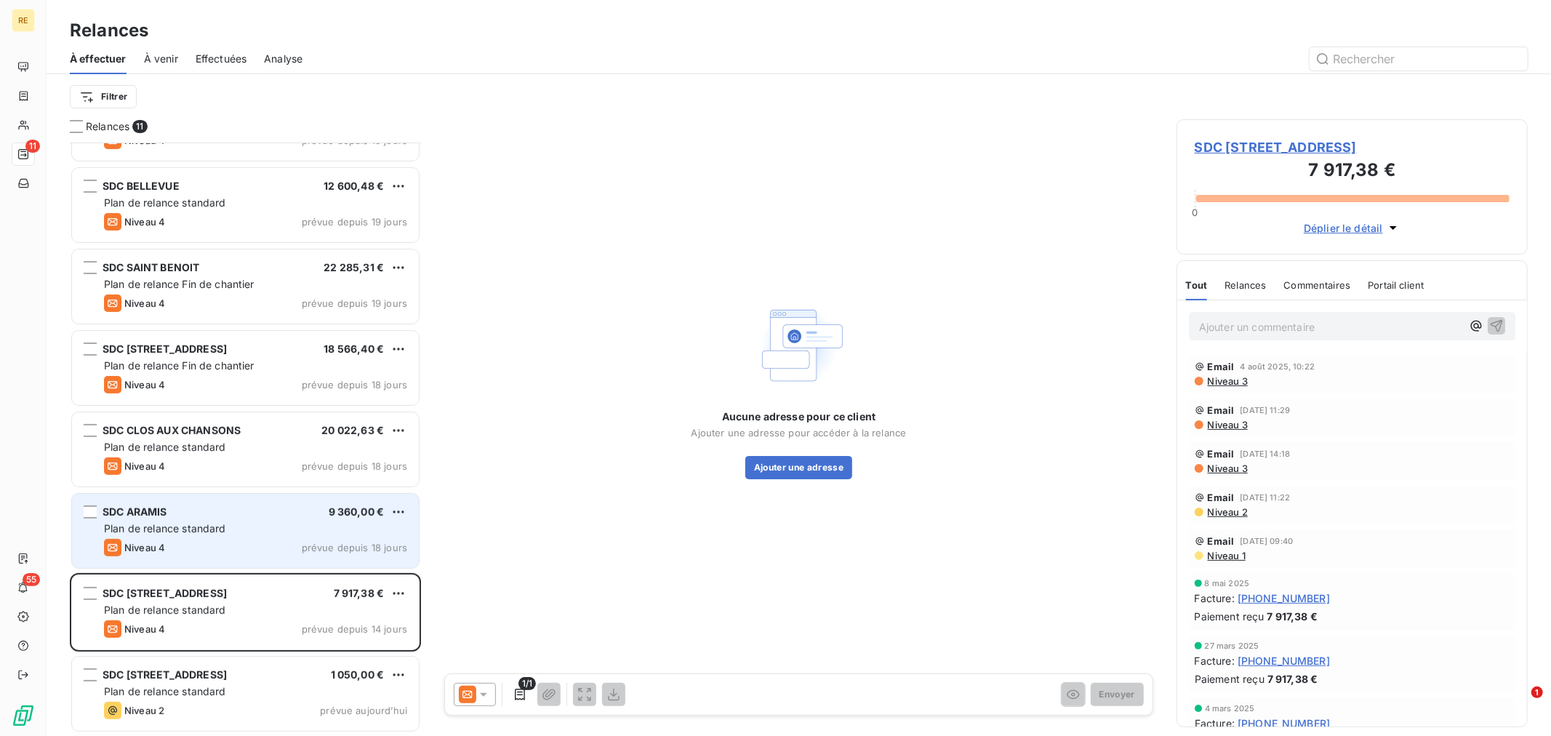
click at [208, 546] on div "Niveau 4 prévue depuis 18 jours" at bounding box center [255, 547] width 303 height 17
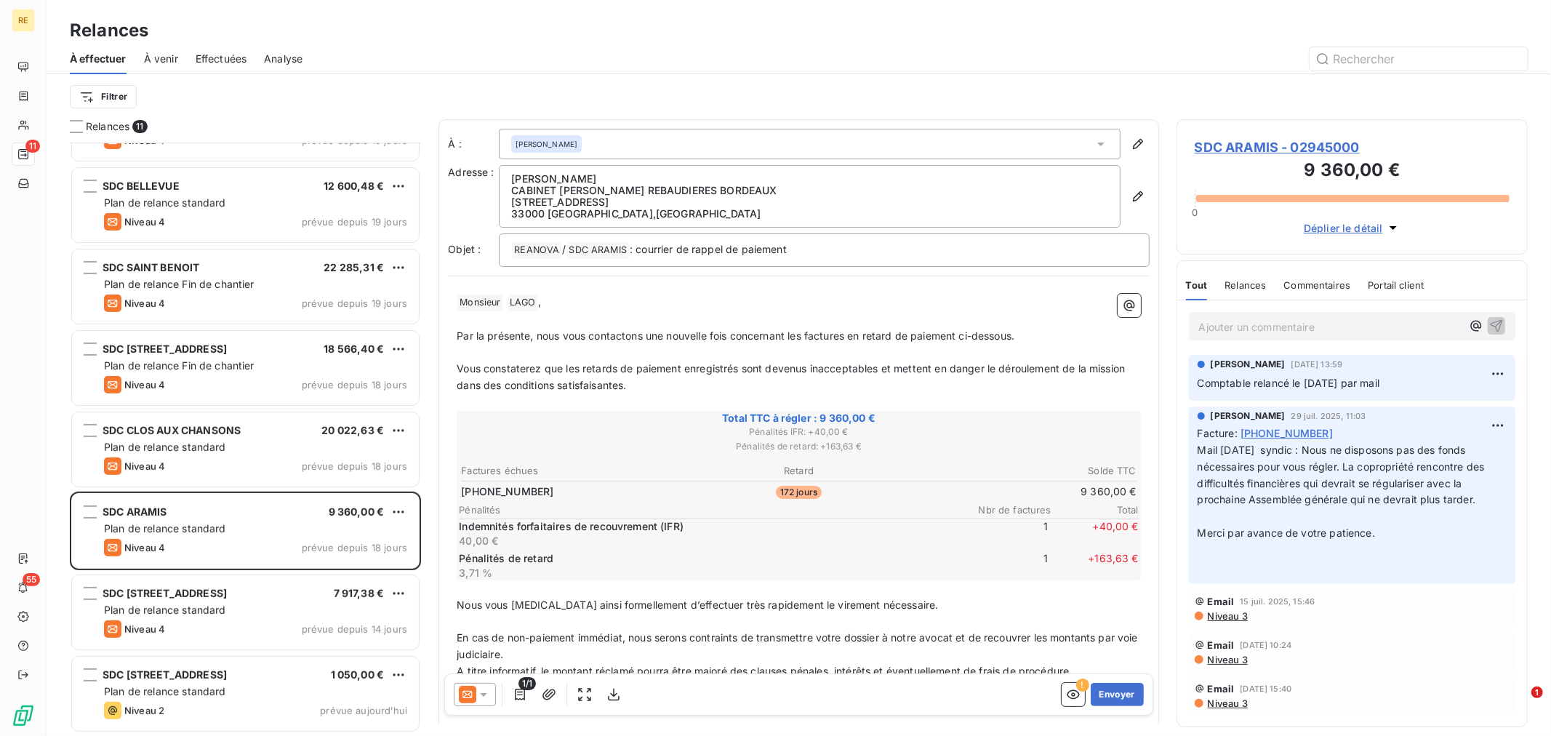
click at [470, 705] on div at bounding box center [475, 694] width 42 height 23
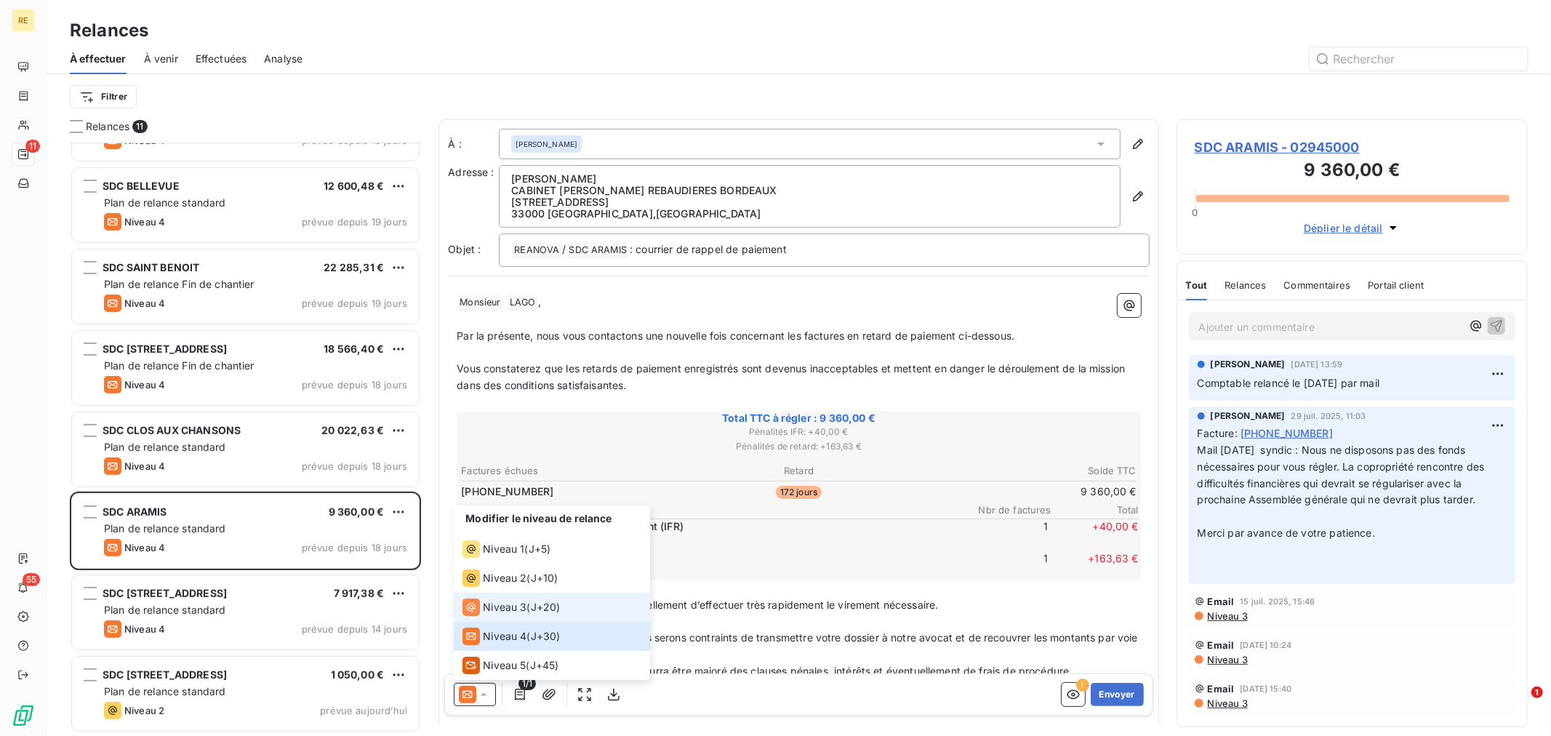
click at [551, 605] on span "J+20 )" at bounding box center [546, 607] width 30 height 15
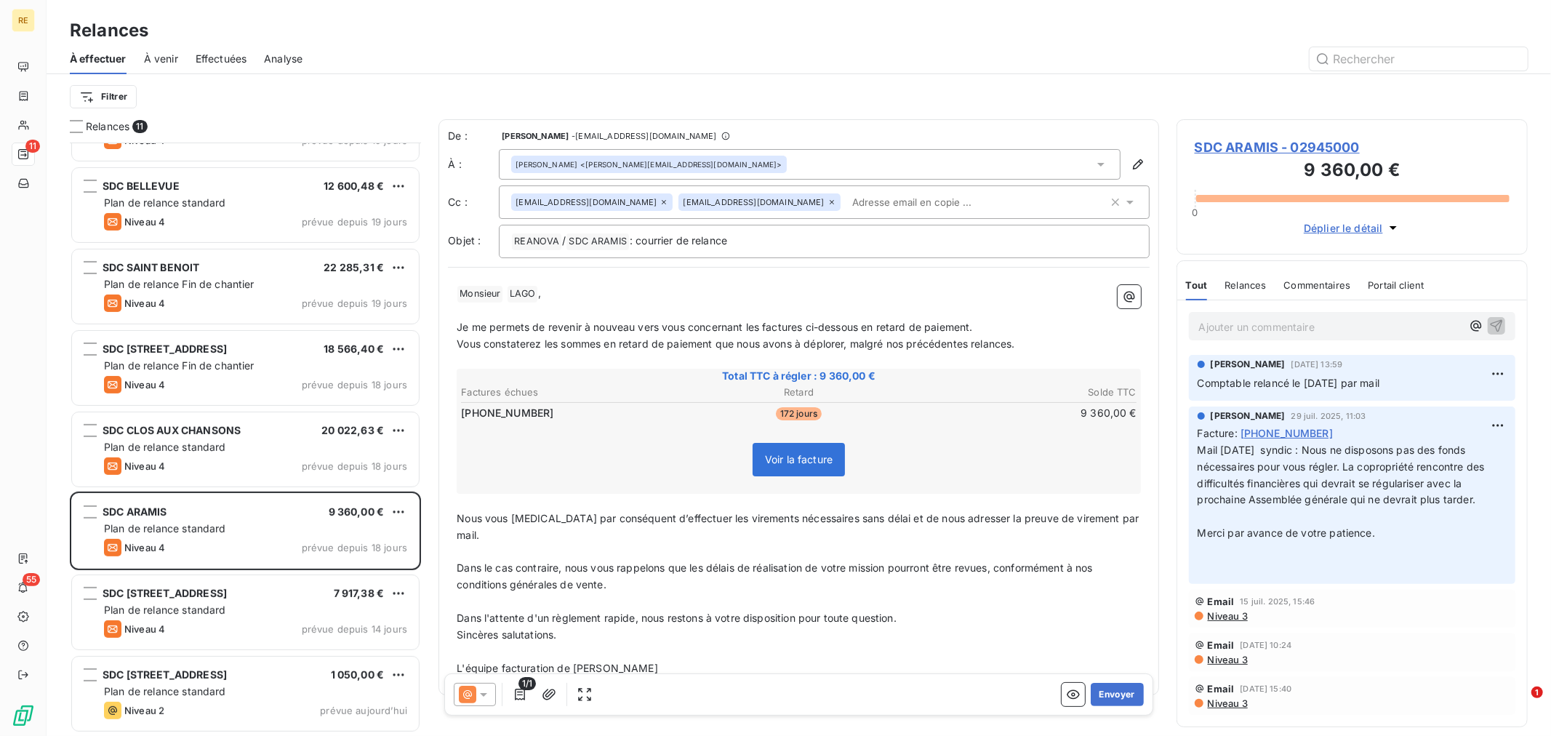
click at [846, 207] on input "text" at bounding box center [930, 202] width 168 height 22
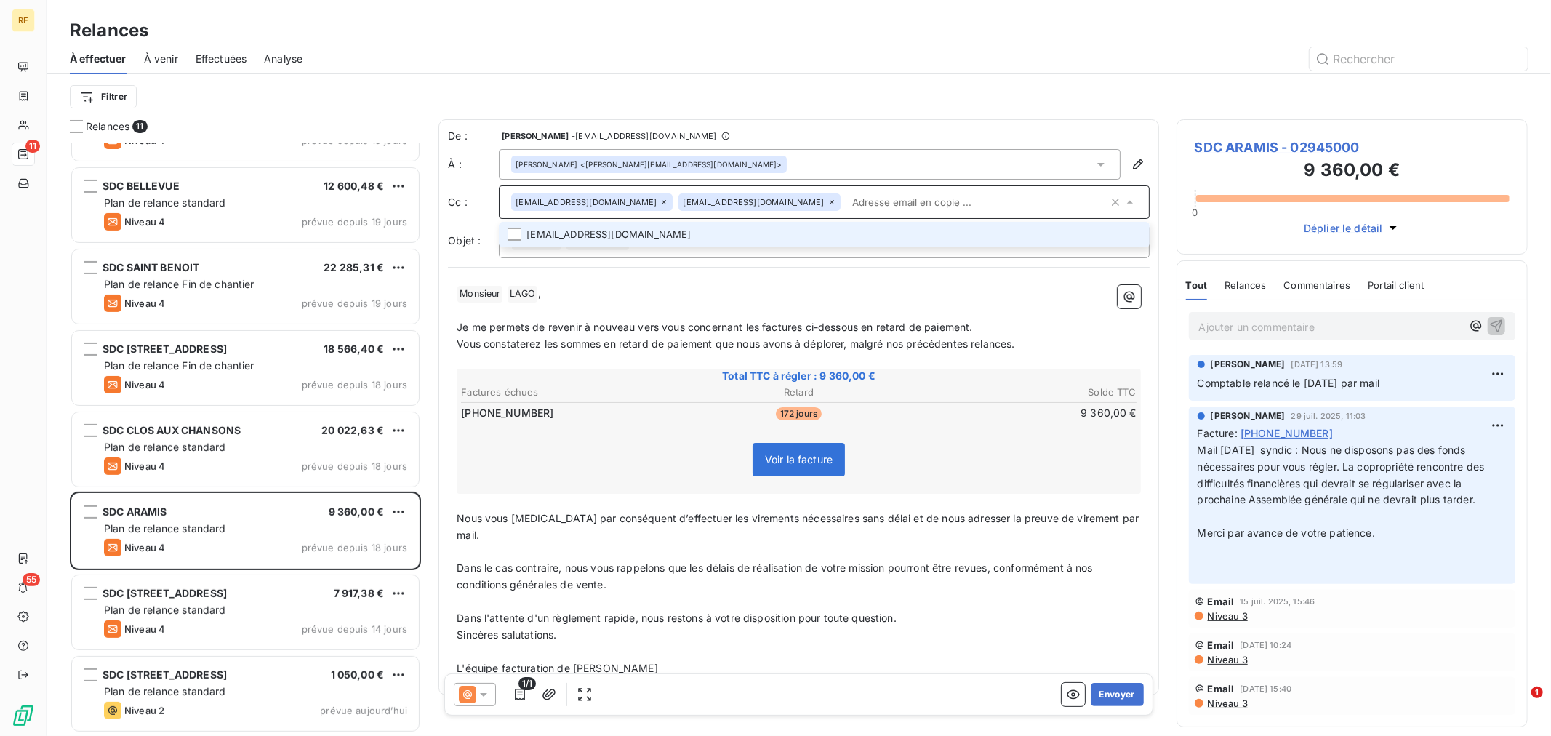
click at [753, 223] on li "[EMAIL_ADDRESS][DOMAIN_NAME]" at bounding box center [824, 234] width 651 height 25
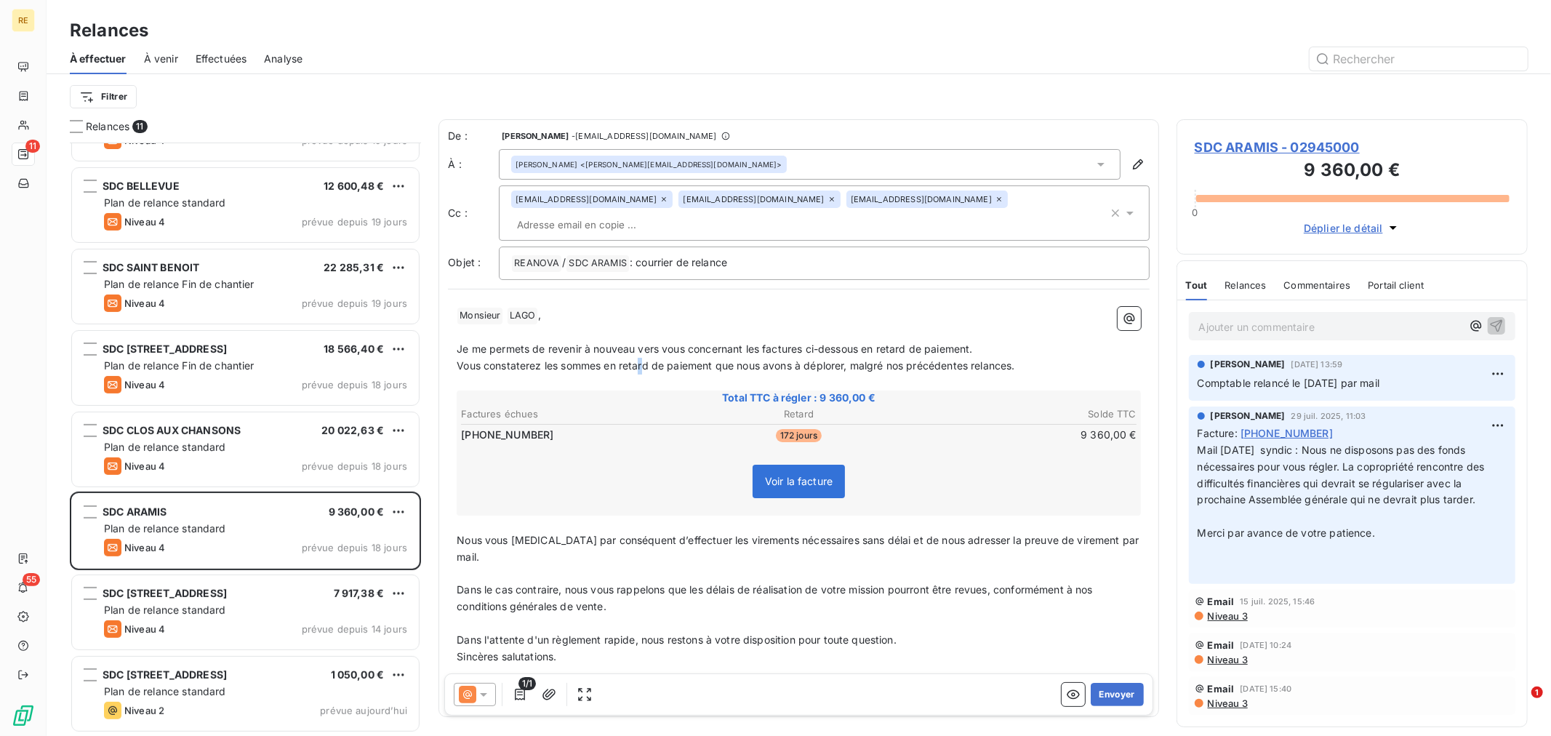
drag, startPoint x: 644, startPoint y: 333, endPoint x: 587, endPoint y: 366, distance: 66.1
click at [641, 358] on p "Vous constaterez les sommes en retard de paiement que nous avons à déplorer, ma…" at bounding box center [799, 366] width 684 height 17
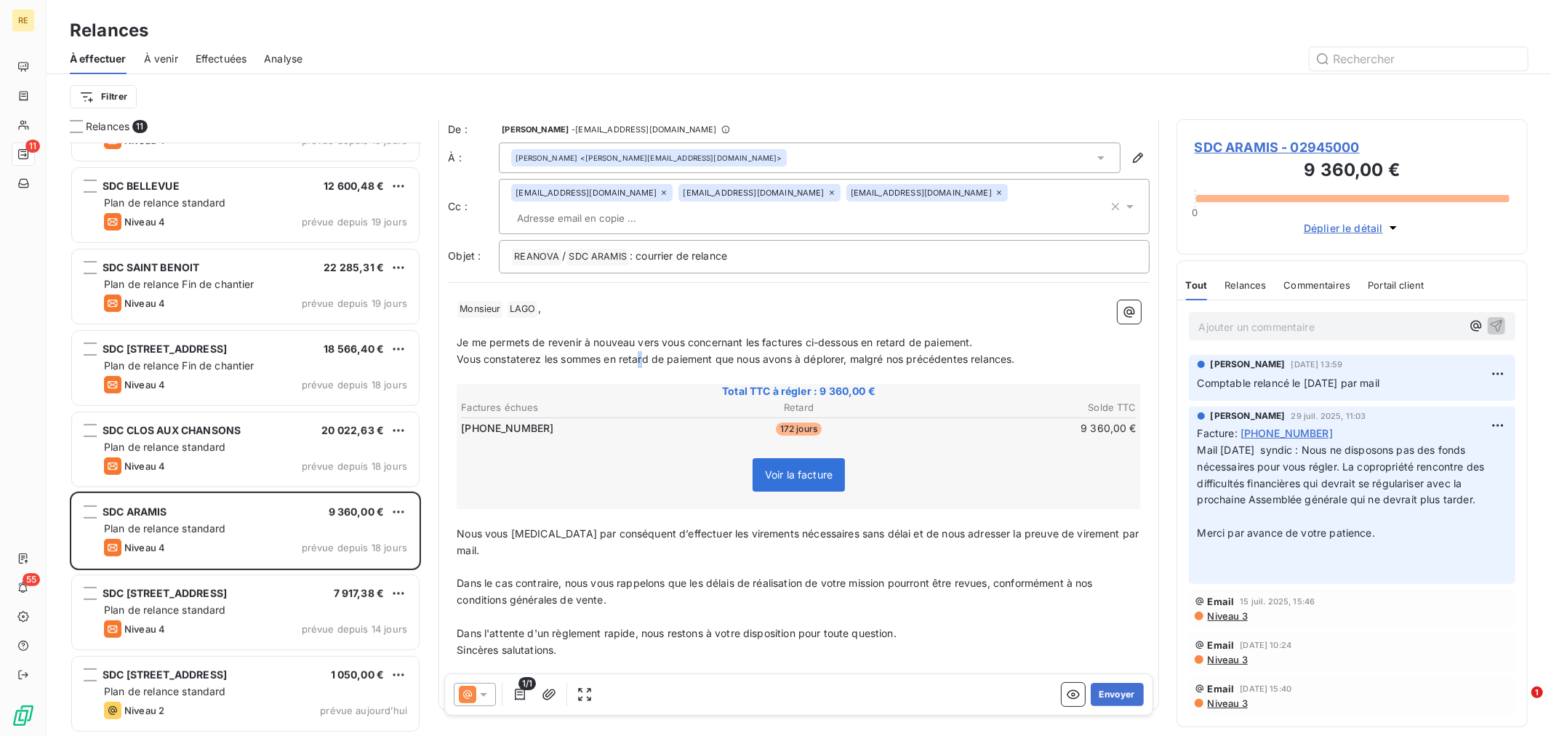
scroll to position [10, 0]
click at [921, 622] on p "Dans l'attente d'un règlement rapide, nous restons à votre disposition pour tou…" at bounding box center [799, 630] width 684 height 17
click at [1102, 701] on button "Envoyer" at bounding box center [1117, 694] width 53 height 23
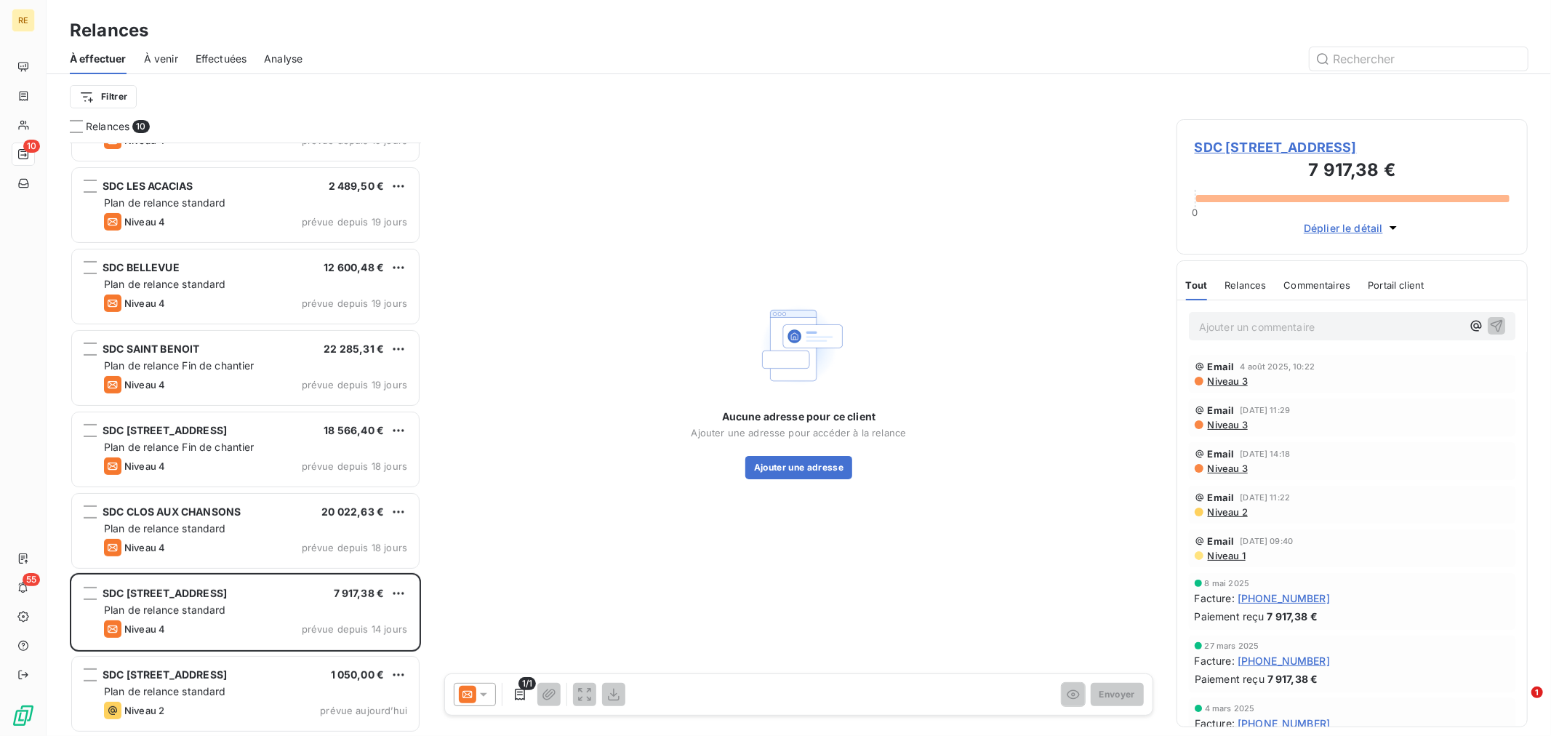
scroll to position [221, 0]
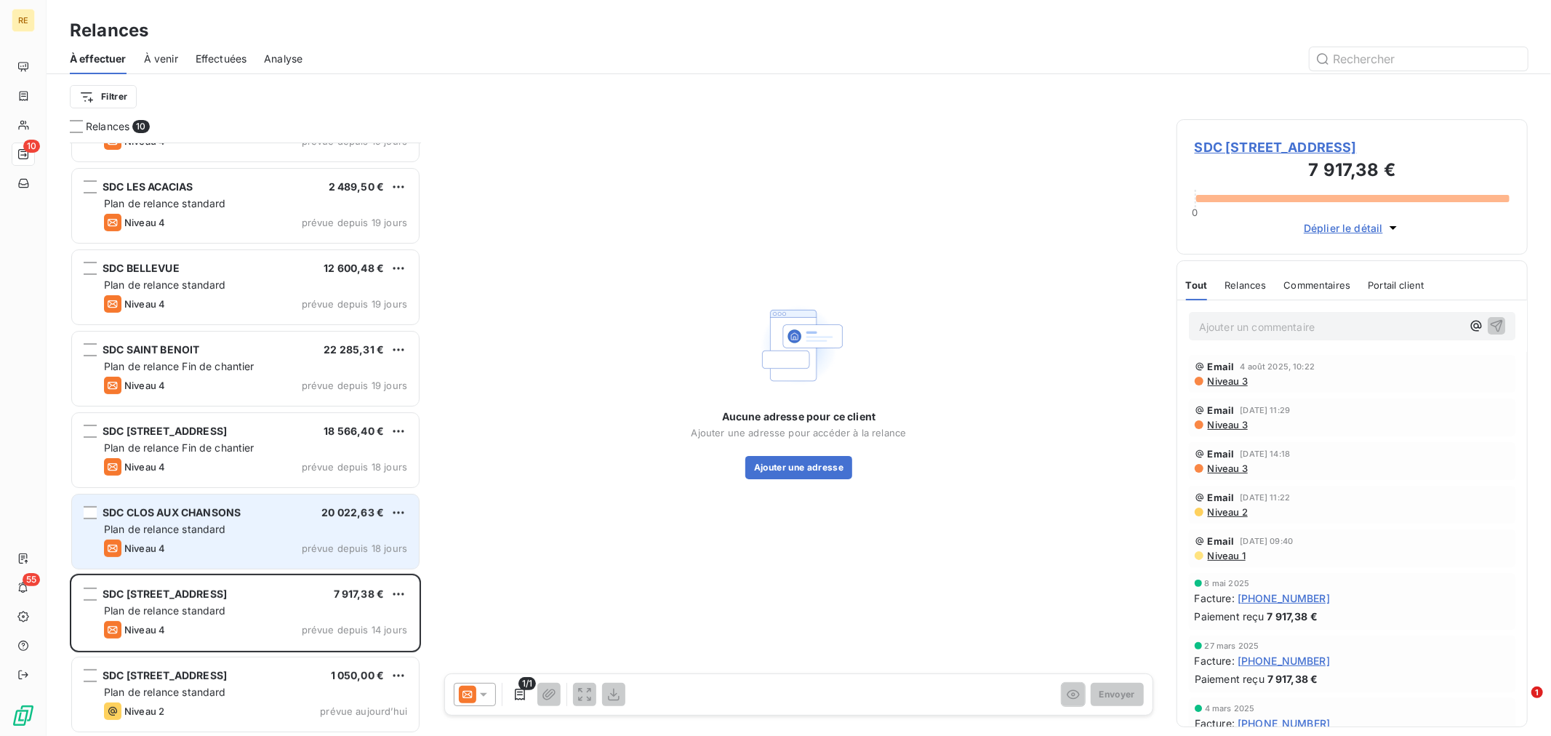
click at [213, 505] on div "SDC CLOS AUX CHANSONS" at bounding box center [172, 512] width 138 height 15
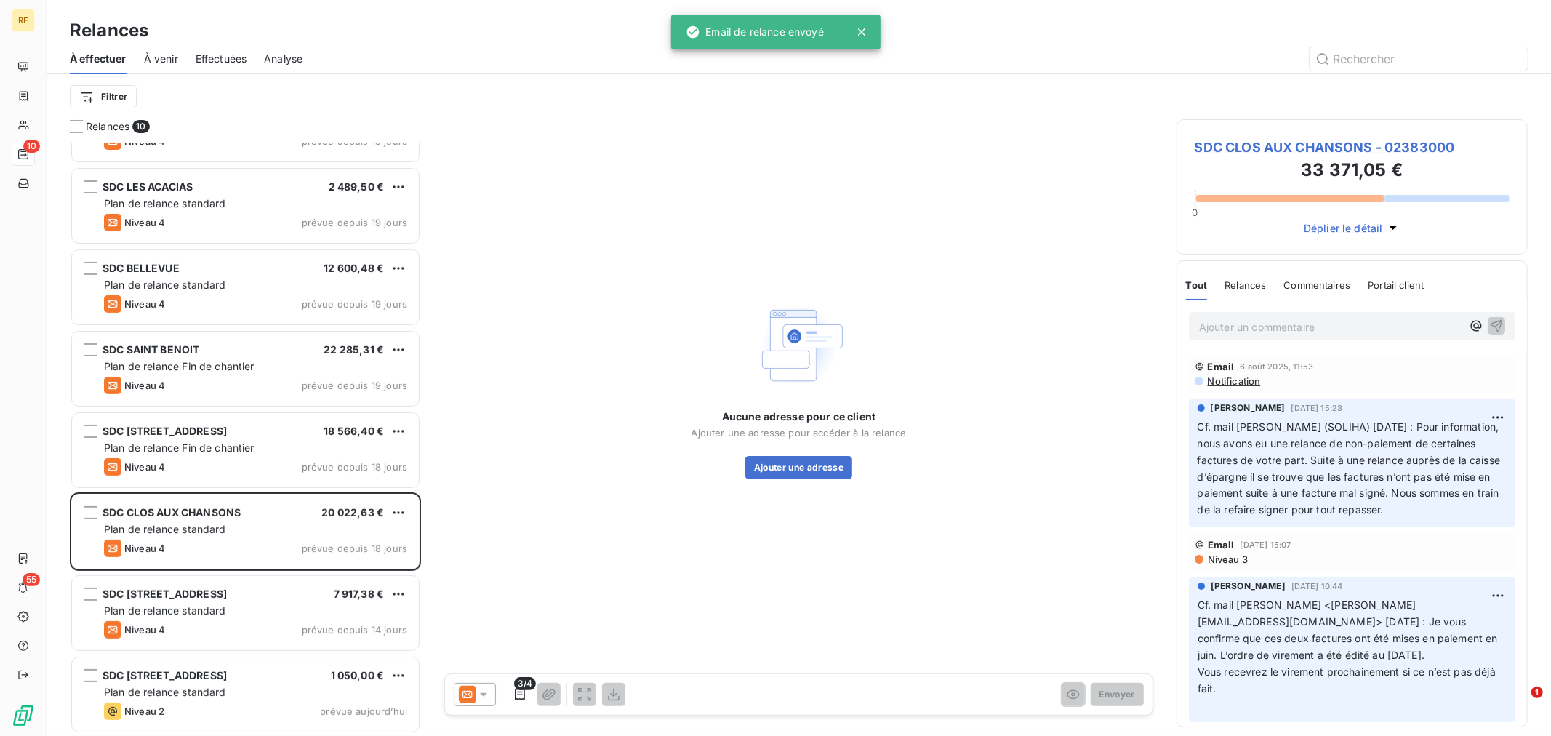
click at [457, 698] on div at bounding box center [475, 694] width 42 height 23
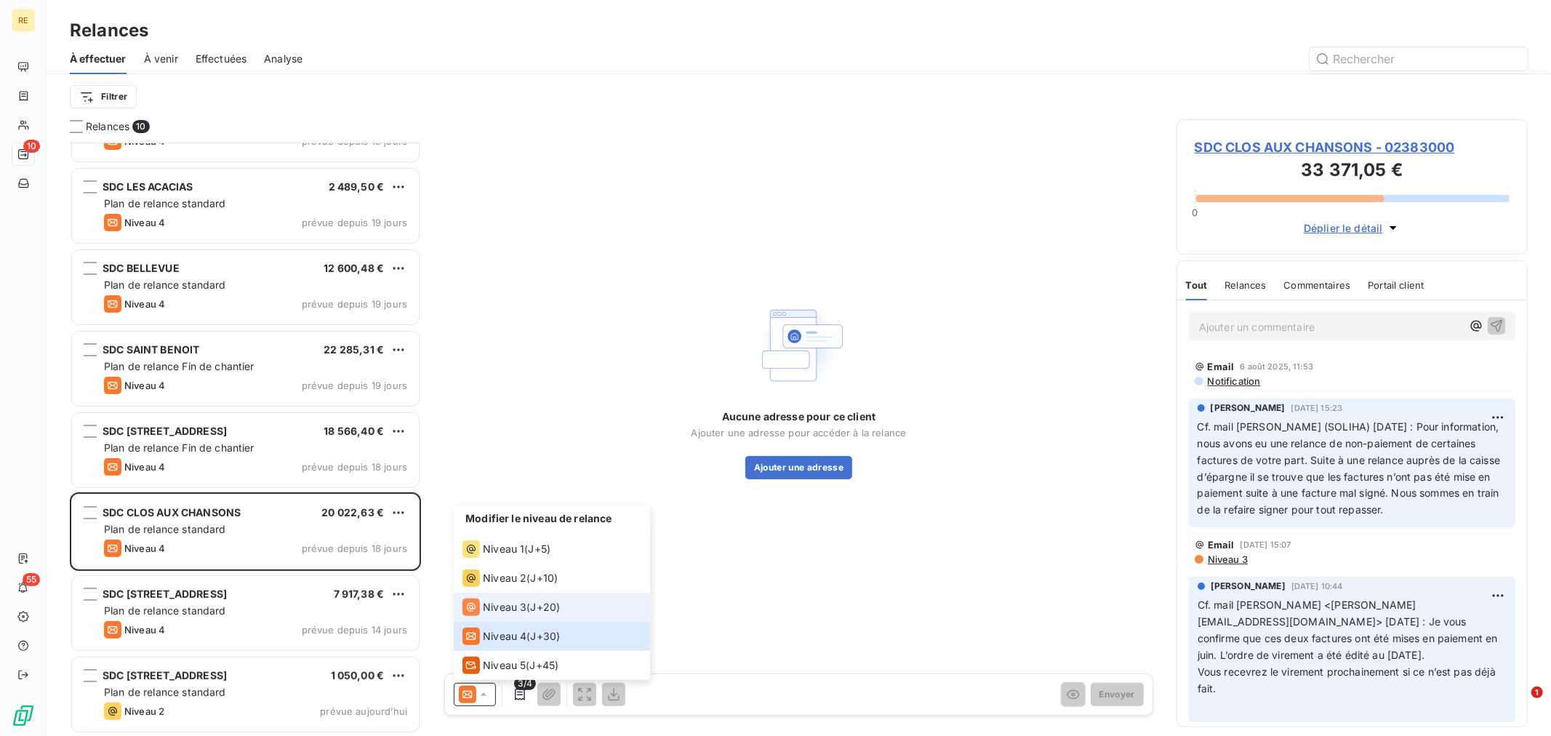
click at [529, 605] on div "Niveau 3 ( J+20 )" at bounding box center [511, 607] width 97 height 17
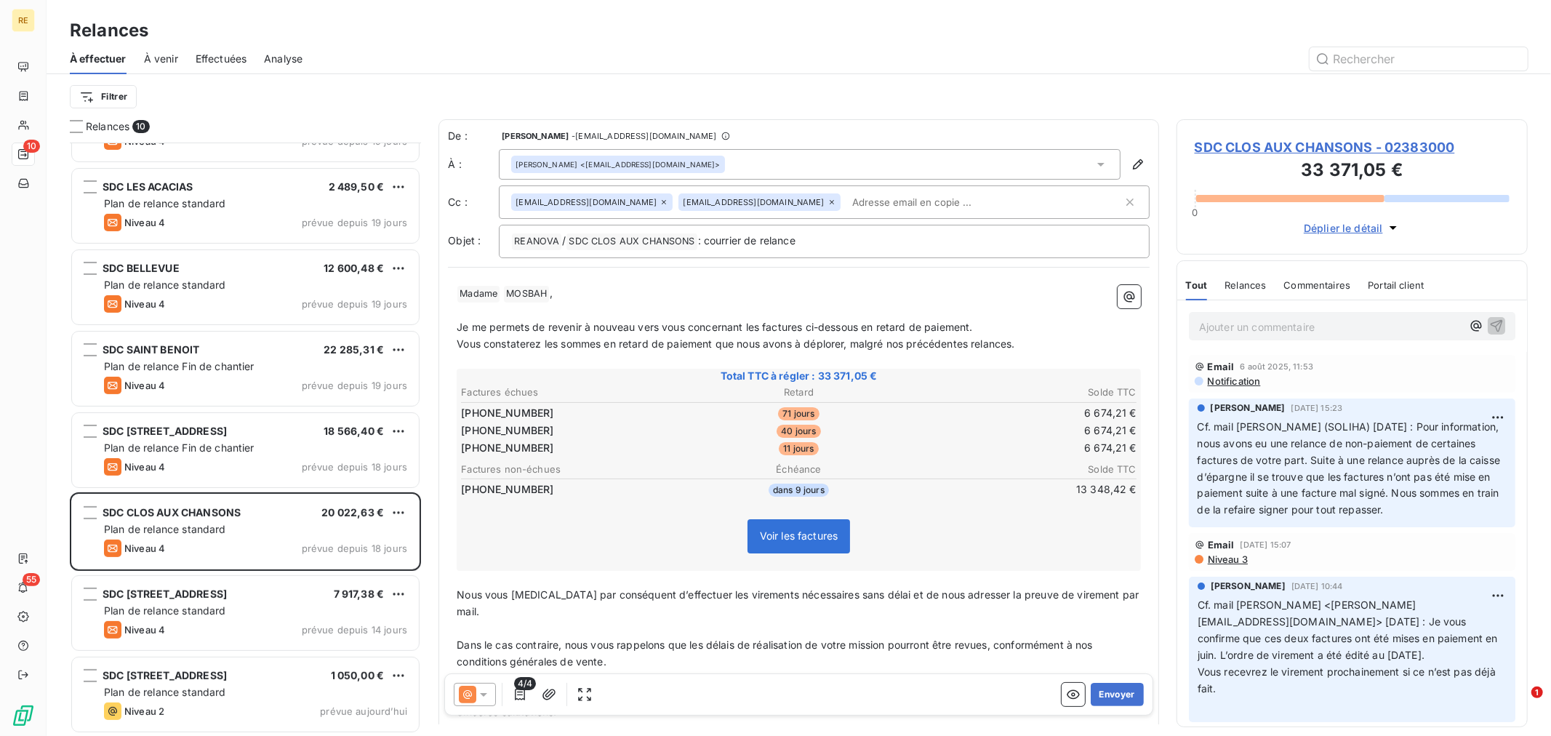
click at [782, 295] on p "﻿ Madame ﻿ [PERSON_NAME] ﻿ ," at bounding box center [799, 293] width 684 height 17
click at [846, 199] on input "text" at bounding box center [930, 202] width 168 height 22
click at [733, 298] on p "﻿ Madame ﻿ [PERSON_NAME] ﻿ ," at bounding box center [799, 293] width 684 height 17
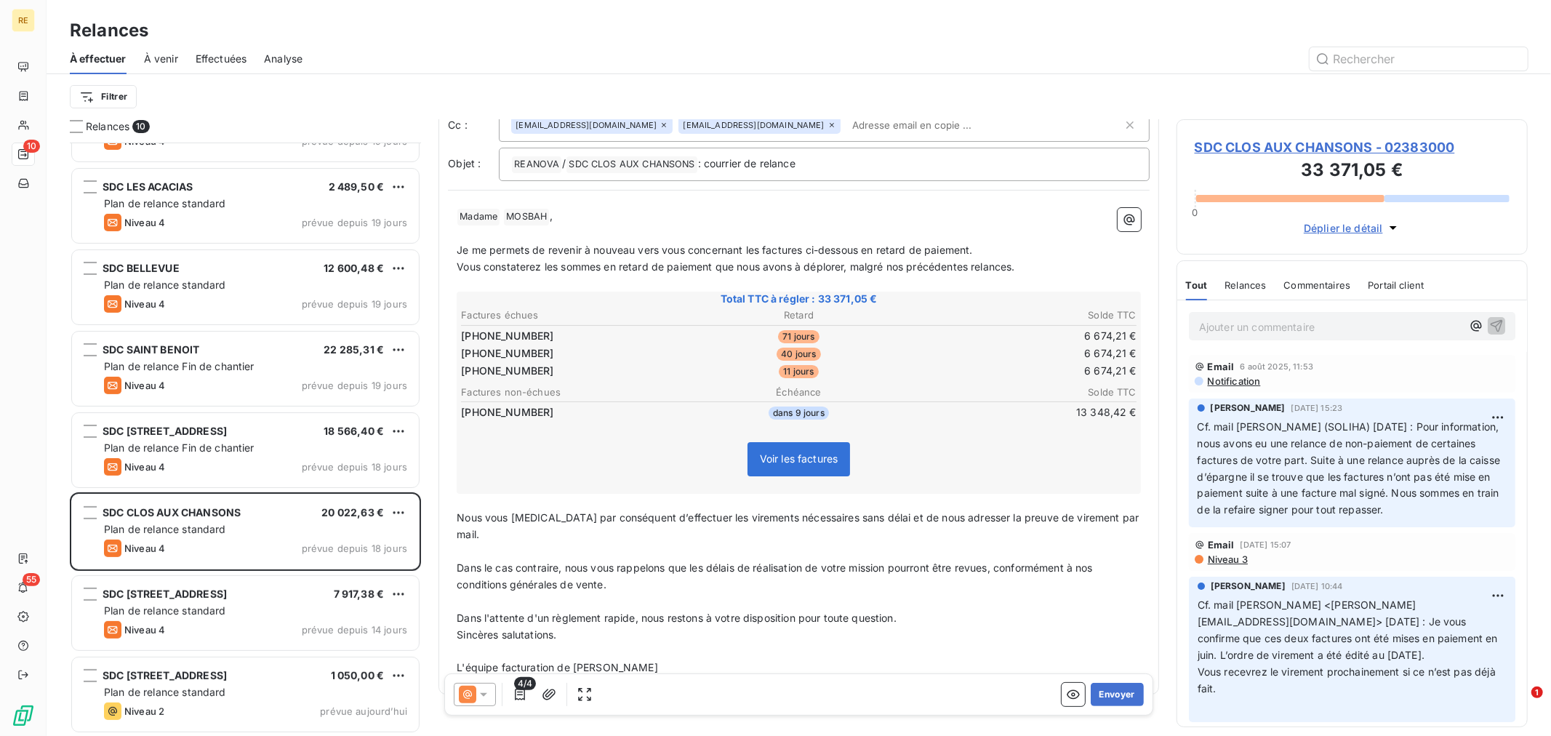
scroll to position [84, 0]
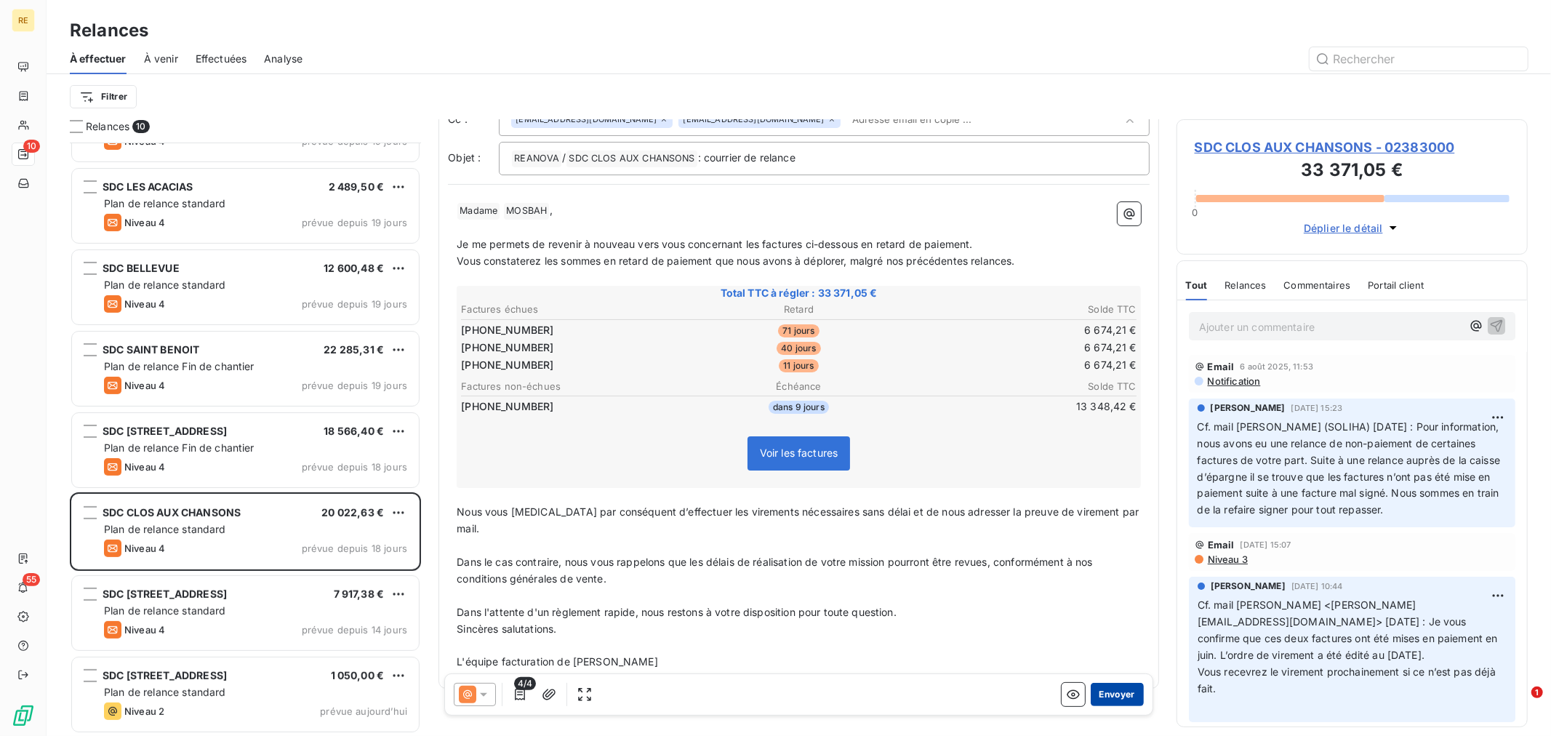
click at [1111, 694] on button "Envoyer" at bounding box center [1117, 694] width 53 height 23
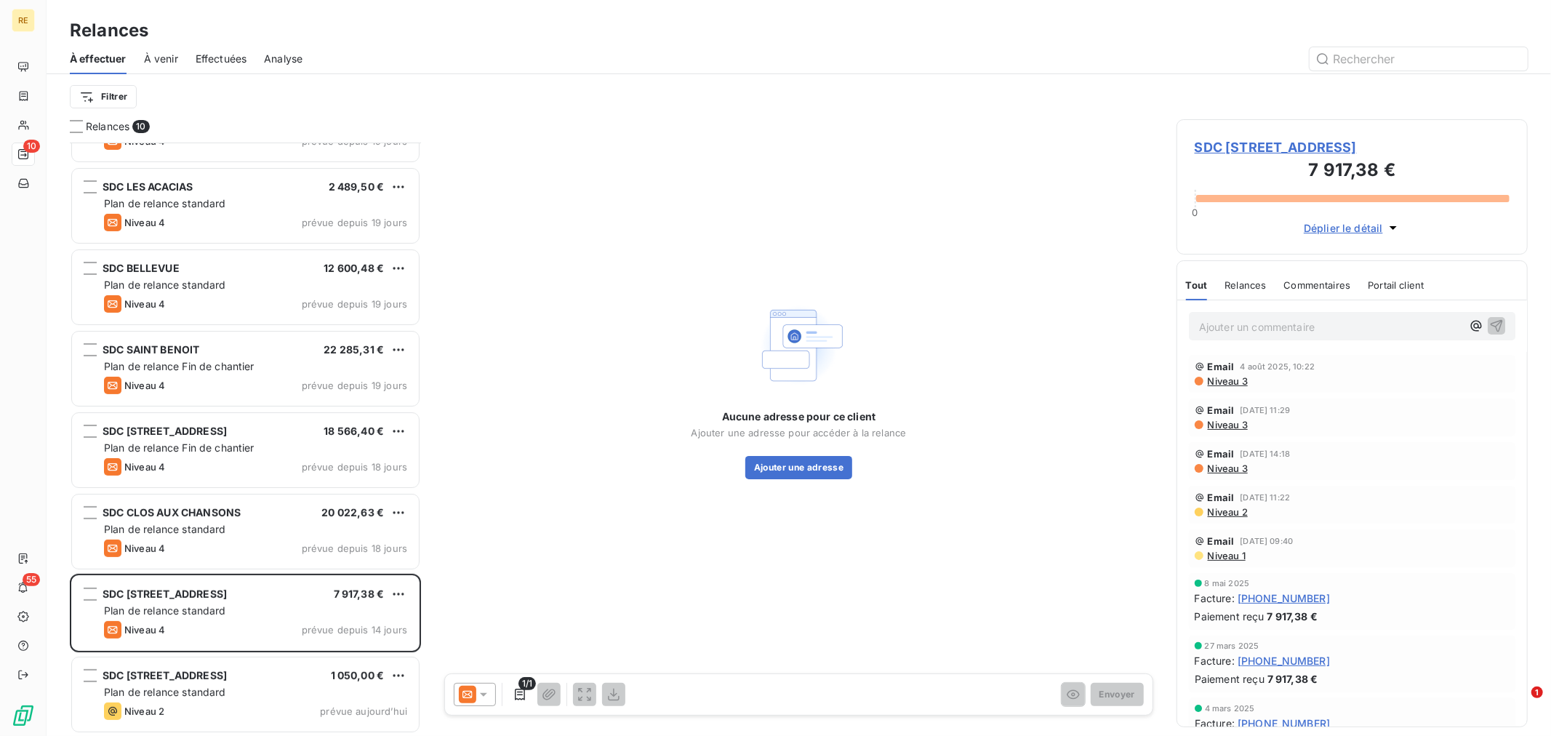
scroll to position [140, 0]
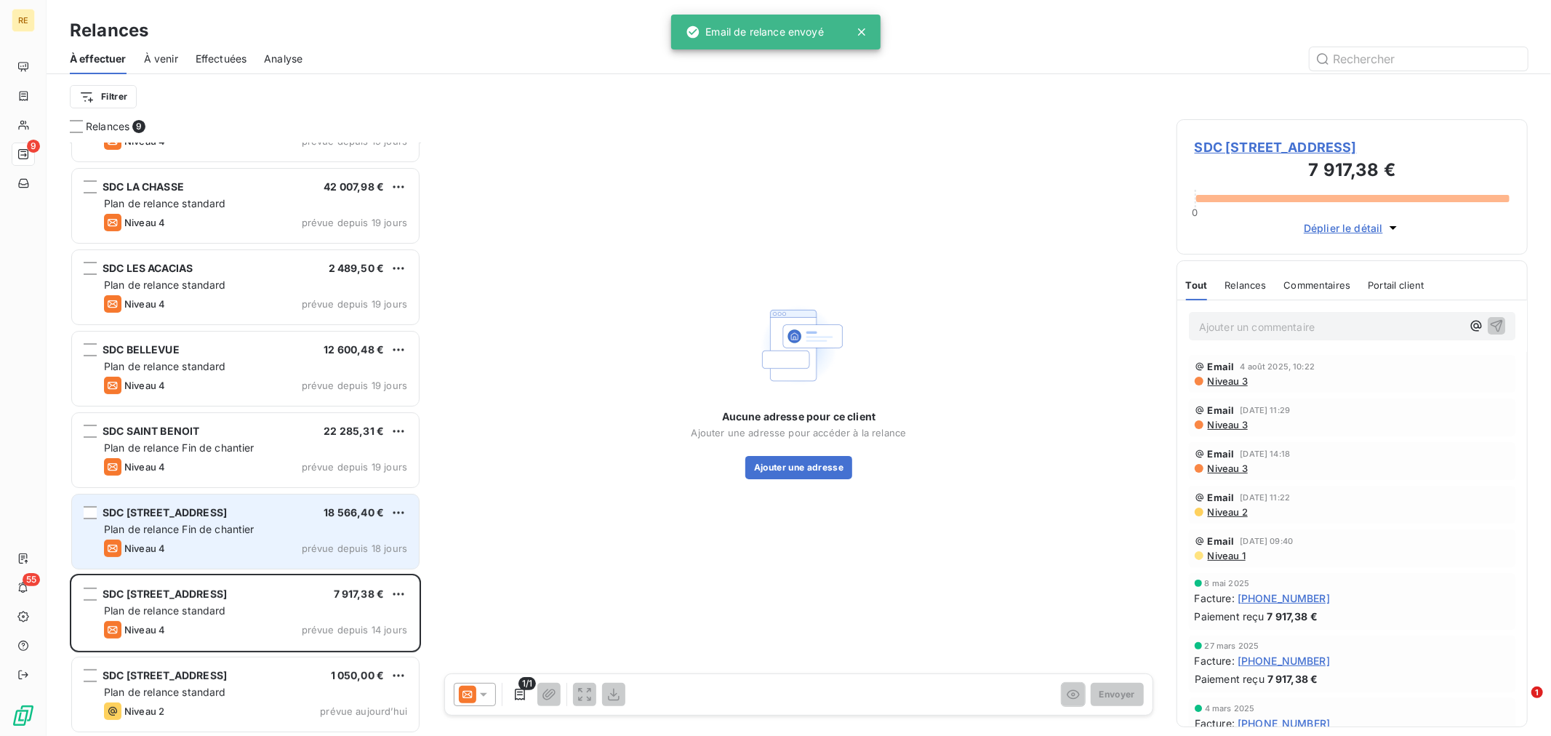
click at [212, 519] on div "SDC [STREET_ADDRESS] € Plan de relance Fin de chantier Niveau 4 prévue depuis 1…" at bounding box center [245, 532] width 347 height 74
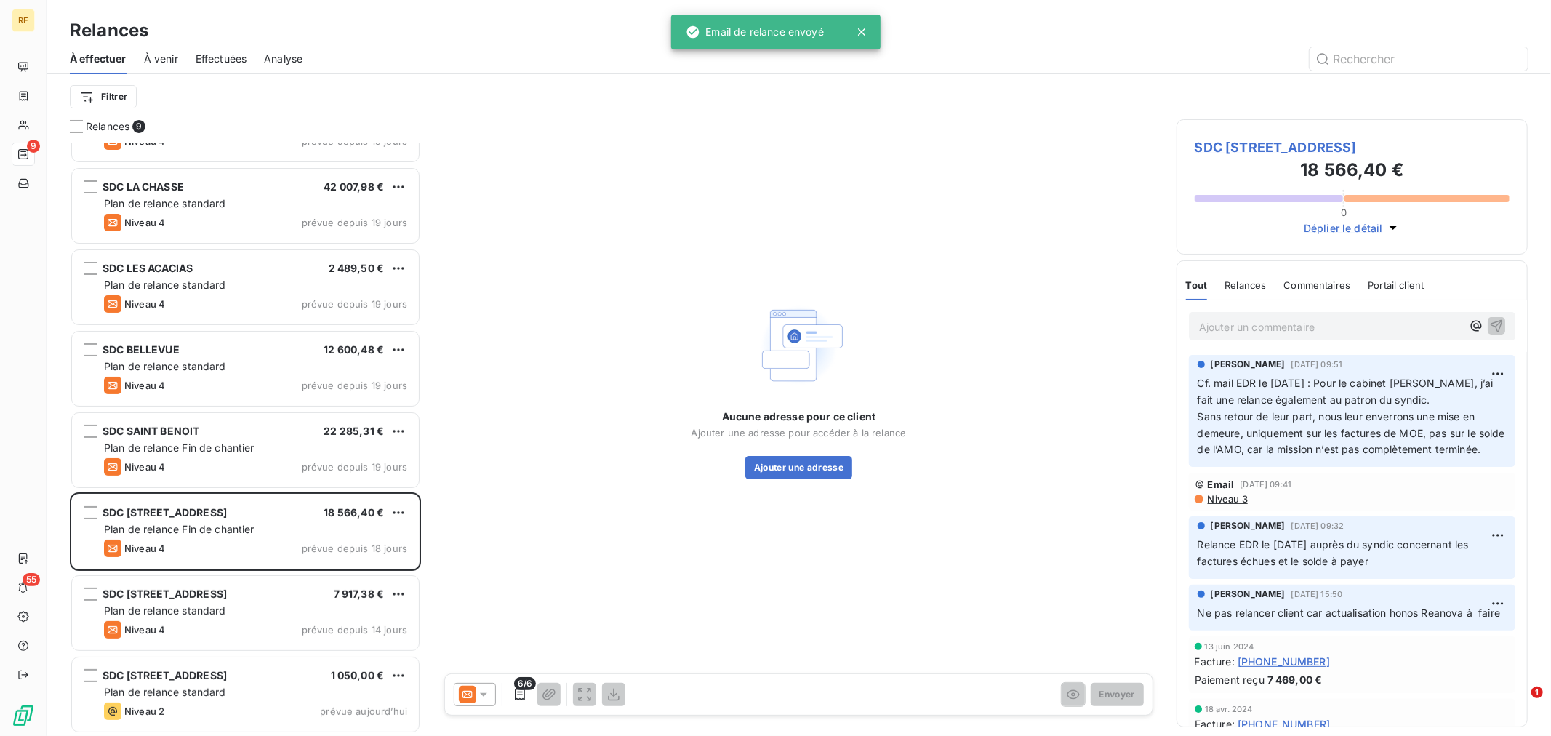
click at [478, 699] on icon at bounding box center [483, 694] width 15 height 15
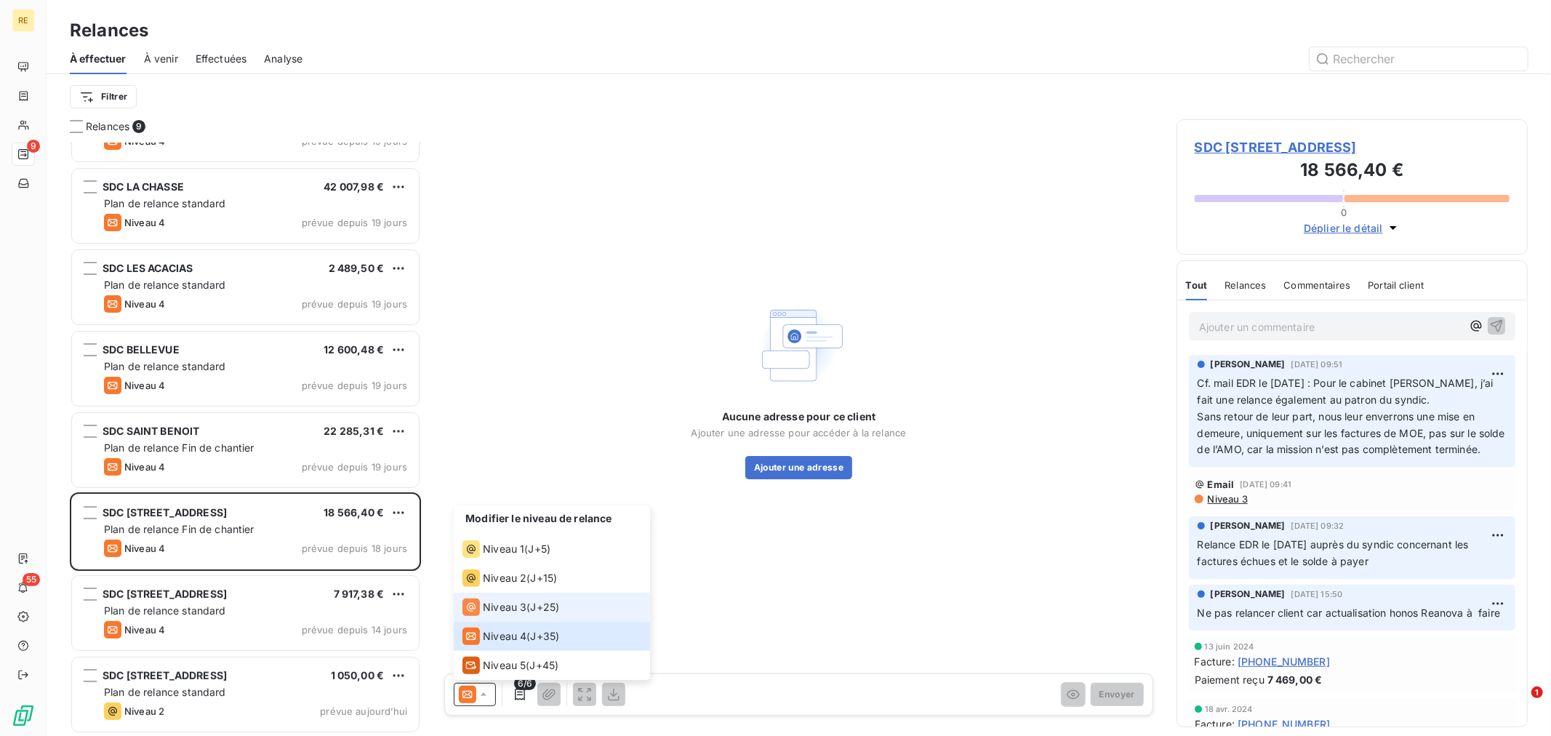
click at [522, 607] on span "Niveau 3" at bounding box center [505, 607] width 44 height 15
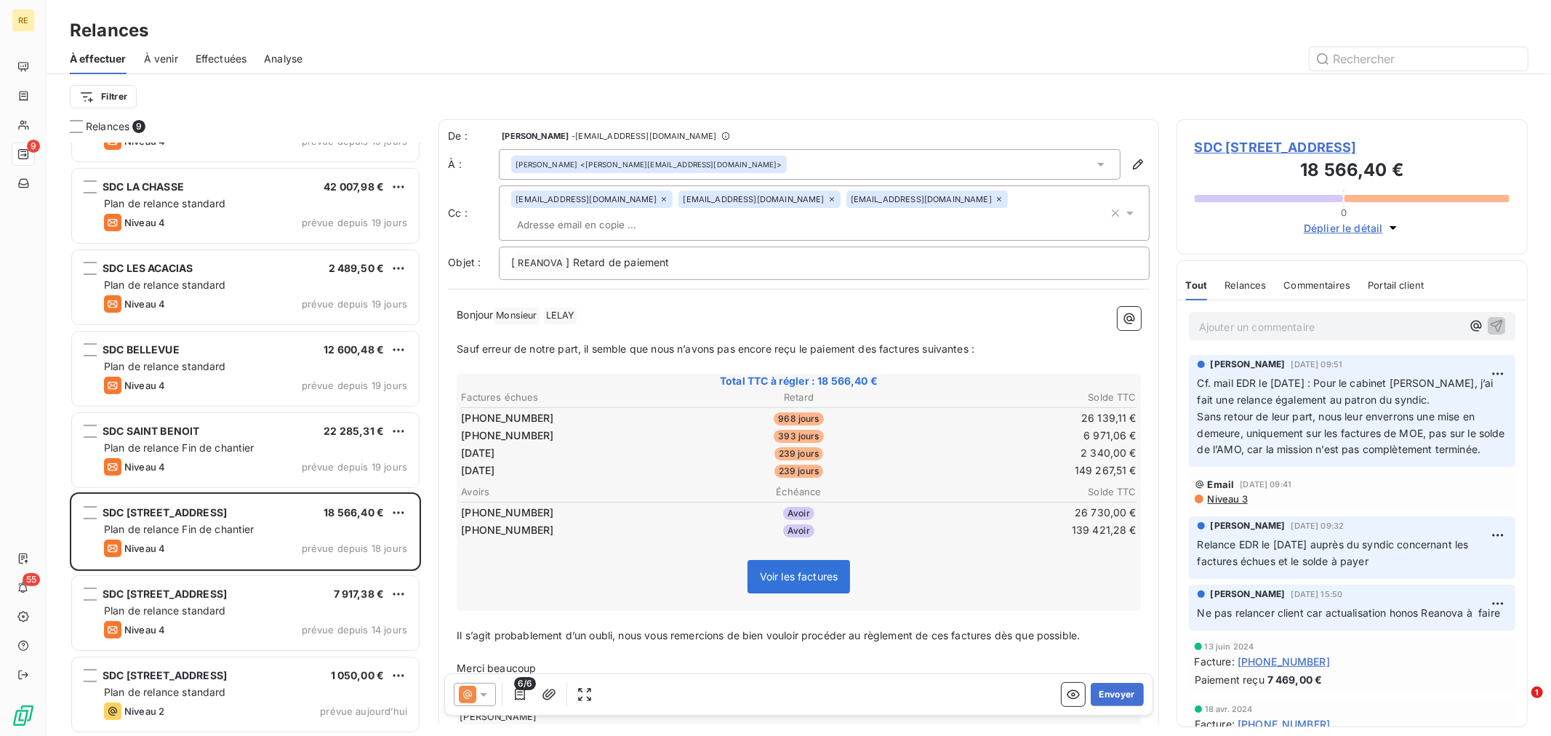
click at [833, 660] on p "Merci beaucoup" at bounding box center [799, 668] width 684 height 17
click at [622, 307] on p "Bonjour Monsieur ﻿ [PERSON_NAME] ﻿ ﻿" at bounding box center [799, 315] width 684 height 17
click at [652, 644] on p "﻿" at bounding box center [799, 652] width 684 height 17
drag, startPoint x: 622, startPoint y: 601, endPoint x: 460, endPoint y: 600, distance: 162.9
click at [460, 629] on span "Il s’agit probablement d’un oubli, nous vous remercions de bien vouloir procéde…" at bounding box center [768, 635] width 623 height 12
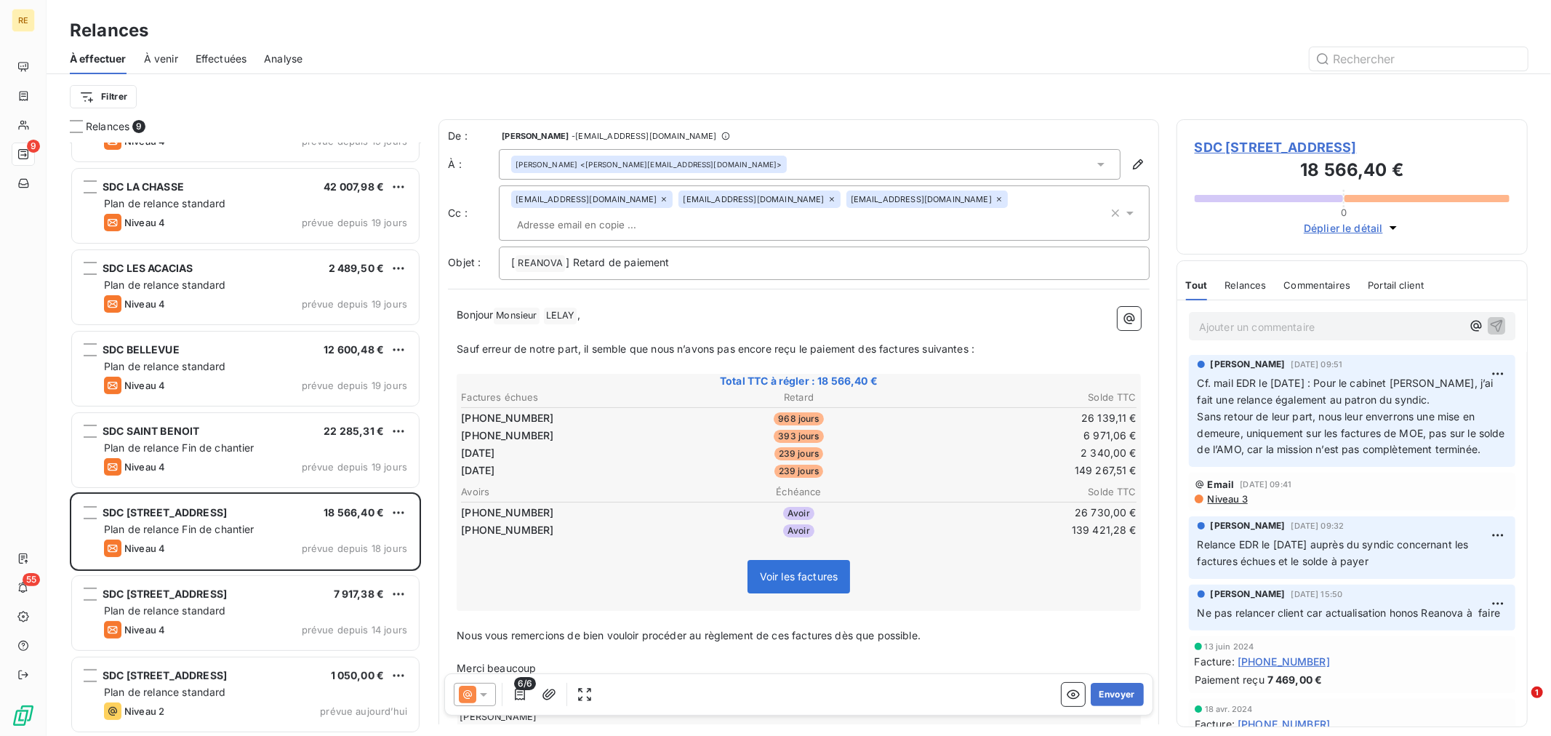
drag, startPoint x: 1001, startPoint y: 593, endPoint x: 975, endPoint y: 618, distance: 36.0
click at [1001, 611] on p "﻿" at bounding box center [799, 619] width 684 height 17
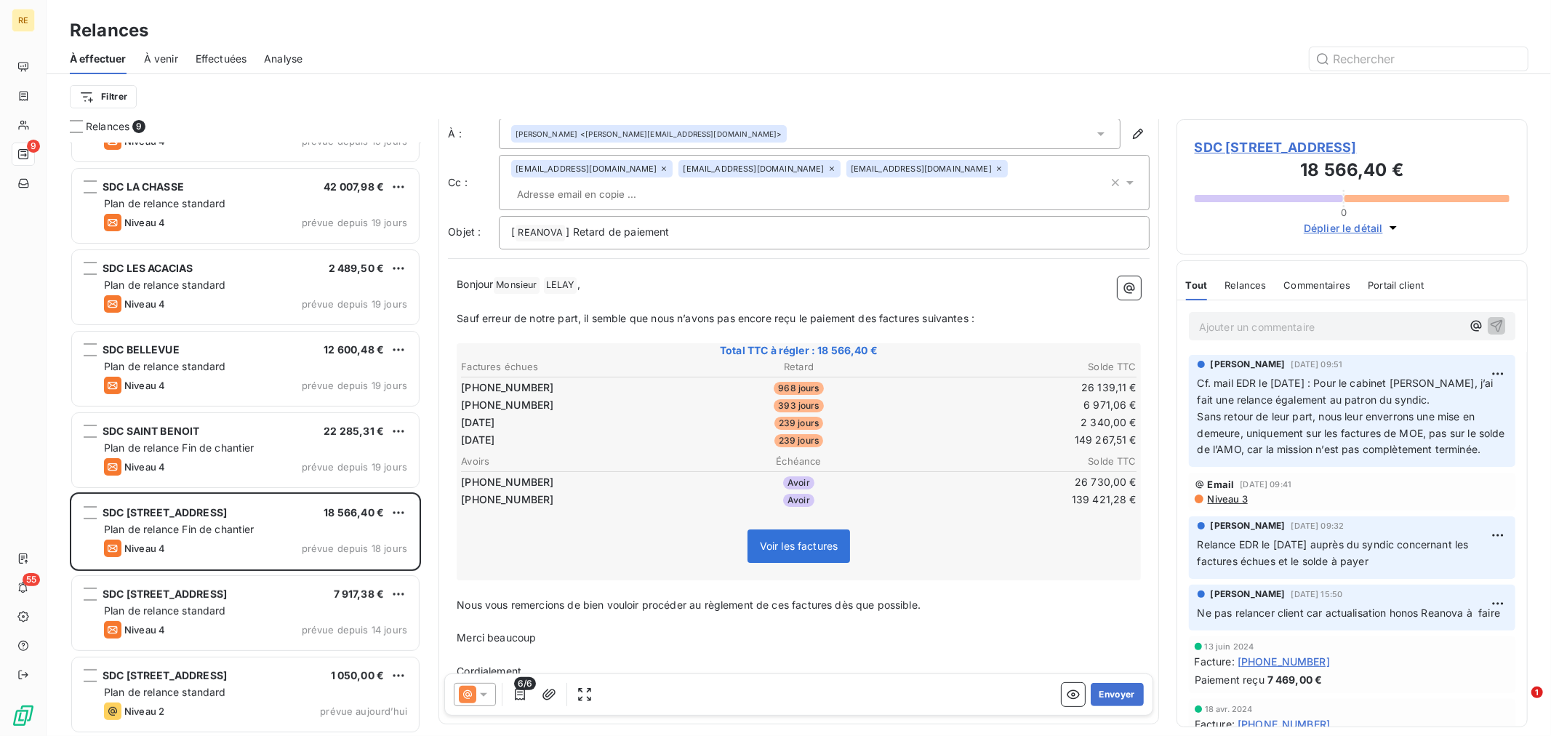
scroll to position [61, 0]
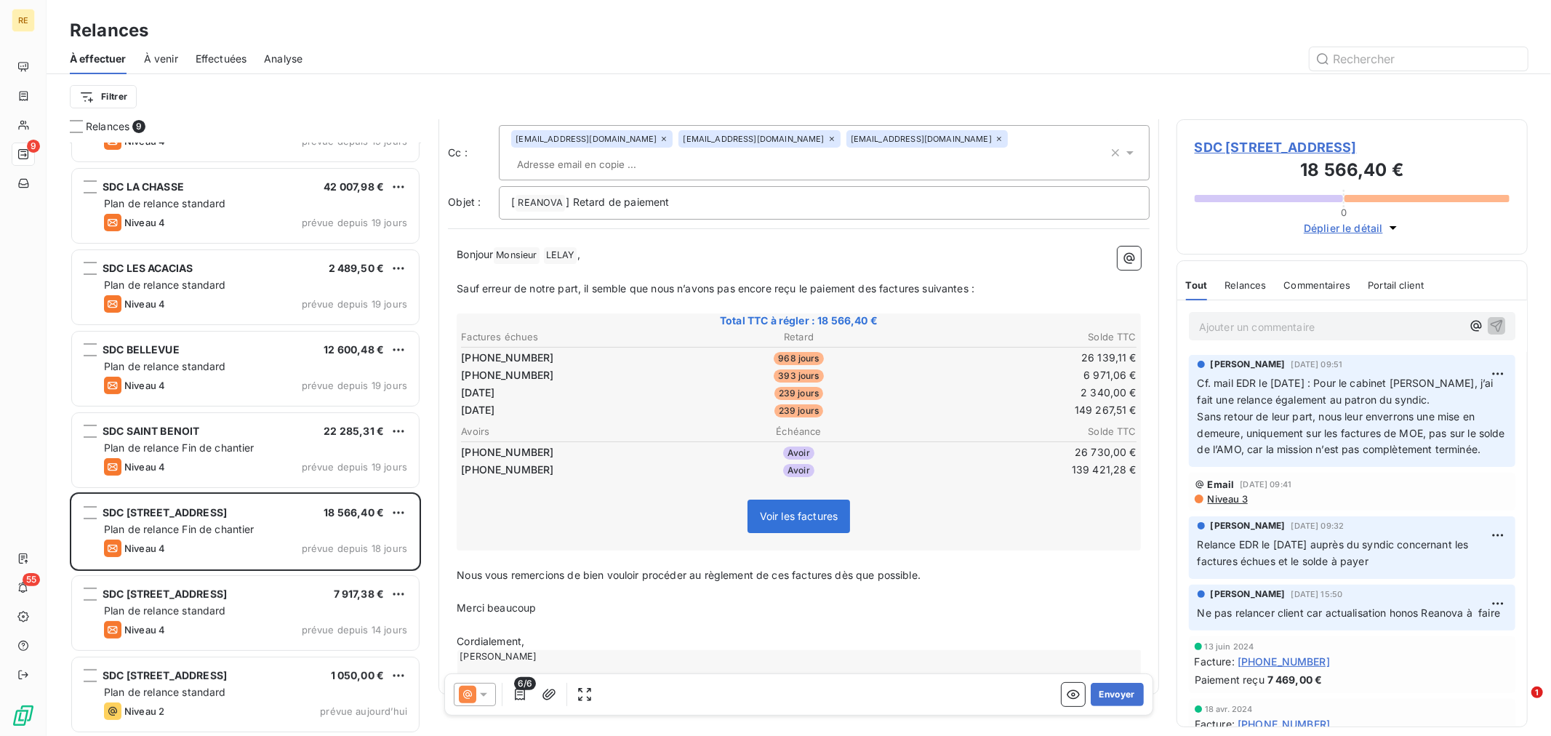
click at [498, 601] on span "Merci beaucoup" at bounding box center [496, 607] width 79 height 12
click at [479, 692] on icon at bounding box center [483, 694] width 15 height 15
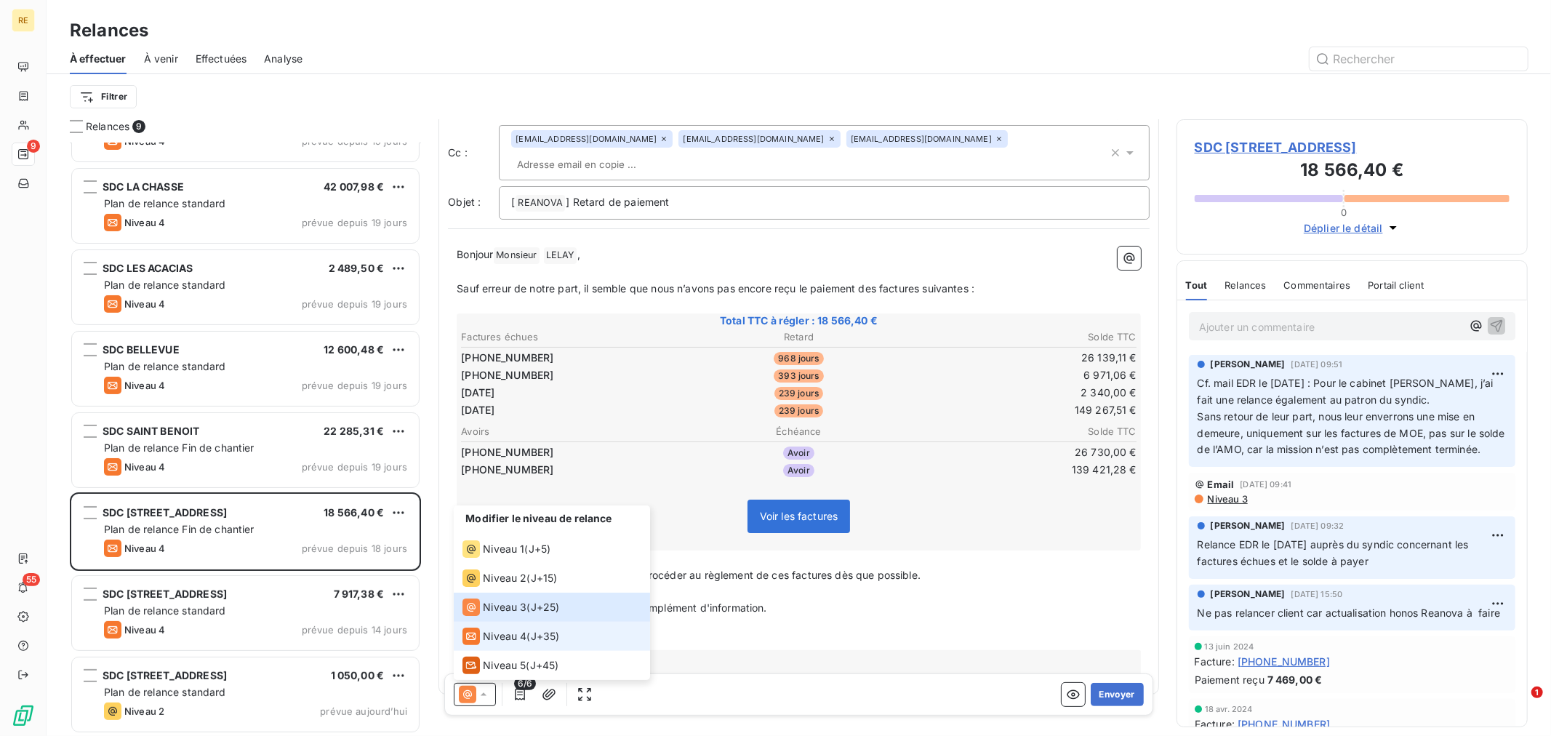
click at [521, 641] on span "Niveau 4" at bounding box center [505, 636] width 44 height 15
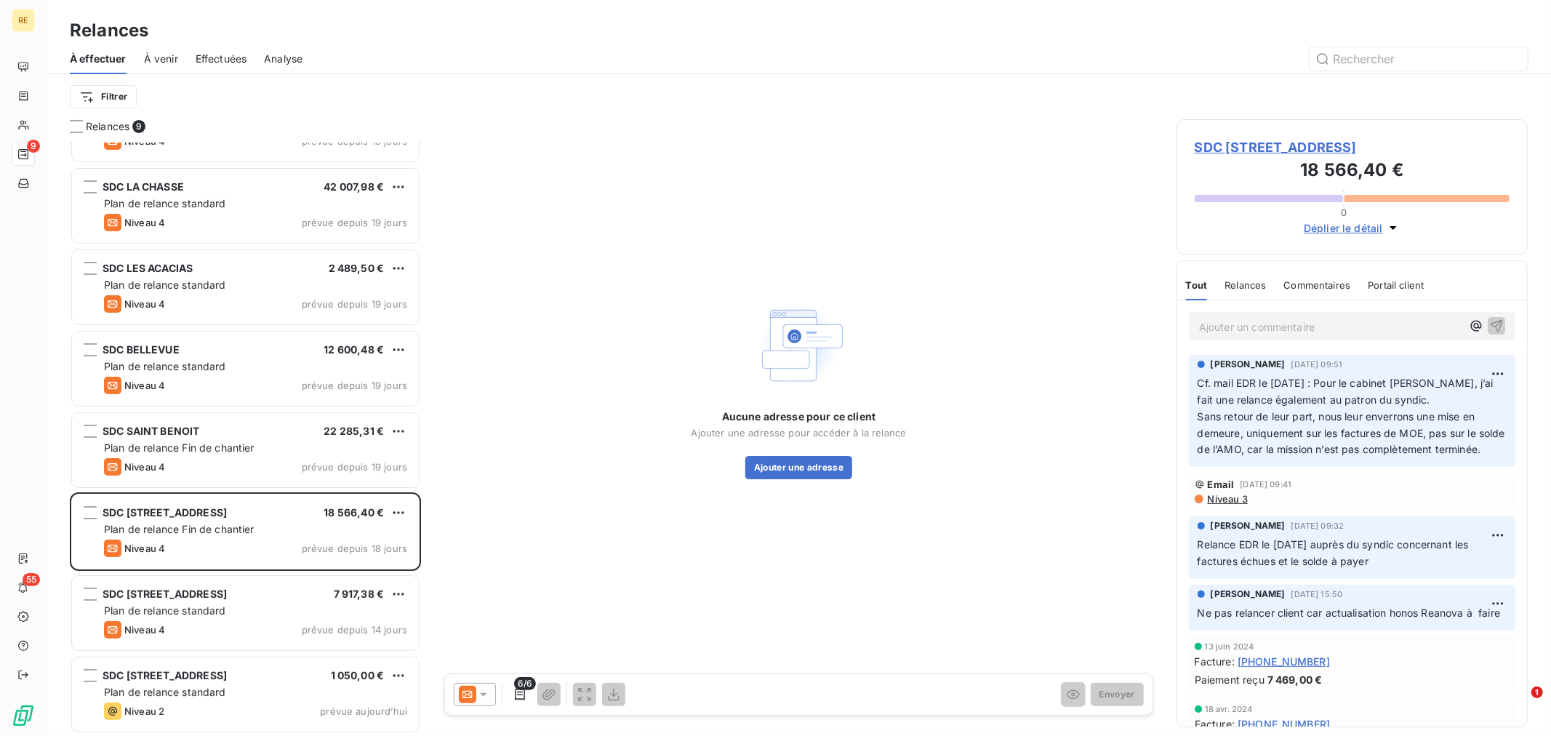
click at [476, 692] on icon at bounding box center [483, 694] width 15 height 15
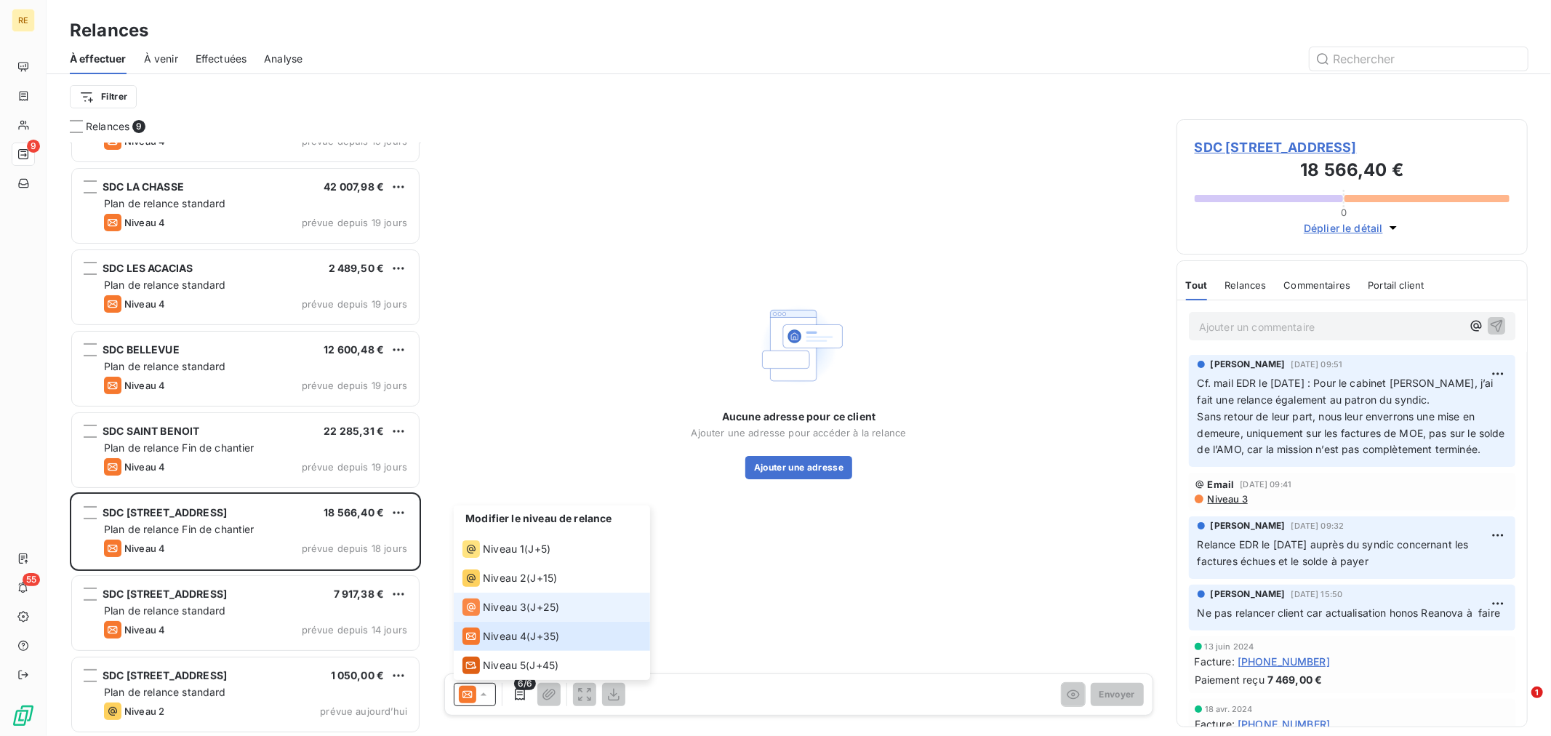
click at [556, 600] on span "J+25 )" at bounding box center [545, 607] width 29 height 15
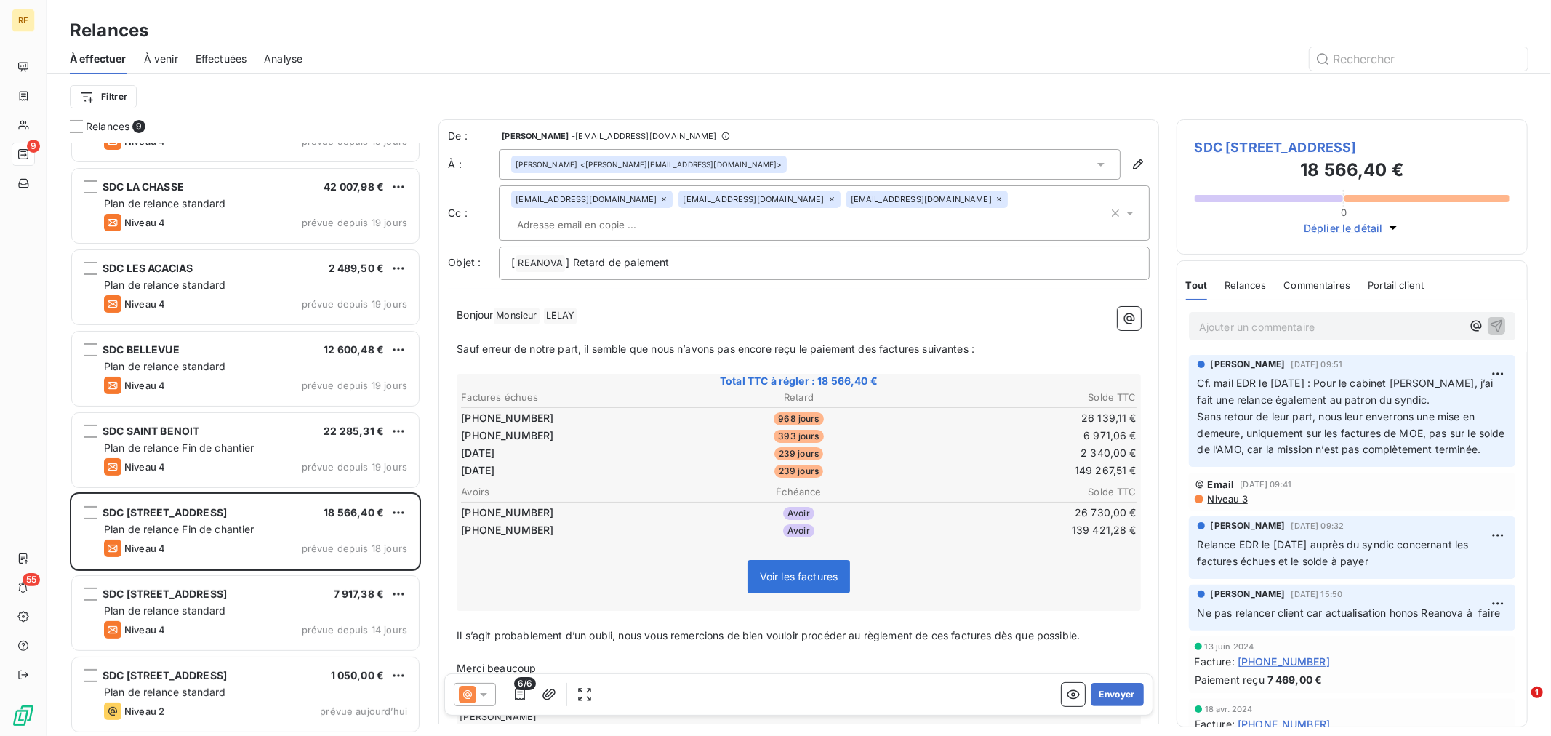
click at [667, 644] on p "﻿" at bounding box center [799, 652] width 684 height 17
click at [673, 629] on span "Il s’agit probablement d’un oubli, nous vous remercions de bien vouloir procéde…" at bounding box center [768, 635] width 623 height 12
drag, startPoint x: 627, startPoint y: 609, endPoint x: 452, endPoint y: 611, distance: 175.3
click at [452, 611] on div "Bonjour Monsieur ﻿ [PERSON_NAME] ﻿ ﻿ ﻿ Sauf erreur de notre part, il semble que…" at bounding box center [799, 521] width 702 height 447
click at [492, 662] on span "Merci beaucoup" at bounding box center [496, 668] width 79 height 12
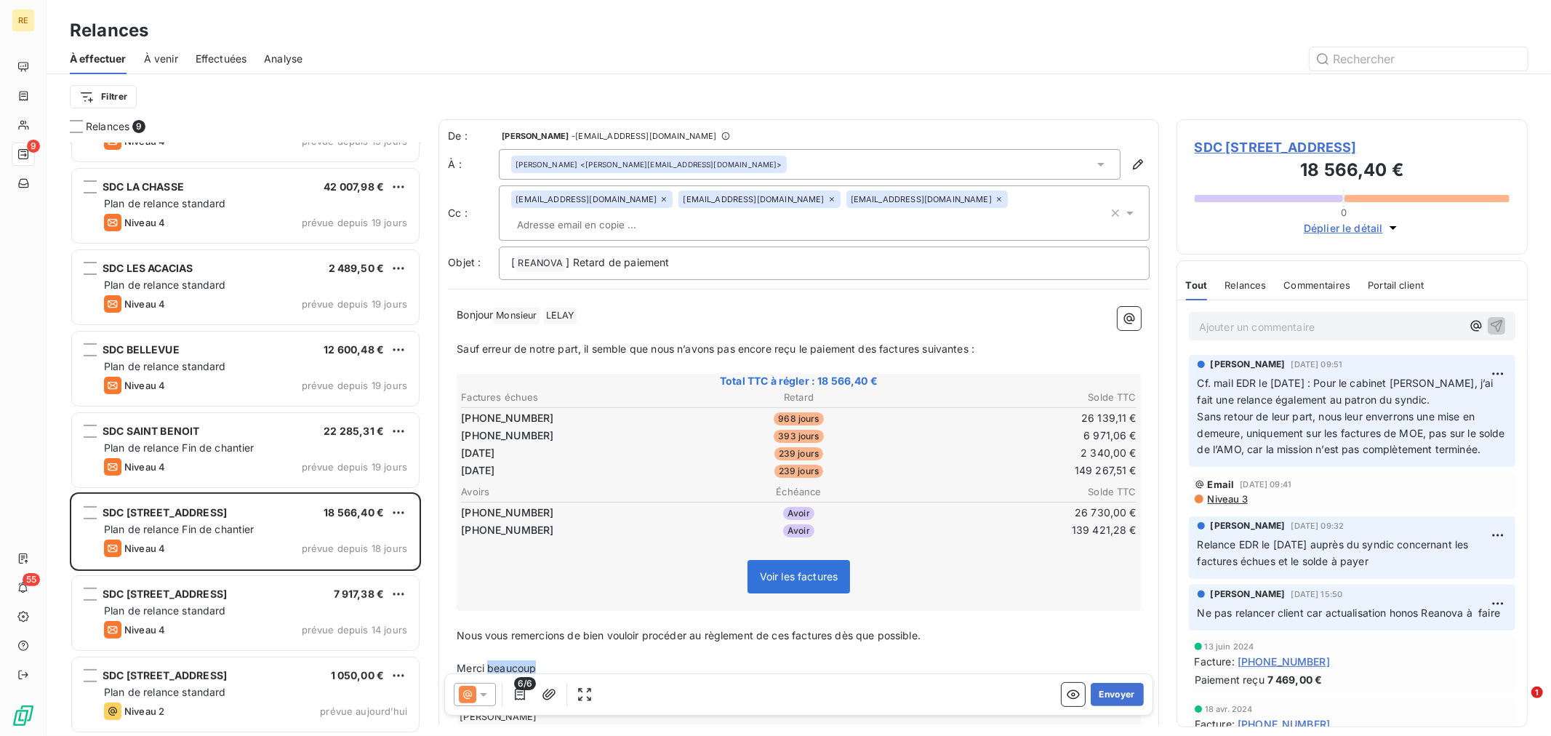
click at [492, 662] on span "Merci beaucoup" at bounding box center [496, 668] width 79 height 12
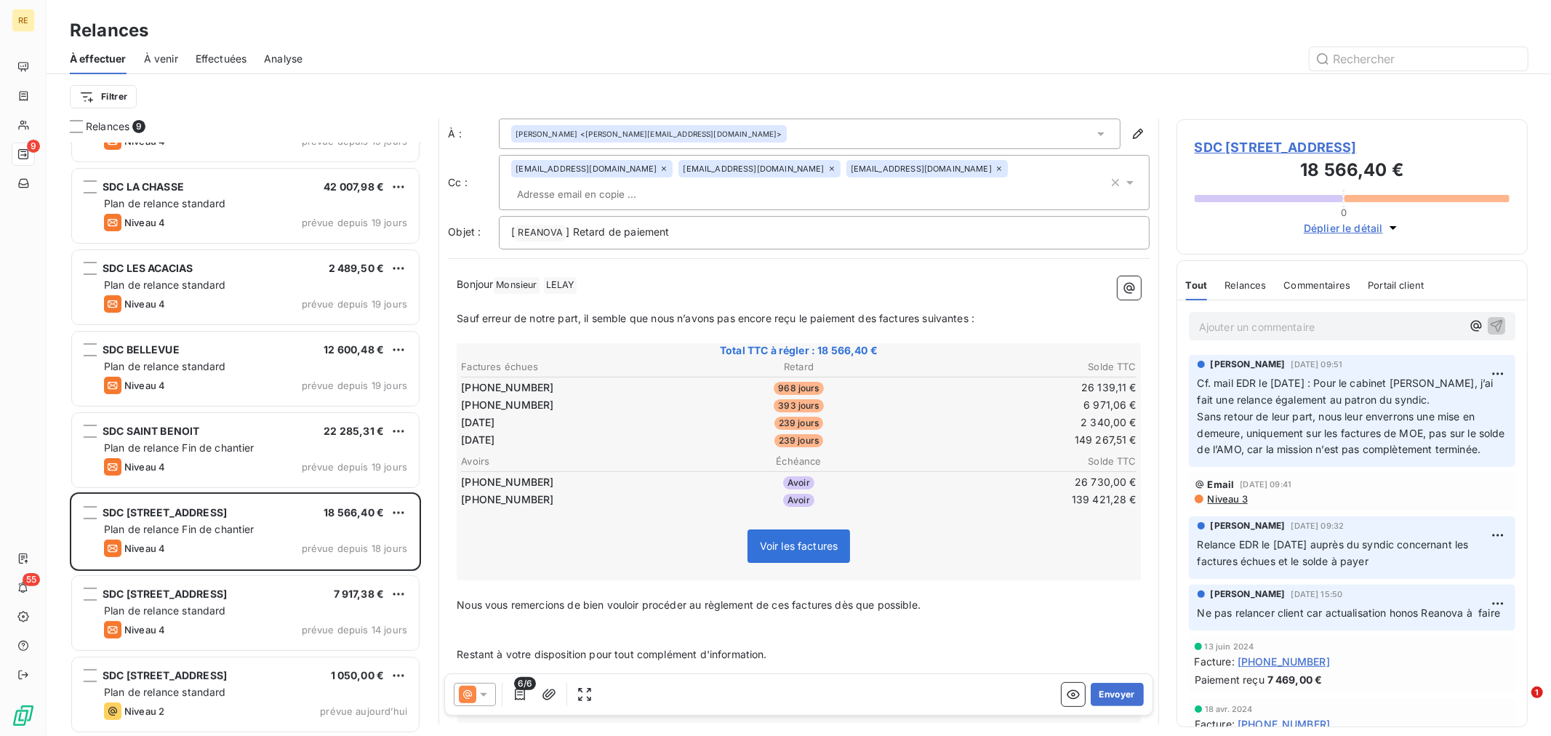
scroll to position [77, 0]
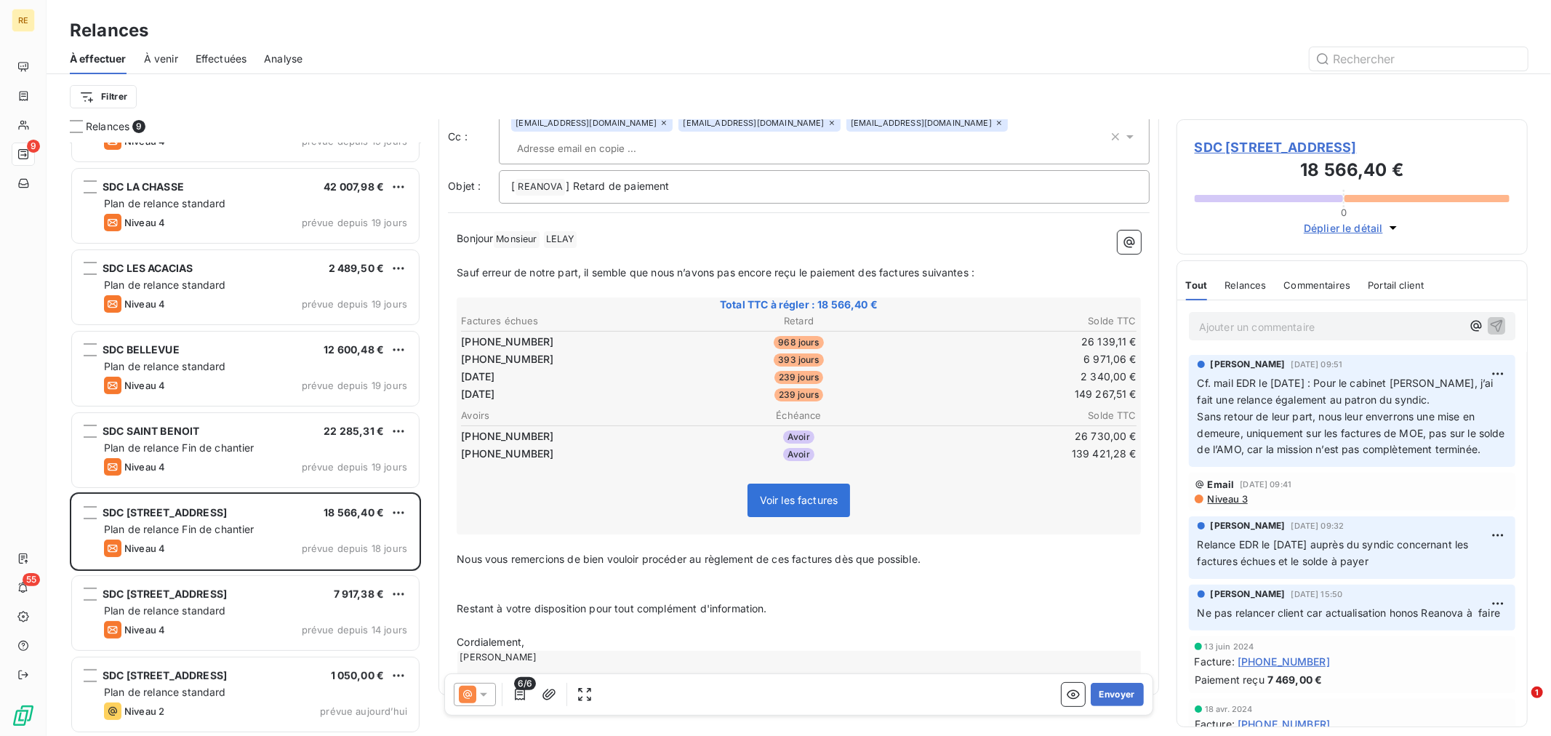
click at [557, 634] on p "Cordialement," at bounding box center [799, 642] width 684 height 17
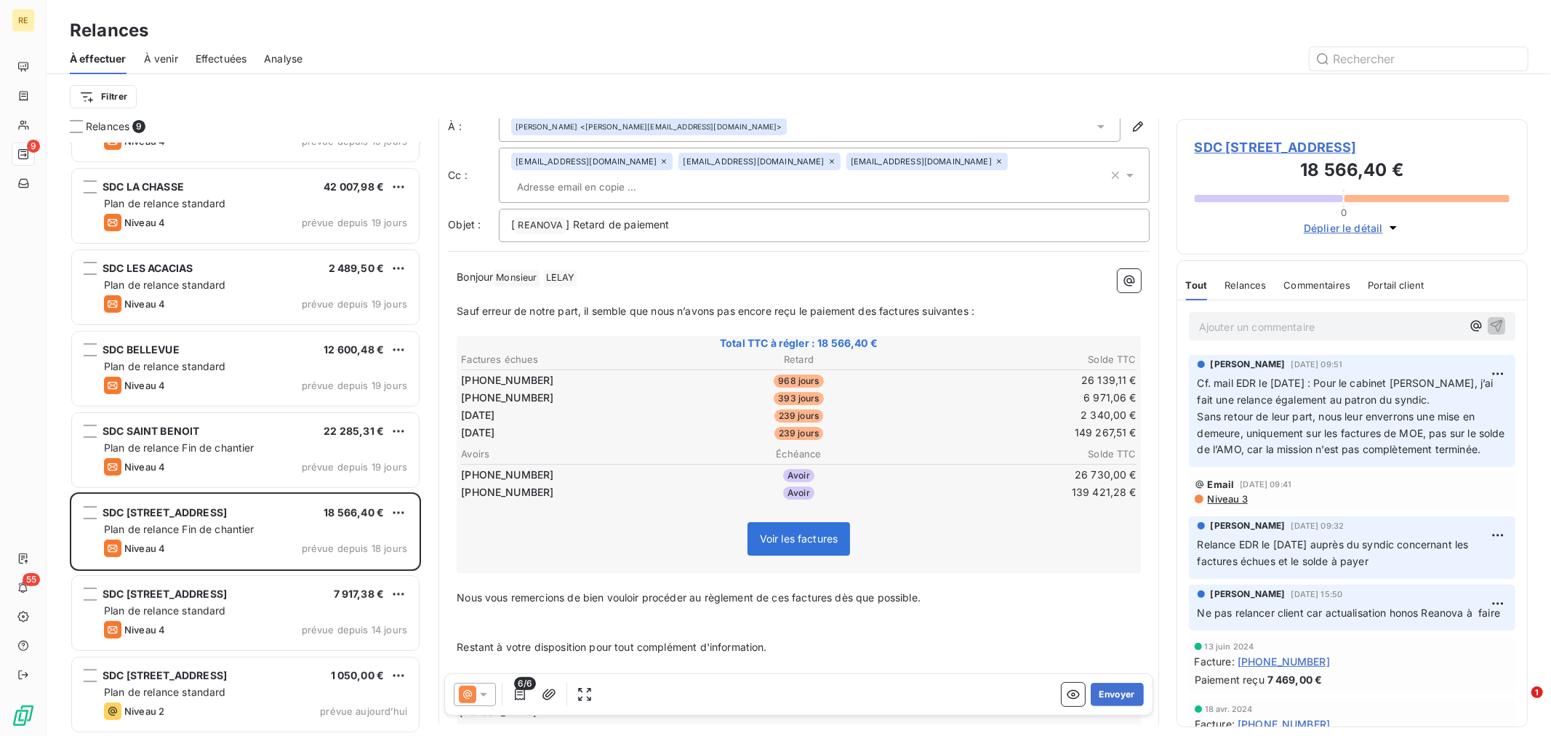
scroll to position [0, 0]
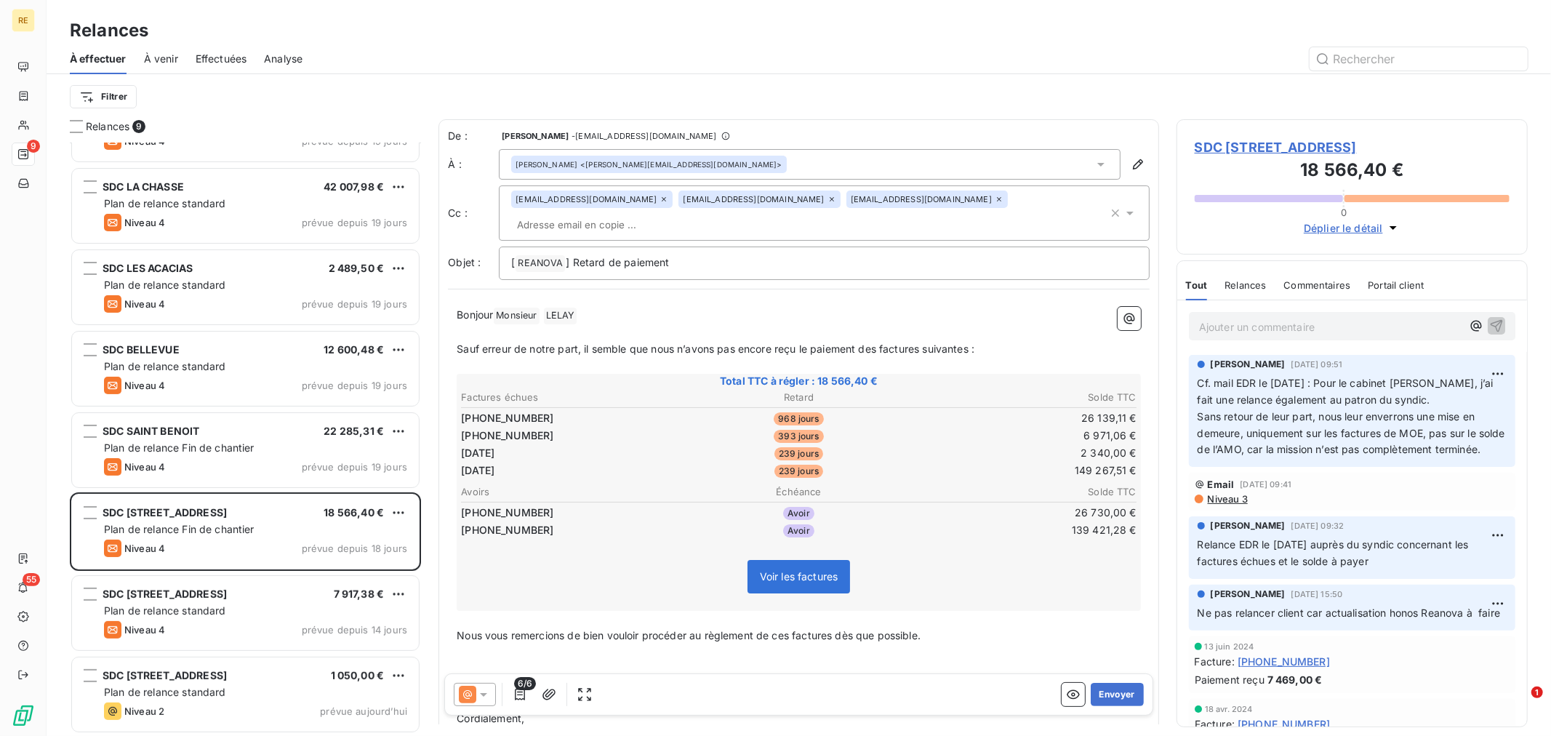
click at [997, 201] on icon at bounding box center [999, 199] width 4 height 4
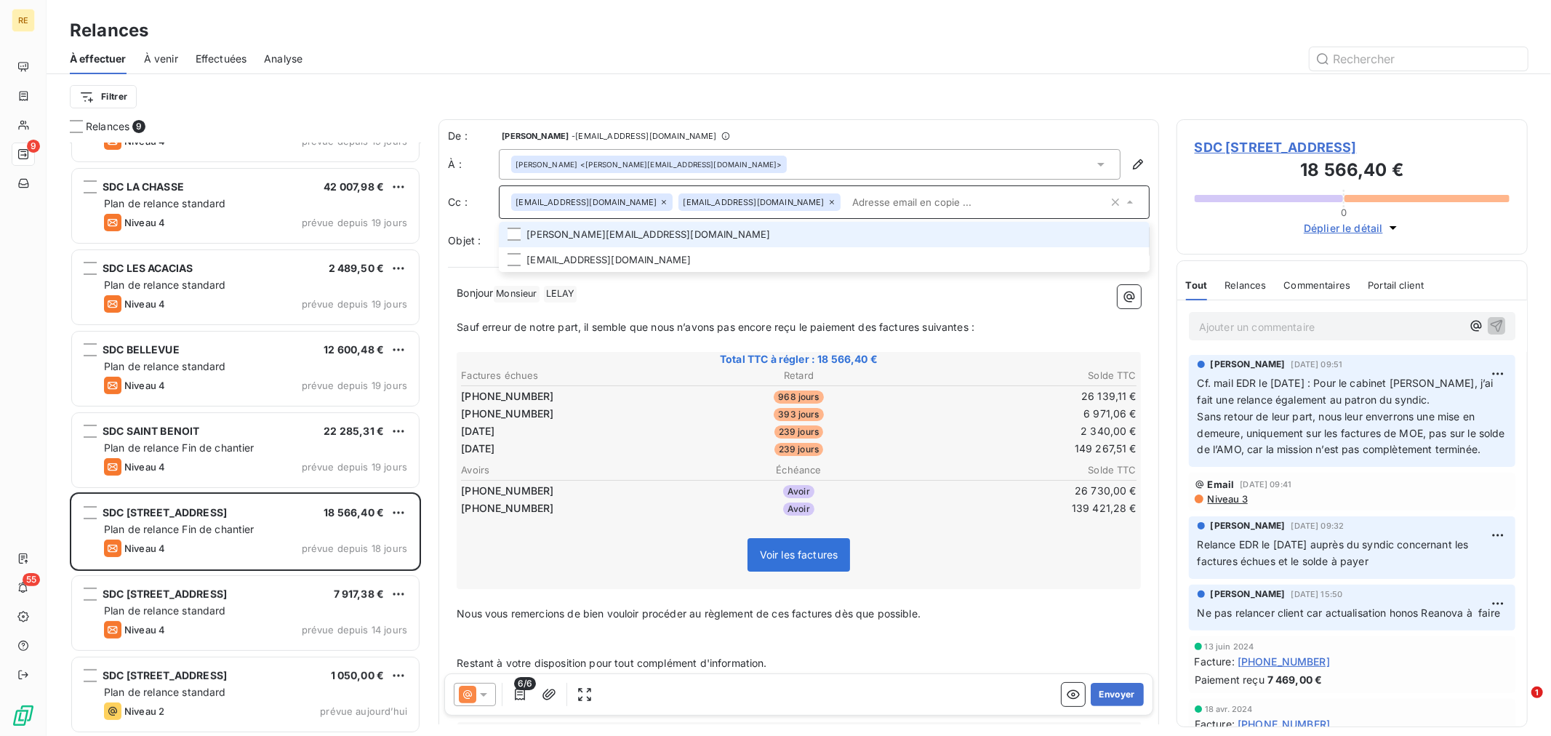
click at [718, 235] on li "[PERSON_NAME][EMAIL_ADDRESS][DOMAIN_NAME]" at bounding box center [824, 234] width 651 height 25
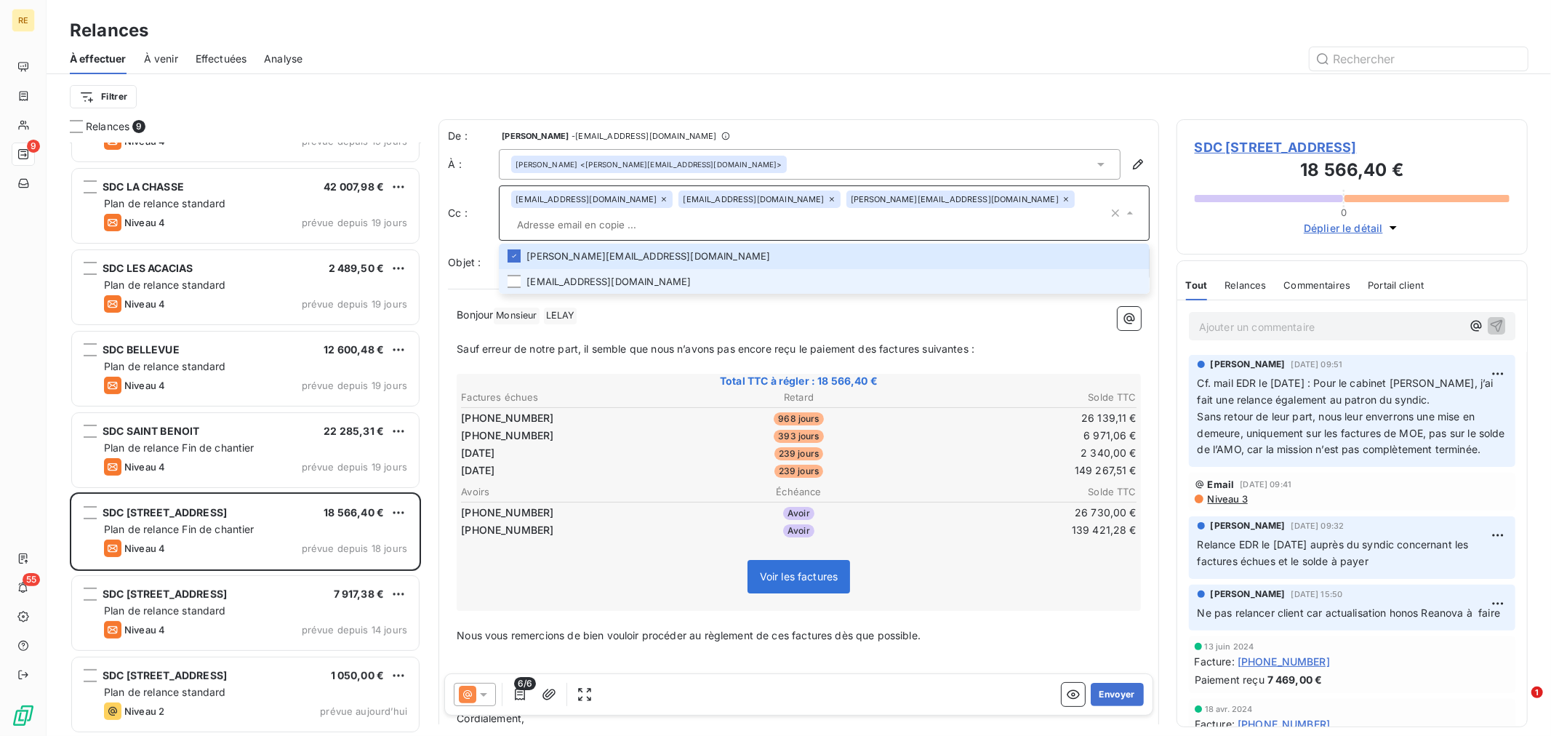
click at [682, 269] on li "[EMAIL_ADDRESS][DOMAIN_NAME]" at bounding box center [824, 281] width 651 height 25
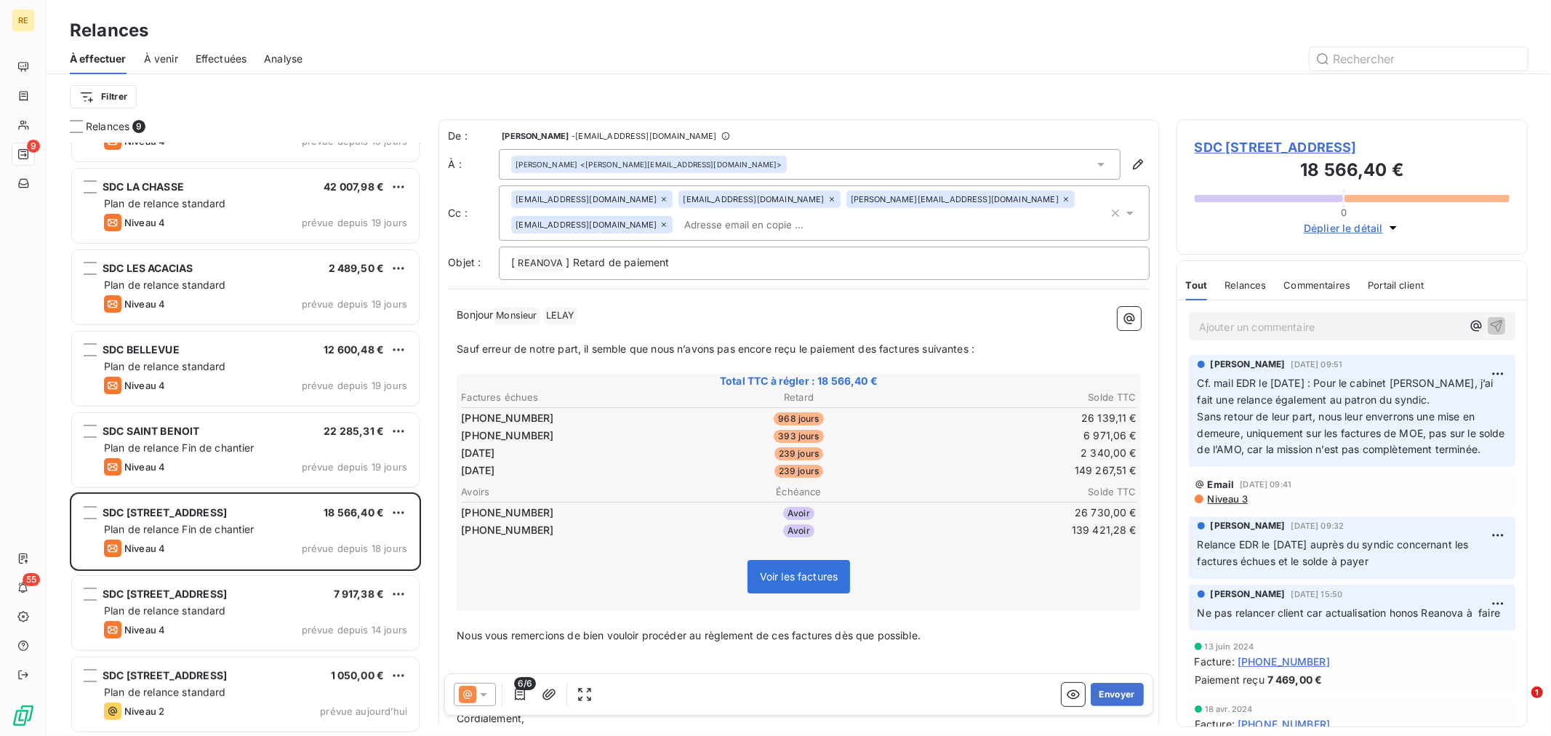
click at [801, 344] on span "Sauf erreur de notre part, il semble que nous n’avons pas encore reçu le paieme…" at bounding box center [716, 349] width 518 height 12
click at [796, 269] on div "[ REANOVA ﻿ ] Retard de paiement" at bounding box center [824, 263] width 651 height 33
click at [795, 263] on p "[ REANOVA ﻿ ] Retard de paiement" at bounding box center [824, 263] width 626 height 17
click at [801, 351] on span "Sauf erreur de notre part, il semble que nous n’avons pas encore reçu le paieme…" at bounding box center [716, 349] width 518 height 12
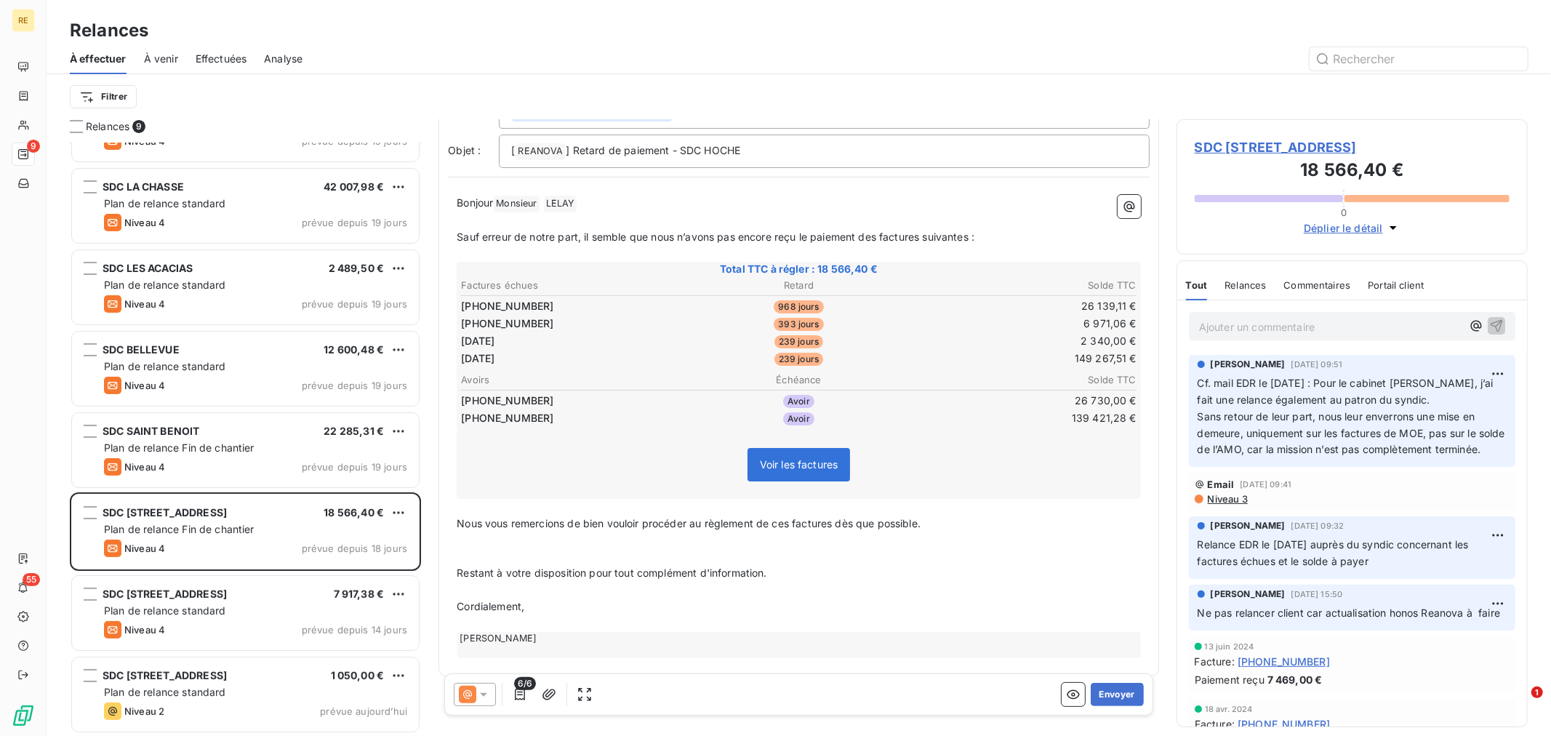
scroll to position [116, 0]
click at [809, 561] on p "Restant à votre disposition pour tout complément d'information." at bounding box center [799, 569] width 684 height 17
click at [889, 528] on p "﻿" at bounding box center [799, 536] width 684 height 17
drag, startPoint x: 842, startPoint y: 506, endPoint x: 934, endPoint y: 519, distance: 92.6
click at [934, 519] on div "Bonjour Monsieur ﻿ [PERSON_NAME] ﻿ ﻿ ﻿ Sauf erreur de notre part, il semble que…" at bounding box center [799, 422] width 684 height 463
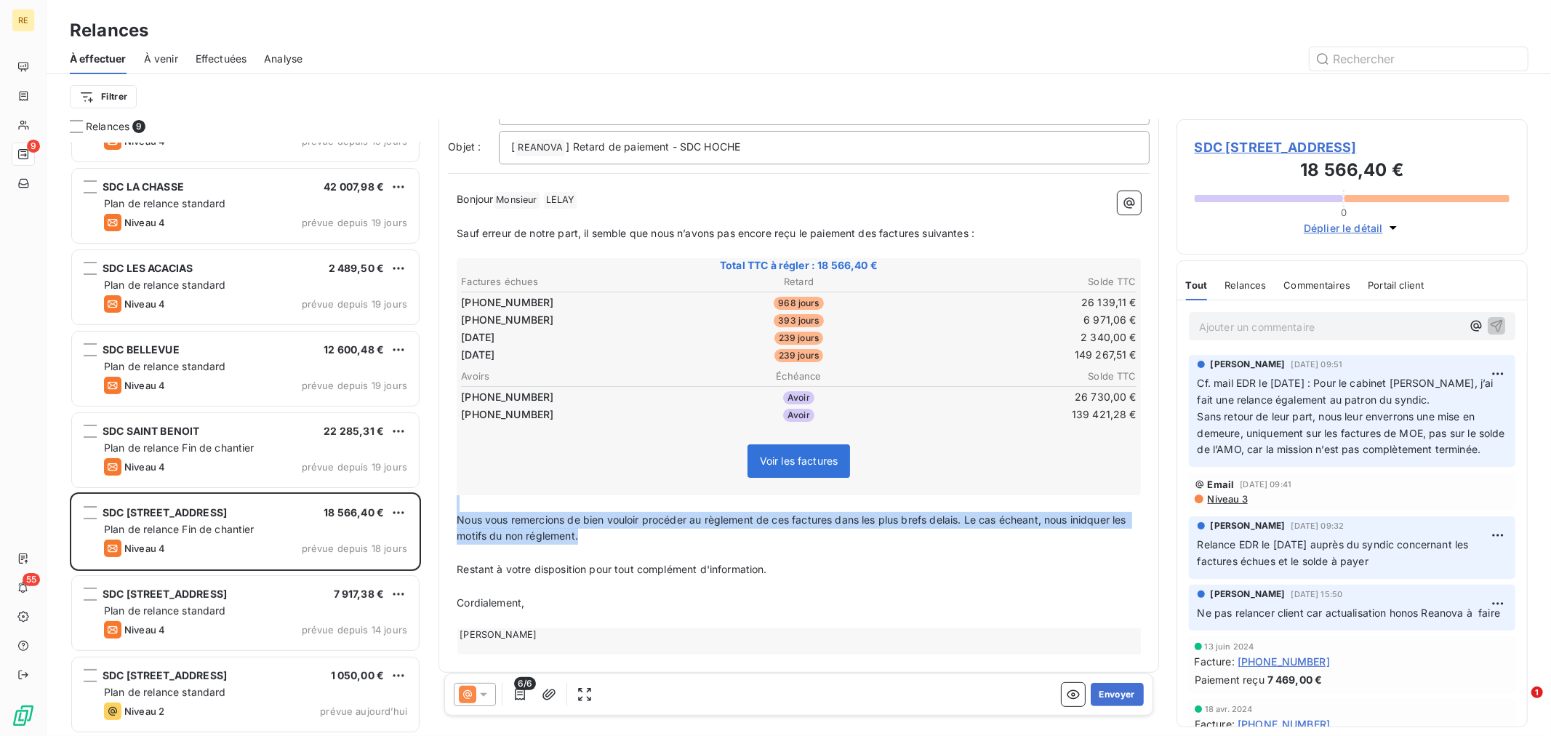
drag, startPoint x: 513, startPoint y: 506, endPoint x: 517, endPoint y: 521, distance: 15.2
click at [442, 498] on div "De : [PERSON_NAME] - [EMAIL_ADDRESS][DOMAIN_NAME] À : [PERSON_NAME] <[PERSON_NA…" at bounding box center [799, 338] width 721 height 669
copy div "﻿ Nous vous remercions de bien vouloir procéder au règlement de ces factures da…"
click at [527, 529] on span "Nous vous remercions de bien vouloir procéder au règlement de ces factures dans…" at bounding box center [793, 527] width 673 height 29
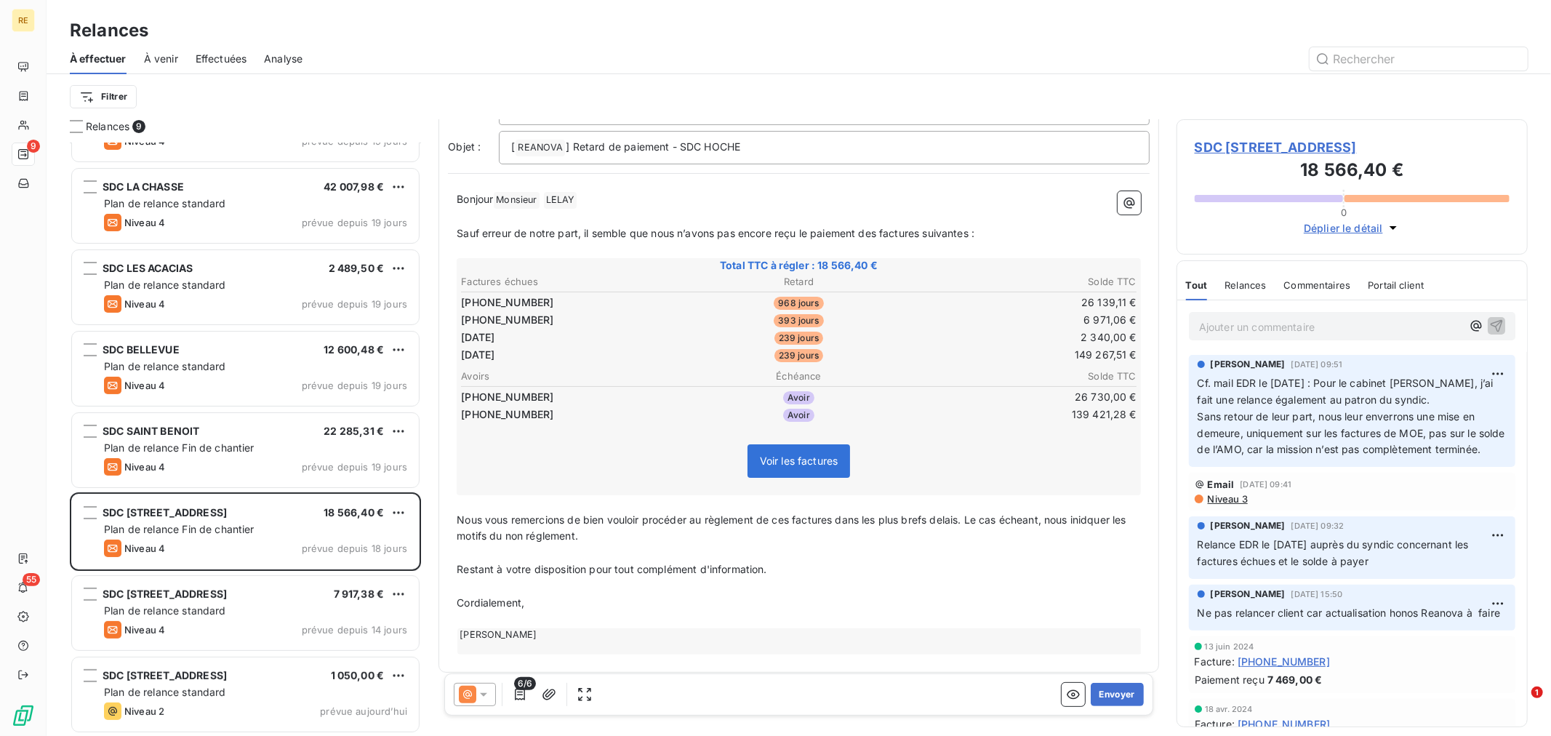
click at [518, 528] on span "Nous vous remercions de bien vouloir procéder au règlement de ces factures dans…" at bounding box center [793, 527] width 673 height 29
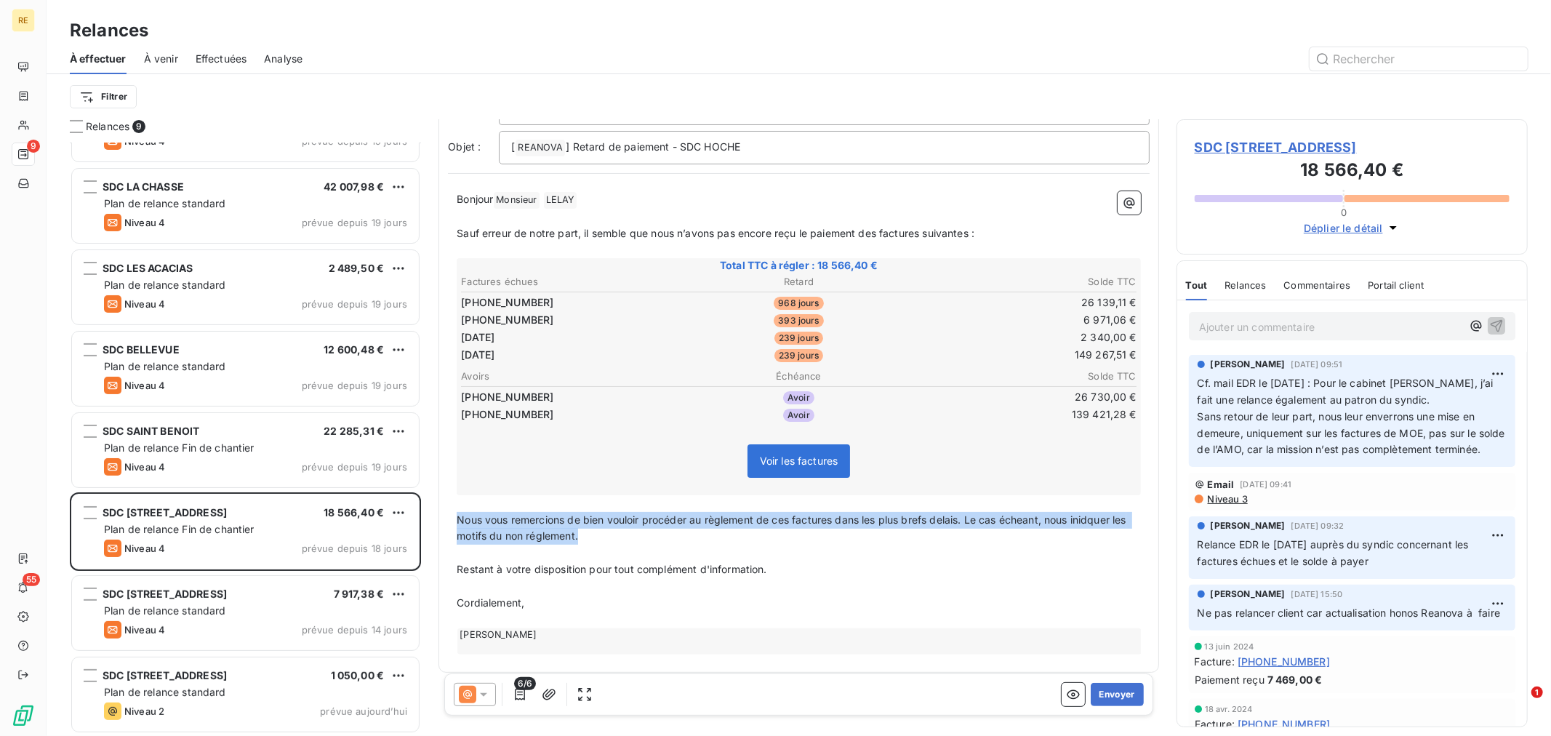
click at [518, 528] on span "Nous vous remercions de bien vouloir procéder au règlement de ces factures dans…" at bounding box center [793, 527] width 673 height 29
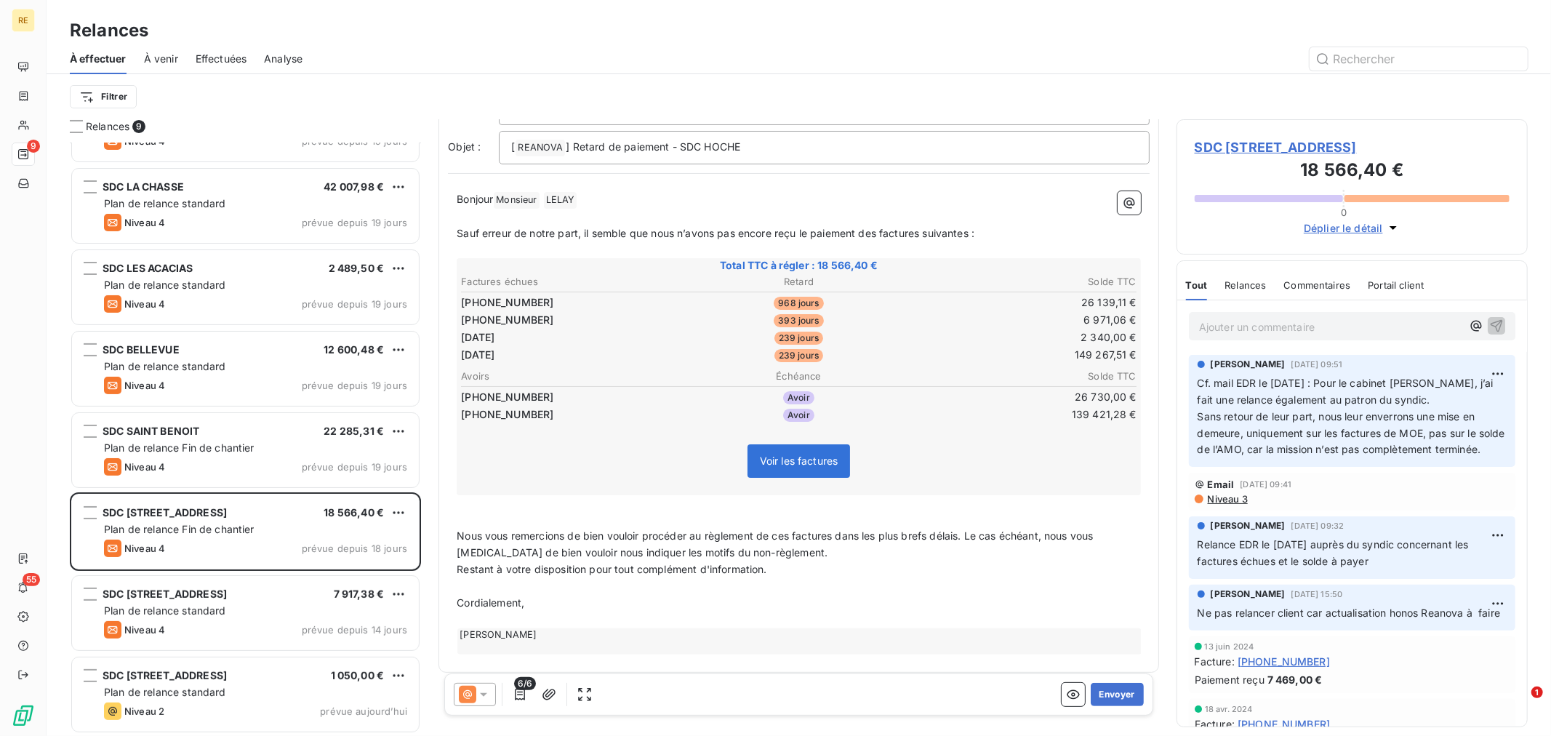
drag, startPoint x: 467, startPoint y: 518, endPoint x: 463, endPoint y: 527, distance: 9.8
click at [467, 519] on div "Bonjour Monsieur ﻿ [PERSON_NAME] ﻿ ﻿ ﻿ Sauf erreur de notre part, il semble que…" at bounding box center [799, 422] width 684 height 463
click at [455, 528] on div "Bonjour Monsieur ﻿ [PERSON_NAME] ﻿ ﻿ ﻿ Sauf erreur de notre part, il semble que…" at bounding box center [799, 423] width 702 height 481
click at [458, 533] on span "Nous vous remercions de bien vouloir procéder au règlement de ces factures dans…" at bounding box center [776, 543] width 639 height 29
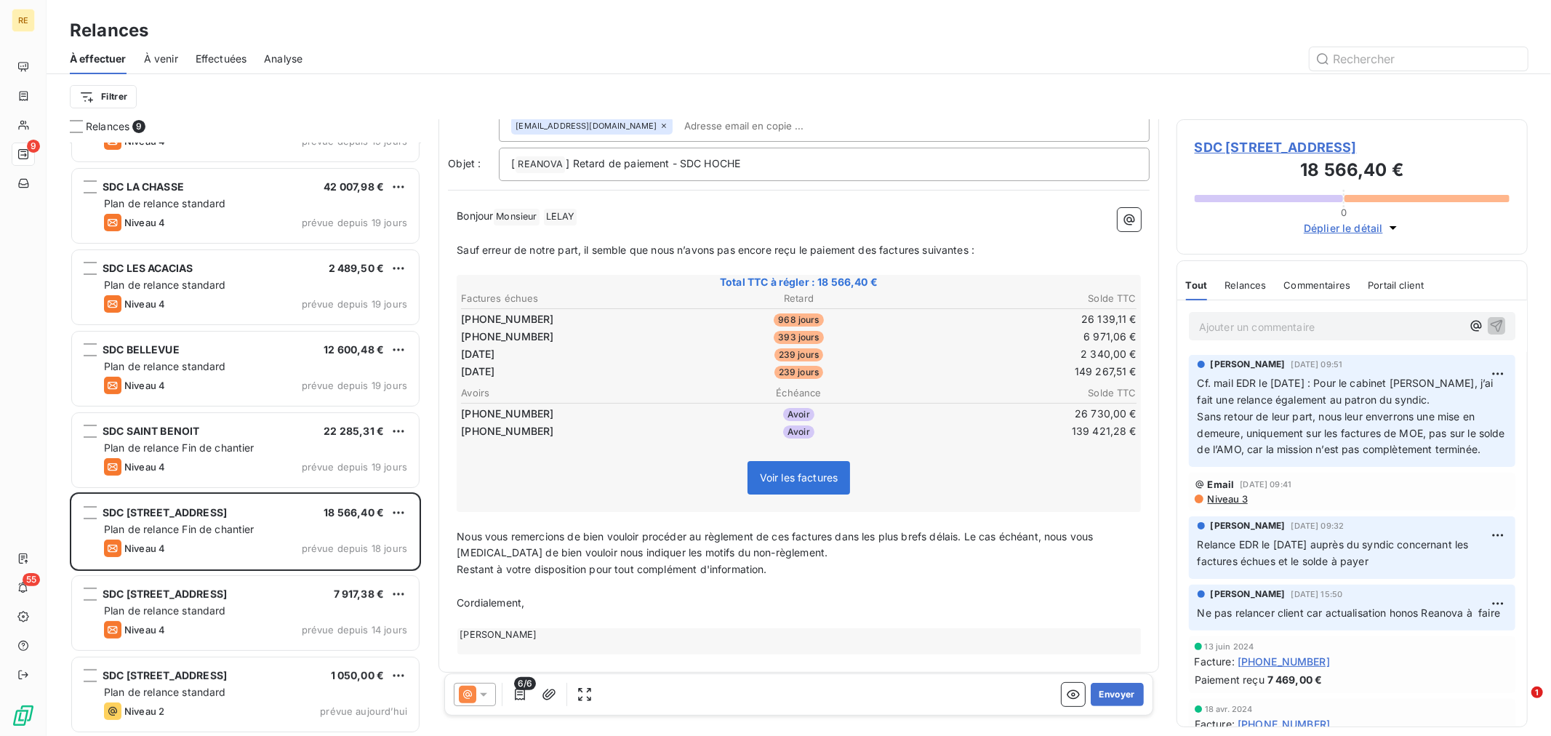
click at [786, 541] on p "Nous vous remercions de bien vouloir procéder au règlement de ces factures dans…" at bounding box center [799, 545] width 684 height 33
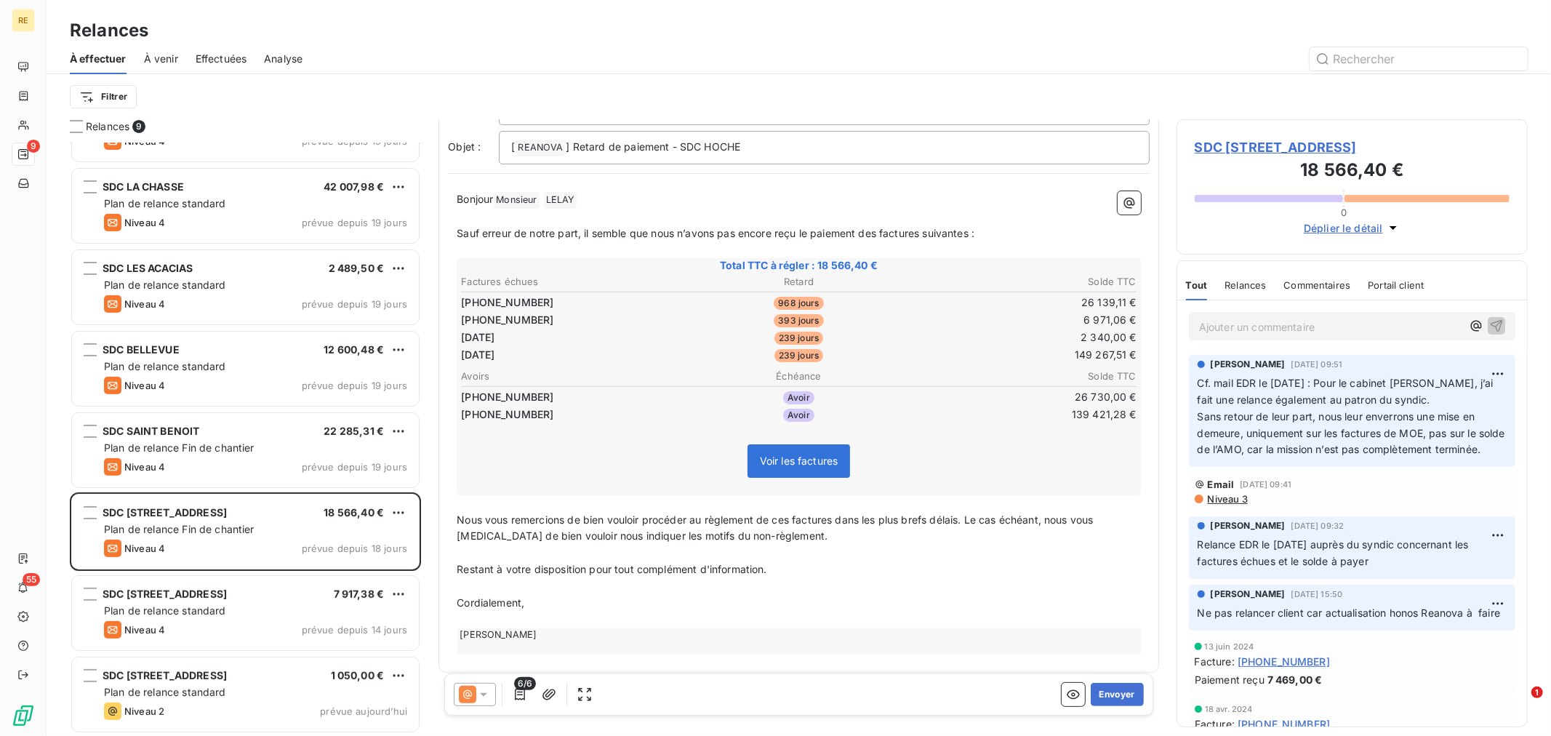
scroll to position [0, 0]
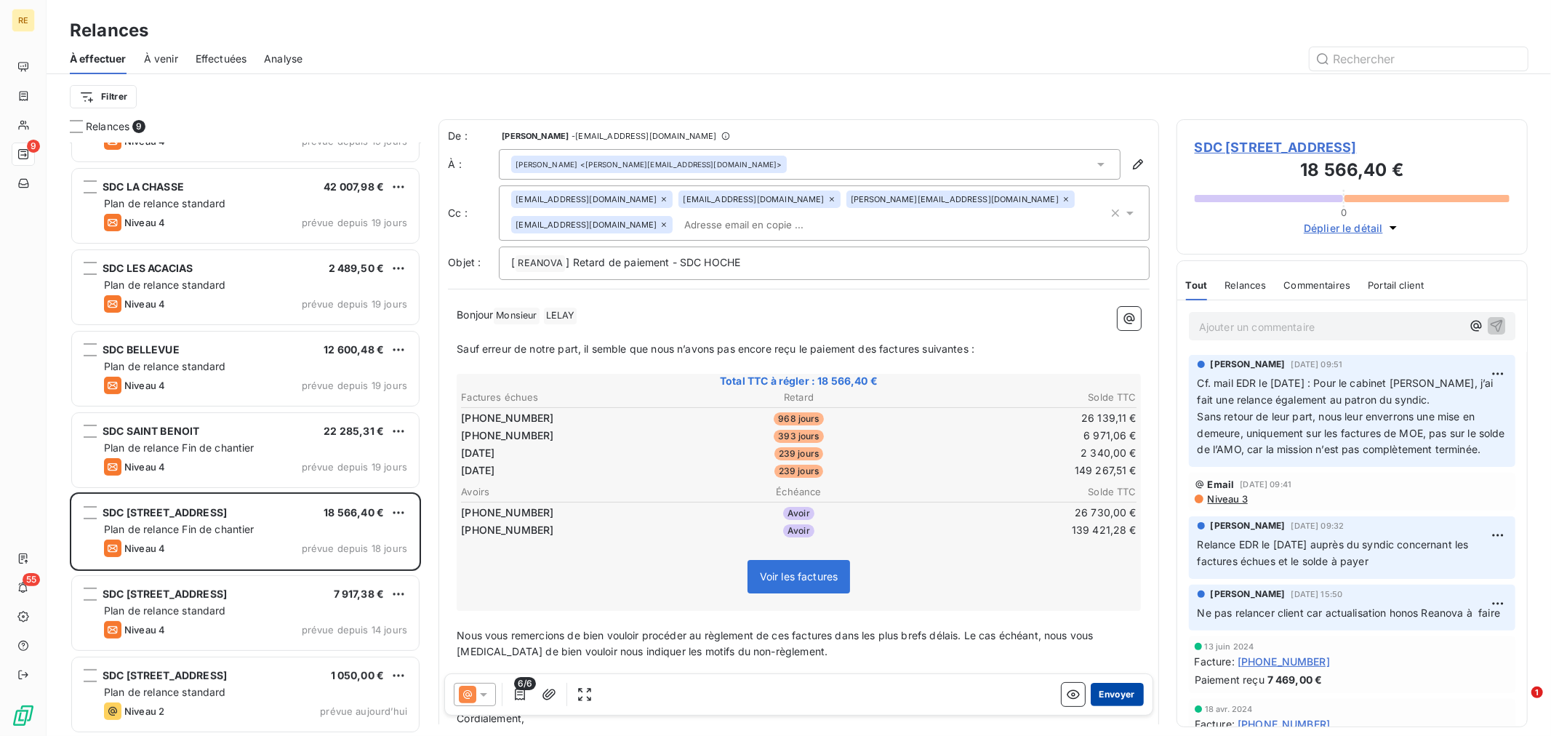
click at [1100, 689] on button "Envoyer" at bounding box center [1117, 694] width 53 height 23
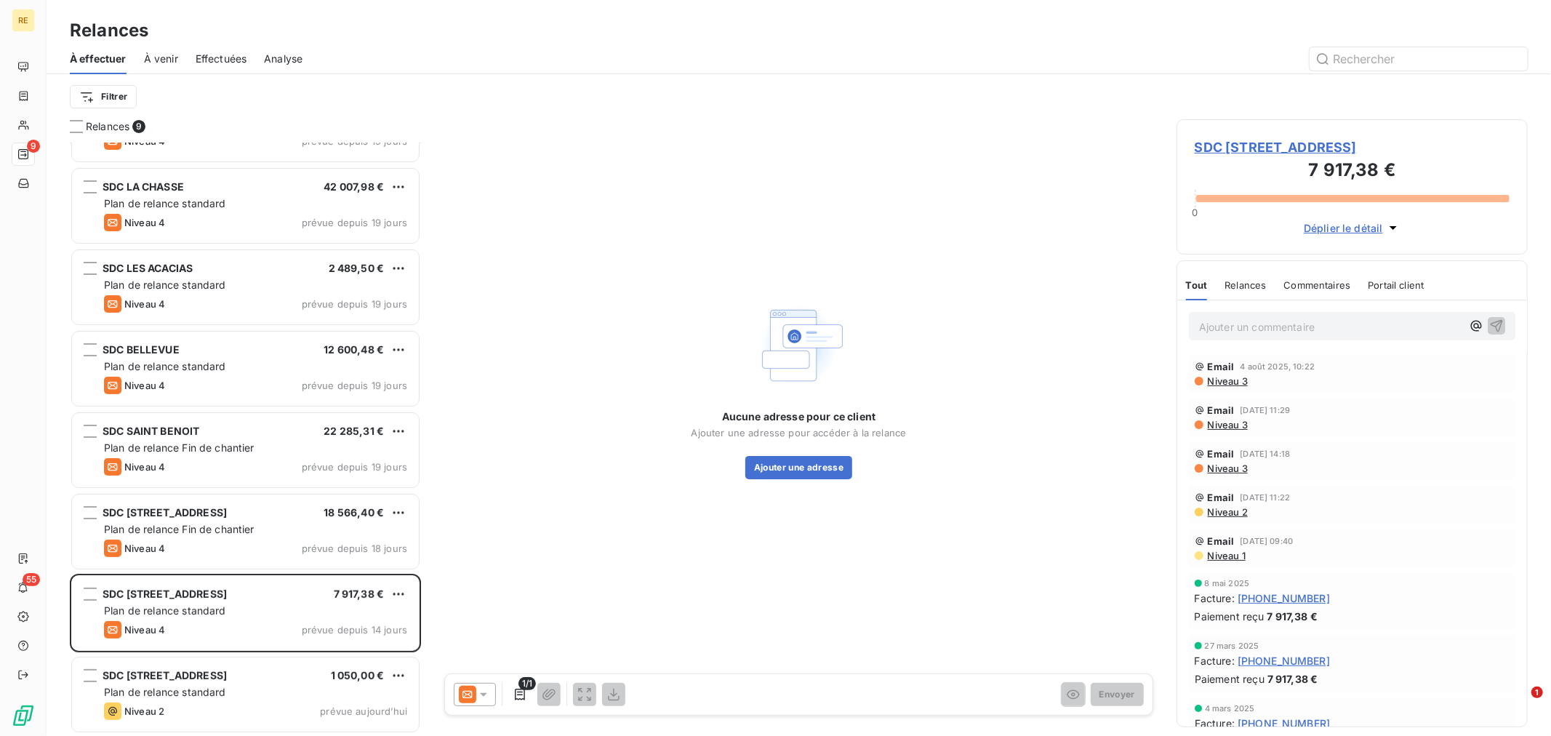
scroll to position [58, 0]
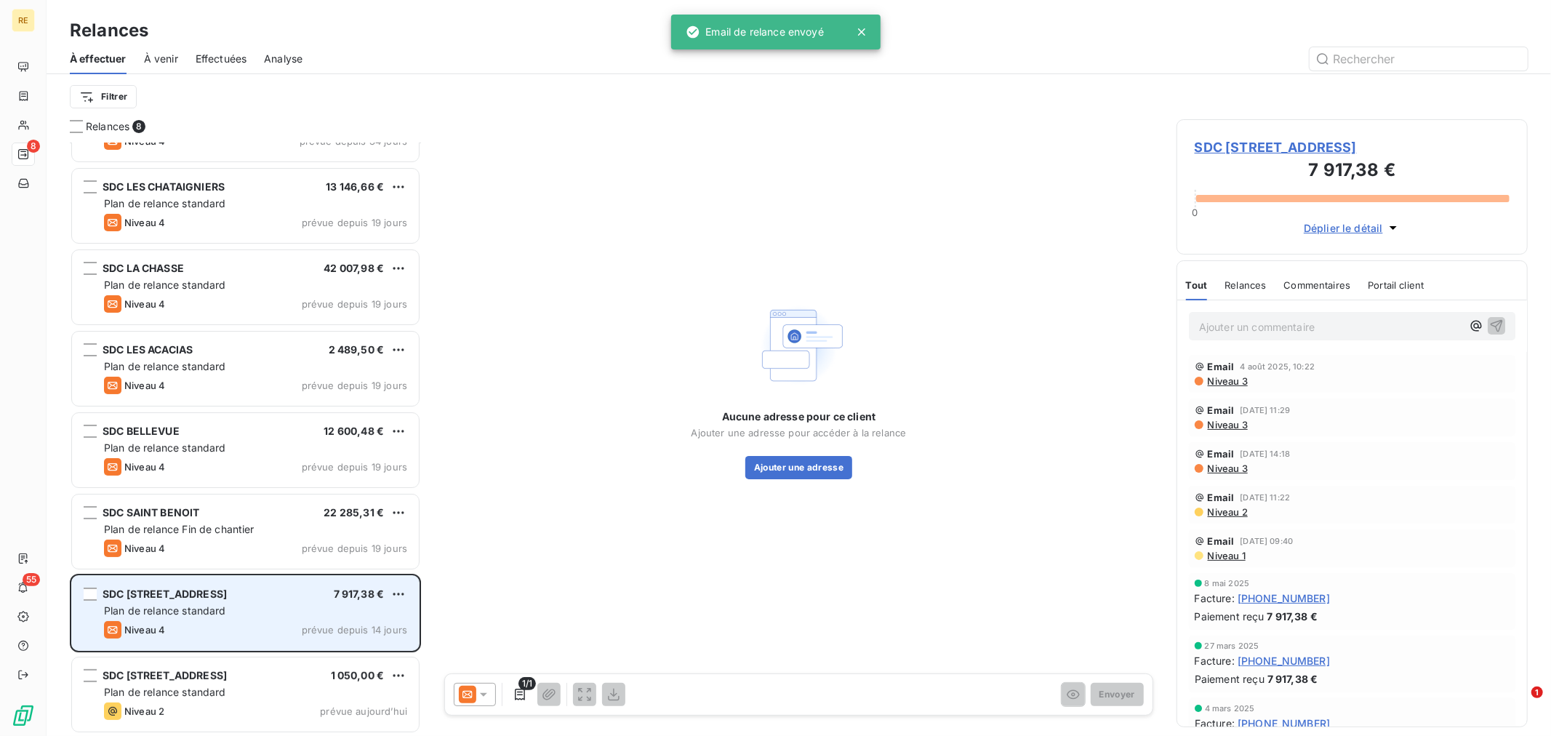
click at [205, 580] on div "SDC [STREET_ADDRESS] 7 917,38 € Plan de relance standard Niveau 4 prévue depuis…" at bounding box center [245, 613] width 347 height 74
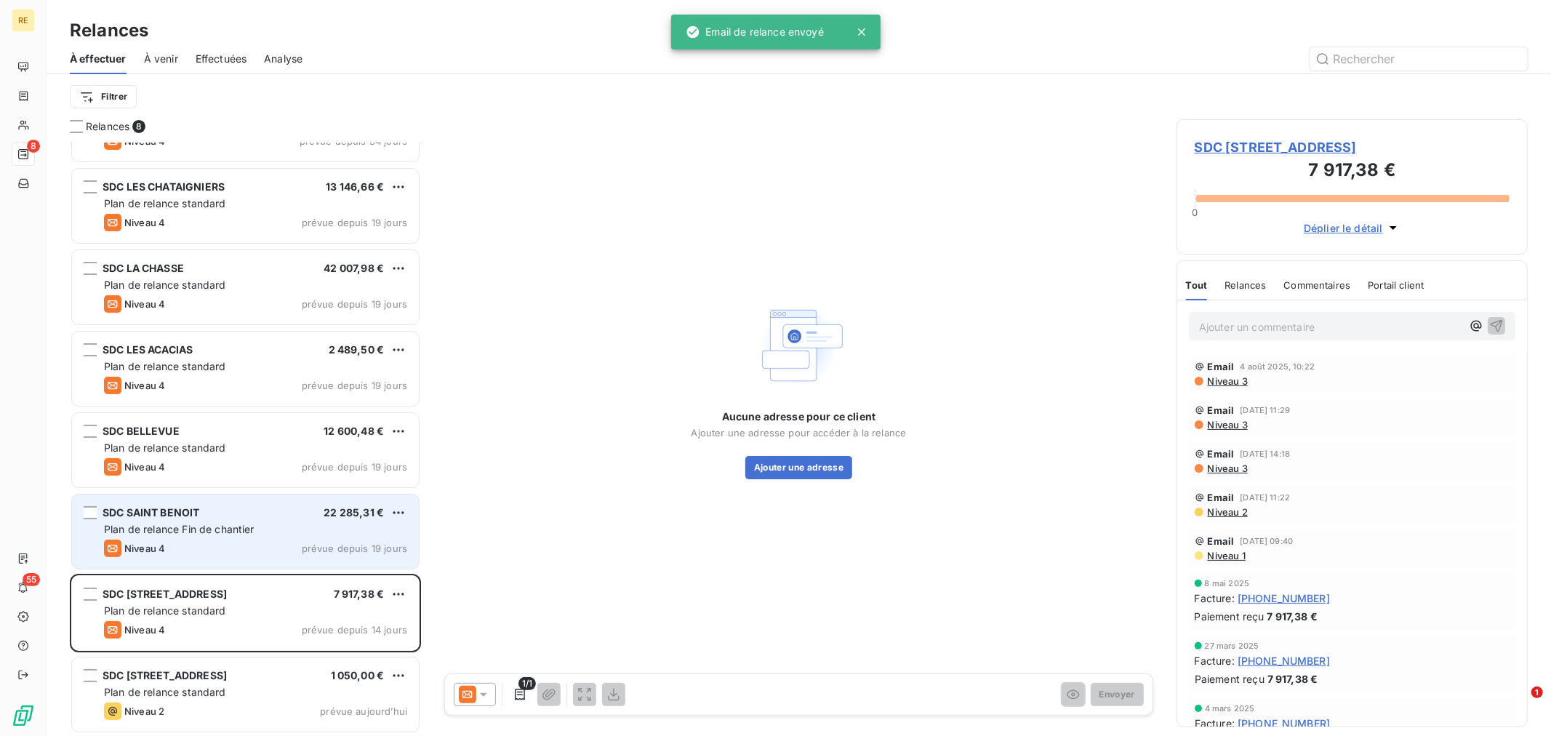
click at [204, 541] on div "Niveau 4 prévue depuis 19 jours" at bounding box center [255, 548] width 303 height 17
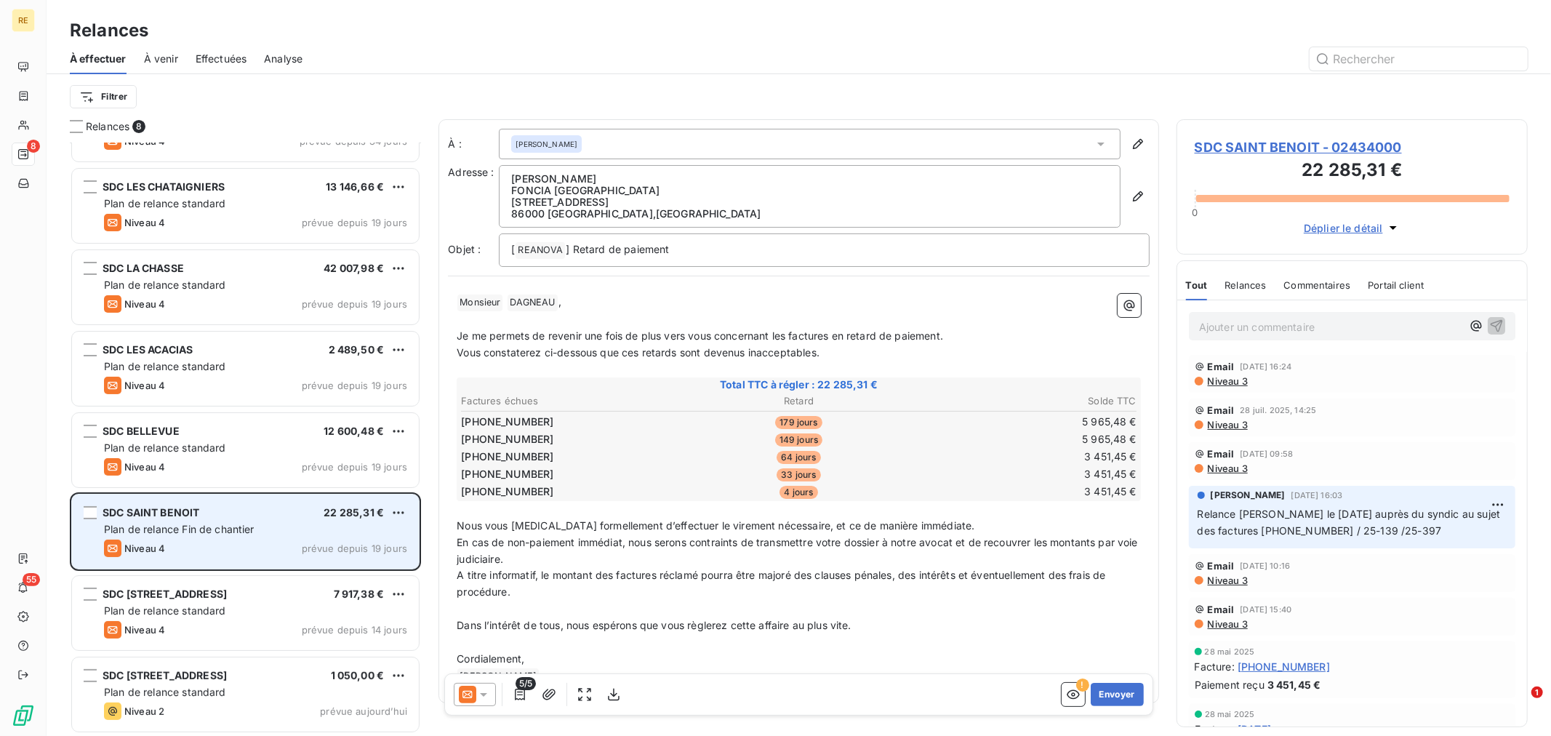
click at [303, 543] on span "prévue depuis 19 jours" at bounding box center [354, 549] width 105 height 12
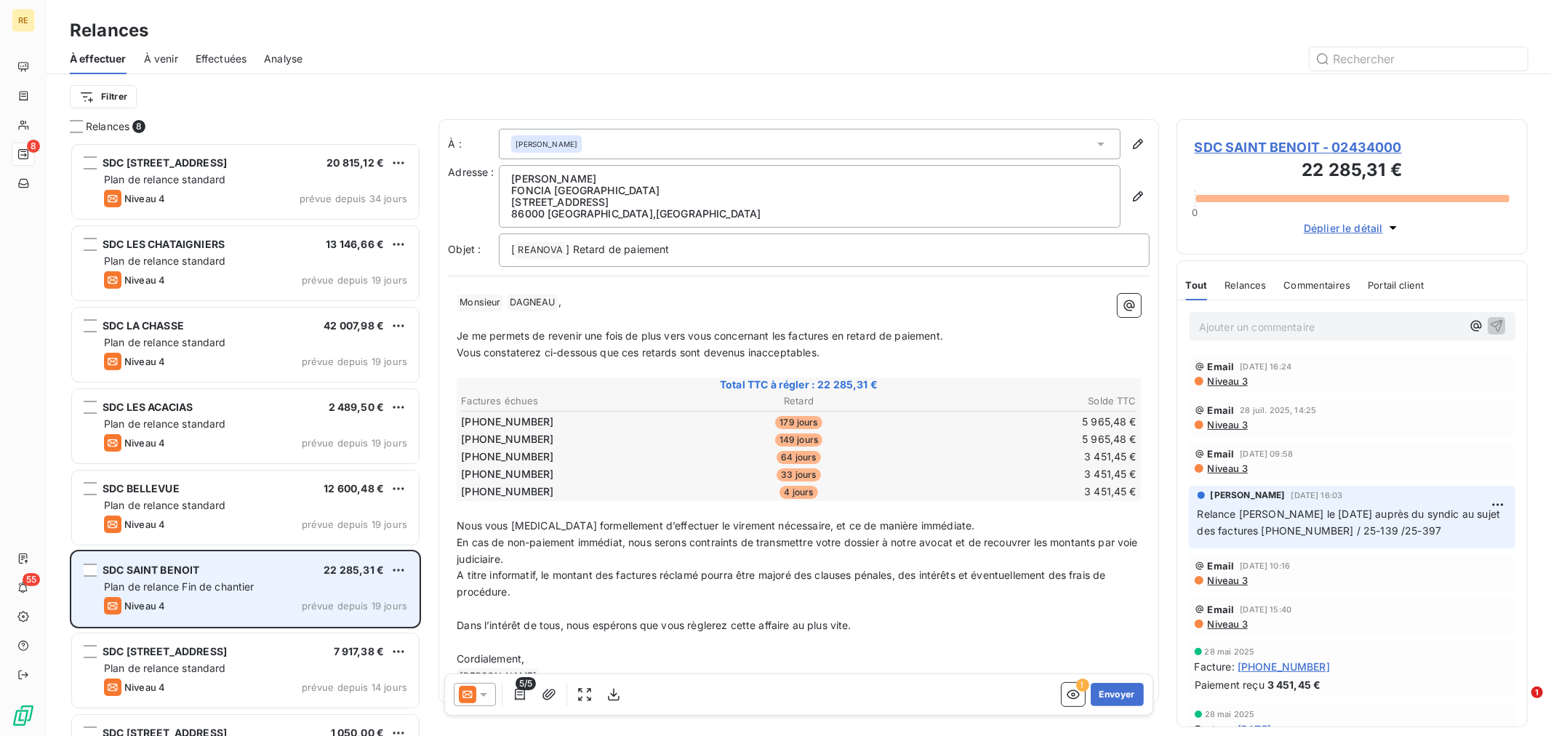
click at [111, 609] on icon "grid" at bounding box center [112, 605] width 17 height 17
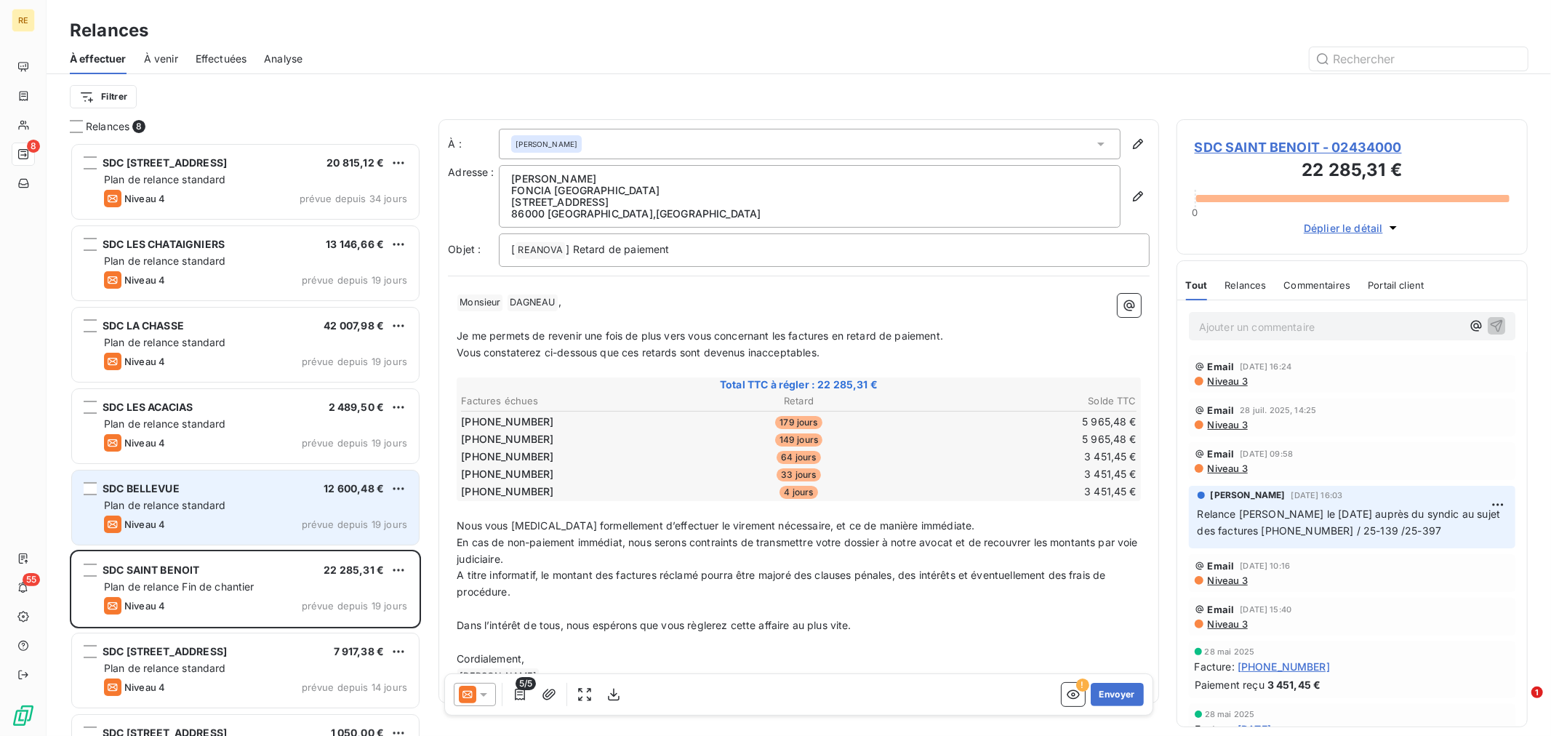
click at [201, 503] on span "Plan de relance standard" at bounding box center [165, 505] width 122 height 12
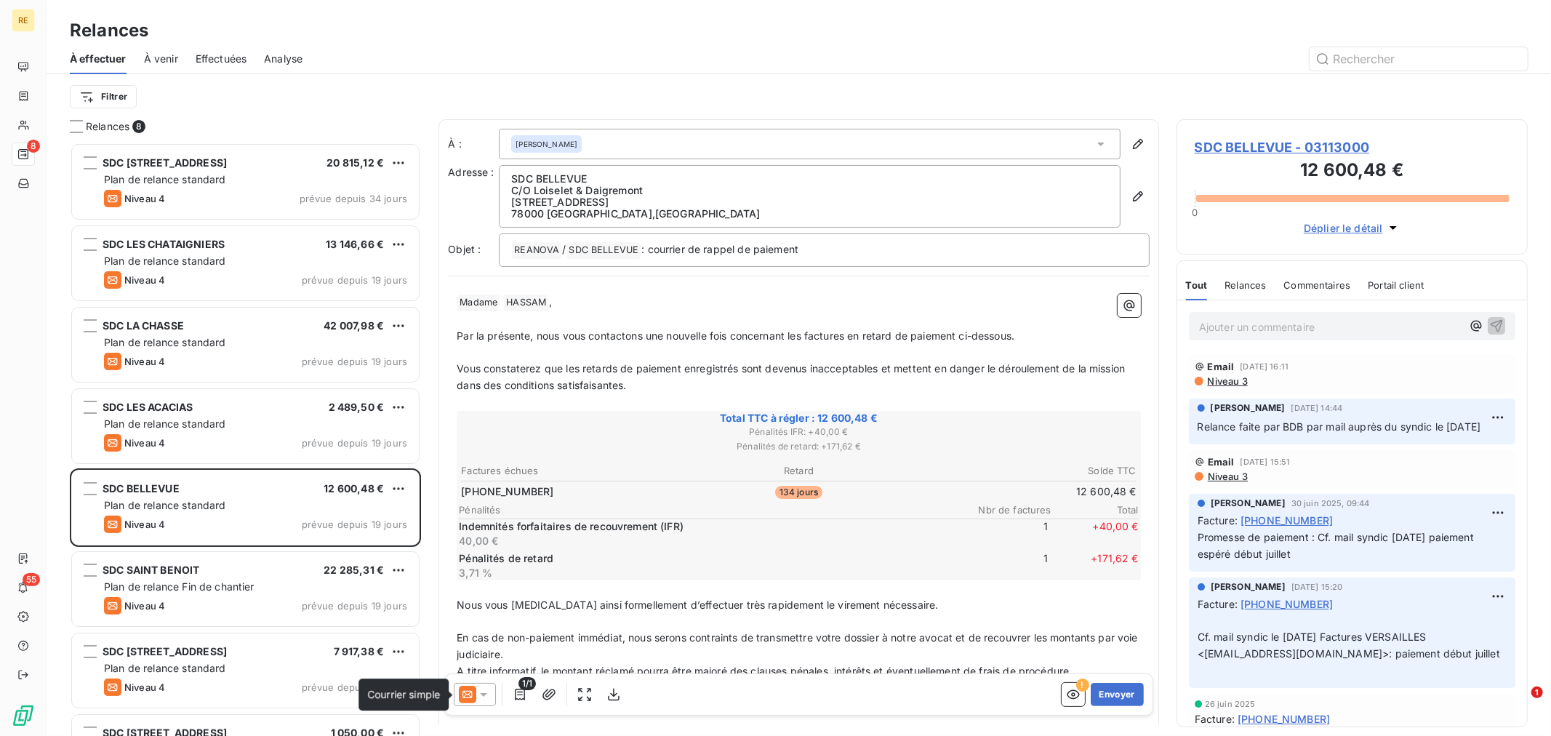
click at [466, 697] on icon at bounding box center [467, 694] width 17 height 17
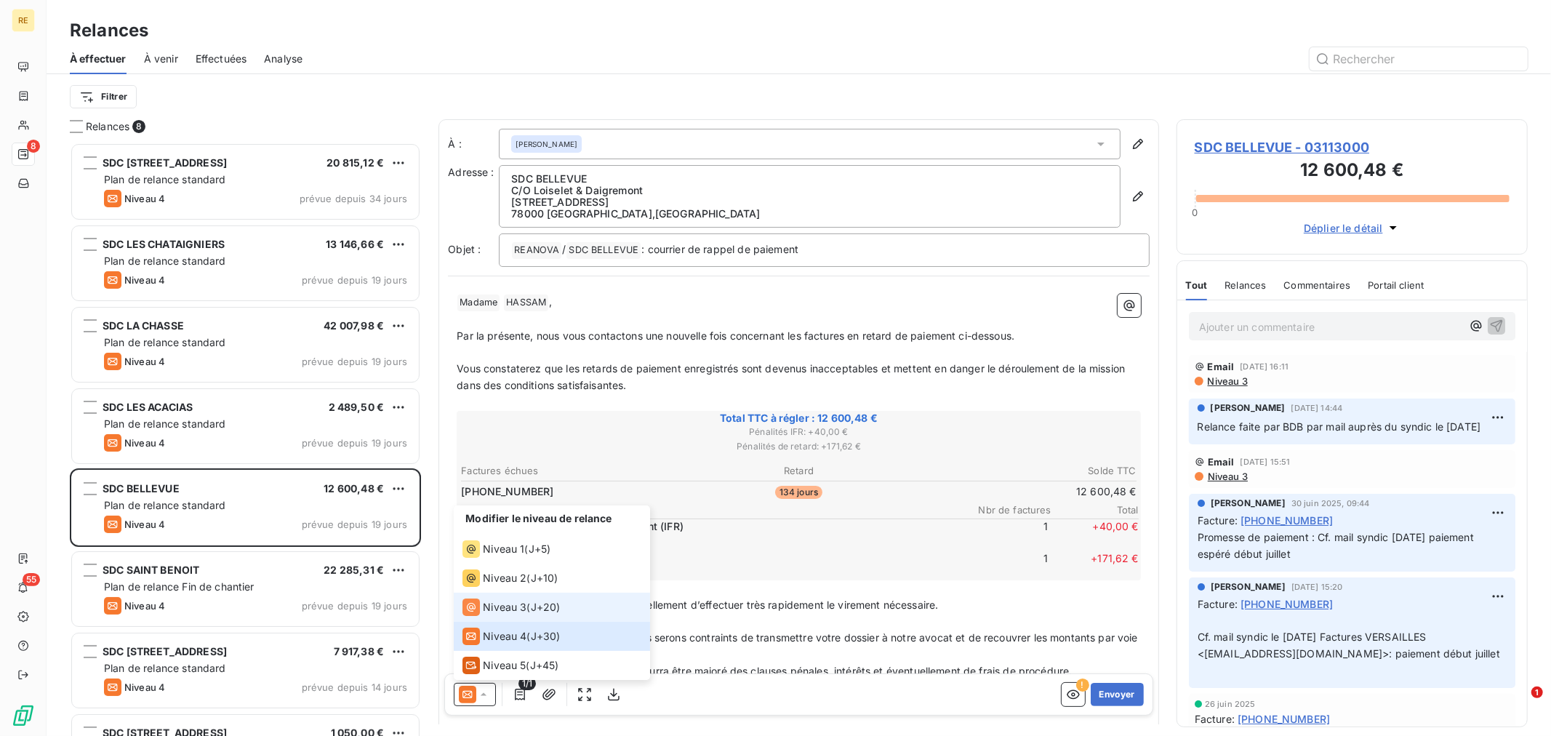
click at [525, 601] on span "Niveau 3" at bounding box center [505, 607] width 44 height 15
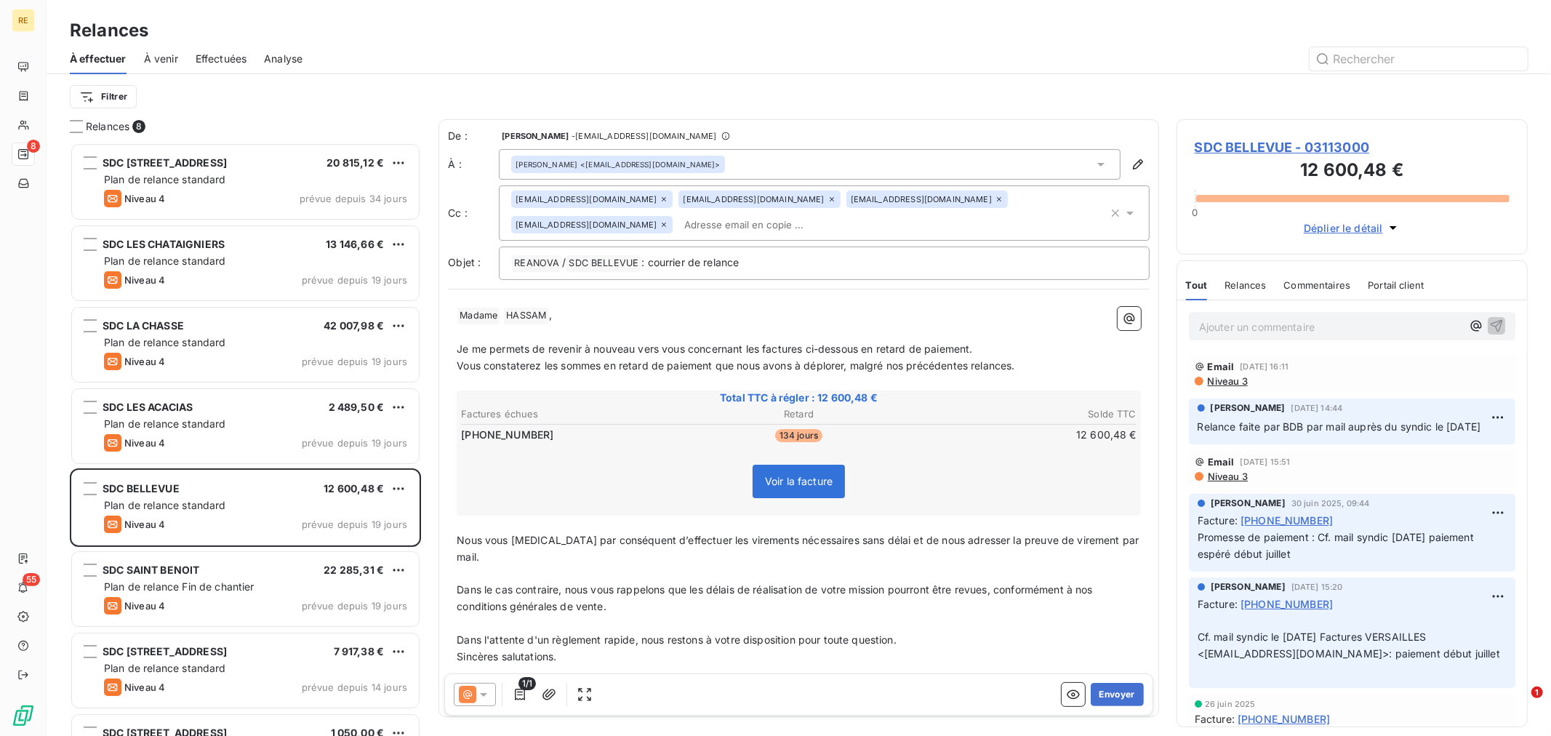
click at [668, 220] on icon at bounding box center [664, 224] width 9 height 9
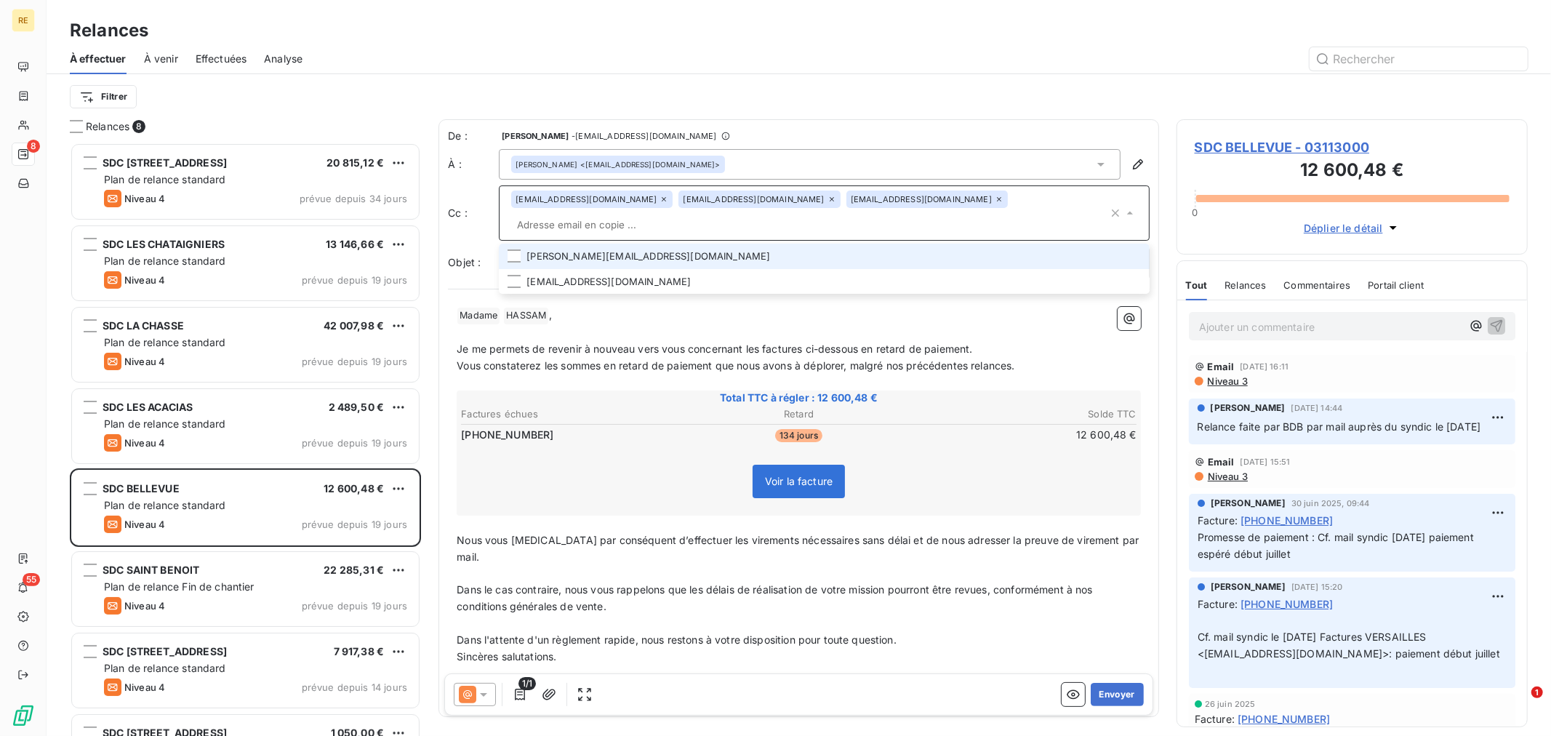
click at [995, 202] on icon at bounding box center [999, 199] width 9 height 9
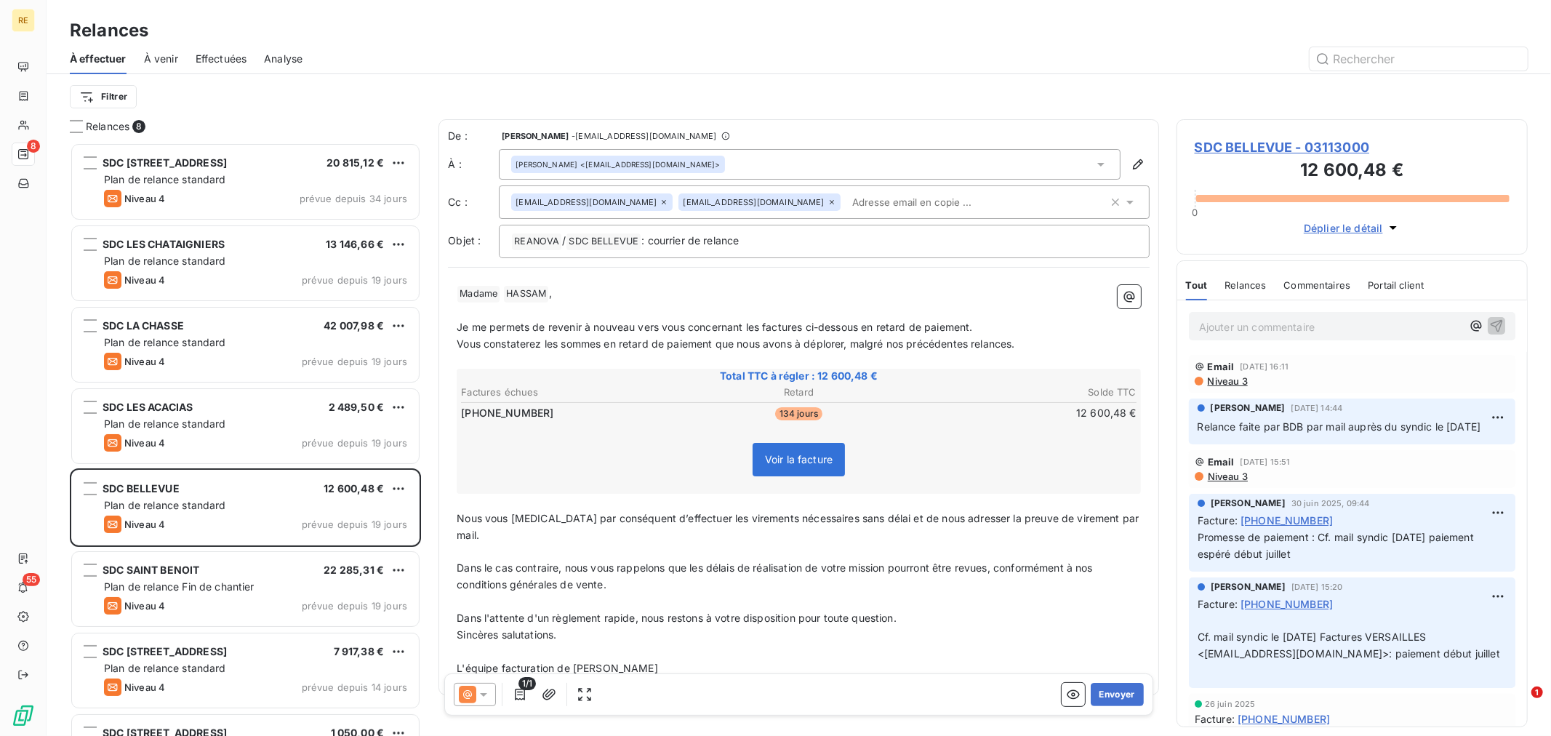
click at [847, 199] on input "text" at bounding box center [930, 202] width 168 height 22
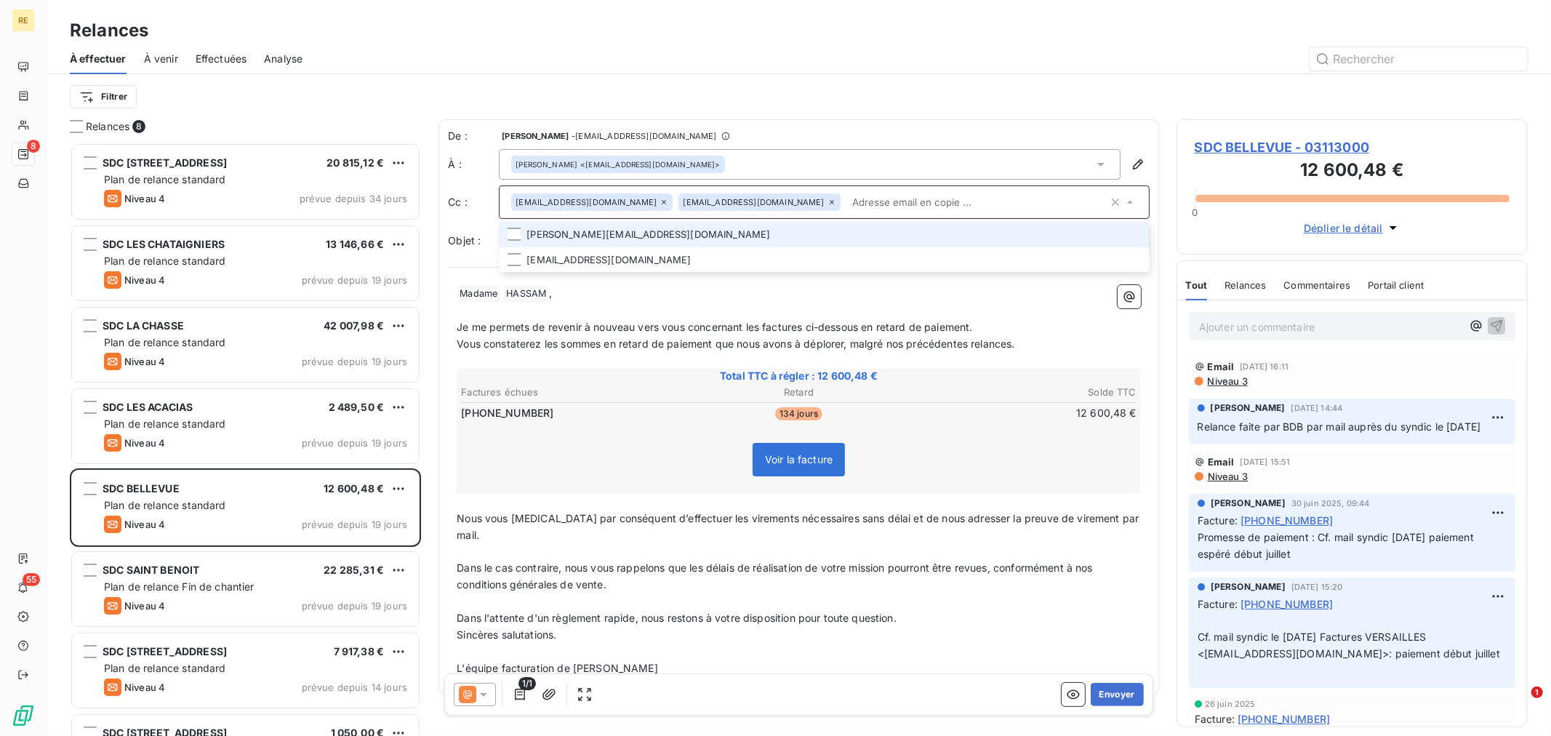
click at [651, 228] on li "[PERSON_NAME][EMAIL_ADDRESS][DOMAIN_NAME]" at bounding box center [824, 234] width 651 height 25
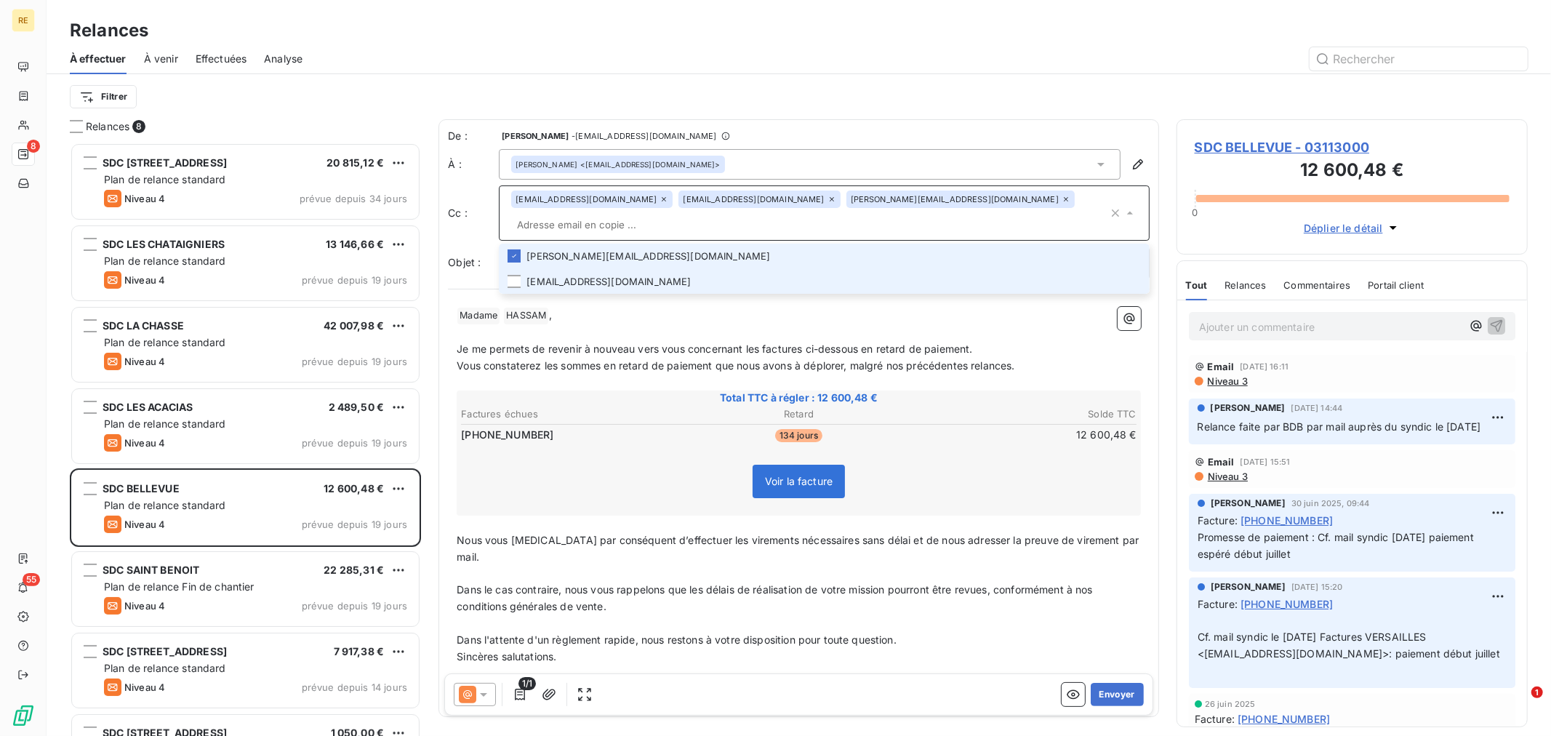
click at [608, 269] on li "[EMAIL_ADDRESS][DOMAIN_NAME]" at bounding box center [824, 281] width 651 height 25
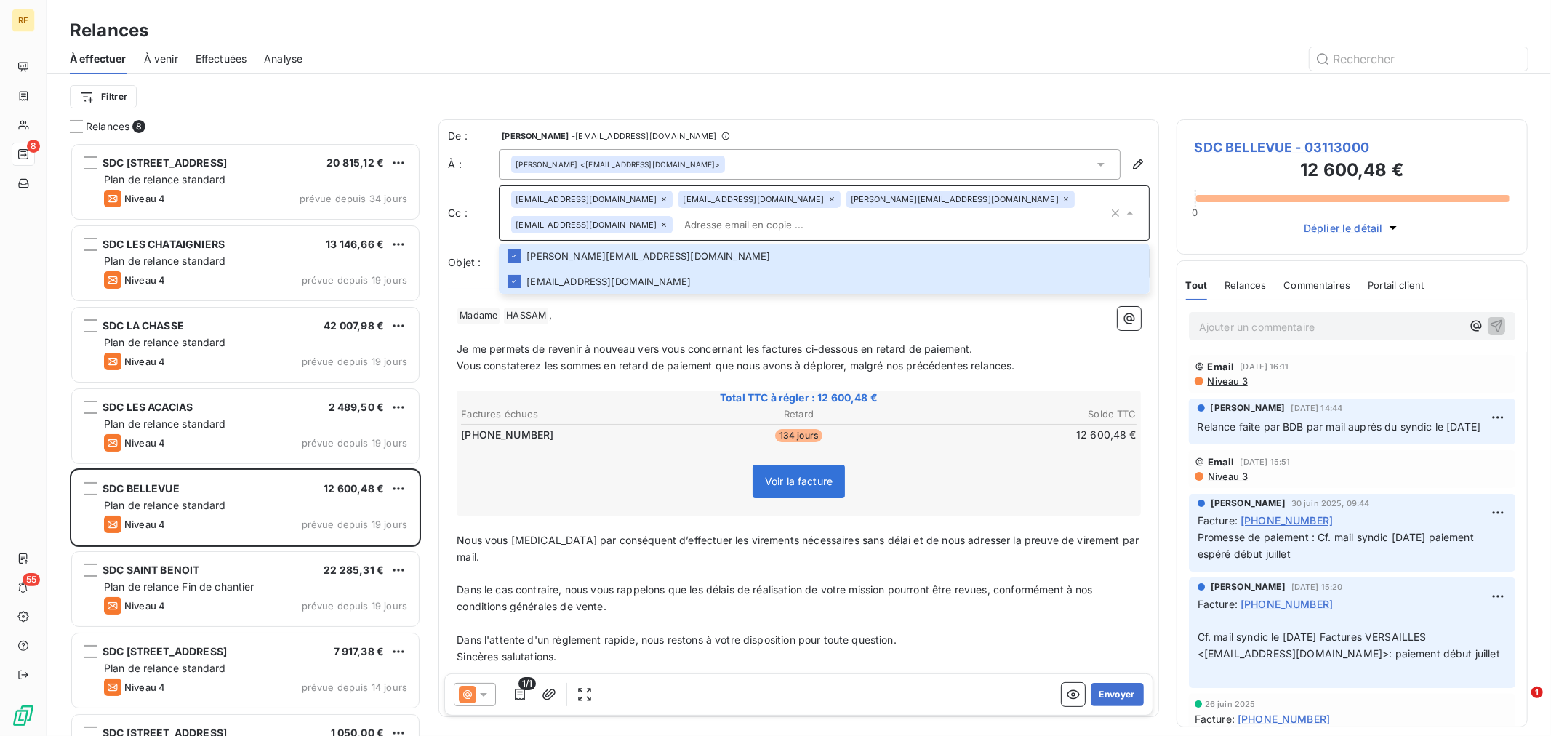
click at [698, 350] on span "Je me permets de revenir à nouveau vers vous concernant les factures ci-dessous…" at bounding box center [715, 349] width 516 height 12
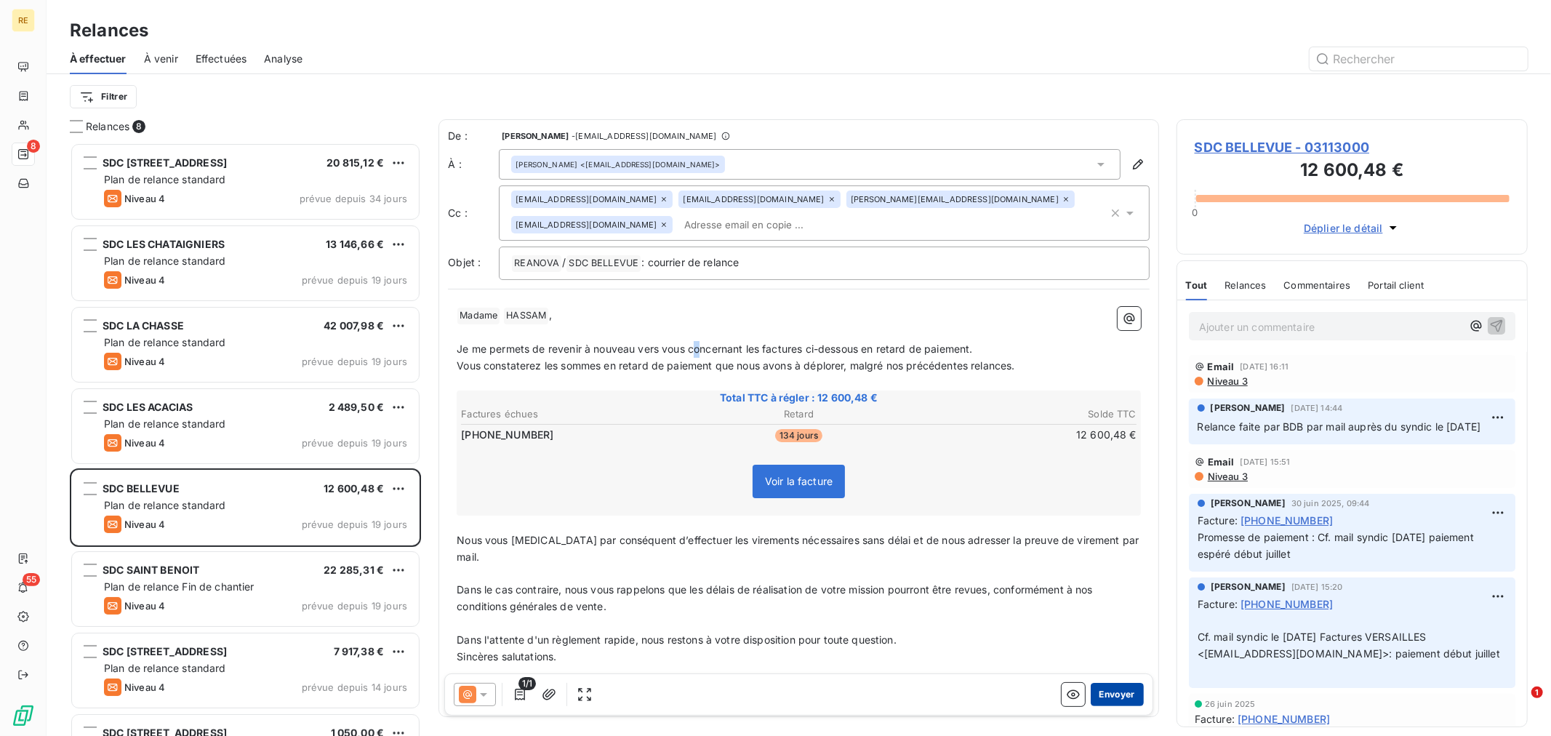
click at [1103, 702] on button "Envoyer" at bounding box center [1117, 694] width 53 height 23
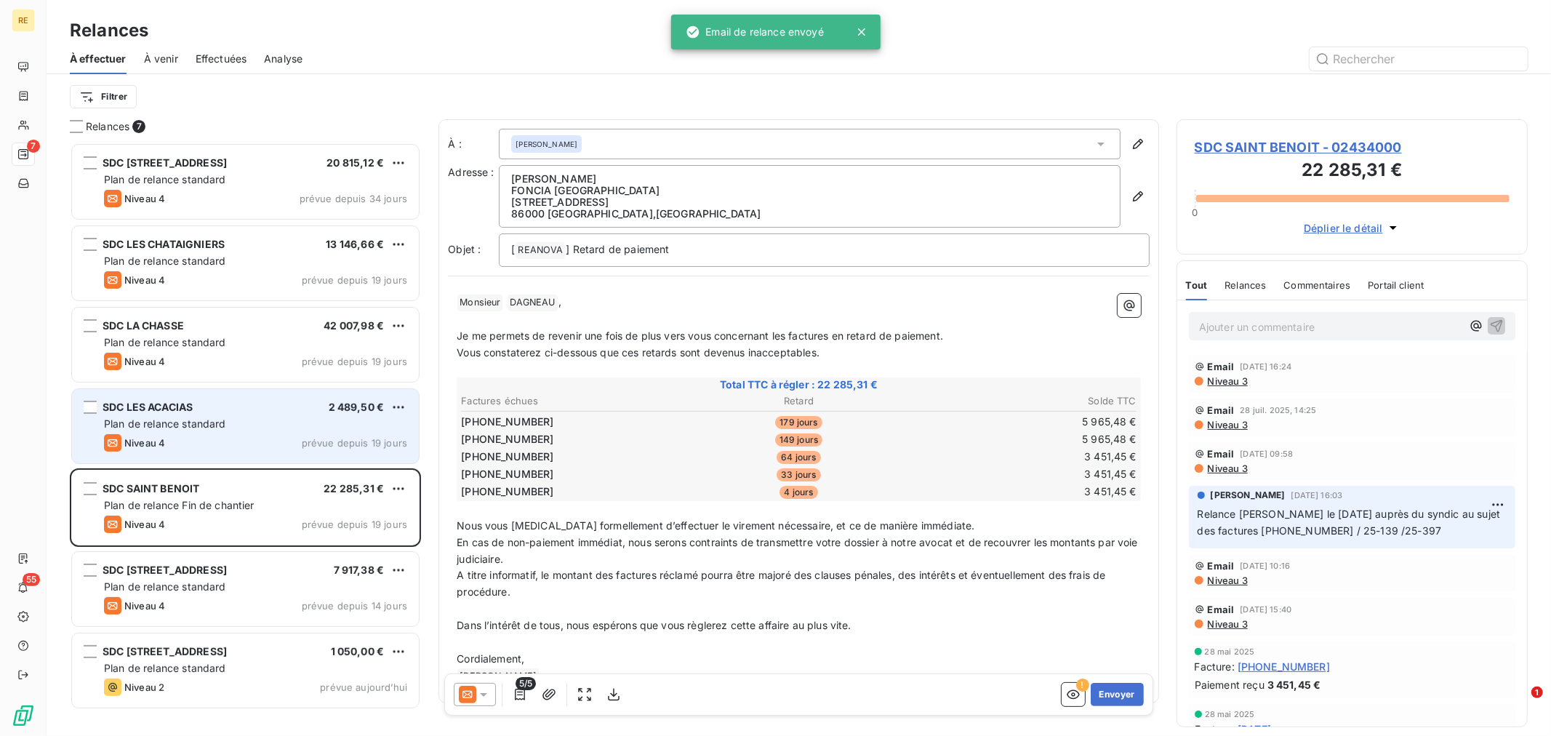
click at [204, 431] on div "Plan de relance standard" at bounding box center [255, 424] width 303 height 15
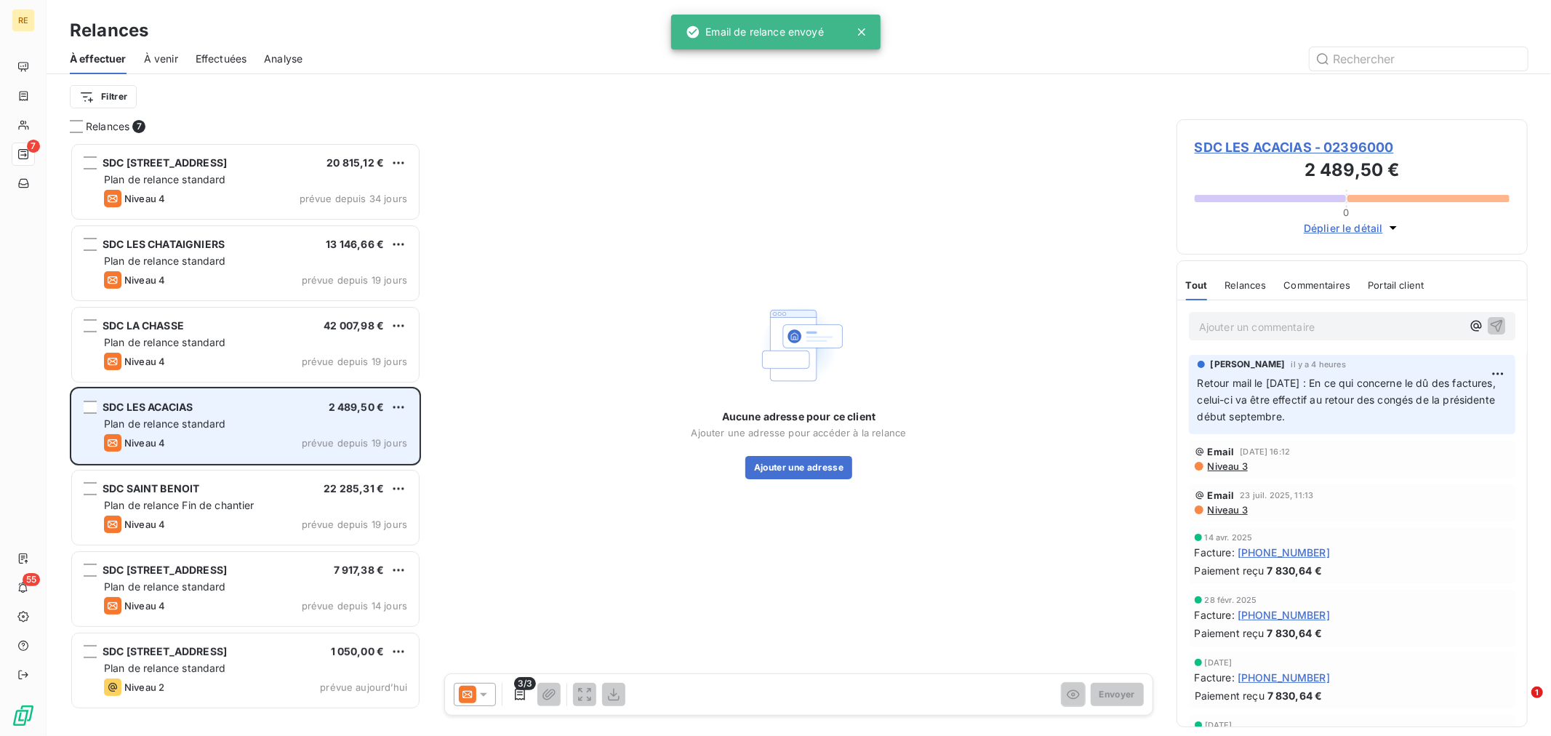
click at [233, 440] on div "Niveau 4 prévue depuis 19 jours" at bounding box center [255, 442] width 303 height 17
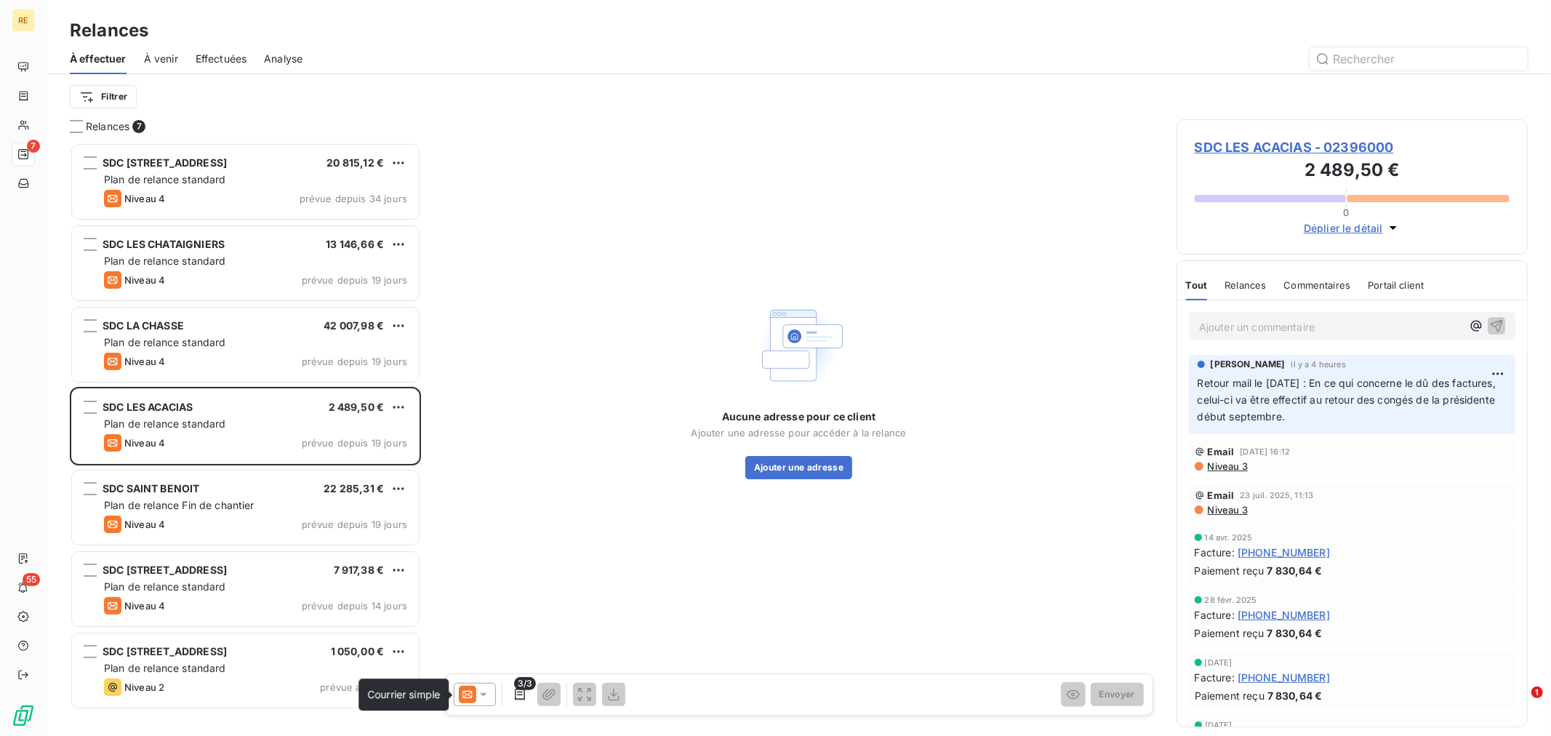
click at [471, 692] on icon at bounding box center [467, 694] width 9 height 7
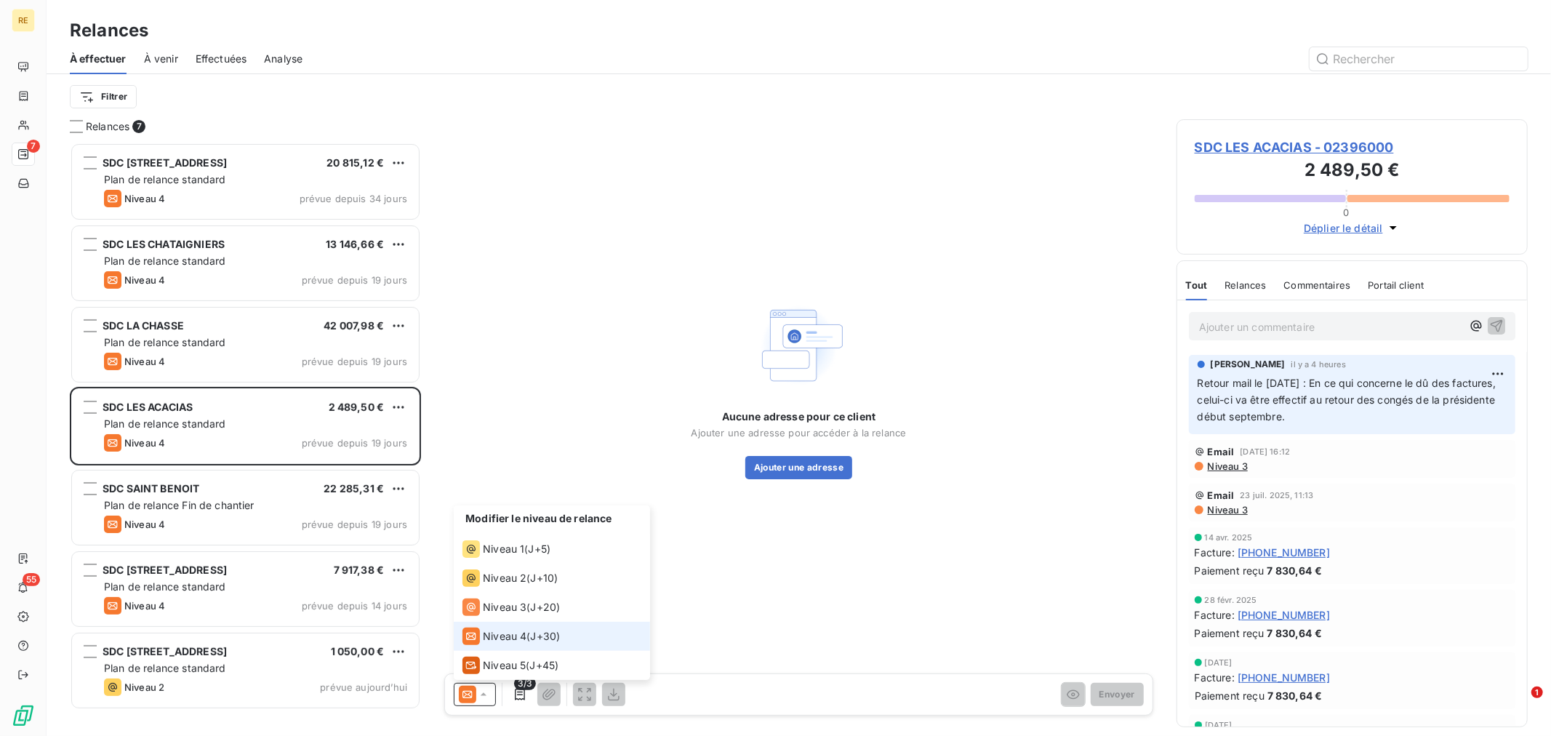
click at [471, 692] on icon at bounding box center [467, 694] width 9 height 7
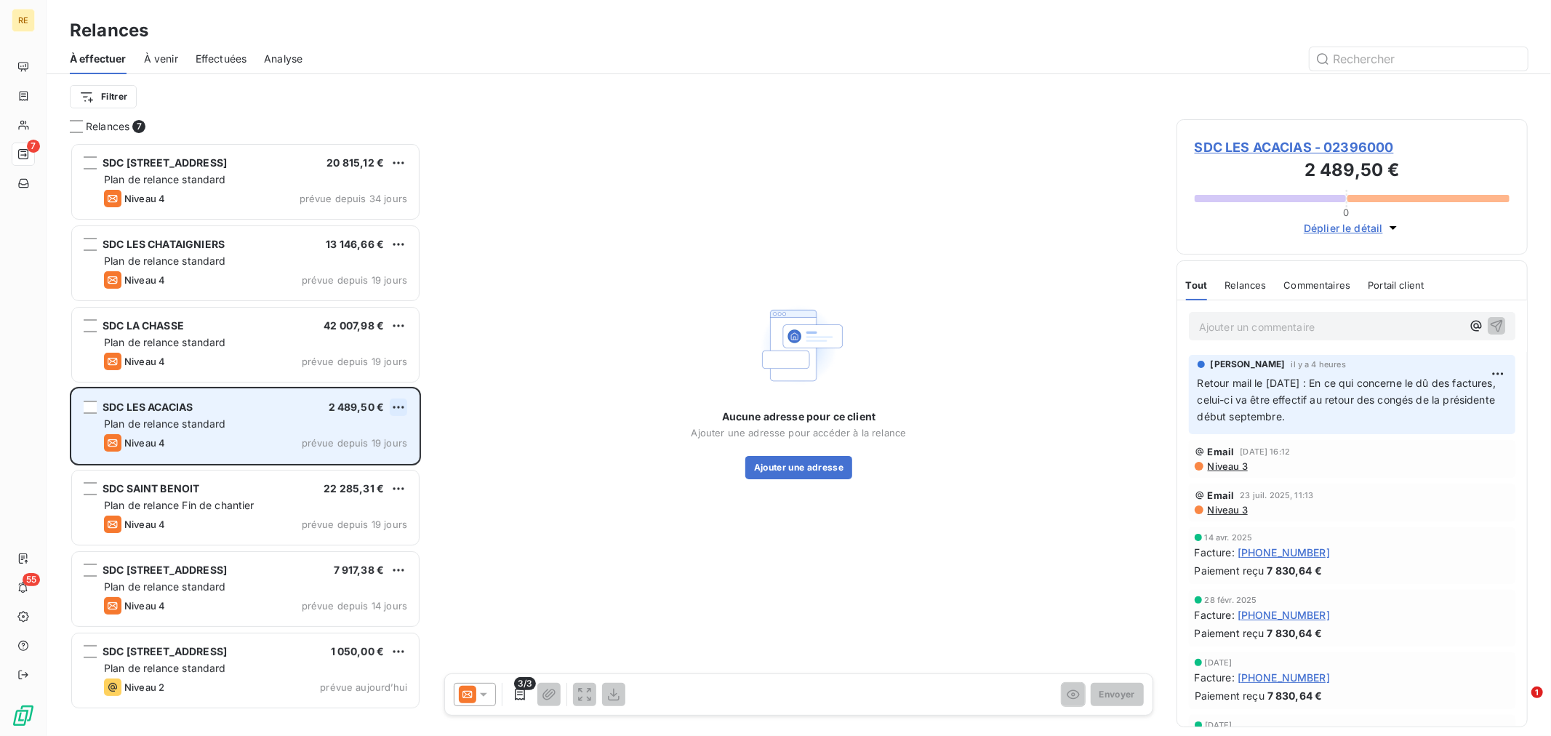
click at [404, 400] on html "RE 7 55 Relances À effectuer À venir Effectuées Analyse Filtrer Relances 7 SDC …" at bounding box center [775, 368] width 1551 height 736
click at [364, 429] on div "Replanifier cette action" at bounding box center [336, 436] width 130 height 23
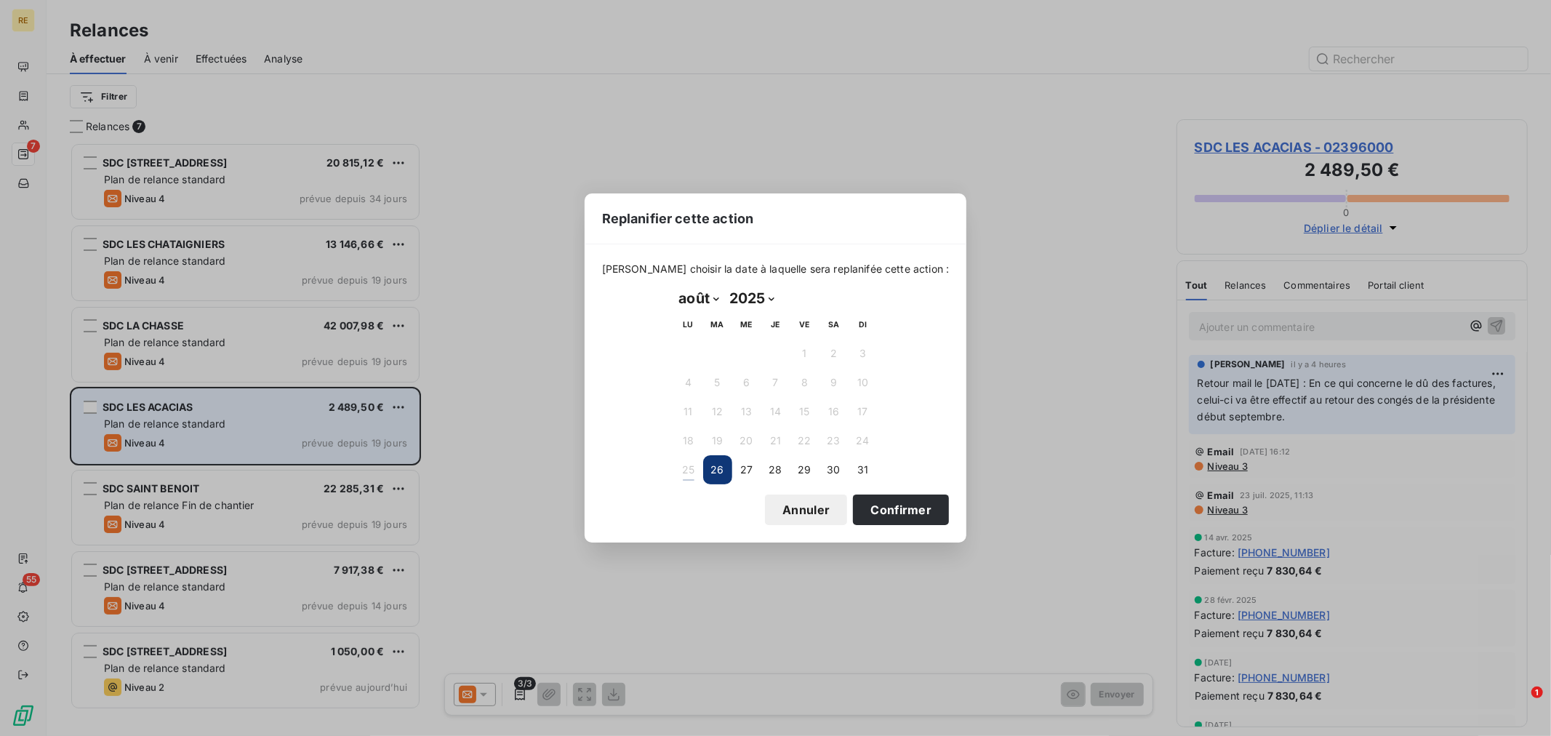
click at [701, 302] on select "janvier février mars avril mai juin juillet août septembre octobre novembre déc…" at bounding box center [699, 298] width 50 height 23
select select "8"
click at [674, 287] on select "janvier février mars avril mai juin juillet août septembre octobre novembre déc…" at bounding box center [699, 298] width 50 height 23
click at [681, 382] on button "8" at bounding box center [688, 382] width 29 height 29
click at [873, 510] on button "Confirmer" at bounding box center [901, 510] width 96 height 31
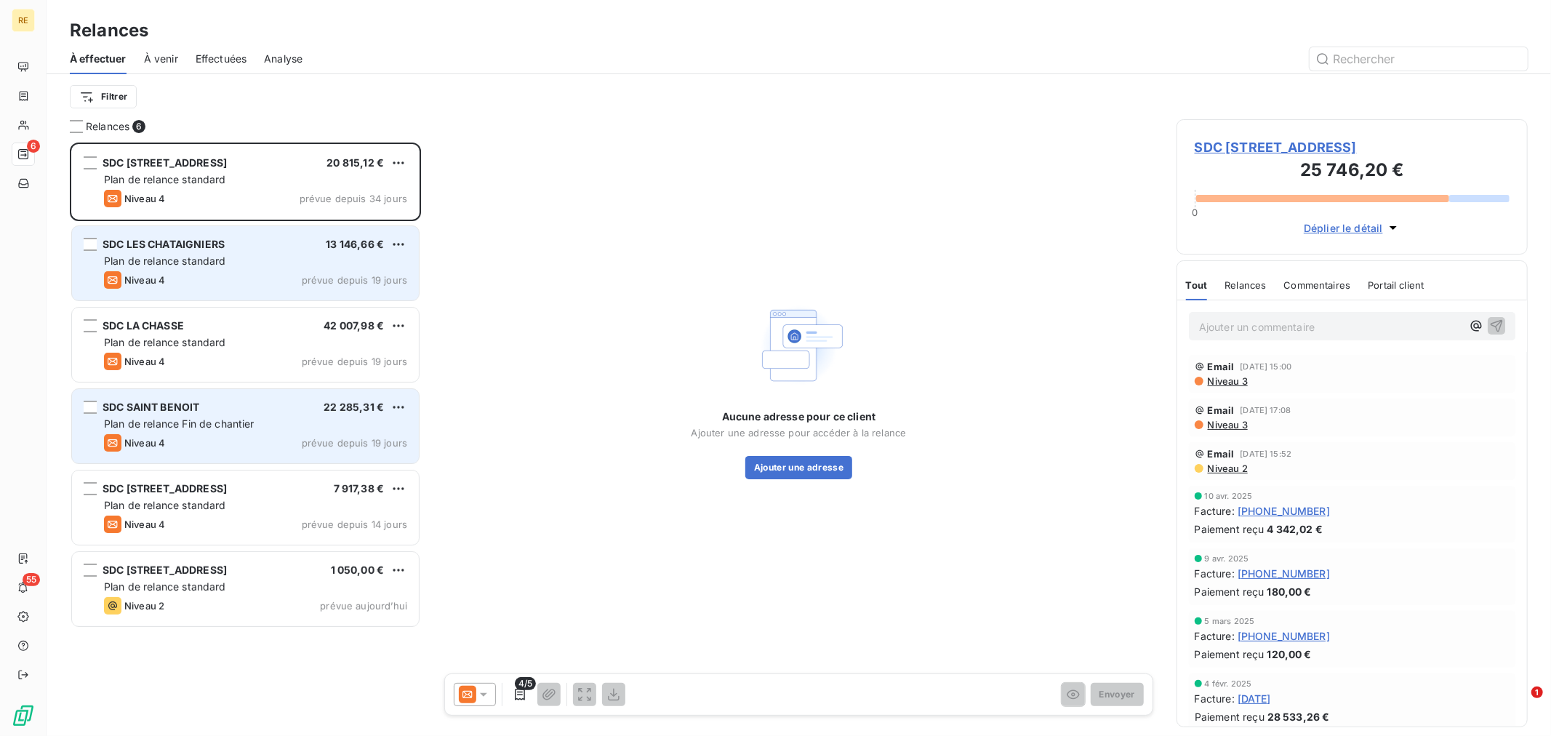
click at [233, 254] on div "Plan de relance standard" at bounding box center [255, 261] width 303 height 15
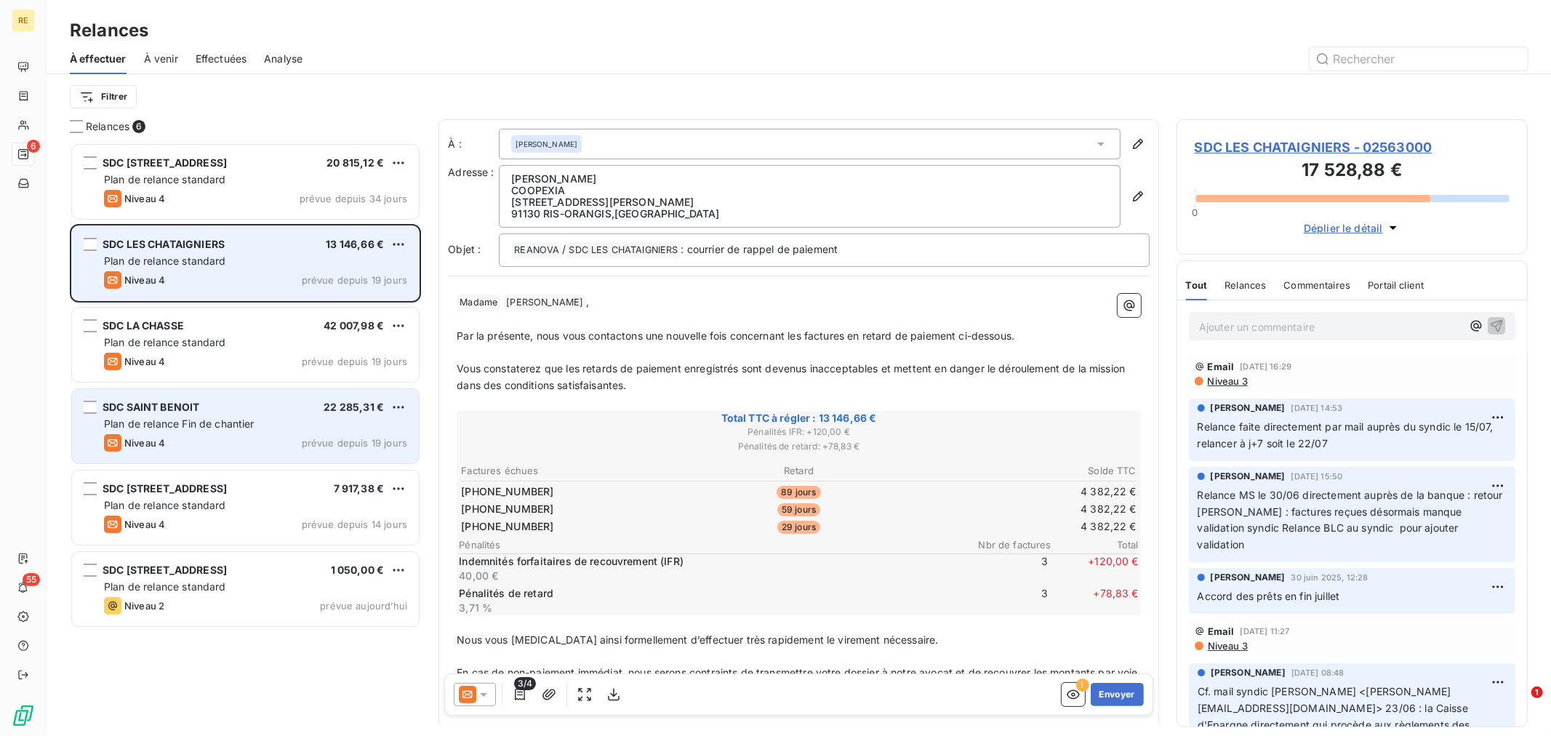
click at [262, 256] on div "Plan de relance standard" at bounding box center [255, 261] width 303 height 15
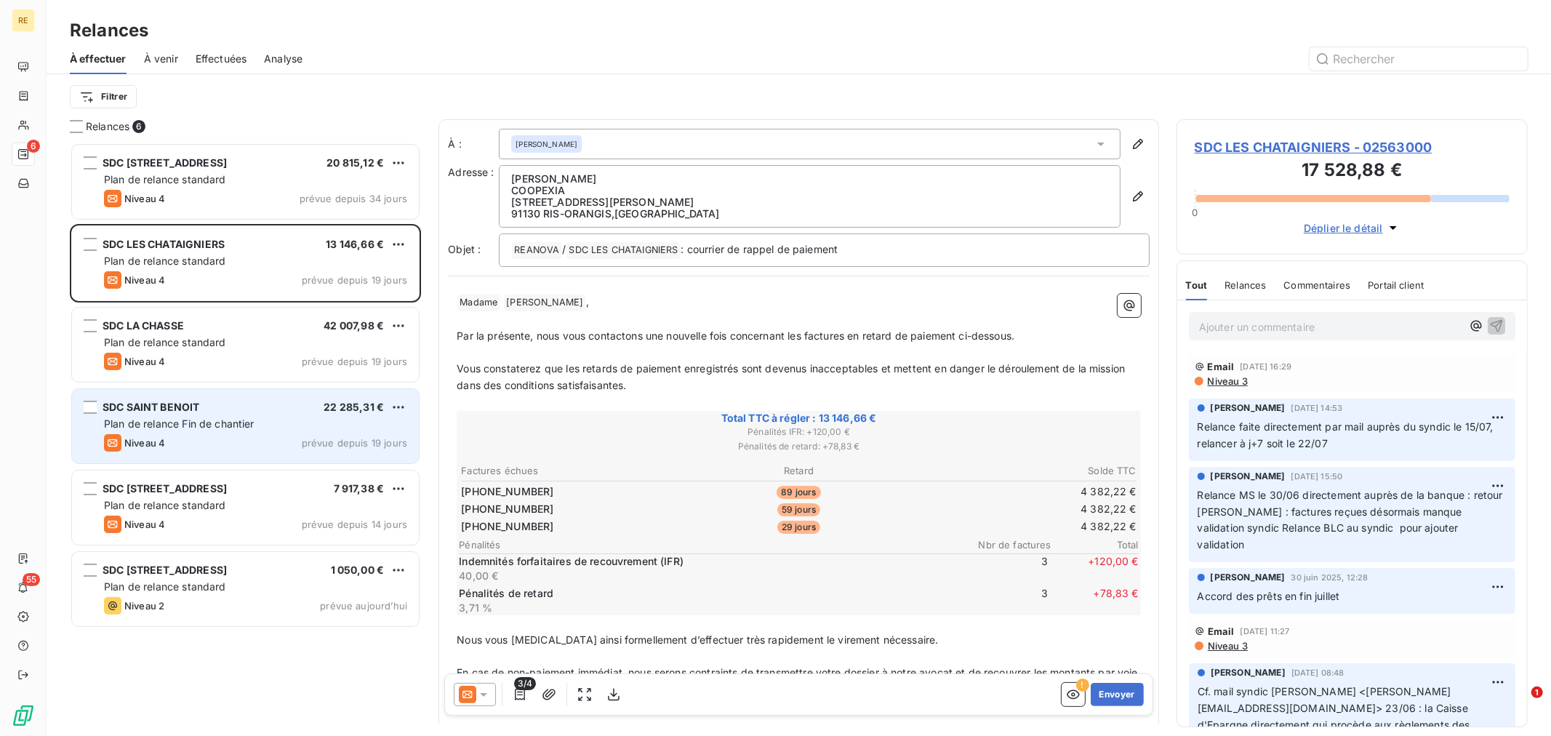
click at [480, 694] on icon at bounding box center [483, 694] width 15 height 15
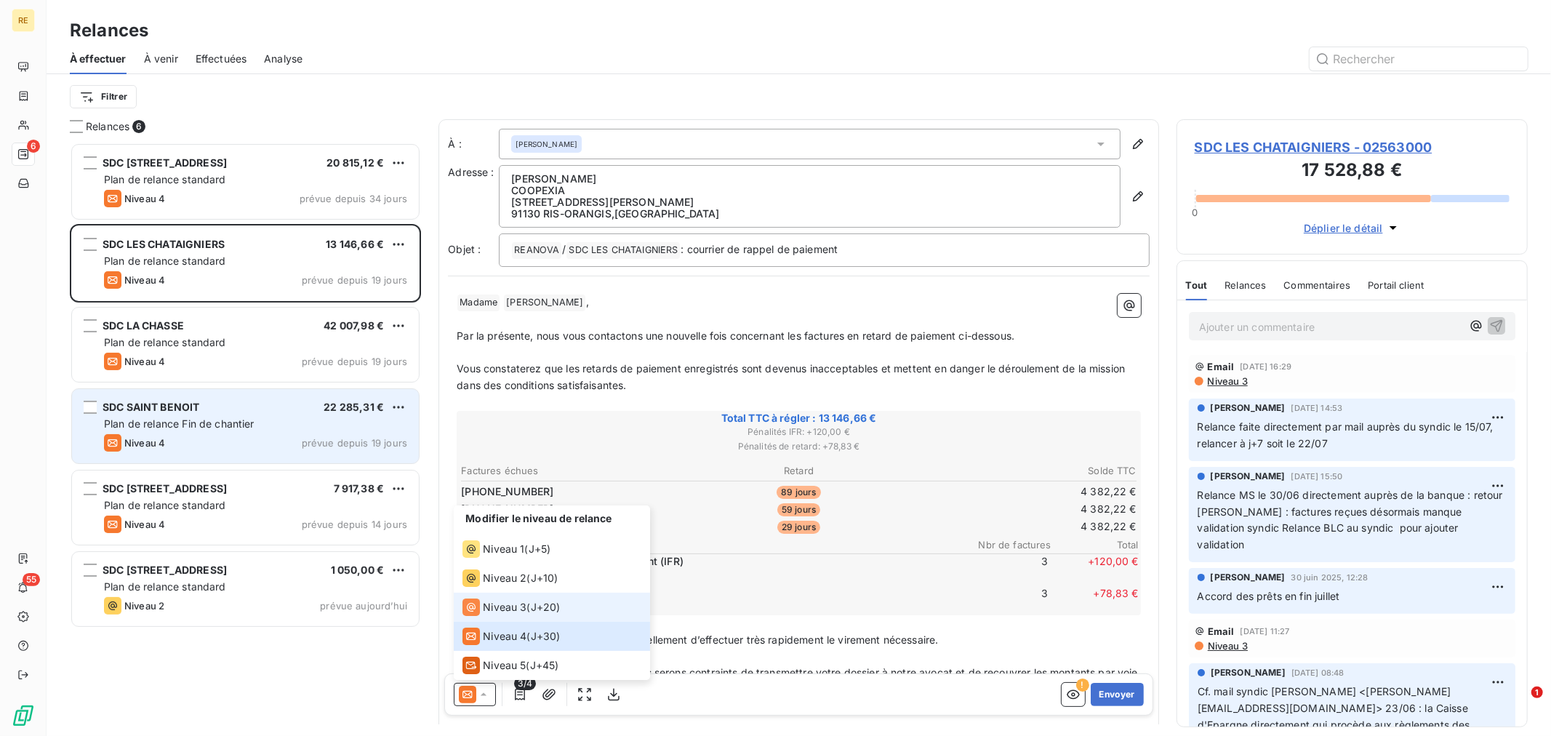
click at [527, 607] on div "Niveau 3 ( J+20 )" at bounding box center [511, 607] width 97 height 17
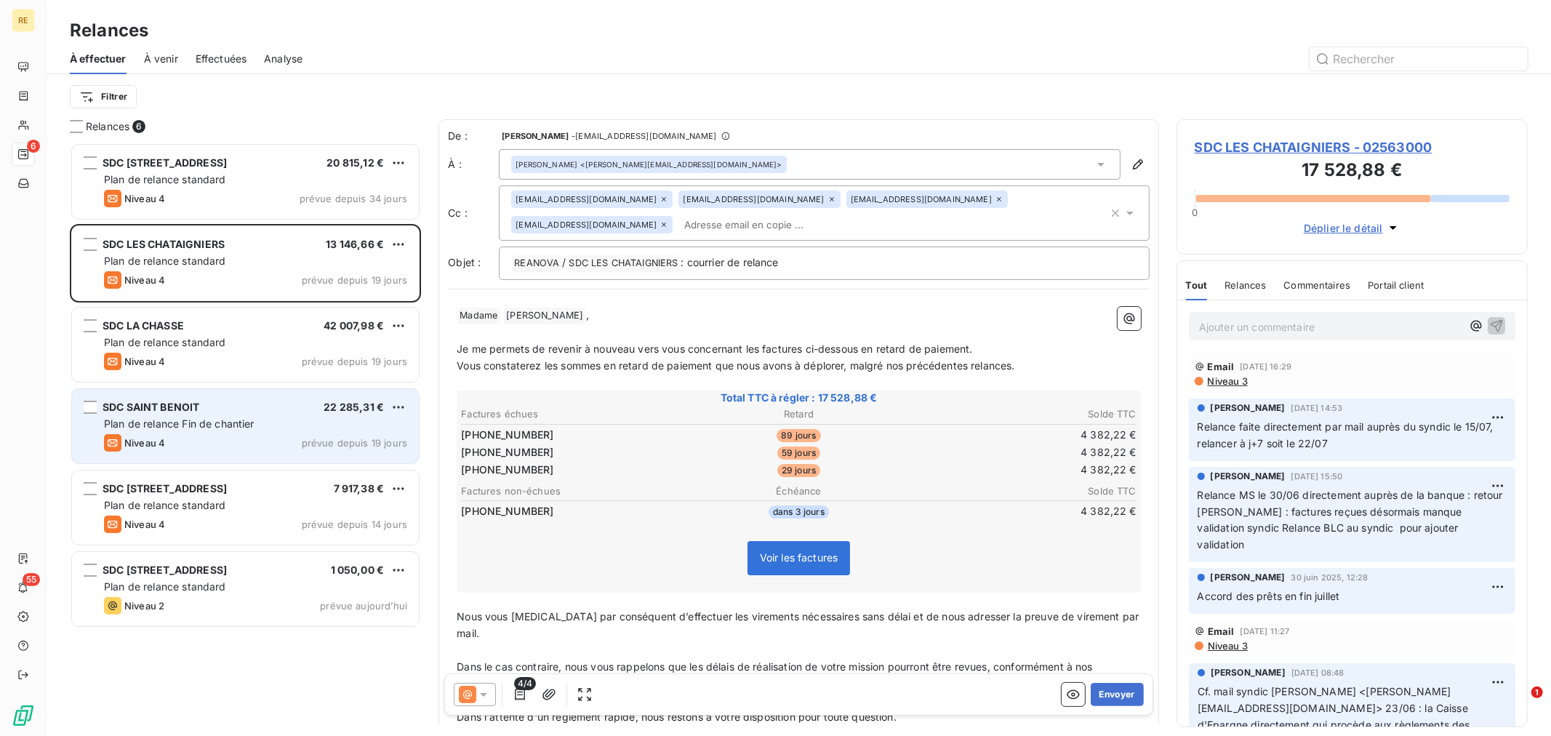
click at [664, 231] on div "[EMAIL_ADDRESS][DOMAIN_NAME] [EMAIL_ADDRESS][DOMAIN_NAME] [PERSON_NAME][EMAIL_A…" at bounding box center [809, 213] width 597 height 45
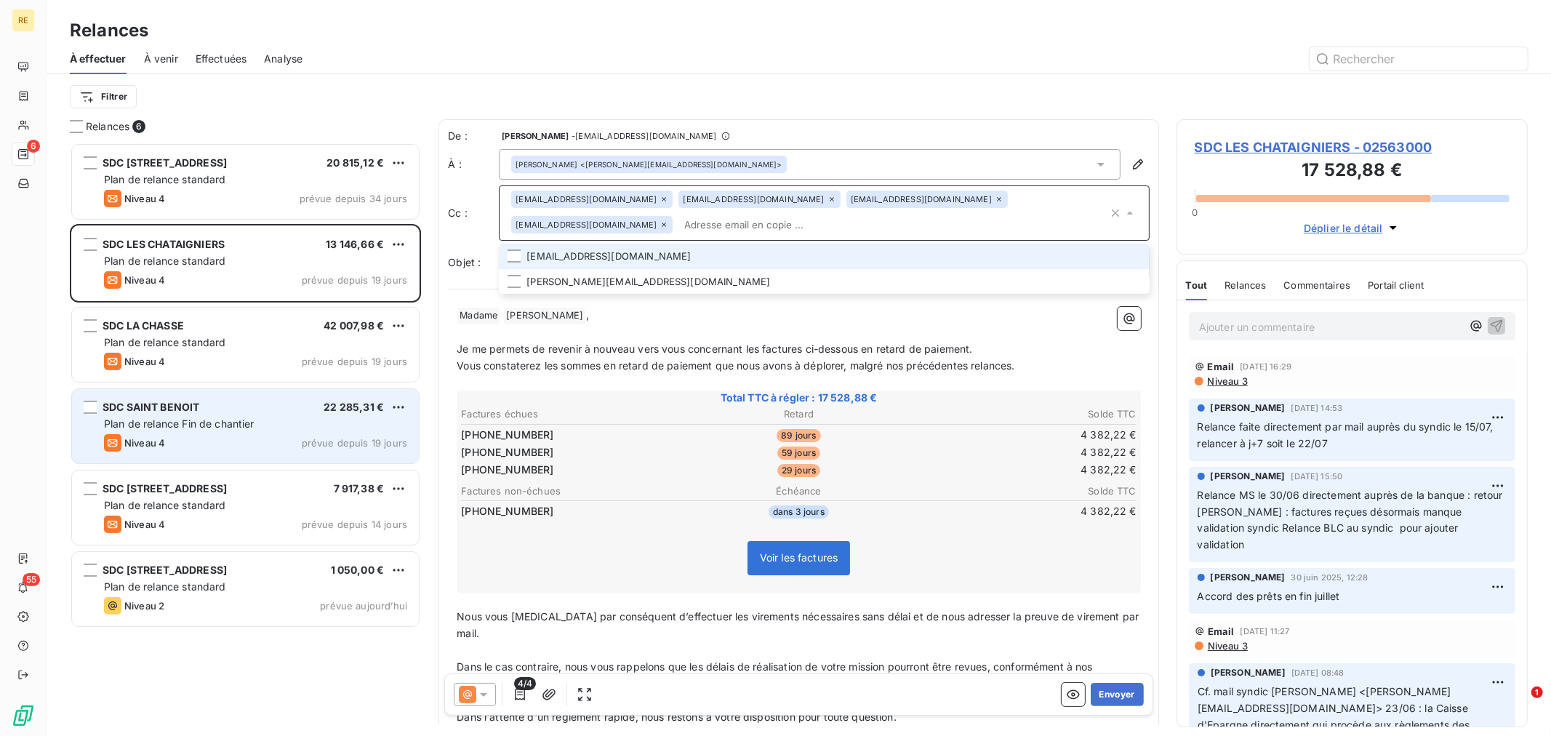
click at [597, 251] on li "[EMAIL_ADDRESS][DOMAIN_NAME]" at bounding box center [824, 256] width 651 height 25
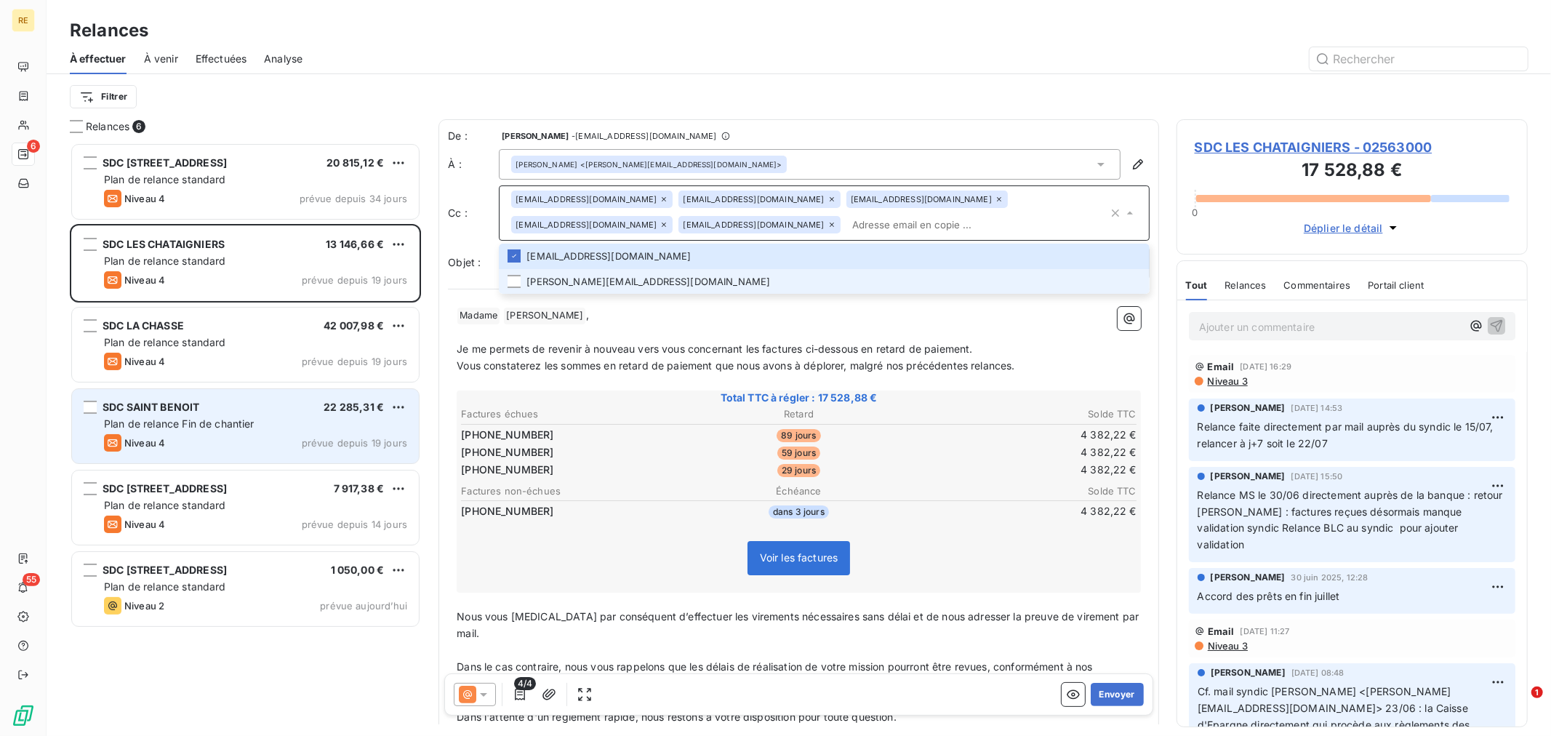
click at [577, 279] on li "[PERSON_NAME][EMAIL_ADDRESS][DOMAIN_NAME]" at bounding box center [824, 281] width 651 height 25
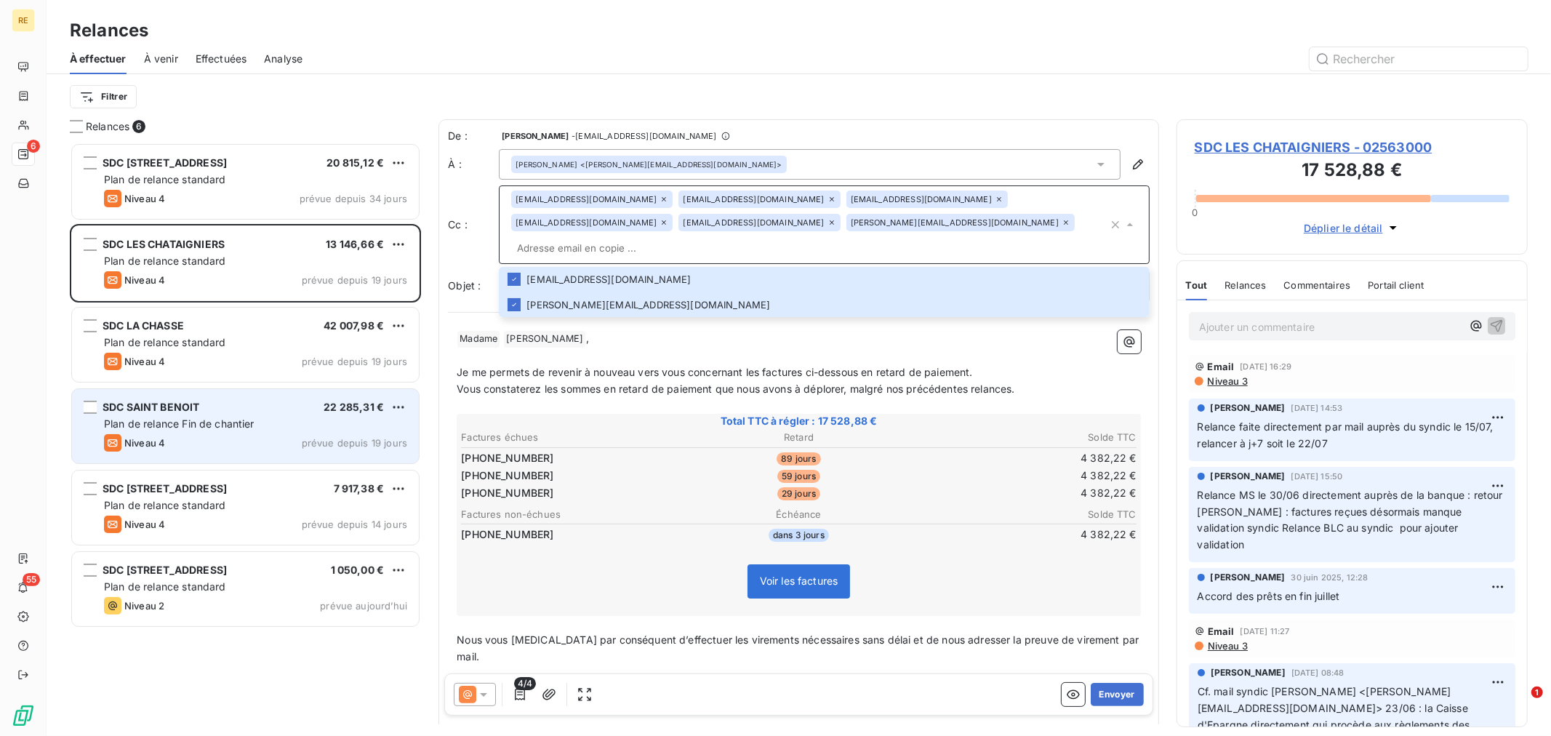
click at [680, 383] on span "Vous constaterez les sommes en retard de paiement que nous avons à déplorer, ma…" at bounding box center [736, 389] width 558 height 12
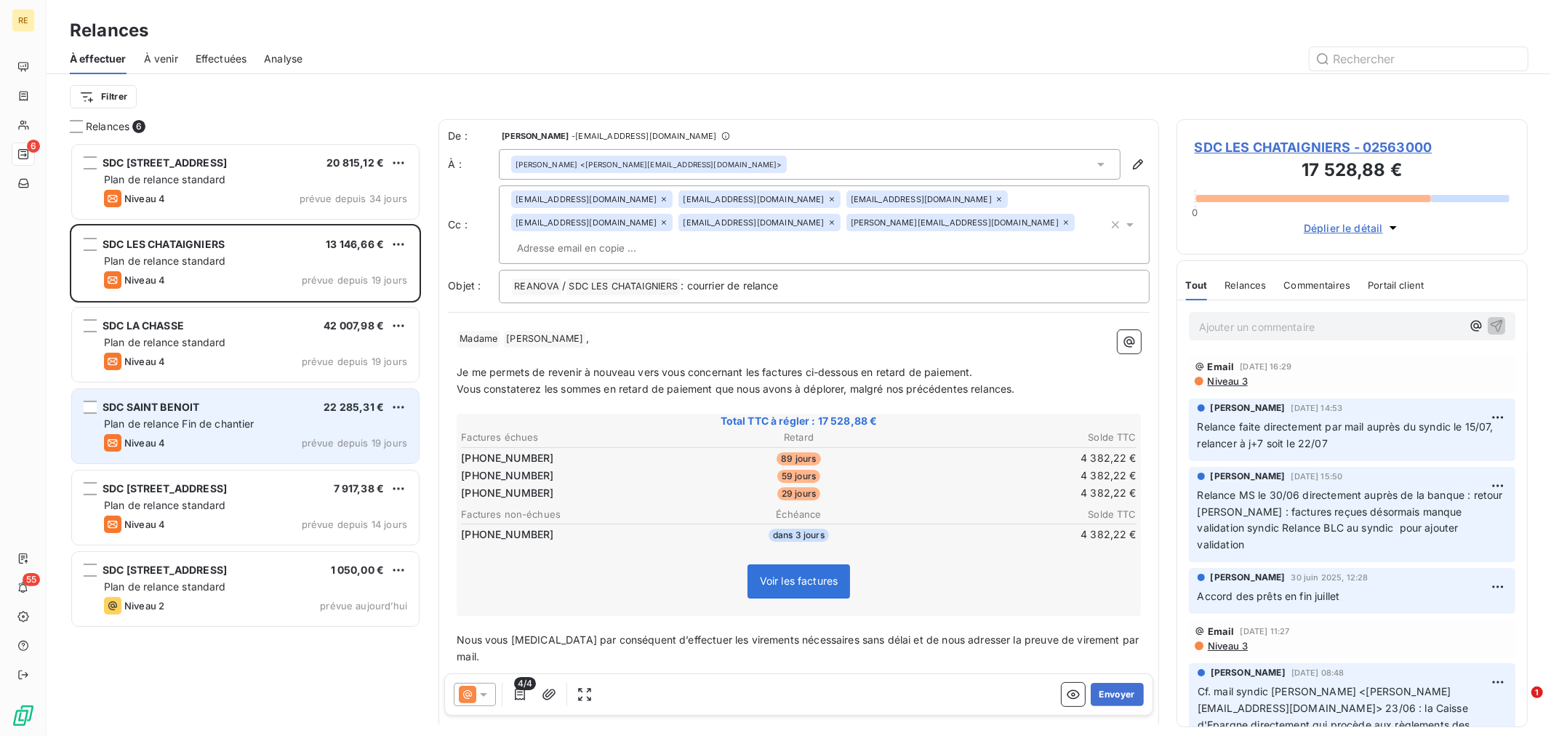
click at [554, 348] on p "﻿" at bounding box center [799, 356] width 684 height 17
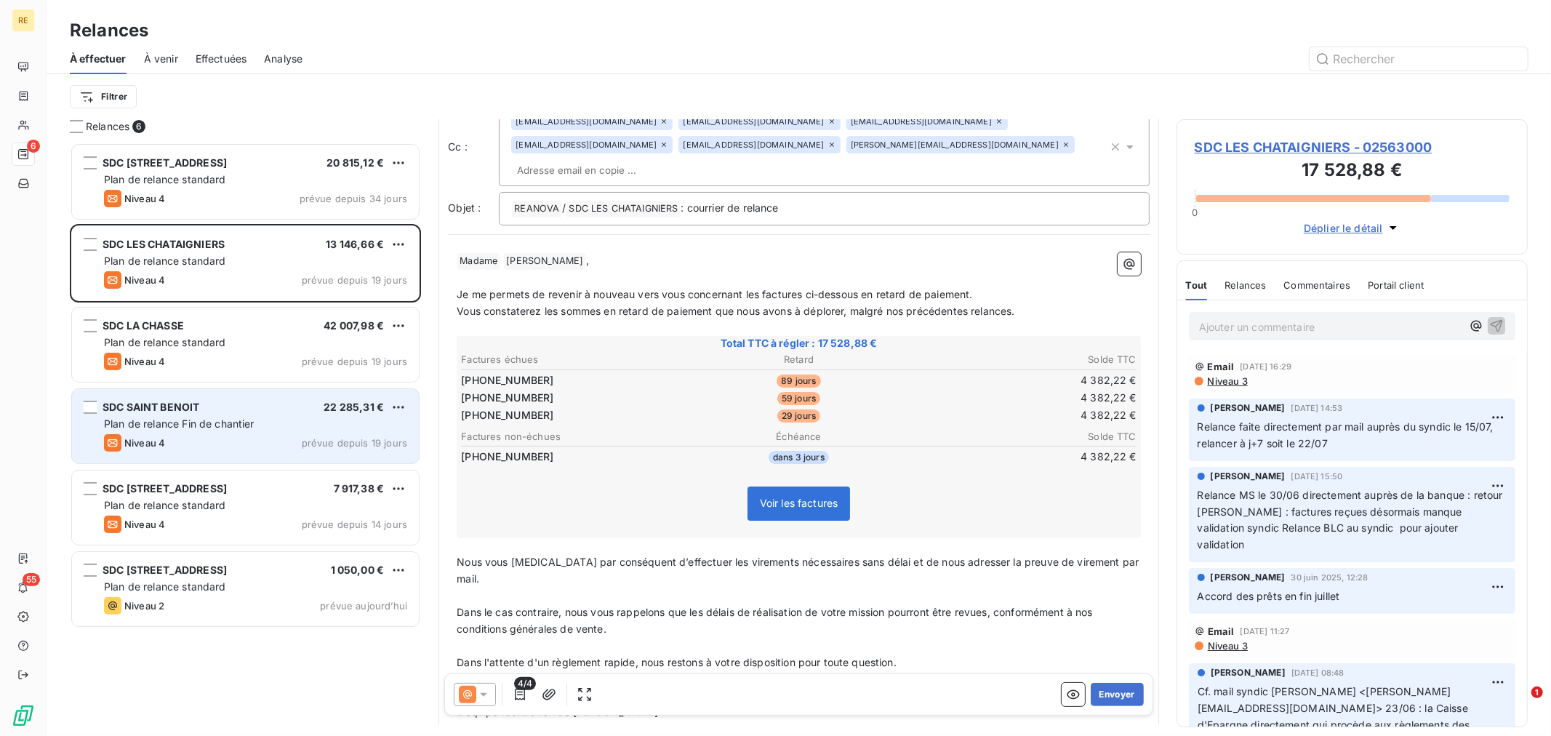
scroll to position [82, 0]
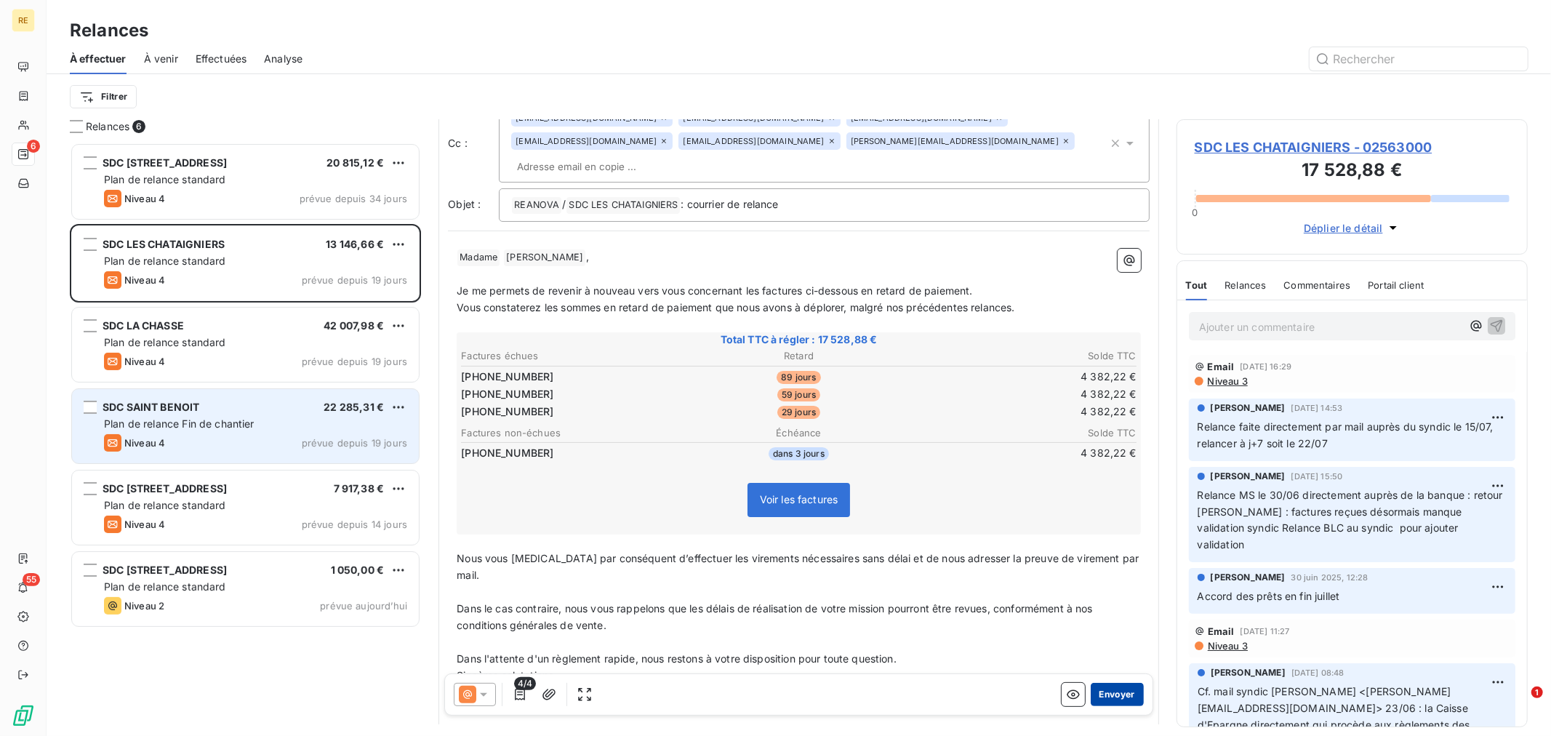
click at [1113, 694] on button "Envoyer" at bounding box center [1117, 694] width 53 height 23
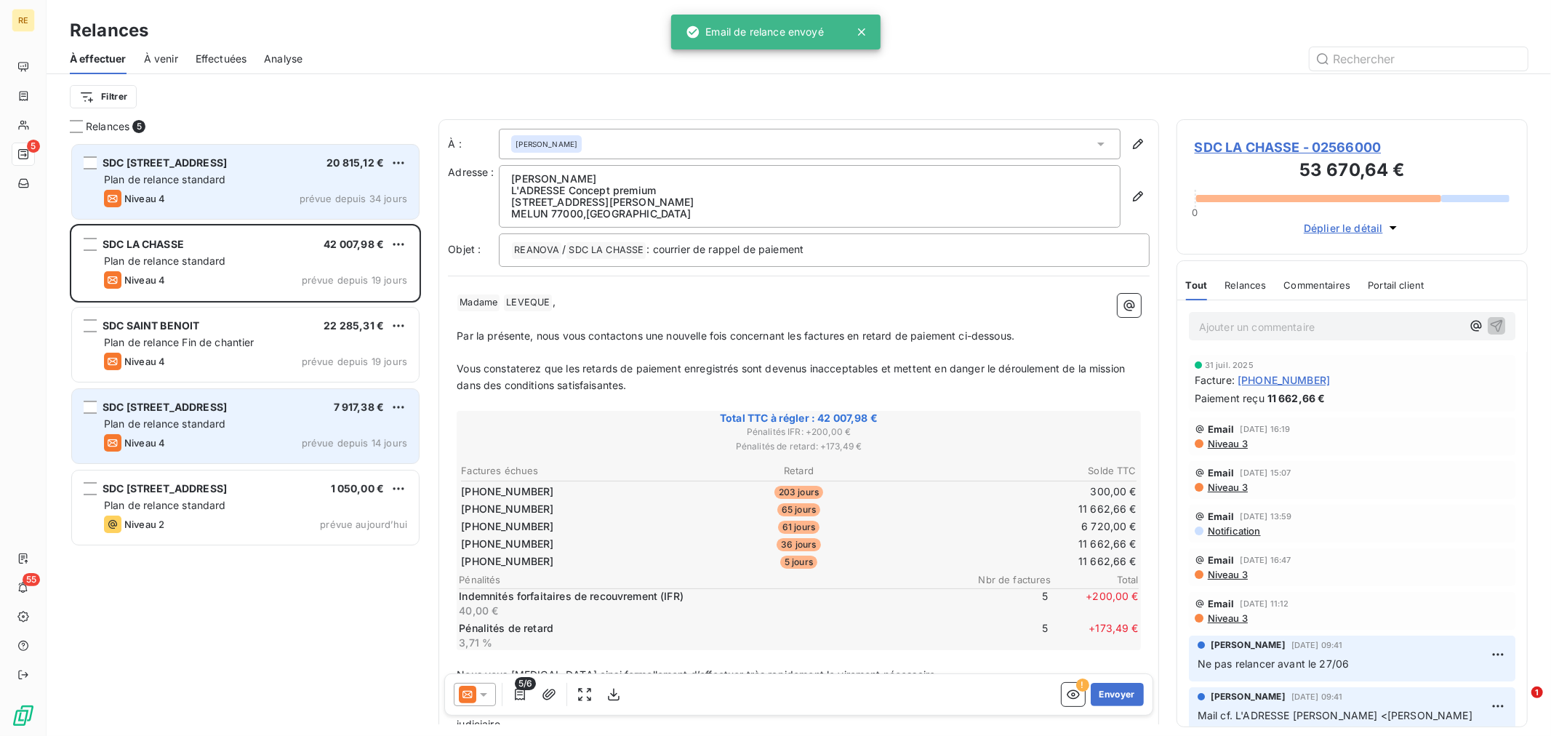
click at [247, 191] on div "Niveau 4 prévue depuis 34 jours" at bounding box center [255, 198] width 303 height 17
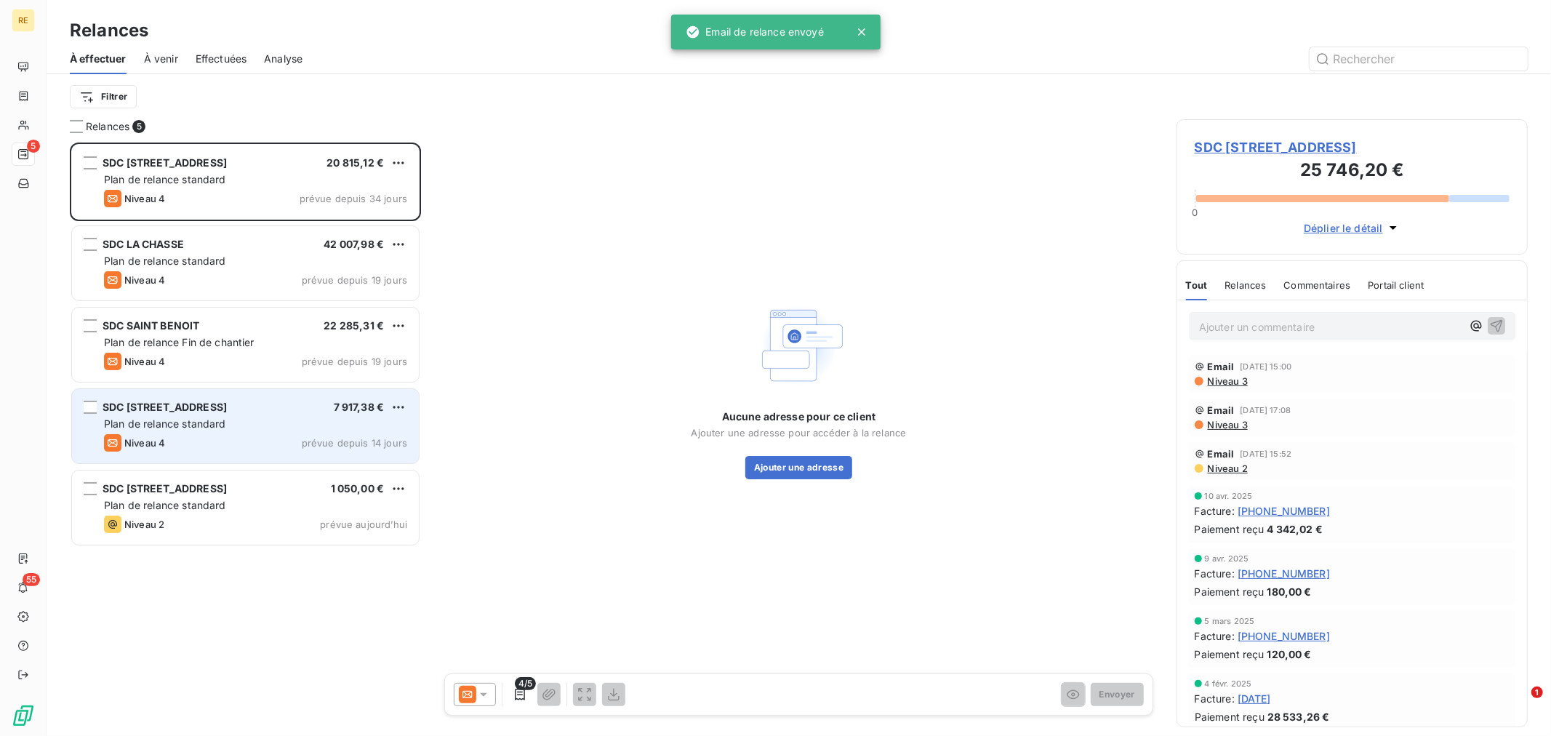
click at [471, 689] on icon at bounding box center [467, 694] width 17 height 17
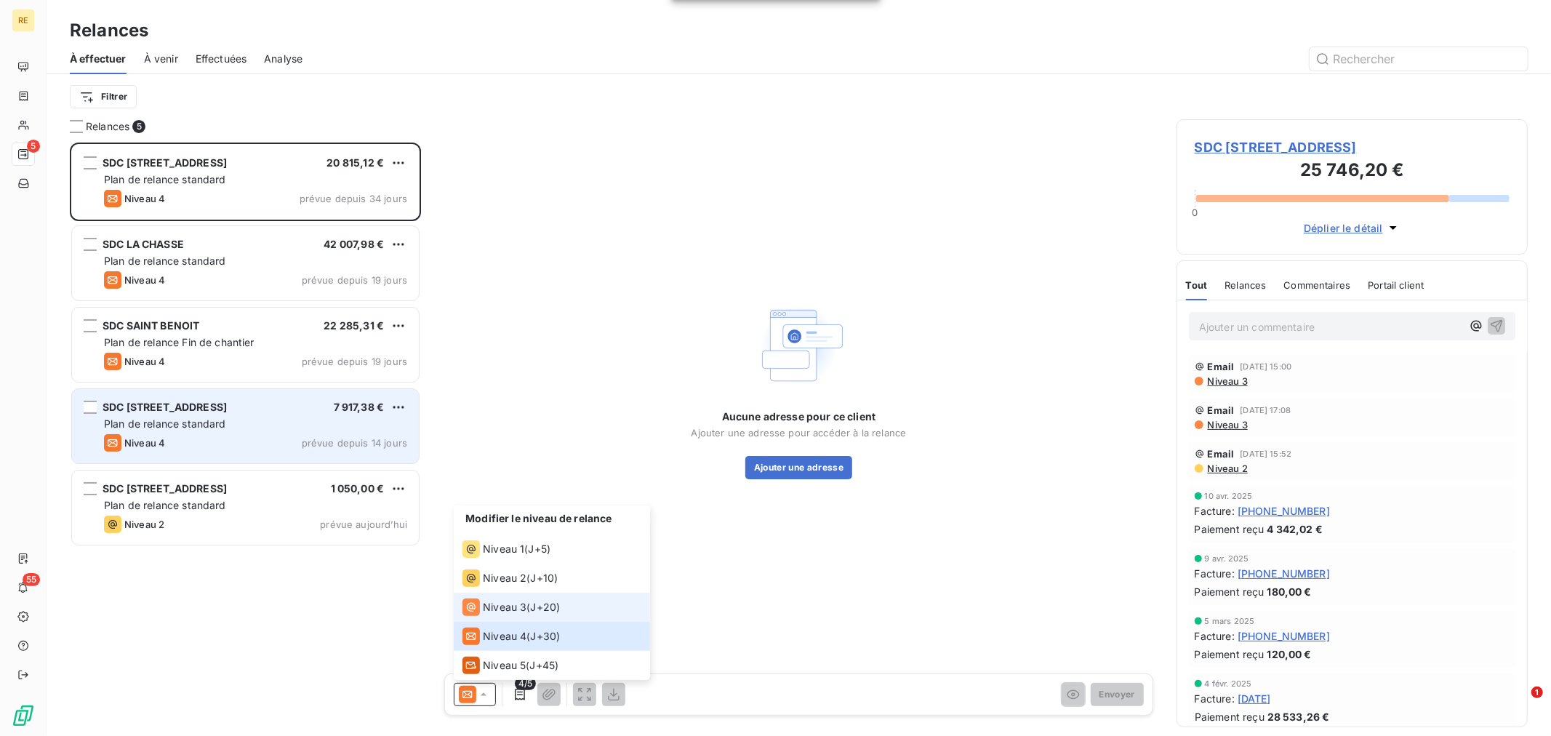
click at [547, 602] on span "J+20 )" at bounding box center [546, 607] width 30 height 15
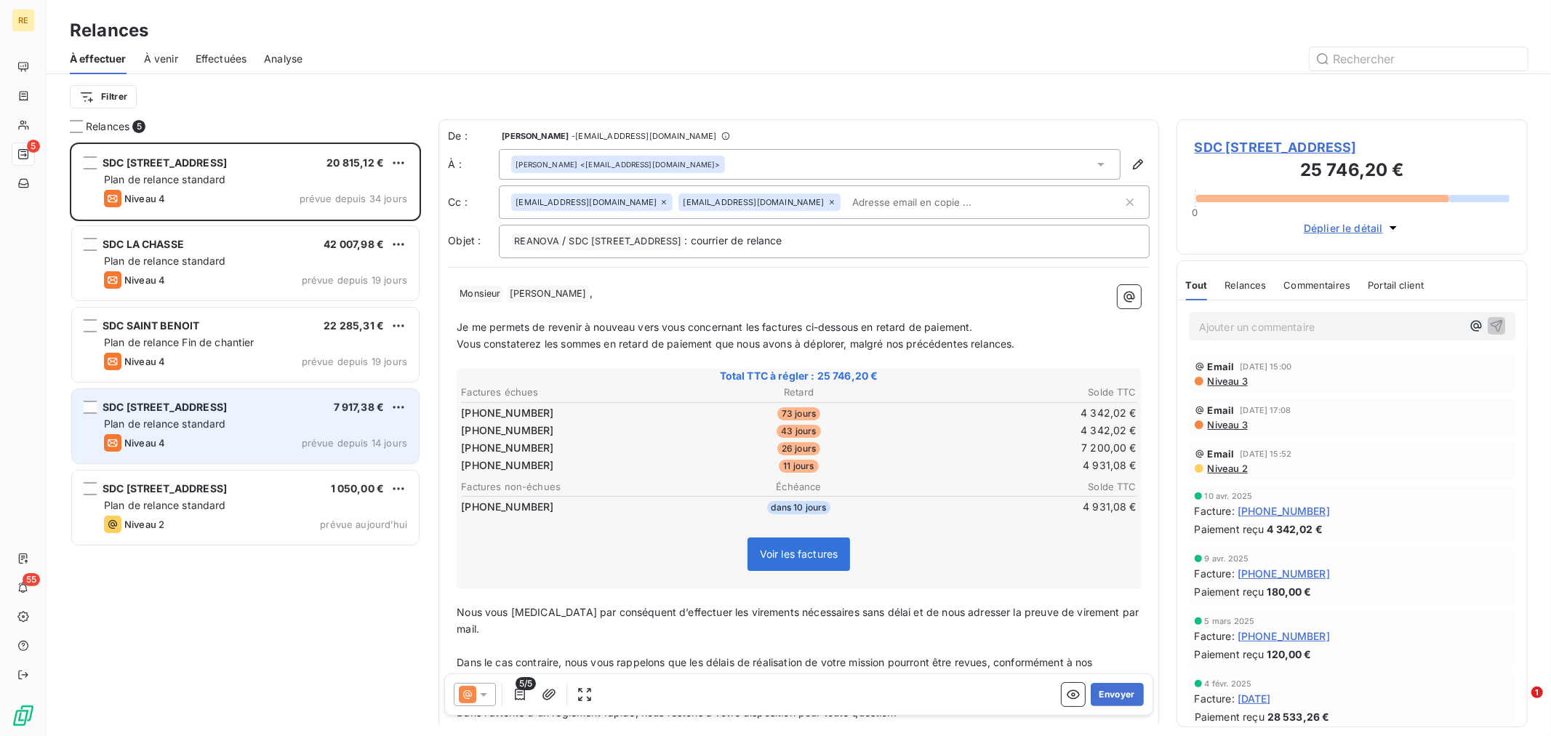
click at [846, 201] on input "text" at bounding box center [930, 202] width 168 height 22
click at [657, 313] on p "﻿" at bounding box center [799, 311] width 684 height 17
click at [1105, 685] on button "Envoyer" at bounding box center [1117, 694] width 53 height 23
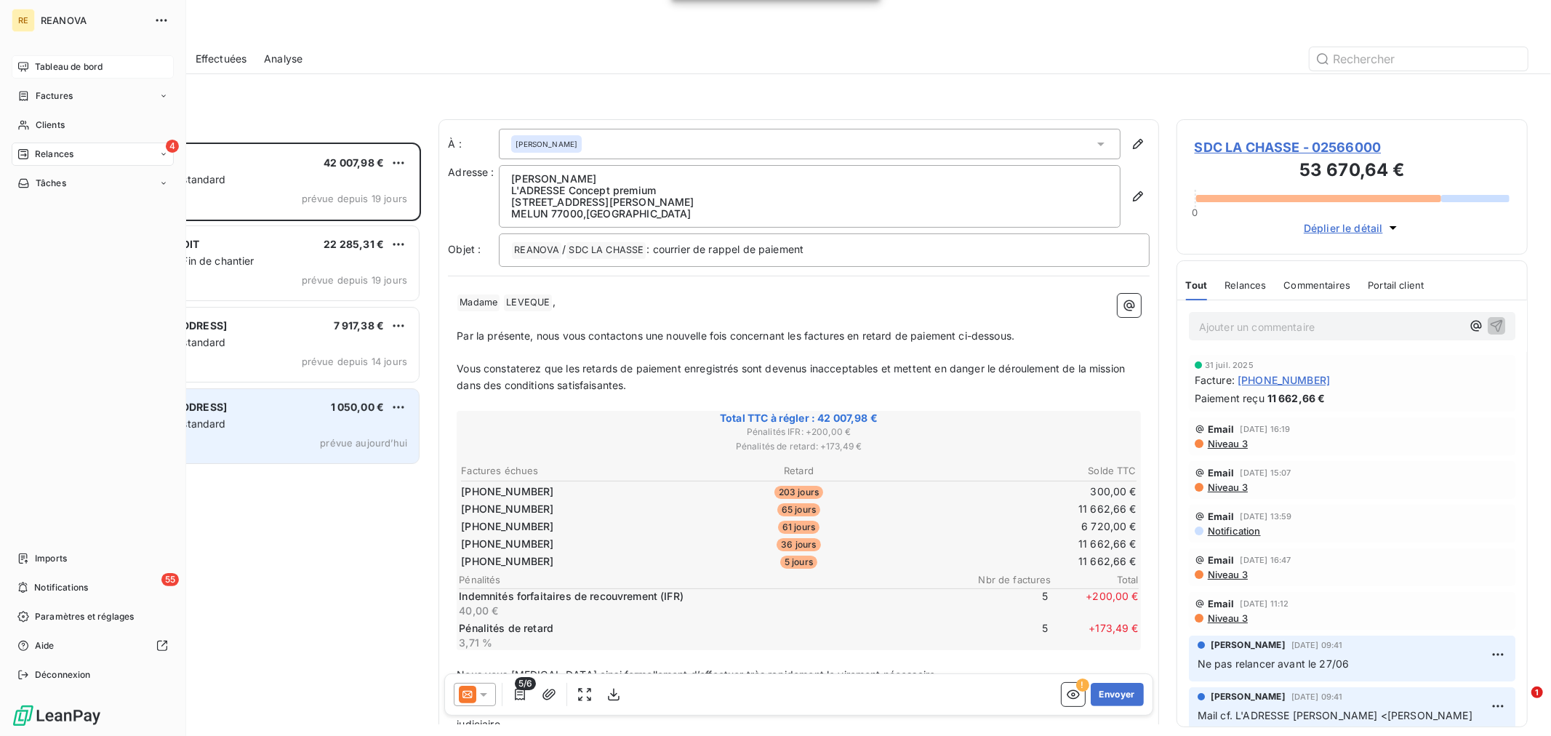
click at [55, 71] on span "Tableau de bord" at bounding box center [69, 66] width 68 height 13
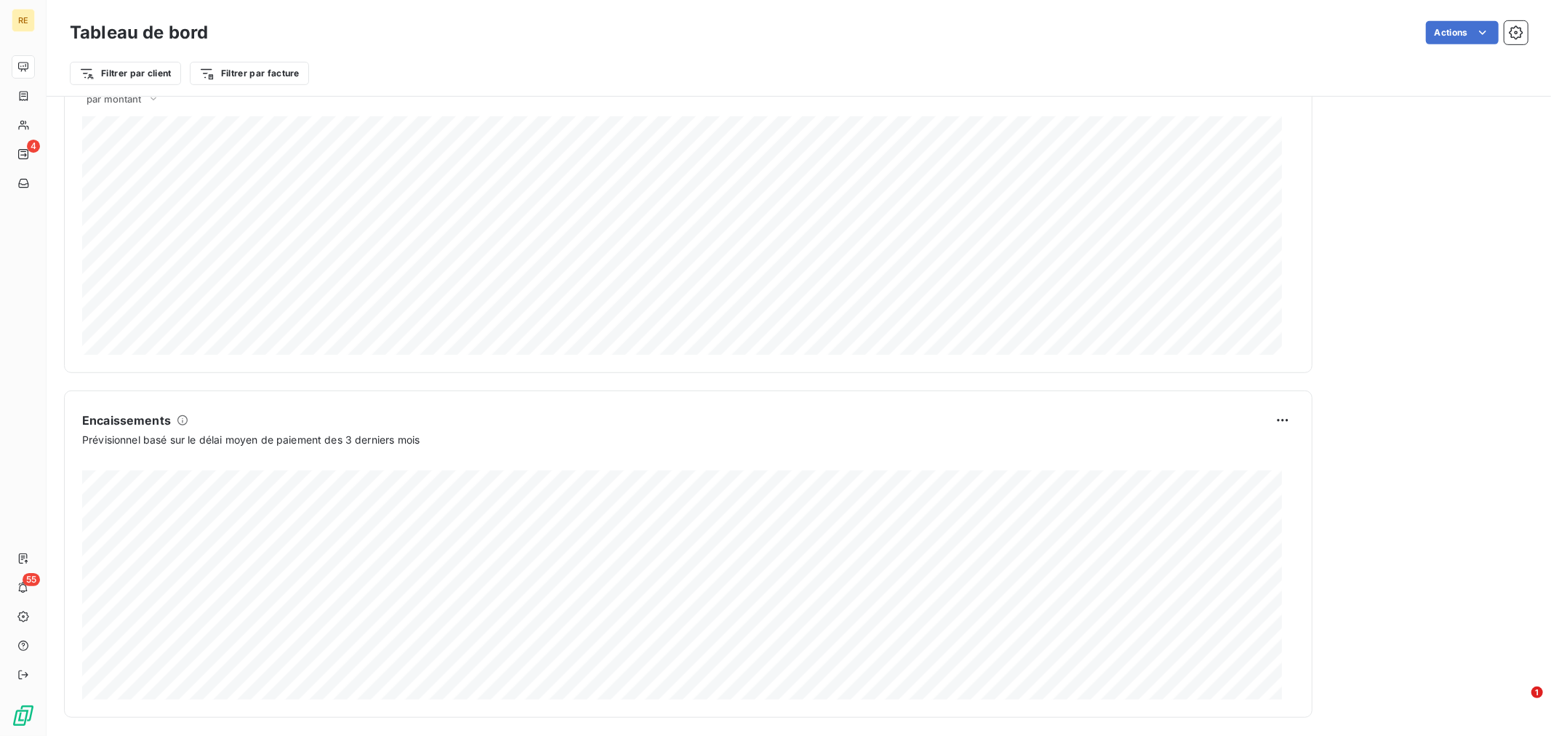
scroll to position [681, 0]
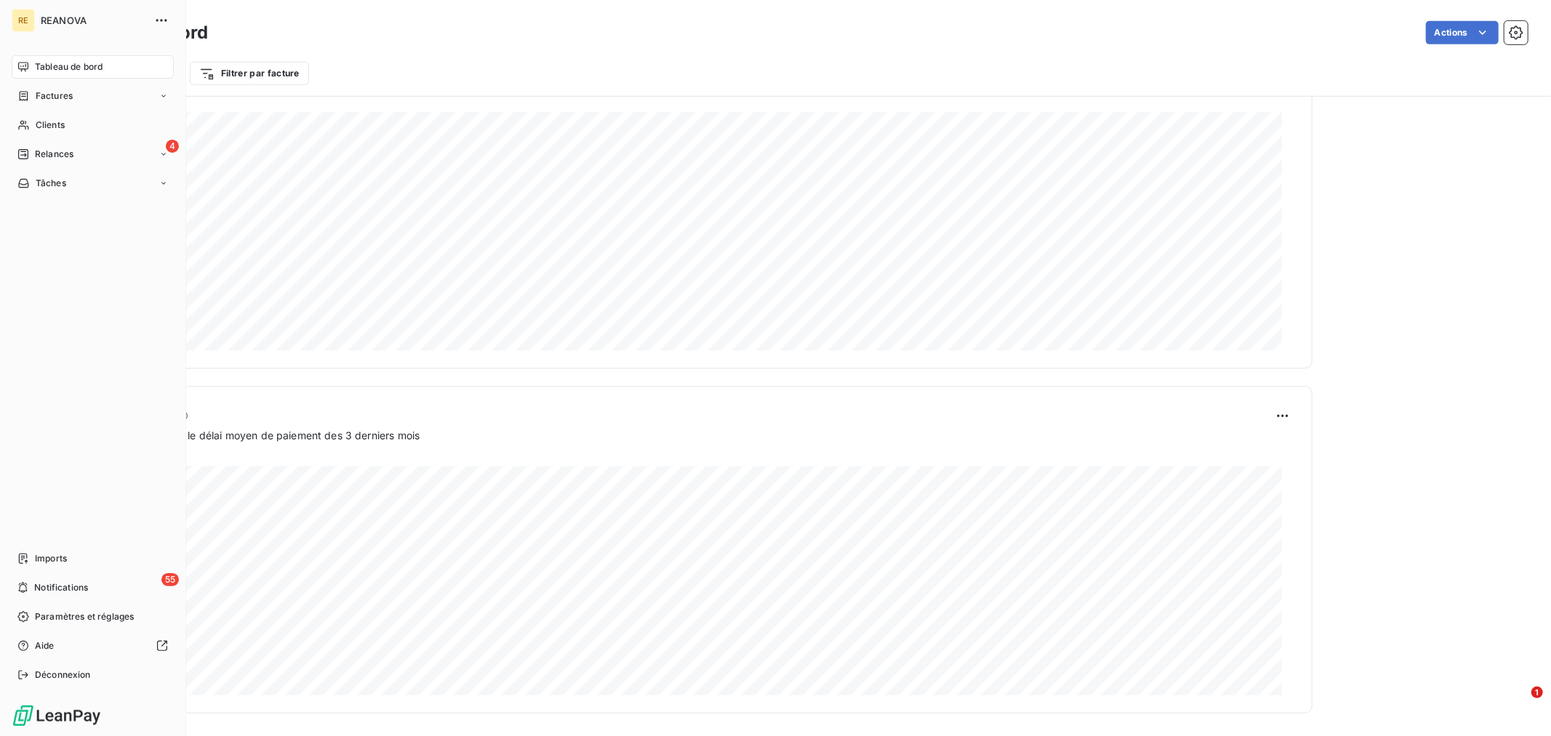
click at [61, 63] on span "Tableau de bord" at bounding box center [69, 66] width 68 height 13
click at [51, 90] on span "Factures" at bounding box center [54, 95] width 37 height 13
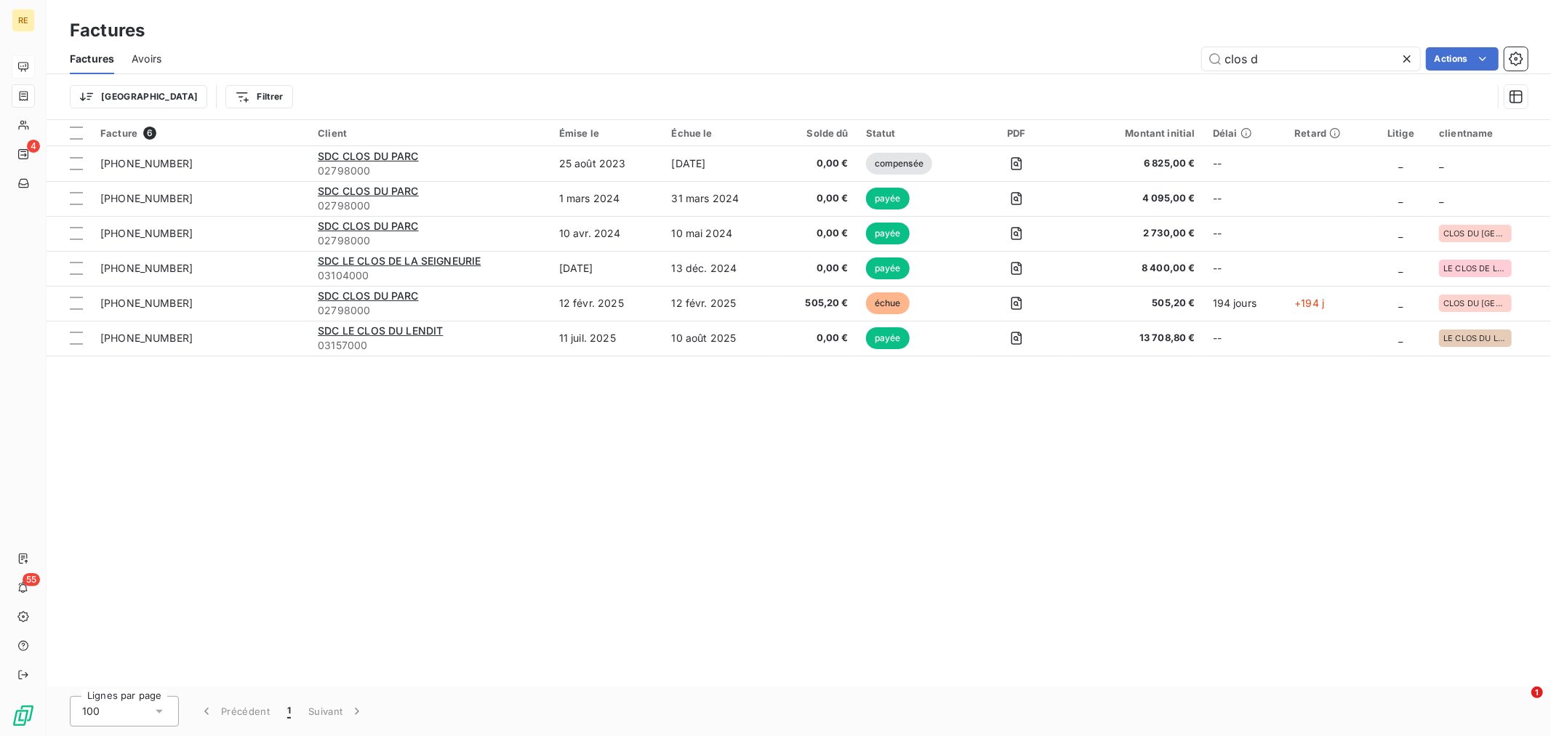
drag, startPoint x: 1278, startPoint y: 61, endPoint x: 1169, endPoint y: 69, distance: 108.7
click at [1169, 69] on div "clos d Actions" at bounding box center [853, 58] width 1349 height 23
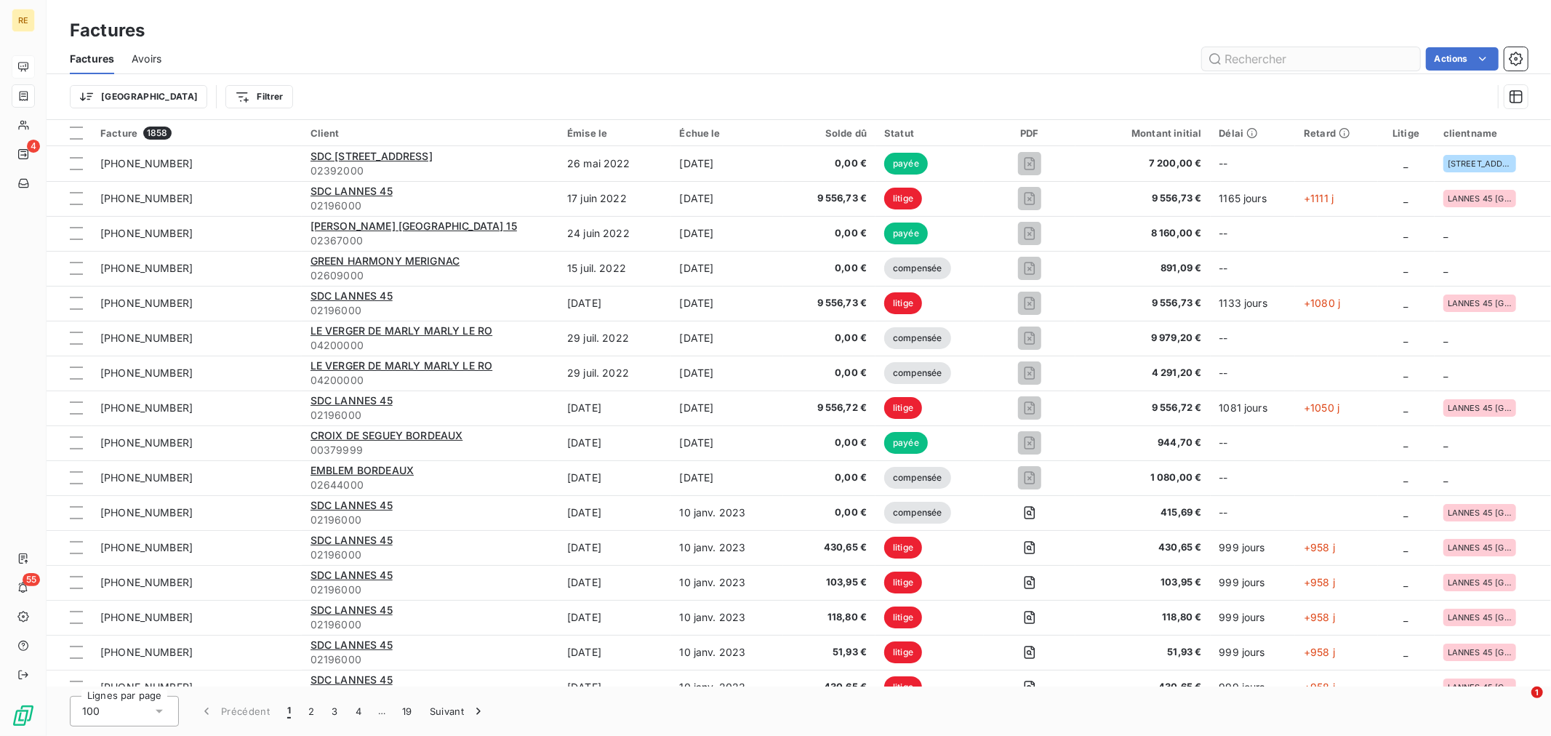
click at [1275, 60] on input "text" at bounding box center [1311, 58] width 218 height 23
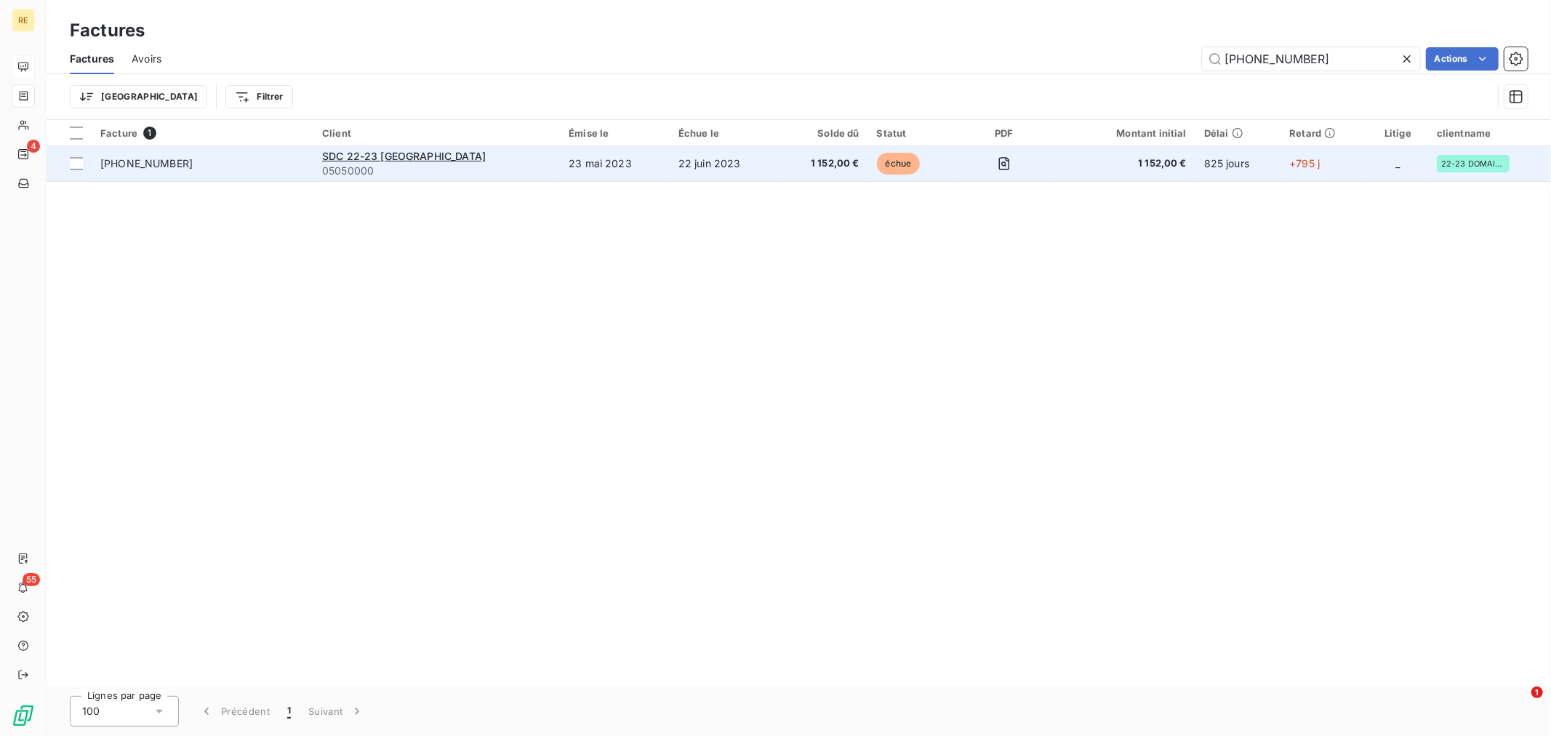
type input "[PHONE_NUMBER]"
click at [560, 155] on td "SDC 22-23 DOMAINE DU CHATEAU 05050000" at bounding box center [436, 163] width 247 height 35
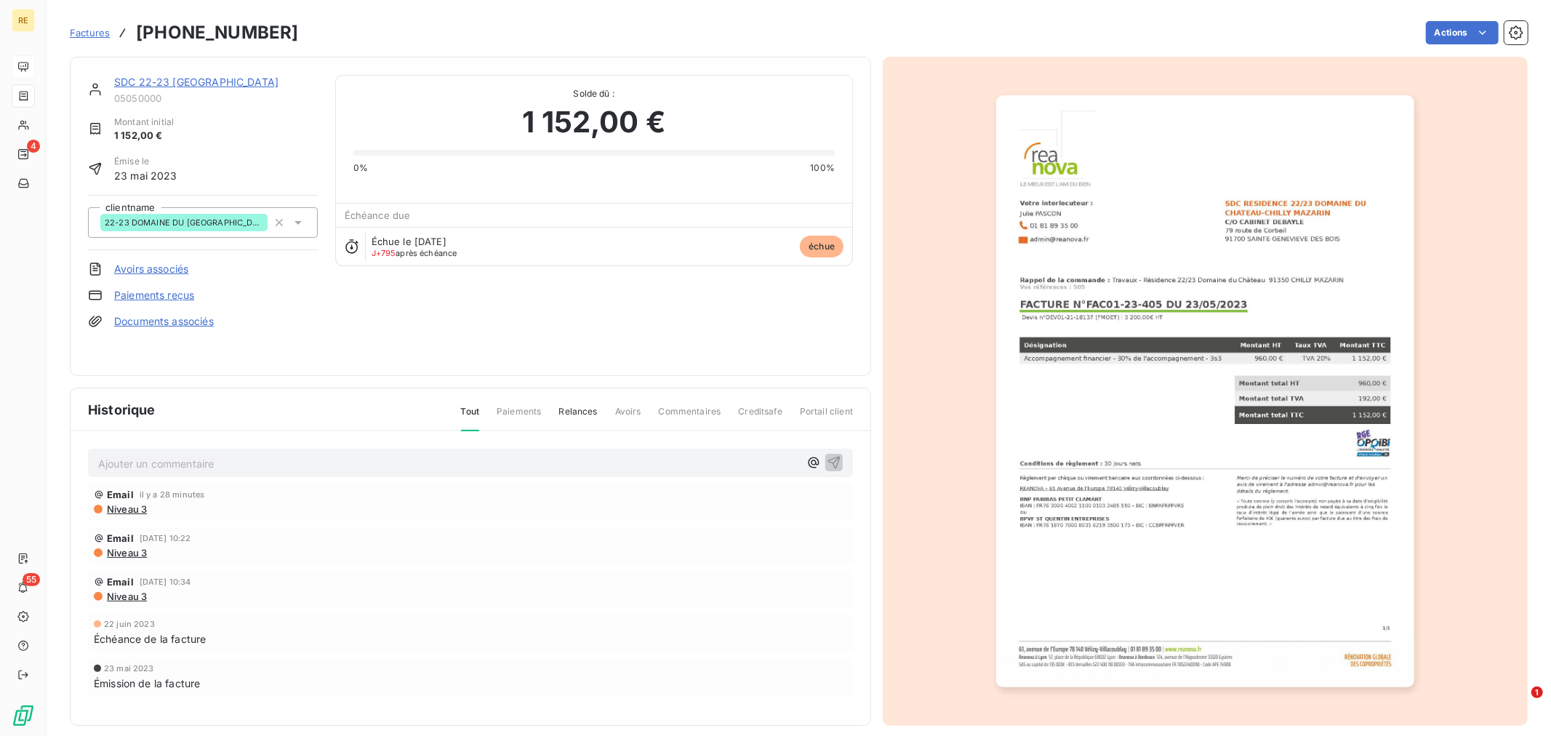
click at [202, 77] on link "SDC 22-23 [GEOGRAPHIC_DATA]" at bounding box center [196, 82] width 164 height 12
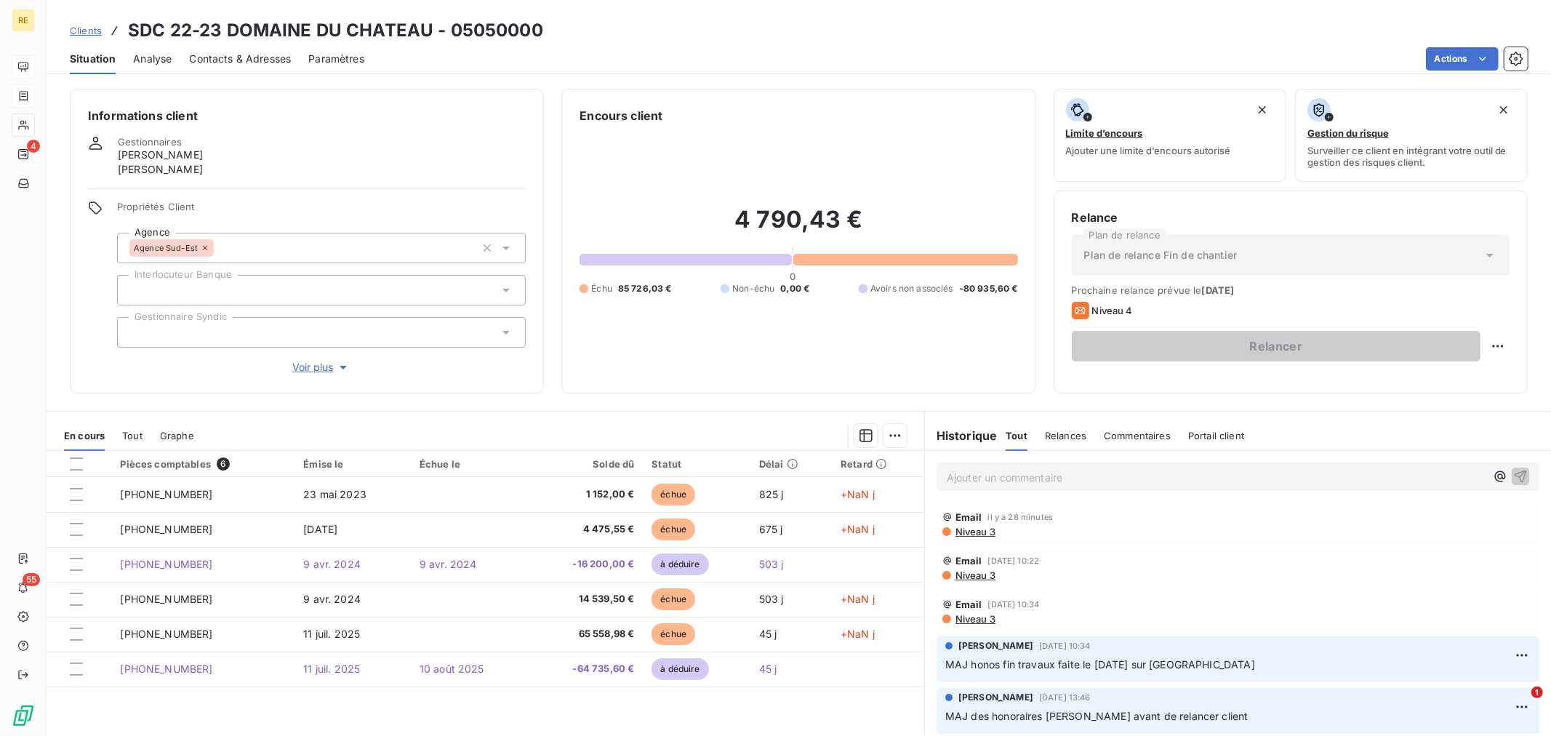
click at [1020, 475] on p "Ajouter un commentaire ﻿" at bounding box center [1216, 477] width 539 height 18
click at [1113, 477] on p "Retour syndic [DATE] :" at bounding box center [1216, 476] width 539 height 17
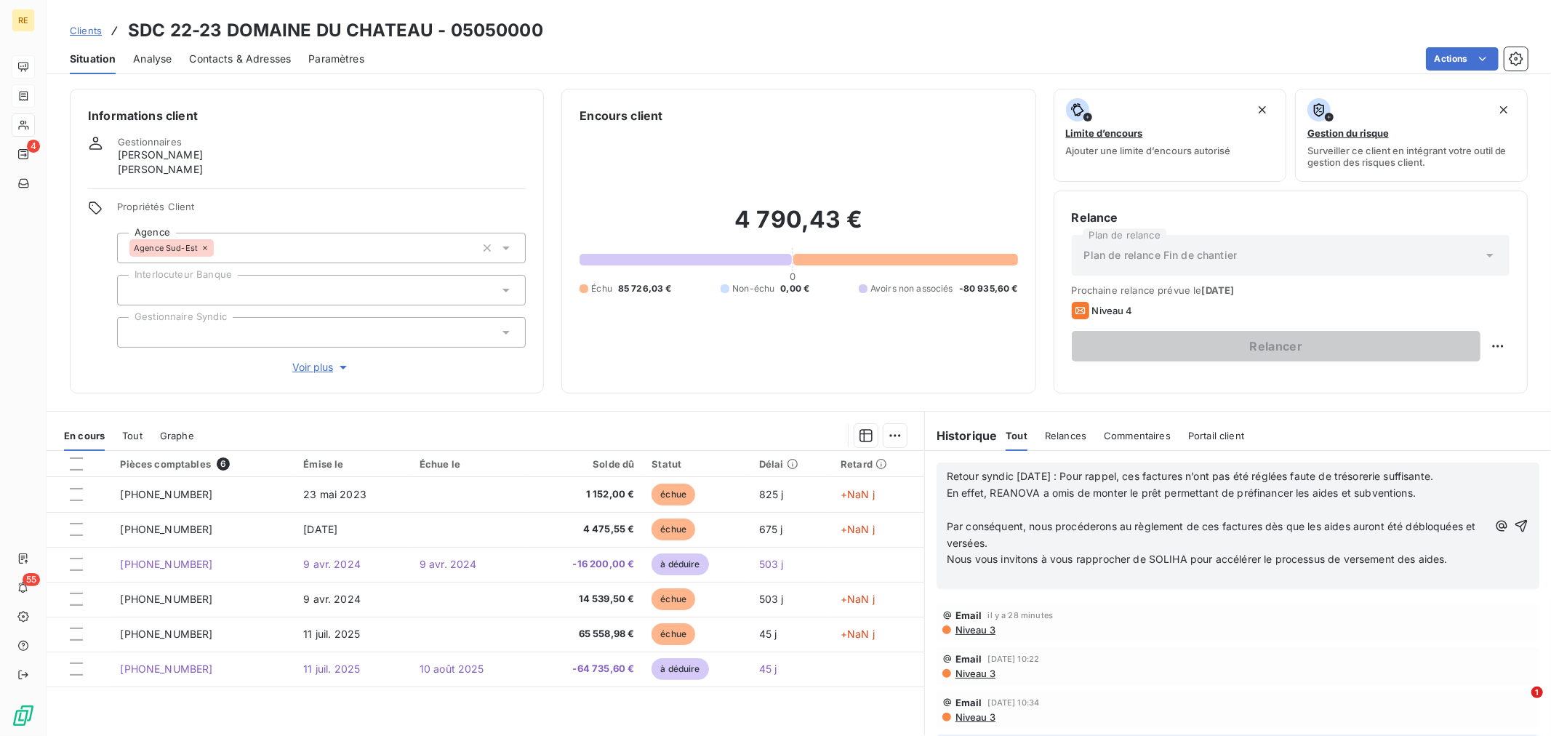
click at [1052, 576] on p "﻿" at bounding box center [1217, 576] width 541 height 17
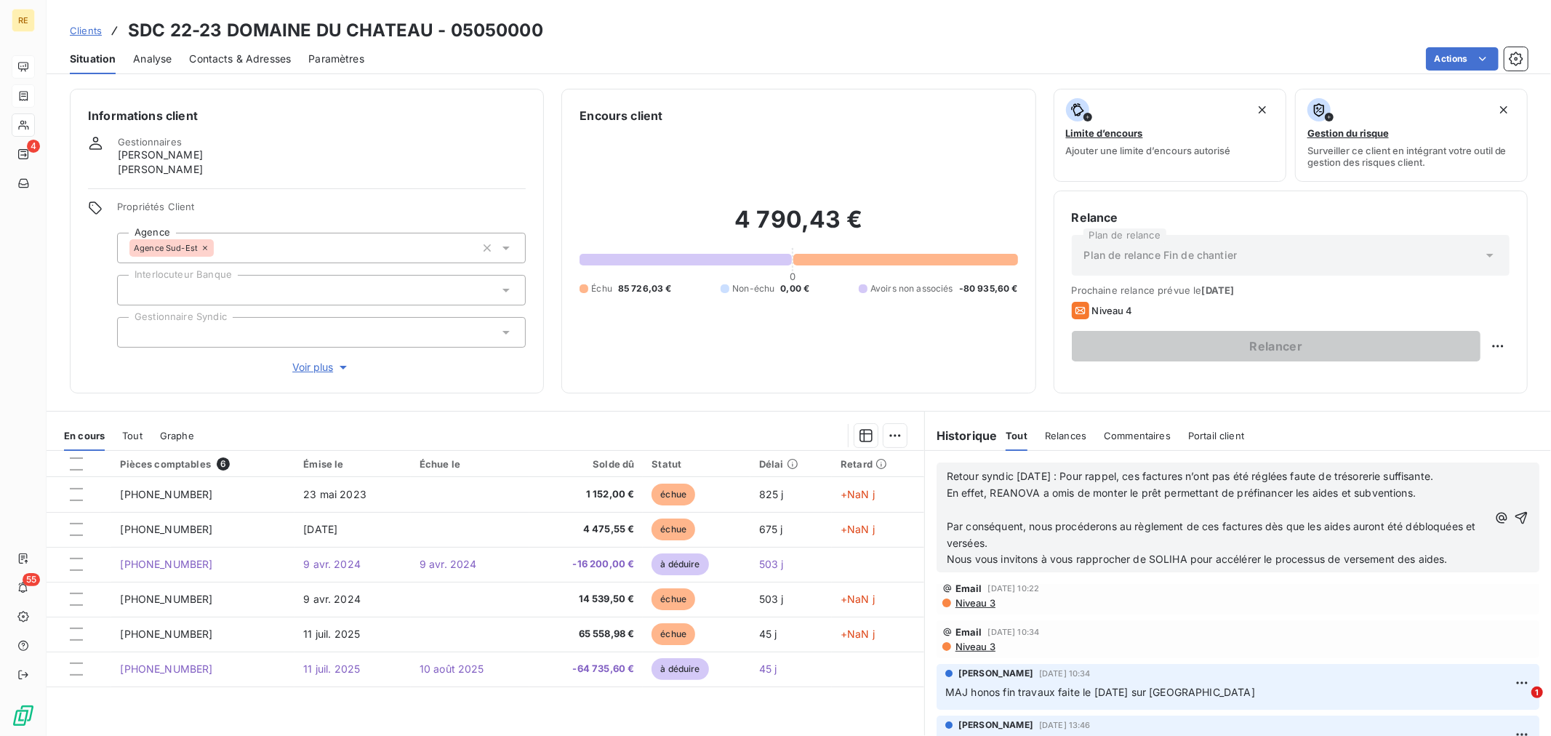
scroll to position [81, 0]
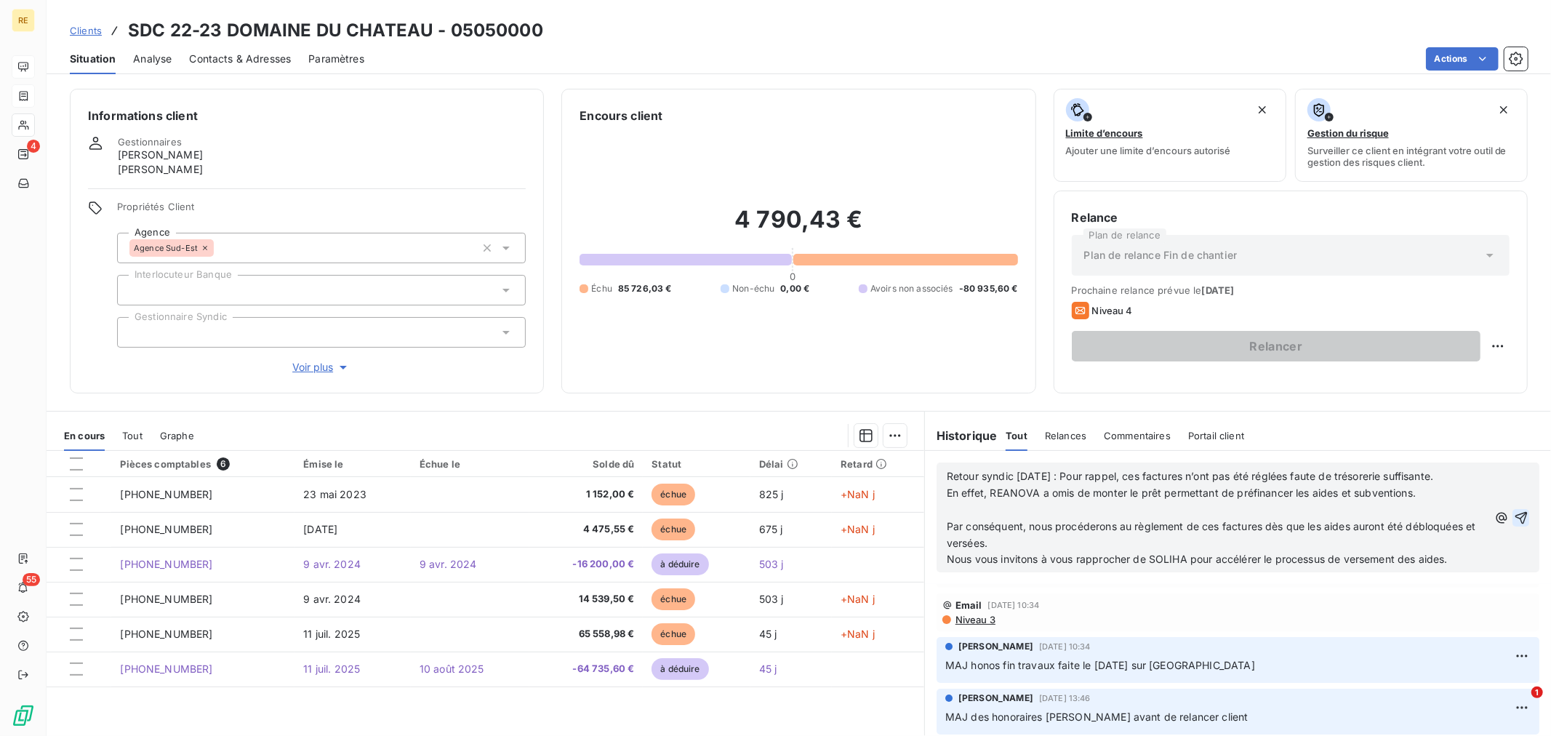
click at [1515, 520] on icon "button" at bounding box center [1521, 517] width 12 height 12
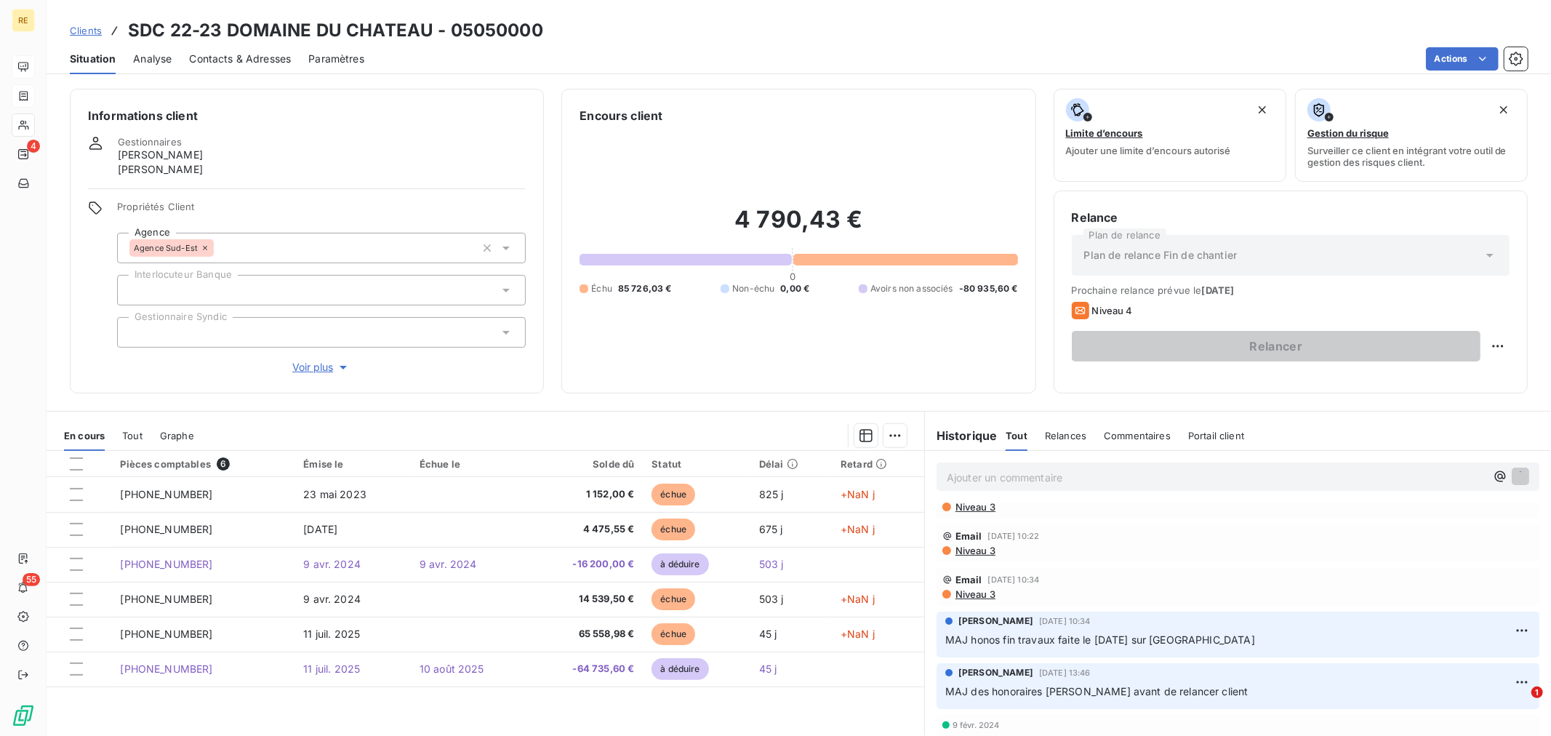
scroll to position [0, 0]
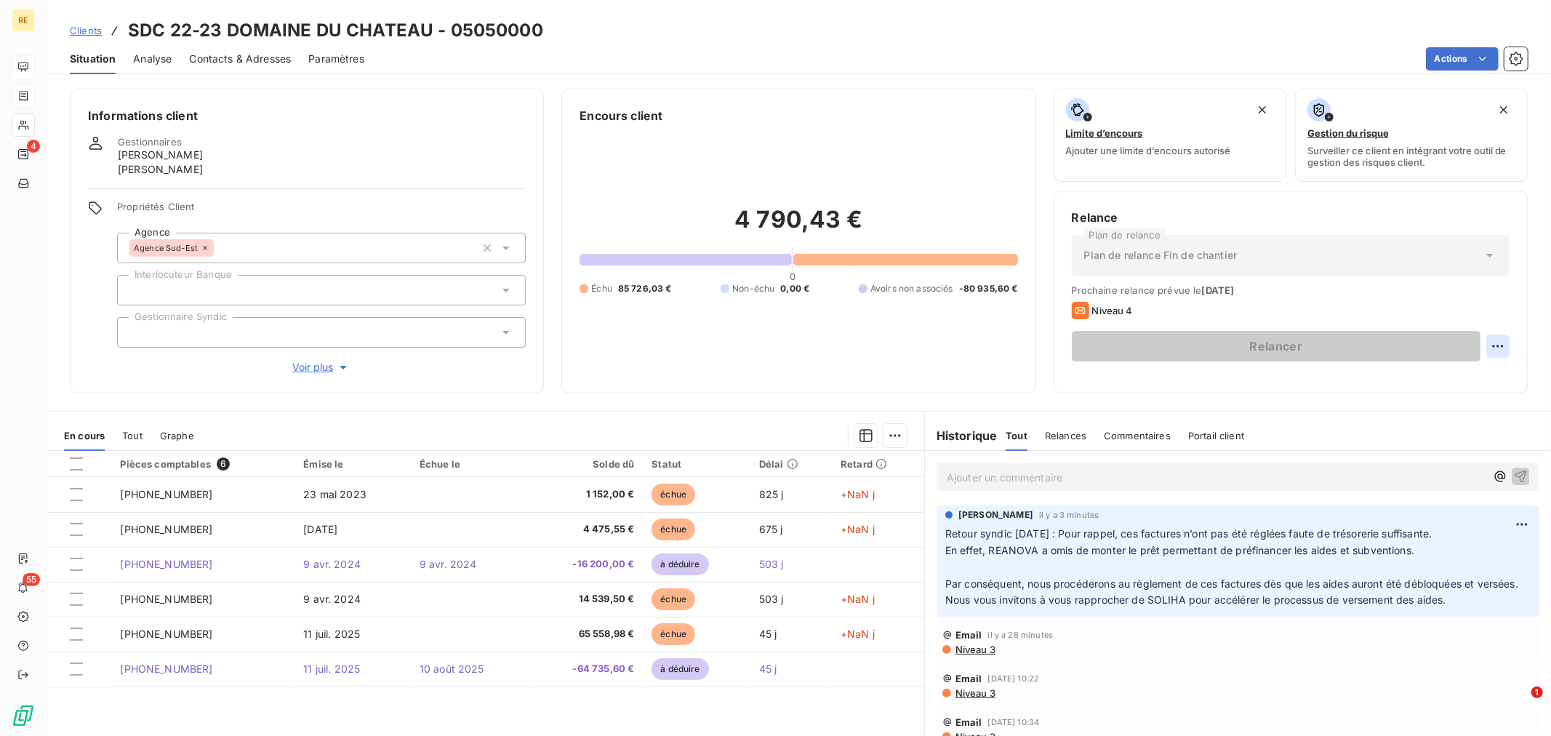
click at [1493, 349] on html "RE 4 55 Clients SDC 22-23 DOMAINE DU CHATEAU - 05050000 Situation Analyse Conta…" at bounding box center [775, 368] width 1551 height 736
click at [1417, 383] on div "Replanifier cette action" at bounding box center [1426, 378] width 130 height 23
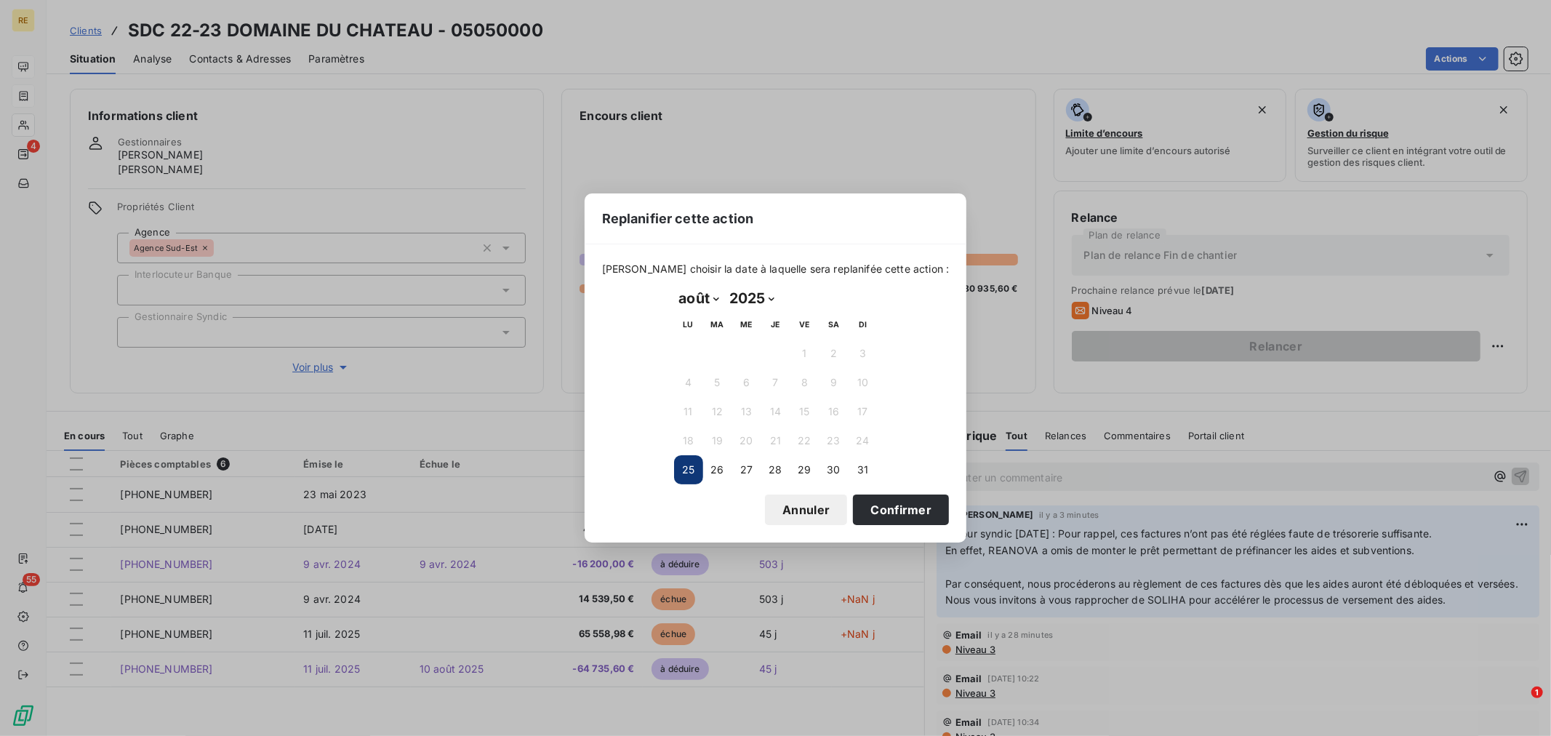
click at [702, 294] on select "janvier février mars avril mai juin juillet août septembre octobre novembre déc…" at bounding box center [699, 298] width 50 height 23
select select "8"
click at [674, 287] on select "janvier février mars avril mai juin juillet août septembre octobre novembre déc…" at bounding box center [699, 298] width 50 height 23
click at [686, 409] on button "15" at bounding box center [688, 411] width 29 height 29
click at [889, 511] on button "Confirmer" at bounding box center [901, 510] width 96 height 31
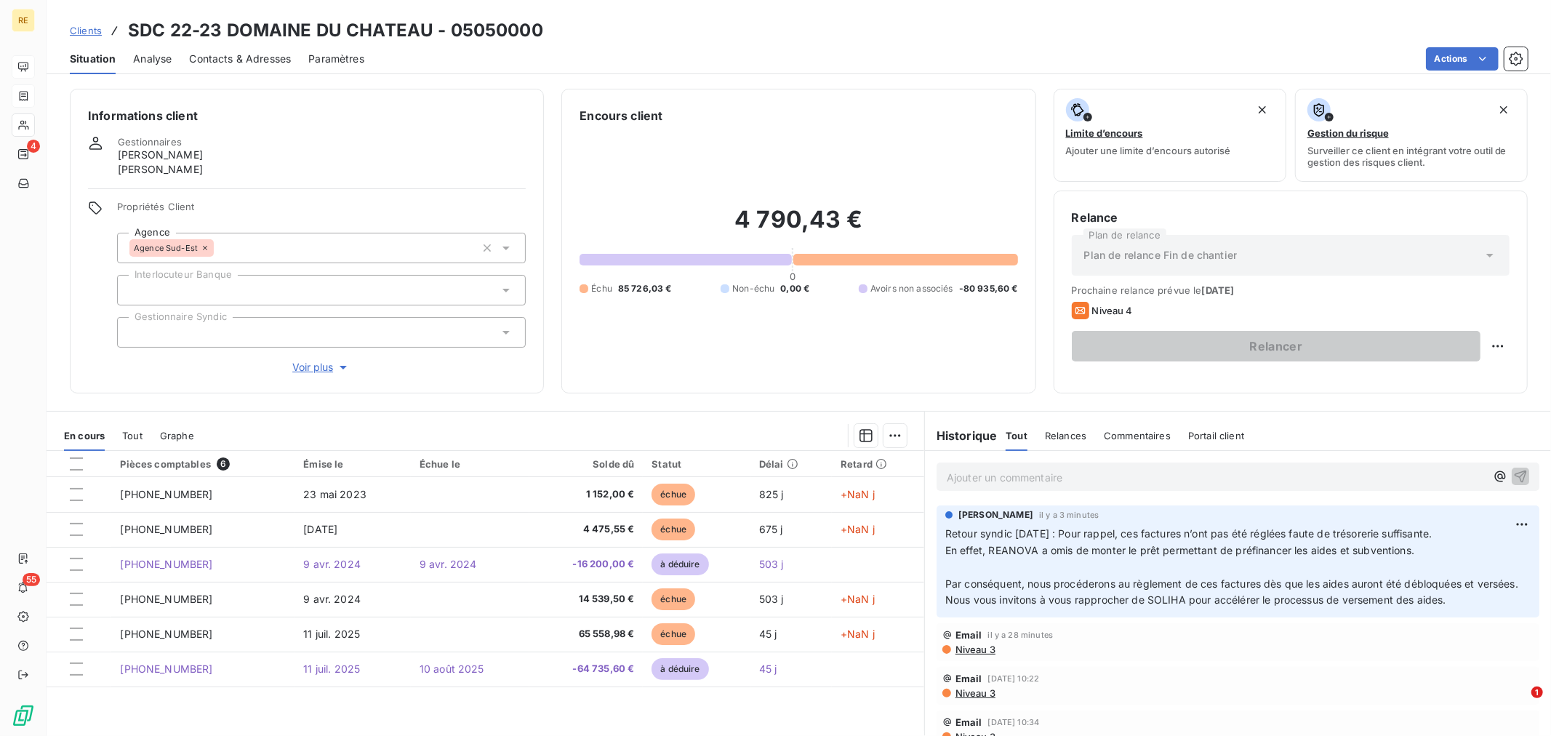
drag, startPoint x: 97, startPoint y: 55, endPoint x: 111, endPoint y: 55, distance: 14.5
click at [97, 55] on span "Situation" at bounding box center [93, 59] width 46 height 15
click at [99, 29] on span "Clients" at bounding box center [86, 31] width 32 height 12
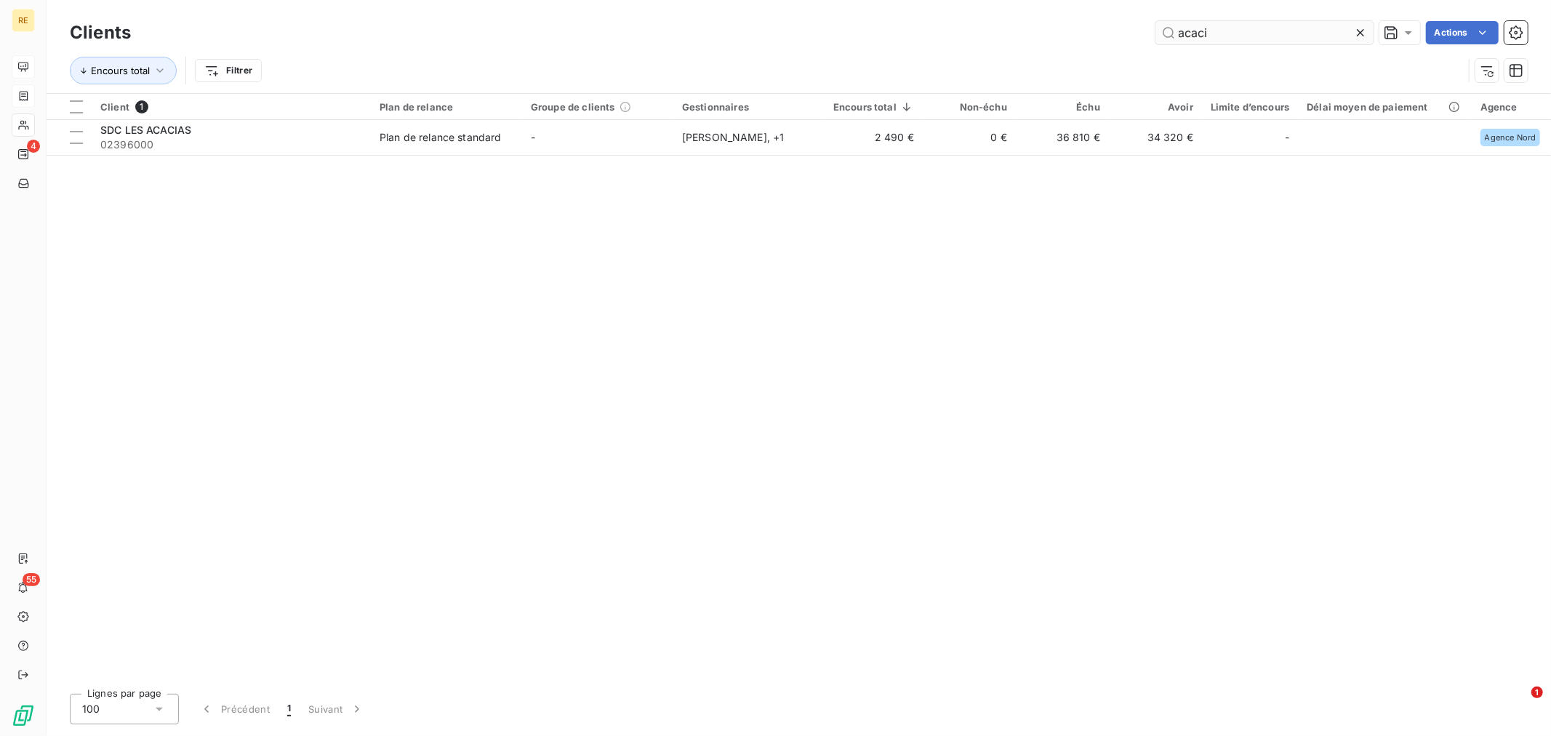
drag, startPoint x: 1217, startPoint y: 29, endPoint x: 1161, endPoint y: 31, distance: 56.0
click at [1161, 31] on input "acaci" at bounding box center [1265, 32] width 218 height 23
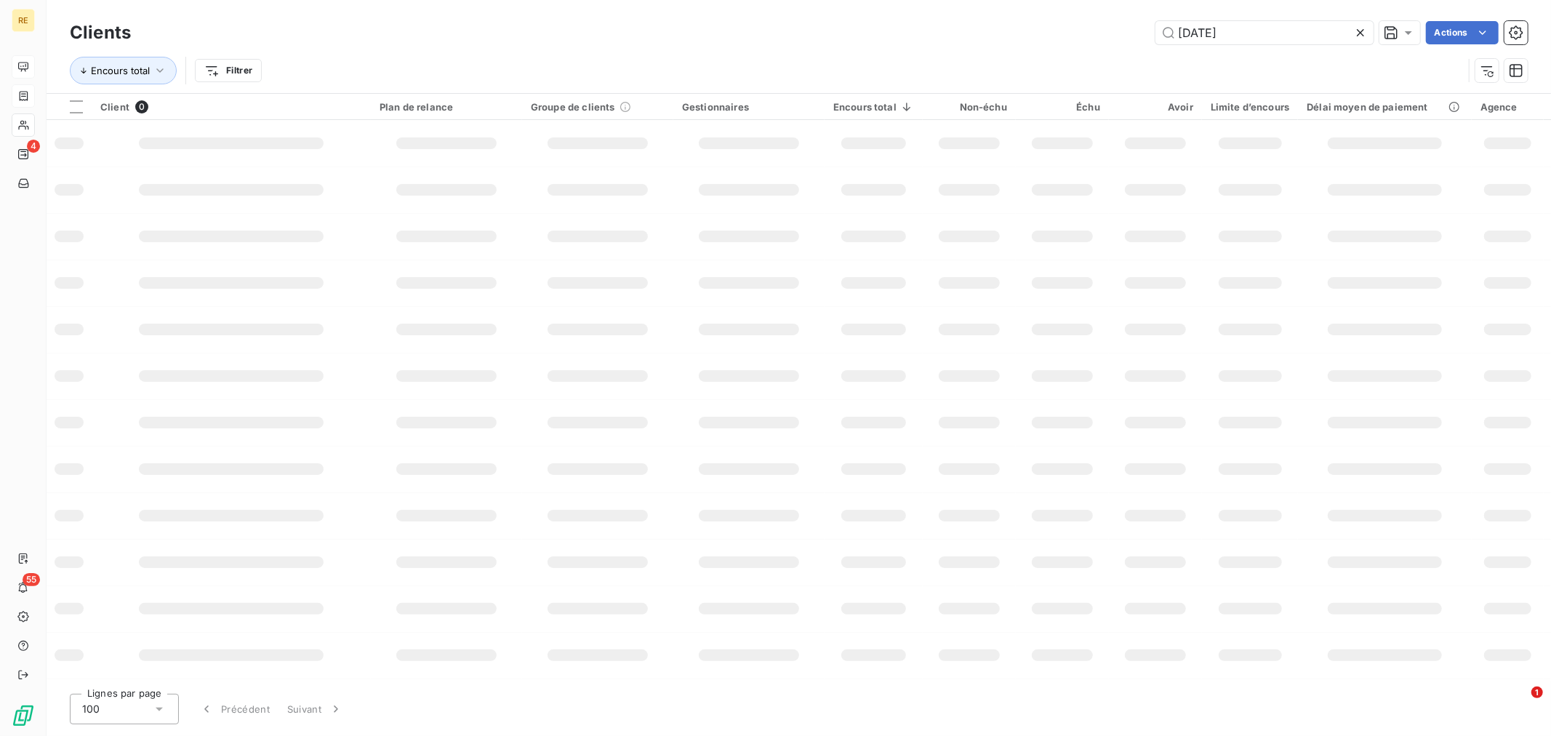
type input "[PHONE_NUMBER]"
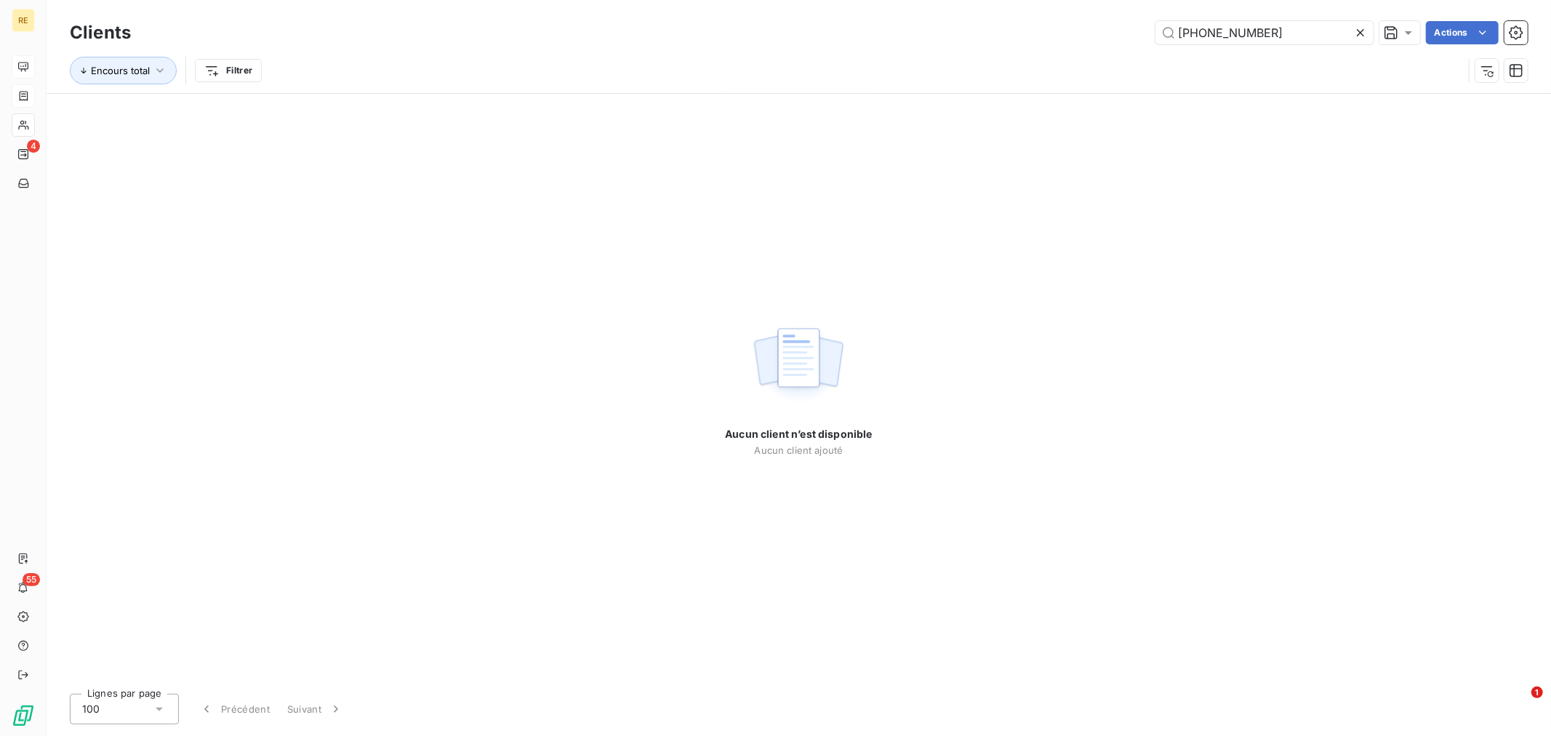
drag, startPoint x: 1262, startPoint y: 34, endPoint x: 1080, endPoint y: 40, distance: 181.9
click at [1081, 40] on div "[PHONE_NUMBER] Actions" at bounding box center [838, 32] width 1380 height 23
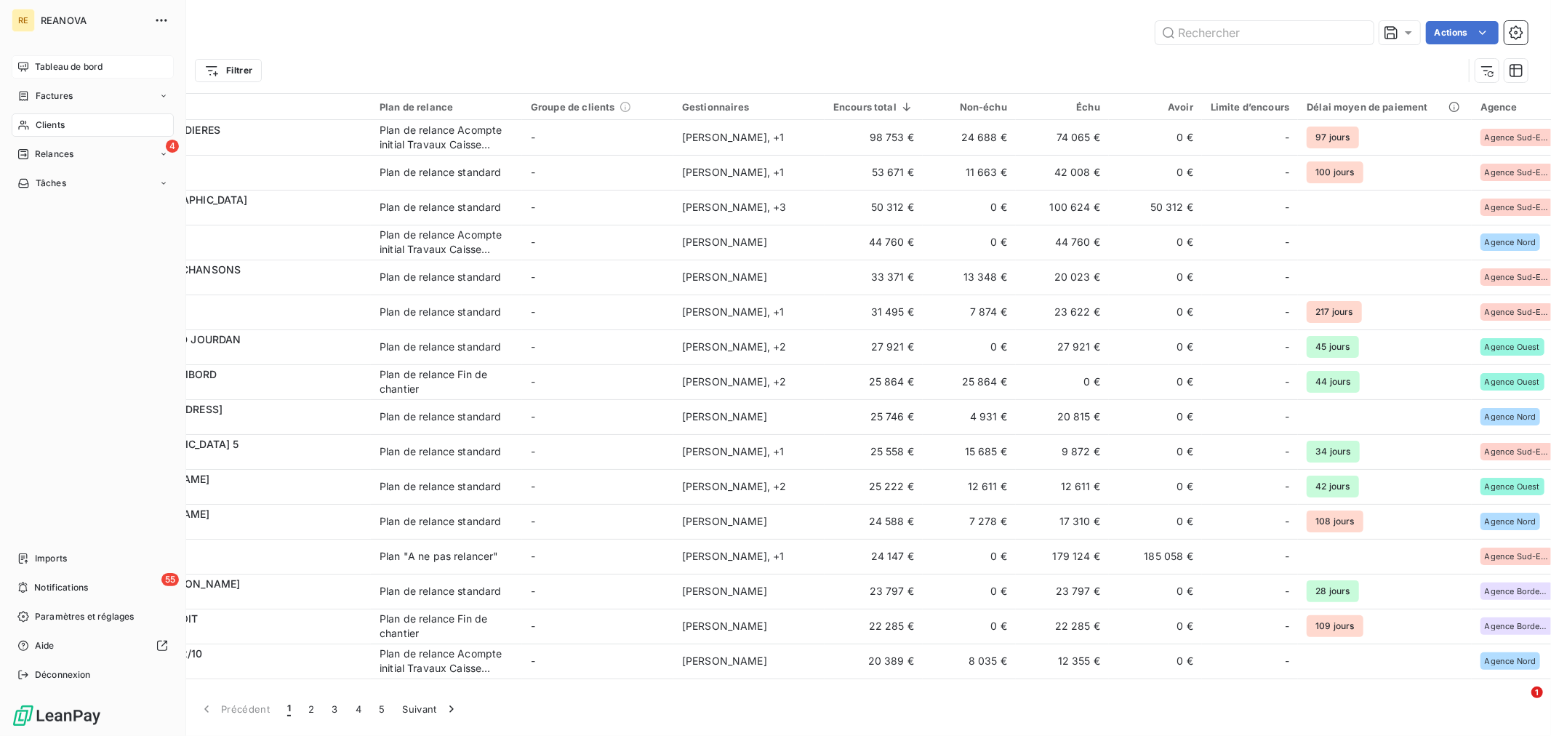
drag, startPoint x: 91, startPoint y: 89, endPoint x: 177, endPoint y: 122, distance: 92.5
click at [92, 89] on div "Factures" at bounding box center [93, 95] width 162 height 23
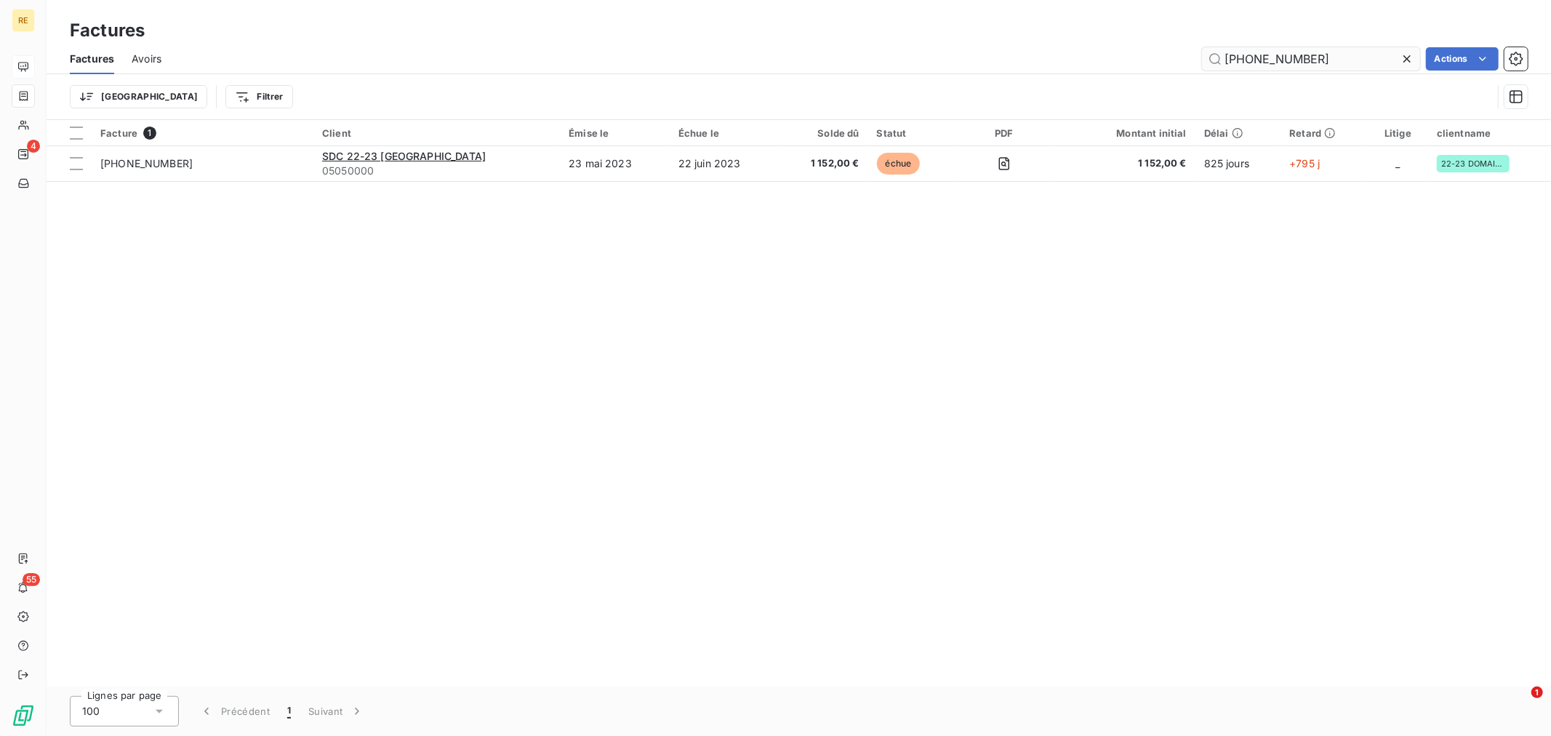
click at [1332, 47] on input "[PHONE_NUMBER]" at bounding box center [1311, 58] width 218 height 23
drag, startPoint x: 1161, startPoint y: 41, endPoint x: 1122, endPoint y: 33, distance: 39.4
click at [1124, 42] on div "Factures Factures Avoirs [PHONE_NUMBER] Actions Trier Filtrer" at bounding box center [799, 60] width 1505 height 120
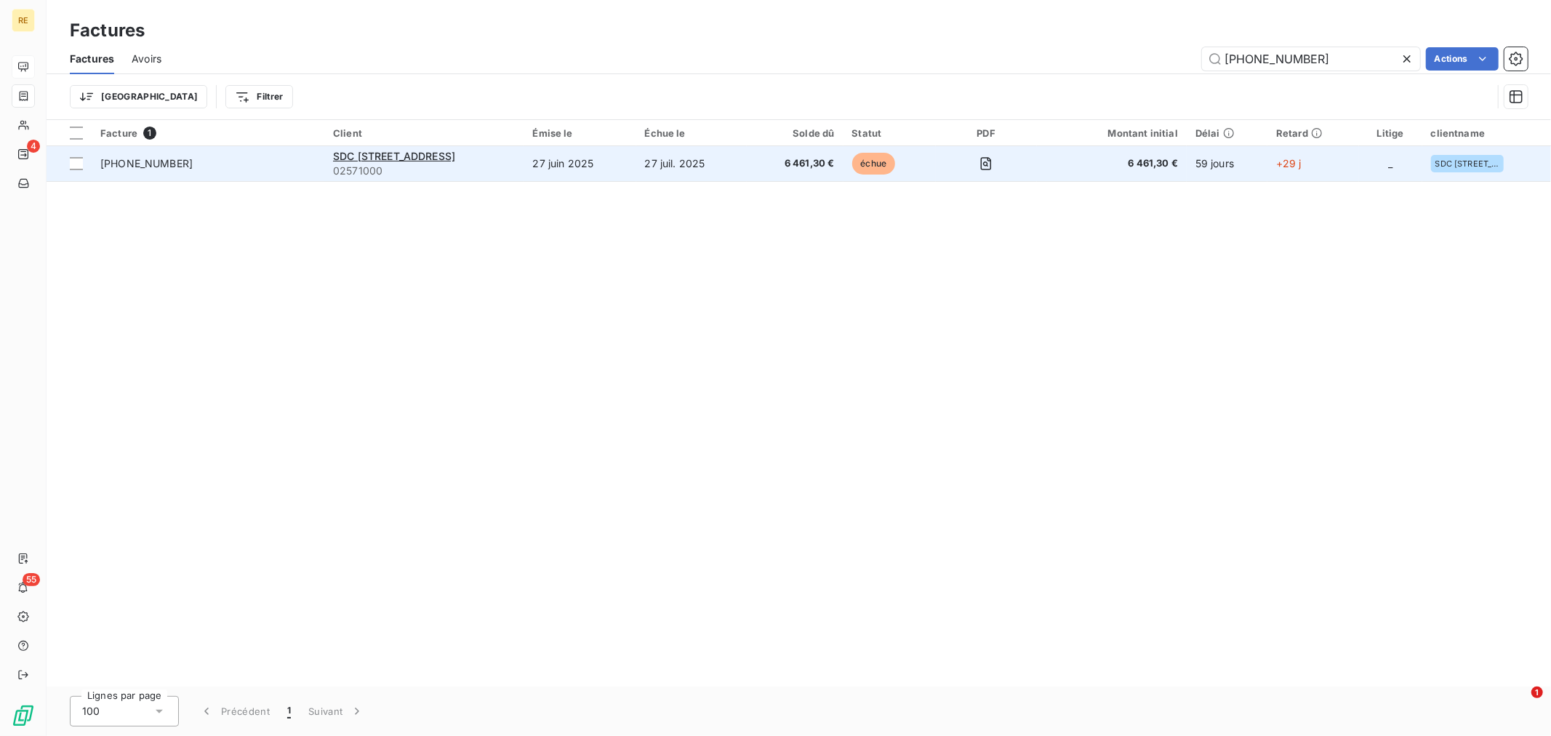
type input "[PHONE_NUMBER]"
click at [636, 162] on td "27 juin 2025" at bounding box center [580, 163] width 112 height 35
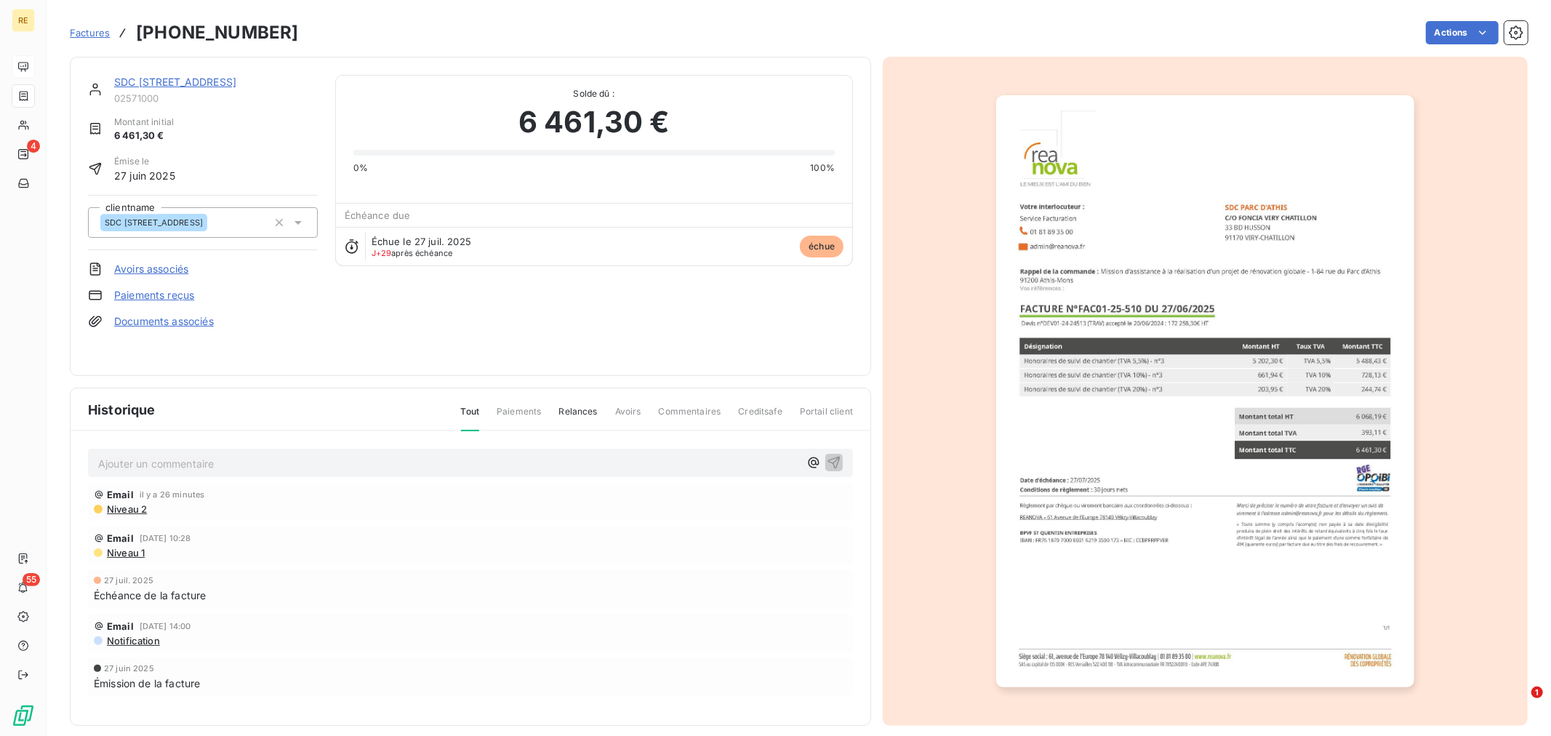
click at [235, 82] on link "SDC [STREET_ADDRESS]" at bounding box center [175, 82] width 122 height 12
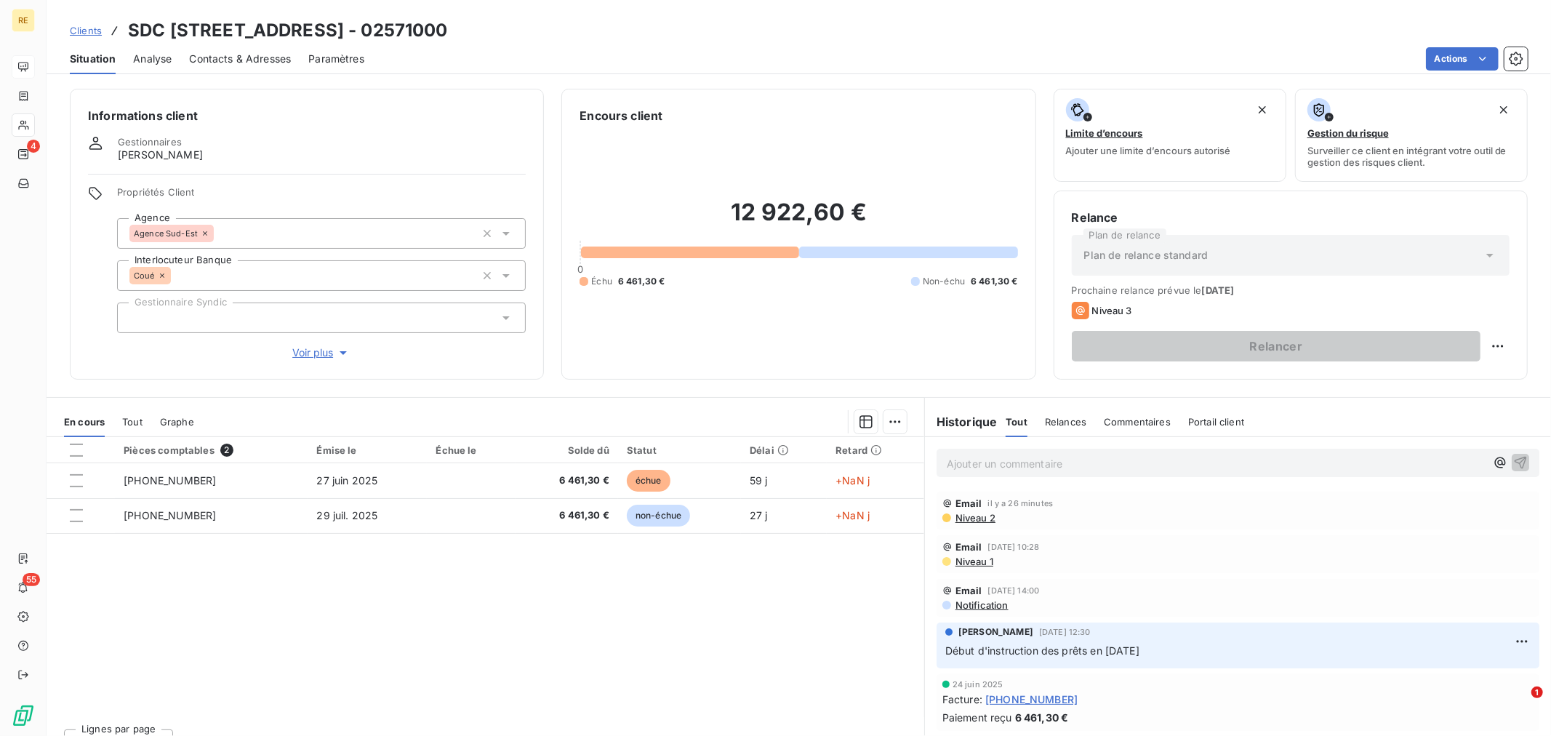
click at [998, 460] on p "Ajouter un commentaire ﻿" at bounding box center [1216, 464] width 539 height 18
click at [1184, 459] on p "Retour syndic [DATE] :" at bounding box center [1216, 463] width 539 height 17
click at [1508, 460] on div "Retour syndic [DATE] : Les factures ont bien été transmises à la caisse d’éparg…" at bounding box center [1238, 462] width 603 height 27
click at [1512, 465] on button "button" at bounding box center [1520, 461] width 17 height 17
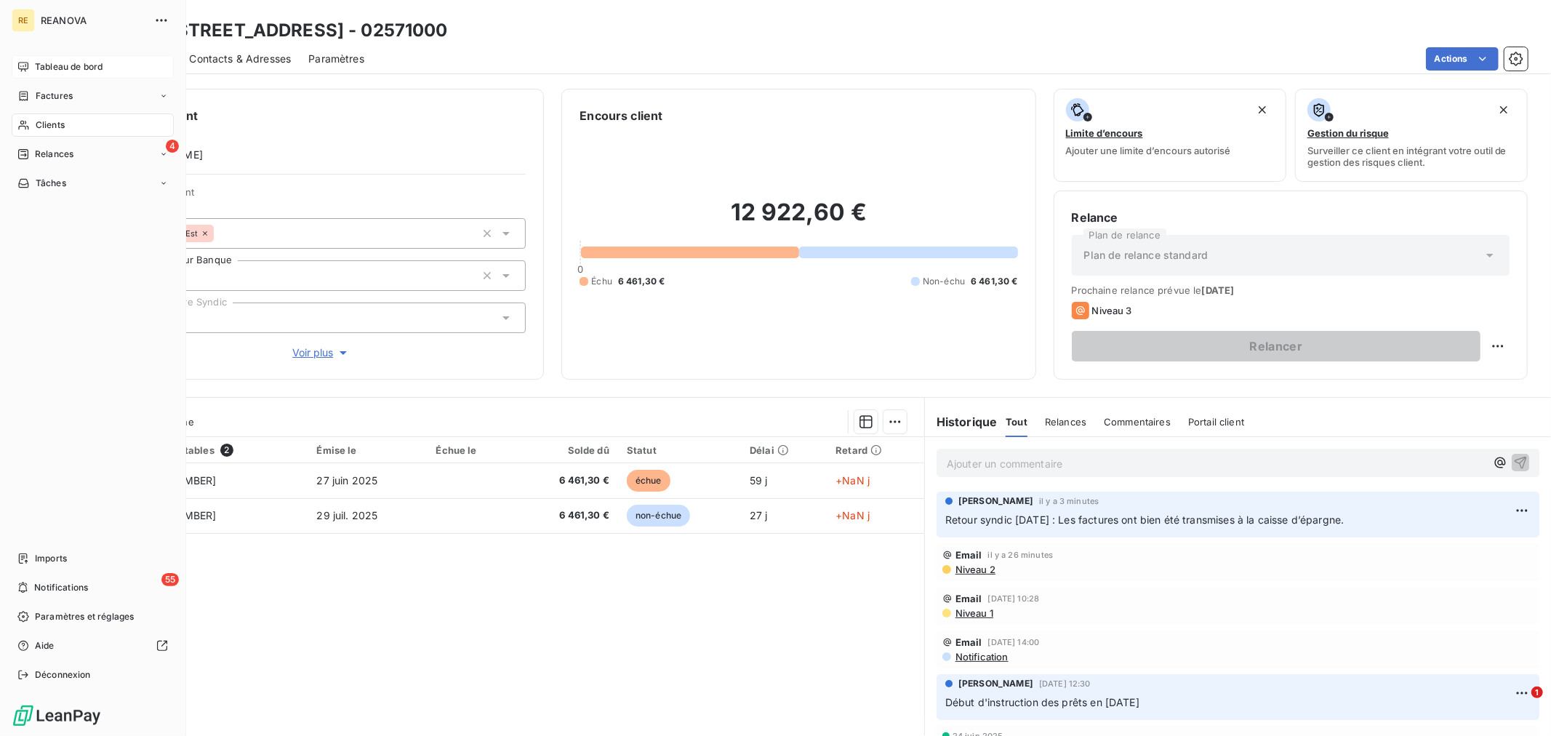
click at [125, 121] on div "Clients" at bounding box center [93, 124] width 162 height 23
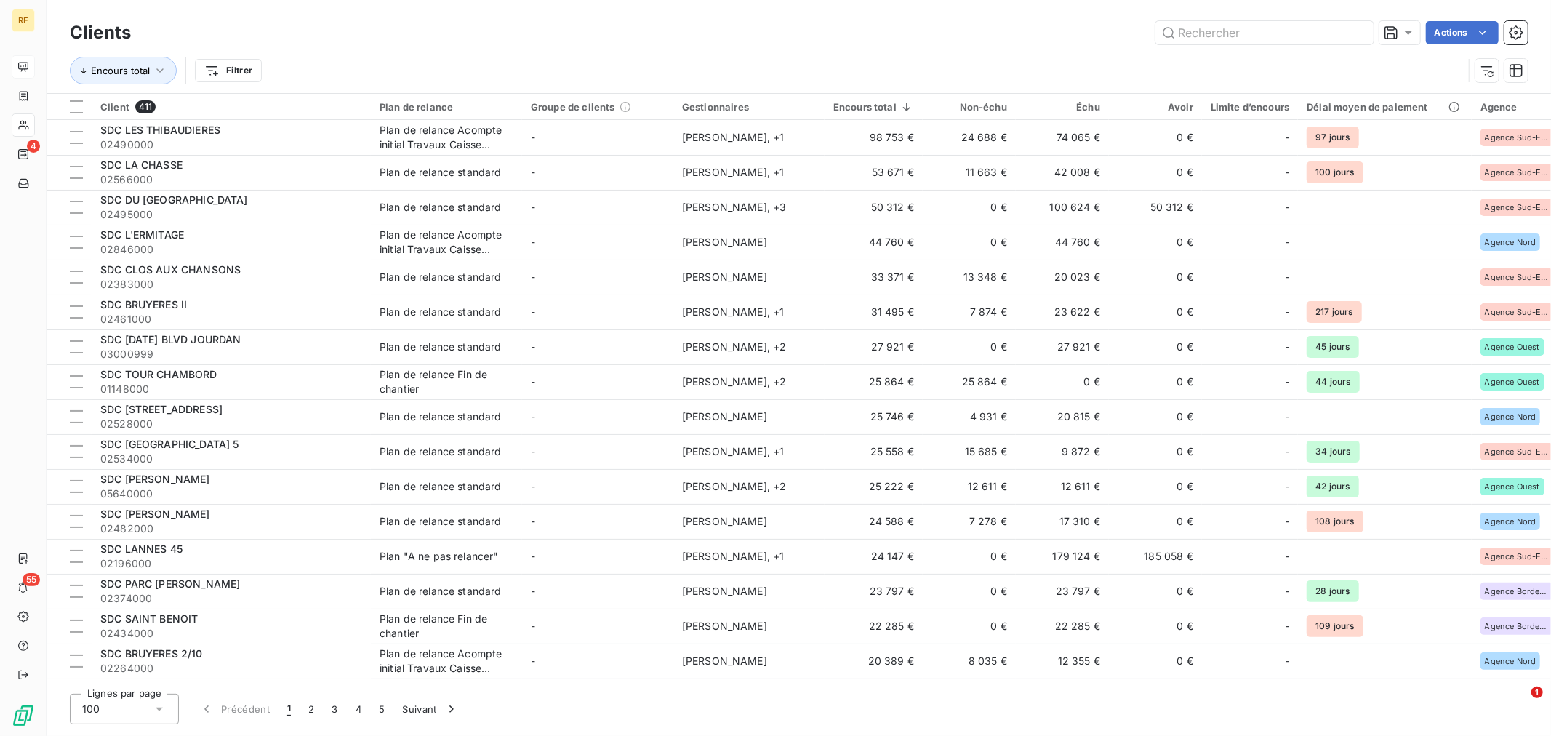
click at [686, 25] on div "Actions" at bounding box center [838, 32] width 1380 height 23
click at [1302, 32] on input "text" at bounding box center [1265, 32] width 218 height 23
click at [1249, 32] on input "text" at bounding box center [1265, 32] width 218 height 23
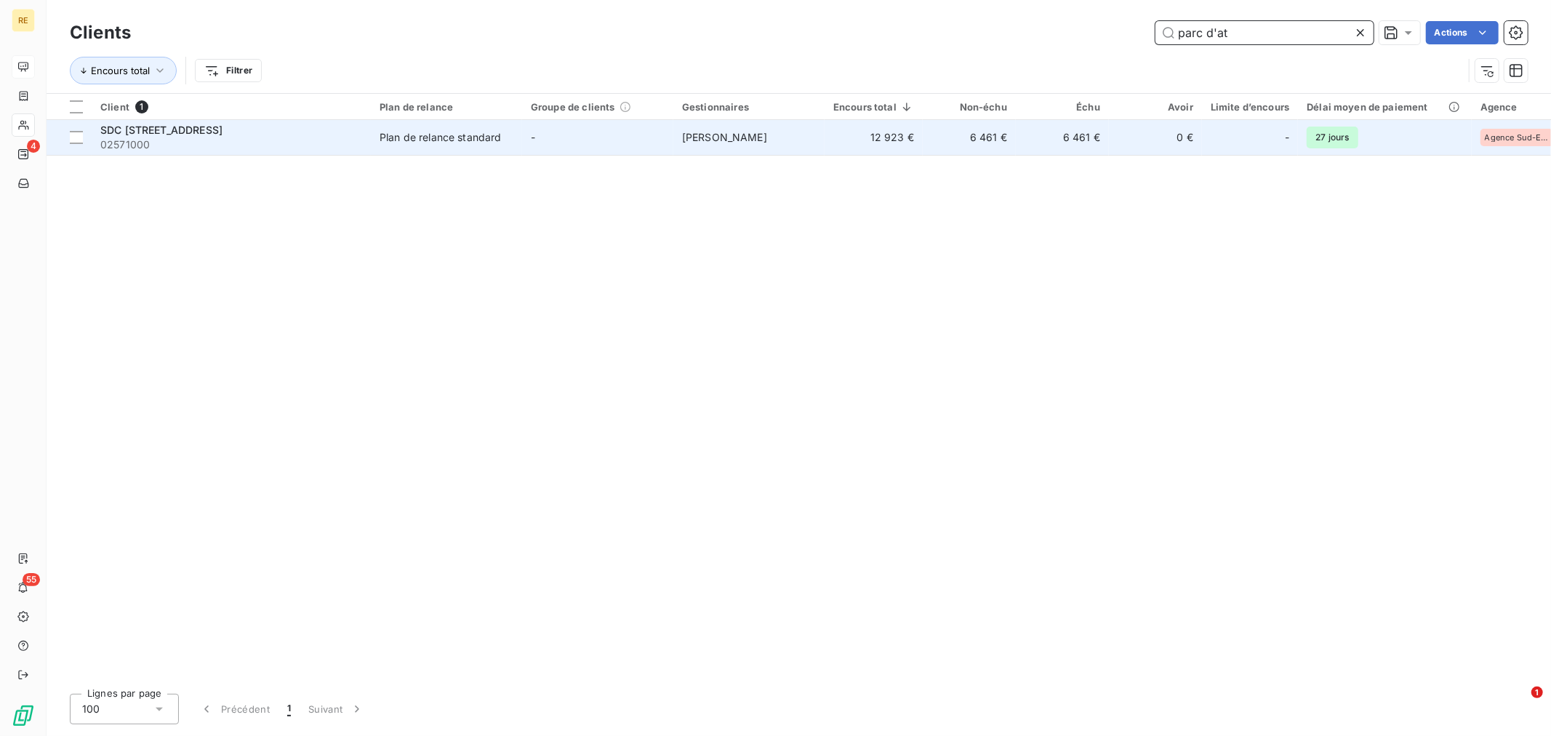
type input "parc d'at"
click at [1113, 134] on td "0 €" at bounding box center [1155, 137] width 93 height 35
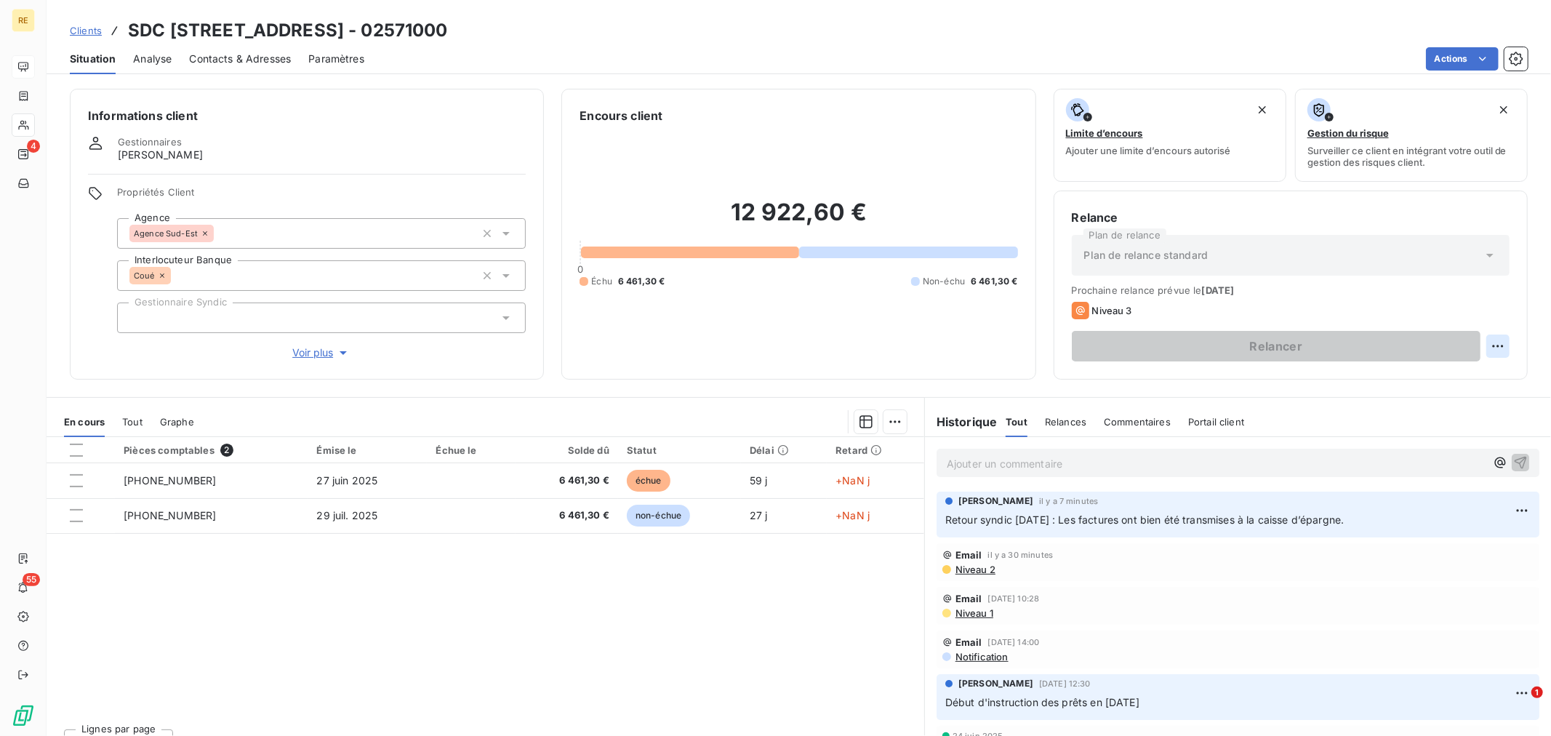
click at [1486, 345] on html "RE 4 55 Clients SDC [STREET_ADDRESS] - 02571000 Situation Analyse Contacts & Ad…" at bounding box center [775, 368] width 1551 height 736
click at [1460, 371] on div "Replanifier cette action" at bounding box center [1426, 378] width 130 height 23
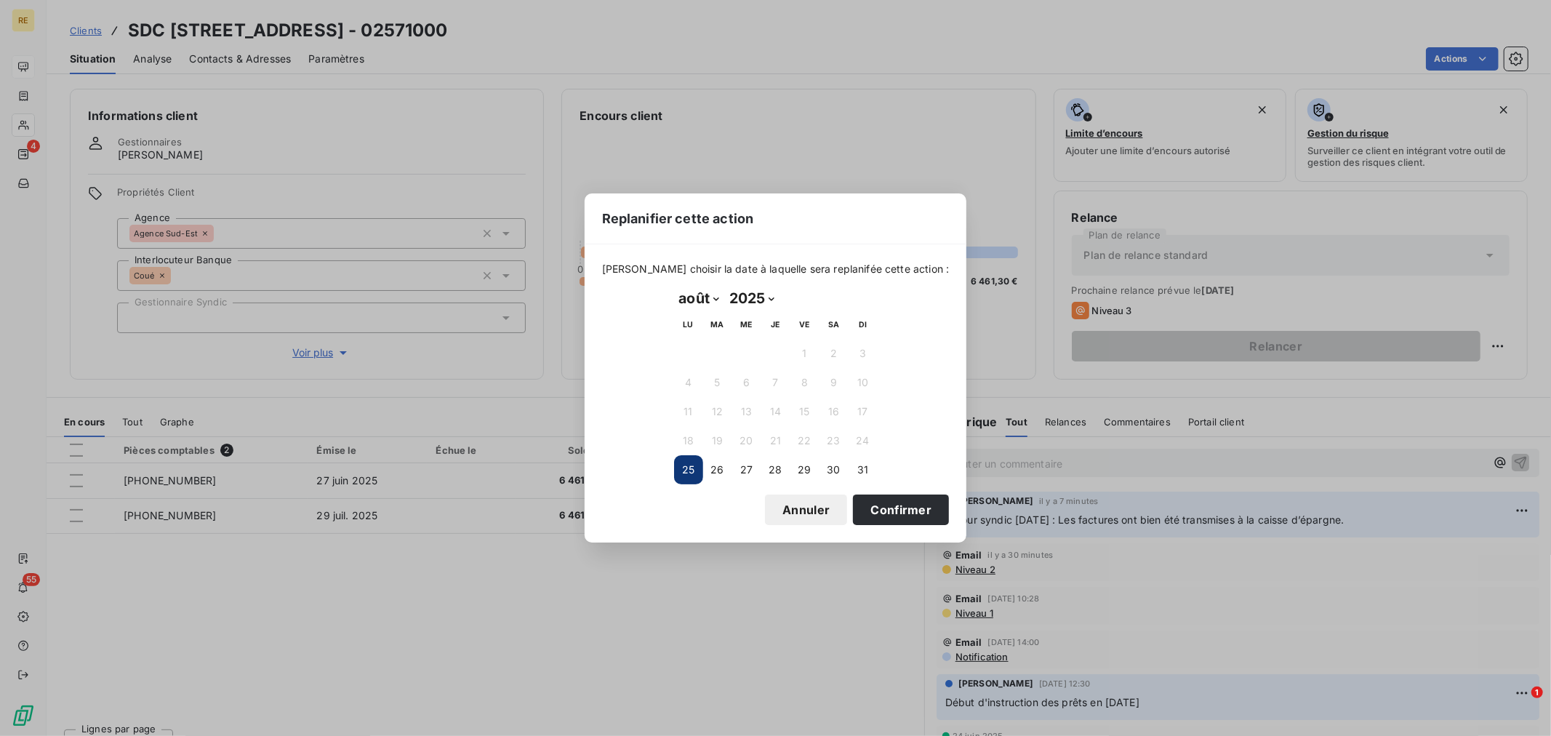
click at [706, 288] on select "janvier février mars avril mai juin juillet août septembre octobre novembre déc…" at bounding box center [699, 298] width 50 height 23
select select "8"
click at [674, 287] on select "janvier février mars avril mai juin juillet août septembre octobre novembre déc…" at bounding box center [699, 298] width 50 height 23
click at [697, 377] on button "8" at bounding box center [688, 382] width 29 height 29
click at [881, 518] on button "Confirmer" at bounding box center [901, 510] width 96 height 31
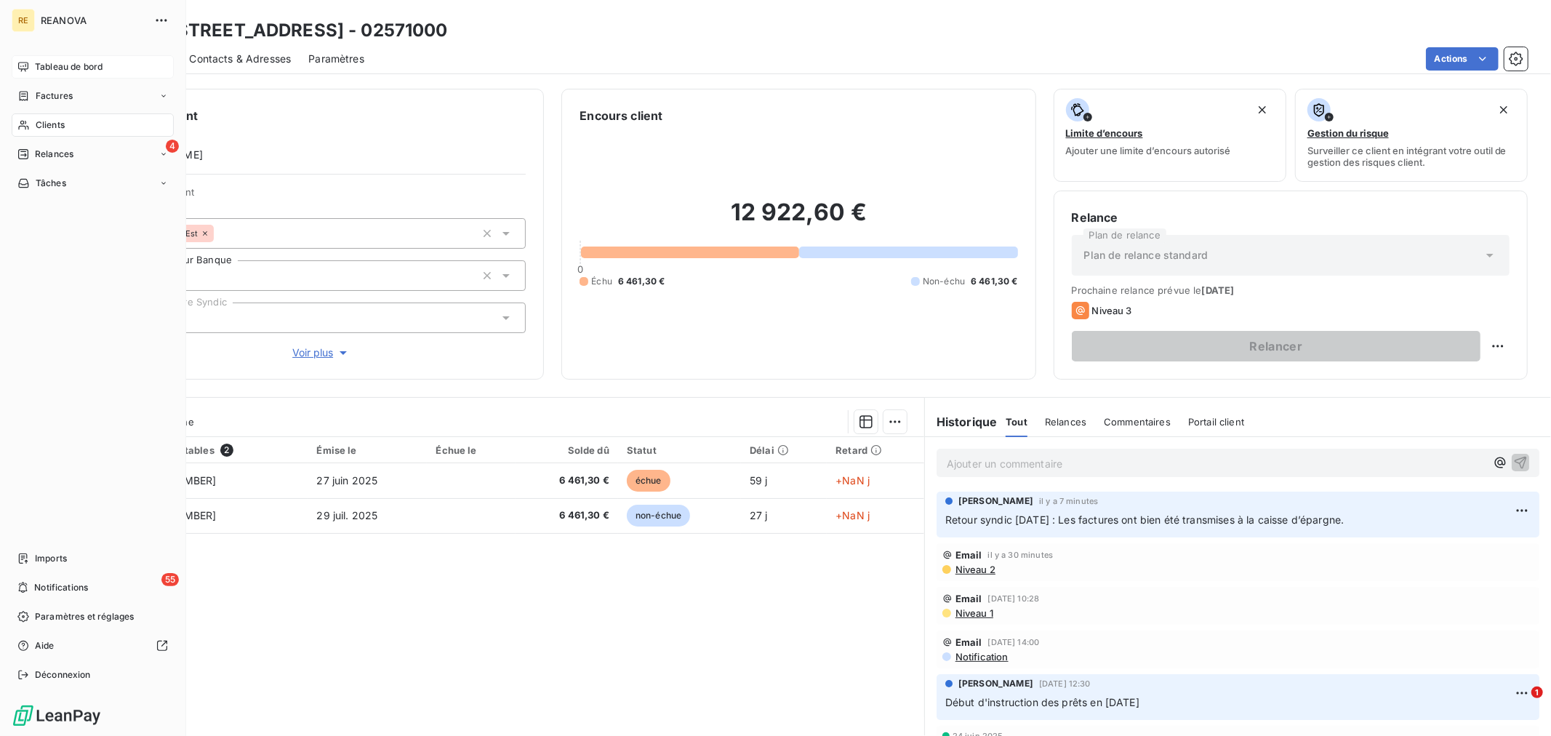
click at [51, 65] on span "Tableau de bord" at bounding box center [69, 66] width 68 height 13
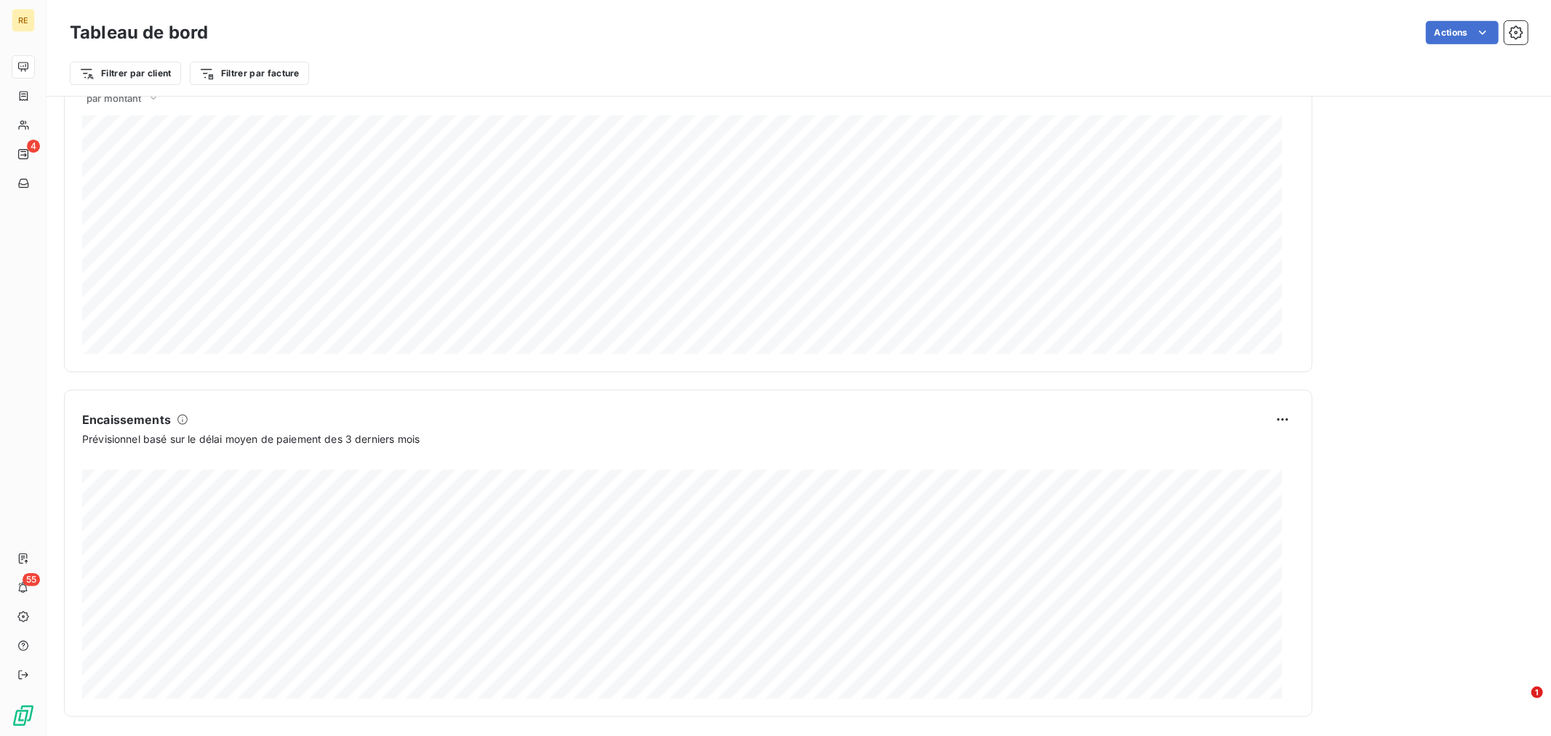
scroll to position [681, 0]
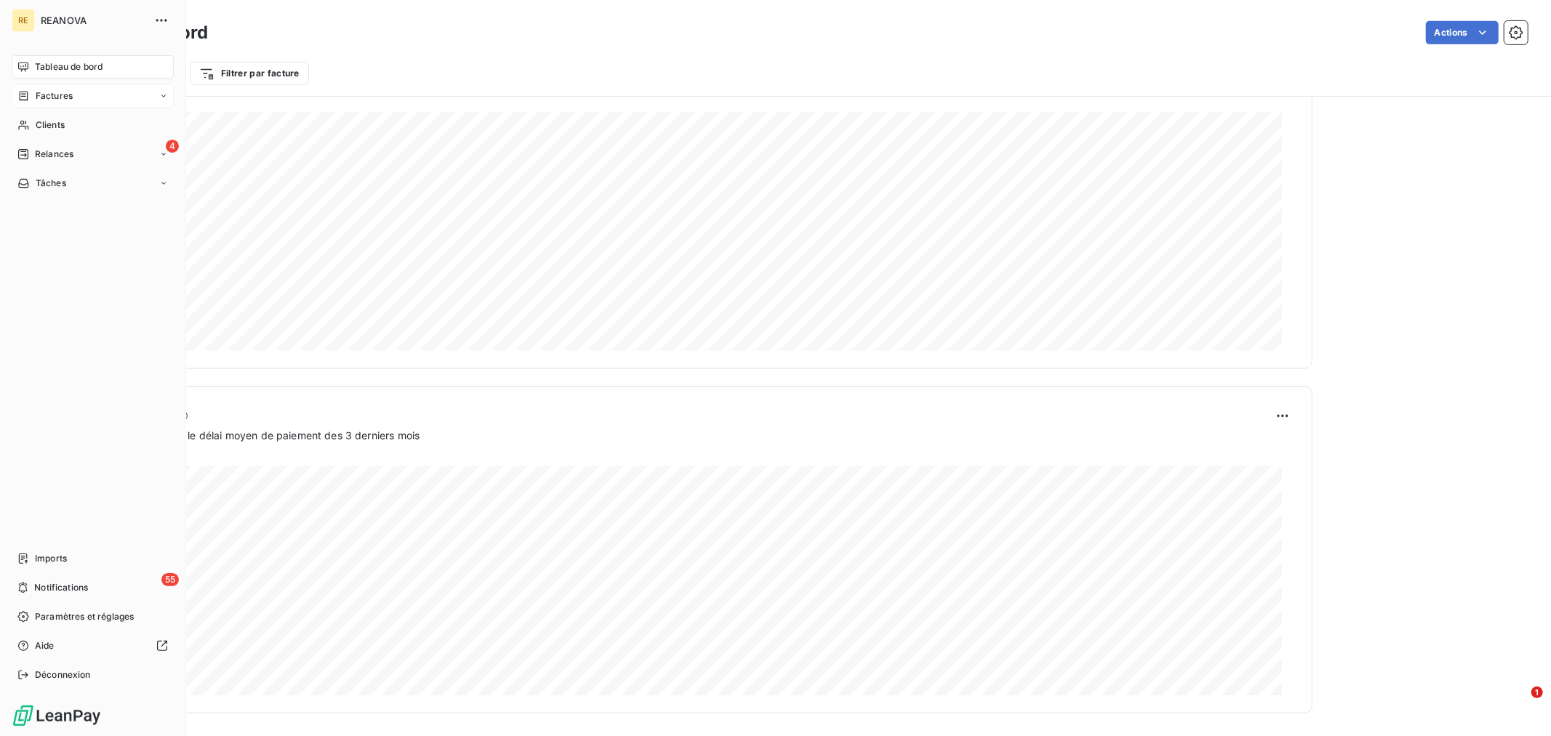
click at [41, 95] on span "Factures" at bounding box center [54, 95] width 37 height 13
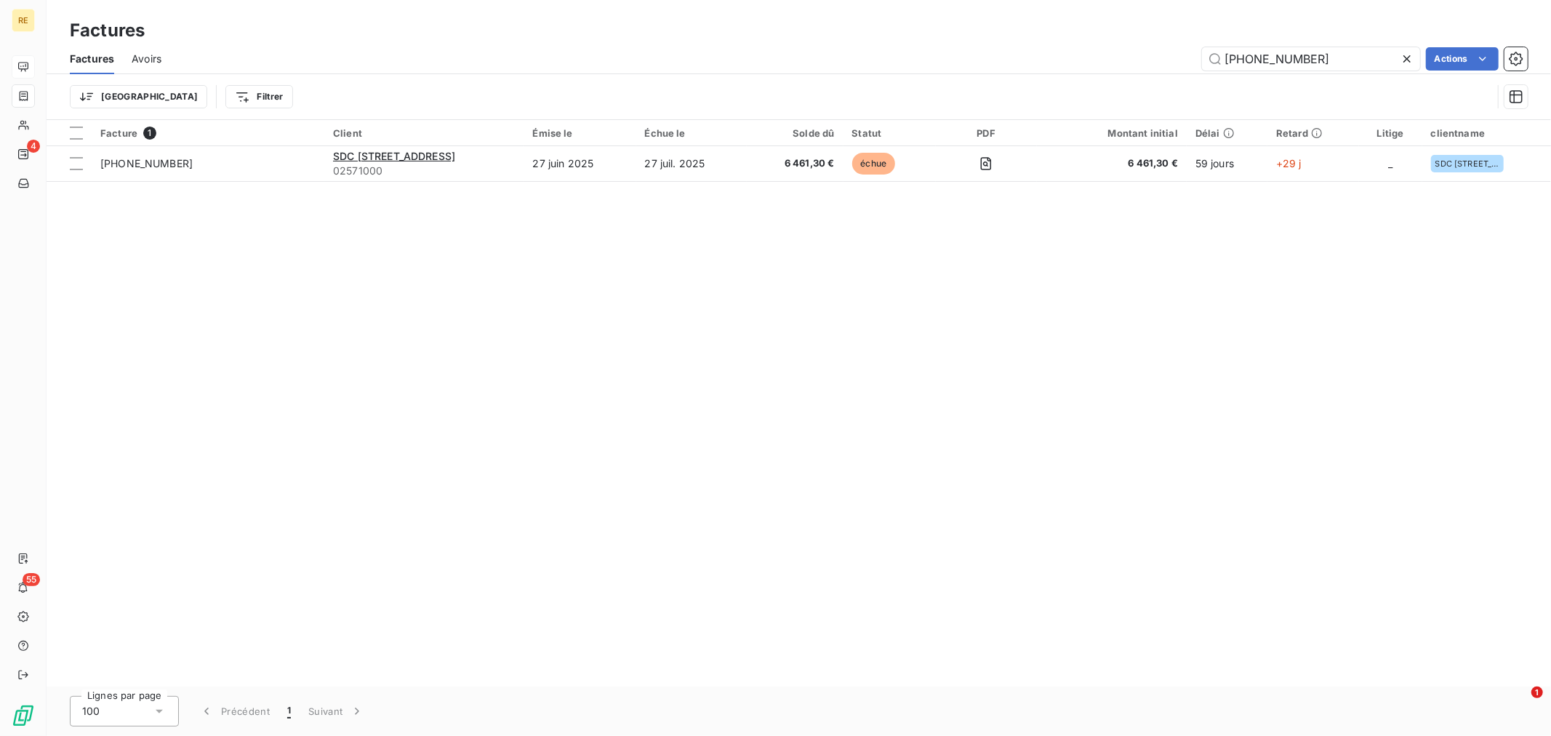
drag, startPoint x: 1218, startPoint y: 54, endPoint x: 1145, endPoint y: 47, distance: 73.7
click at [1157, 52] on div "[PHONE_NUMBER] Actions" at bounding box center [853, 58] width 1349 height 23
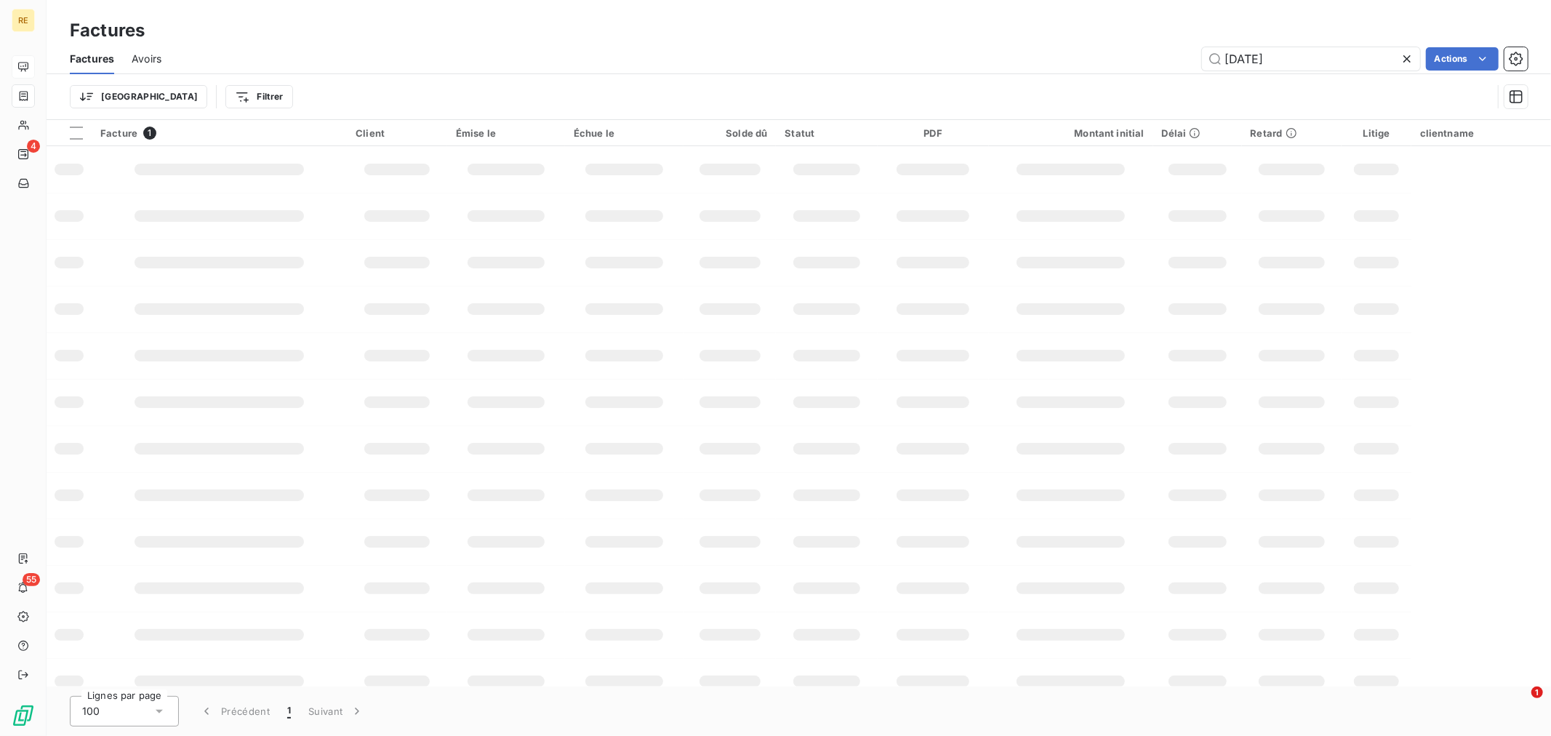
type input "[PHONE_NUMBER]"
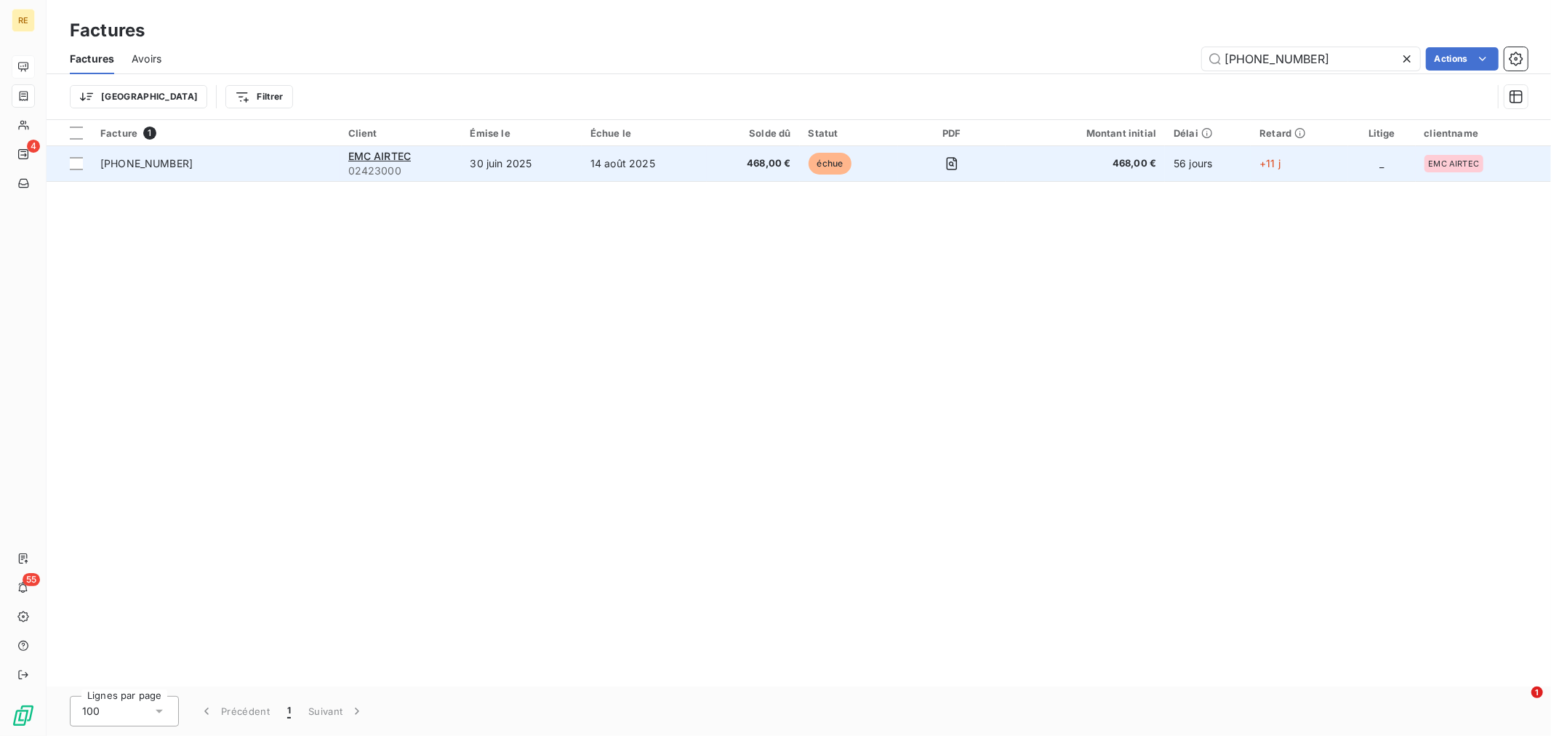
click at [823, 175] on td "échue" at bounding box center [849, 163] width 98 height 35
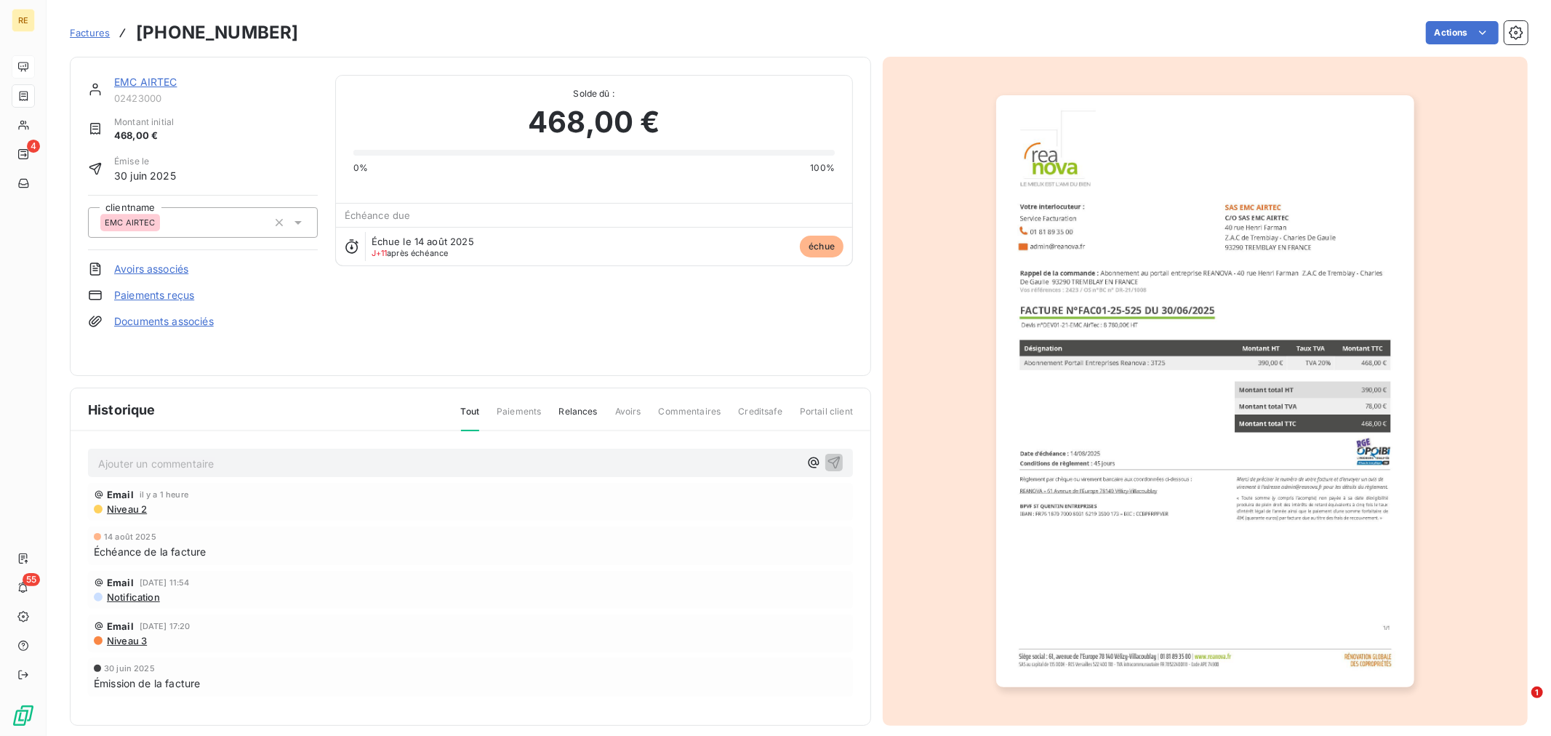
click at [143, 83] on link "EMC AIRTEC" at bounding box center [145, 82] width 63 height 12
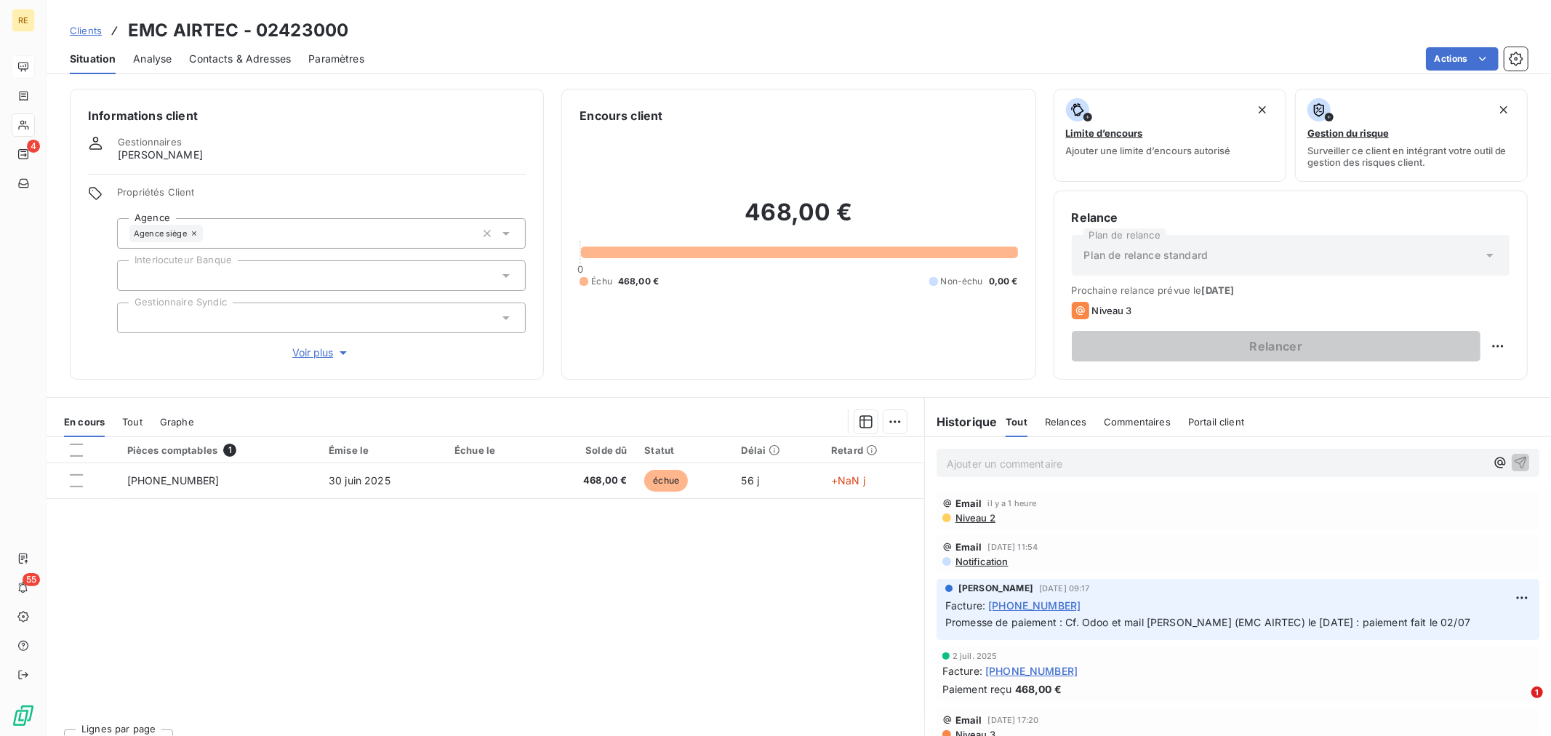
click at [995, 460] on p "Ajouter un commentaire ﻿" at bounding box center [1216, 464] width 539 height 18
click at [1239, 471] on p "Retour [PERSON_NAME] le [DATE] :" at bounding box center [1216, 463] width 539 height 17
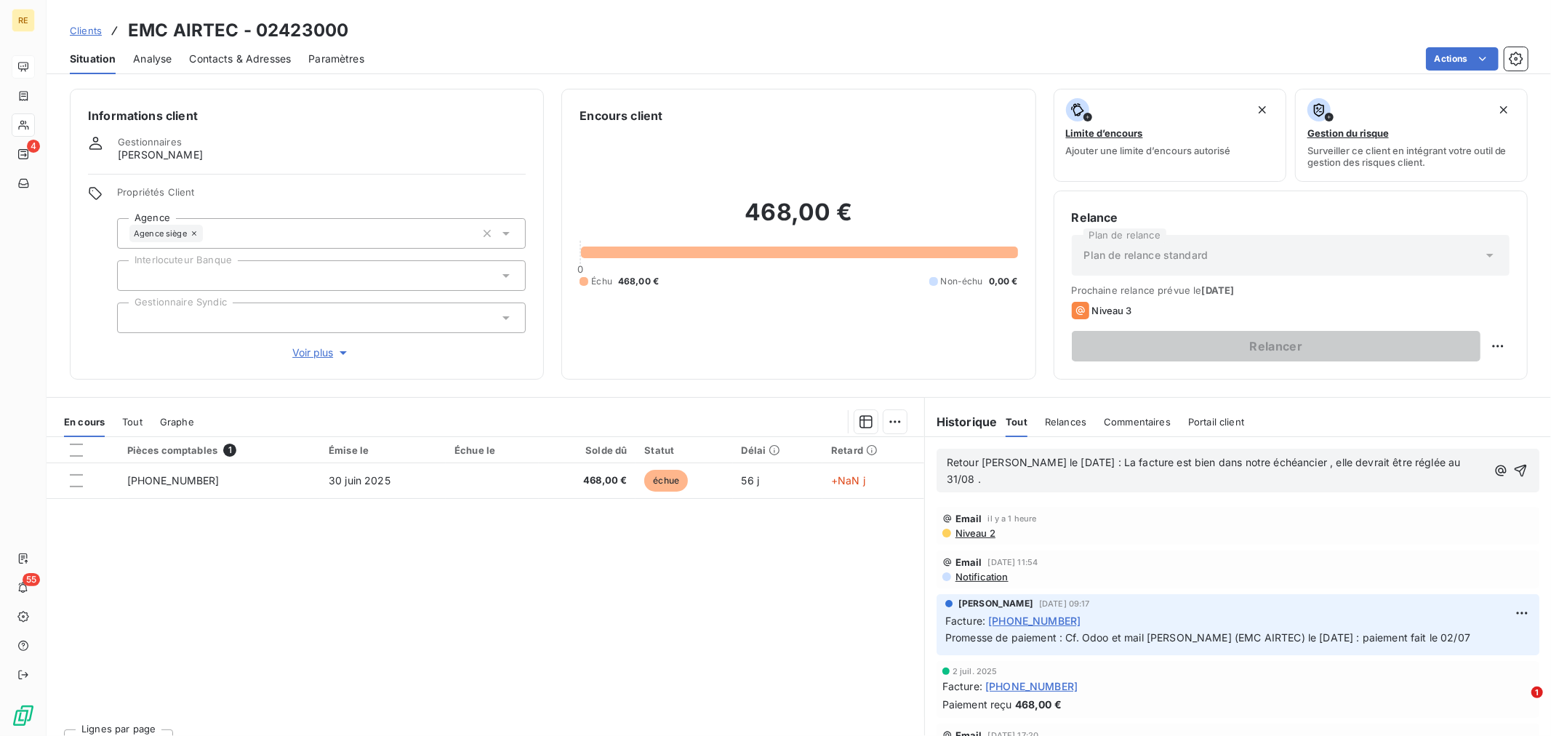
click at [1515, 473] on icon "button" at bounding box center [1521, 471] width 12 height 12
